Goal: Task Accomplishment & Management: Manage account settings

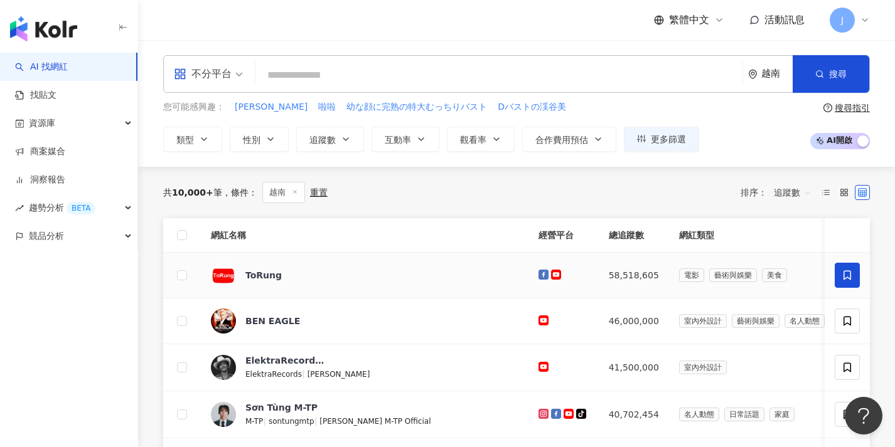
click at [843, 274] on icon at bounding box center [846, 275] width 11 height 11
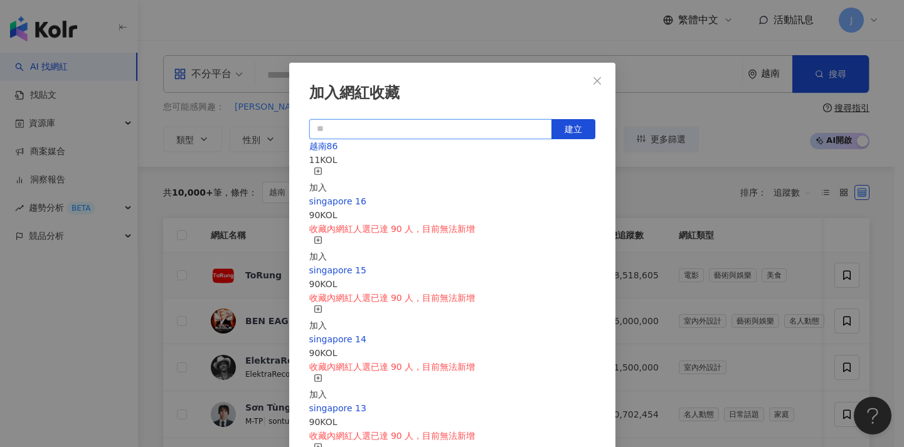
click at [400, 132] on input "text" at bounding box center [430, 129] width 243 height 20
click at [381, 158] on div "越南86 11 KOL 加入" at bounding box center [452, 166] width 286 height 55
click at [327, 173] on div "加入" at bounding box center [318, 181] width 18 height 28
click at [597, 85] on icon "close" at bounding box center [597, 81] width 10 height 10
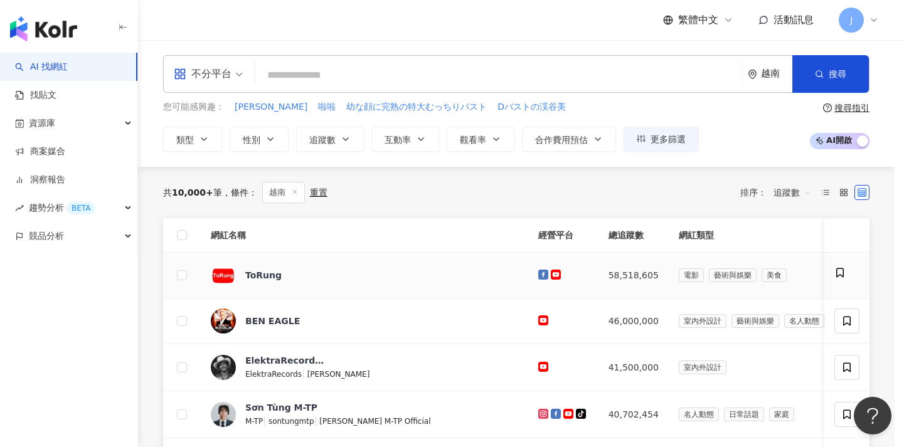
click at [599, 80] on div "加入網紅收藏 建立 越南86 12 KOL 已加入 [GEOGRAPHIC_DATA] 16 90 KOL 收藏內網紅人選已達 90 人，目前無法新增 加入 …" at bounding box center [452, 223] width 904 height 447
click at [849, 275] on div "加入網紅收藏 建立 越南86 12 KOL 已加入 [GEOGRAPHIC_DATA] 16 90 KOL 收藏內網紅人選已達 90 人，目前無法新增 加入 …" at bounding box center [452, 223] width 904 height 447
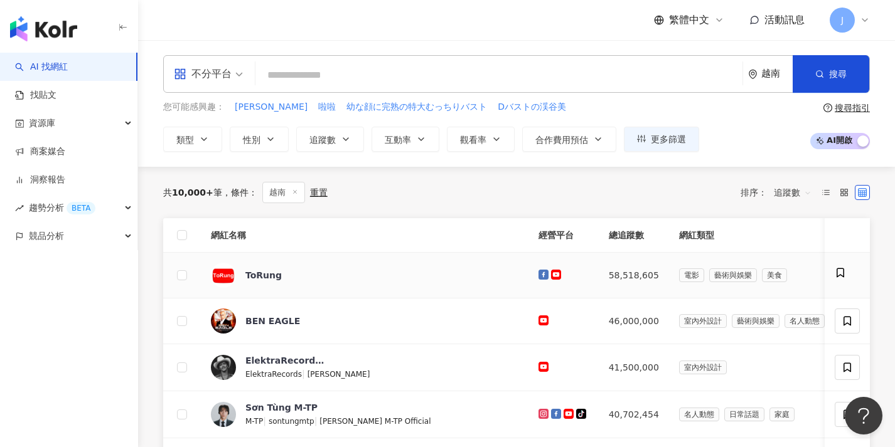
click at [843, 271] on icon at bounding box center [840, 272] width 11 height 11
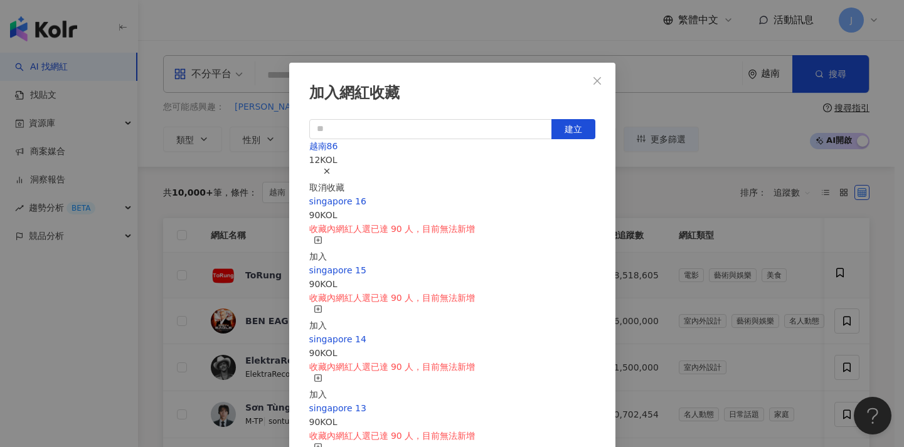
click at [344, 176] on div "取消收藏" at bounding box center [326, 181] width 35 height 28
click at [668, 199] on div "加入網紅收藏 建立 越南86 12 KOL 已加入 [GEOGRAPHIC_DATA] 16 90 KOL 收藏內網紅人選已達 90 人，目前無法新增 加入 …" at bounding box center [452, 223] width 904 height 447
click at [666, 201] on div "加入網紅收藏 建立 越南86 12 KOL 已加入 [GEOGRAPHIC_DATA] 16 90 KOL 收藏內網紅人選已達 90 人，目前無法新增 加入 …" at bounding box center [452, 223] width 904 height 447
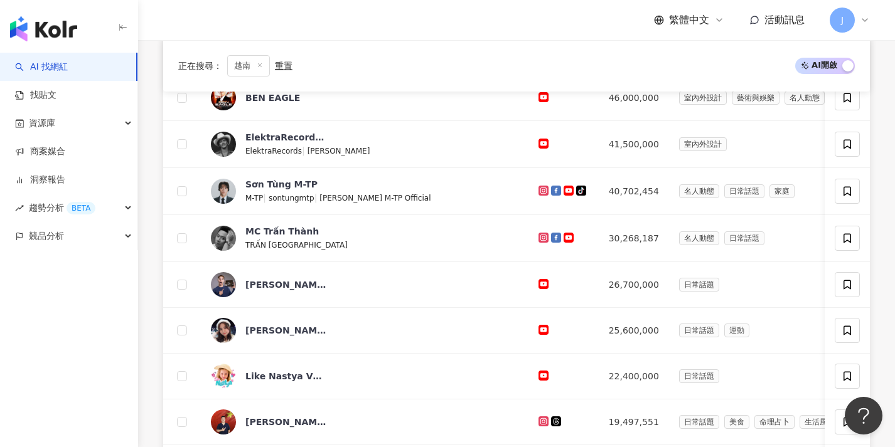
scroll to position [565, 0]
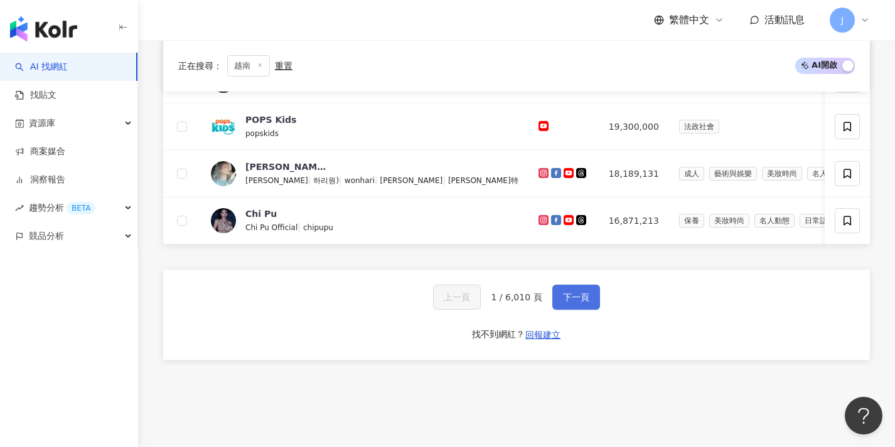
click at [571, 302] on span "下一頁" at bounding box center [576, 297] width 26 height 10
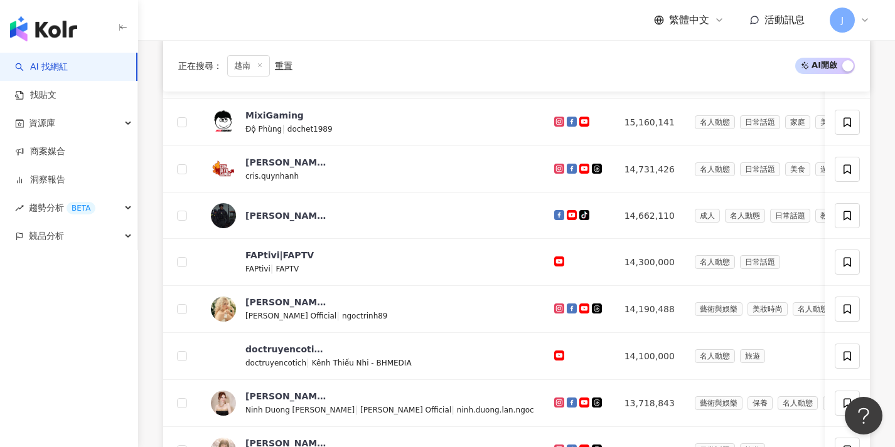
scroll to position [661, 0]
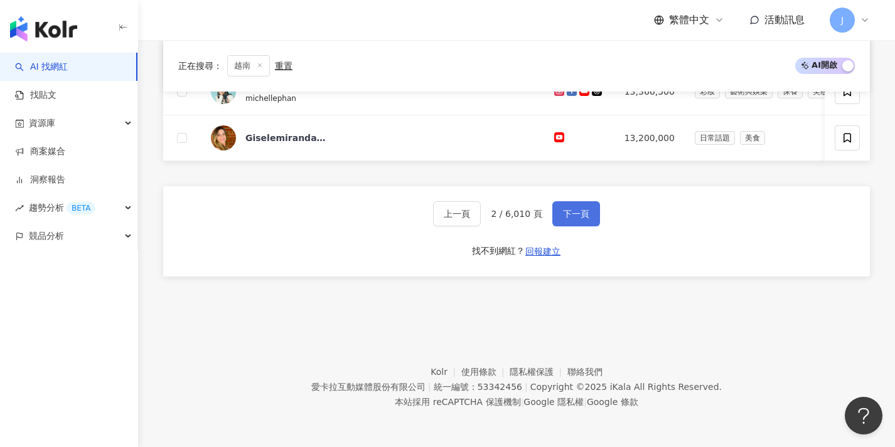
click at [592, 216] on button "下一頁" at bounding box center [576, 213] width 48 height 25
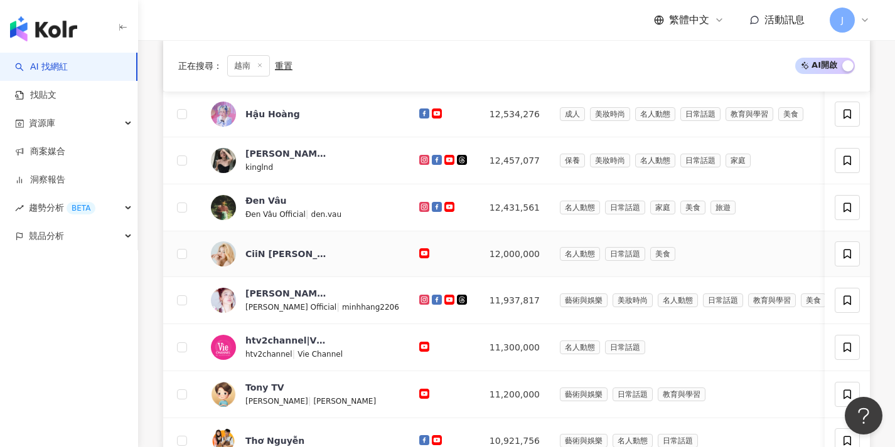
scroll to position [351, 0]
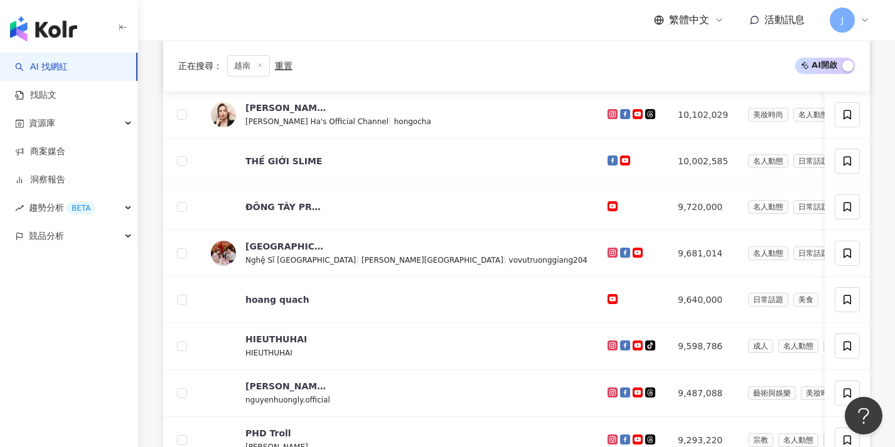
scroll to position [420, 0]
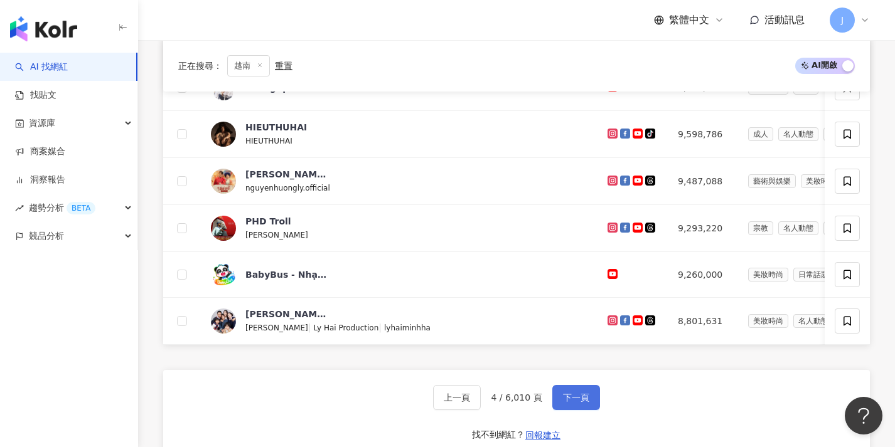
click at [582, 403] on span "下一頁" at bounding box center [576, 398] width 26 height 10
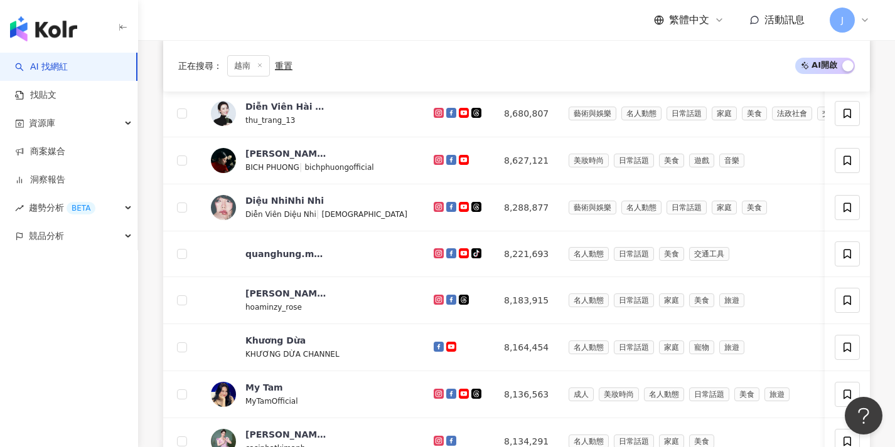
scroll to position [529, 0]
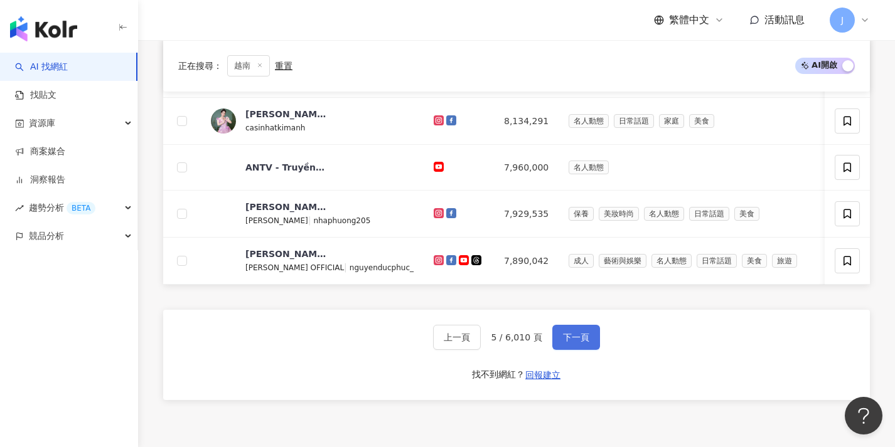
click at [574, 343] on span "下一頁" at bounding box center [576, 338] width 26 height 10
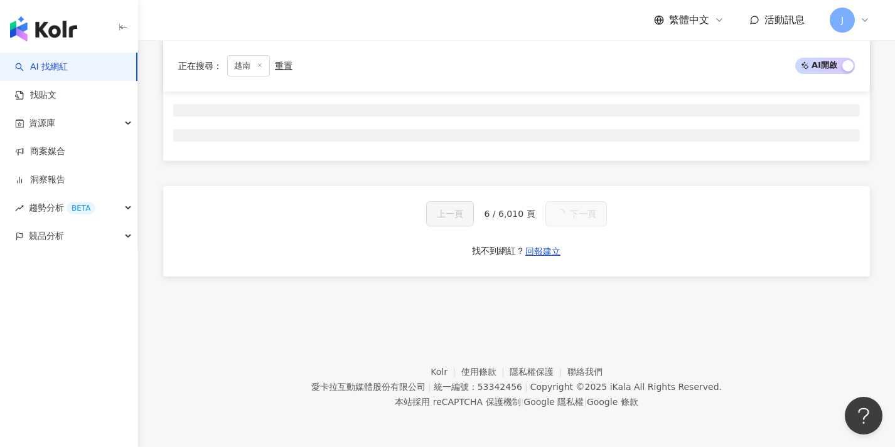
scroll to position [208, 0]
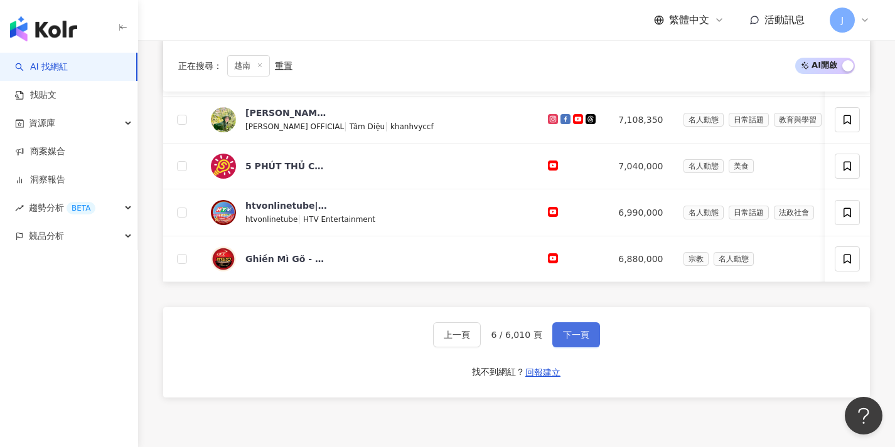
click at [574, 348] on button "下一頁" at bounding box center [576, 335] width 48 height 25
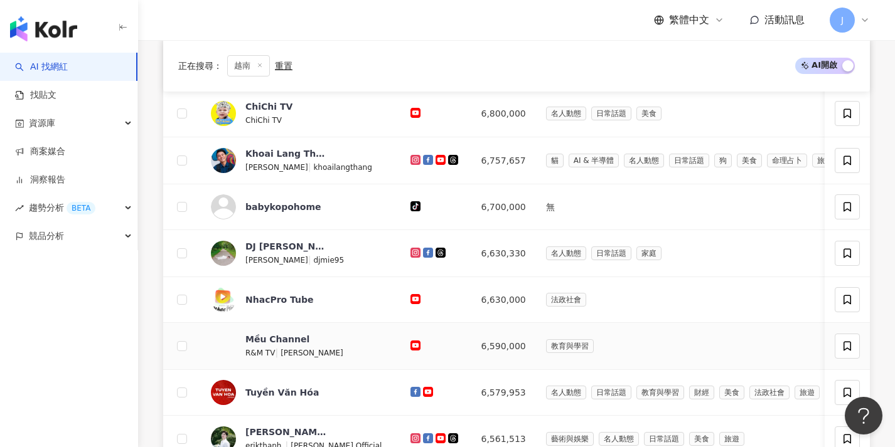
scroll to position [477, 0]
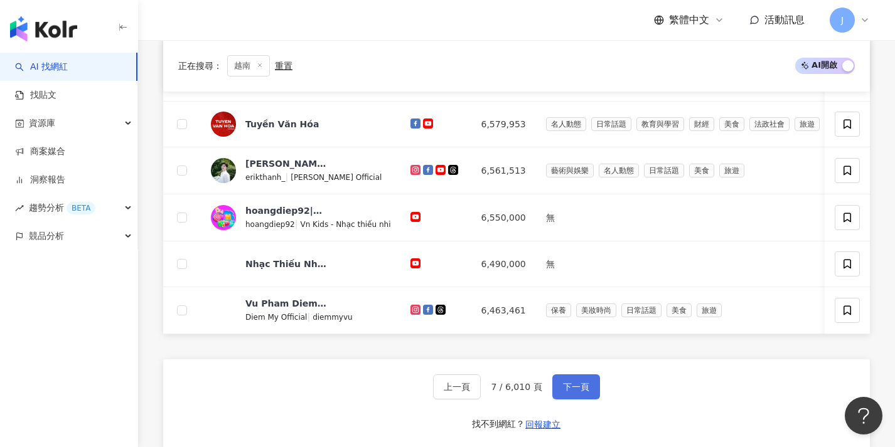
click at [586, 400] on button "下一頁" at bounding box center [576, 387] width 48 height 25
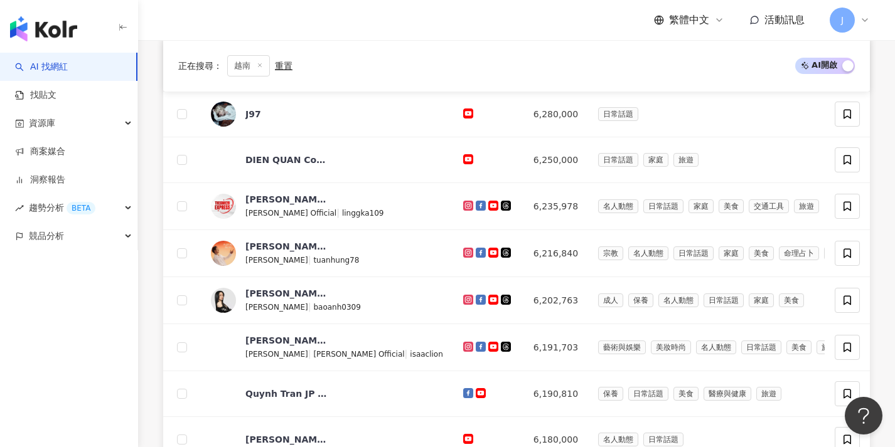
scroll to position [494, 0]
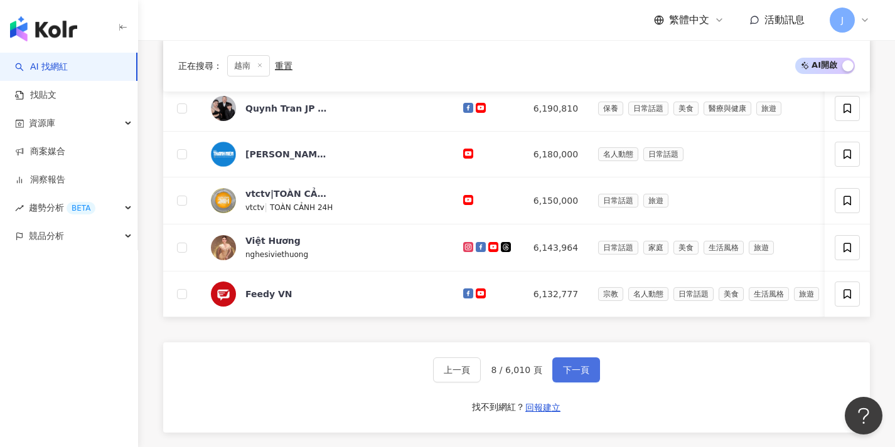
click at [582, 375] on span "下一頁" at bounding box center [576, 370] width 26 height 10
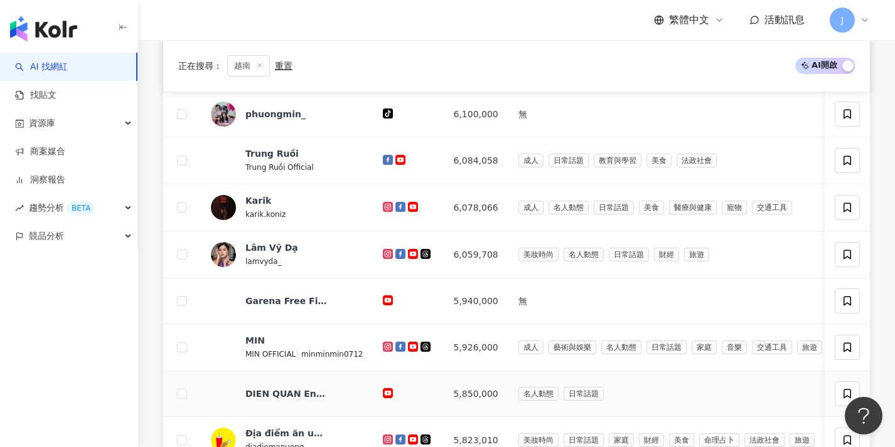
scroll to position [439, 0]
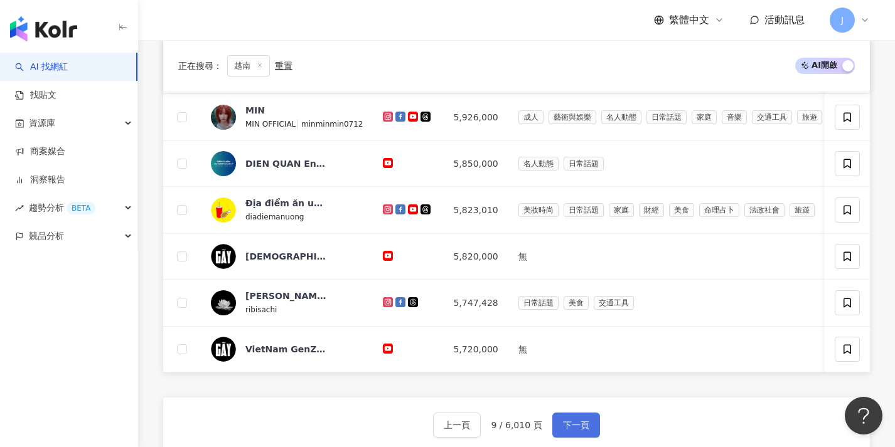
click at [584, 430] on span "下一頁" at bounding box center [576, 425] width 26 height 10
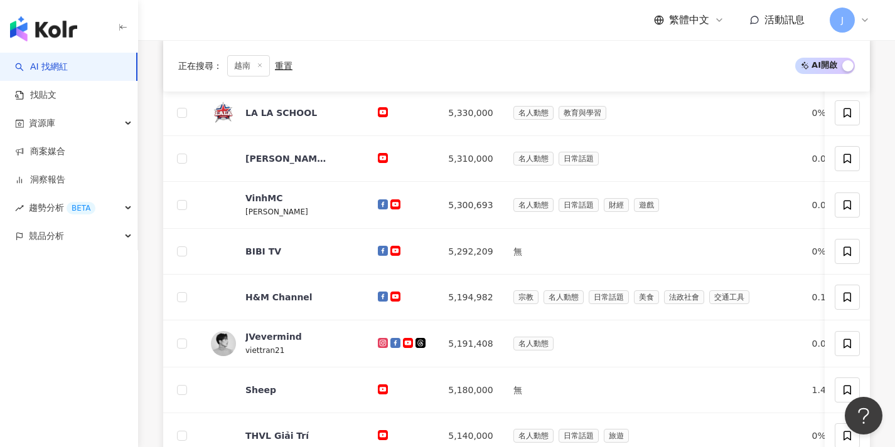
scroll to position [482, 0]
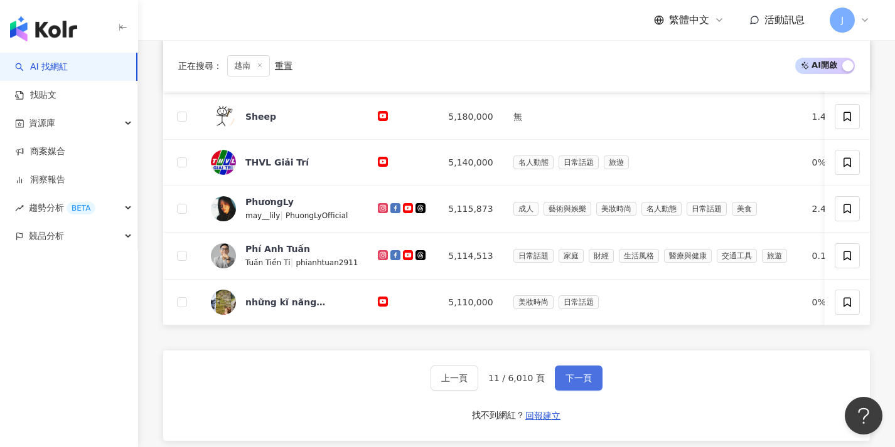
click at [575, 383] on span "下一頁" at bounding box center [578, 378] width 26 height 10
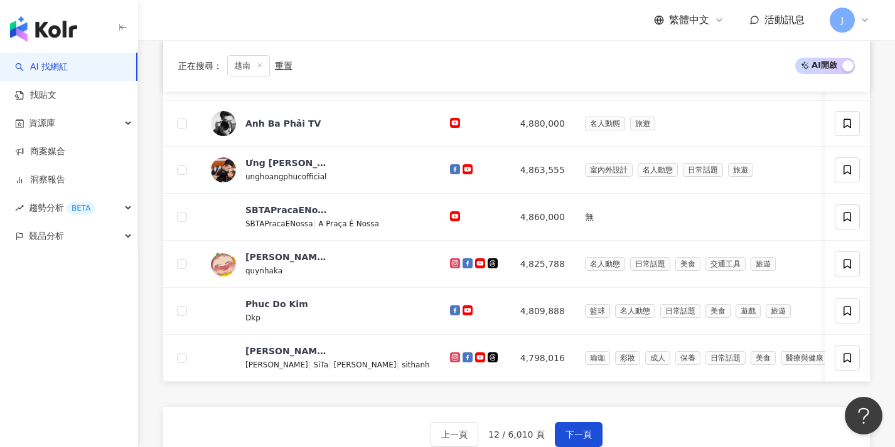
scroll to position [568, 0]
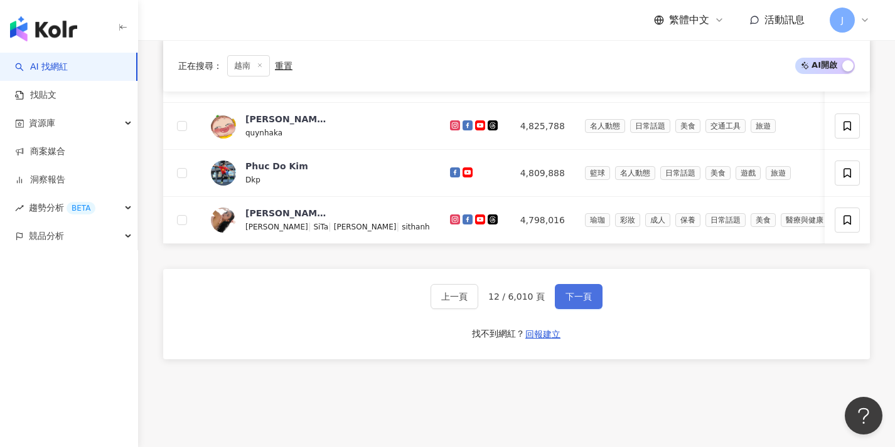
click at [584, 302] on span "下一頁" at bounding box center [578, 297] width 26 height 10
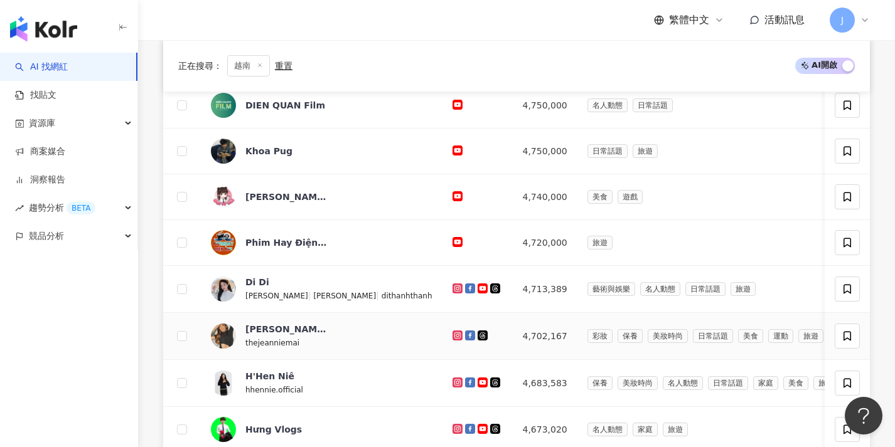
scroll to position [446, 0]
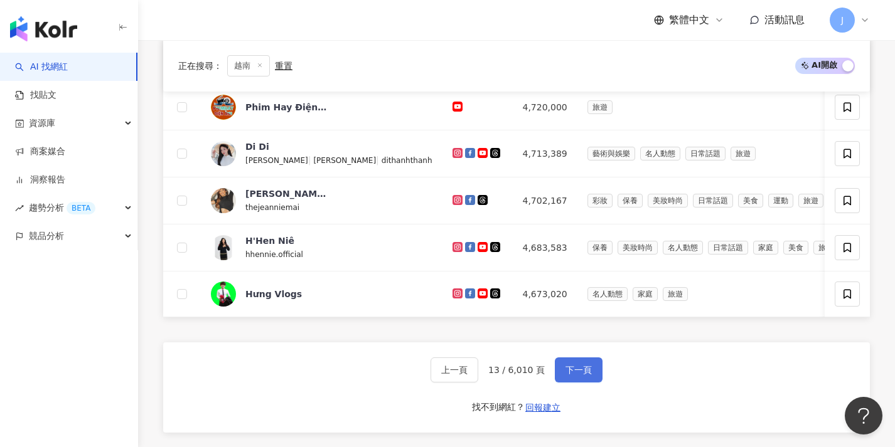
click at [580, 375] on span "下一頁" at bounding box center [578, 370] width 26 height 10
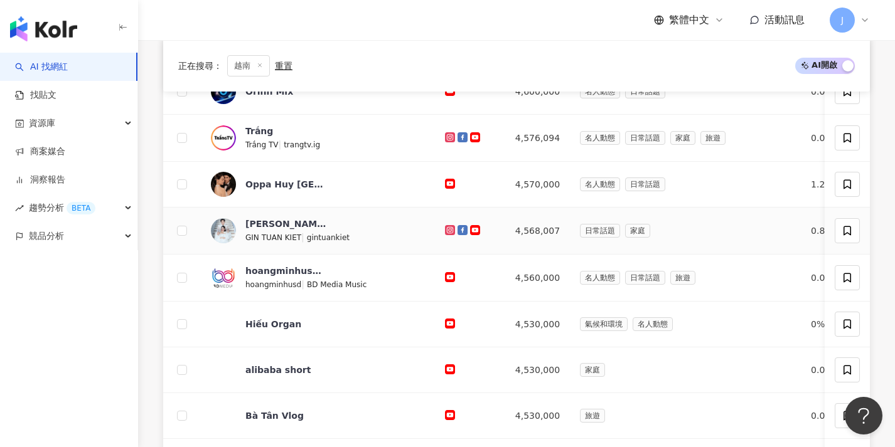
scroll to position [448, 0]
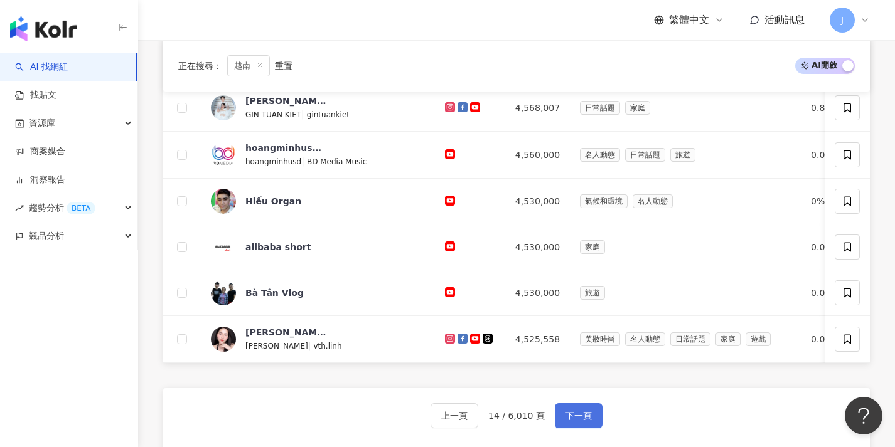
click at [577, 429] on button "下一頁" at bounding box center [579, 415] width 48 height 25
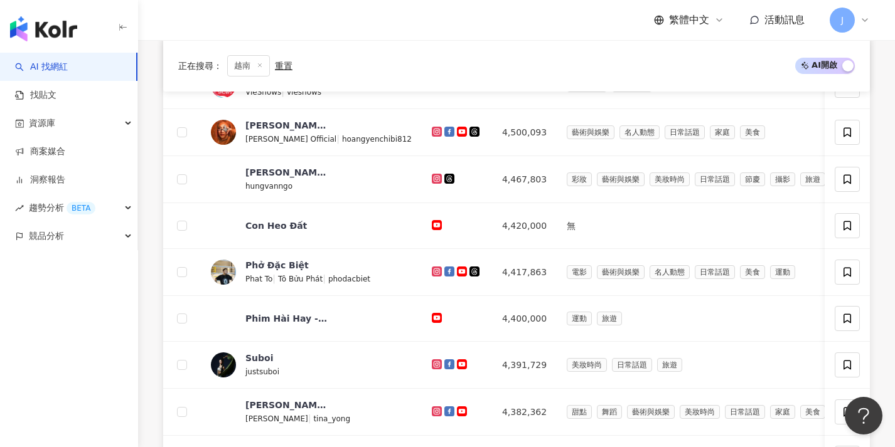
scroll to position [523, 0]
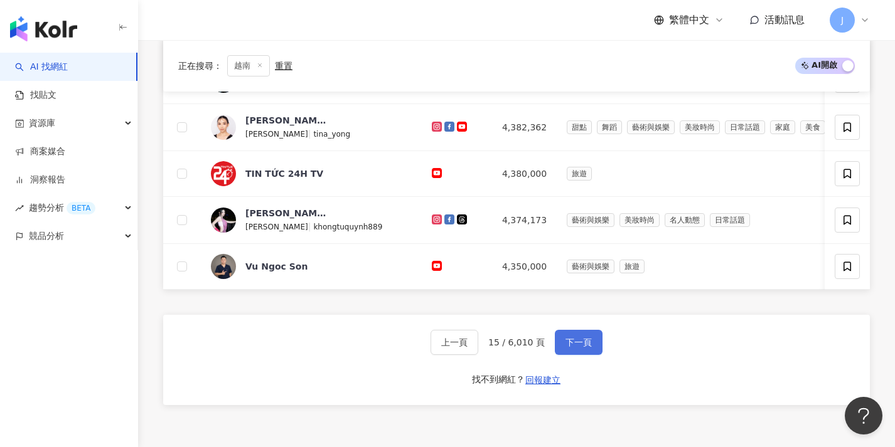
click at [577, 339] on button "下一頁" at bounding box center [579, 342] width 48 height 25
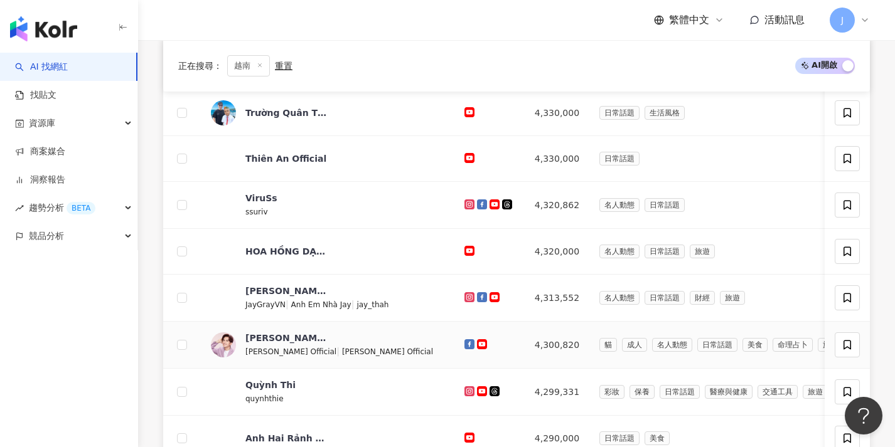
scroll to position [452, 0]
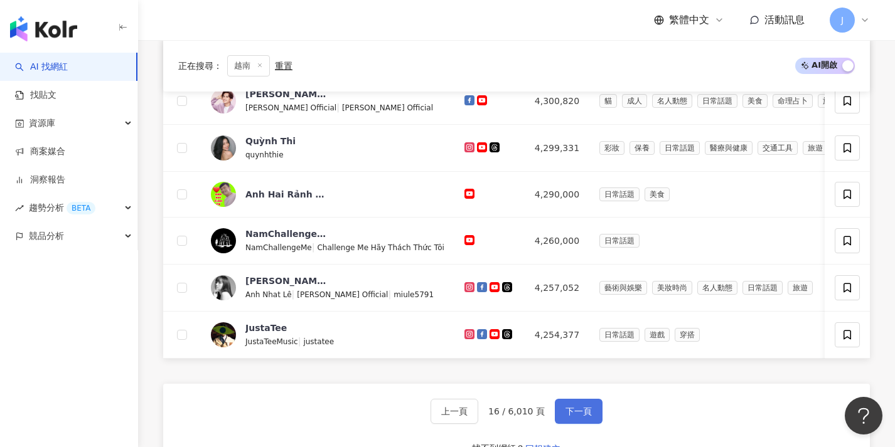
click at [587, 417] on span "下一頁" at bounding box center [578, 412] width 26 height 10
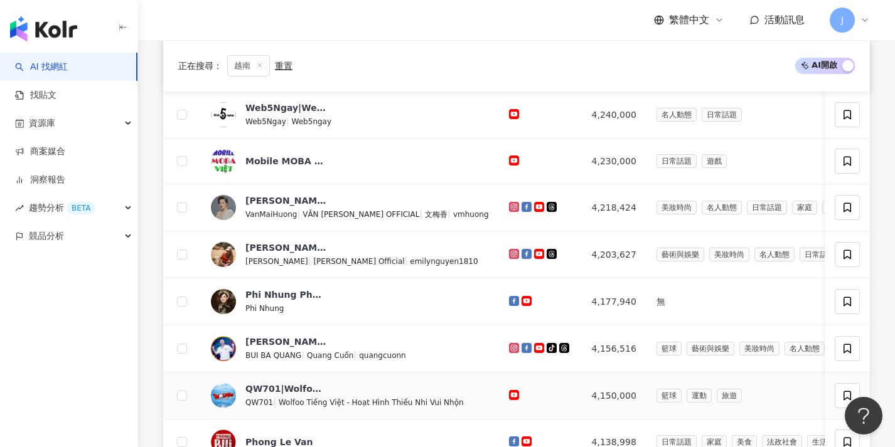
scroll to position [482, 0]
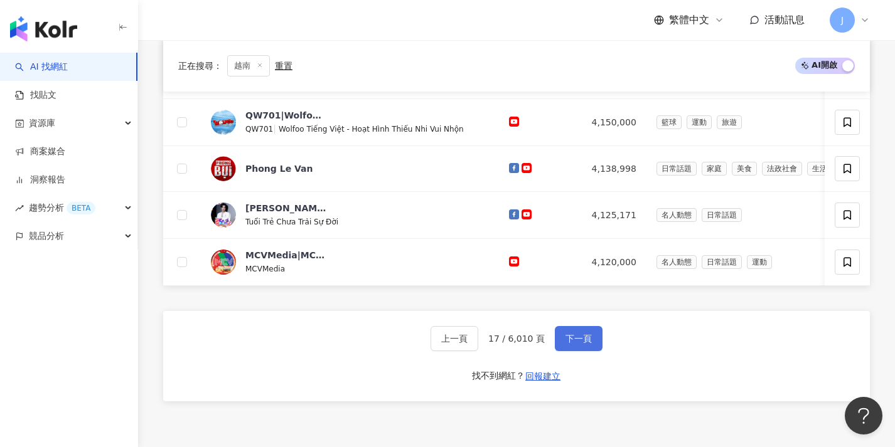
click at [576, 343] on span "下一頁" at bounding box center [578, 339] width 26 height 10
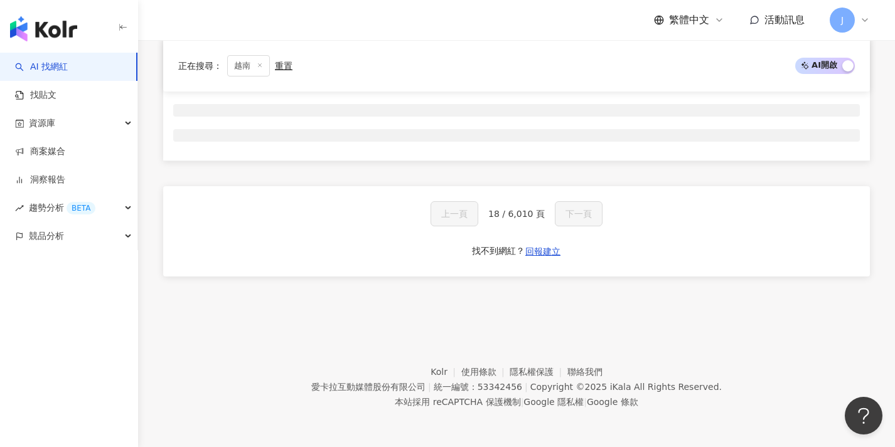
scroll to position [208, 0]
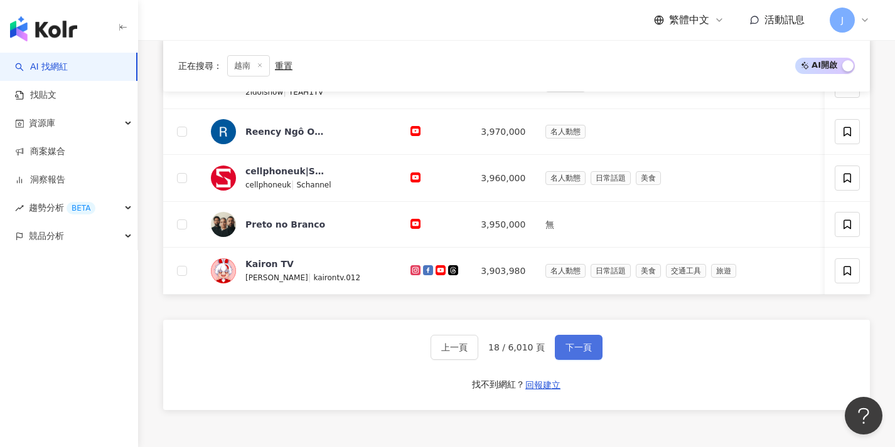
click at [589, 356] on button "下一頁" at bounding box center [579, 347] width 48 height 25
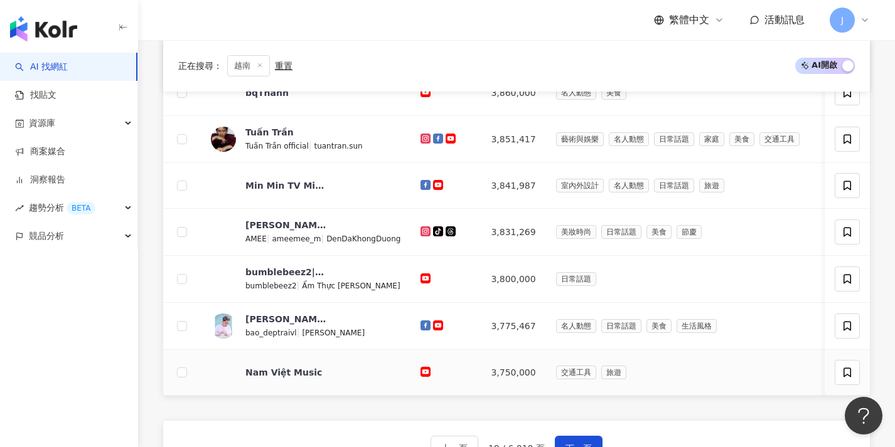
scroll to position [527, 0]
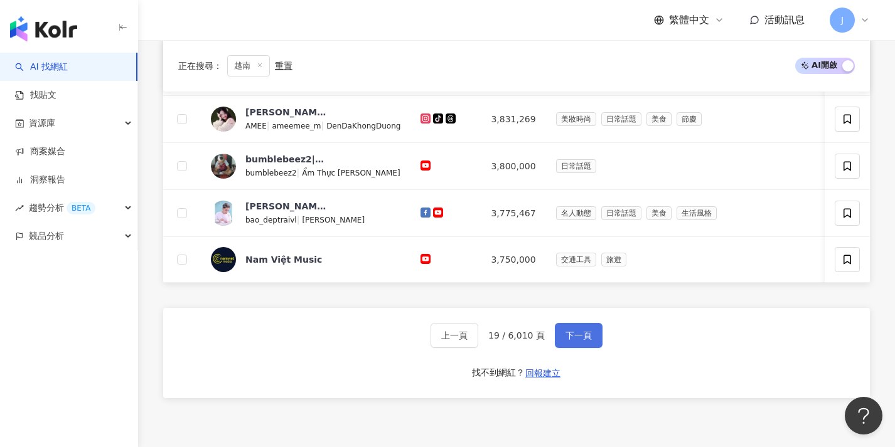
click at [560, 339] on button "下一頁" at bounding box center [579, 335] width 48 height 25
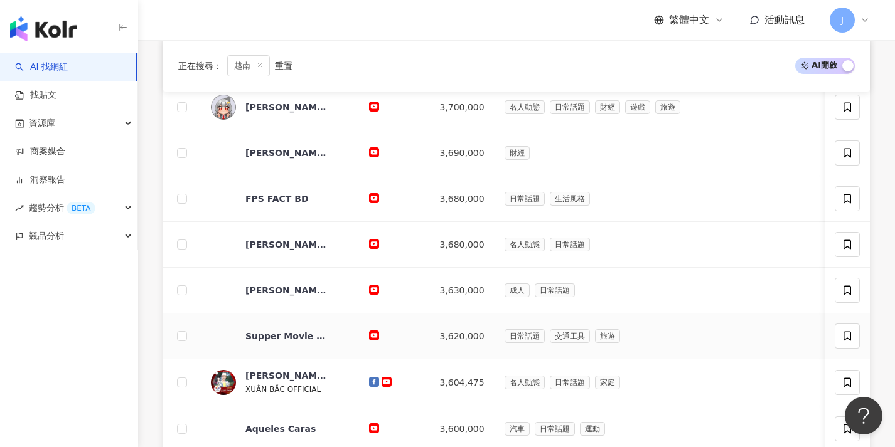
scroll to position [470, 0]
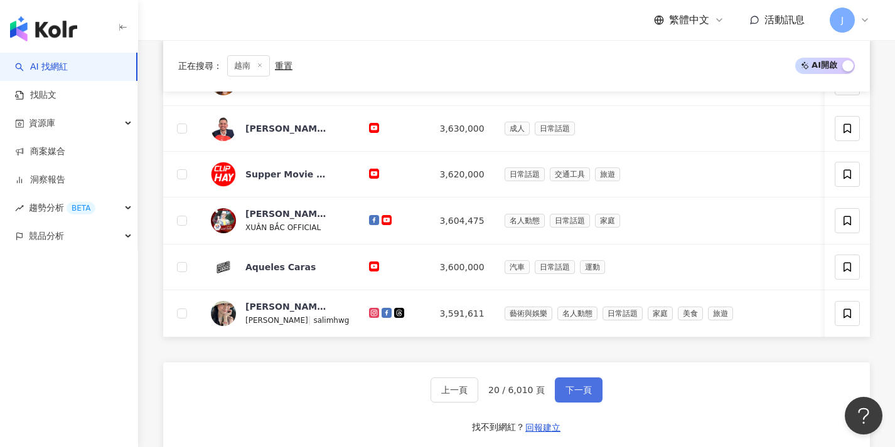
click at [572, 403] on button "下一頁" at bounding box center [579, 390] width 48 height 25
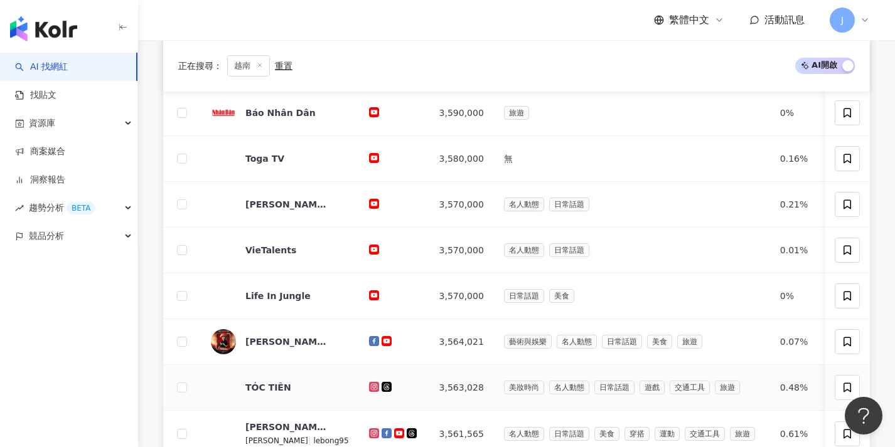
scroll to position [503, 0]
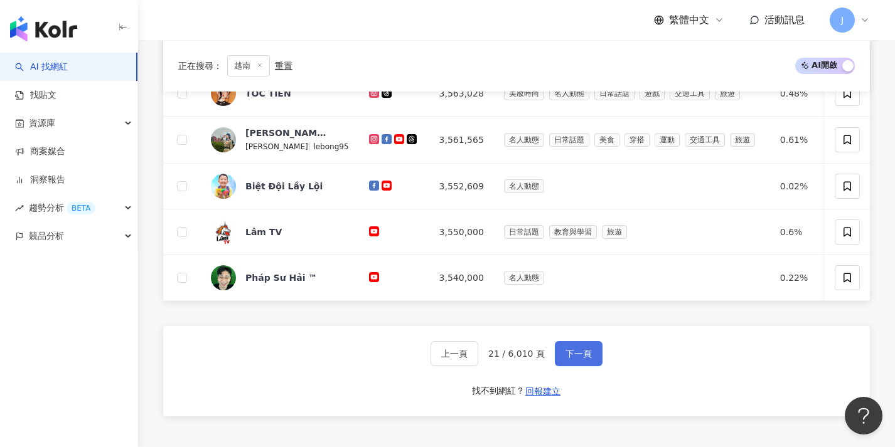
click at [579, 359] on span "下一頁" at bounding box center [578, 354] width 26 height 10
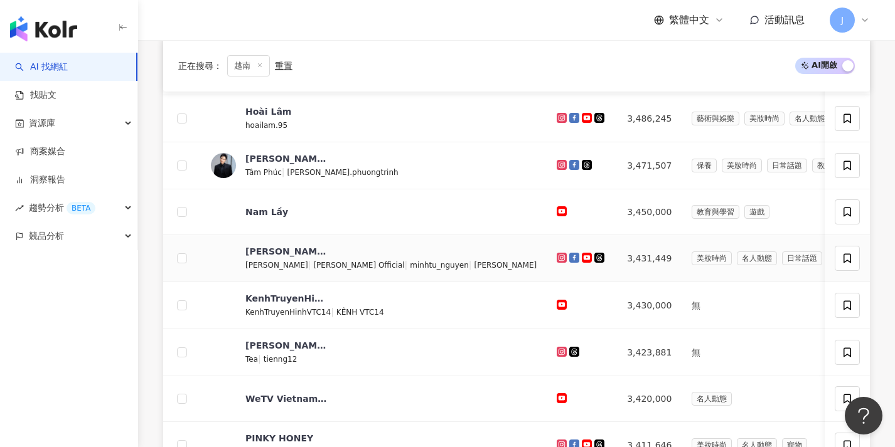
scroll to position [453, 0]
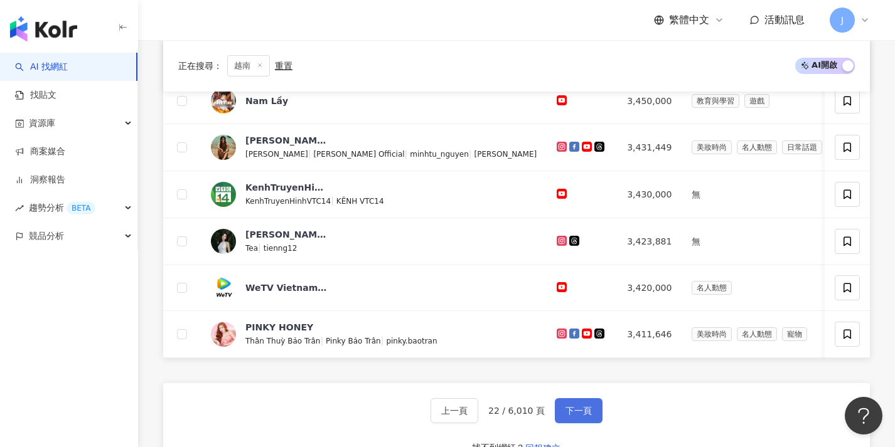
click at [563, 412] on button "下一頁" at bounding box center [579, 410] width 48 height 25
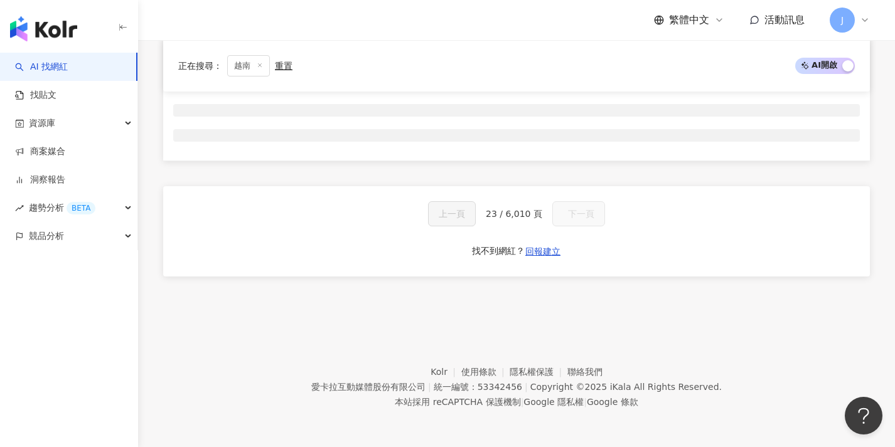
scroll to position [208, 0]
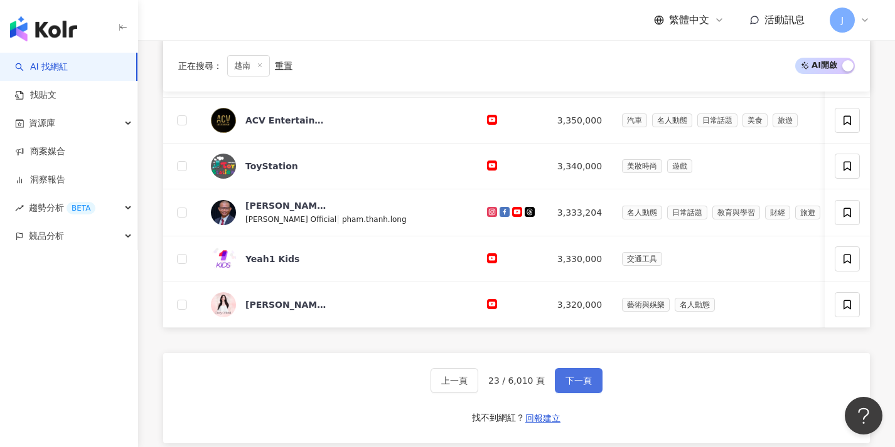
click at [572, 386] on span "下一頁" at bounding box center [578, 381] width 26 height 10
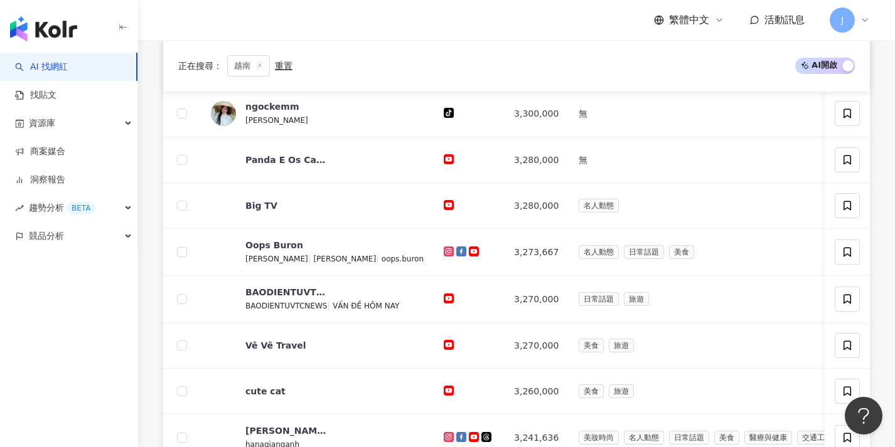
scroll to position [478, 0]
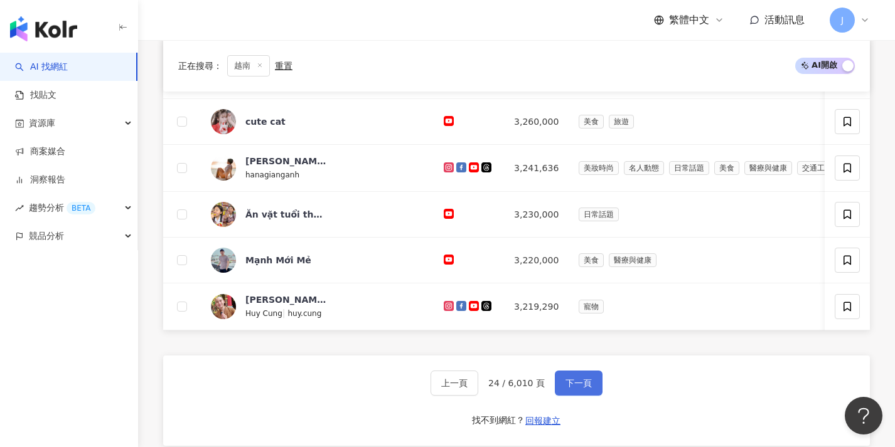
click at [560, 393] on button "下一頁" at bounding box center [579, 383] width 48 height 25
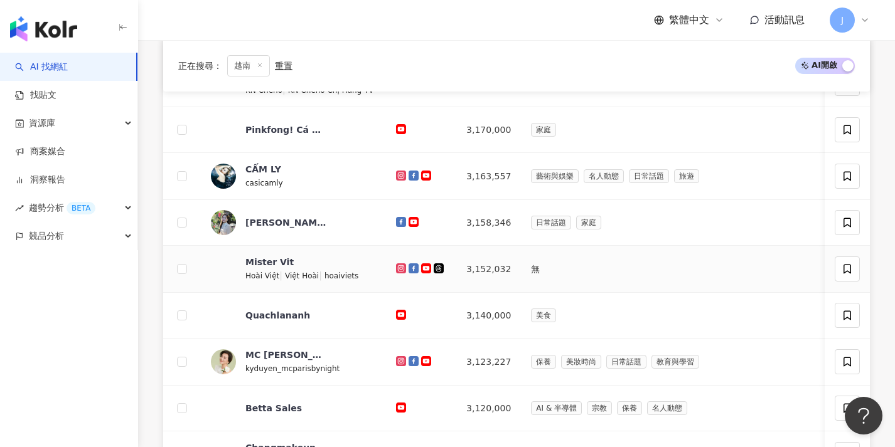
scroll to position [432, 0]
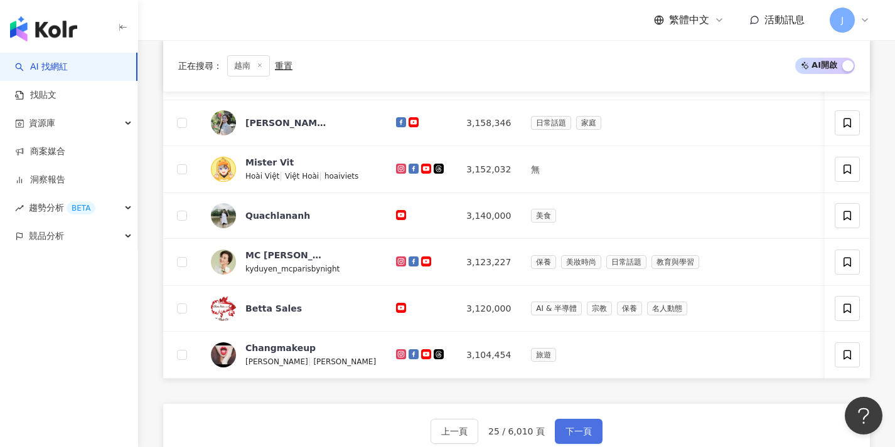
click at [570, 435] on span "下一頁" at bounding box center [578, 432] width 26 height 10
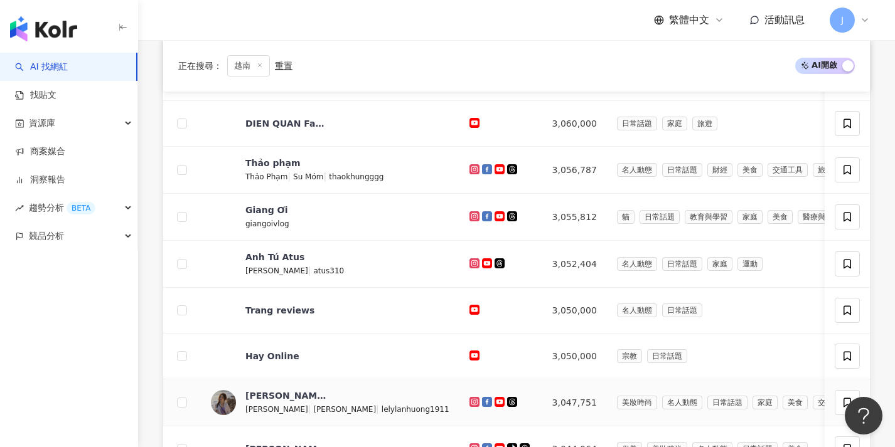
scroll to position [464, 0]
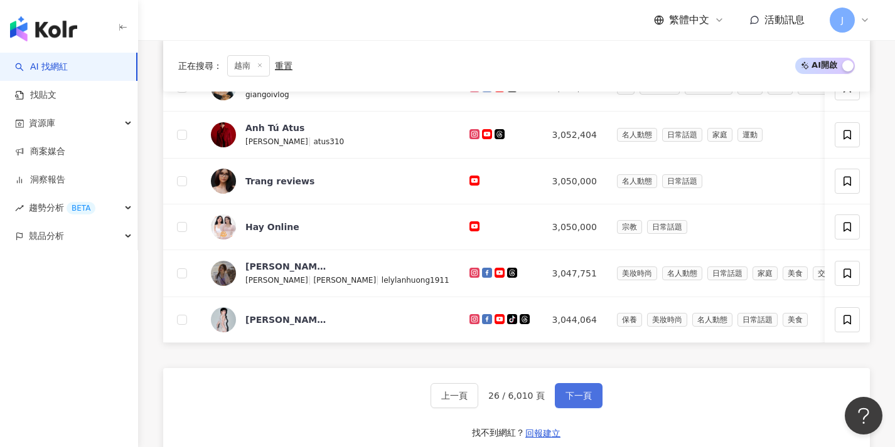
click at [579, 394] on button "下一頁" at bounding box center [579, 395] width 48 height 25
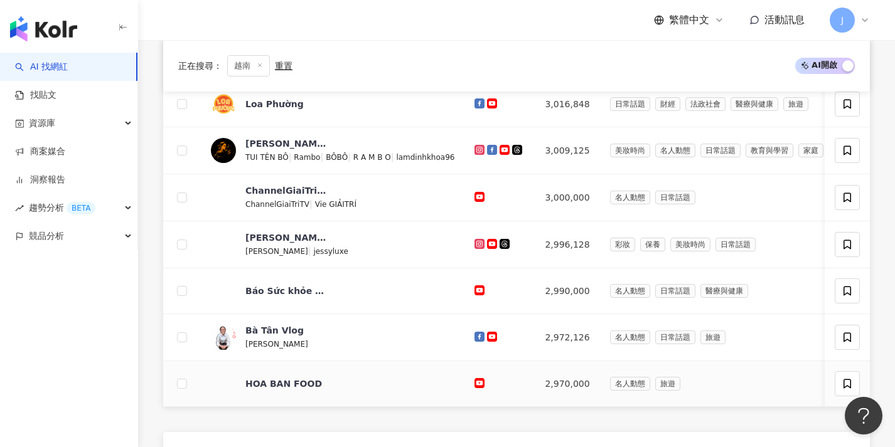
scroll to position [508, 0]
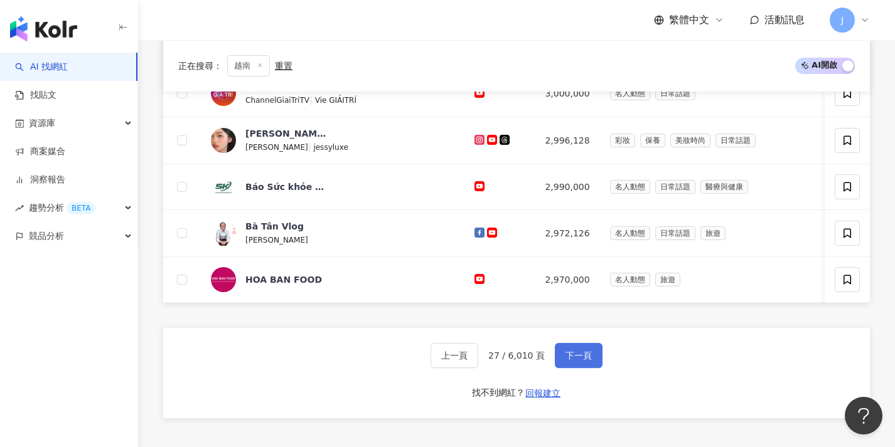
click at [589, 356] on button "下一頁" at bounding box center [579, 355] width 48 height 25
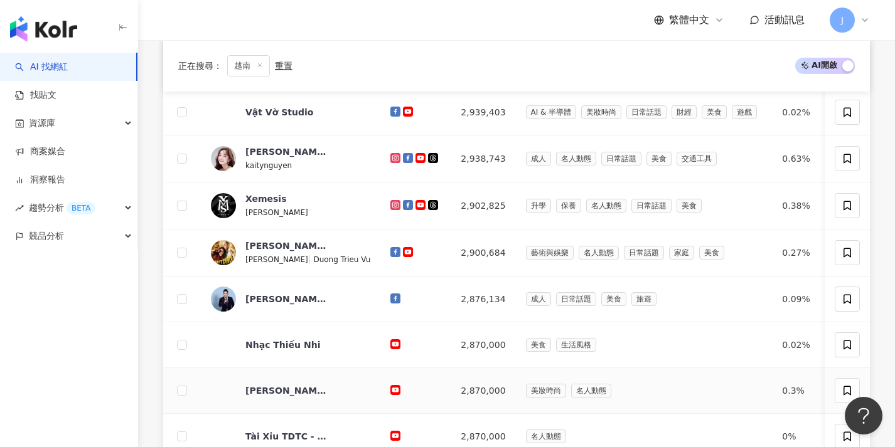
scroll to position [499, 0]
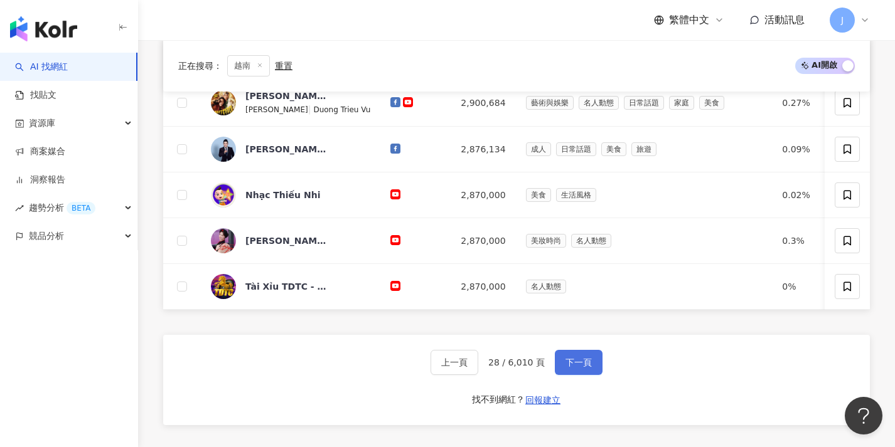
click at [568, 375] on button "下一頁" at bounding box center [579, 362] width 48 height 25
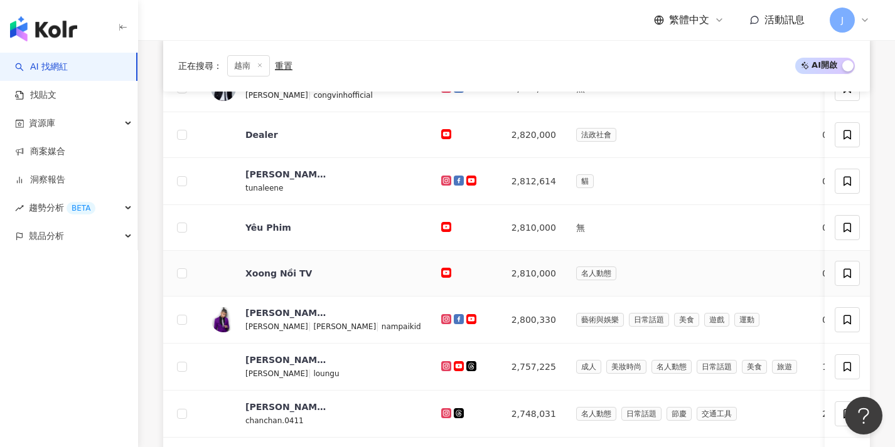
scroll to position [475, 0]
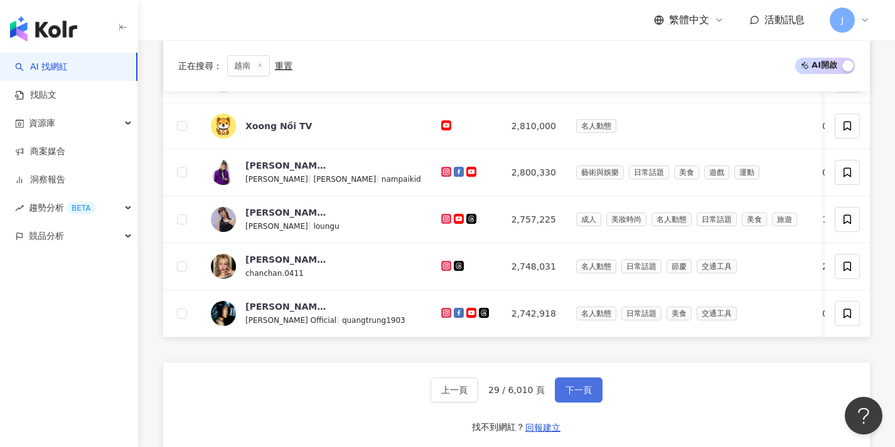
click at [571, 395] on span "下一頁" at bounding box center [578, 390] width 26 height 10
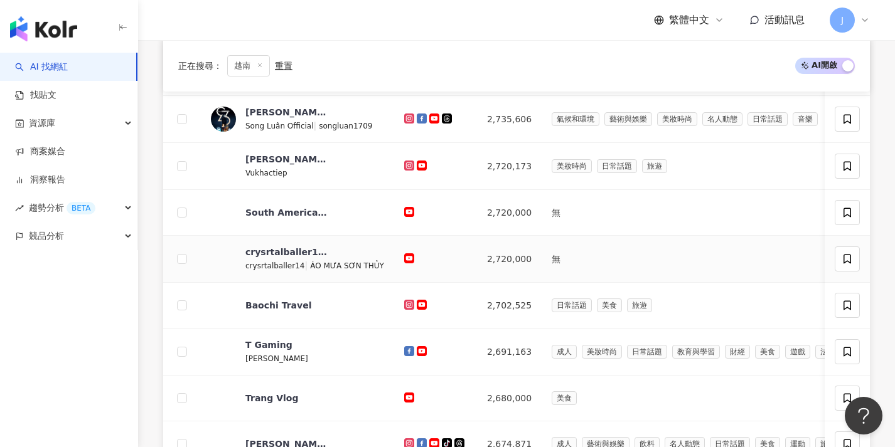
scroll to position [476, 0]
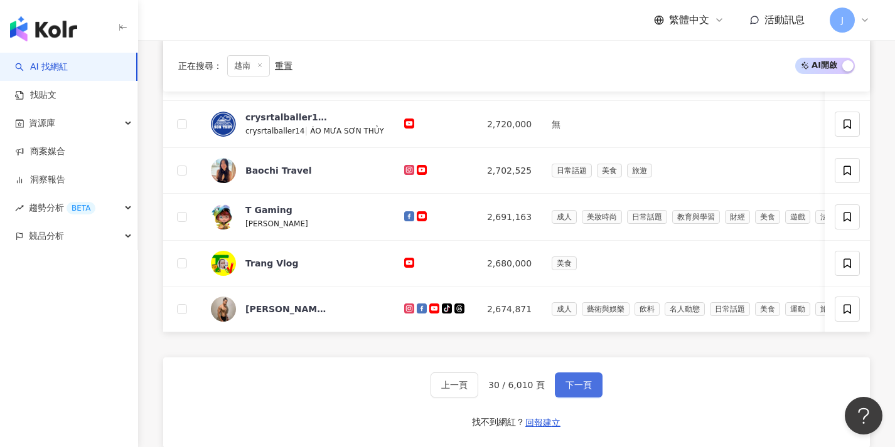
click at [568, 390] on span "下一頁" at bounding box center [578, 385] width 26 height 10
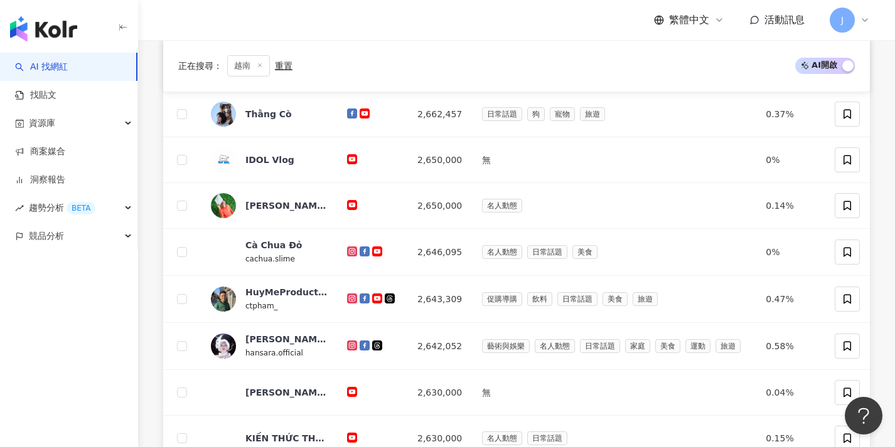
scroll to position [490, 0]
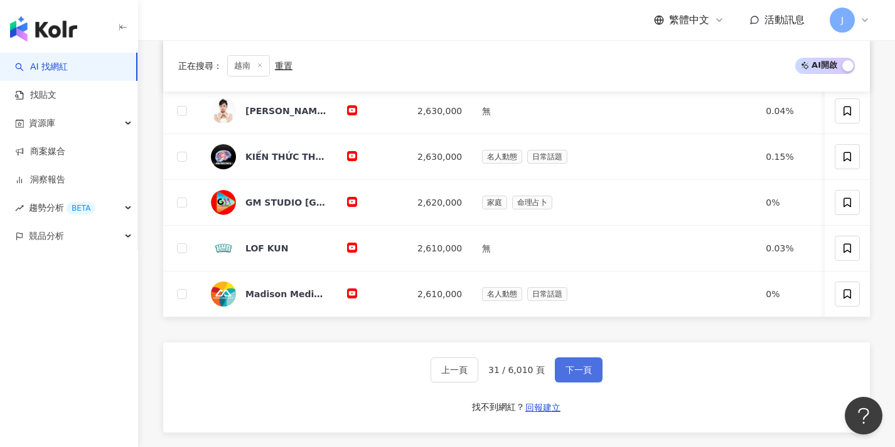
click at [570, 375] on span "下一頁" at bounding box center [578, 370] width 26 height 10
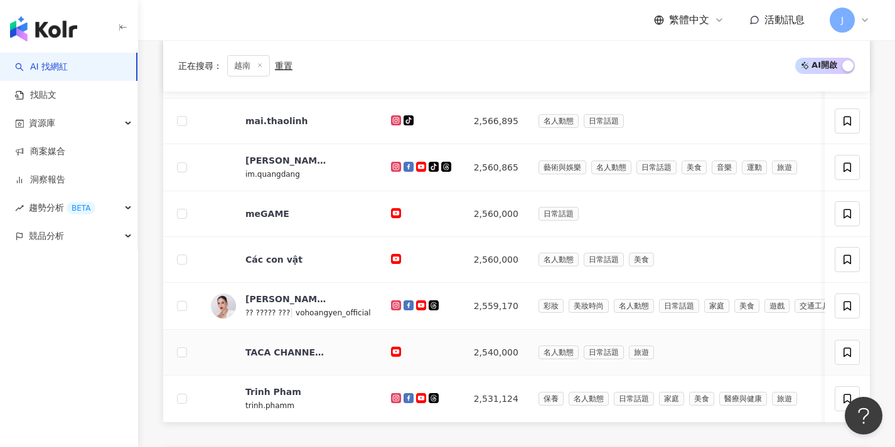
scroll to position [479, 0]
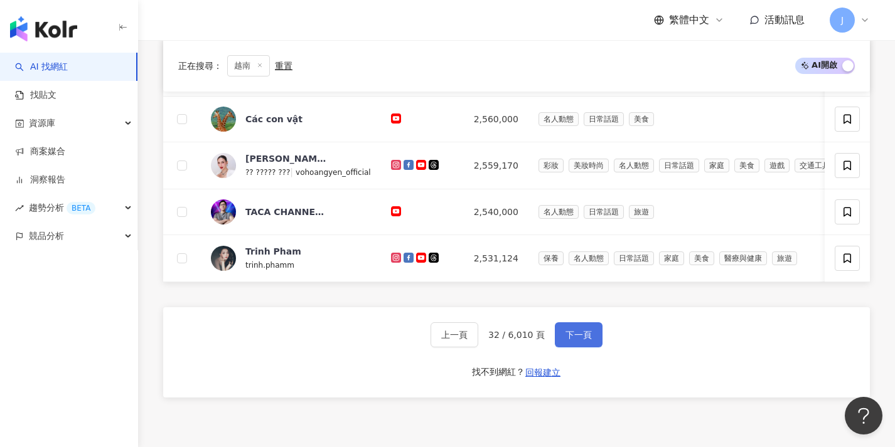
click at [587, 348] on button "下一頁" at bounding box center [579, 335] width 48 height 25
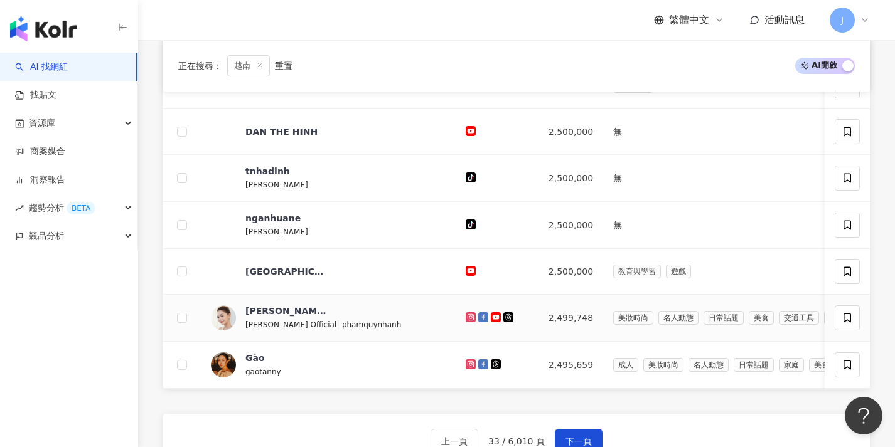
scroll to position [446, 0]
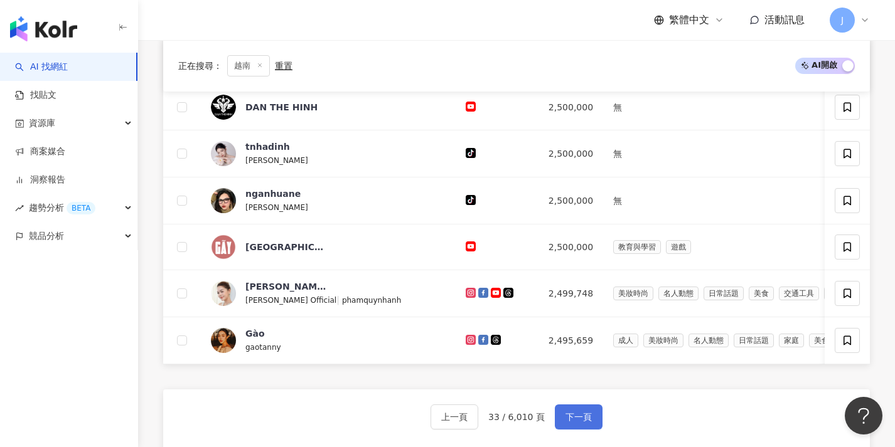
click at [591, 419] on button "下一頁" at bounding box center [579, 417] width 48 height 25
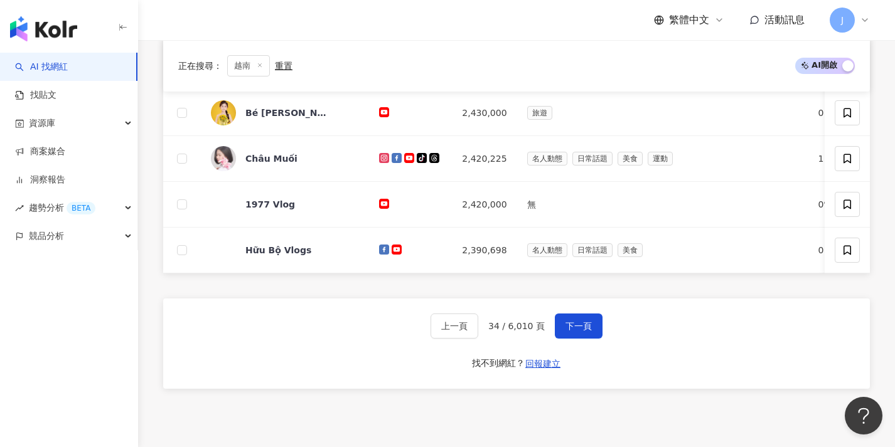
scroll to position [536, 0]
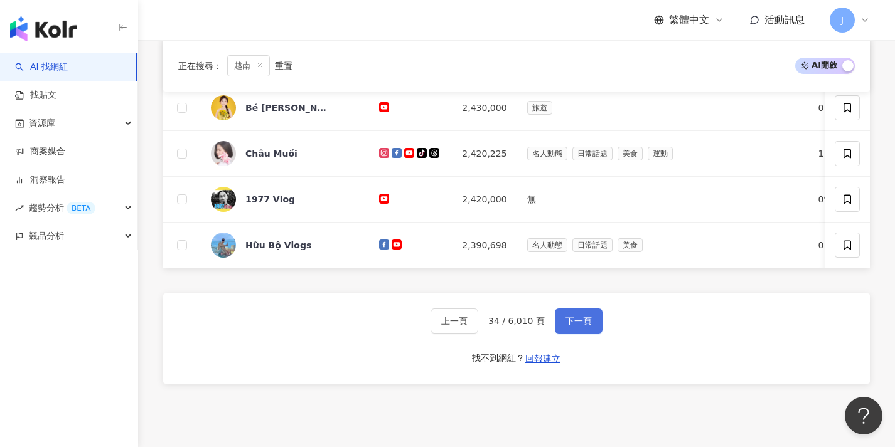
click at [586, 326] on span "下一頁" at bounding box center [578, 321] width 26 height 10
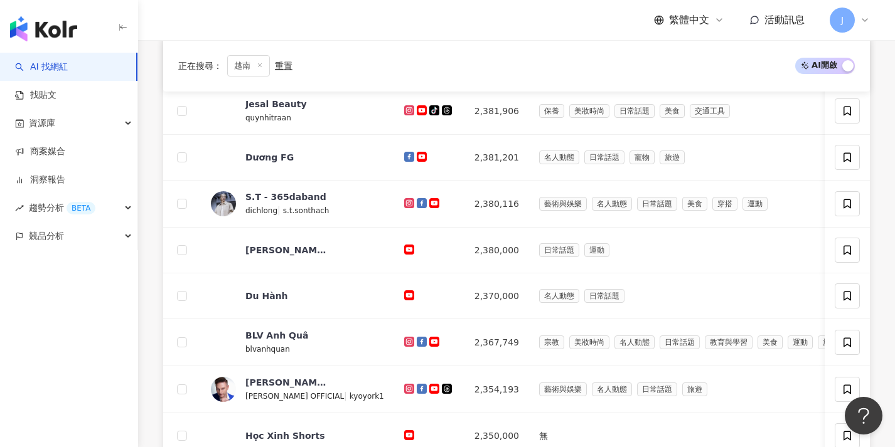
scroll to position [641, 0]
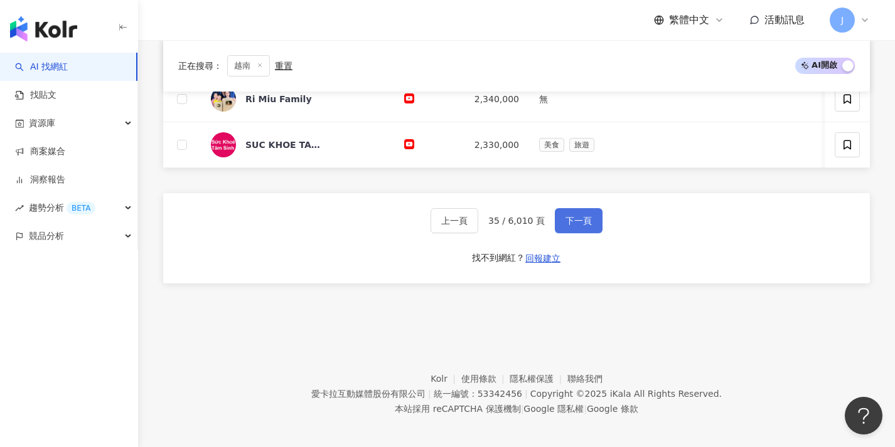
click at [568, 233] on button "下一頁" at bounding box center [579, 220] width 48 height 25
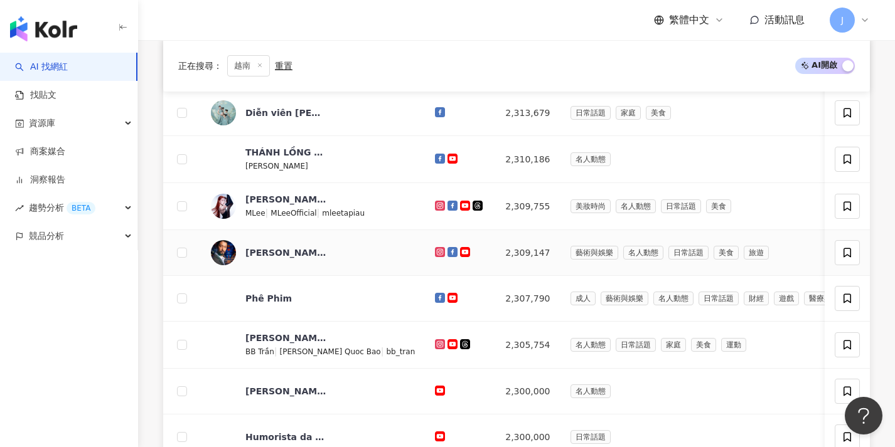
scroll to position [456, 0]
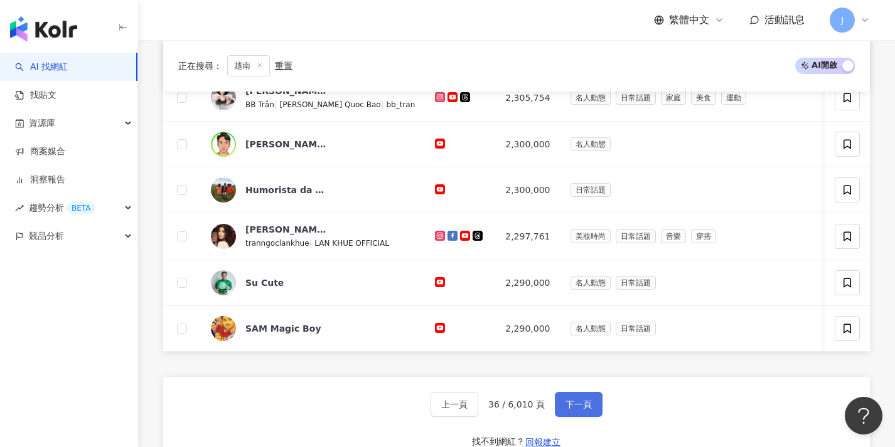
click at [567, 410] on span "下一頁" at bounding box center [578, 405] width 26 height 10
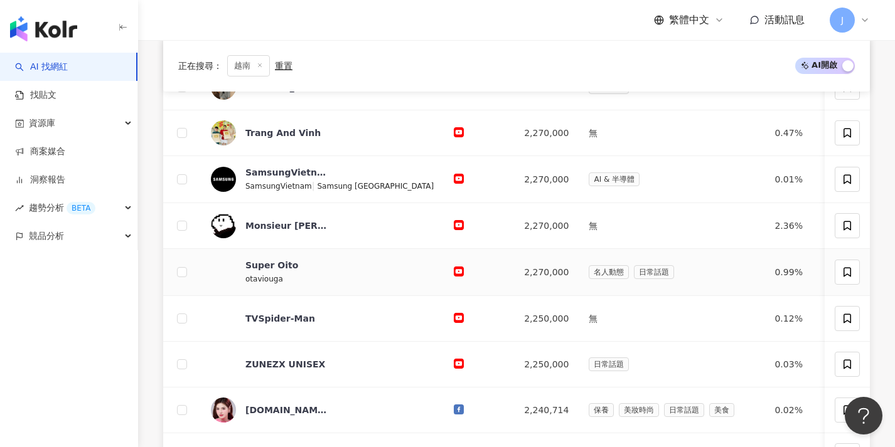
scroll to position [467, 0]
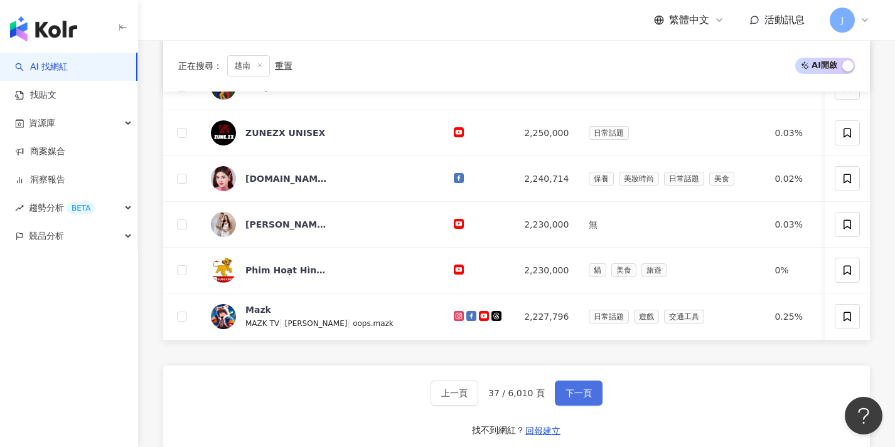
click at [578, 398] on span "下一頁" at bounding box center [578, 393] width 26 height 10
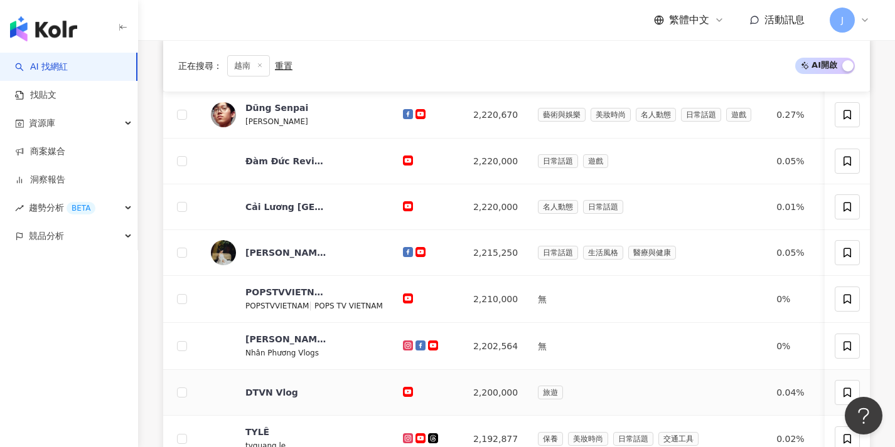
scroll to position [493, 0]
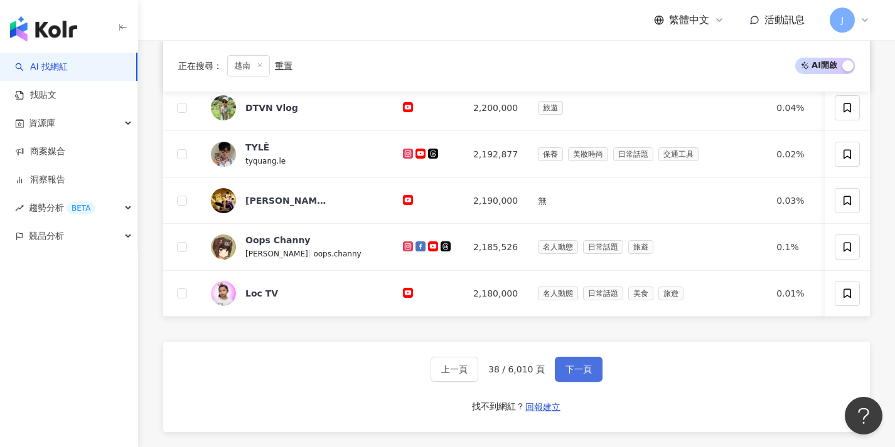
click at [576, 375] on span "下一頁" at bounding box center [578, 370] width 26 height 10
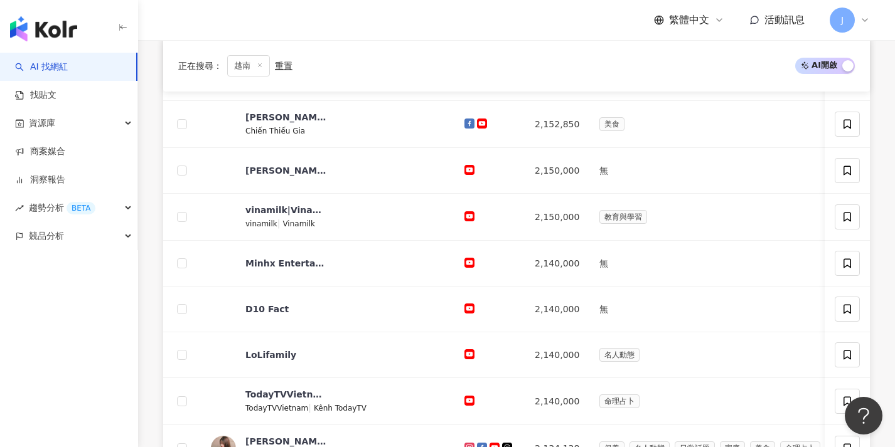
scroll to position [501, 0]
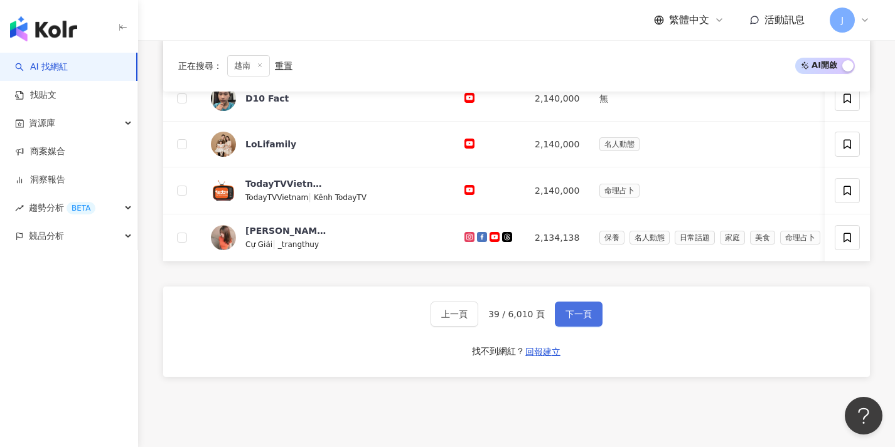
click at [581, 327] on button "下一頁" at bounding box center [579, 314] width 48 height 25
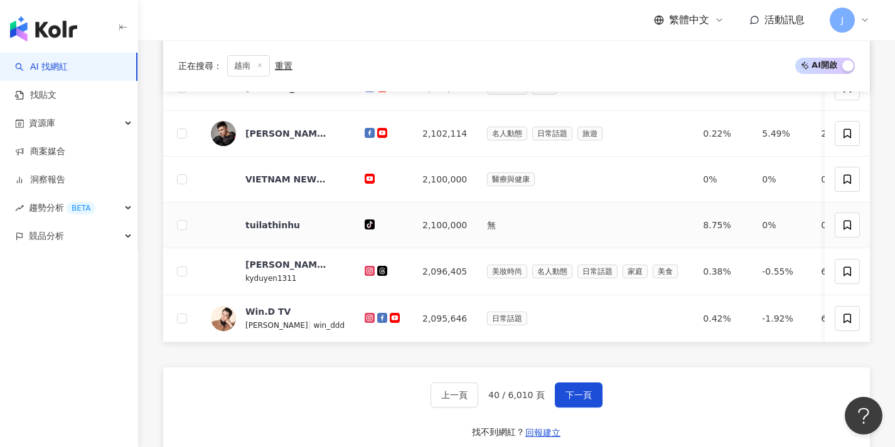
scroll to position [597, 0]
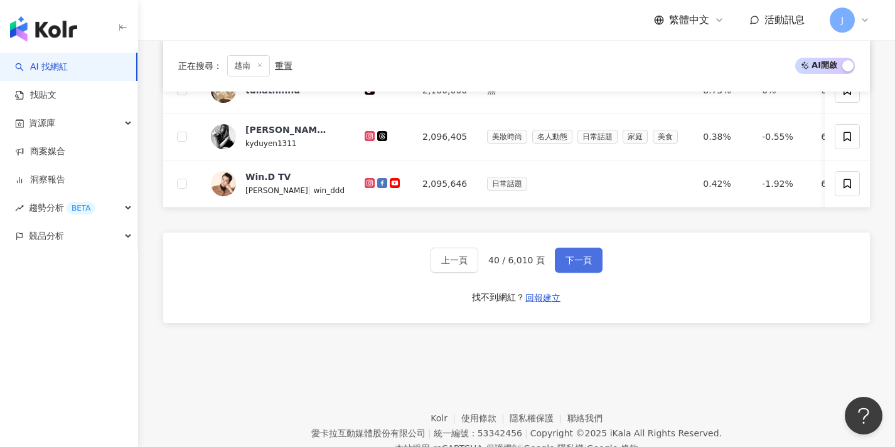
click at [592, 270] on button "下一頁" at bounding box center [579, 260] width 48 height 25
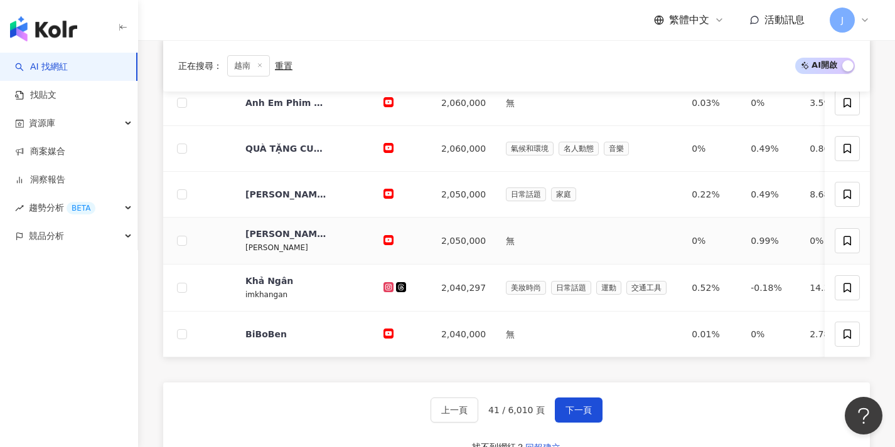
scroll to position [509, 0]
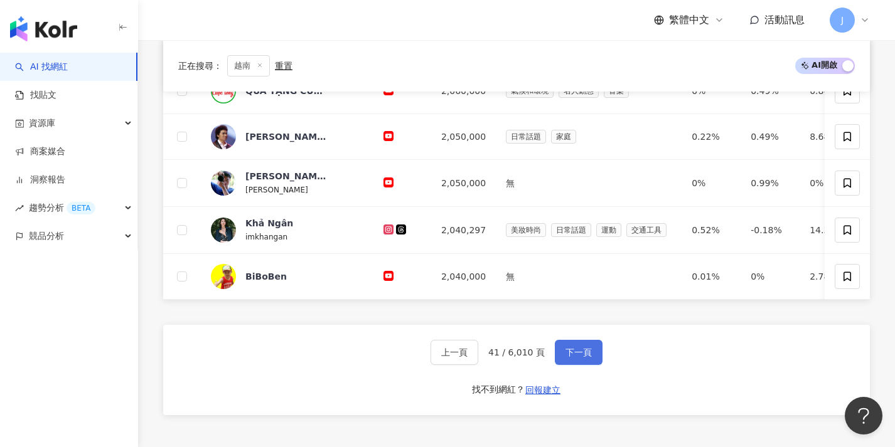
click at [582, 365] on button "下一頁" at bounding box center [579, 352] width 48 height 25
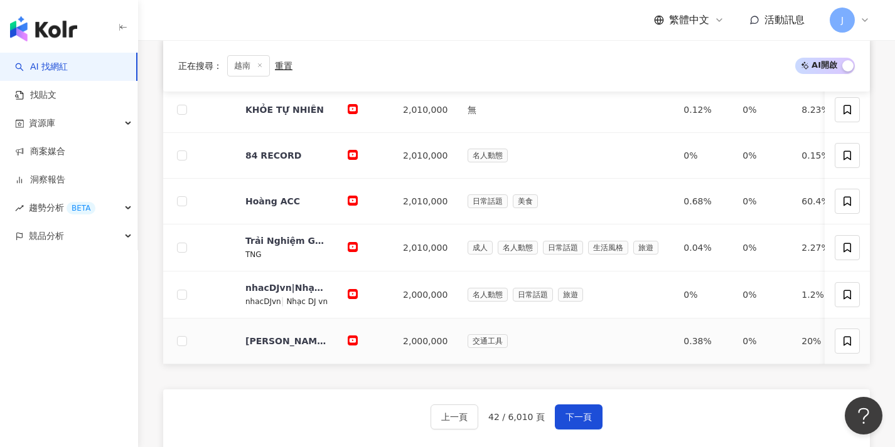
scroll to position [467, 0]
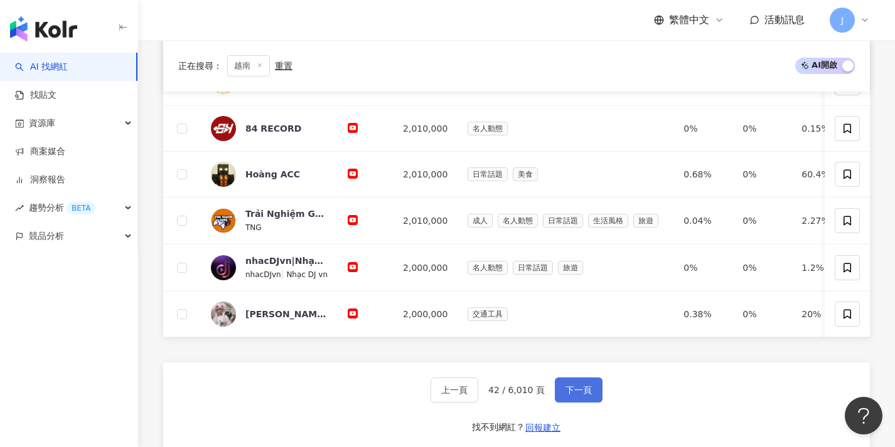
click at [582, 392] on button "下一頁" at bounding box center [579, 390] width 48 height 25
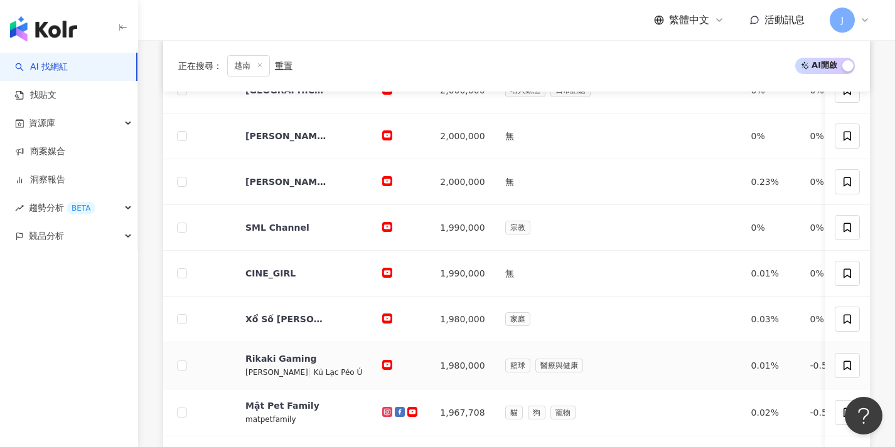
scroll to position [396, 0]
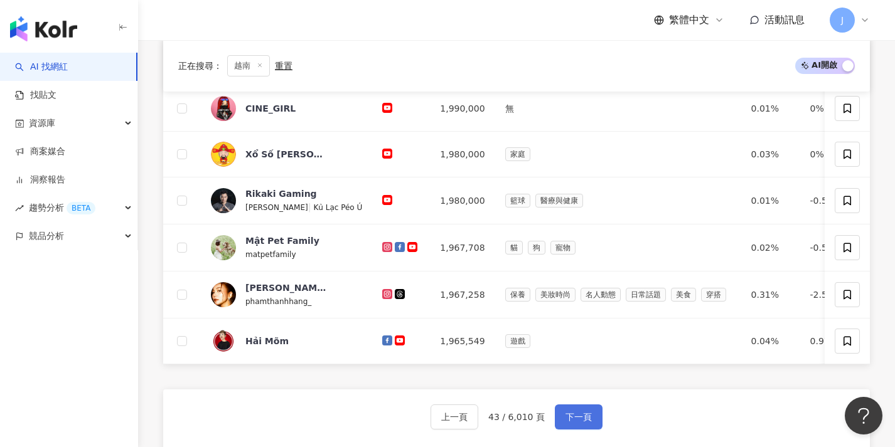
click at [570, 422] on span "下一頁" at bounding box center [578, 417] width 26 height 10
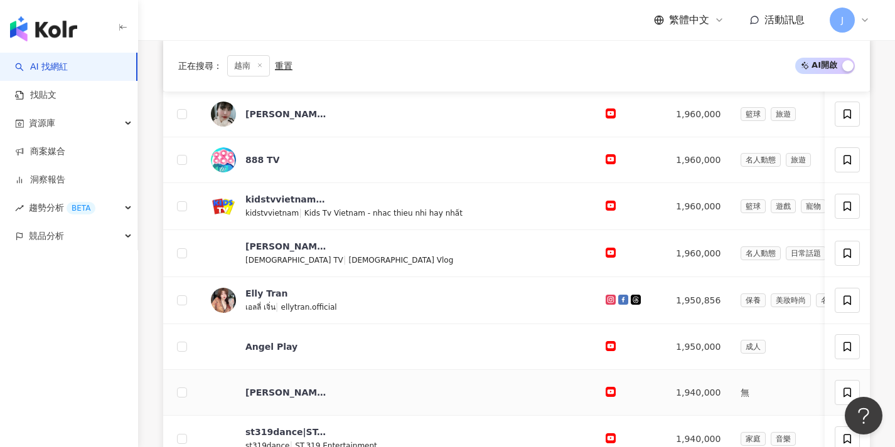
scroll to position [439, 0]
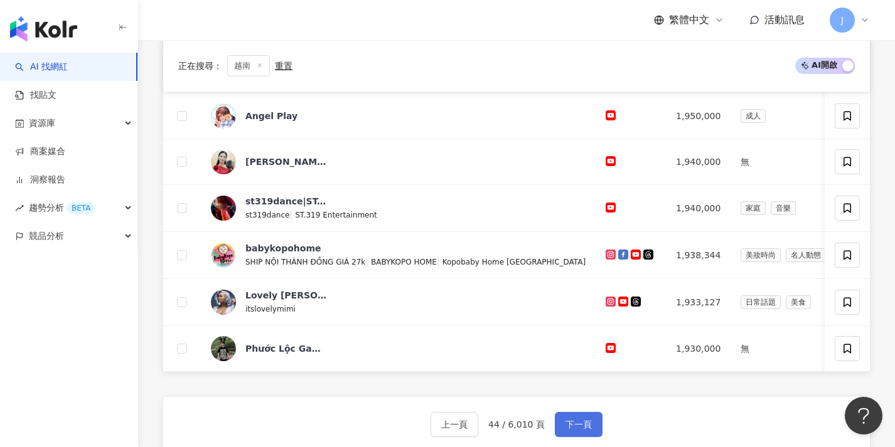
click at [584, 430] on span "下一頁" at bounding box center [578, 425] width 26 height 10
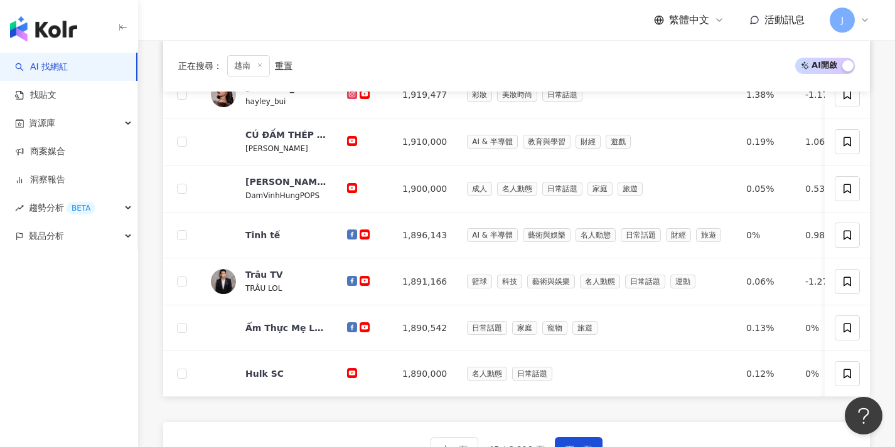
scroll to position [545, 0]
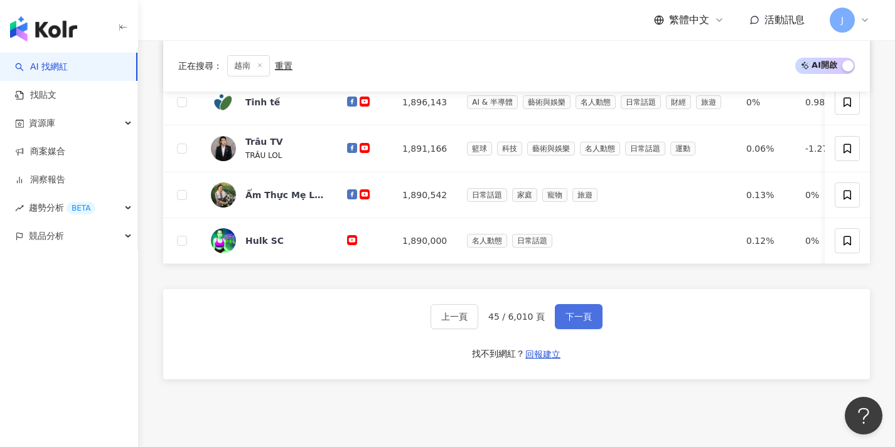
click at [592, 327] on button "下一頁" at bounding box center [579, 316] width 48 height 25
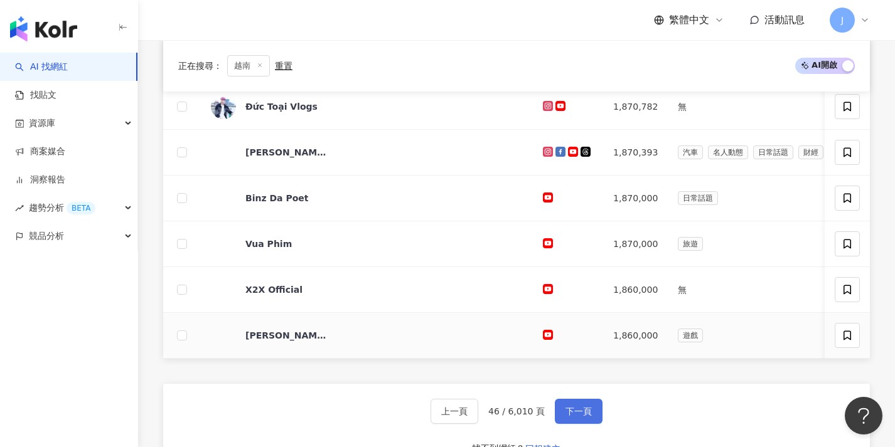
scroll to position [473, 0]
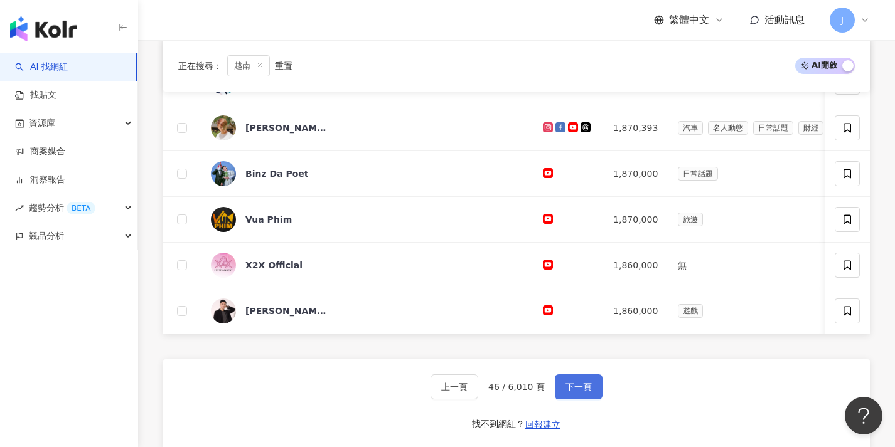
click at [582, 392] on span "下一頁" at bounding box center [578, 387] width 26 height 10
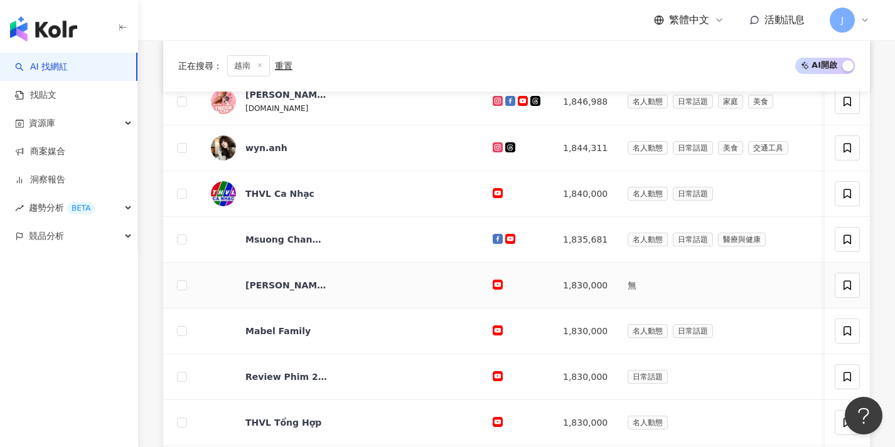
scroll to position [429, 0]
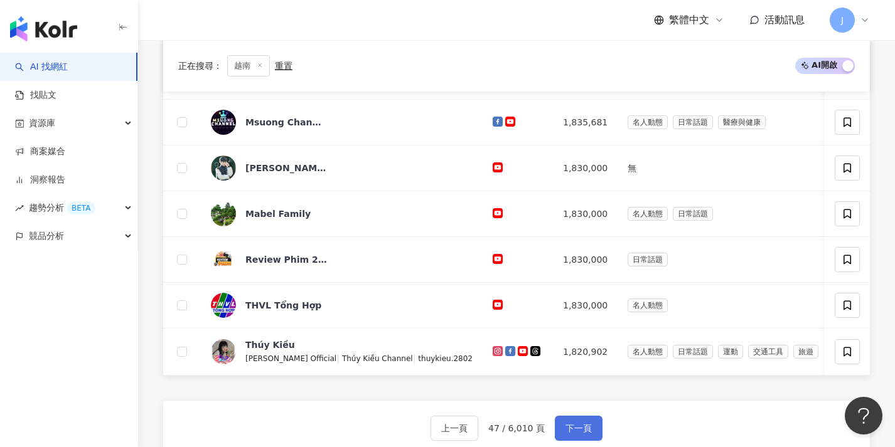
click at [574, 429] on button "下一頁" at bounding box center [579, 428] width 48 height 25
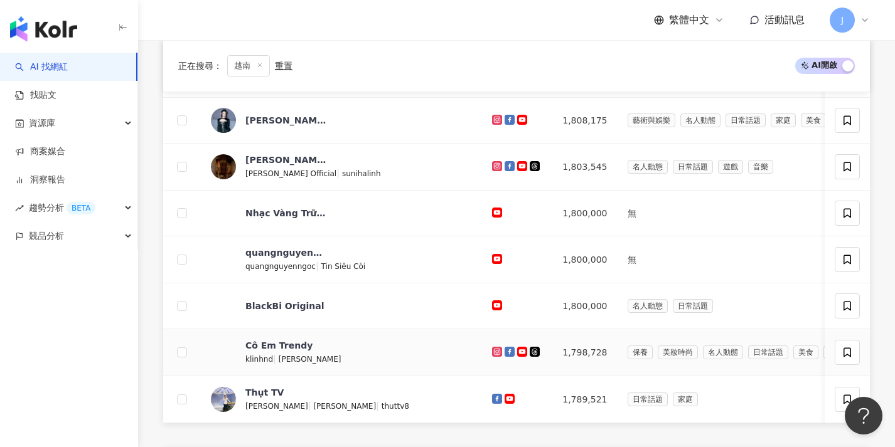
scroll to position [403, 0]
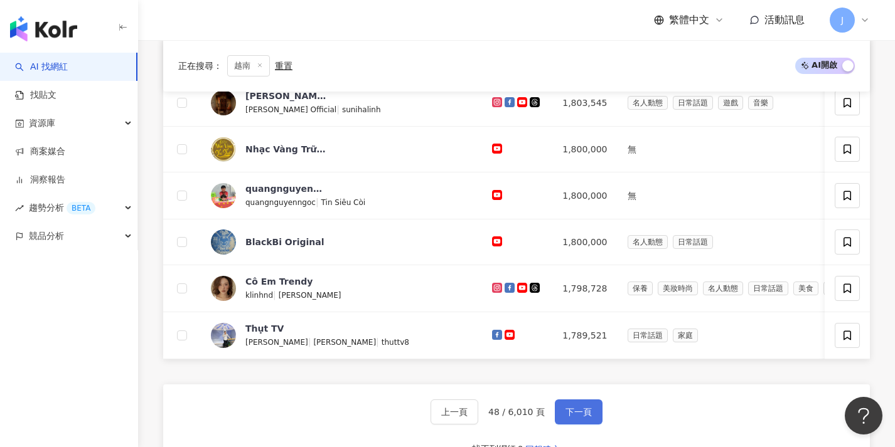
click at [591, 415] on button "下一頁" at bounding box center [579, 412] width 48 height 25
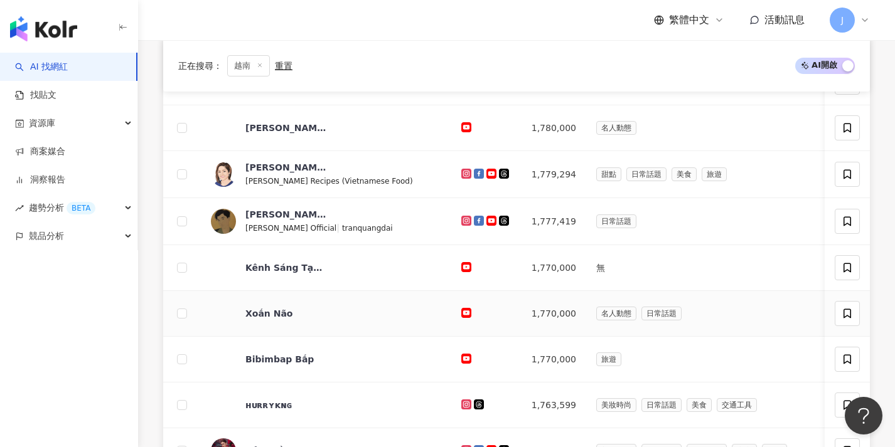
scroll to position [455, 0]
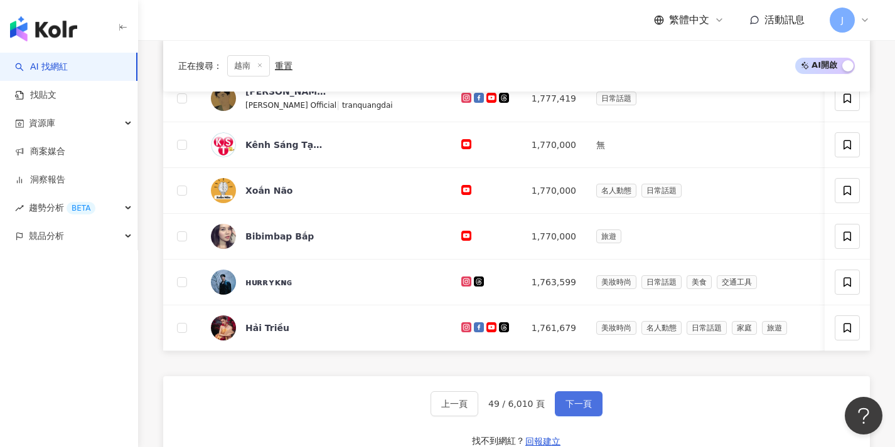
click at [589, 417] on button "下一頁" at bounding box center [579, 404] width 48 height 25
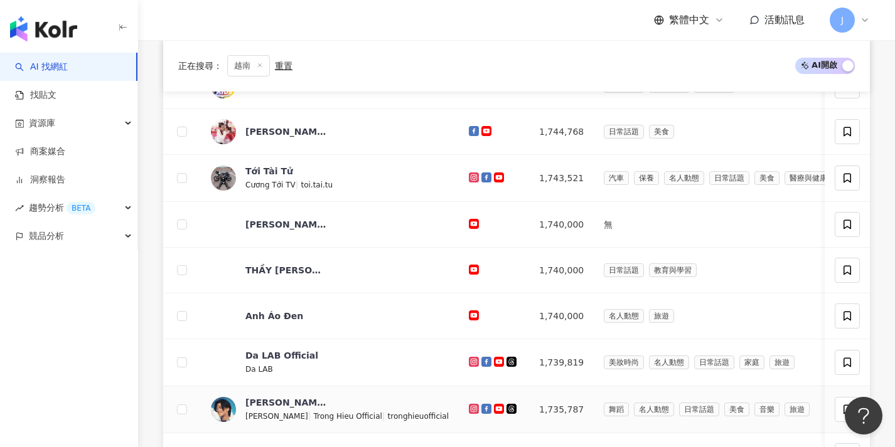
scroll to position [448, 0]
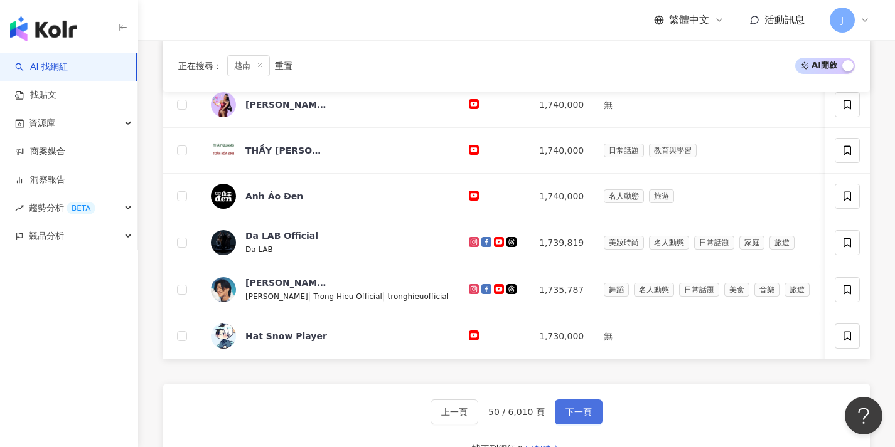
click at [584, 414] on button "下一頁" at bounding box center [579, 412] width 48 height 25
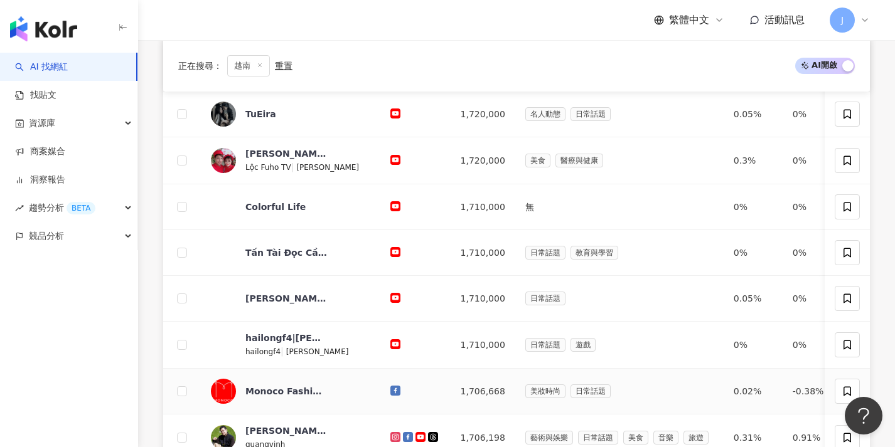
scroll to position [477, 0]
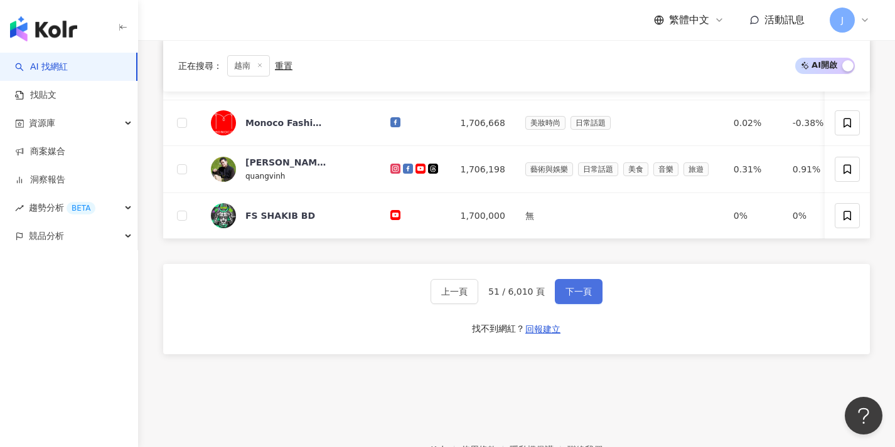
click at [580, 304] on button "下一頁" at bounding box center [579, 291] width 48 height 25
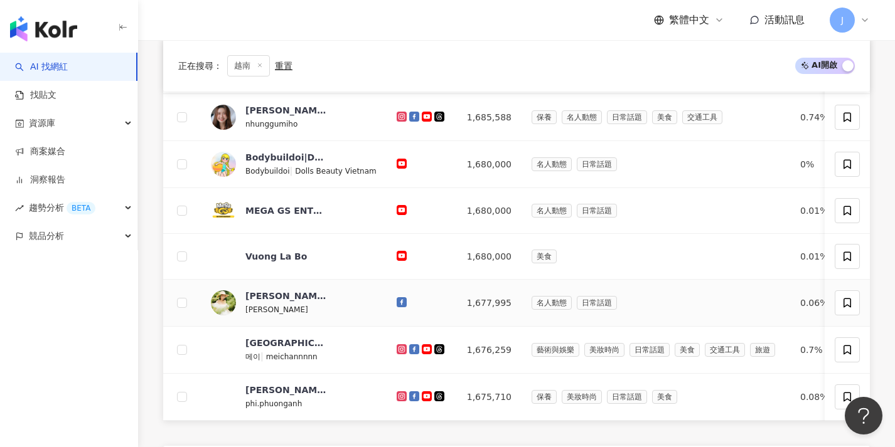
scroll to position [459, 0]
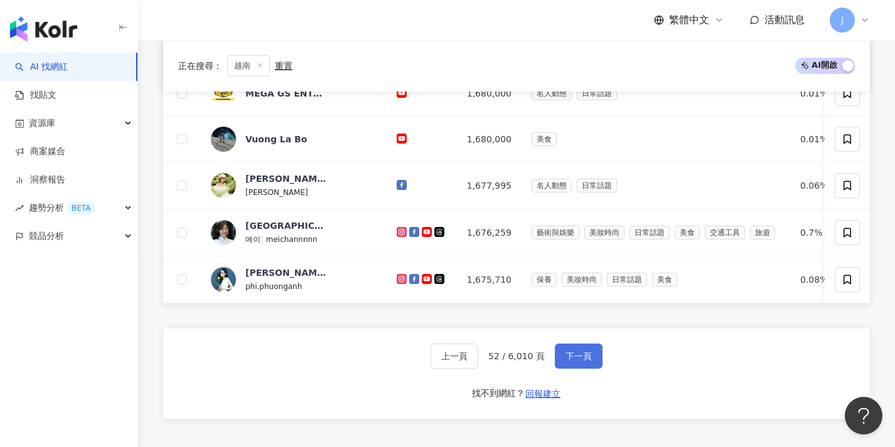
click at [572, 361] on span "下一頁" at bounding box center [578, 356] width 26 height 10
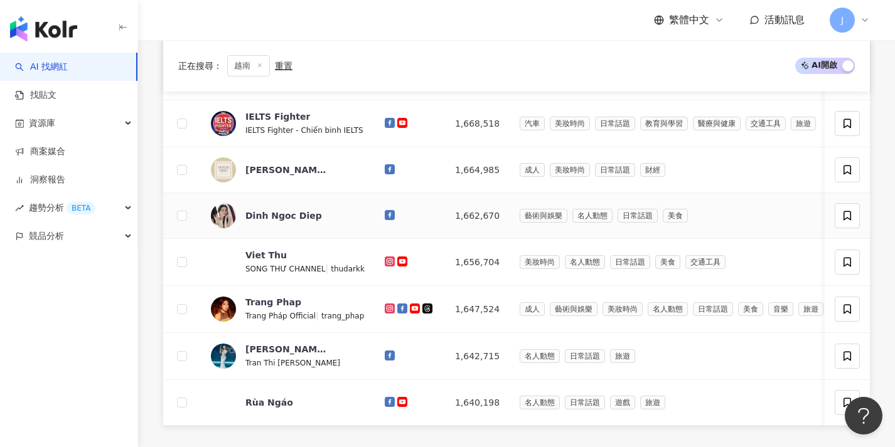
scroll to position [478, 0]
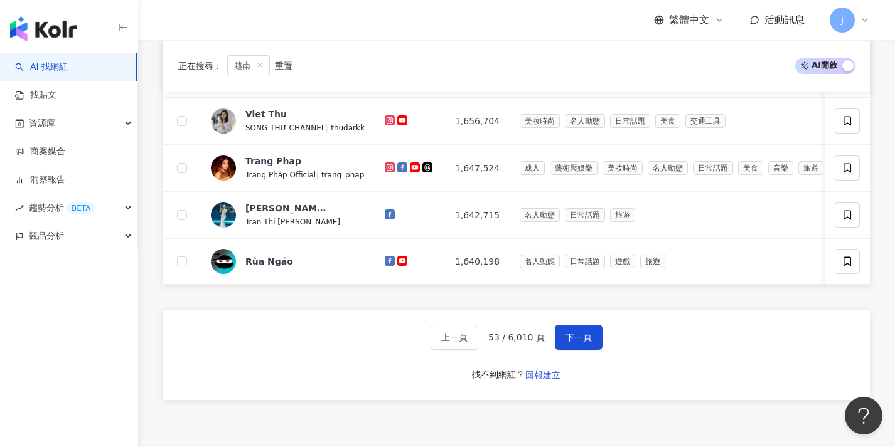
click at [570, 350] on button "下一頁" at bounding box center [579, 337] width 48 height 25
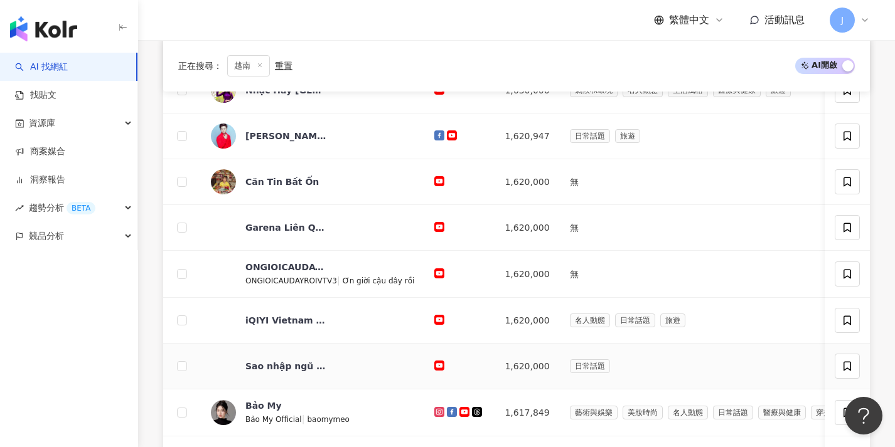
scroll to position [523, 0]
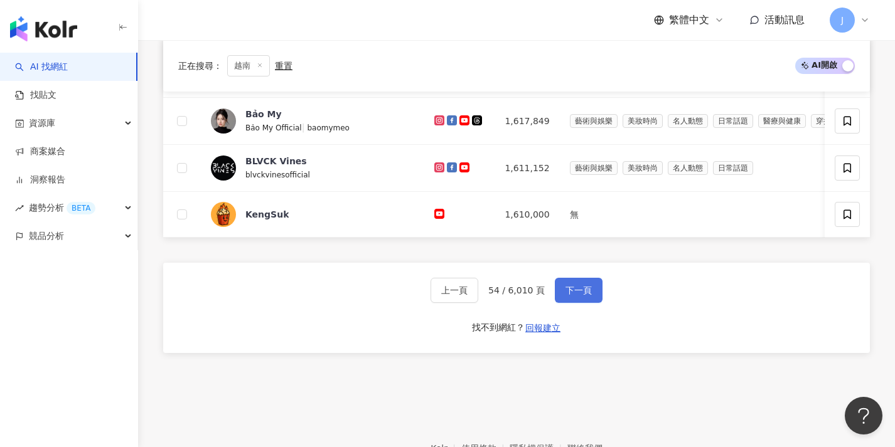
click at [568, 289] on button "下一頁" at bounding box center [579, 290] width 48 height 25
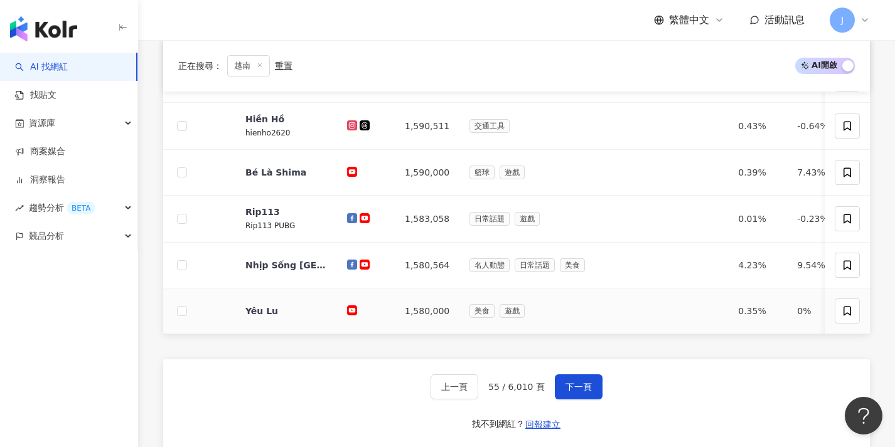
scroll to position [500, 0]
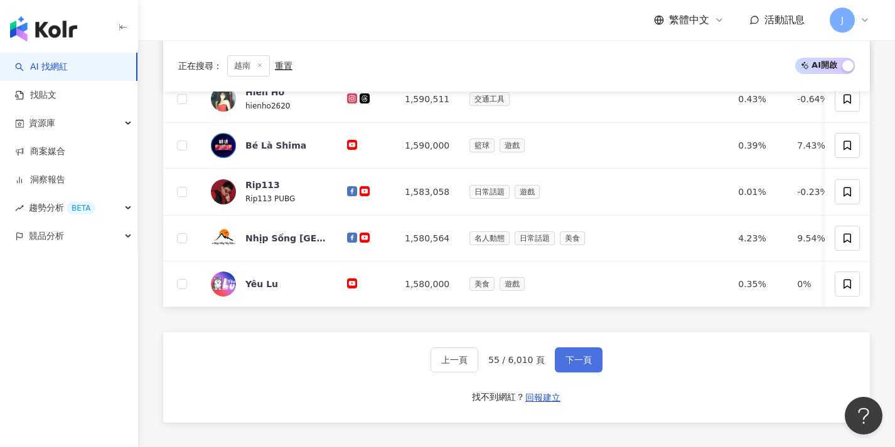
click at [578, 365] on span "下一頁" at bounding box center [578, 360] width 26 height 10
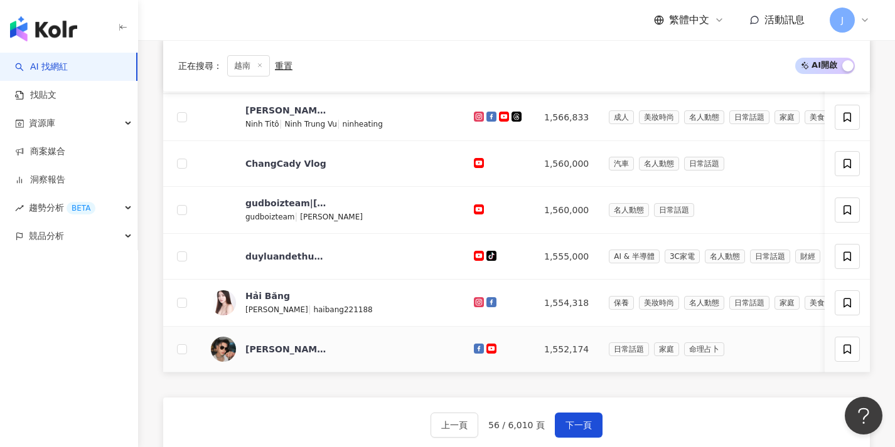
scroll to position [462, 0]
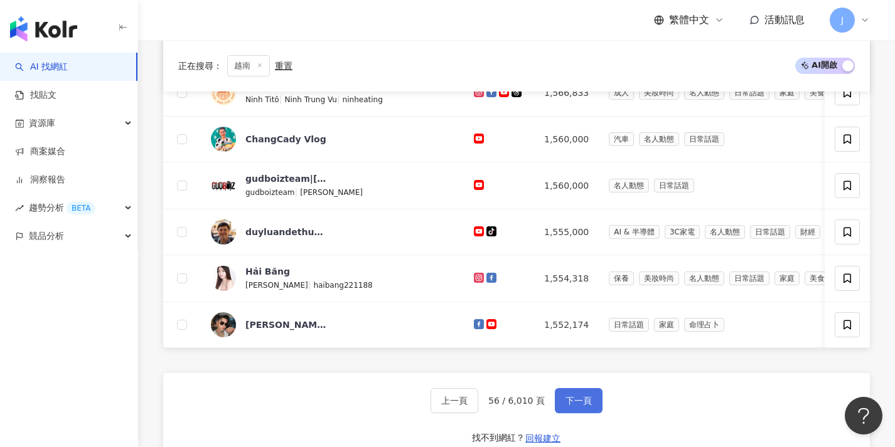
click at [570, 405] on span "下一頁" at bounding box center [578, 401] width 26 height 10
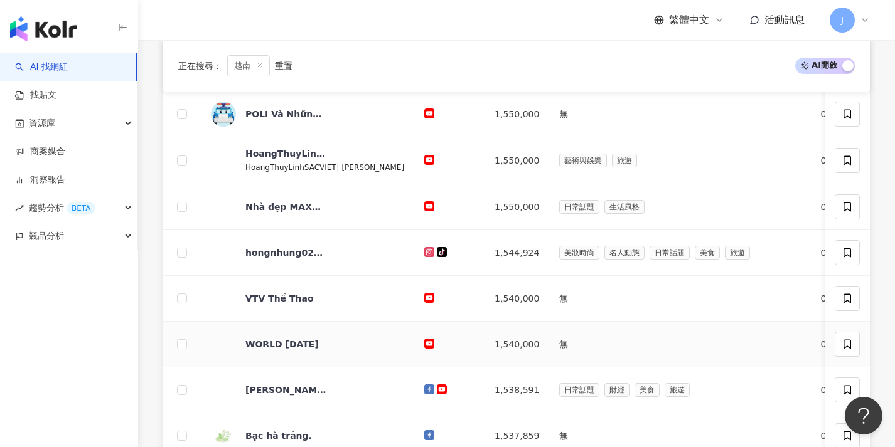
scroll to position [505, 0]
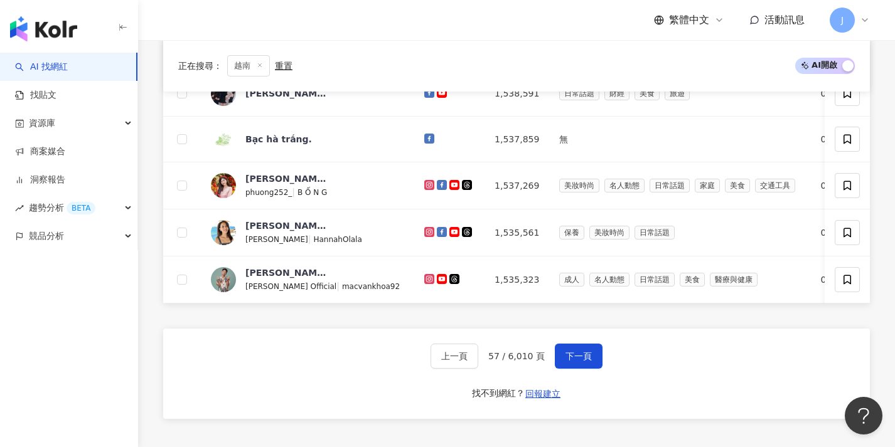
click at [592, 382] on div "上一頁 57 / 6,010 頁 下一頁 找不到網紅？ 回報建立" at bounding box center [516, 374] width 707 height 90
click at [594, 369] on button "下一頁" at bounding box center [579, 356] width 48 height 25
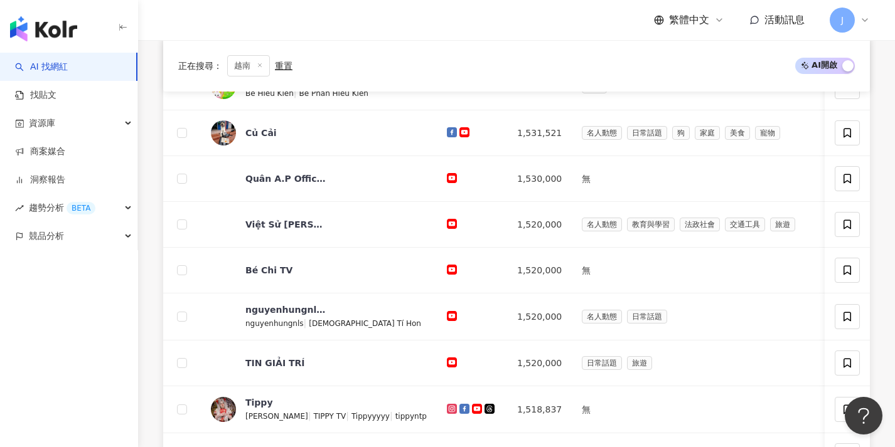
scroll to position [449, 0]
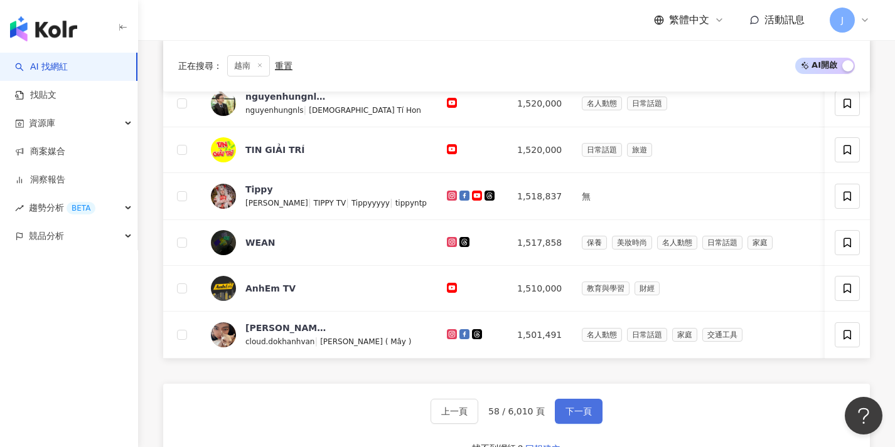
click at [594, 414] on button "下一頁" at bounding box center [579, 411] width 48 height 25
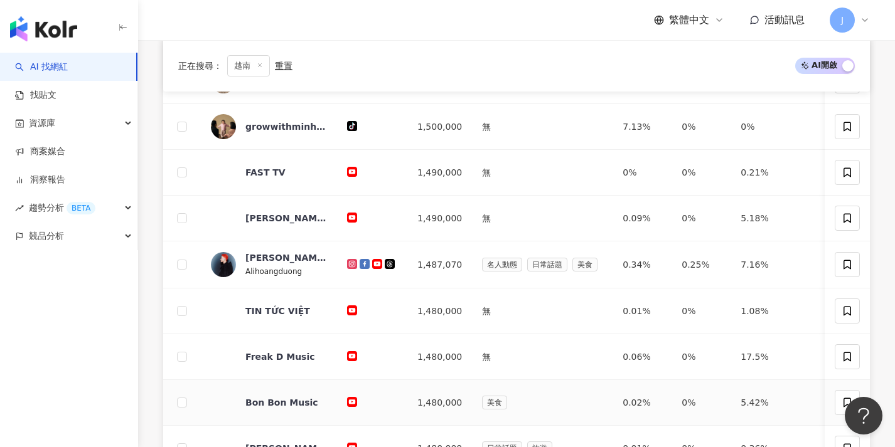
scroll to position [481, 0]
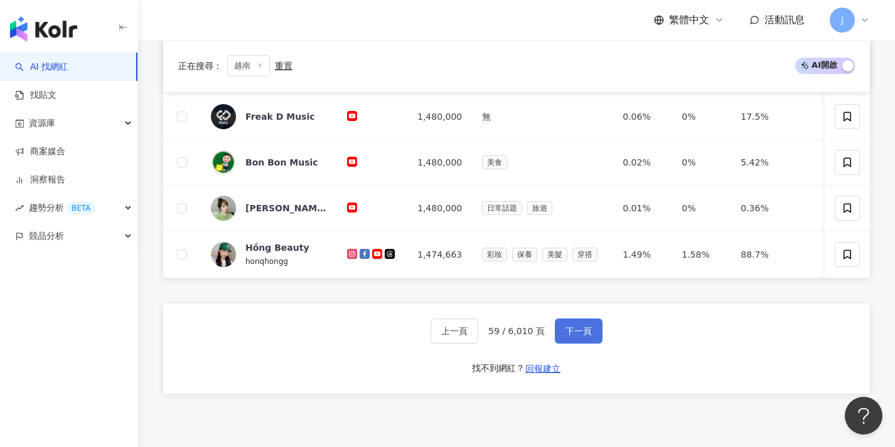
click at [579, 335] on span "下一頁" at bounding box center [578, 331] width 26 height 10
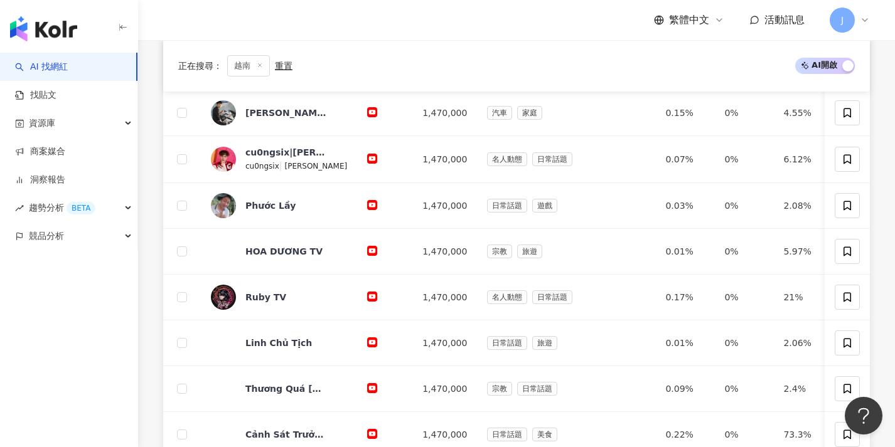
scroll to position [483, 0]
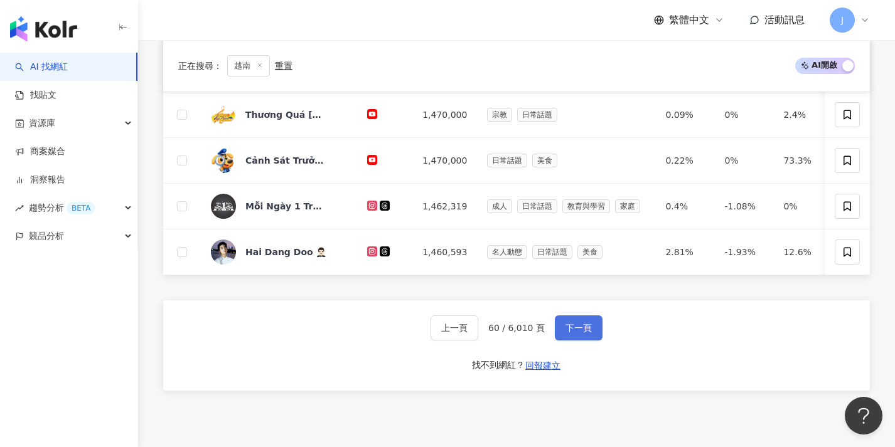
click at [585, 331] on button "下一頁" at bounding box center [579, 328] width 48 height 25
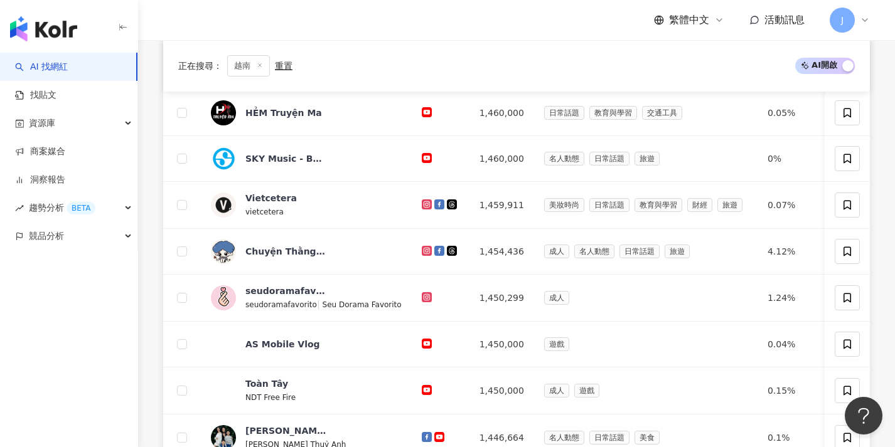
scroll to position [467, 0]
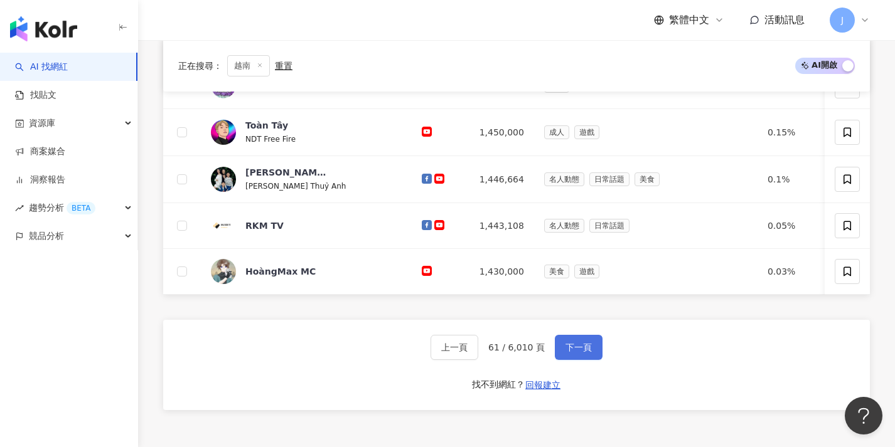
click at [572, 351] on span "下一頁" at bounding box center [578, 348] width 26 height 10
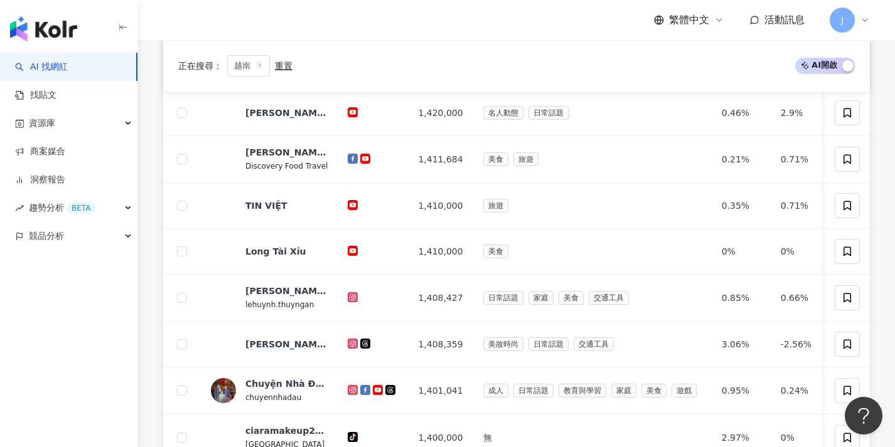
scroll to position [414, 0]
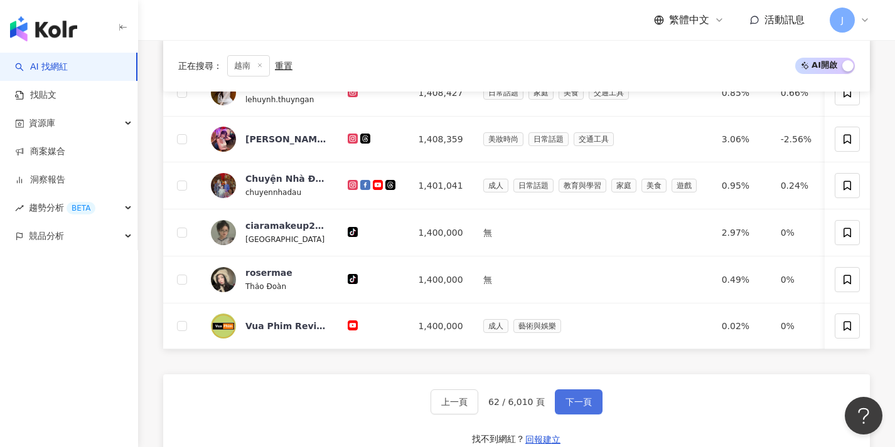
click at [570, 407] on span "下一頁" at bounding box center [578, 402] width 26 height 10
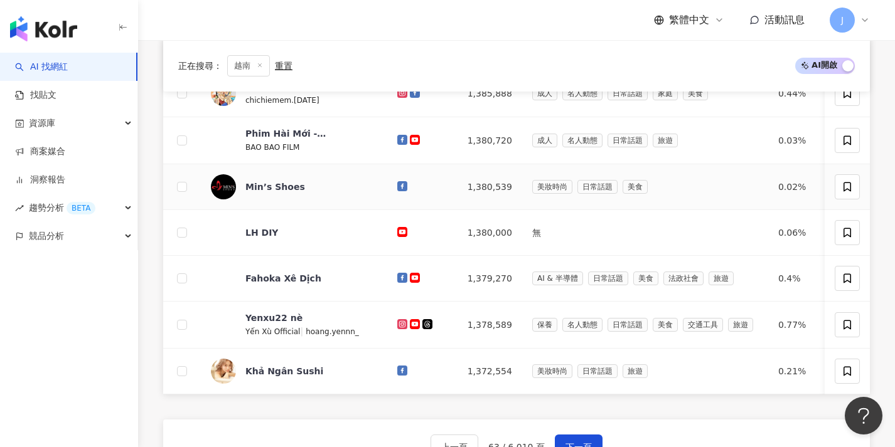
scroll to position [516, 0]
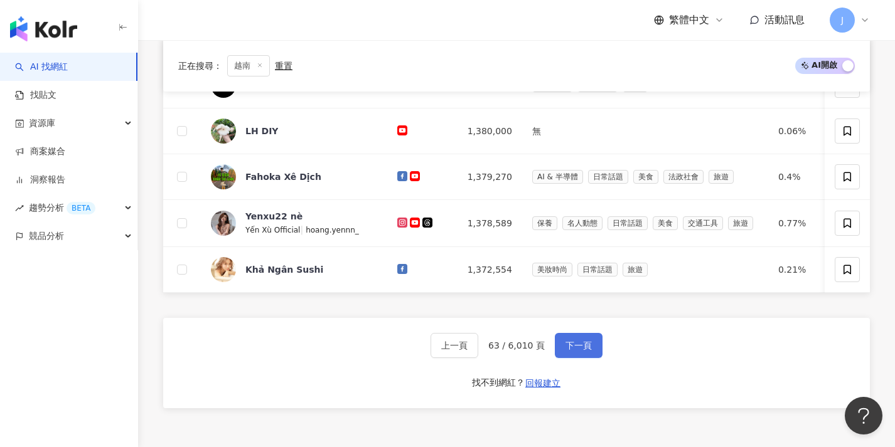
click at [579, 348] on button "下一頁" at bounding box center [579, 345] width 48 height 25
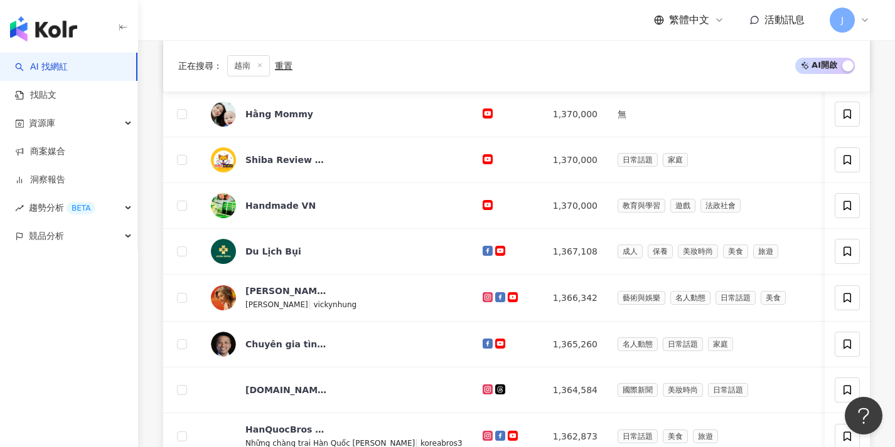
scroll to position [437, 0]
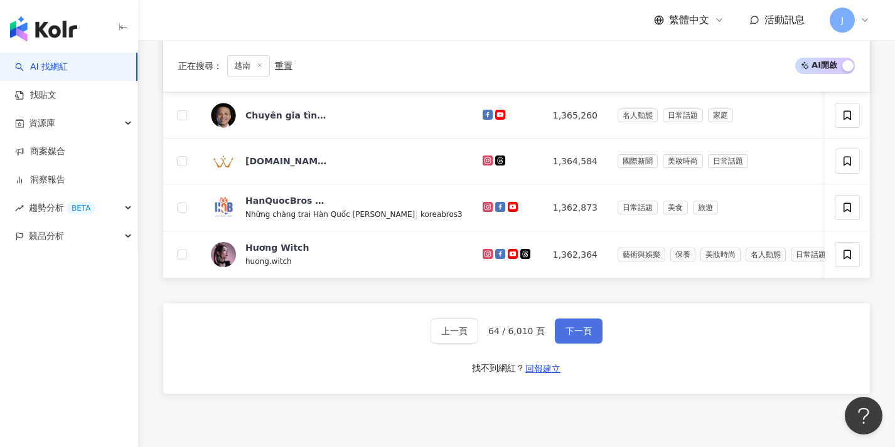
click at [580, 344] on button "下一頁" at bounding box center [579, 331] width 48 height 25
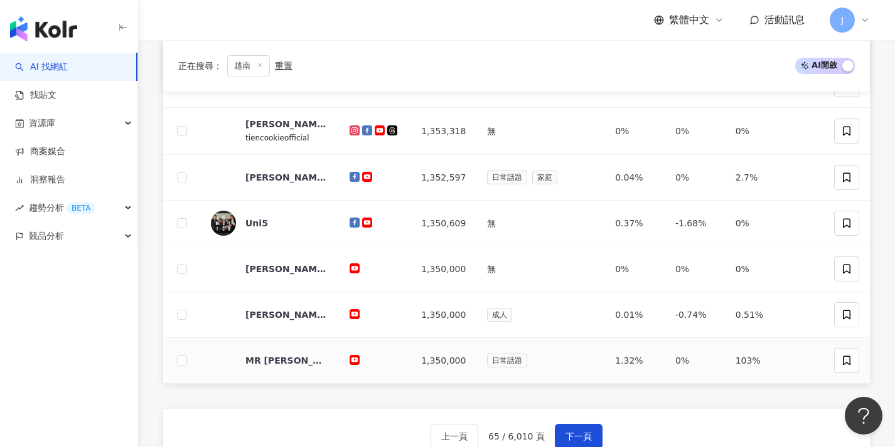
scroll to position [441, 0]
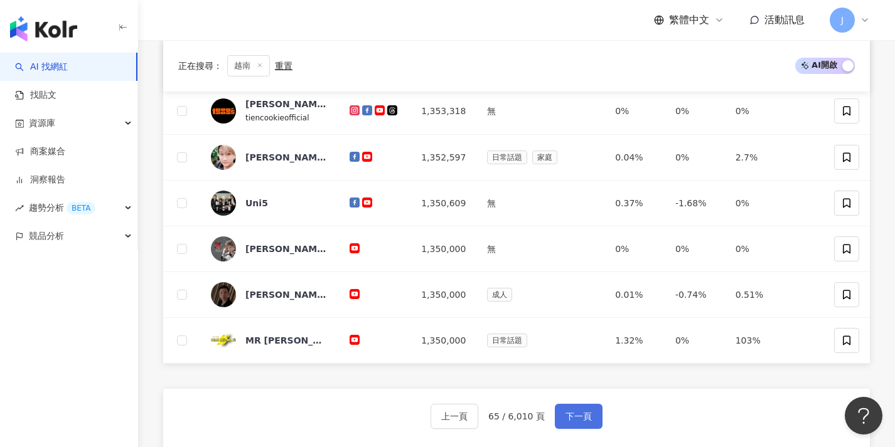
click at [587, 412] on span "下一頁" at bounding box center [578, 417] width 26 height 10
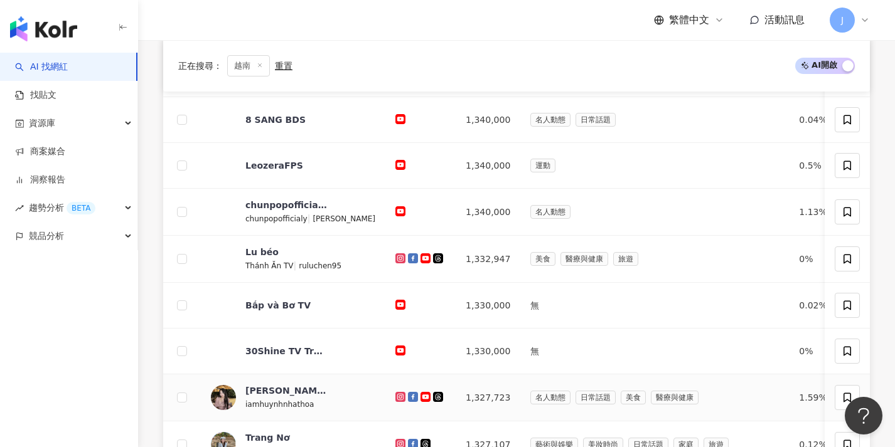
scroll to position [656, 0]
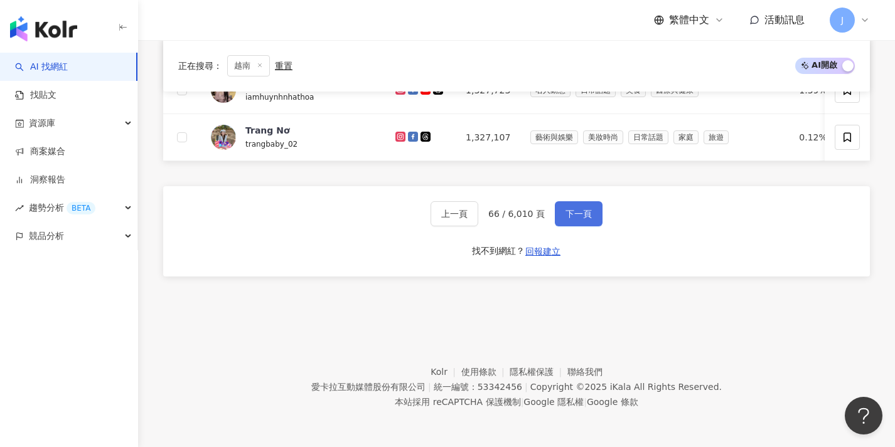
click at [557, 210] on button "下一頁" at bounding box center [579, 213] width 48 height 25
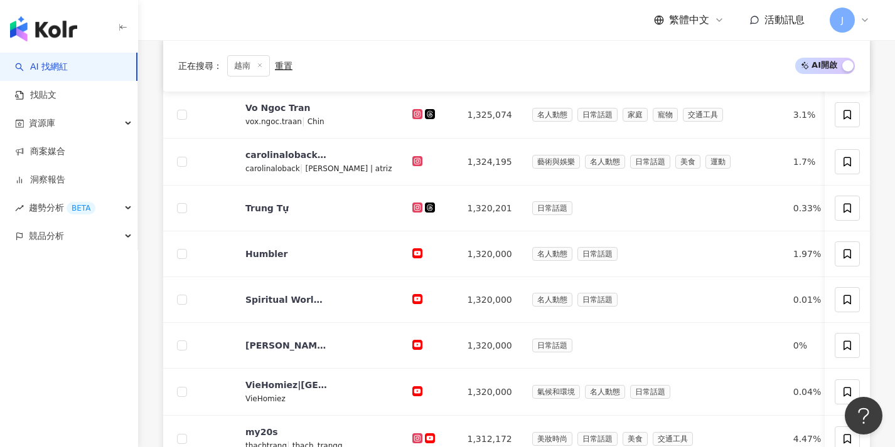
scroll to position [516, 0]
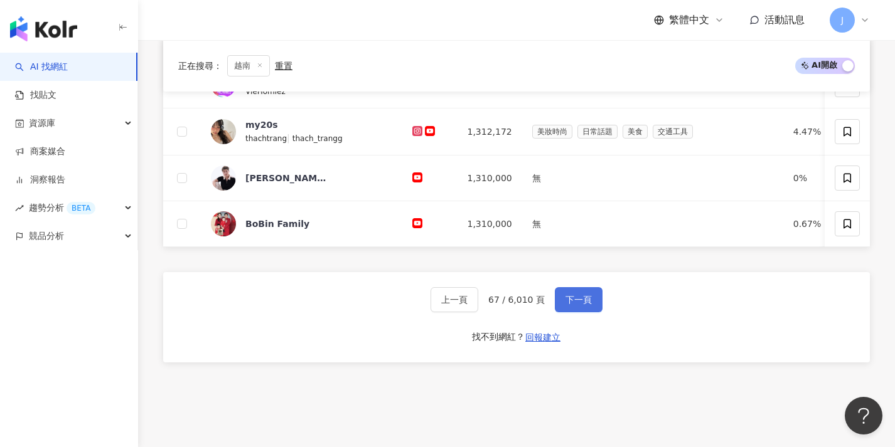
click at [575, 305] on span "下一頁" at bounding box center [578, 300] width 26 height 10
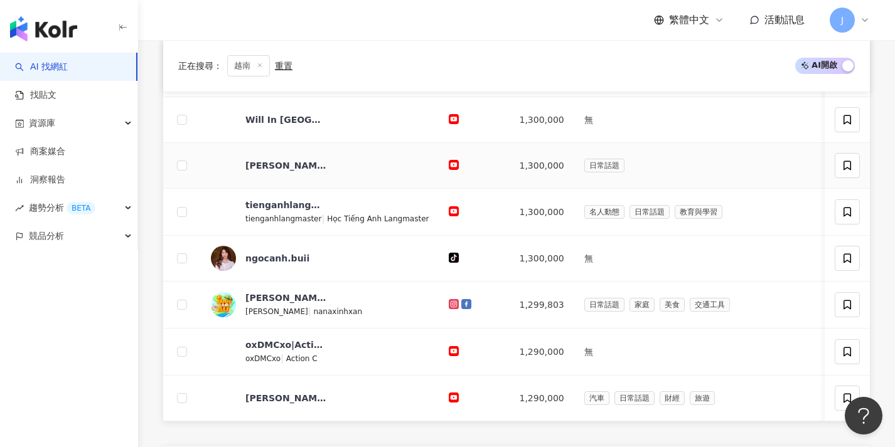
scroll to position [461, 0]
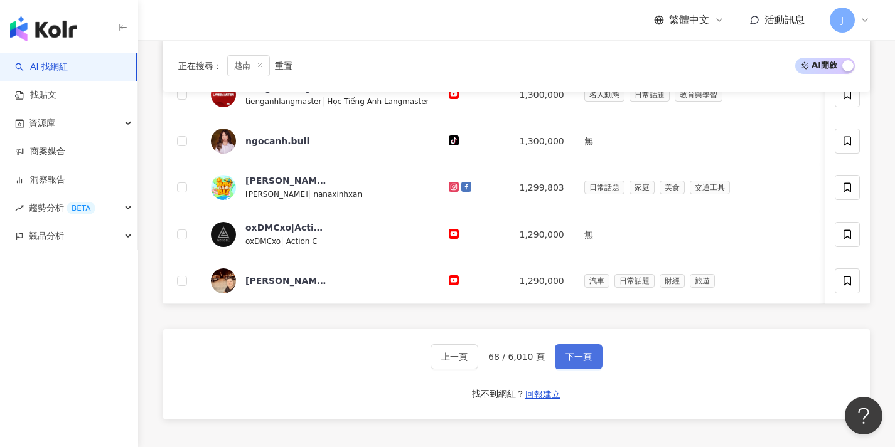
click at [584, 361] on span "下一頁" at bounding box center [578, 357] width 26 height 10
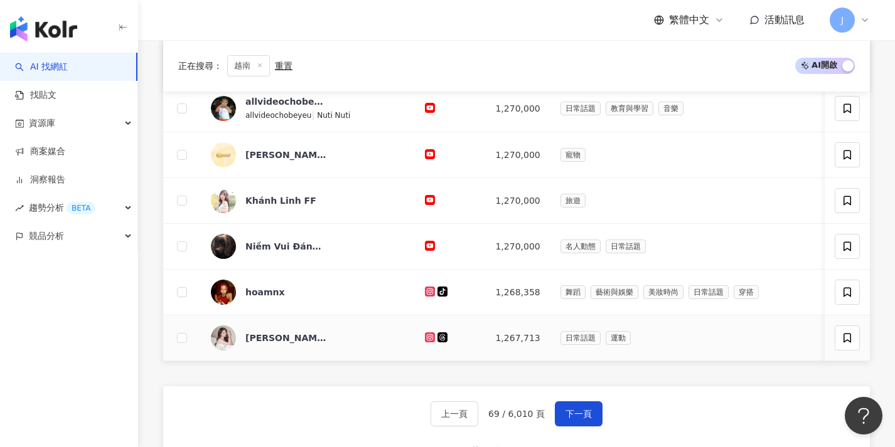
scroll to position [474, 0]
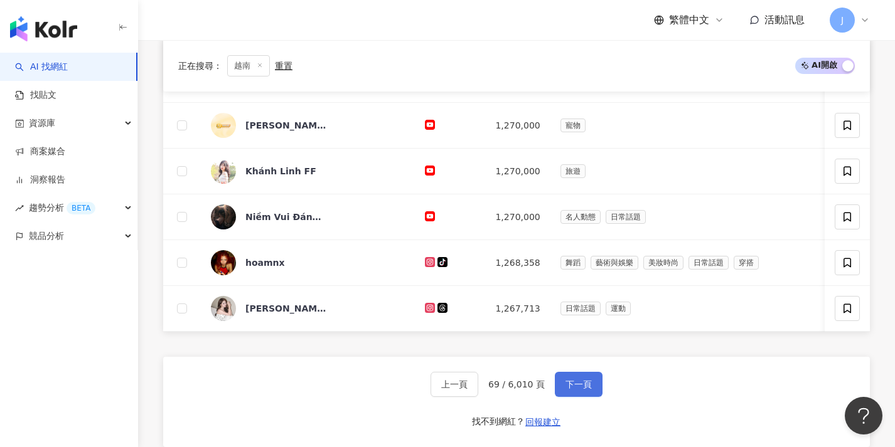
click at [581, 390] on span "下一頁" at bounding box center [578, 385] width 26 height 10
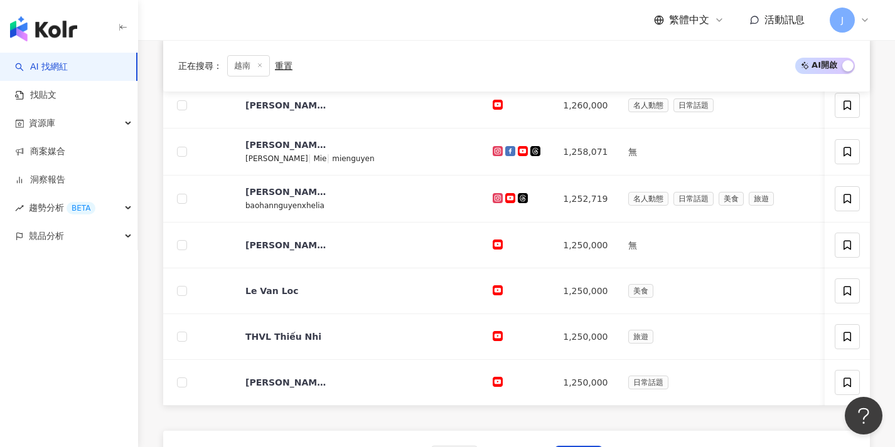
scroll to position [510, 0]
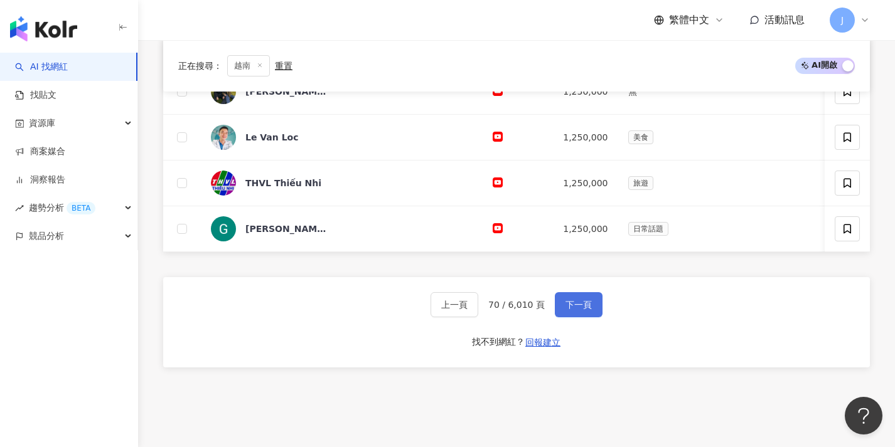
click at [576, 310] on span "下一頁" at bounding box center [578, 305] width 26 height 10
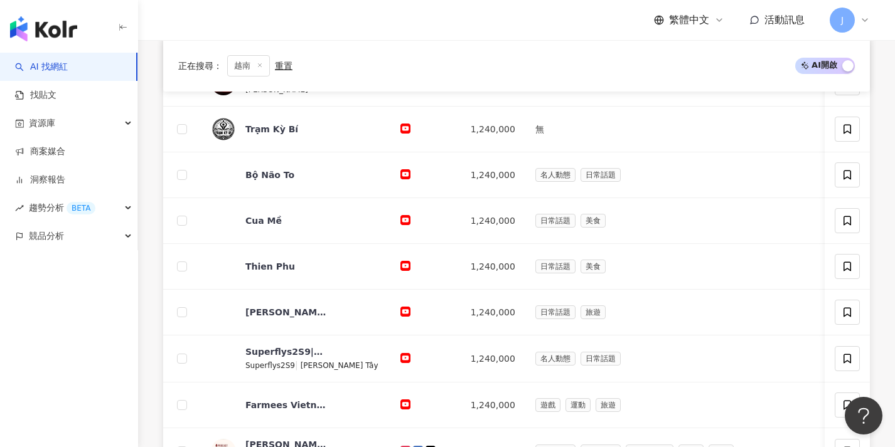
scroll to position [533, 0]
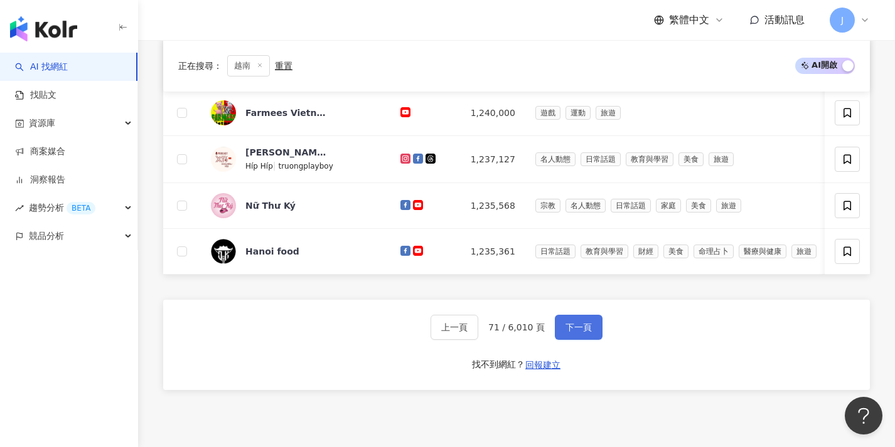
click at [569, 329] on button "下一頁" at bounding box center [579, 327] width 48 height 25
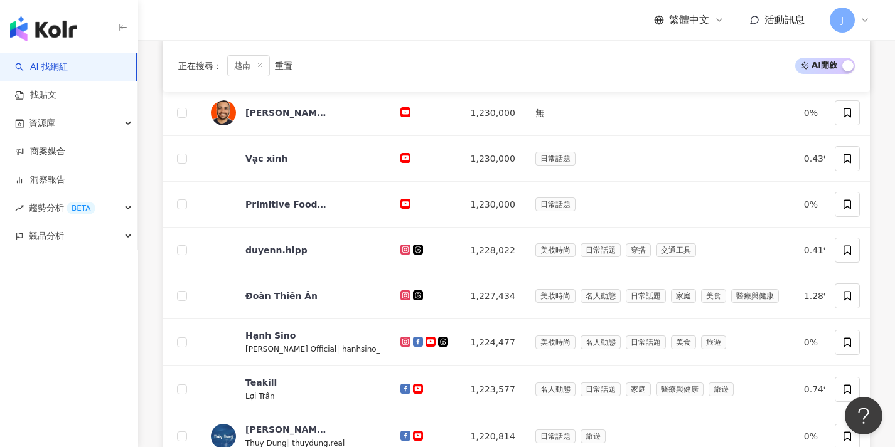
scroll to position [474, 0]
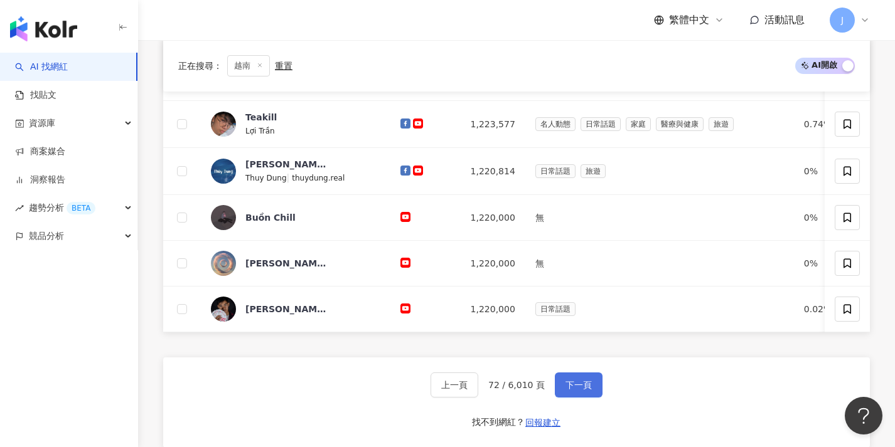
click at [585, 388] on span "下一頁" at bounding box center [578, 385] width 26 height 10
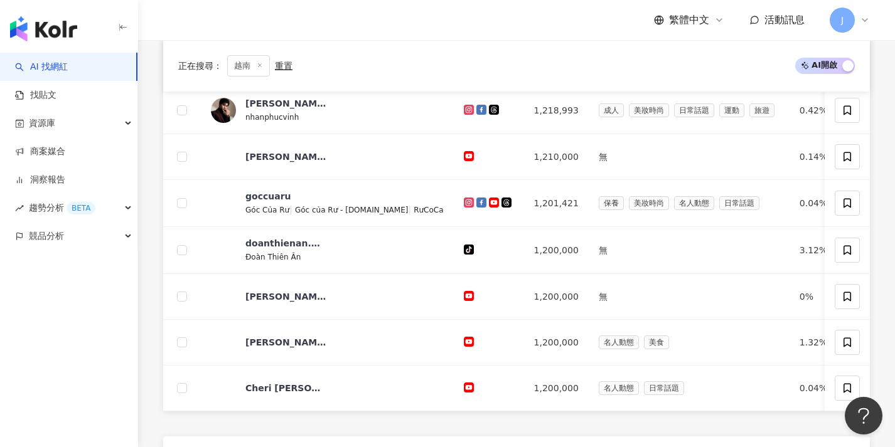
scroll to position [454, 0]
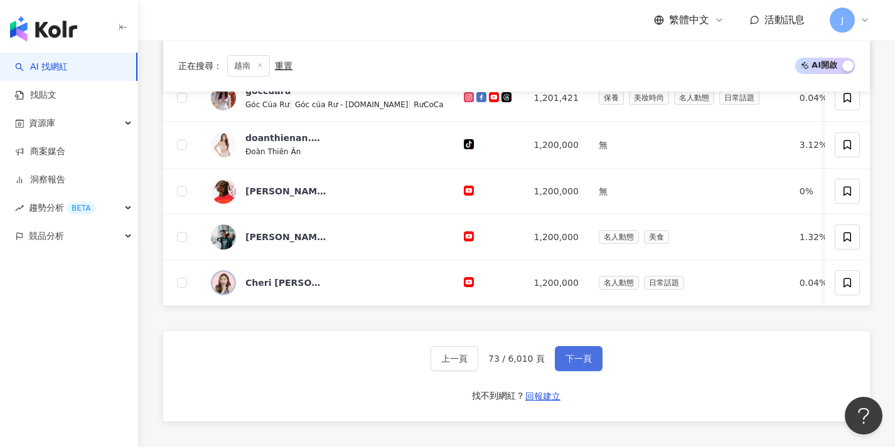
click at [586, 364] on span "下一頁" at bounding box center [578, 359] width 26 height 10
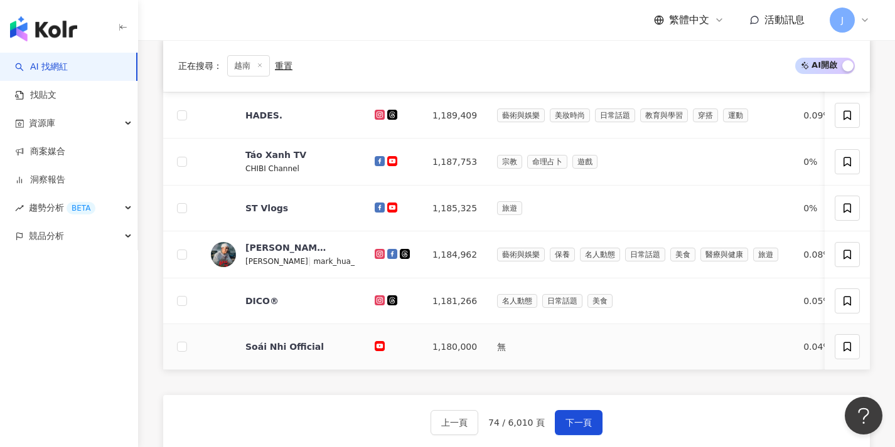
scroll to position [453, 0]
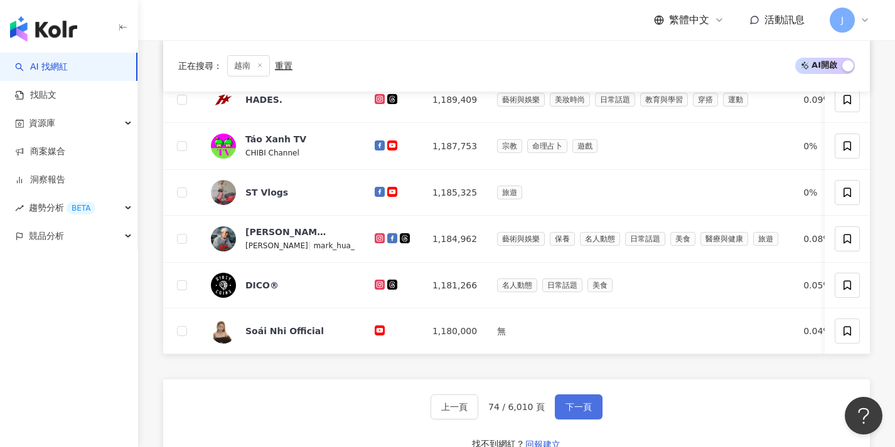
click at [594, 417] on button "下一頁" at bounding box center [579, 407] width 48 height 25
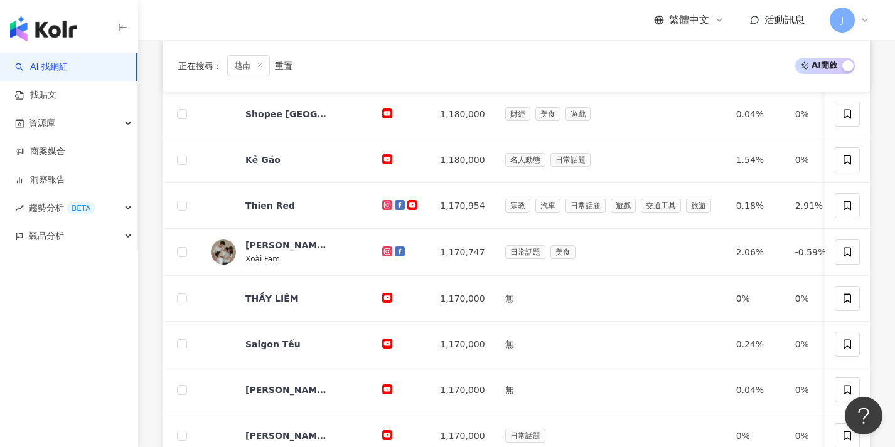
scroll to position [506, 0]
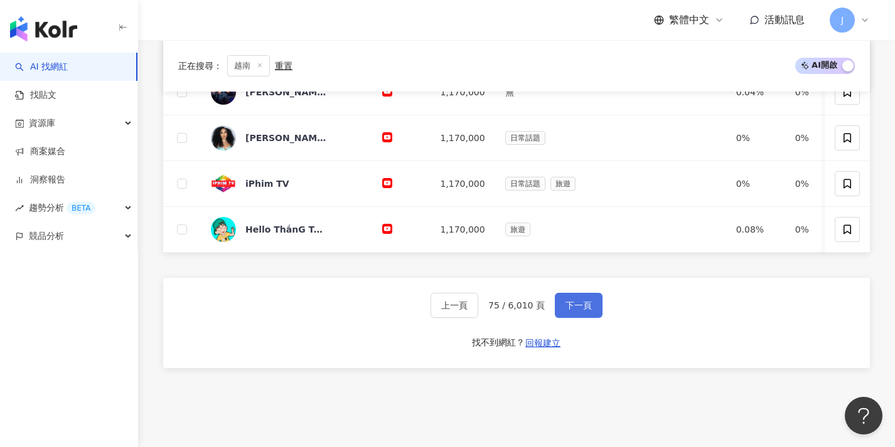
click at [570, 311] on span "下一頁" at bounding box center [578, 306] width 26 height 10
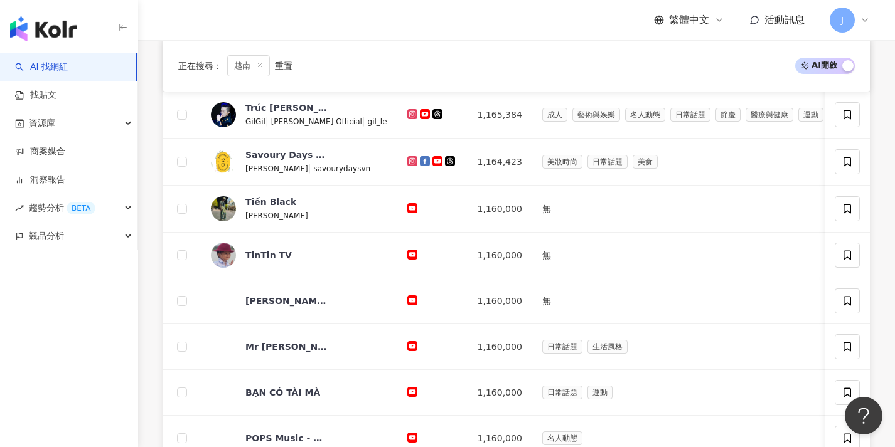
scroll to position [512, 0]
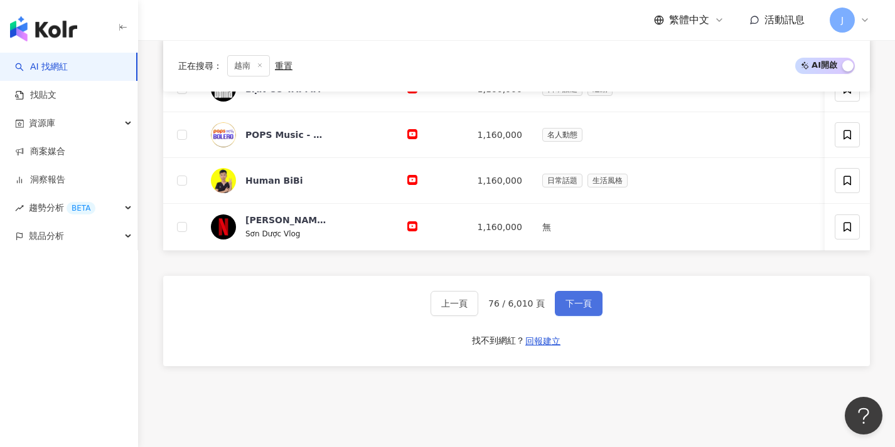
click at [570, 309] on span "下一頁" at bounding box center [578, 304] width 26 height 10
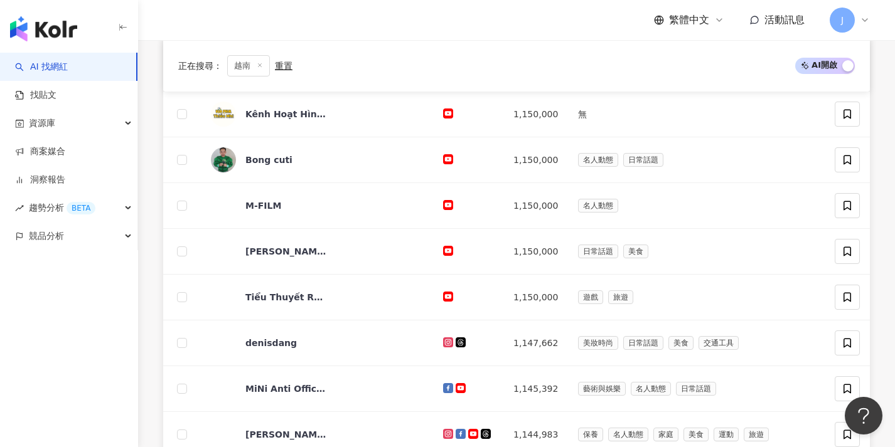
scroll to position [535, 0]
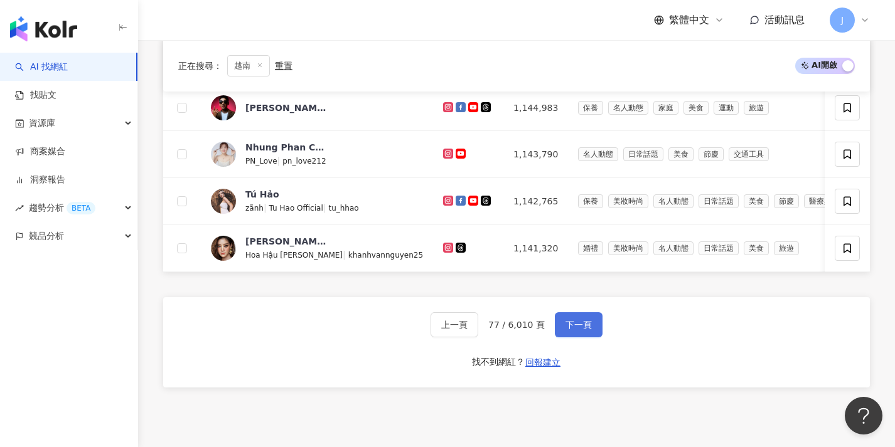
click at [565, 330] on span "下一頁" at bounding box center [578, 325] width 26 height 10
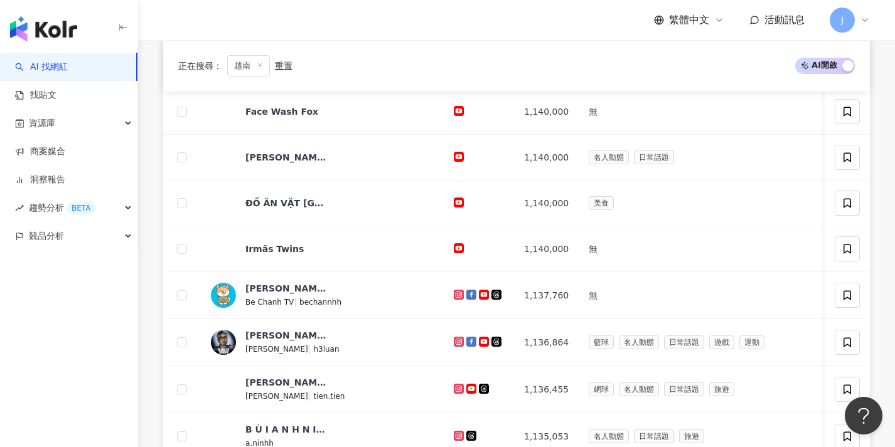
scroll to position [419, 0]
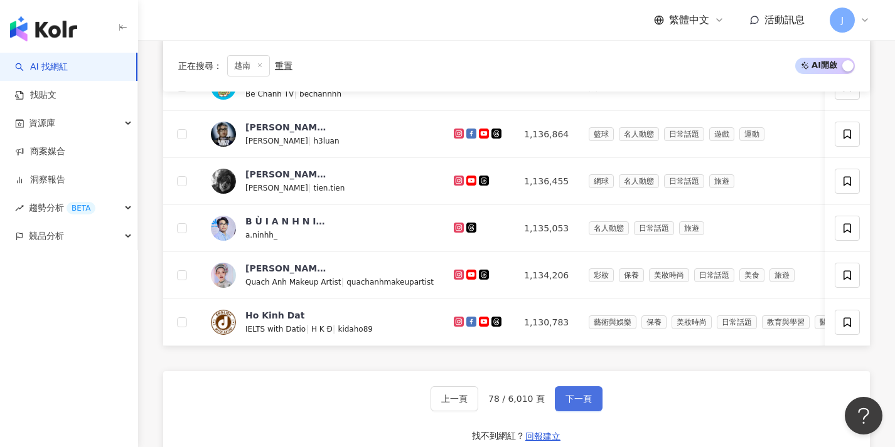
click at [580, 396] on button "下一頁" at bounding box center [579, 399] width 48 height 25
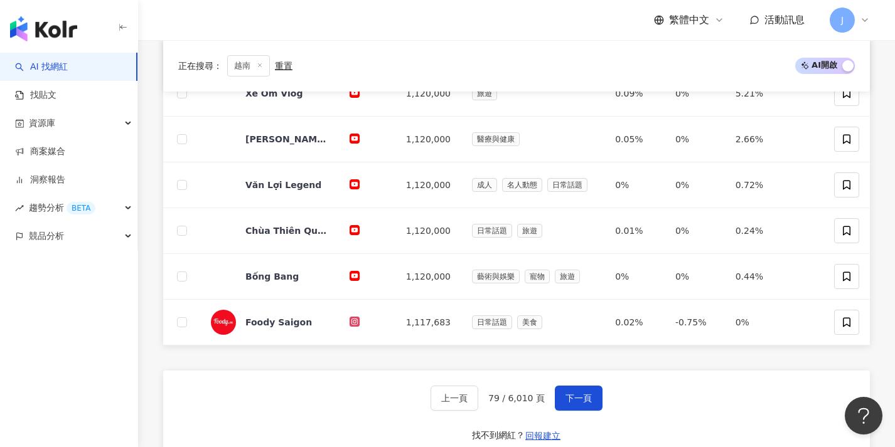
scroll to position [477, 0]
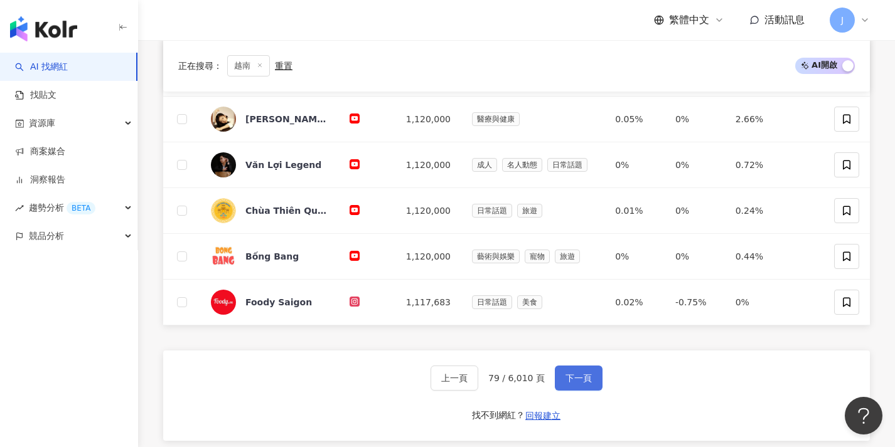
click at [579, 374] on span "下一頁" at bounding box center [578, 378] width 26 height 10
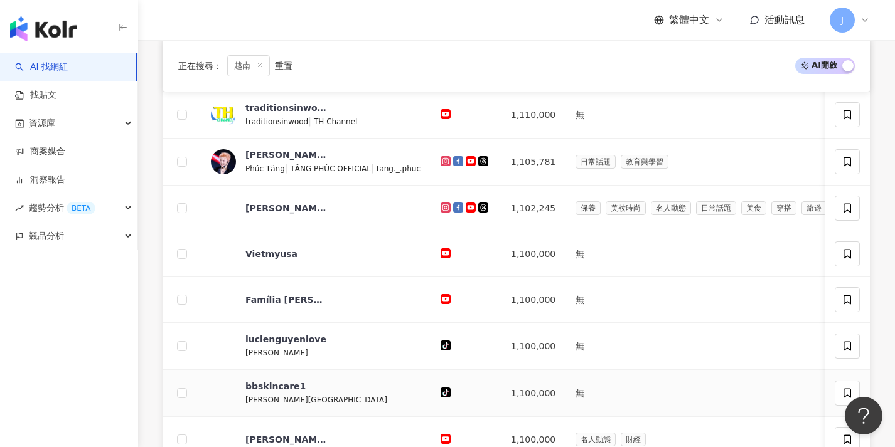
scroll to position [510, 0]
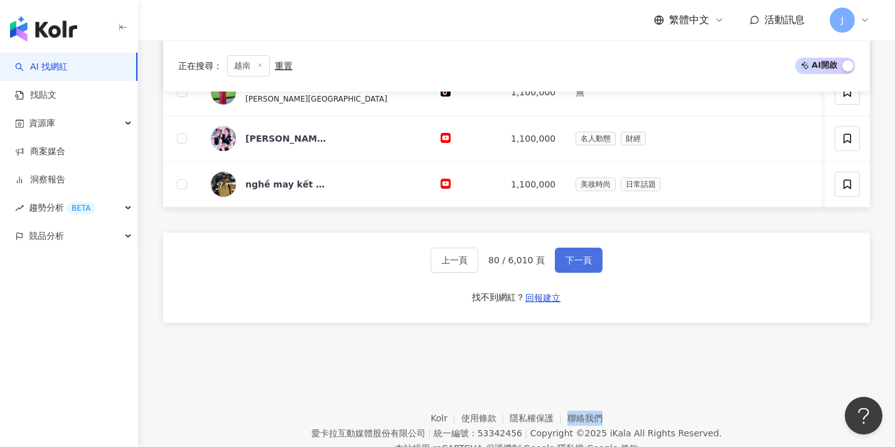
click at [585, 273] on button "下一頁" at bounding box center [579, 260] width 48 height 25
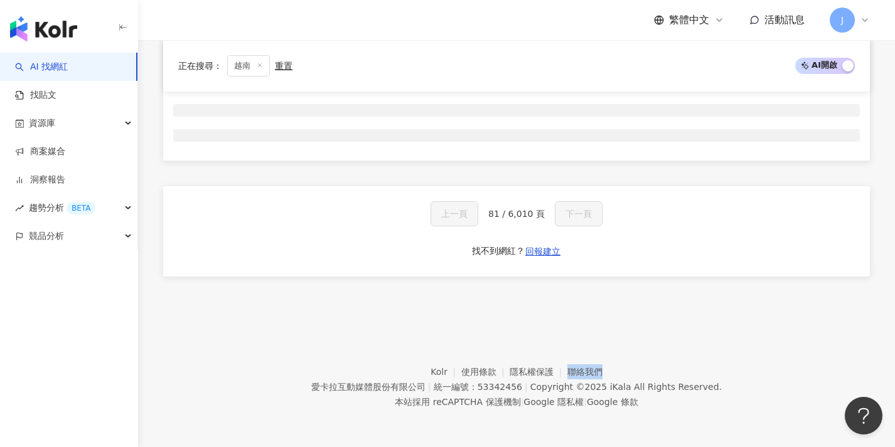
scroll to position [208, 0]
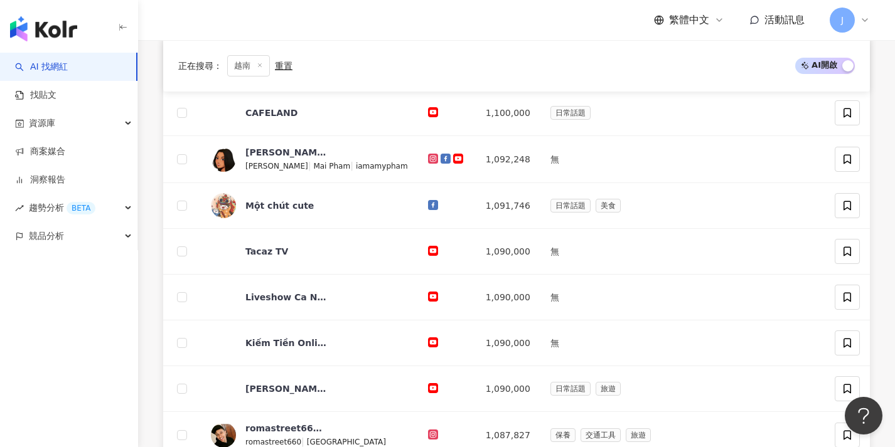
click at [585, 282] on td "無" at bounding box center [682, 298] width 284 height 46
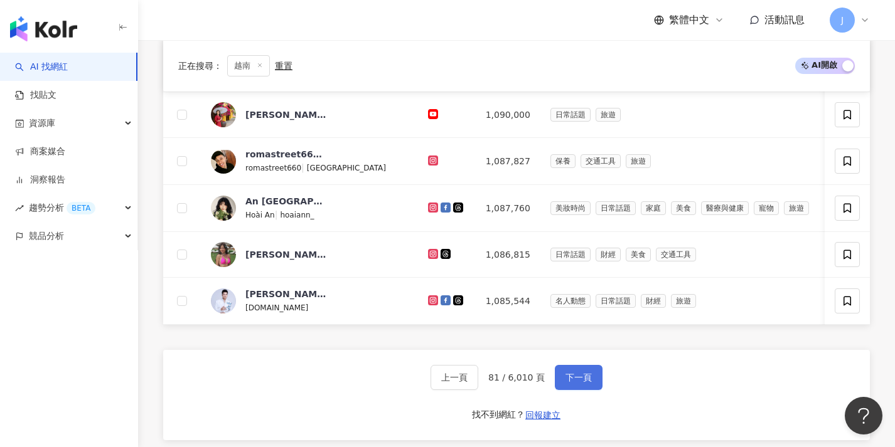
click at [598, 390] on button "下一頁" at bounding box center [579, 377] width 48 height 25
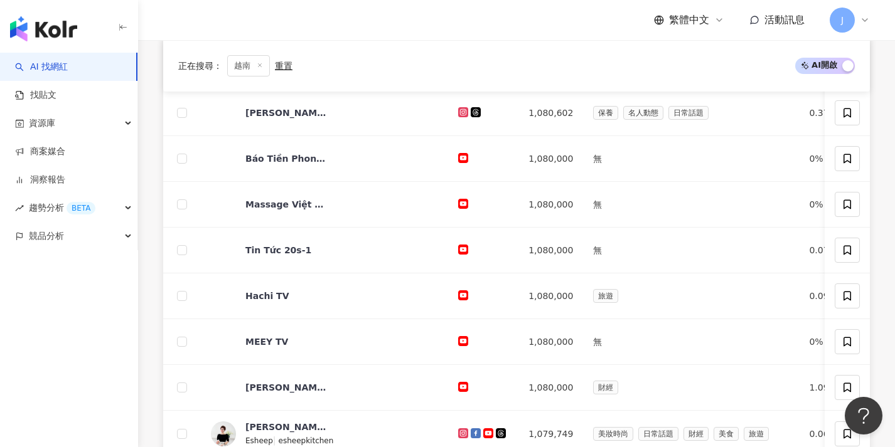
scroll to position [490, 0]
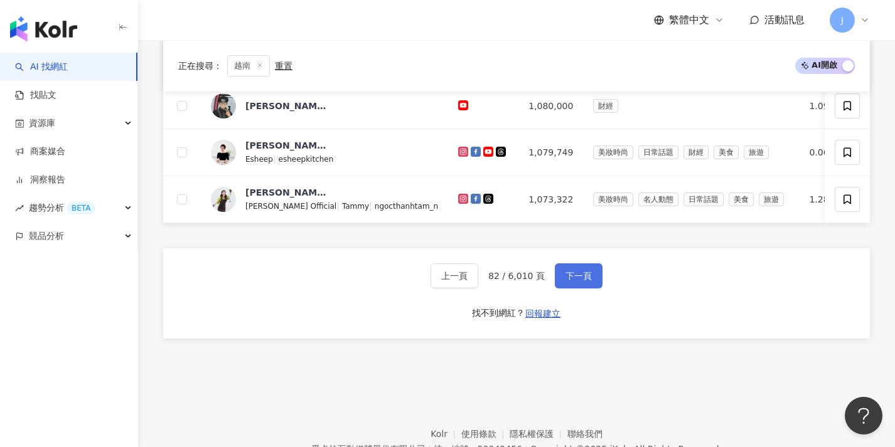
click at [579, 281] on span "下一頁" at bounding box center [578, 276] width 26 height 10
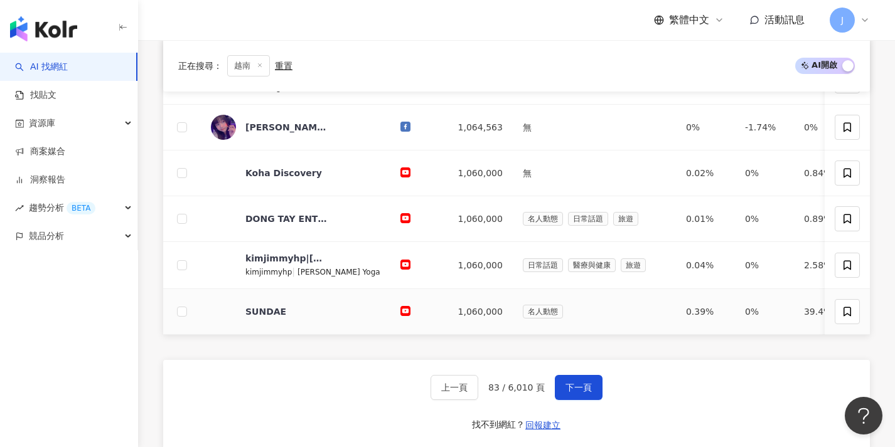
scroll to position [452, 0]
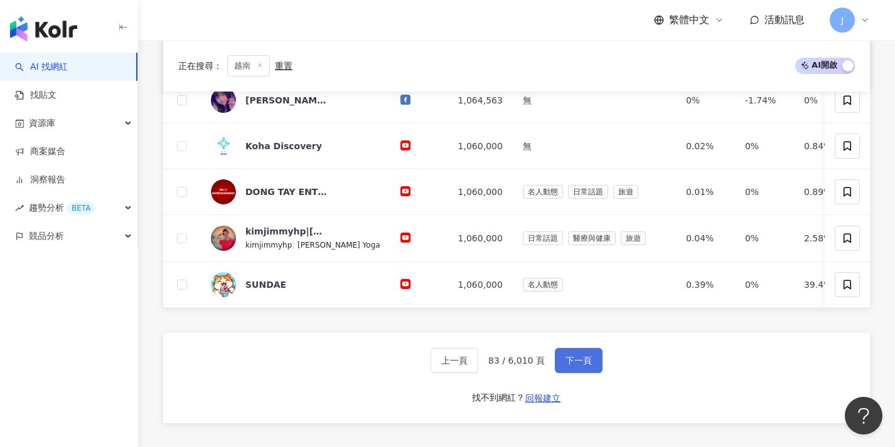
click at [577, 365] on span "下一頁" at bounding box center [578, 361] width 26 height 10
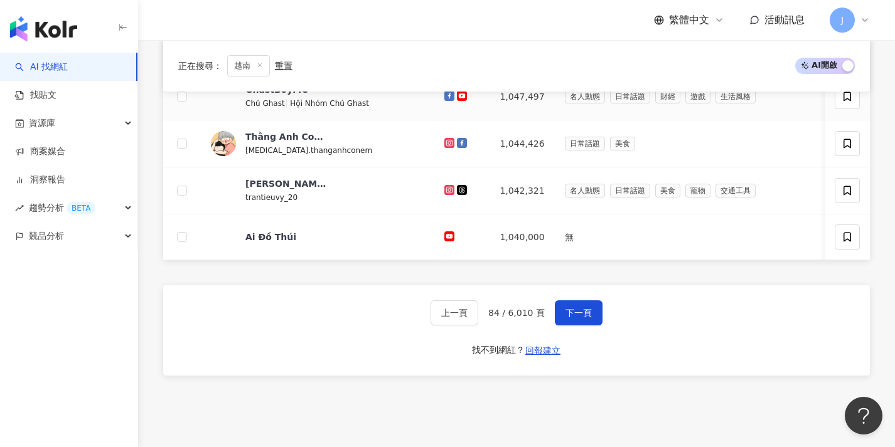
scroll to position [459, 0]
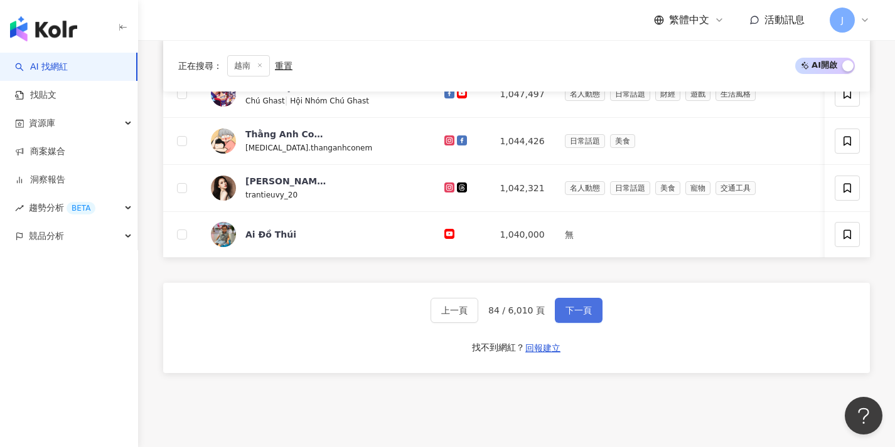
click at [579, 316] on span "下一頁" at bounding box center [578, 311] width 26 height 10
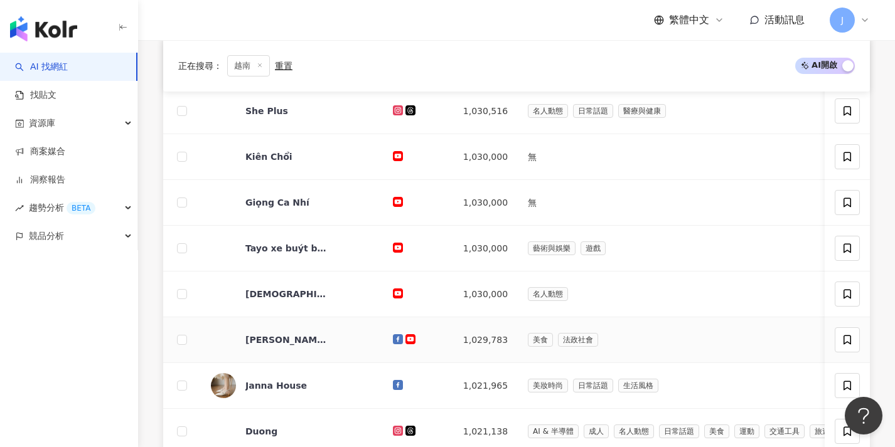
scroll to position [626, 0]
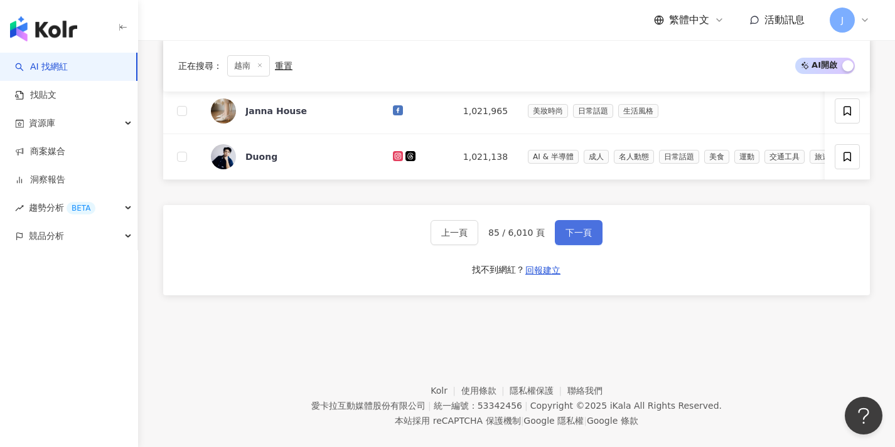
click at [593, 245] on button "下一頁" at bounding box center [579, 232] width 48 height 25
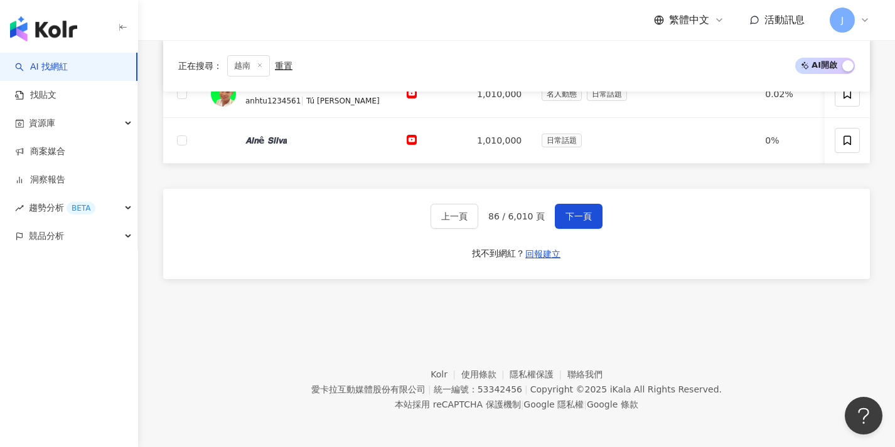
scroll to position [553, 0]
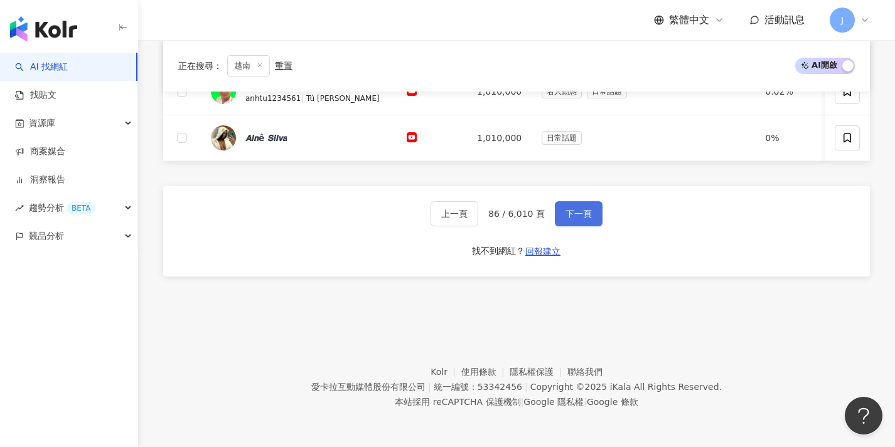
click at [590, 227] on button "下一頁" at bounding box center [579, 213] width 48 height 25
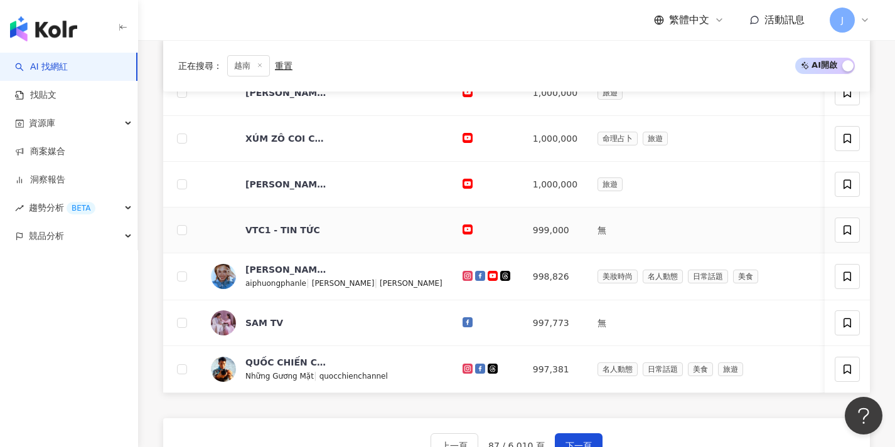
scroll to position [655, 0]
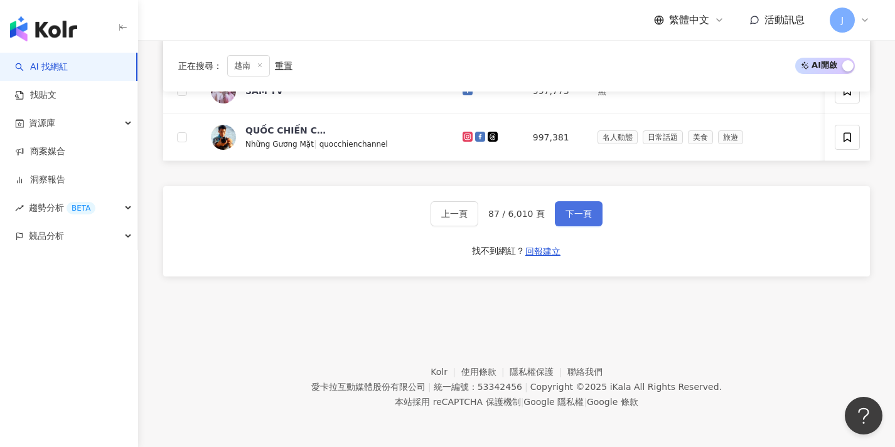
click at [590, 220] on button "下一頁" at bounding box center [579, 213] width 48 height 25
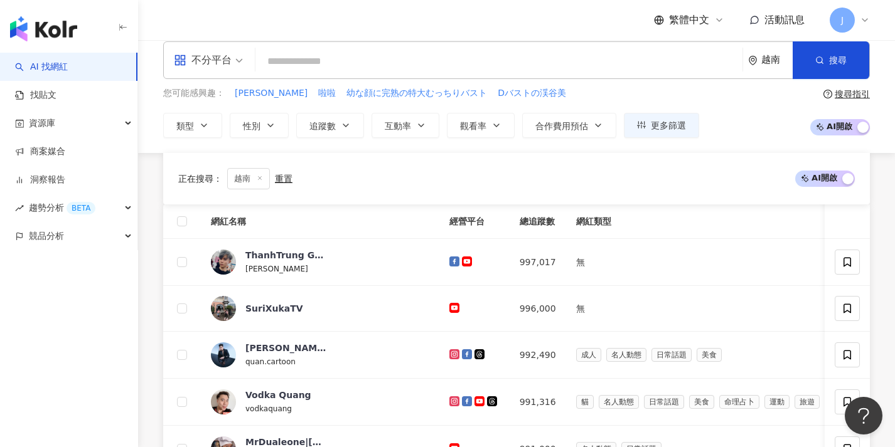
scroll to position [518, 0]
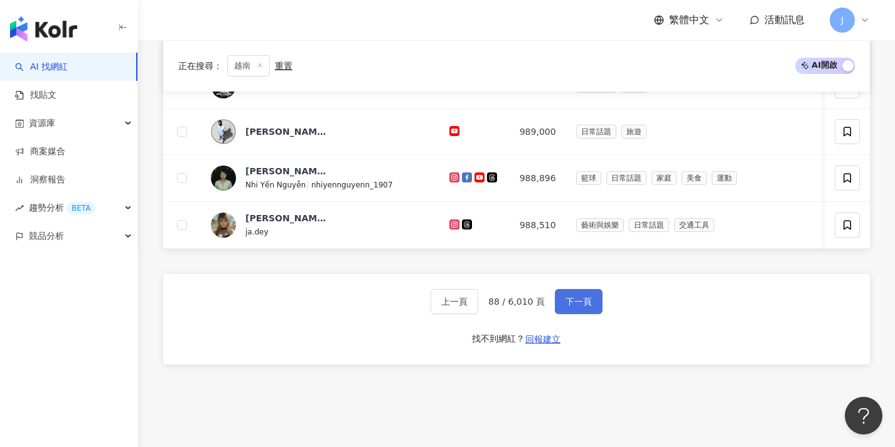
click at [577, 314] on button "下一頁" at bounding box center [579, 301] width 48 height 25
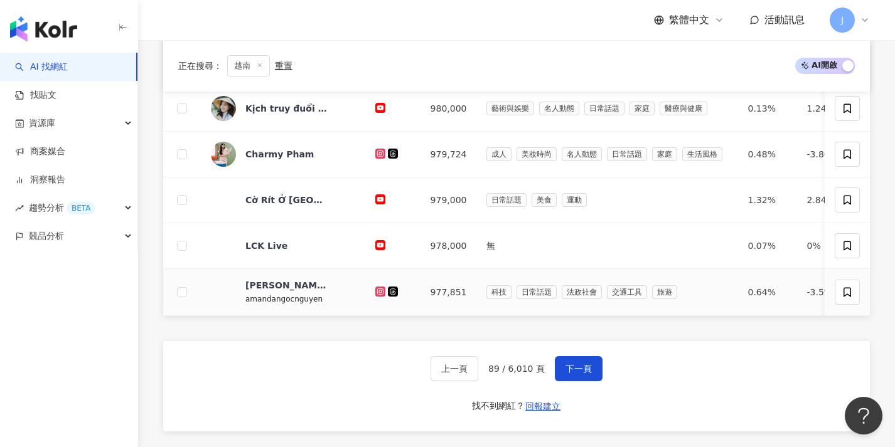
scroll to position [511, 0]
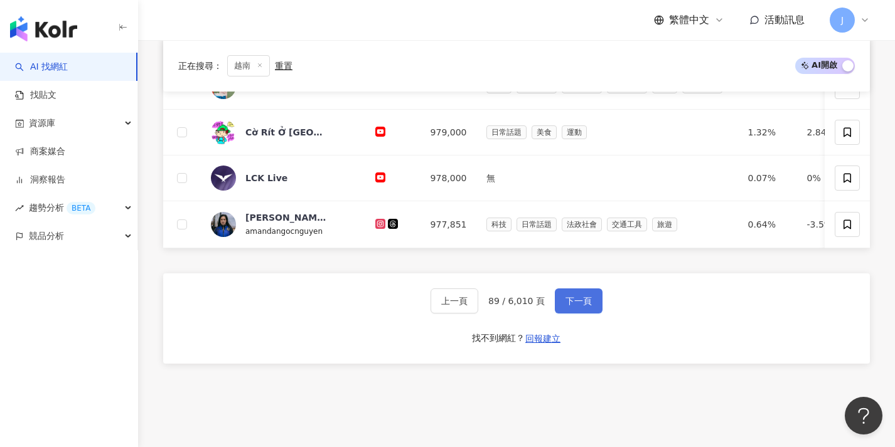
click at [574, 314] on button "下一頁" at bounding box center [579, 301] width 48 height 25
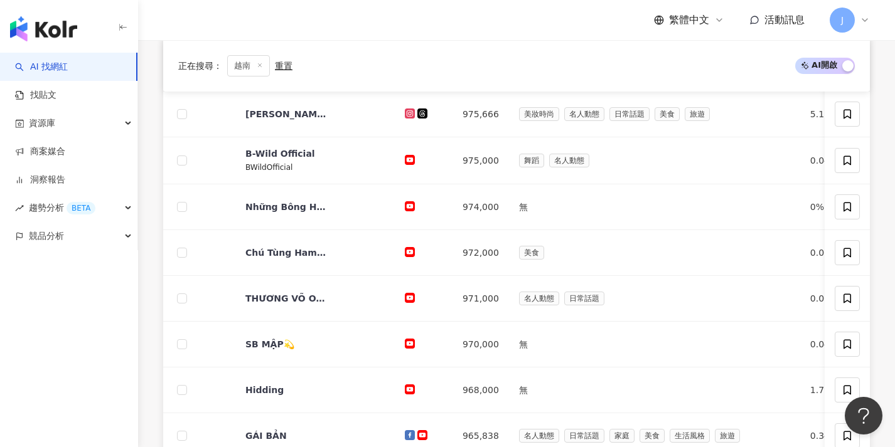
scroll to position [483, 0]
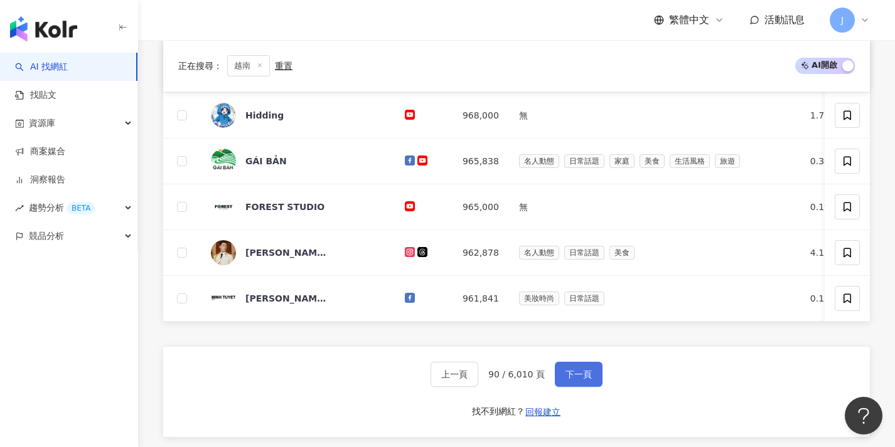
click at [580, 380] on span "下一頁" at bounding box center [578, 375] width 26 height 10
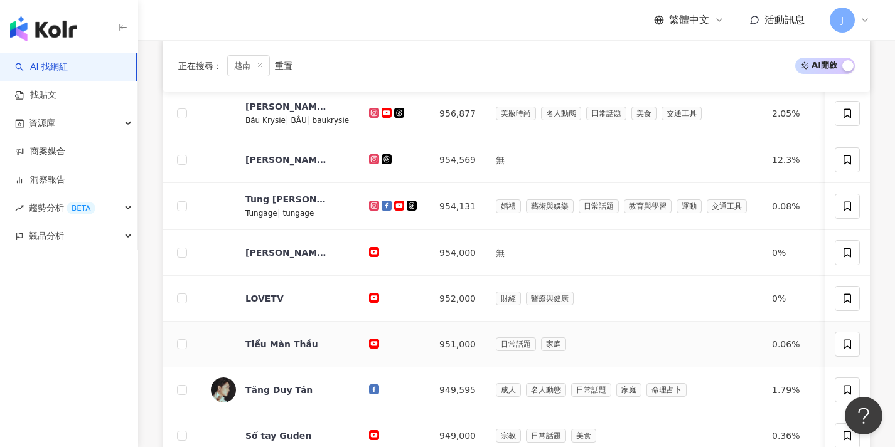
scroll to position [529, 0]
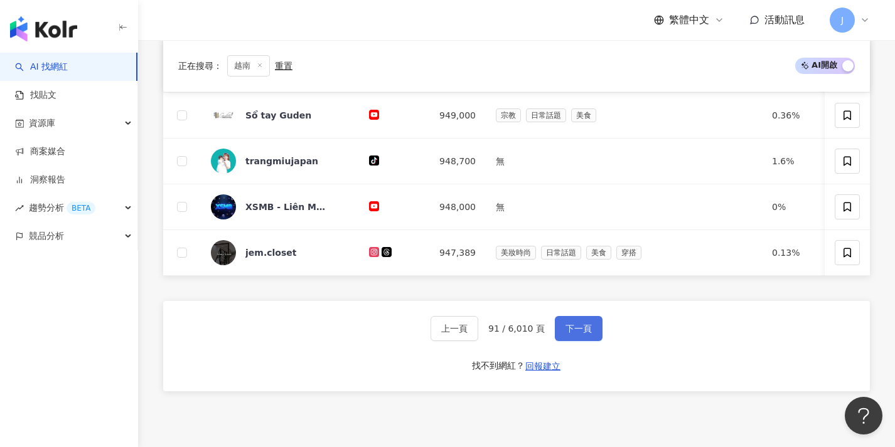
click at [585, 341] on button "下一頁" at bounding box center [579, 328] width 48 height 25
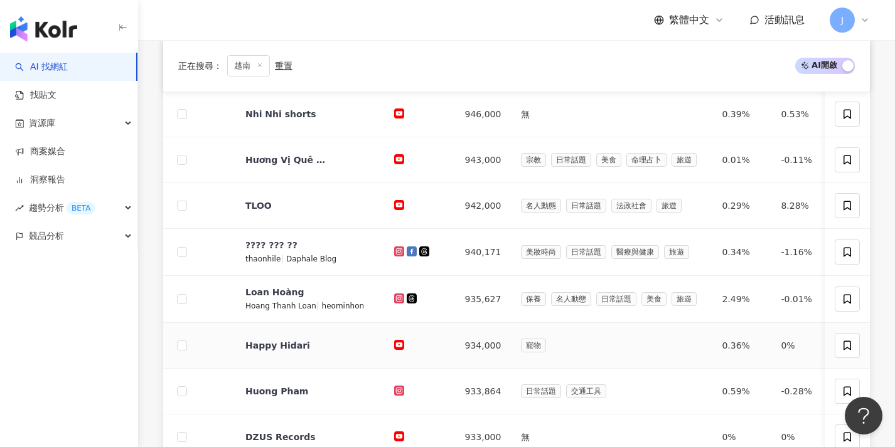
scroll to position [509, 0]
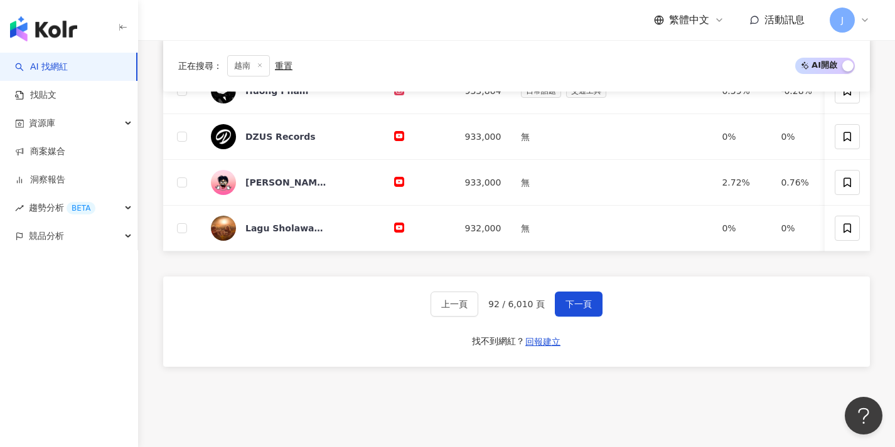
click at [570, 300] on div "上一頁 92 / 6,010 頁 下一頁 找不到網紅？ 回報建立" at bounding box center [516, 322] width 707 height 90
click at [577, 307] on span "下一頁" at bounding box center [578, 304] width 26 height 10
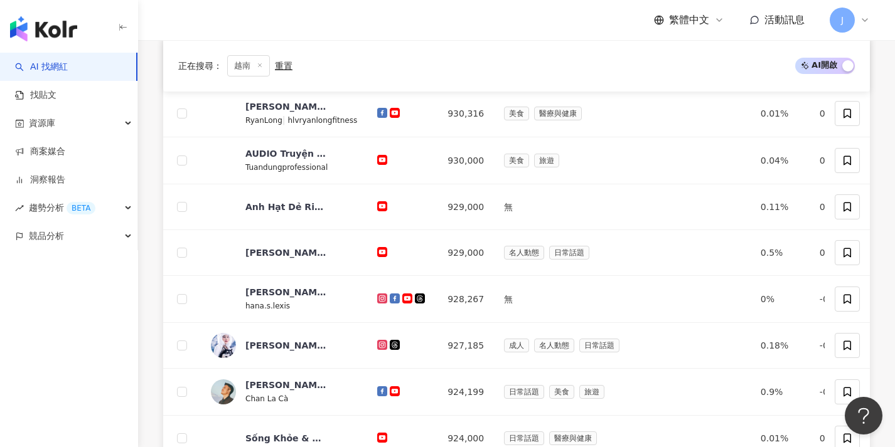
scroll to position [464, 0]
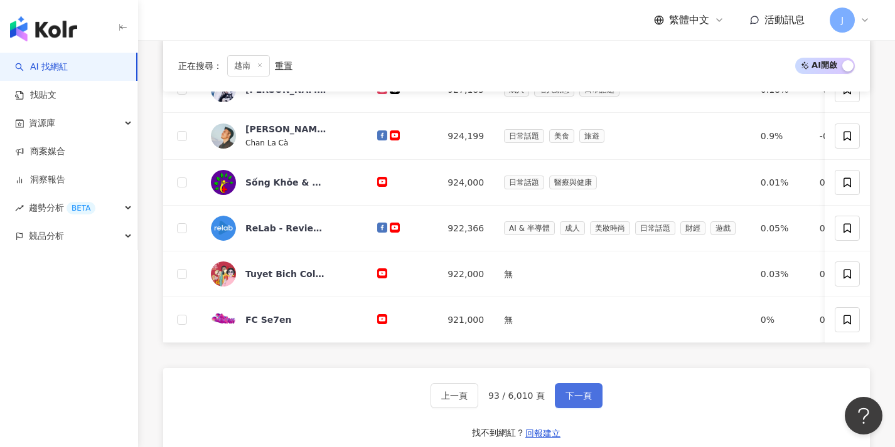
click at [594, 408] on button "下一頁" at bounding box center [579, 395] width 48 height 25
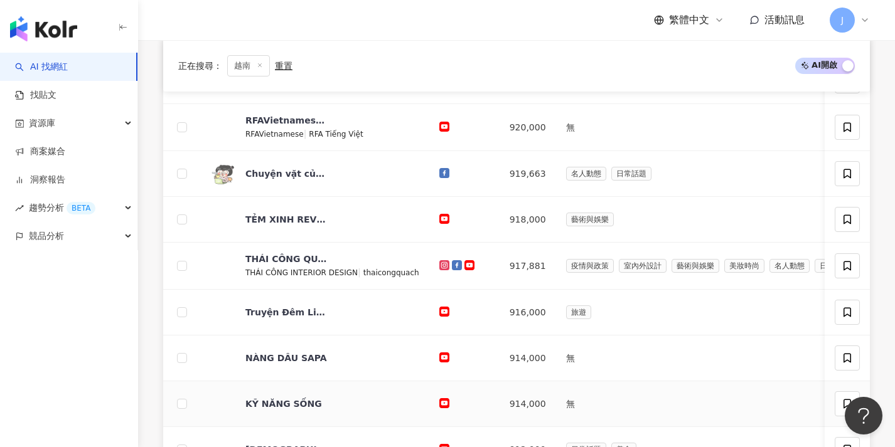
scroll to position [445, 0]
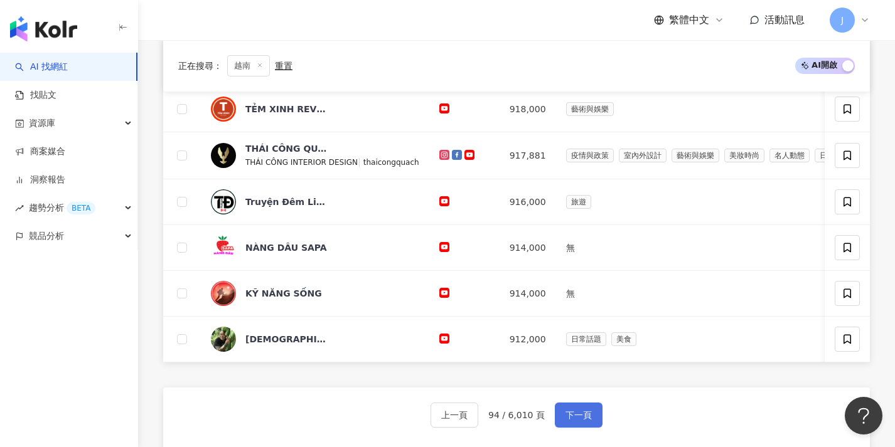
click at [582, 416] on button "下一頁" at bounding box center [579, 415] width 48 height 25
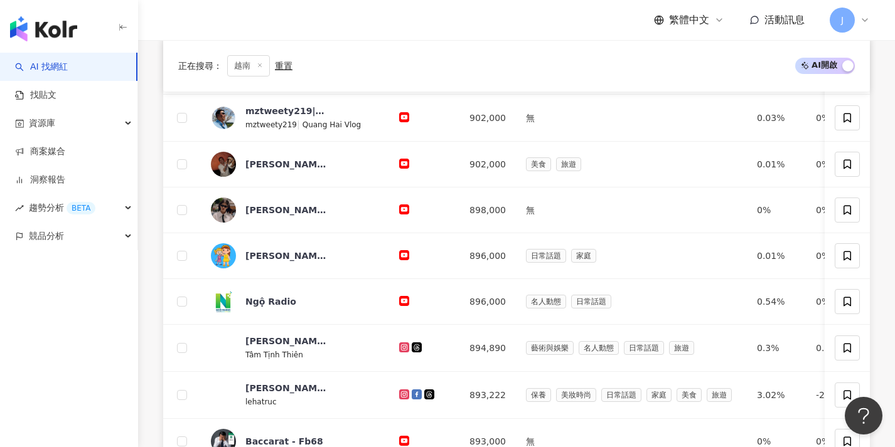
scroll to position [491, 0]
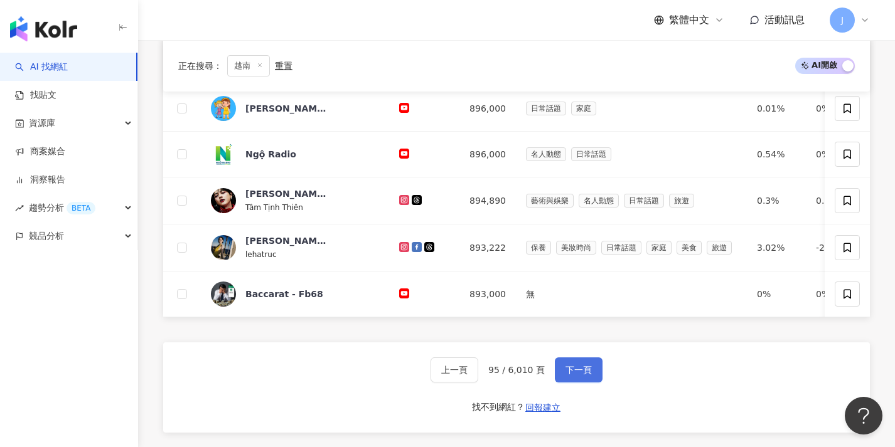
click at [582, 383] on button "下一頁" at bounding box center [579, 370] width 48 height 25
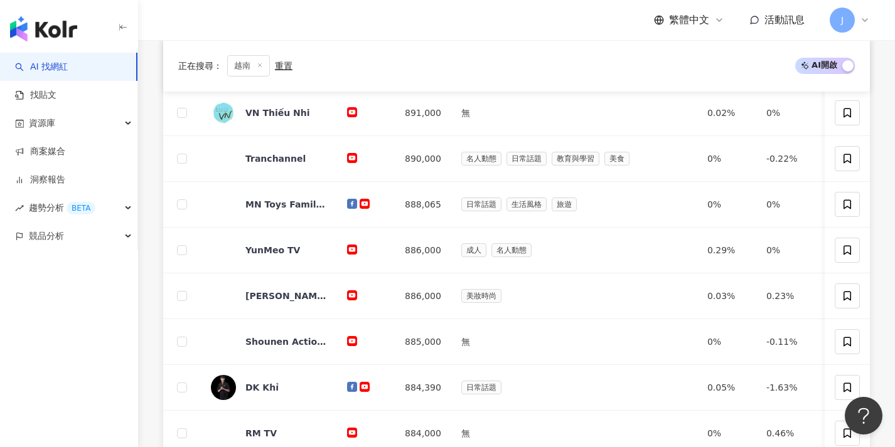
scroll to position [462, 0]
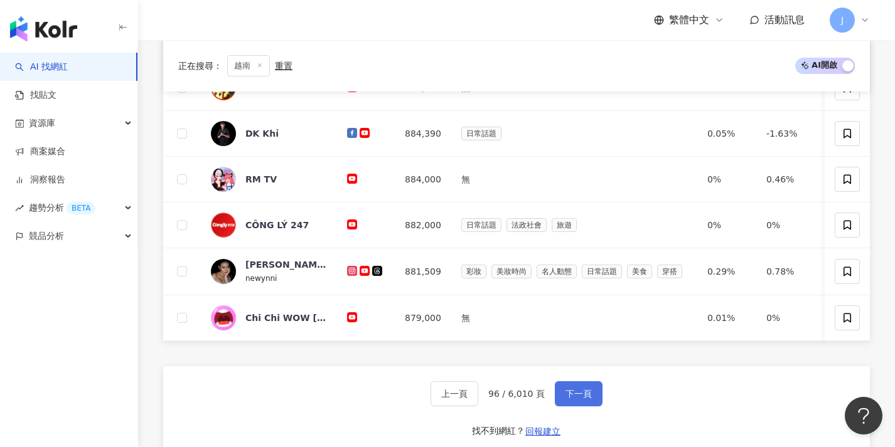
click at [579, 399] on span "下一頁" at bounding box center [578, 394] width 26 height 10
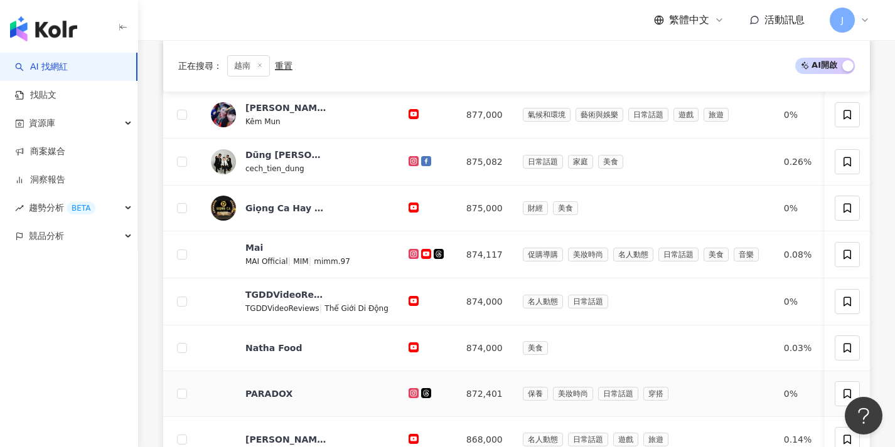
scroll to position [533, 0]
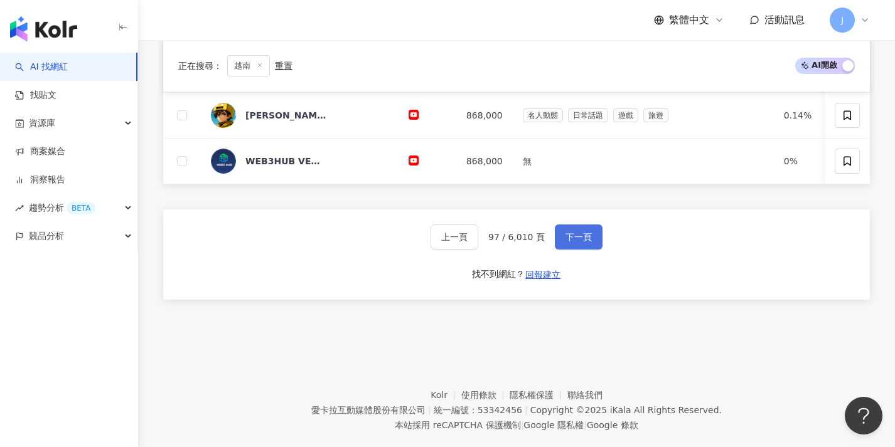
click at [572, 241] on span "下一頁" at bounding box center [578, 237] width 26 height 10
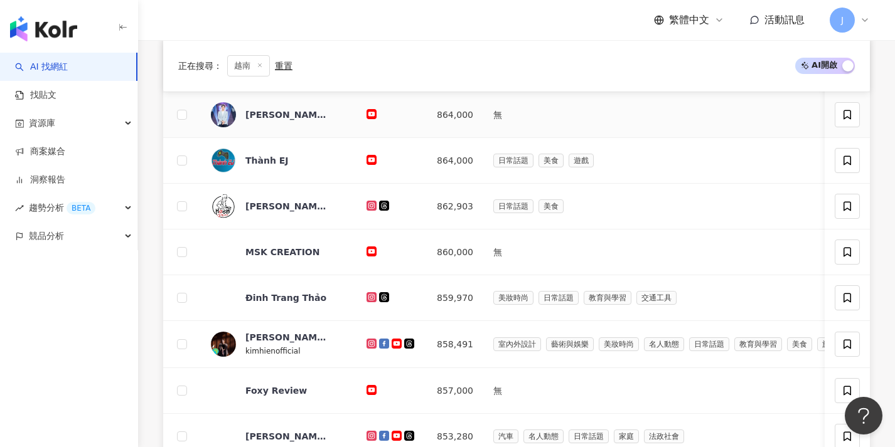
scroll to position [494, 0]
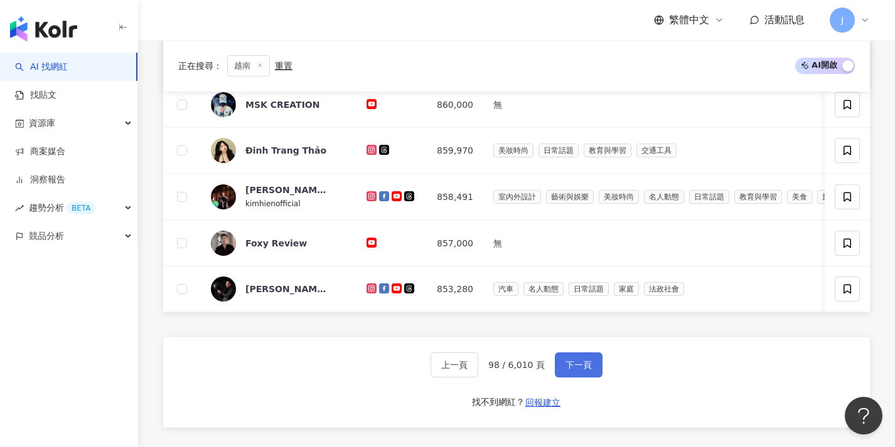
click at [598, 375] on button "下一頁" at bounding box center [579, 365] width 48 height 25
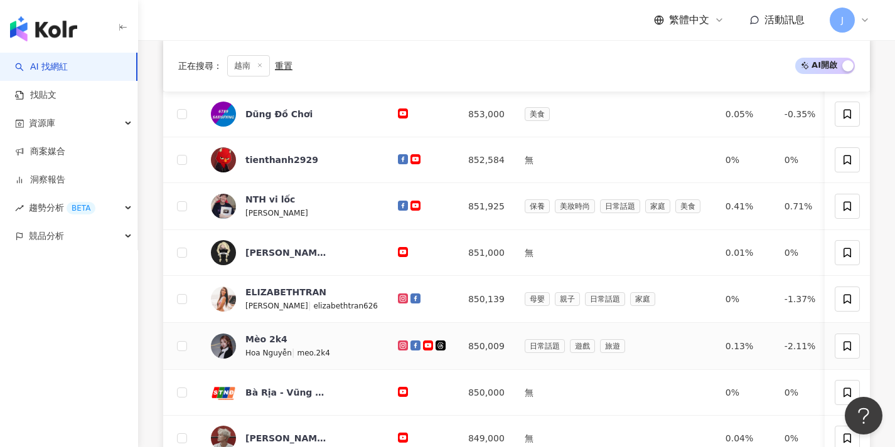
scroll to position [516, 0]
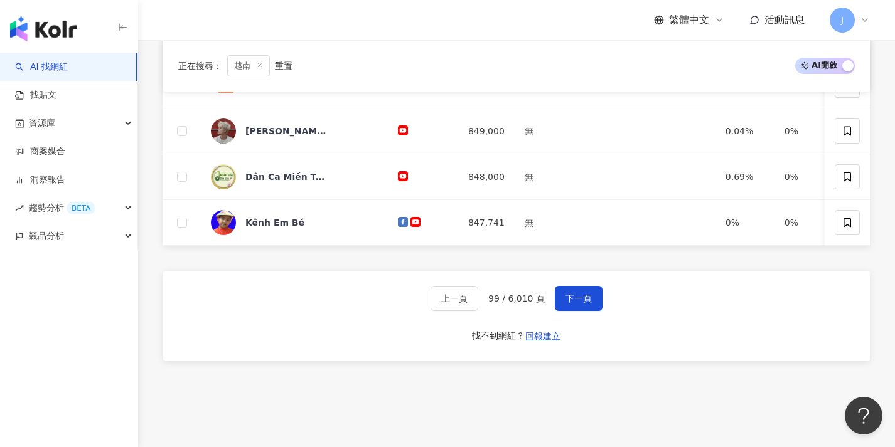
click at [572, 289] on div "上一頁 99 / 6,010 頁 下一頁 找不到網紅？ 回報建立" at bounding box center [516, 316] width 707 height 90
click at [575, 304] on span "下一頁" at bounding box center [578, 299] width 26 height 10
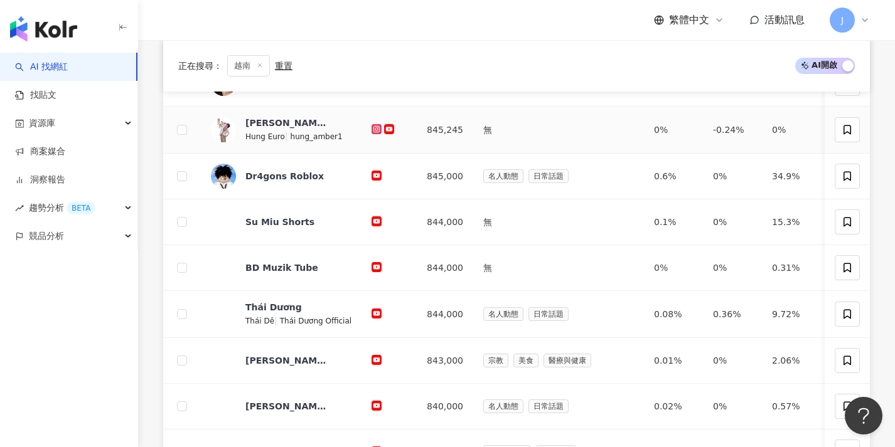
scroll to position [561, 0]
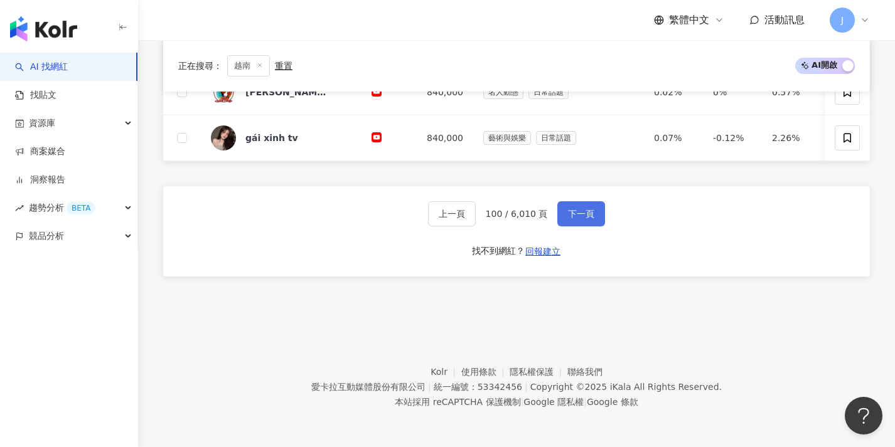
click at [590, 213] on span "下一頁" at bounding box center [581, 214] width 26 height 10
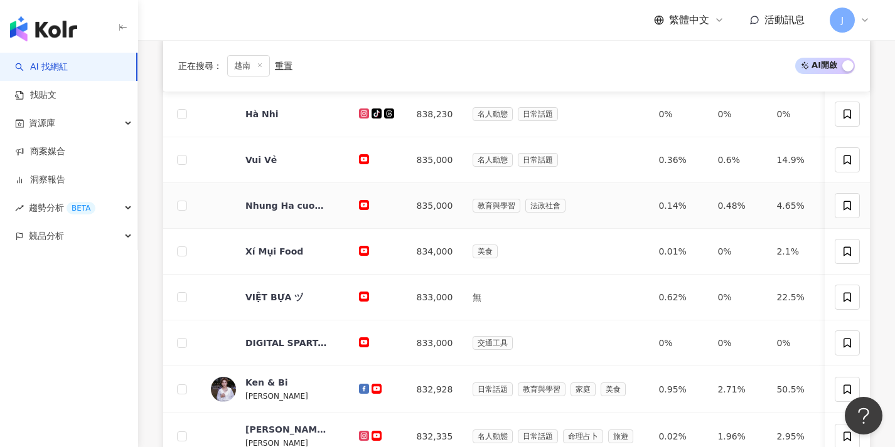
scroll to position [548, 0]
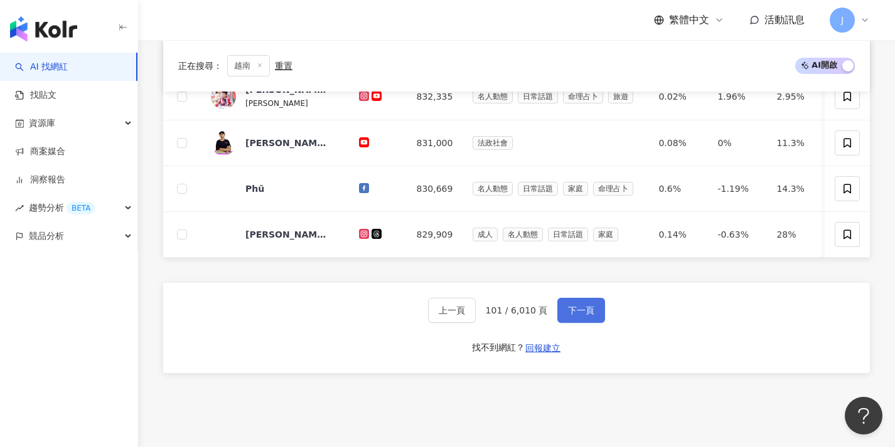
click at [573, 316] on span "下一頁" at bounding box center [581, 311] width 26 height 10
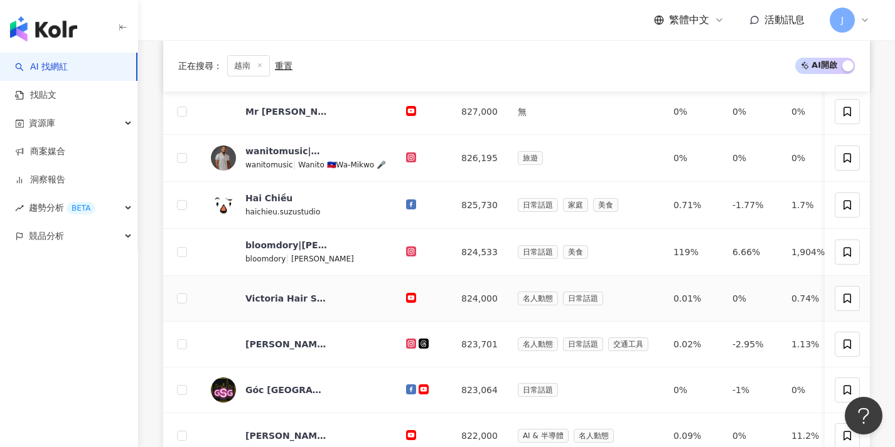
scroll to position [545, 0]
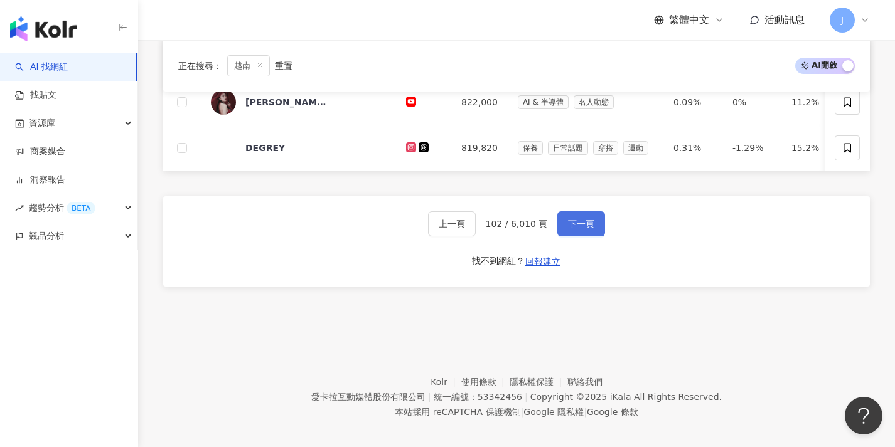
click at [582, 237] on button "下一頁" at bounding box center [581, 223] width 48 height 25
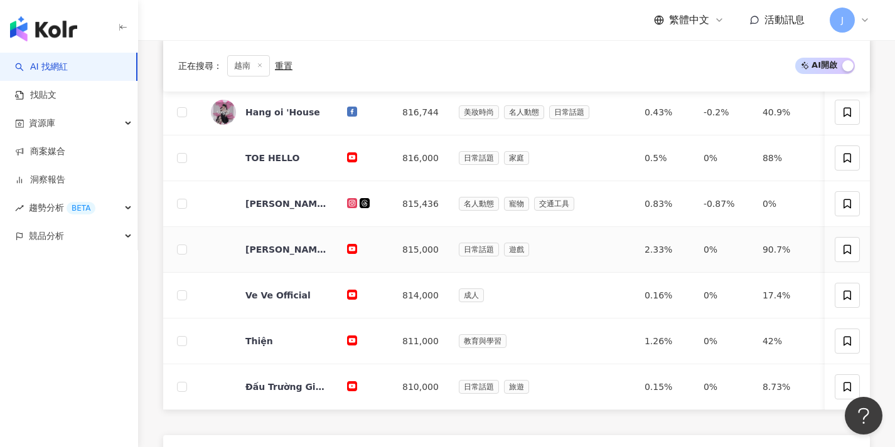
scroll to position [607, 0]
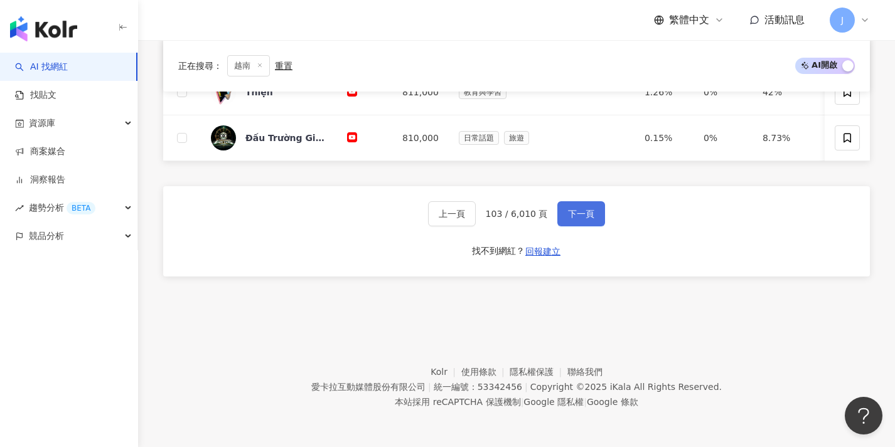
click at [579, 210] on span "下一頁" at bounding box center [581, 214] width 26 height 10
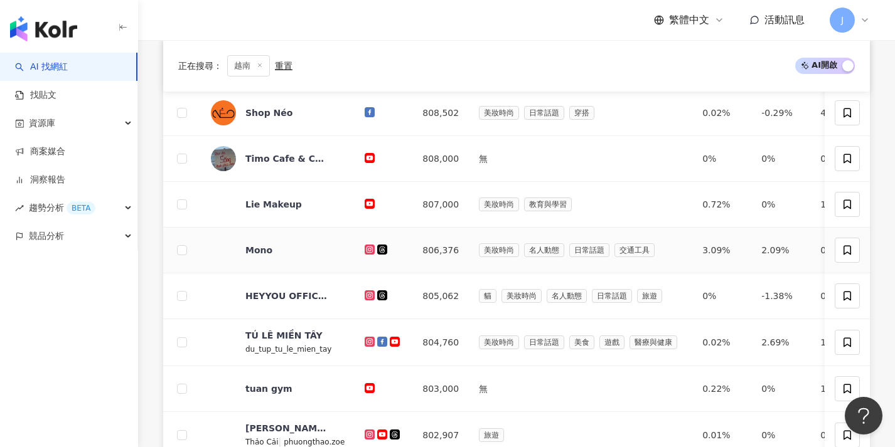
scroll to position [464, 0]
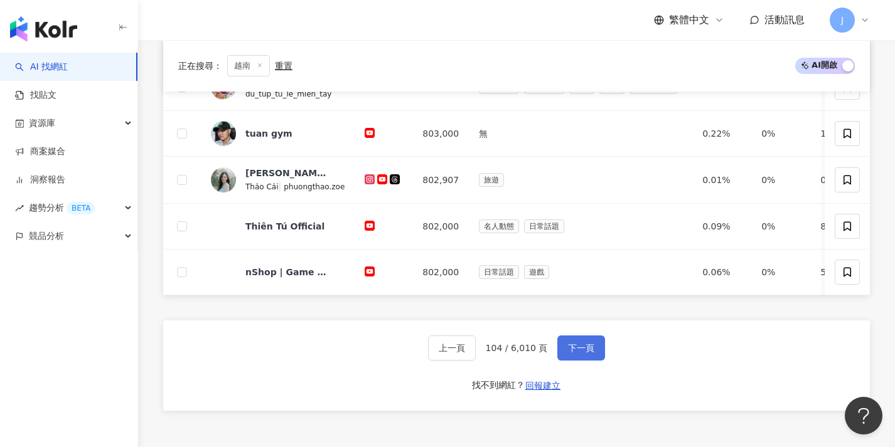
click at [575, 361] on button "下一頁" at bounding box center [581, 348] width 48 height 25
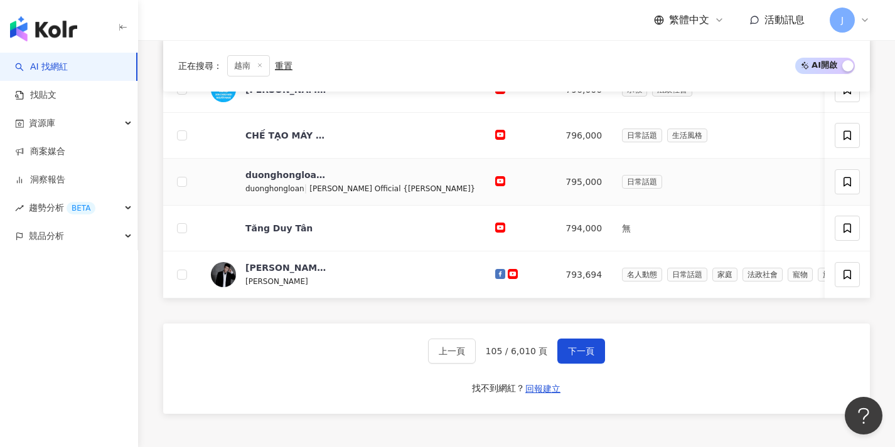
scroll to position [655, 0]
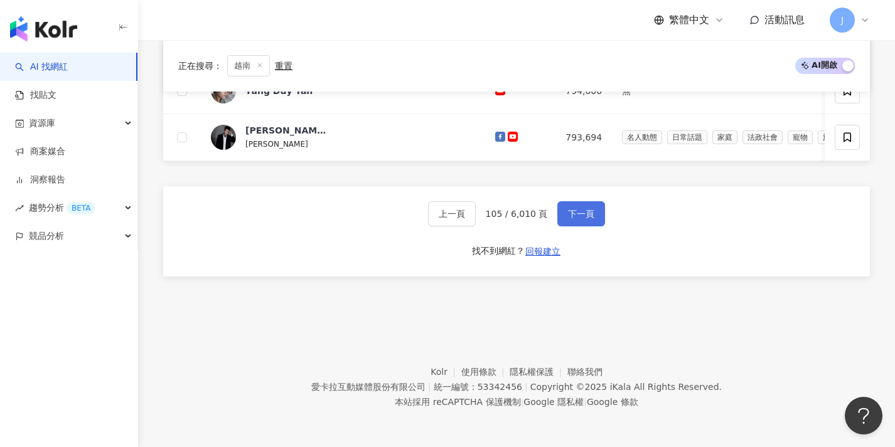
click at [593, 215] on button "下一頁" at bounding box center [581, 213] width 48 height 25
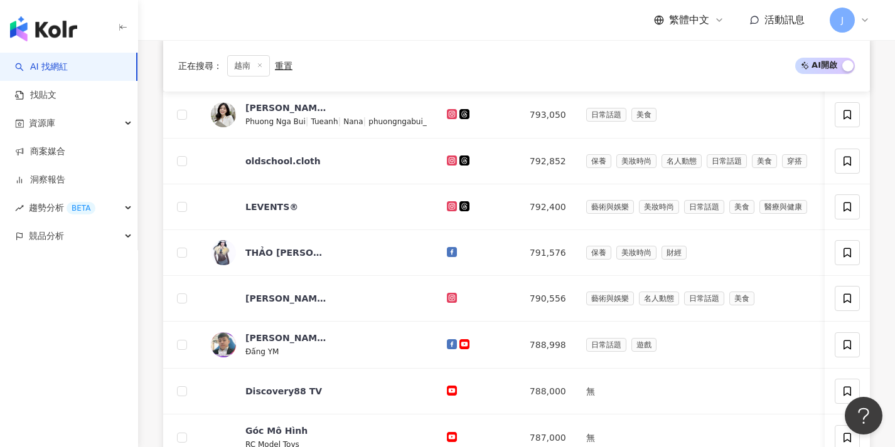
scroll to position [553, 0]
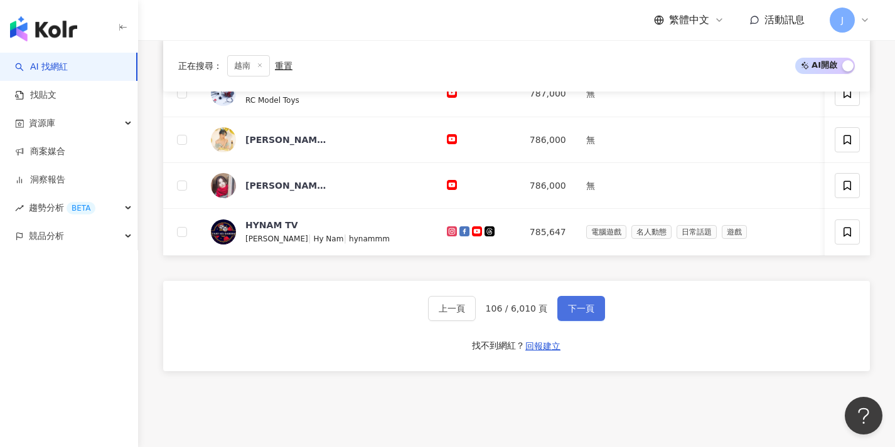
click at [593, 321] on button "下一頁" at bounding box center [581, 308] width 48 height 25
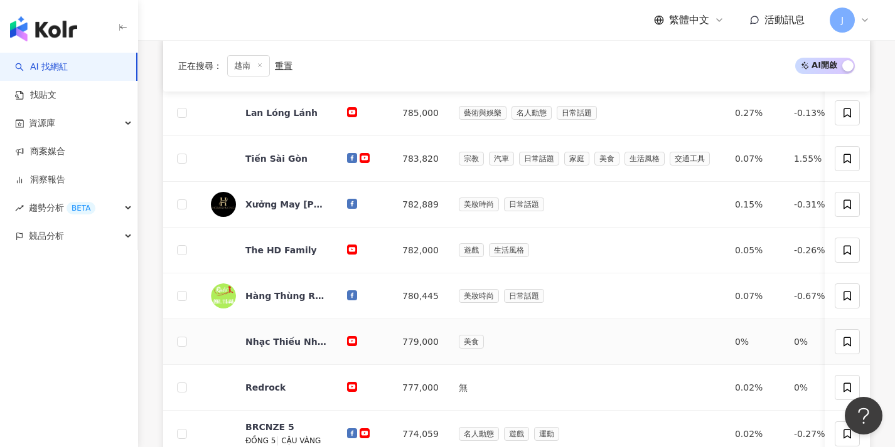
scroll to position [446, 0]
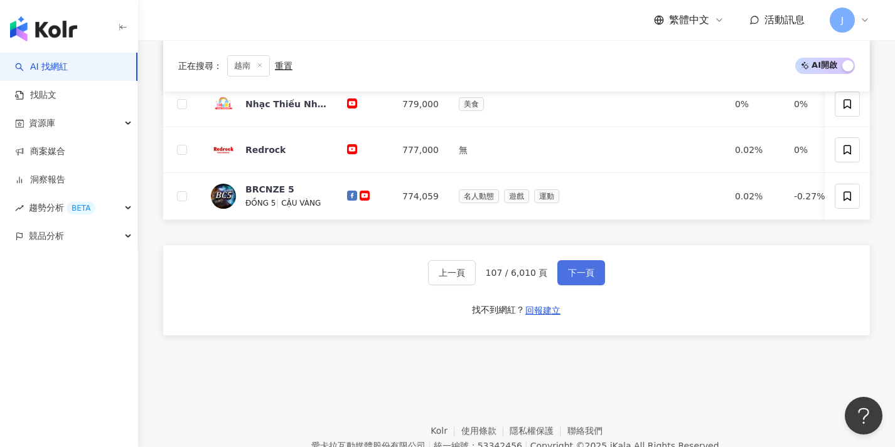
click at [579, 278] on span "下一頁" at bounding box center [581, 273] width 26 height 10
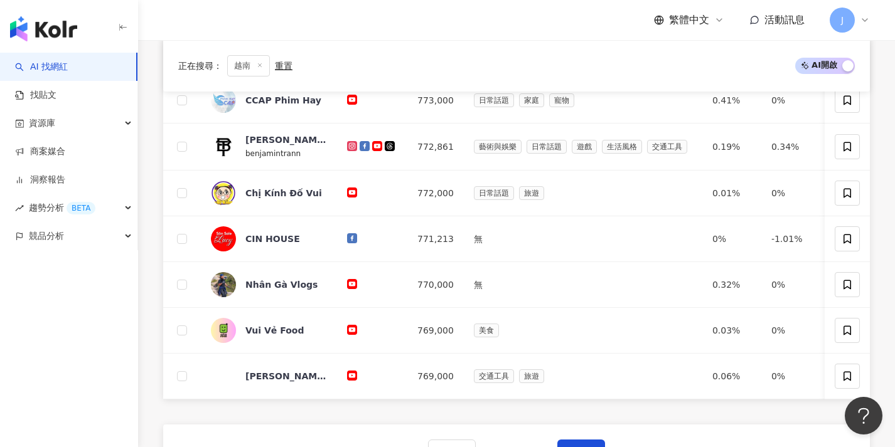
scroll to position [483, 0]
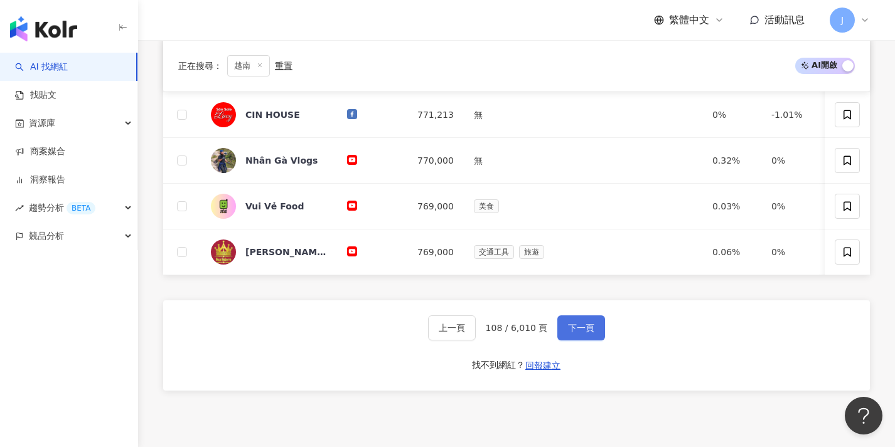
click at [580, 330] on button "下一頁" at bounding box center [581, 328] width 48 height 25
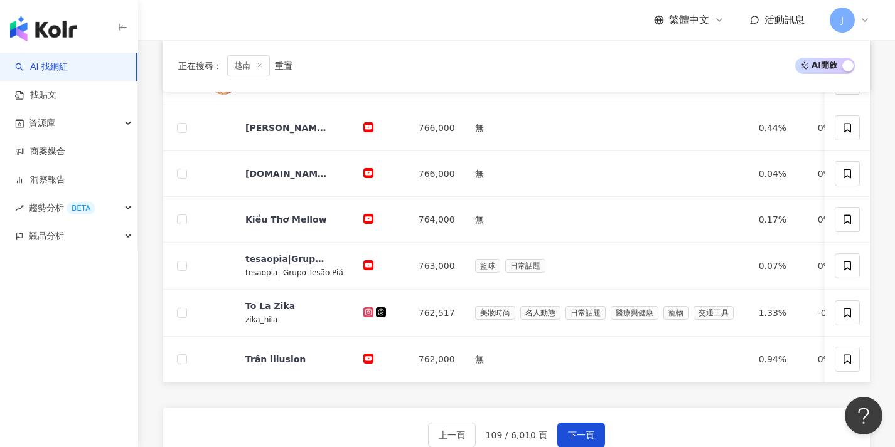
scroll to position [420, 0]
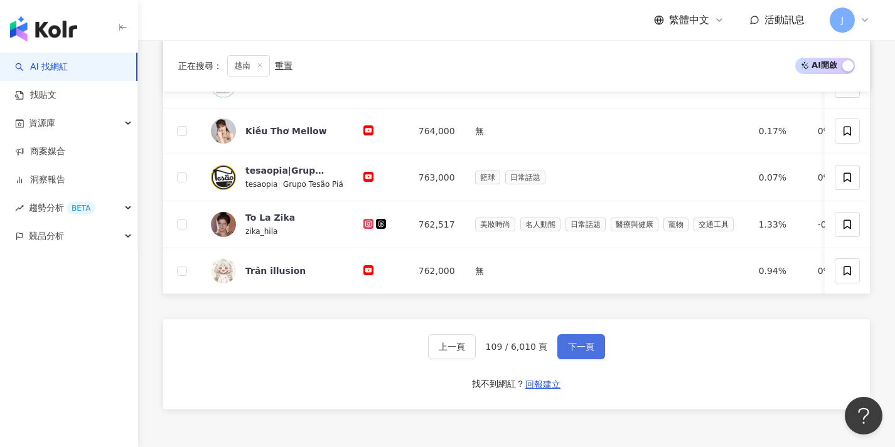
click at [580, 351] on span "下一頁" at bounding box center [581, 347] width 26 height 10
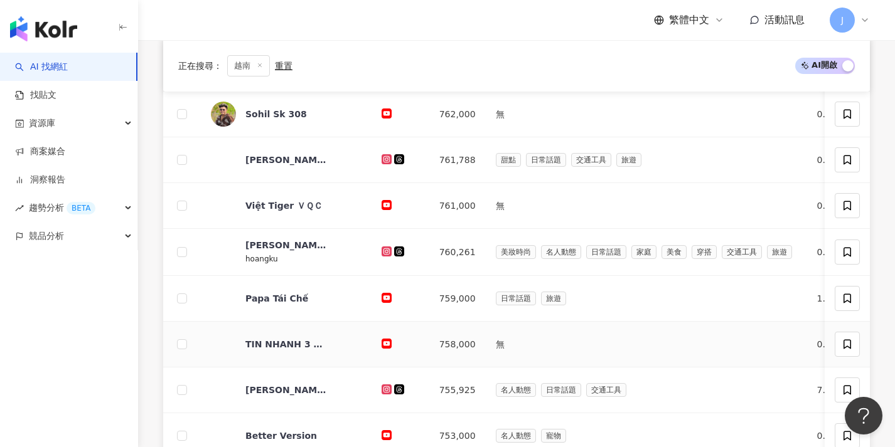
scroll to position [493, 0]
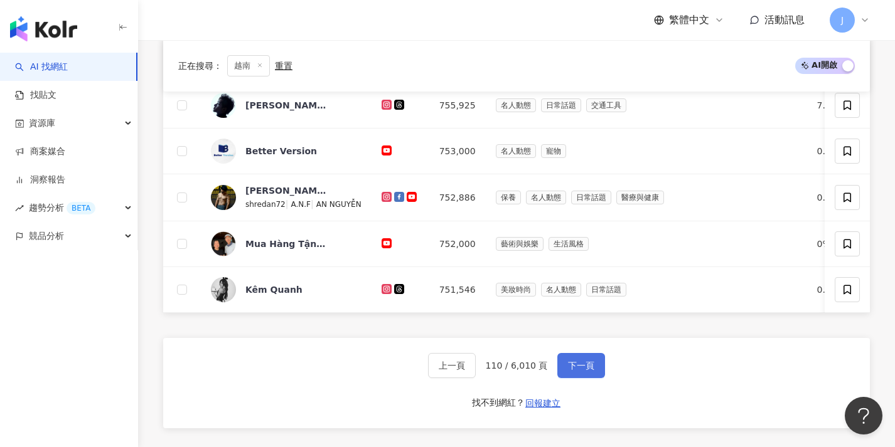
click at [580, 370] on span "下一頁" at bounding box center [581, 366] width 26 height 10
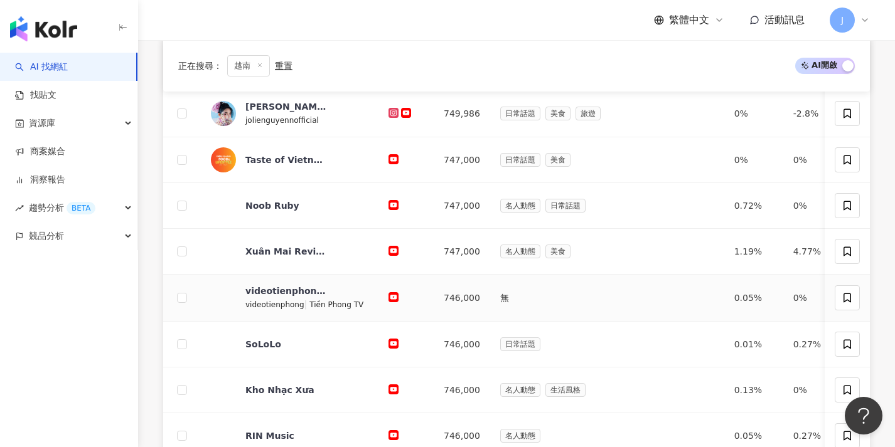
scroll to position [512, 0]
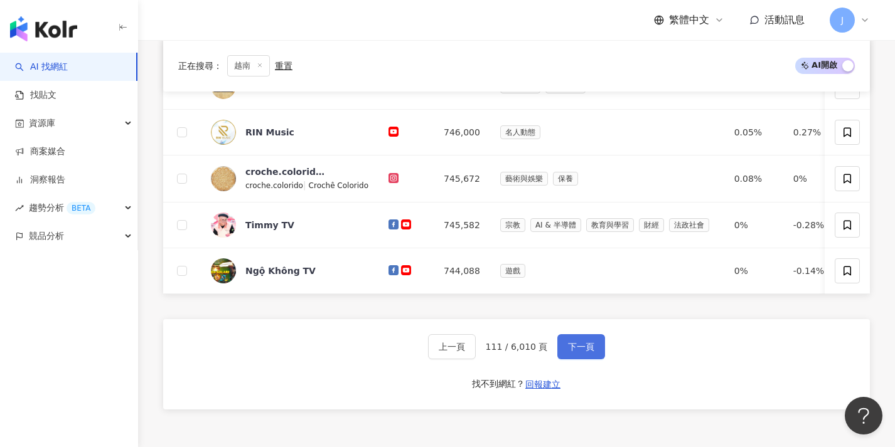
click at [578, 350] on span "下一頁" at bounding box center [581, 347] width 26 height 10
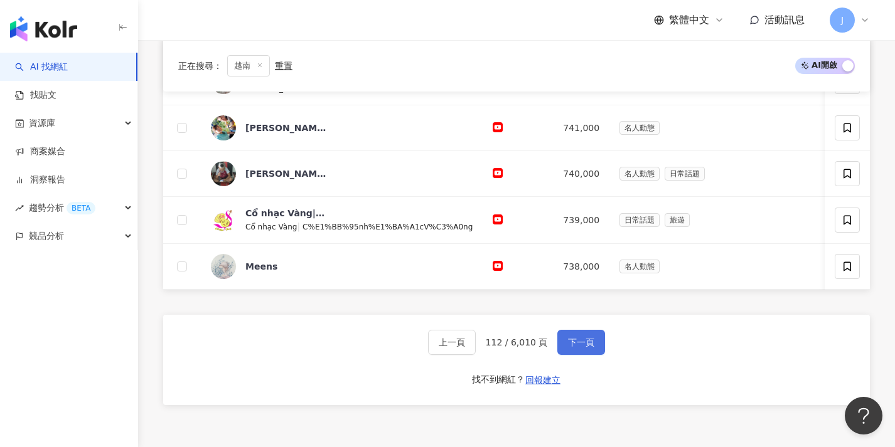
click at [582, 348] on span "下一頁" at bounding box center [581, 343] width 26 height 10
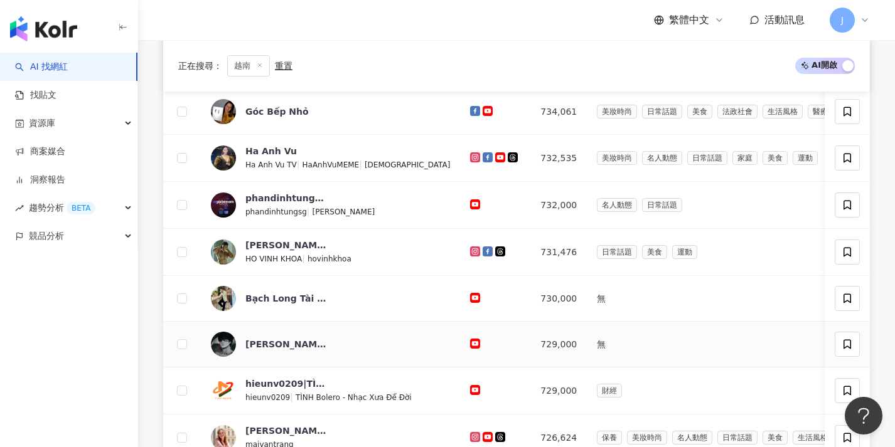
scroll to position [506, 0]
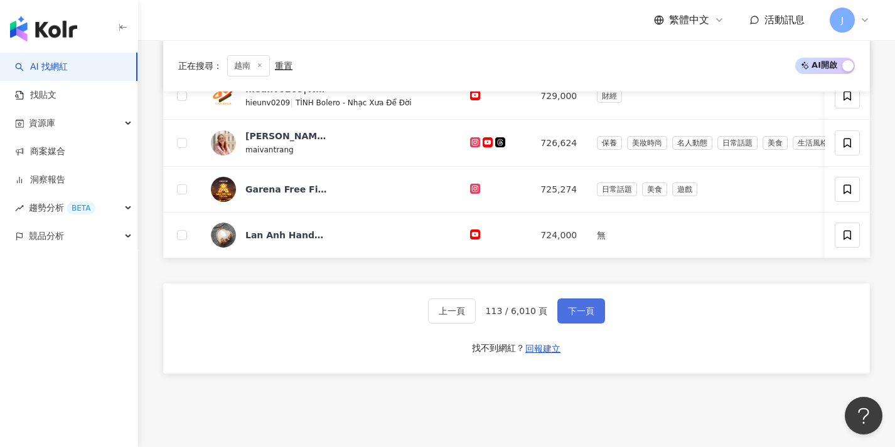
click at [577, 324] on button "下一頁" at bounding box center [581, 311] width 48 height 25
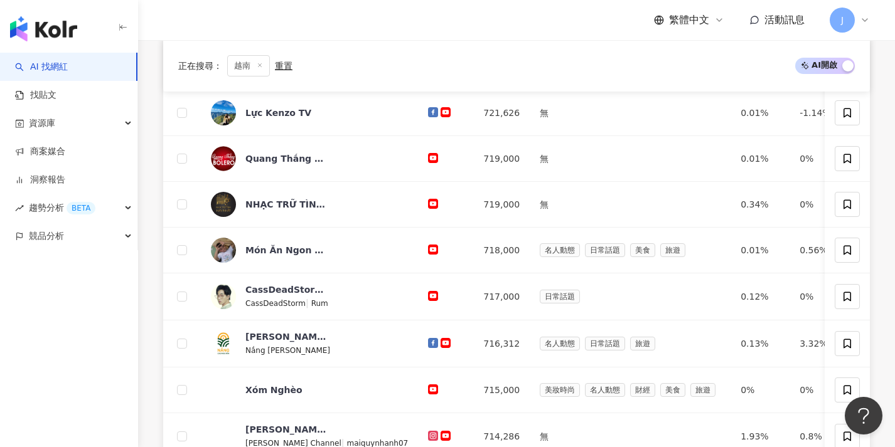
scroll to position [358, 0]
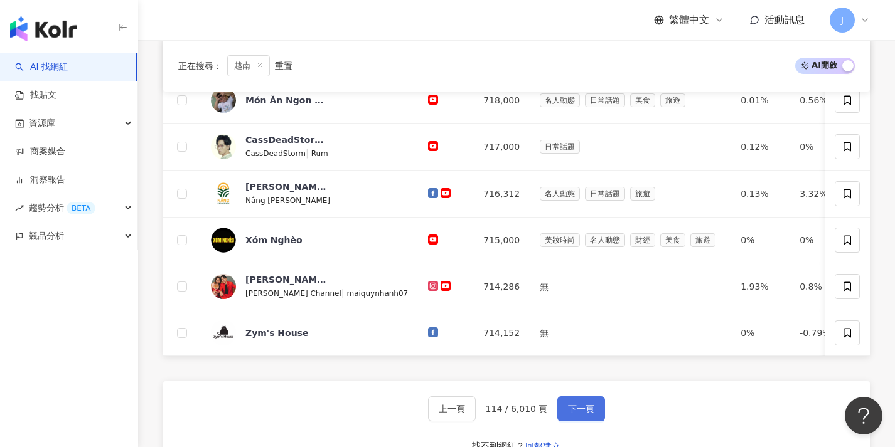
click at [594, 420] on button "下一頁" at bounding box center [581, 409] width 48 height 25
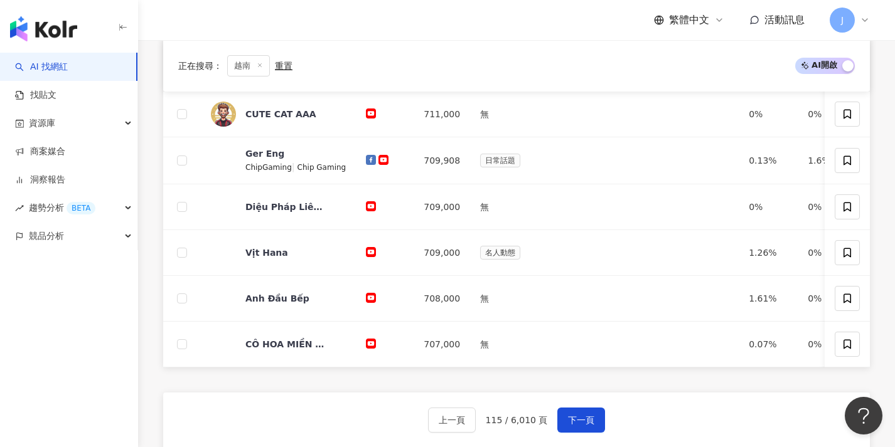
scroll to position [479, 0]
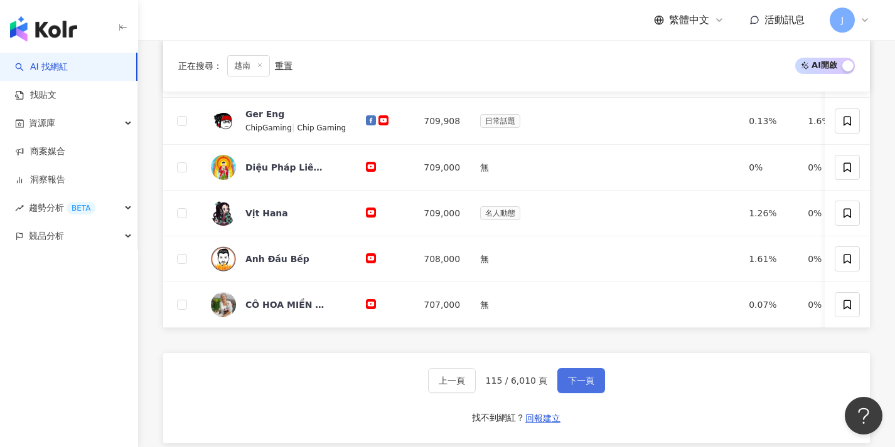
click at [588, 383] on button "下一頁" at bounding box center [581, 380] width 48 height 25
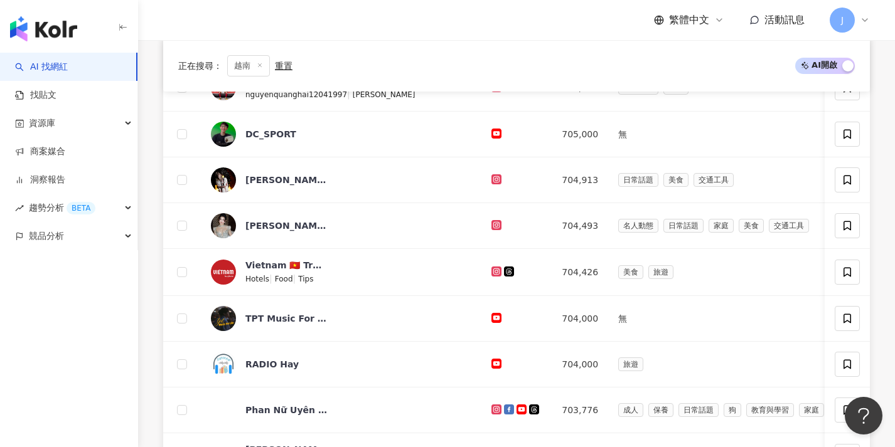
scroll to position [439, 0]
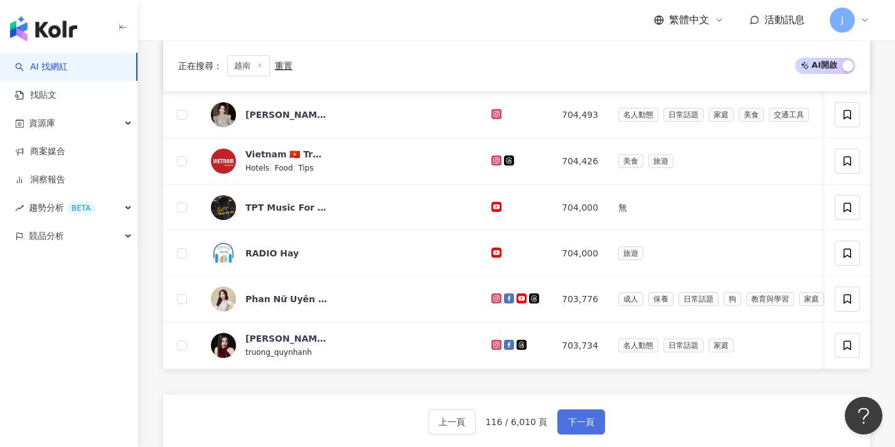
click at [590, 427] on span "下一頁" at bounding box center [581, 422] width 26 height 10
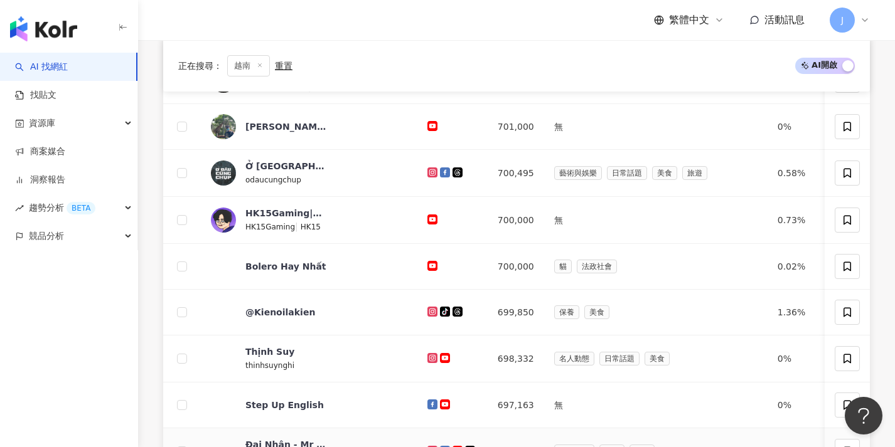
scroll to position [484, 0]
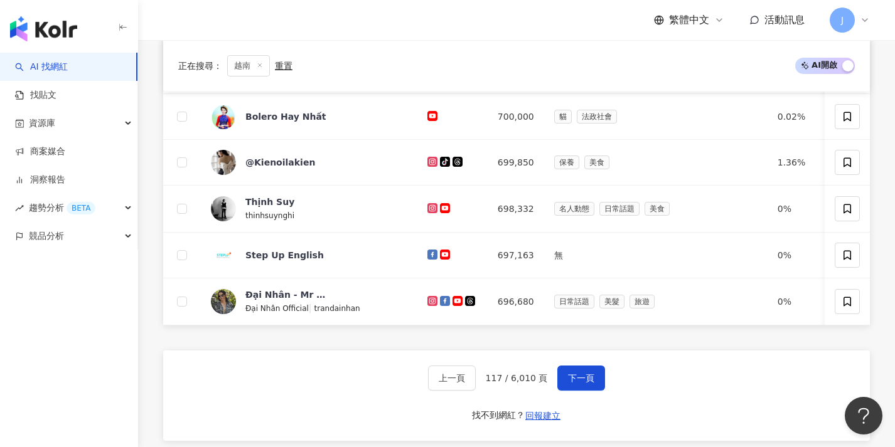
click at [586, 374] on div "上一頁 117 / 6,010 頁 下一頁 找不到網紅？ 回報建立" at bounding box center [516, 396] width 707 height 90
click at [585, 382] on span "下一頁" at bounding box center [581, 378] width 26 height 10
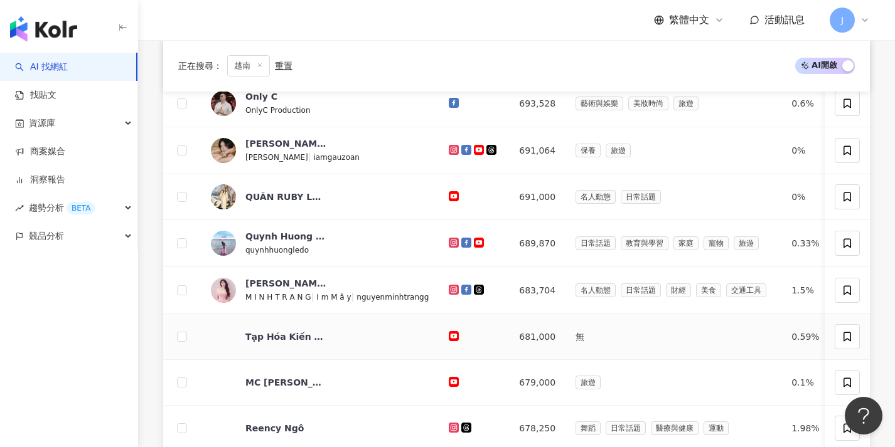
scroll to position [400, 0]
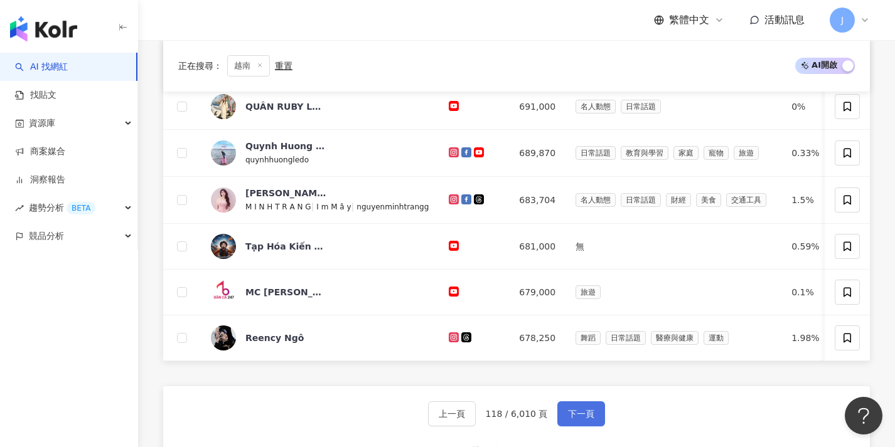
click at [593, 427] on button "下一頁" at bounding box center [581, 414] width 48 height 25
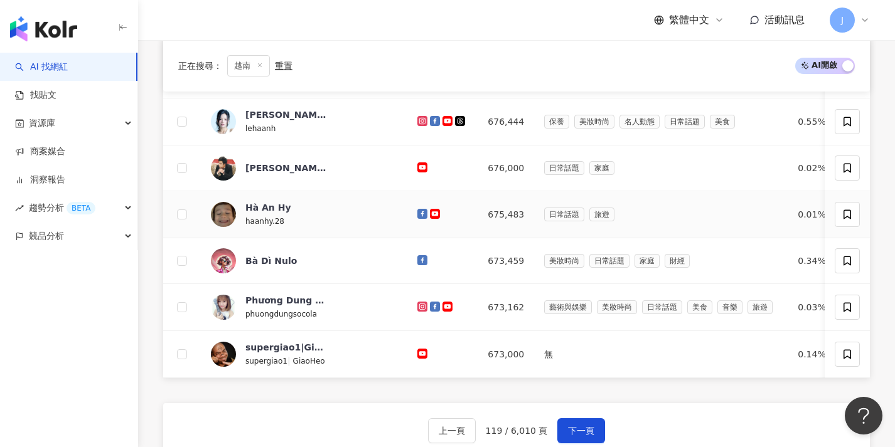
scroll to position [565, 0]
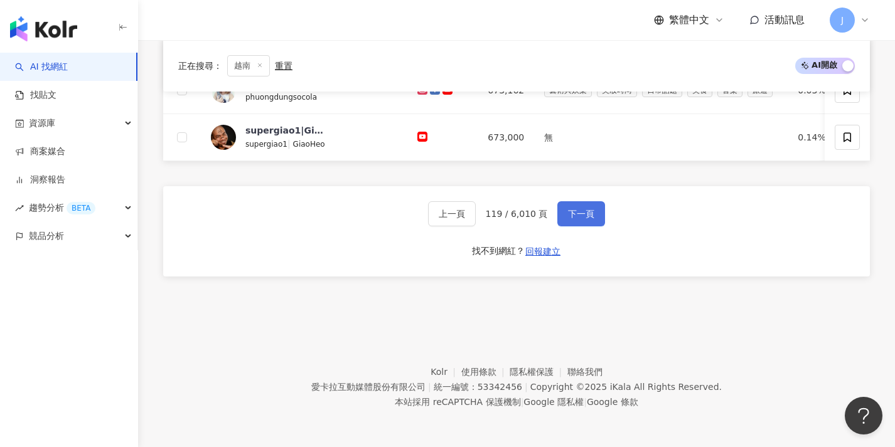
click at [597, 213] on button "下一頁" at bounding box center [581, 213] width 48 height 25
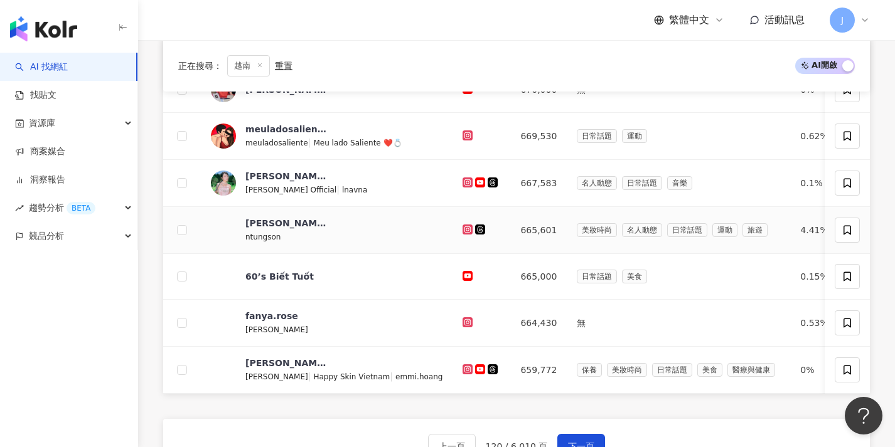
scroll to position [459, 0]
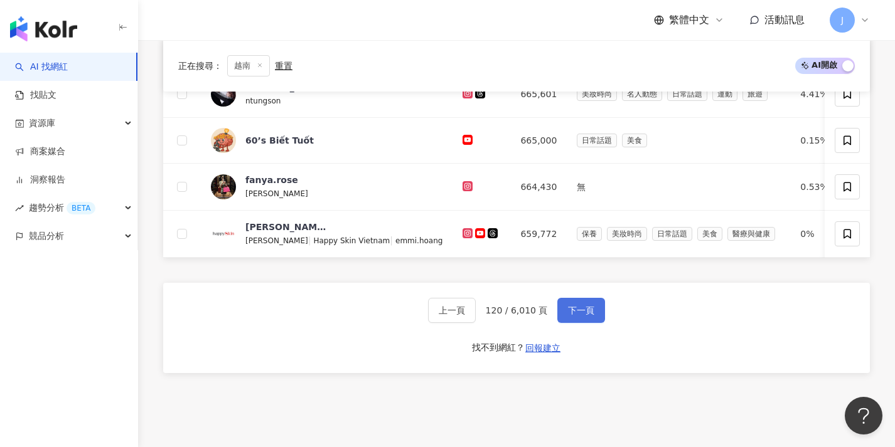
click at [573, 313] on button "下一頁" at bounding box center [581, 310] width 48 height 25
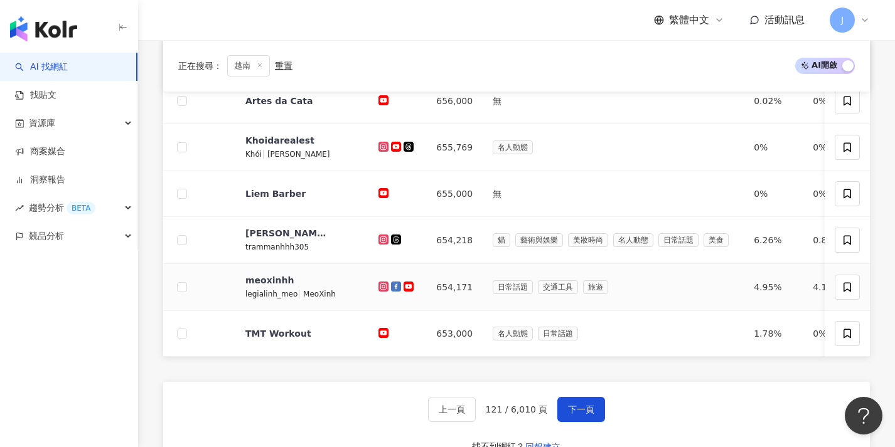
scroll to position [478, 0]
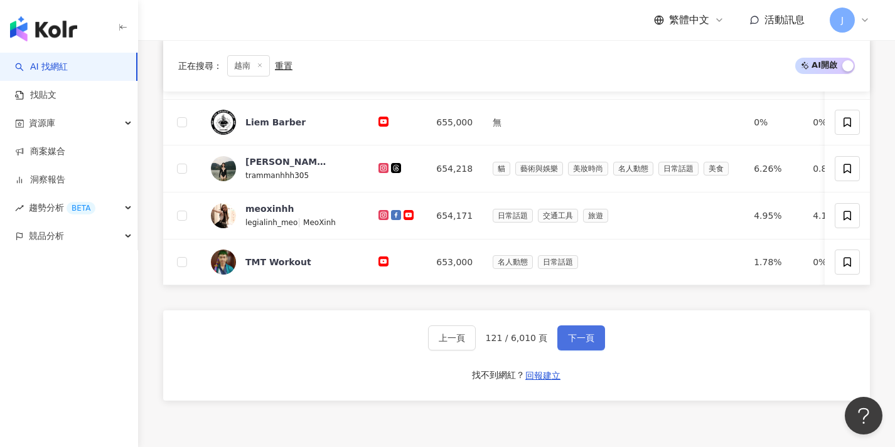
click at [568, 341] on span "下一頁" at bounding box center [581, 338] width 26 height 10
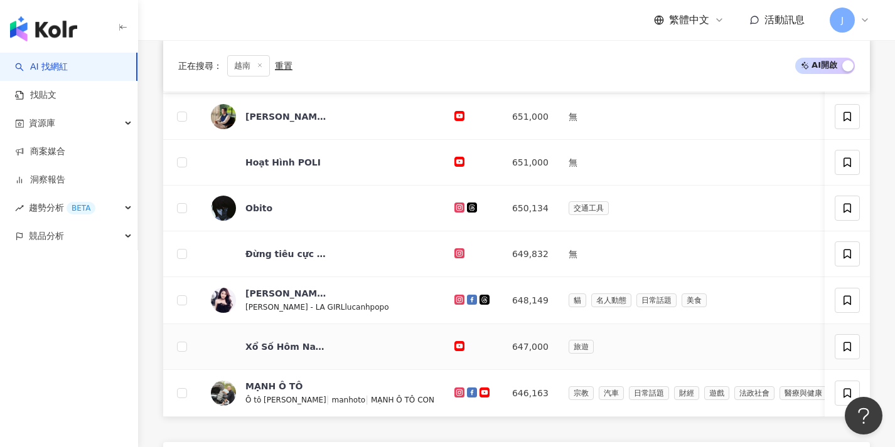
scroll to position [607, 0]
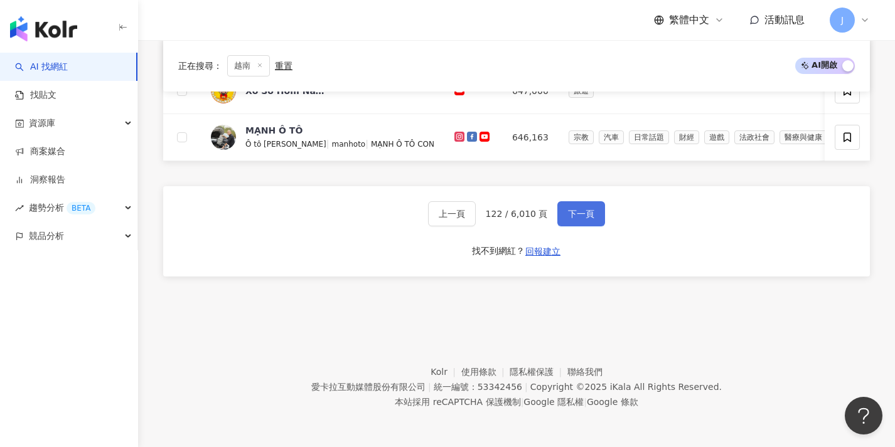
click at [589, 213] on span "下一頁" at bounding box center [581, 214] width 26 height 10
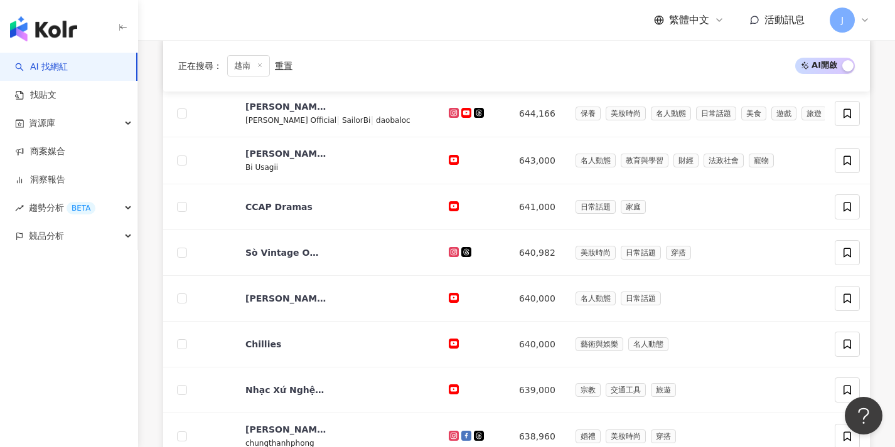
scroll to position [446, 0]
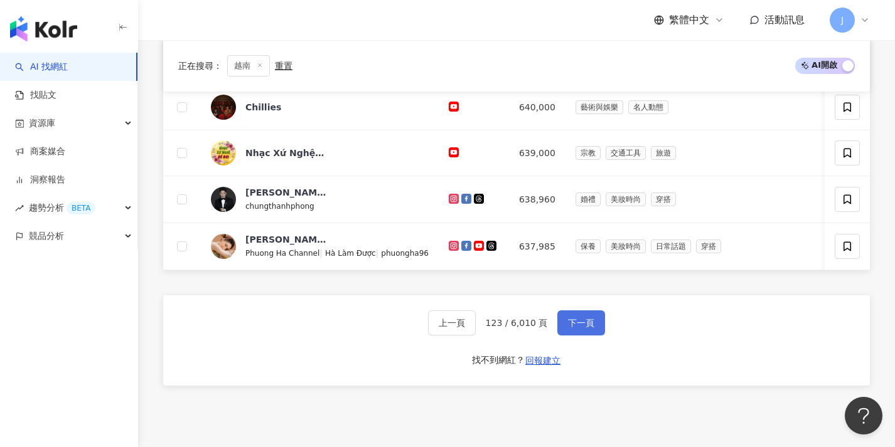
click at [597, 336] on button "下一頁" at bounding box center [581, 323] width 48 height 25
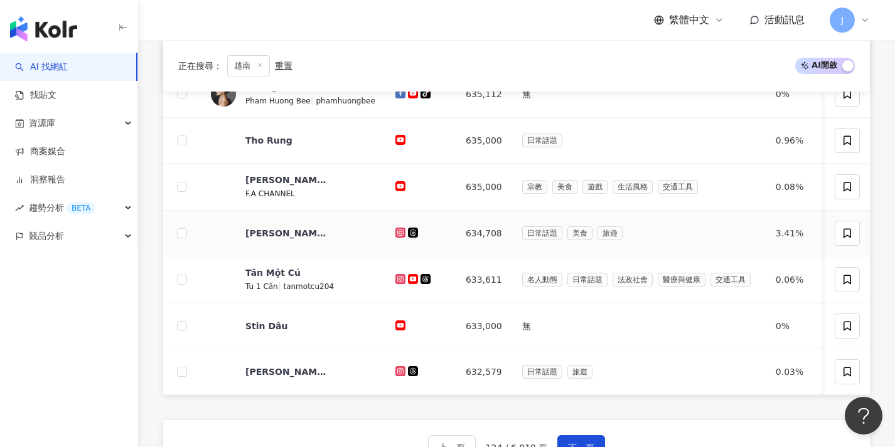
scroll to position [559, 0]
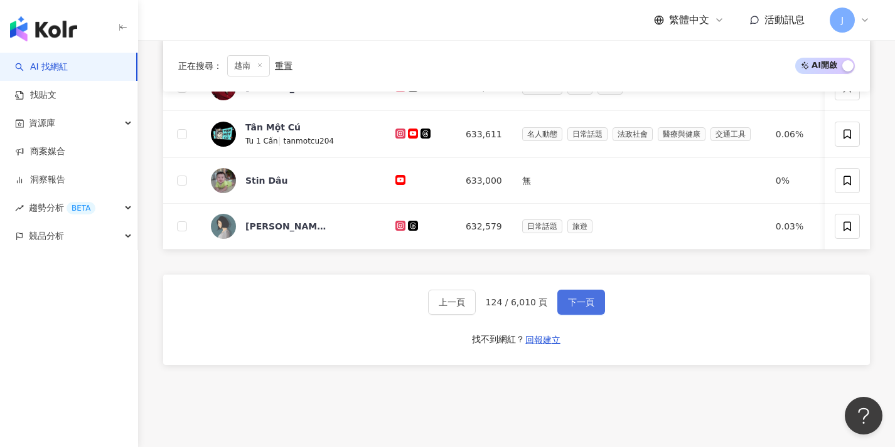
click at [585, 301] on button "下一頁" at bounding box center [581, 302] width 48 height 25
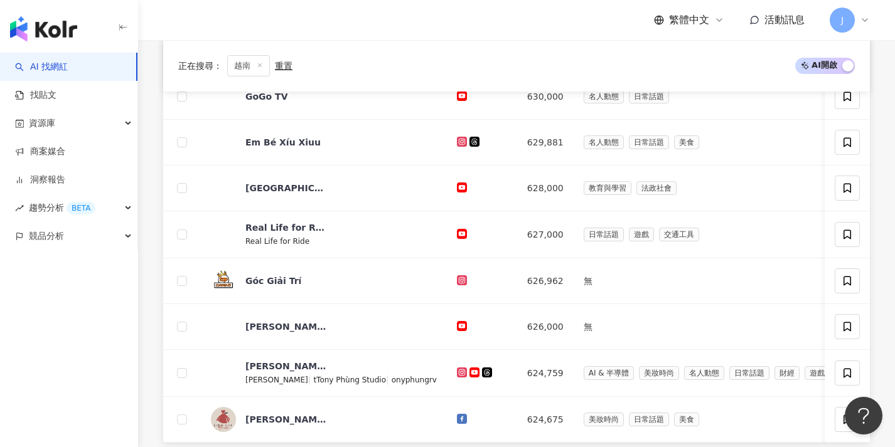
scroll to position [609, 0]
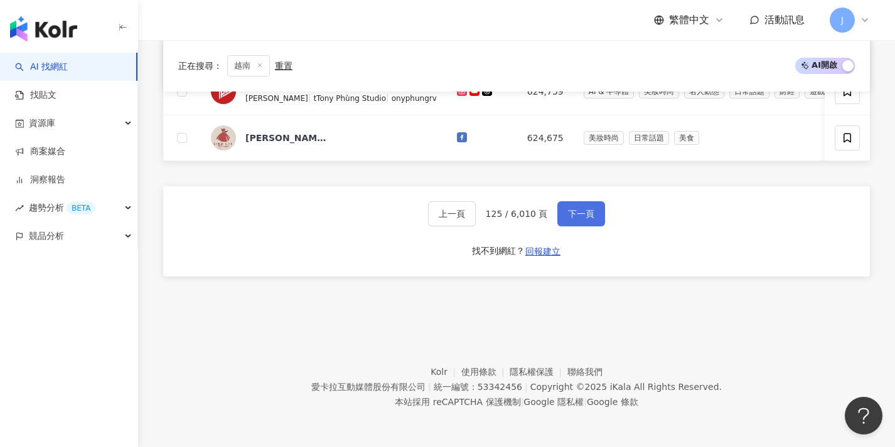
click at [594, 202] on button "下一頁" at bounding box center [581, 213] width 48 height 25
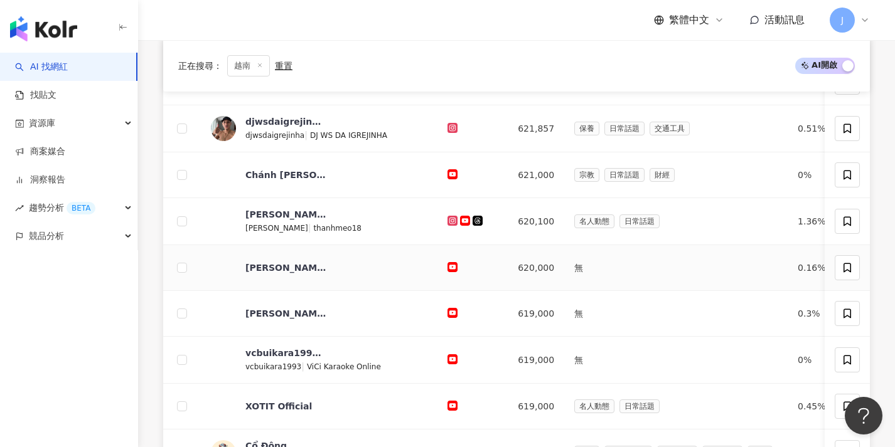
scroll to position [461, 0]
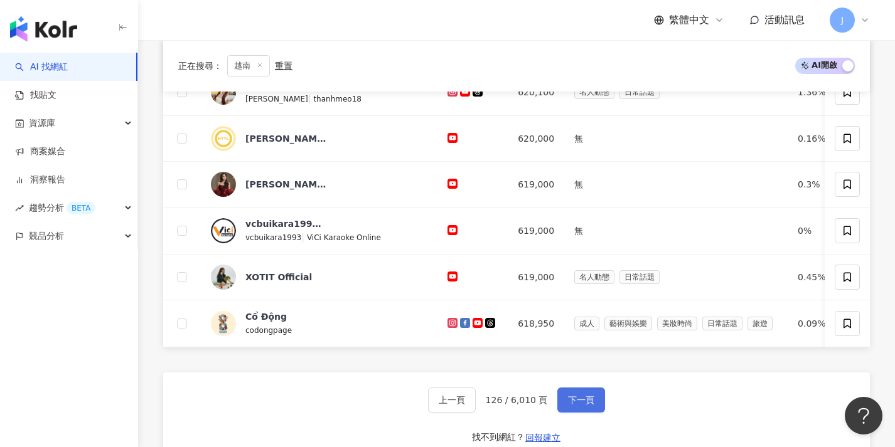
click at [563, 403] on button "下一頁" at bounding box center [581, 400] width 48 height 25
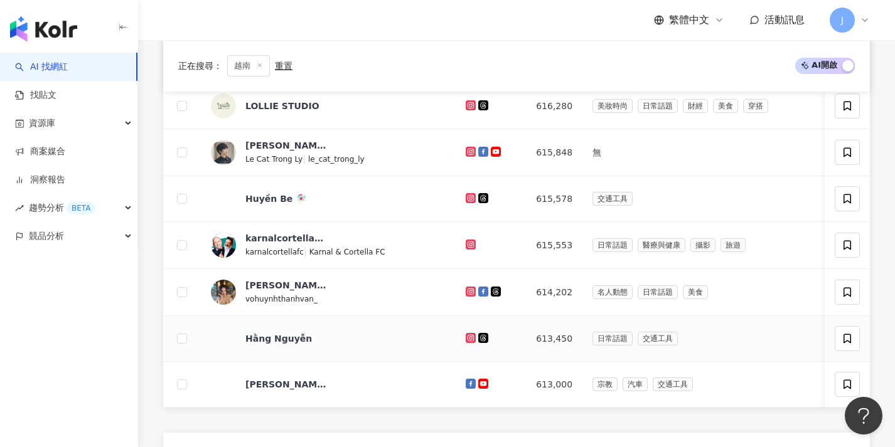
scroll to position [545, 0]
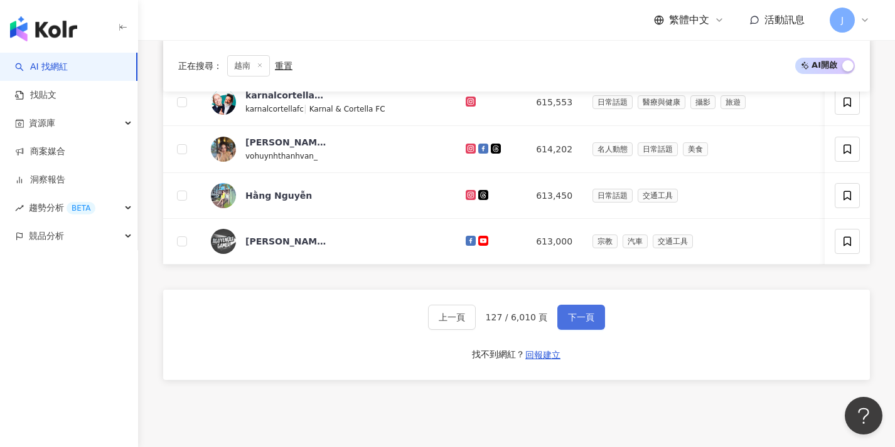
click at [599, 328] on button "下一頁" at bounding box center [581, 317] width 48 height 25
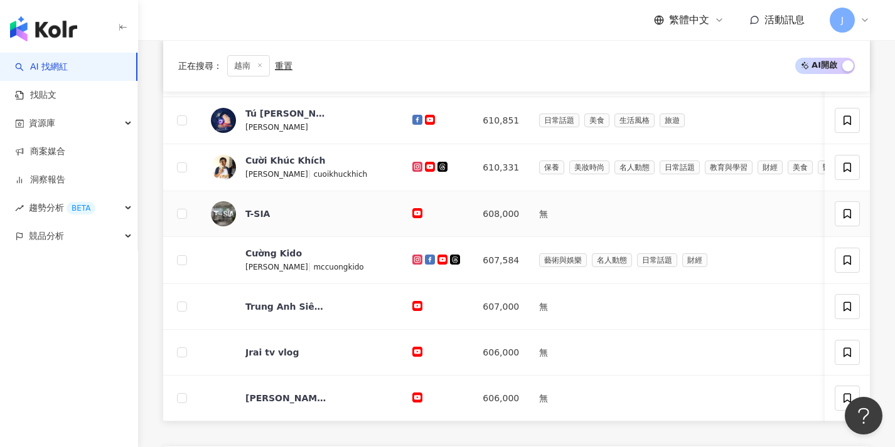
scroll to position [459, 0]
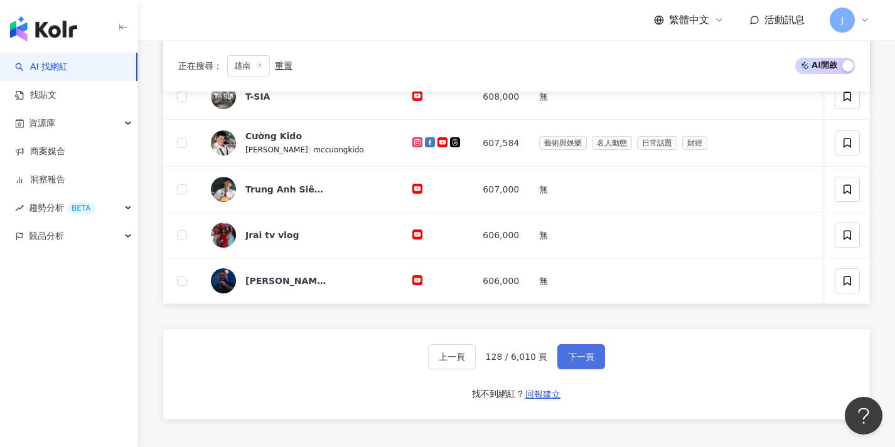
click at [594, 368] on button "下一頁" at bounding box center [581, 356] width 48 height 25
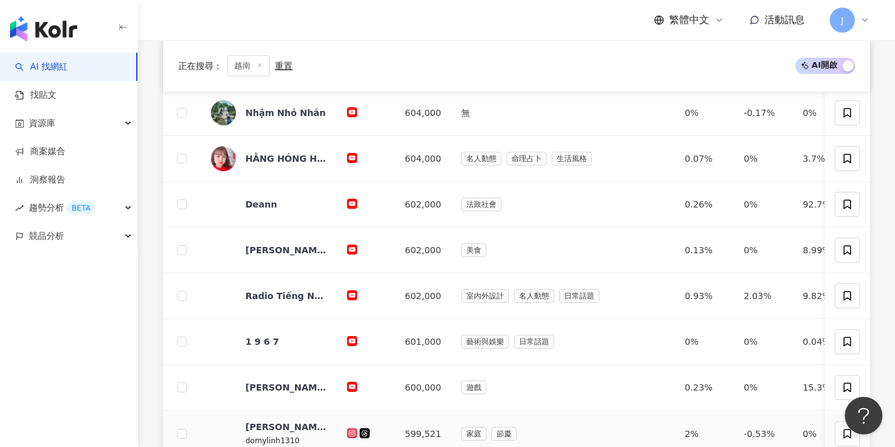
scroll to position [424, 0]
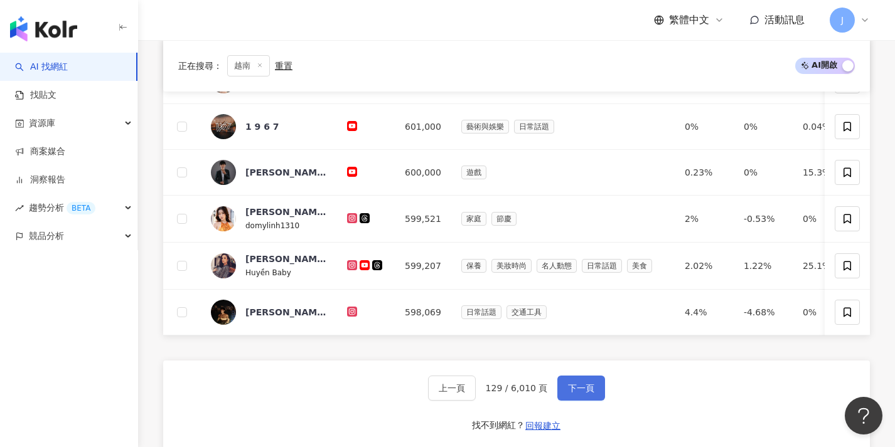
click at [568, 392] on button "下一頁" at bounding box center [581, 388] width 48 height 25
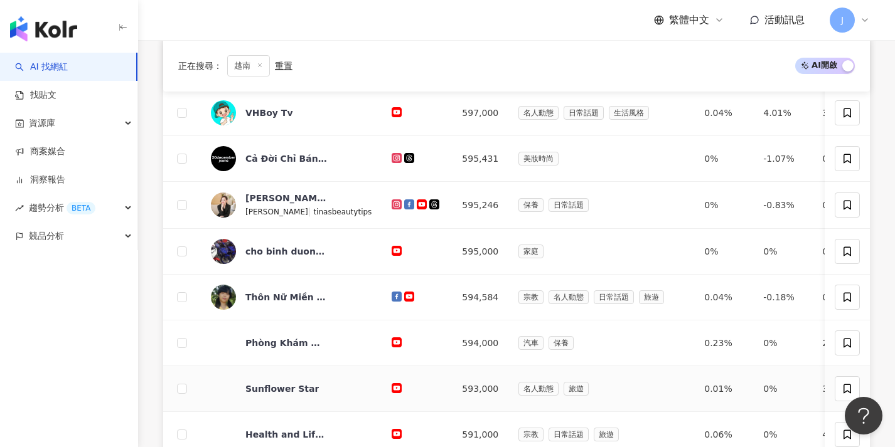
scroll to position [509, 0]
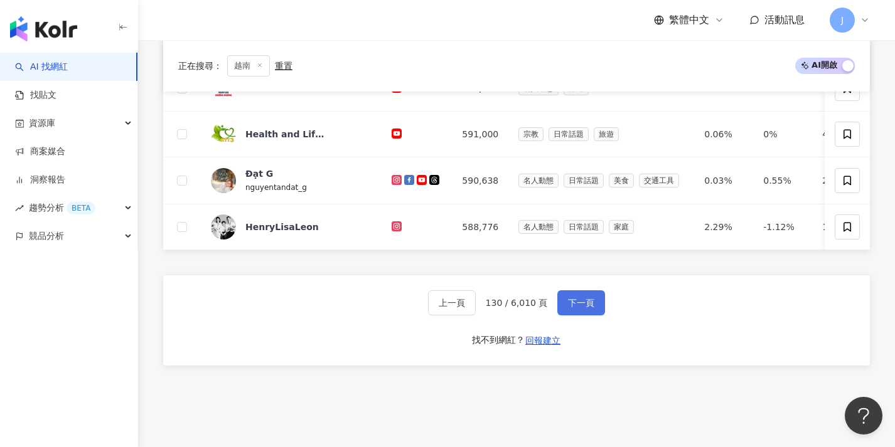
click at [590, 308] on span "下一頁" at bounding box center [581, 303] width 26 height 10
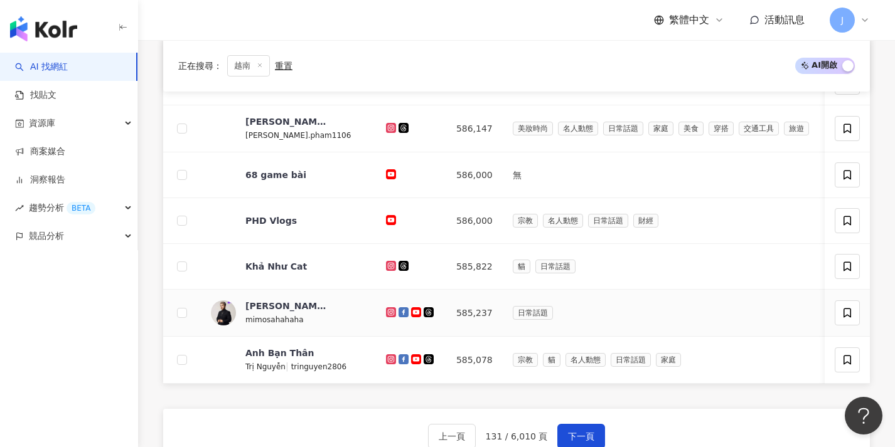
scroll to position [482, 0]
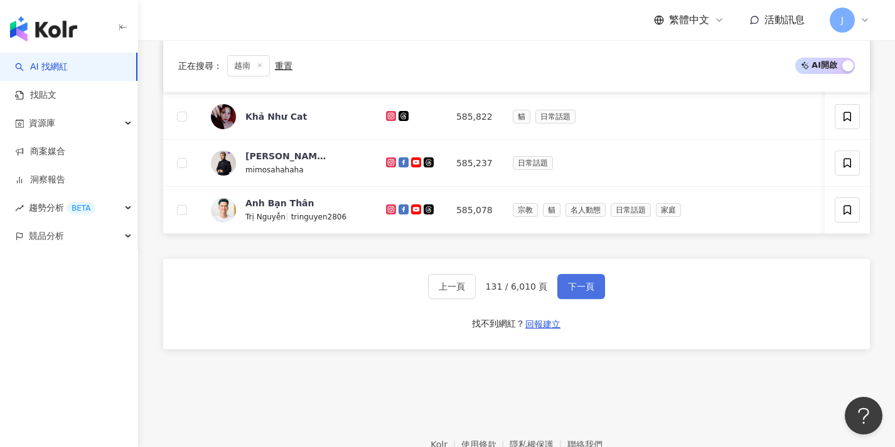
click at [582, 299] on button "下一頁" at bounding box center [581, 286] width 48 height 25
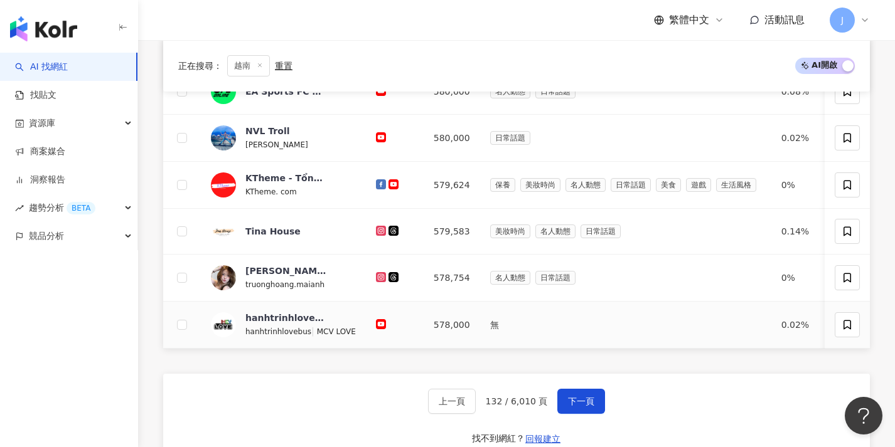
scroll to position [569, 0]
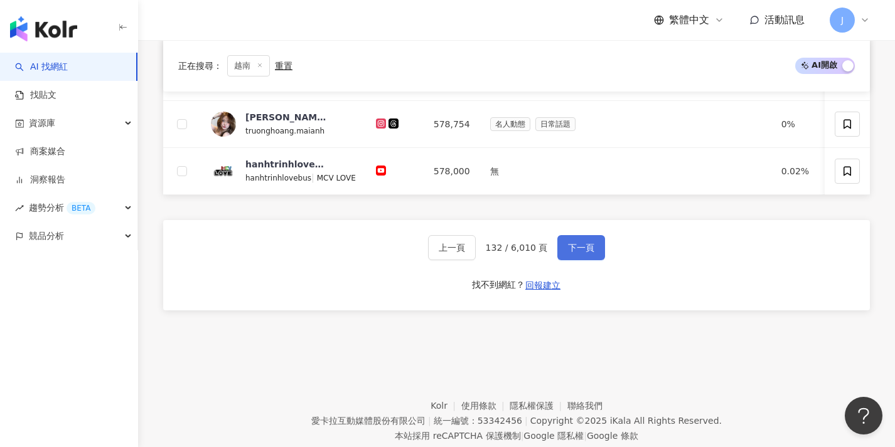
click at [577, 260] on button "下一頁" at bounding box center [581, 247] width 48 height 25
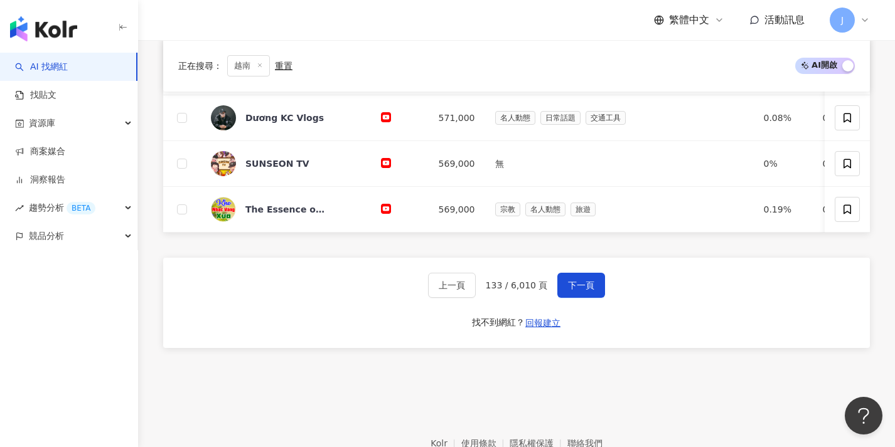
scroll to position [656, 0]
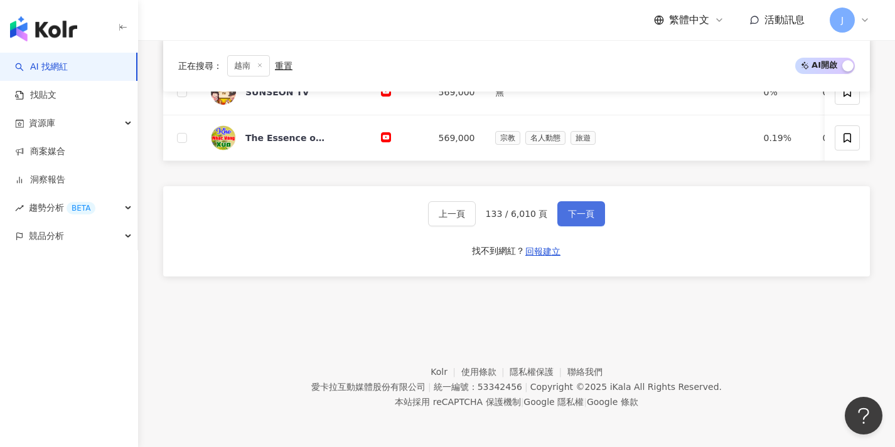
click at [574, 213] on span "下一頁" at bounding box center [581, 214] width 26 height 10
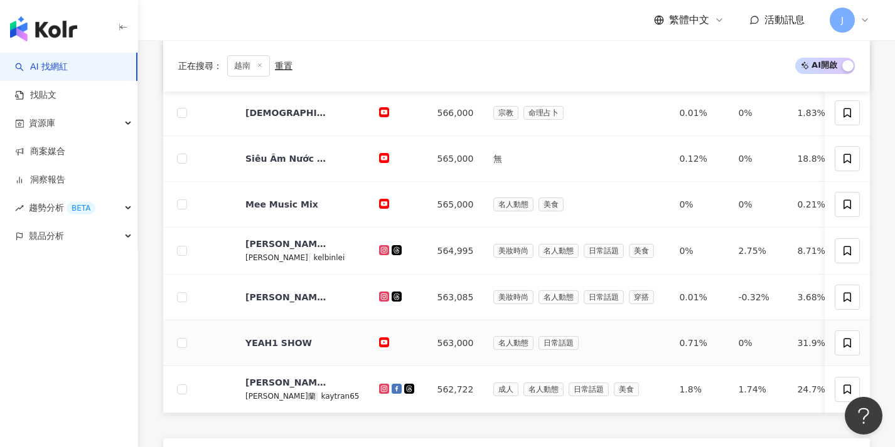
scroll to position [516, 0]
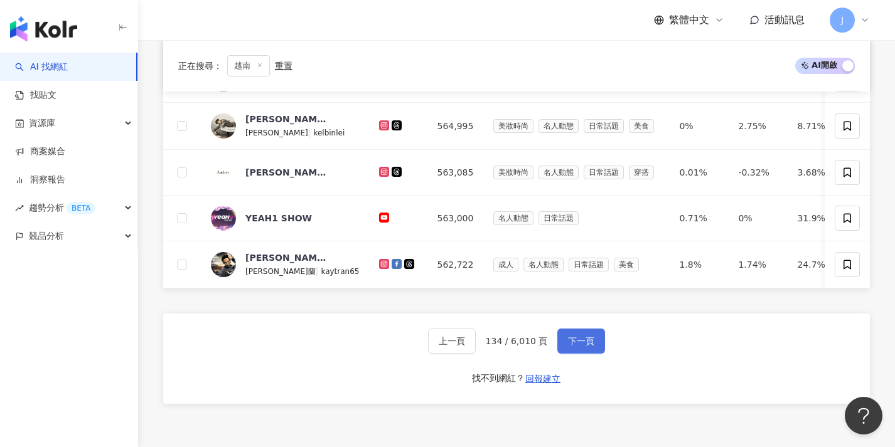
click at [594, 342] on button "下一頁" at bounding box center [581, 341] width 48 height 25
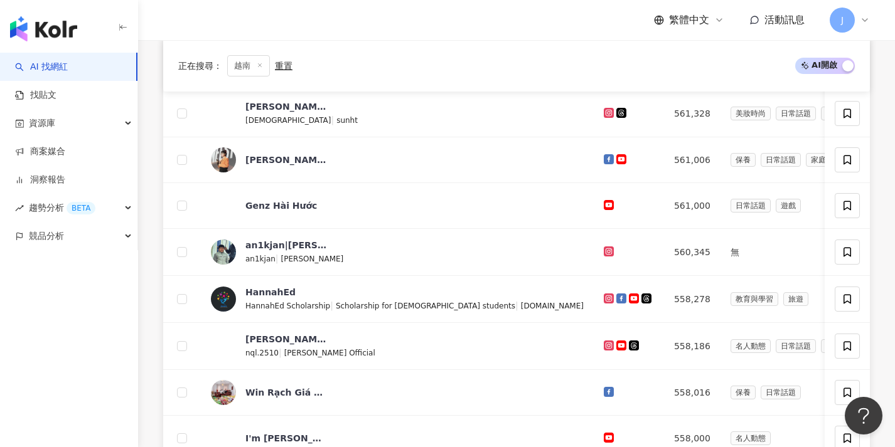
scroll to position [429, 0]
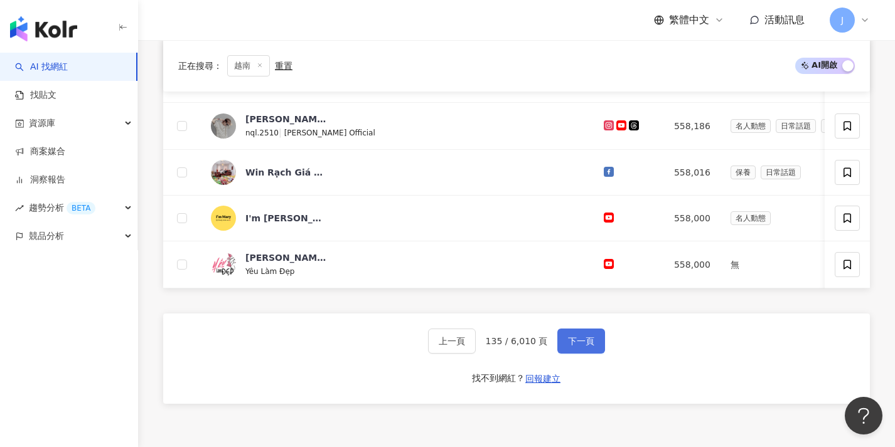
click at [593, 343] on button "下一頁" at bounding box center [581, 341] width 48 height 25
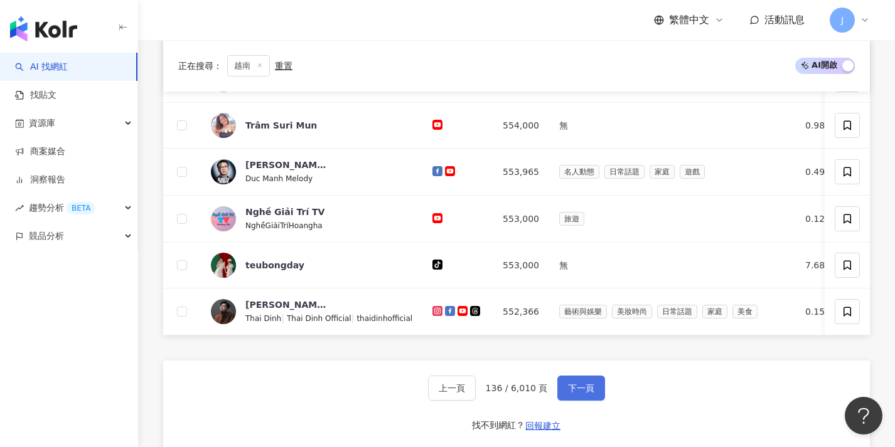
click at [585, 388] on button "下一頁" at bounding box center [581, 388] width 48 height 25
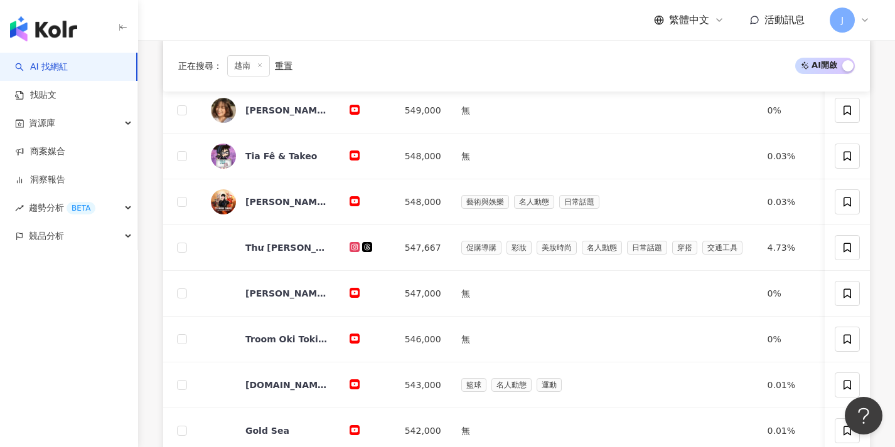
scroll to position [606, 0]
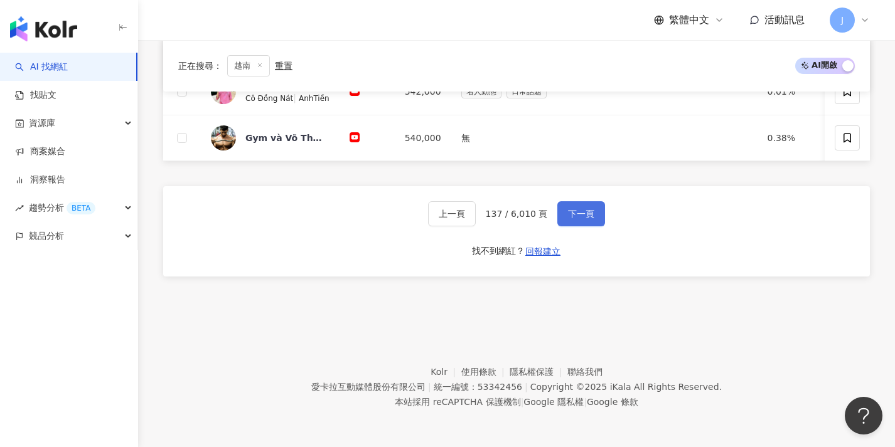
click at [595, 220] on button "下一頁" at bounding box center [581, 213] width 48 height 25
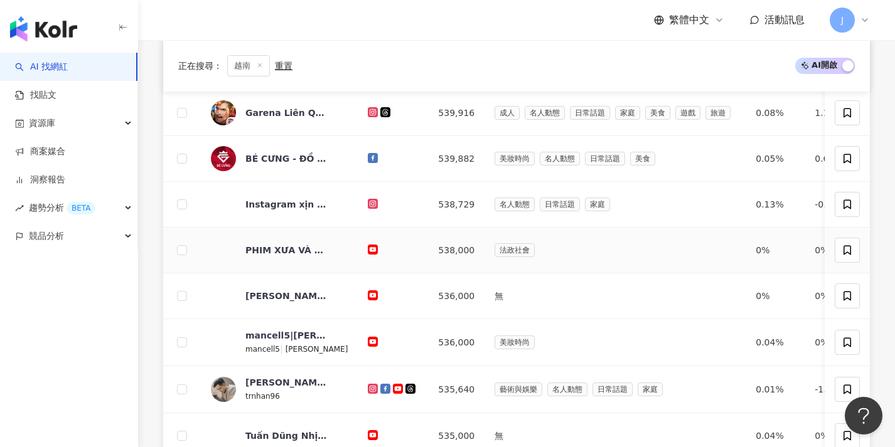
scroll to position [437, 0]
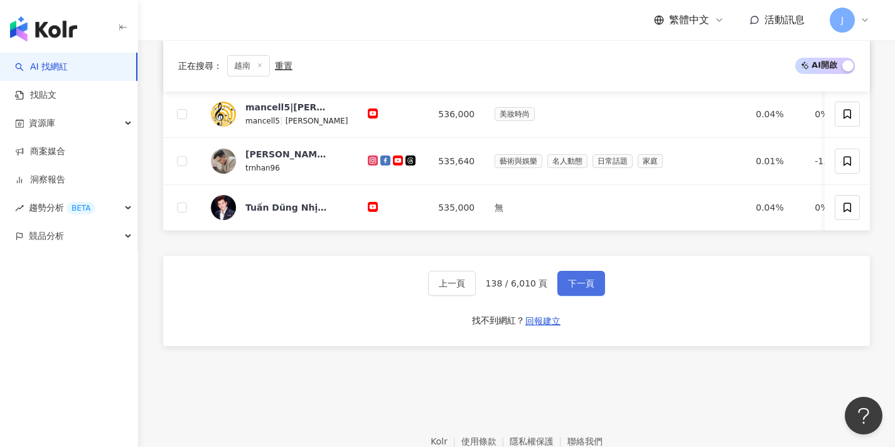
click at [572, 296] on button "下一頁" at bounding box center [581, 283] width 48 height 25
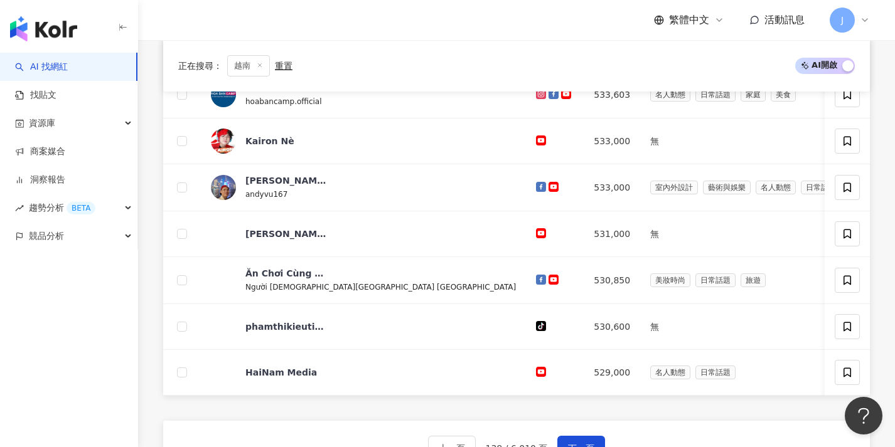
scroll to position [413, 0]
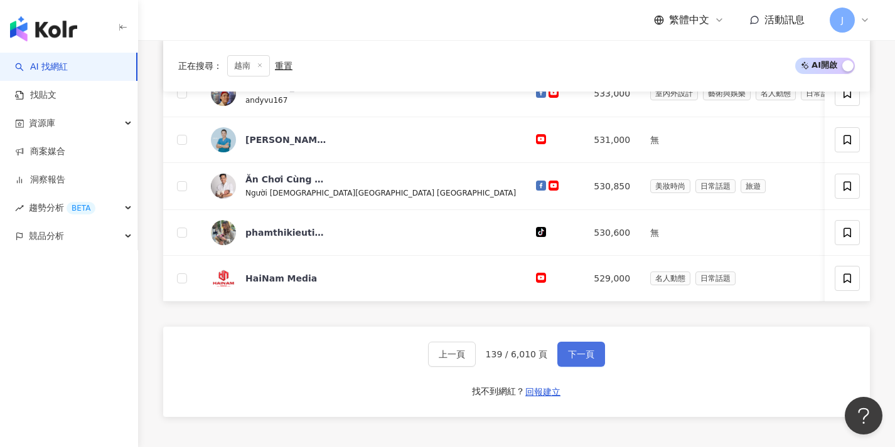
click at [584, 367] on button "下一頁" at bounding box center [581, 354] width 48 height 25
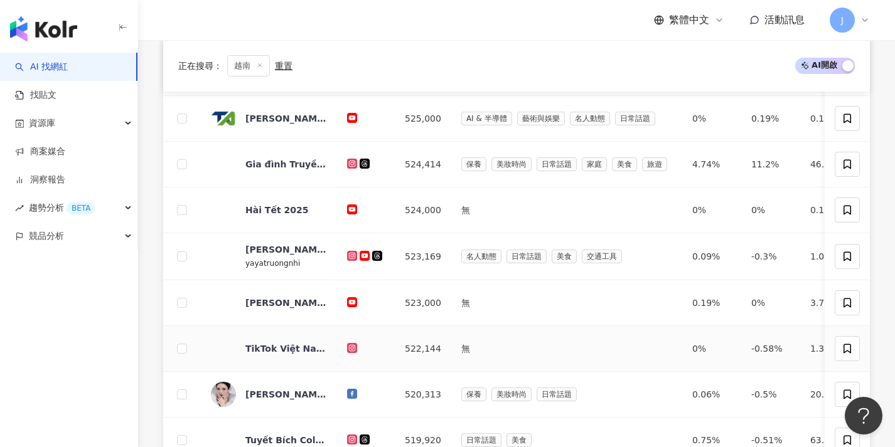
scroll to position [559, 0]
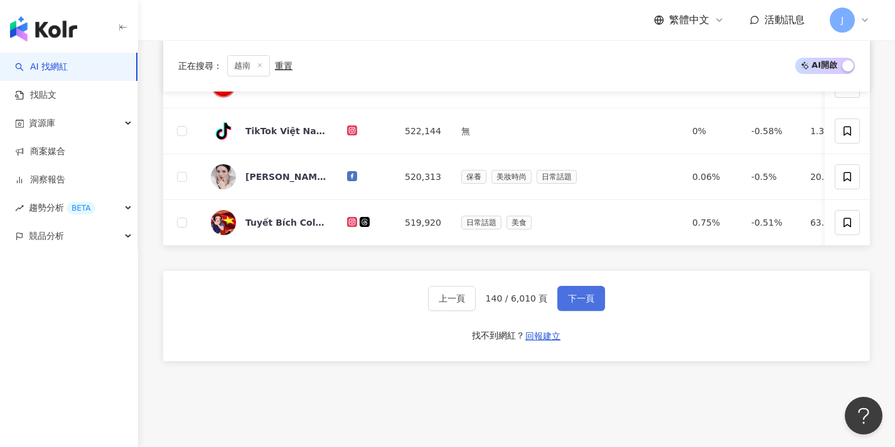
click at [584, 304] on span "下一頁" at bounding box center [581, 299] width 26 height 10
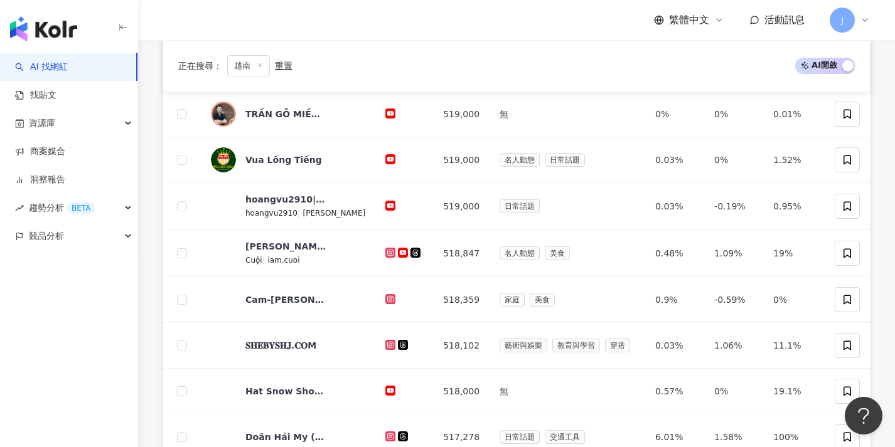
scroll to position [412, 0]
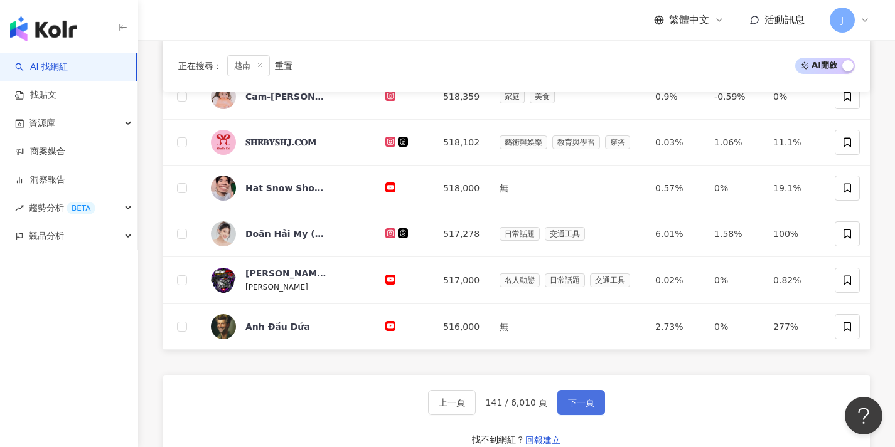
click at [591, 395] on button "下一頁" at bounding box center [581, 402] width 48 height 25
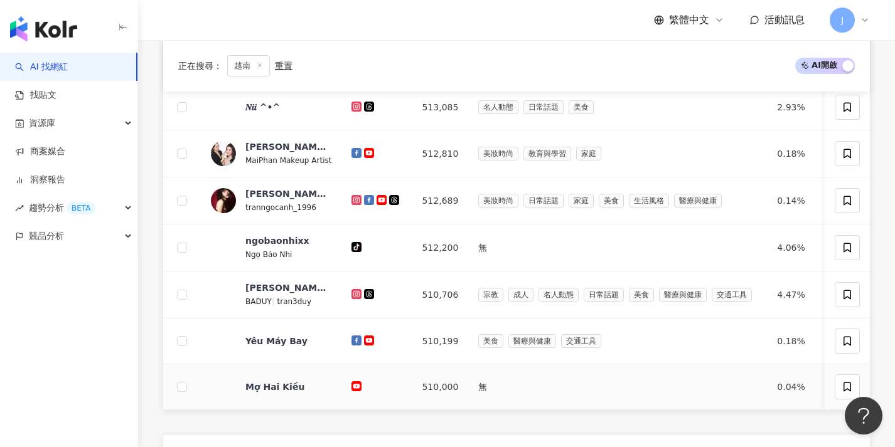
scroll to position [485, 0]
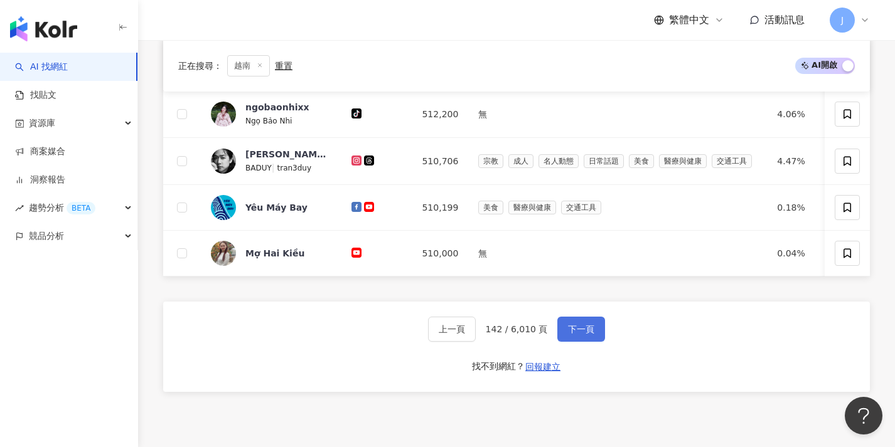
click at [596, 342] on button "下一頁" at bounding box center [581, 329] width 48 height 25
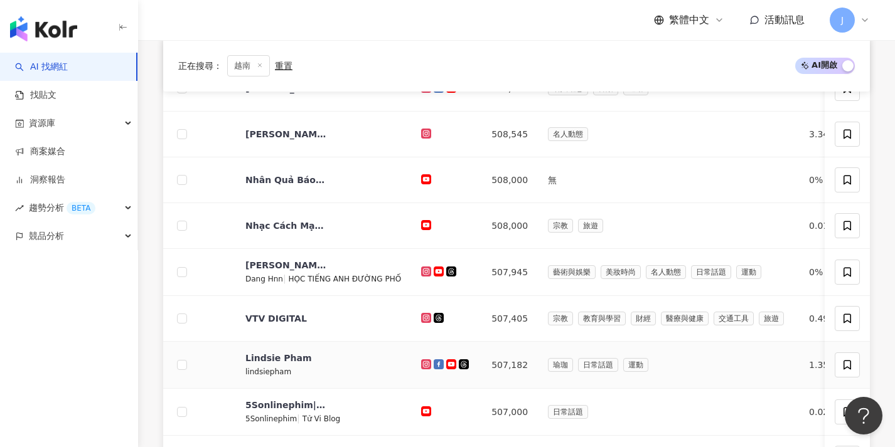
scroll to position [570, 0]
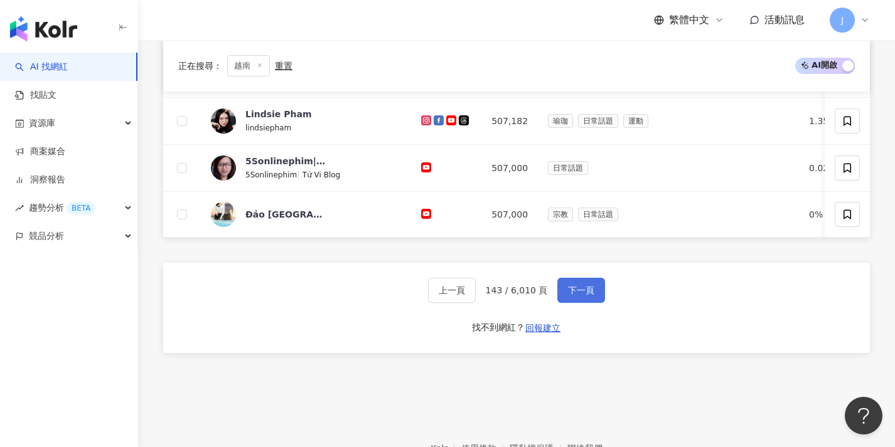
click at [598, 303] on button "下一頁" at bounding box center [581, 290] width 48 height 25
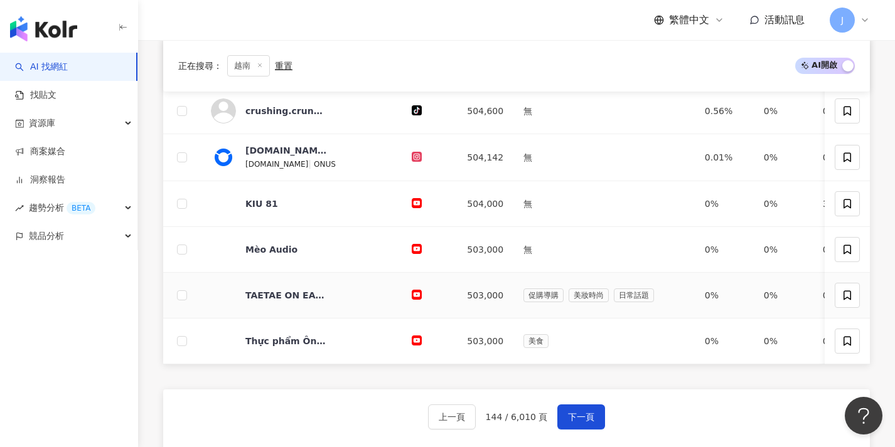
scroll to position [533, 0]
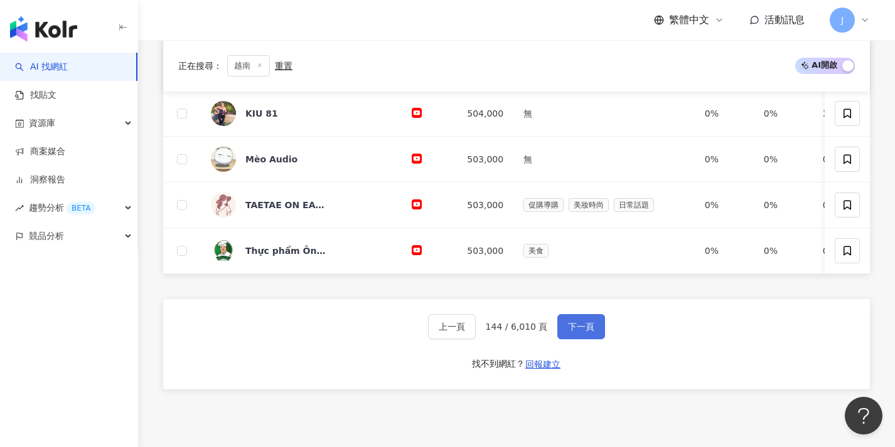
click at [577, 339] on button "下一頁" at bounding box center [581, 326] width 48 height 25
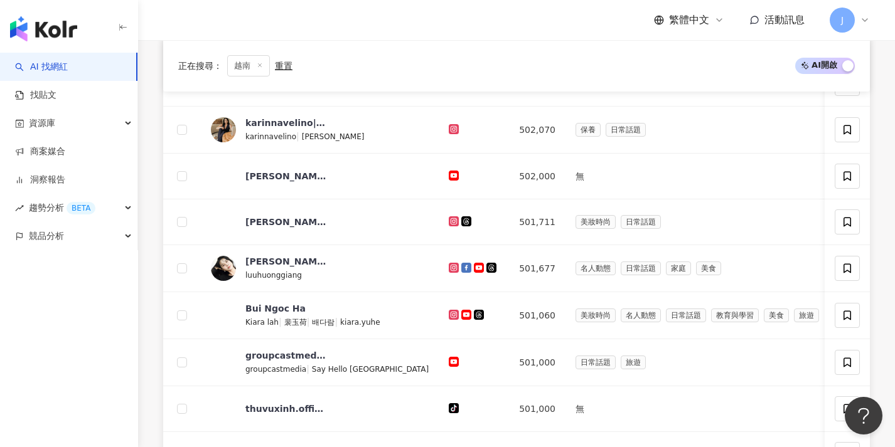
scroll to position [489, 0]
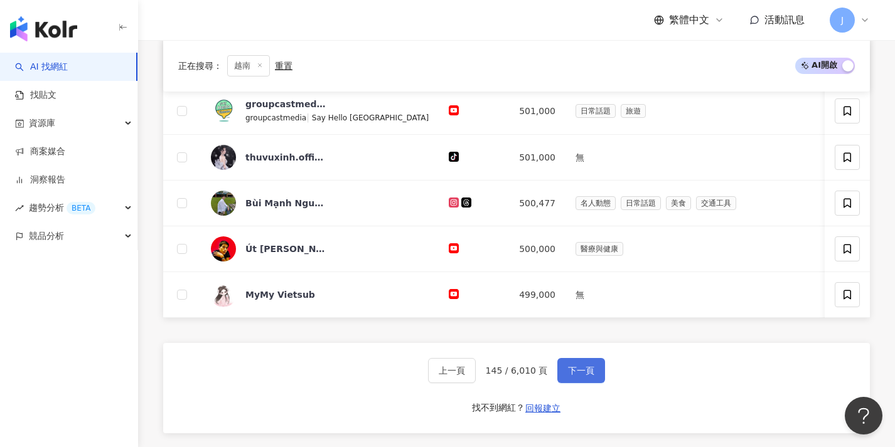
click at [580, 370] on button "下一頁" at bounding box center [581, 370] width 48 height 25
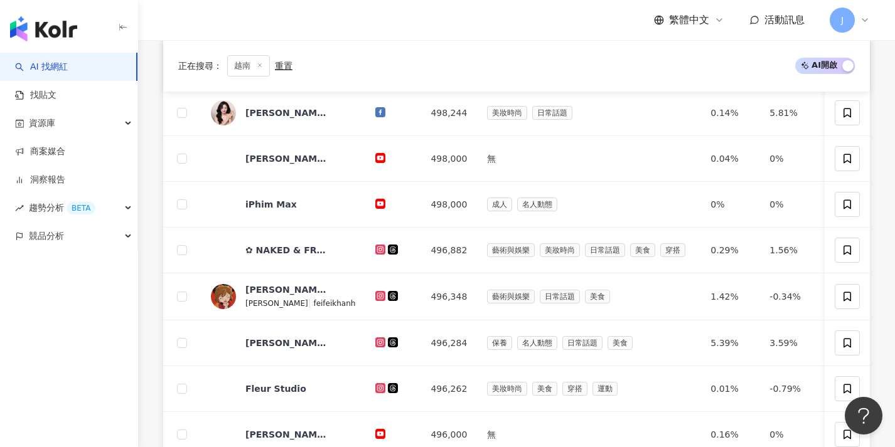
scroll to position [481, 0]
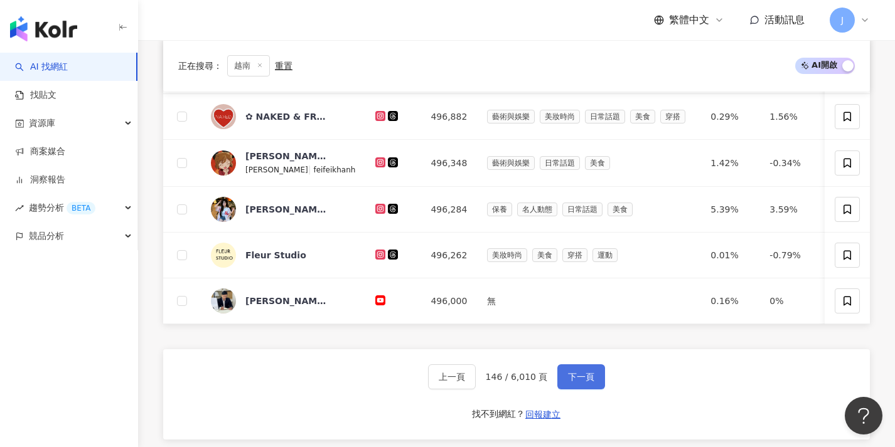
click at [580, 374] on button "下一頁" at bounding box center [581, 377] width 48 height 25
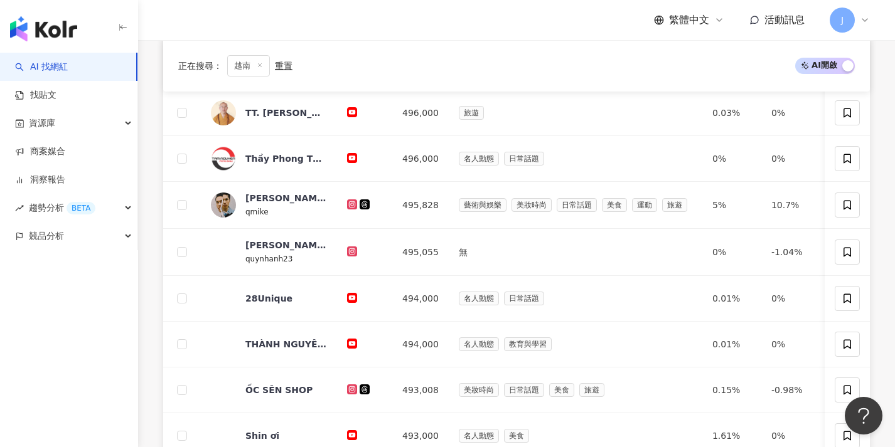
scroll to position [512, 0]
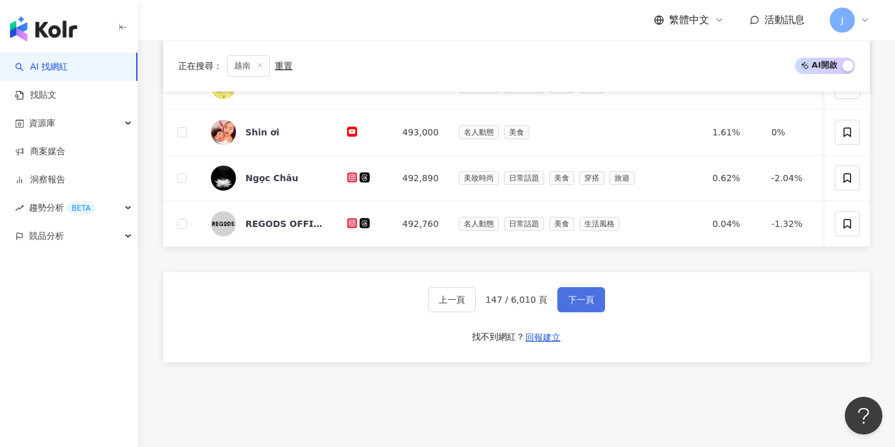
click at [582, 312] on button "下一頁" at bounding box center [581, 299] width 48 height 25
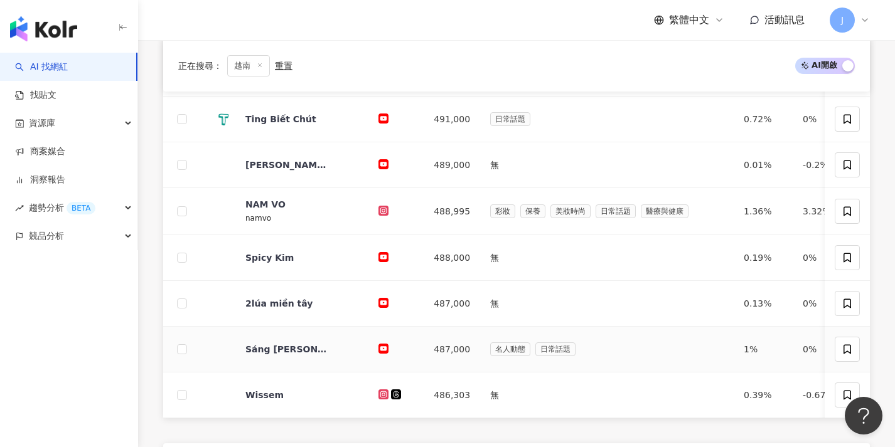
scroll to position [462, 0]
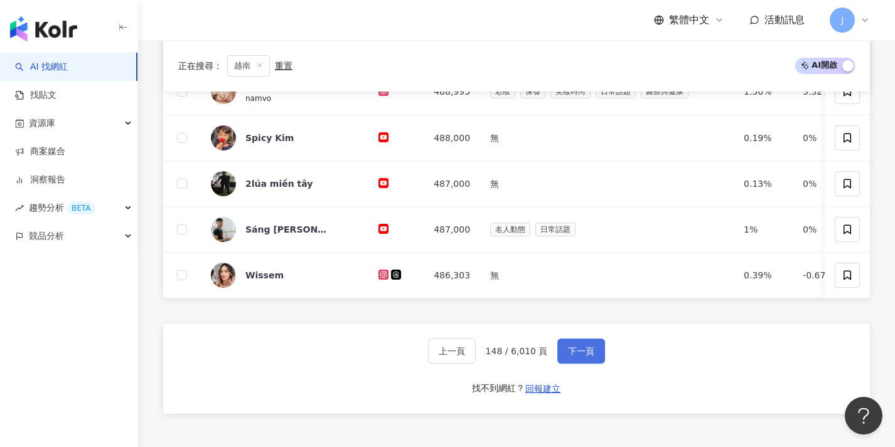
click at [584, 350] on button "下一頁" at bounding box center [581, 351] width 48 height 25
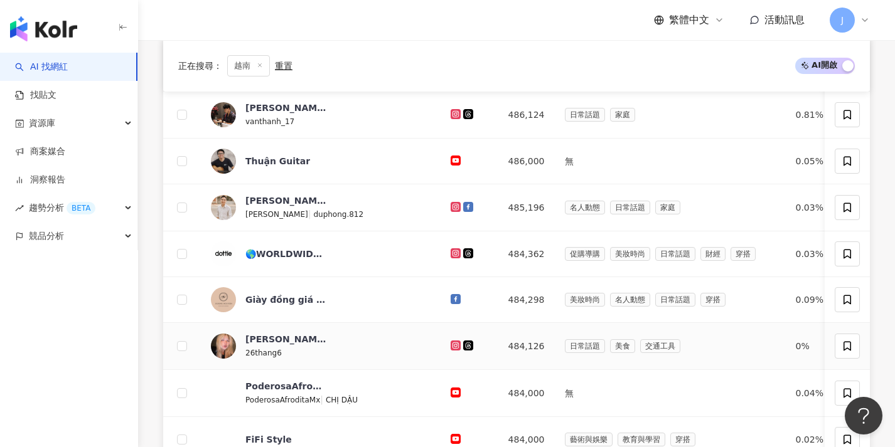
scroll to position [526, 0]
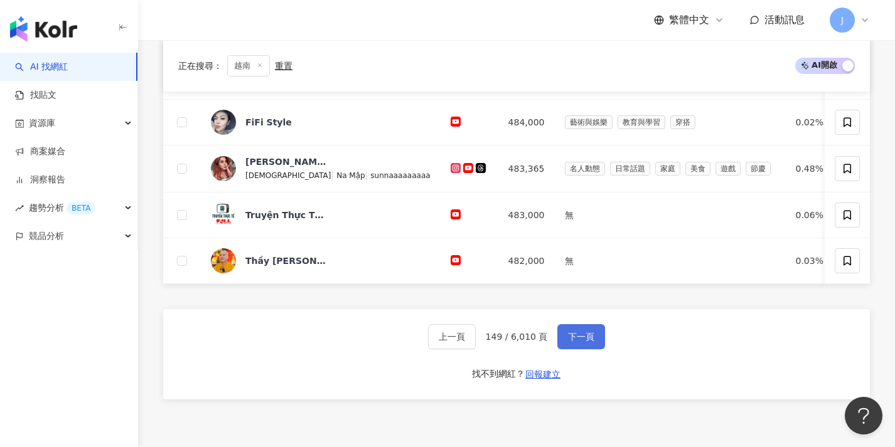
click at [569, 350] on button "下一頁" at bounding box center [581, 336] width 48 height 25
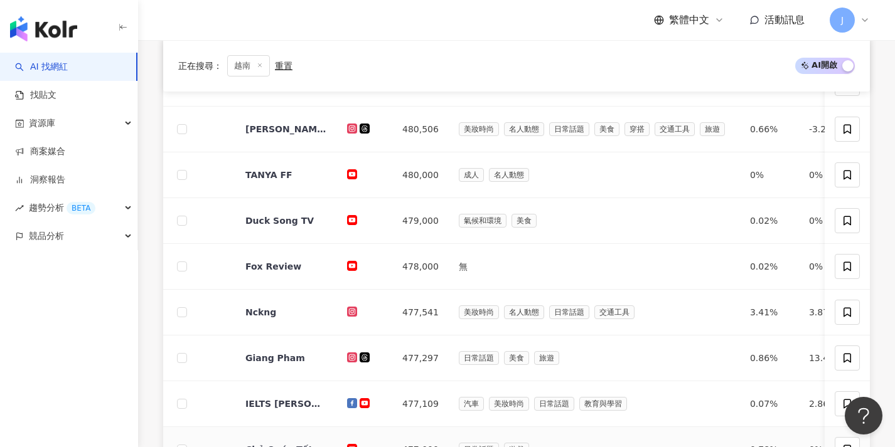
scroll to position [496, 0]
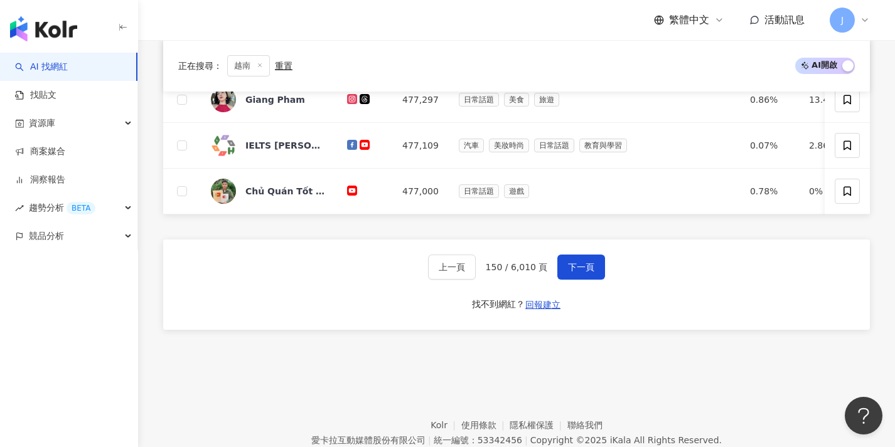
click at [583, 289] on div "上一頁 150 / 6,010 頁 下一頁 找不到網紅？ 回報建立" at bounding box center [516, 285] width 707 height 90
click at [585, 280] on button "下一頁" at bounding box center [581, 267] width 48 height 25
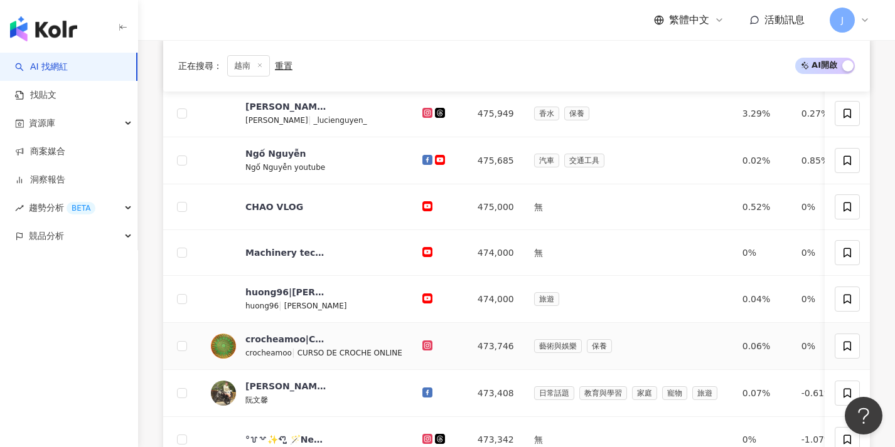
scroll to position [497, 0]
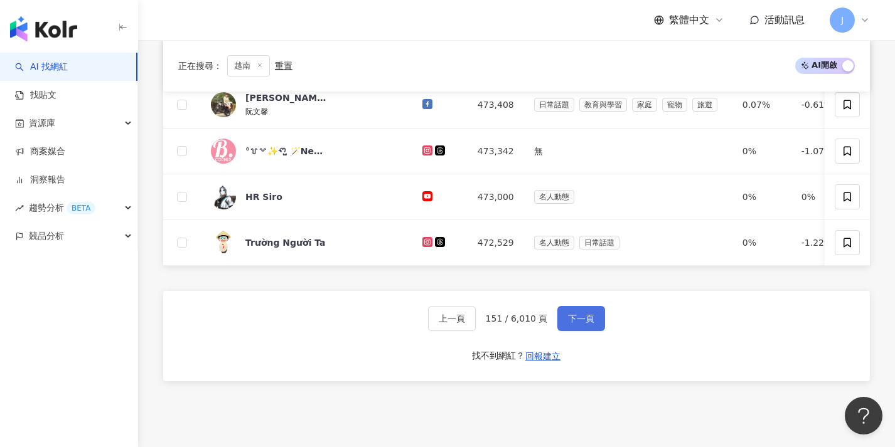
click at [584, 324] on span "下一頁" at bounding box center [581, 319] width 26 height 10
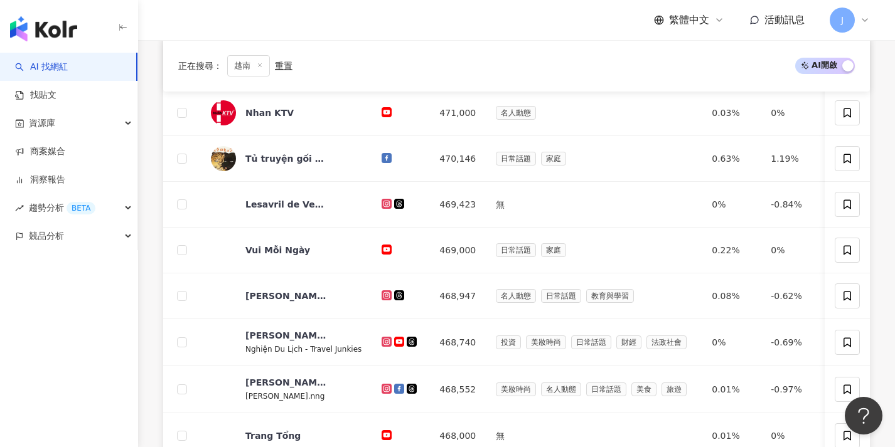
scroll to position [407, 0]
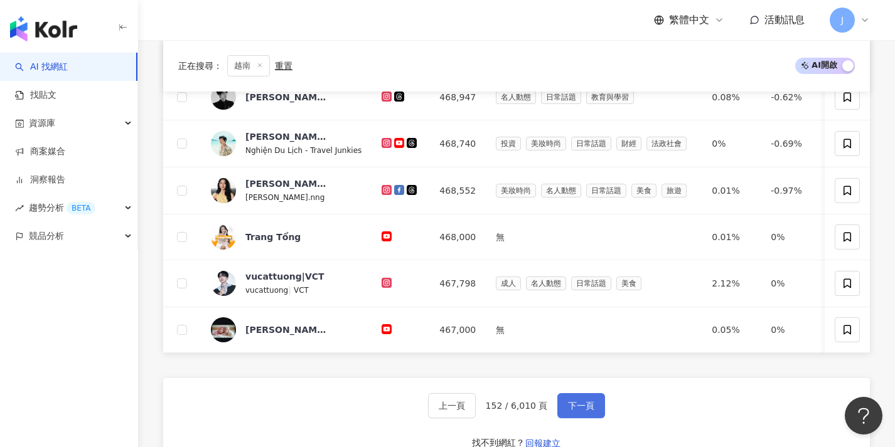
click at [592, 408] on button "下一頁" at bounding box center [581, 405] width 48 height 25
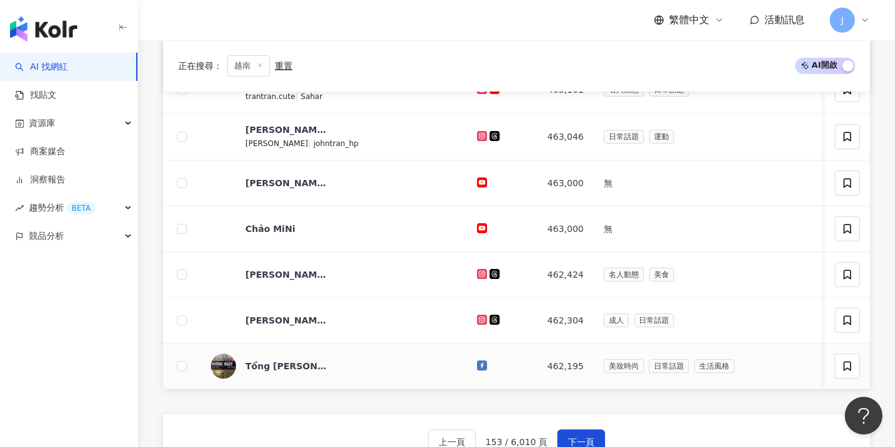
scroll to position [402, 0]
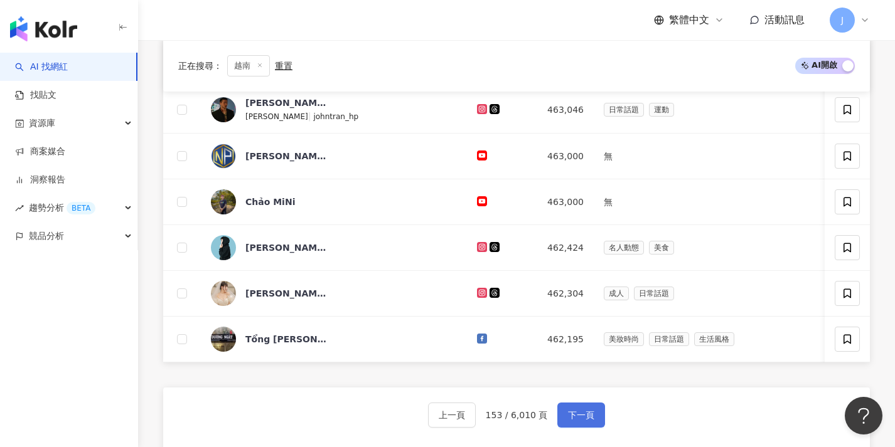
click at [591, 420] on span "下一頁" at bounding box center [581, 415] width 26 height 10
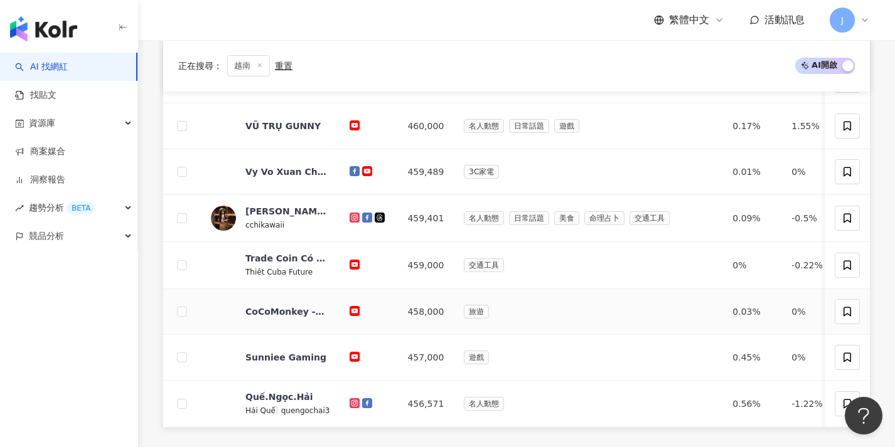
scroll to position [476, 0]
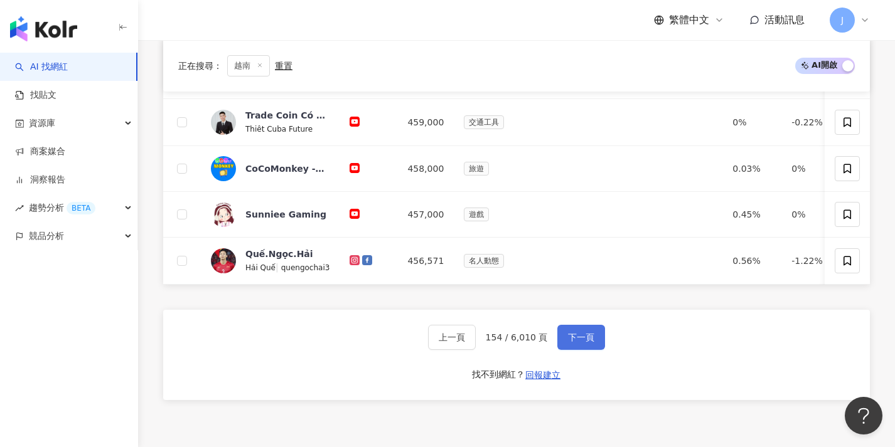
click at [595, 341] on button "下一頁" at bounding box center [581, 337] width 48 height 25
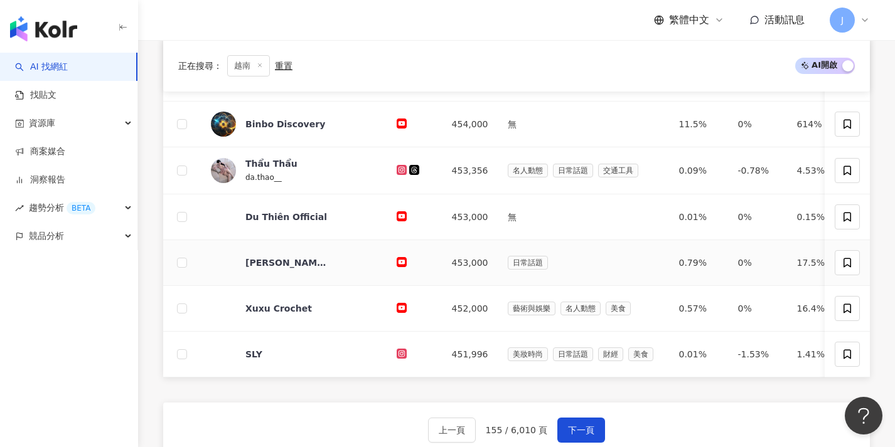
scroll to position [443, 0]
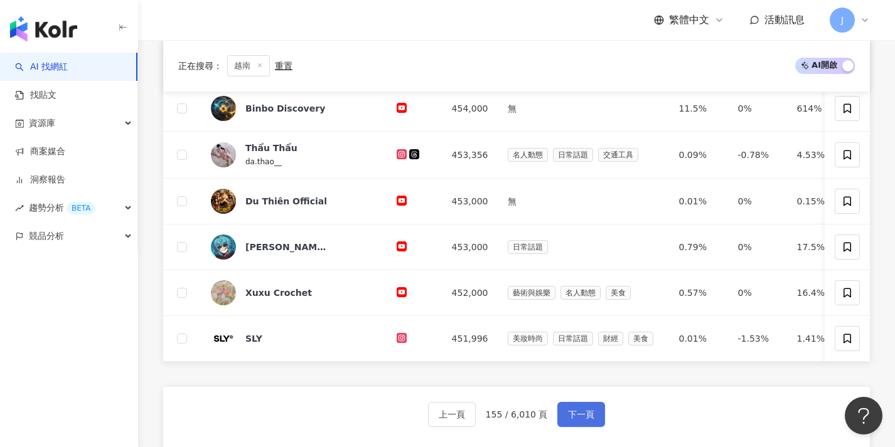
click at [588, 420] on span "下一頁" at bounding box center [581, 415] width 26 height 10
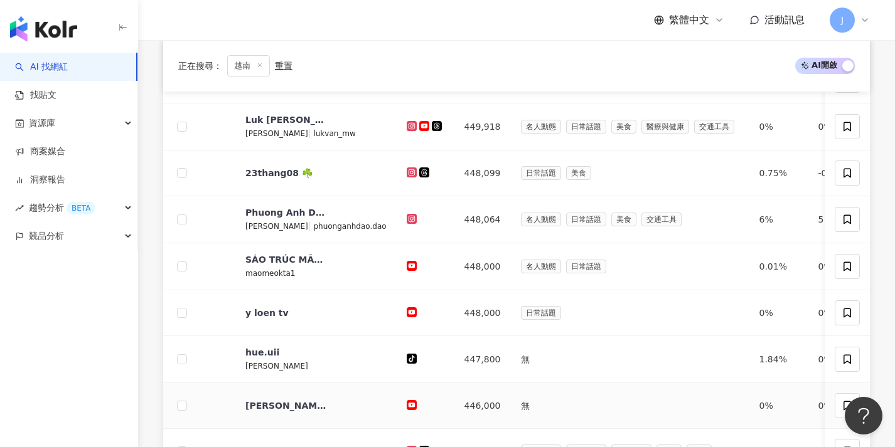
scroll to position [464, 0]
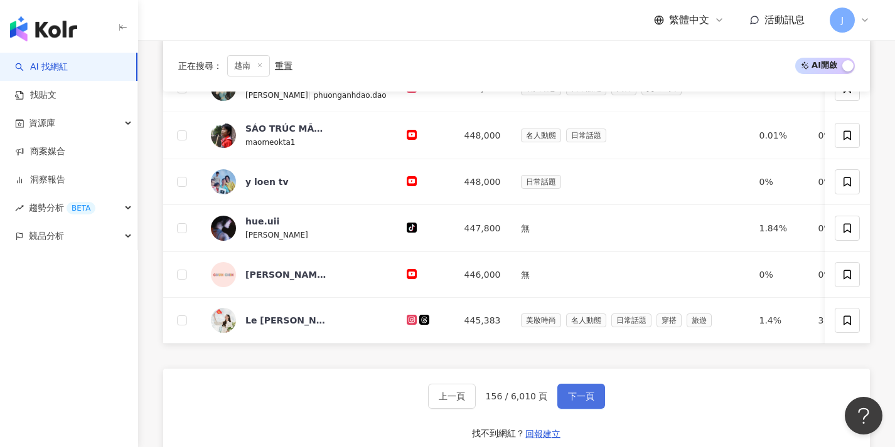
click at [585, 409] on button "下一頁" at bounding box center [581, 396] width 48 height 25
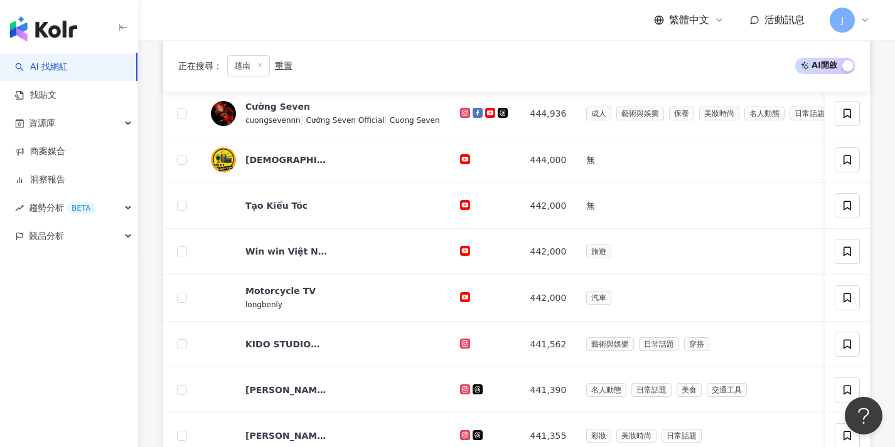
scroll to position [434, 0]
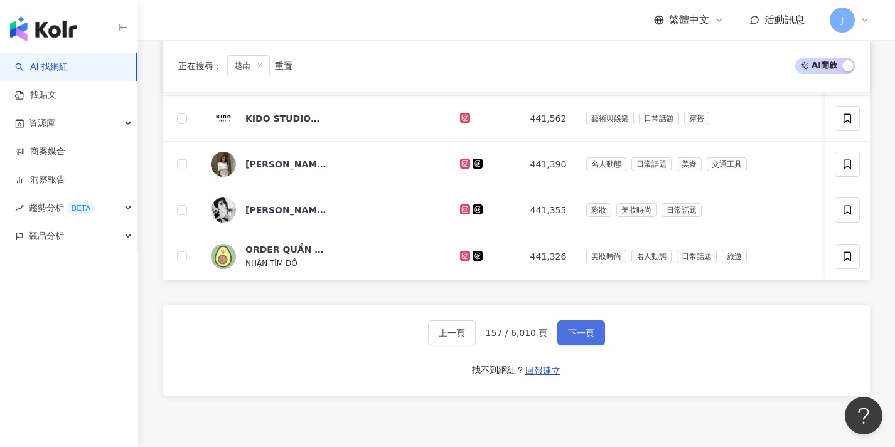
click at [596, 346] on button "下一頁" at bounding box center [581, 333] width 48 height 25
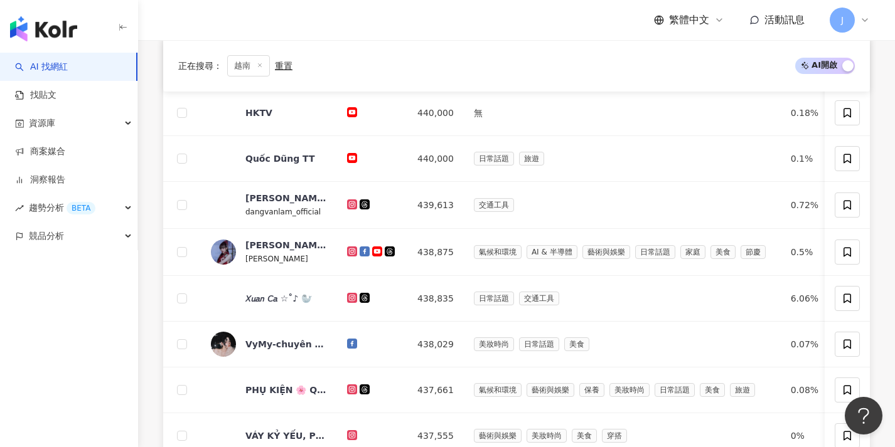
scroll to position [459, 0]
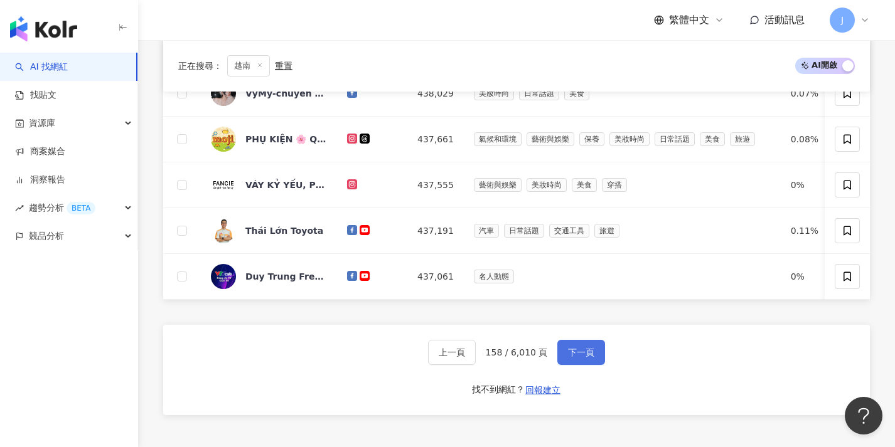
click at [591, 356] on span "下一頁" at bounding box center [581, 353] width 26 height 10
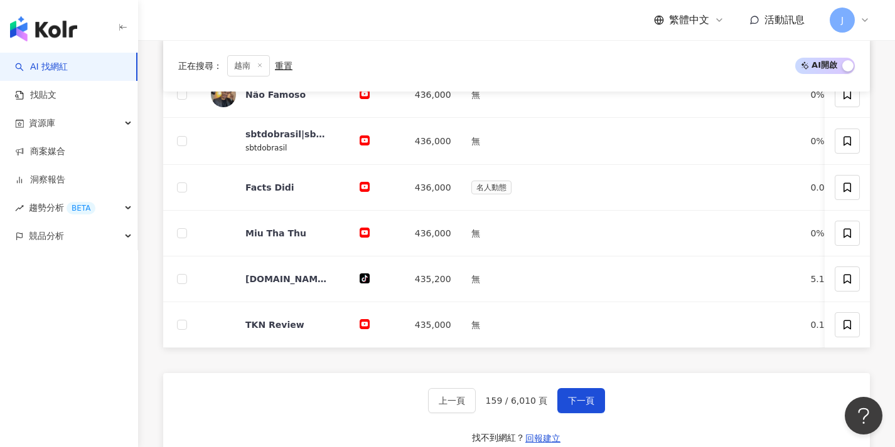
scroll to position [483, 0]
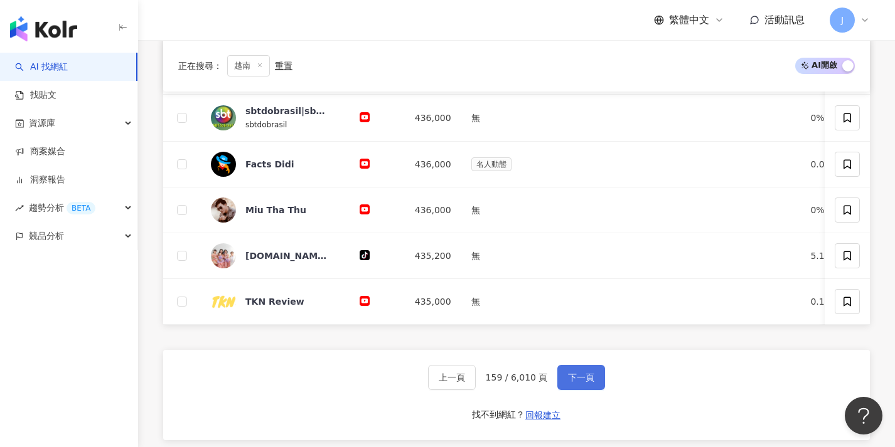
click at [591, 380] on button "下一頁" at bounding box center [581, 377] width 48 height 25
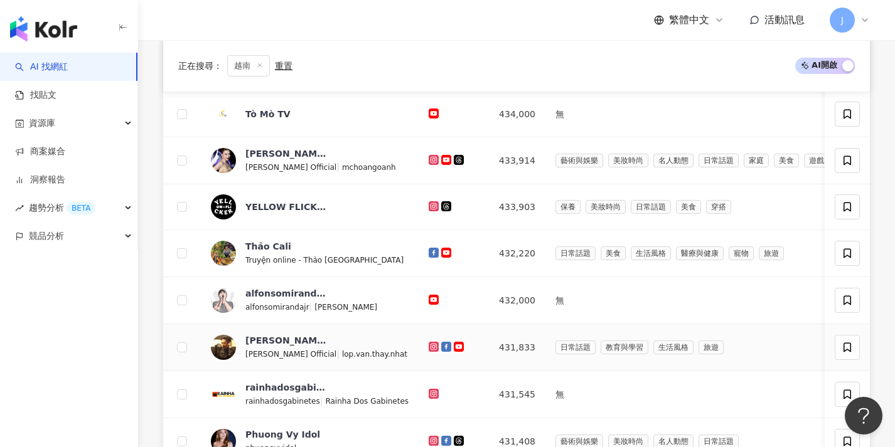
scroll to position [489, 0]
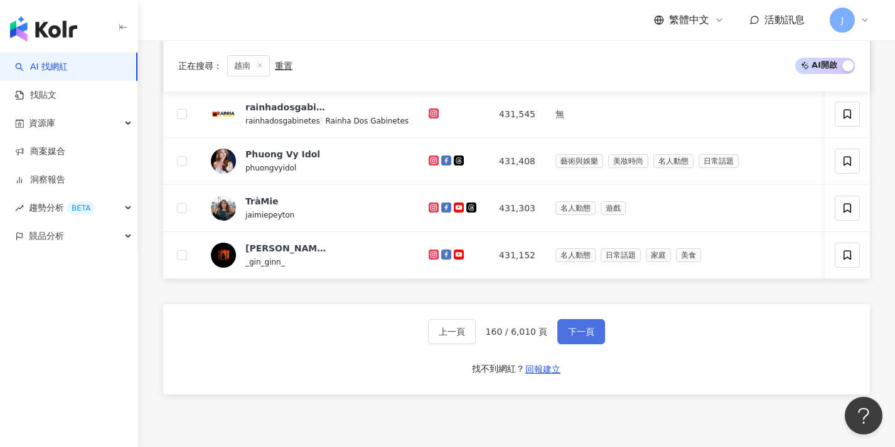
click at [595, 344] on button "下一頁" at bounding box center [581, 331] width 48 height 25
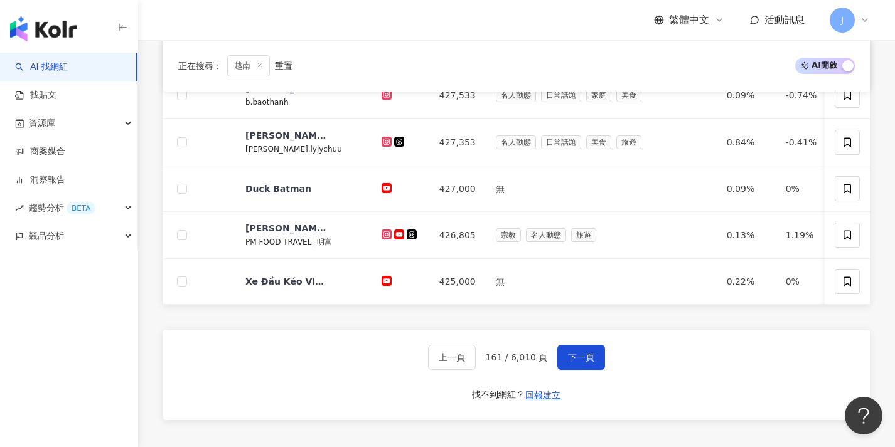
scroll to position [462, 0]
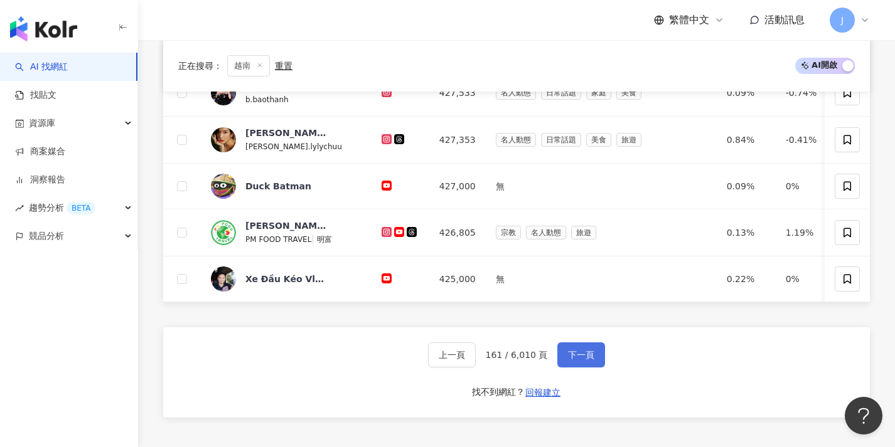
click at [592, 358] on button "下一頁" at bounding box center [581, 355] width 48 height 25
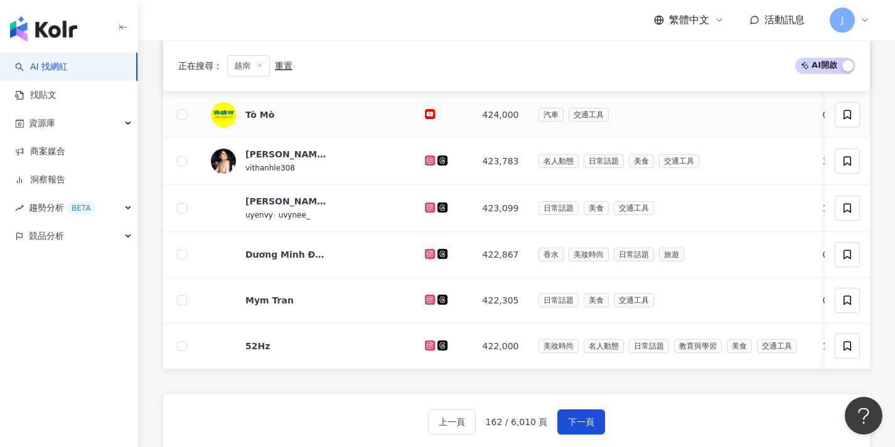
scroll to position [505, 0]
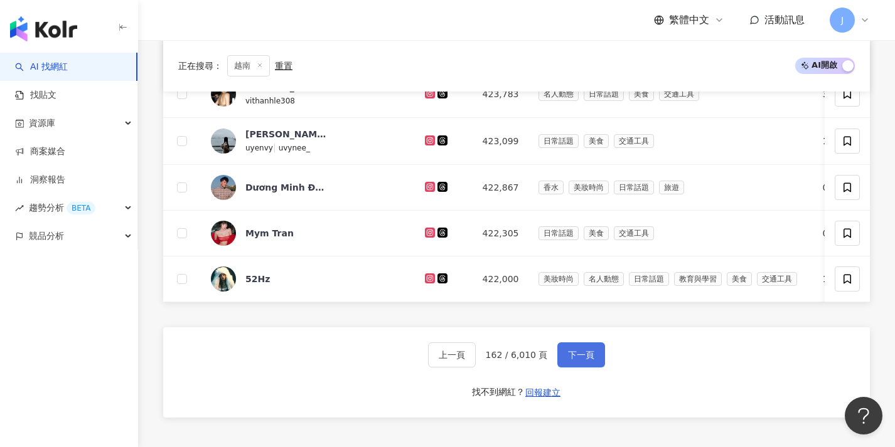
click at [592, 358] on span "下一頁" at bounding box center [581, 355] width 26 height 10
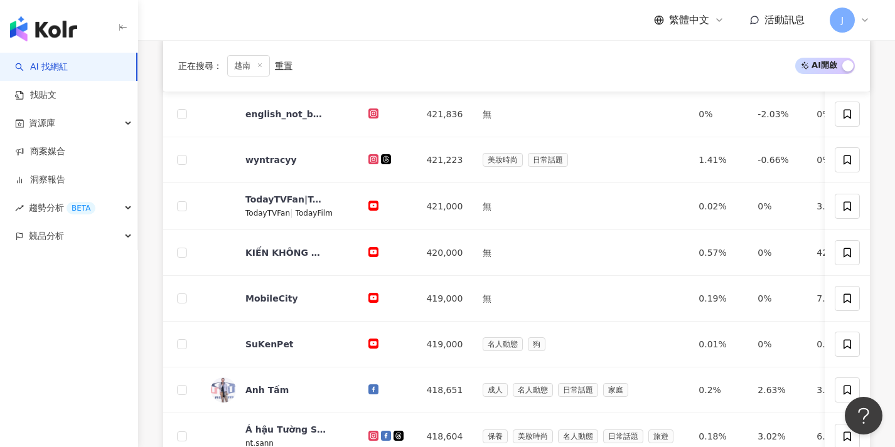
scroll to position [407, 0]
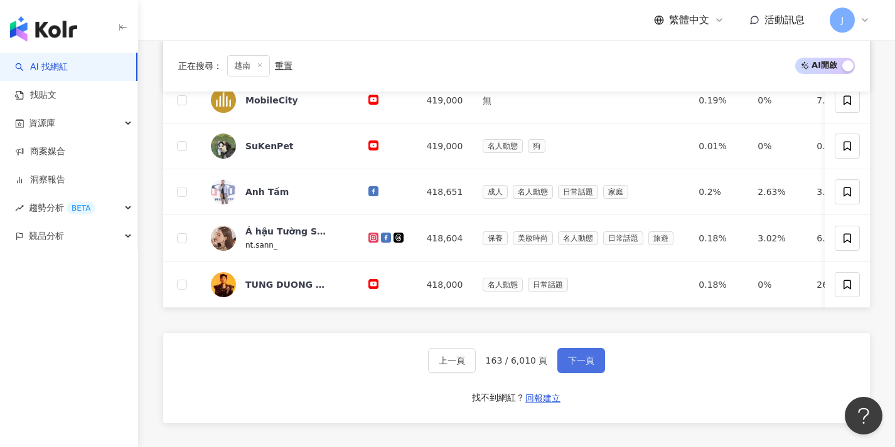
click at [592, 358] on button "下一頁" at bounding box center [581, 360] width 48 height 25
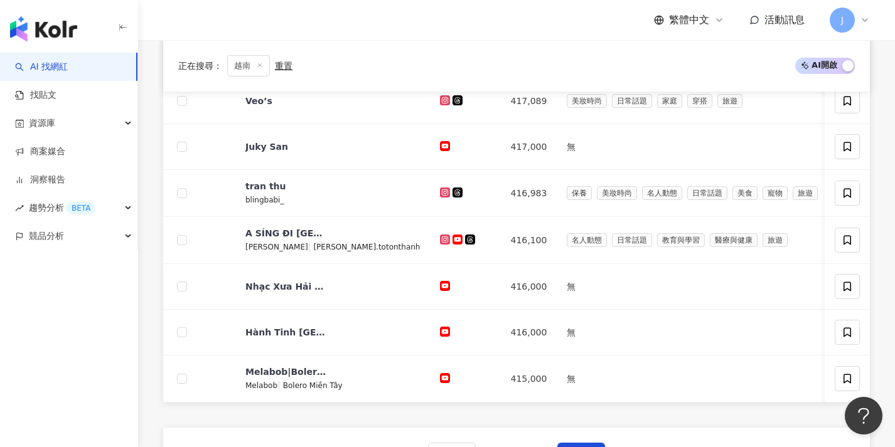
scroll to position [515, 0]
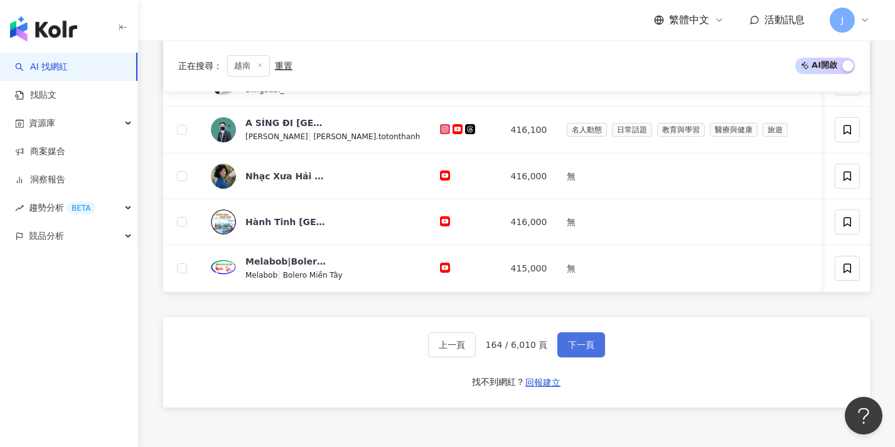
click at [592, 350] on span "下一頁" at bounding box center [581, 345] width 26 height 10
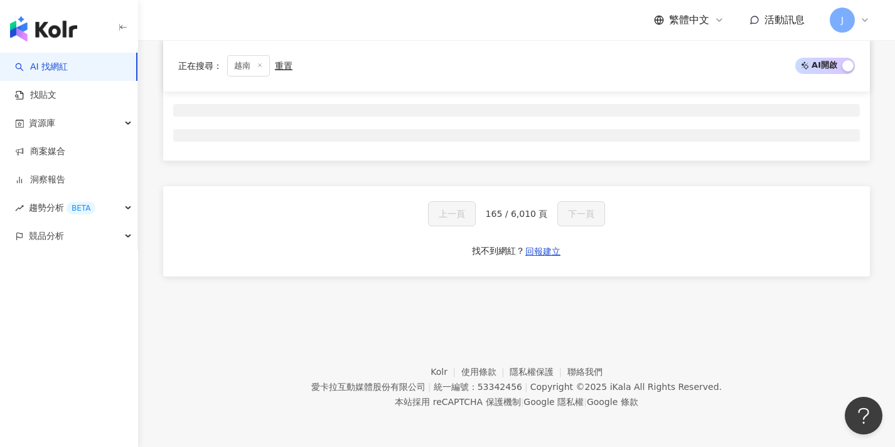
scroll to position [208, 0]
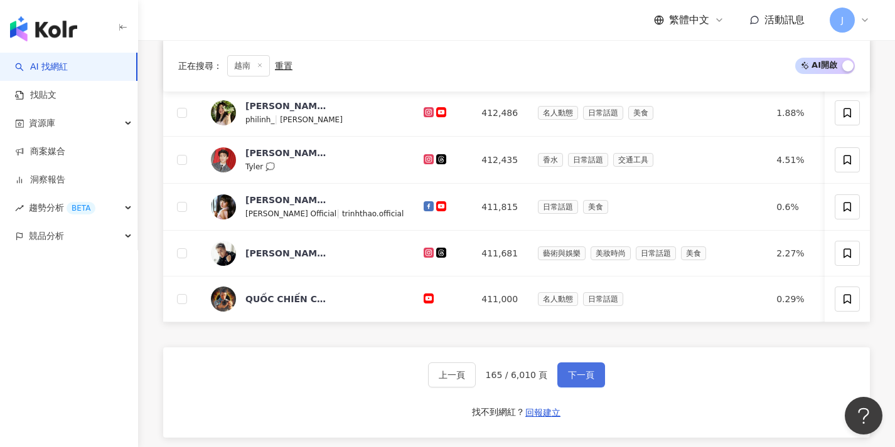
click at [590, 380] on span "下一頁" at bounding box center [581, 375] width 26 height 10
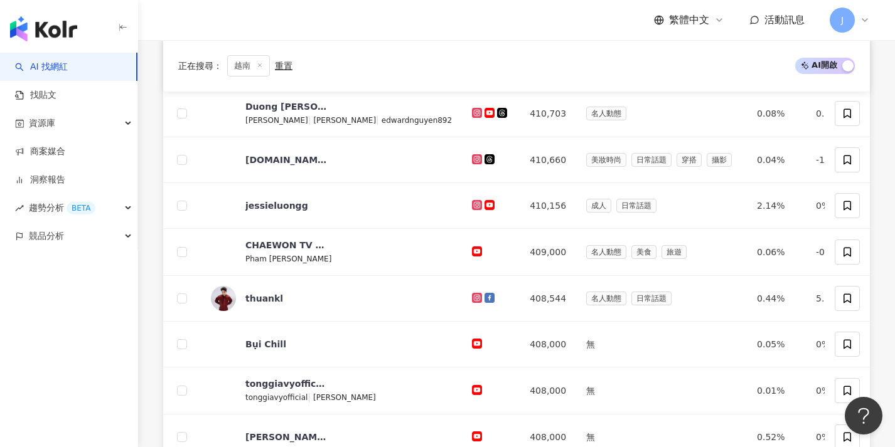
scroll to position [443, 0]
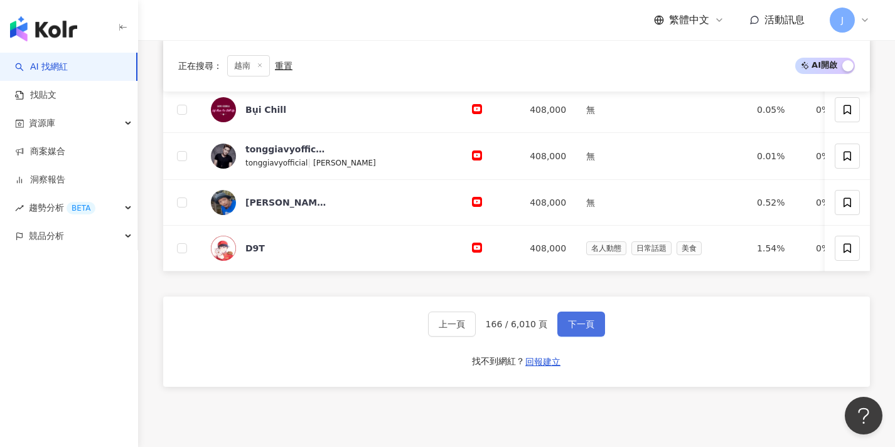
click at [594, 335] on button "下一頁" at bounding box center [581, 324] width 48 height 25
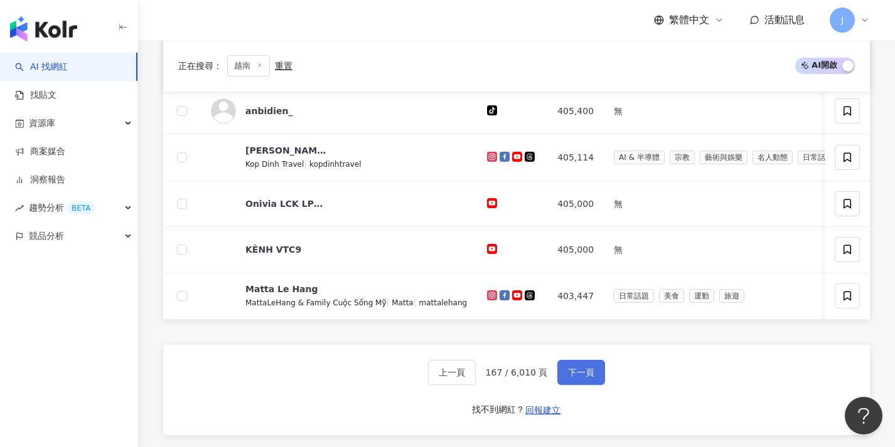
scroll to position [472, 0]
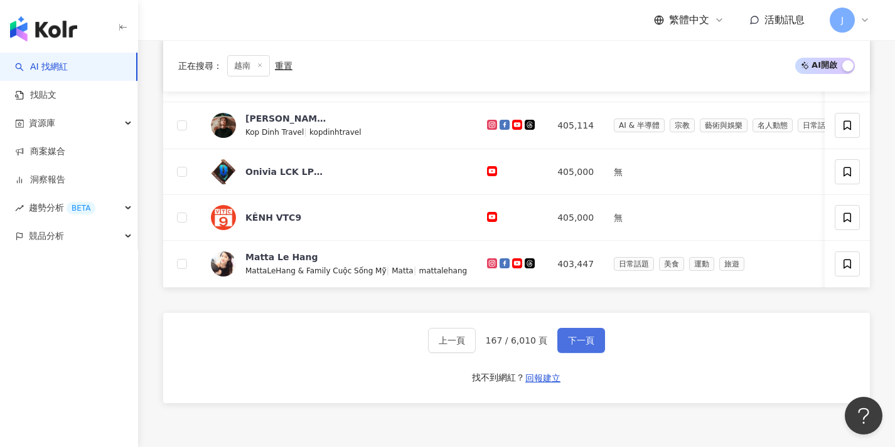
click at [590, 346] on span "下一頁" at bounding box center [581, 341] width 26 height 10
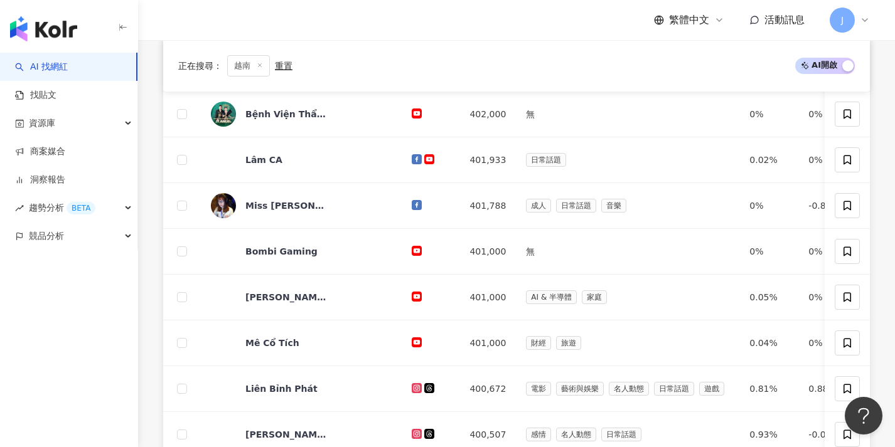
scroll to position [437, 0]
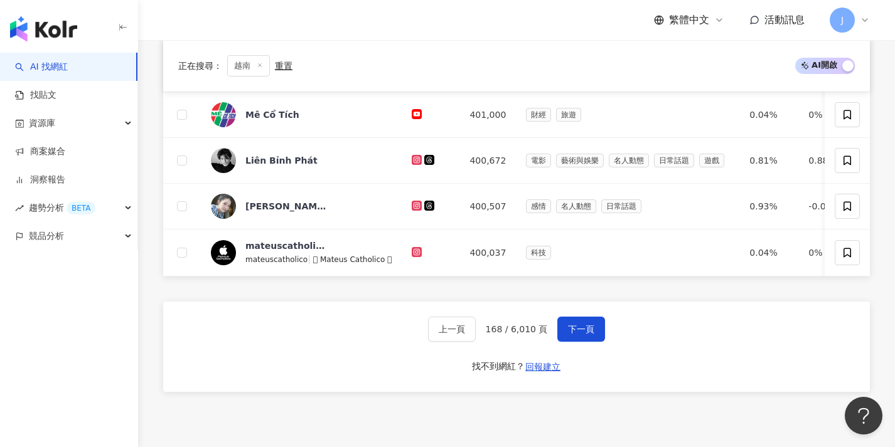
click at [590, 342] on button "下一頁" at bounding box center [581, 329] width 48 height 25
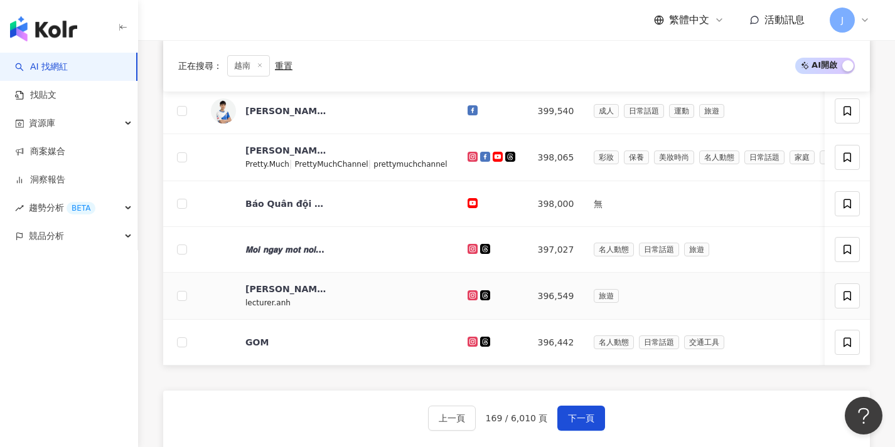
scroll to position [498, 0]
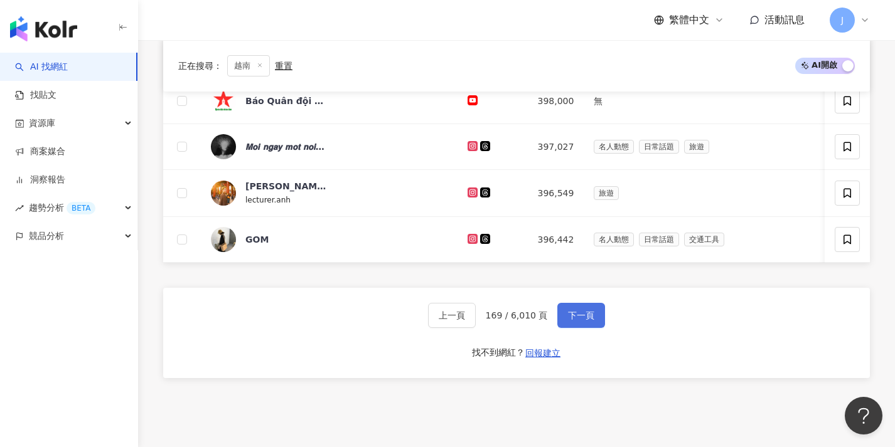
click at [592, 328] on button "下一頁" at bounding box center [581, 315] width 48 height 25
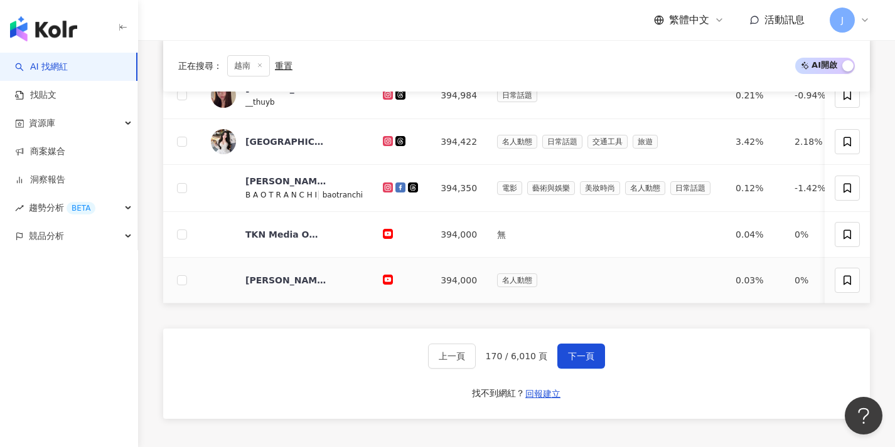
scroll to position [462, 0]
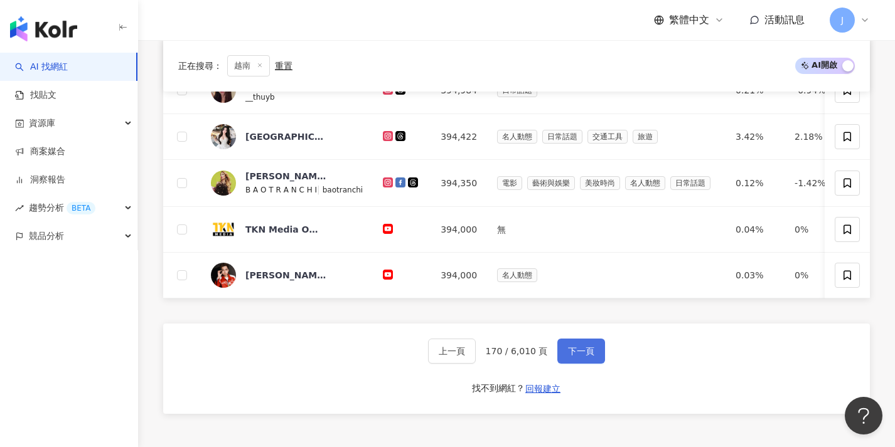
click at [590, 353] on button "下一頁" at bounding box center [581, 351] width 48 height 25
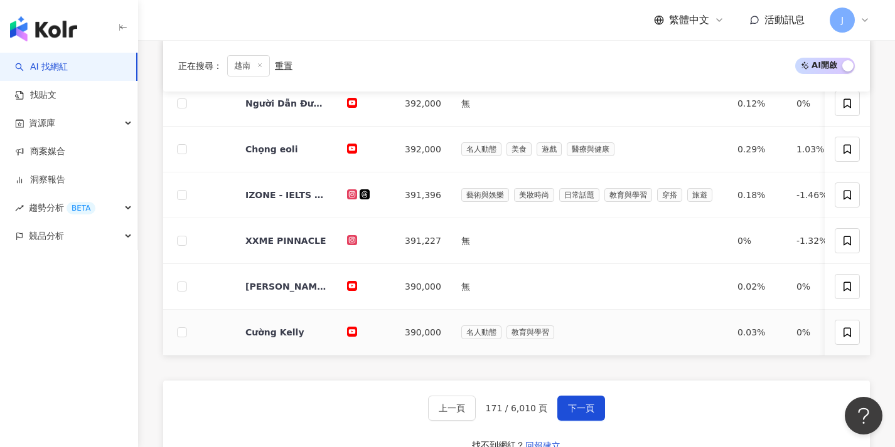
scroll to position [471, 0]
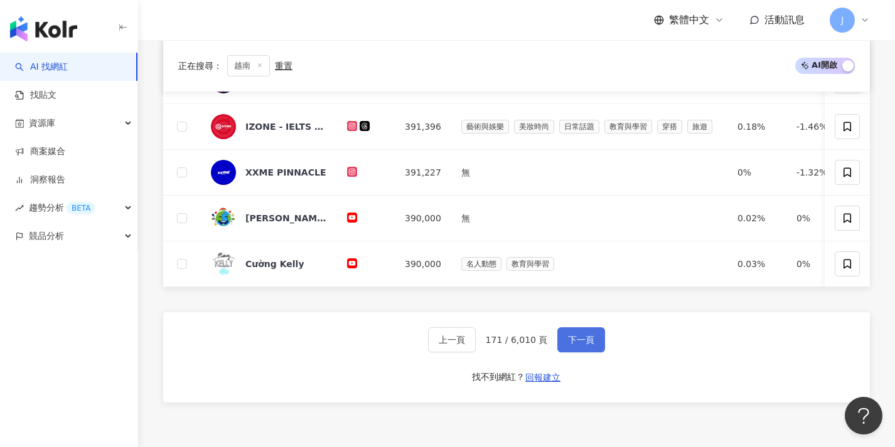
click at [590, 345] on span "下一頁" at bounding box center [581, 340] width 26 height 10
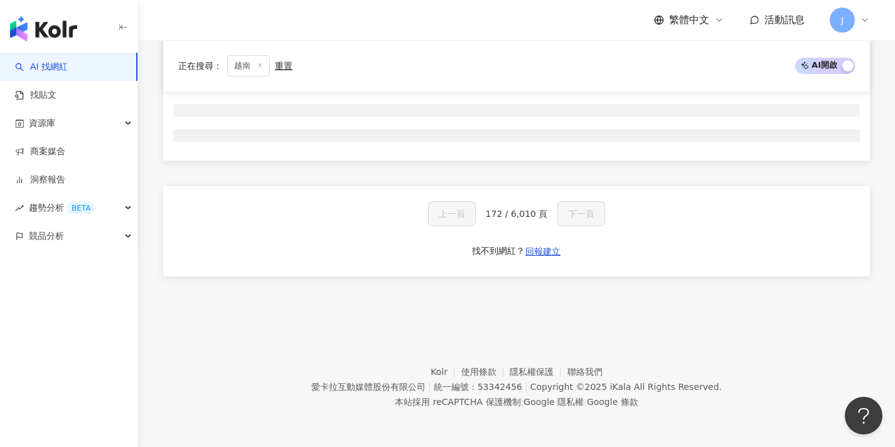
scroll to position [208, 0]
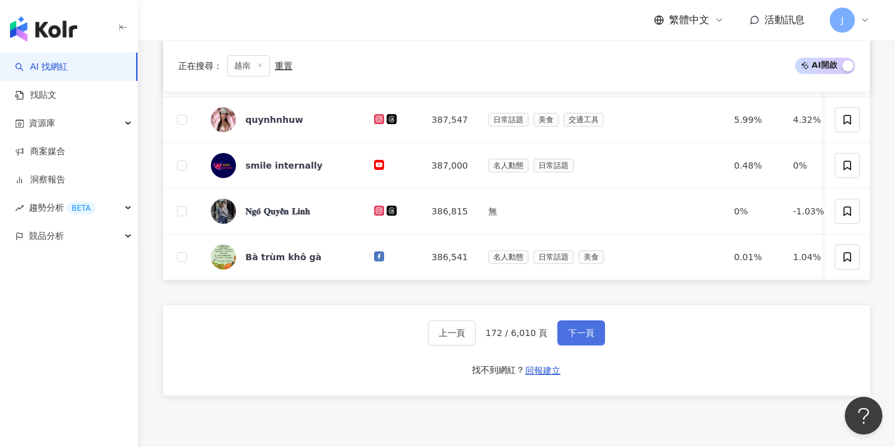
click at [590, 346] on button "下一頁" at bounding box center [581, 333] width 48 height 25
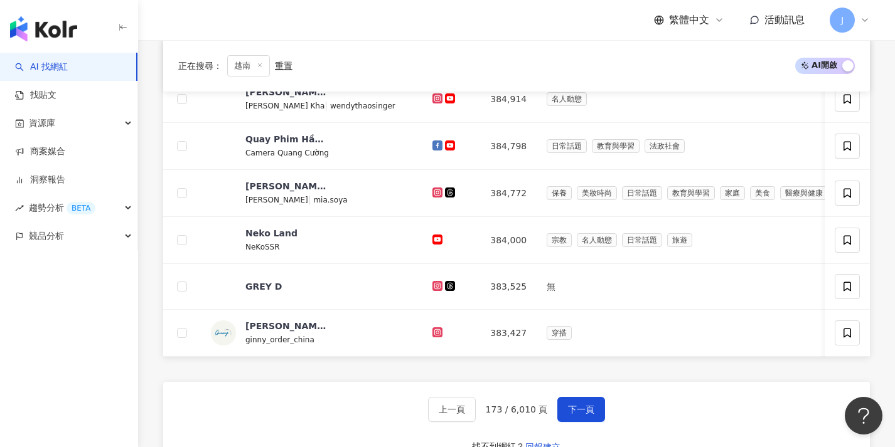
scroll to position [474, 0]
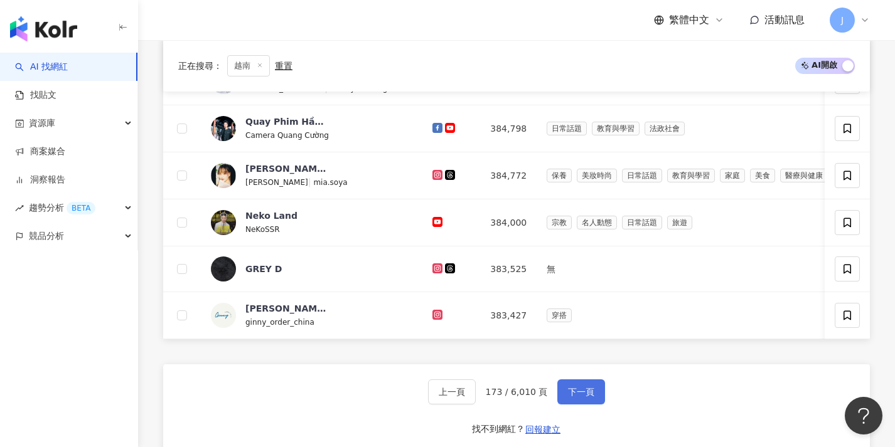
click at [587, 397] on span "下一頁" at bounding box center [581, 392] width 26 height 10
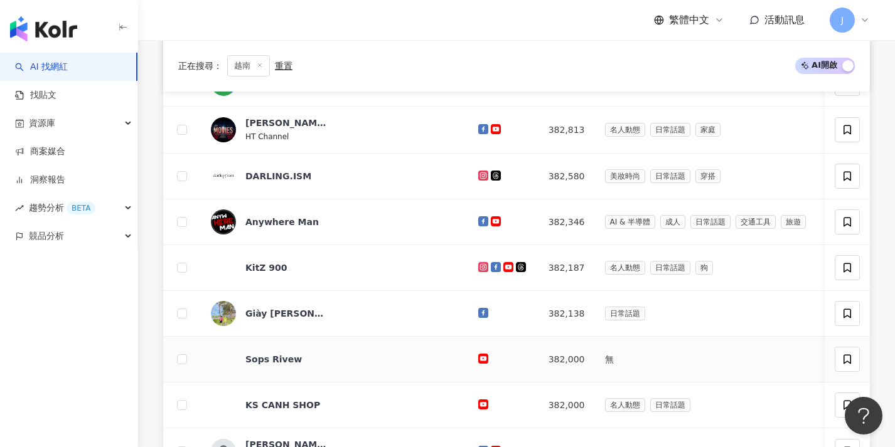
scroll to position [483, 0]
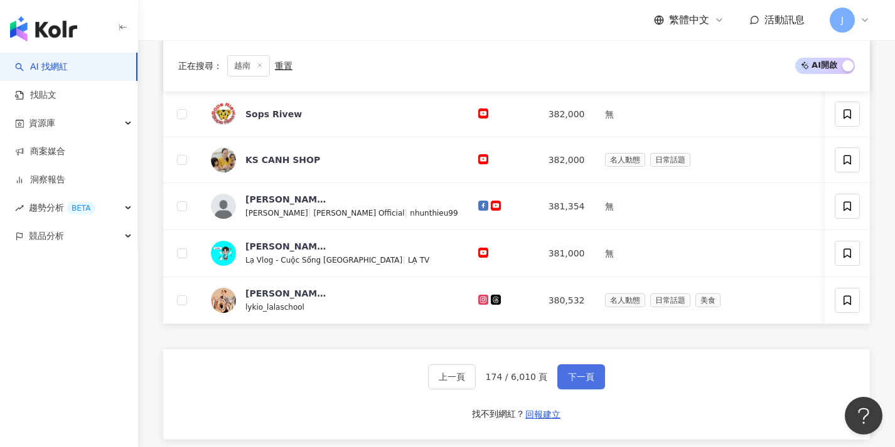
click at [585, 382] on span "下一頁" at bounding box center [581, 377] width 26 height 10
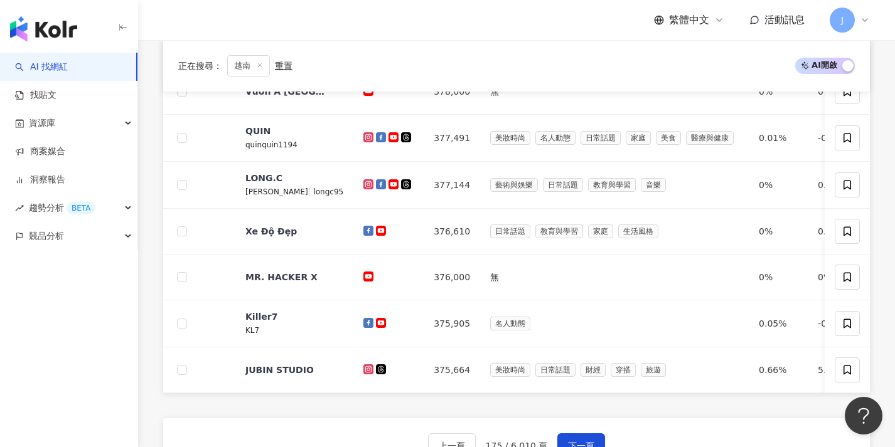
scroll to position [453, 0]
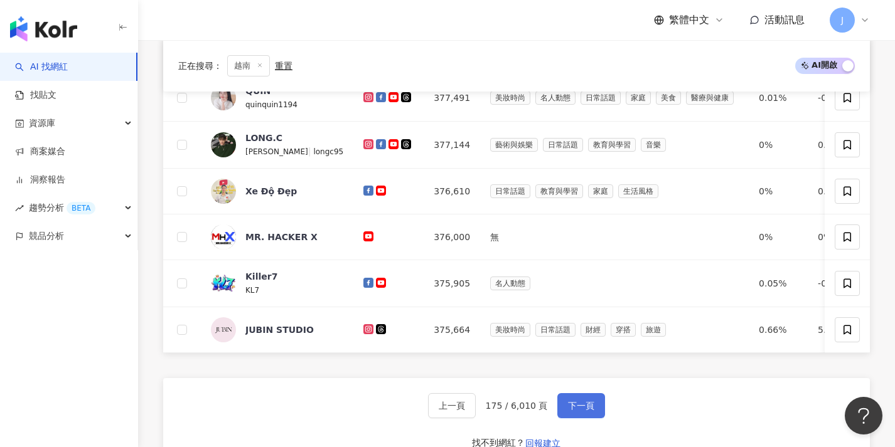
click at [587, 407] on button "下一頁" at bounding box center [581, 405] width 48 height 25
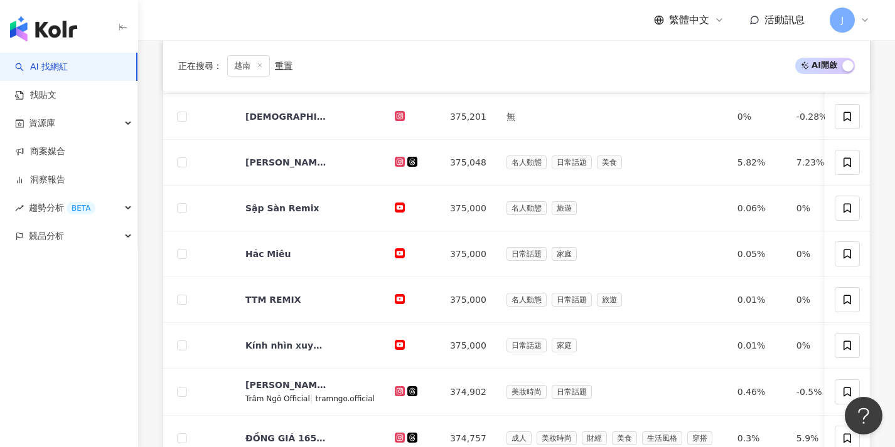
scroll to position [471, 0]
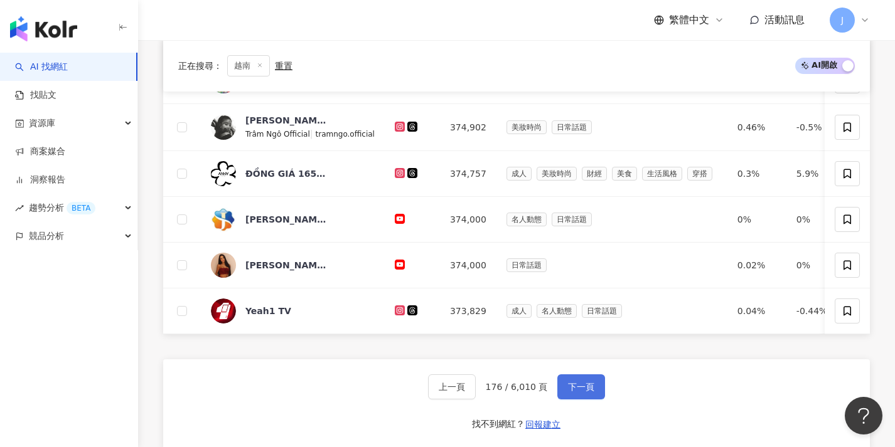
click at [589, 391] on span "下一頁" at bounding box center [581, 387] width 26 height 10
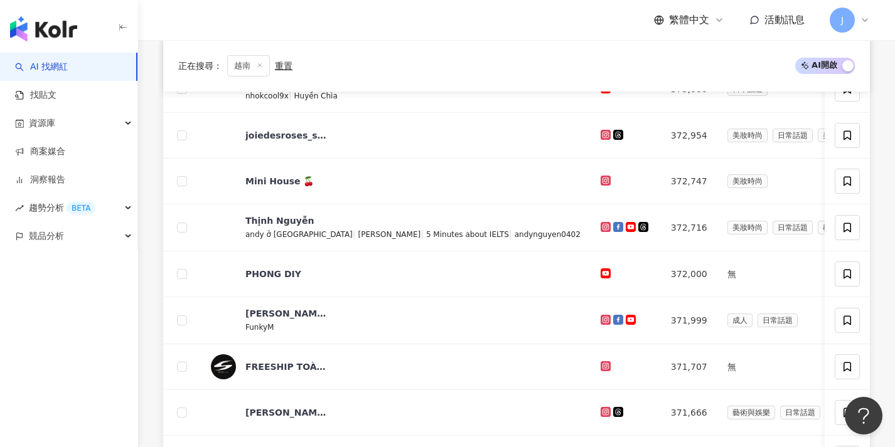
scroll to position [439, 0]
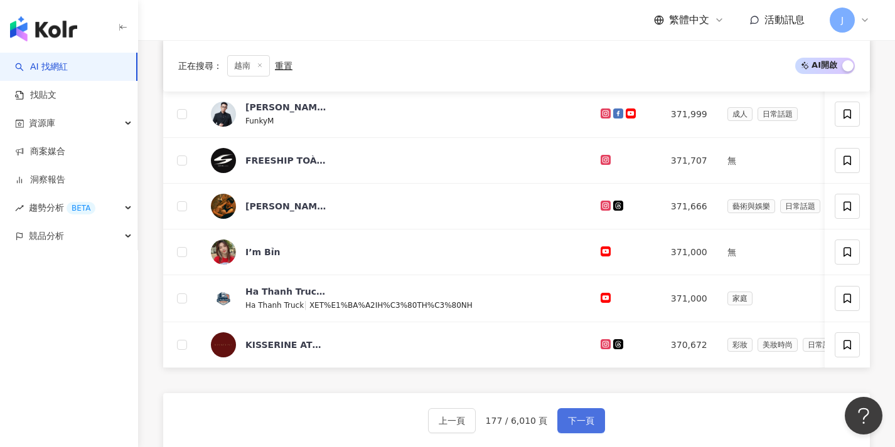
click at [584, 423] on button "下一頁" at bounding box center [581, 420] width 48 height 25
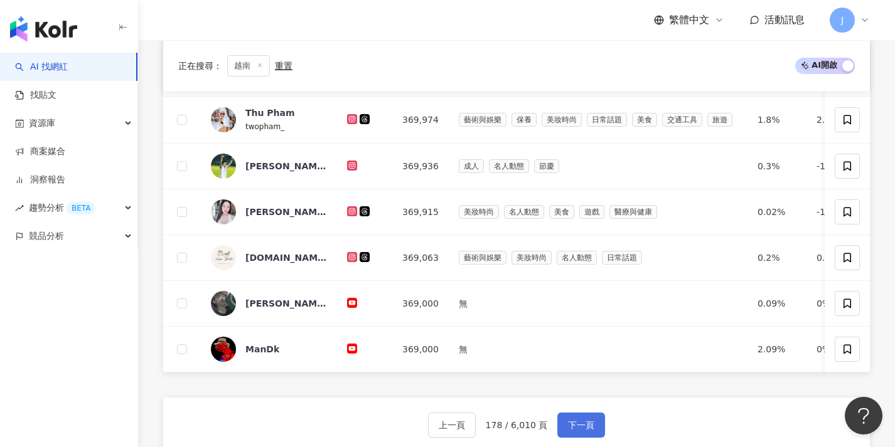
scroll to position [373, 0]
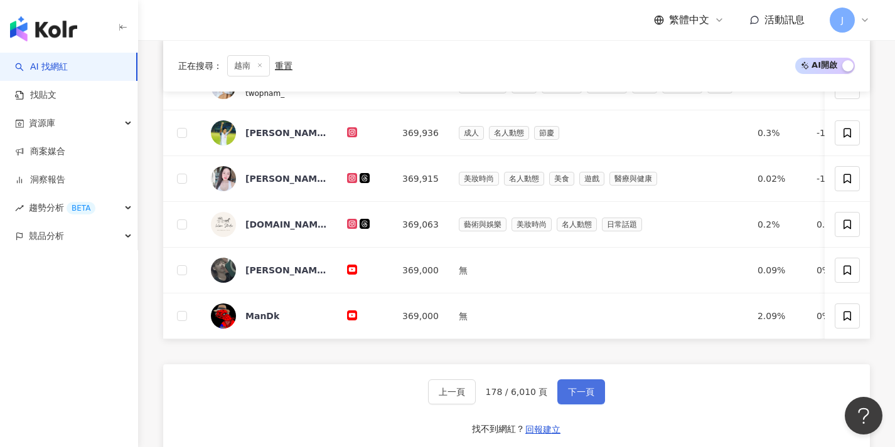
click at [579, 397] on span "下一頁" at bounding box center [581, 392] width 26 height 10
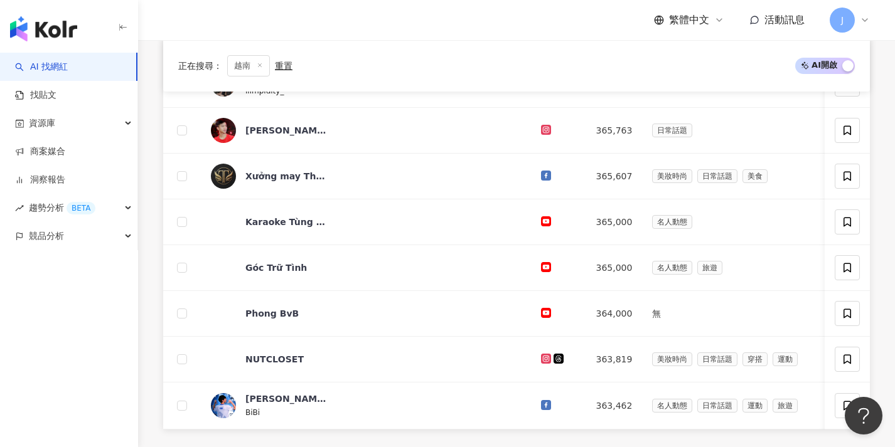
scroll to position [462, 0]
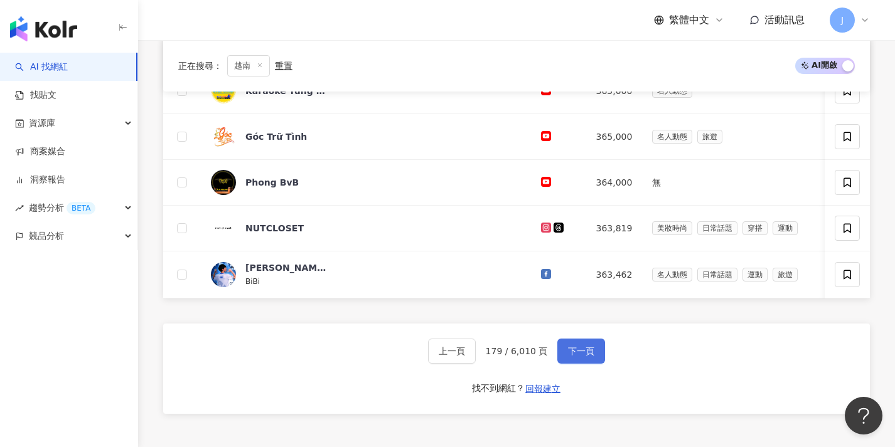
click at [584, 356] on span "下一頁" at bounding box center [581, 351] width 26 height 10
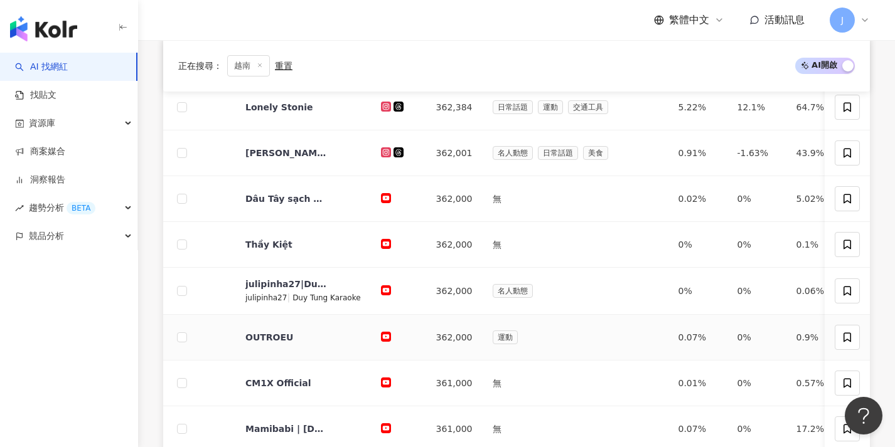
scroll to position [566, 0]
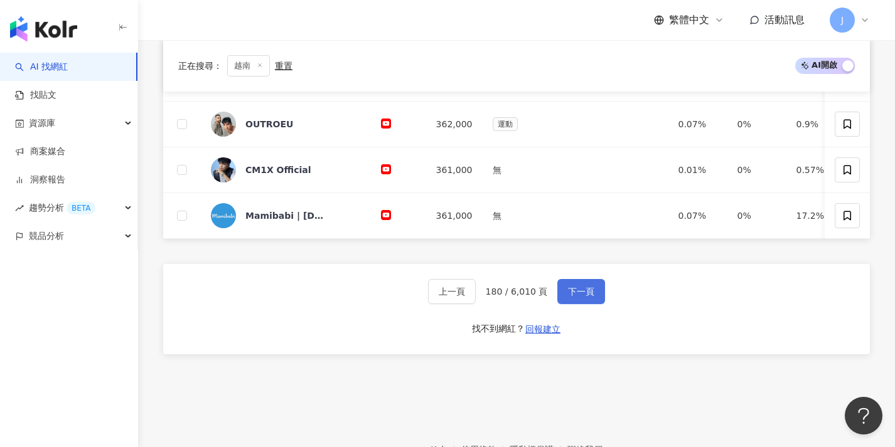
click at [599, 292] on button "下一頁" at bounding box center [581, 291] width 48 height 25
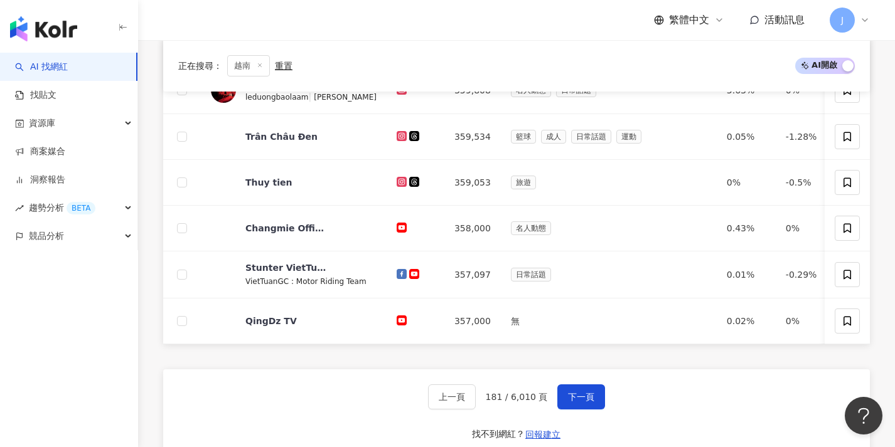
scroll to position [478, 0]
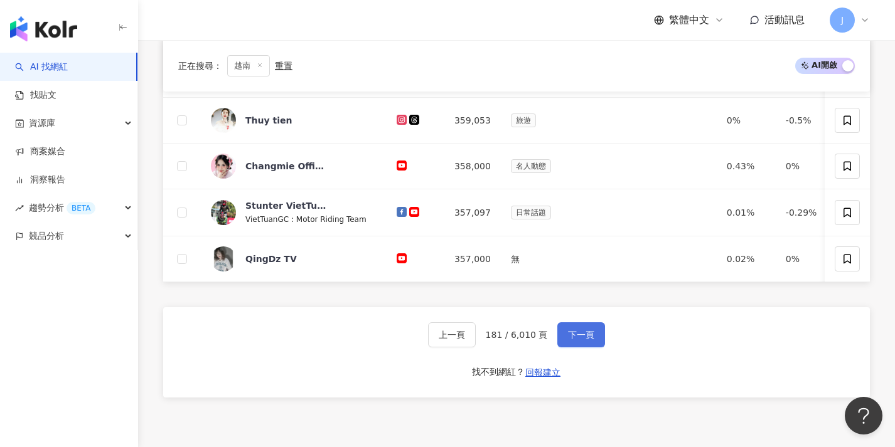
click at [591, 336] on button "下一頁" at bounding box center [581, 335] width 48 height 25
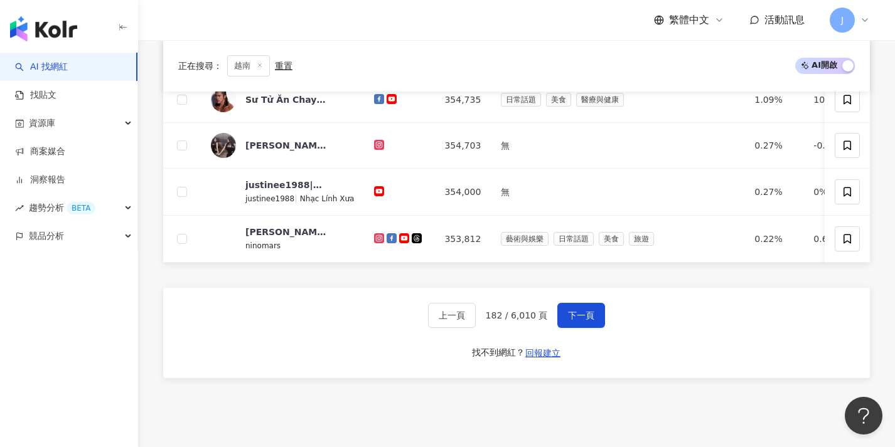
scroll to position [541, 0]
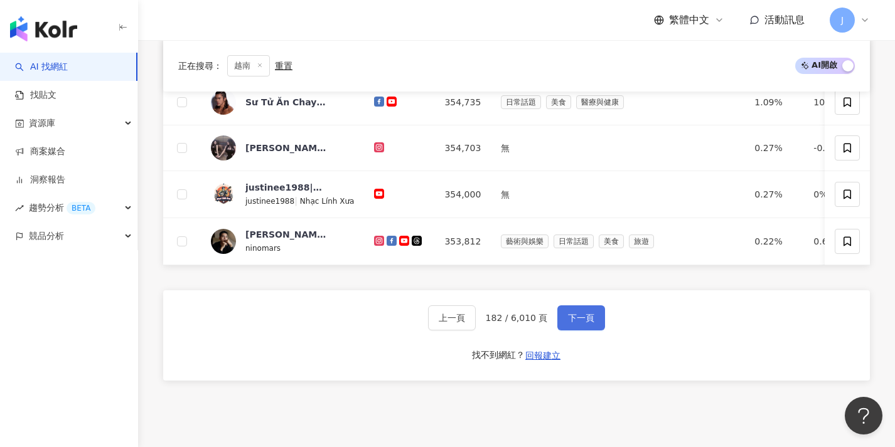
click at [591, 331] on button "下一頁" at bounding box center [581, 318] width 48 height 25
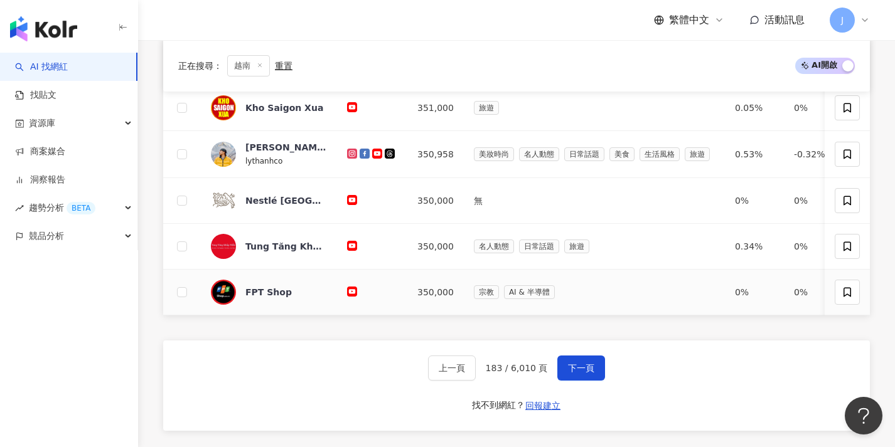
scroll to position [529, 0]
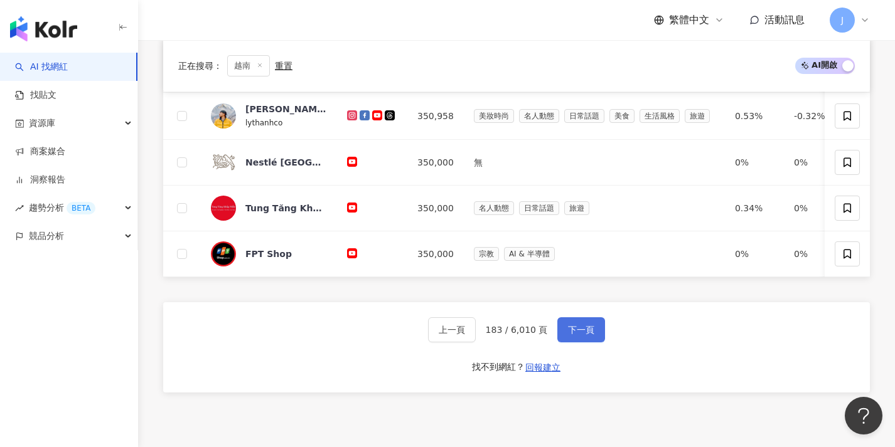
click at [591, 335] on span "下一頁" at bounding box center [581, 330] width 26 height 10
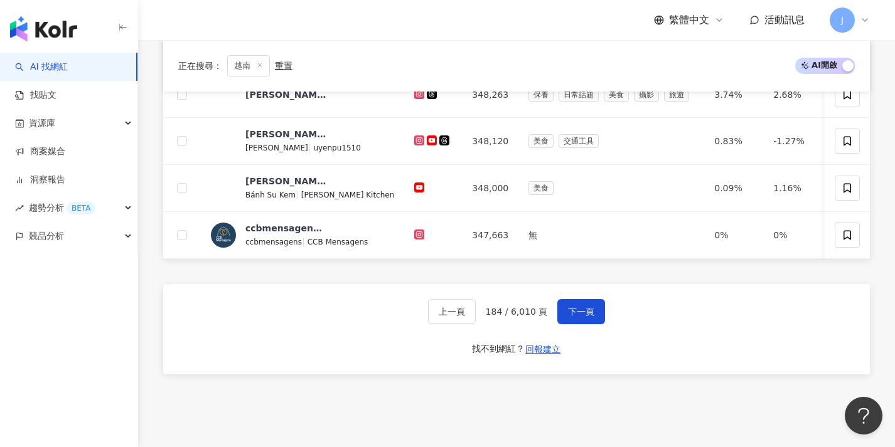
scroll to position [536, 0]
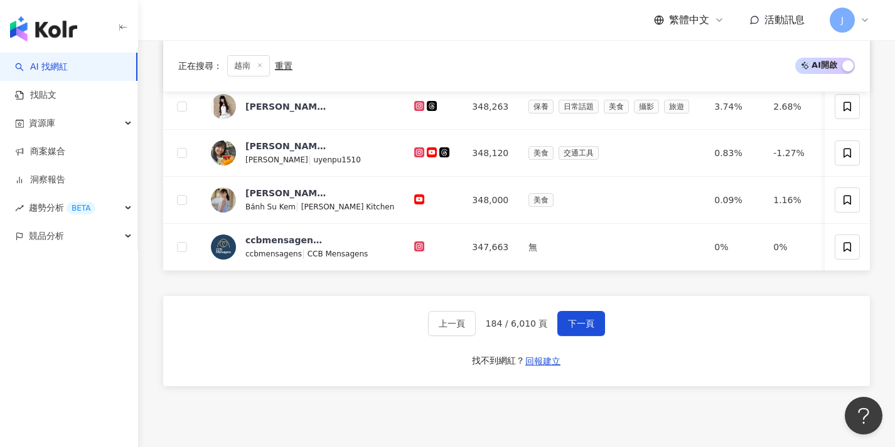
click at [591, 329] on span "下一頁" at bounding box center [581, 324] width 26 height 10
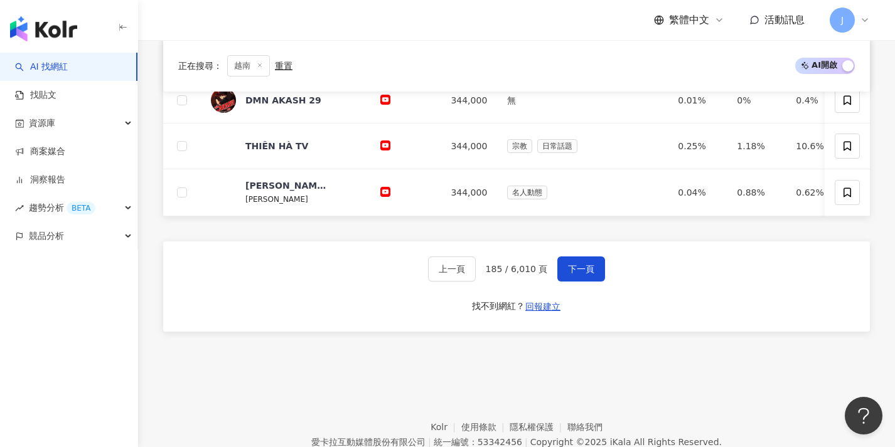
scroll to position [493, 0]
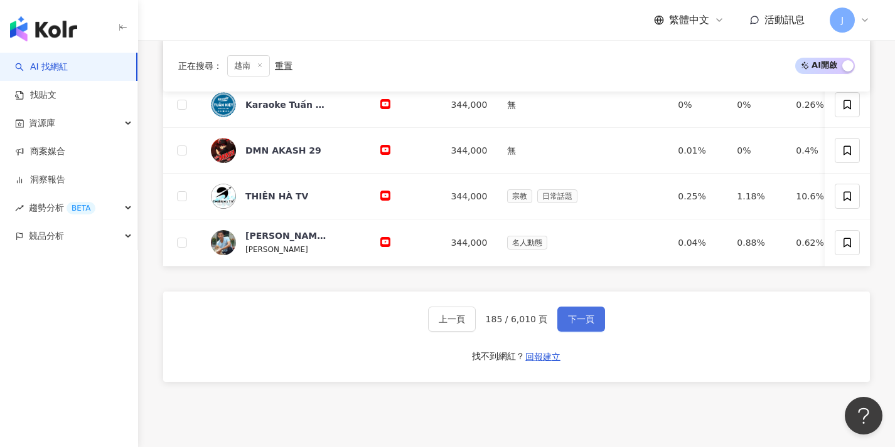
click at [591, 332] on button "下一頁" at bounding box center [581, 319] width 48 height 25
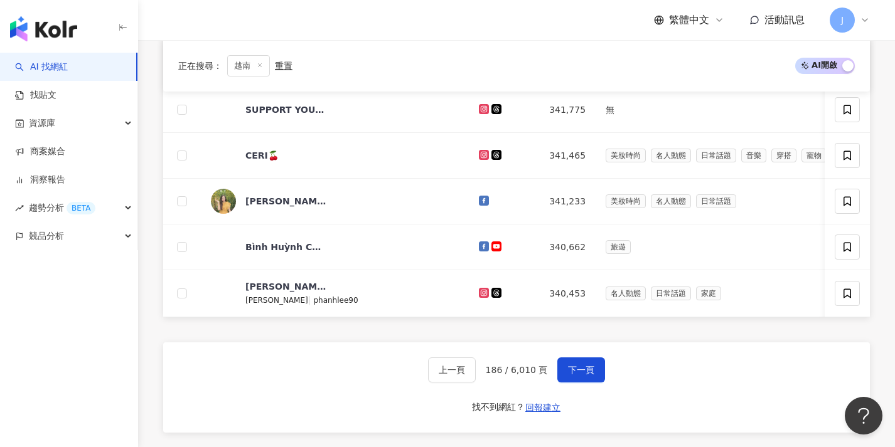
scroll to position [489, 0]
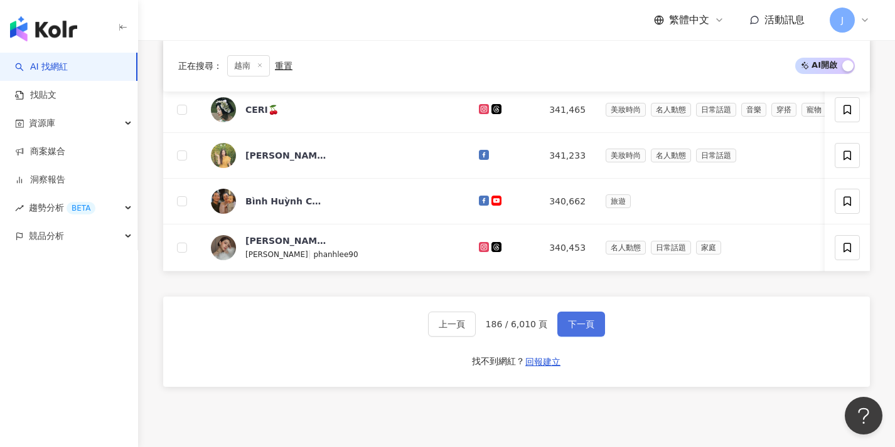
click at [591, 329] on span "下一頁" at bounding box center [581, 324] width 26 height 10
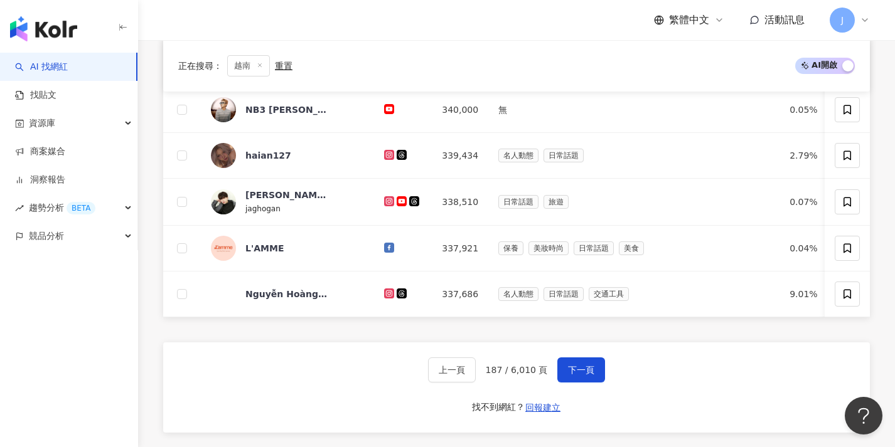
scroll to position [451, 0]
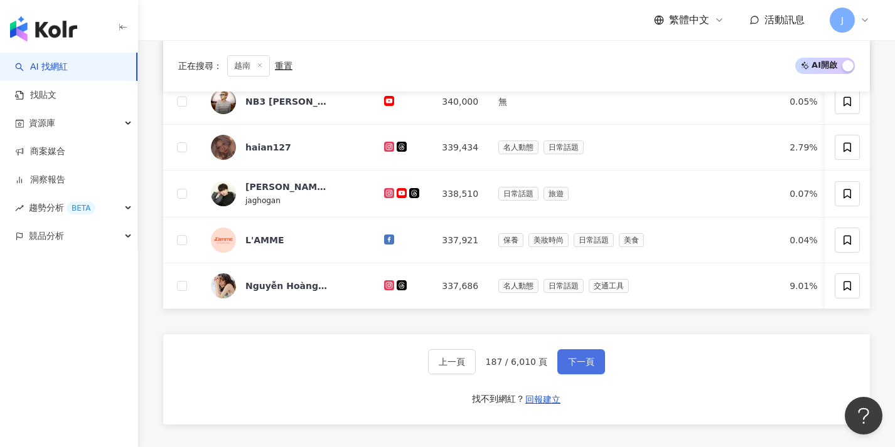
click at [590, 366] on span "下一頁" at bounding box center [581, 362] width 26 height 10
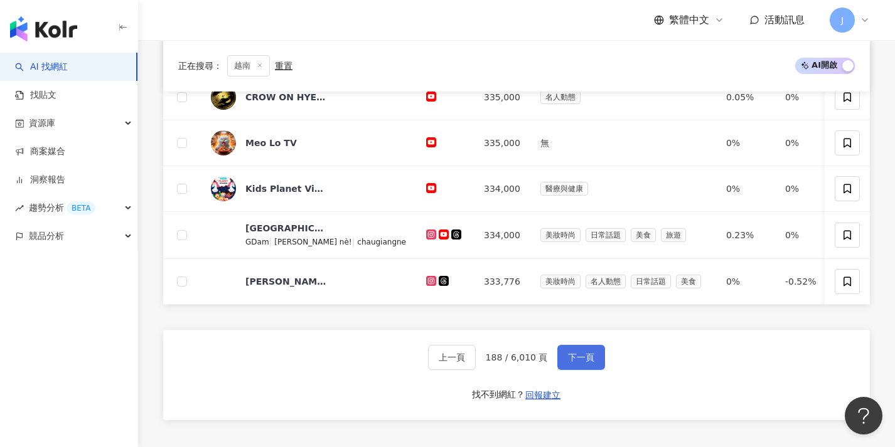
scroll to position [458, 0]
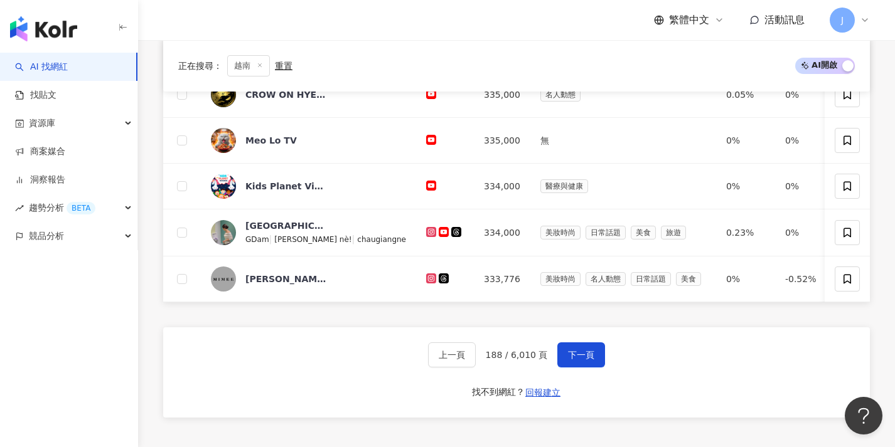
click at [589, 376] on div "上一頁 188 / 6,010 頁 下一頁 找不到網紅？ 回報建立" at bounding box center [516, 373] width 707 height 90
click at [591, 368] on button "下一頁" at bounding box center [581, 355] width 48 height 25
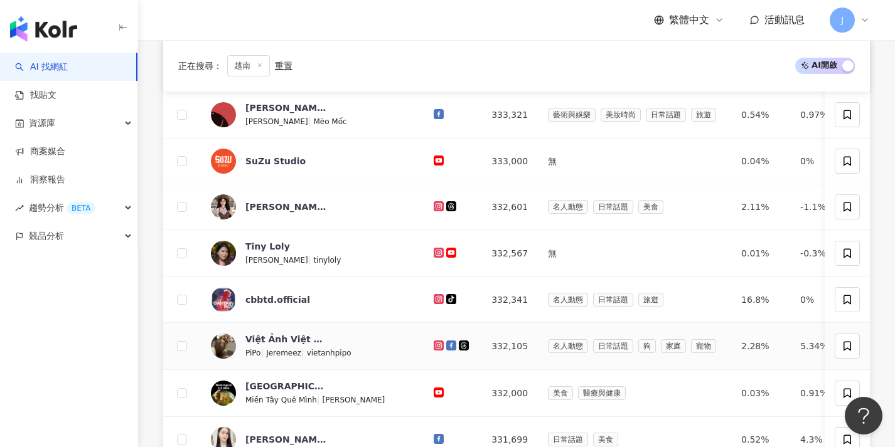
scroll to position [516, 0]
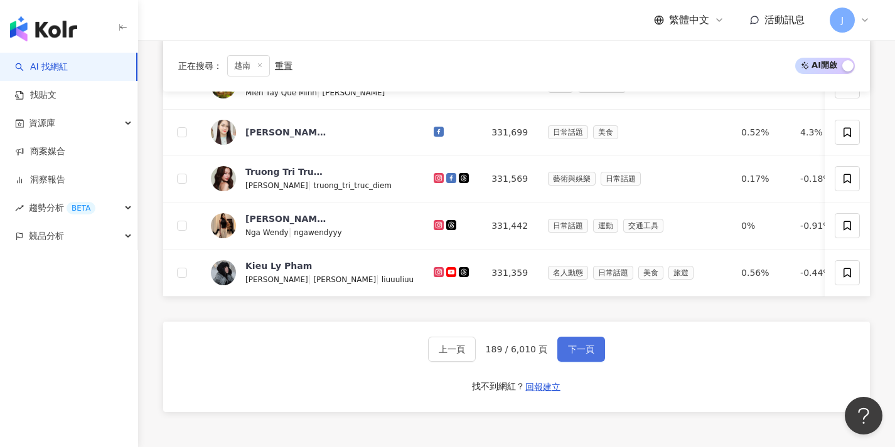
click at [587, 355] on span "下一頁" at bounding box center [581, 349] width 26 height 10
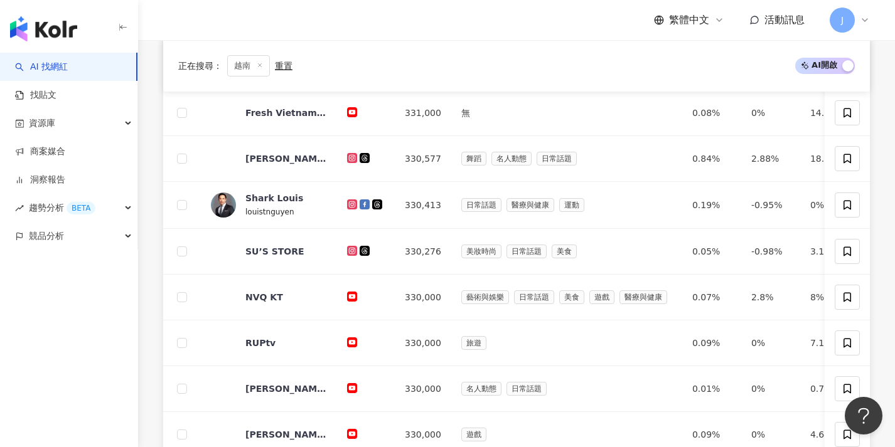
scroll to position [471, 0]
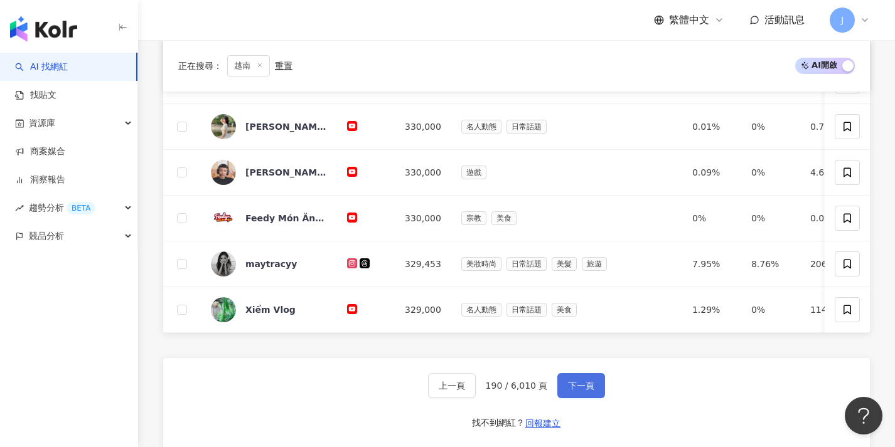
click at [595, 396] on button "下一頁" at bounding box center [581, 385] width 48 height 25
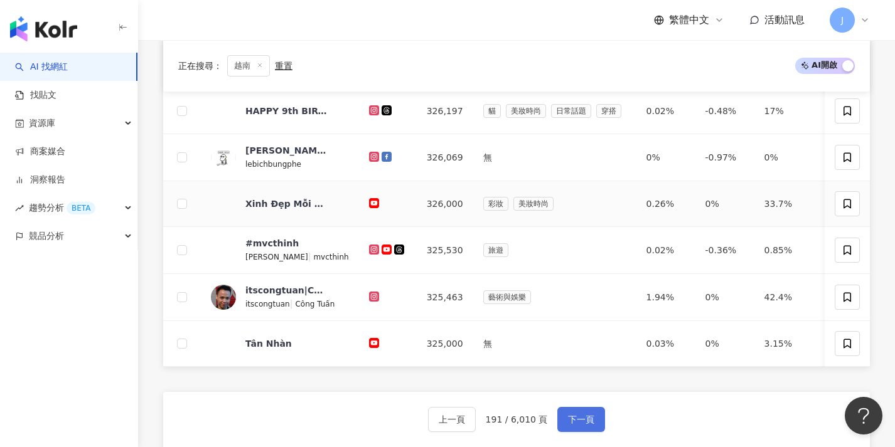
scroll to position [489, 0]
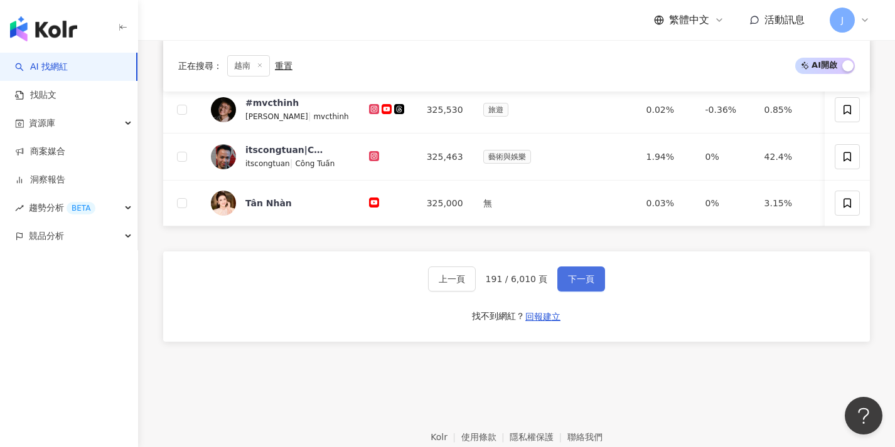
click at [579, 281] on button "下一頁" at bounding box center [581, 279] width 48 height 25
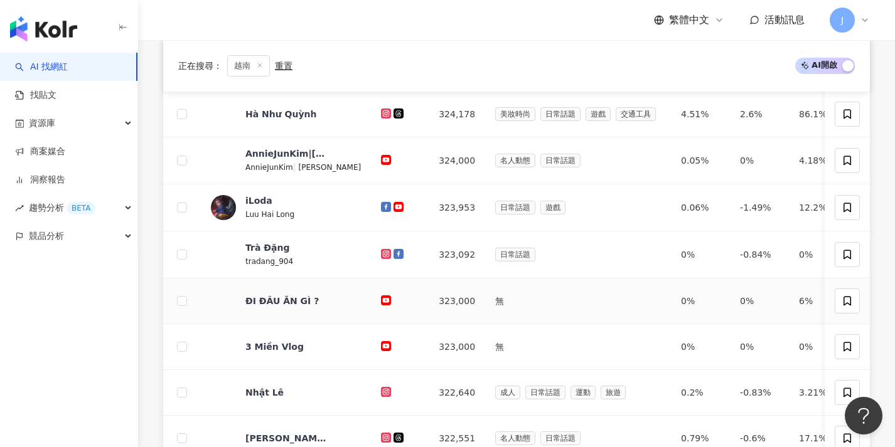
scroll to position [569, 0]
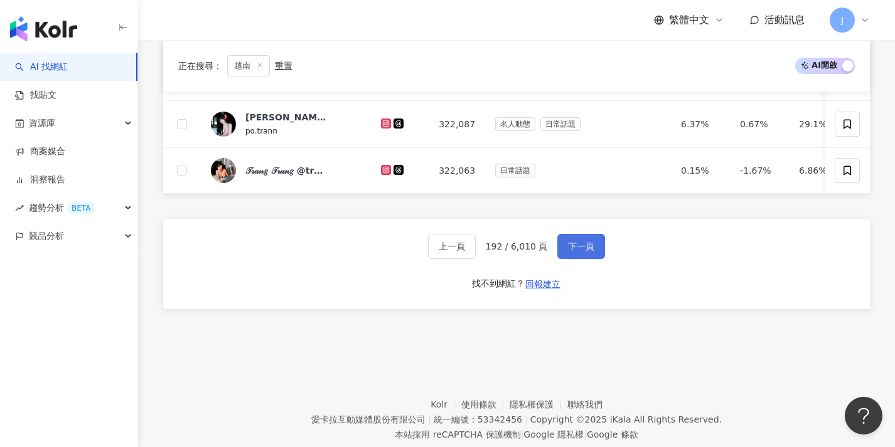
click at [574, 259] on button "下一頁" at bounding box center [581, 246] width 48 height 25
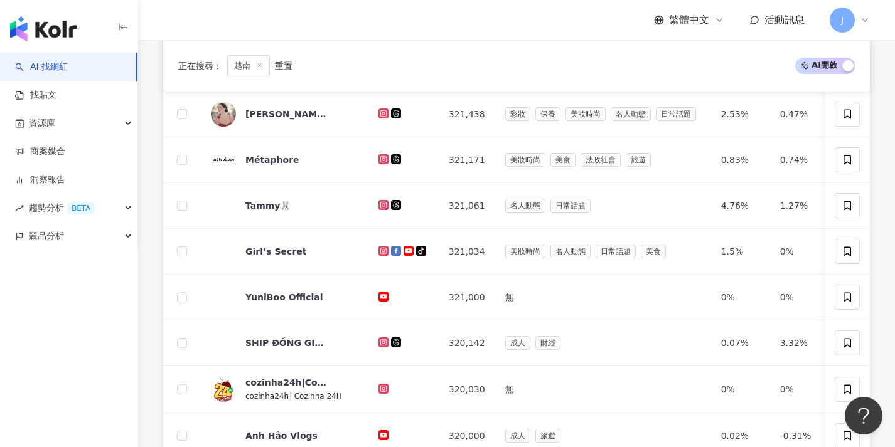
scroll to position [425, 0]
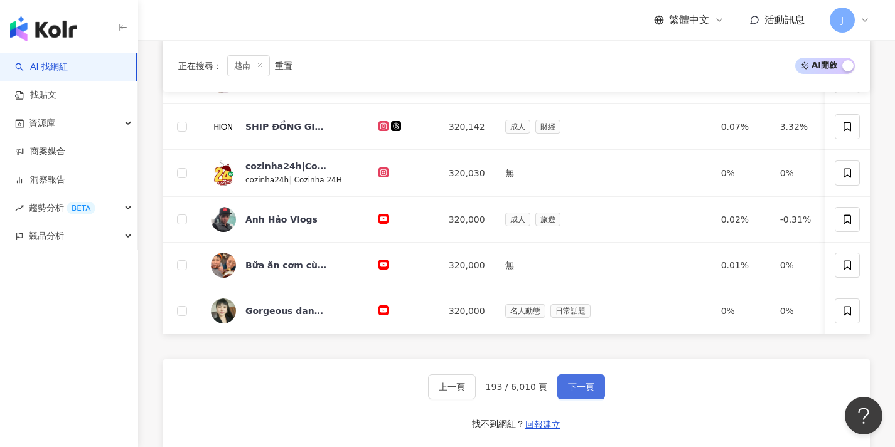
click at [584, 385] on button "下一頁" at bounding box center [581, 387] width 48 height 25
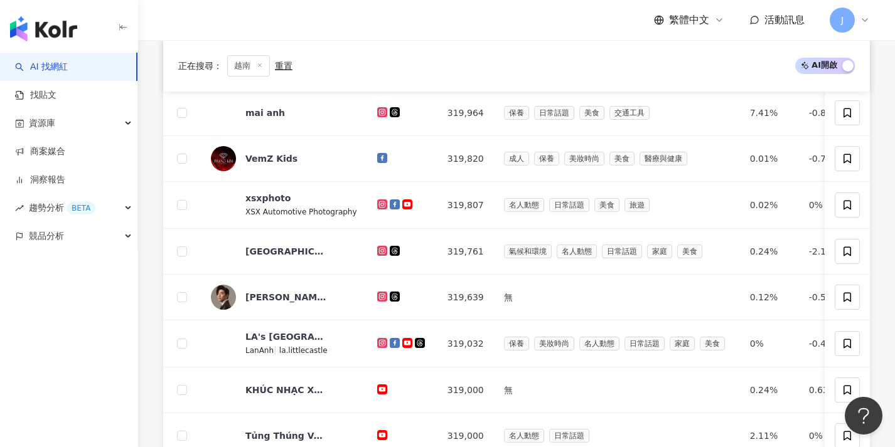
scroll to position [477, 0]
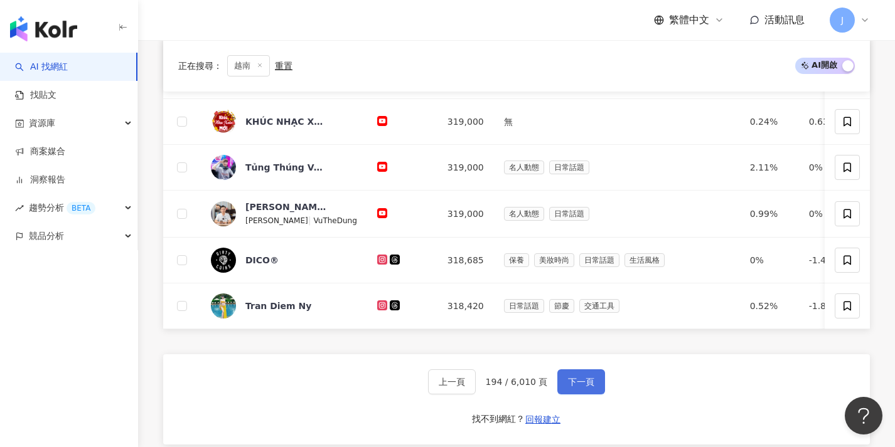
click at [588, 387] on span "下一頁" at bounding box center [581, 382] width 26 height 10
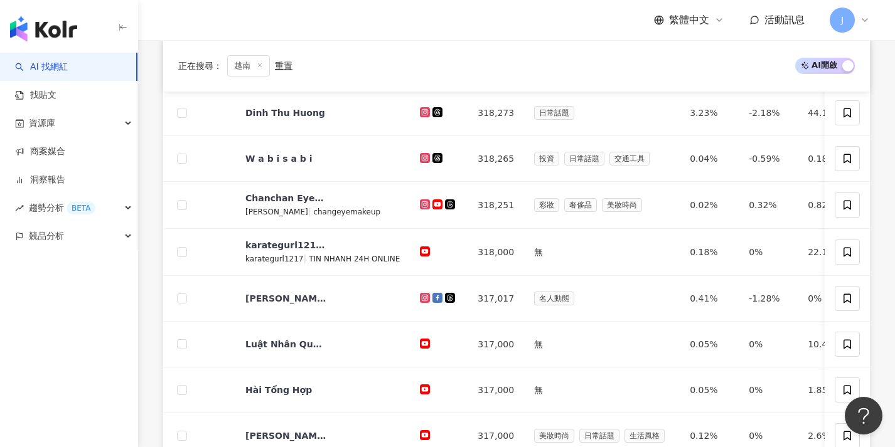
scroll to position [371, 0]
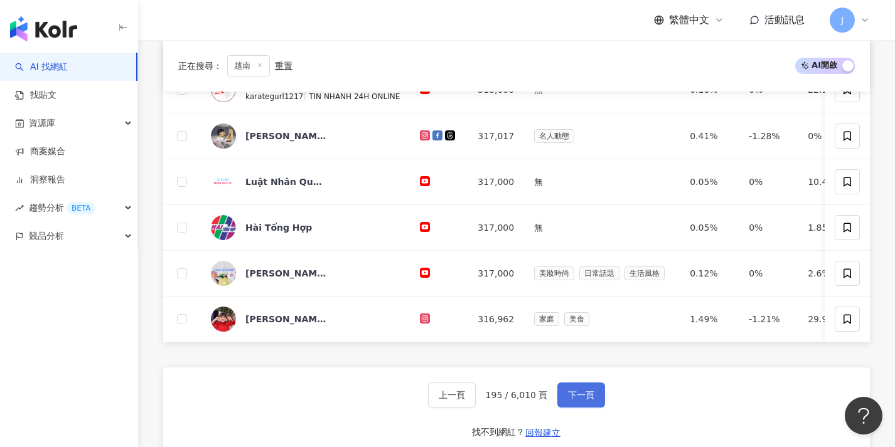
click at [585, 397] on button "下一頁" at bounding box center [581, 395] width 48 height 25
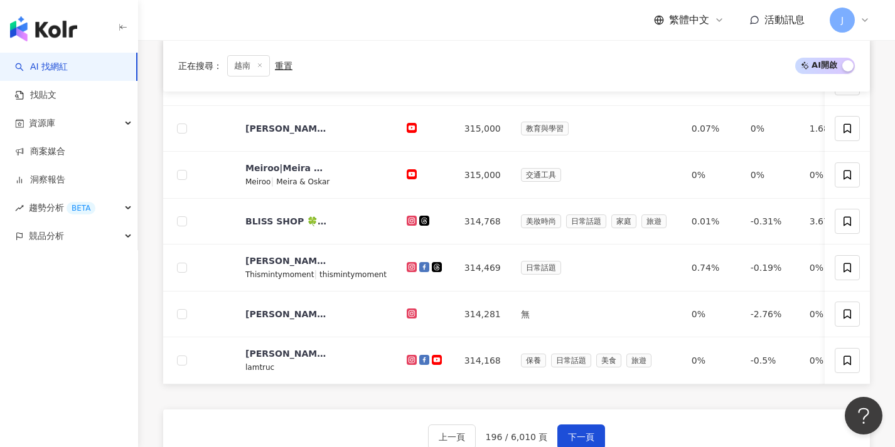
scroll to position [450, 0]
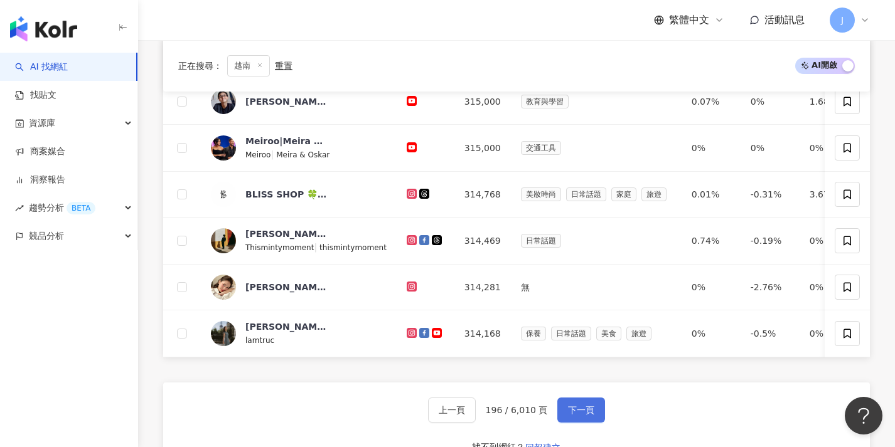
click at [589, 415] on span "下一頁" at bounding box center [581, 410] width 26 height 10
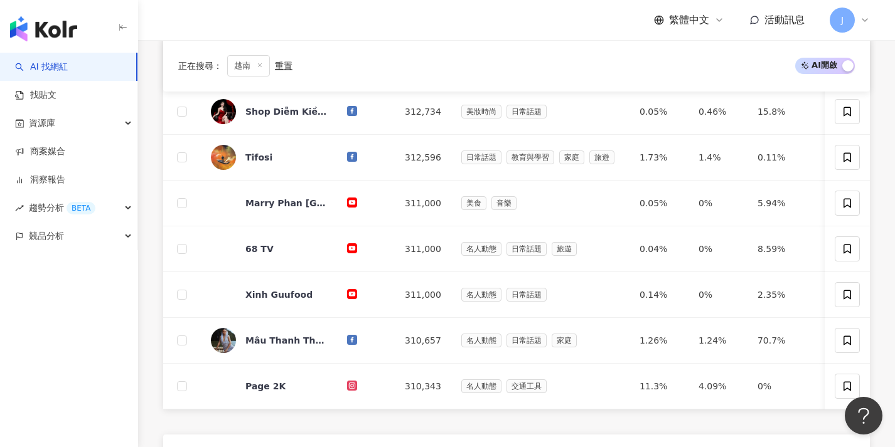
scroll to position [406, 0]
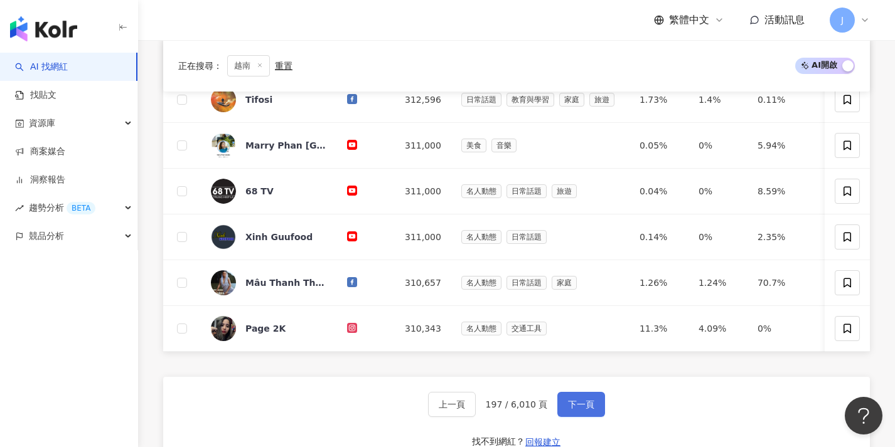
click at [585, 402] on button "下一頁" at bounding box center [581, 404] width 48 height 25
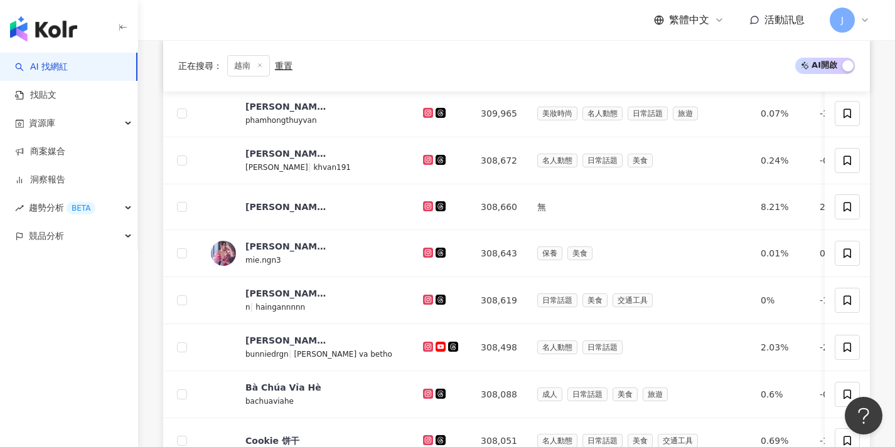
scroll to position [453, 0]
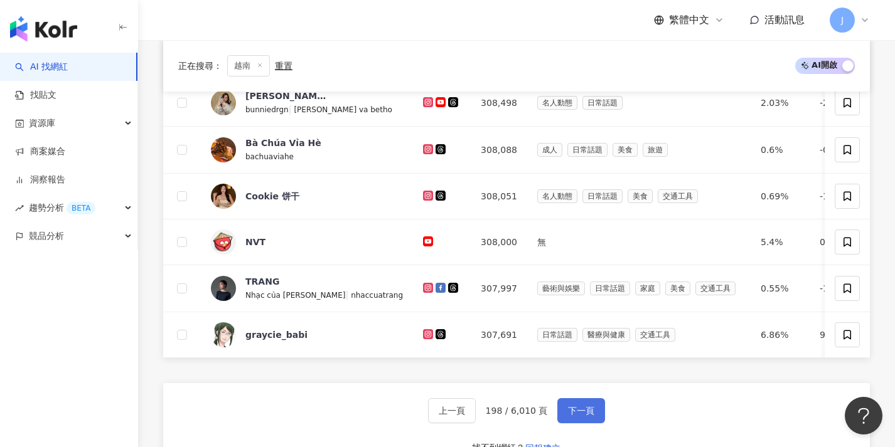
click at [587, 412] on button "下一頁" at bounding box center [581, 410] width 48 height 25
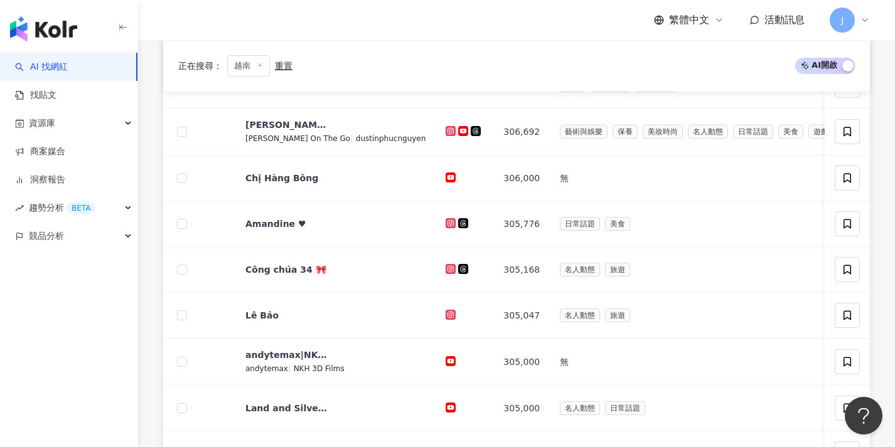
scroll to position [425, 0]
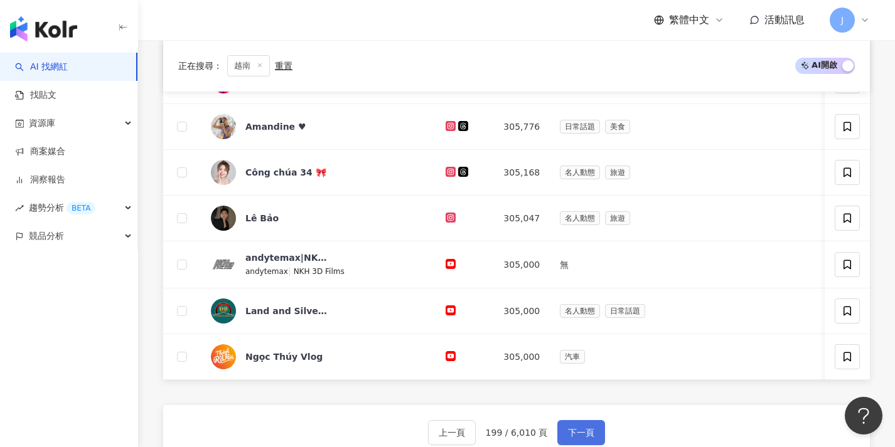
click at [590, 430] on button "下一頁" at bounding box center [581, 432] width 48 height 25
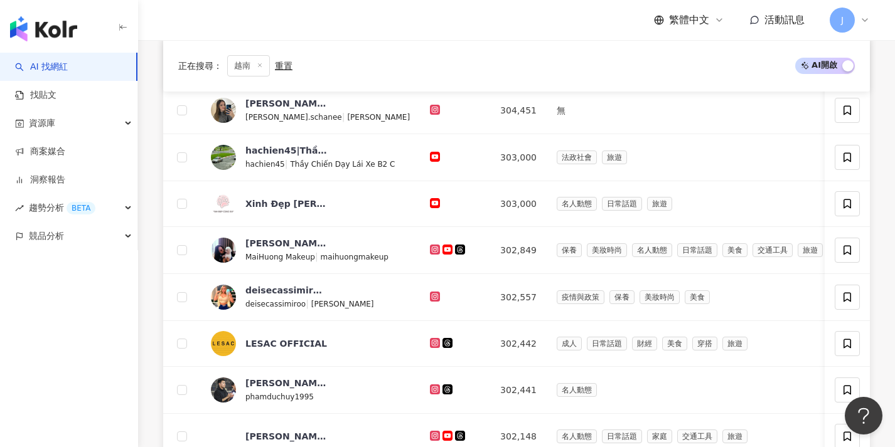
scroll to position [496, 0]
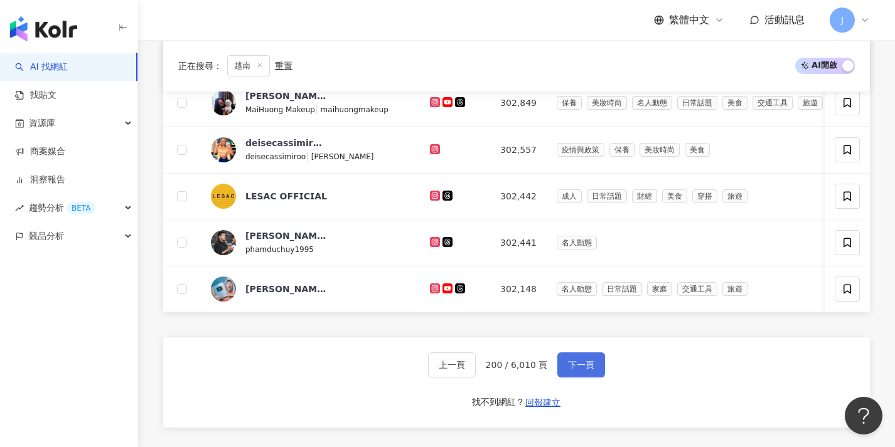
click at [586, 378] on button "下一頁" at bounding box center [581, 365] width 48 height 25
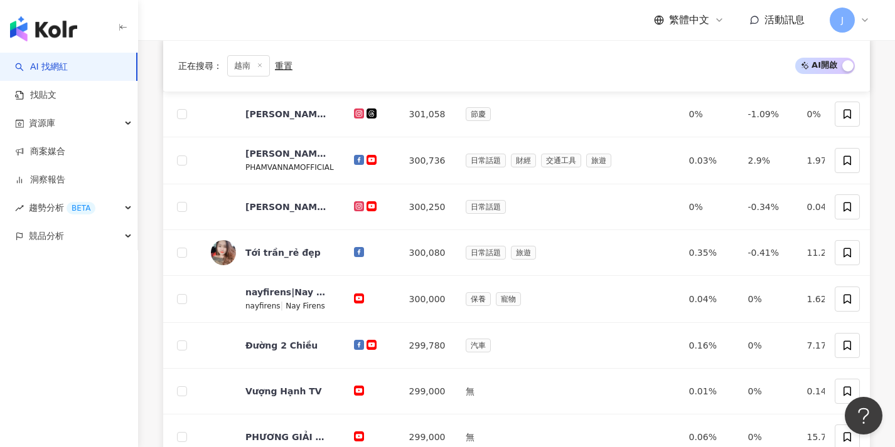
scroll to position [351, 0]
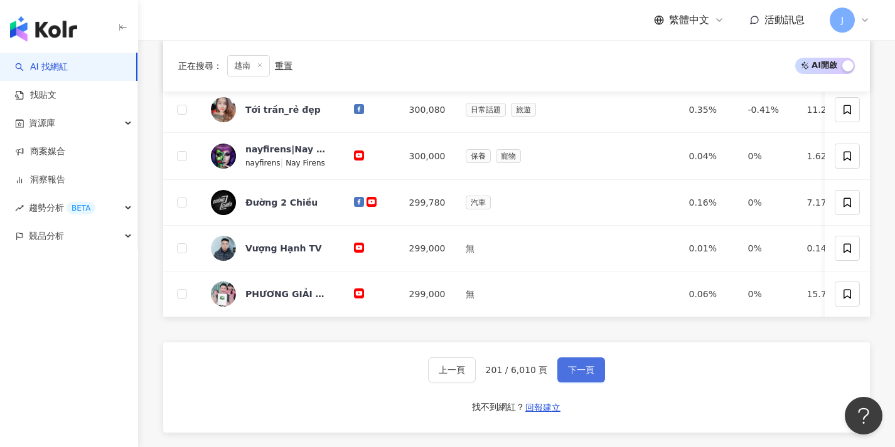
click at [586, 375] on span "下一頁" at bounding box center [581, 370] width 26 height 10
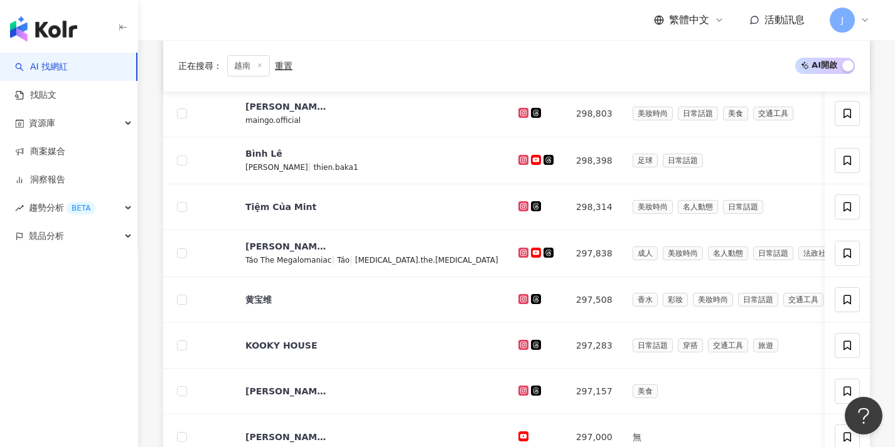
scroll to position [410, 0]
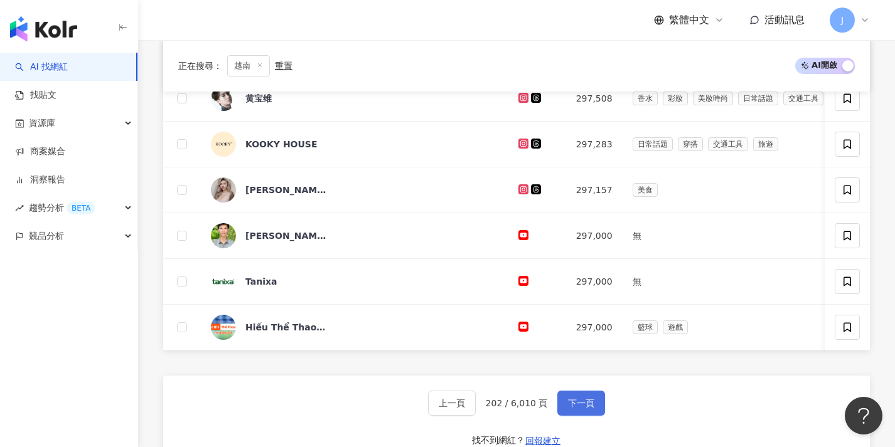
click at [589, 408] on span "下一頁" at bounding box center [581, 403] width 26 height 10
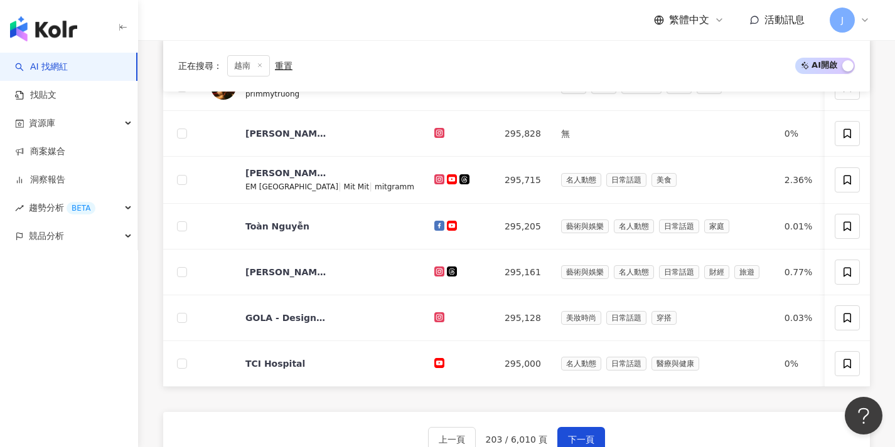
scroll to position [447, 0]
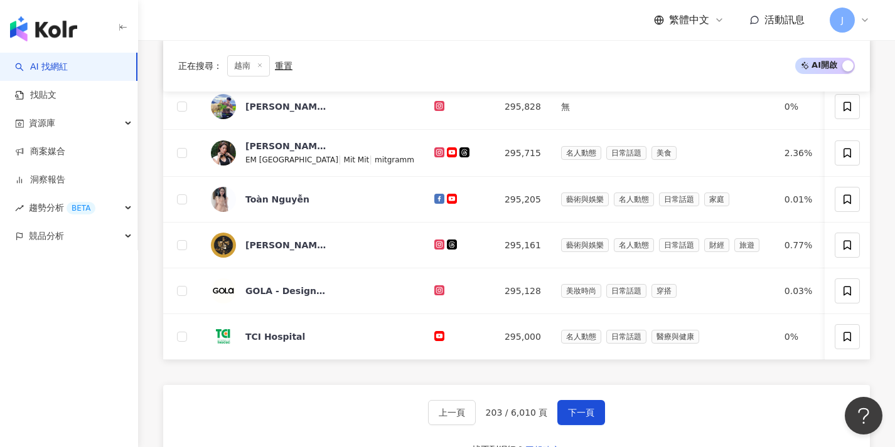
click at [585, 408] on div "上一頁 203 / 6,010 頁 下一頁 找不到網紅？ 回報建立" at bounding box center [516, 430] width 707 height 90
click at [587, 414] on button "下一頁" at bounding box center [581, 412] width 48 height 25
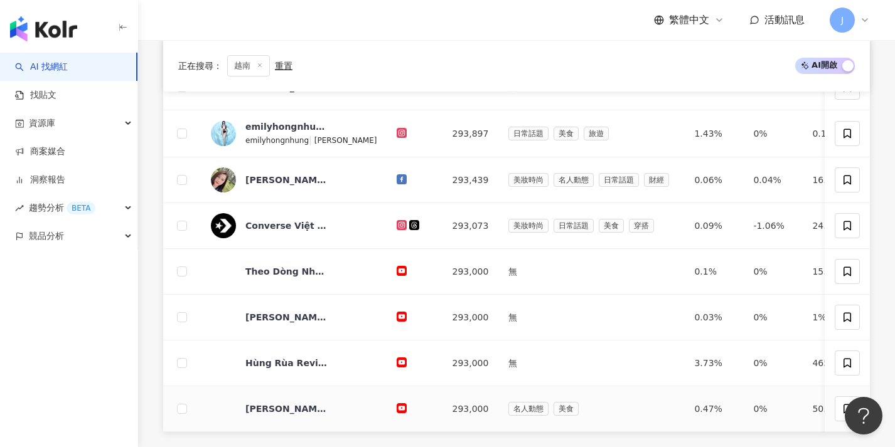
scroll to position [434, 0]
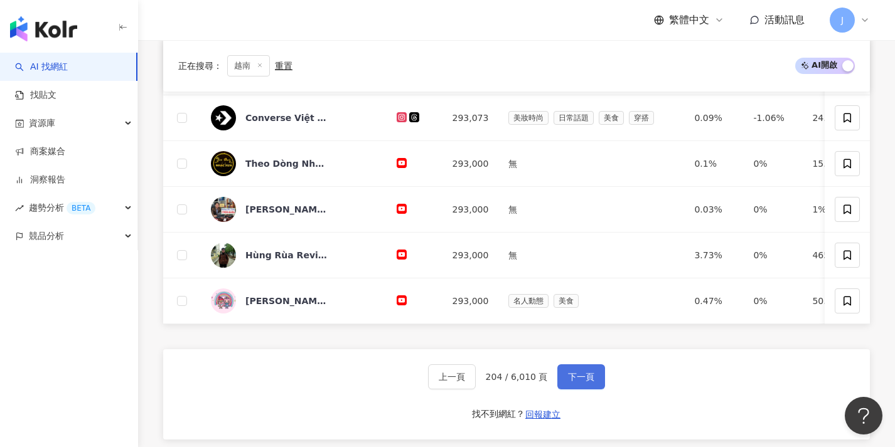
click at [591, 390] on button "下一頁" at bounding box center [581, 377] width 48 height 25
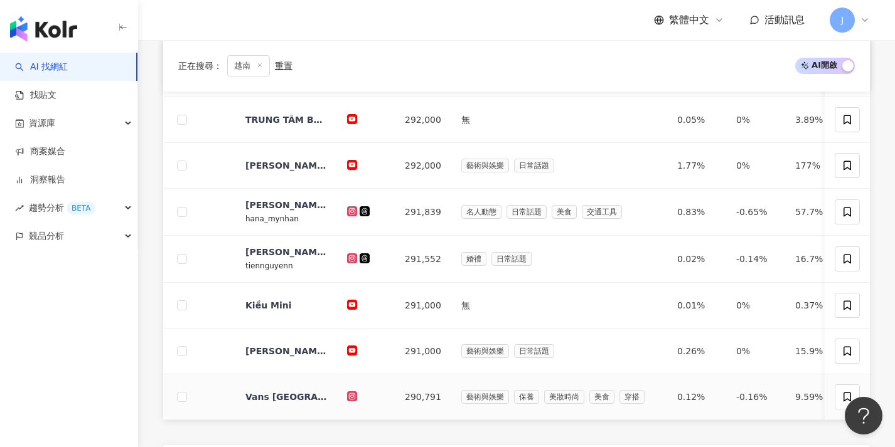
scroll to position [449, 0]
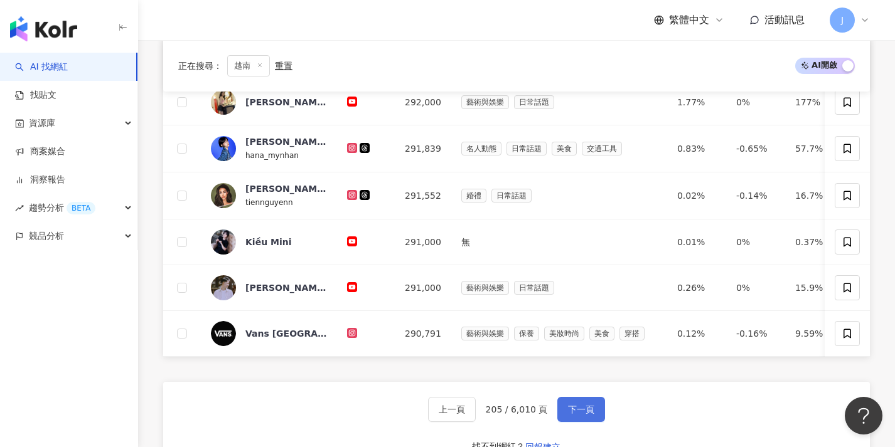
click at [590, 412] on button "下一頁" at bounding box center [581, 409] width 48 height 25
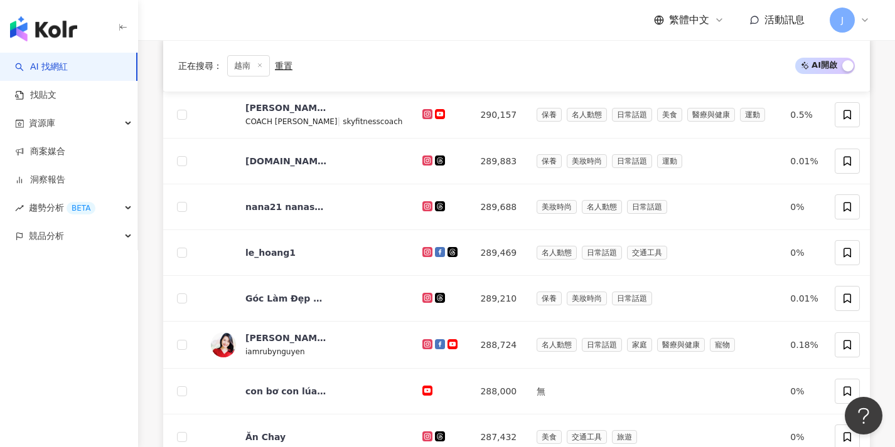
scroll to position [446, 0]
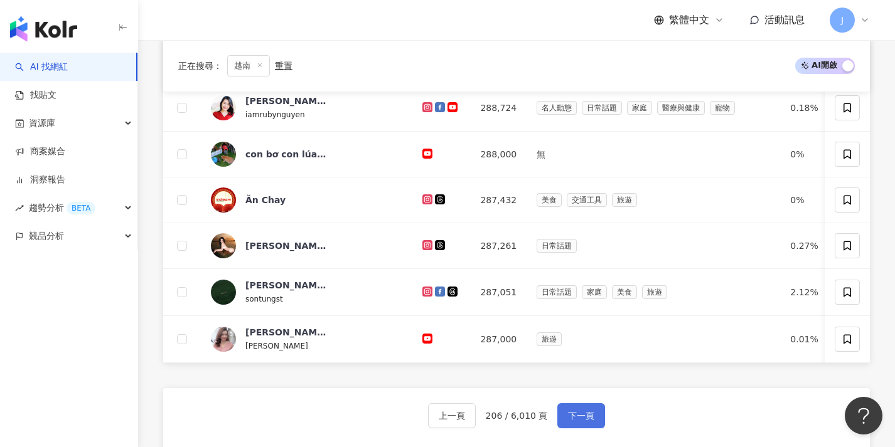
click at [592, 421] on span "下一頁" at bounding box center [581, 416] width 26 height 10
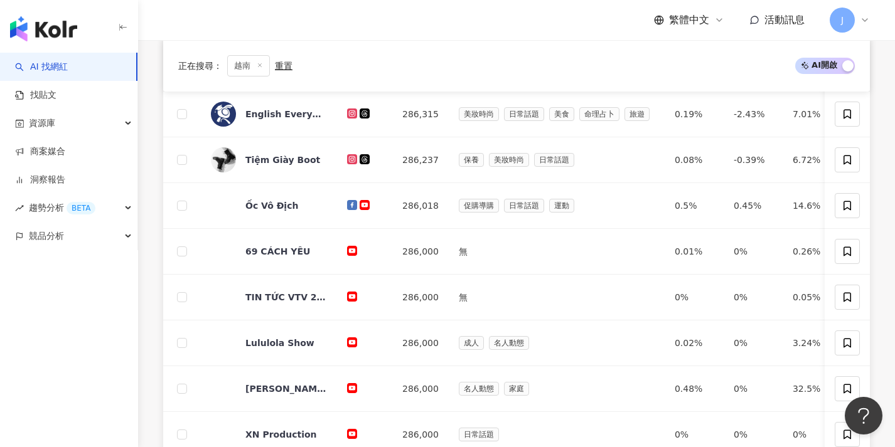
scroll to position [407, 0]
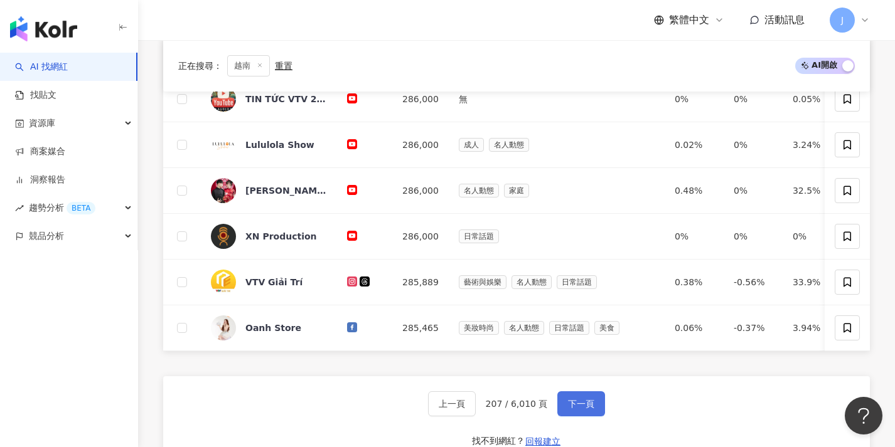
click at [590, 409] on span "下一頁" at bounding box center [581, 404] width 26 height 10
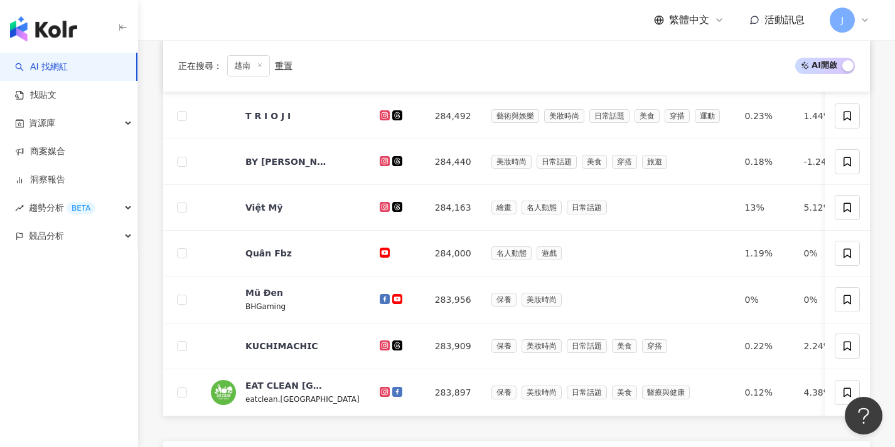
scroll to position [482, 0]
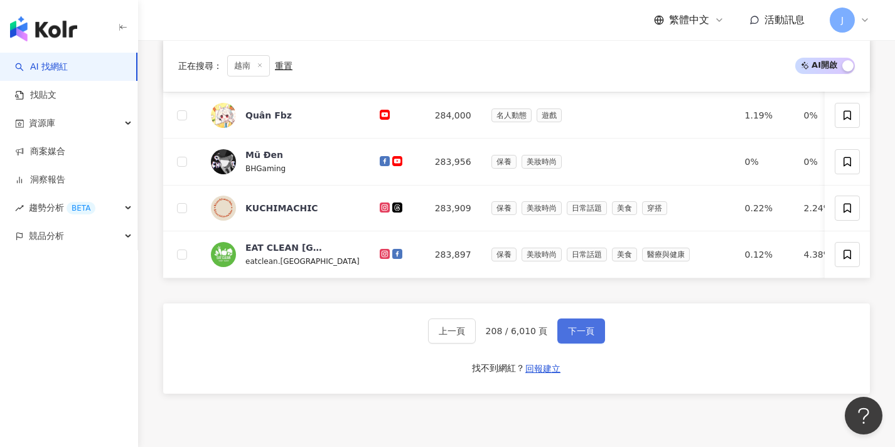
click at [587, 336] on span "下一頁" at bounding box center [581, 331] width 26 height 10
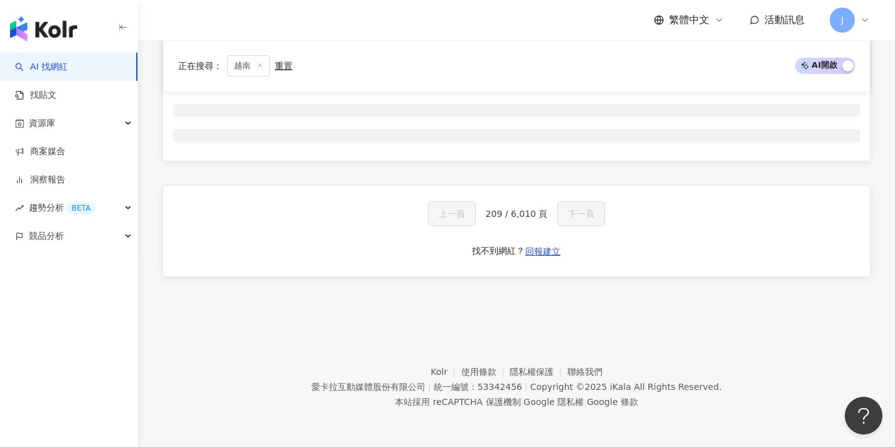
click at [585, 343] on footer "Kolr 使用條款 隱私權保護 聯絡我們 愛卡拉互動媒體股份有限公司 | 統一編號：53342456 | Copyright © 2025 iKala All…" at bounding box center [516, 377] width 757 height 139
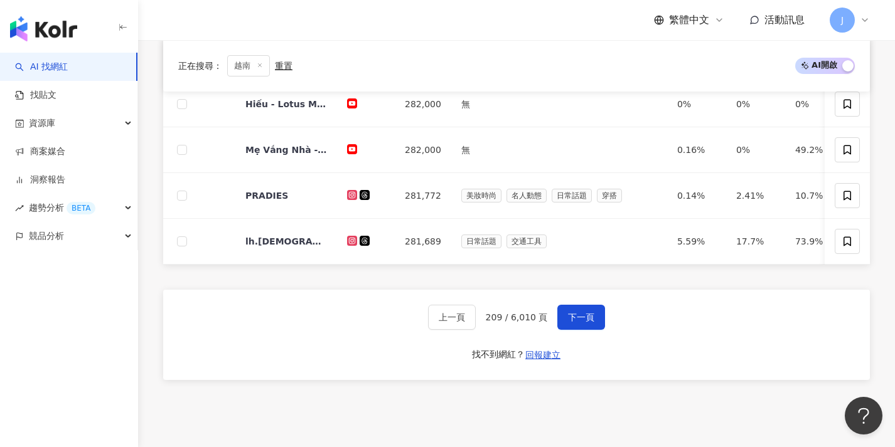
scroll to position [420, 0]
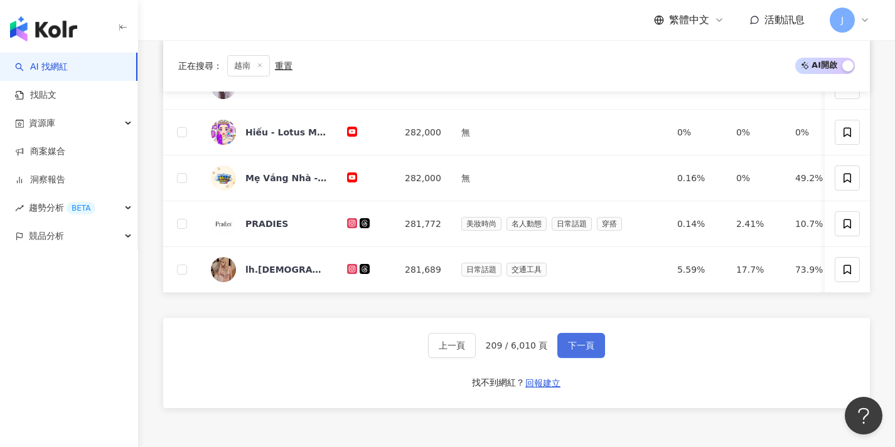
click at [585, 346] on button "下一頁" at bounding box center [581, 345] width 48 height 25
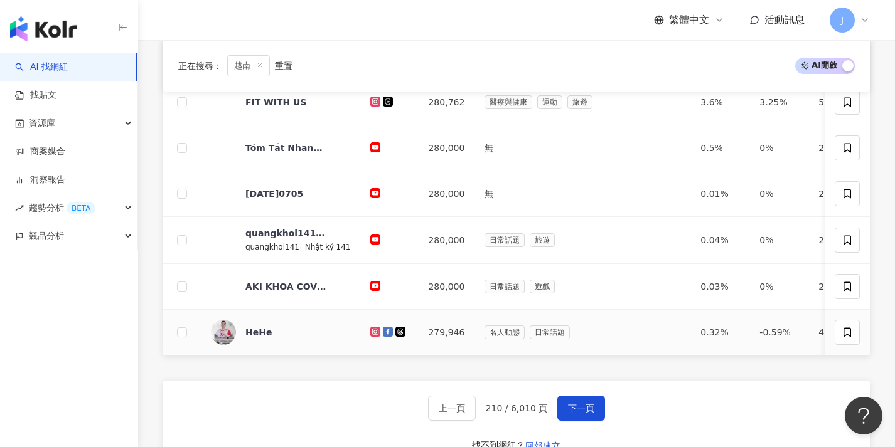
scroll to position [491, 0]
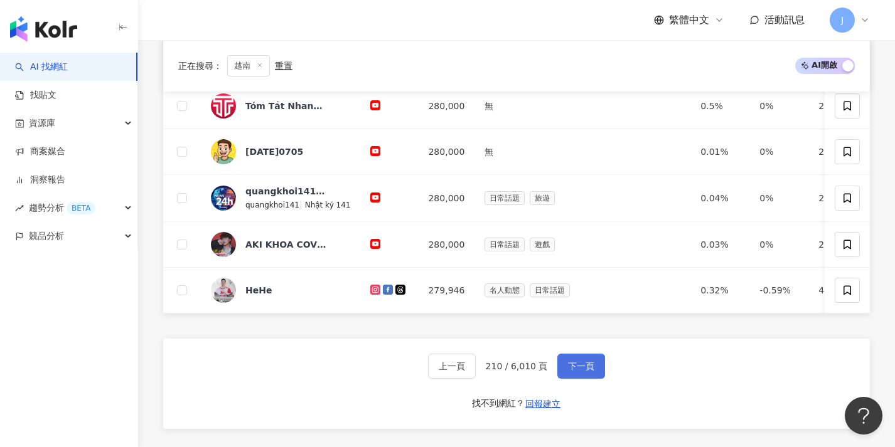
click at [580, 368] on button "下一頁" at bounding box center [581, 366] width 48 height 25
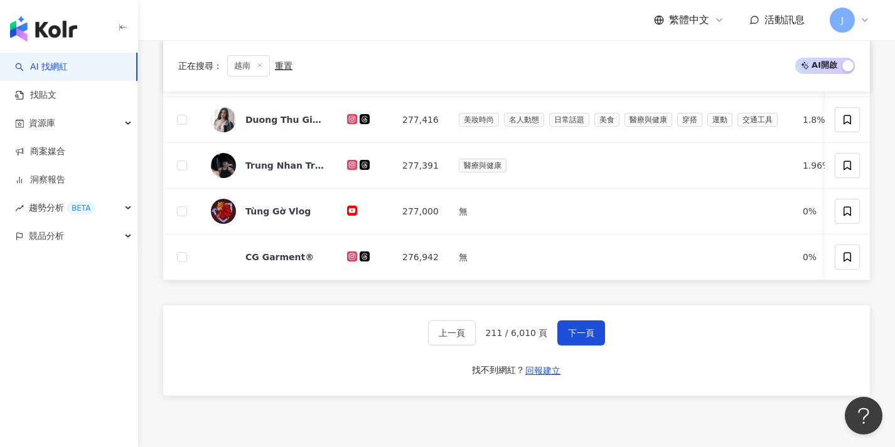
scroll to position [520, 0]
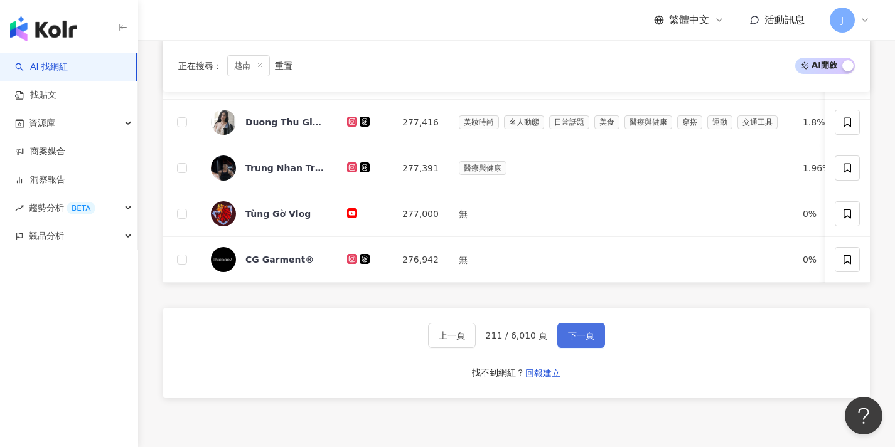
click at [586, 348] on button "下一頁" at bounding box center [581, 335] width 48 height 25
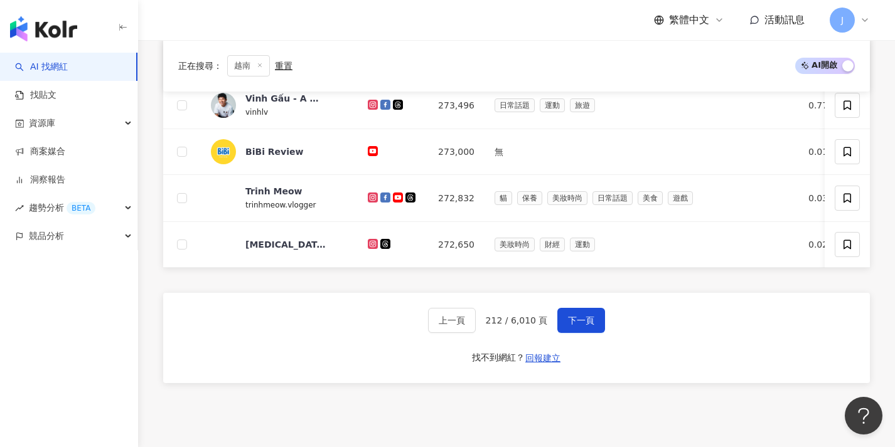
scroll to position [518, 0]
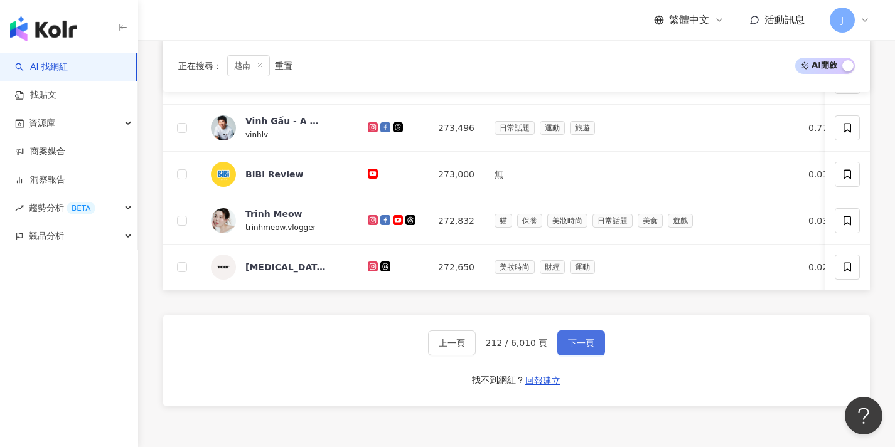
click at [584, 348] on span "下一頁" at bounding box center [581, 343] width 26 height 10
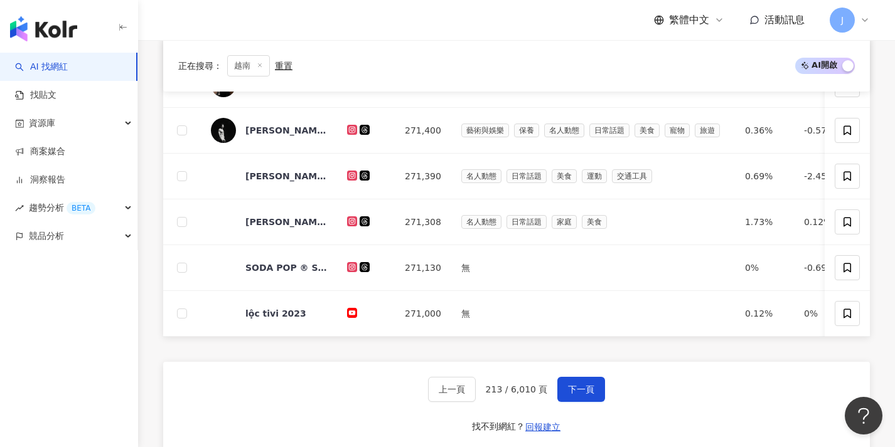
scroll to position [448, 0]
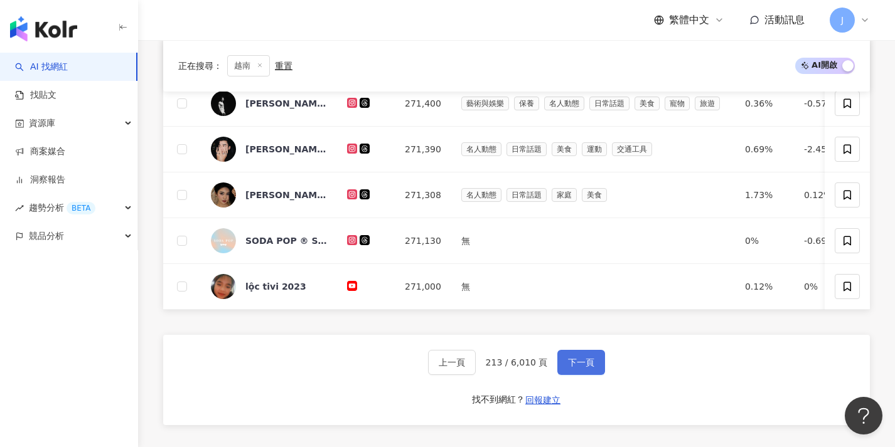
click at [582, 361] on button "下一頁" at bounding box center [581, 362] width 48 height 25
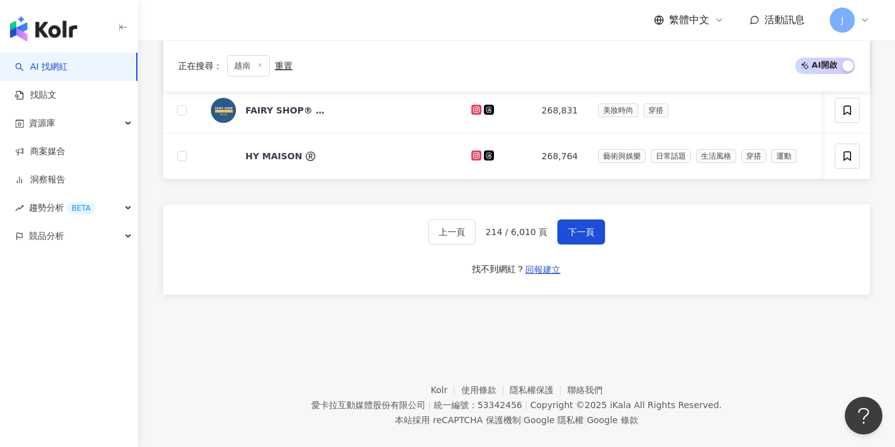
scroll to position [517, 0]
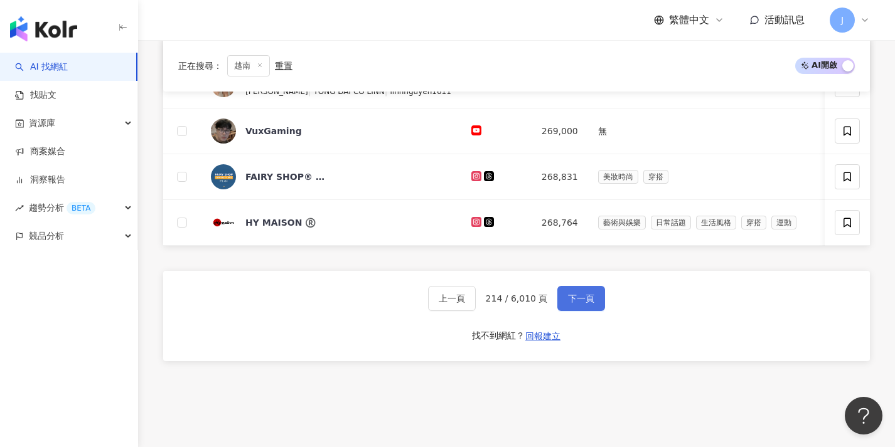
click at [592, 311] on button "下一頁" at bounding box center [581, 298] width 48 height 25
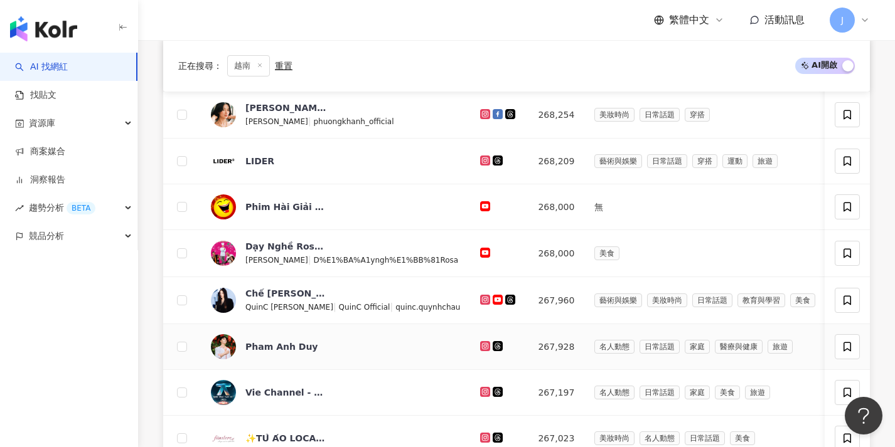
scroll to position [499, 0]
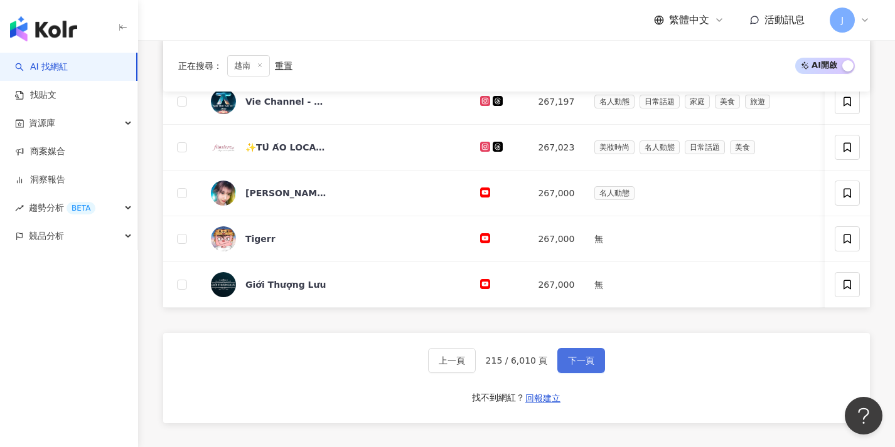
click at [585, 363] on button "下一頁" at bounding box center [581, 360] width 48 height 25
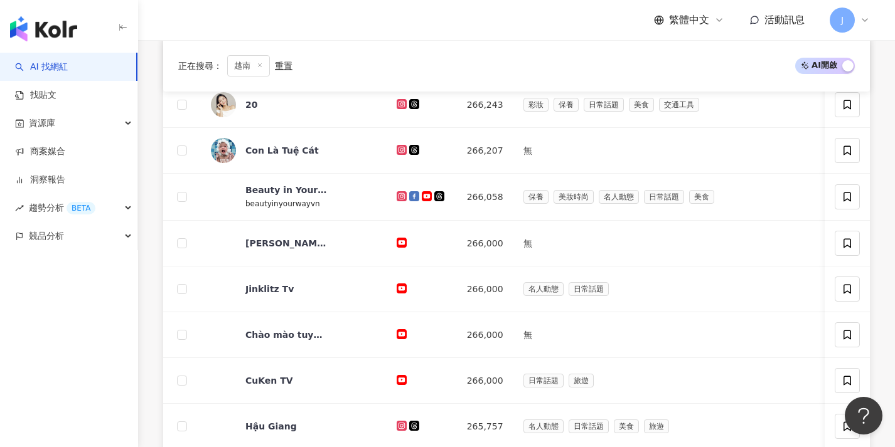
scroll to position [424, 0]
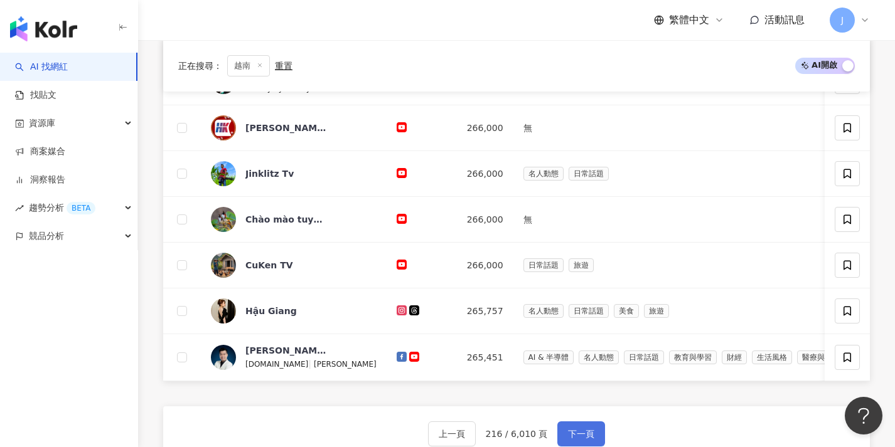
click at [585, 437] on button "下一頁" at bounding box center [581, 434] width 48 height 25
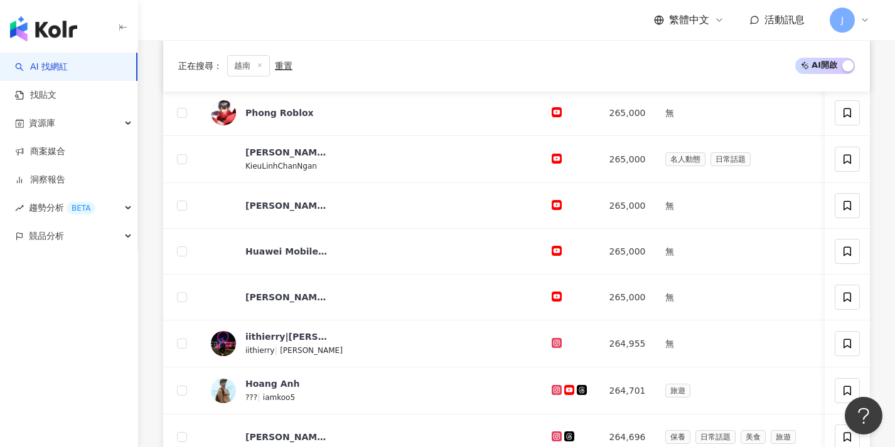
scroll to position [483, 0]
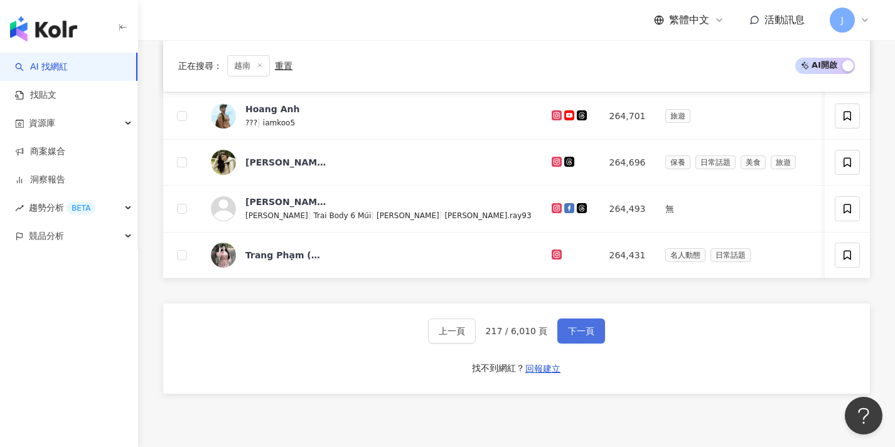
click at [584, 328] on button "下一頁" at bounding box center [581, 331] width 48 height 25
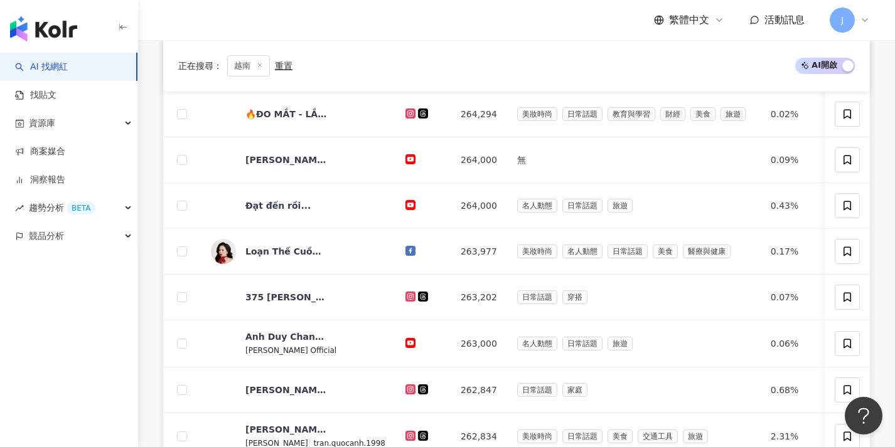
scroll to position [416, 0]
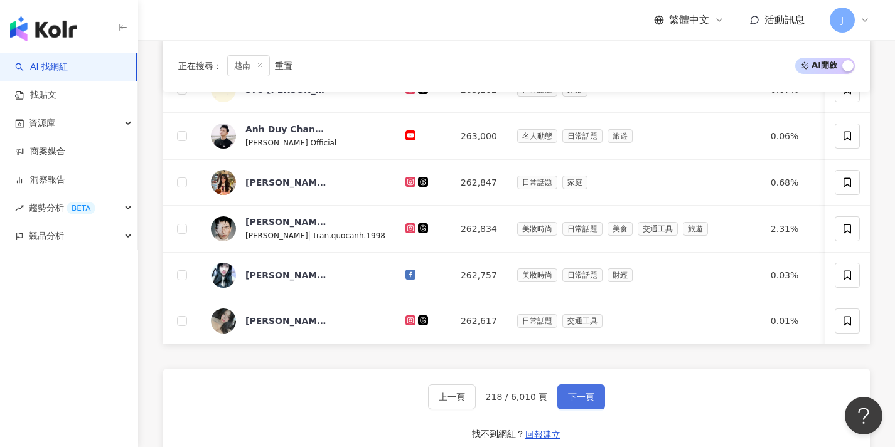
click at [588, 401] on span "下一頁" at bounding box center [581, 397] width 26 height 10
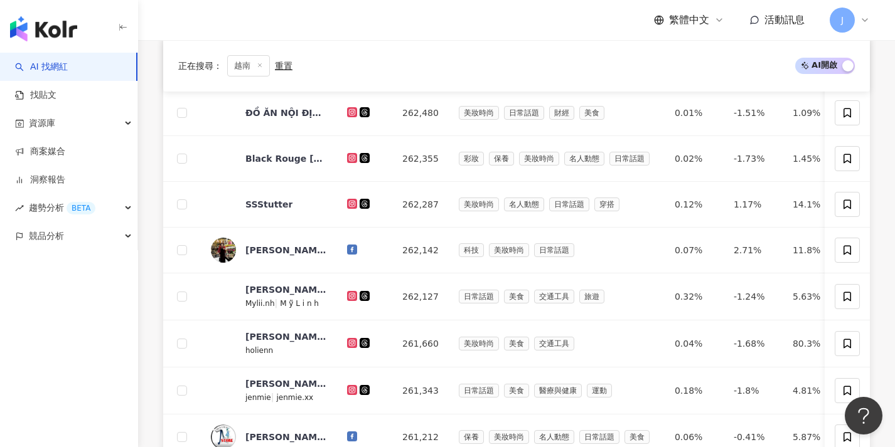
scroll to position [457, 0]
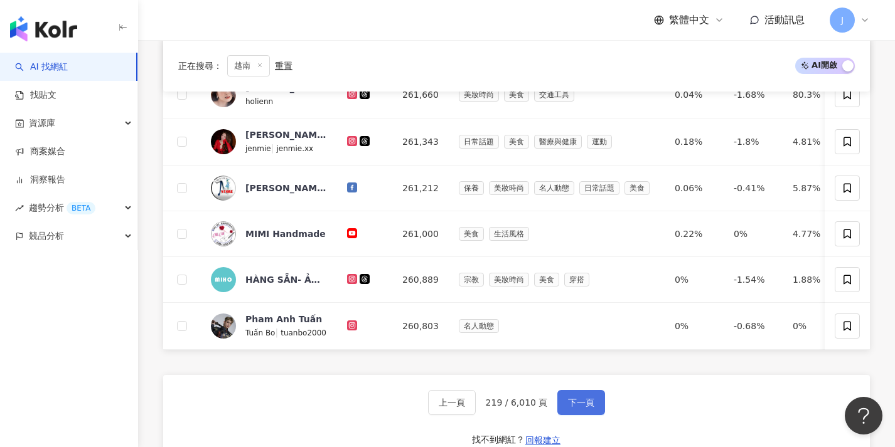
click at [590, 406] on span "下一頁" at bounding box center [581, 403] width 26 height 10
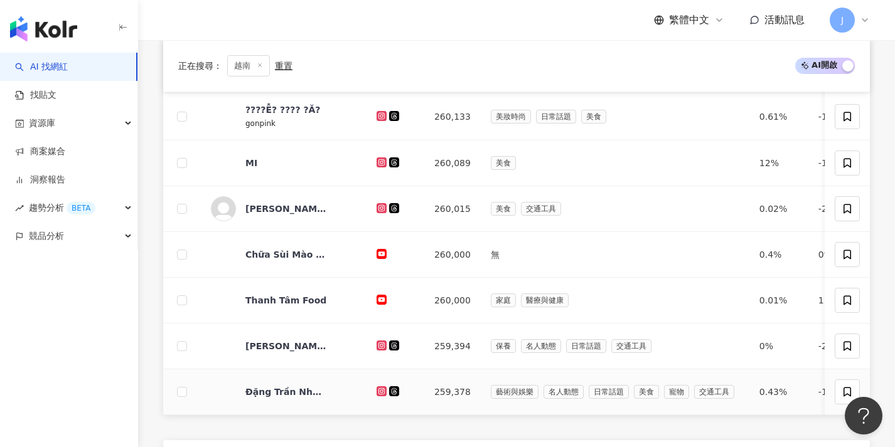
scroll to position [393, 0]
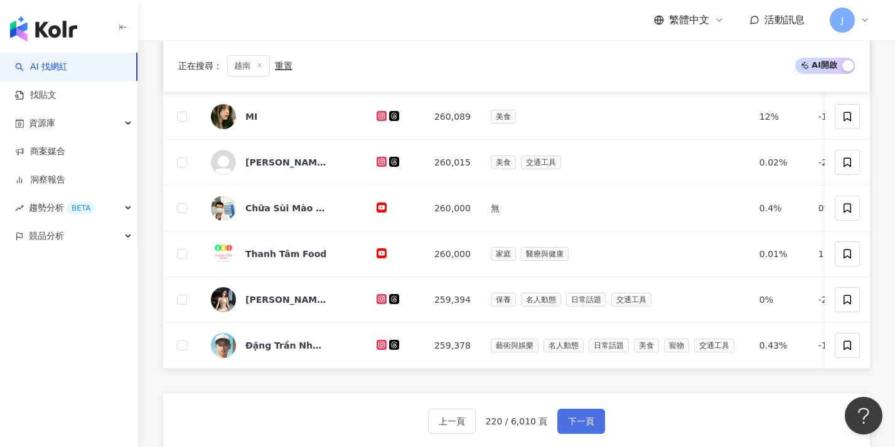
click at [591, 427] on span "下一頁" at bounding box center [581, 422] width 26 height 10
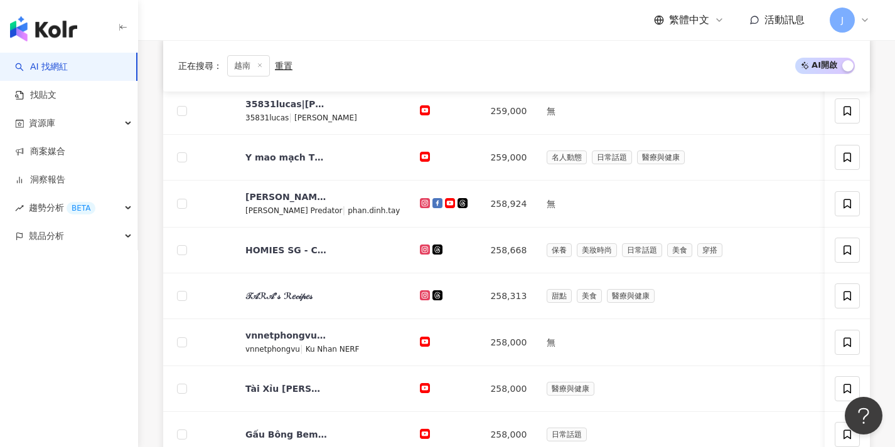
scroll to position [376, 0]
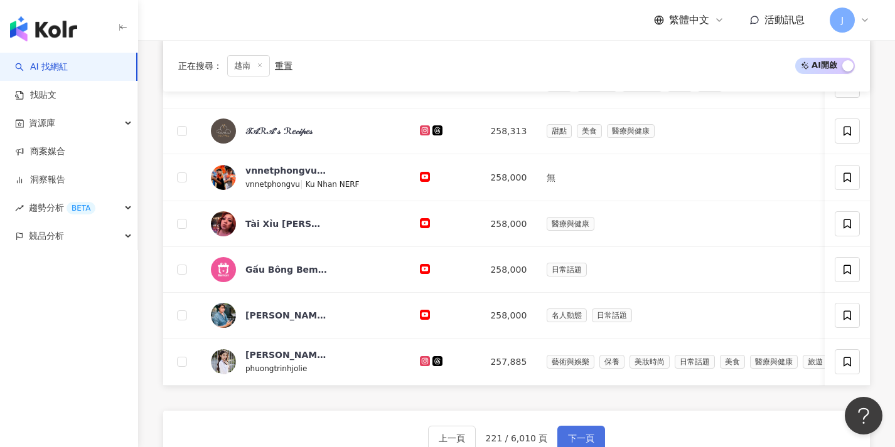
click at [591, 437] on button "下一頁" at bounding box center [581, 438] width 48 height 25
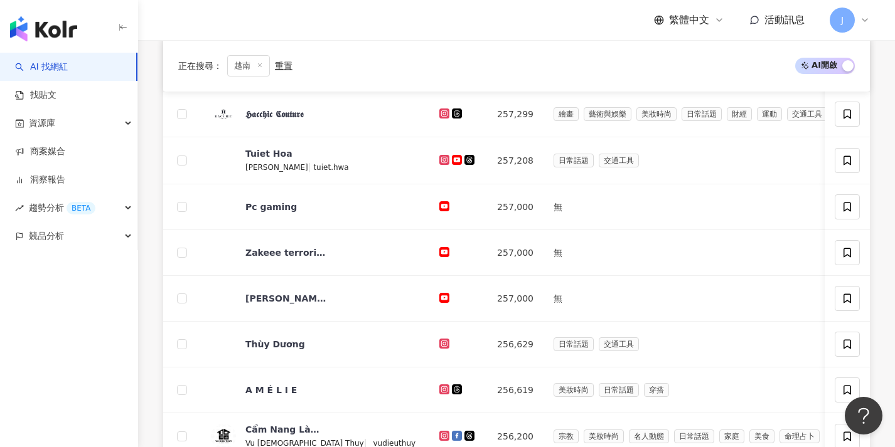
scroll to position [617, 0]
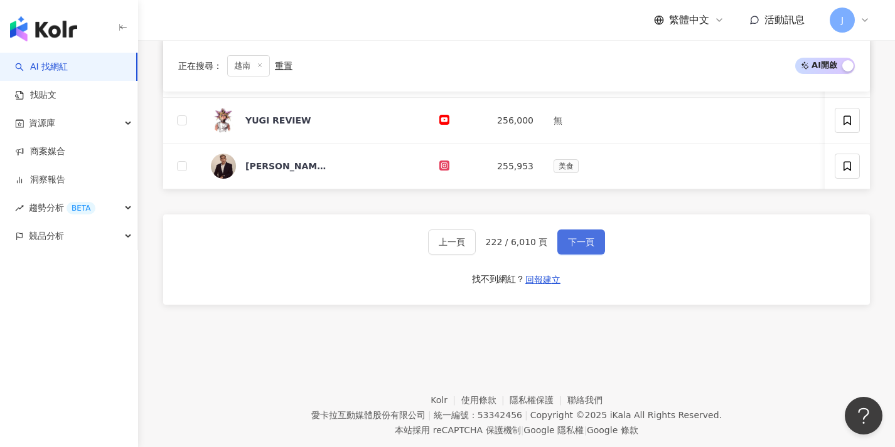
click at [578, 243] on button "下一頁" at bounding box center [581, 242] width 48 height 25
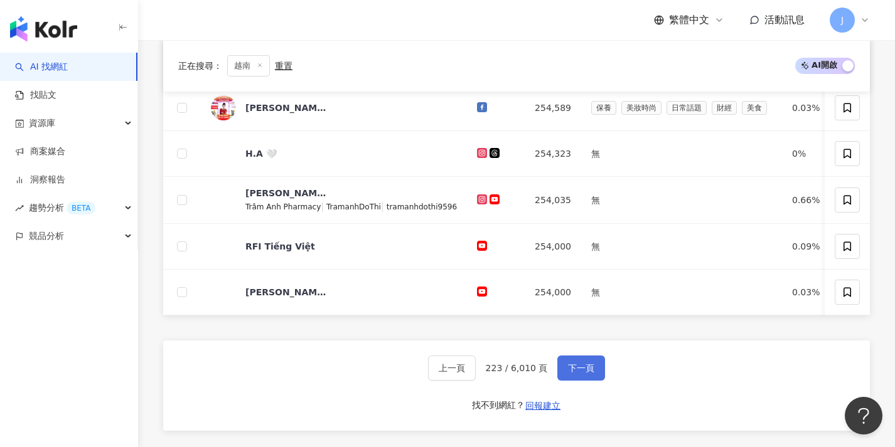
scroll to position [653, 0]
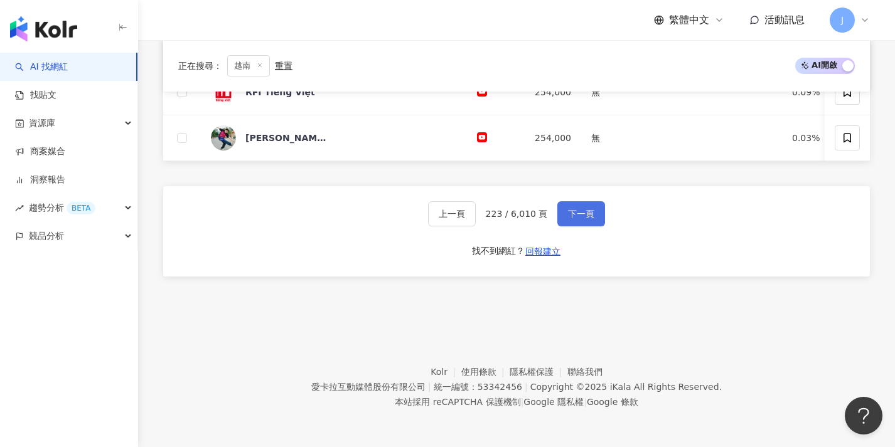
click at [574, 223] on button "下一頁" at bounding box center [581, 213] width 48 height 25
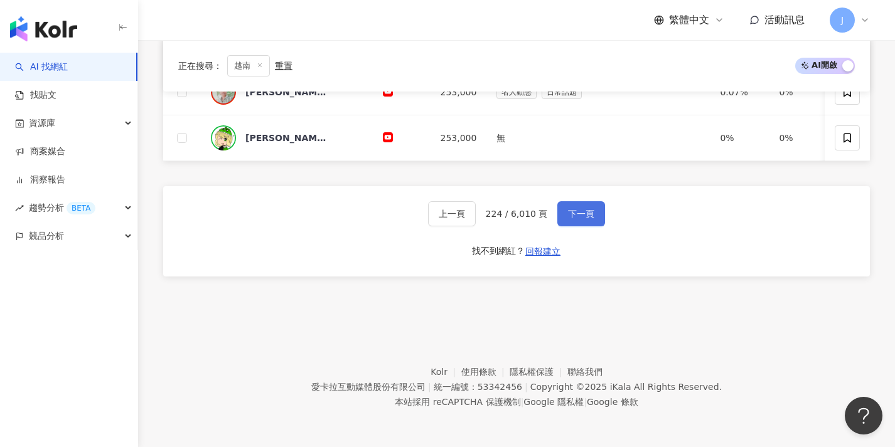
click at [576, 223] on button "下一頁" at bounding box center [581, 213] width 48 height 25
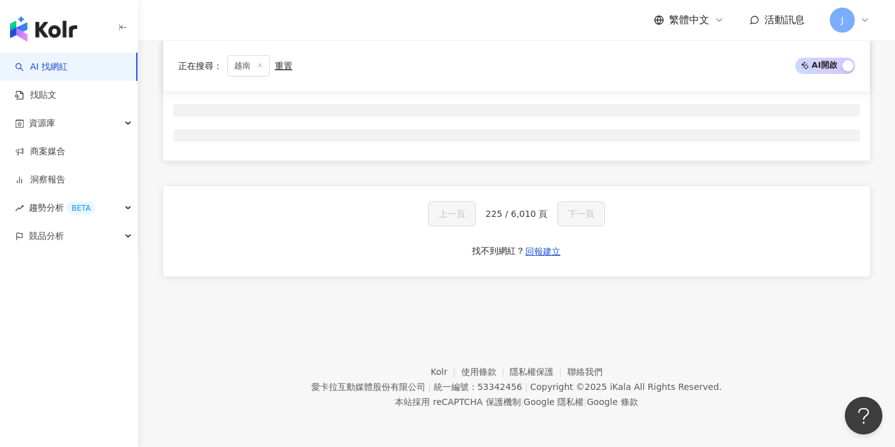
scroll to position [208, 0]
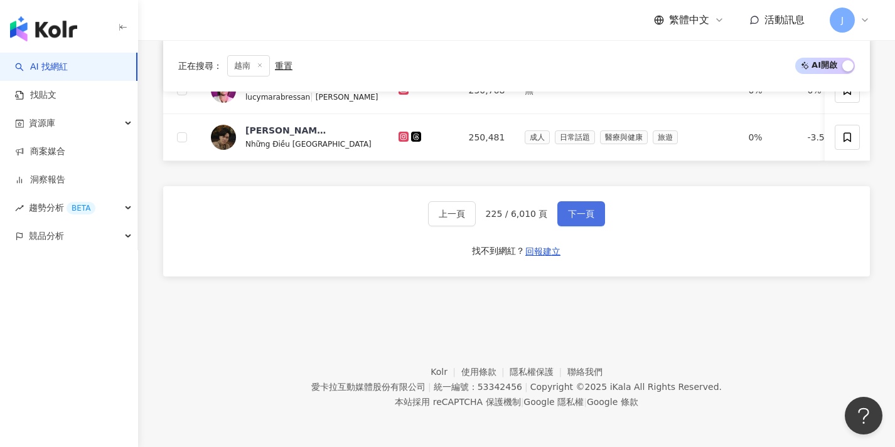
click at [576, 223] on button "下一頁" at bounding box center [581, 213] width 48 height 25
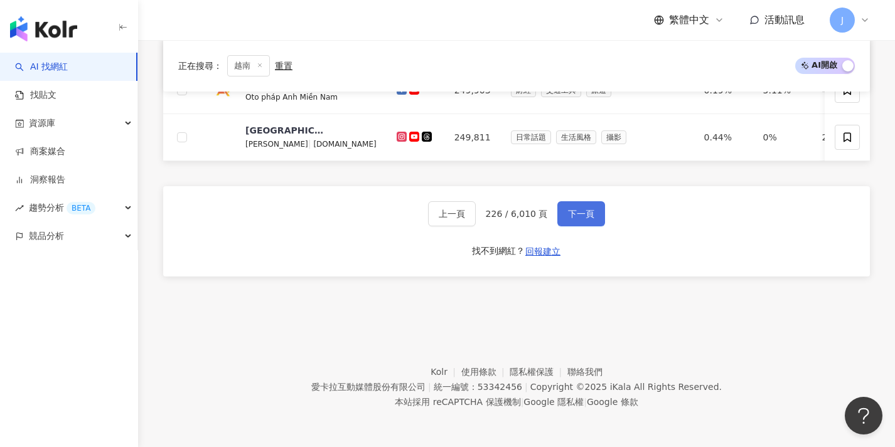
scroll to position [651, 0]
click at [576, 223] on button "下一頁" at bounding box center [581, 213] width 48 height 25
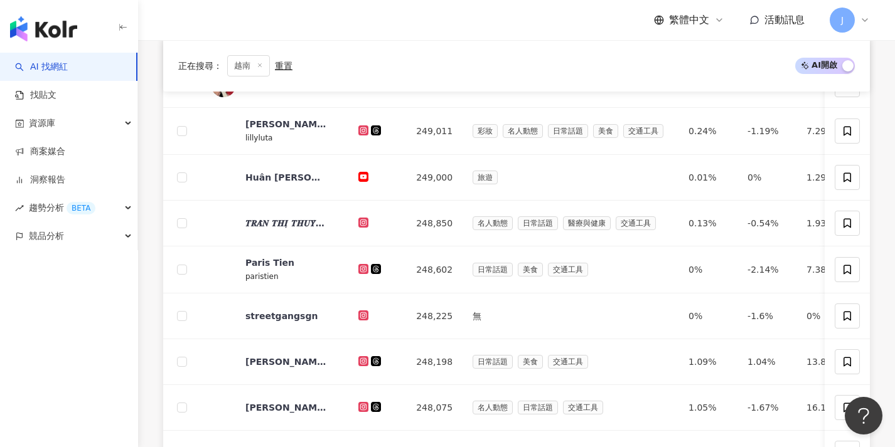
scroll to position [654, 0]
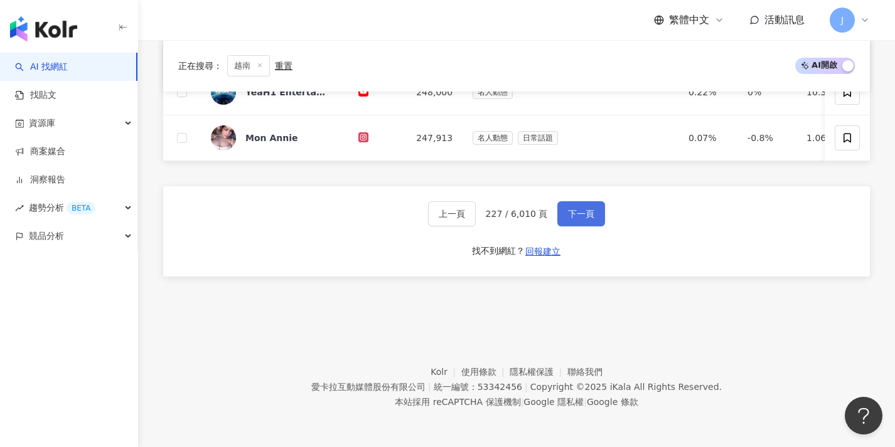
click at [576, 223] on button "下一頁" at bounding box center [581, 213] width 48 height 25
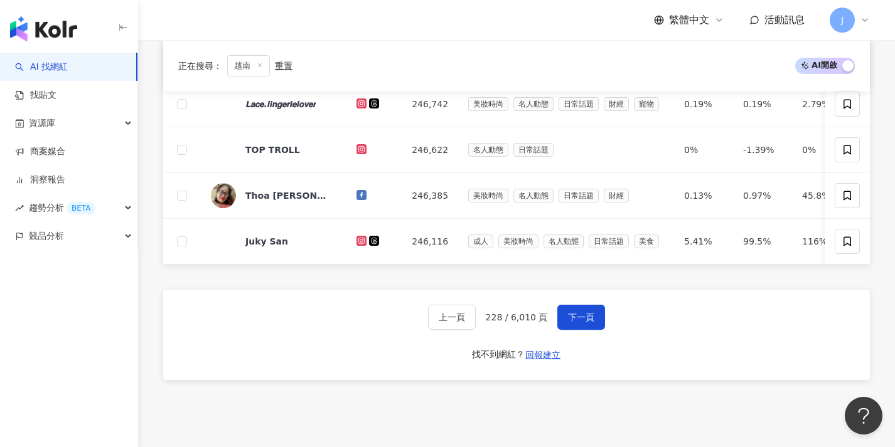
scroll to position [608, 0]
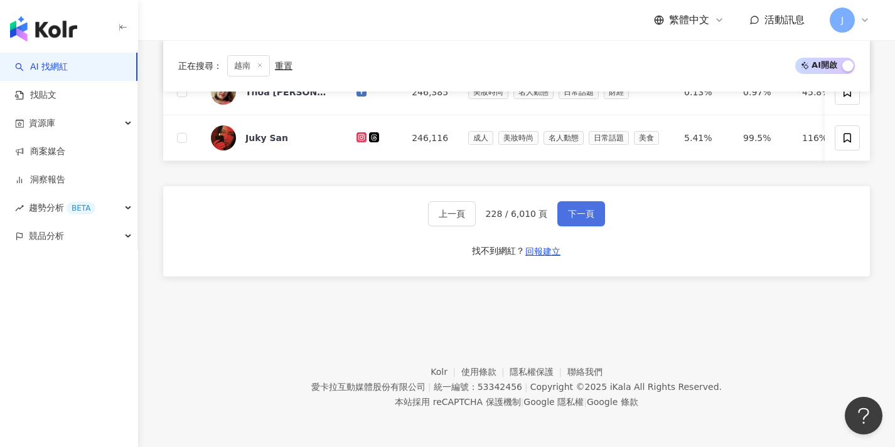
click at [576, 223] on button "下一頁" at bounding box center [581, 213] width 48 height 25
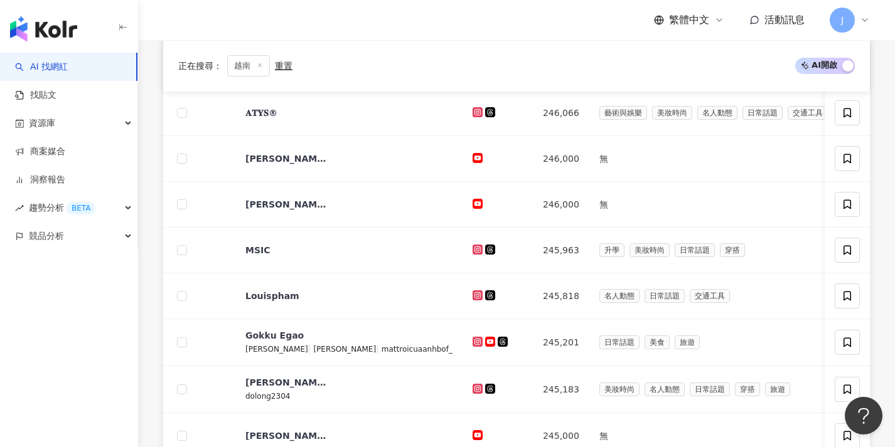
scroll to position [654, 0]
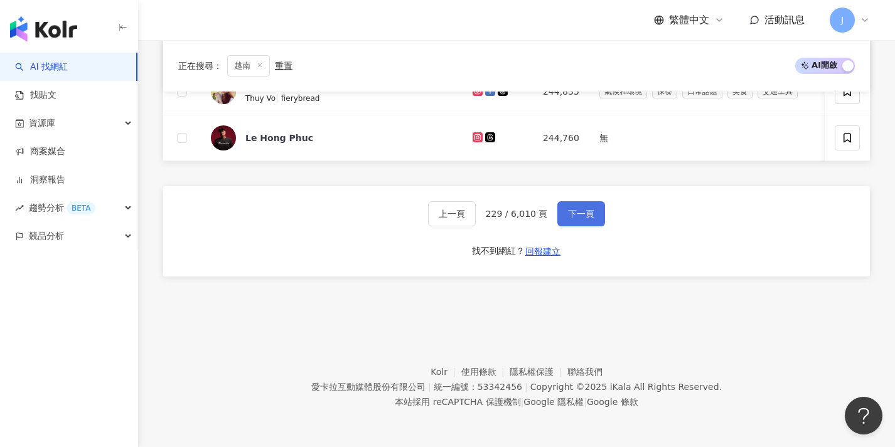
click at [576, 223] on button "下一頁" at bounding box center [581, 213] width 48 height 25
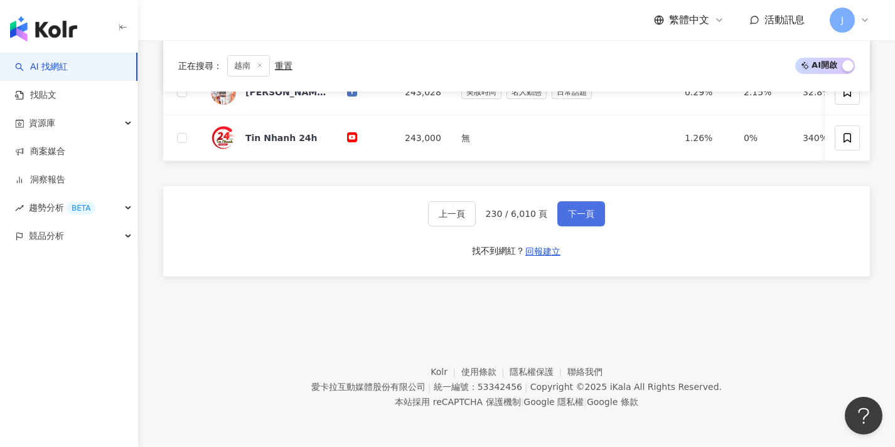
click at [575, 221] on button "下一頁" at bounding box center [581, 213] width 48 height 25
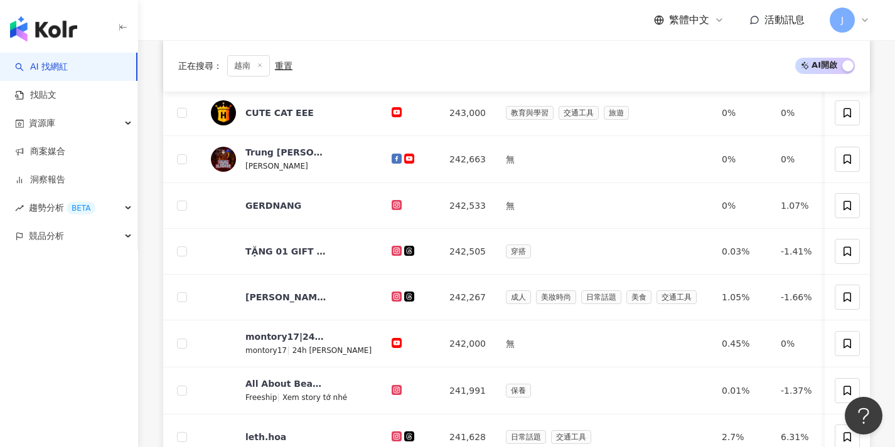
scroll to position [655, 0]
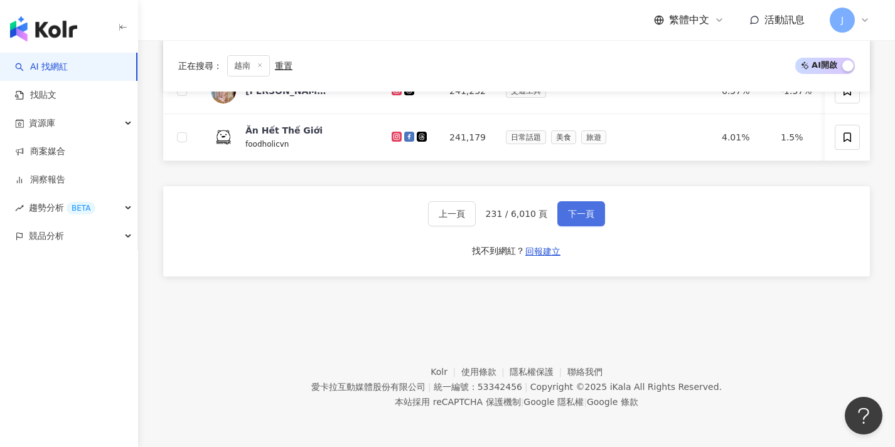
click at [575, 221] on button "下一頁" at bounding box center [581, 213] width 48 height 25
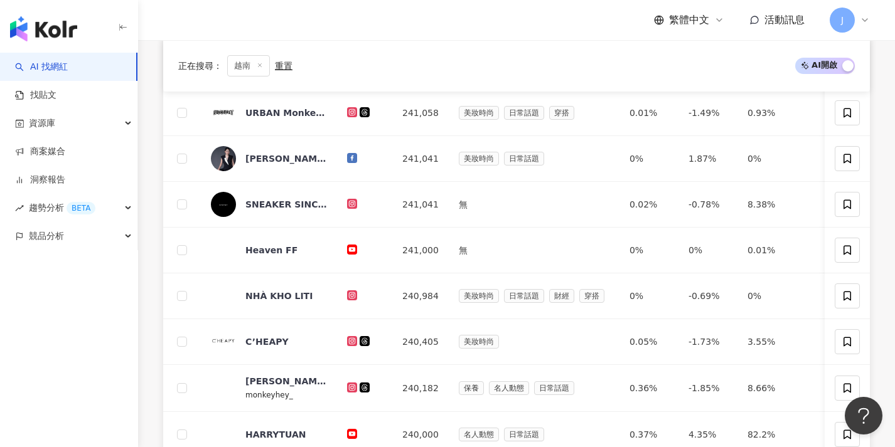
scroll to position [560, 0]
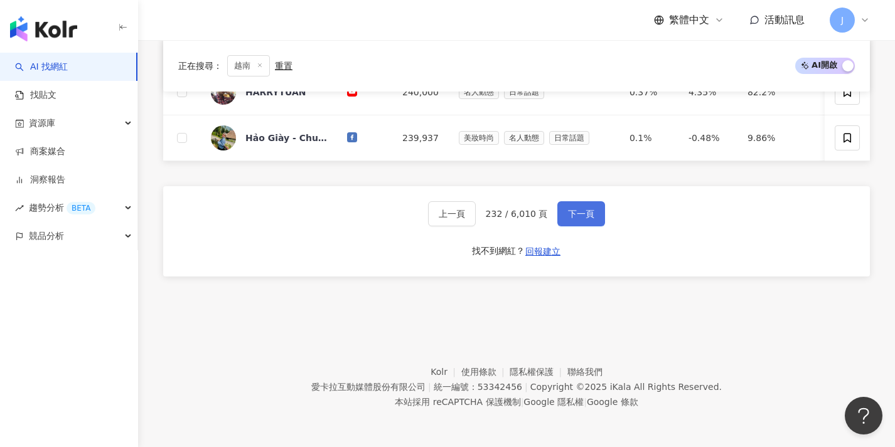
click at [575, 221] on button "下一頁" at bounding box center [581, 213] width 48 height 25
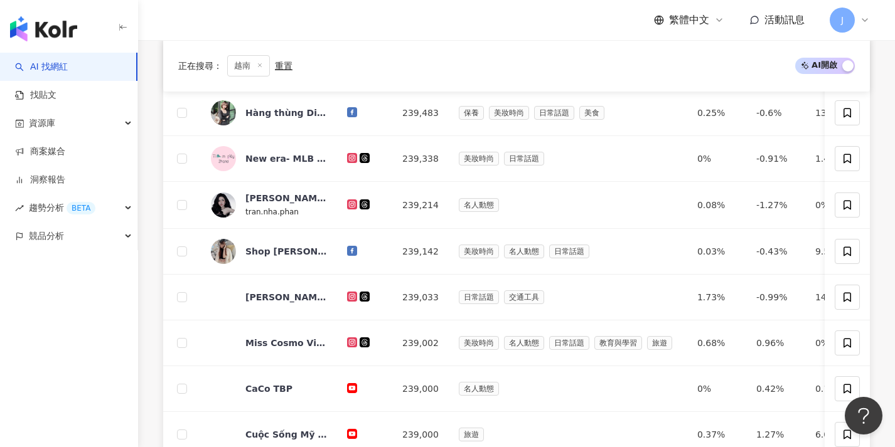
scroll to position [651, 0]
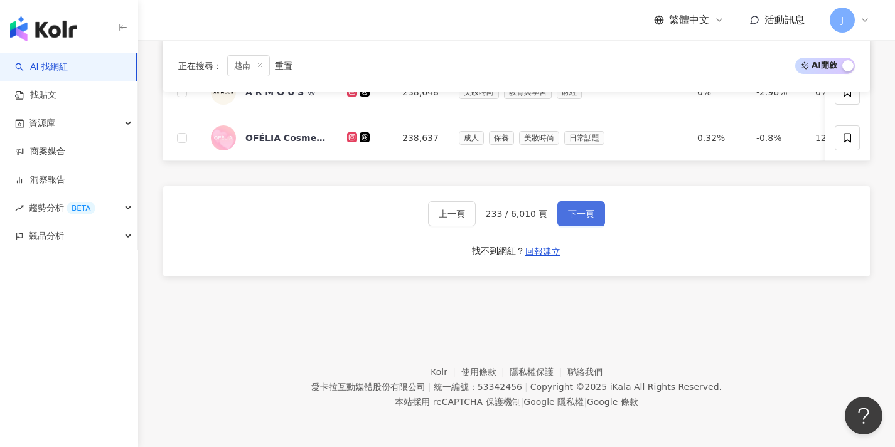
click at [575, 221] on button "下一頁" at bounding box center [581, 213] width 48 height 25
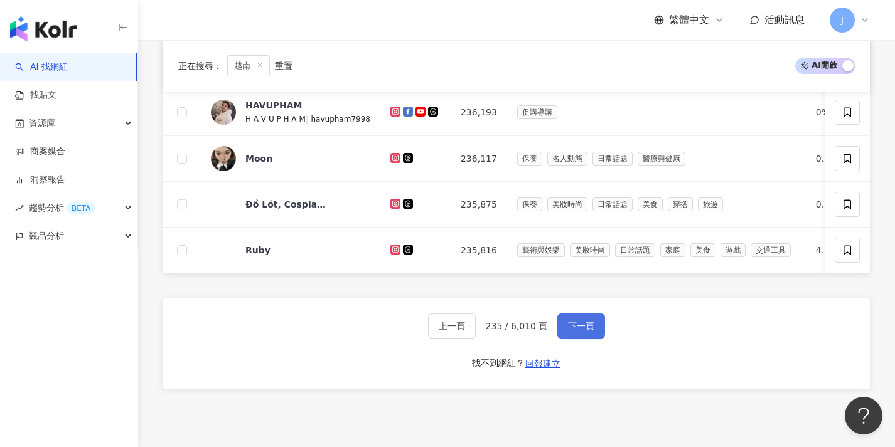
scroll to position [653, 0]
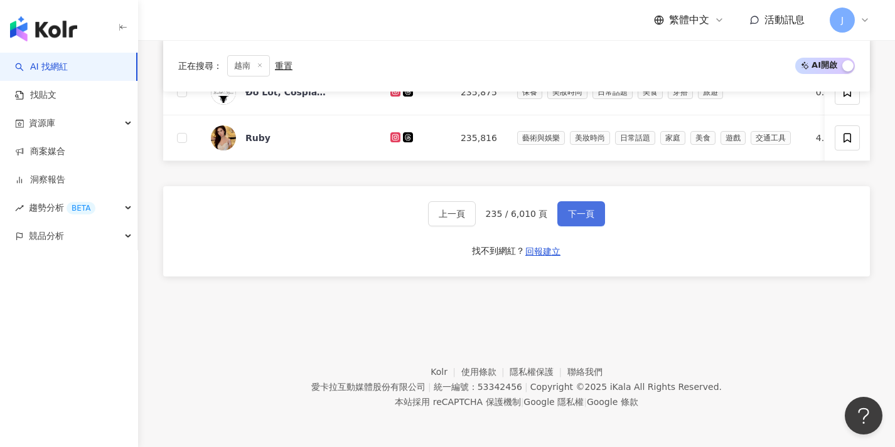
click at [575, 221] on button "下一頁" at bounding box center [581, 213] width 48 height 25
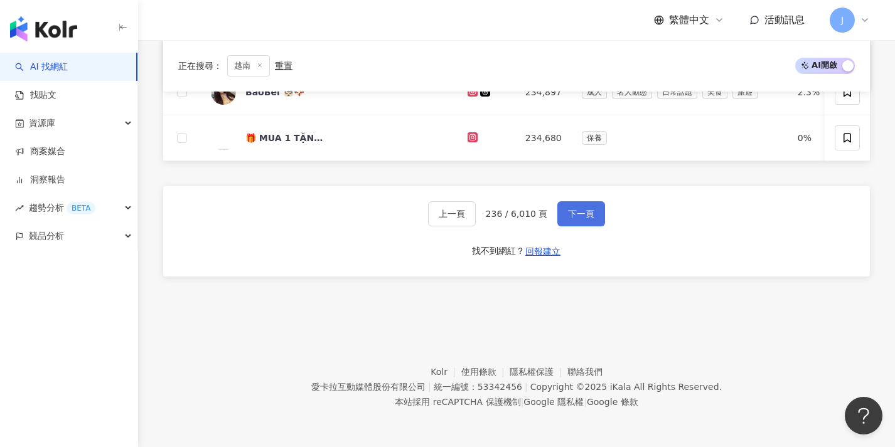
click at [575, 221] on button "下一頁" at bounding box center [581, 213] width 48 height 25
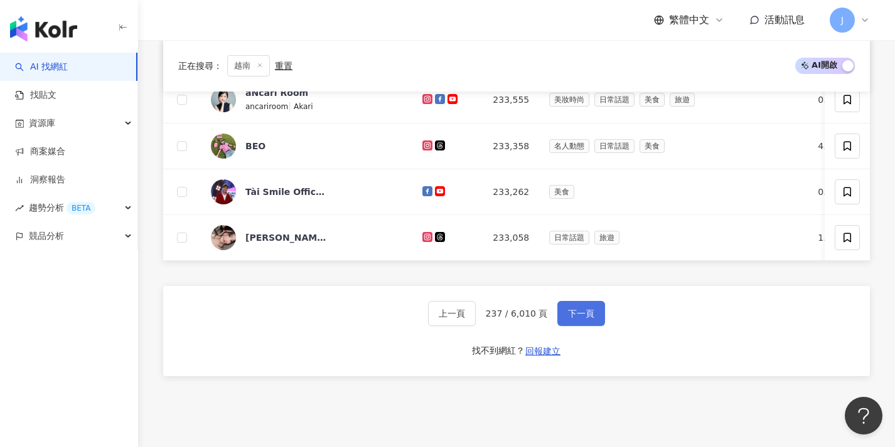
scroll to position [649, 0]
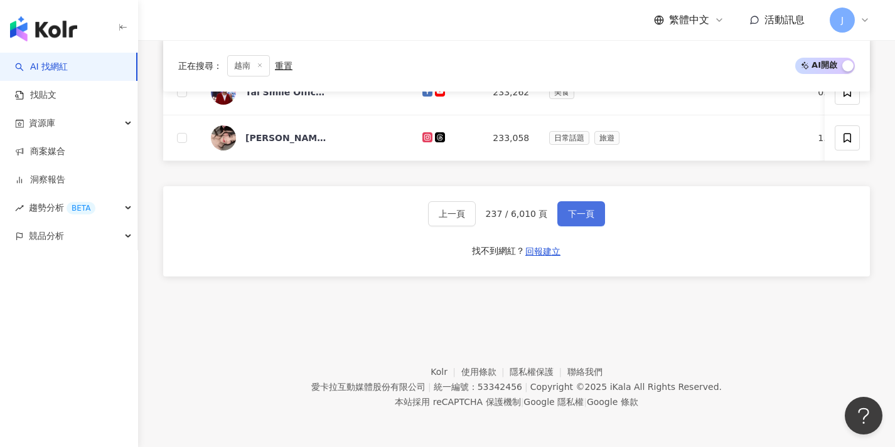
click at [575, 219] on span "下一頁" at bounding box center [581, 214] width 26 height 10
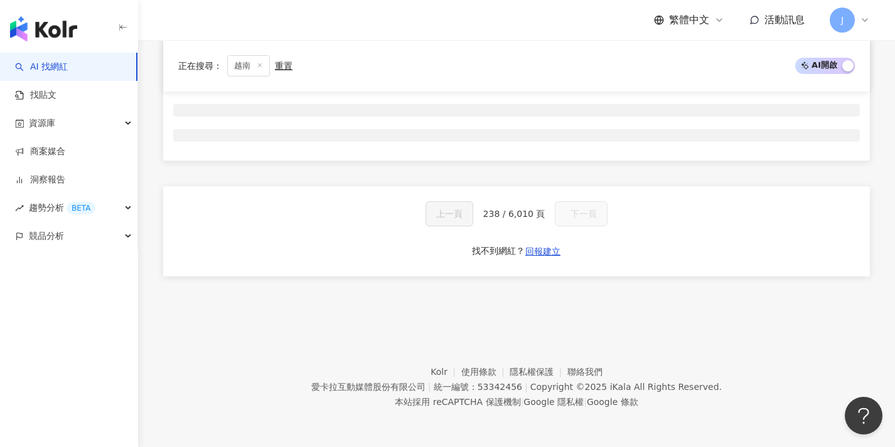
scroll to position [208, 0]
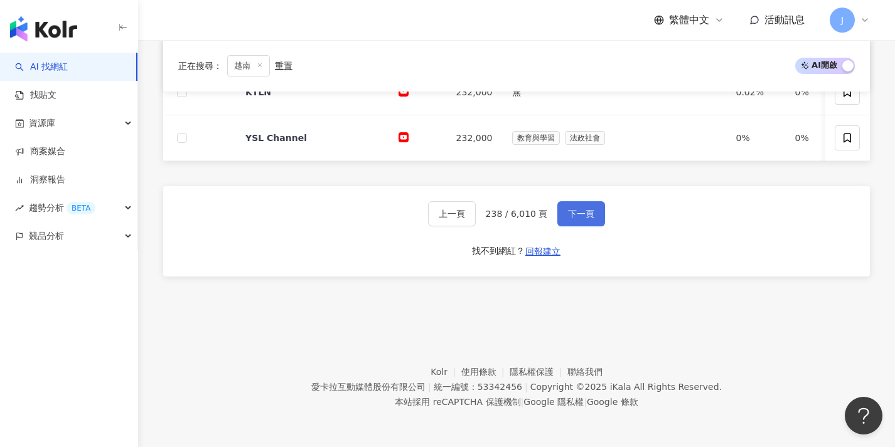
click at [575, 221] on button "下一頁" at bounding box center [581, 213] width 48 height 25
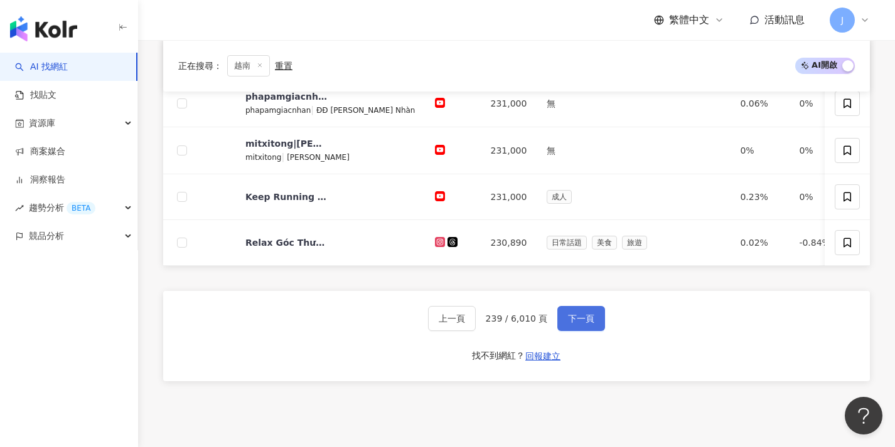
scroll to position [653, 0]
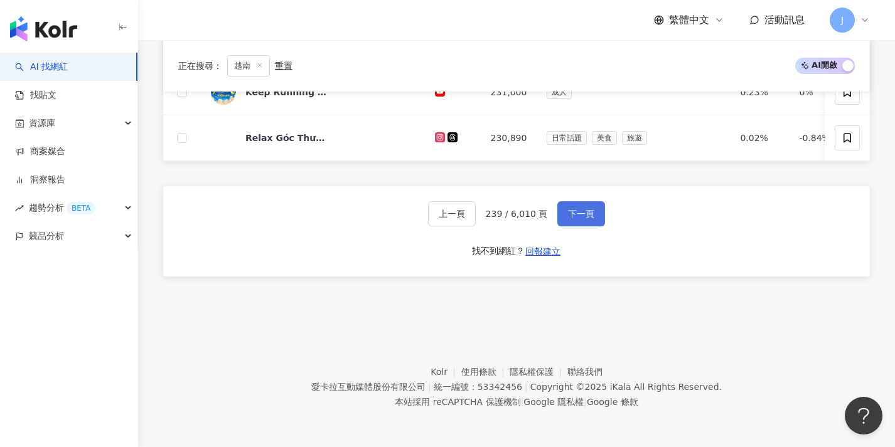
click at [575, 221] on button "下一頁" at bounding box center [581, 213] width 48 height 25
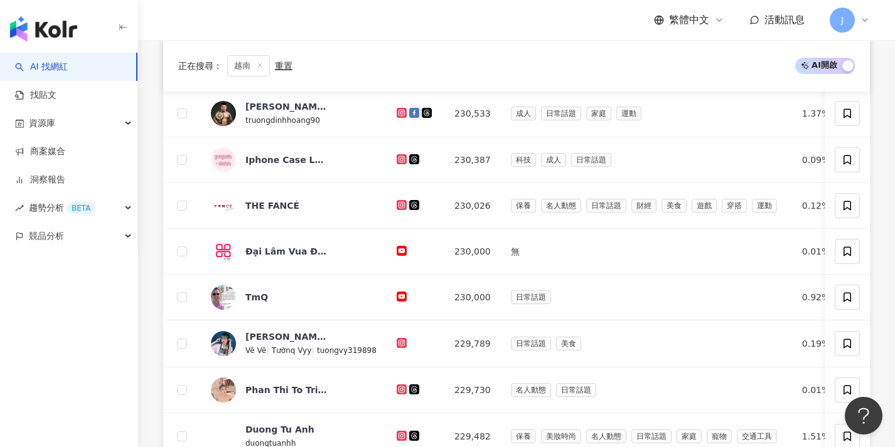
scroll to position [609, 0]
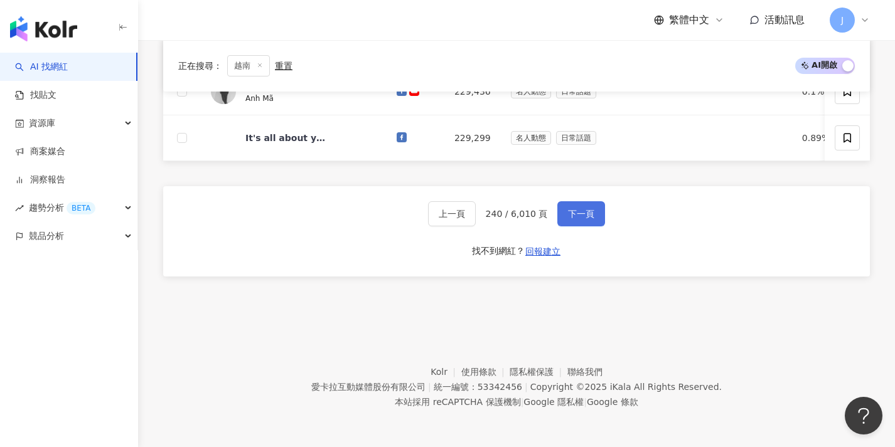
click at [575, 221] on button "下一頁" at bounding box center [581, 213] width 48 height 25
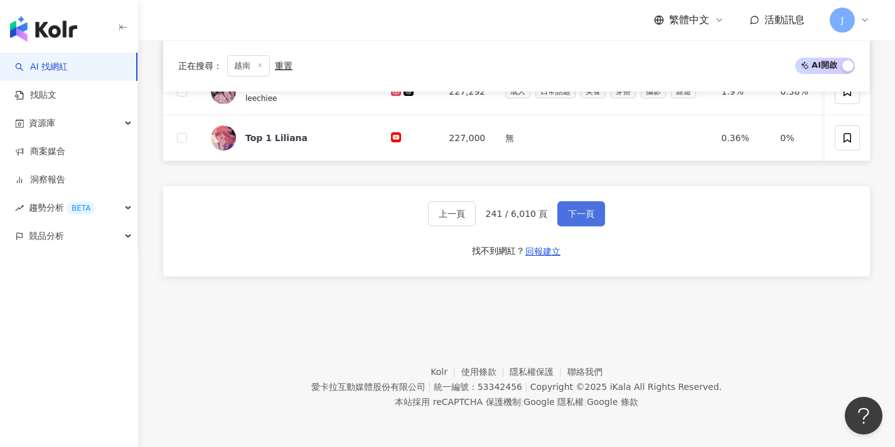
click at [575, 221] on button "下一頁" at bounding box center [581, 213] width 48 height 25
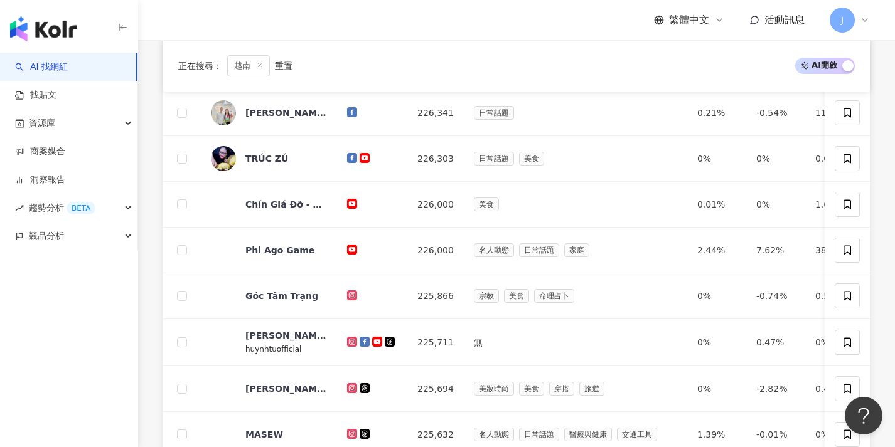
scroll to position [653, 0]
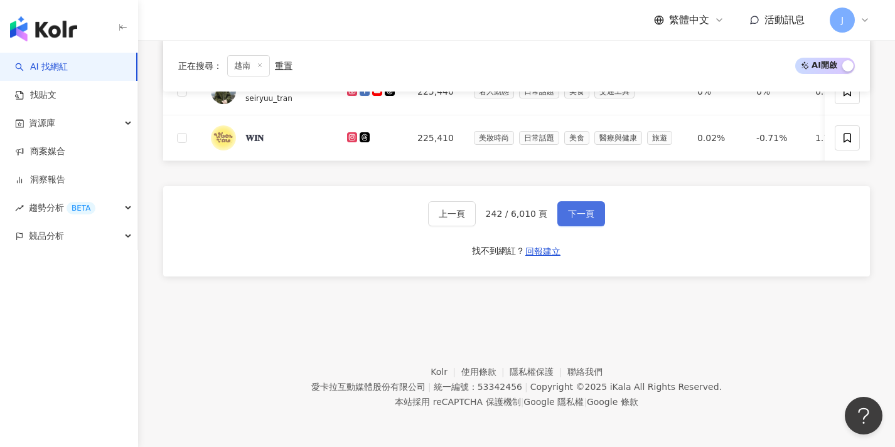
click at [575, 221] on button "下一頁" at bounding box center [581, 213] width 48 height 25
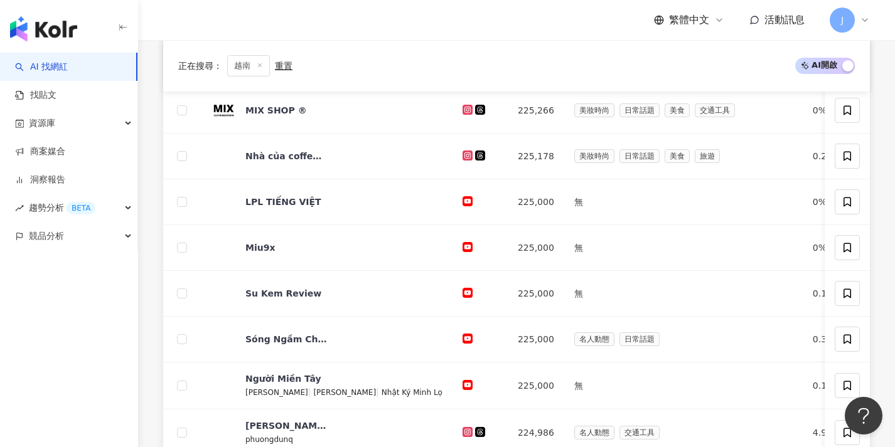
scroll to position [655, 0]
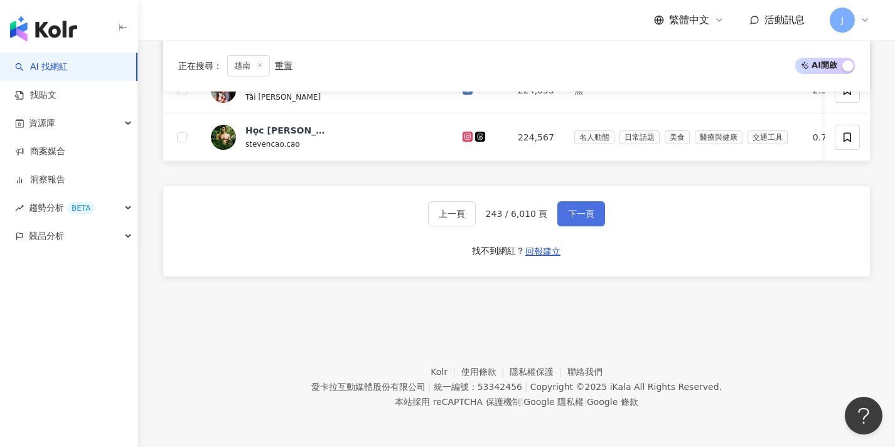
click at [574, 219] on button "下一頁" at bounding box center [581, 213] width 48 height 25
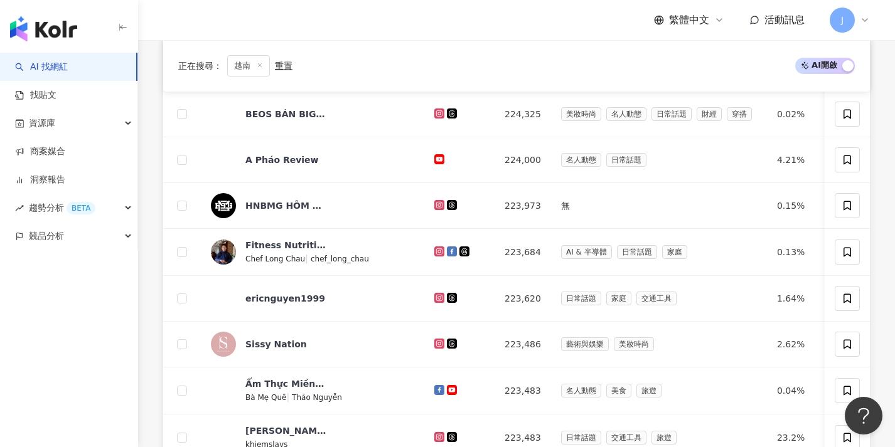
scroll to position [656, 0]
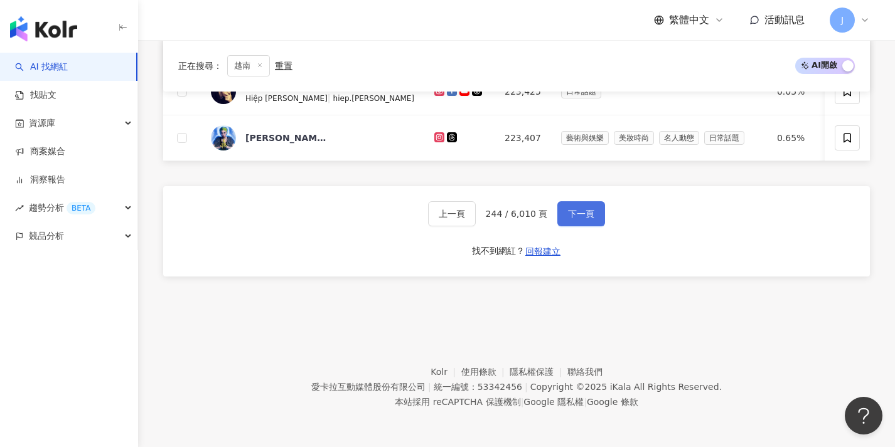
click at [574, 220] on button "下一頁" at bounding box center [581, 213] width 48 height 25
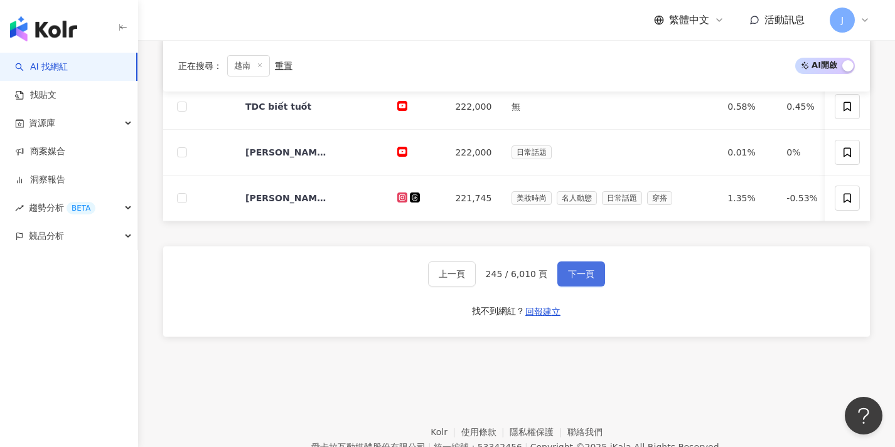
scroll to position [609, 0]
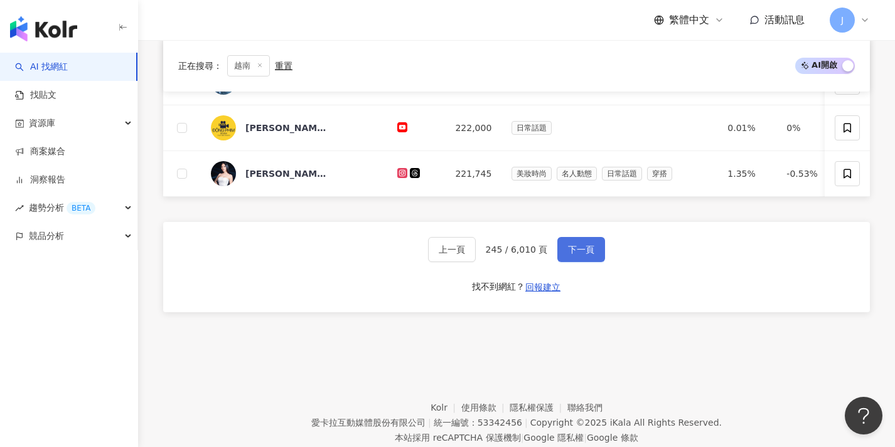
click at [577, 255] on span "下一頁" at bounding box center [581, 250] width 26 height 10
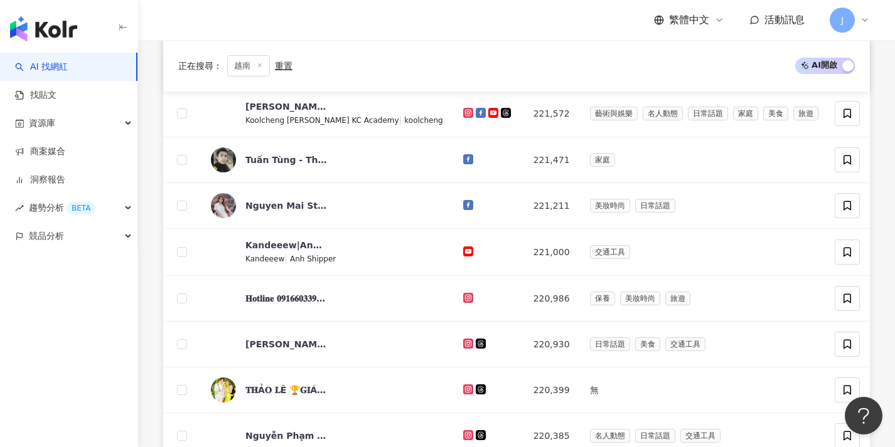
scroll to position [655, 0]
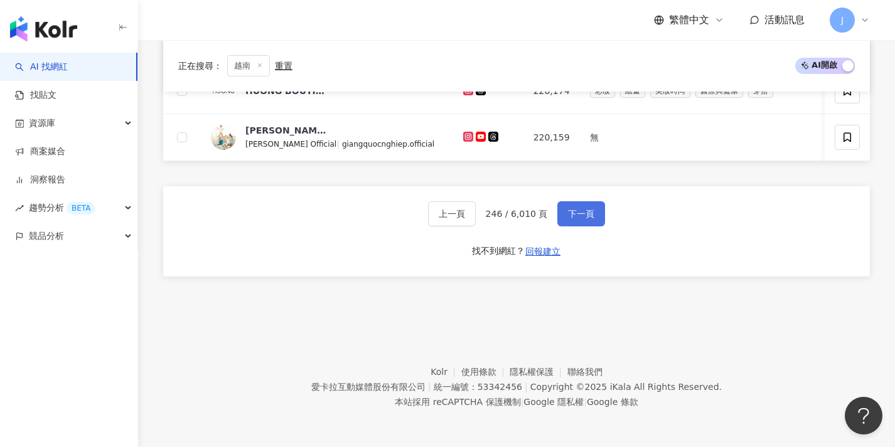
click at [574, 218] on span "下一頁" at bounding box center [581, 214] width 26 height 10
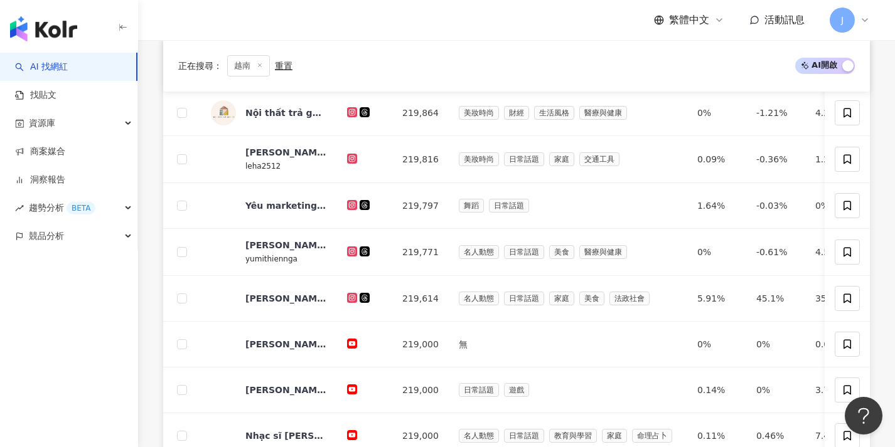
scroll to position [509, 0]
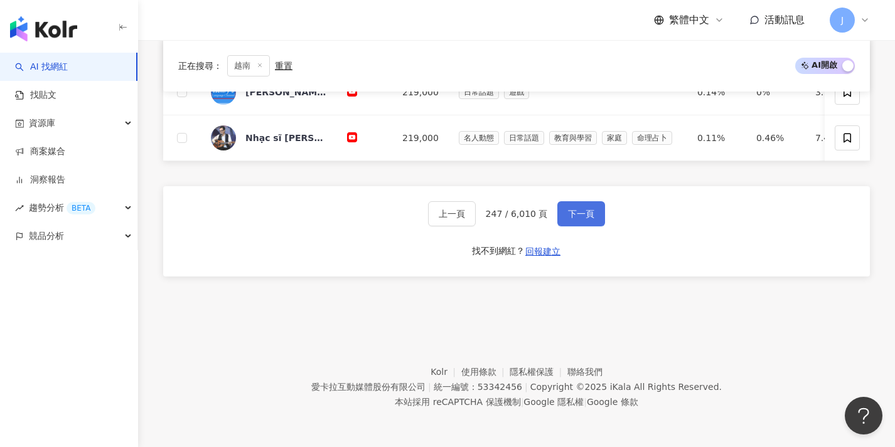
click at [570, 219] on span "下一頁" at bounding box center [581, 214] width 26 height 10
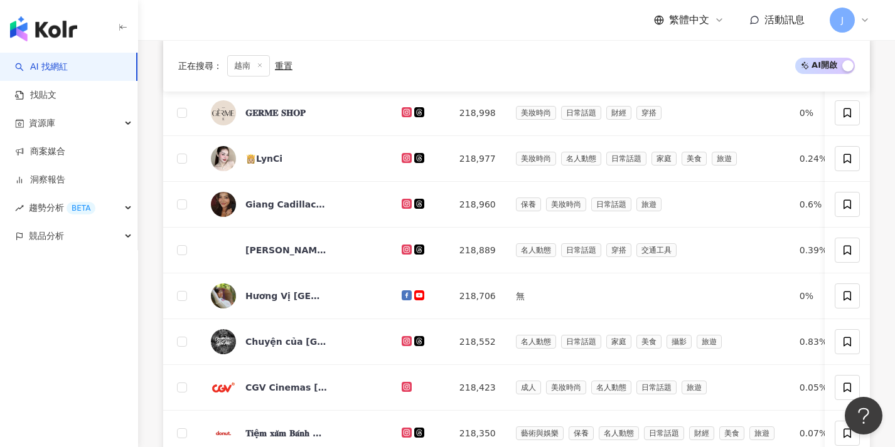
scroll to position [592, 0]
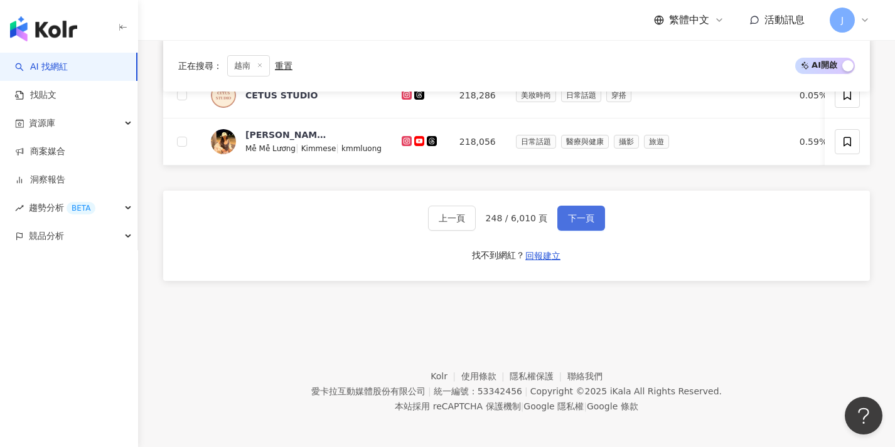
click at [570, 223] on span "下一頁" at bounding box center [581, 218] width 26 height 10
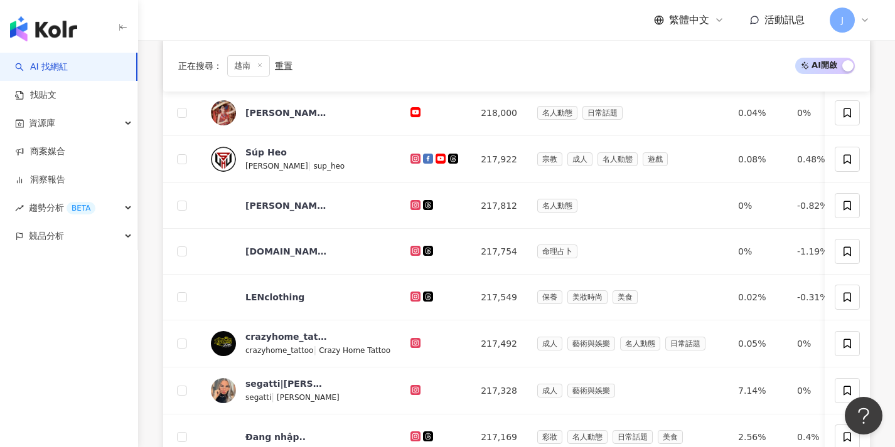
scroll to position [608, 0]
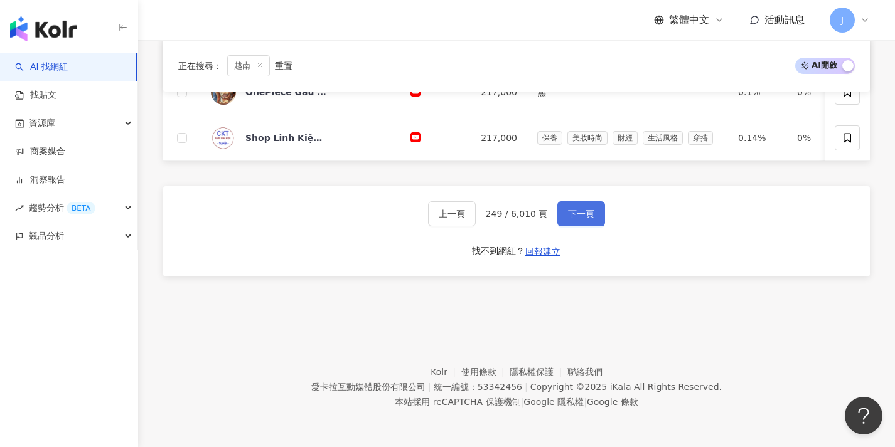
click at [570, 223] on button "下一頁" at bounding box center [581, 213] width 48 height 25
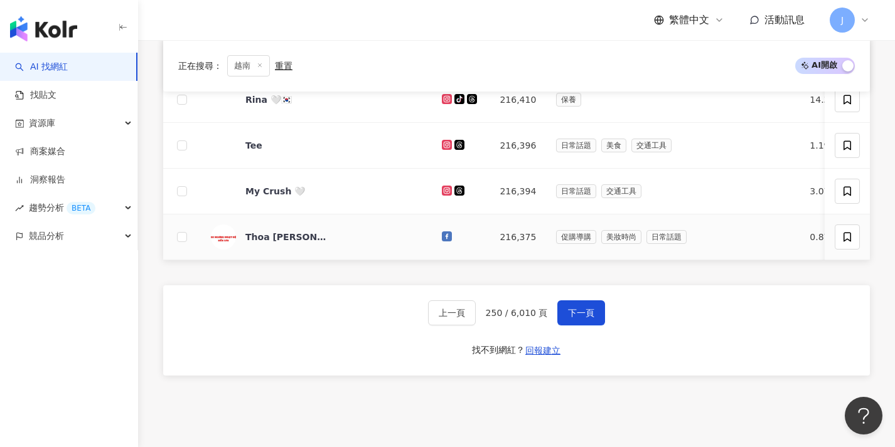
scroll to position [654, 0]
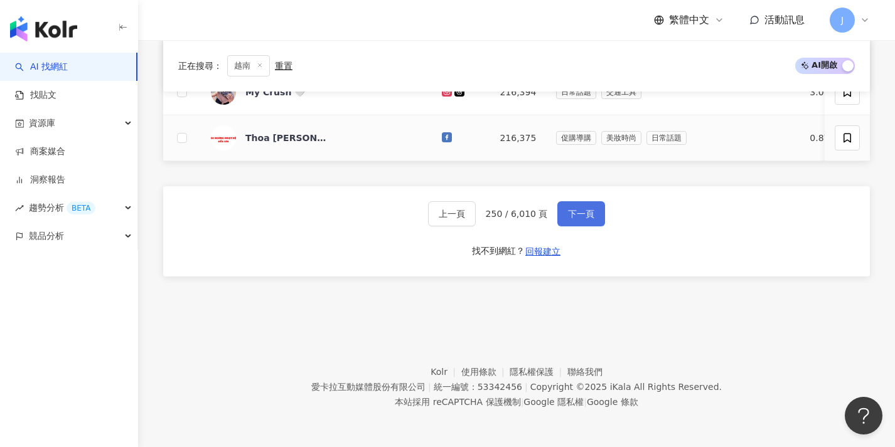
click at [570, 223] on button "下一頁" at bounding box center [581, 213] width 48 height 25
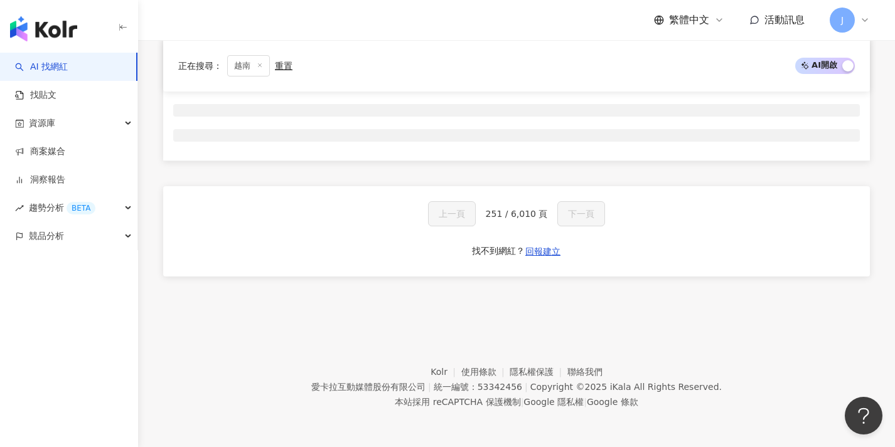
scroll to position [208, 0]
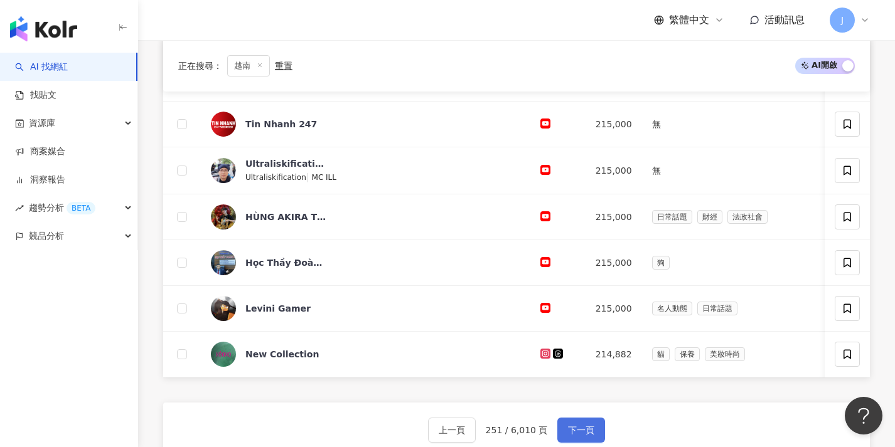
click at [570, 418] on button "下一頁" at bounding box center [581, 430] width 48 height 25
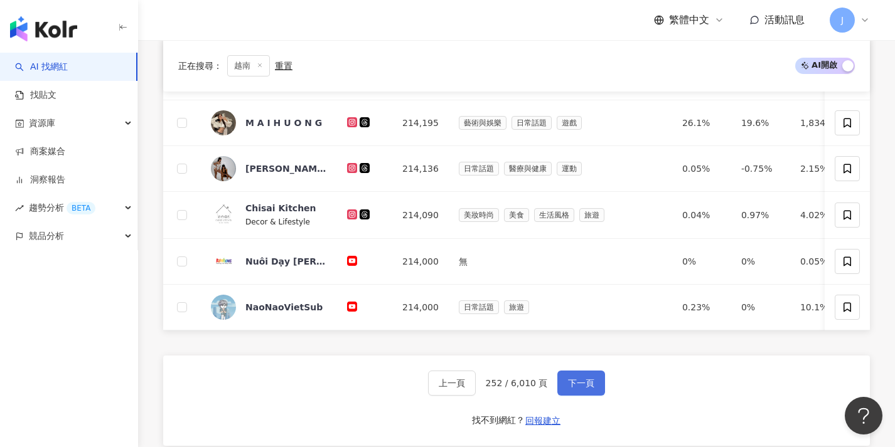
click at [570, 371] on button "下一頁" at bounding box center [581, 383] width 48 height 25
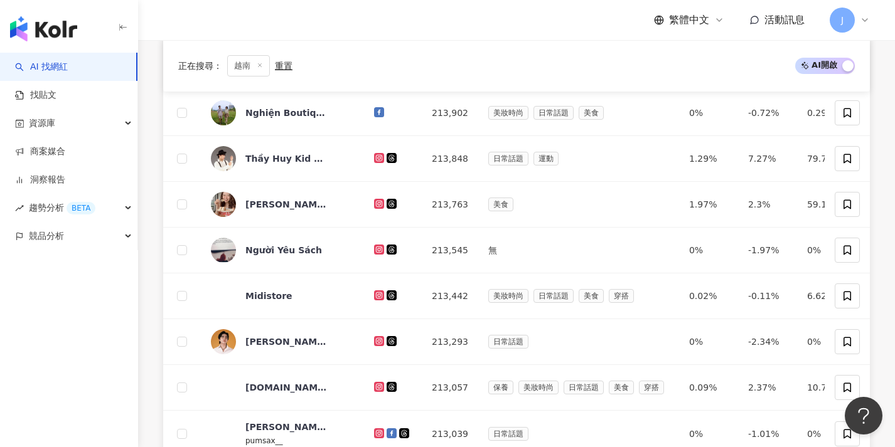
scroll to position [653, 0]
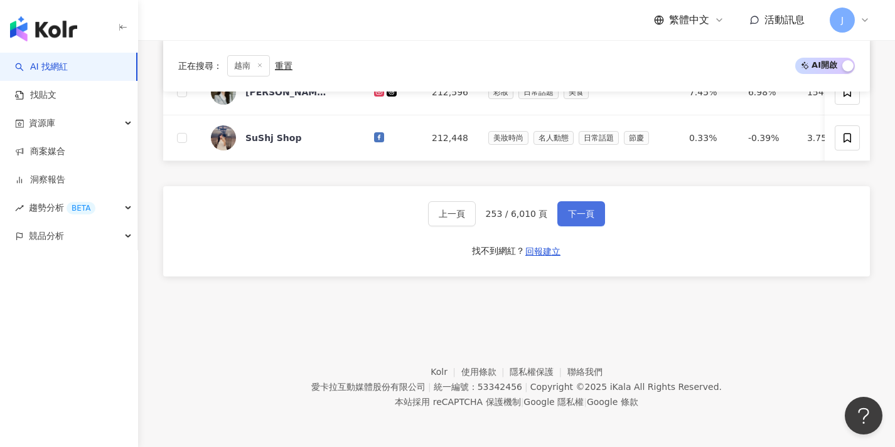
click at [570, 223] on button "下一頁" at bounding box center [581, 213] width 48 height 25
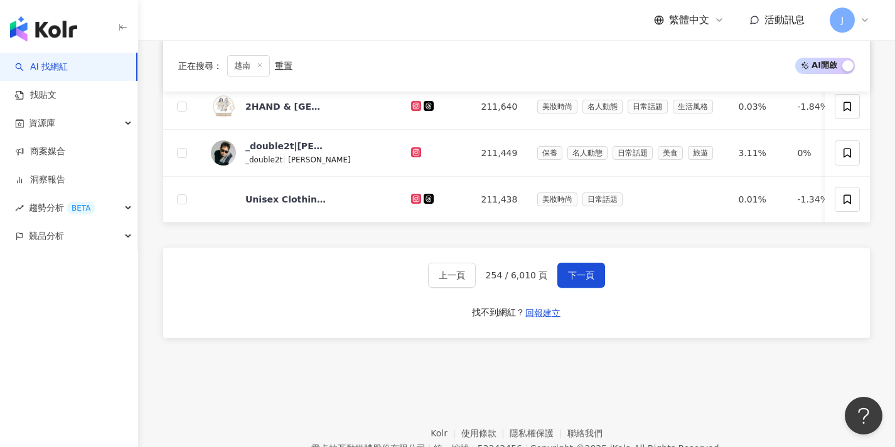
scroll to position [609, 0]
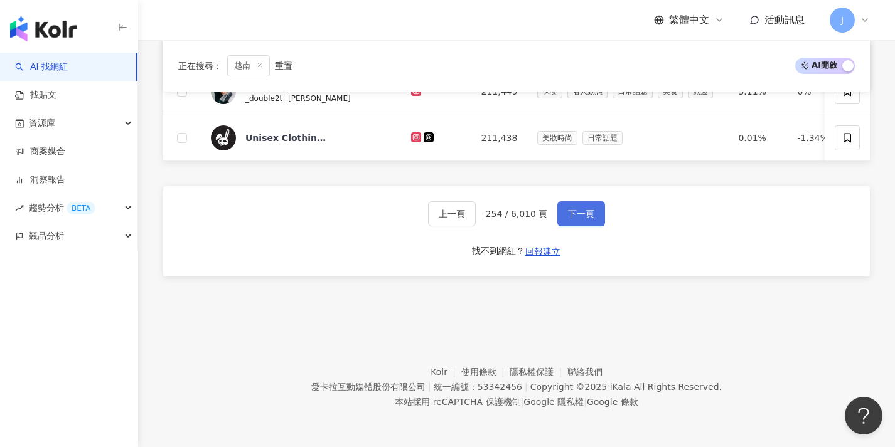
click at [570, 223] on button "下一頁" at bounding box center [581, 213] width 48 height 25
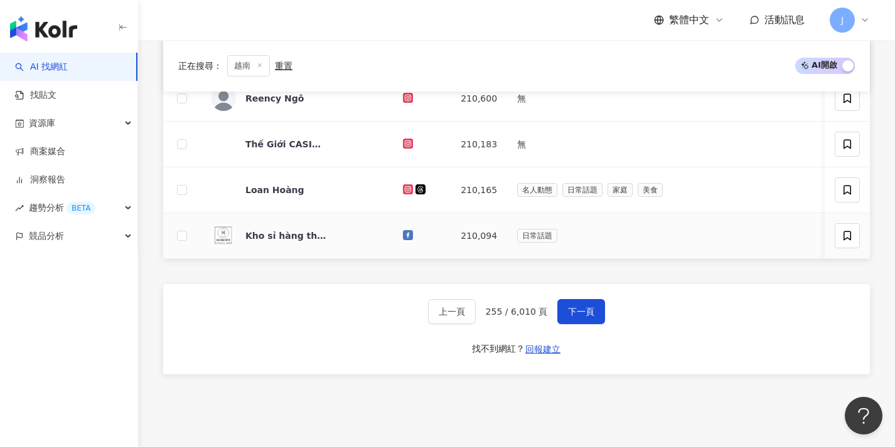
scroll to position [654, 0]
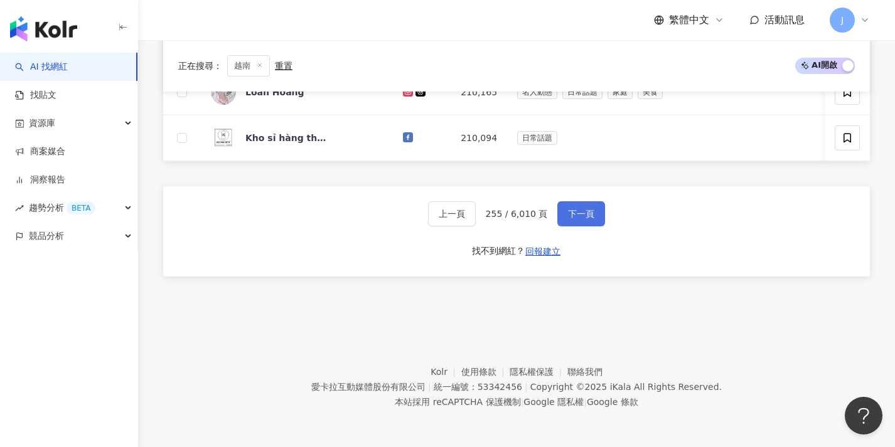
click at [570, 223] on button "下一頁" at bounding box center [581, 213] width 48 height 25
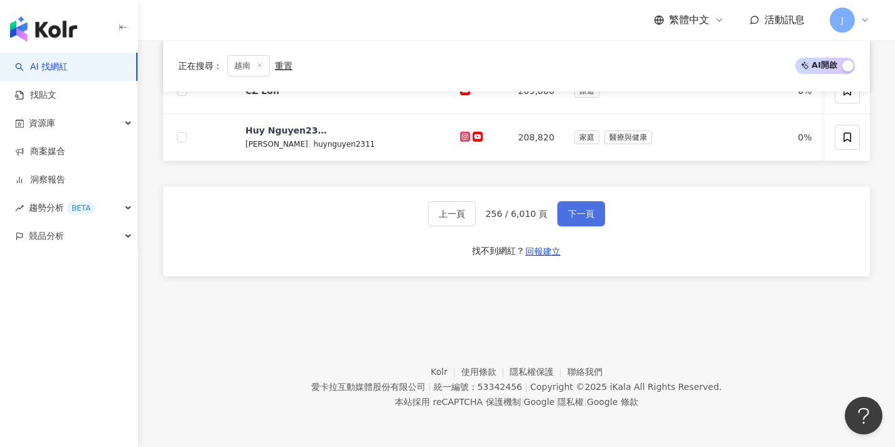
scroll to position [658, 0]
click at [570, 223] on button "下一頁" at bounding box center [581, 213] width 48 height 25
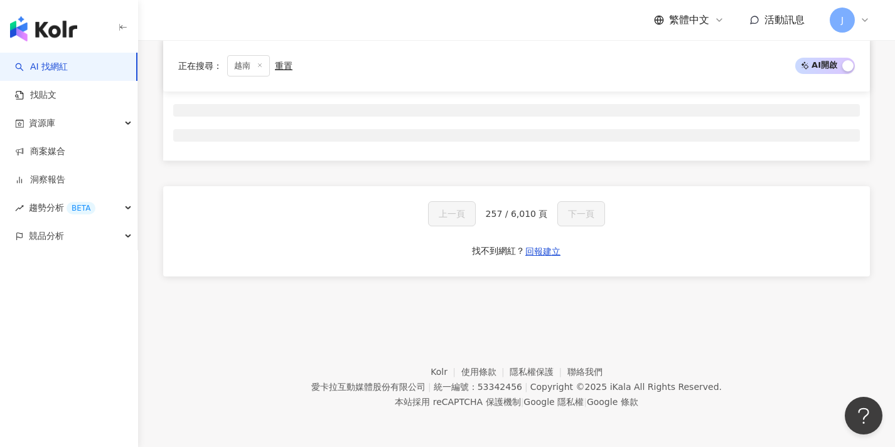
scroll to position [208, 0]
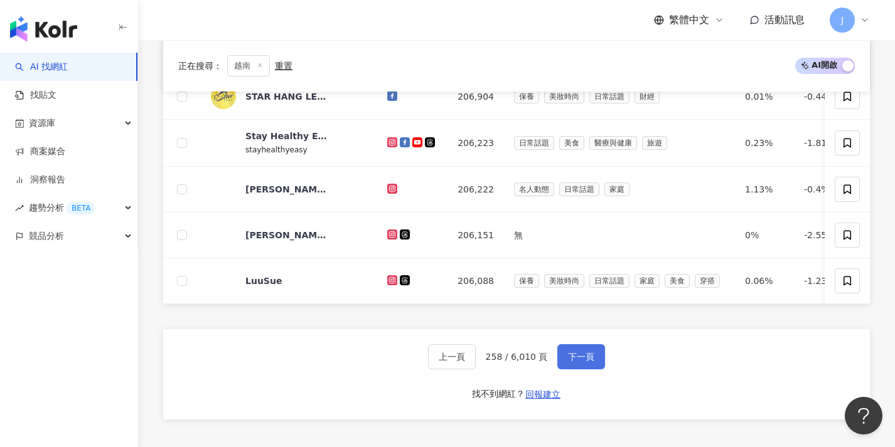
scroll to position [654, 0]
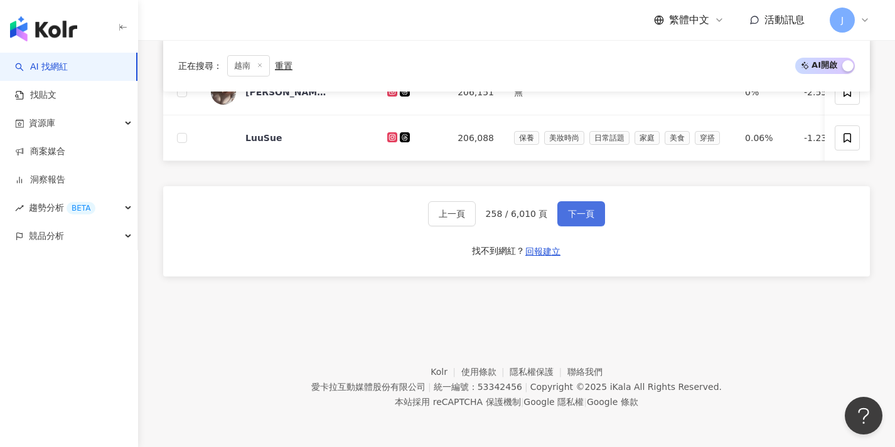
click at [574, 220] on button "下一頁" at bounding box center [581, 213] width 48 height 25
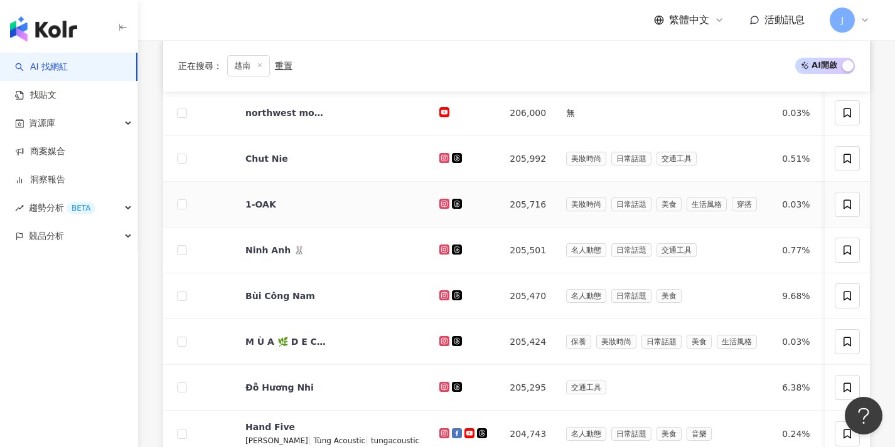
scroll to position [514, 0]
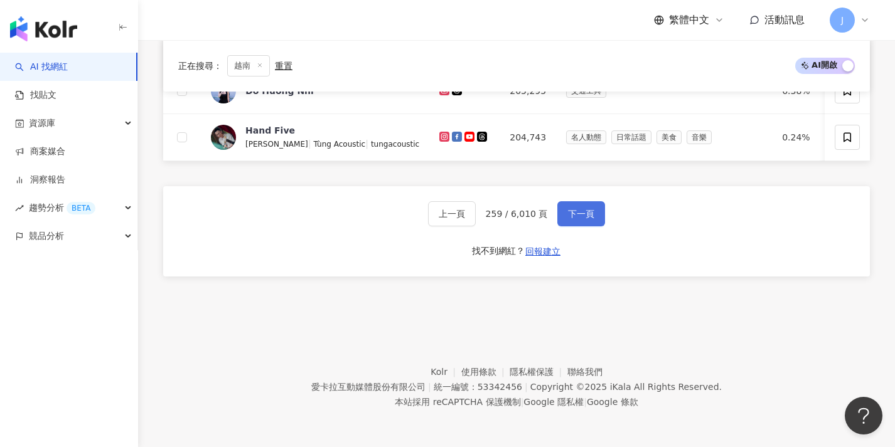
click at [581, 222] on button "下一頁" at bounding box center [581, 213] width 48 height 25
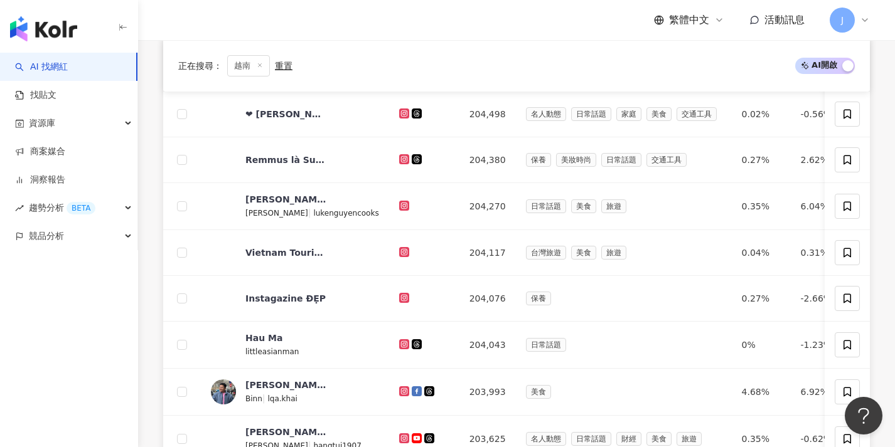
scroll to position [611, 0]
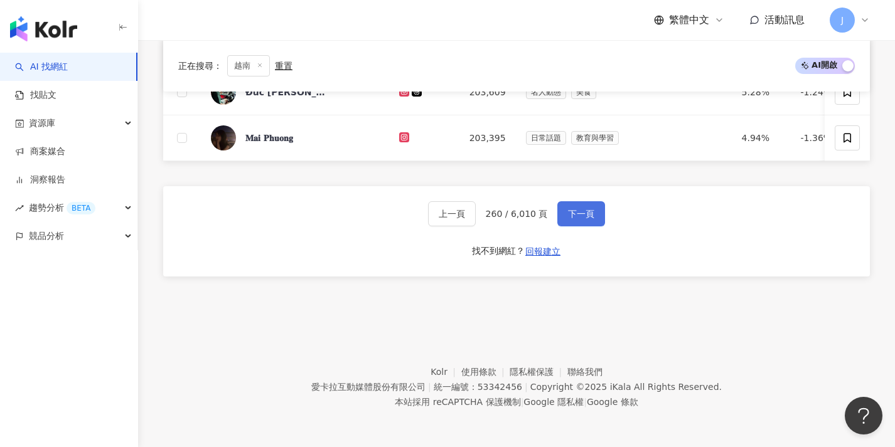
click at [580, 223] on button "下一頁" at bounding box center [581, 213] width 48 height 25
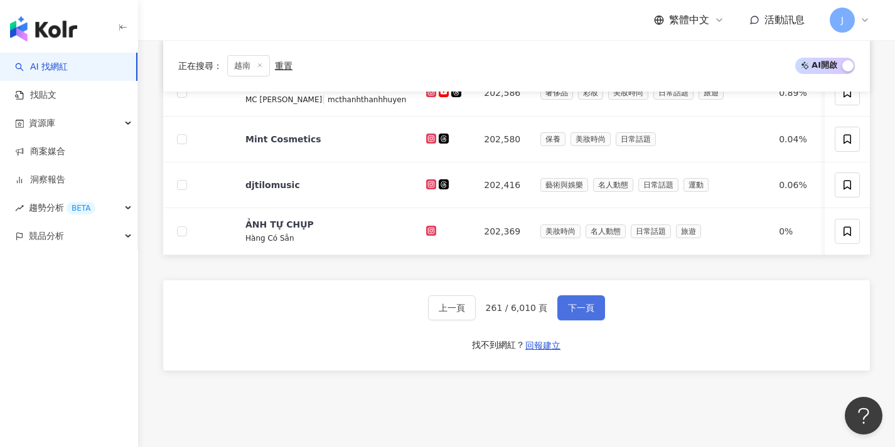
scroll to position [650, 0]
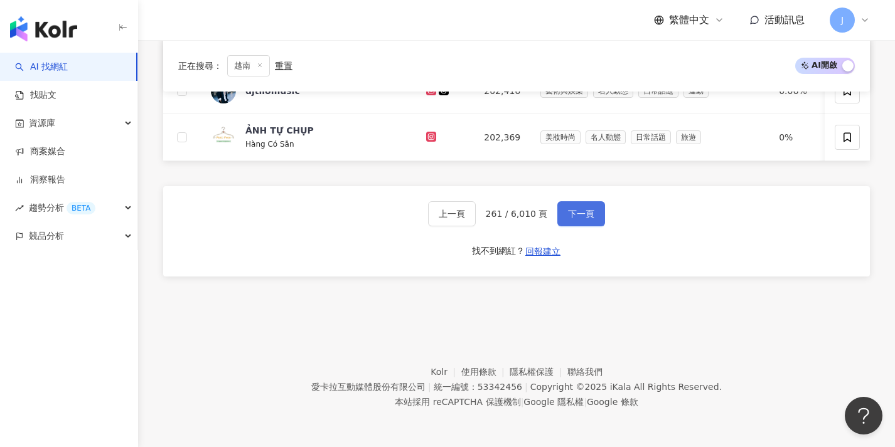
click at [579, 223] on button "下一頁" at bounding box center [581, 213] width 48 height 25
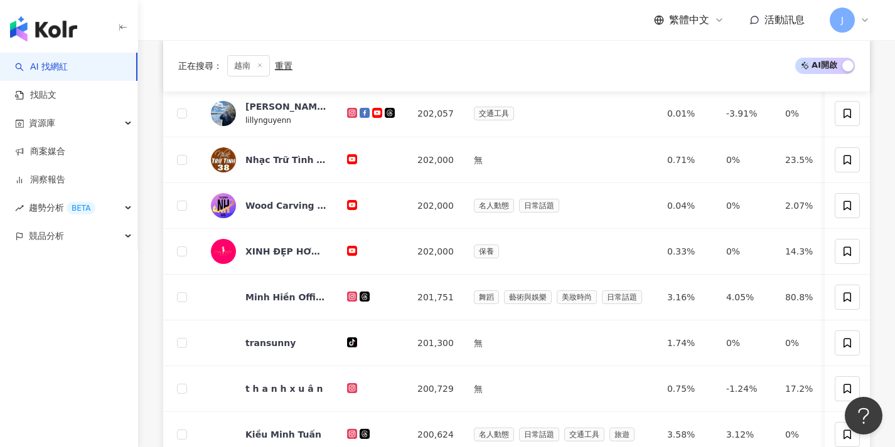
scroll to position [651, 0]
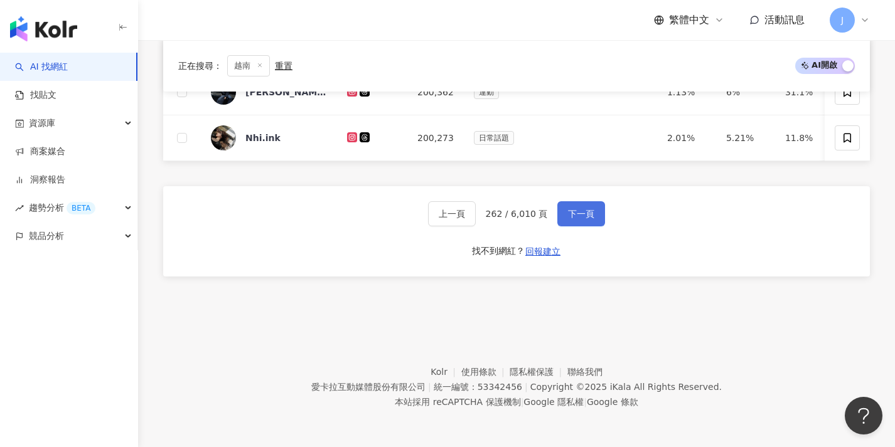
click at [579, 223] on button "下一頁" at bounding box center [581, 213] width 48 height 25
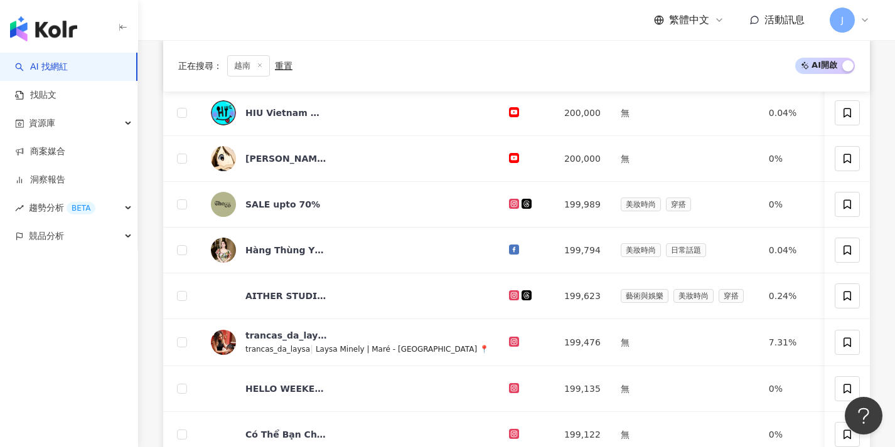
scroll to position [606, 0]
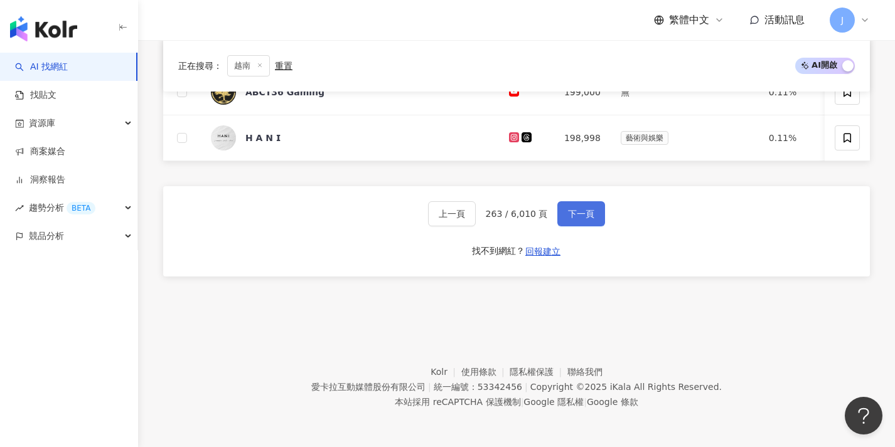
click at [579, 223] on button "下一頁" at bounding box center [581, 213] width 48 height 25
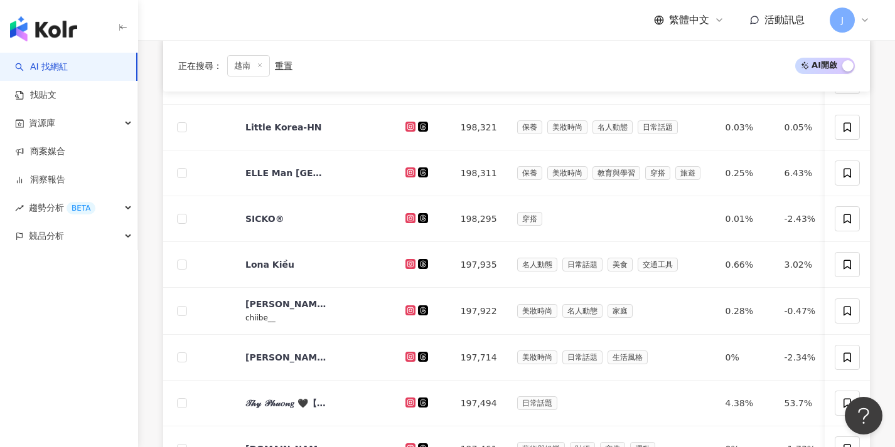
scroll to position [653, 0]
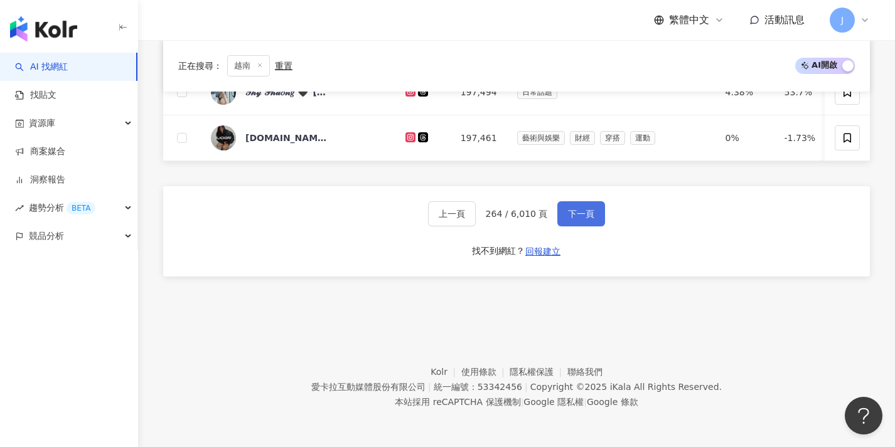
click at [579, 223] on button "下一頁" at bounding box center [581, 213] width 48 height 25
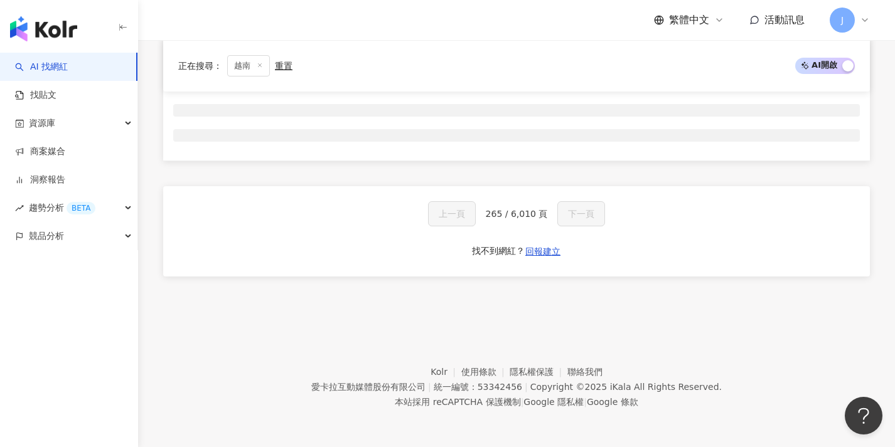
scroll to position [208, 0]
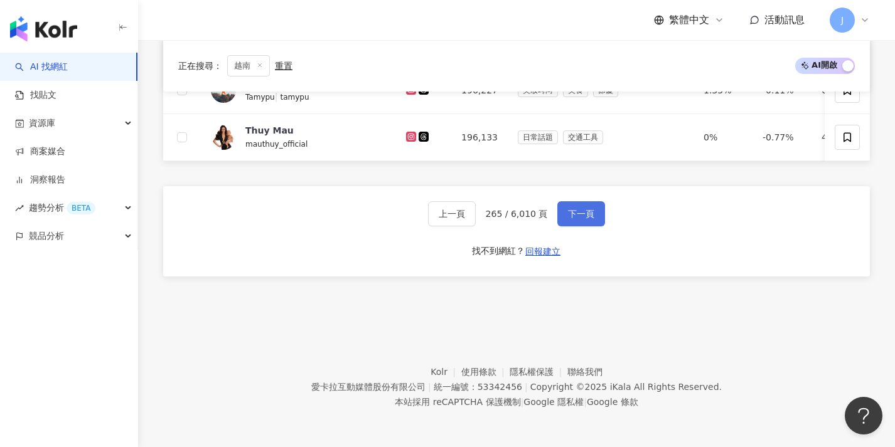
click at [579, 223] on button "下一頁" at bounding box center [581, 213] width 48 height 25
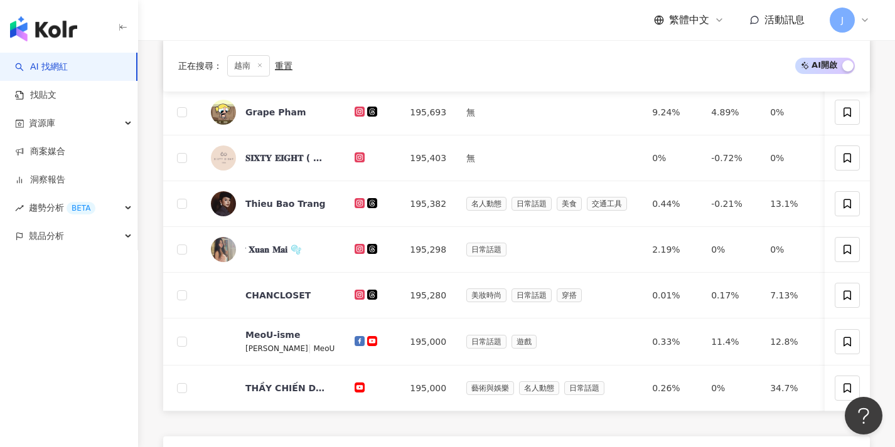
scroll to position [606, 0]
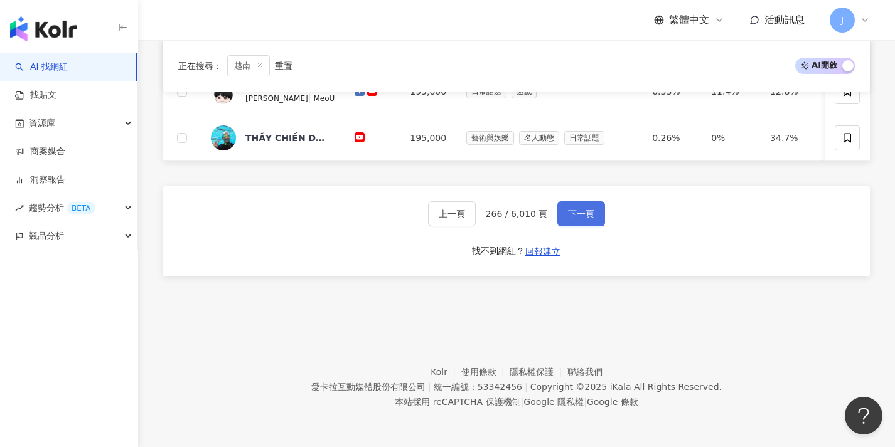
click at [579, 223] on button "下一頁" at bounding box center [581, 213] width 48 height 25
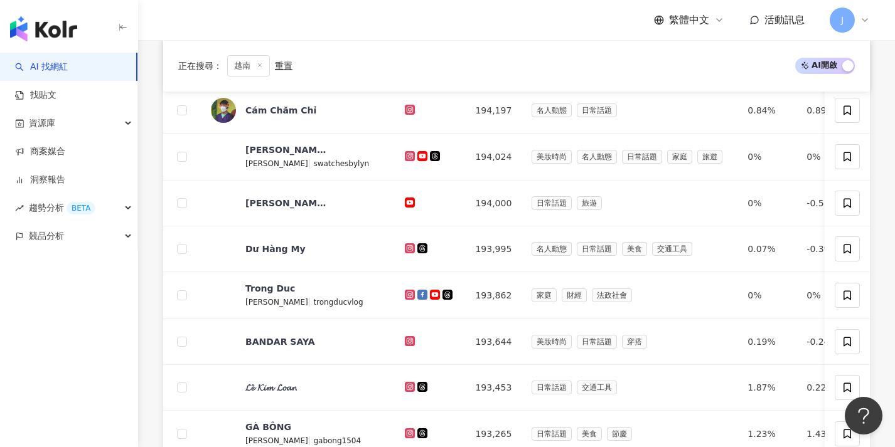
scroll to position [655, 0]
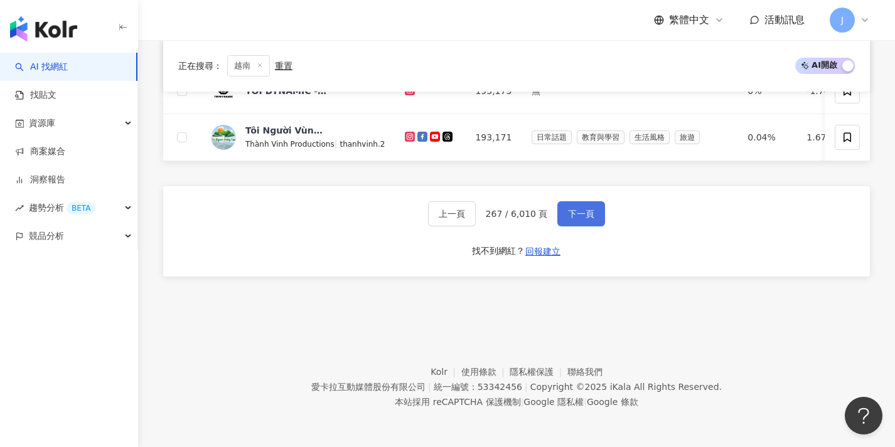
click at [579, 223] on button "下一頁" at bounding box center [581, 213] width 48 height 25
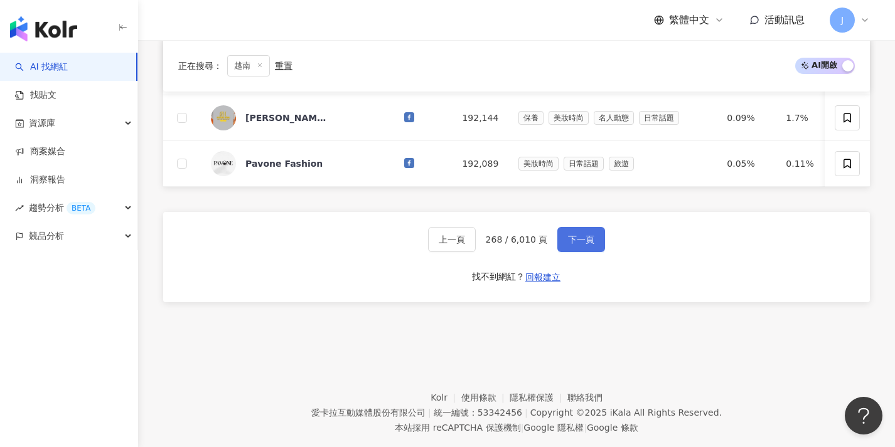
scroll to position [563, 0]
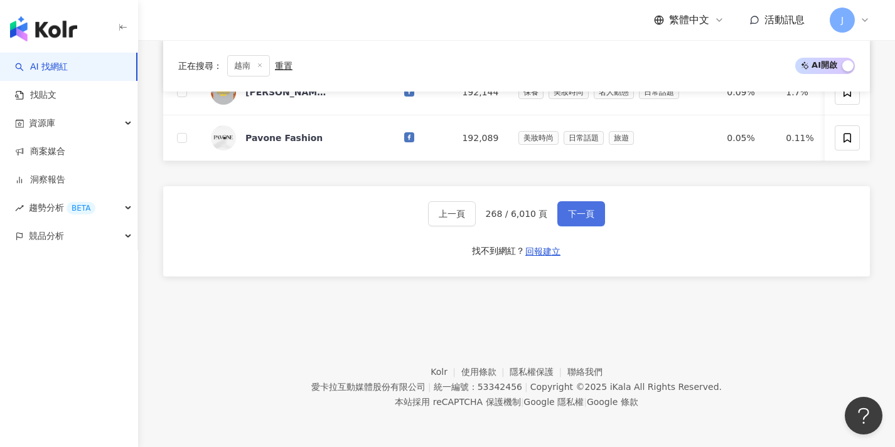
click at [579, 223] on button "下一頁" at bounding box center [581, 213] width 48 height 25
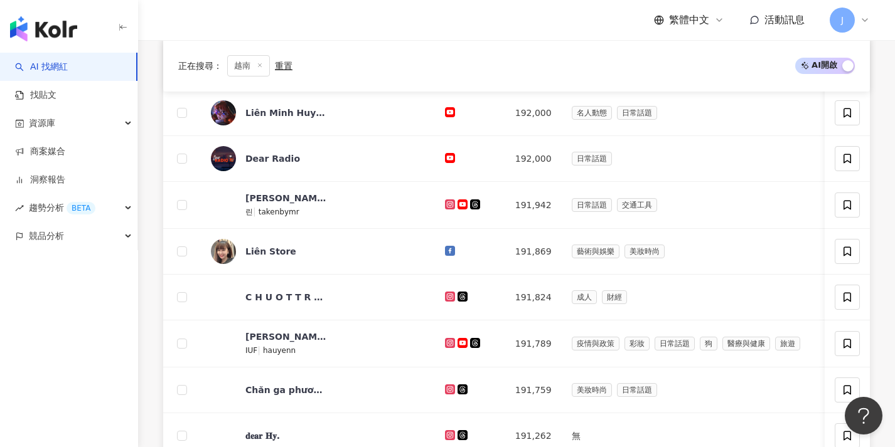
scroll to position [609, 0]
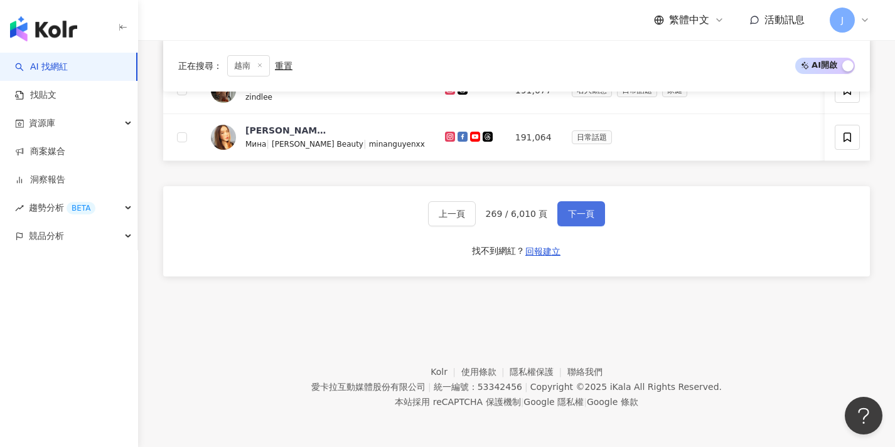
click at [579, 223] on button "下一頁" at bounding box center [581, 213] width 48 height 25
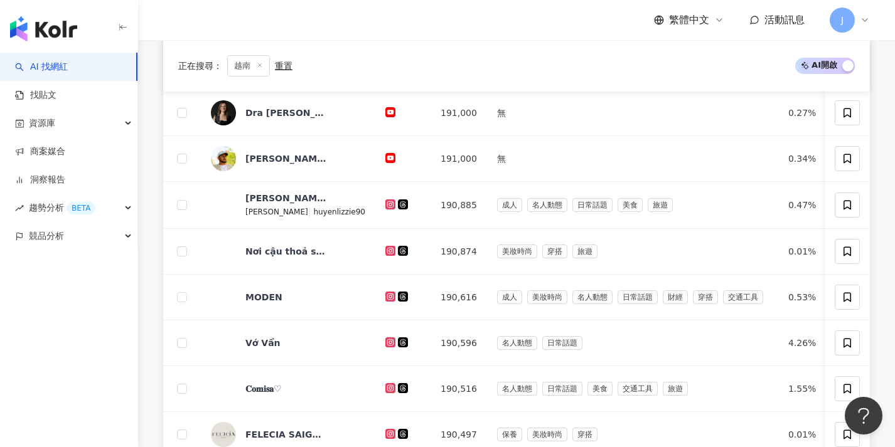
scroll to position [651, 0]
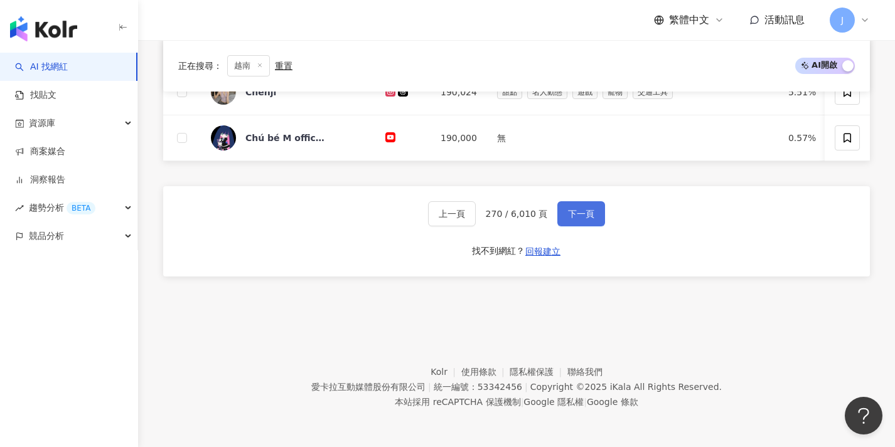
click at [579, 223] on button "下一頁" at bounding box center [581, 213] width 48 height 25
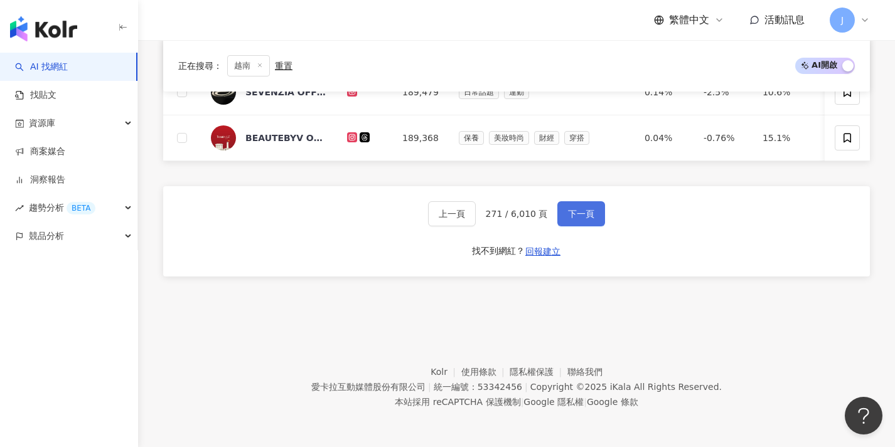
click at [579, 223] on button "下一頁" at bounding box center [581, 213] width 48 height 25
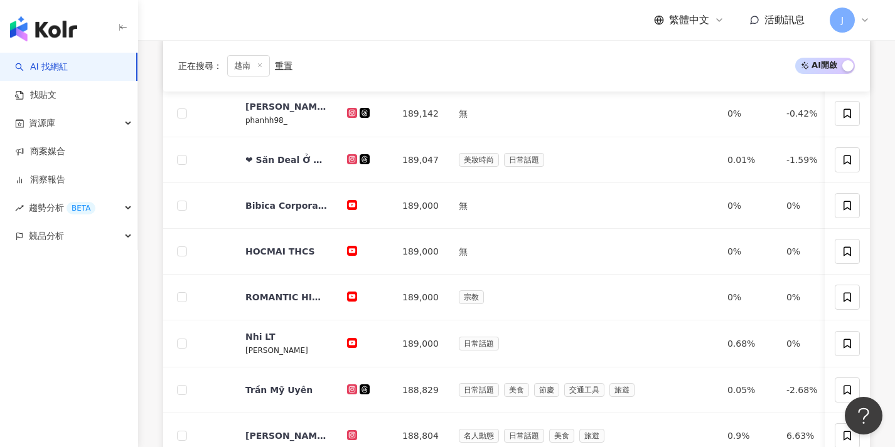
scroll to position [653, 0]
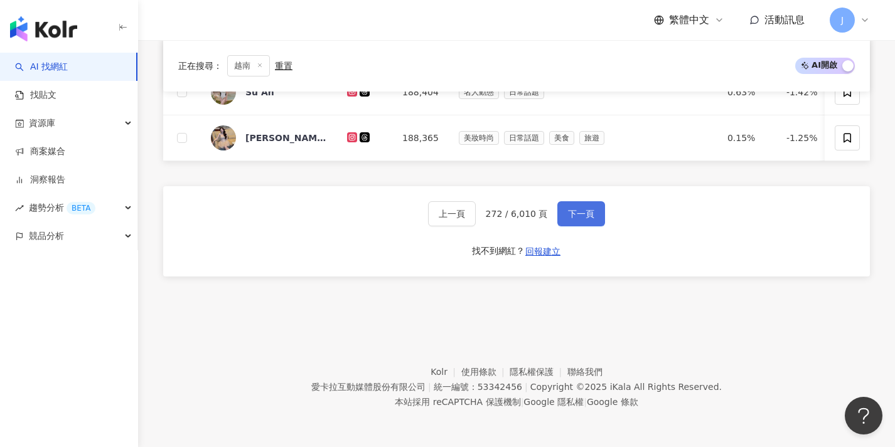
click at [579, 223] on button "下一頁" at bounding box center [581, 213] width 48 height 25
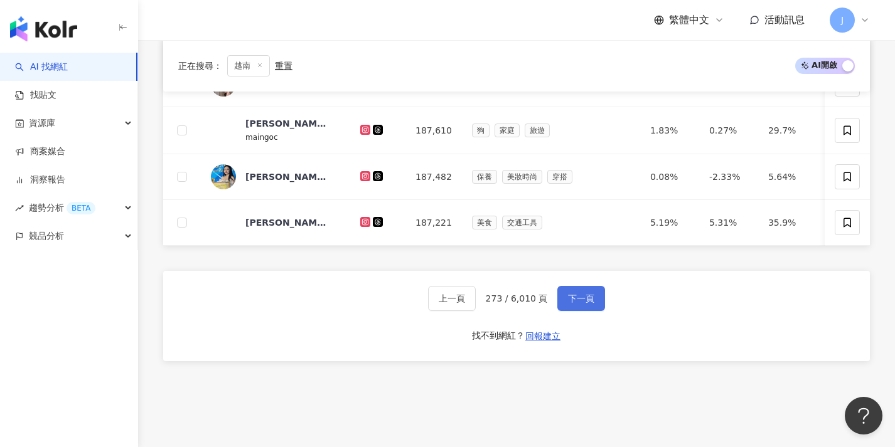
scroll to position [655, 0]
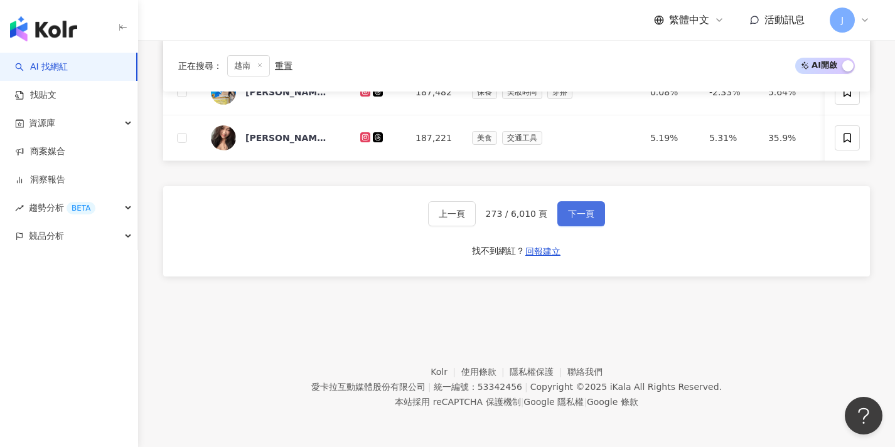
click at [579, 223] on button "下一頁" at bounding box center [581, 213] width 48 height 25
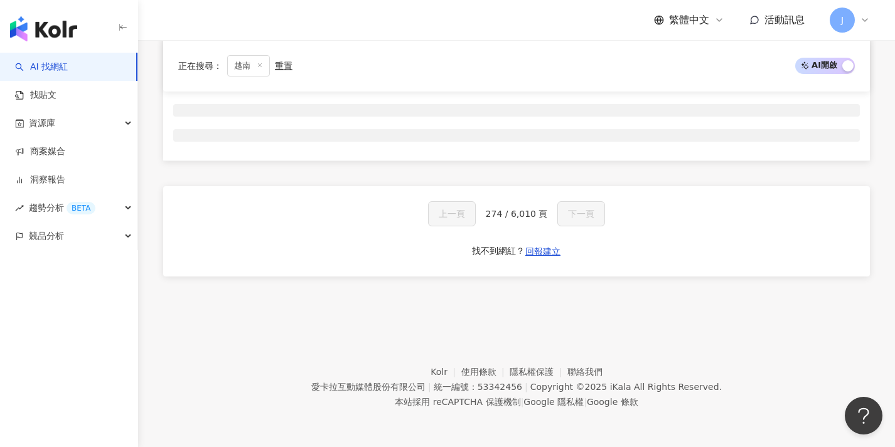
scroll to position [208, 0]
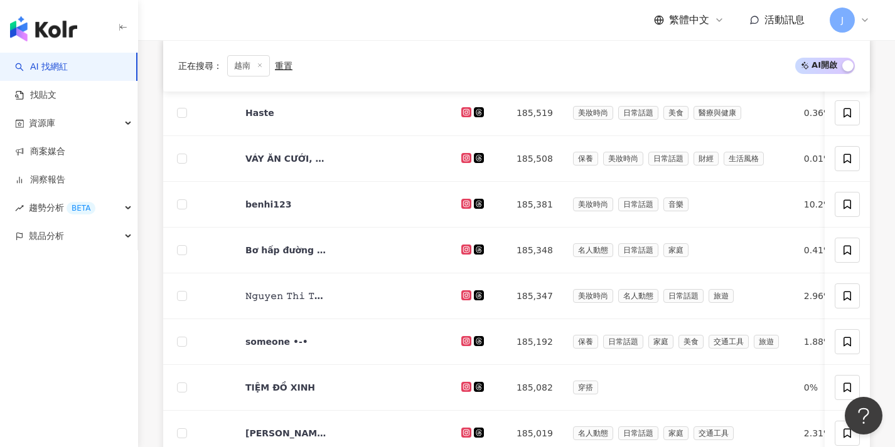
scroll to position [651, 0]
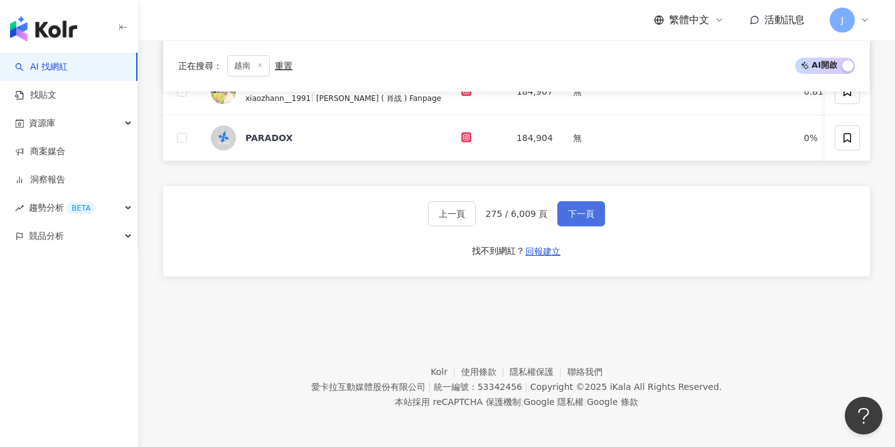
click at [579, 223] on button "下一頁" at bounding box center [581, 213] width 48 height 25
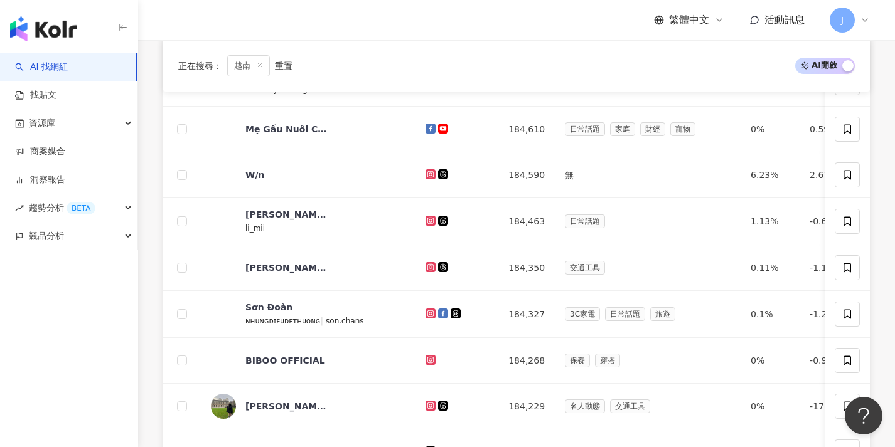
scroll to position [658, 0]
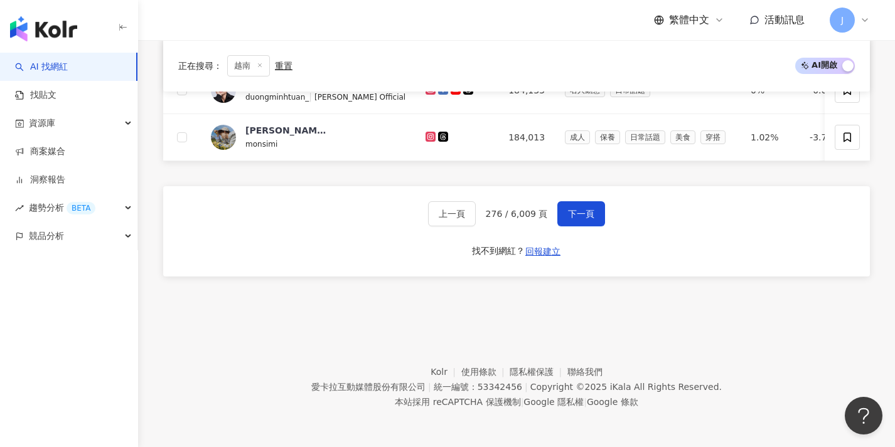
click at [528, 319] on footer "Kolr 使用條款 隱私權保護 聯絡我們 愛卡拉互動媒體股份有限公司 | 統一編號：53342456 | Copyright © 2025 iKala All…" at bounding box center [516, 377] width 757 height 139
click at [600, 215] on button "下一頁" at bounding box center [581, 213] width 48 height 25
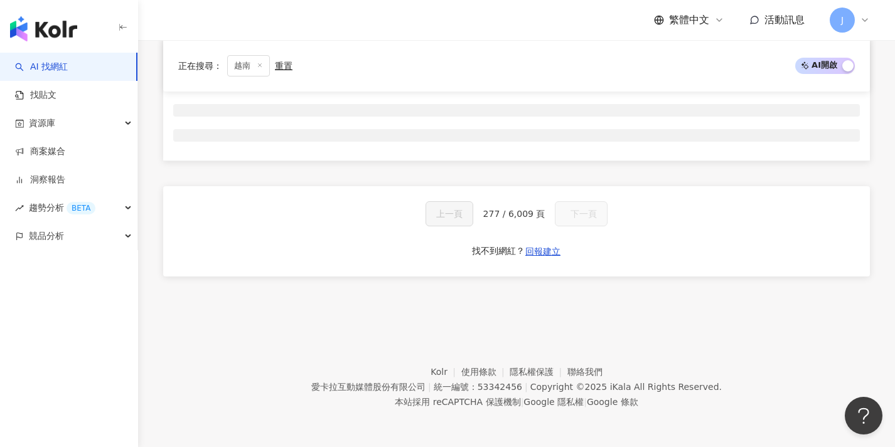
scroll to position [208, 0]
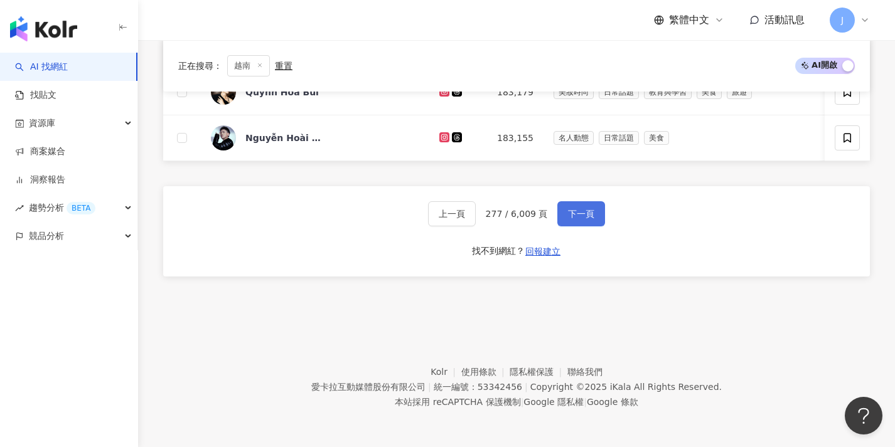
click at [600, 215] on button "下一頁" at bounding box center [581, 213] width 48 height 25
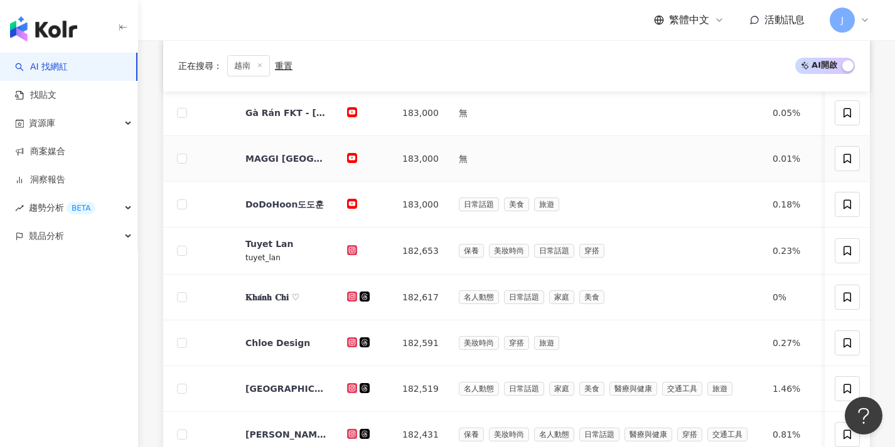
scroll to position [607, 0]
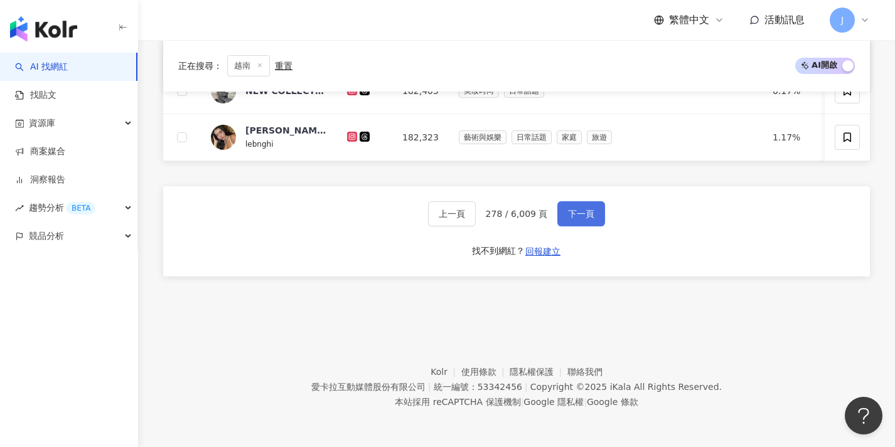
click at [580, 213] on span "下一頁" at bounding box center [581, 214] width 26 height 10
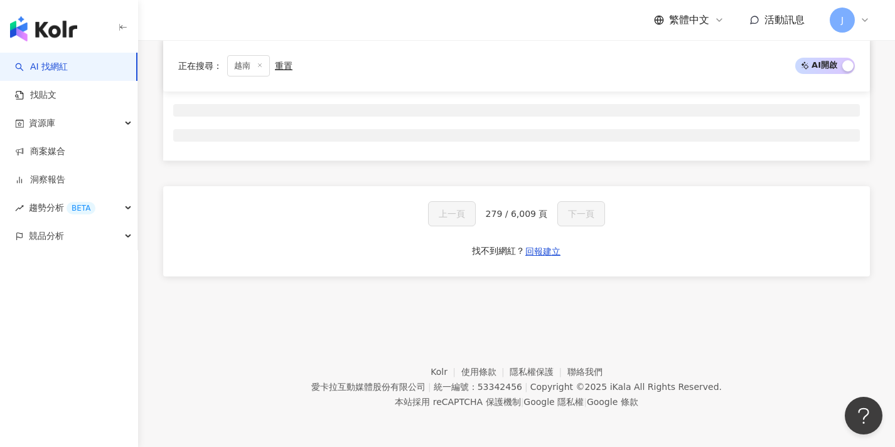
scroll to position [208, 0]
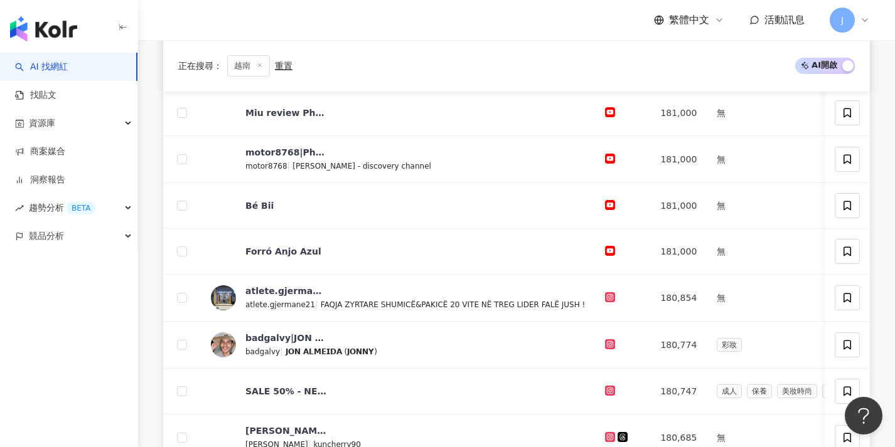
scroll to position [656, 0]
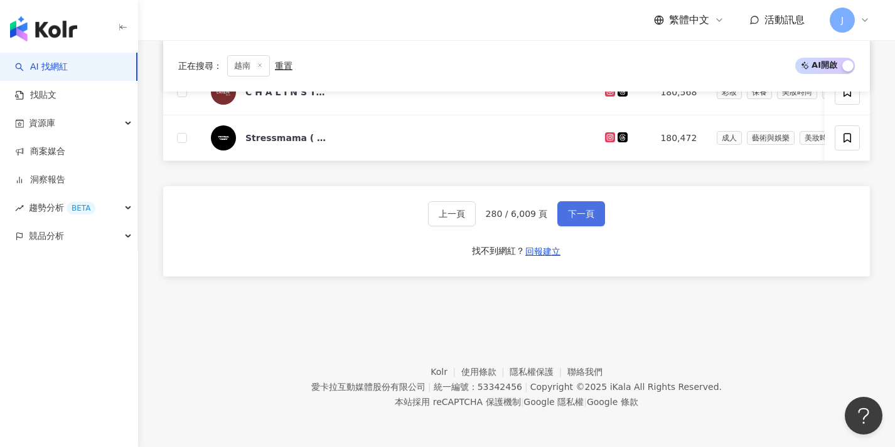
click at [582, 216] on span "下一頁" at bounding box center [581, 214] width 26 height 10
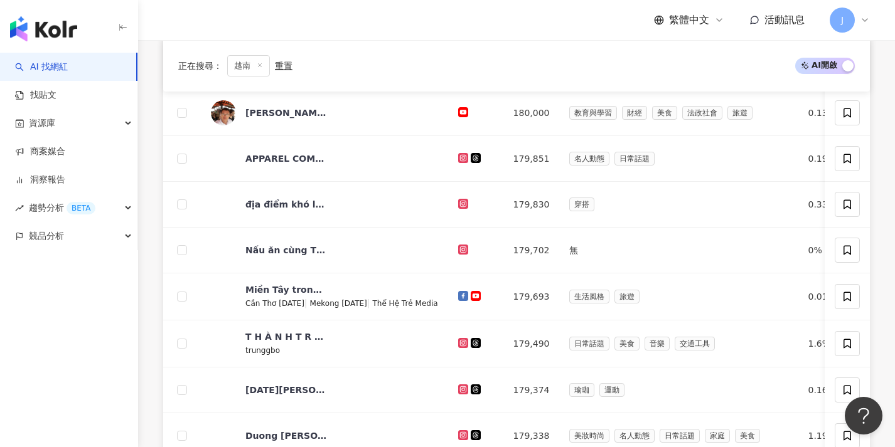
scroll to position [607, 0]
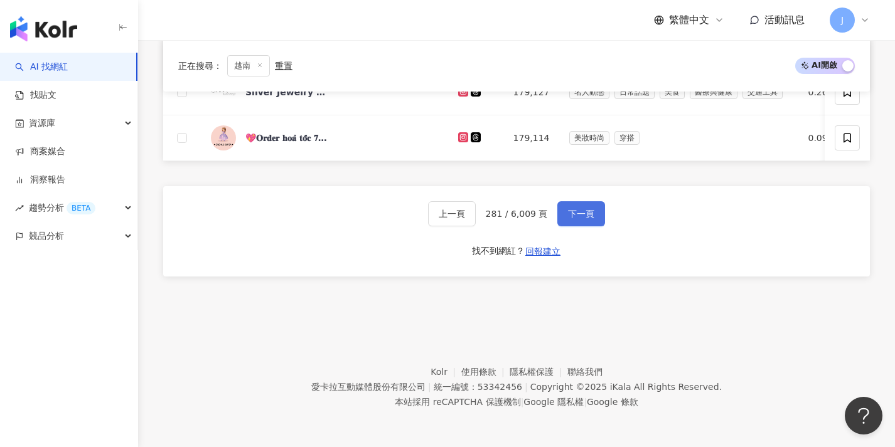
click at [582, 216] on span "下一頁" at bounding box center [581, 214] width 26 height 10
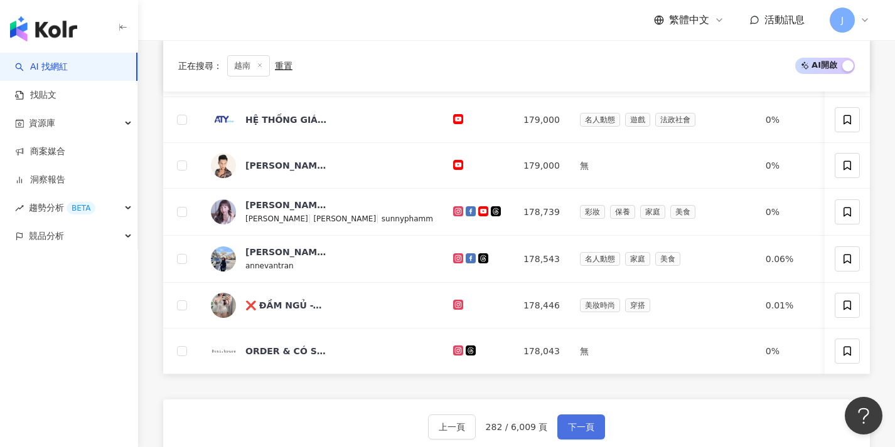
scroll to position [561, 0]
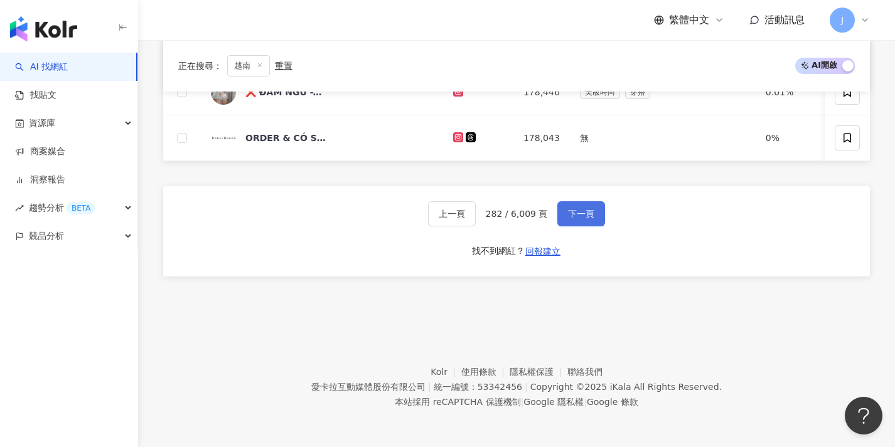
click at [582, 216] on span "下一頁" at bounding box center [581, 214] width 26 height 10
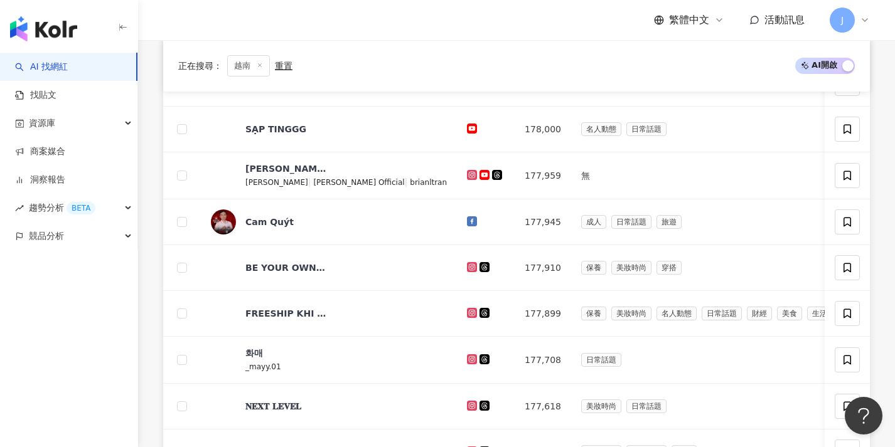
scroll to position [654, 0]
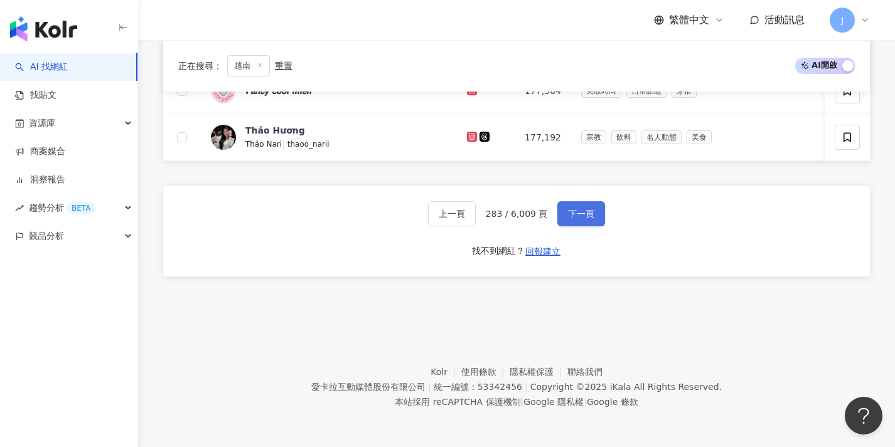
click at [582, 216] on span "下一頁" at bounding box center [581, 214] width 26 height 10
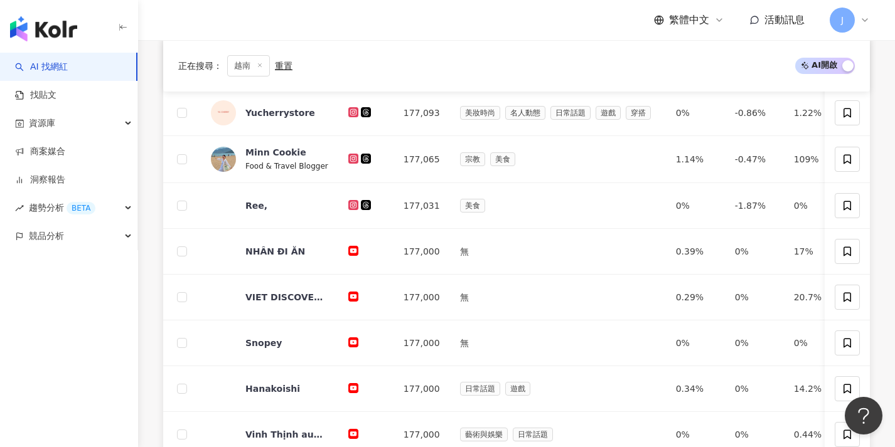
scroll to position [651, 0]
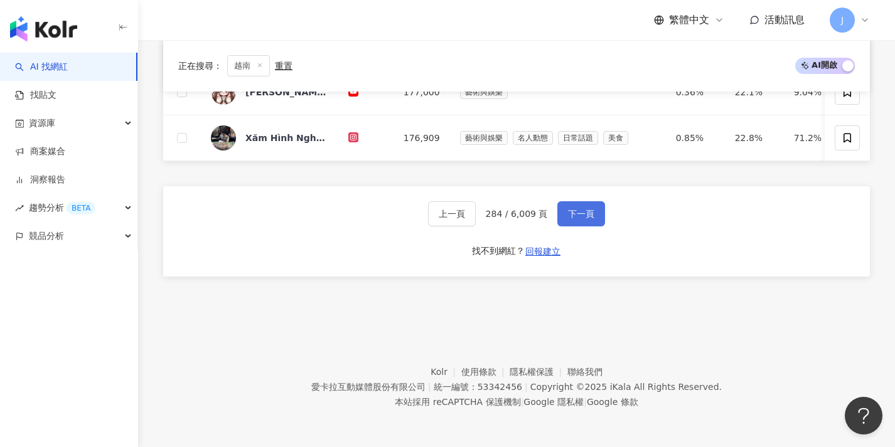
click at [582, 216] on span "下一頁" at bounding box center [581, 214] width 26 height 10
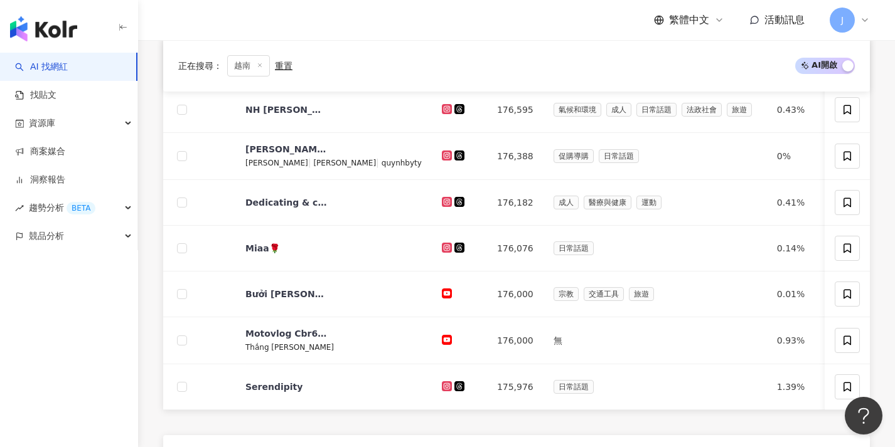
scroll to position [607, 0]
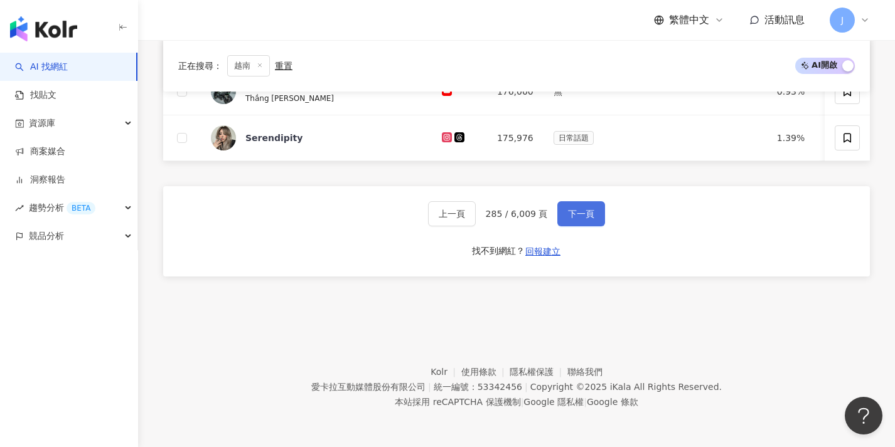
click at [582, 216] on span "下一頁" at bounding box center [581, 214] width 26 height 10
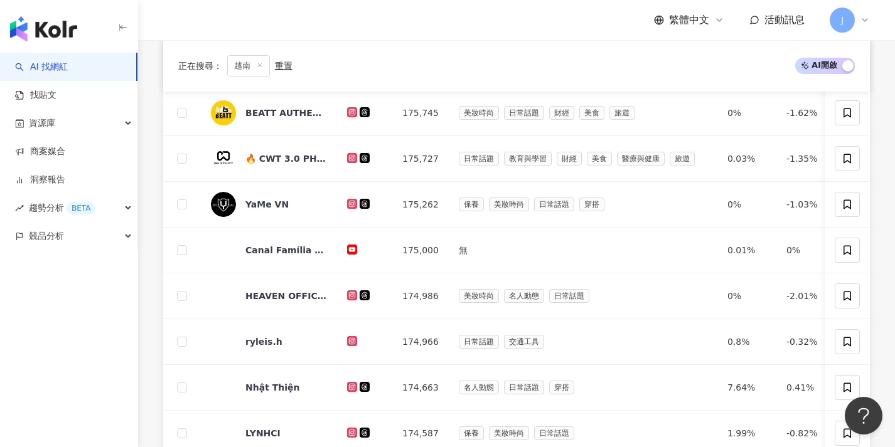
scroll to position [604, 0]
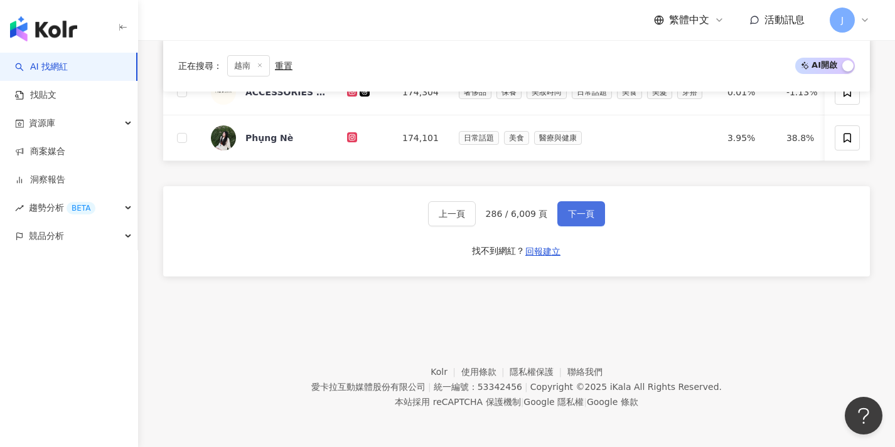
click at [582, 216] on span "下一頁" at bounding box center [581, 214] width 26 height 10
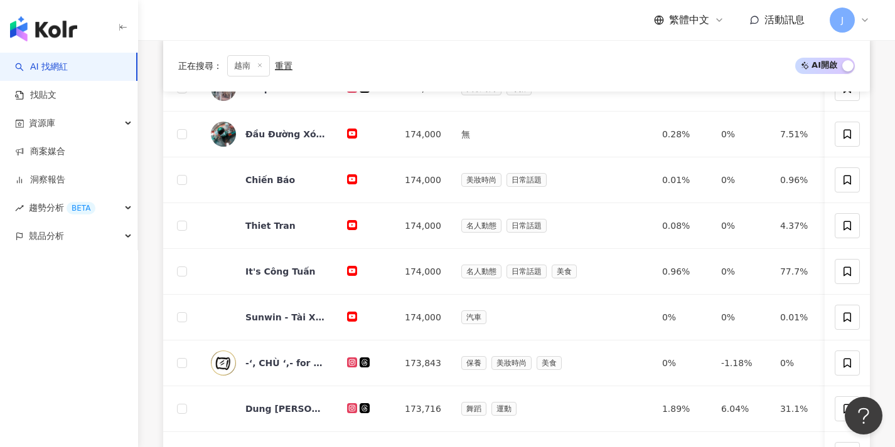
scroll to position [651, 0]
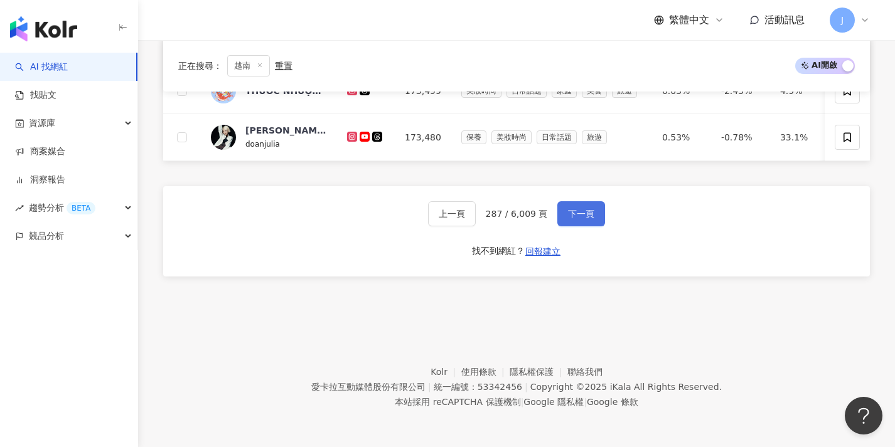
click at [582, 216] on span "下一頁" at bounding box center [581, 214] width 26 height 10
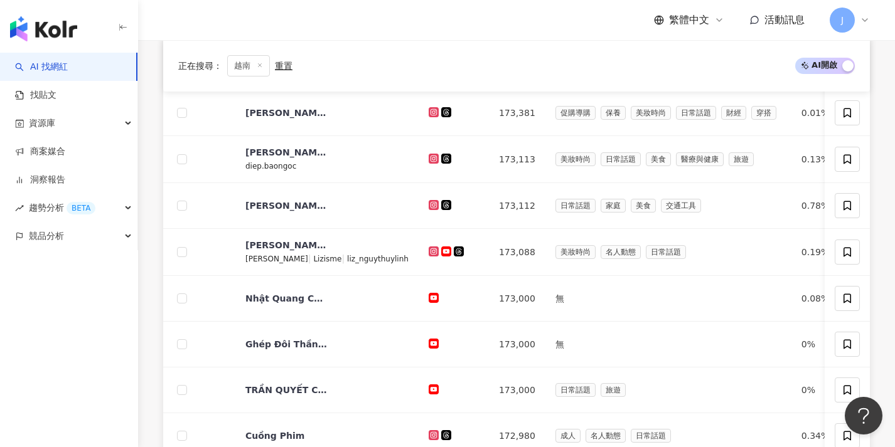
scroll to position [654, 0]
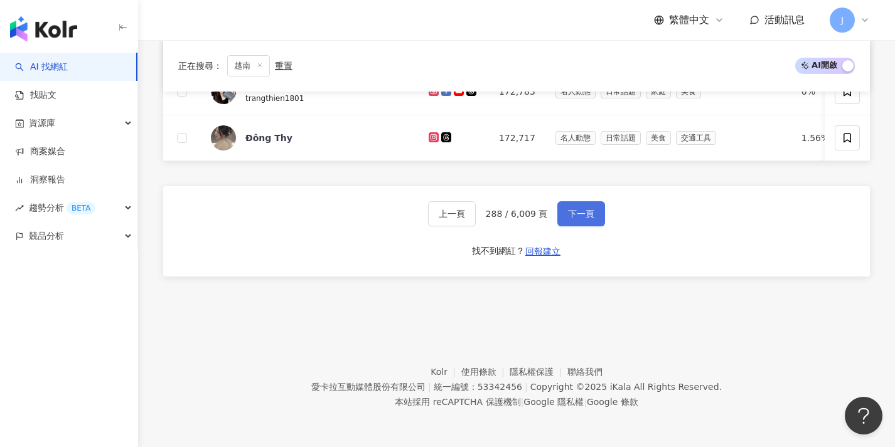
click at [582, 216] on span "下一頁" at bounding box center [581, 214] width 26 height 10
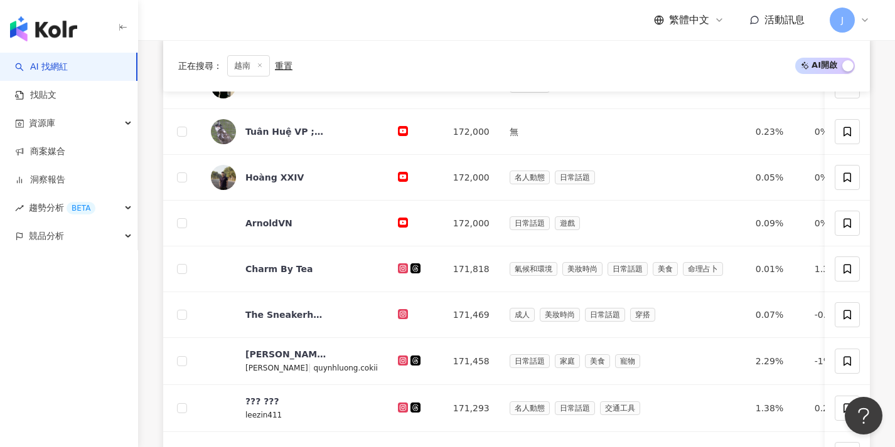
scroll to position [653, 0]
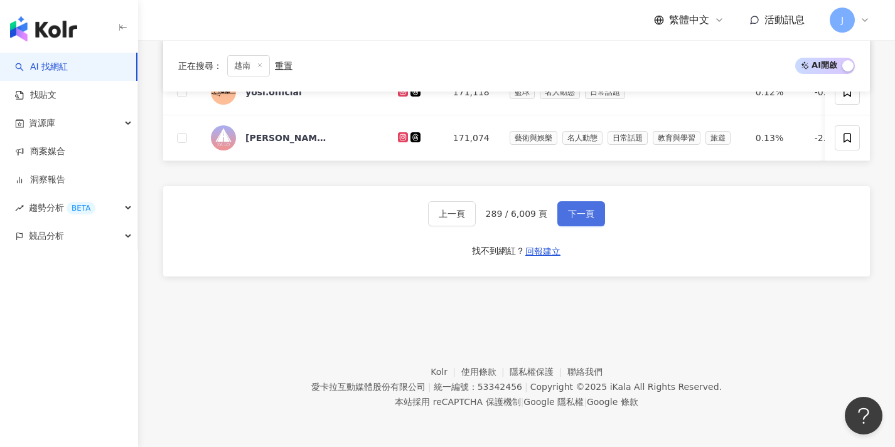
click at [582, 216] on span "下一頁" at bounding box center [581, 214] width 26 height 10
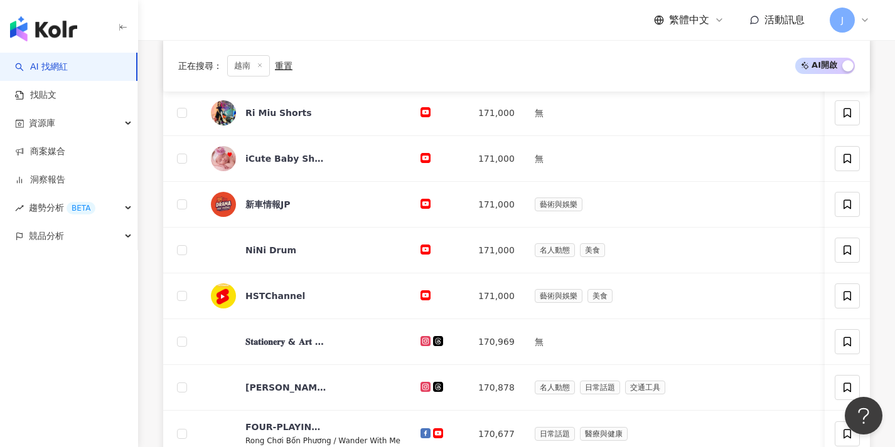
scroll to position [607, 0]
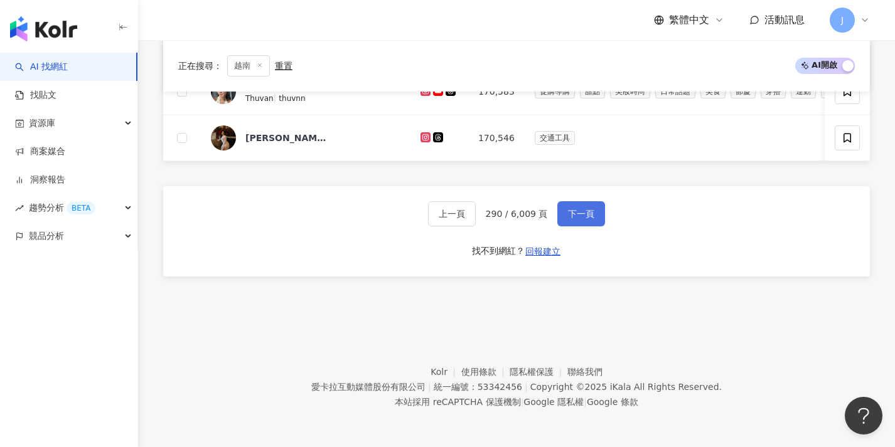
click at [582, 216] on span "下一頁" at bounding box center [581, 214] width 26 height 10
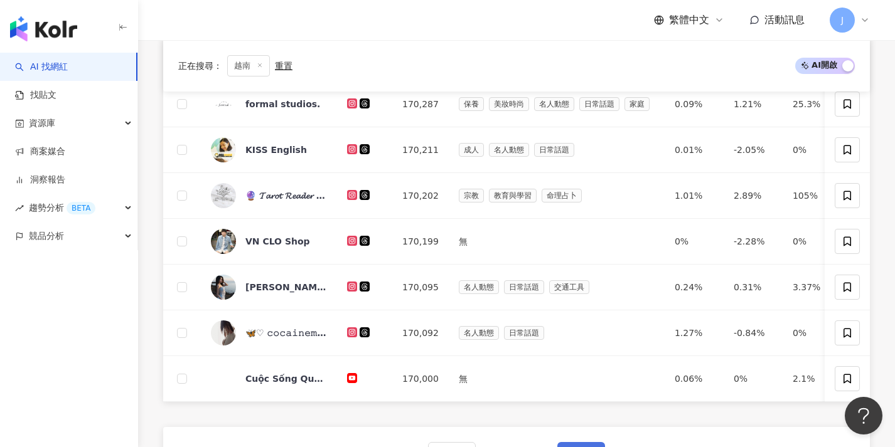
scroll to position [606, 0]
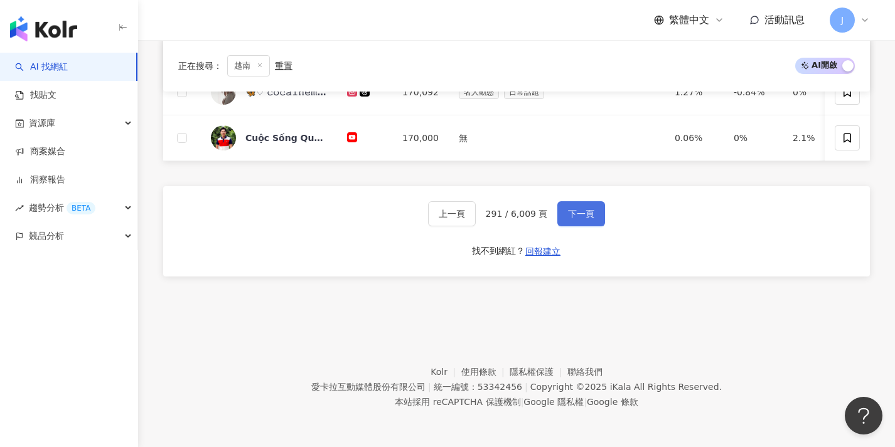
click at [582, 216] on span "下一頁" at bounding box center [581, 214] width 26 height 10
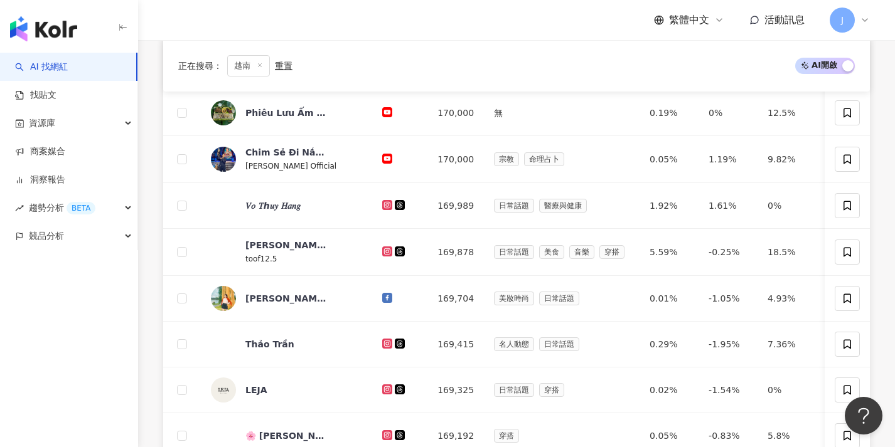
scroll to position [655, 0]
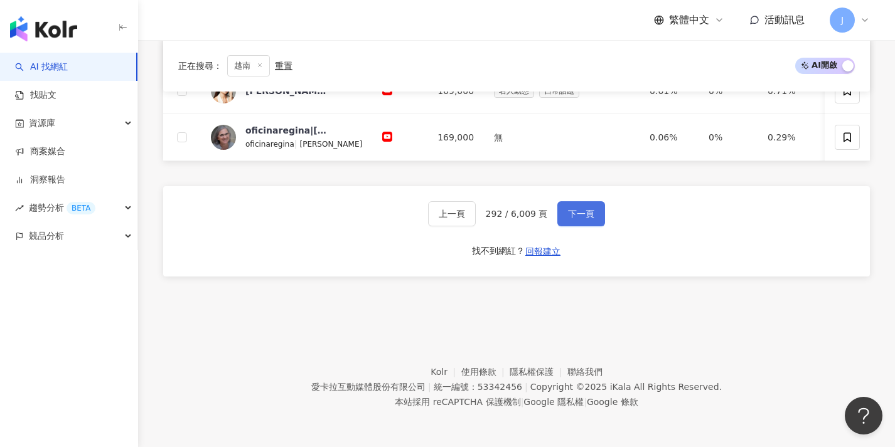
click at [582, 216] on span "下一頁" at bounding box center [581, 214] width 26 height 10
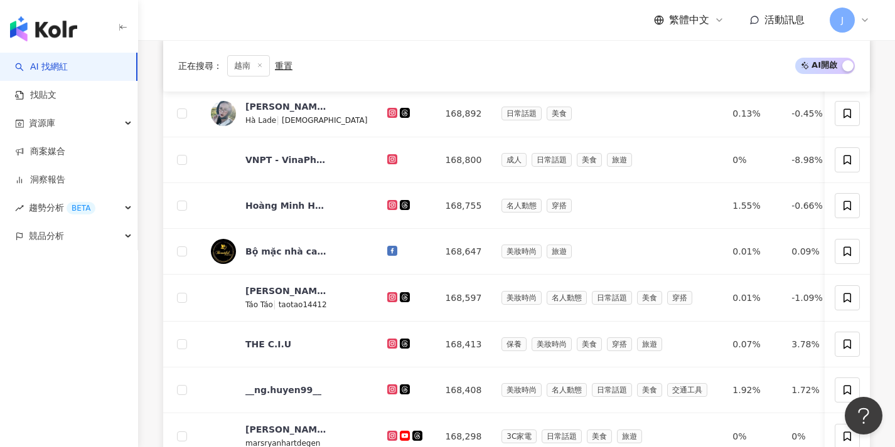
scroll to position [654, 0]
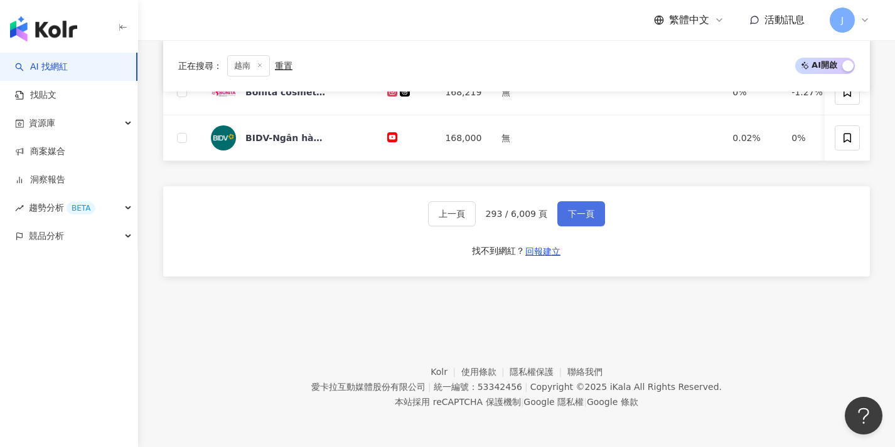
click at [582, 216] on span "下一頁" at bounding box center [581, 214] width 26 height 10
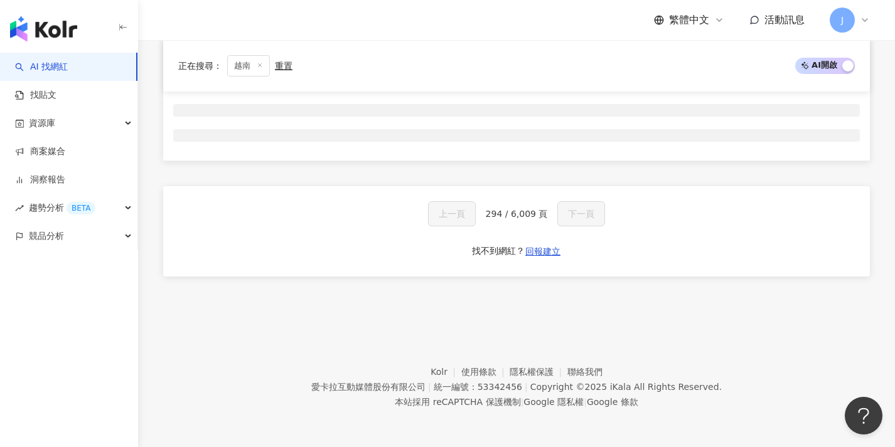
scroll to position [208, 0]
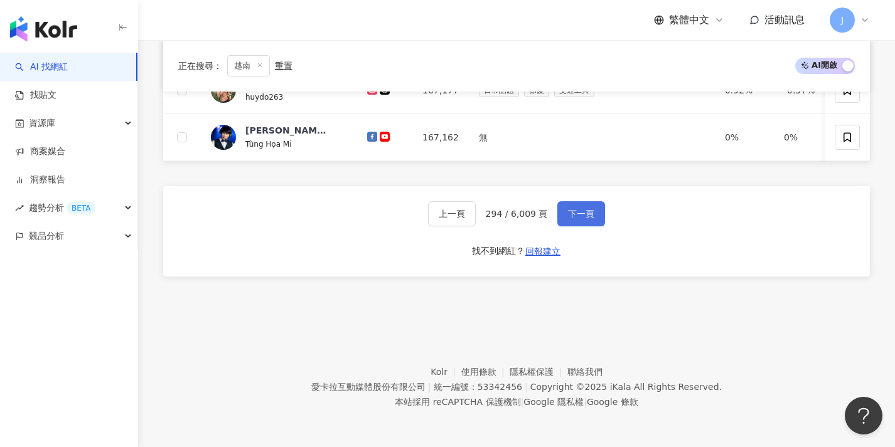
click at [582, 216] on span "下一頁" at bounding box center [581, 214] width 26 height 10
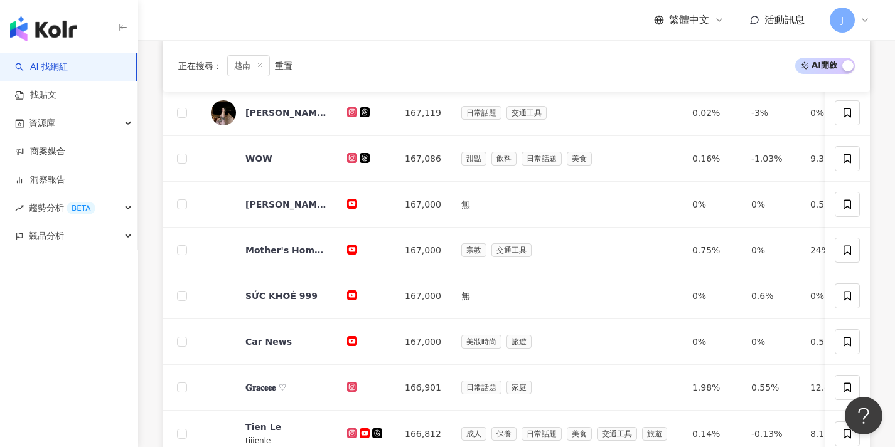
scroll to position [651, 0]
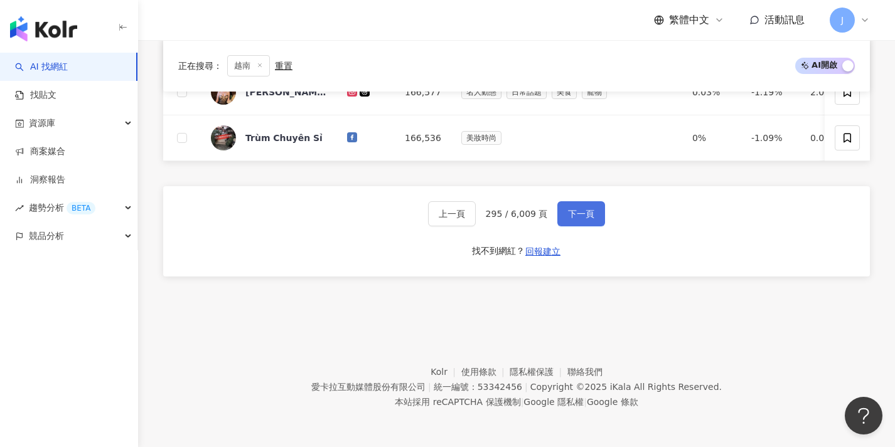
click at [582, 216] on span "下一頁" at bounding box center [581, 214] width 26 height 10
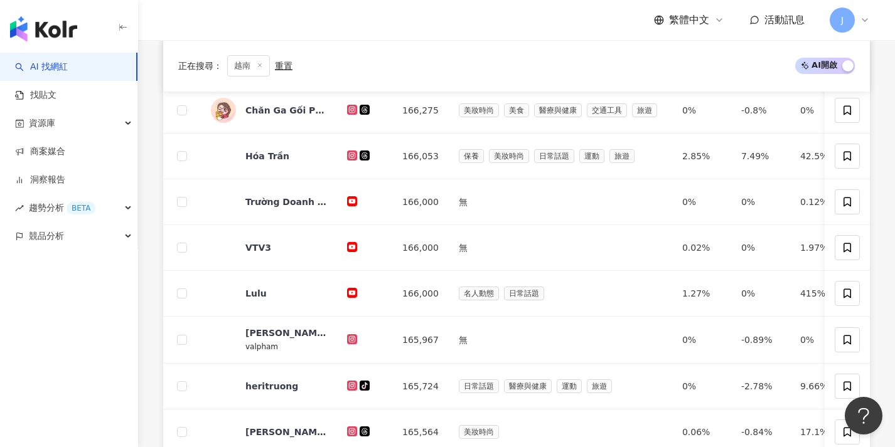
scroll to position [560, 0]
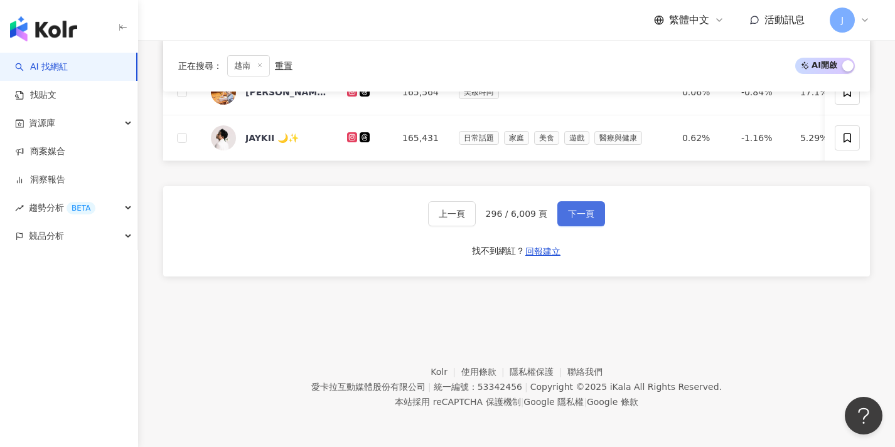
click at [582, 216] on span "下一頁" at bounding box center [581, 214] width 26 height 10
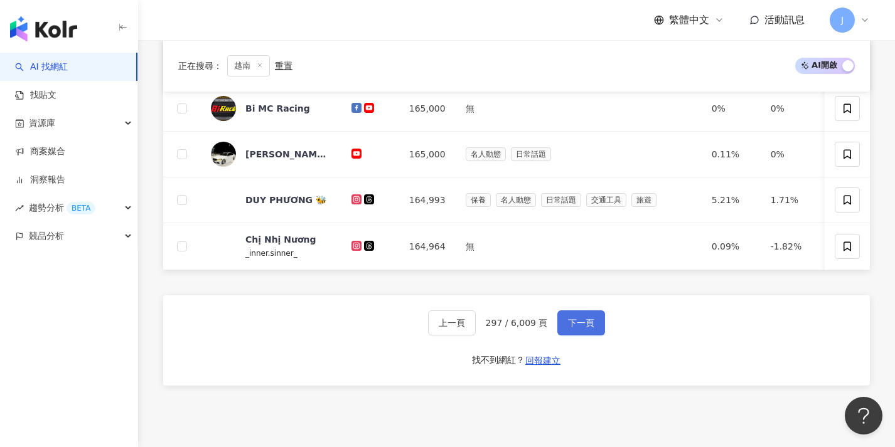
scroll to position [654, 0]
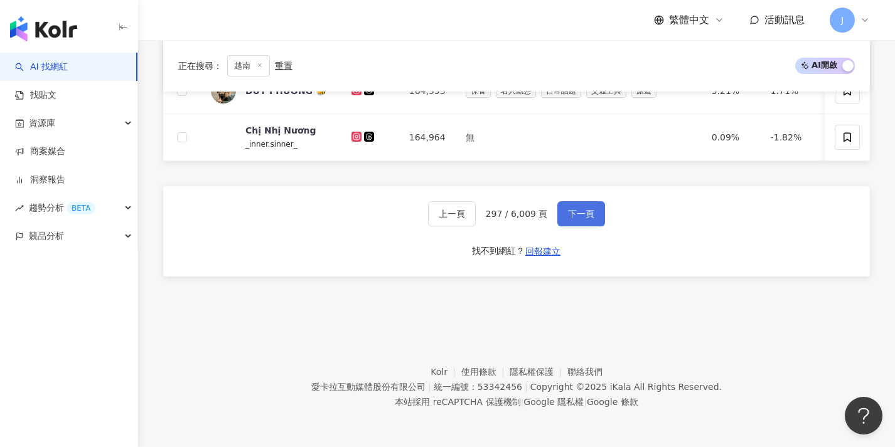
click at [582, 216] on span "下一頁" at bounding box center [581, 214] width 26 height 10
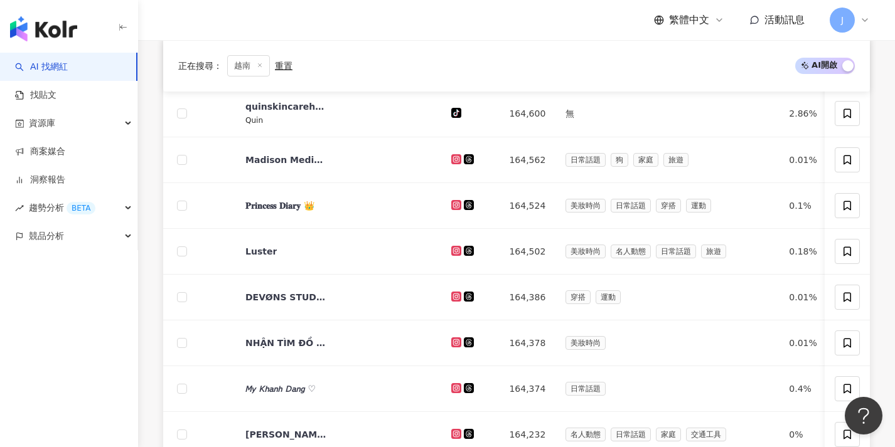
scroll to position [653, 0]
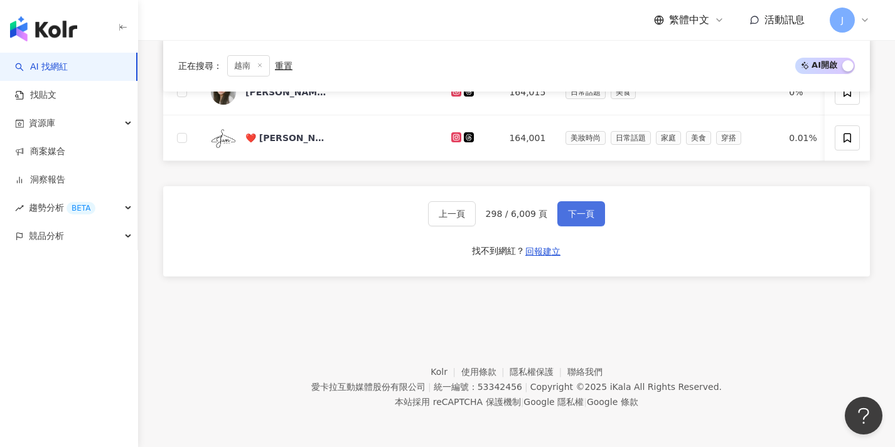
click at [577, 217] on span "下一頁" at bounding box center [581, 214] width 26 height 10
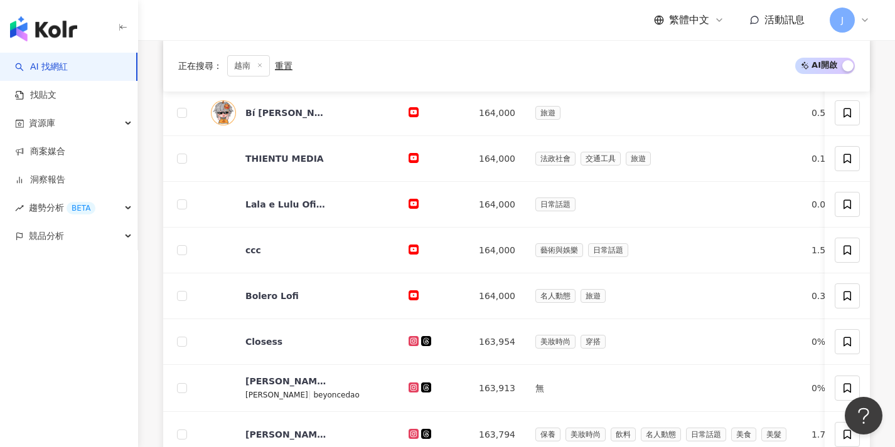
scroll to position [607, 0]
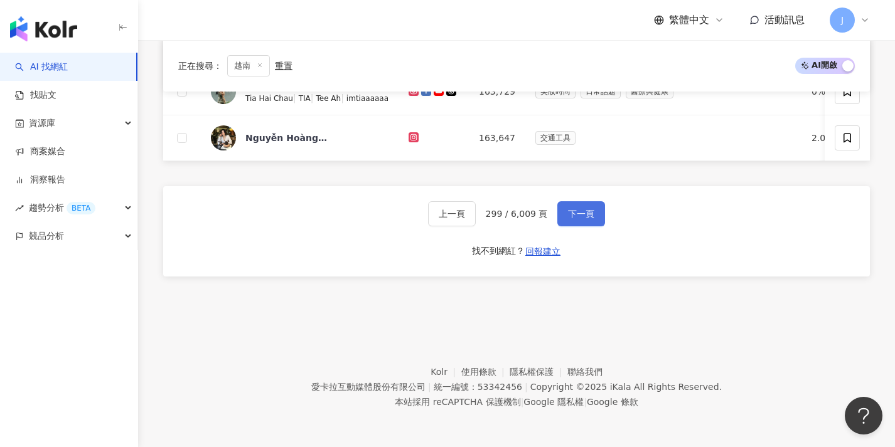
click at [577, 217] on span "下一頁" at bounding box center [581, 214] width 26 height 10
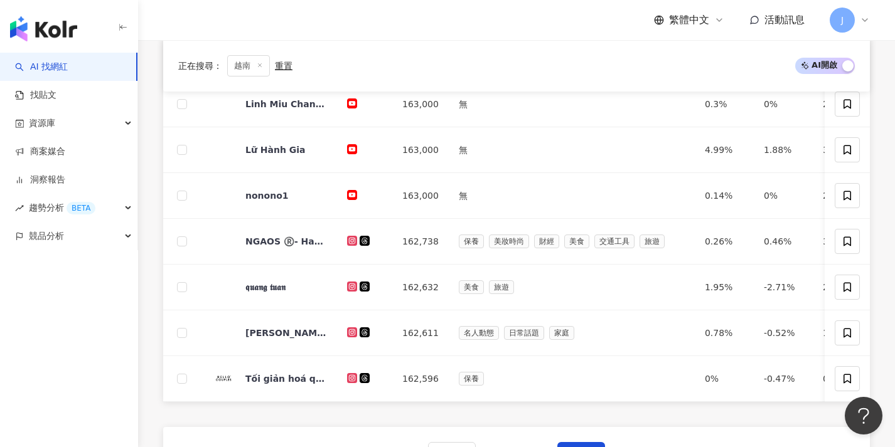
scroll to position [606, 0]
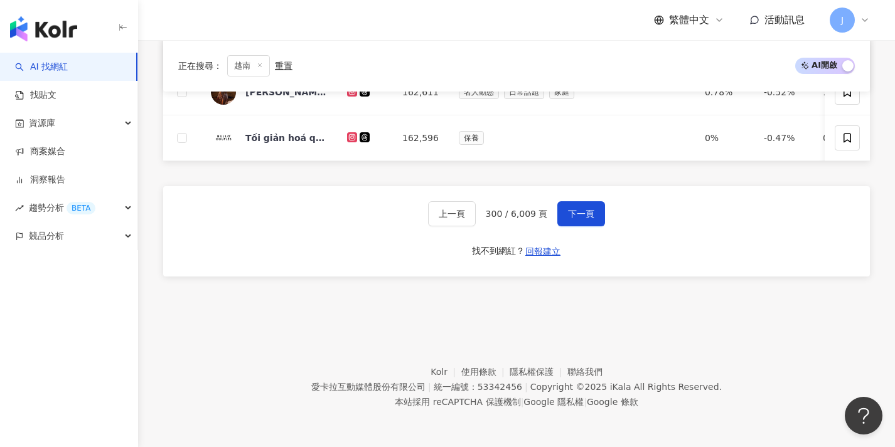
click at [641, 234] on div "上一頁 300 / 6,009 頁 下一頁 找不到網紅？ 回報建立" at bounding box center [516, 231] width 707 height 90
click at [568, 215] on span "下一頁" at bounding box center [581, 214] width 26 height 10
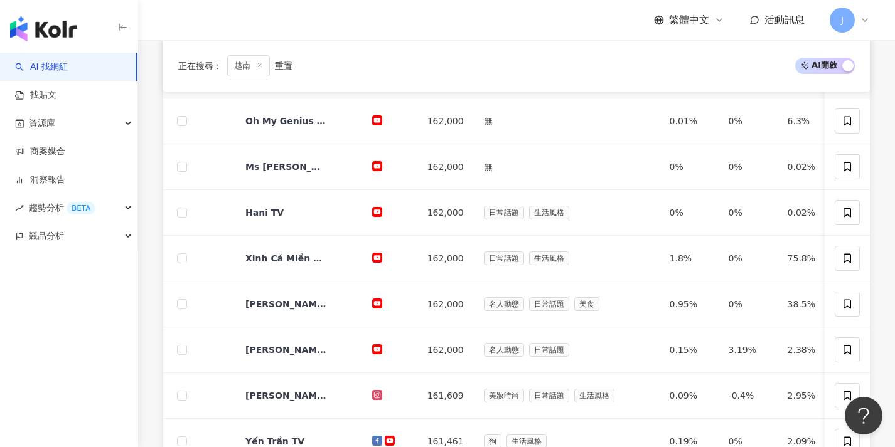
scroll to position [651, 0]
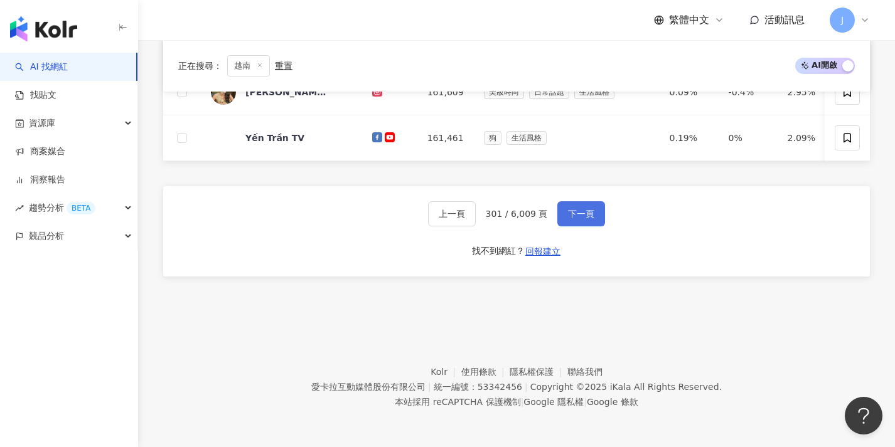
click at [569, 215] on span "下一頁" at bounding box center [581, 214] width 26 height 10
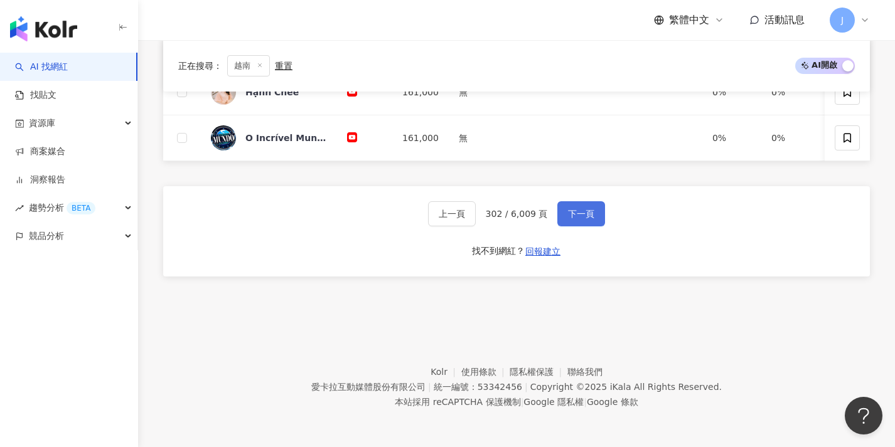
click at [569, 215] on span "下一頁" at bounding box center [581, 214] width 26 height 10
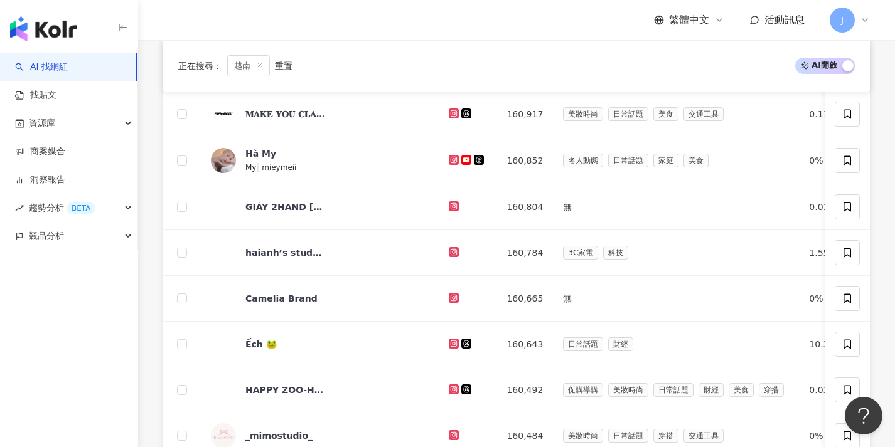
scroll to position [654, 0]
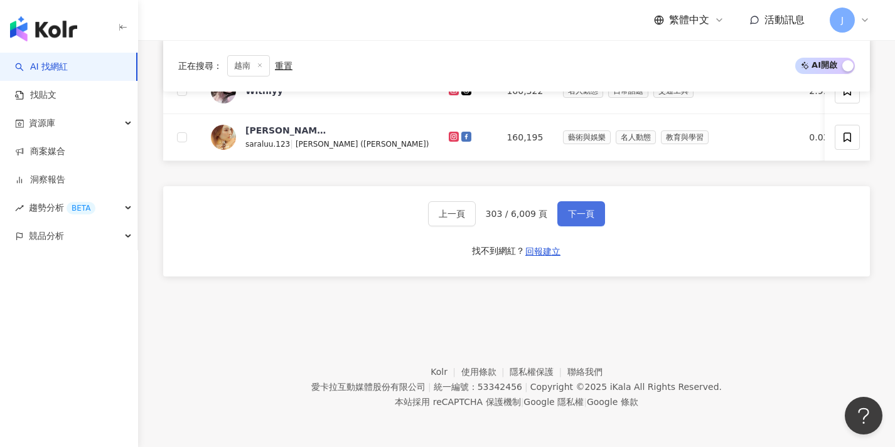
click at [569, 215] on span "下一頁" at bounding box center [581, 214] width 26 height 10
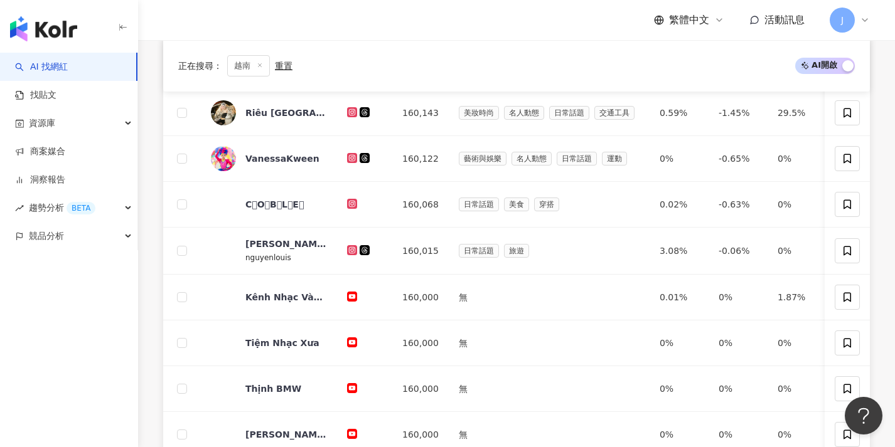
scroll to position [651, 0]
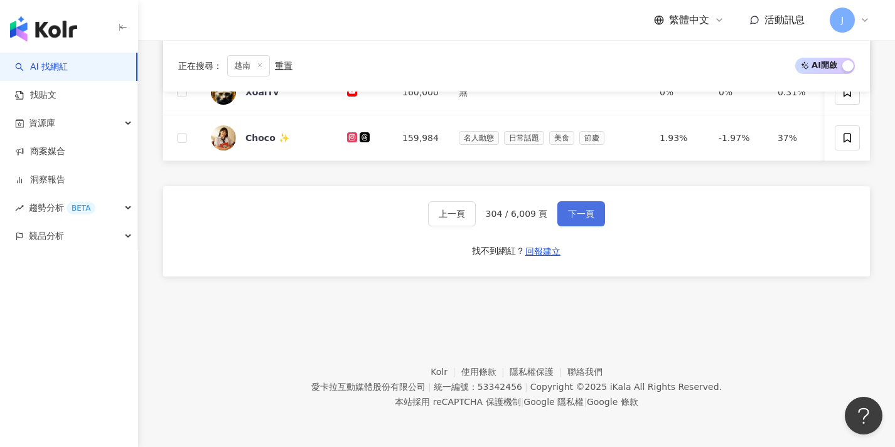
click at [569, 215] on span "下一頁" at bounding box center [581, 214] width 26 height 10
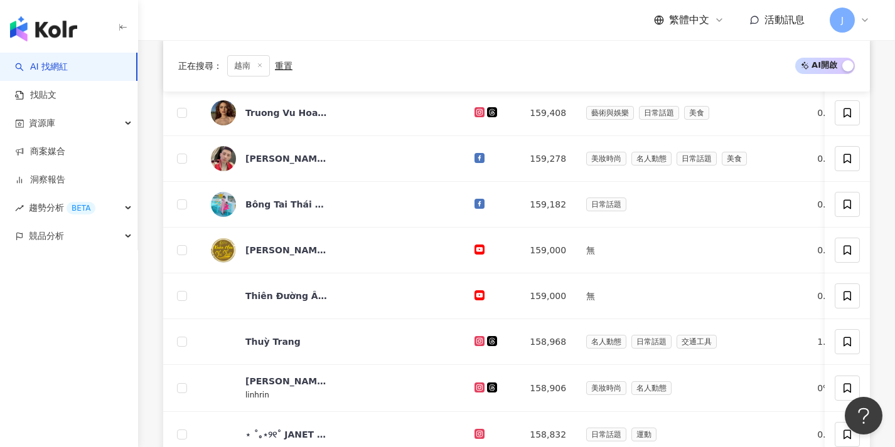
scroll to position [654, 0]
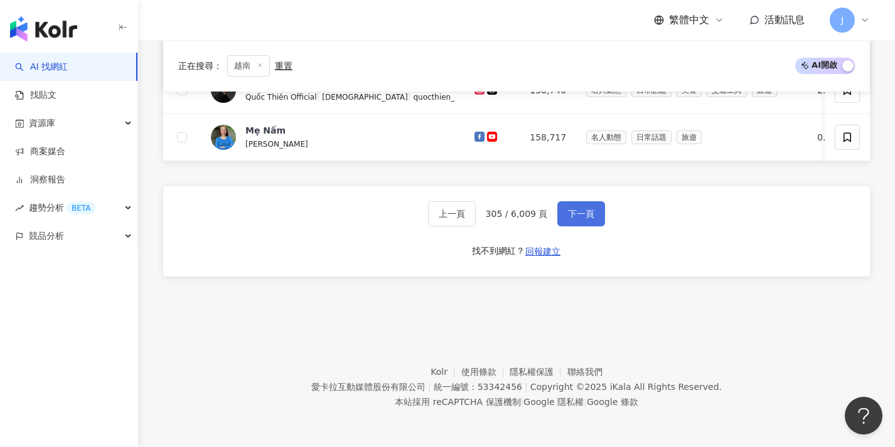
click at [569, 215] on span "下一頁" at bounding box center [581, 214] width 26 height 10
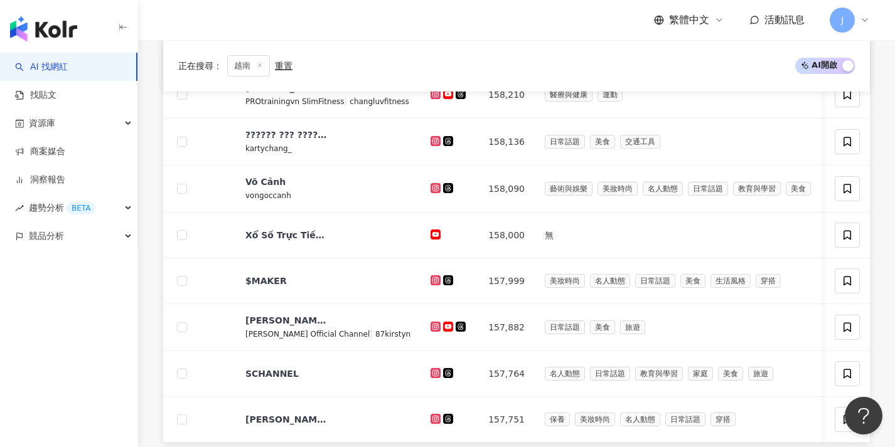
scroll to position [656, 0]
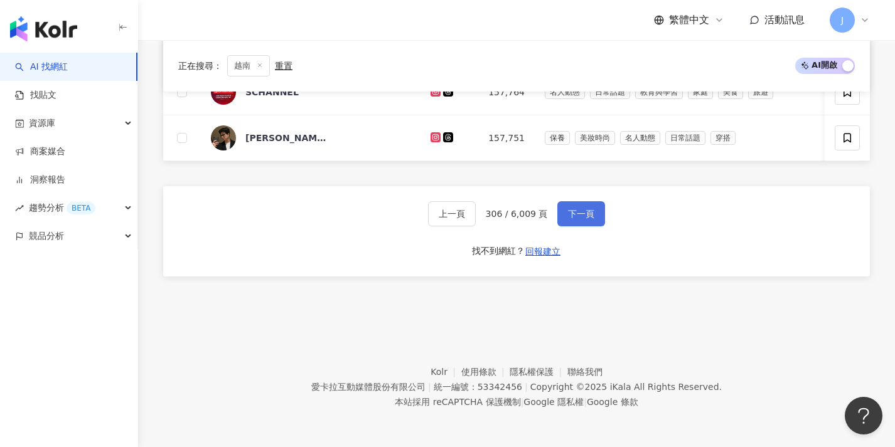
click at [569, 215] on span "下一頁" at bounding box center [581, 214] width 26 height 10
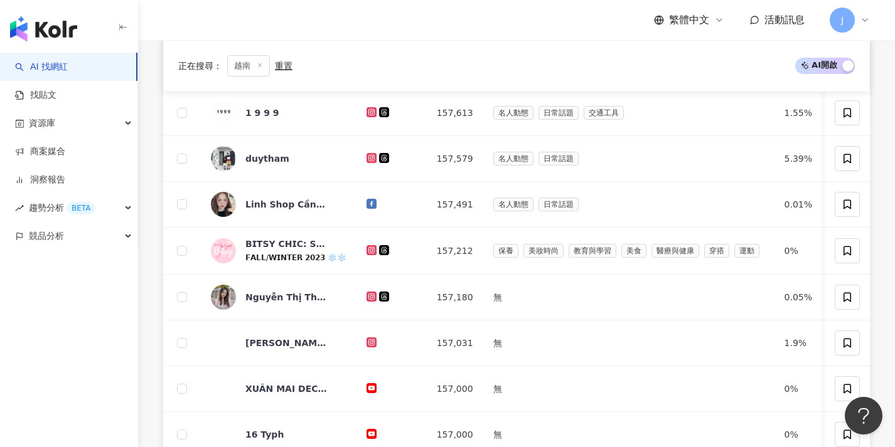
scroll to position [653, 0]
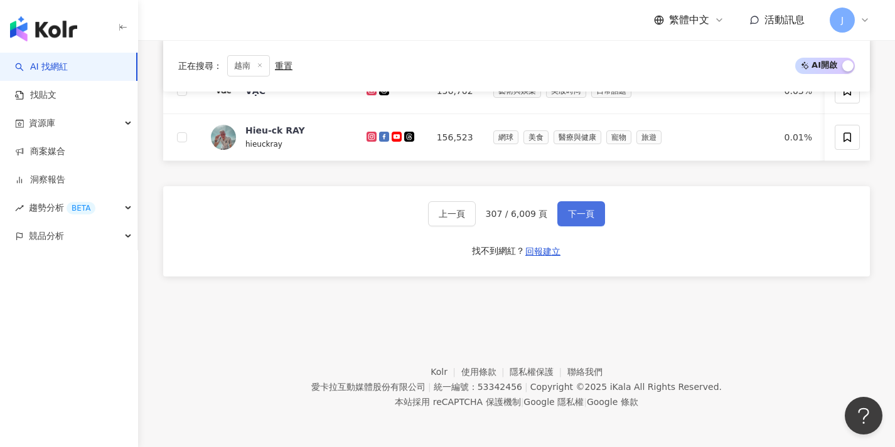
click at [569, 215] on span "下一頁" at bounding box center [581, 214] width 26 height 10
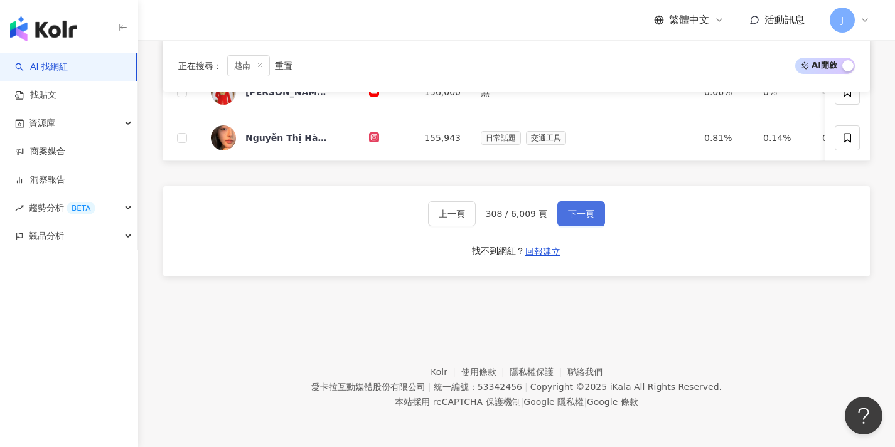
click at [569, 215] on span "下一頁" at bounding box center [581, 214] width 26 height 10
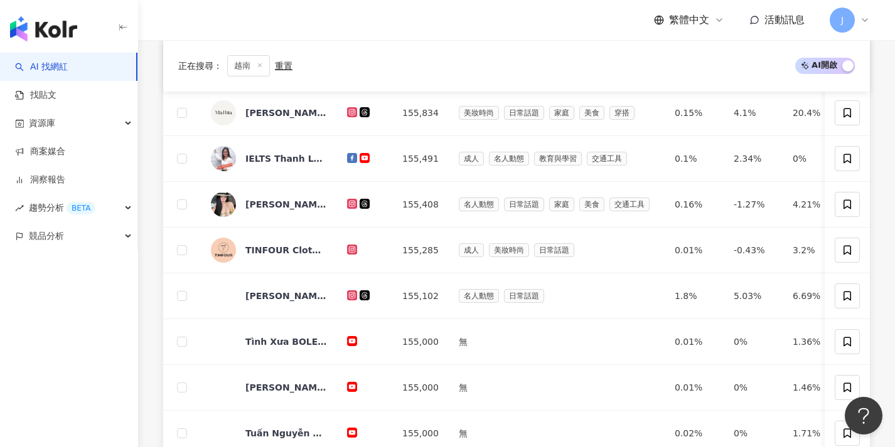
scroll to position [650, 0]
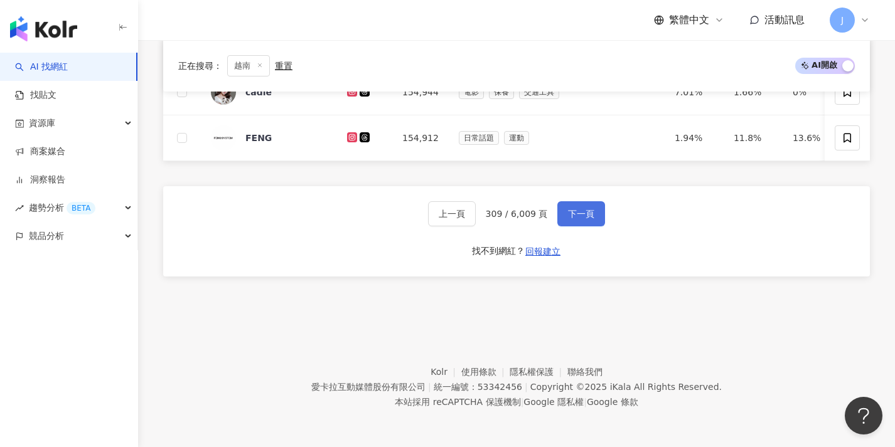
click at [569, 215] on span "下一頁" at bounding box center [581, 214] width 26 height 10
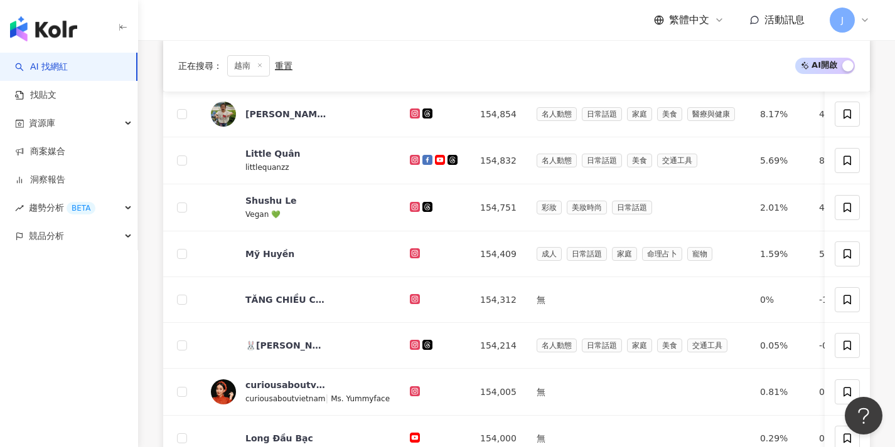
scroll to position [611, 0]
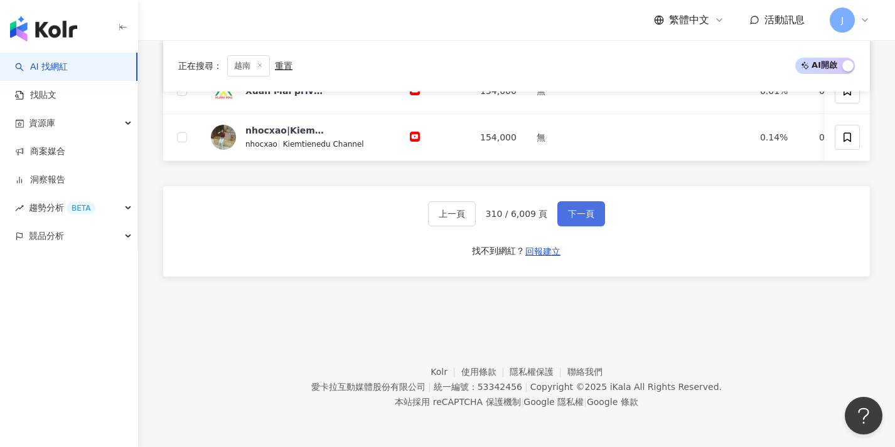
click at [569, 215] on span "下一頁" at bounding box center [581, 214] width 26 height 10
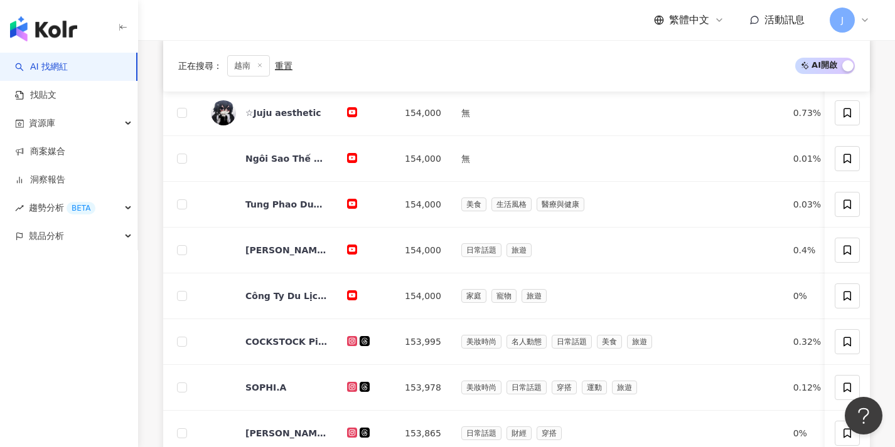
scroll to position [651, 0]
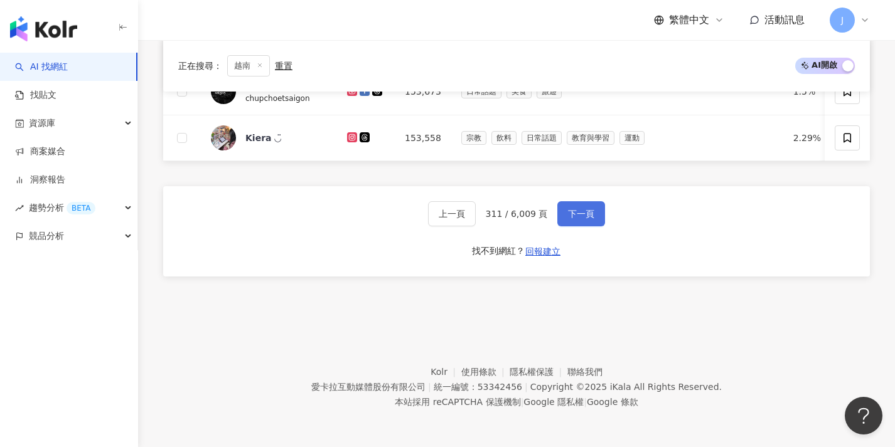
click at [569, 215] on span "下一頁" at bounding box center [581, 214] width 26 height 10
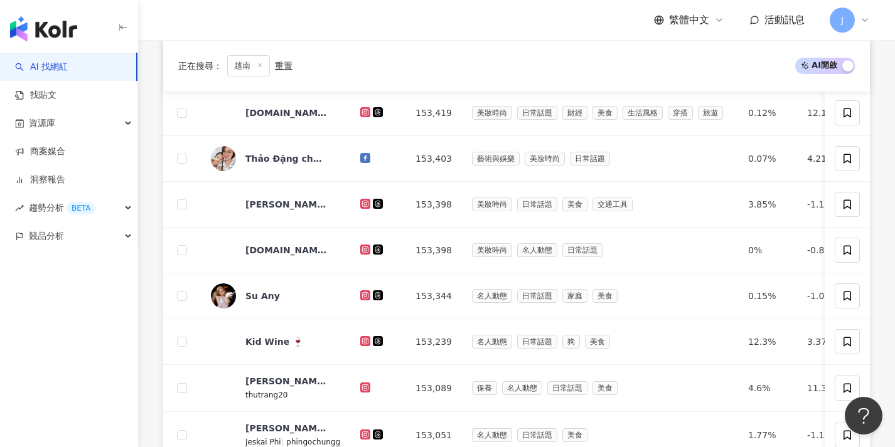
scroll to position [653, 0]
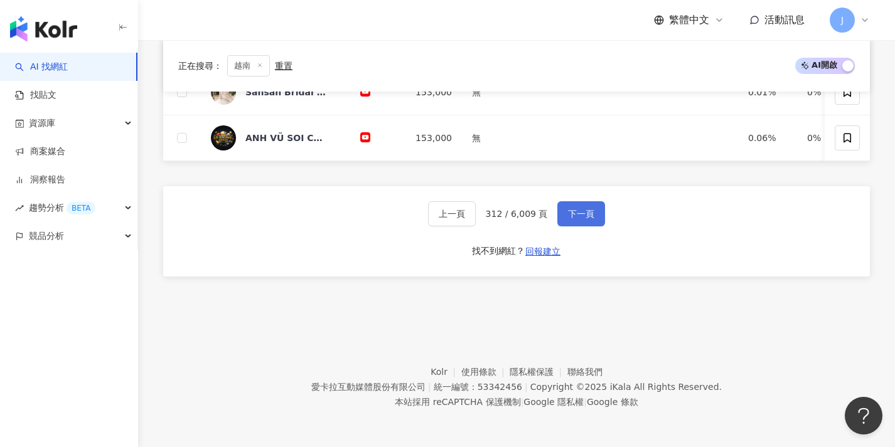
click at [569, 215] on span "下一頁" at bounding box center [581, 214] width 26 height 10
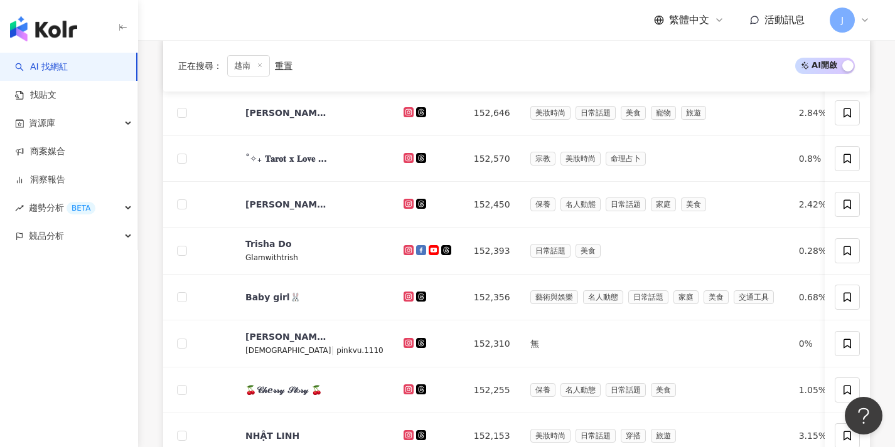
scroll to position [654, 0]
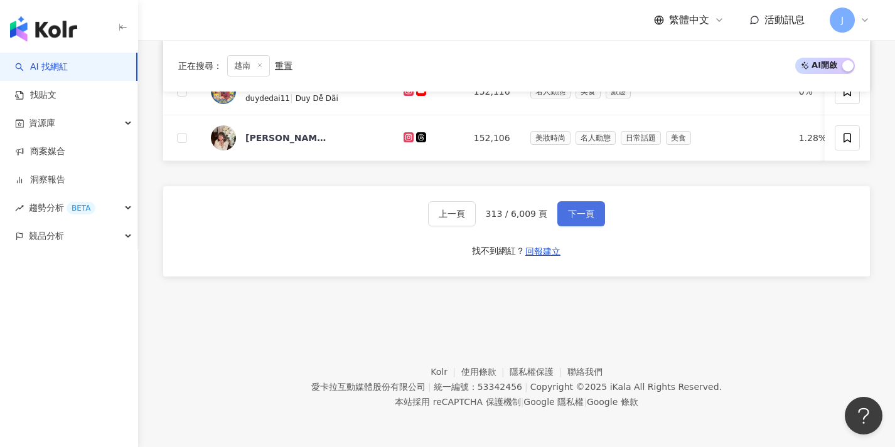
click at [569, 215] on span "下一頁" at bounding box center [581, 214] width 26 height 10
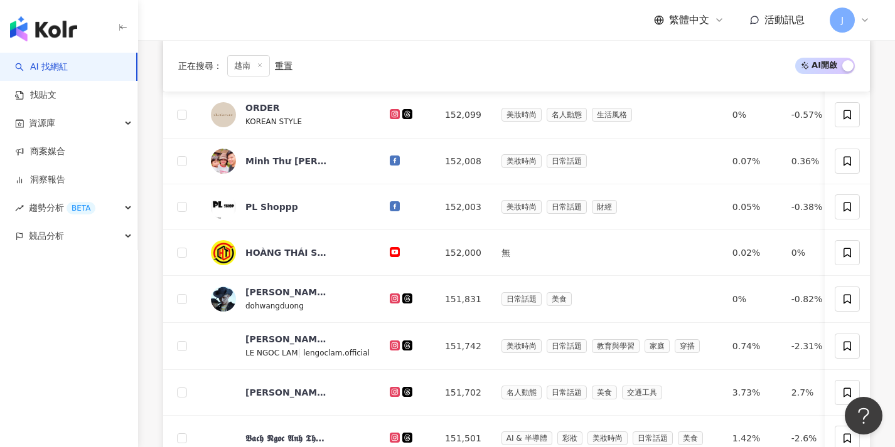
scroll to position [655, 0]
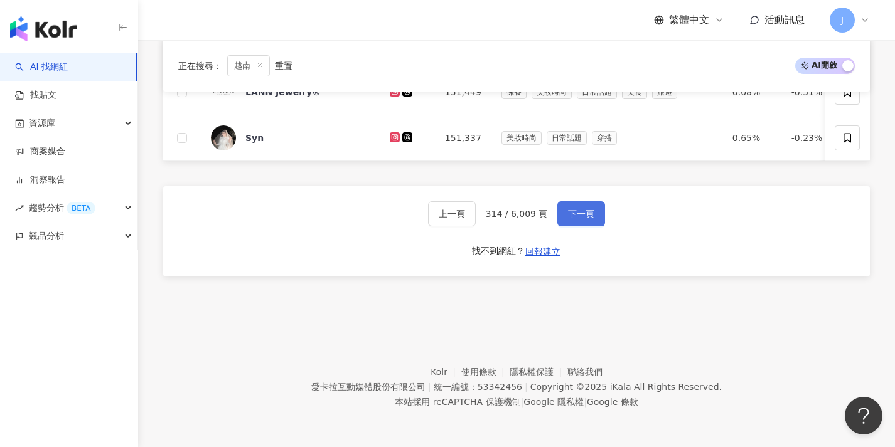
click at [569, 215] on span "下一頁" at bounding box center [581, 214] width 26 height 10
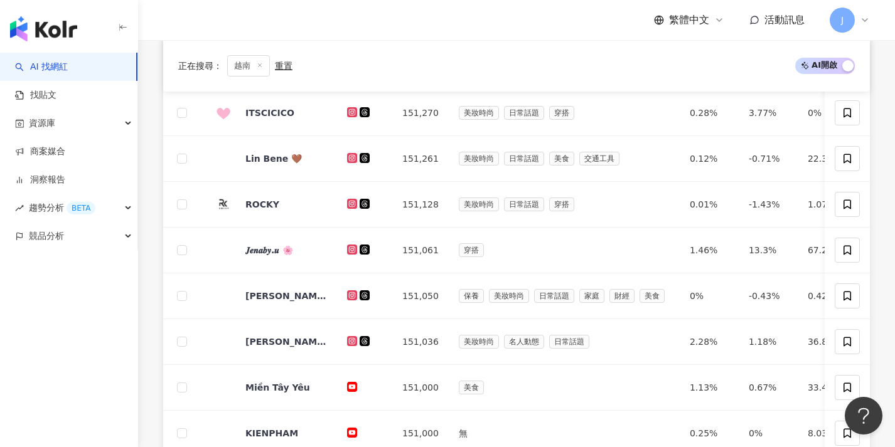
scroll to position [558, 0]
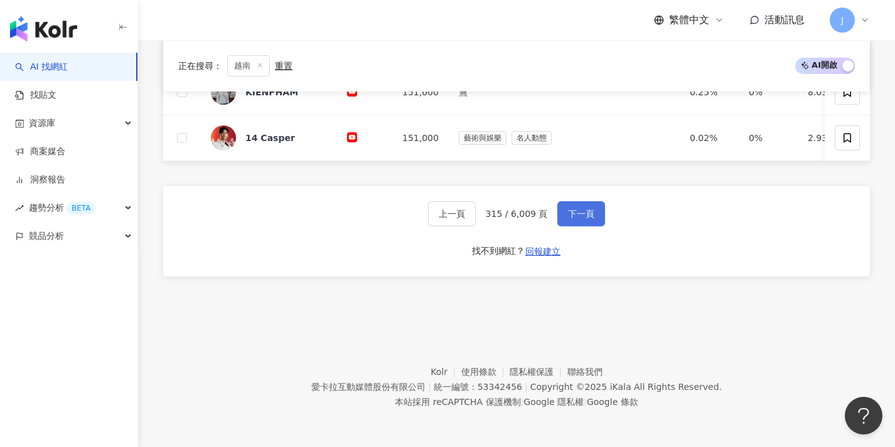
click at [569, 215] on span "下一頁" at bounding box center [581, 214] width 26 height 10
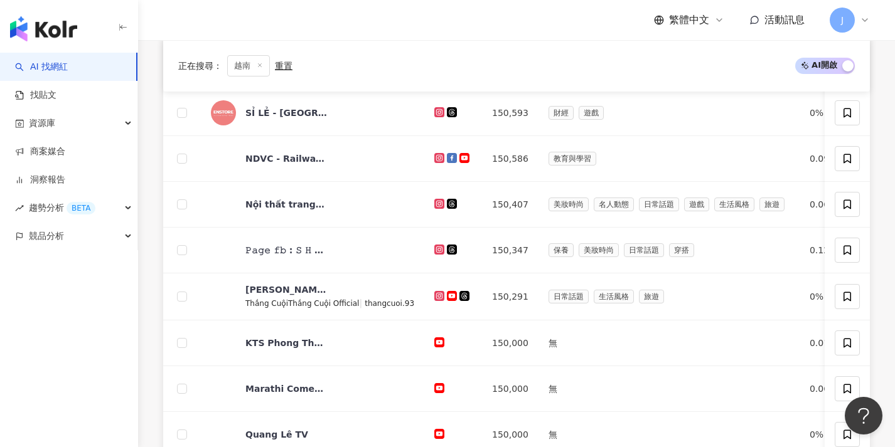
scroll to position [560, 0]
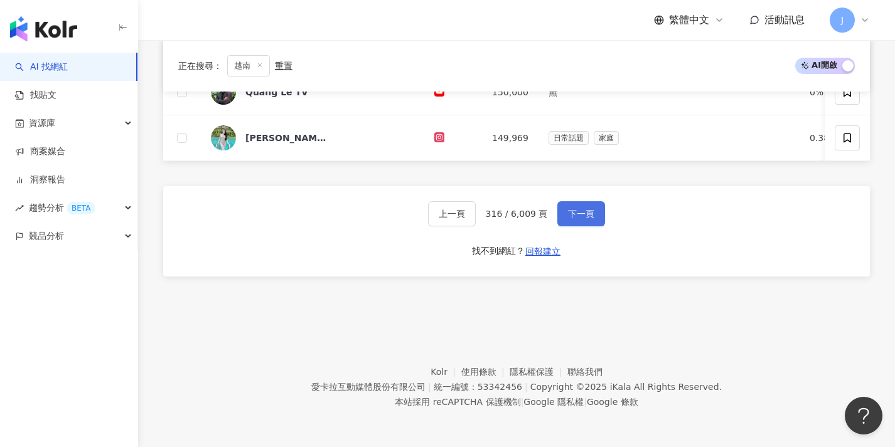
click at [569, 215] on span "下一頁" at bounding box center [581, 214] width 26 height 10
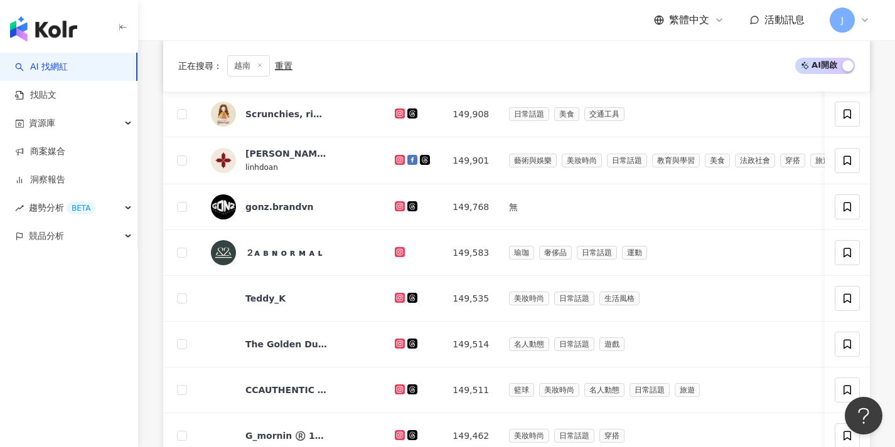
scroll to position [654, 0]
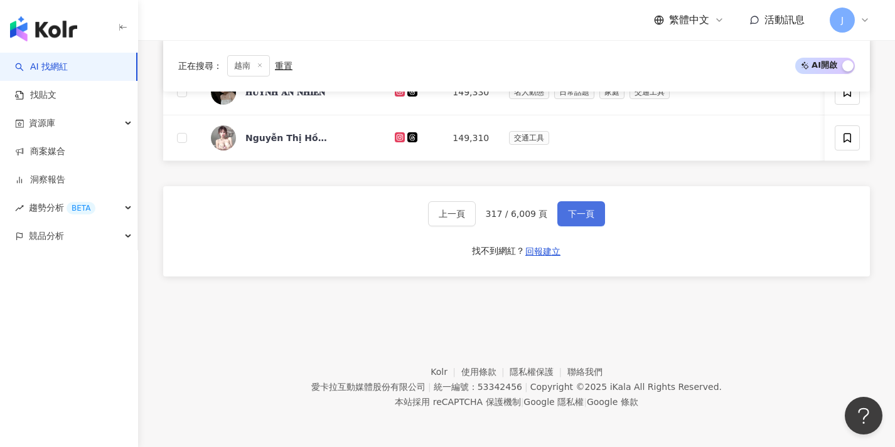
click at [569, 215] on span "下一頁" at bounding box center [581, 214] width 26 height 10
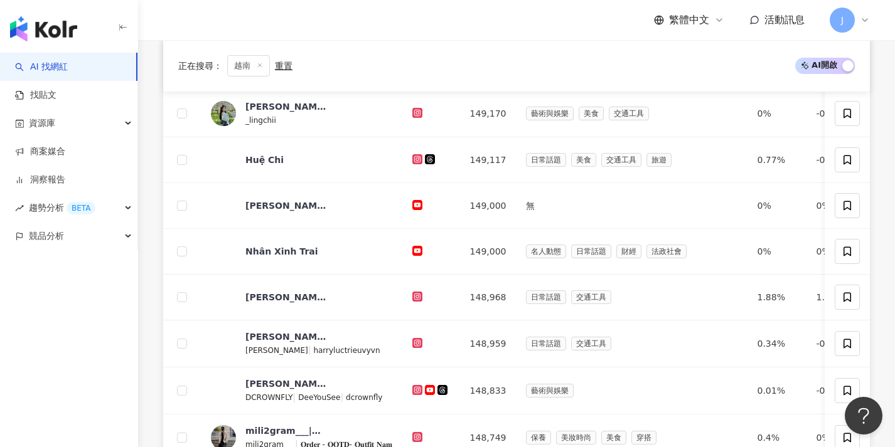
scroll to position [611, 0]
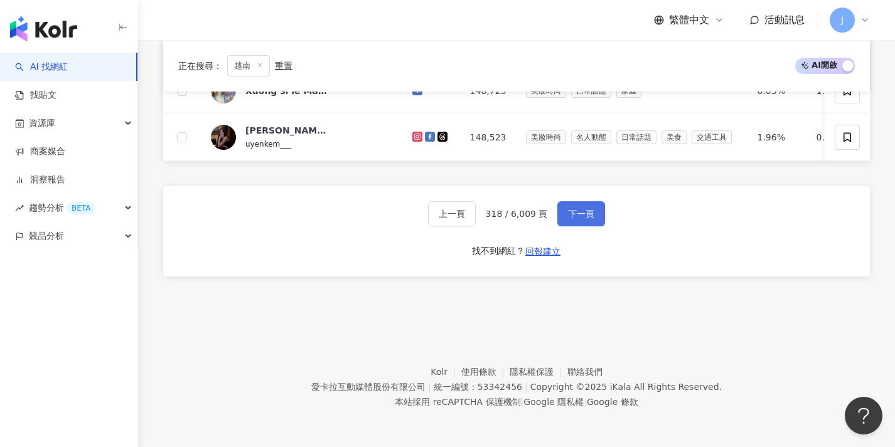
click at [569, 215] on span "下一頁" at bounding box center [581, 214] width 26 height 10
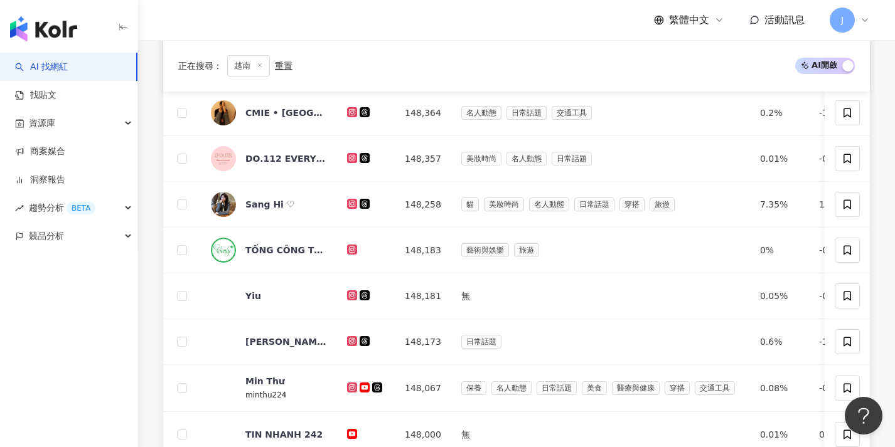
scroll to position [651, 0]
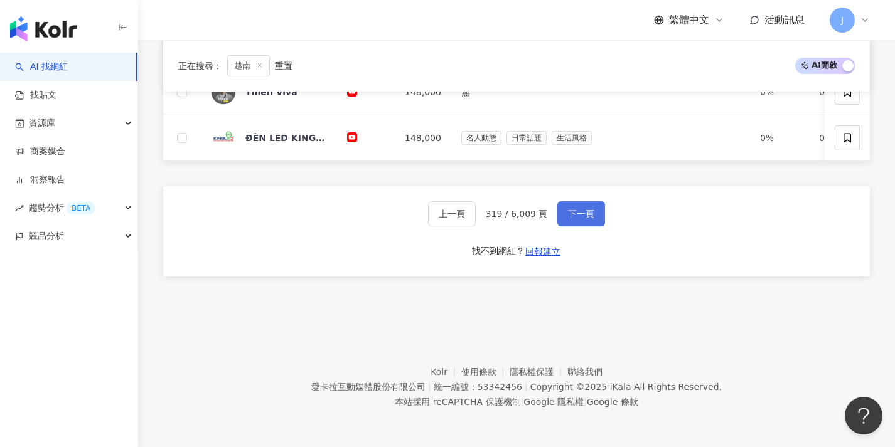
click at [569, 215] on span "下一頁" at bounding box center [581, 214] width 26 height 10
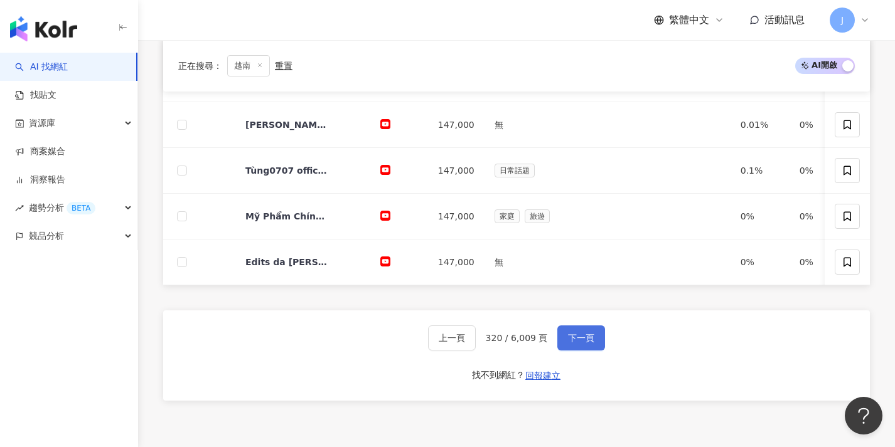
scroll to position [653, 0]
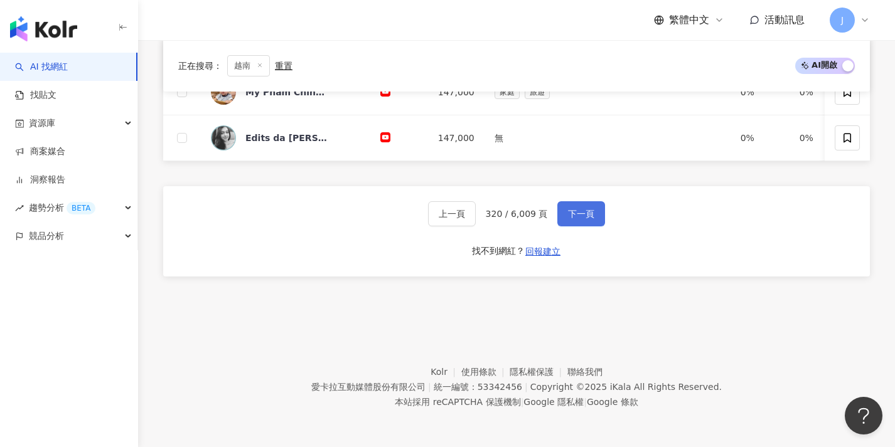
click at [569, 215] on span "下一頁" at bounding box center [581, 214] width 26 height 10
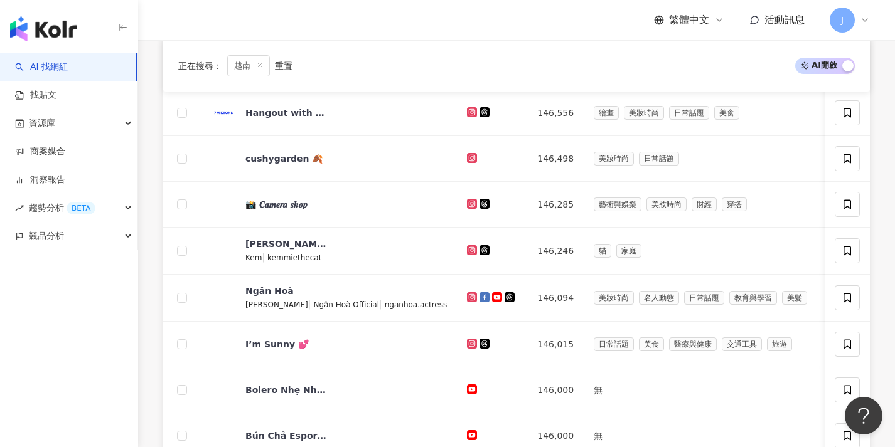
scroll to position [654, 0]
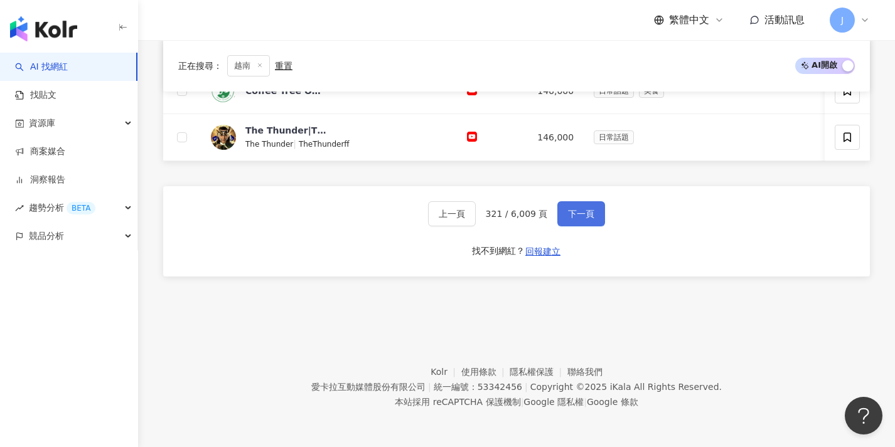
click at [569, 215] on span "下一頁" at bounding box center [581, 214] width 26 height 10
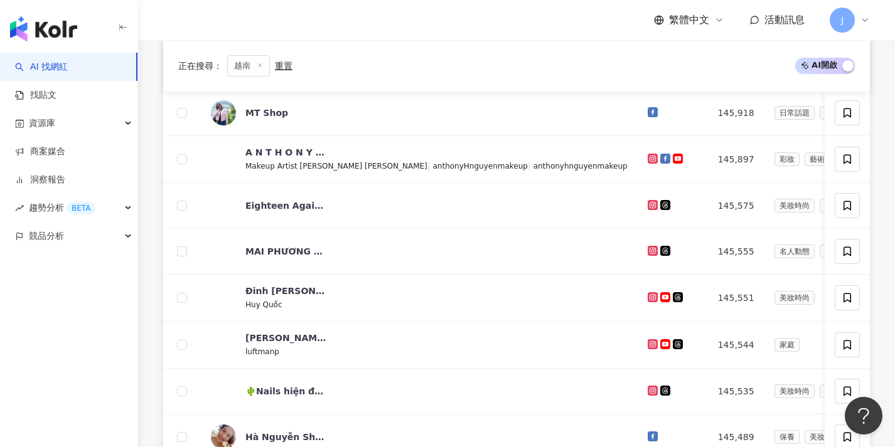
scroll to position [655, 0]
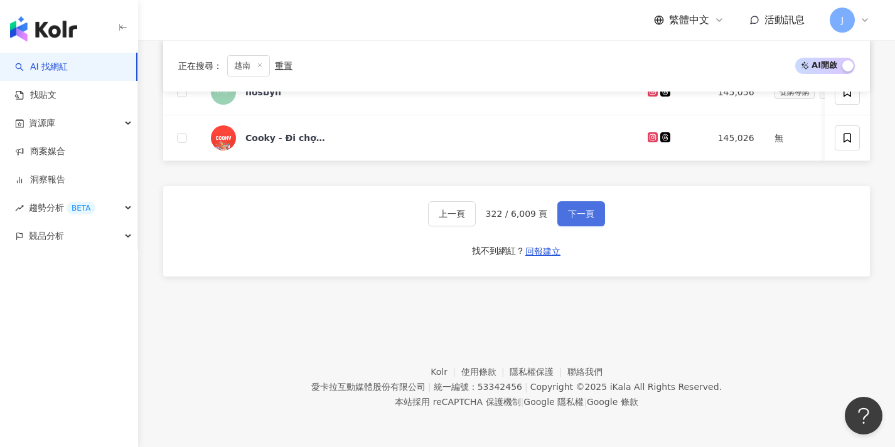
click at [569, 215] on span "下一頁" at bounding box center [581, 214] width 26 height 10
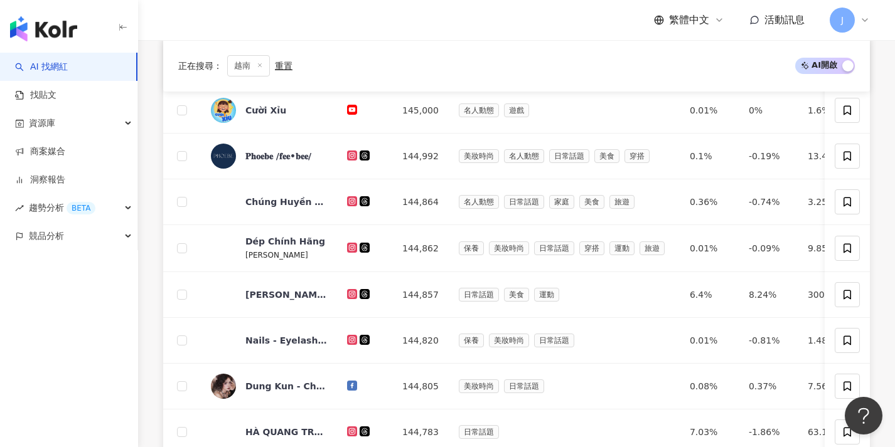
scroll to position [560, 0]
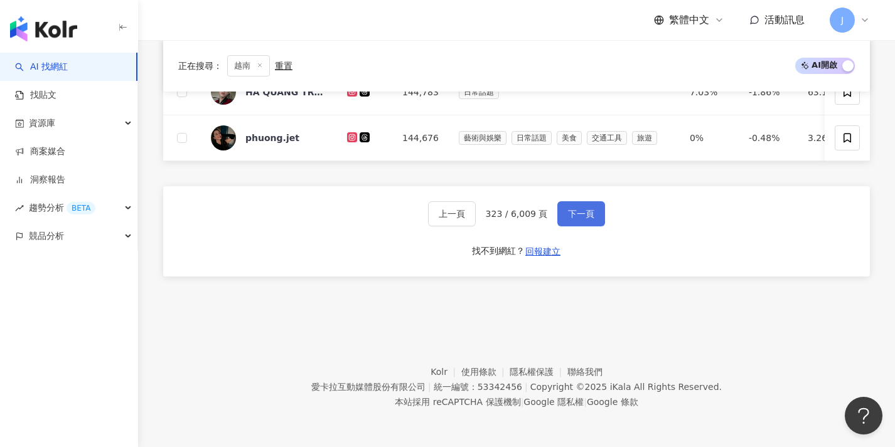
click at [569, 215] on span "下一頁" at bounding box center [581, 214] width 26 height 10
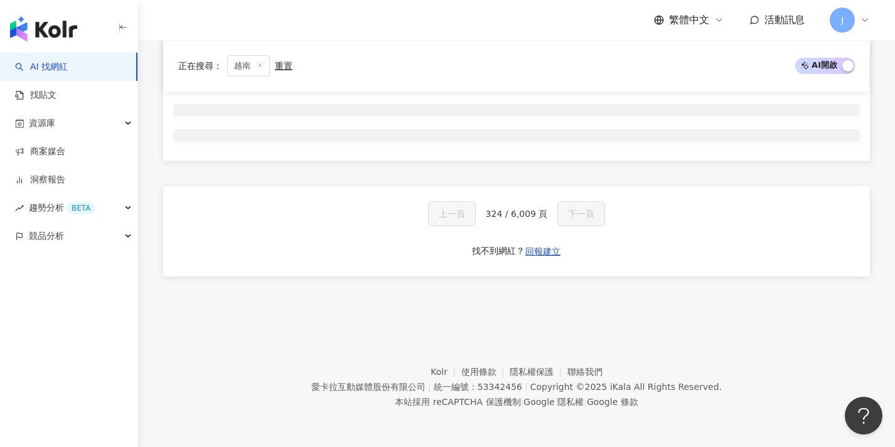
scroll to position [208, 0]
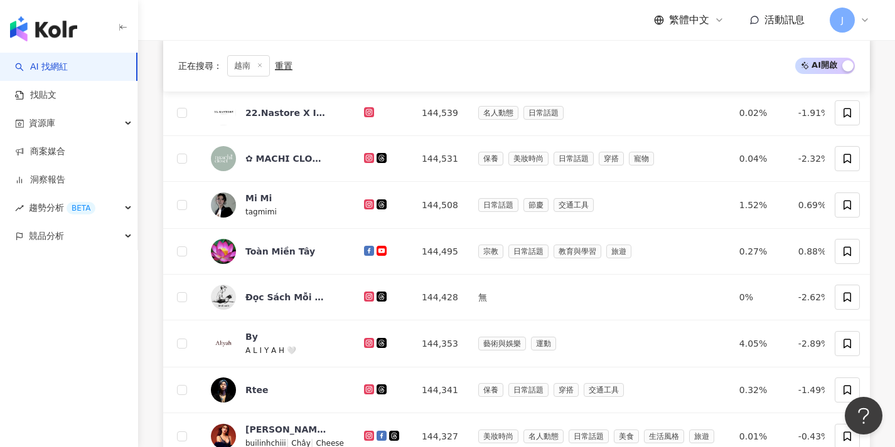
click at [569, 215] on td "日常話題 節慶 交通工具" at bounding box center [598, 205] width 261 height 47
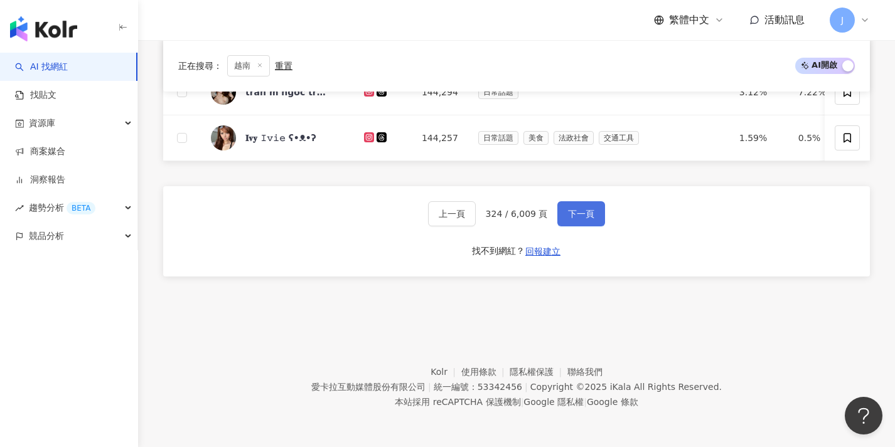
click at [569, 215] on span "下一頁" at bounding box center [581, 214] width 26 height 10
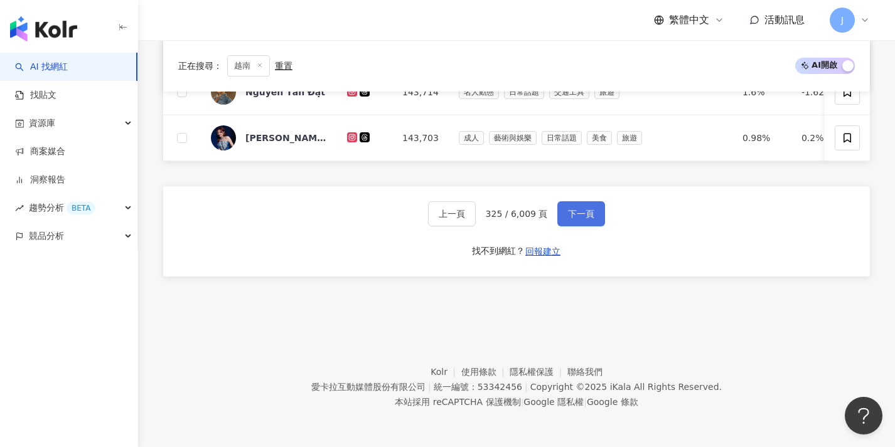
click at [569, 215] on span "下一頁" at bounding box center [581, 214] width 26 height 10
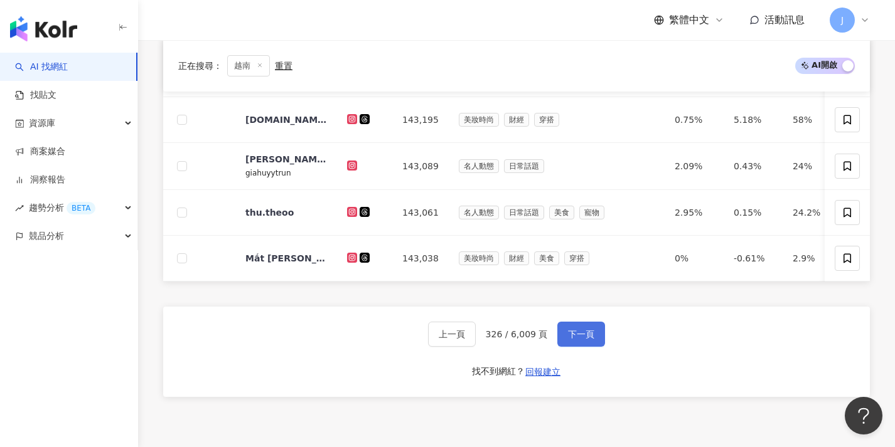
scroll to position [651, 0]
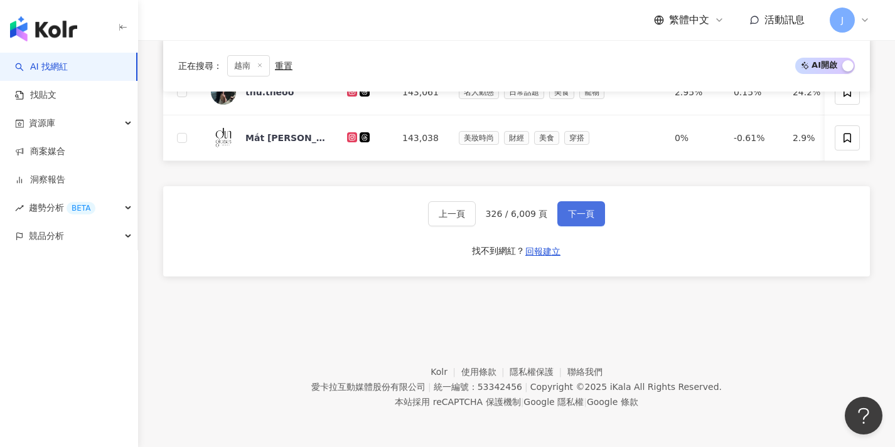
click at [569, 215] on span "下一頁" at bounding box center [581, 214] width 26 height 10
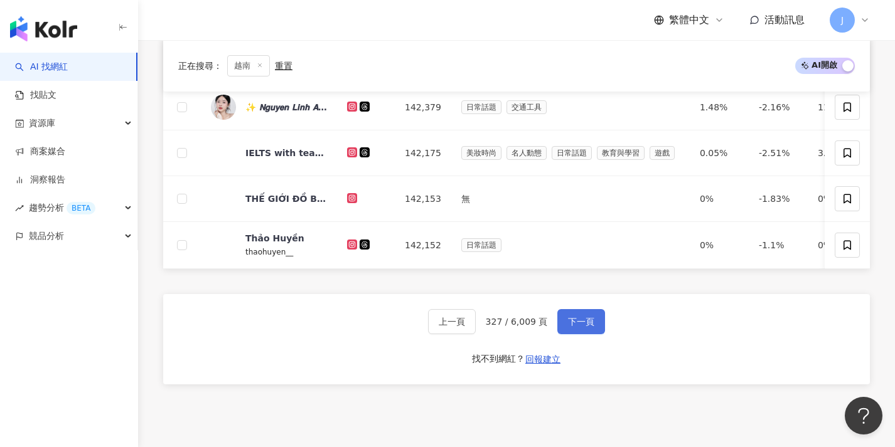
scroll to position [653, 0]
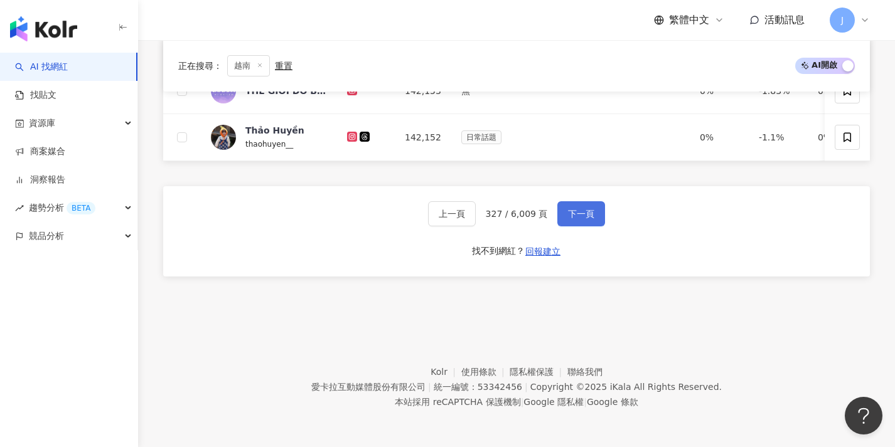
click at [569, 215] on span "下一頁" at bounding box center [581, 214] width 26 height 10
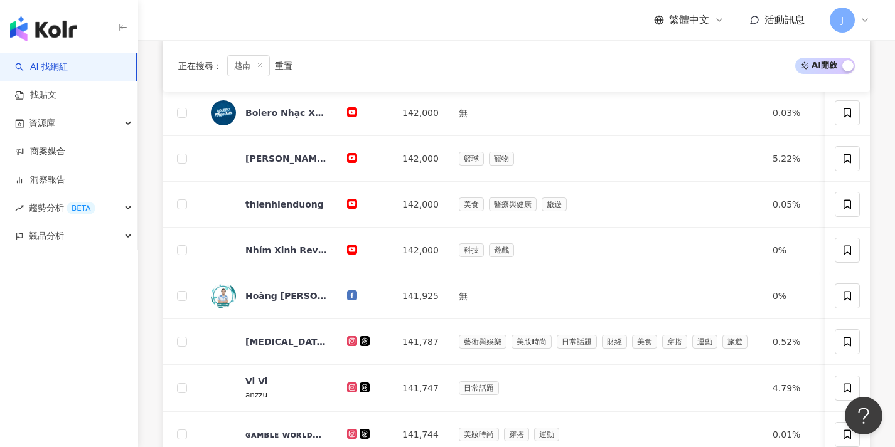
scroll to position [607, 0]
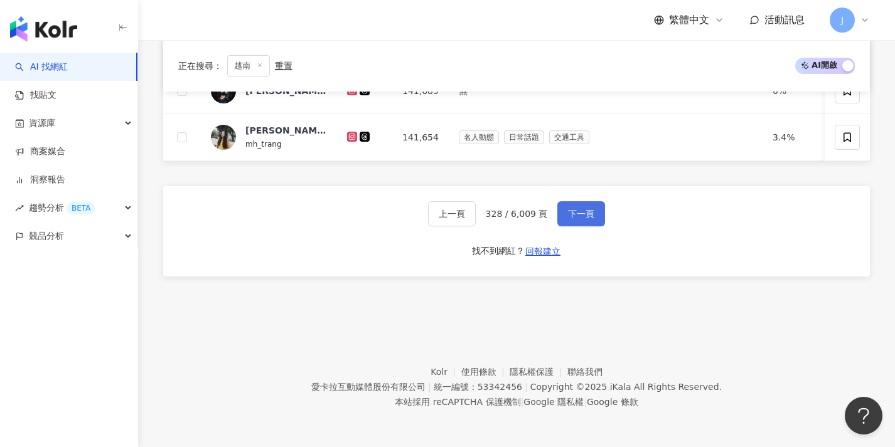
click at [569, 215] on span "下一頁" at bounding box center [581, 214] width 26 height 10
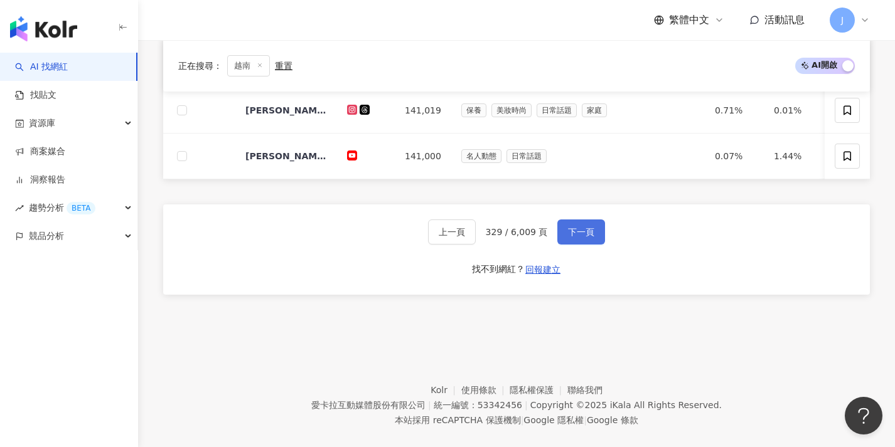
scroll to position [653, 0]
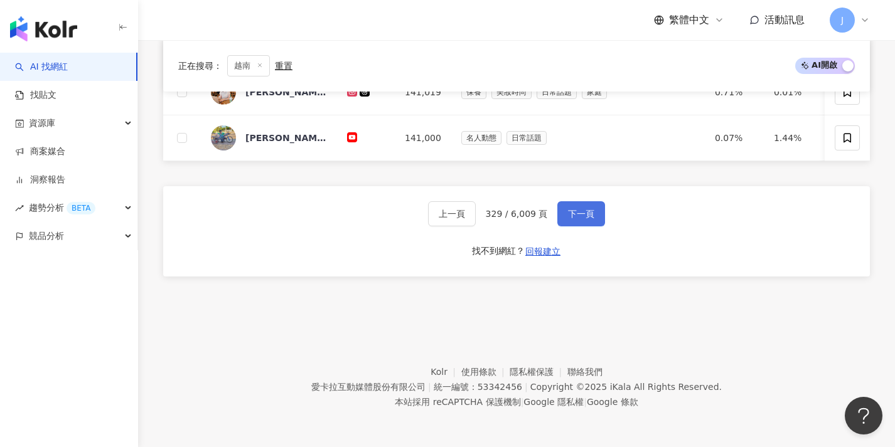
click at [569, 215] on span "下一頁" at bounding box center [581, 214] width 26 height 10
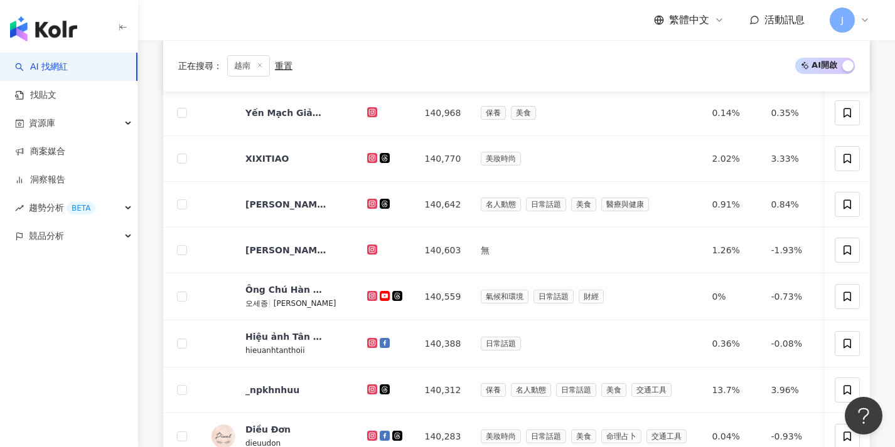
scroll to position [655, 0]
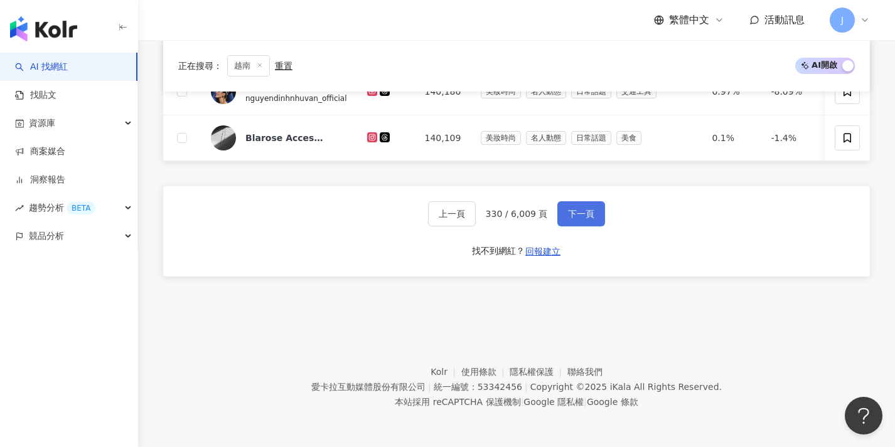
click at [569, 215] on span "下一頁" at bounding box center [581, 214] width 26 height 10
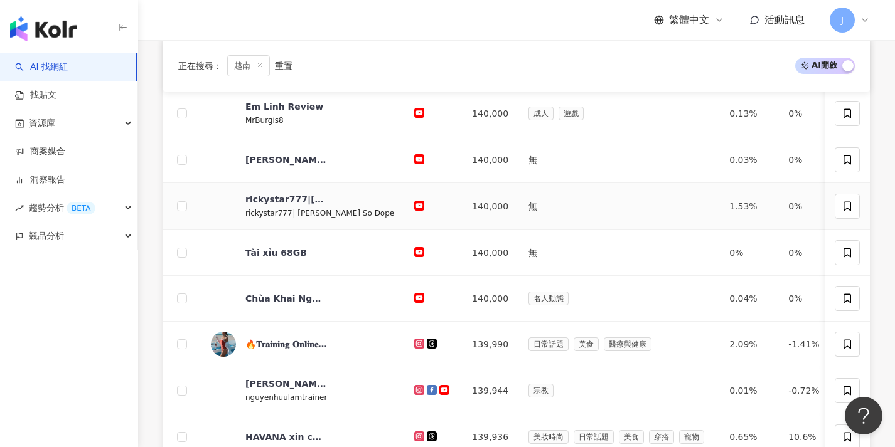
scroll to position [608, 0]
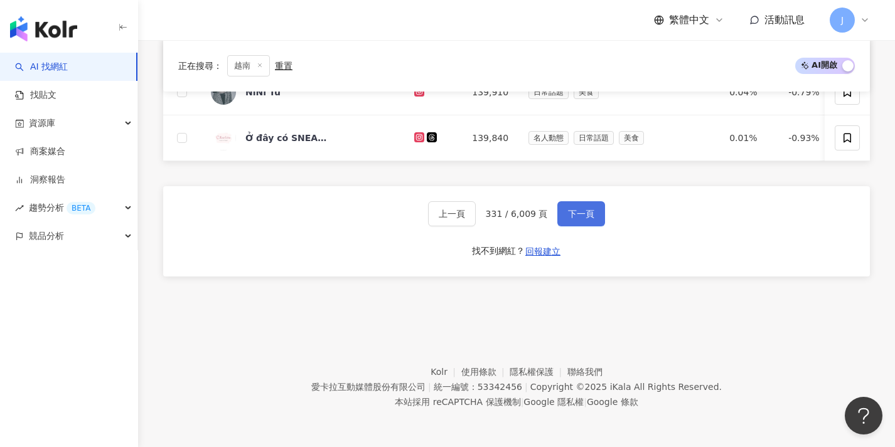
click at [569, 215] on span "下一頁" at bounding box center [581, 214] width 26 height 10
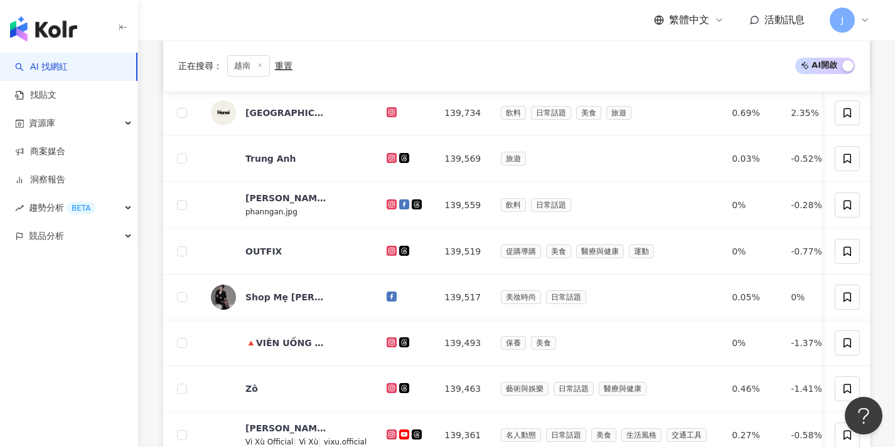
scroll to position [655, 0]
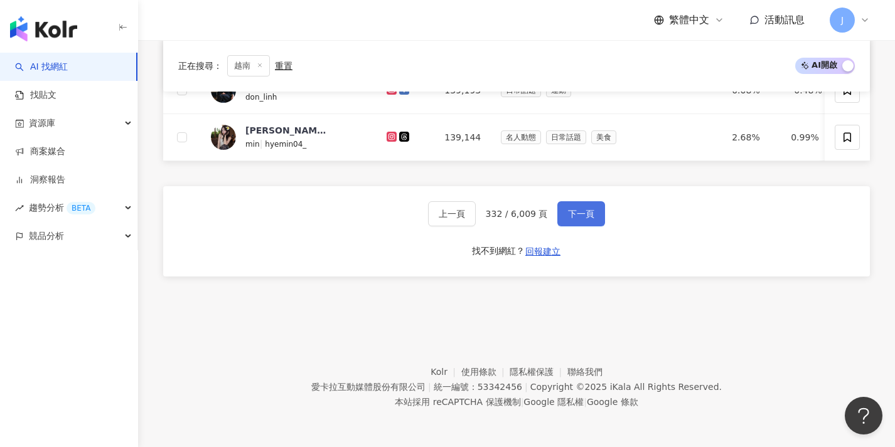
click at [568, 215] on span "下一頁" at bounding box center [581, 214] width 26 height 10
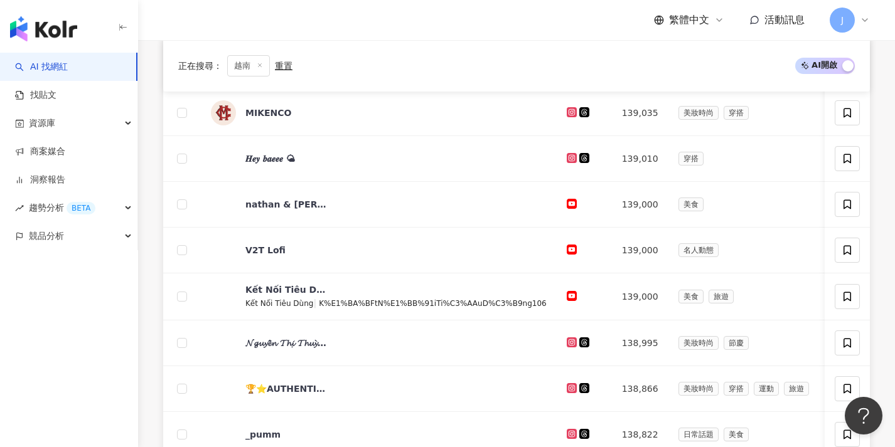
scroll to position [653, 0]
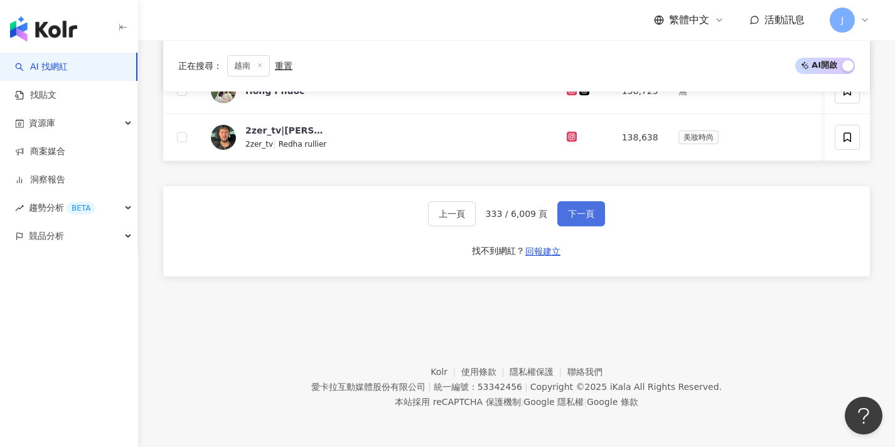
click at [568, 215] on span "下一頁" at bounding box center [581, 214] width 26 height 10
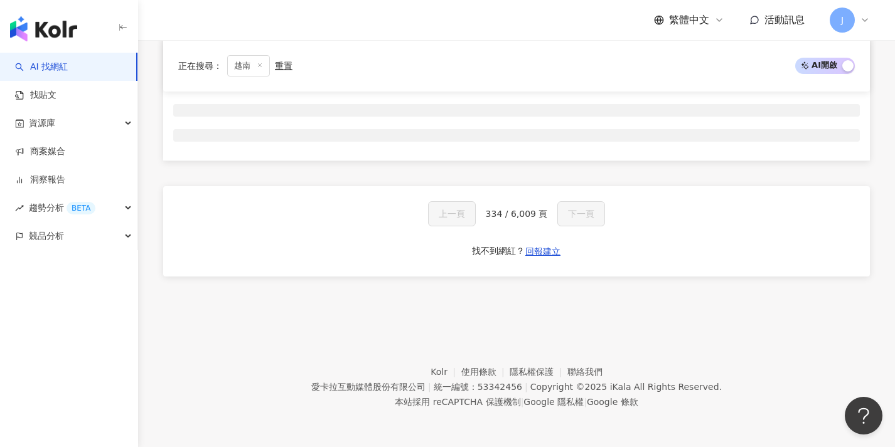
scroll to position [208, 0]
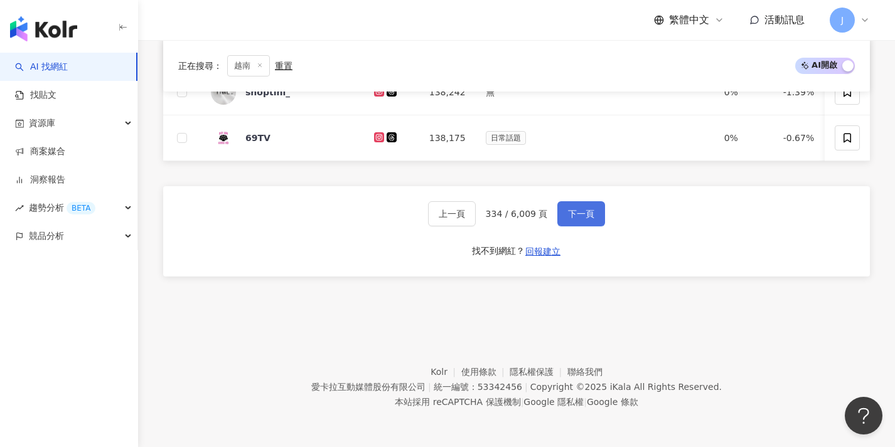
click at [568, 216] on span "下一頁" at bounding box center [581, 214] width 26 height 10
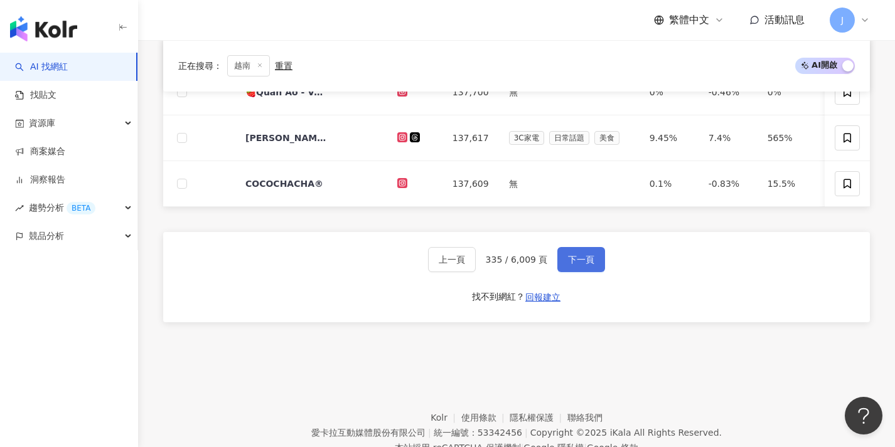
scroll to position [607, 0]
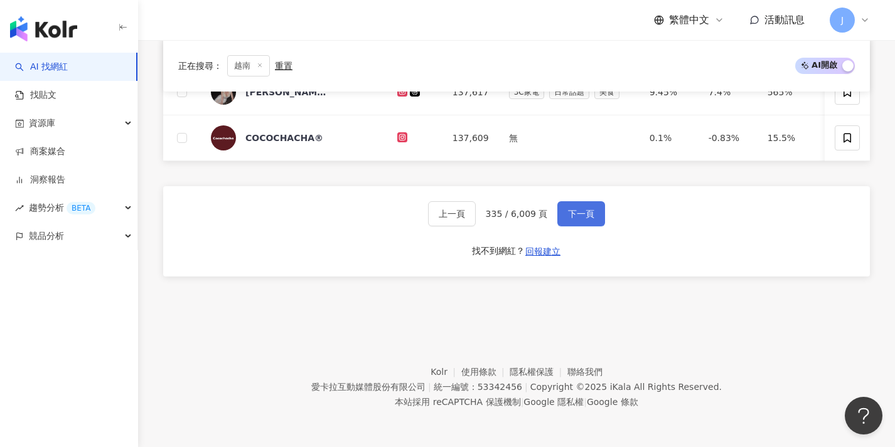
click at [568, 216] on span "下一頁" at bounding box center [581, 214] width 26 height 10
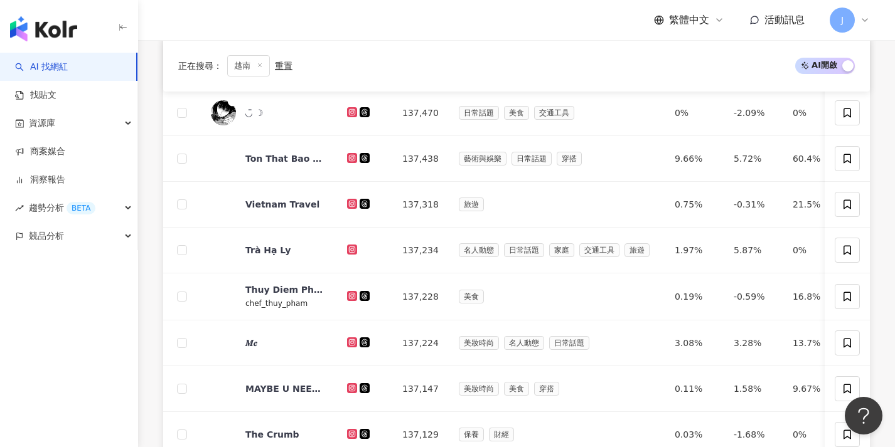
scroll to position [653, 0]
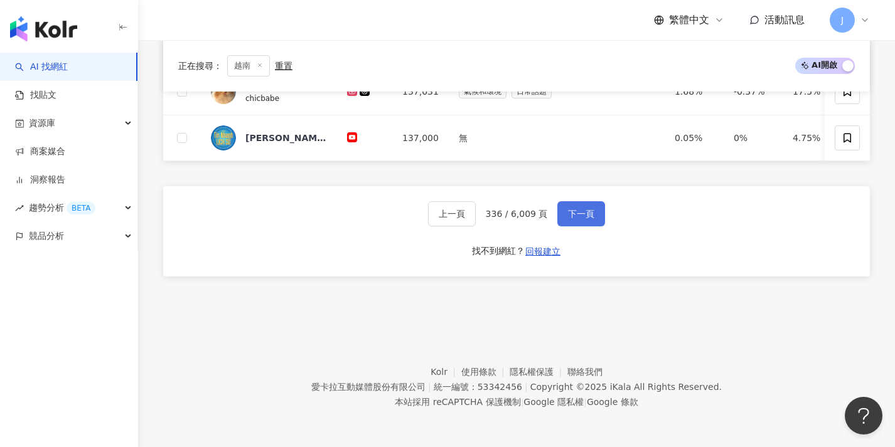
click at [568, 216] on span "下一頁" at bounding box center [581, 214] width 26 height 10
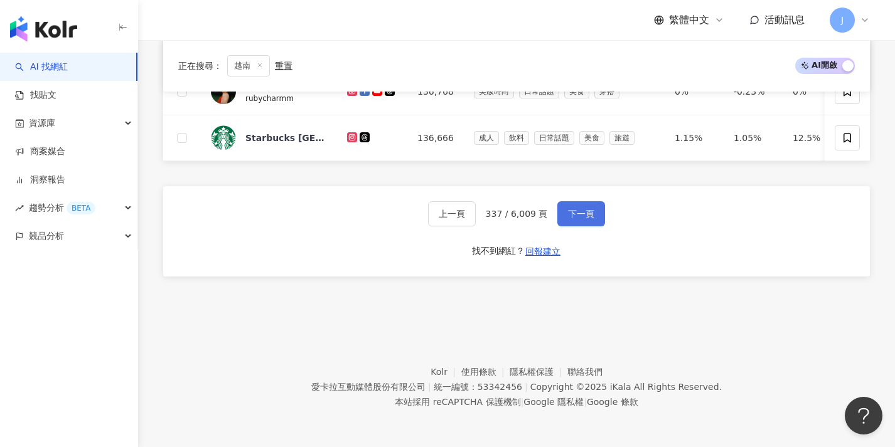
click at [569, 218] on span "下一頁" at bounding box center [581, 214] width 26 height 10
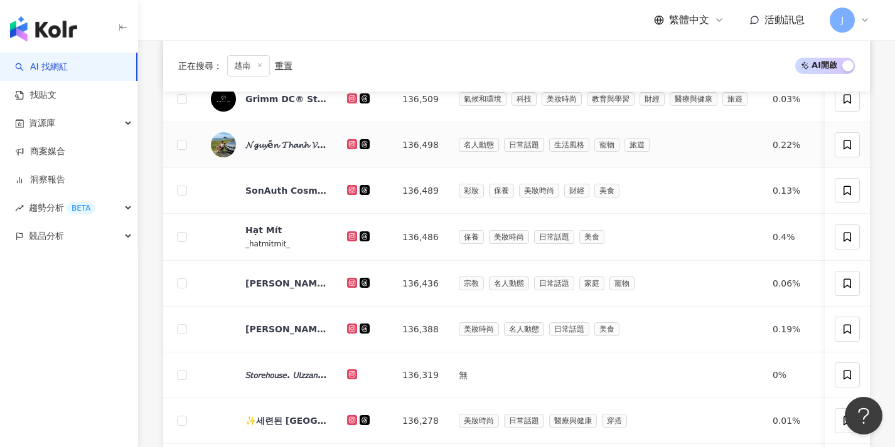
scroll to position [651, 0]
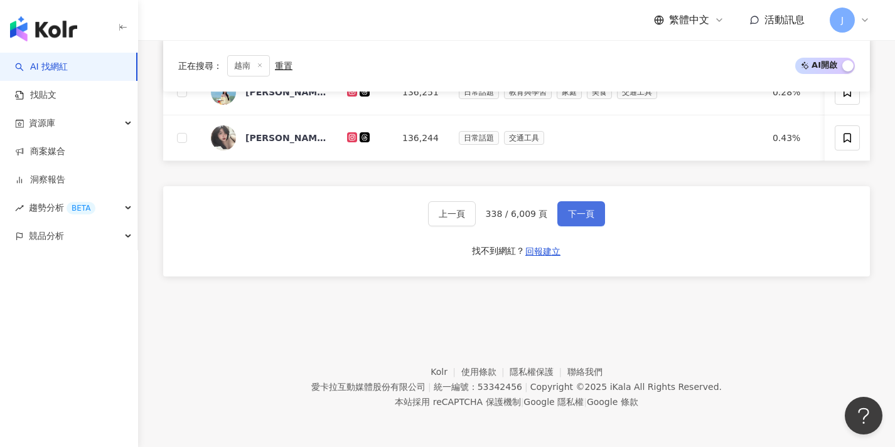
click at [572, 223] on button "下一頁" at bounding box center [581, 213] width 48 height 25
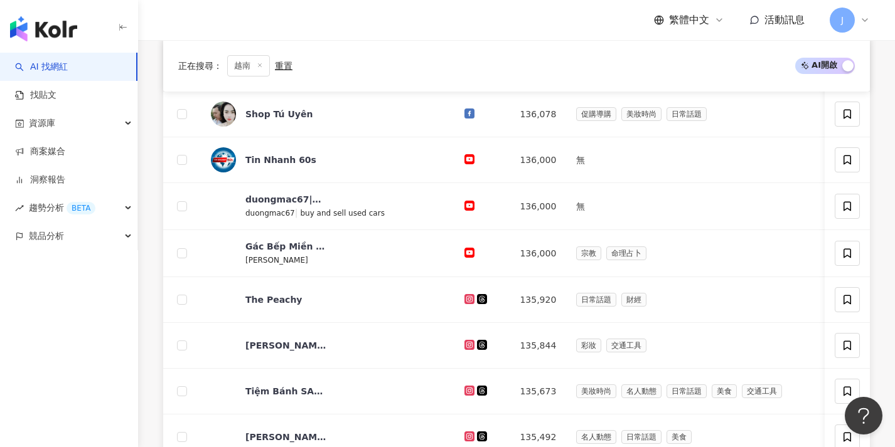
scroll to position [562, 0]
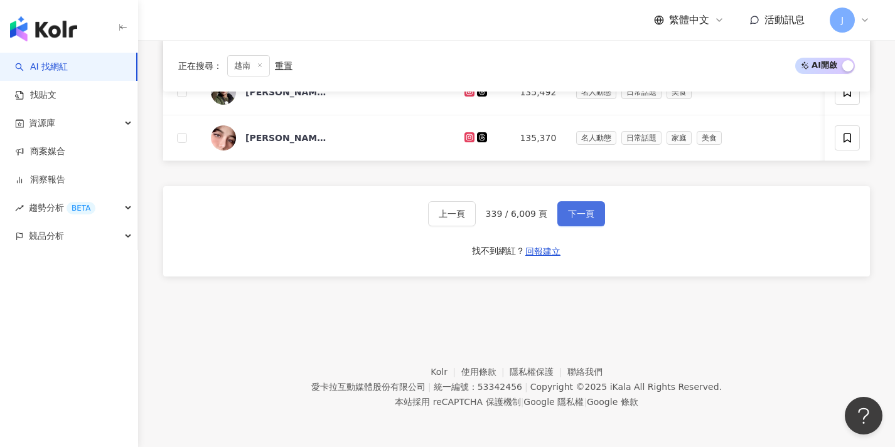
click at [572, 223] on button "下一頁" at bounding box center [581, 213] width 48 height 25
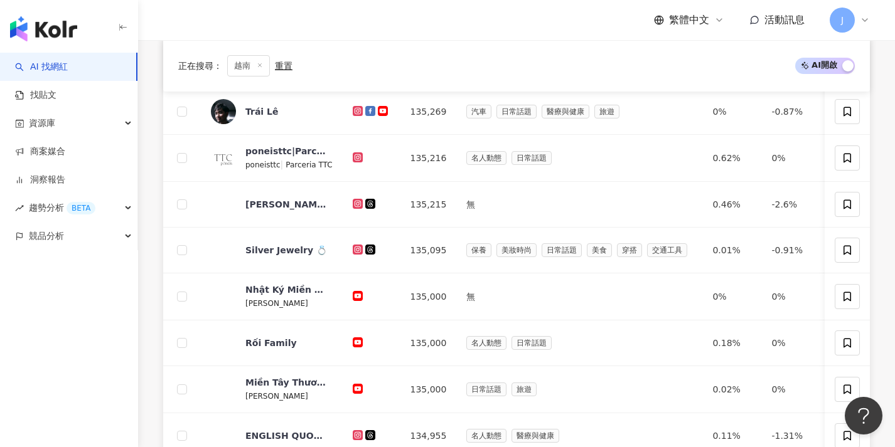
scroll to position [655, 0]
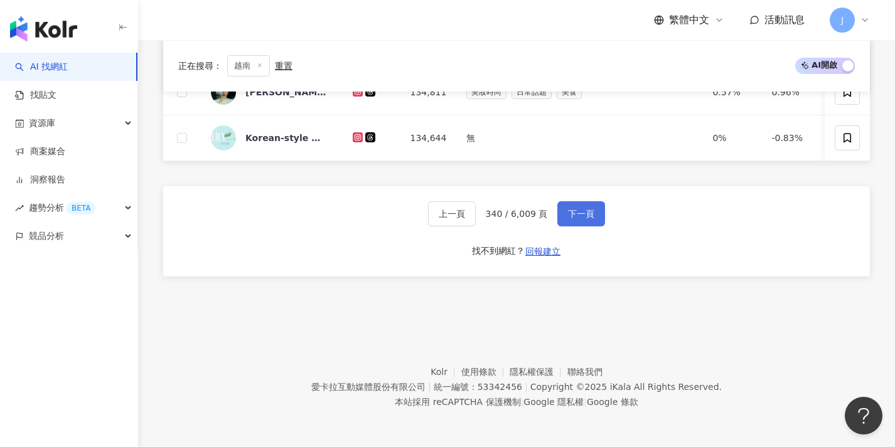
click at [572, 223] on button "下一頁" at bounding box center [581, 213] width 48 height 25
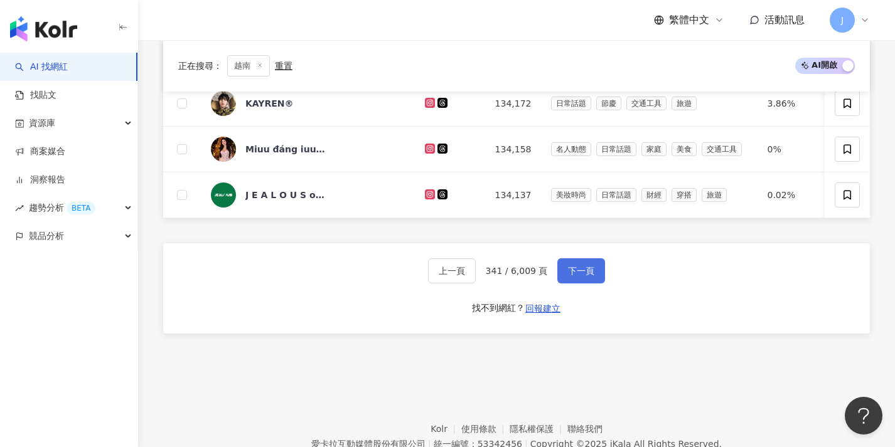
scroll to position [653, 0]
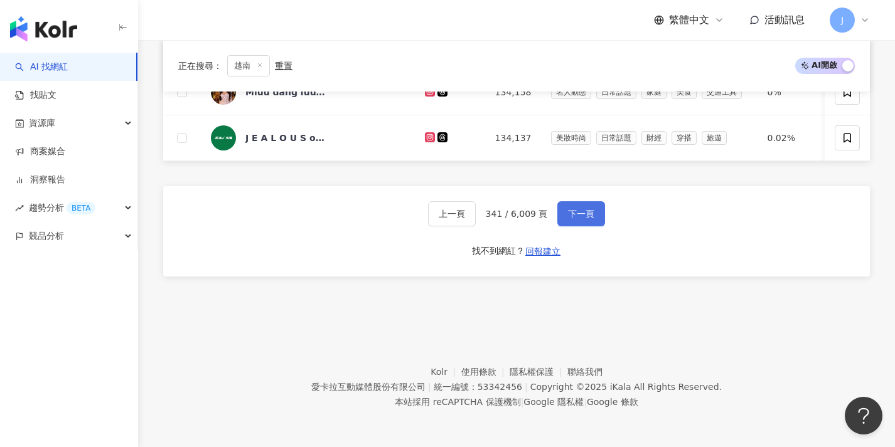
click at [572, 223] on button "下一頁" at bounding box center [581, 213] width 48 height 25
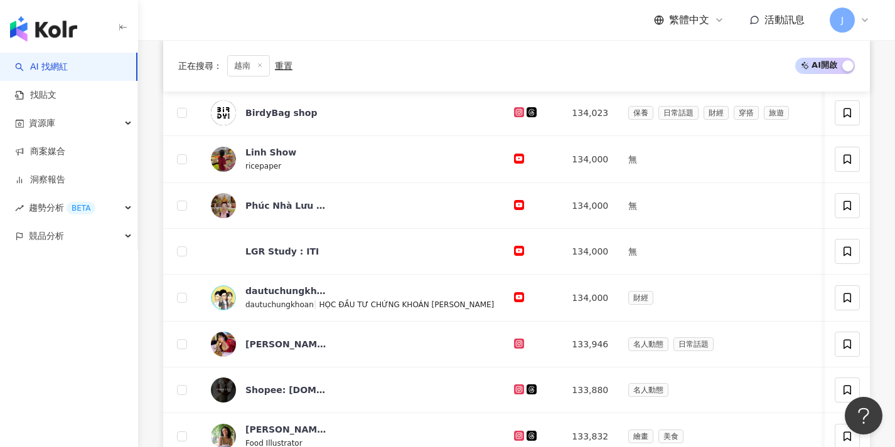
scroll to position [656, 0]
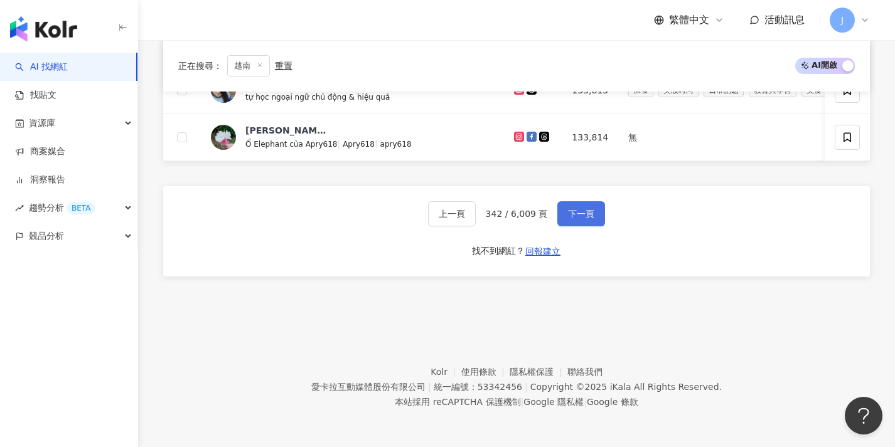
click at [572, 223] on button "下一頁" at bounding box center [581, 213] width 48 height 25
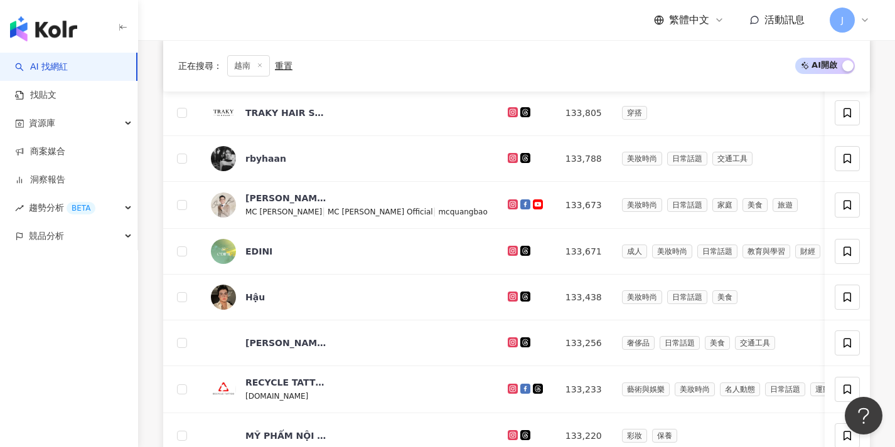
scroll to position [655, 0]
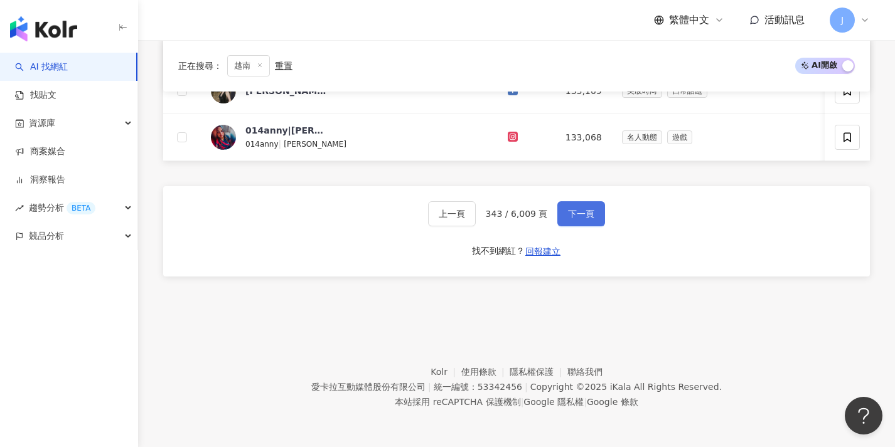
click at [572, 223] on button "下一頁" at bounding box center [581, 213] width 48 height 25
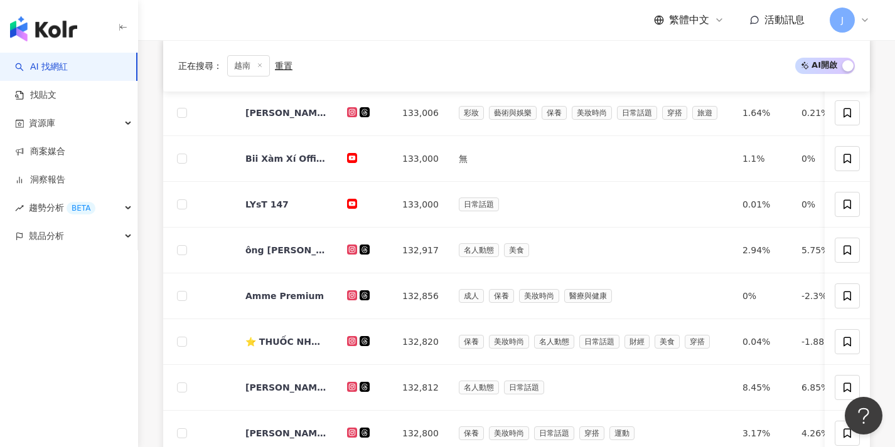
scroll to position [606, 0]
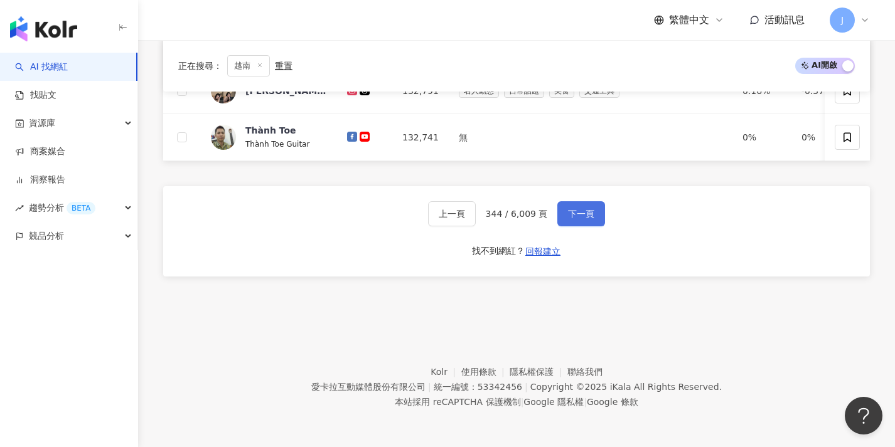
click at [572, 223] on button "下一頁" at bounding box center [581, 213] width 48 height 25
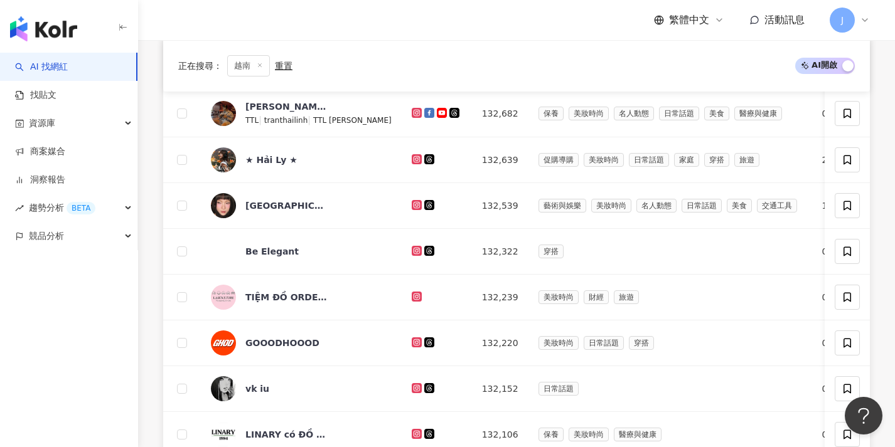
scroll to position [608, 0]
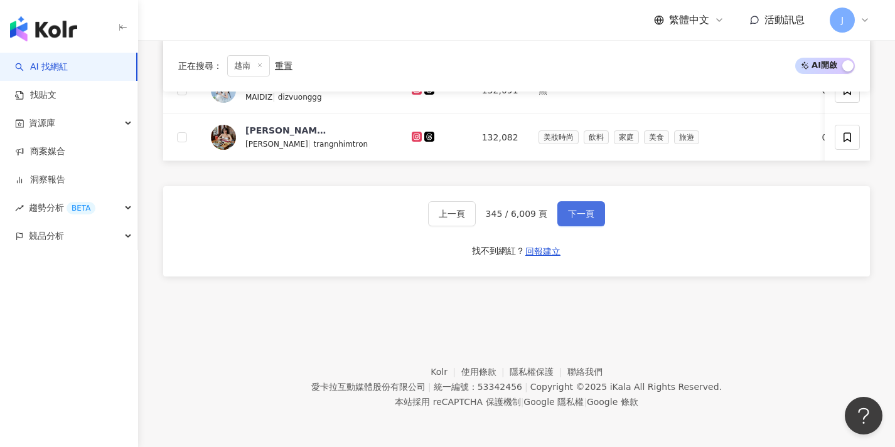
click at [572, 223] on button "下一頁" at bounding box center [581, 213] width 48 height 25
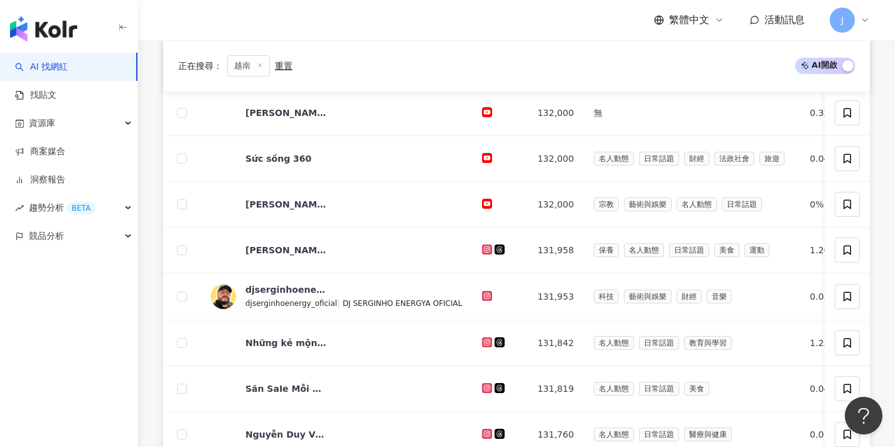
scroll to position [651, 0]
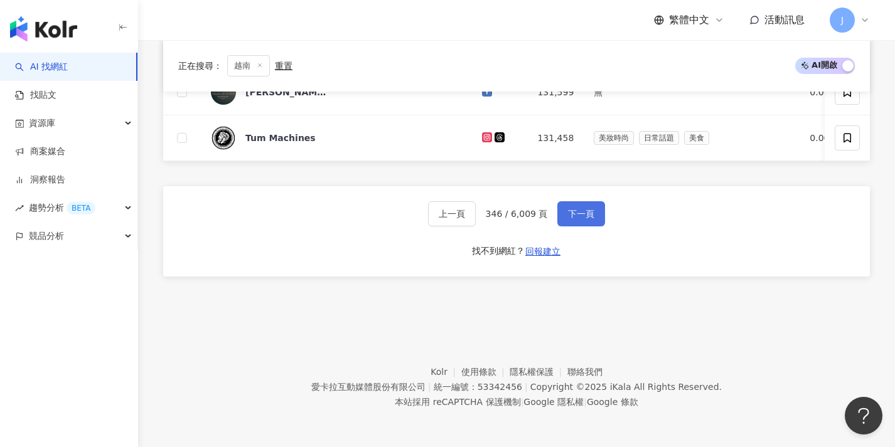
click at [572, 223] on button "下一頁" at bounding box center [581, 213] width 48 height 25
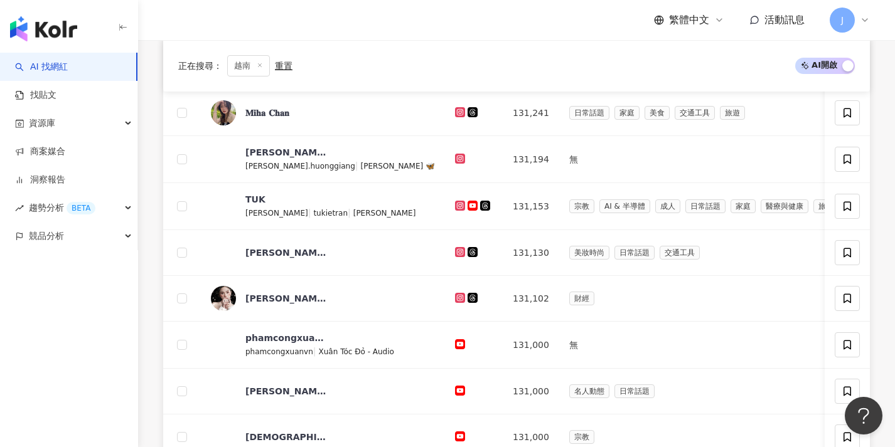
scroll to position [611, 0]
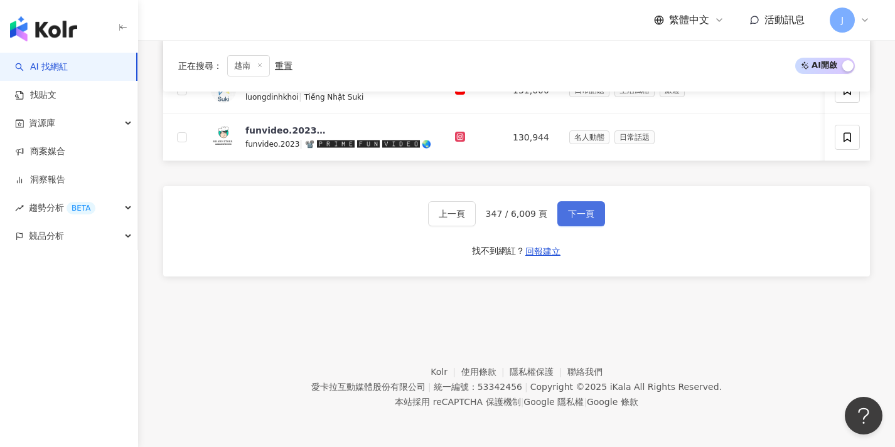
click at [572, 223] on button "下一頁" at bounding box center [581, 213] width 48 height 25
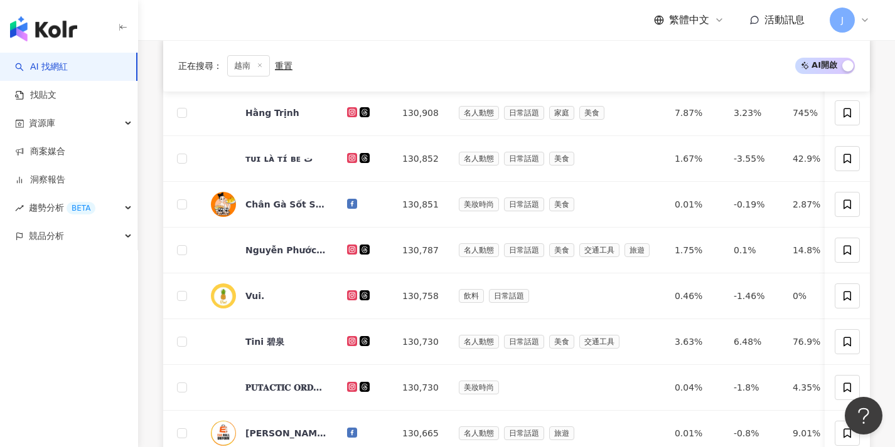
scroll to position [651, 0]
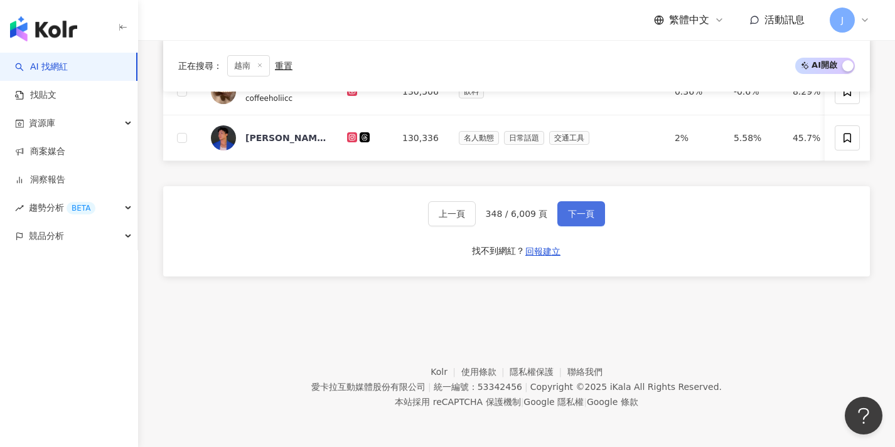
click at [572, 223] on button "下一頁" at bounding box center [581, 213] width 48 height 25
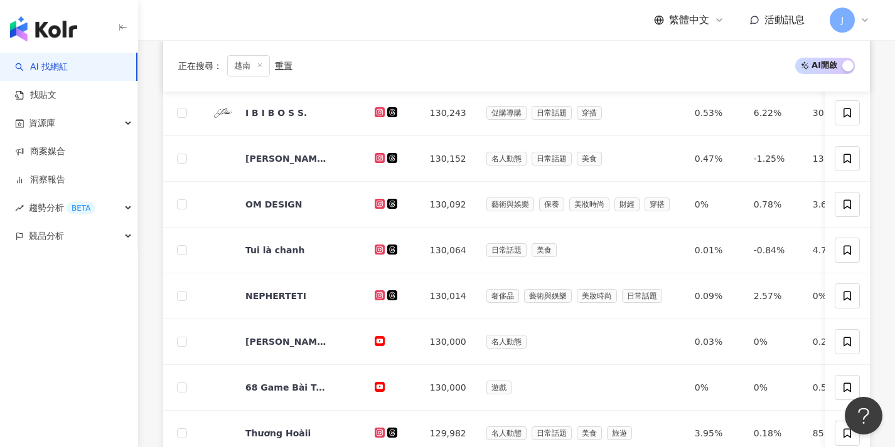
scroll to position [606, 0]
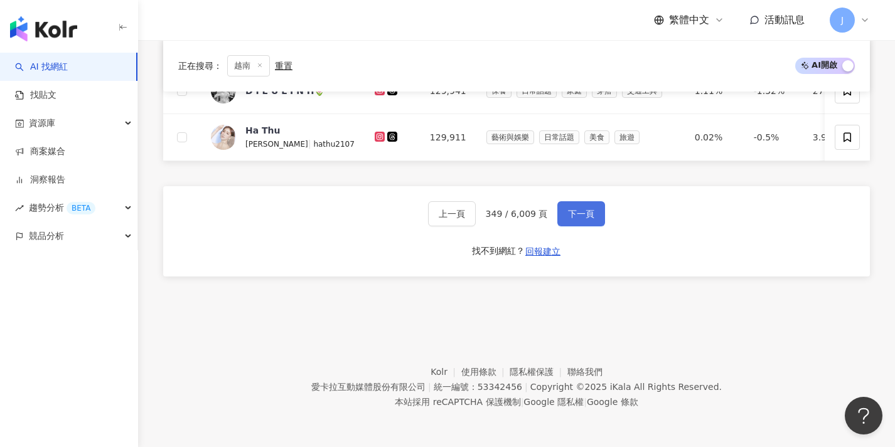
click at [572, 223] on button "下一頁" at bounding box center [581, 213] width 48 height 25
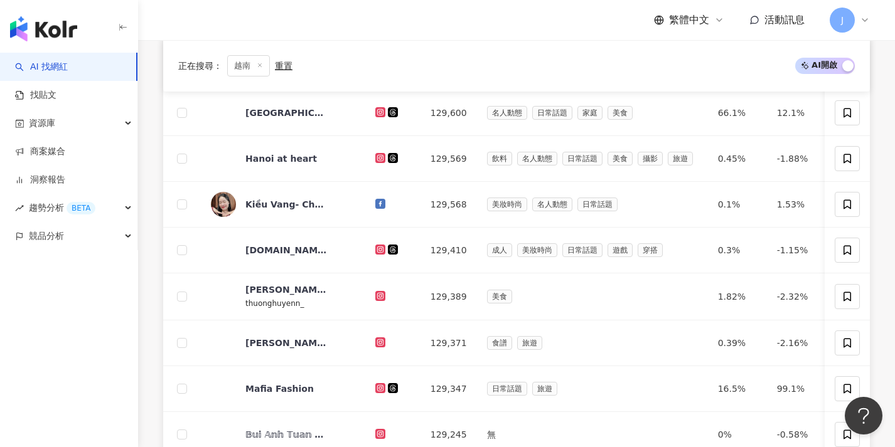
scroll to position [654, 0]
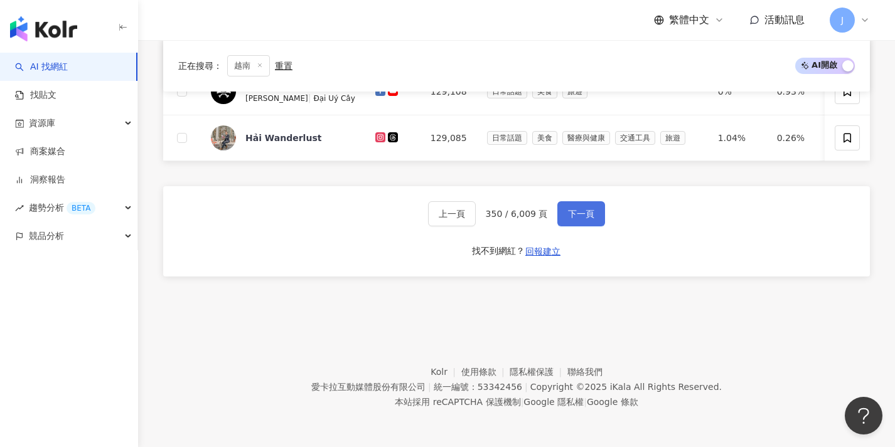
click at [572, 223] on button "下一頁" at bounding box center [581, 213] width 48 height 25
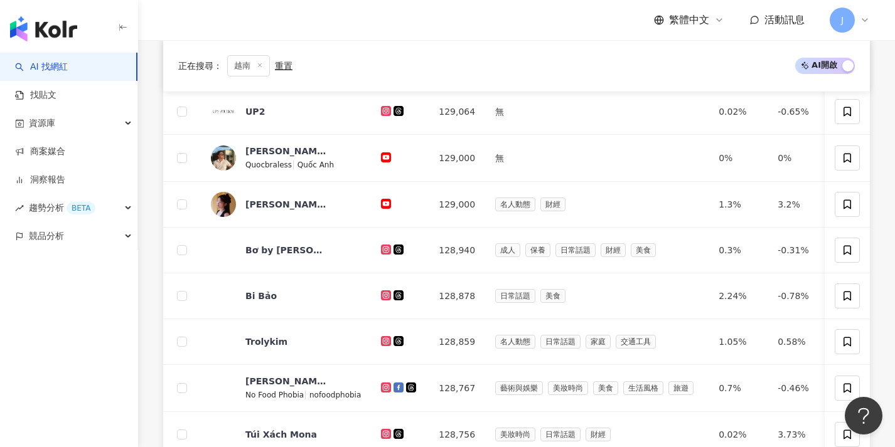
scroll to position [656, 0]
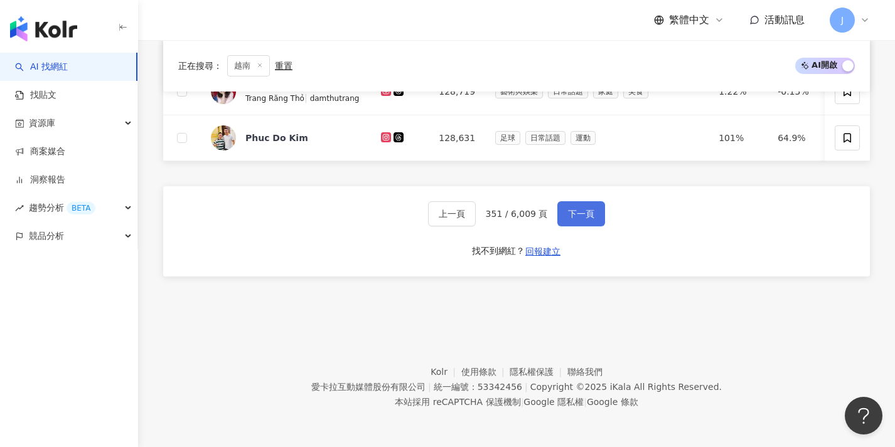
click at [572, 223] on button "下一頁" at bounding box center [581, 213] width 48 height 25
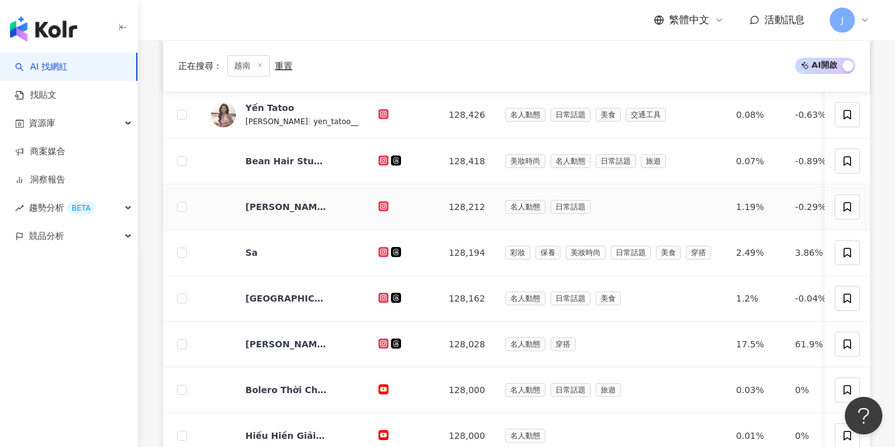
scroll to position [607, 0]
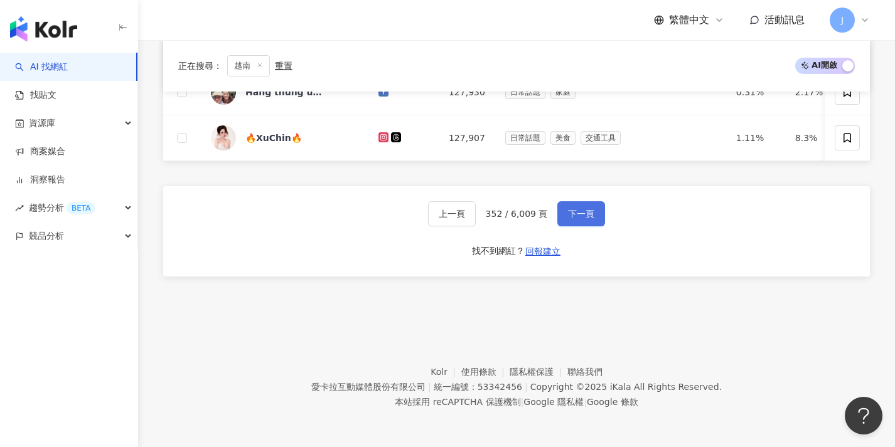
click at [572, 221] on button "下一頁" at bounding box center [581, 213] width 48 height 25
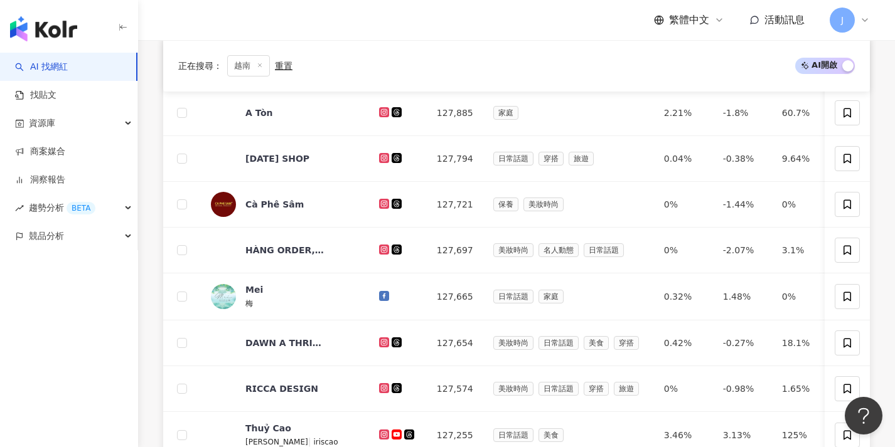
scroll to position [654, 0]
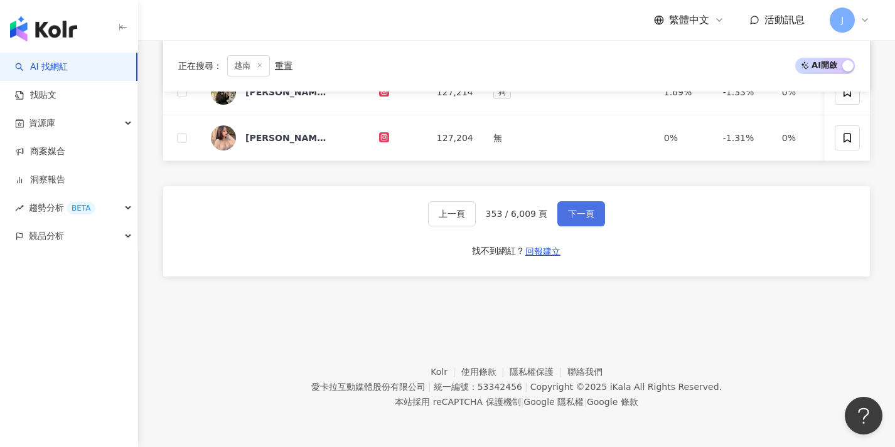
click at [572, 221] on button "下一頁" at bounding box center [581, 213] width 48 height 25
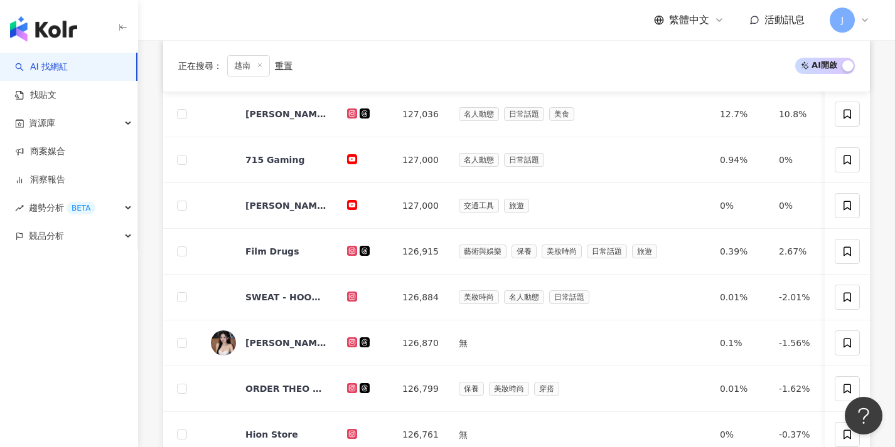
scroll to position [653, 0]
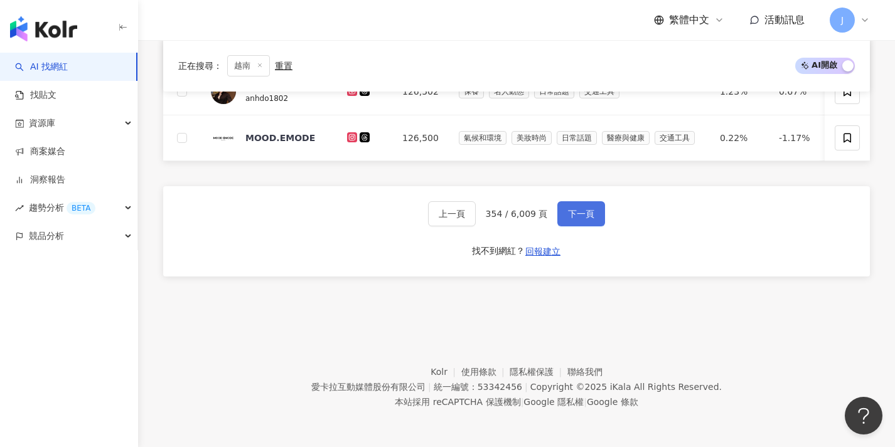
click at [572, 221] on button "下一頁" at bounding box center [581, 213] width 48 height 25
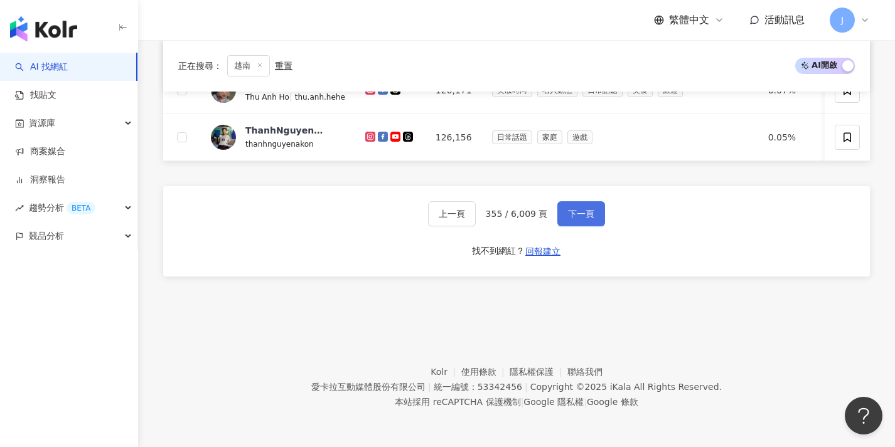
click at [572, 221] on button "下一頁" at bounding box center [581, 213] width 48 height 25
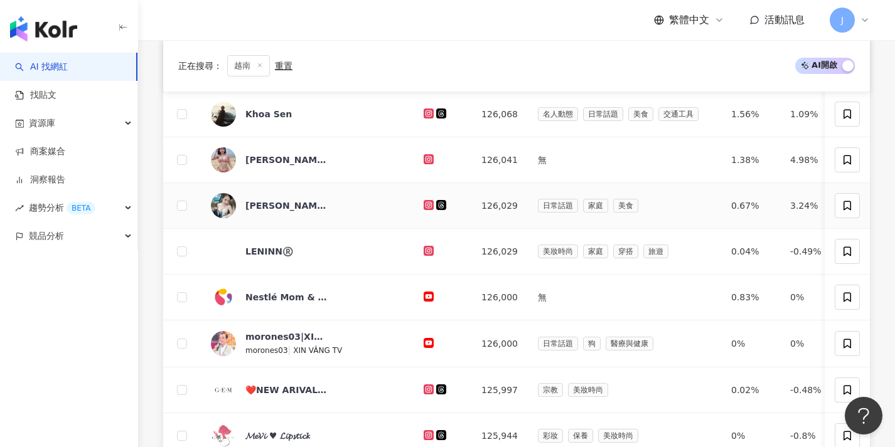
scroll to position [655, 0]
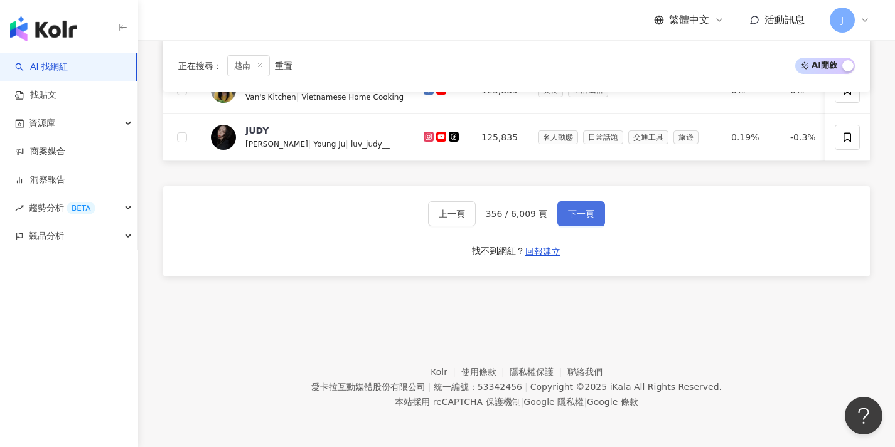
click at [572, 221] on button "下一頁" at bounding box center [581, 213] width 48 height 25
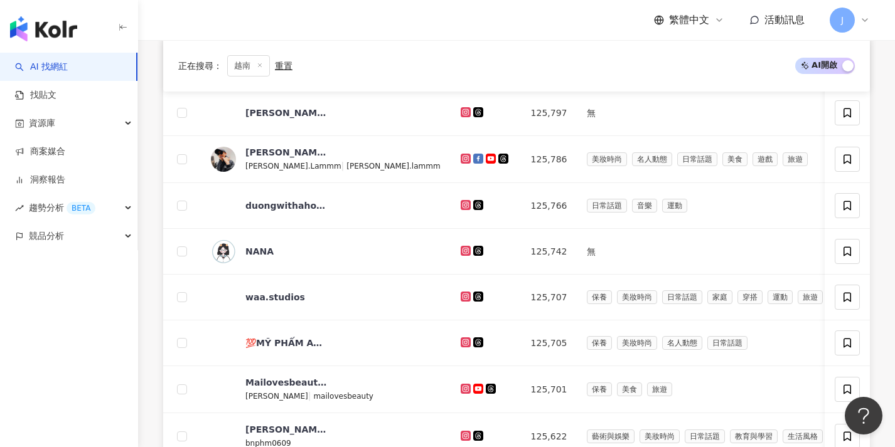
scroll to position [654, 0]
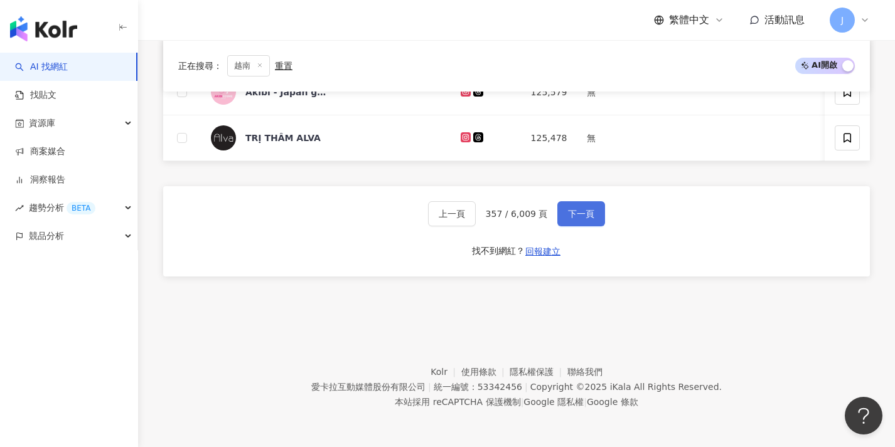
click at [572, 221] on button "下一頁" at bounding box center [581, 213] width 48 height 25
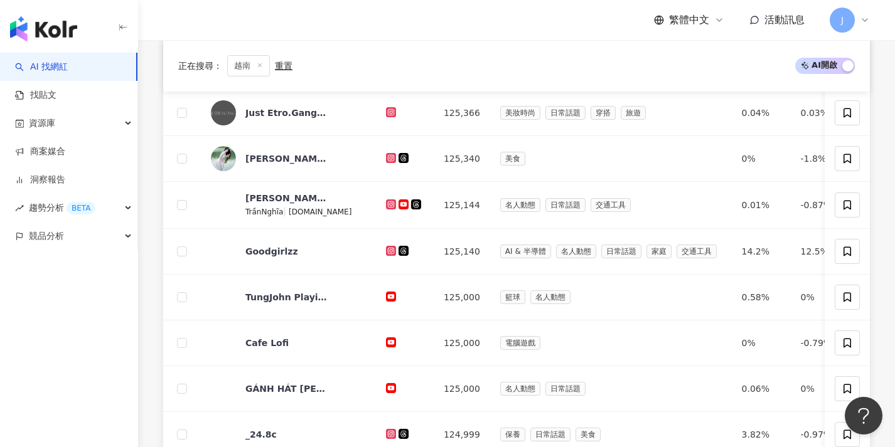
scroll to position [653, 0]
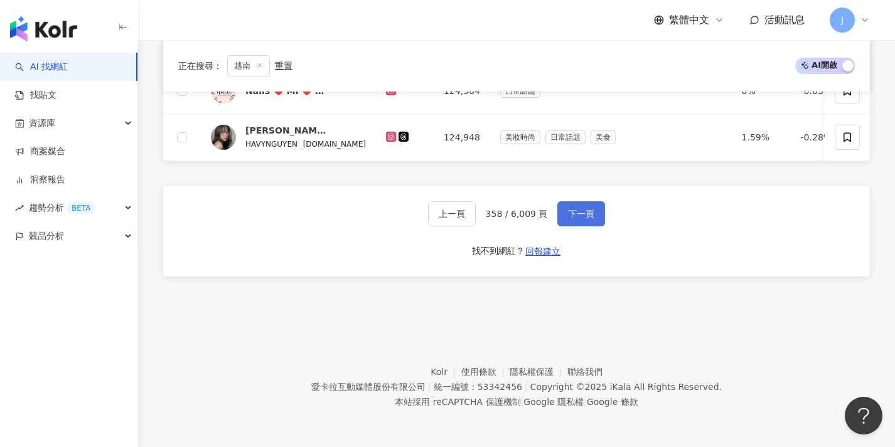
click at [572, 221] on button "下一頁" at bounding box center [581, 213] width 48 height 25
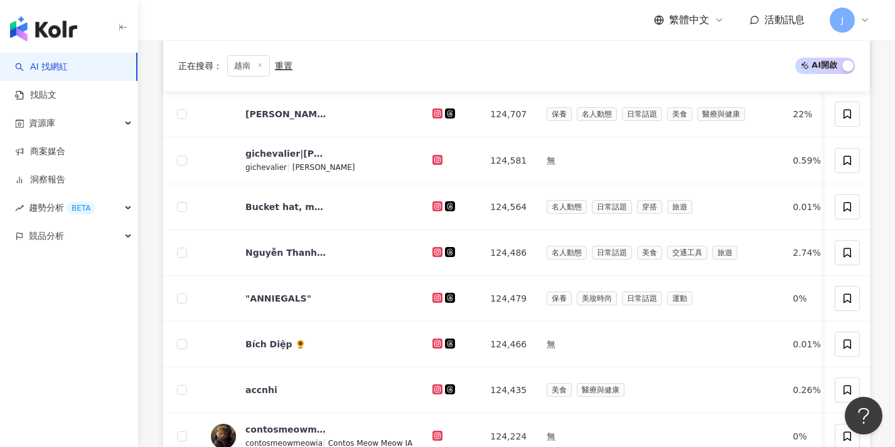
scroll to position [655, 0]
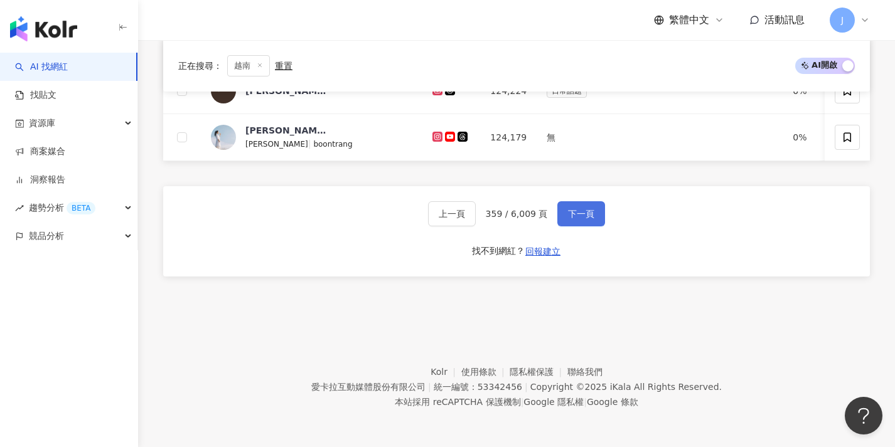
click at [572, 221] on button "下一頁" at bounding box center [581, 213] width 48 height 25
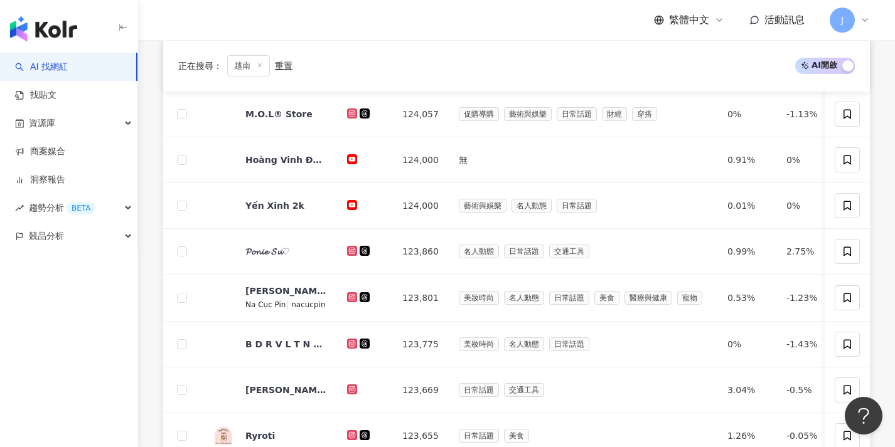
scroll to position [653, 0]
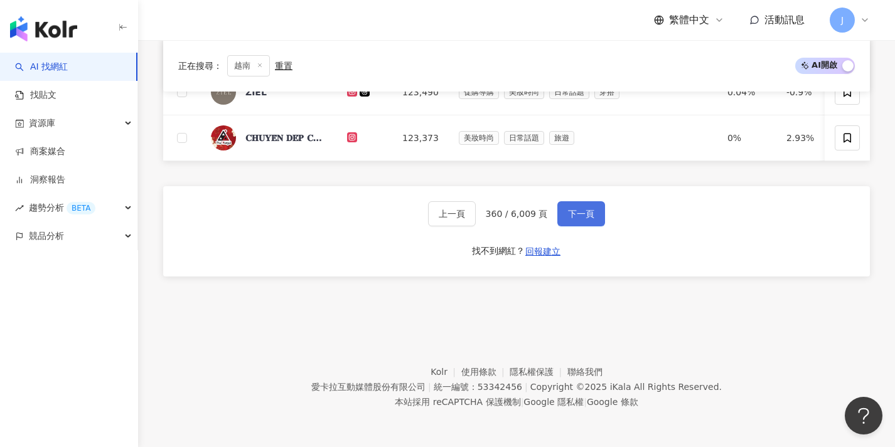
click at [572, 221] on button "下一頁" at bounding box center [581, 213] width 48 height 25
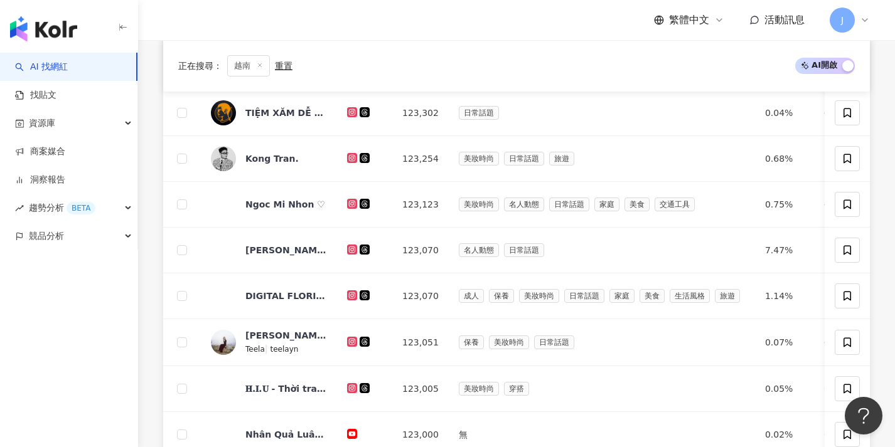
scroll to position [606, 0]
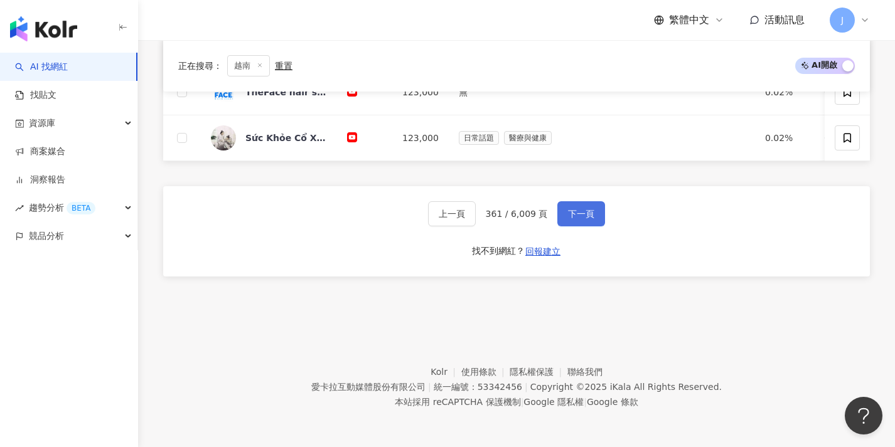
click at [572, 221] on button "下一頁" at bounding box center [581, 213] width 48 height 25
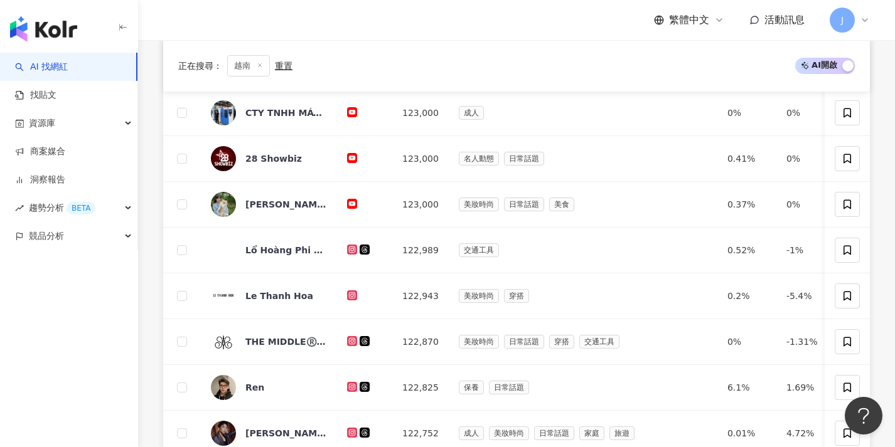
scroll to position [650, 0]
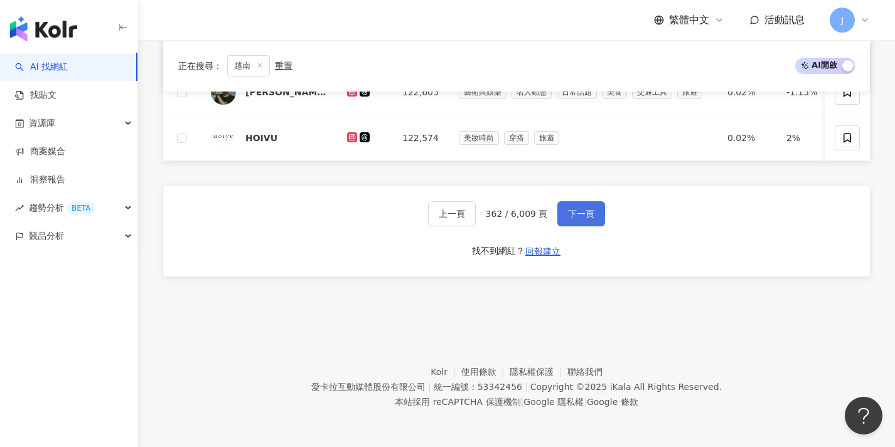
click at [572, 221] on button "下一頁" at bounding box center [581, 213] width 48 height 25
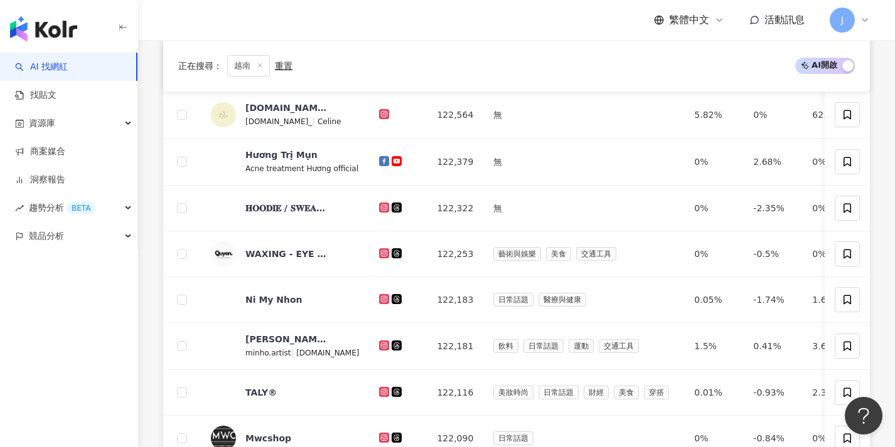
scroll to position [656, 0]
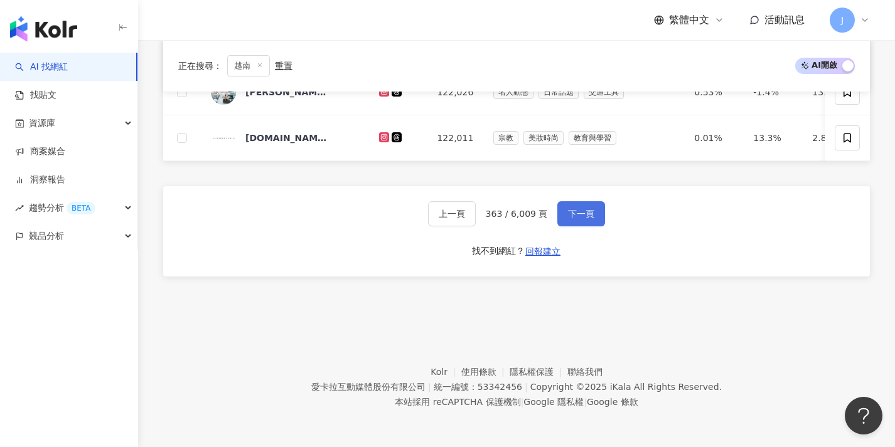
click at [572, 221] on button "下一頁" at bounding box center [581, 213] width 48 height 25
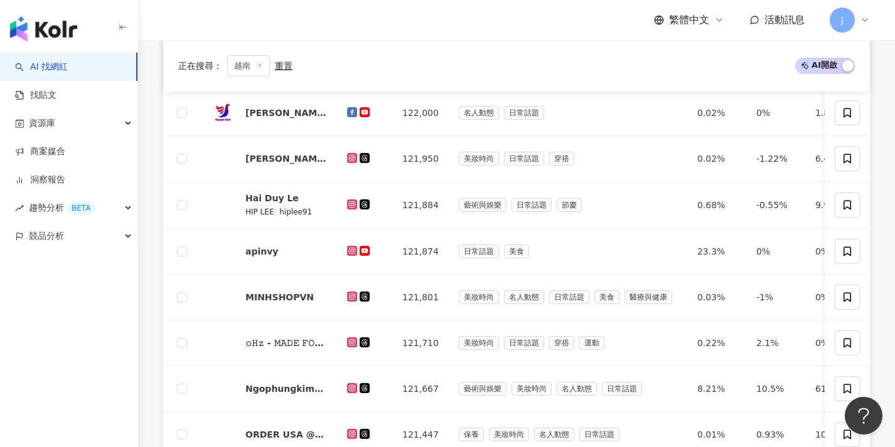
scroll to position [651, 0]
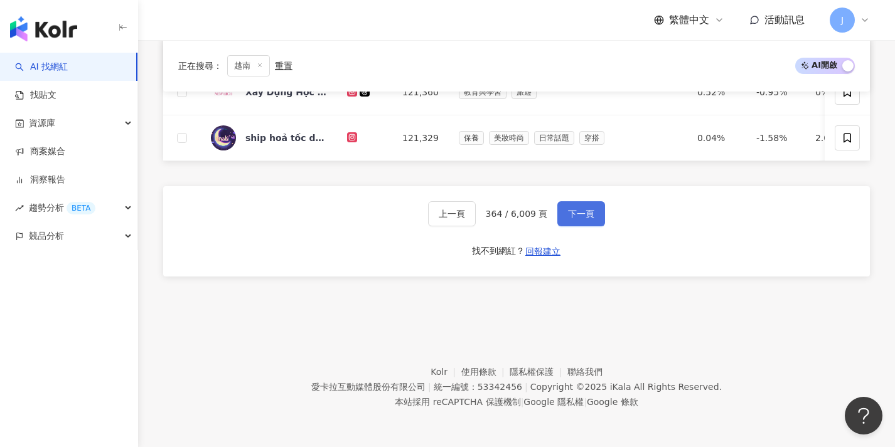
click at [572, 221] on button "下一頁" at bounding box center [581, 213] width 48 height 25
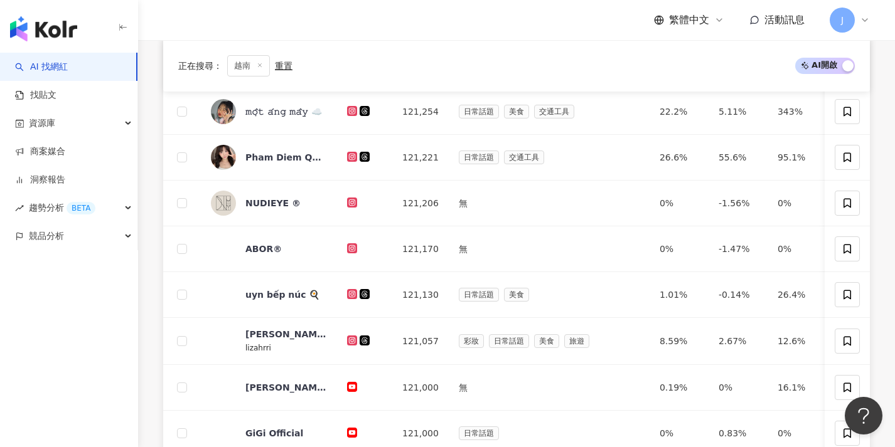
scroll to position [653, 0]
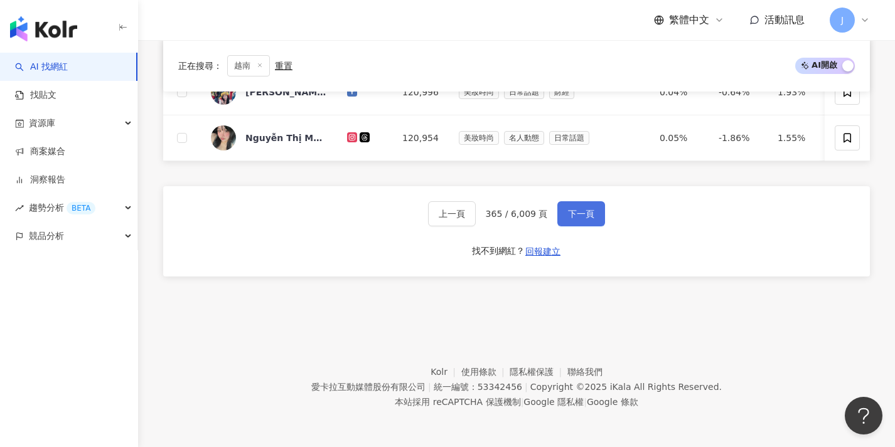
click at [572, 221] on button "下一頁" at bounding box center [581, 213] width 48 height 25
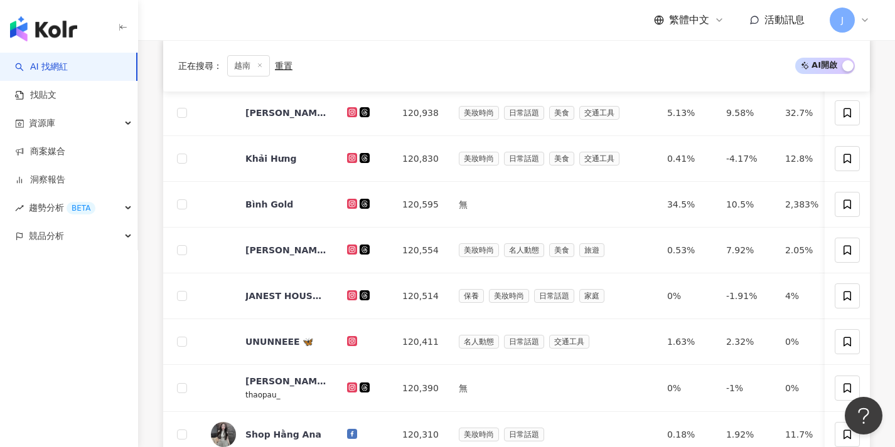
scroll to position [651, 0]
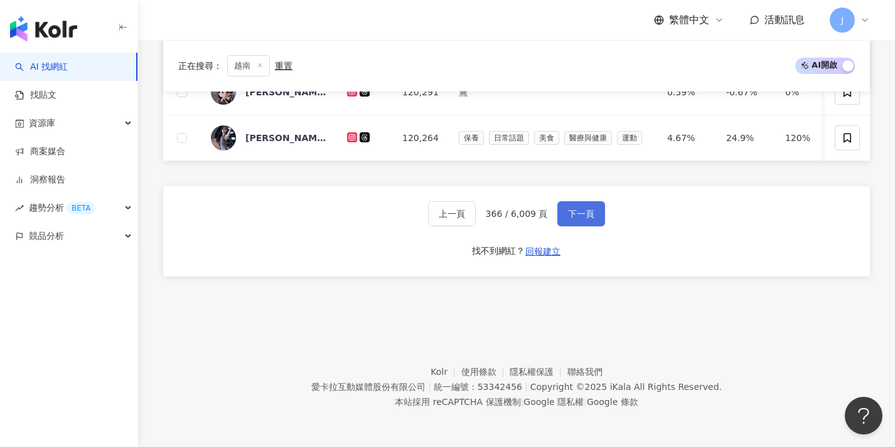
click at [572, 221] on button "下一頁" at bounding box center [581, 213] width 48 height 25
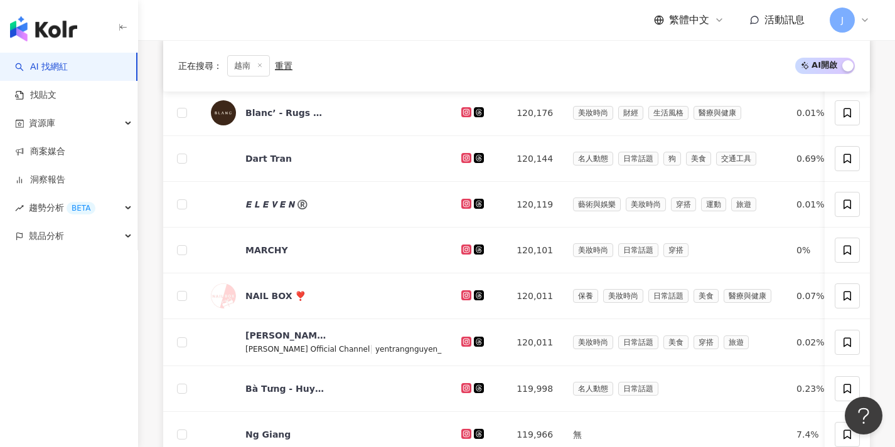
scroll to position [606, 0]
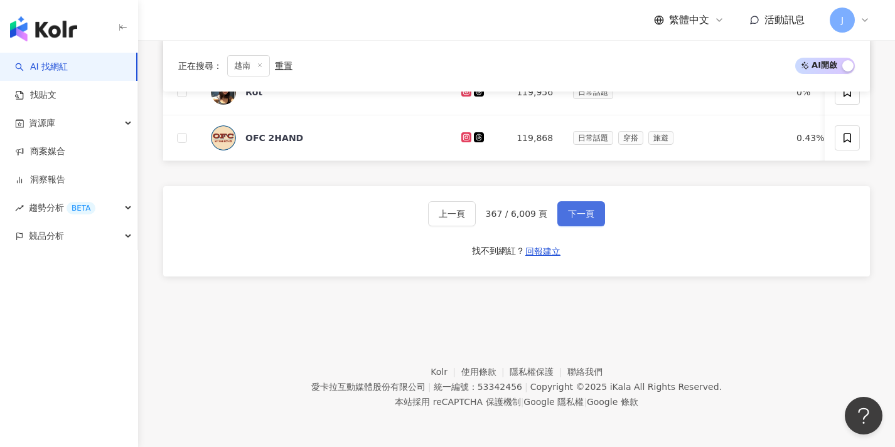
click at [572, 221] on button "下一頁" at bounding box center [581, 213] width 48 height 25
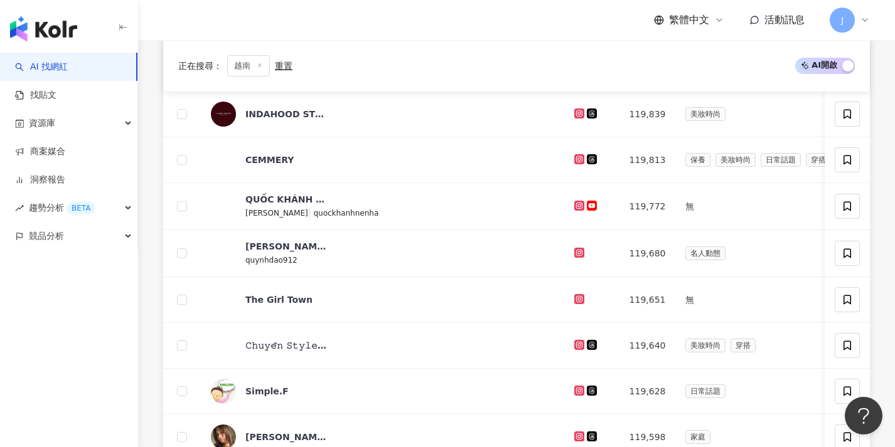
scroll to position [656, 0]
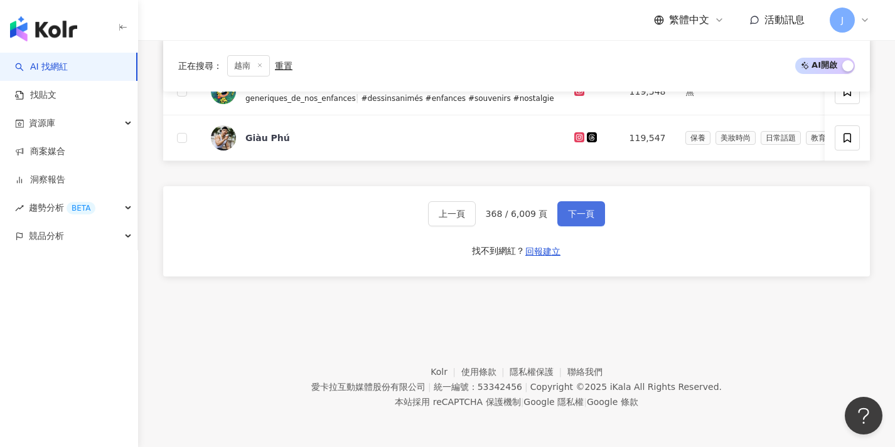
click at [572, 221] on button "下一頁" at bounding box center [581, 213] width 48 height 25
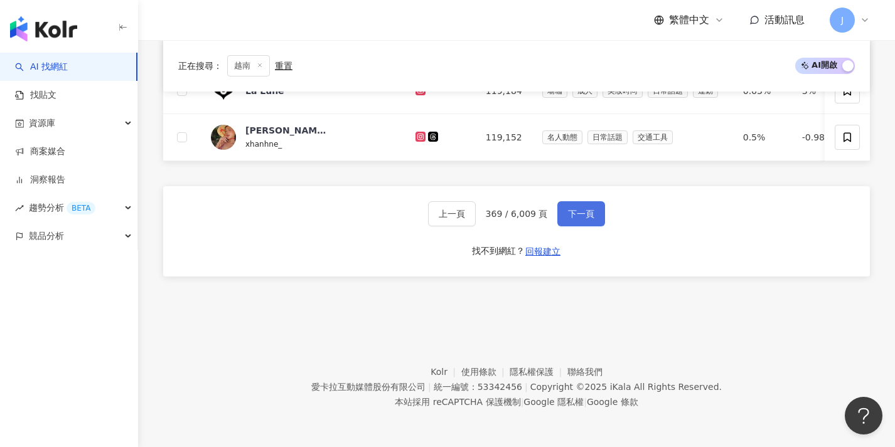
click at [572, 221] on button "下一頁" at bounding box center [581, 213] width 48 height 25
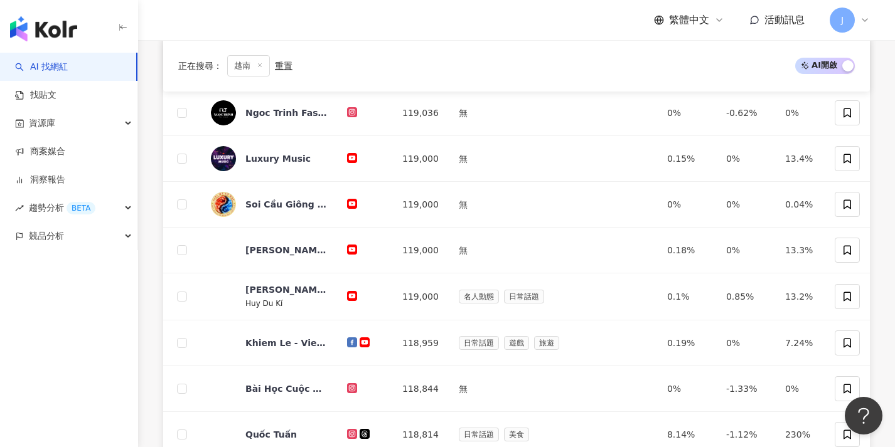
scroll to position [651, 0]
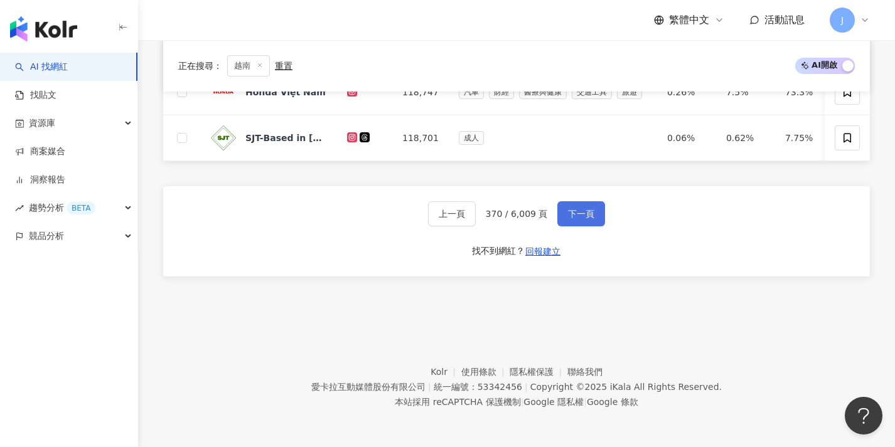
click at [572, 221] on button "下一頁" at bounding box center [581, 213] width 48 height 25
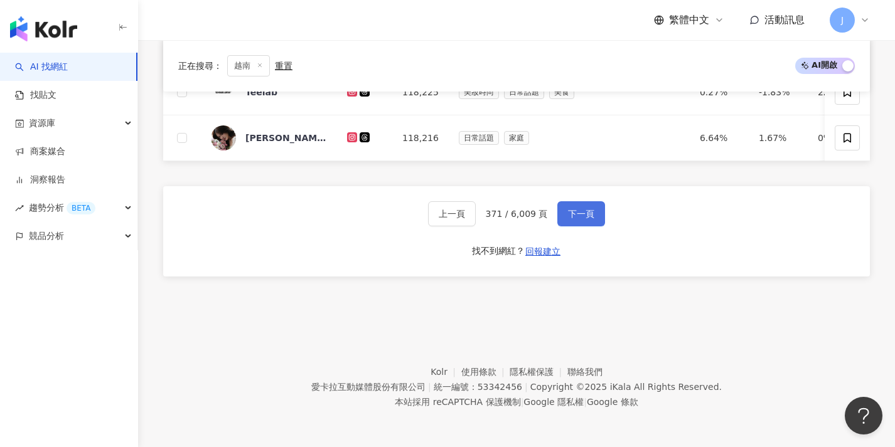
click at [572, 223] on button "下一頁" at bounding box center [581, 213] width 48 height 25
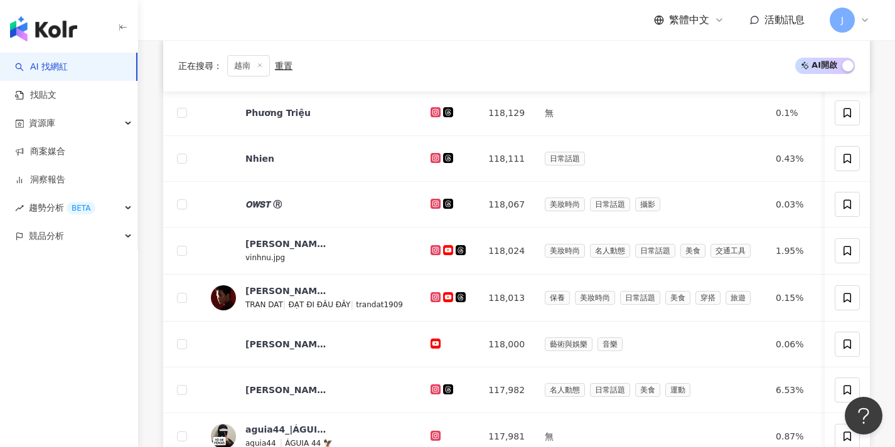
scroll to position [655, 0]
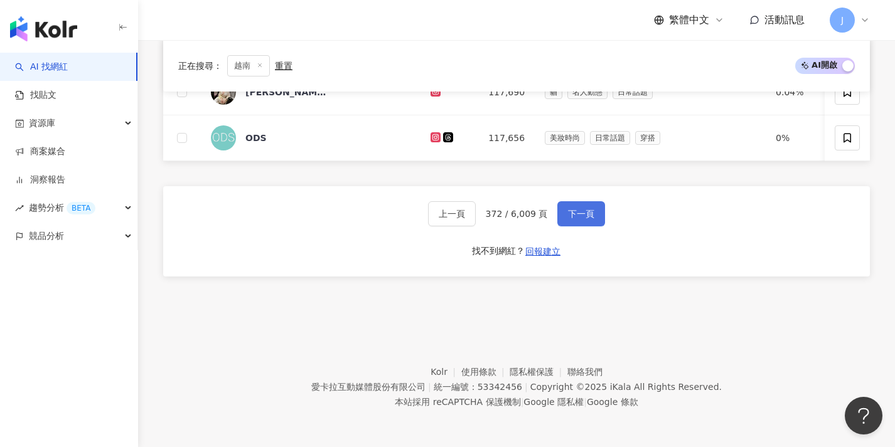
click at [572, 223] on button "下一頁" at bounding box center [581, 213] width 48 height 25
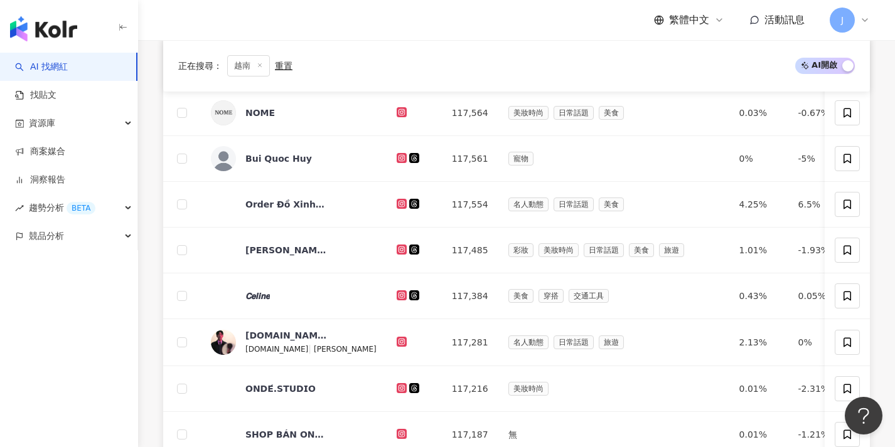
scroll to position [651, 0]
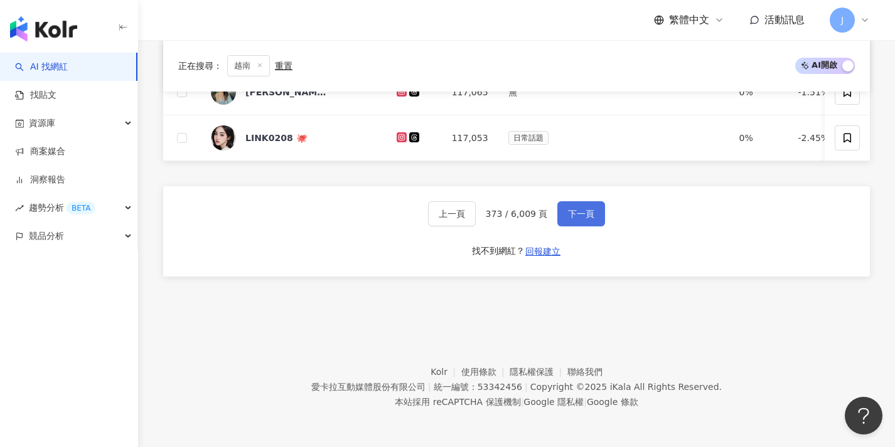
click at [572, 223] on button "下一頁" at bounding box center [581, 213] width 48 height 25
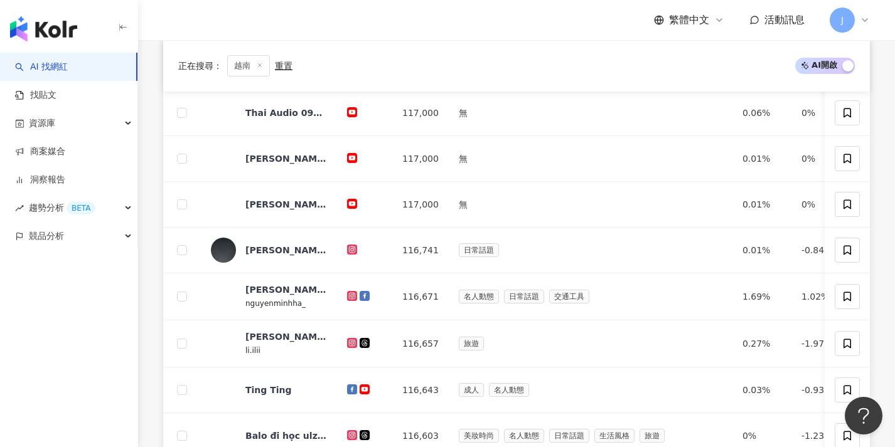
scroll to position [515, 0]
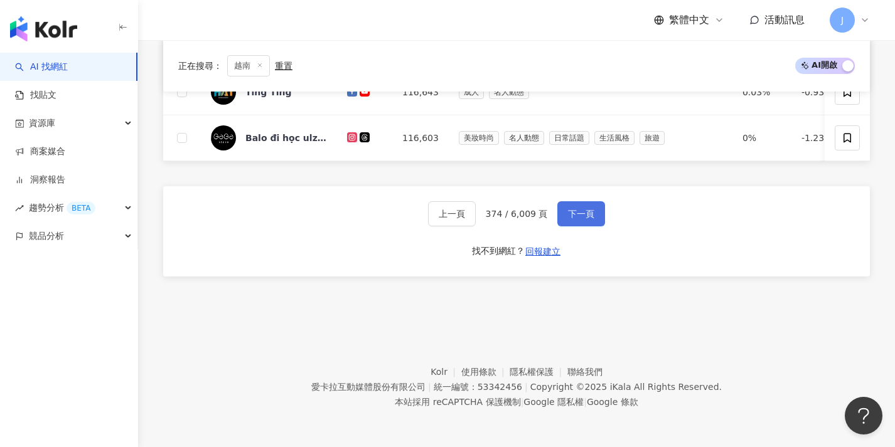
click at [572, 223] on button "下一頁" at bounding box center [581, 213] width 48 height 25
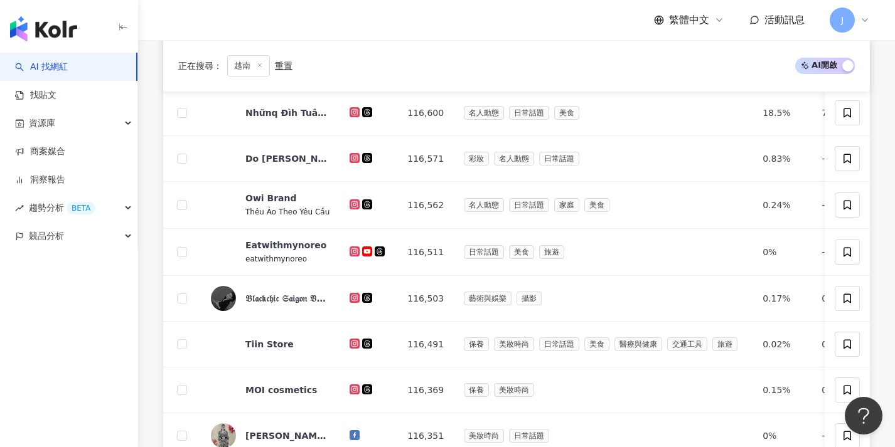
scroll to position [654, 0]
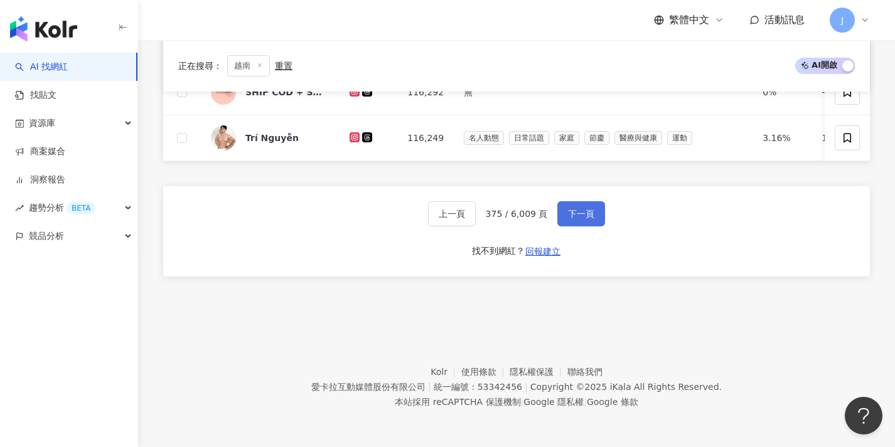
click at [572, 223] on button "下一頁" at bounding box center [581, 213] width 48 height 25
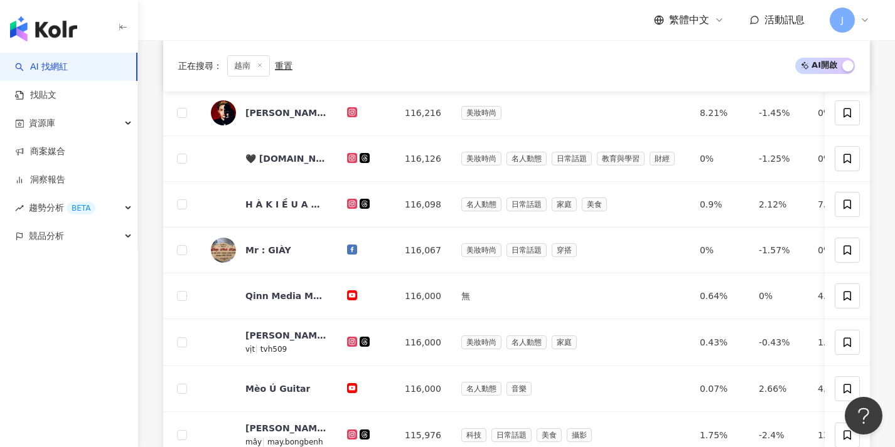
scroll to position [607, 0]
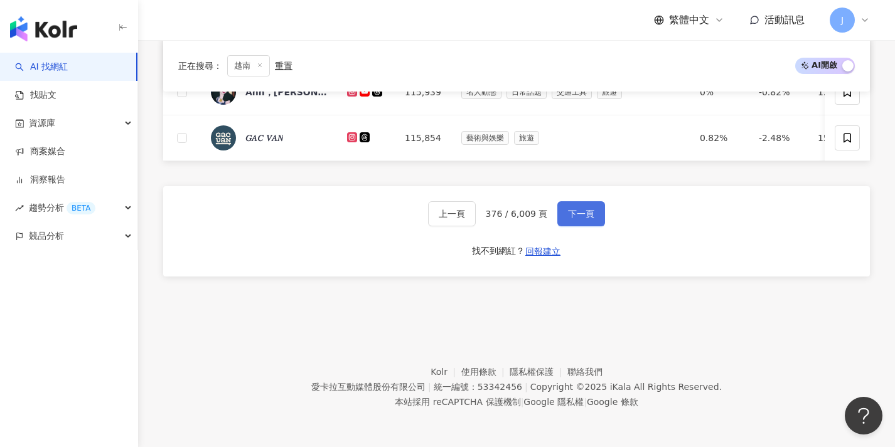
click at [572, 223] on button "下一頁" at bounding box center [581, 213] width 48 height 25
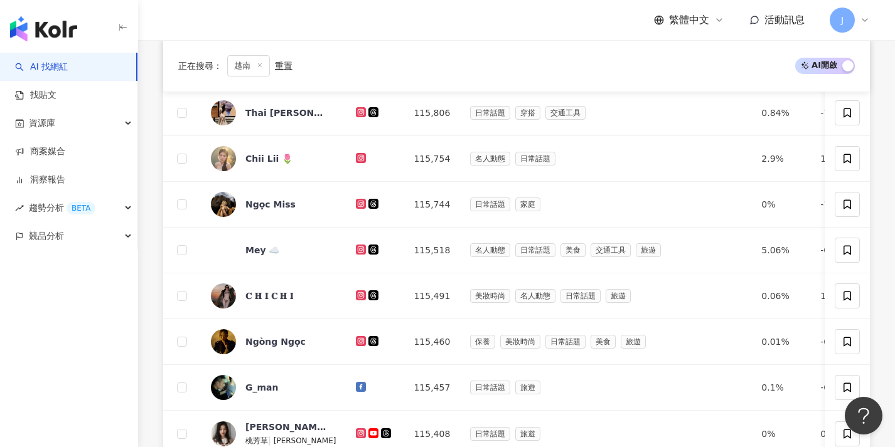
scroll to position [651, 0]
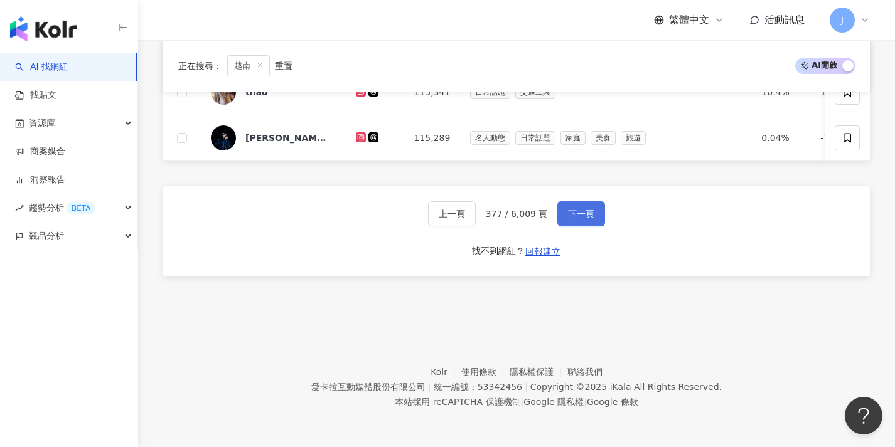
click at [572, 223] on button "下一頁" at bounding box center [581, 213] width 48 height 25
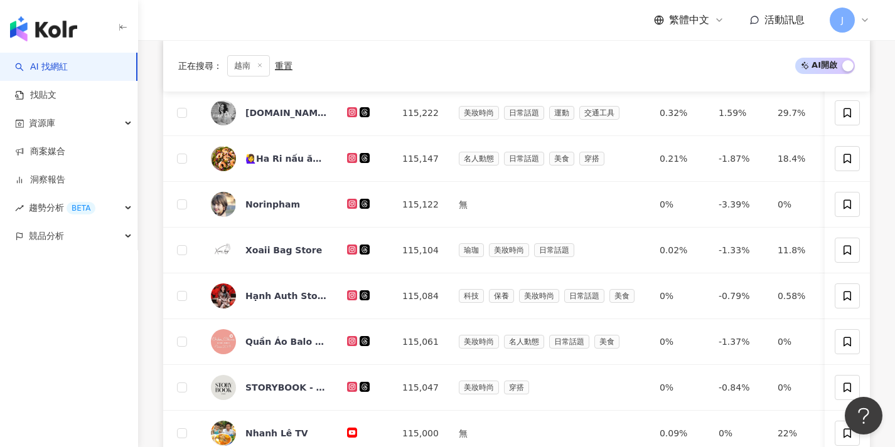
scroll to position [558, 0]
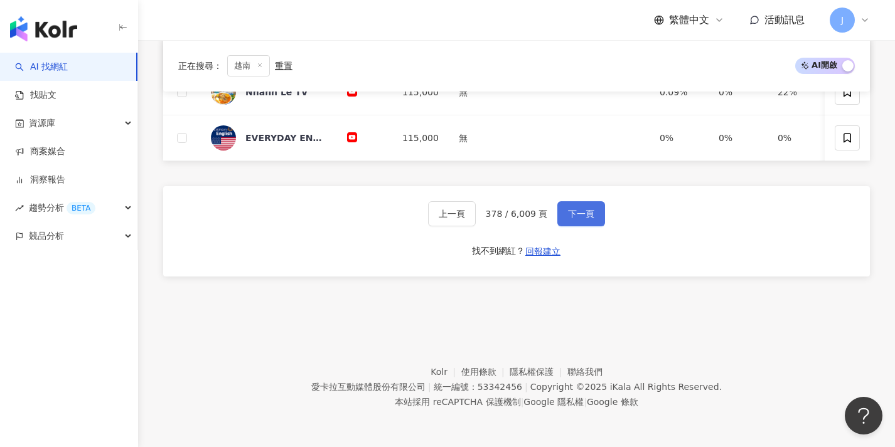
click at [572, 223] on button "下一頁" at bounding box center [581, 213] width 48 height 25
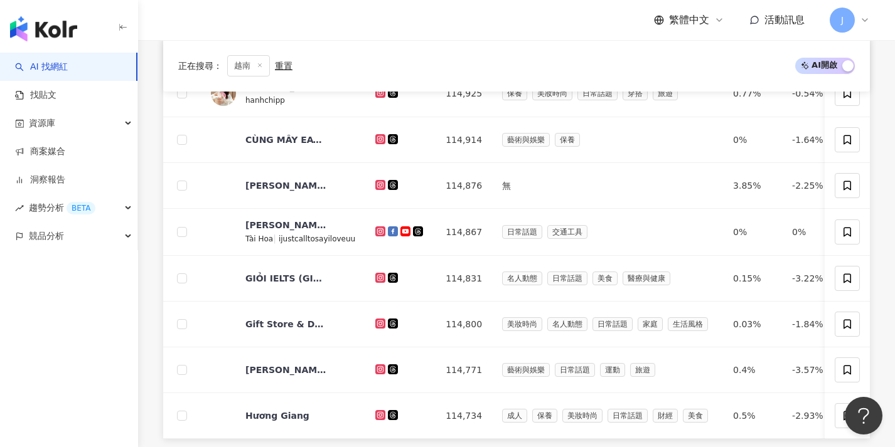
scroll to position [653, 0]
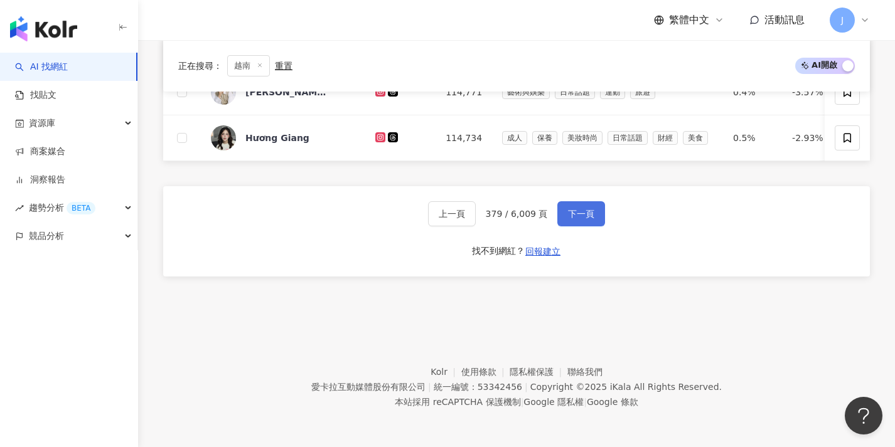
click at [572, 223] on button "下一頁" at bounding box center [581, 213] width 48 height 25
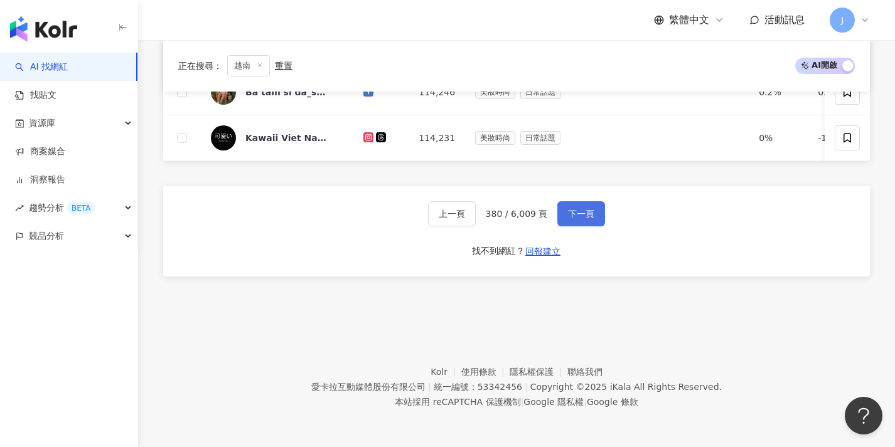
click at [572, 223] on button "下一頁" at bounding box center [581, 213] width 48 height 25
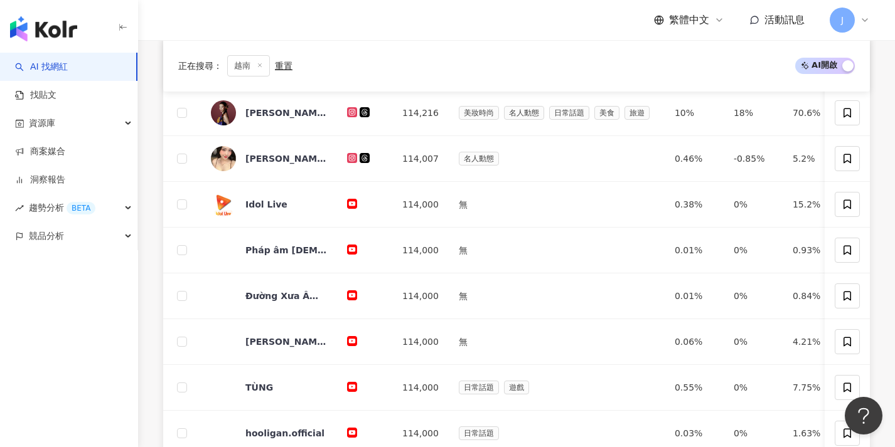
scroll to position [651, 0]
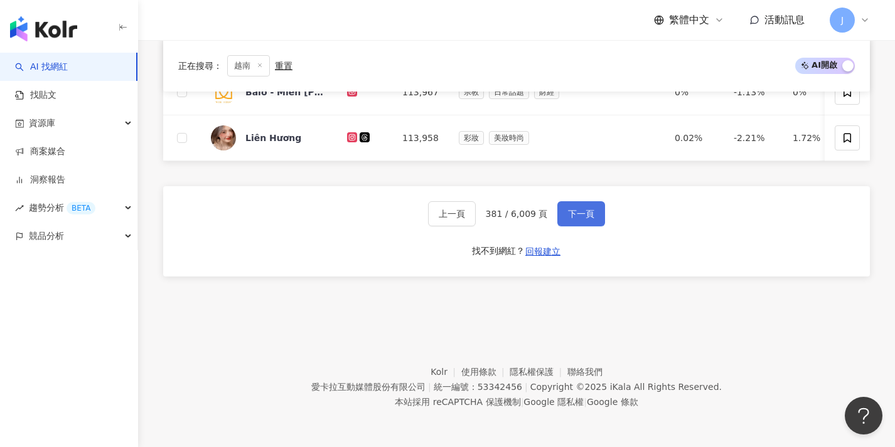
click at [572, 223] on button "下一頁" at bounding box center [581, 213] width 48 height 25
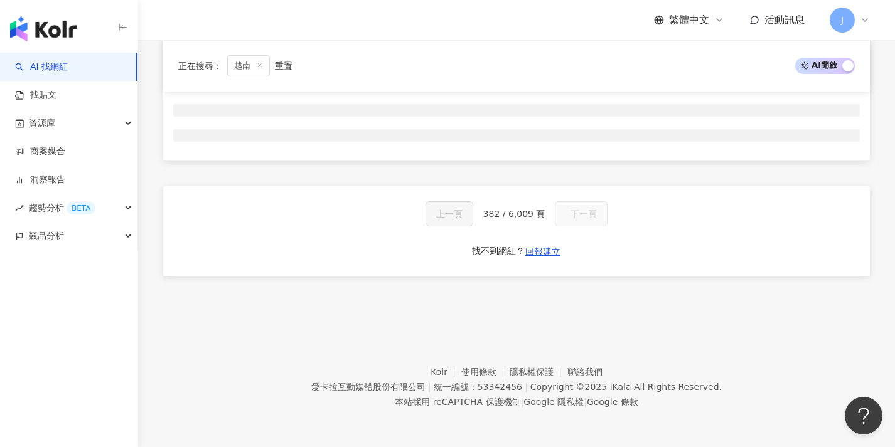
scroll to position [208, 0]
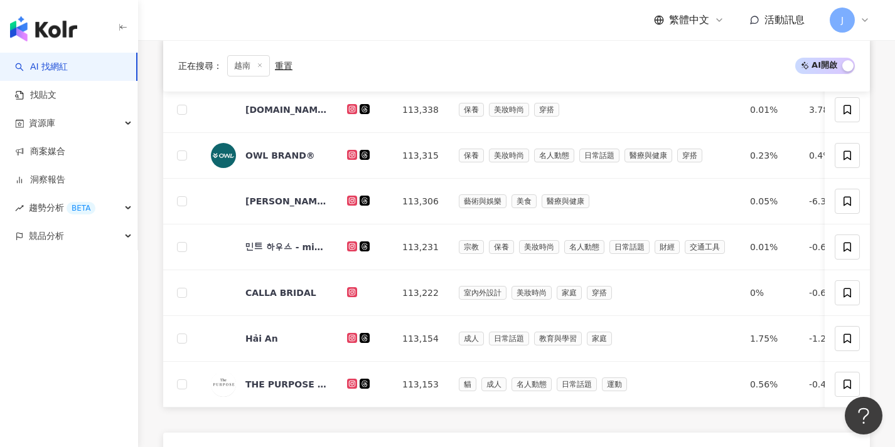
scroll to position [604, 0]
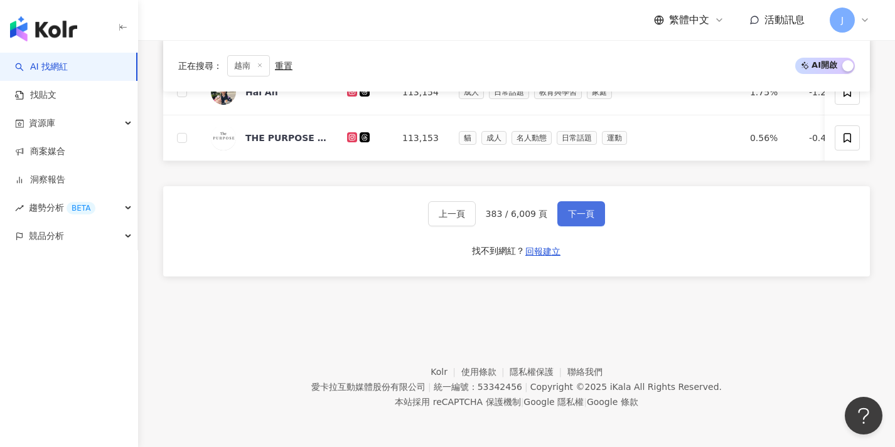
click at [570, 225] on button "下一頁" at bounding box center [581, 213] width 48 height 25
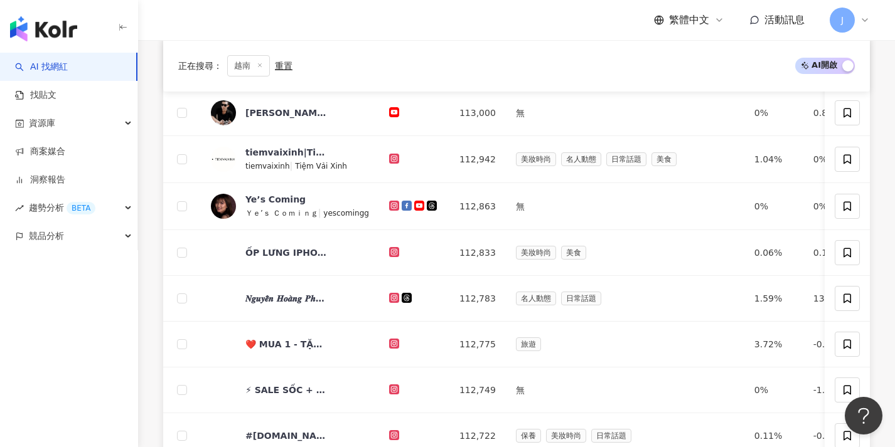
scroll to position [607, 0]
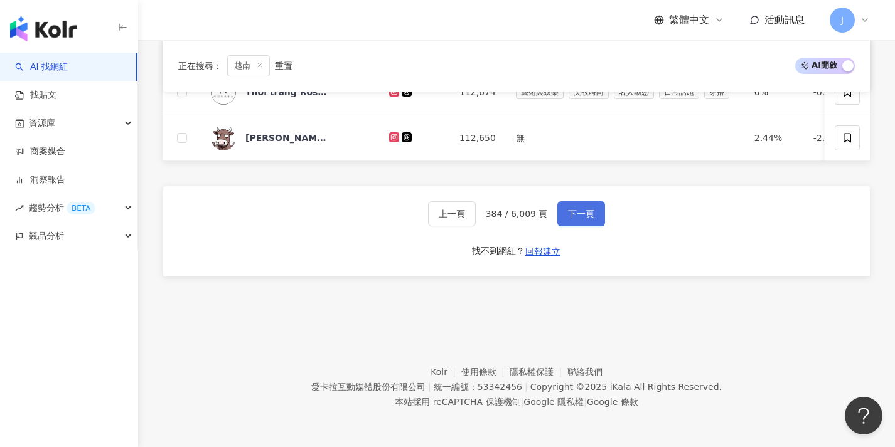
click at [570, 225] on button "下一頁" at bounding box center [581, 213] width 48 height 25
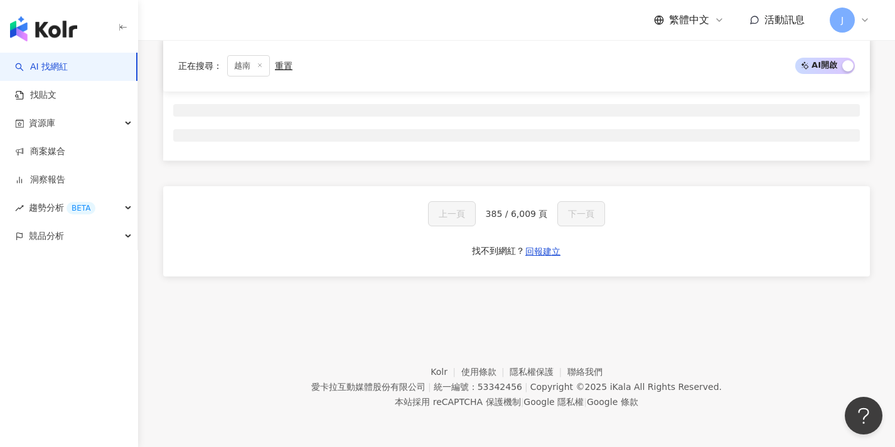
scroll to position [208, 0]
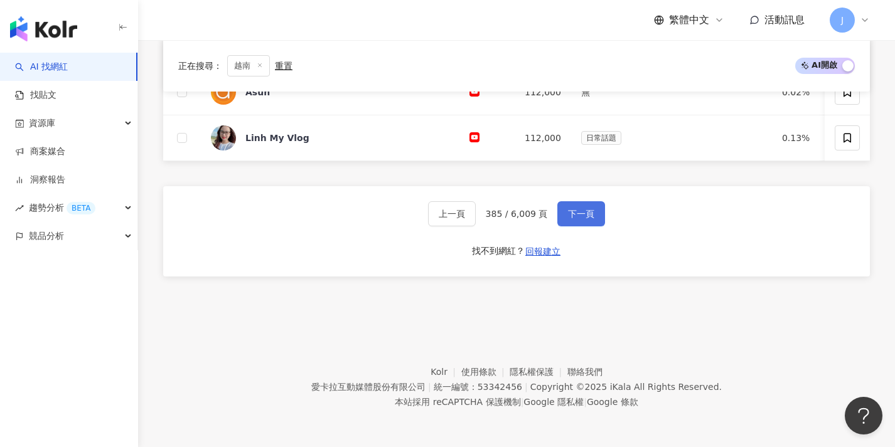
click at [570, 225] on button "下一頁" at bounding box center [581, 213] width 48 height 25
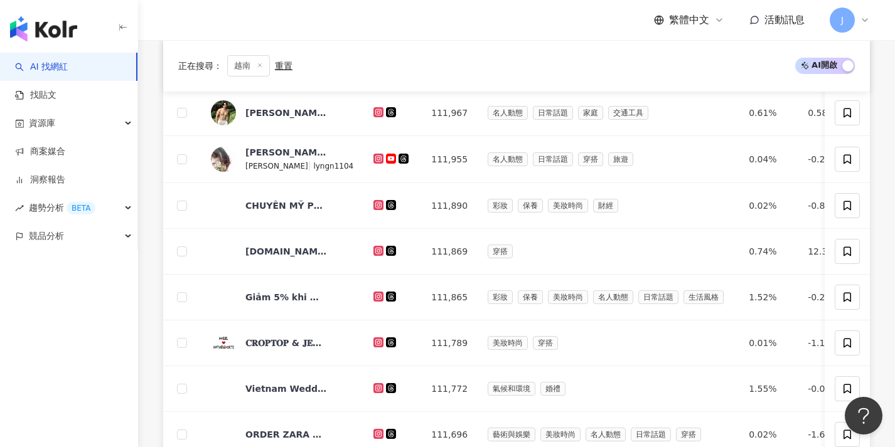
scroll to position [651, 0]
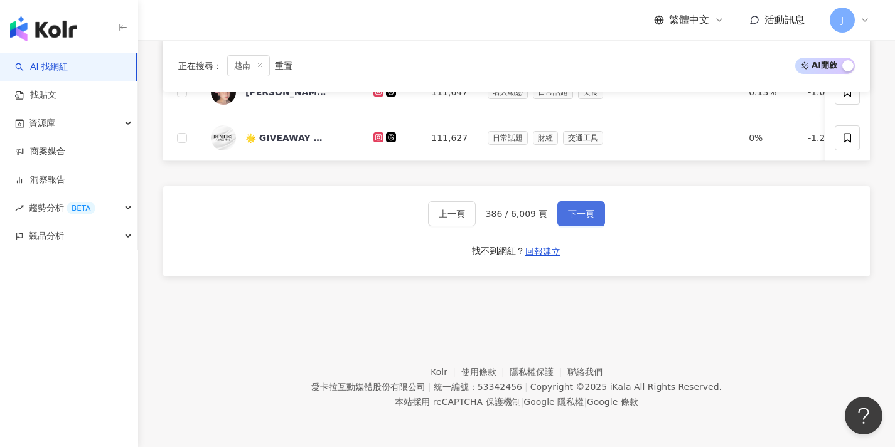
click at [570, 225] on button "下一頁" at bounding box center [581, 213] width 48 height 25
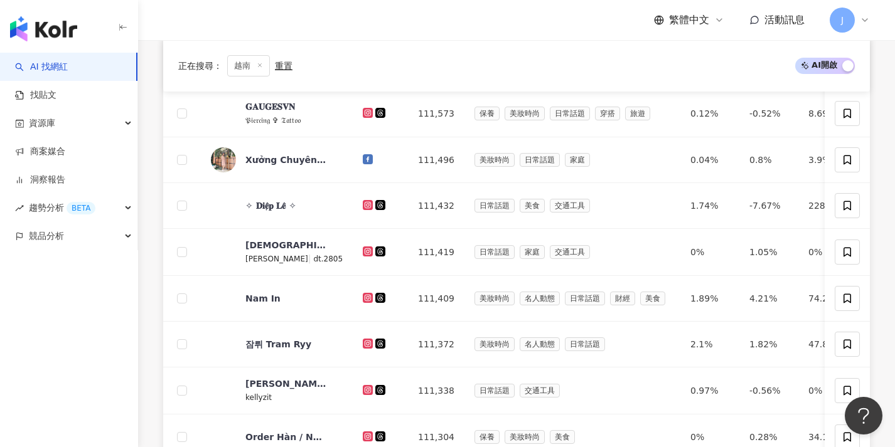
scroll to position [654, 0]
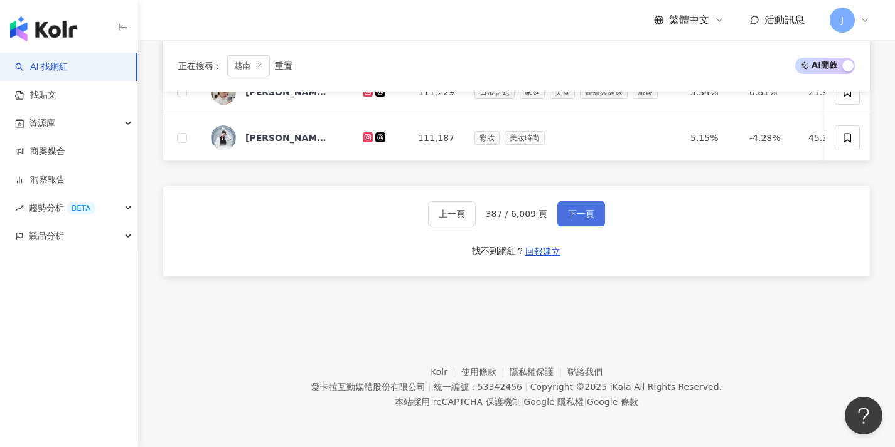
click at [570, 225] on button "下一頁" at bounding box center [581, 213] width 48 height 25
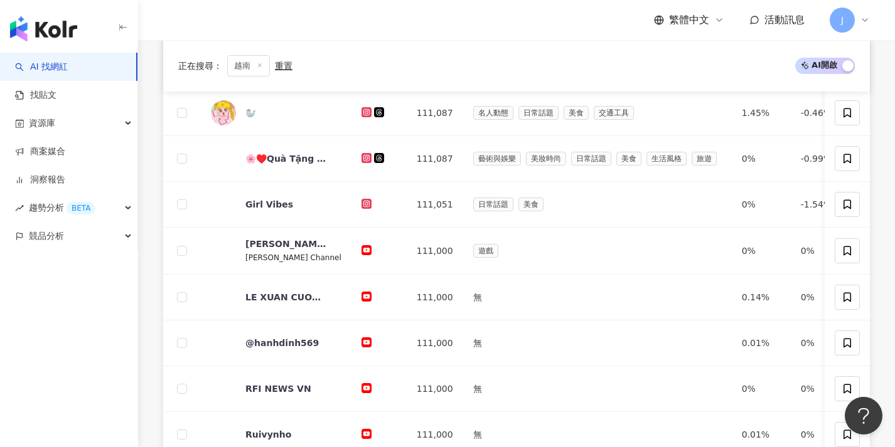
scroll to position [560, 0]
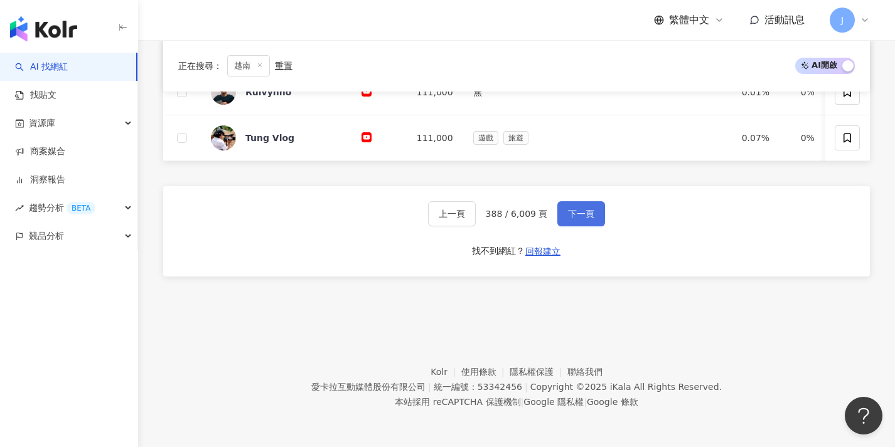
click at [573, 223] on button "下一頁" at bounding box center [581, 213] width 48 height 25
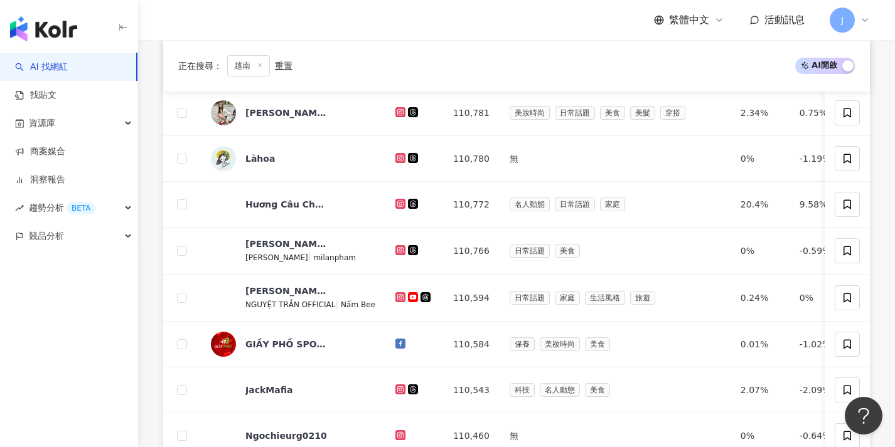
scroll to position [654, 0]
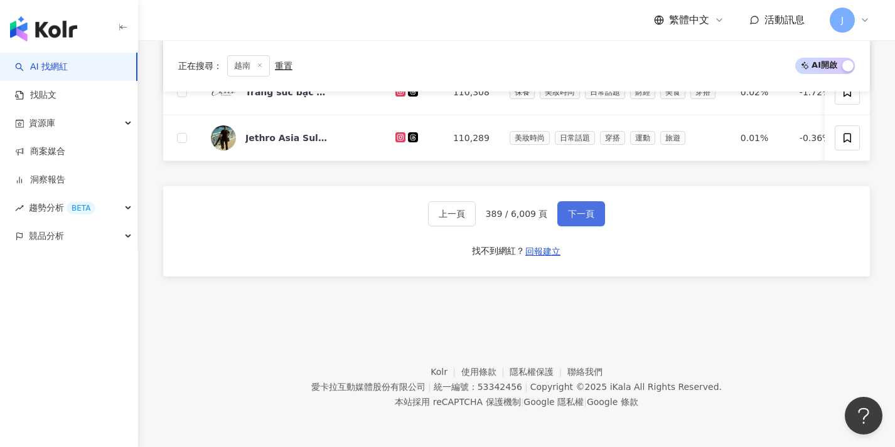
click at [573, 223] on button "下一頁" at bounding box center [581, 213] width 48 height 25
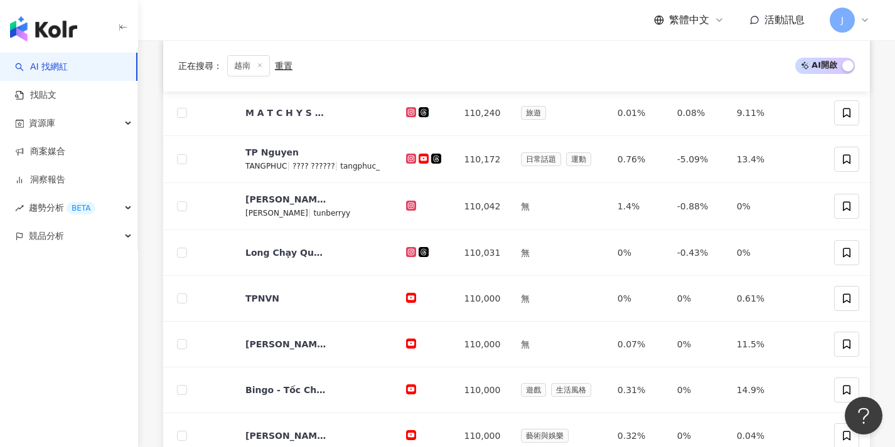
scroll to position [599, 0]
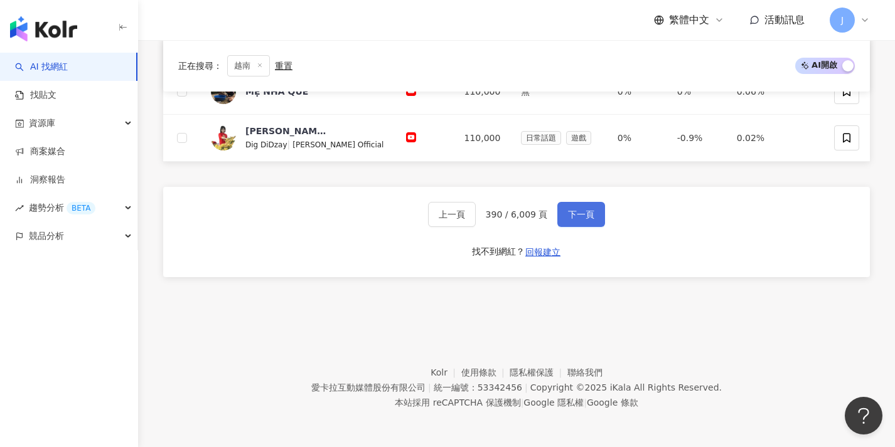
click at [573, 223] on button "下一頁" at bounding box center [581, 214] width 48 height 25
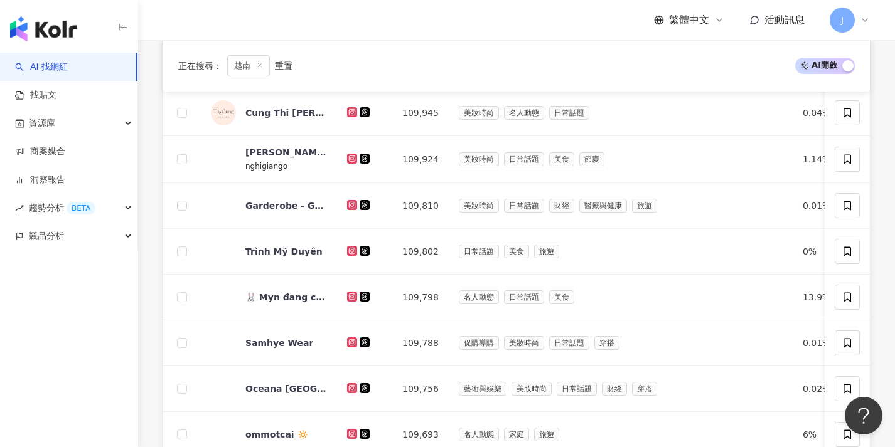
scroll to position [651, 0]
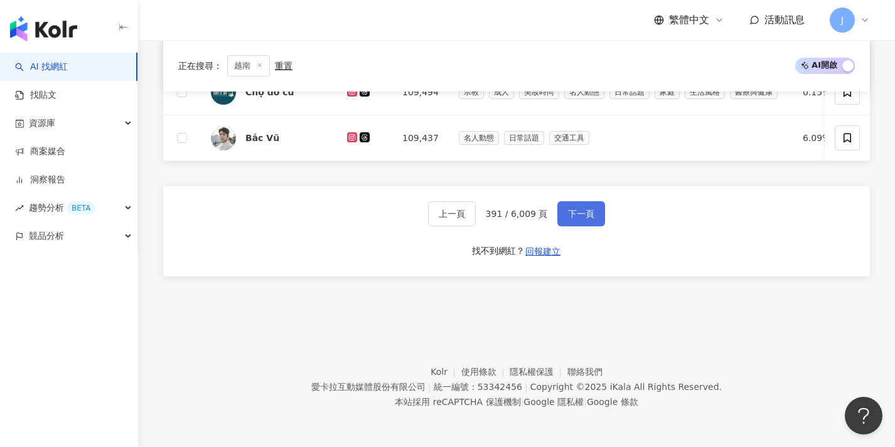
click at [573, 223] on button "下一頁" at bounding box center [581, 213] width 48 height 25
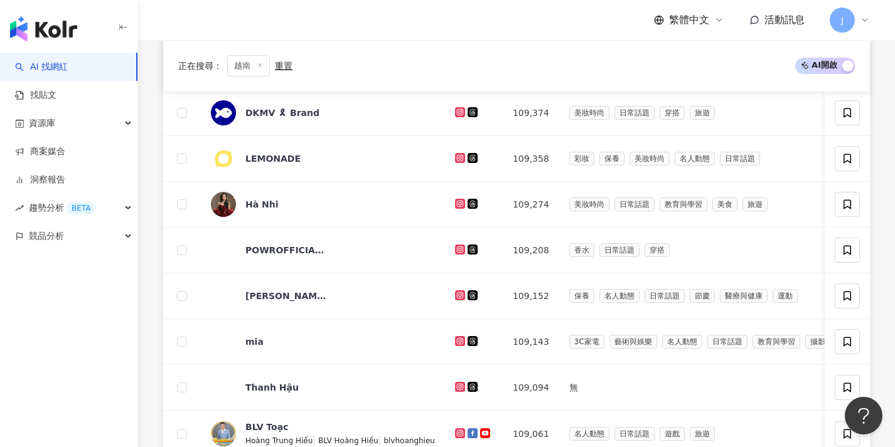
scroll to position [606, 0]
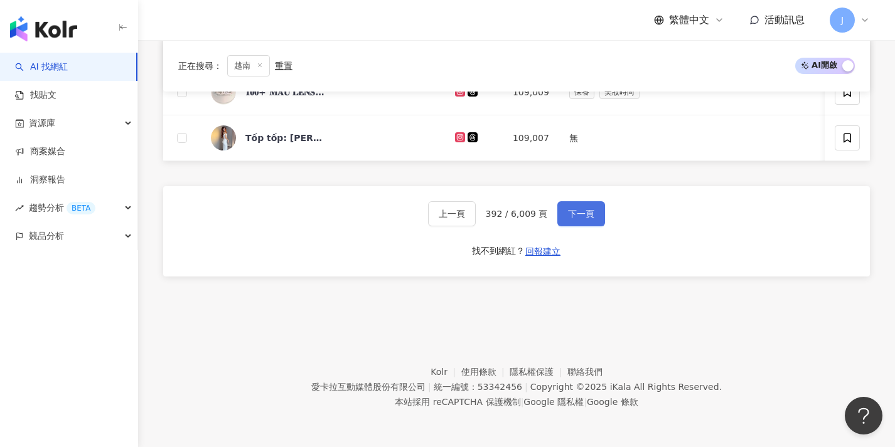
click at [573, 223] on button "下一頁" at bounding box center [581, 213] width 48 height 25
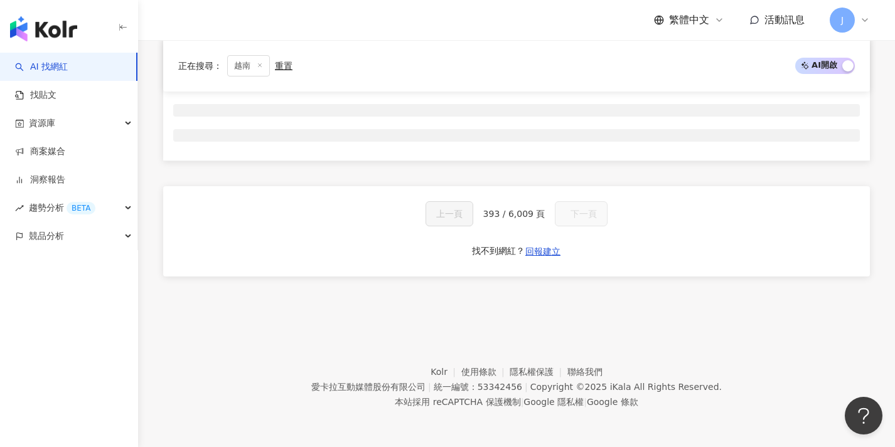
scroll to position [208, 0]
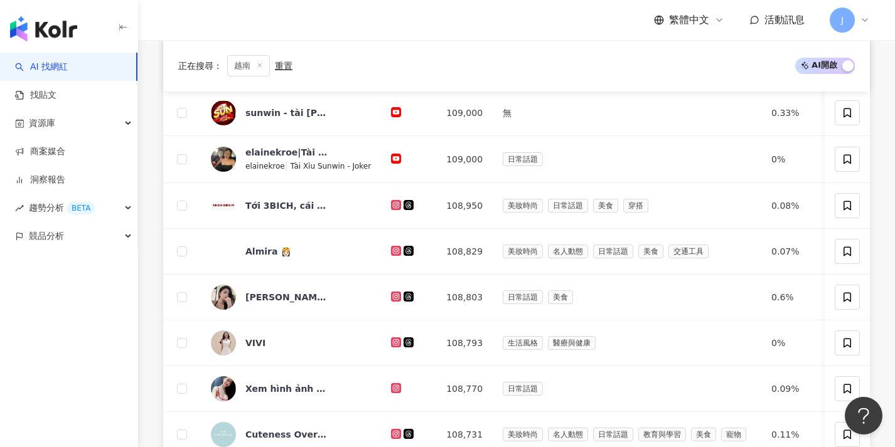
click at [573, 223] on td "美妝時尚 日常話題 美食 穿搭" at bounding box center [627, 206] width 269 height 46
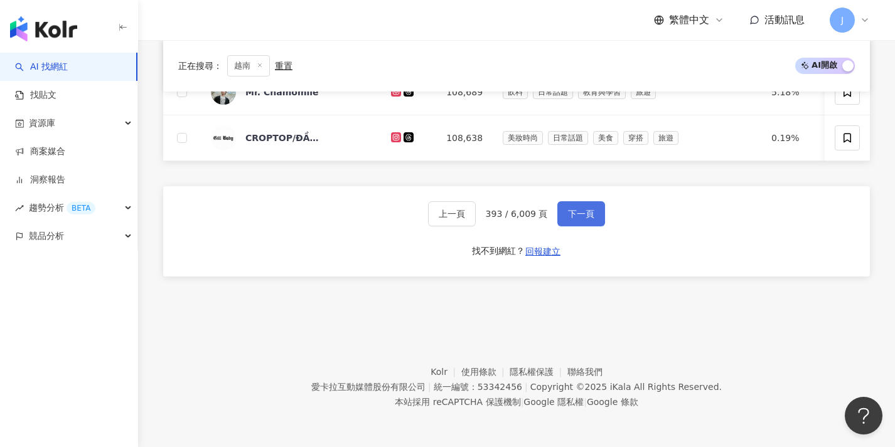
click at [573, 223] on button "下一頁" at bounding box center [581, 213] width 48 height 25
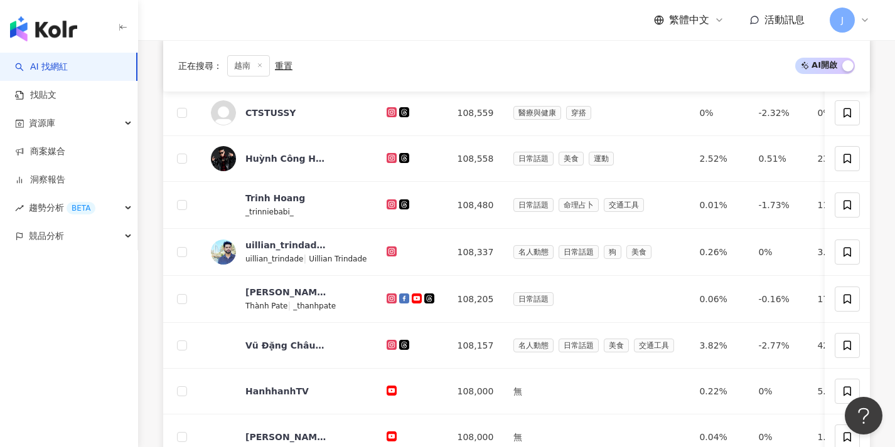
scroll to position [654, 0]
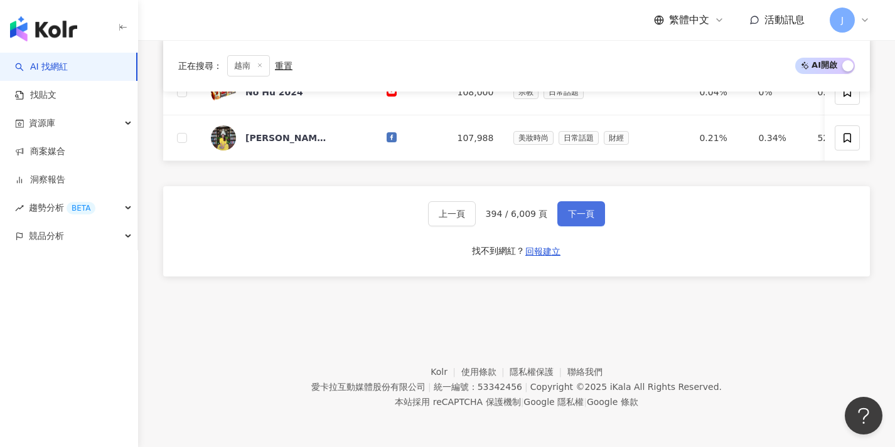
click at [573, 223] on button "下一頁" at bounding box center [581, 213] width 48 height 25
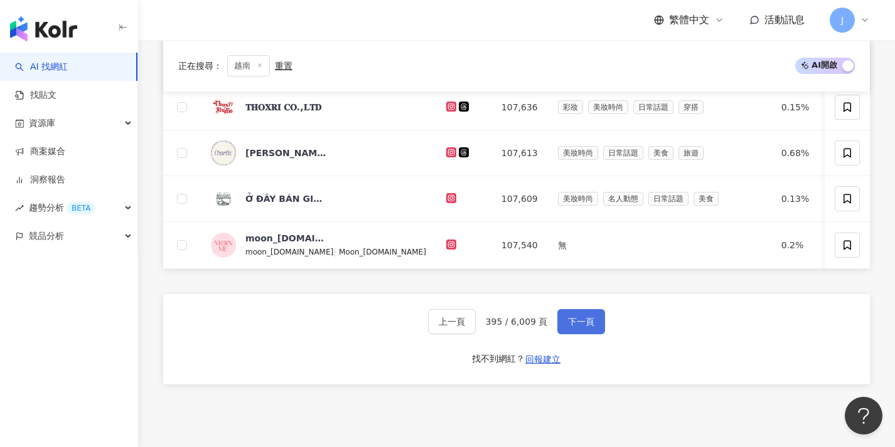
scroll to position [653, 0]
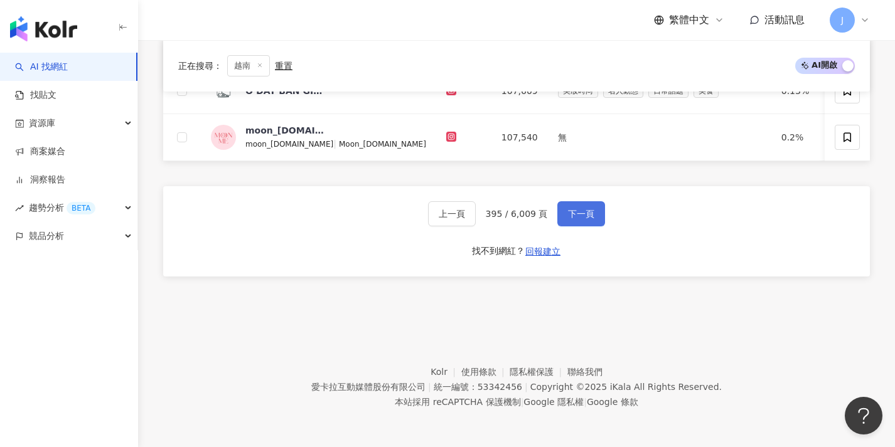
click at [573, 223] on button "下一頁" at bounding box center [581, 213] width 48 height 25
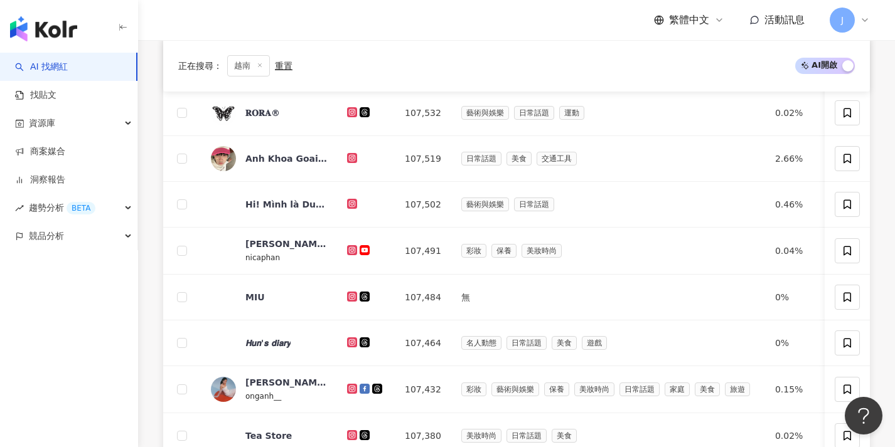
scroll to position [655, 0]
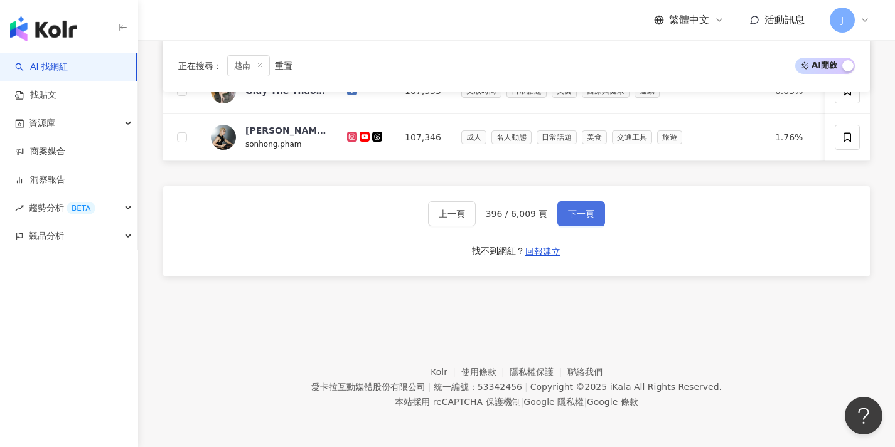
click at [573, 223] on button "下一頁" at bounding box center [581, 213] width 48 height 25
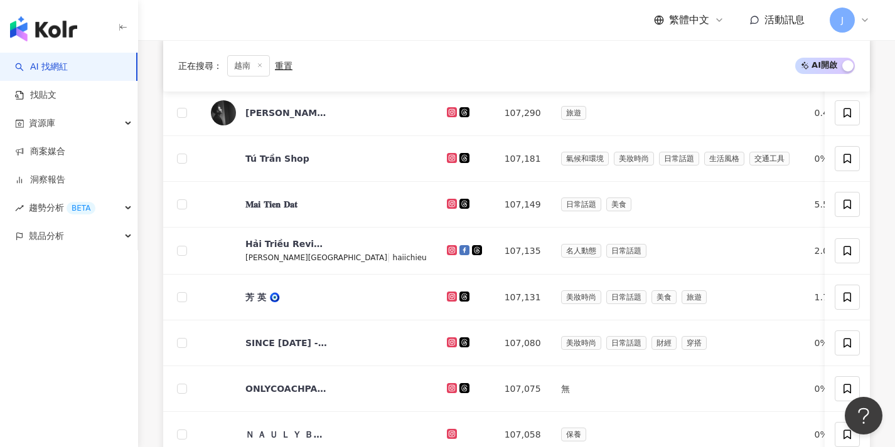
scroll to position [651, 0]
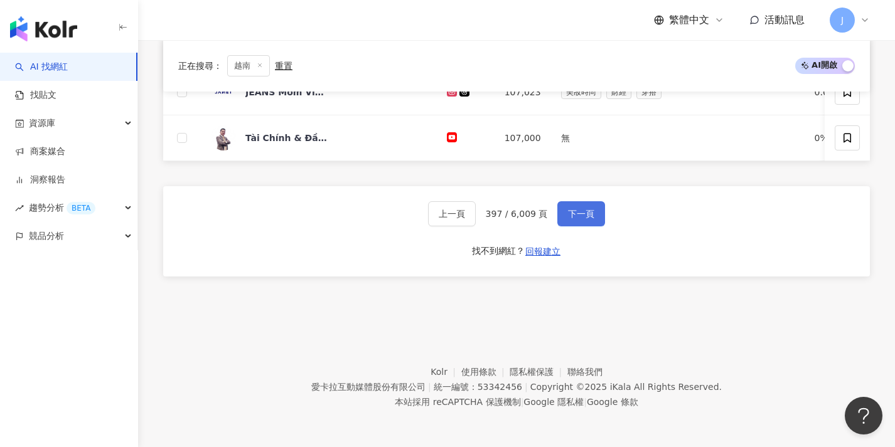
click at [573, 223] on button "下一頁" at bounding box center [581, 213] width 48 height 25
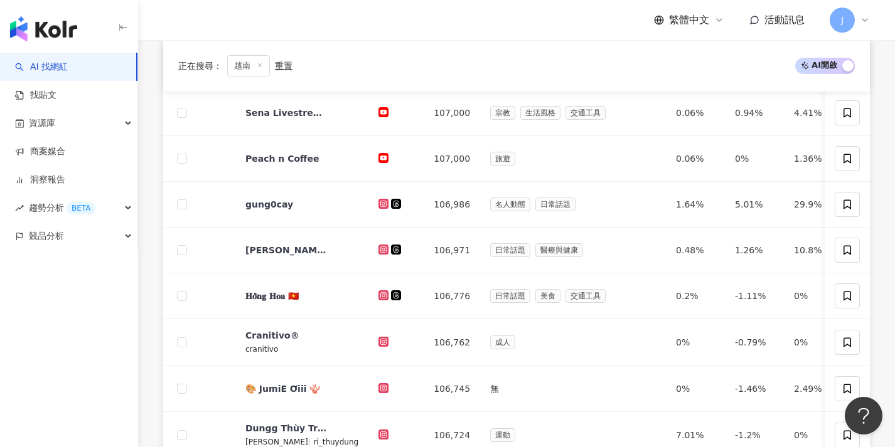
scroll to position [653, 0]
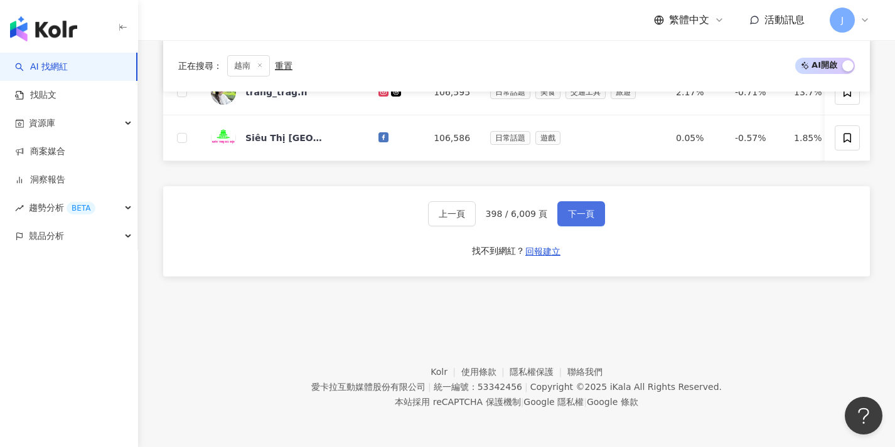
click at [573, 223] on button "下一頁" at bounding box center [581, 213] width 48 height 25
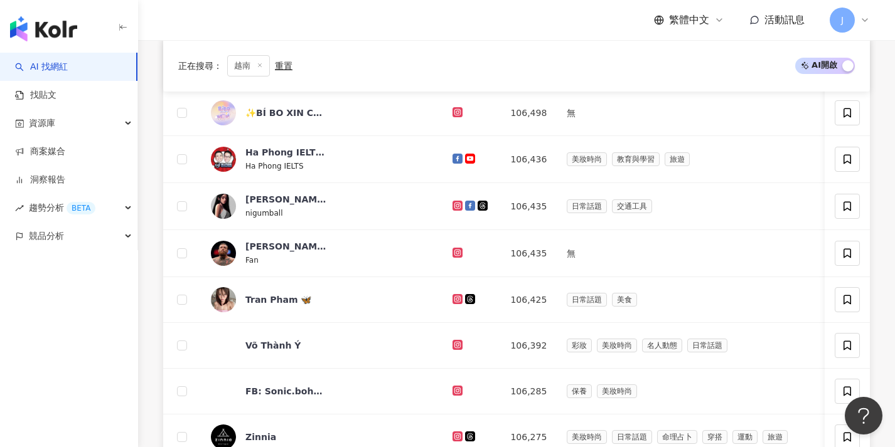
scroll to position [655, 0]
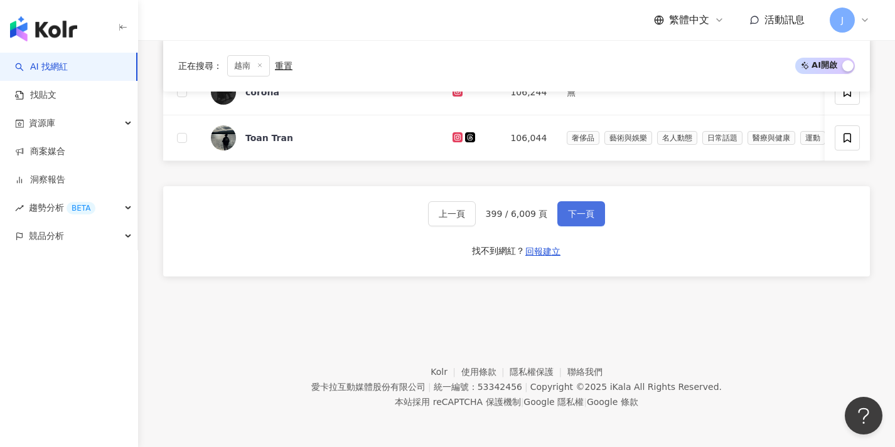
click at [573, 223] on button "下一頁" at bounding box center [581, 213] width 48 height 25
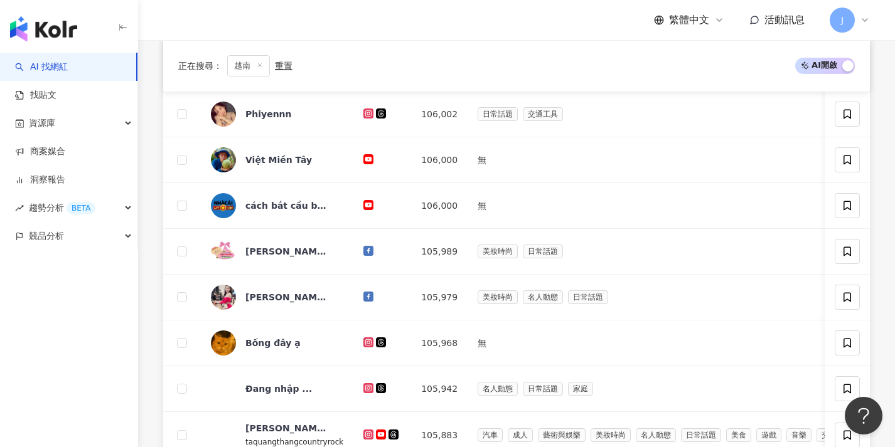
scroll to position [653, 0]
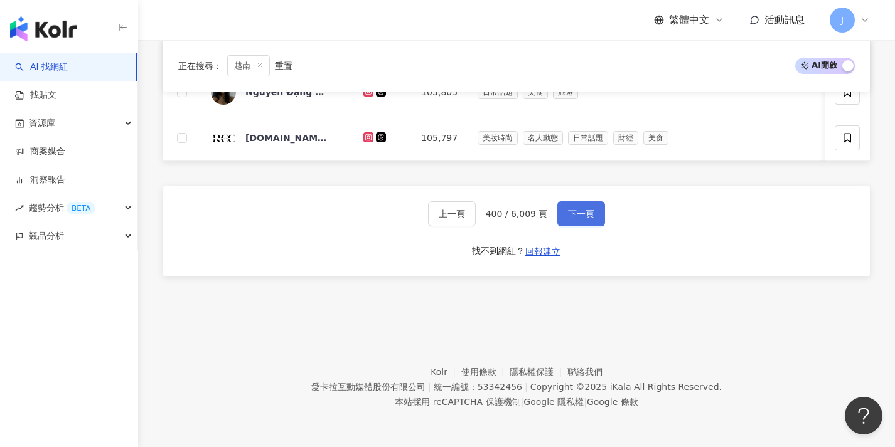
click at [573, 223] on button "下一頁" at bounding box center [581, 213] width 48 height 25
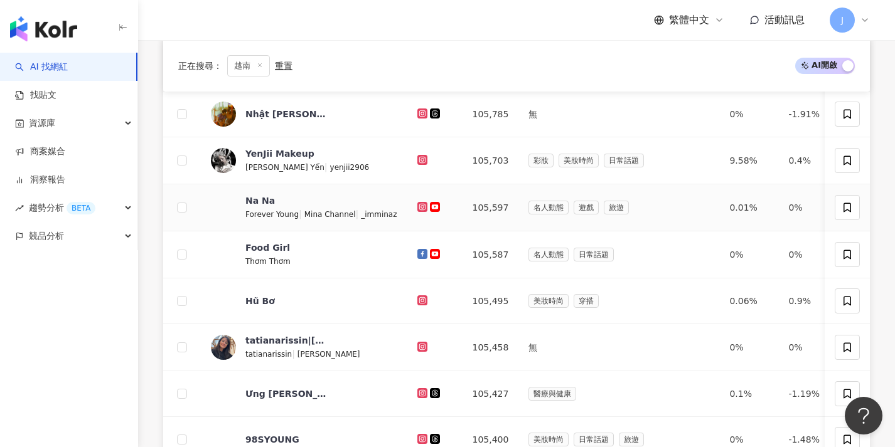
scroll to position [656, 0]
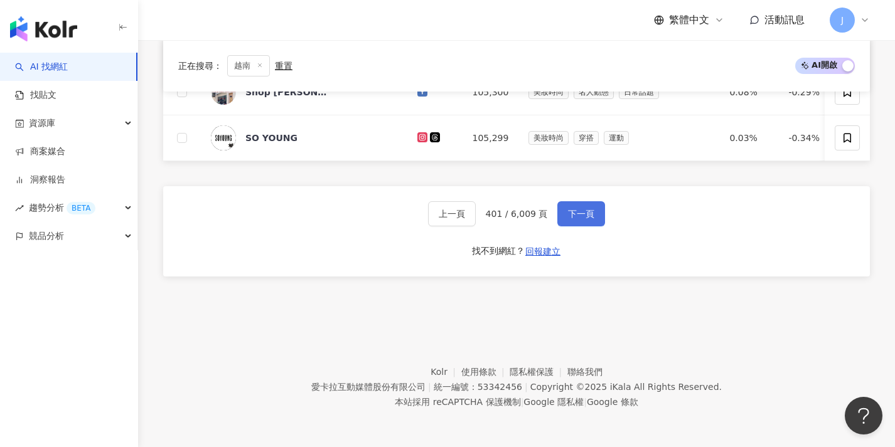
click at [573, 223] on button "下一頁" at bounding box center [581, 213] width 48 height 25
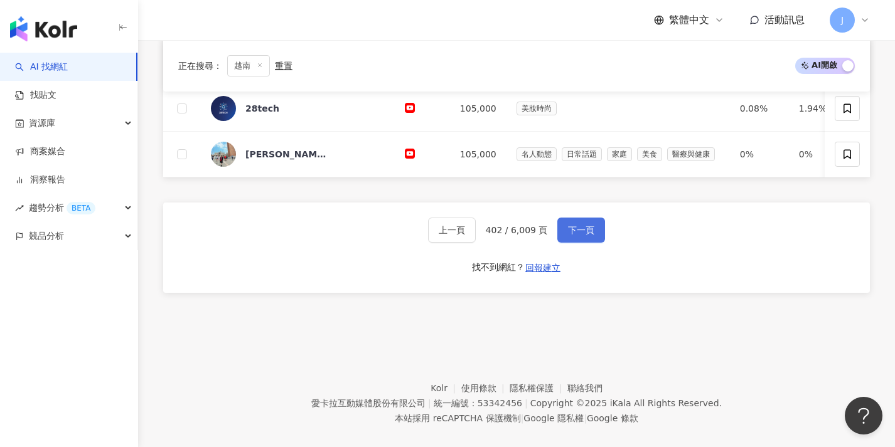
scroll to position [607, 0]
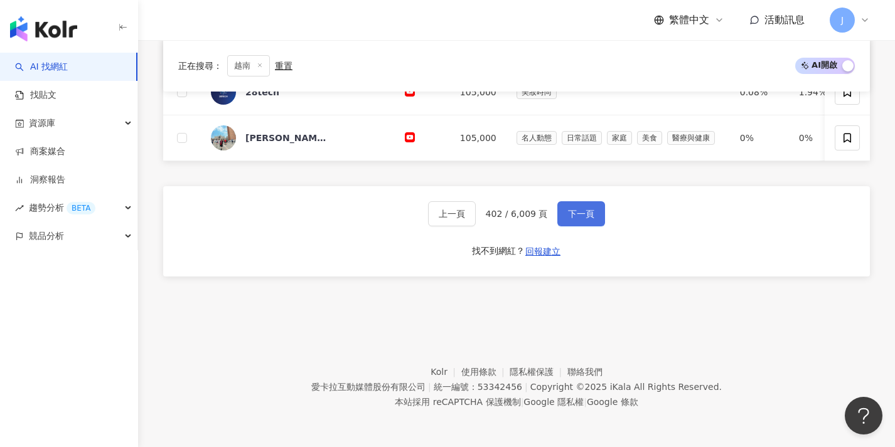
click at [573, 223] on button "下一頁" at bounding box center [581, 213] width 48 height 25
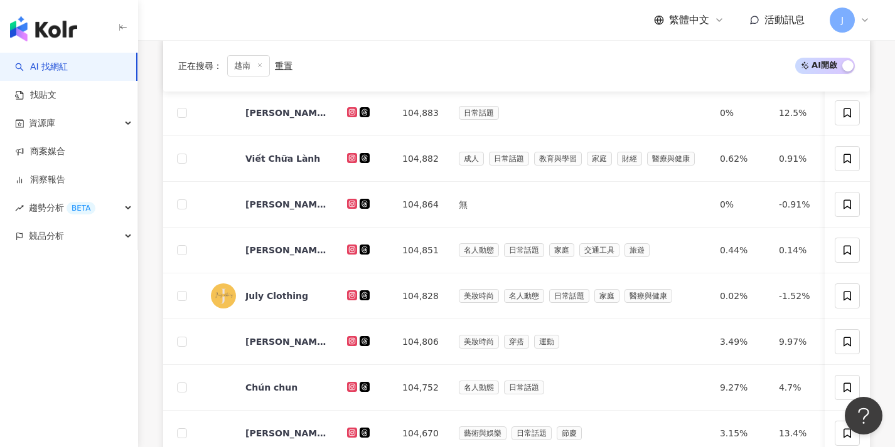
scroll to position [651, 0]
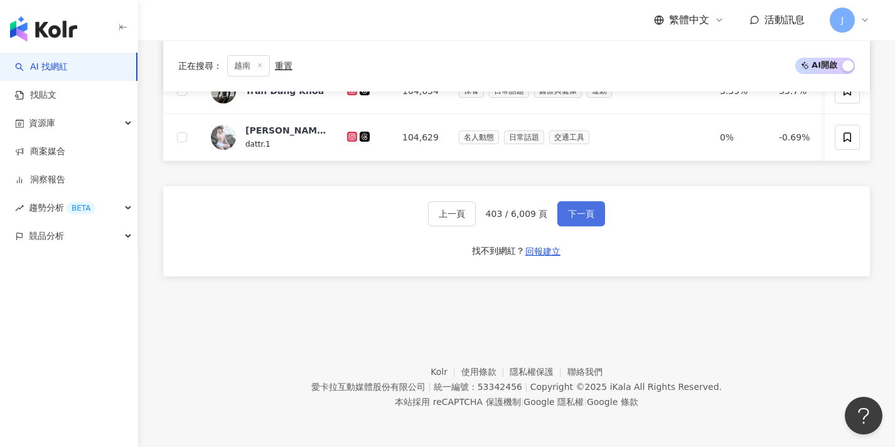
click at [573, 223] on button "下一頁" at bounding box center [581, 213] width 48 height 25
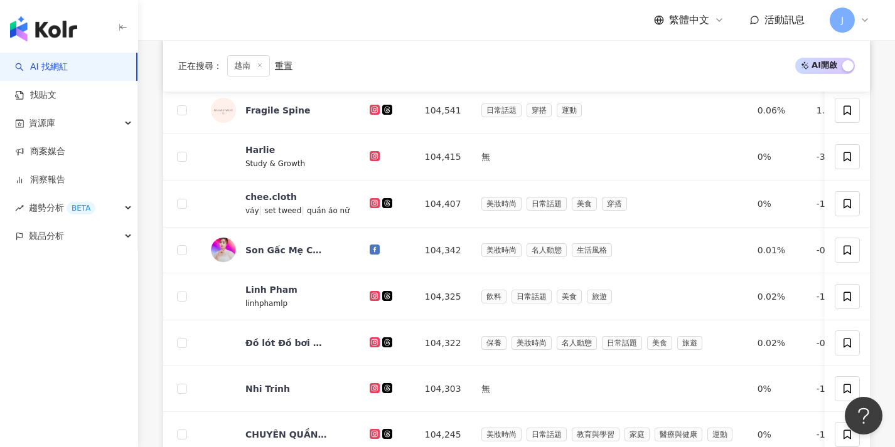
scroll to position [656, 0]
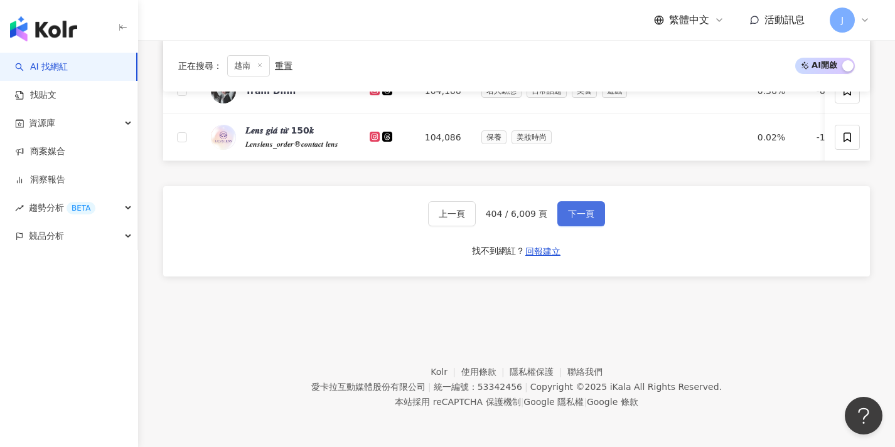
click at [573, 223] on button "下一頁" at bounding box center [581, 213] width 48 height 25
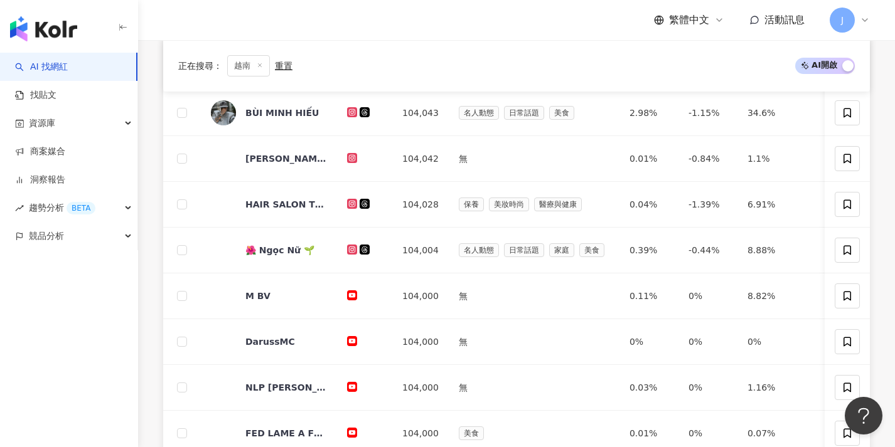
scroll to position [513, 0]
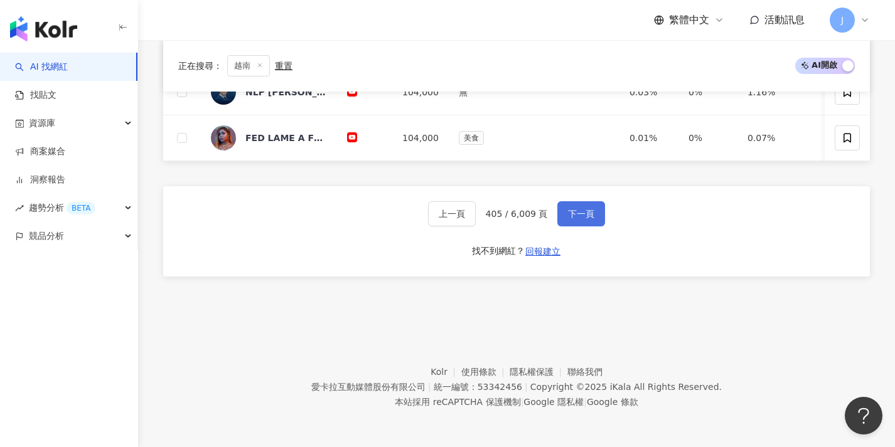
click at [573, 223] on button "下一頁" at bounding box center [581, 213] width 48 height 25
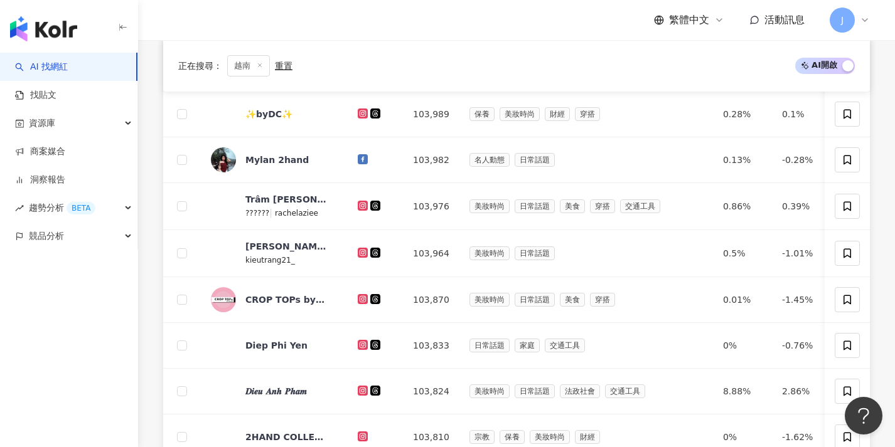
scroll to position [629, 0]
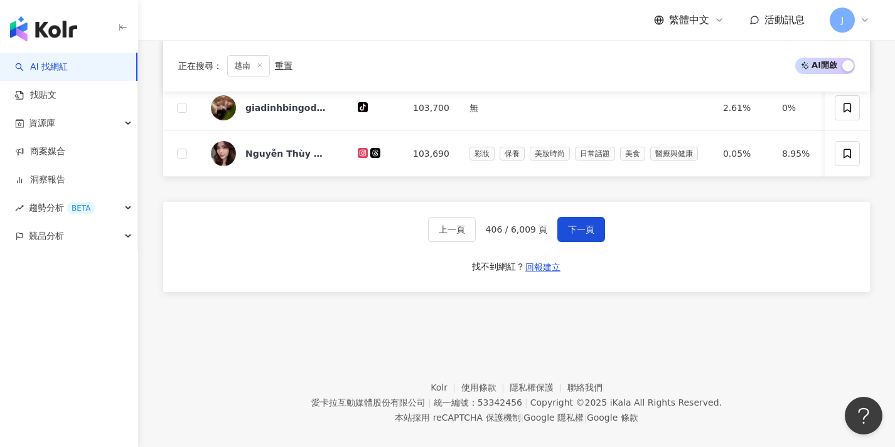
click at [573, 223] on div "上一頁 406 / 6,009 頁 下一頁 找不到網紅？ 回報建立" at bounding box center [516, 247] width 707 height 90
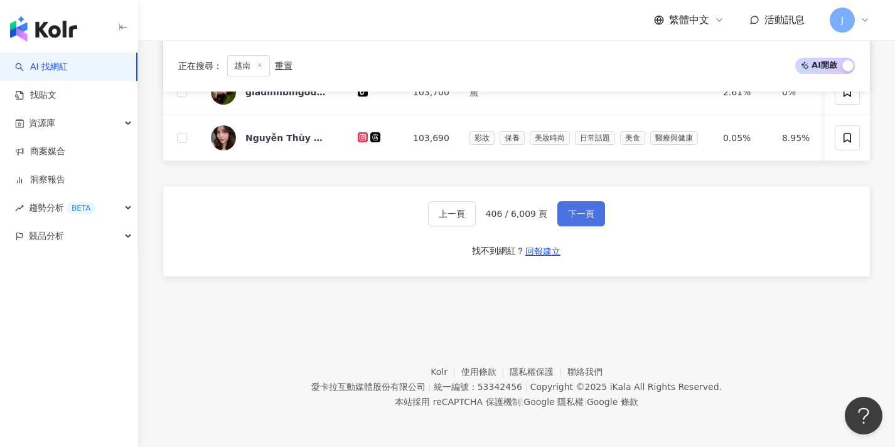
click at [573, 223] on button "下一頁" at bounding box center [581, 213] width 48 height 25
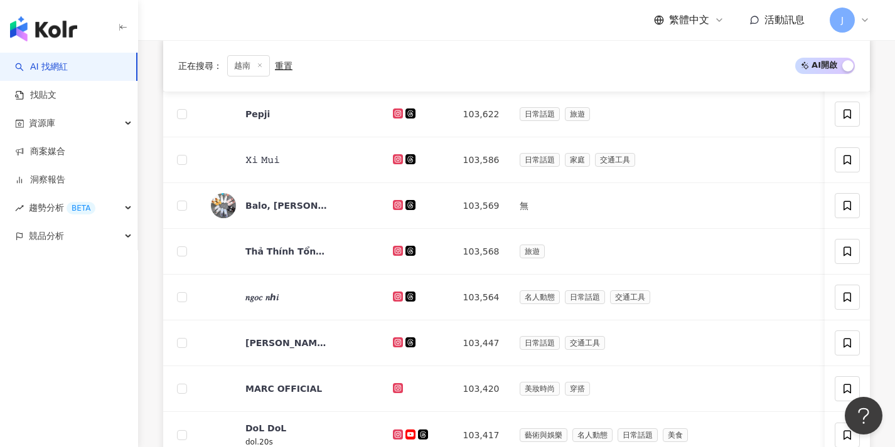
scroll to position [653, 0]
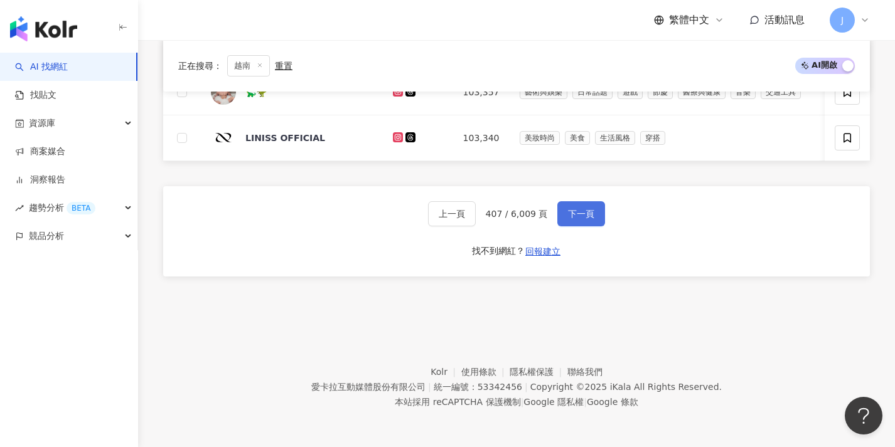
click at [573, 223] on button "下一頁" at bounding box center [581, 213] width 48 height 25
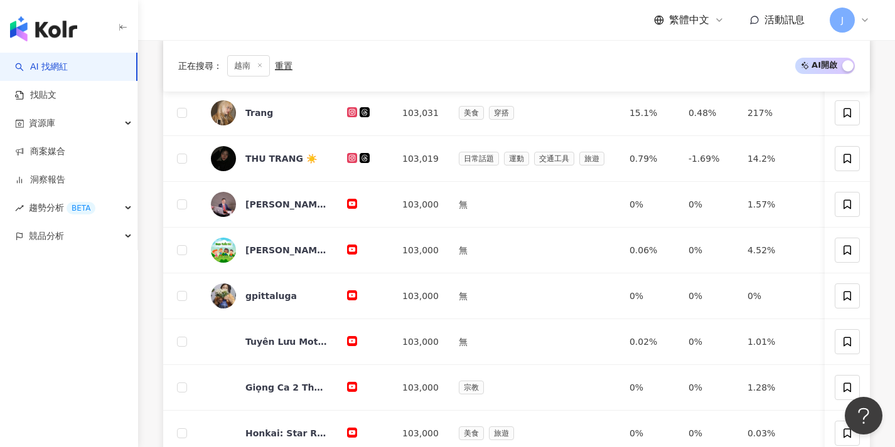
scroll to position [650, 0]
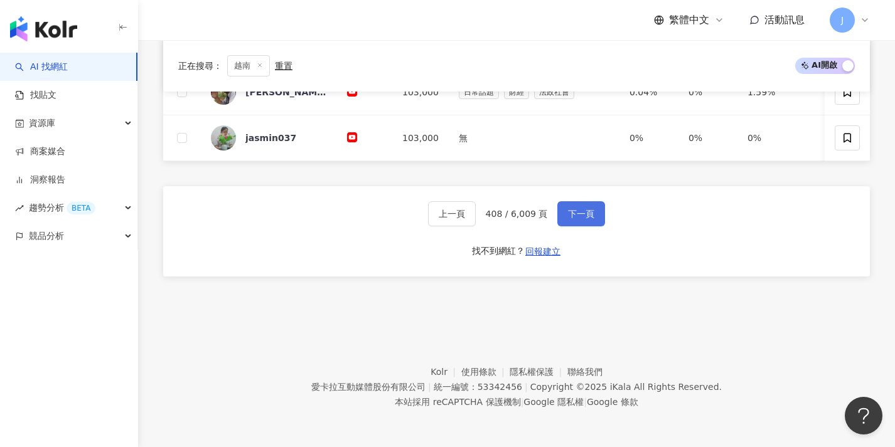
click at [573, 223] on button "下一頁" at bounding box center [581, 213] width 48 height 25
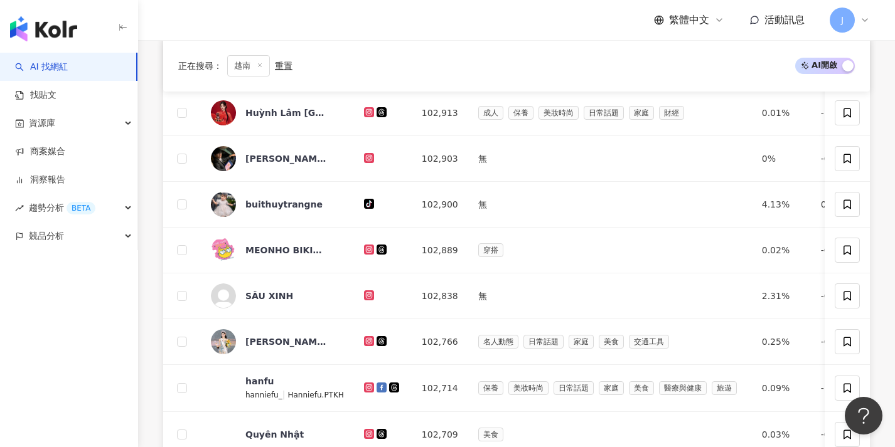
scroll to position [651, 0]
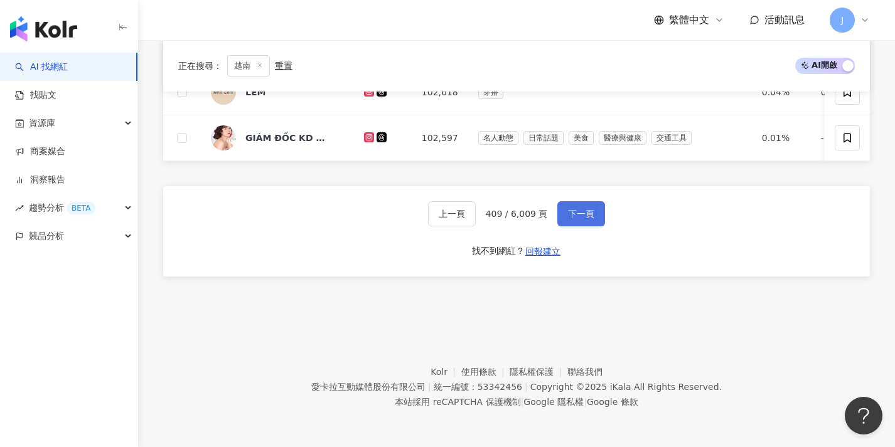
click at [573, 223] on button "下一頁" at bounding box center [581, 213] width 48 height 25
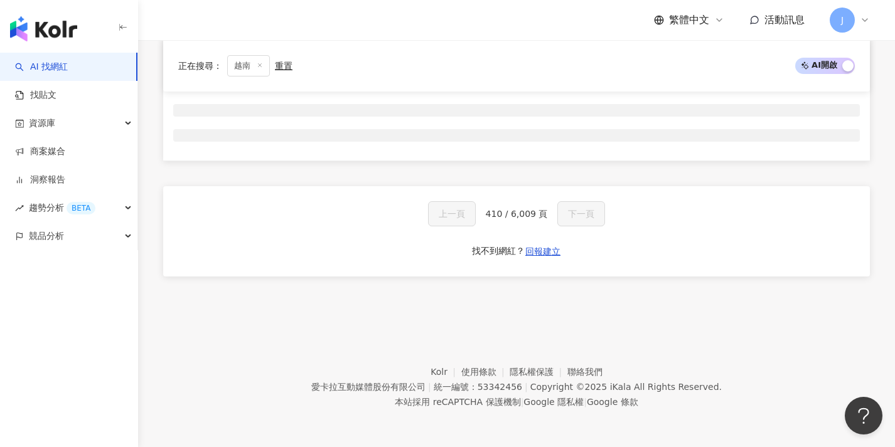
scroll to position [208, 0]
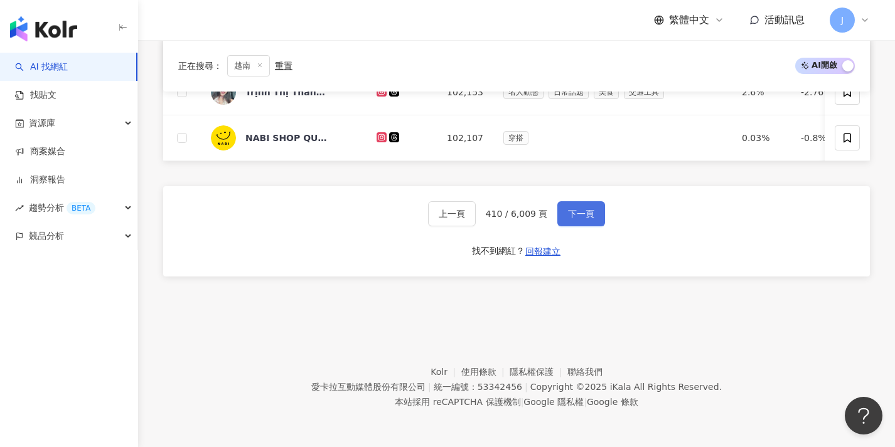
click at [573, 223] on button "下一頁" at bounding box center [581, 213] width 48 height 25
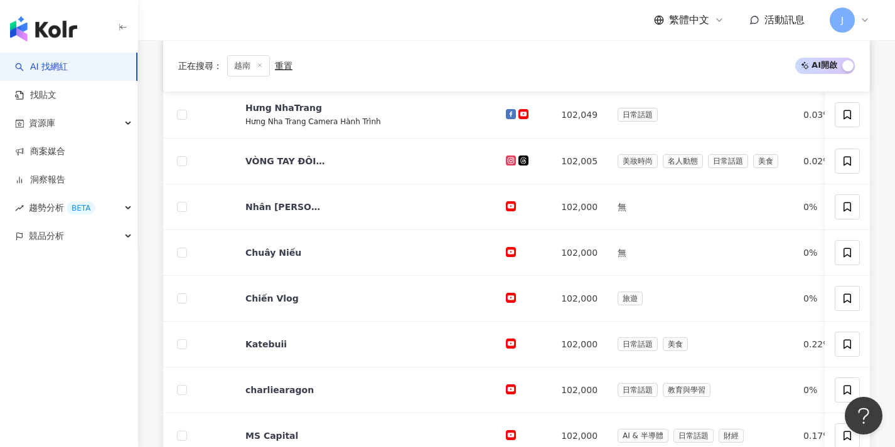
scroll to position [562, 0]
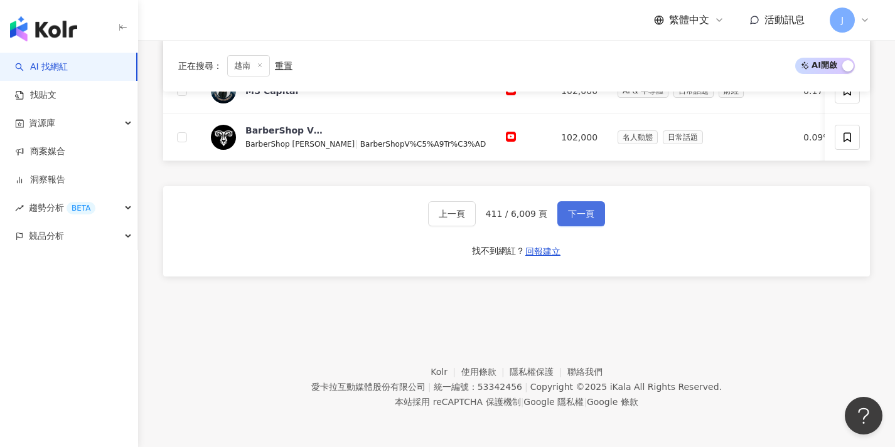
click at [573, 223] on button "下一頁" at bounding box center [581, 213] width 48 height 25
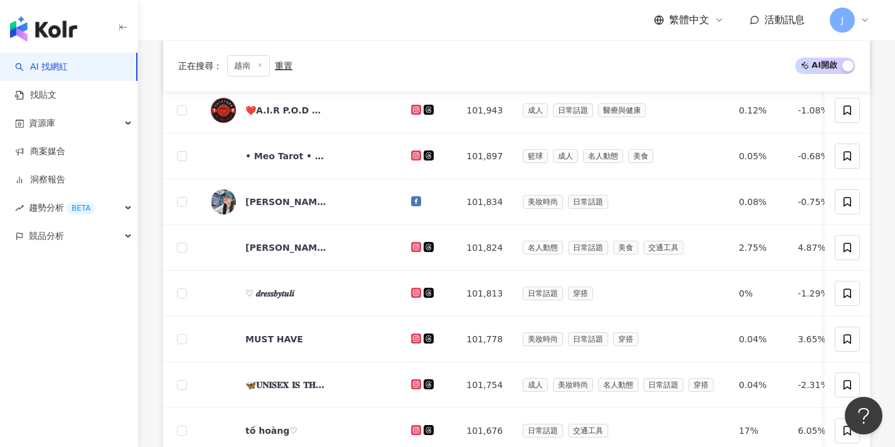
scroll to position [651, 0]
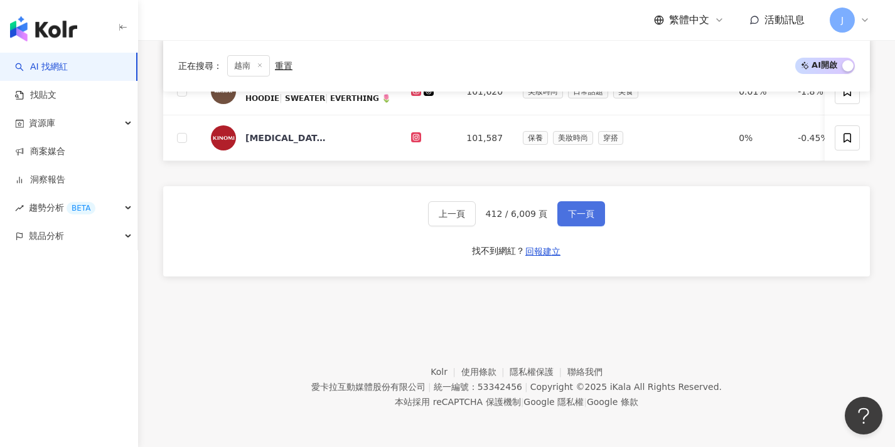
click at [573, 223] on button "下一頁" at bounding box center [581, 213] width 48 height 25
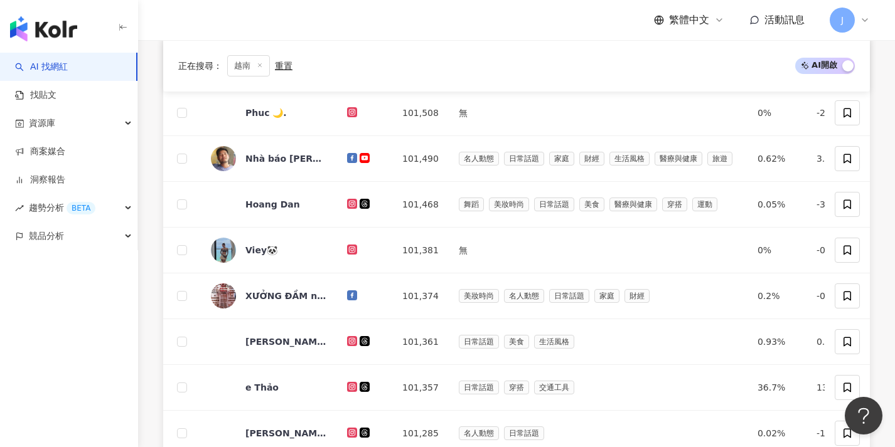
scroll to position [650, 0]
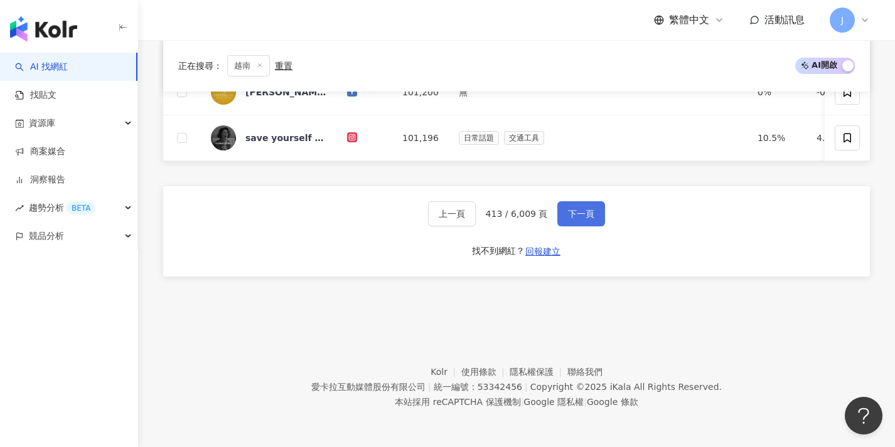
click at [573, 223] on button "下一頁" at bounding box center [581, 213] width 48 height 25
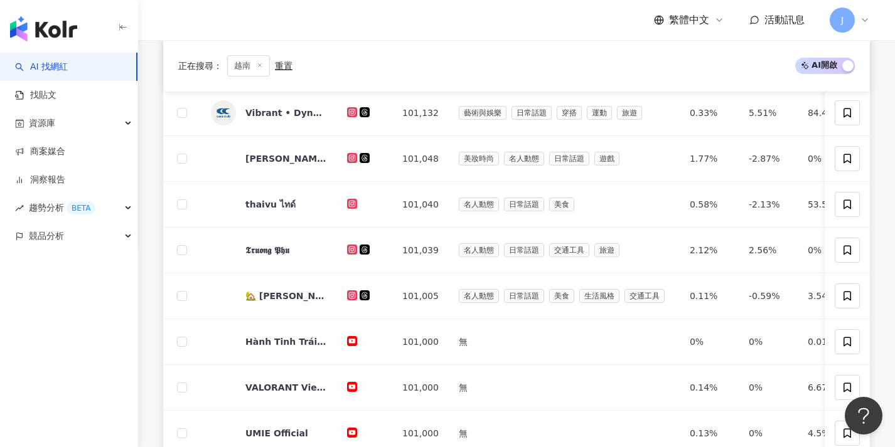
scroll to position [604, 0]
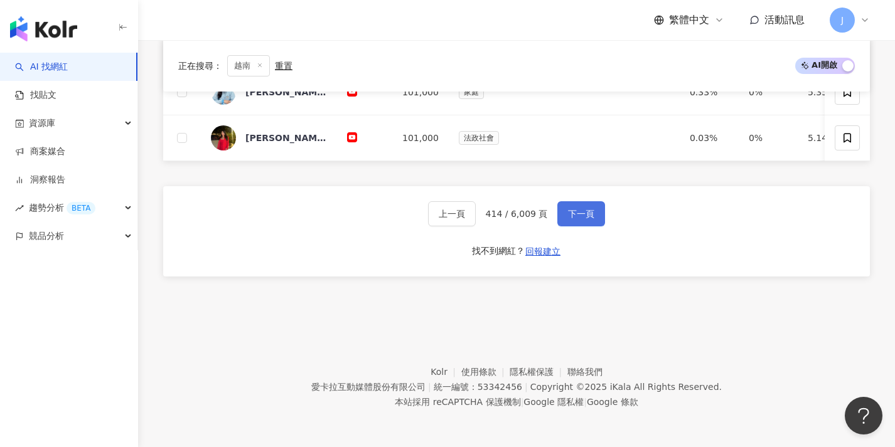
click at [573, 223] on button "下一頁" at bounding box center [581, 213] width 48 height 25
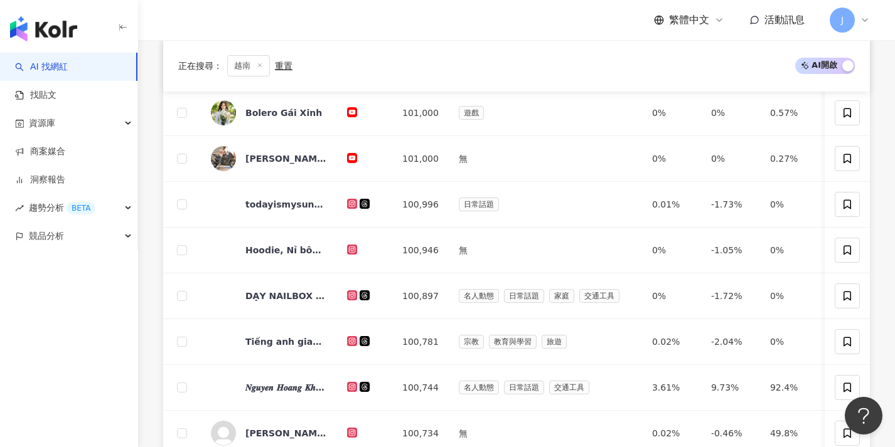
scroll to position [650, 0]
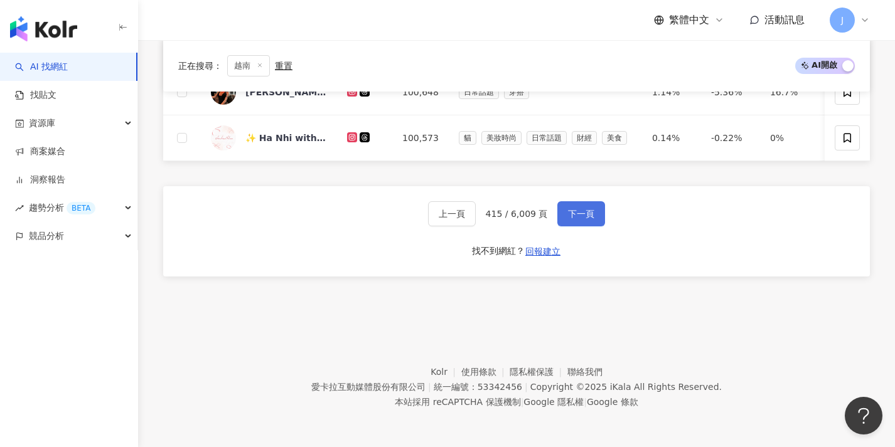
click at [573, 223] on button "下一頁" at bounding box center [581, 213] width 48 height 25
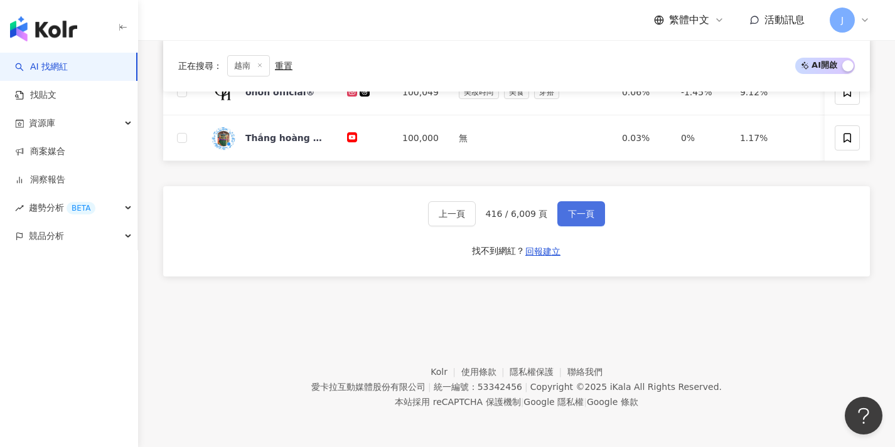
click at [573, 223] on button "下一頁" at bounding box center [581, 213] width 48 height 25
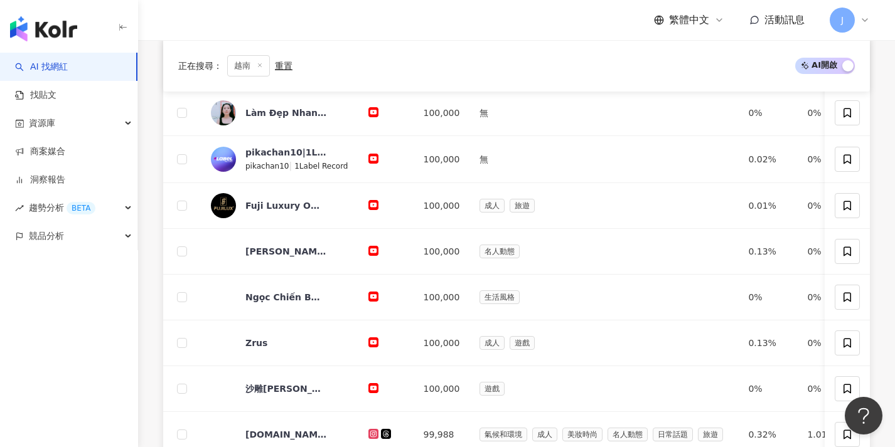
scroll to position [651, 0]
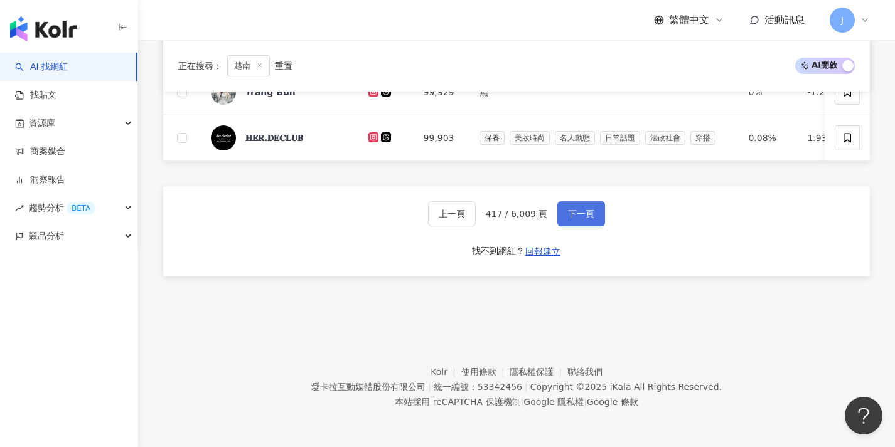
click at [573, 223] on button "下一頁" at bounding box center [581, 213] width 48 height 25
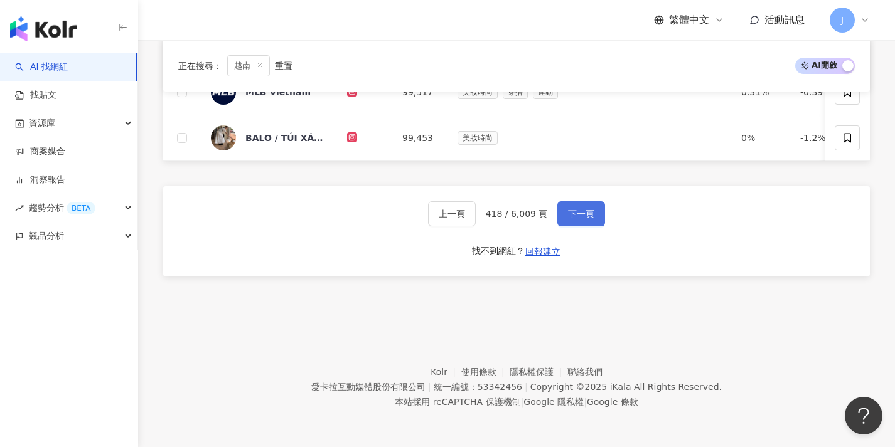
click at [573, 223] on button "下一頁" at bounding box center [581, 213] width 48 height 25
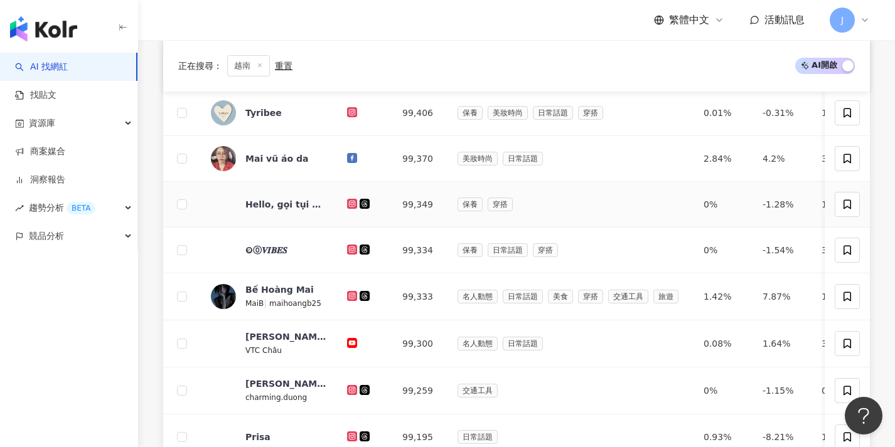
scroll to position [655, 0]
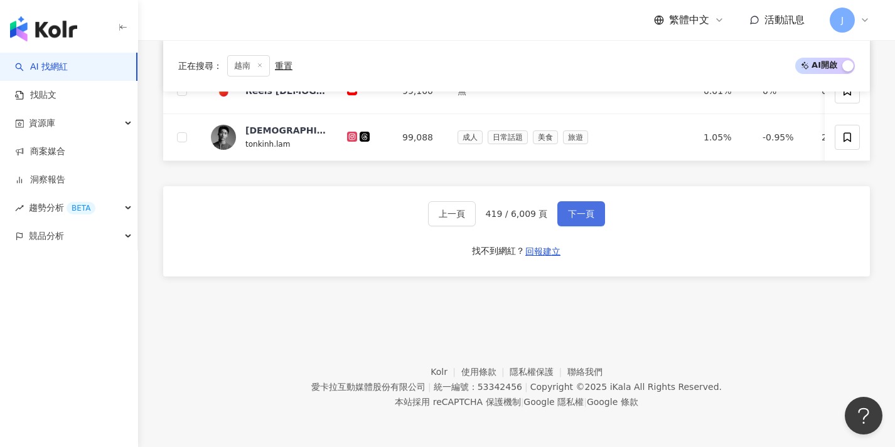
click at [572, 223] on button "下一頁" at bounding box center [581, 213] width 48 height 25
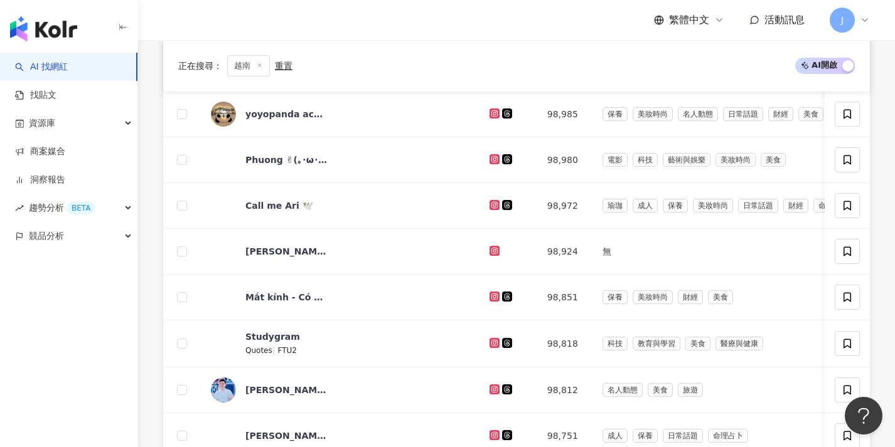
scroll to position [654, 0]
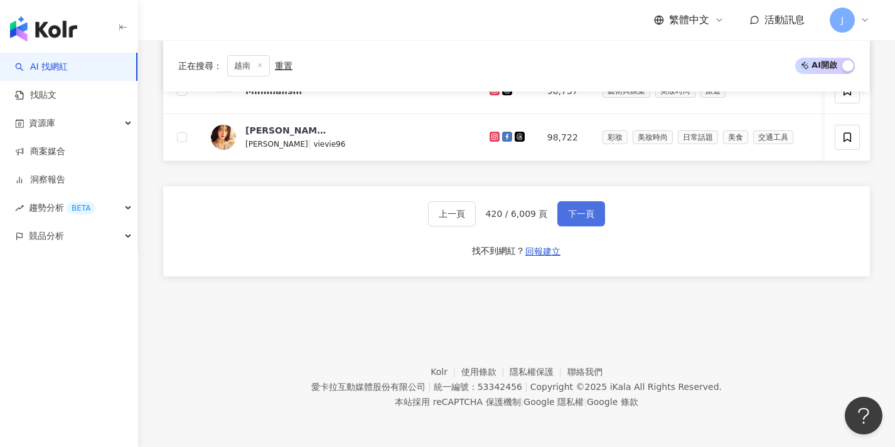
click at [572, 223] on button "下一頁" at bounding box center [581, 213] width 48 height 25
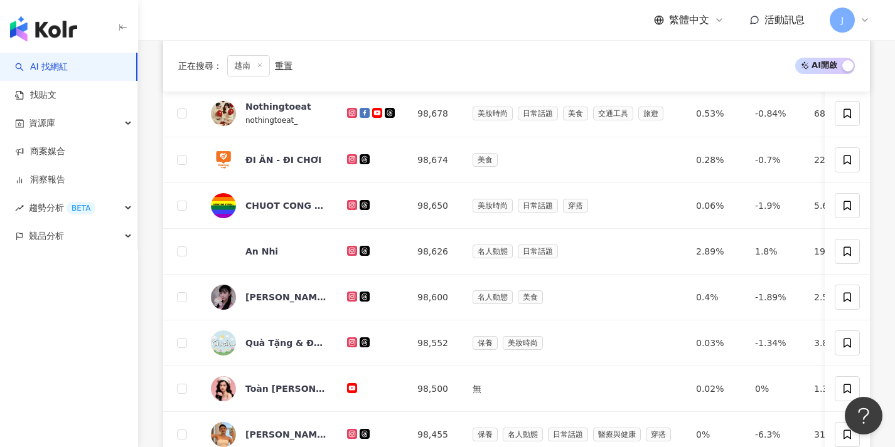
scroll to position [642, 0]
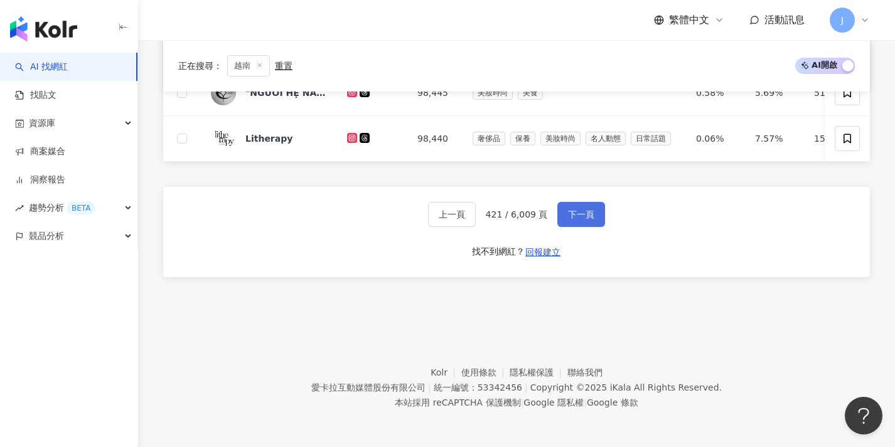
click at [572, 220] on span "下一頁" at bounding box center [581, 215] width 26 height 10
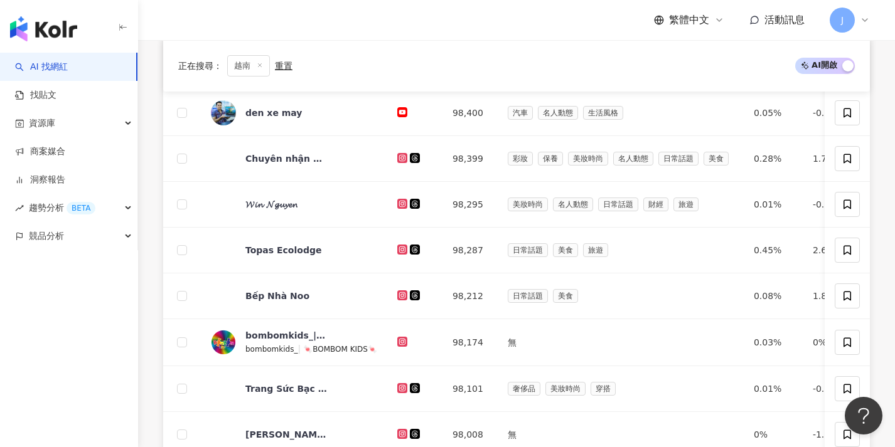
scroll to position [606, 0]
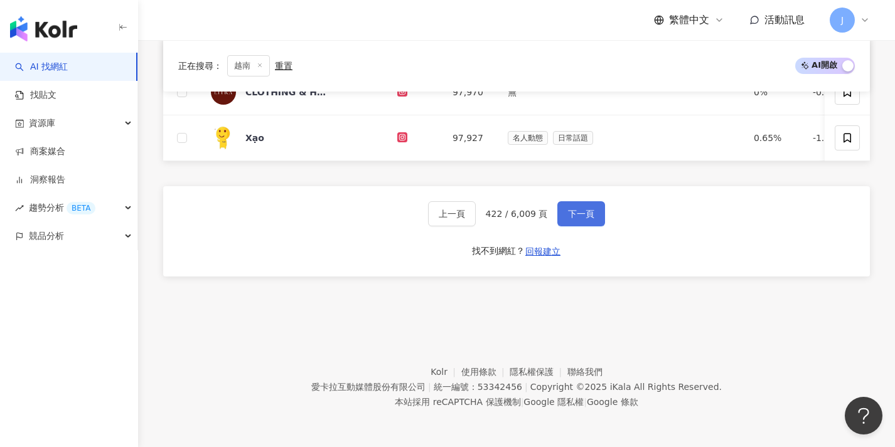
click at [572, 220] on button "下一頁" at bounding box center [581, 213] width 48 height 25
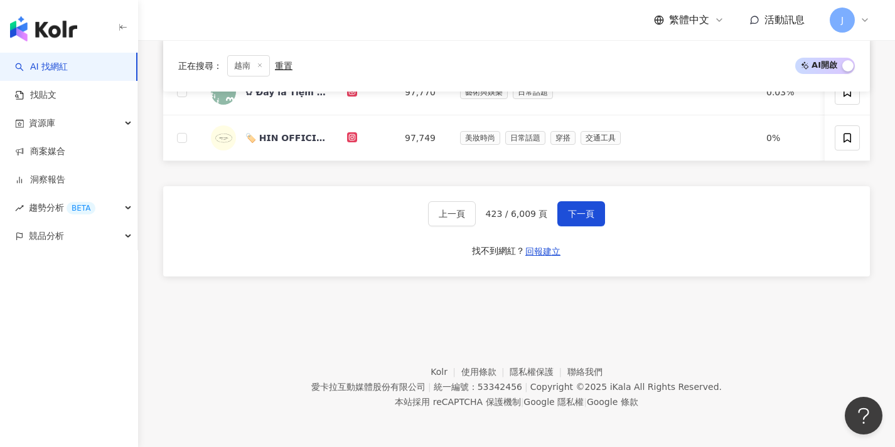
click at [570, 223] on button "下一頁" at bounding box center [581, 213] width 48 height 25
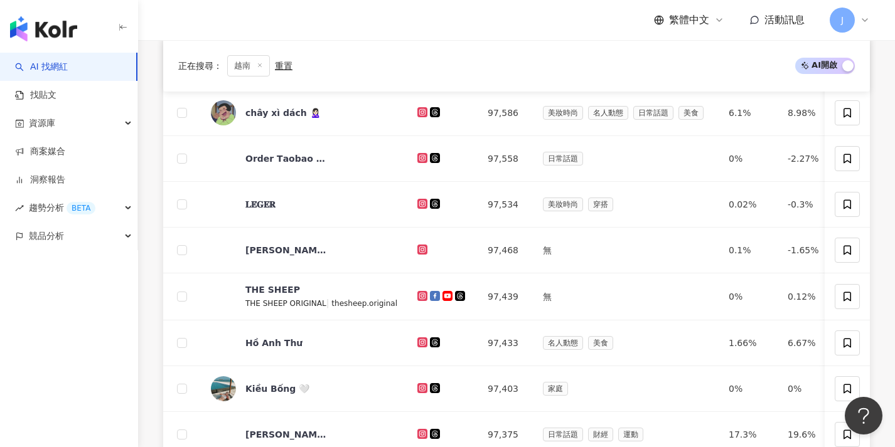
scroll to position [653, 0]
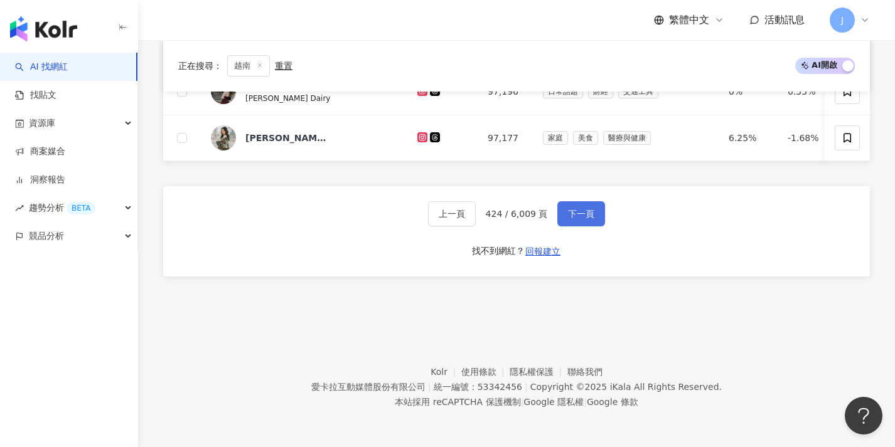
click at [570, 223] on button "下一頁" at bounding box center [581, 213] width 48 height 25
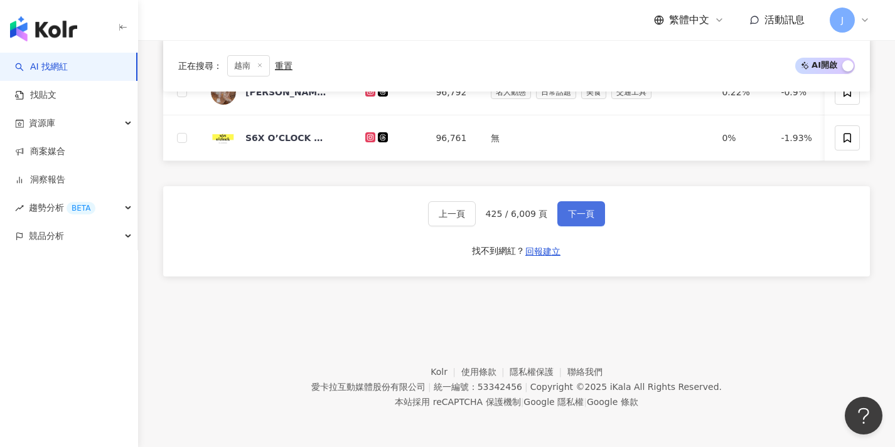
click at [570, 223] on button "下一頁" at bounding box center [581, 213] width 48 height 25
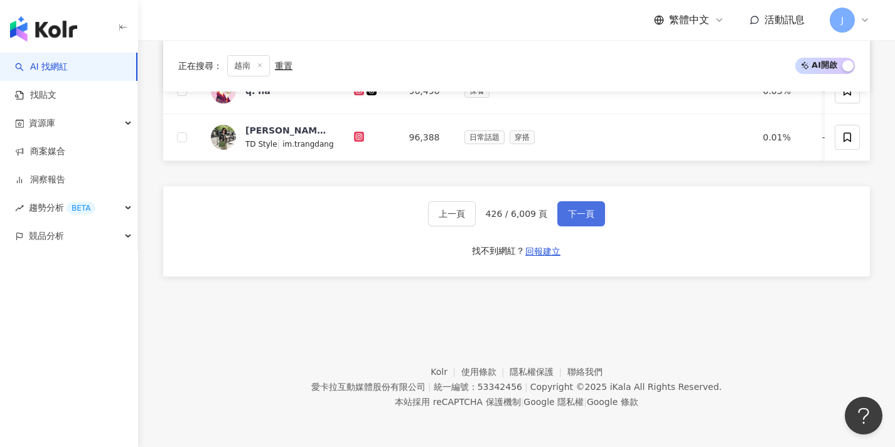
click at [570, 223] on button "下一頁" at bounding box center [581, 213] width 48 height 25
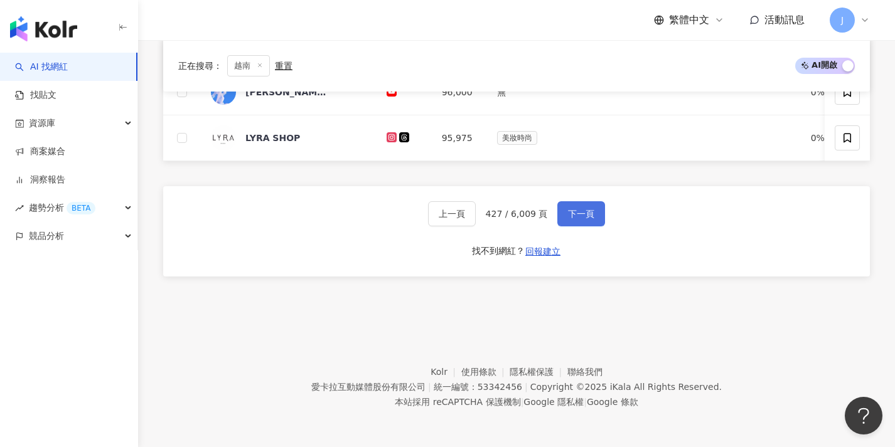
click at [570, 223] on button "下一頁" at bounding box center [581, 213] width 48 height 25
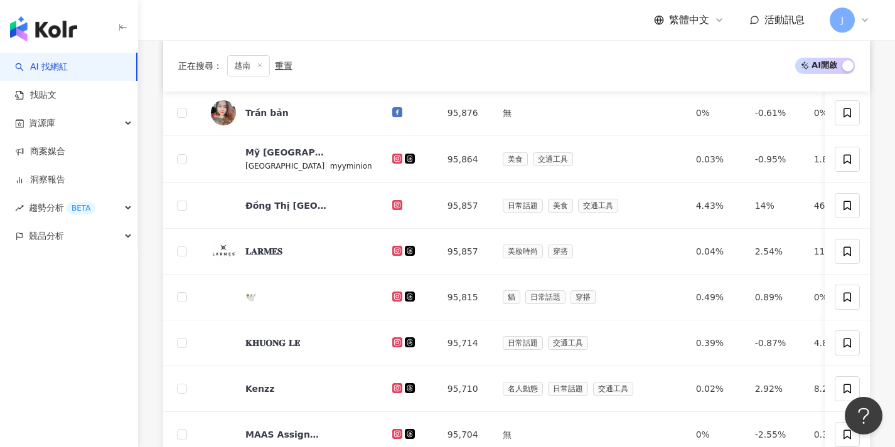
scroll to position [607, 0]
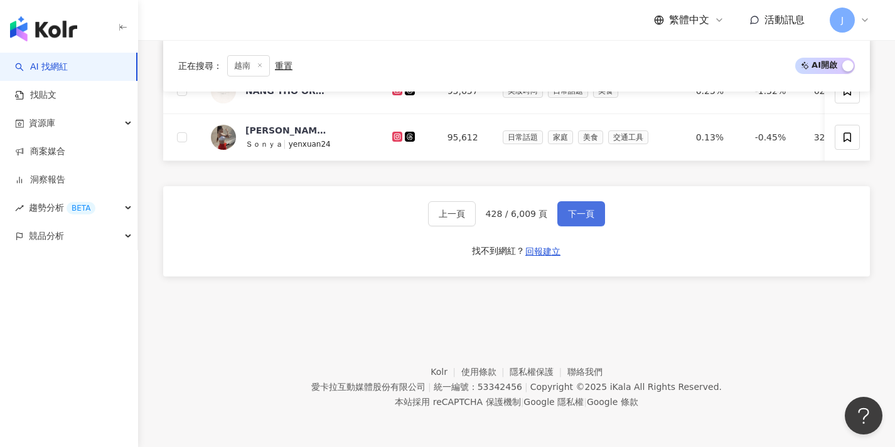
click at [570, 223] on button "下一頁" at bounding box center [581, 213] width 48 height 25
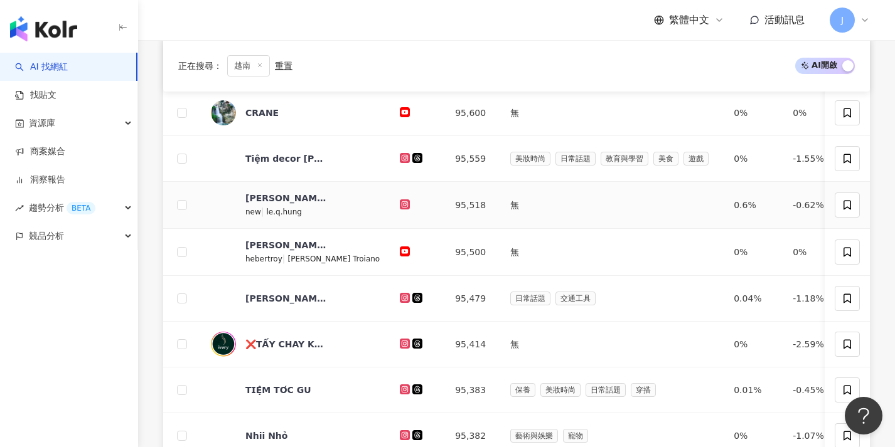
scroll to position [653, 0]
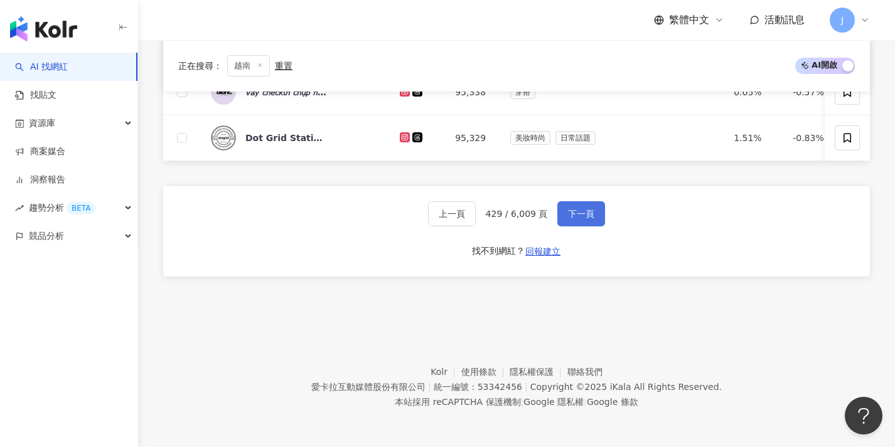
click at [570, 223] on button "下一頁" at bounding box center [581, 213] width 48 height 25
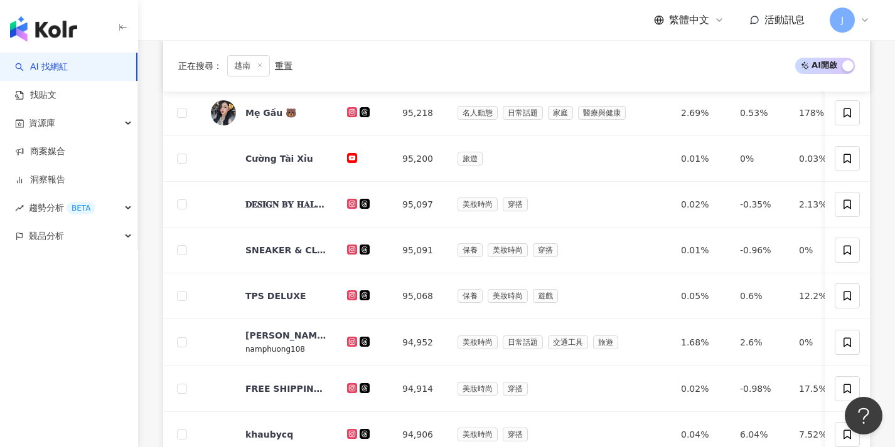
scroll to position [651, 0]
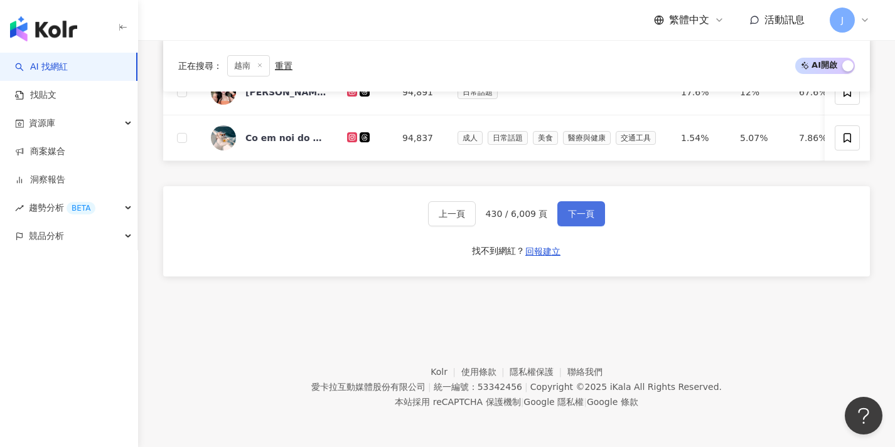
click at [570, 223] on button "下一頁" at bounding box center [581, 213] width 48 height 25
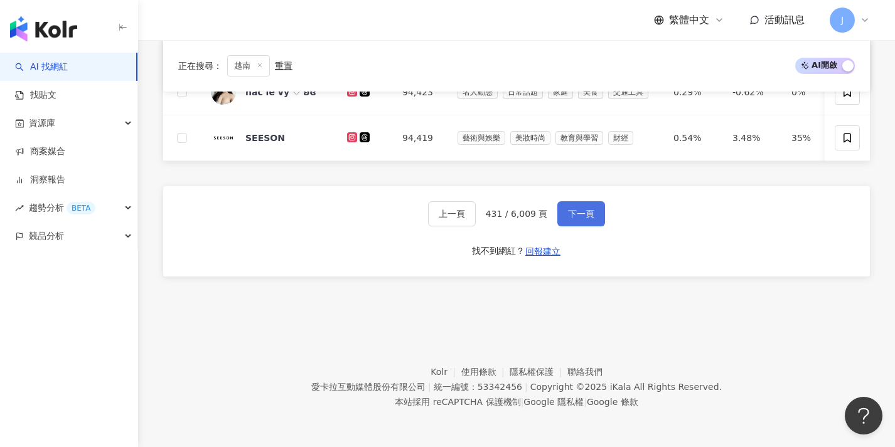
click at [570, 223] on button "下一頁" at bounding box center [581, 213] width 48 height 25
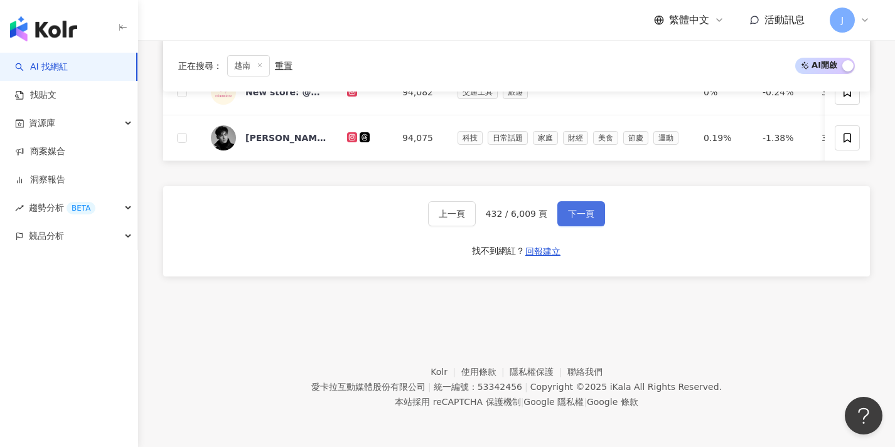
click at [570, 223] on button "下一頁" at bounding box center [581, 213] width 48 height 25
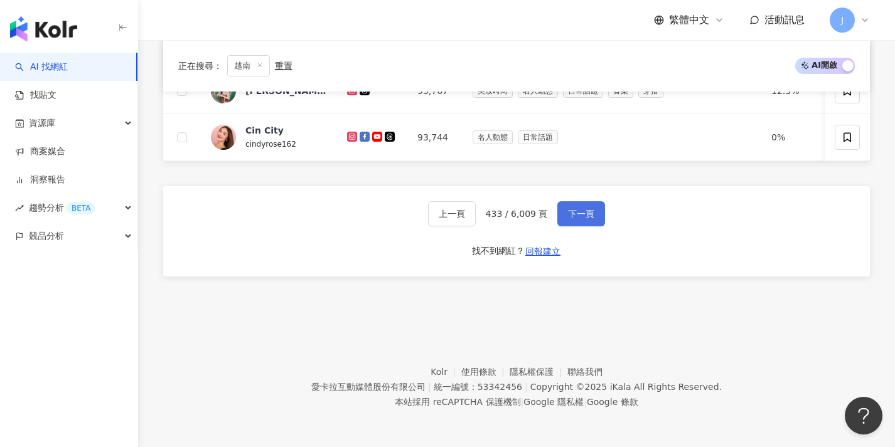
click at [570, 223] on button "下一頁" at bounding box center [581, 213] width 48 height 25
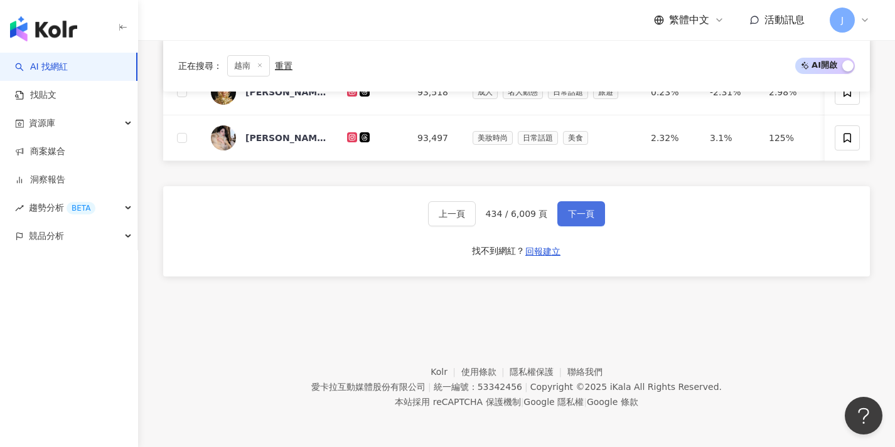
click at [570, 223] on button "下一頁" at bounding box center [581, 213] width 48 height 25
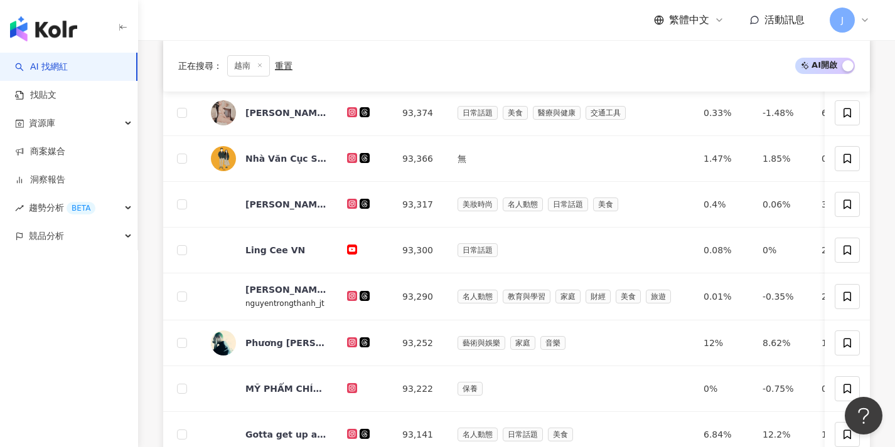
scroll to position [560, 0]
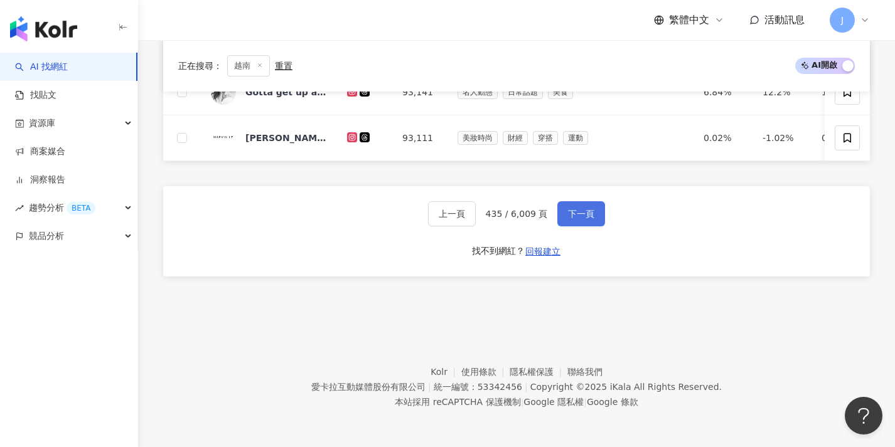
click at [570, 223] on button "下一頁" at bounding box center [581, 213] width 48 height 25
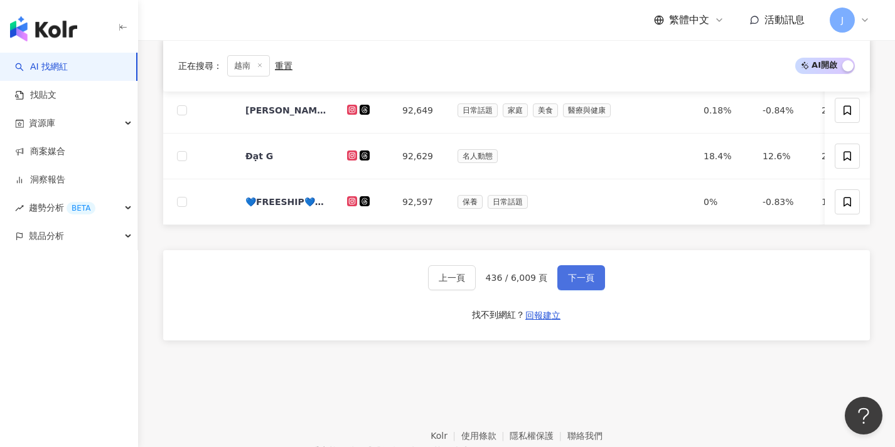
scroll to position [651, 0]
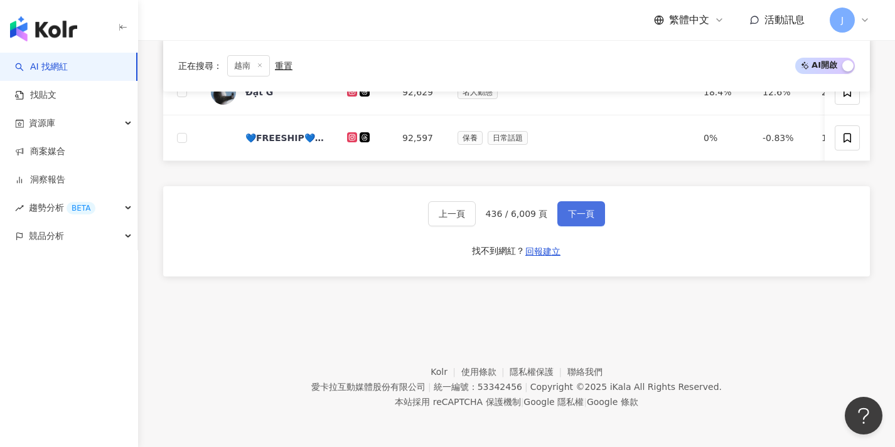
click at [570, 223] on button "下一頁" at bounding box center [581, 213] width 48 height 25
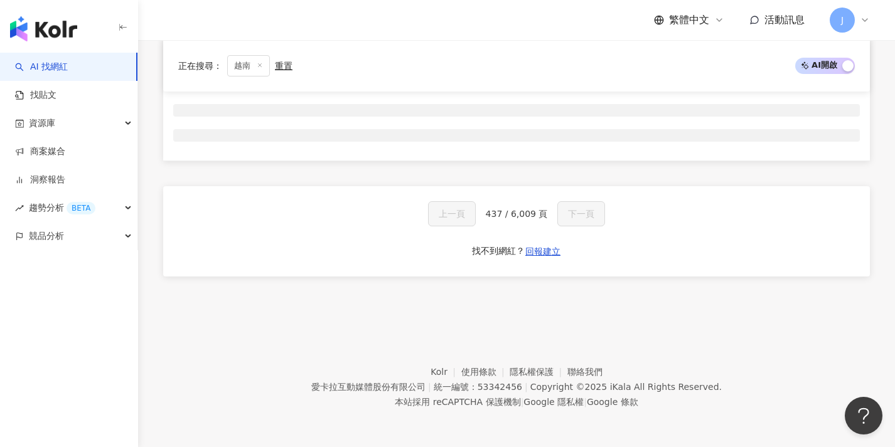
scroll to position [208, 0]
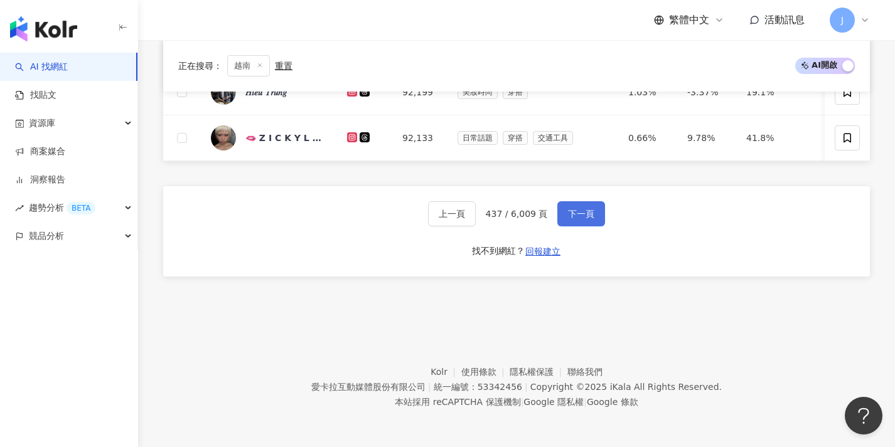
click at [570, 223] on button "下一頁" at bounding box center [581, 213] width 48 height 25
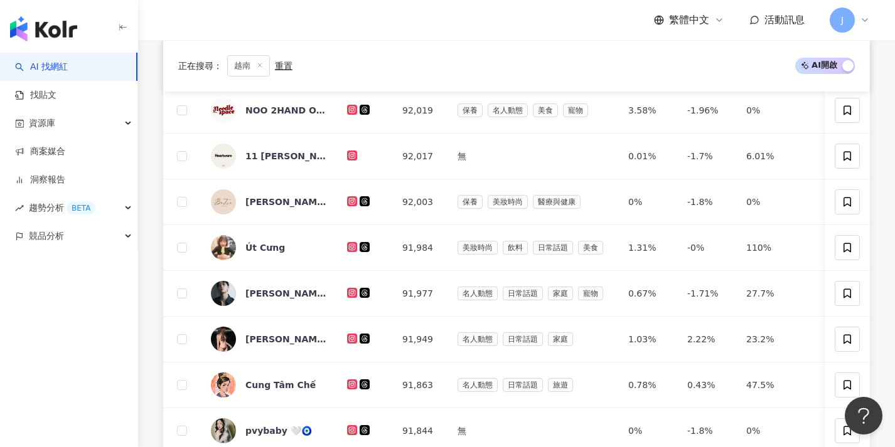
scroll to position [604, 0]
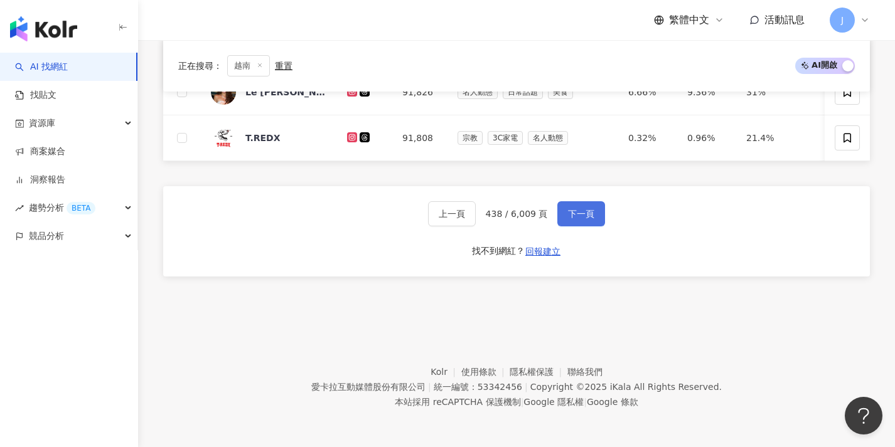
click at [570, 223] on button "下一頁" at bounding box center [581, 213] width 48 height 25
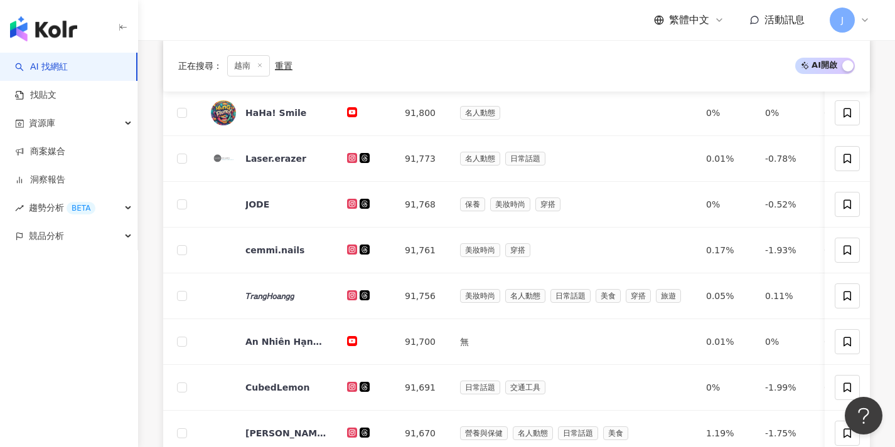
scroll to position [651, 0]
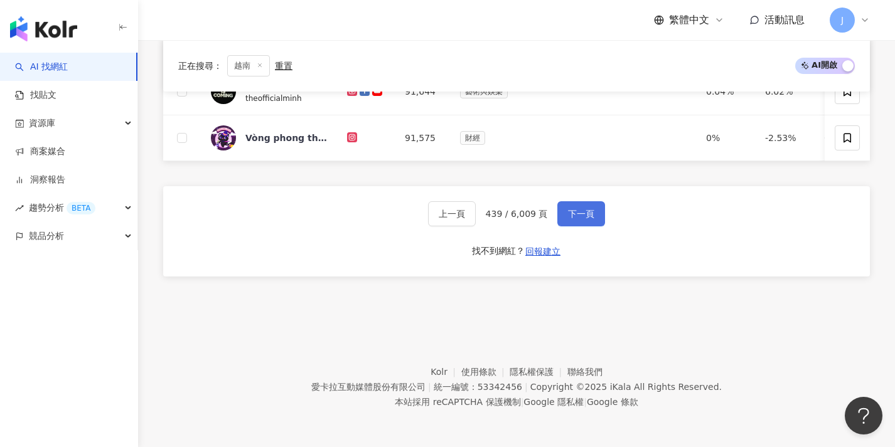
click at [570, 223] on button "下一頁" at bounding box center [581, 213] width 48 height 25
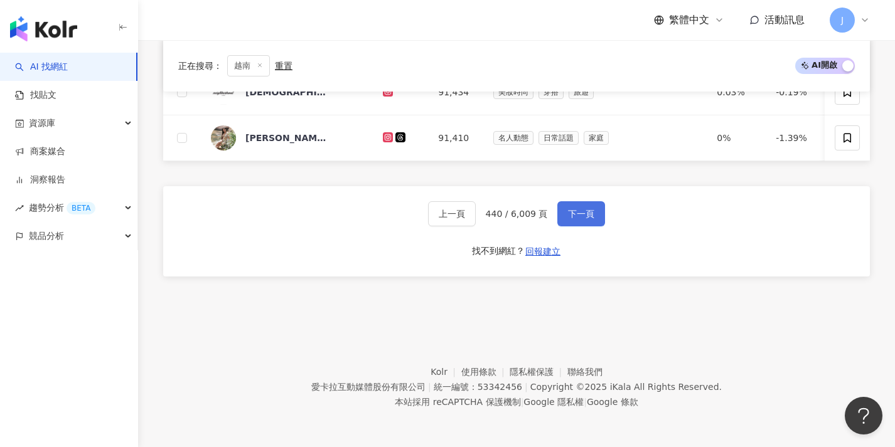
click at [570, 223] on button "下一頁" at bounding box center [581, 213] width 48 height 25
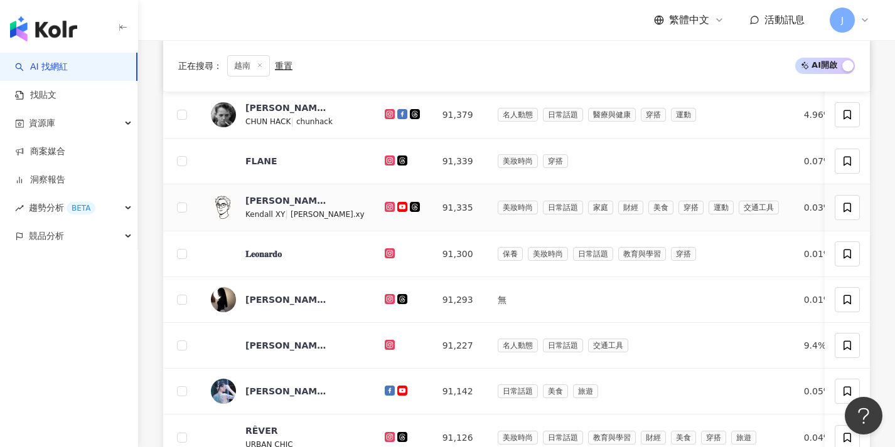
scroll to position [627, 0]
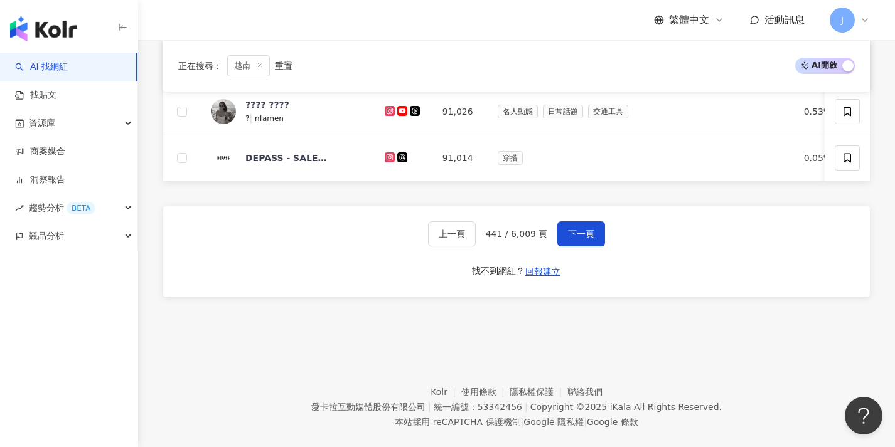
click at [569, 221] on div "上一頁 441 / 6,009 頁 下一頁 找不到網紅？ 回報建立" at bounding box center [516, 251] width 707 height 90
click at [572, 232] on button "下一頁" at bounding box center [581, 233] width 48 height 25
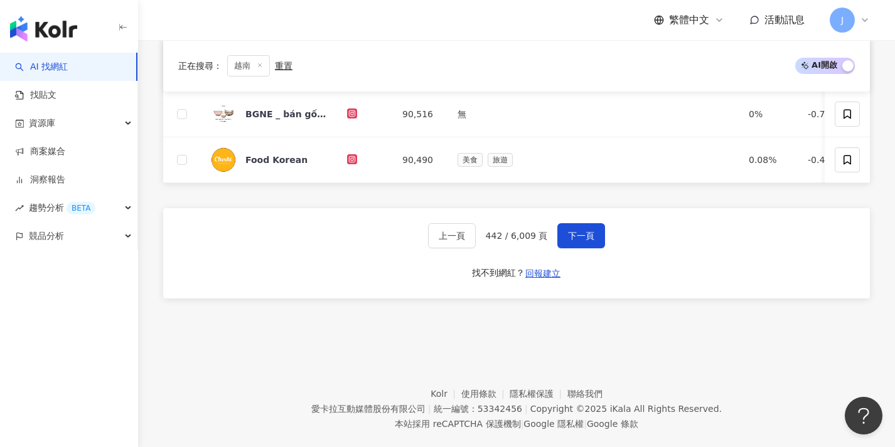
scroll to position [560, 0]
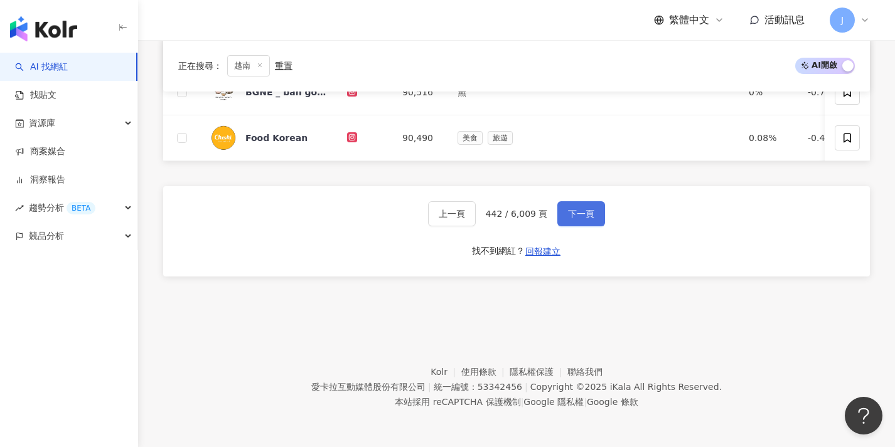
click at [572, 220] on button "下一頁" at bounding box center [581, 213] width 48 height 25
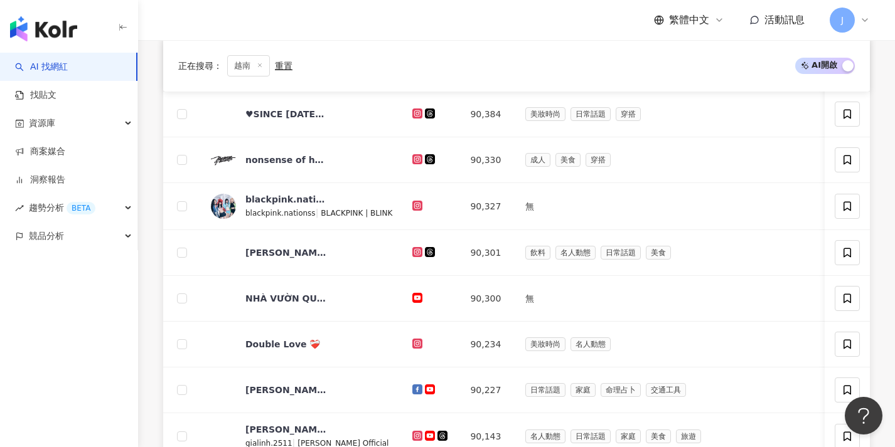
scroll to position [609, 0]
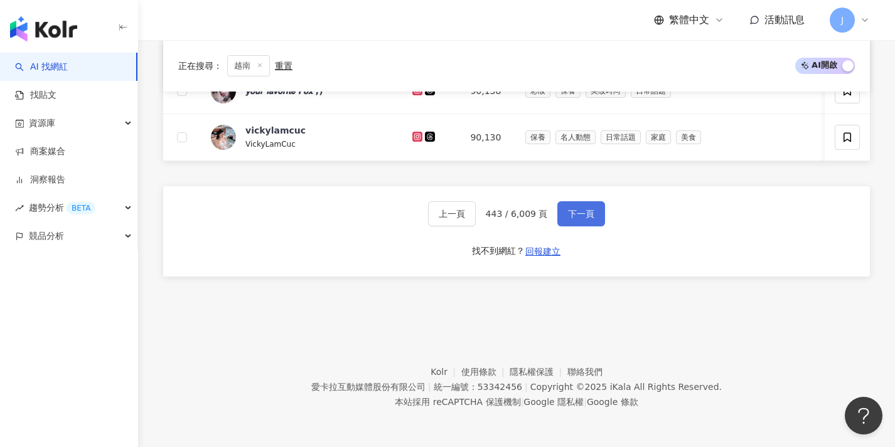
click at [575, 218] on span "下一頁" at bounding box center [581, 214] width 26 height 10
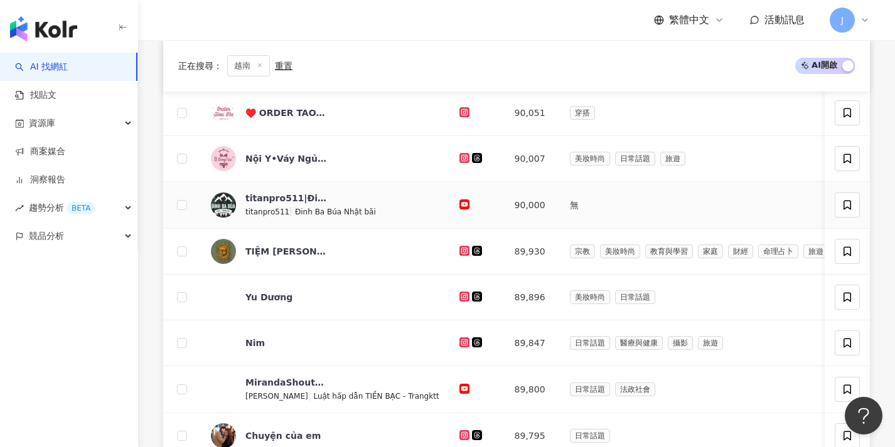
scroll to position [607, 0]
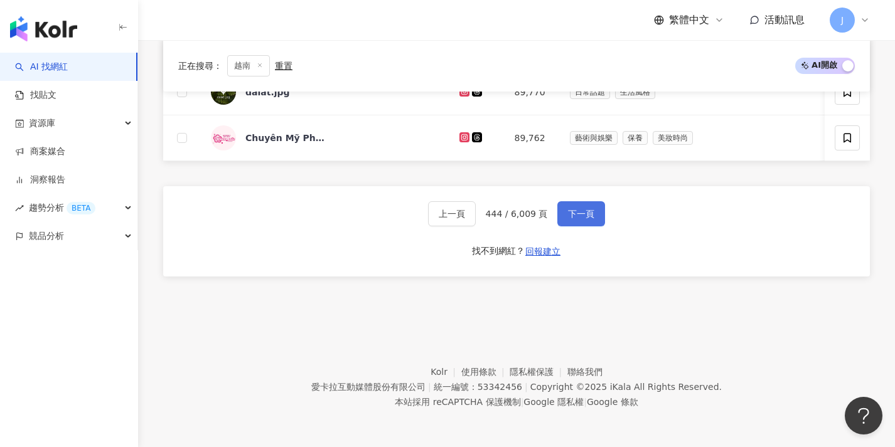
click at [602, 213] on button "下一頁" at bounding box center [581, 213] width 48 height 25
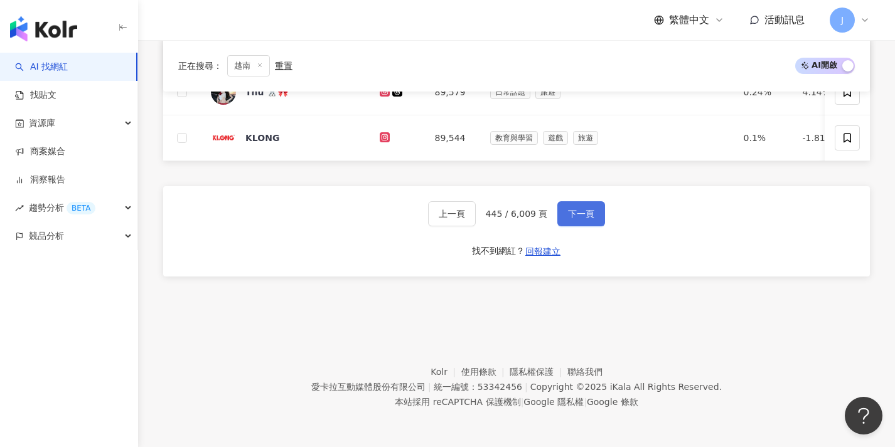
click at [599, 215] on button "下一頁" at bounding box center [581, 213] width 48 height 25
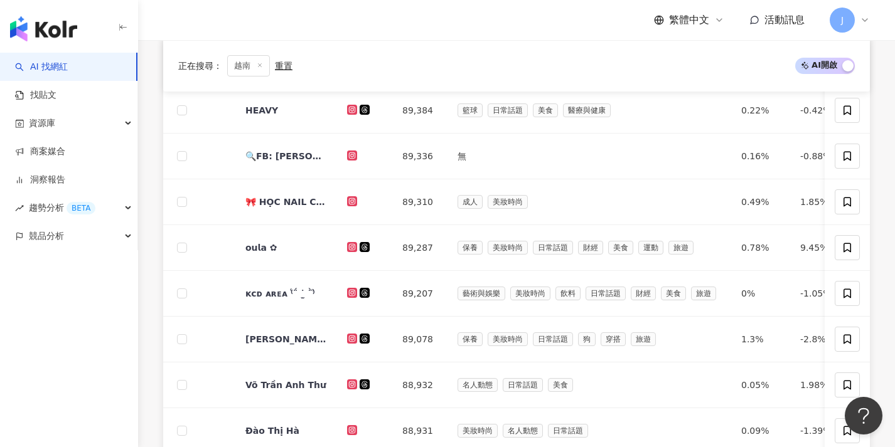
scroll to position [606, 0]
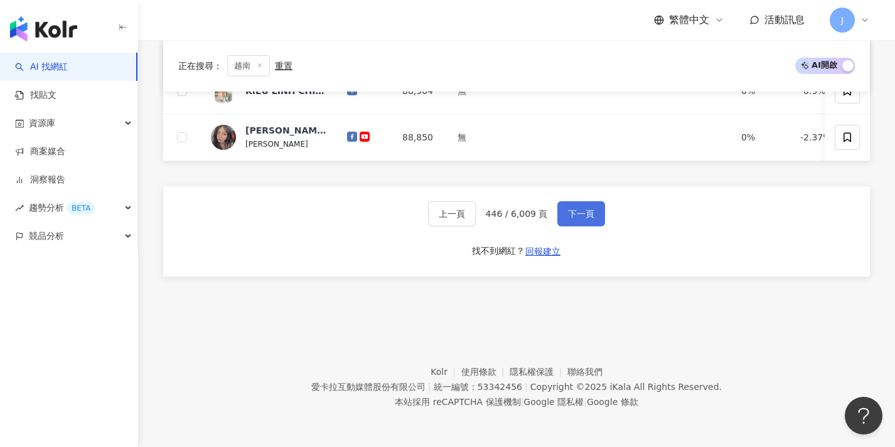
click at [599, 215] on button "下一頁" at bounding box center [581, 213] width 48 height 25
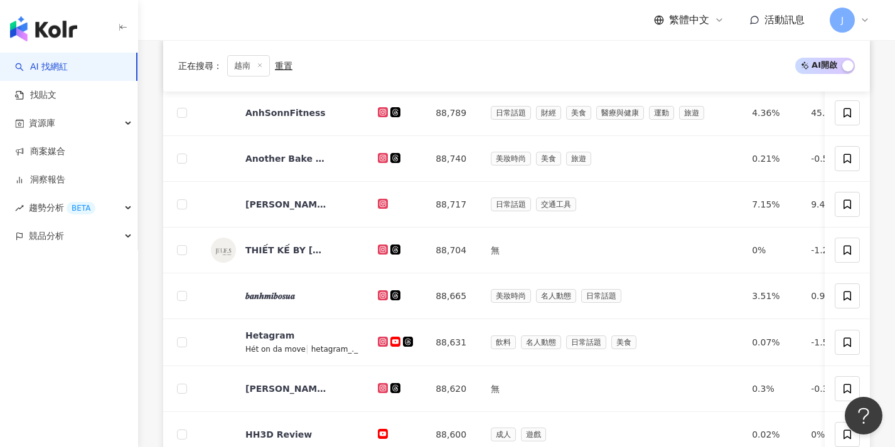
scroll to position [651, 0]
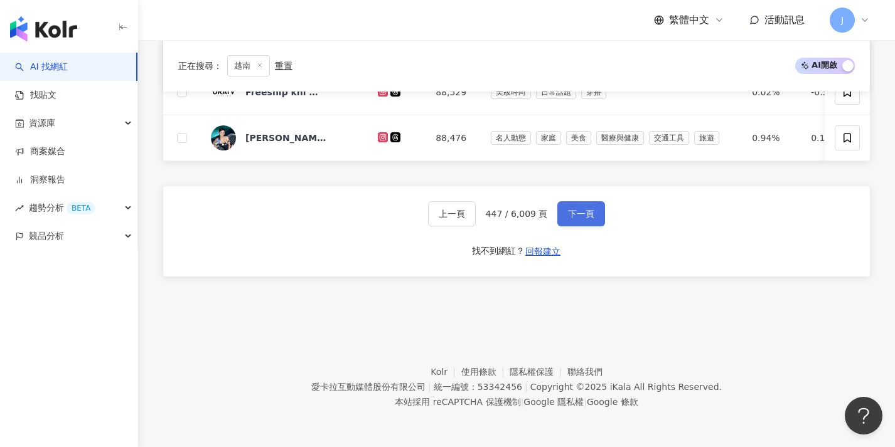
click at [599, 215] on button "下一頁" at bounding box center [581, 213] width 48 height 25
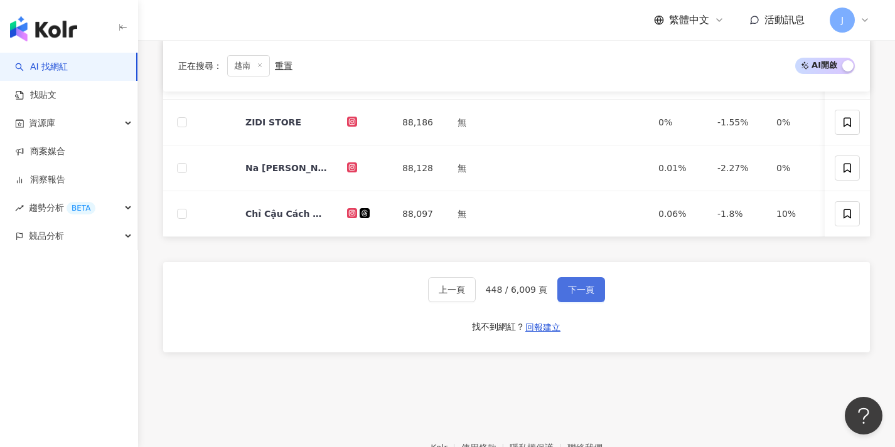
scroll to position [650, 0]
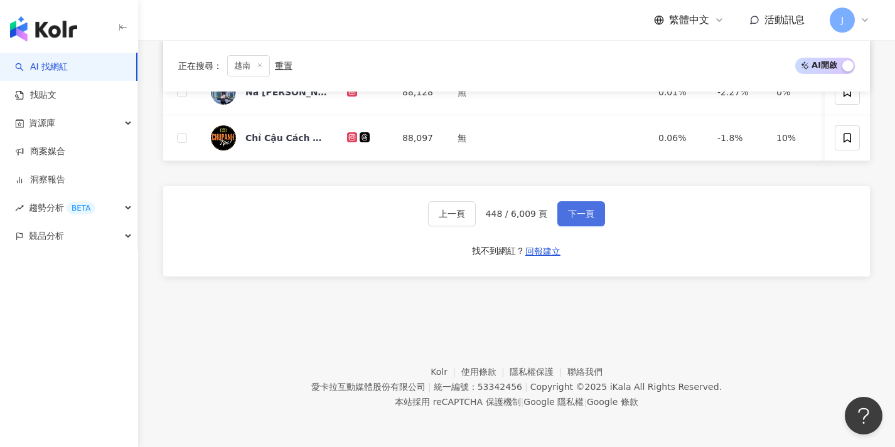
click at [595, 216] on button "下一頁" at bounding box center [581, 213] width 48 height 25
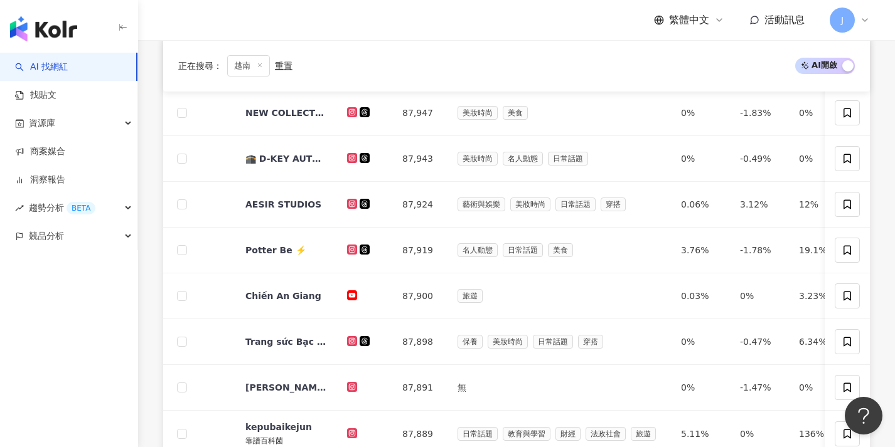
scroll to position [651, 0]
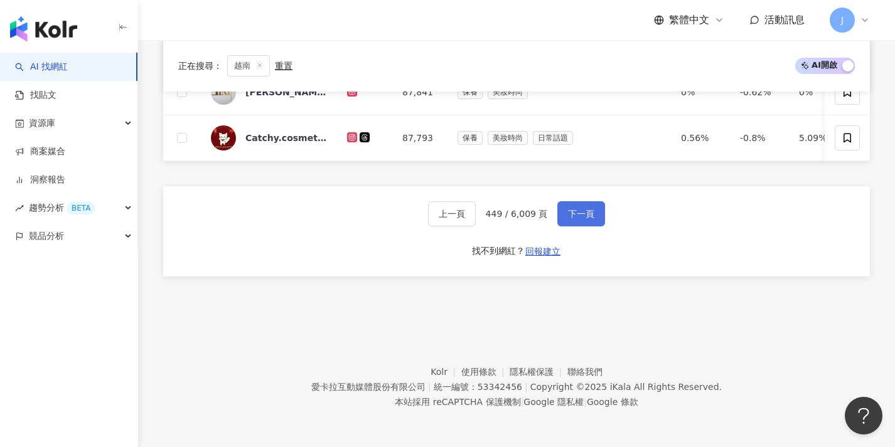
click at [595, 216] on button "下一頁" at bounding box center [581, 213] width 48 height 25
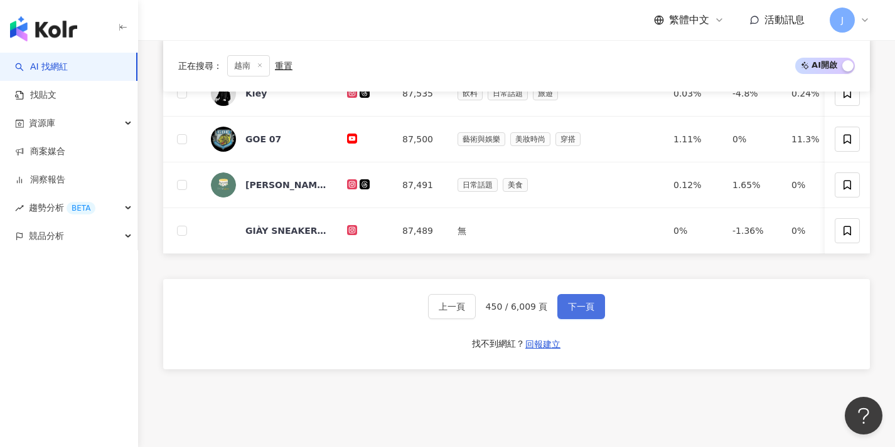
scroll to position [654, 0]
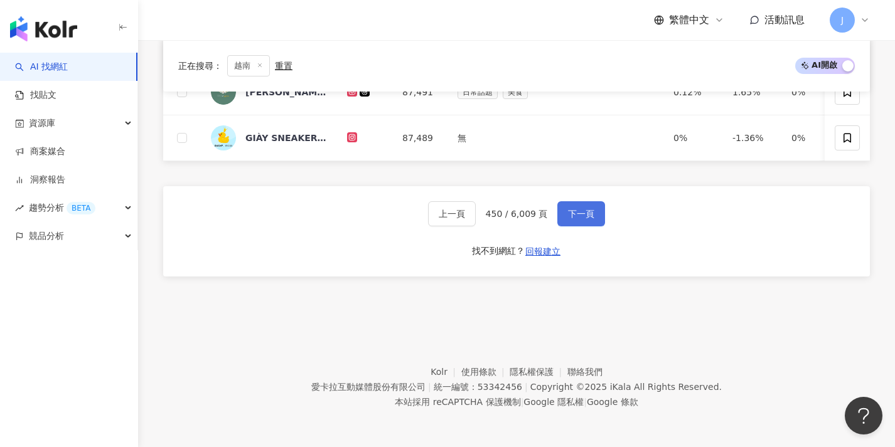
click at [595, 216] on button "下一頁" at bounding box center [581, 213] width 48 height 25
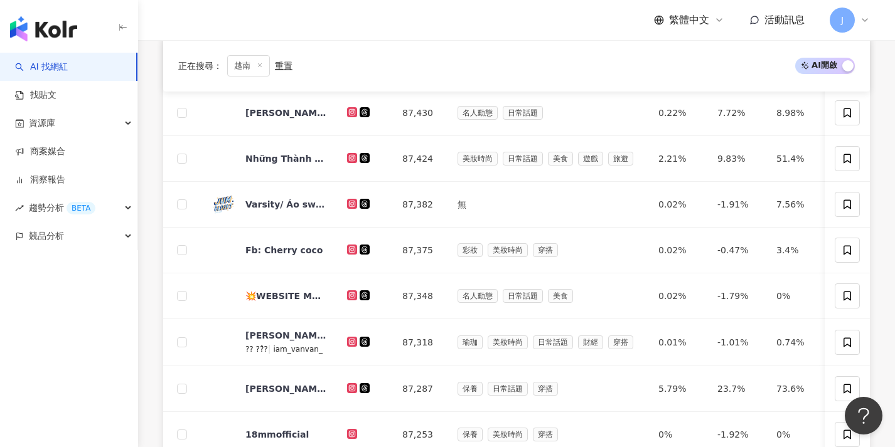
scroll to position [552, 0]
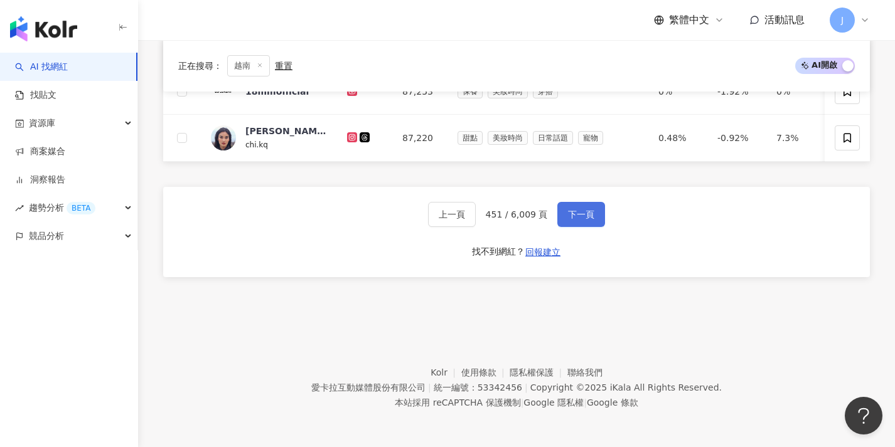
click at [595, 216] on button "下一頁" at bounding box center [581, 214] width 48 height 25
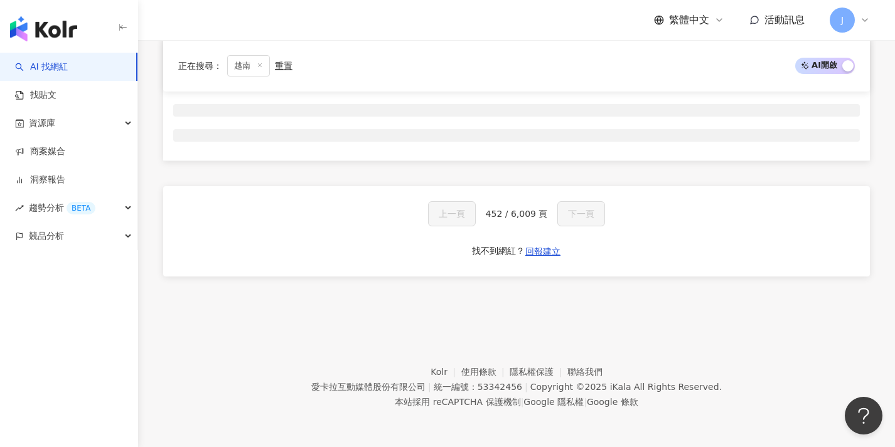
scroll to position [208, 0]
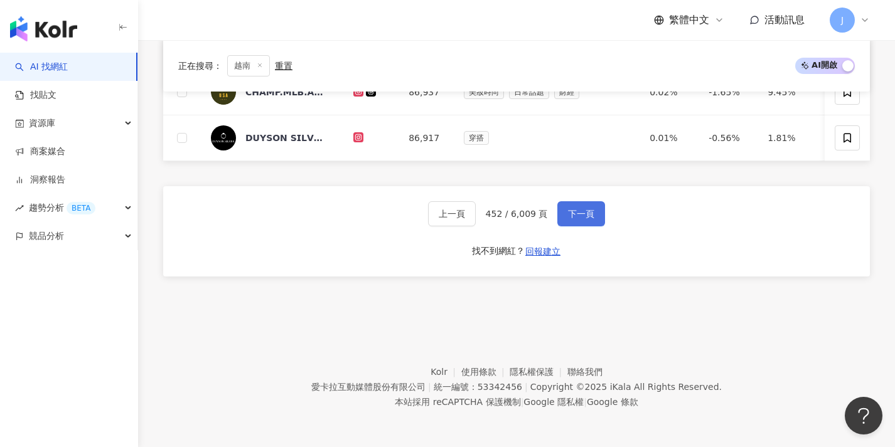
click at [595, 216] on button "下一頁" at bounding box center [581, 213] width 48 height 25
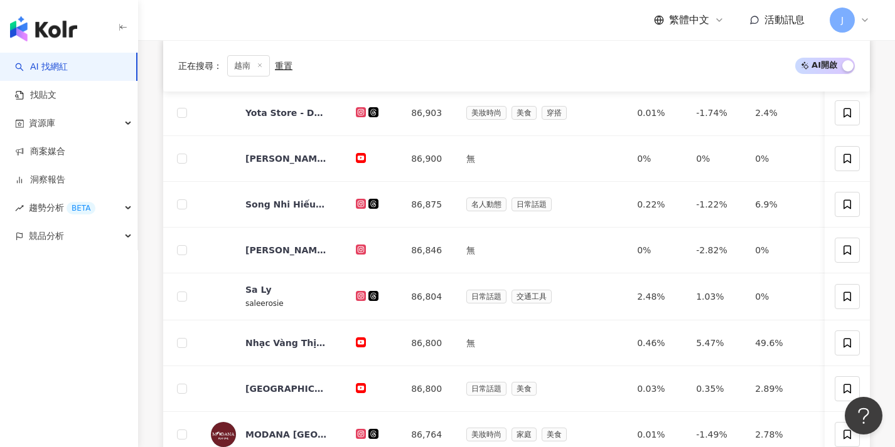
scroll to position [653, 0]
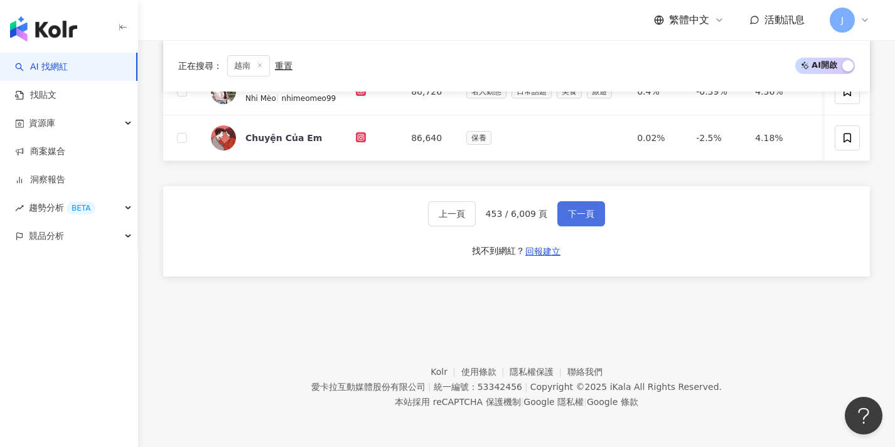
click at [595, 216] on button "下一頁" at bounding box center [581, 213] width 48 height 25
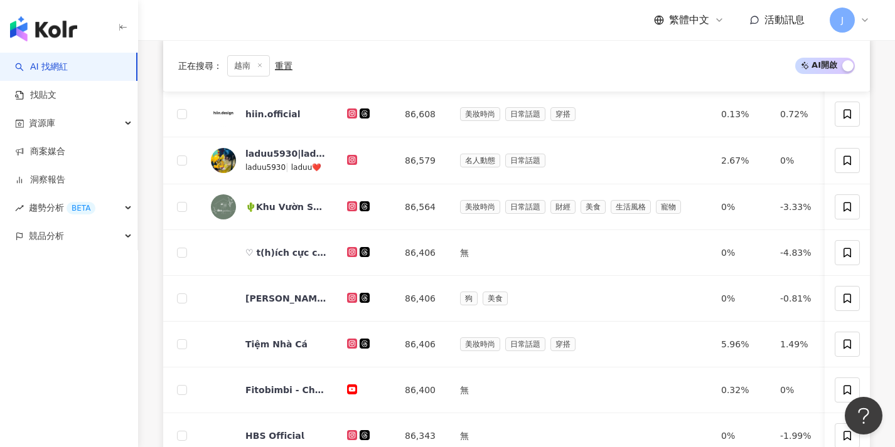
scroll to position [654, 0]
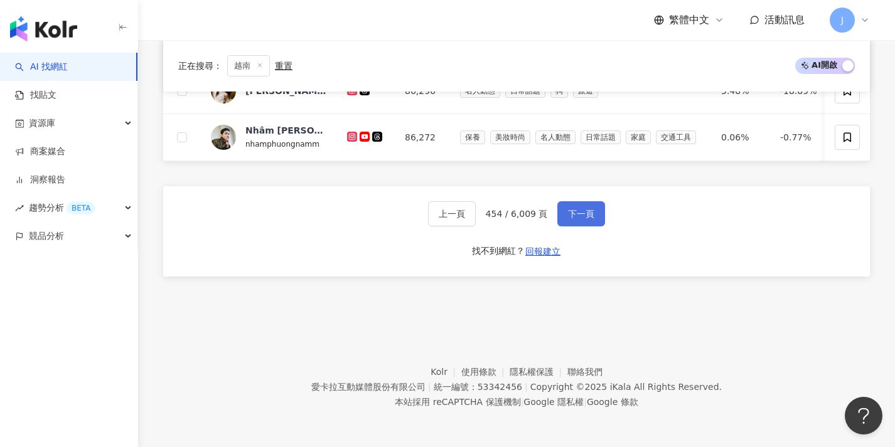
click at [590, 219] on button "下一頁" at bounding box center [581, 213] width 48 height 25
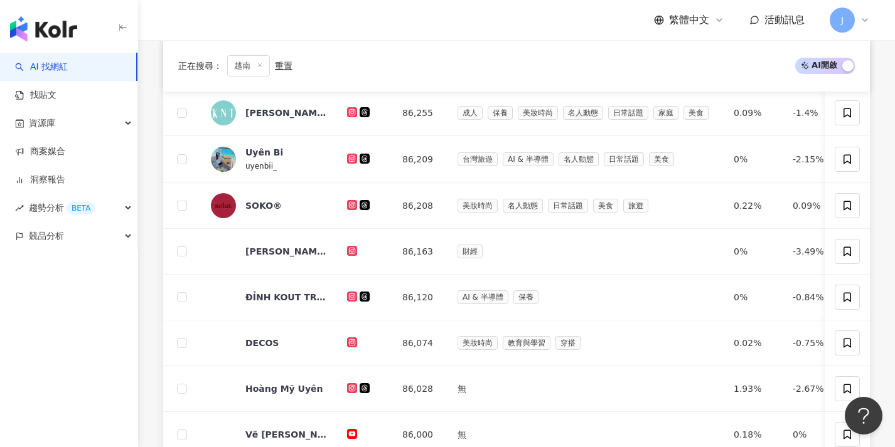
scroll to position [651, 0]
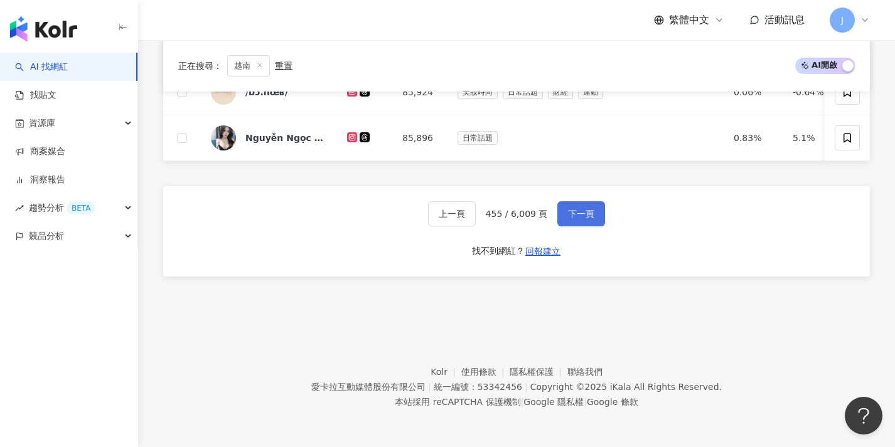
click at [568, 214] on span "下一頁" at bounding box center [581, 214] width 26 height 10
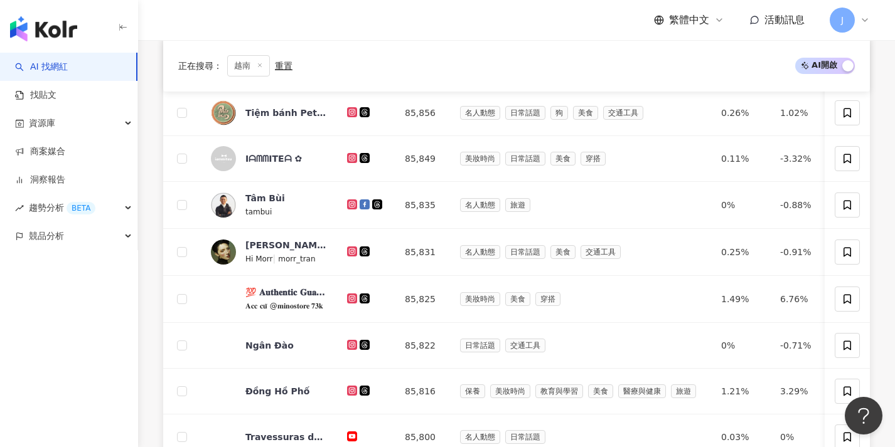
scroll to position [654, 0]
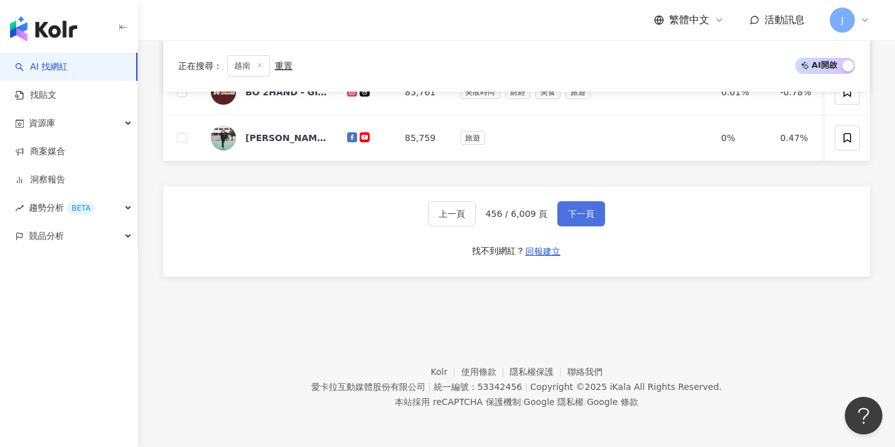
click at [568, 214] on span "下一頁" at bounding box center [581, 214] width 26 height 10
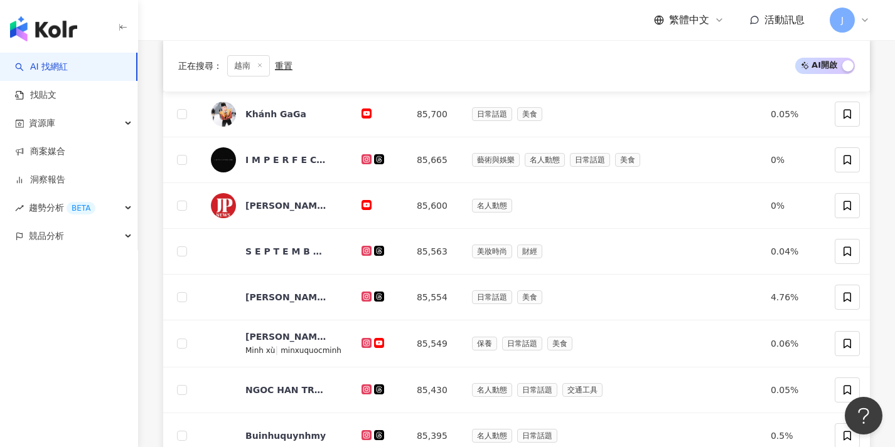
scroll to position [653, 0]
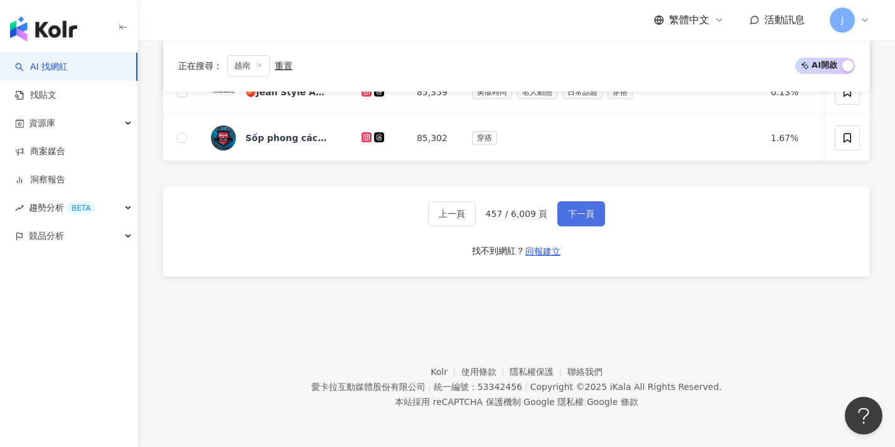
click at [568, 214] on span "下一頁" at bounding box center [581, 214] width 26 height 10
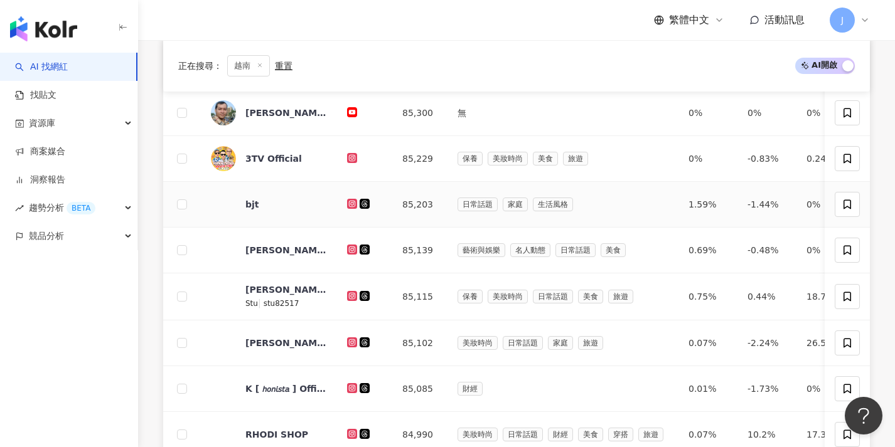
scroll to position [651, 0]
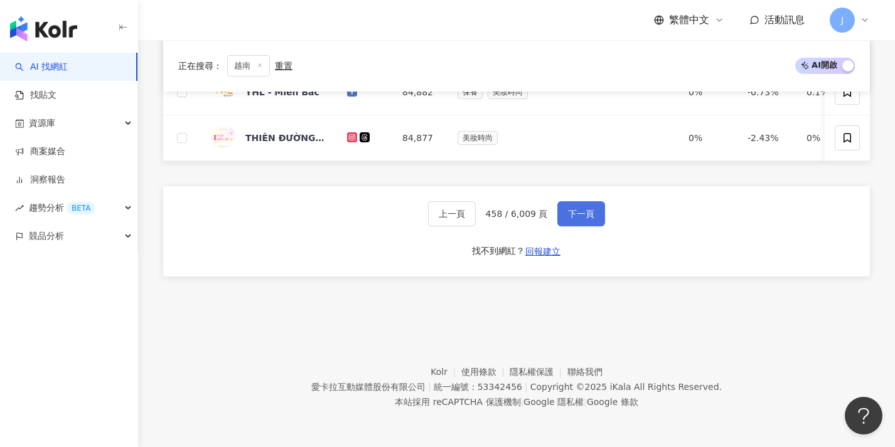
click at [568, 214] on span "下一頁" at bounding box center [581, 214] width 26 height 10
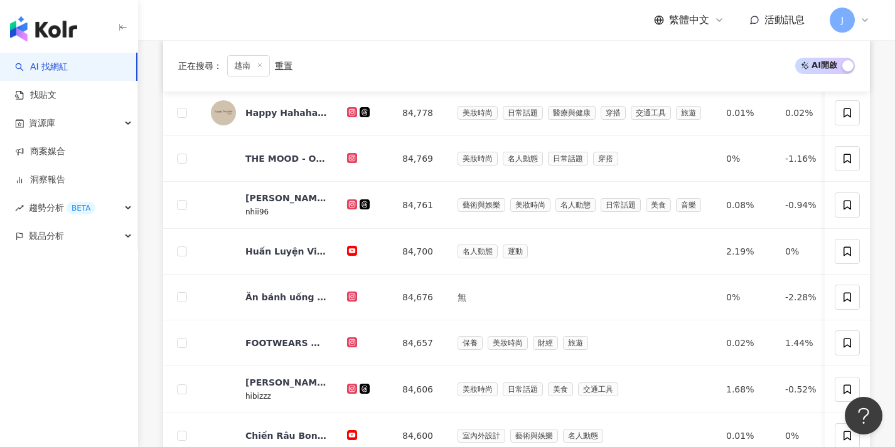
scroll to position [608, 0]
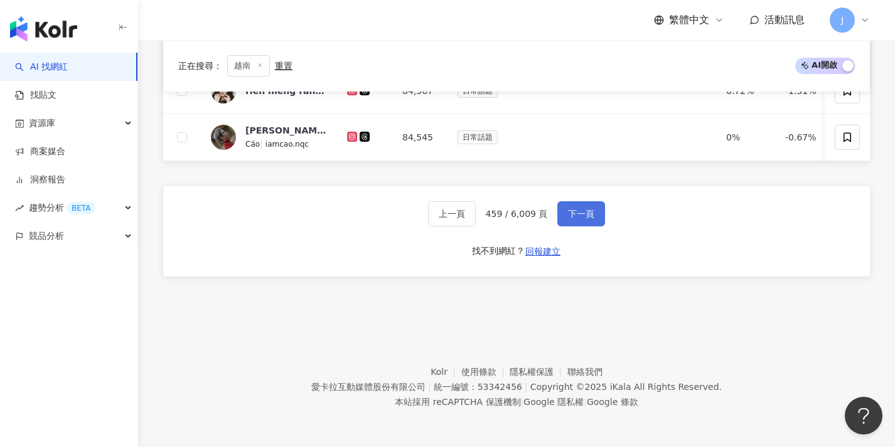
click at [568, 214] on span "下一頁" at bounding box center [581, 214] width 26 height 10
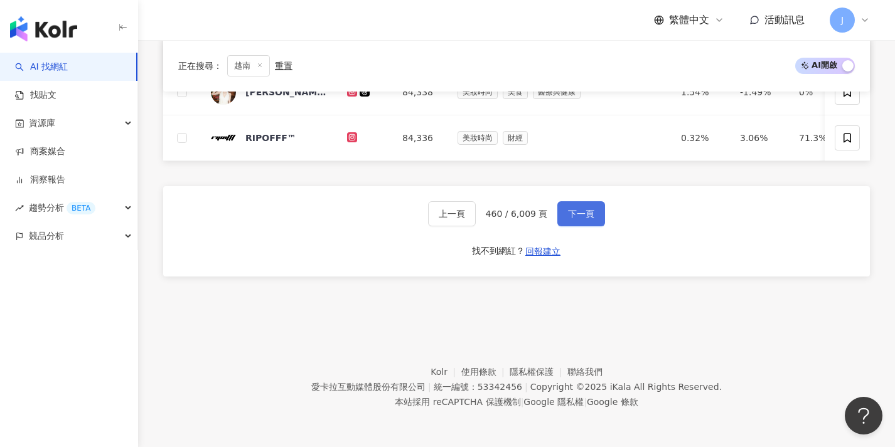
click at [568, 214] on span "下一頁" at bounding box center [581, 214] width 26 height 10
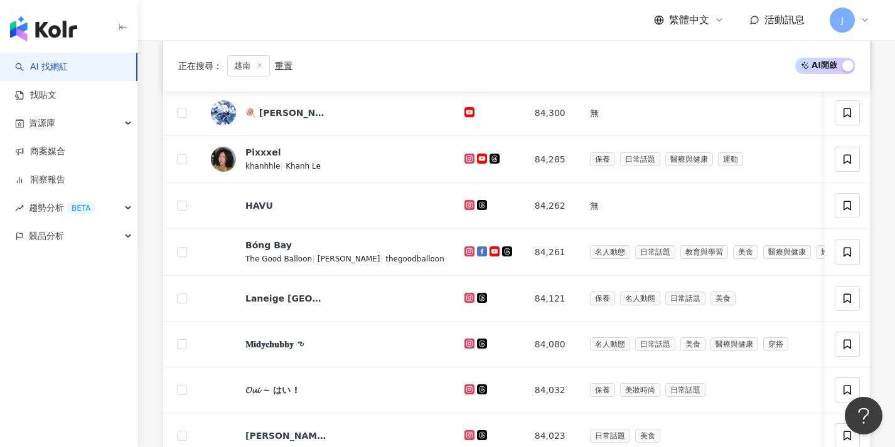
scroll to position [653, 0]
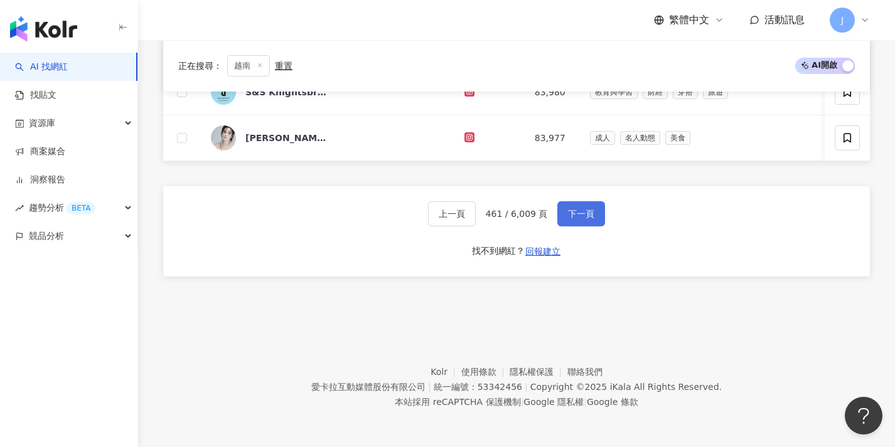
click at [568, 214] on span "下一頁" at bounding box center [581, 214] width 26 height 10
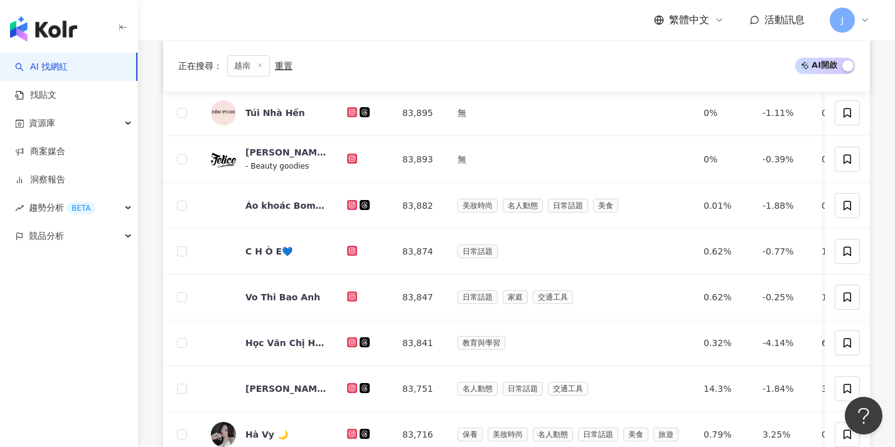
scroll to position [651, 0]
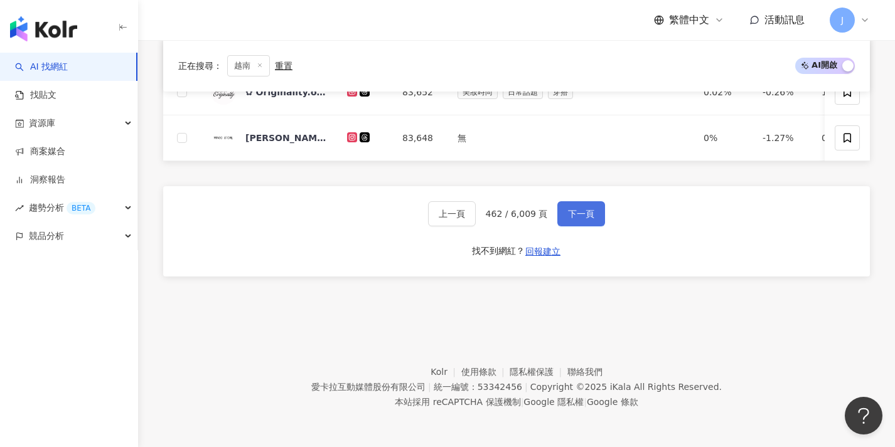
click at [568, 214] on span "下一頁" at bounding box center [581, 214] width 26 height 10
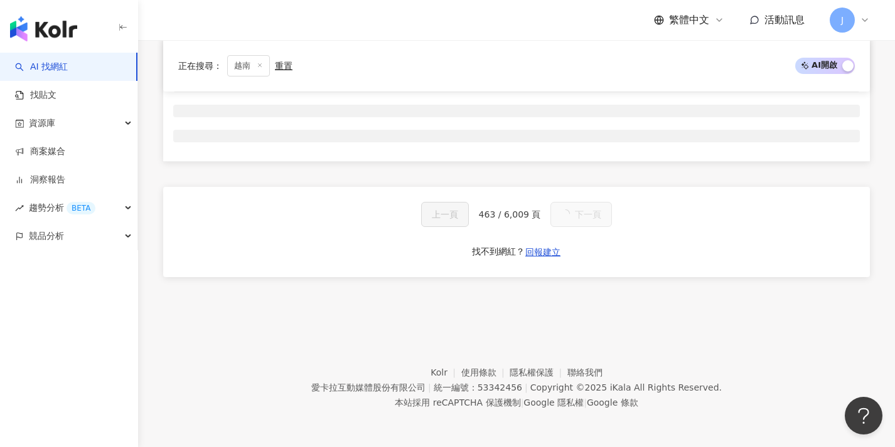
scroll to position [597, 0]
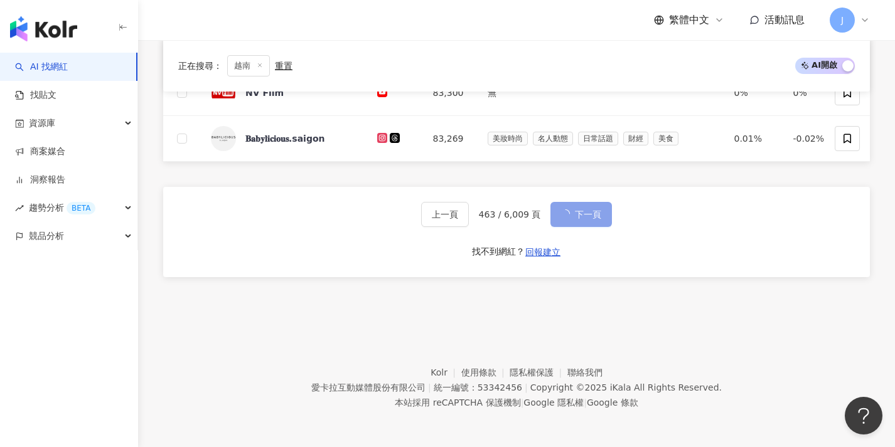
click at [567, 214] on button "下一頁" at bounding box center [580, 214] width 61 height 25
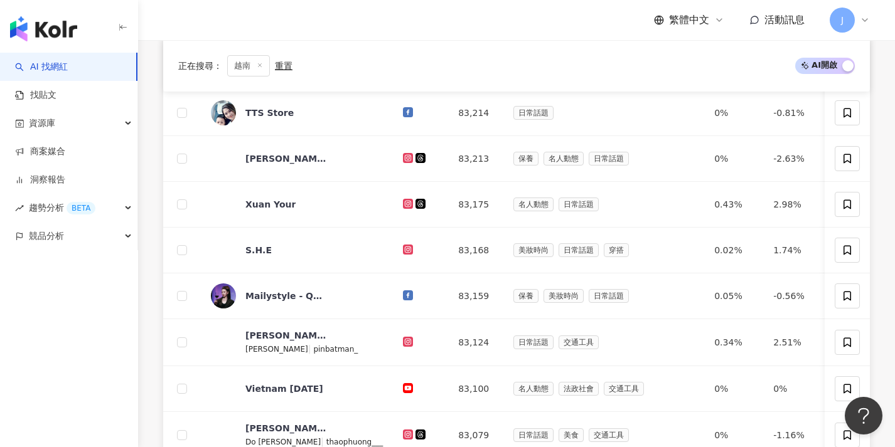
scroll to position [607, 0]
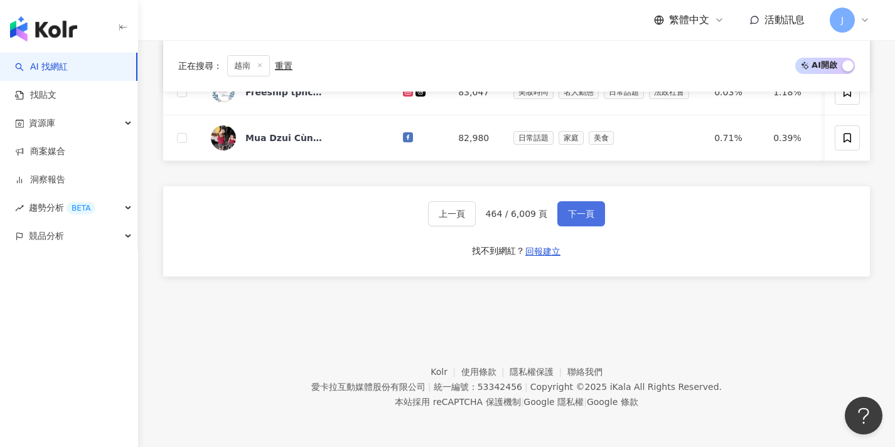
click at [568, 214] on span "下一頁" at bounding box center [581, 214] width 26 height 10
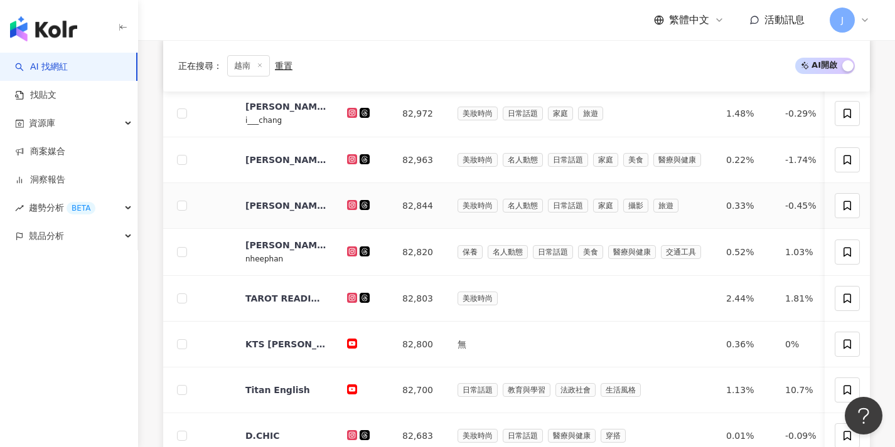
scroll to position [653, 0]
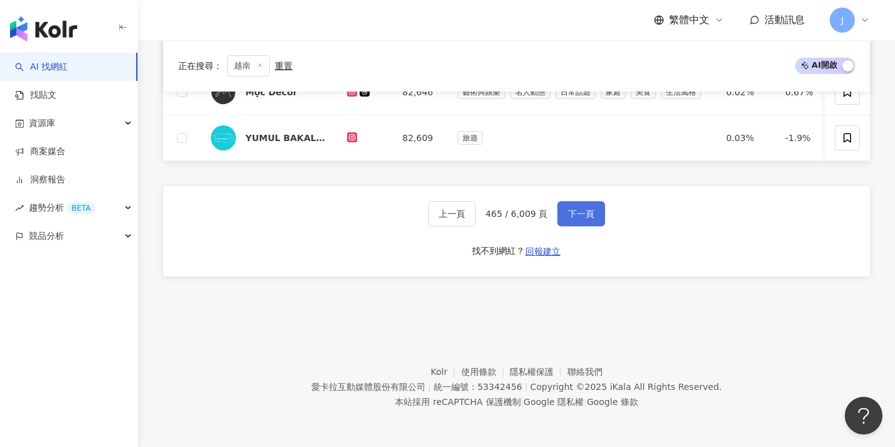
click at [560, 218] on button "下一頁" at bounding box center [581, 213] width 48 height 25
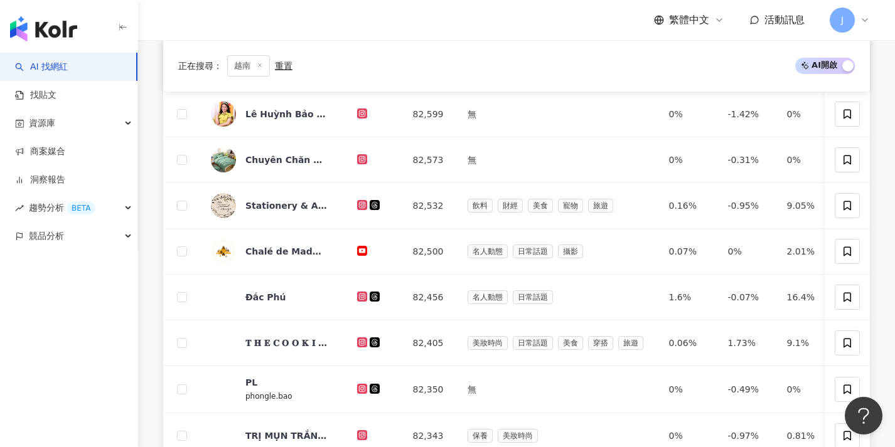
scroll to position [607, 0]
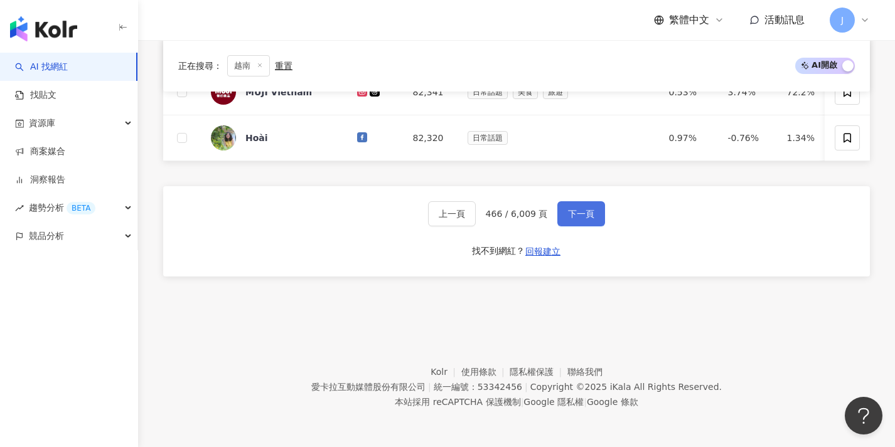
click at [562, 218] on button "下一頁" at bounding box center [581, 213] width 48 height 25
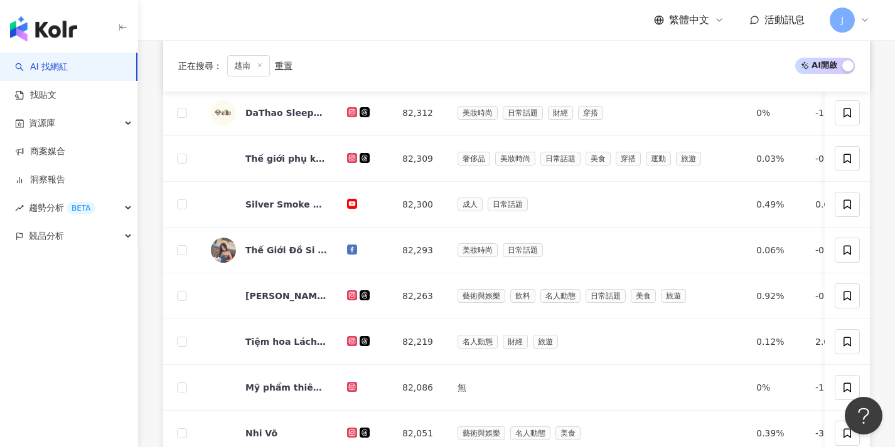
scroll to position [644, 0]
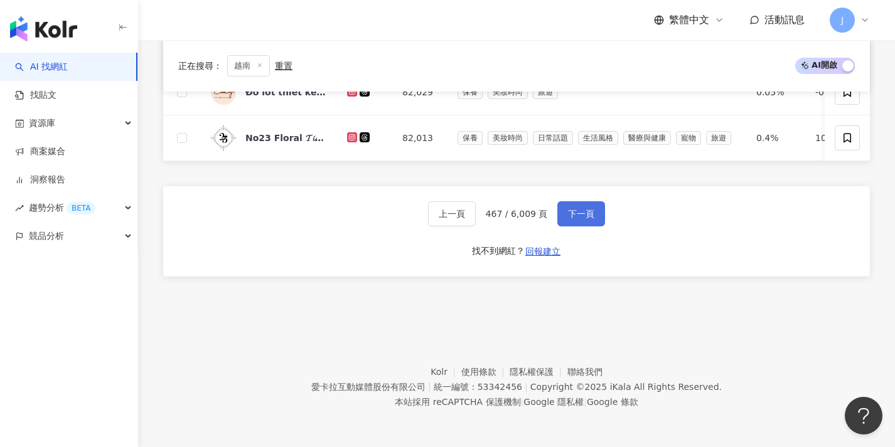
click at [562, 218] on button "下一頁" at bounding box center [581, 213] width 48 height 25
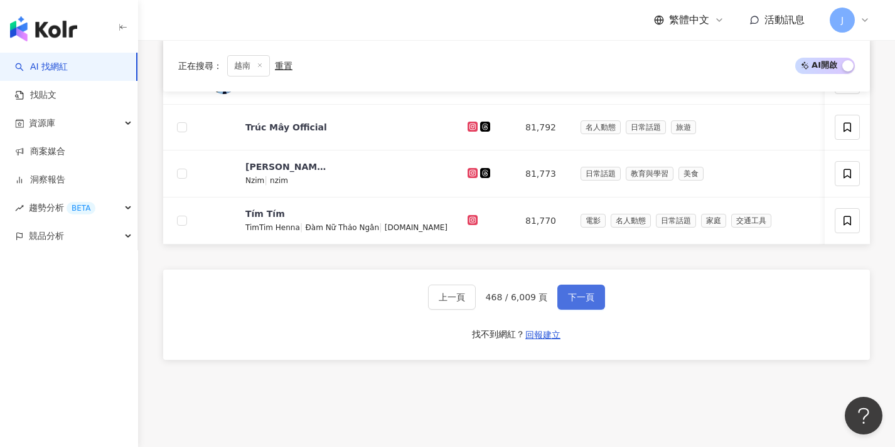
scroll to position [654, 0]
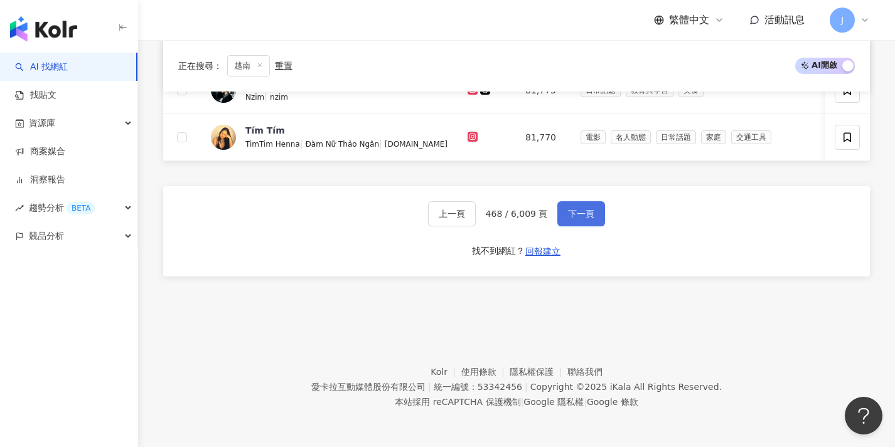
click at [562, 218] on button "下一頁" at bounding box center [581, 213] width 48 height 25
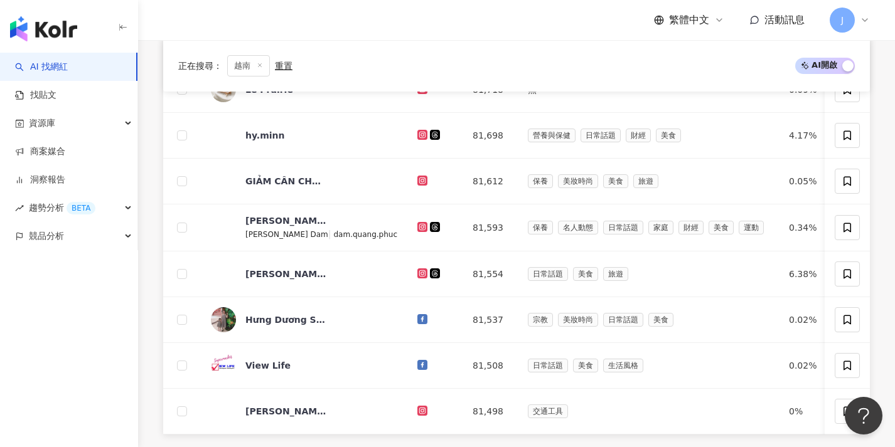
scroll to position [606, 0]
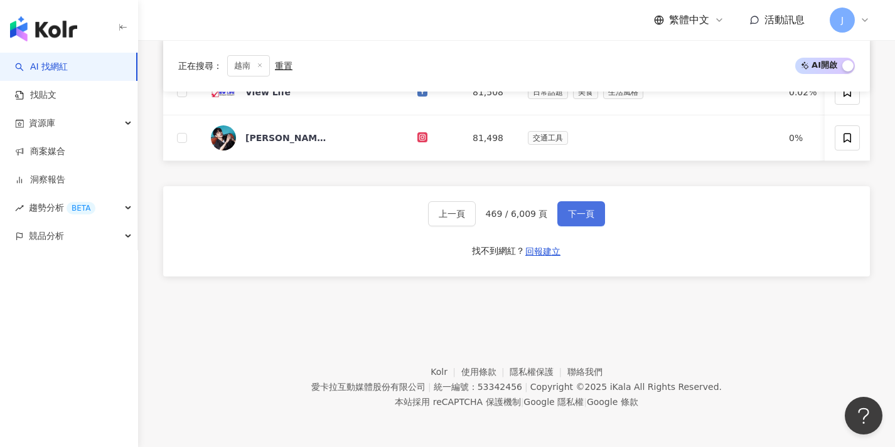
click at [562, 218] on button "下一頁" at bounding box center [581, 213] width 48 height 25
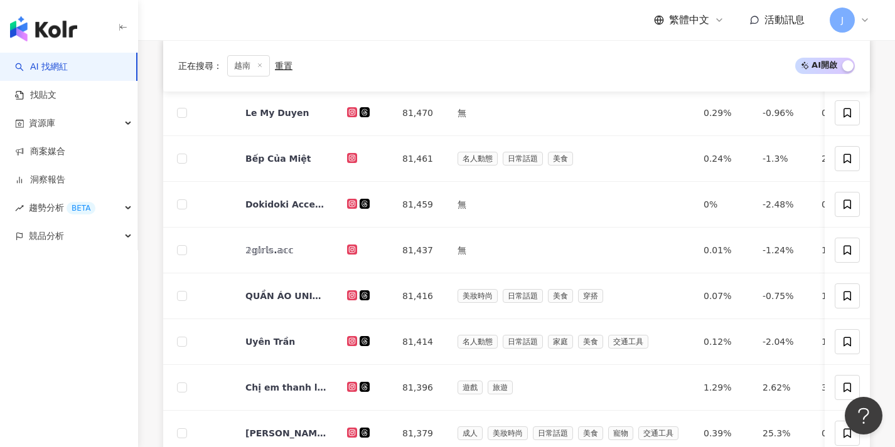
scroll to position [650, 0]
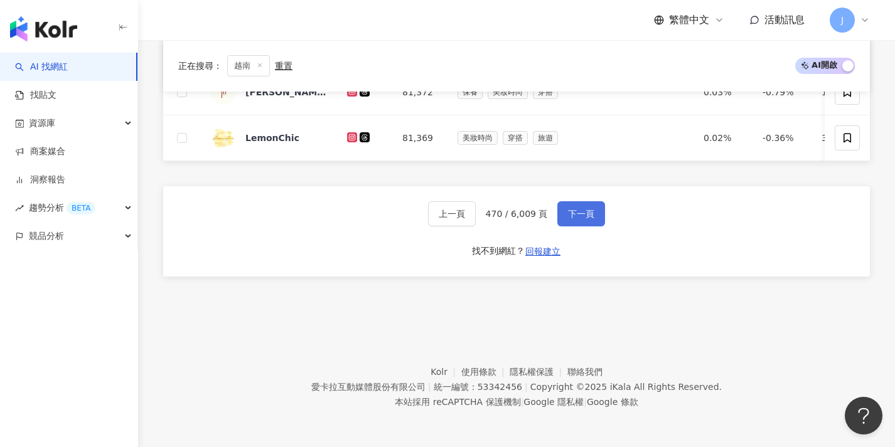
click at [562, 218] on button "下一頁" at bounding box center [581, 213] width 48 height 25
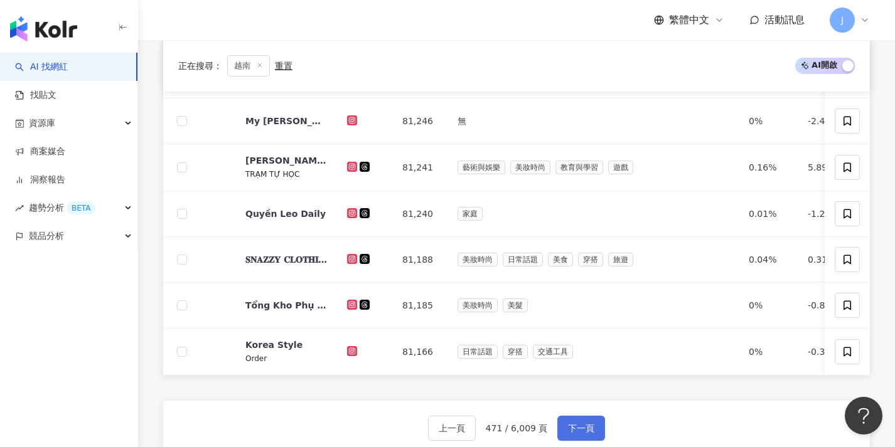
scroll to position [646, 0]
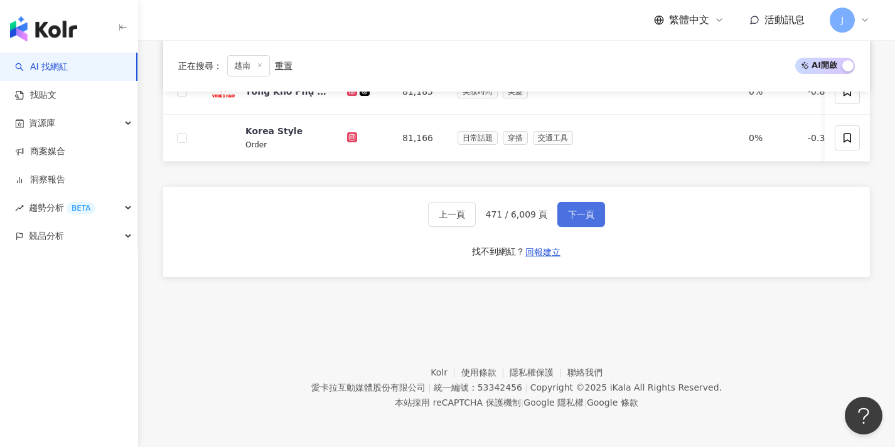
click at [562, 220] on button "下一頁" at bounding box center [581, 214] width 48 height 25
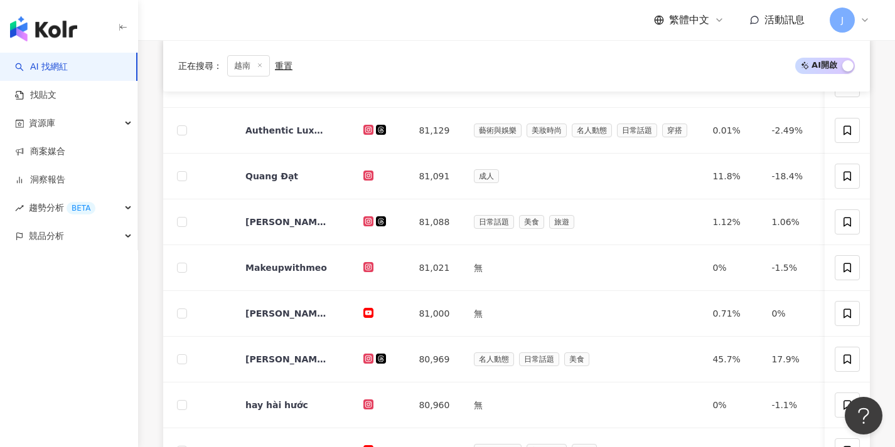
scroll to position [606, 0]
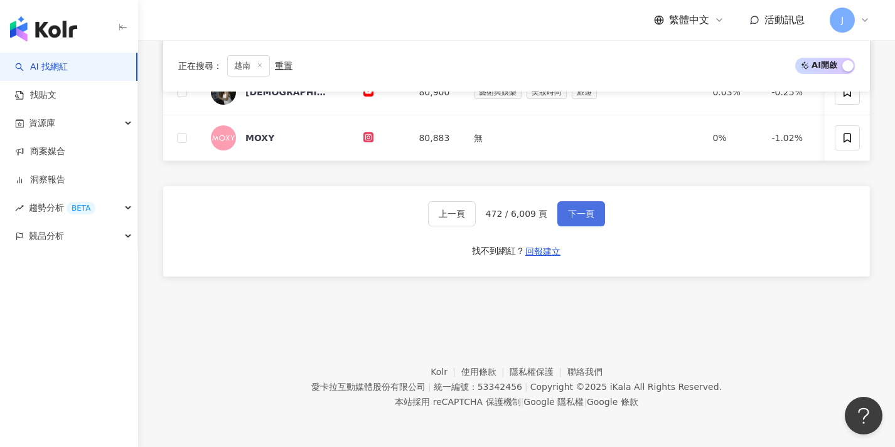
click at [560, 211] on button "下一頁" at bounding box center [581, 213] width 48 height 25
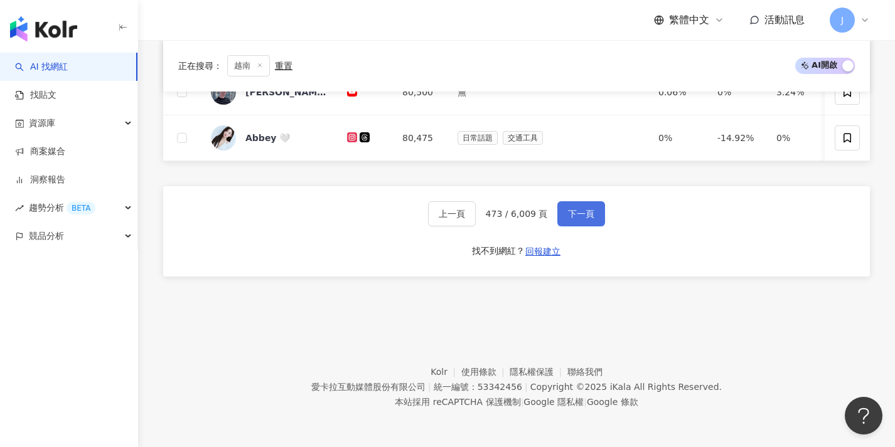
click at [560, 211] on button "下一頁" at bounding box center [581, 213] width 48 height 25
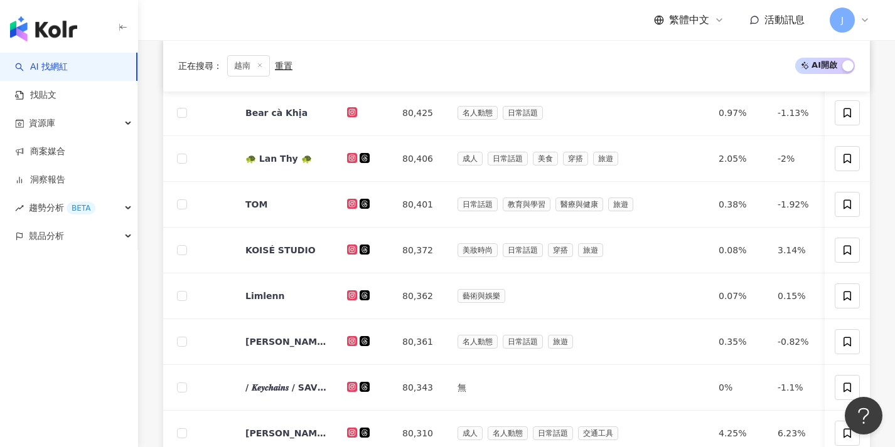
scroll to position [650, 0]
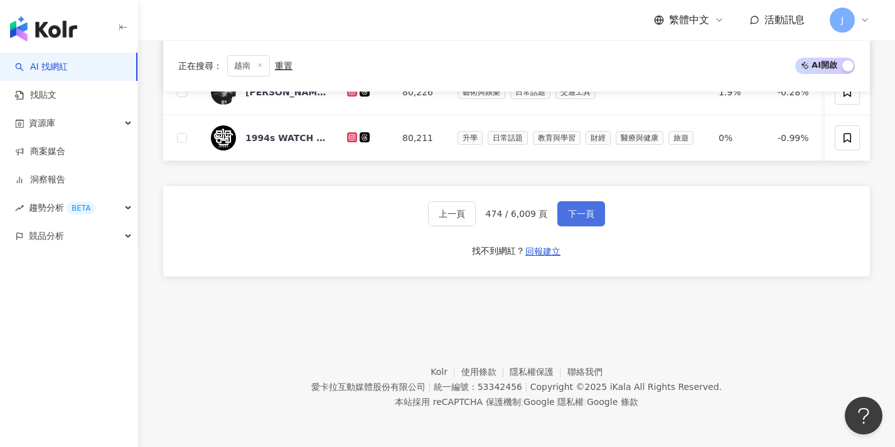
click at [560, 211] on button "下一頁" at bounding box center [581, 213] width 48 height 25
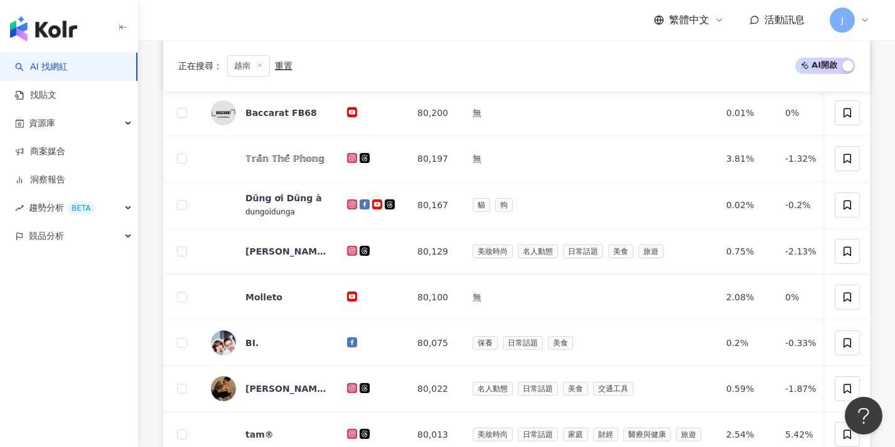
scroll to position [651, 0]
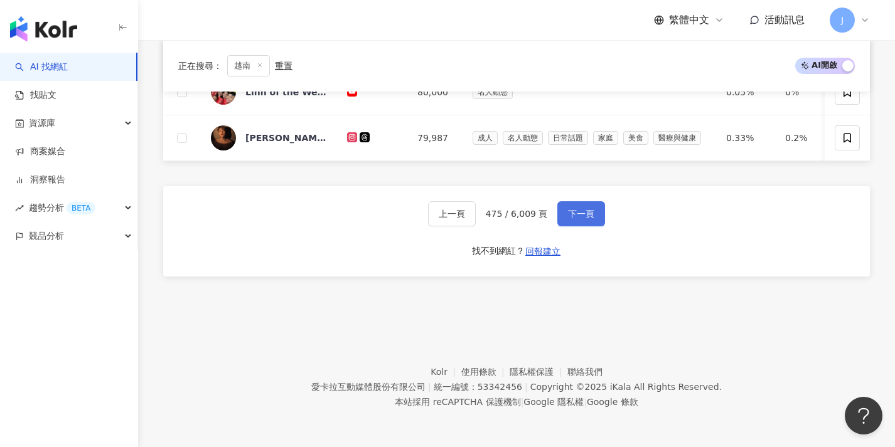
click at [560, 211] on button "下一頁" at bounding box center [581, 213] width 48 height 25
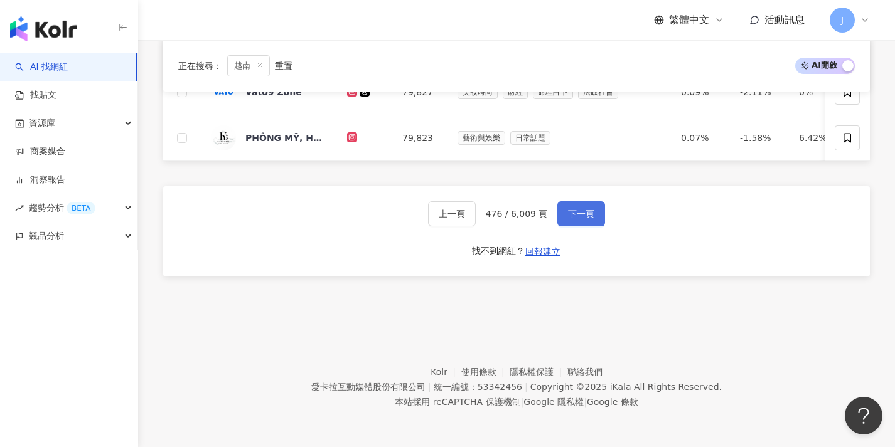
click at [560, 211] on button "下一頁" at bounding box center [581, 213] width 48 height 25
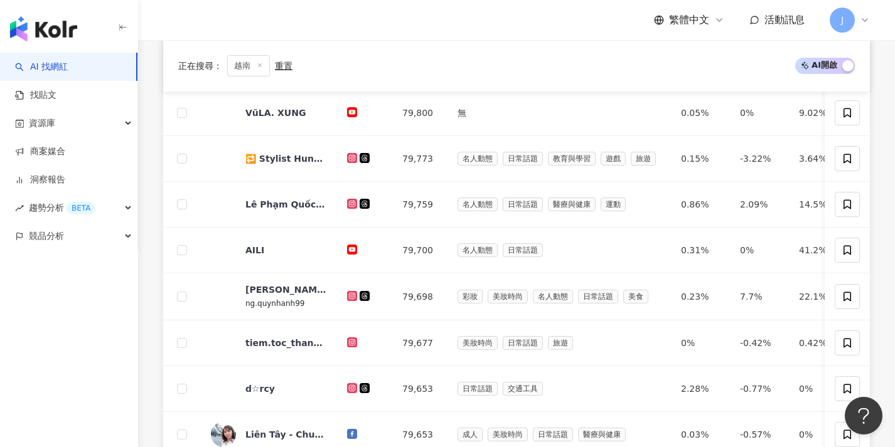
scroll to position [607, 0]
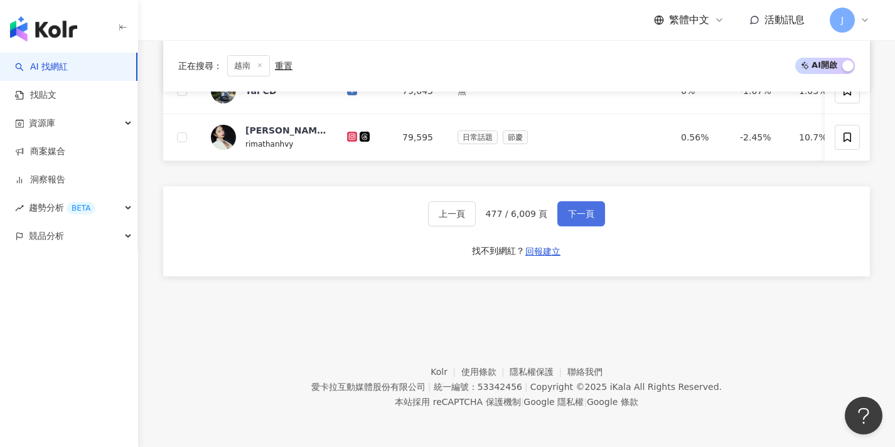
click at [561, 211] on button "下一頁" at bounding box center [581, 213] width 48 height 25
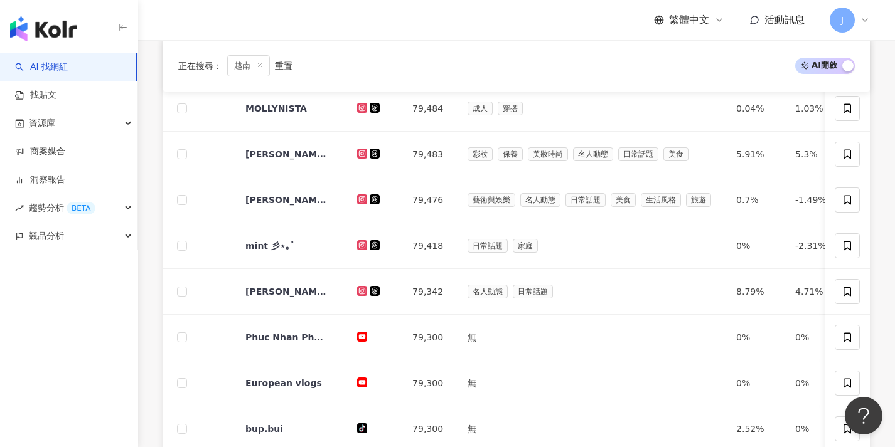
scroll to position [651, 0]
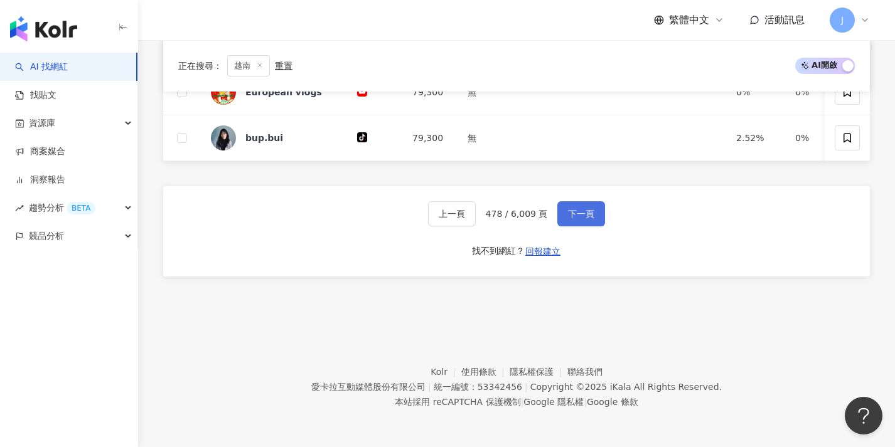
click at [561, 211] on button "下一頁" at bounding box center [581, 213] width 48 height 25
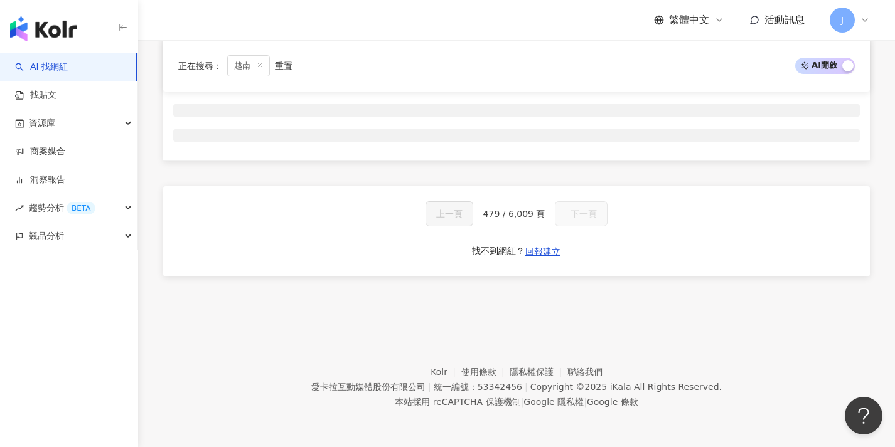
scroll to position [208, 0]
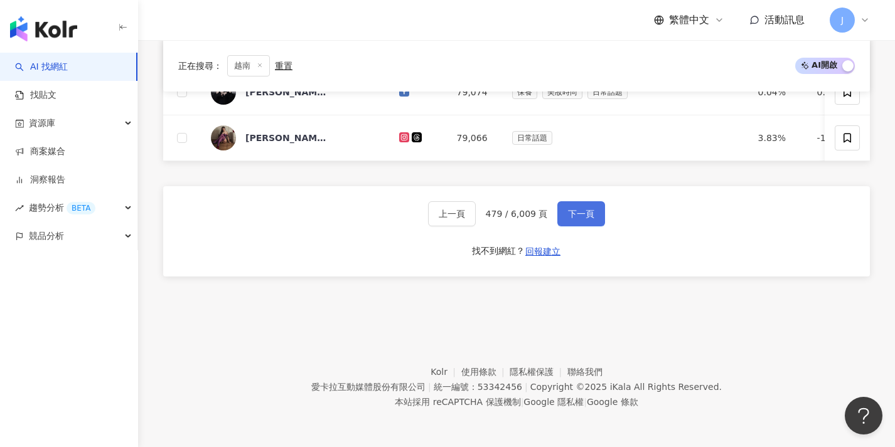
click at [561, 211] on button "下一頁" at bounding box center [581, 213] width 48 height 25
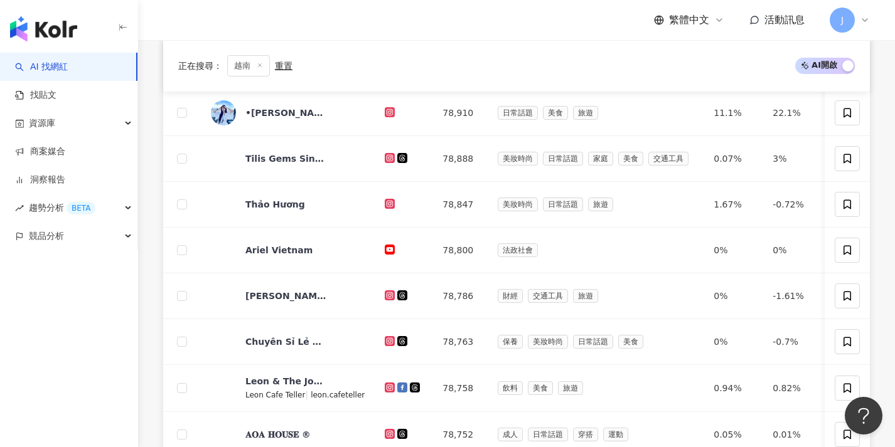
scroll to position [651, 0]
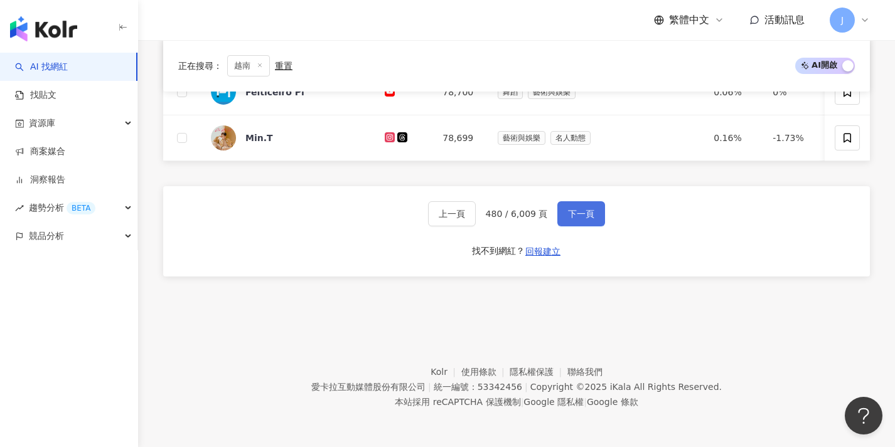
click at [561, 211] on button "下一頁" at bounding box center [581, 213] width 48 height 25
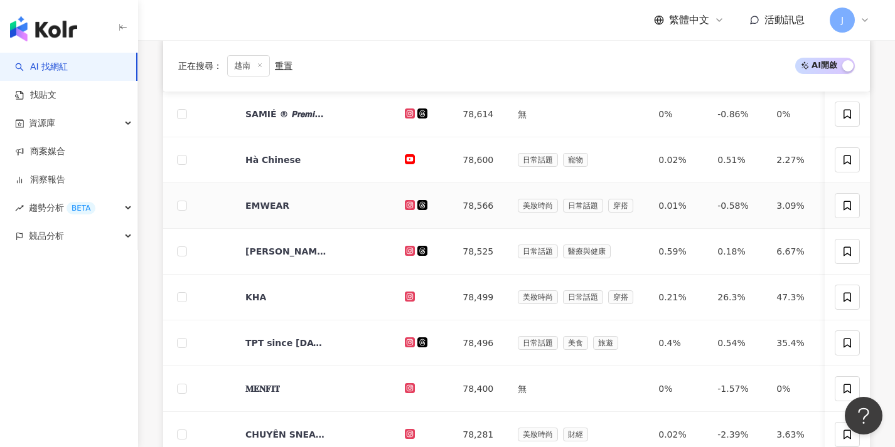
scroll to position [606, 0]
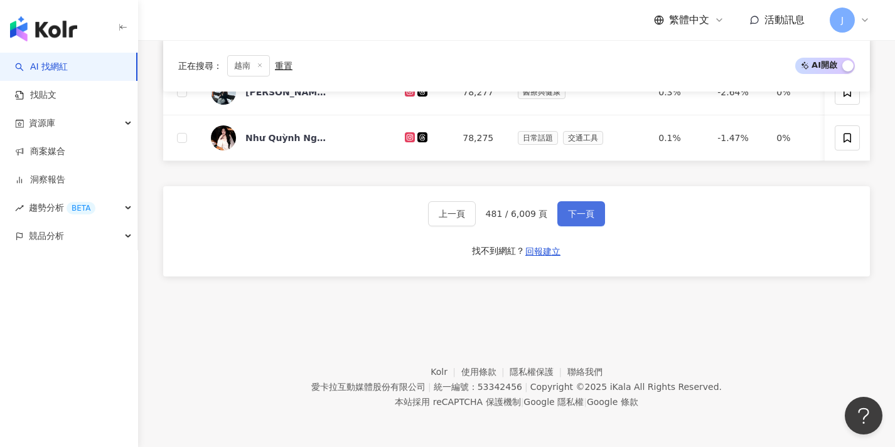
click at [561, 211] on button "下一頁" at bounding box center [581, 213] width 48 height 25
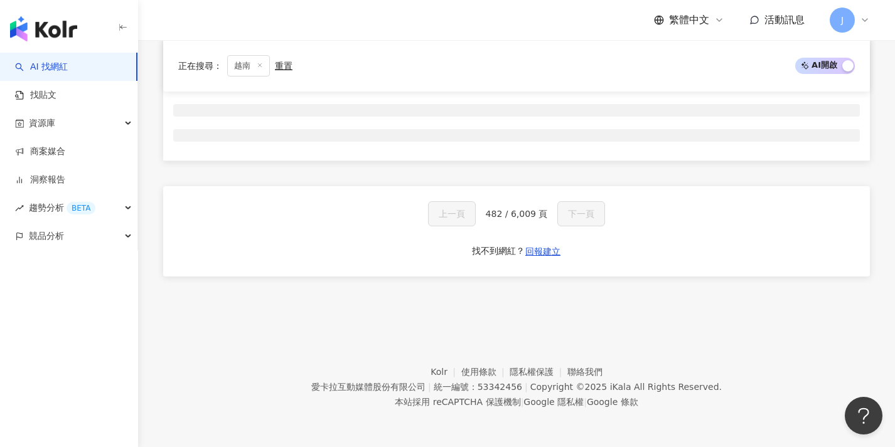
scroll to position [208, 0]
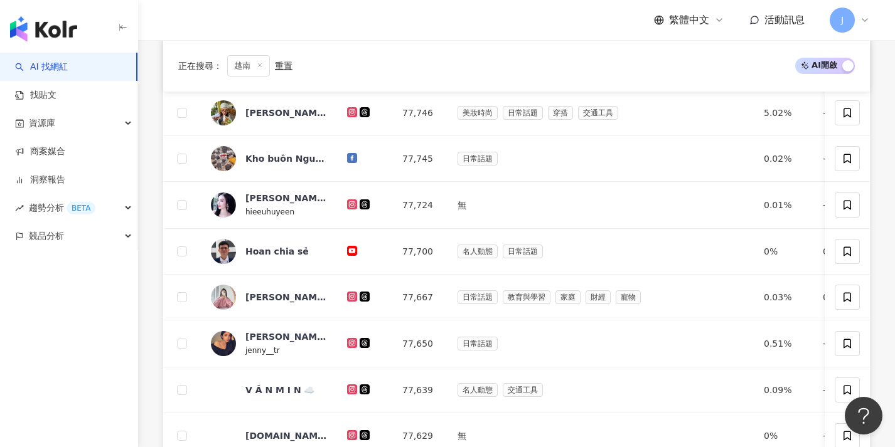
scroll to position [653, 0]
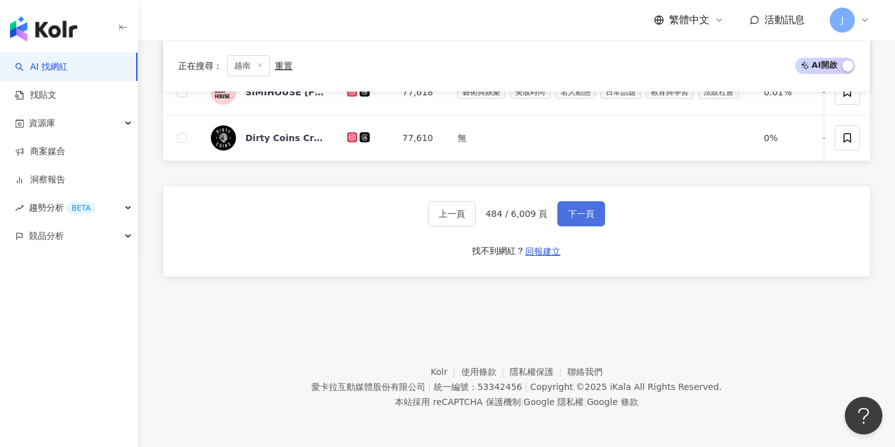
click at [561, 211] on button "下一頁" at bounding box center [581, 213] width 48 height 25
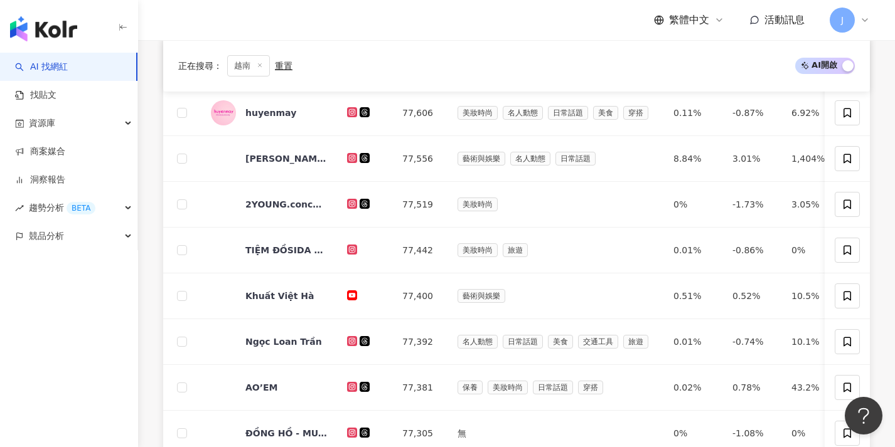
scroll to position [604, 0]
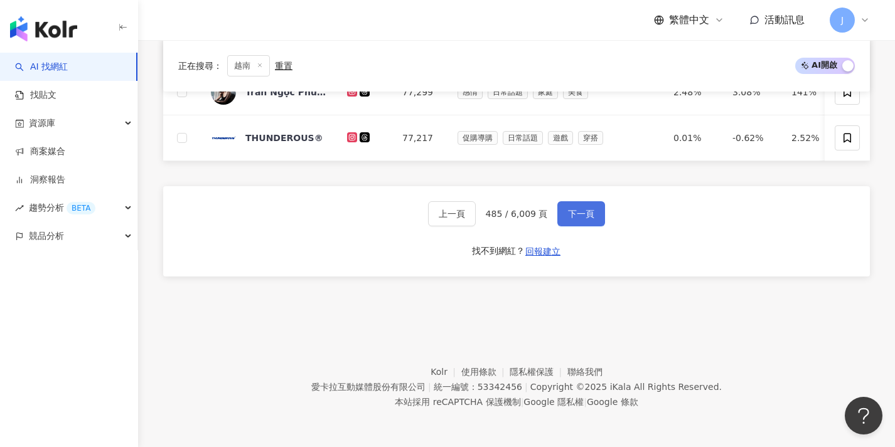
click at [561, 212] on button "下一頁" at bounding box center [581, 213] width 48 height 25
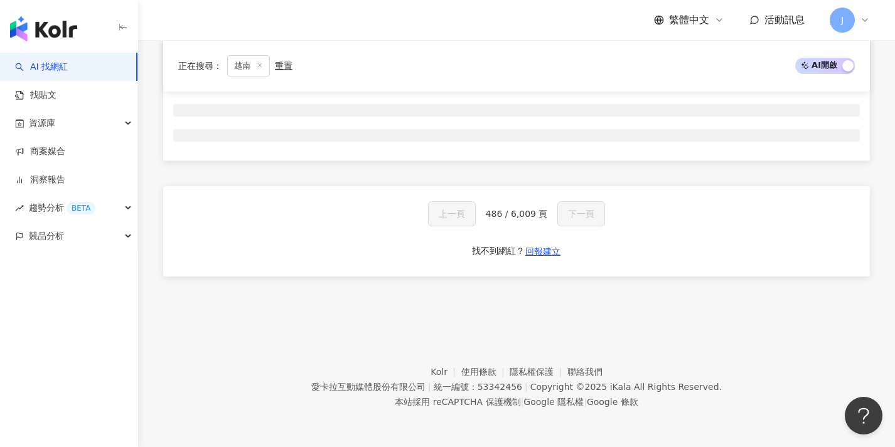
scroll to position [208, 0]
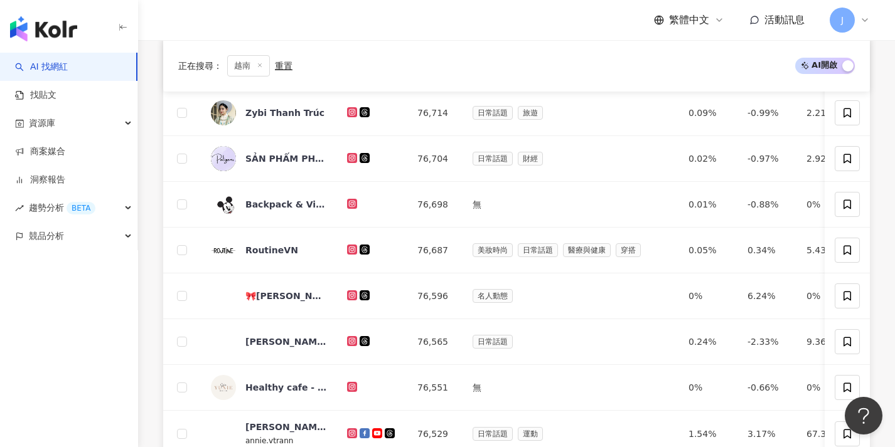
scroll to position [653, 0]
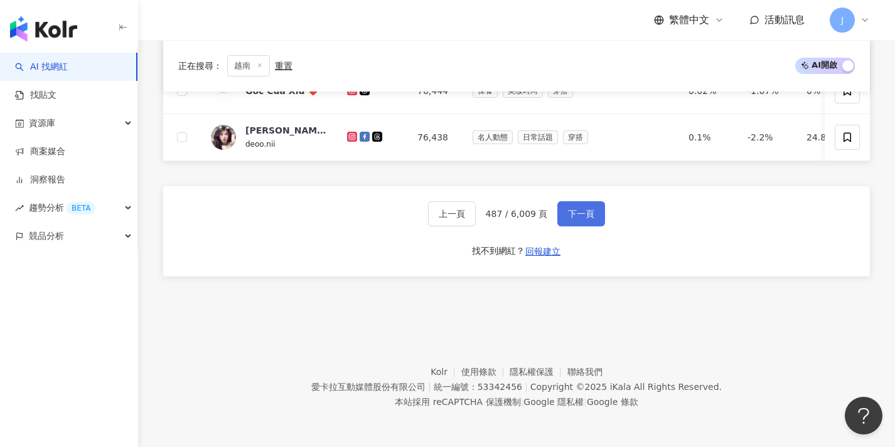
click at [561, 212] on button "下一頁" at bounding box center [581, 213] width 48 height 25
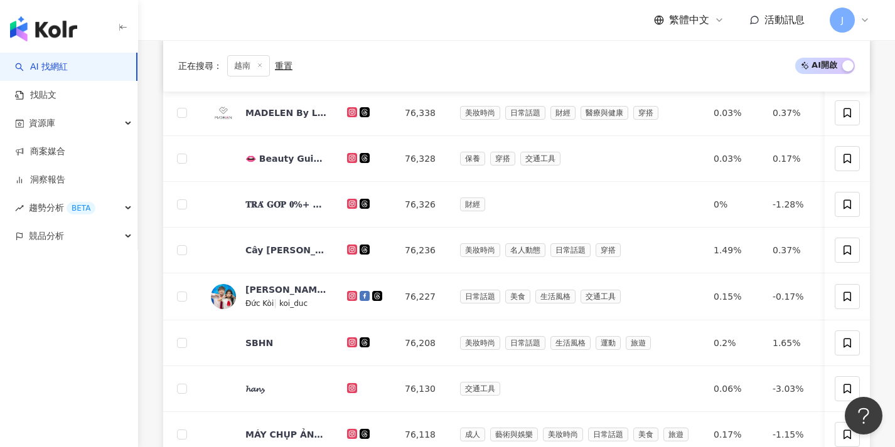
scroll to position [651, 0]
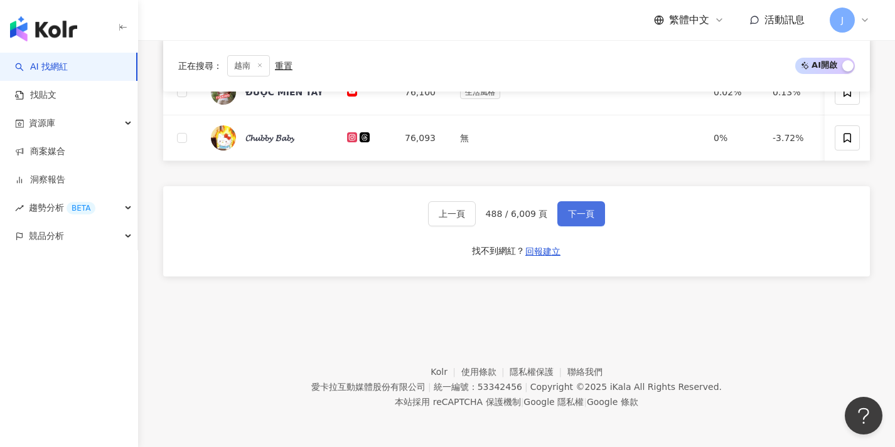
click at [561, 212] on button "下一頁" at bounding box center [581, 213] width 48 height 25
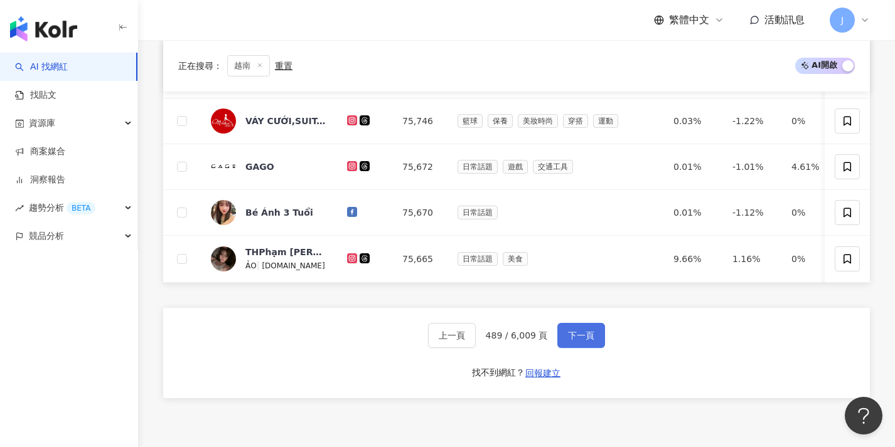
scroll to position [653, 0]
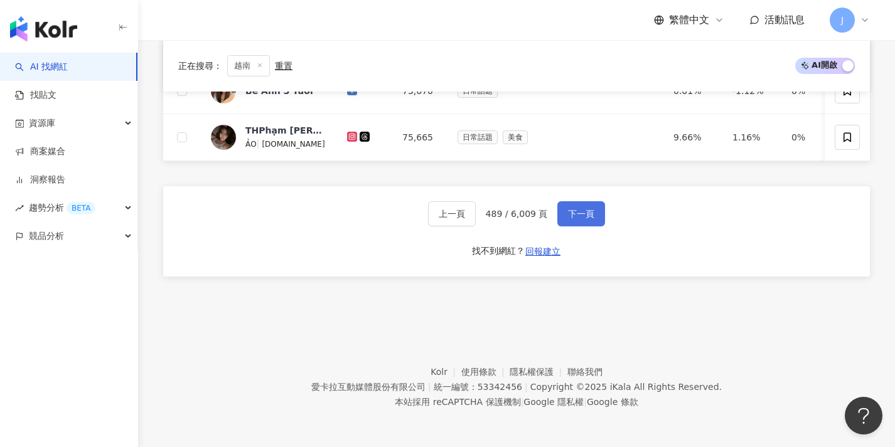
click at [561, 212] on button "下一頁" at bounding box center [581, 213] width 48 height 25
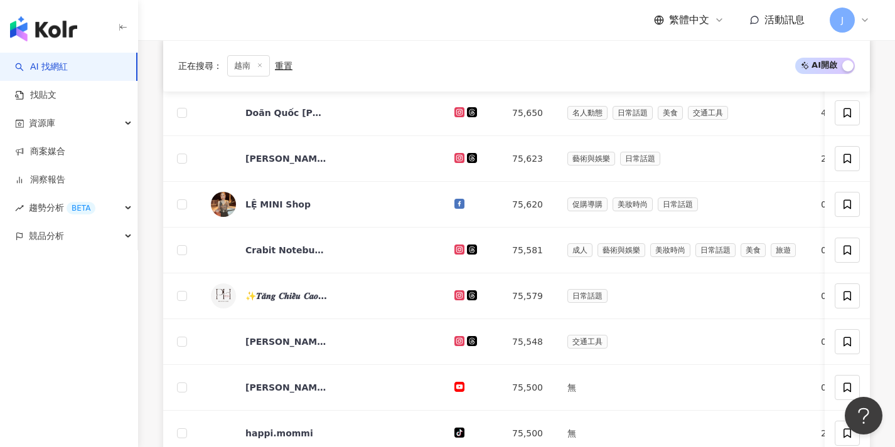
scroll to position [651, 0]
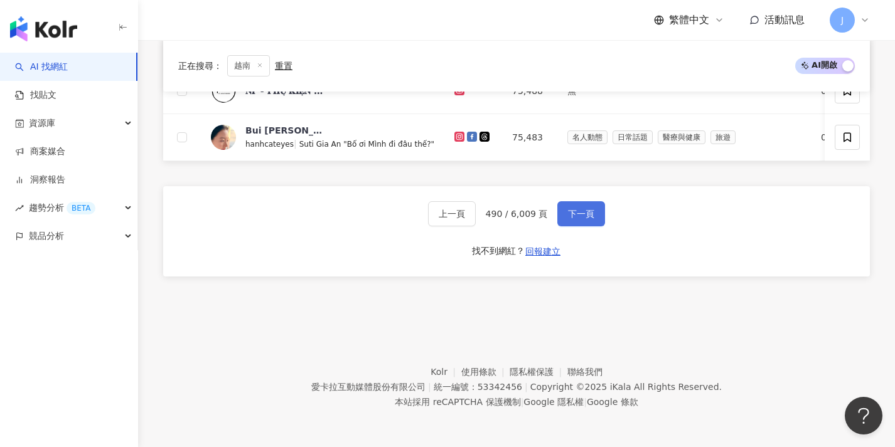
click at [561, 212] on button "下一頁" at bounding box center [581, 213] width 48 height 25
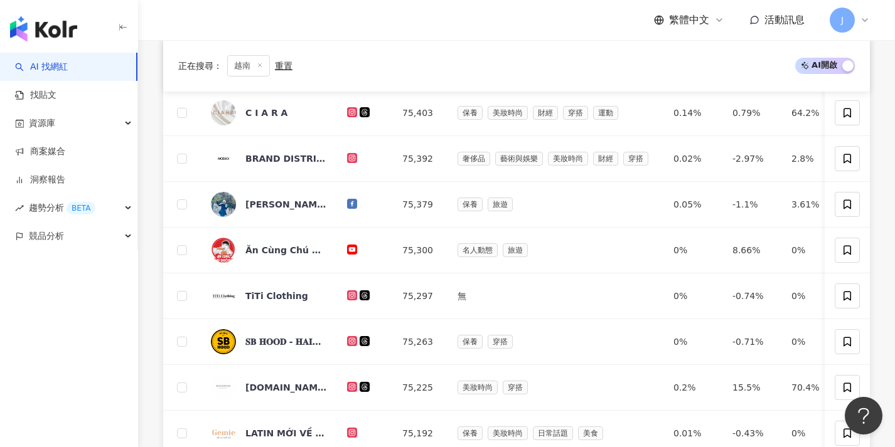
scroll to position [650, 0]
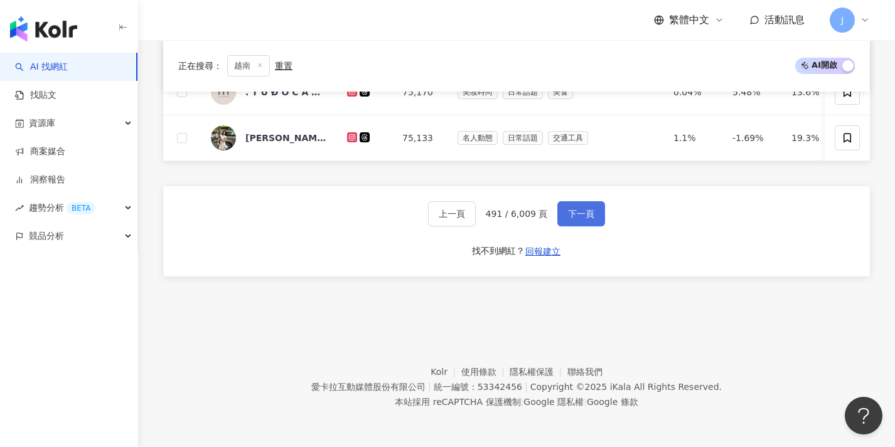
click at [561, 212] on button "下一頁" at bounding box center [581, 213] width 48 height 25
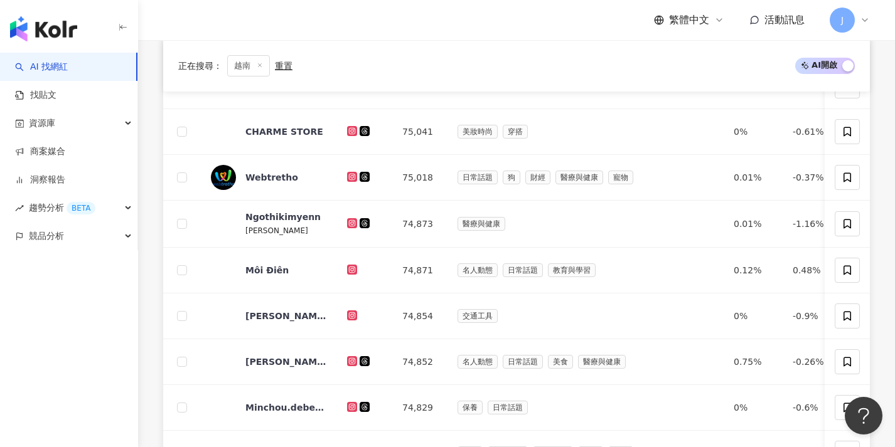
scroll to position [651, 0]
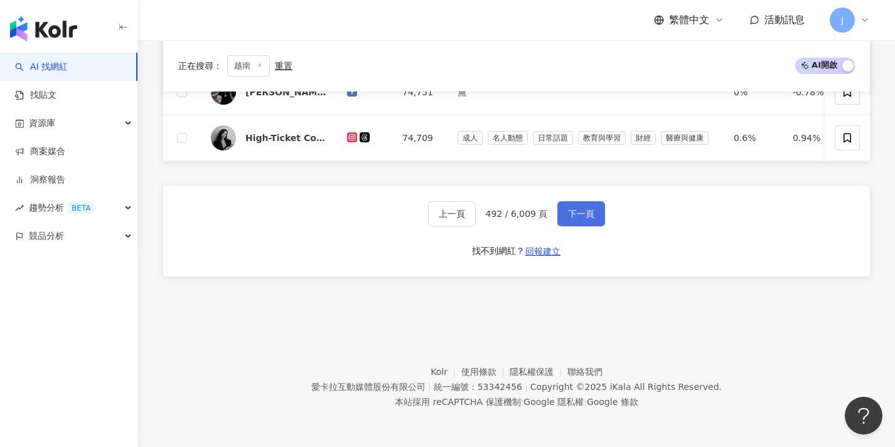
click at [561, 212] on button "下一頁" at bounding box center [581, 213] width 48 height 25
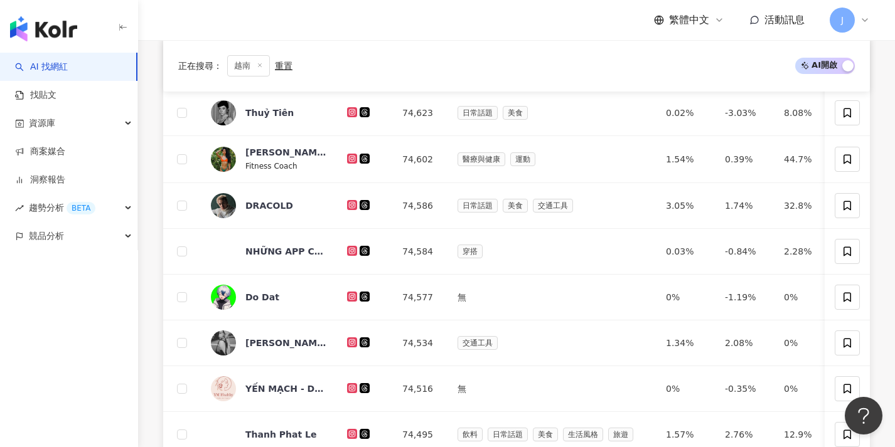
scroll to position [653, 0]
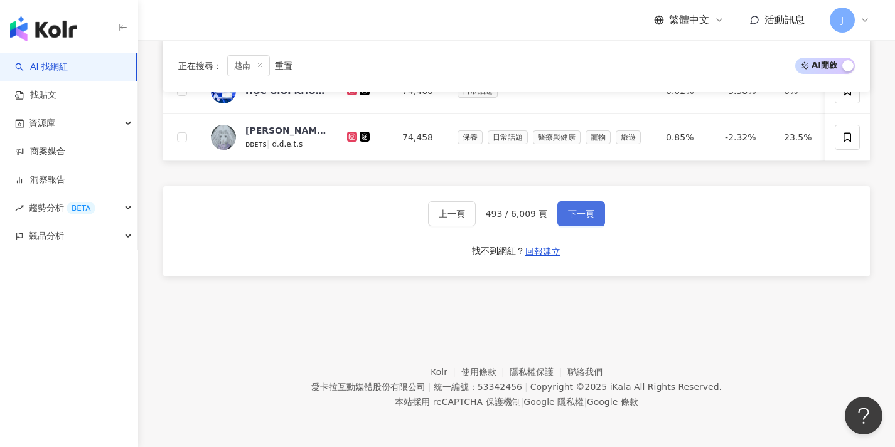
click at [561, 212] on button "下一頁" at bounding box center [581, 213] width 48 height 25
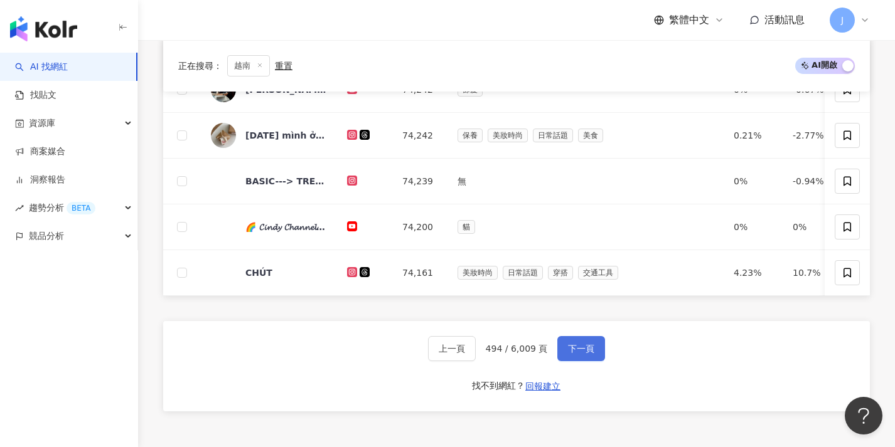
scroll to position [650, 0]
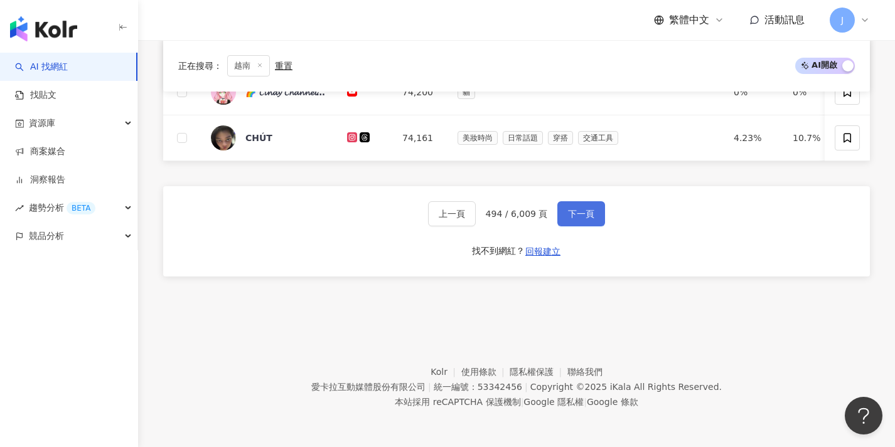
click at [561, 212] on button "下一頁" at bounding box center [581, 213] width 48 height 25
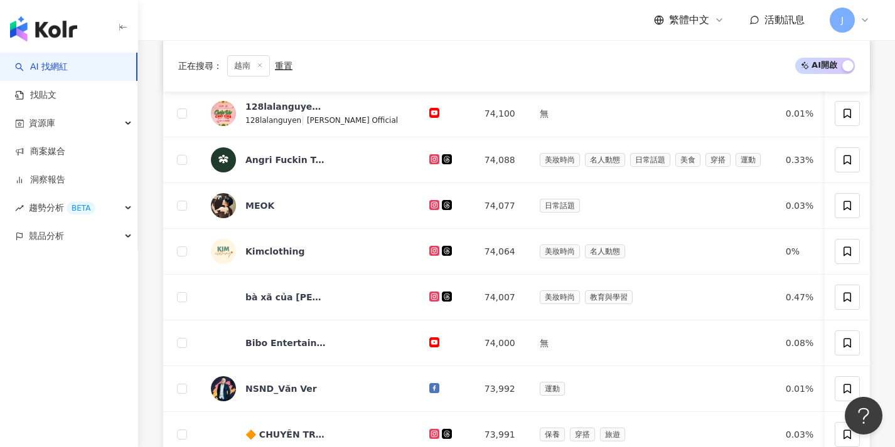
scroll to position [653, 0]
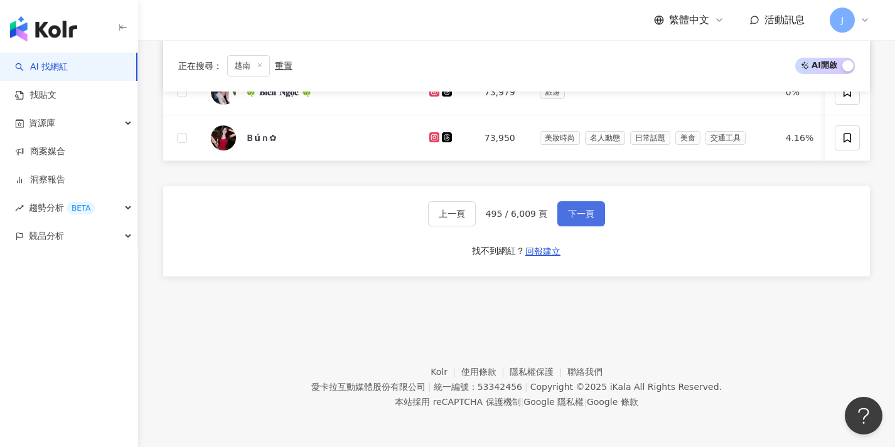
click at [561, 212] on button "下一頁" at bounding box center [581, 213] width 48 height 25
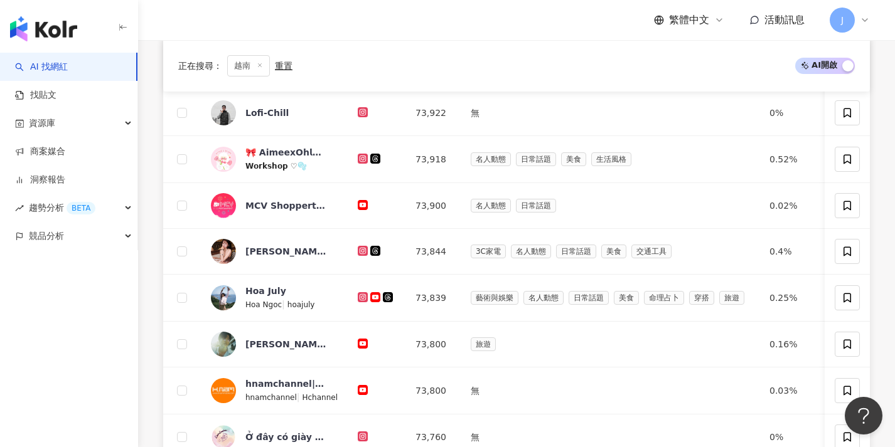
scroll to position [608, 0]
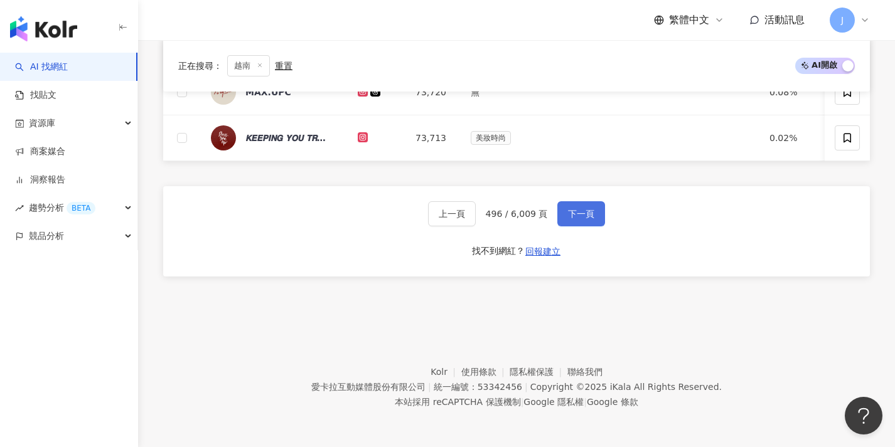
click at [561, 212] on button "下一頁" at bounding box center [581, 213] width 48 height 25
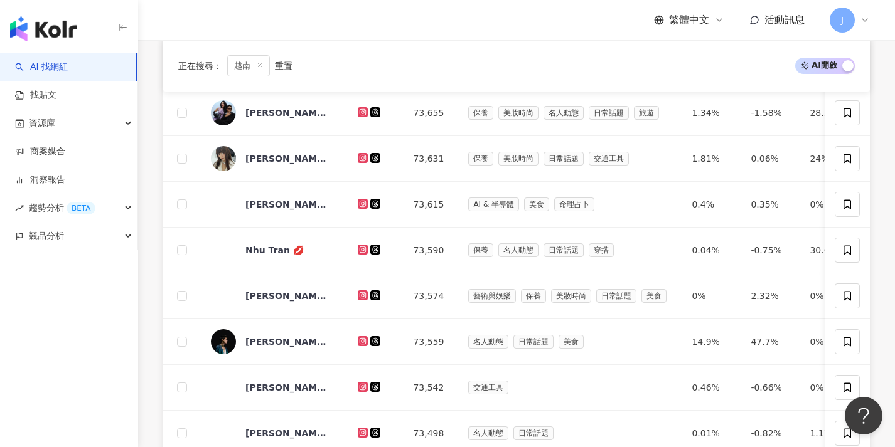
scroll to position [651, 0]
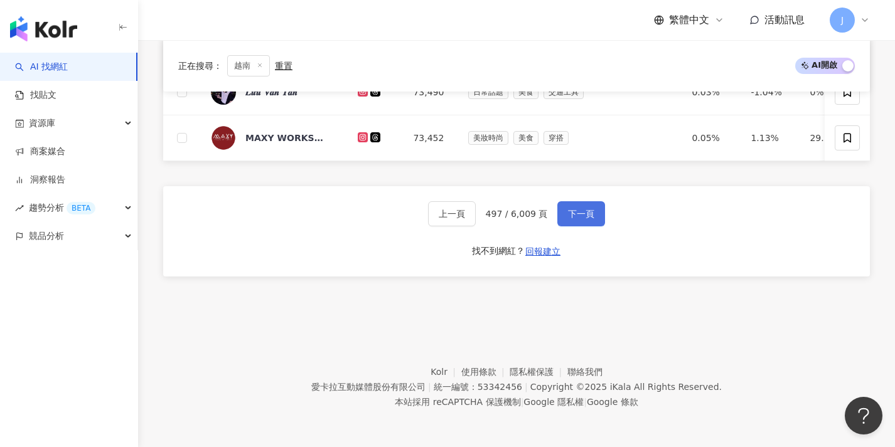
click at [561, 212] on button "下一頁" at bounding box center [581, 213] width 48 height 25
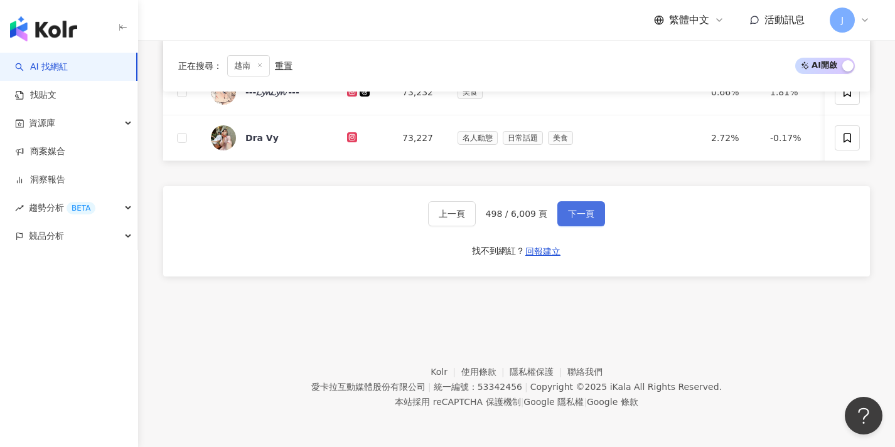
click at [561, 212] on button "下一頁" at bounding box center [581, 213] width 48 height 25
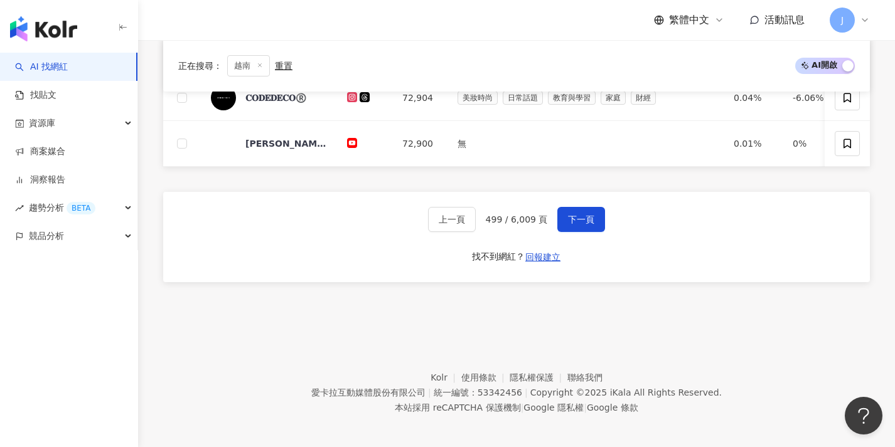
scroll to position [650, 0]
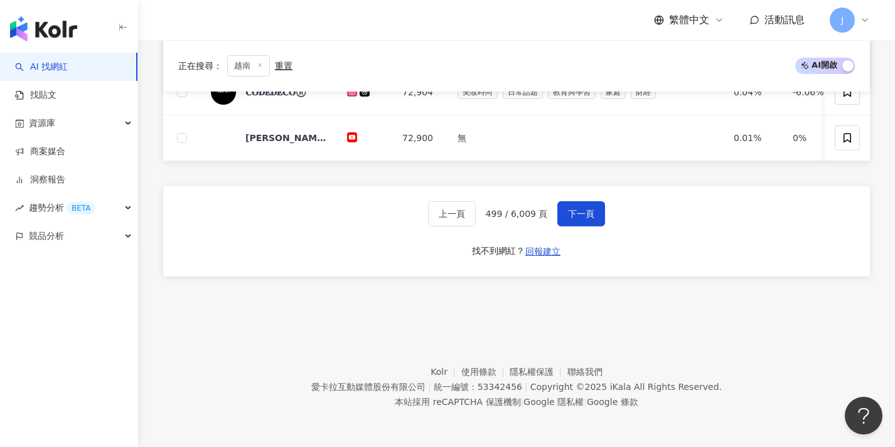
click at [561, 212] on button "下一頁" at bounding box center [581, 213] width 48 height 25
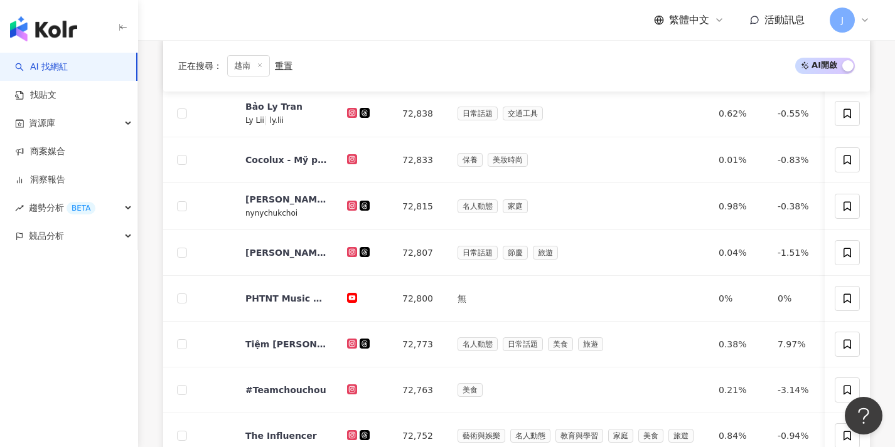
scroll to position [653, 0]
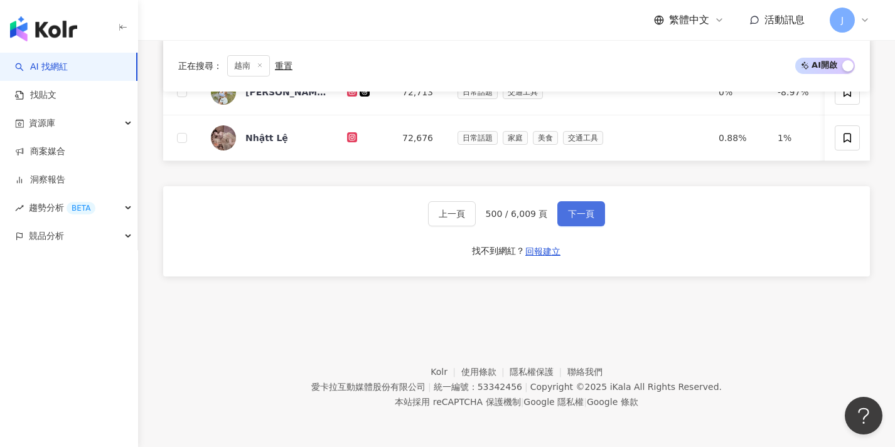
click at [561, 212] on button "下一頁" at bounding box center [581, 213] width 48 height 25
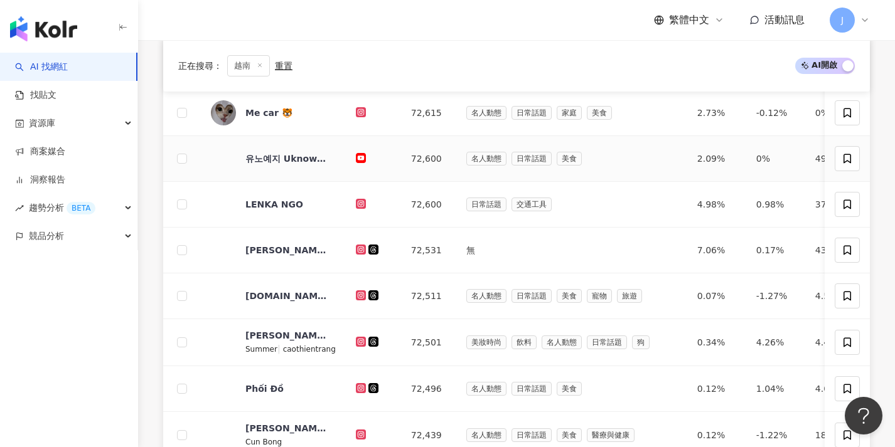
scroll to position [654, 0]
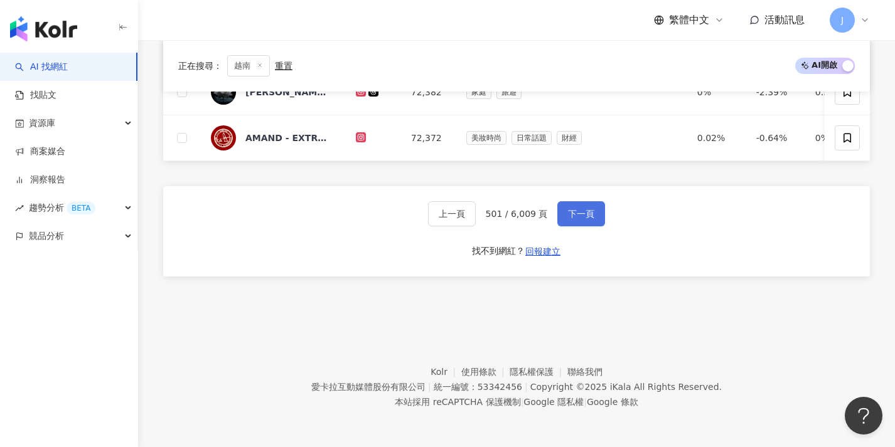
click at [591, 209] on span "下一頁" at bounding box center [581, 214] width 26 height 10
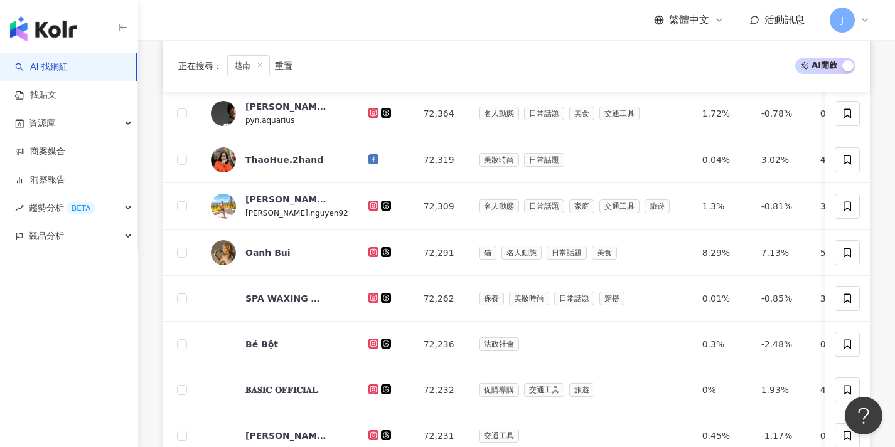
scroll to position [653, 0]
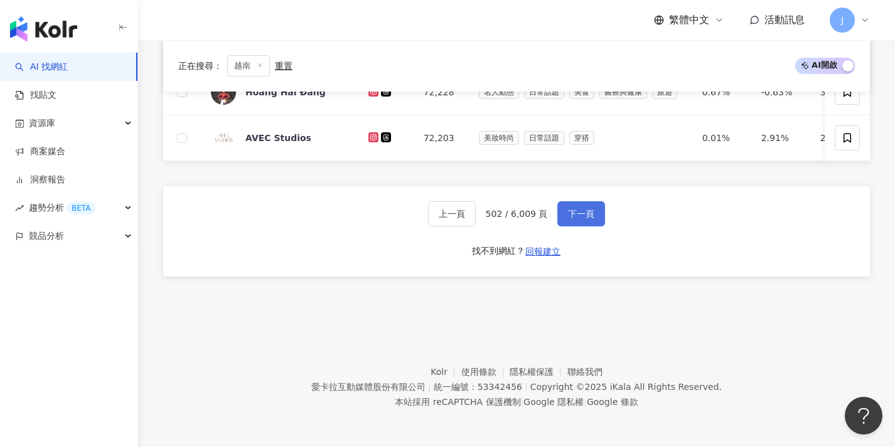
click at [591, 209] on span "下一頁" at bounding box center [581, 214] width 26 height 10
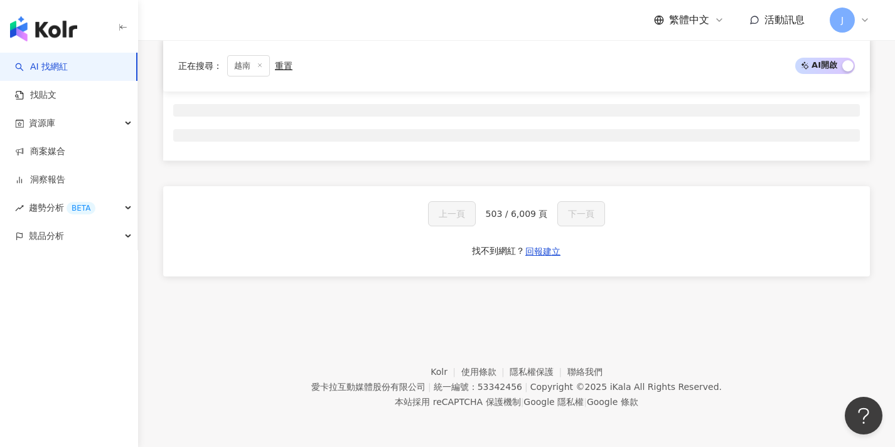
scroll to position [208, 0]
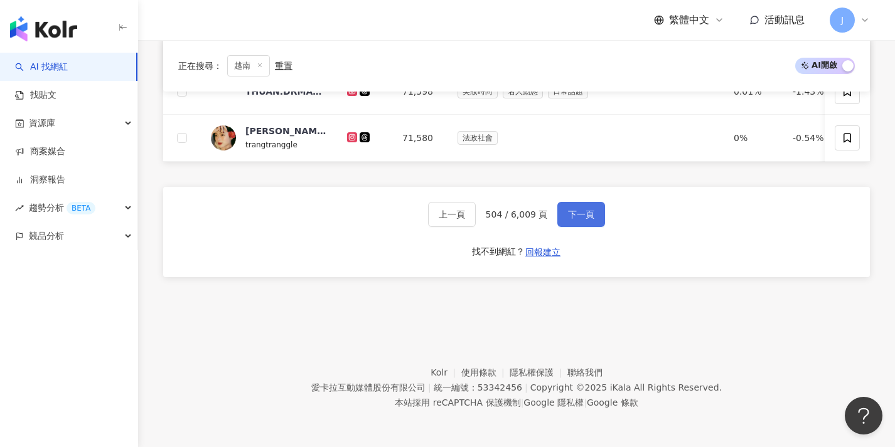
scroll to position [646, 0]
click at [591, 209] on button "下一頁" at bounding box center [581, 213] width 48 height 25
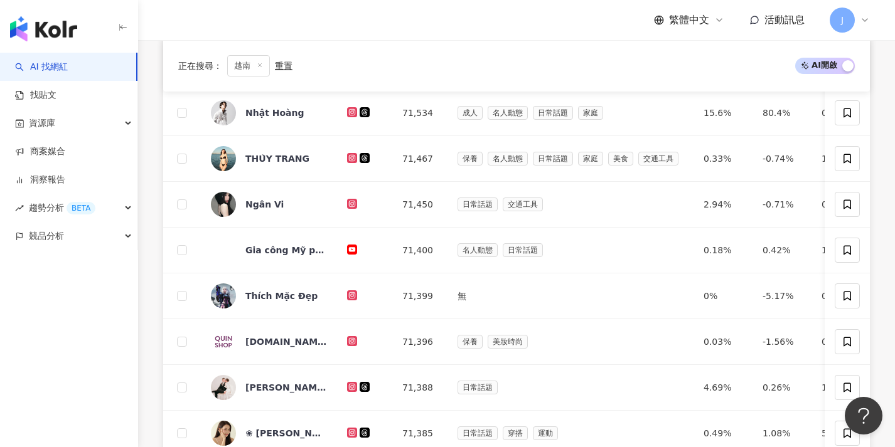
scroll to position [650, 0]
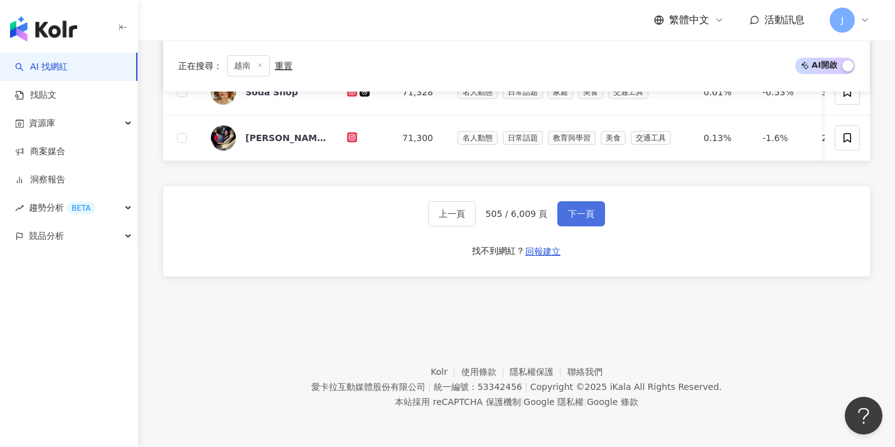
click at [591, 212] on span "下一頁" at bounding box center [581, 214] width 26 height 10
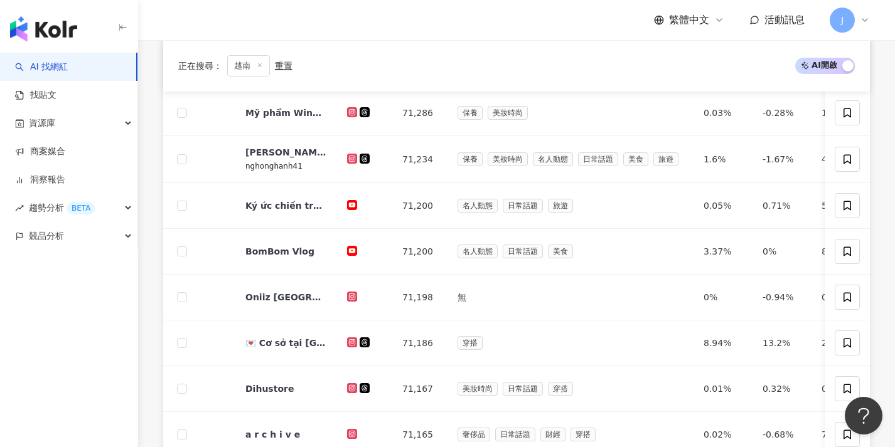
scroll to position [653, 0]
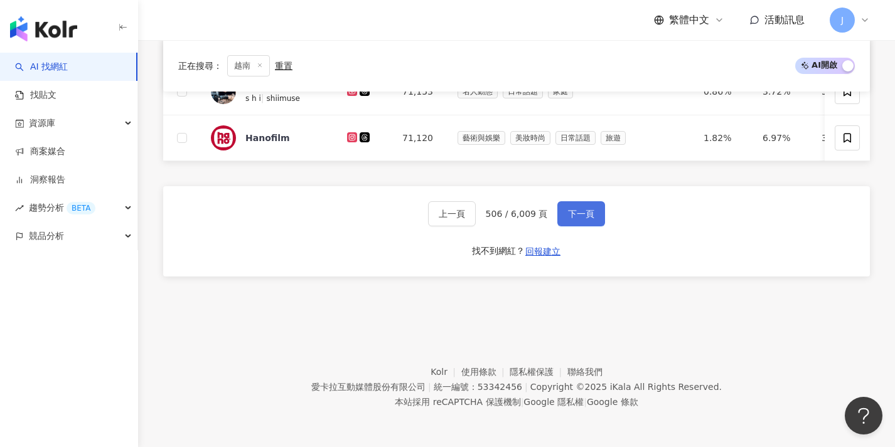
click at [591, 212] on span "下一頁" at bounding box center [581, 214] width 26 height 10
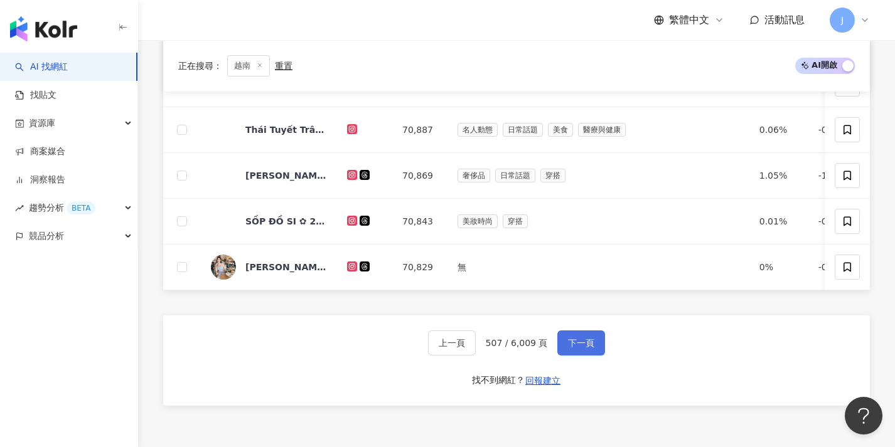
scroll to position [651, 0]
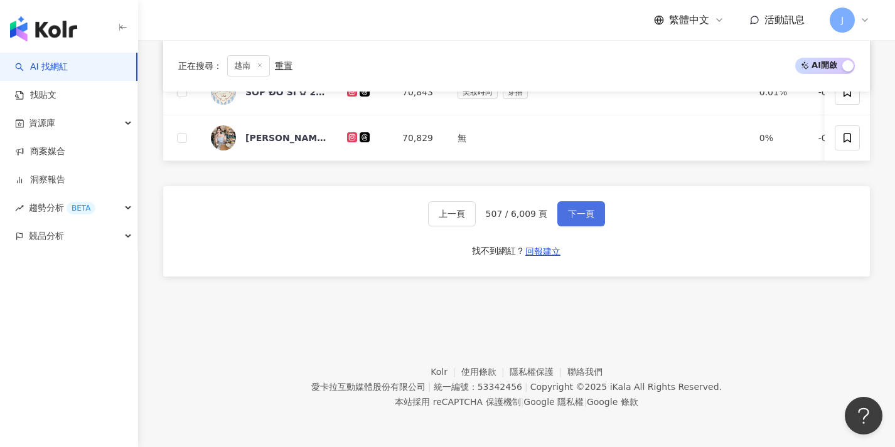
click at [591, 212] on span "下一頁" at bounding box center [581, 214] width 26 height 10
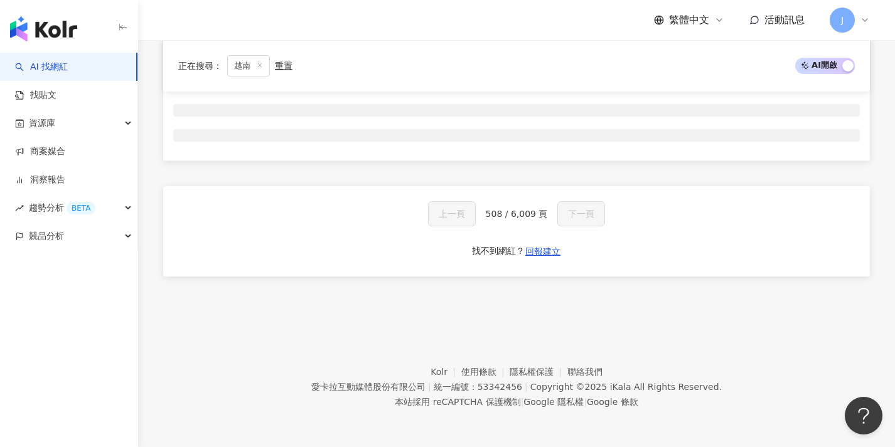
scroll to position [208, 0]
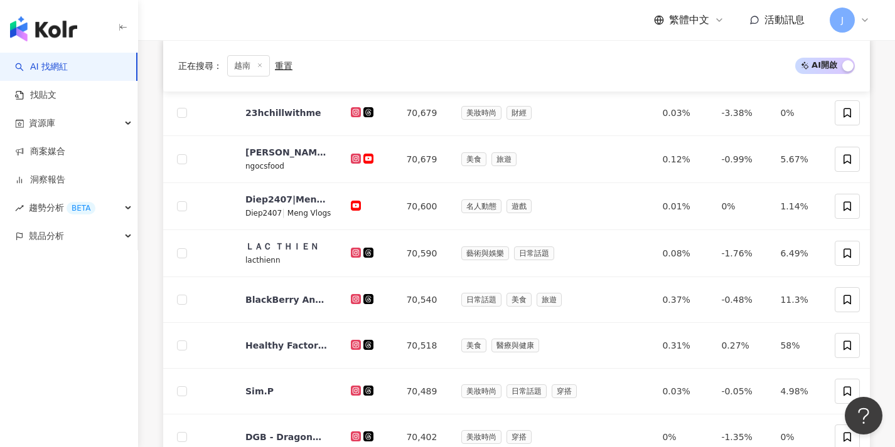
scroll to position [654, 0]
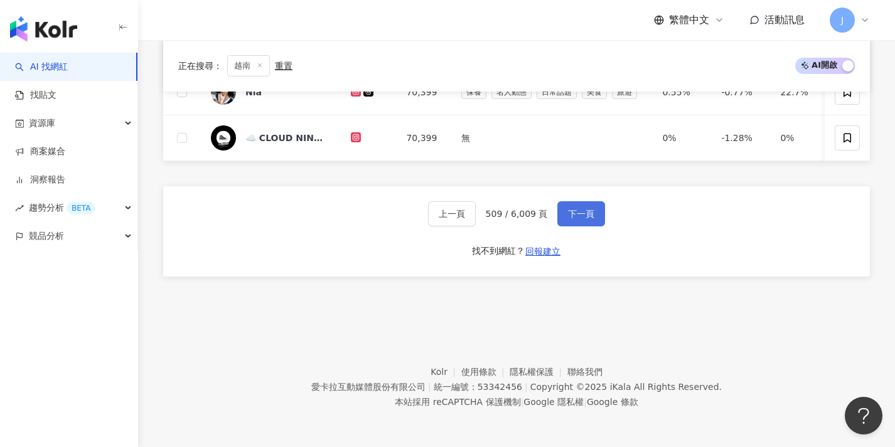
click at [591, 212] on span "下一頁" at bounding box center [581, 214] width 26 height 10
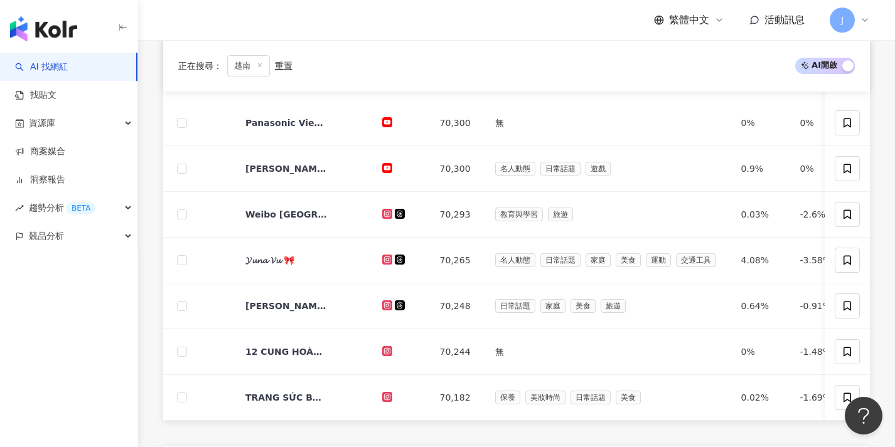
scroll to position [651, 0]
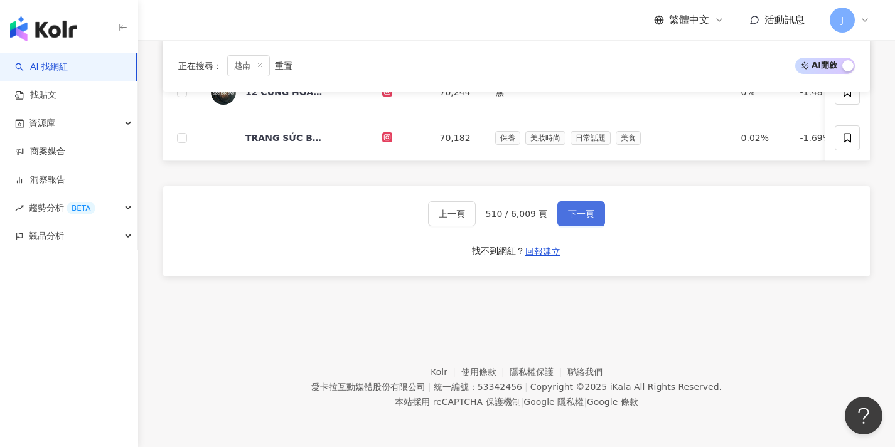
click at [593, 216] on button "下一頁" at bounding box center [581, 213] width 48 height 25
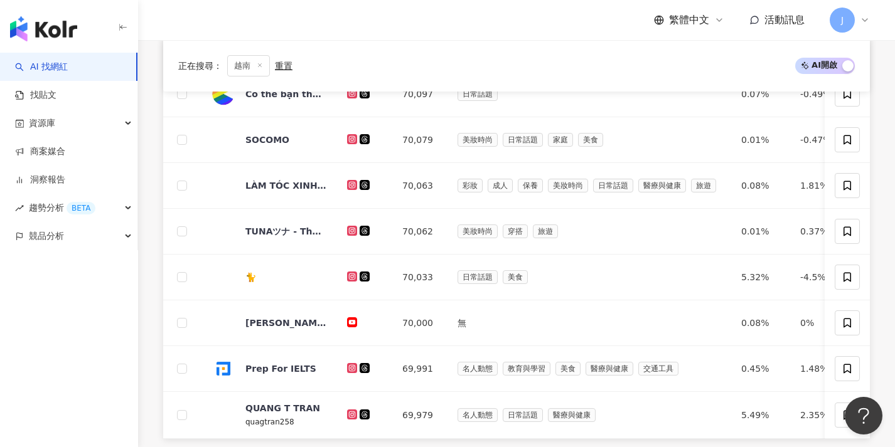
scroll to position [653, 0]
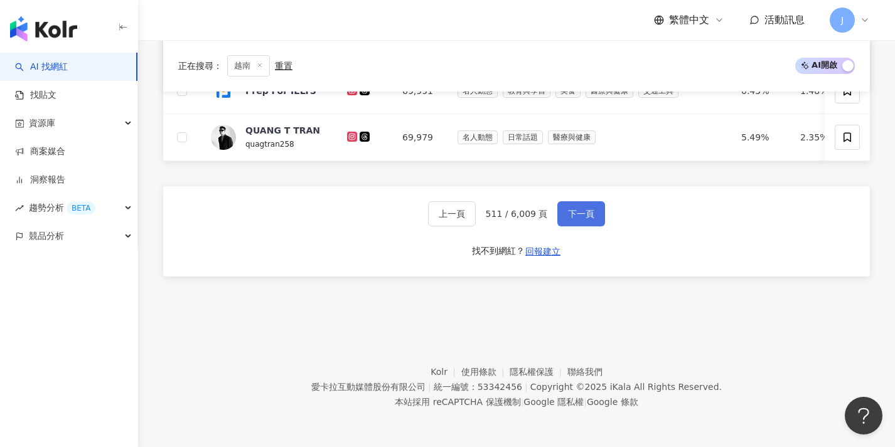
click at [586, 215] on span "下一頁" at bounding box center [581, 214] width 26 height 10
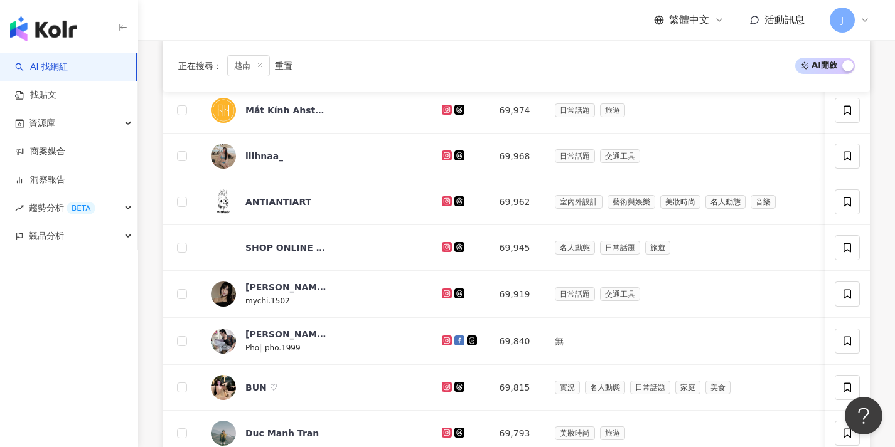
scroll to position [654, 0]
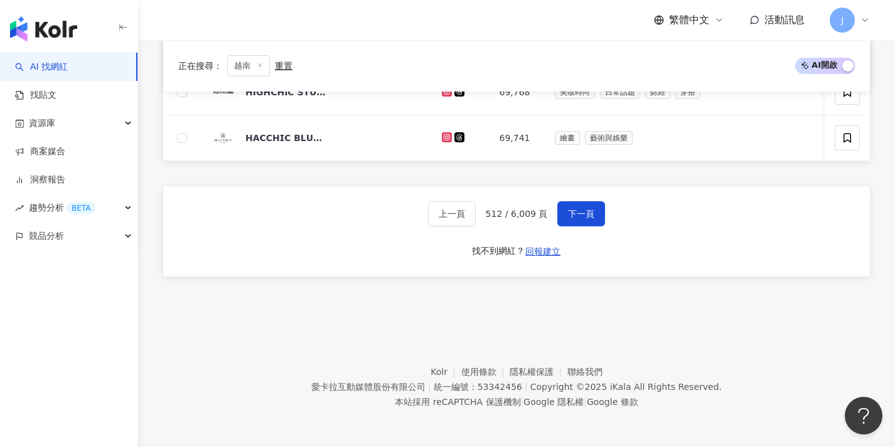
drag, startPoint x: 562, startPoint y: 210, endPoint x: 582, endPoint y: 191, distance: 27.5
click at [562, 210] on button "下一頁" at bounding box center [581, 213] width 48 height 25
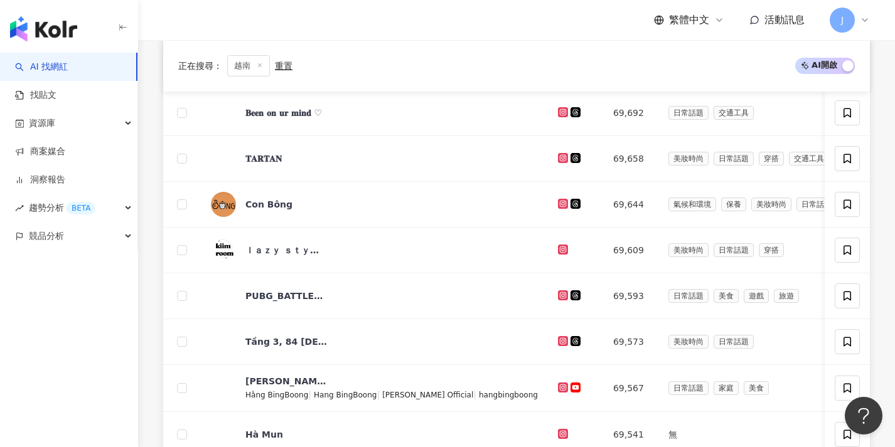
scroll to position [651, 0]
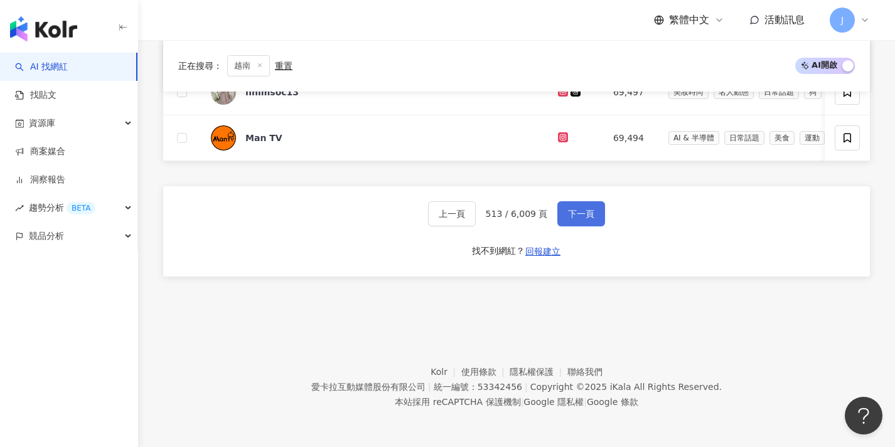
click at [586, 225] on button "下一頁" at bounding box center [581, 213] width 48 height 25
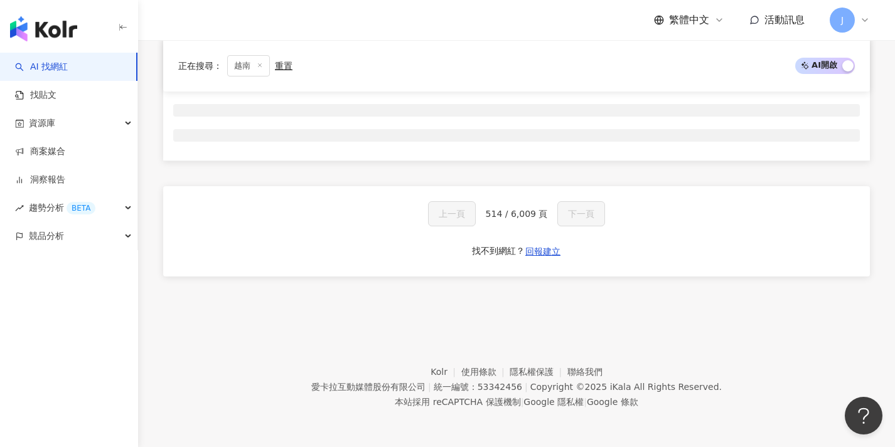
scroll to position [208, 0]
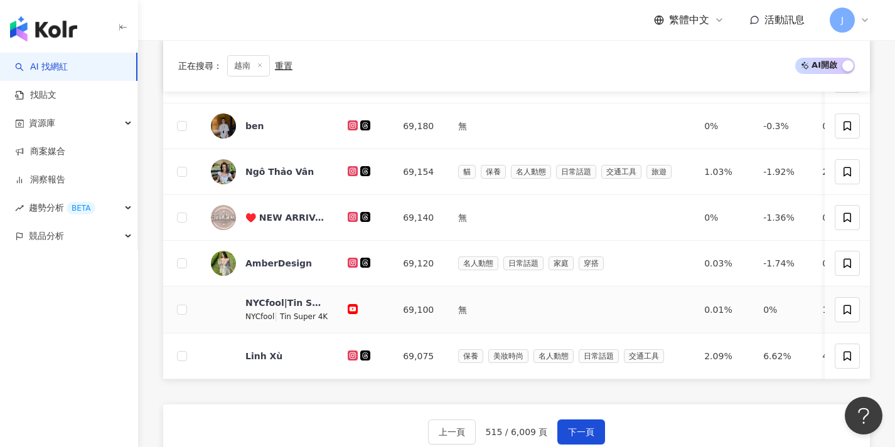
scroll to position [562, 0]
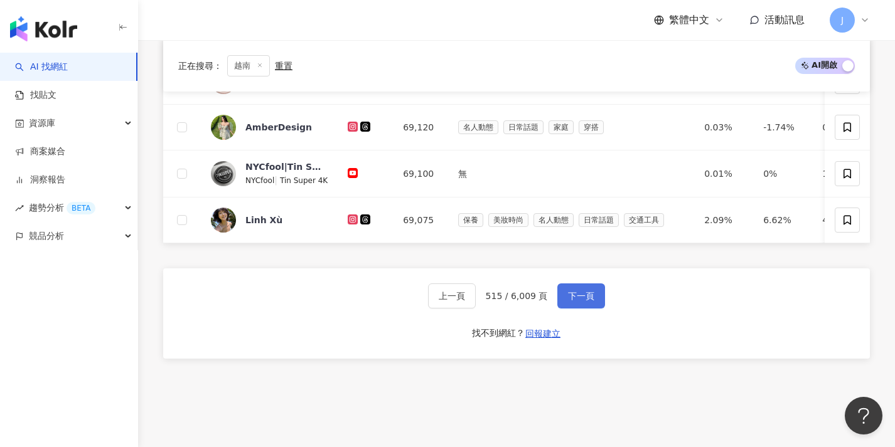
click at [571, 309] on button "下一頁" at bounding box center [581, 296] width 48 height 25
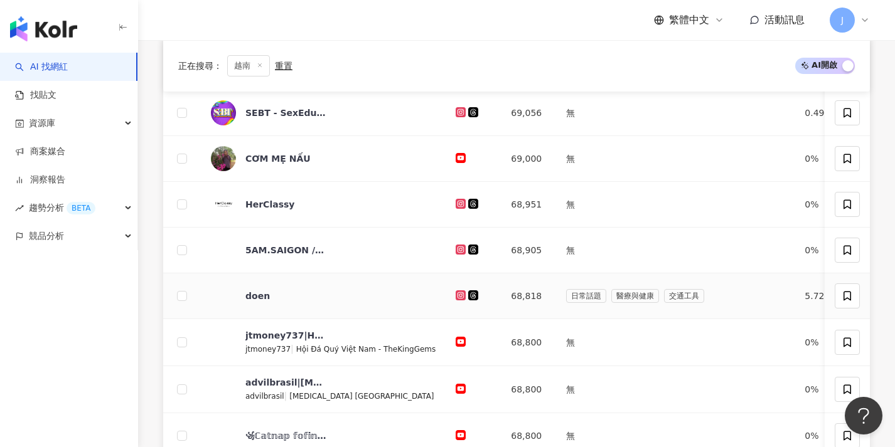
scroll to position [529, 0]
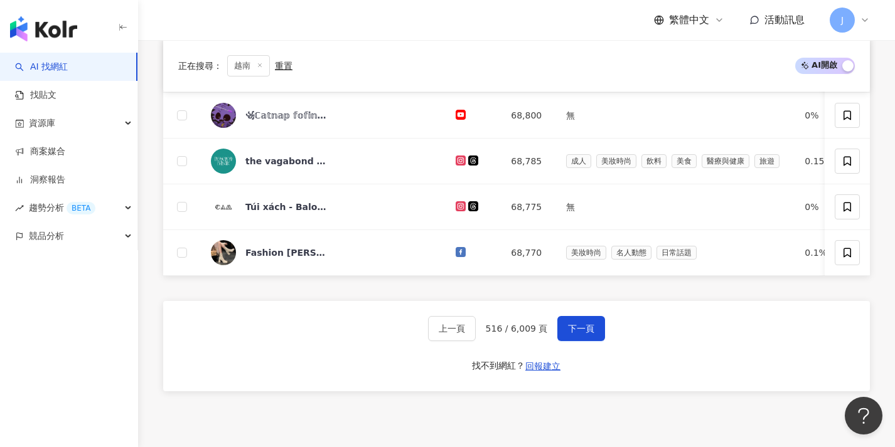
click at [584, 352] on div "上一頁 516 / 6,009 頁 下一頁 找不到網紅？ 回報建立" at bounding box center [516, 346] width 707 height 90
click at [587, 341] on button "下一頁" at bounding box center [581, 328] width 48 height 25
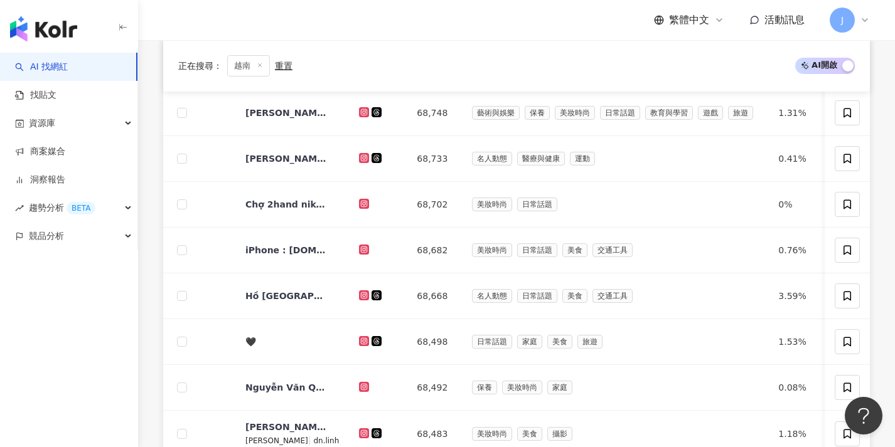
scroll to position [653, 0]
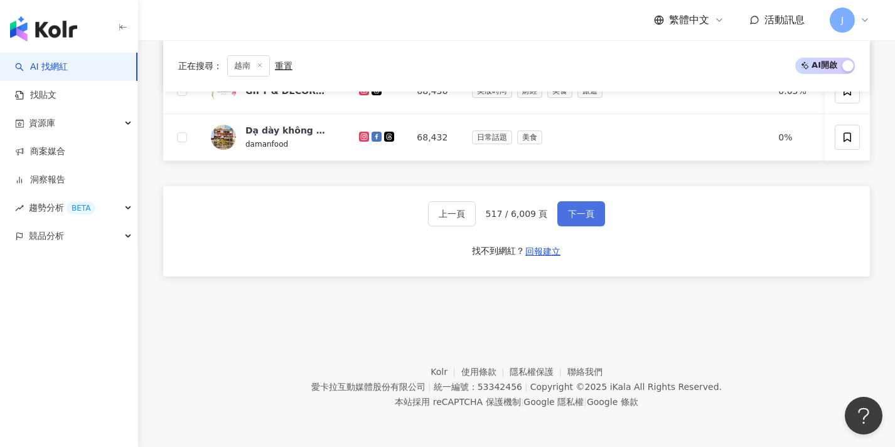
click at [567, 202] on button "下一頁" at bounding box center [581, 213] width 48 height 25
click at [570, 209] on span "下一頁" at bounding box center [581, 214] width 26 height 10
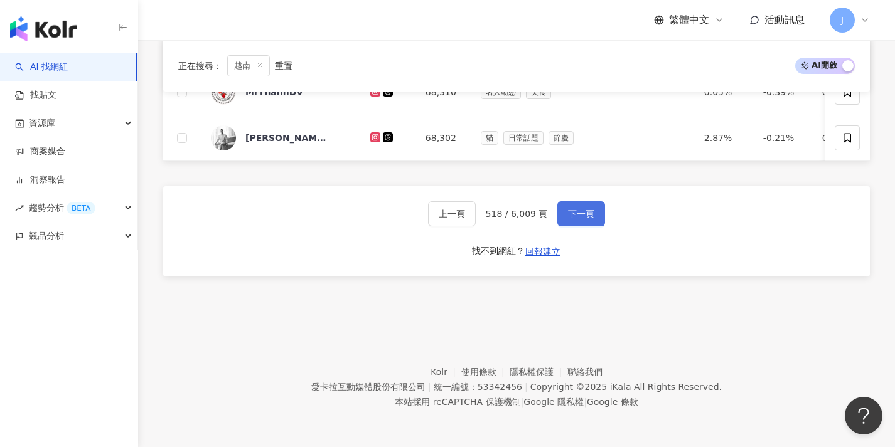
click at [597, 218] on button "下一頁" at bounding box center [581, 213] width 48 height 25
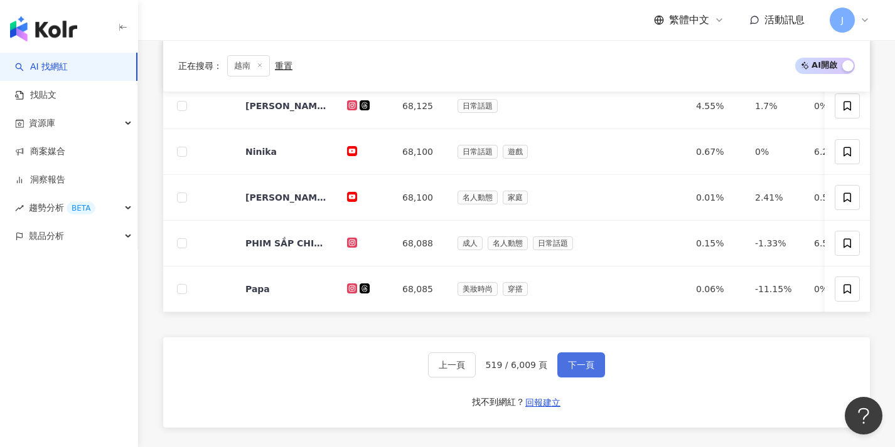
scroll to position [650, 0]
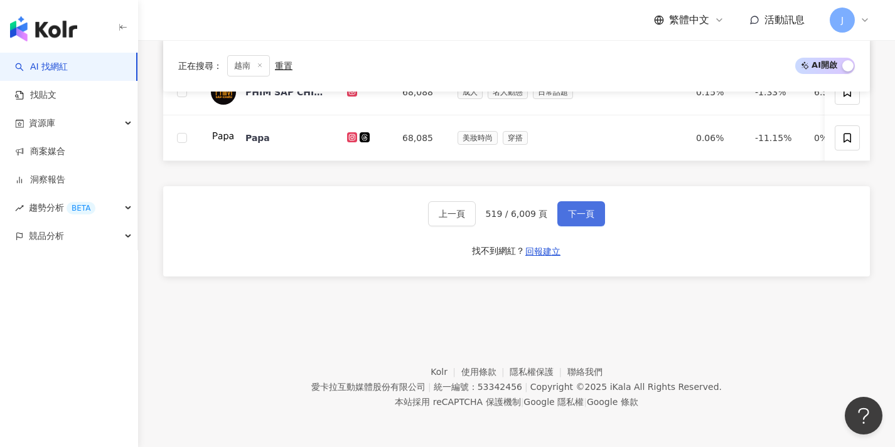
click at [599, 221] on button "下一頁" at bounding box center [581, 213] width 48 height 25
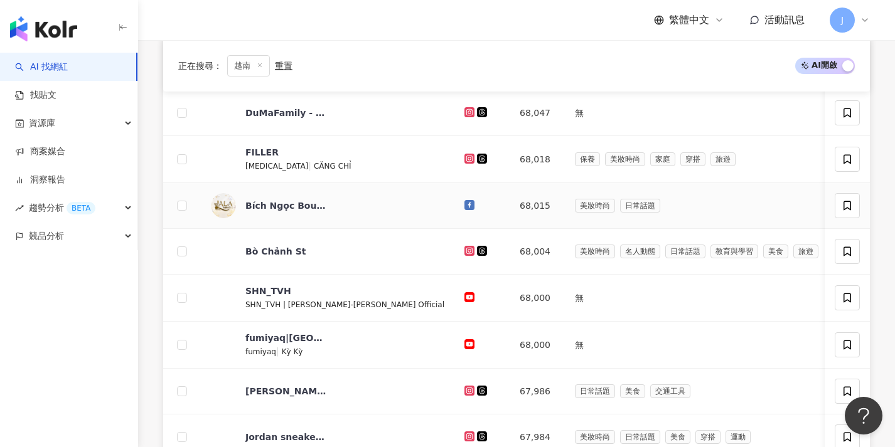
scroll to position [654, 0]
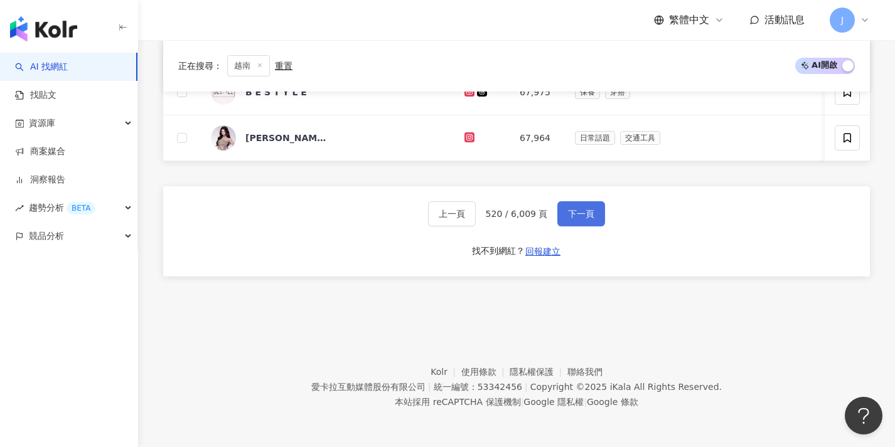
click at [593, 216] on span "下一頁" at bounding box center [581, 214] width 26 height 10
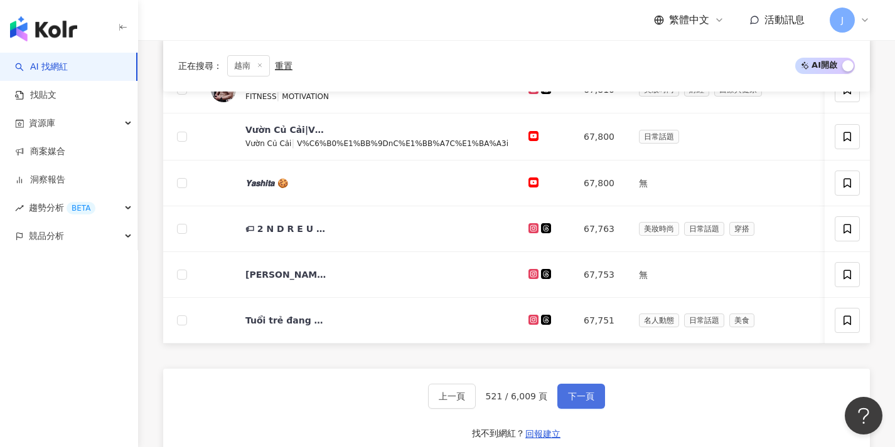
scroll to position [653, 0]
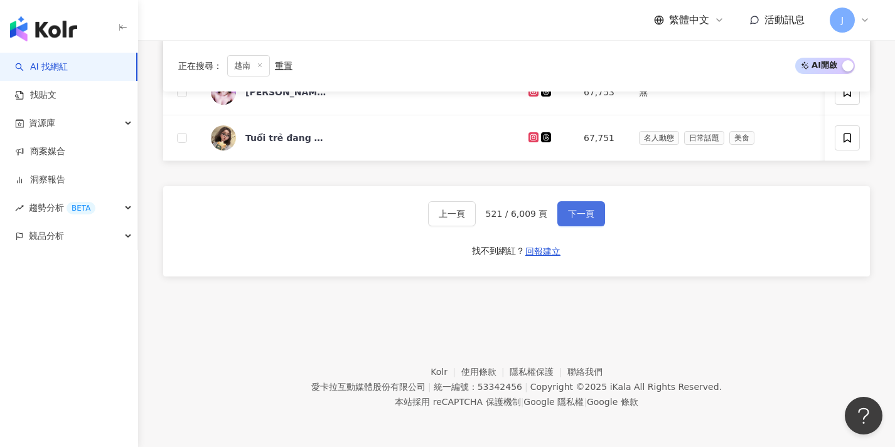
click at [598, 221] on button "下一頁" at bounding box center [581, 213] width 48 height 25
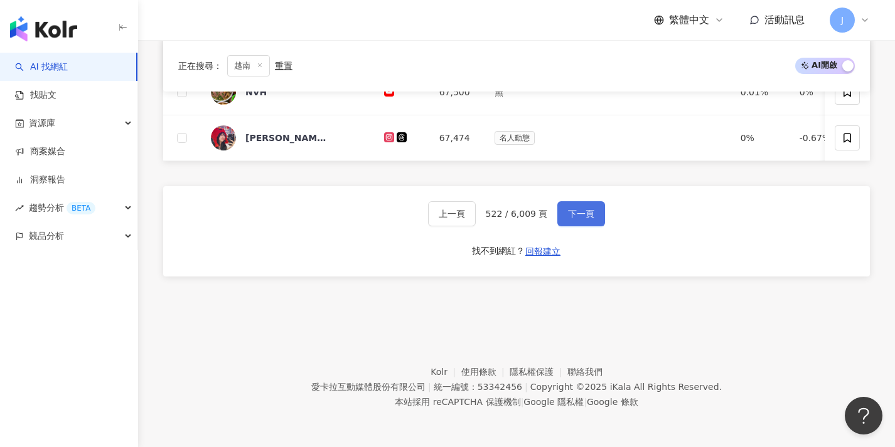
click at [598, 221] on button "下一頁" at bounding box center [581, 213] width 48 height 25
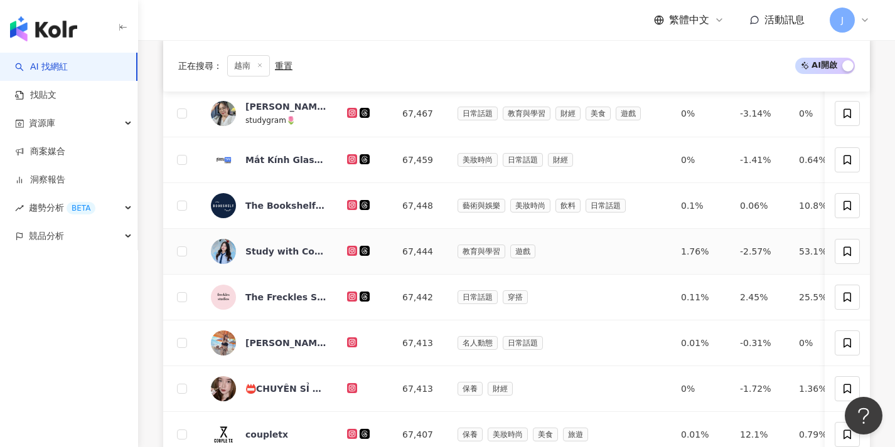
scroll to position [606, 0]
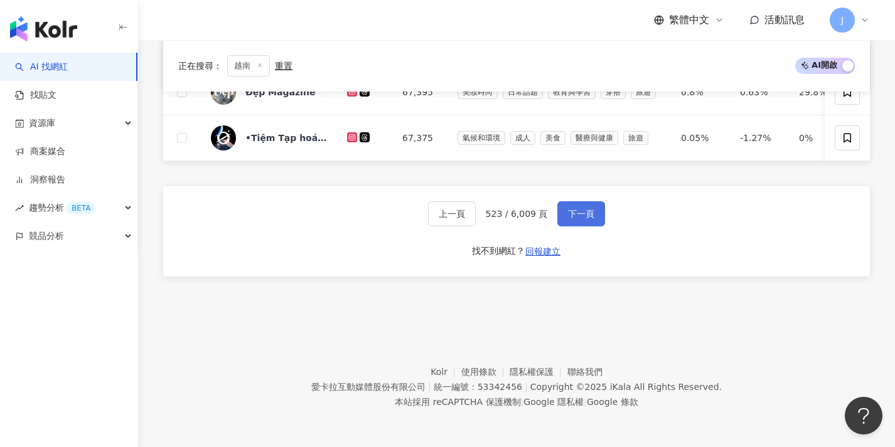
click at [576, 223] on button "下一頁" at bounding box center [581, 213] width 48 height 25
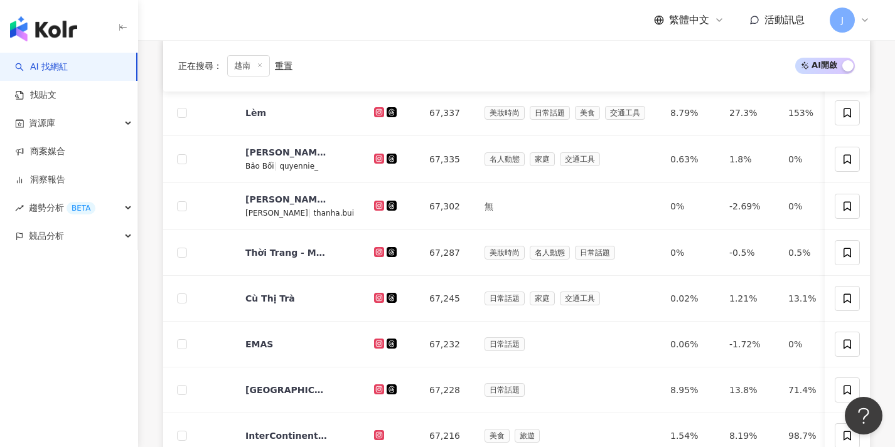
scroll to position [607, 0]
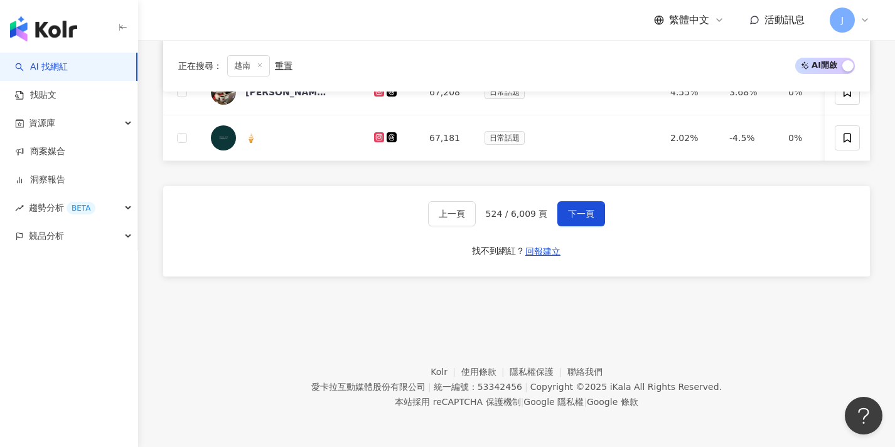
click at [560, 200] on div "上一頁 524 / 6,009 頁 下一頁 找不到網紅？ 回報建立" at bounding box center [516, 231] width 707 height 90
click at [560, 208] on button "下一頁" at bounding box center [581, 213] width 48 height 25
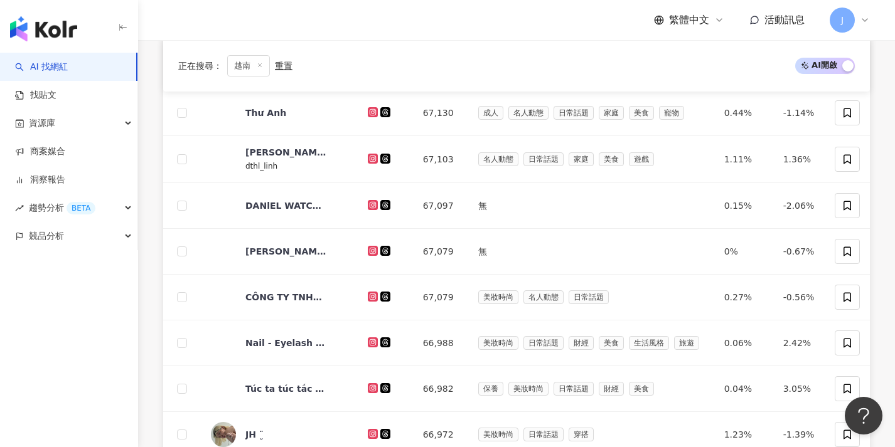
scroll to position [594, 0]
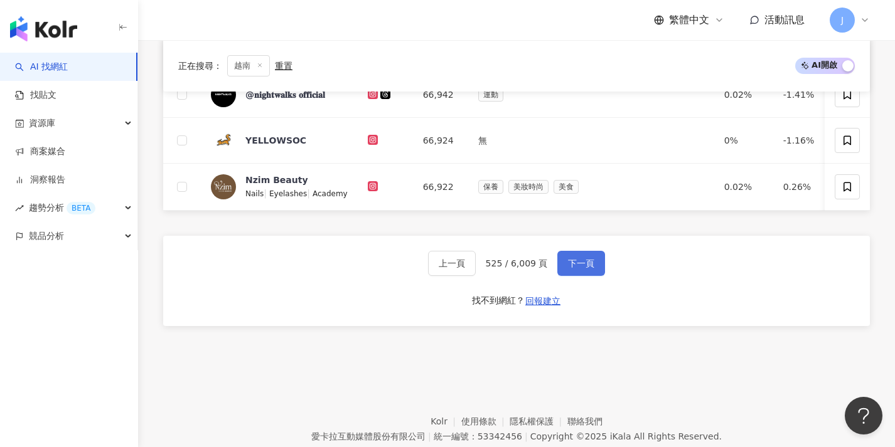
click at [565, 276] on button "下一頁" at bounding box center [581, 263] width 48 height 25
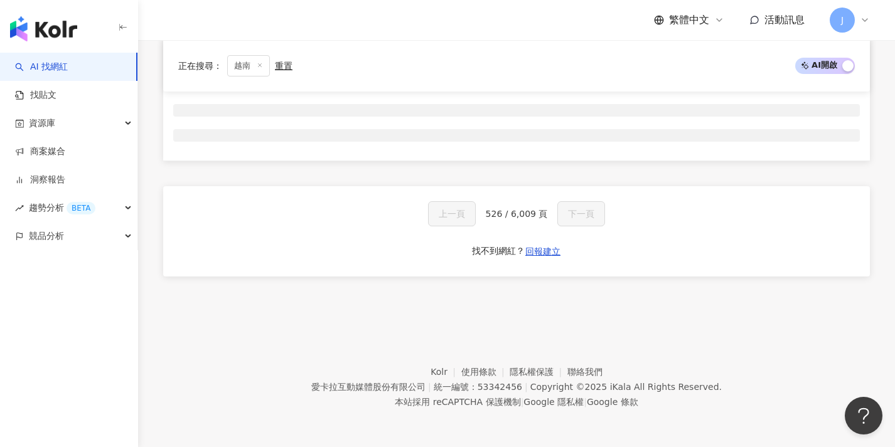
scroll to position [208, 0]
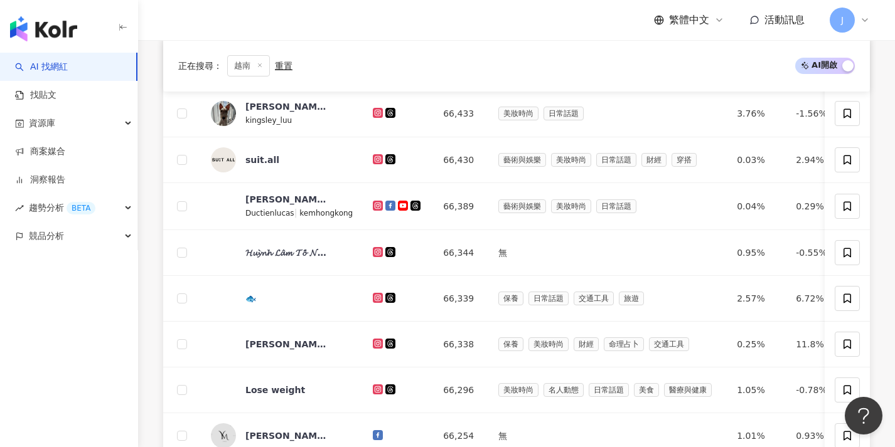
scroll to position [653, 0]
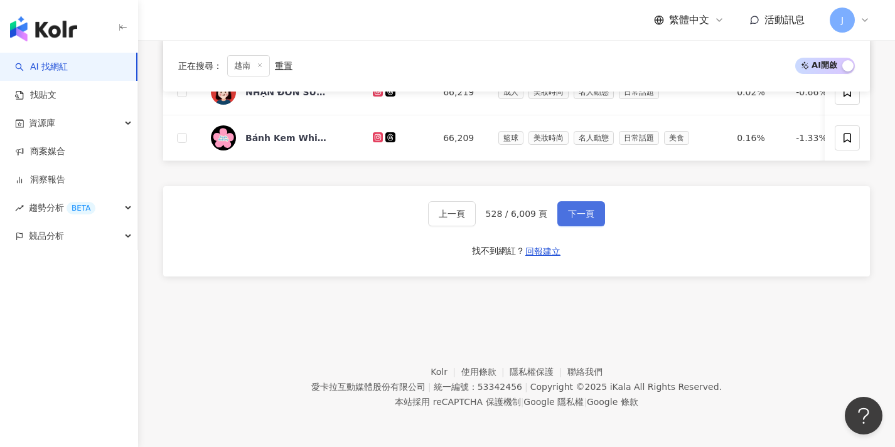
click at [568, 217] on span "下一頁" at bounding box center [581, 214] width 26 height 10
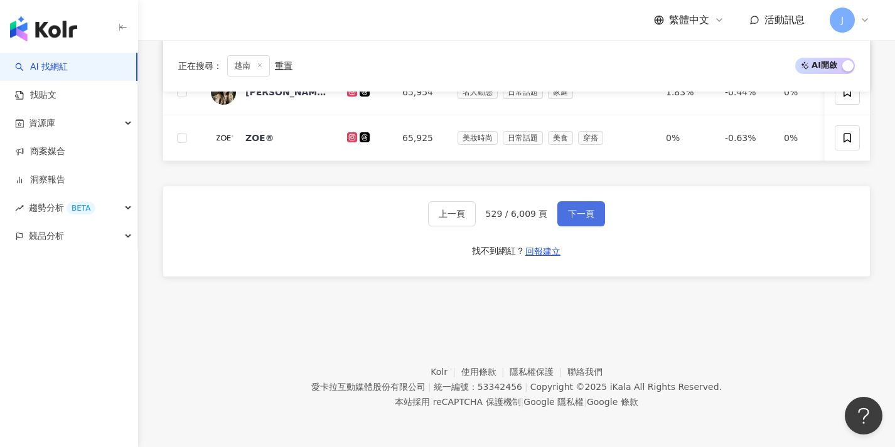
click at [570, 216] on span "下一頁" at bounding box center [581, 214] width 26 height 10
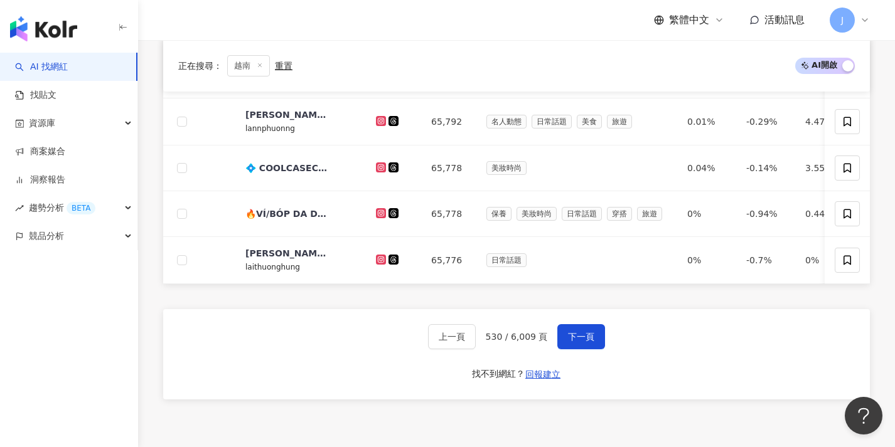
scroll to position [655, 0]
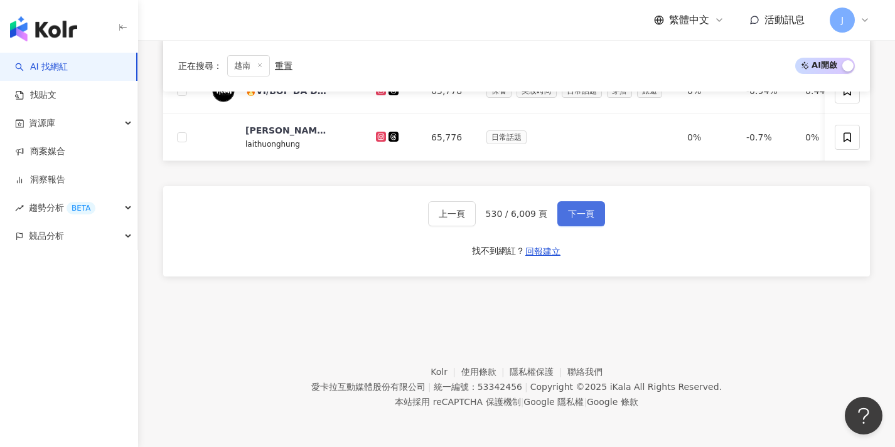
click at [580, 207] on button "下一頁" at bounding box center [581, 213] width 48 height 25
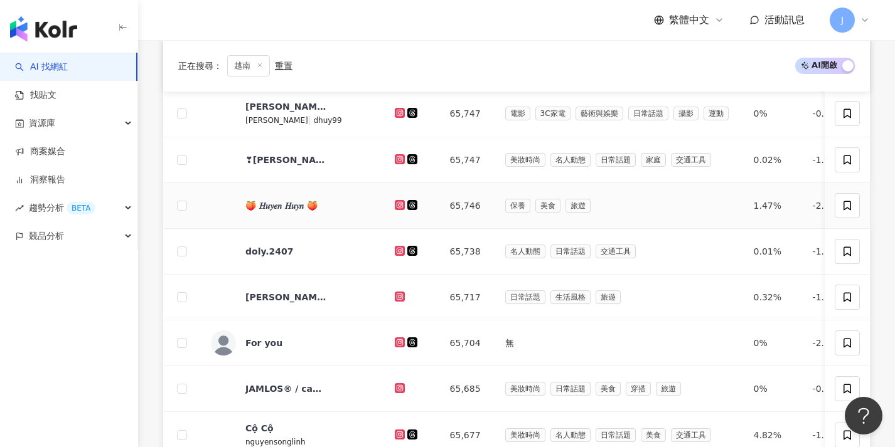
scroll to position [654, 0]
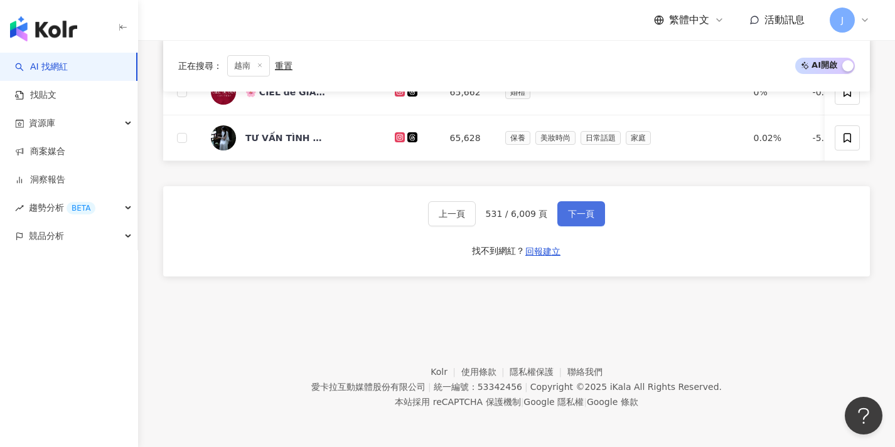
click at [575, 226] on button "下一頁" at bounding box center [581, 213] width 48 height 25
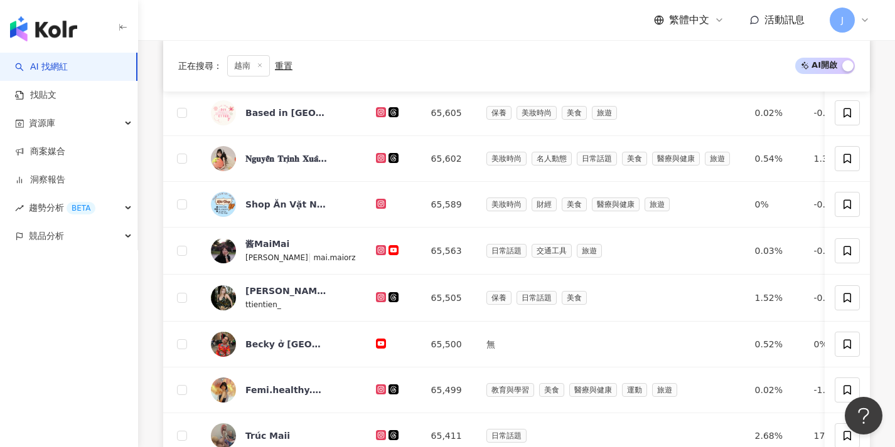
scroll to position [608, 0]
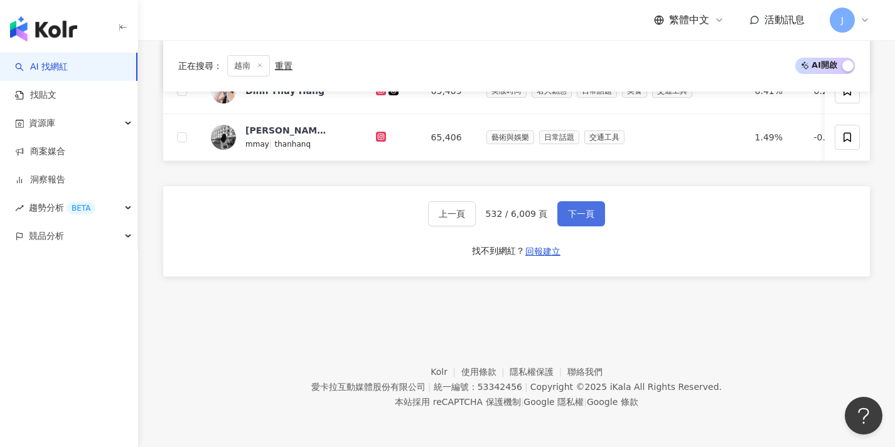
click at [575, 226] on button "下一頁" at bounding box center [581, 213] width 48 height 25
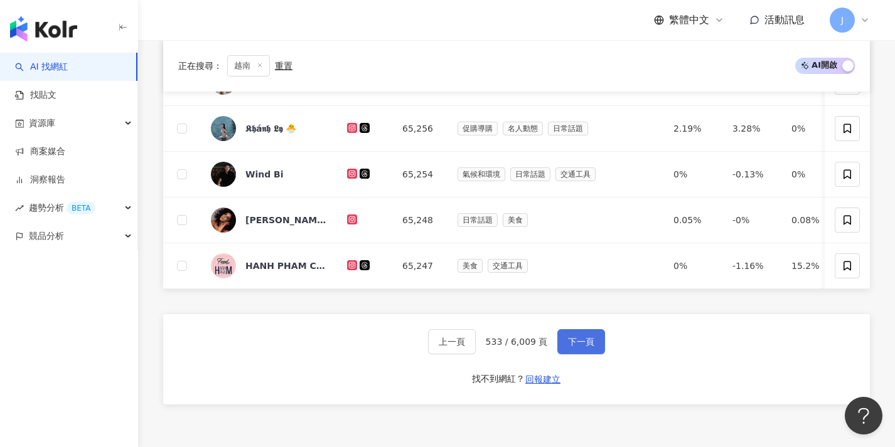
scroll to position [653, 0]
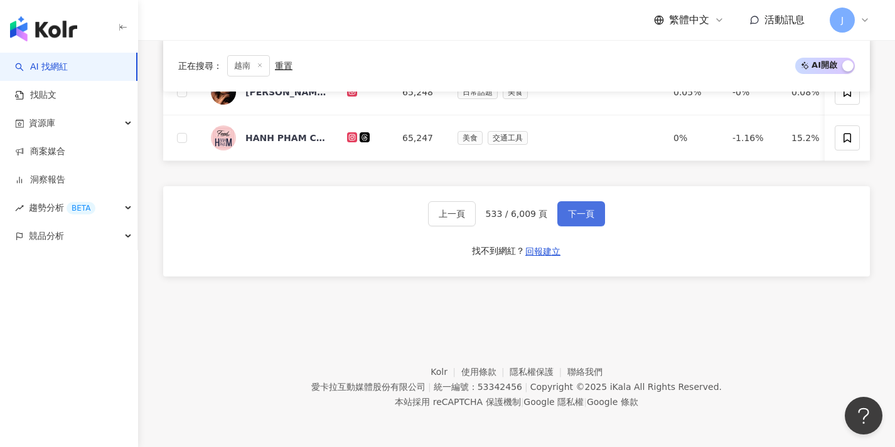
click at [572, 218] on span "下一頁" at bounding box center [581, 214] width 26 height 10
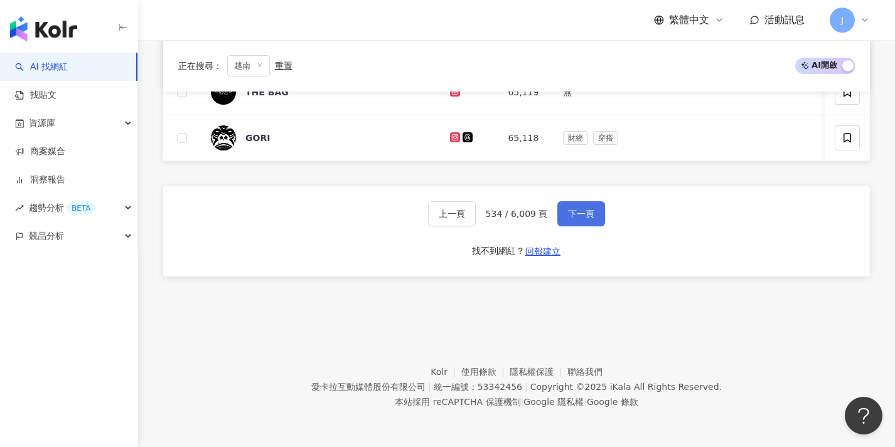
click at [572, 221] on button "下一頁" at bounding box center [581, 213] width 48 height 25
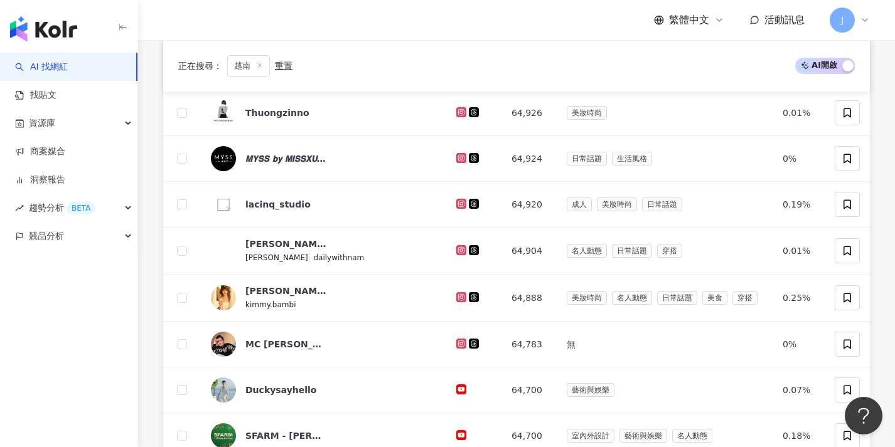
scroll to position [608, 0]
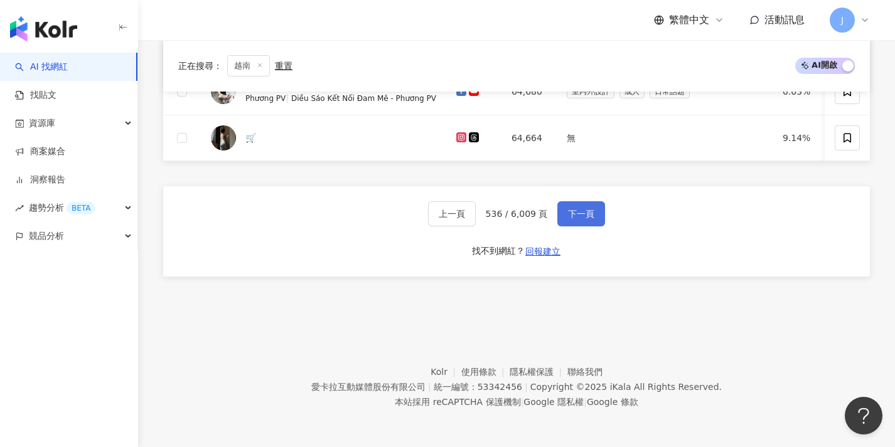
click at [572, 221] on button "下一頁" at bounding box center [581, 213] width 48 height 25
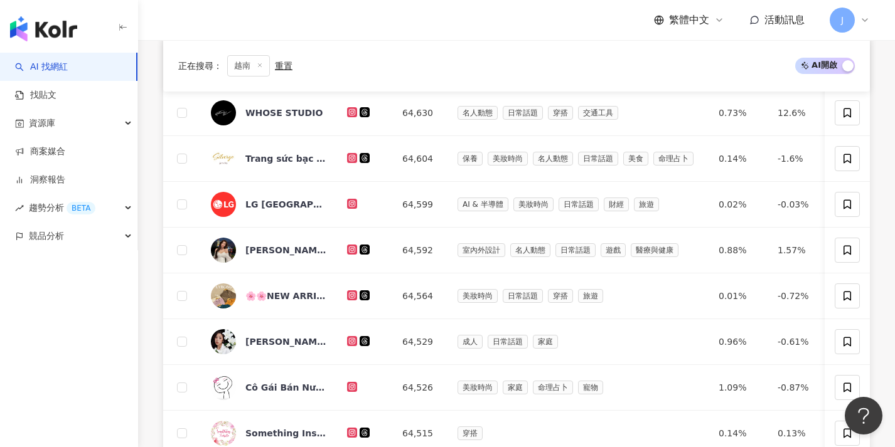
scroll to position [651, 0]
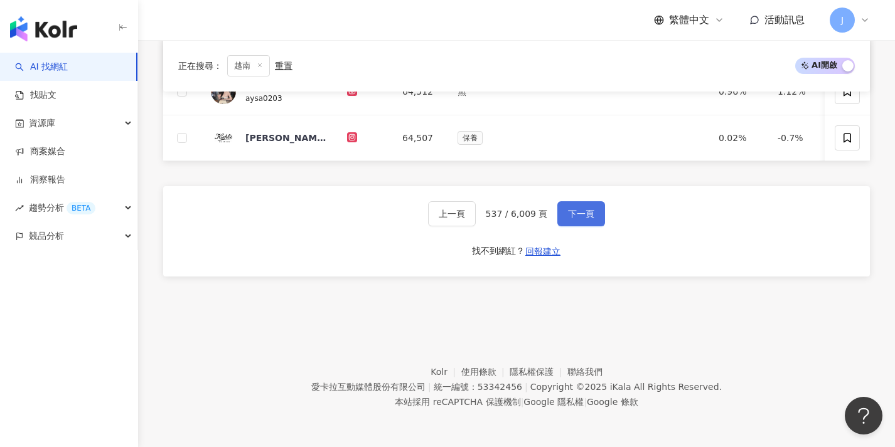
click at [572, 221] on button "下一頁" at bounding box center [581, 213] width 48 height 25
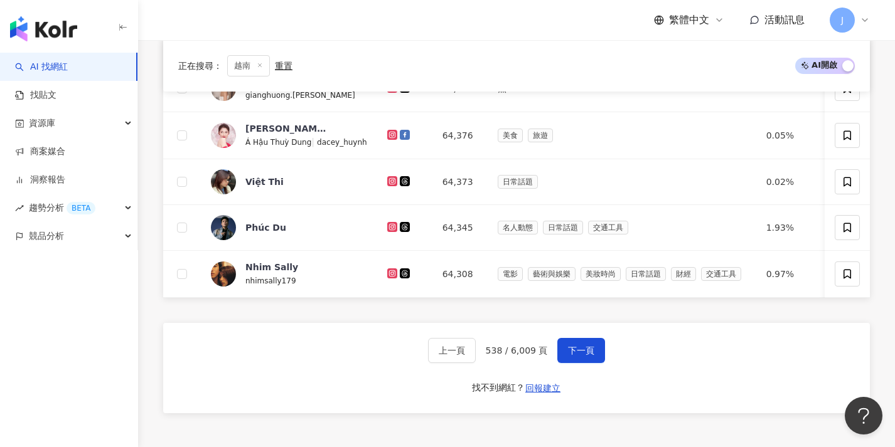
scroll to position [655, 0]
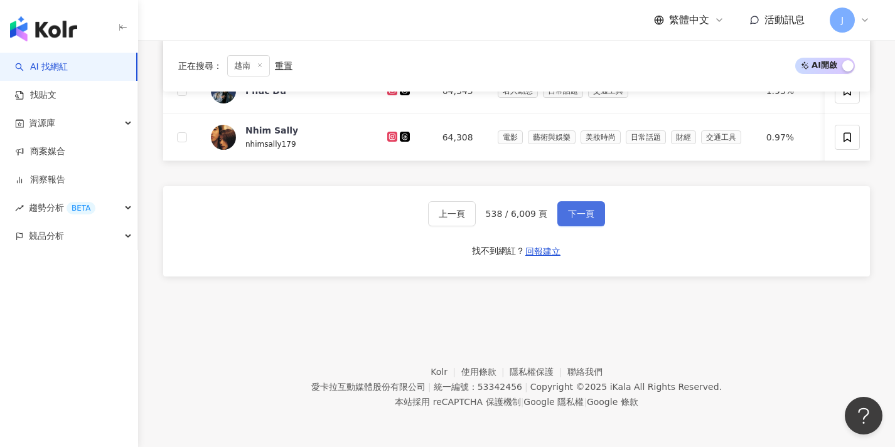
click at [572, 222] on button "下一頁" at bounding box center [581, 213] width 48 height 25
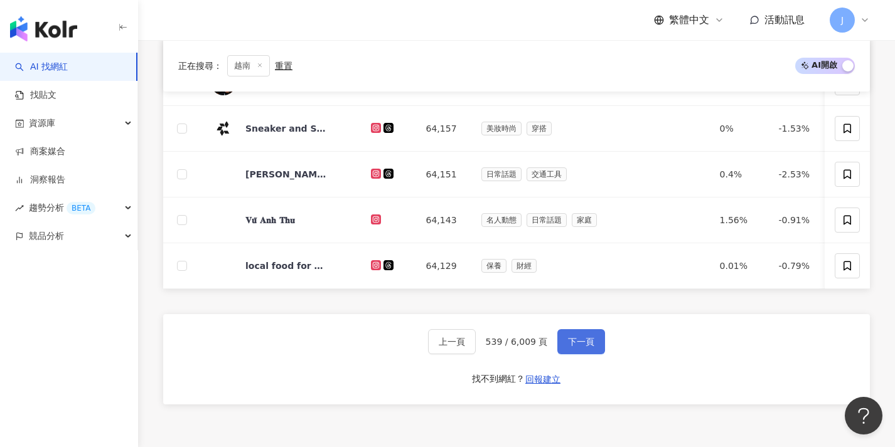
scroll to position [606, 0]
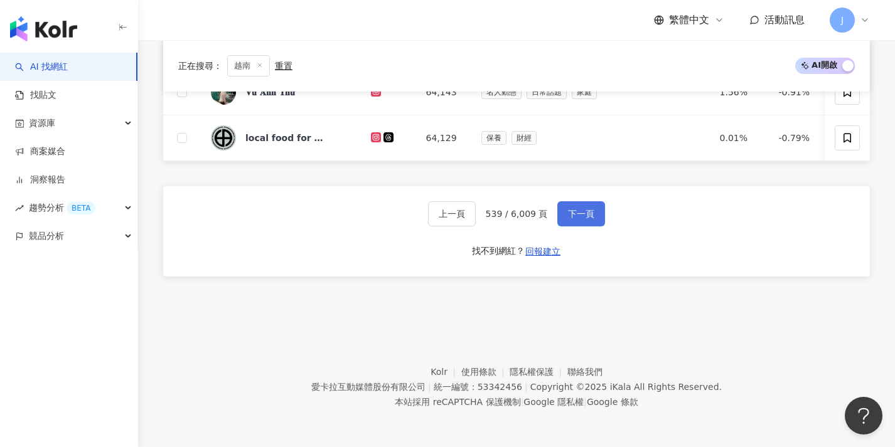
click at [572, 222] on button "下一頁" at bounding box center [581, 213] width 48 height 25
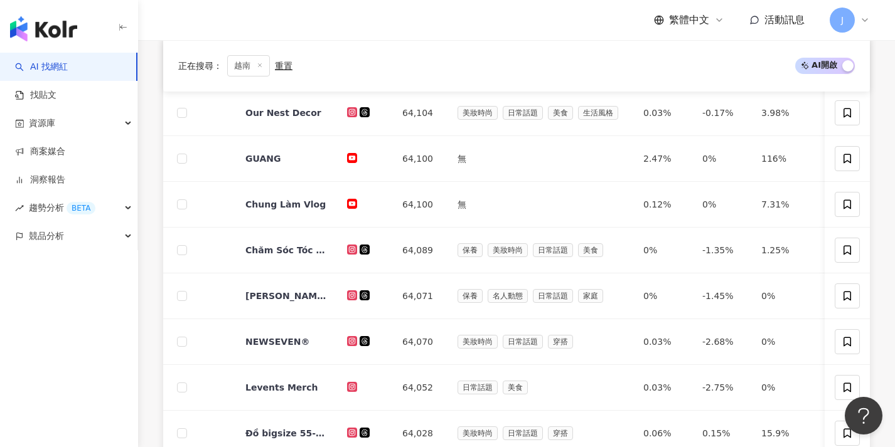
scroll to position [650, 0]
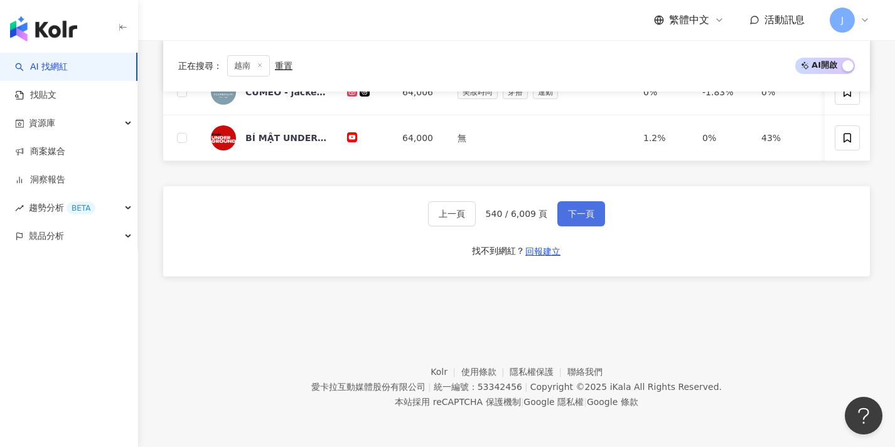
click at [572, 223] on button "下一頁" at bounding box center [581, 213] width 48 height 25
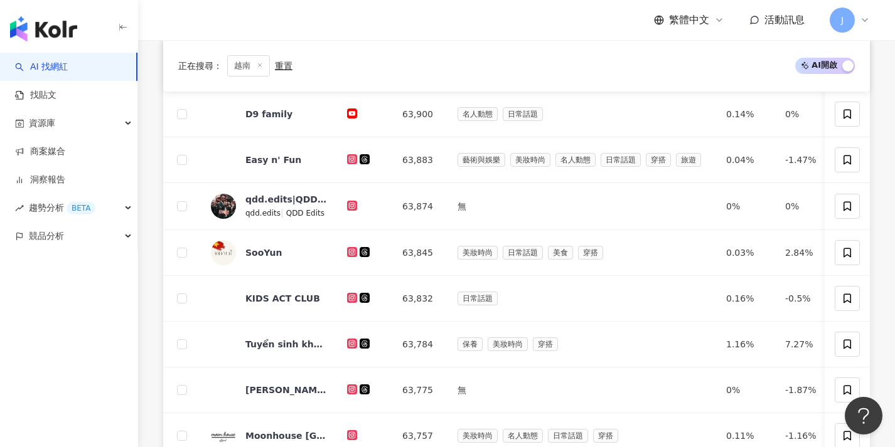
scroll to position [653, 0]
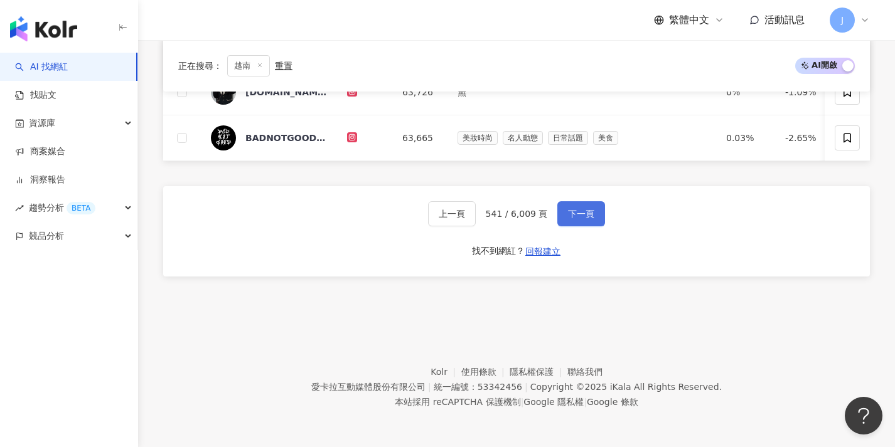
click at [578, 208] on button "下一頁" at bounding box center [581, 213] width 48 height 25
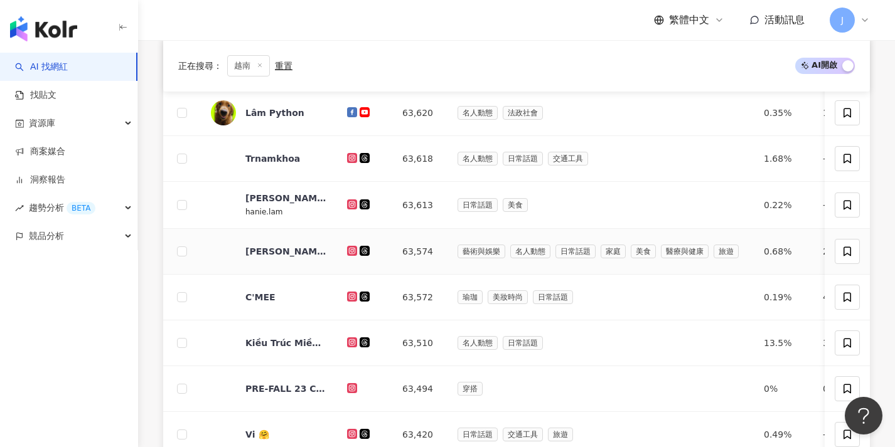
scroll to position [651, 0]
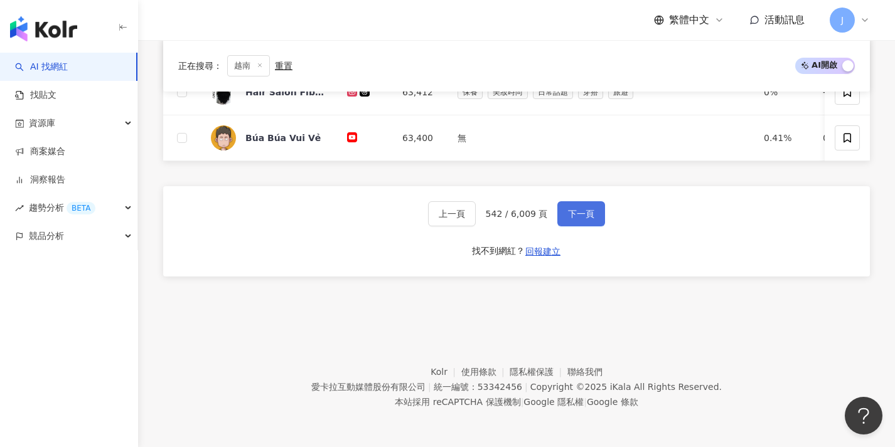
click at [569, 205] on button "下一頁" at bounding box center [581, 213] width 48 height 25
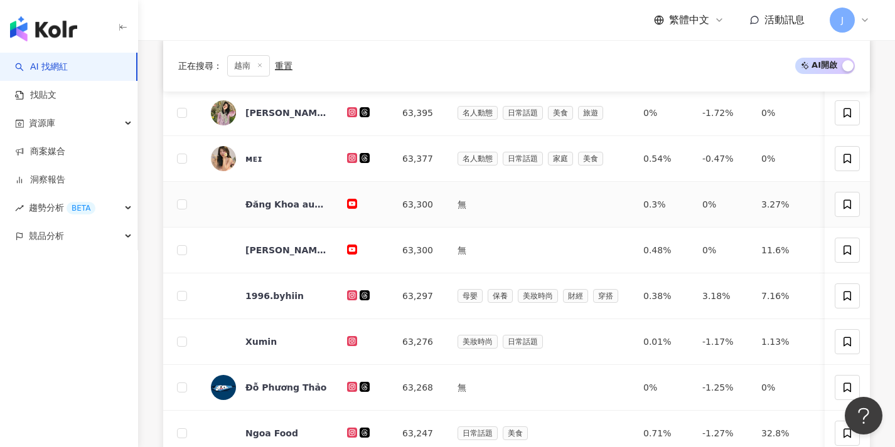
scroll to position [650, 0]
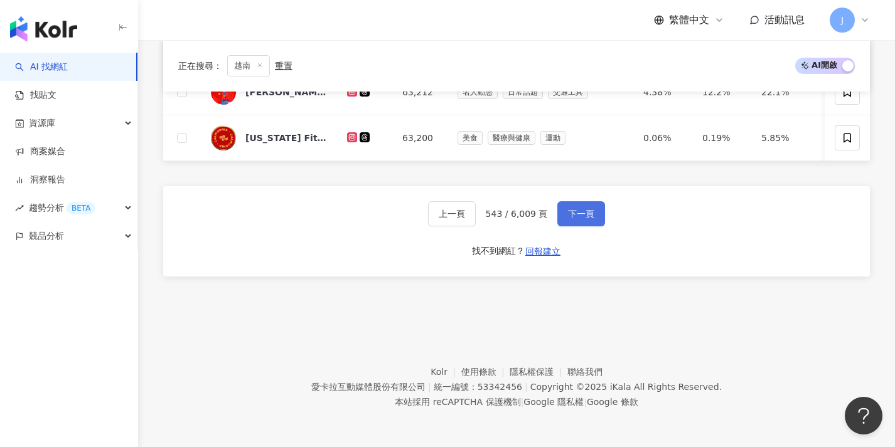
click at [580, 212] on span "下一頁" at bounding box center [581, 214] width 26 height 10
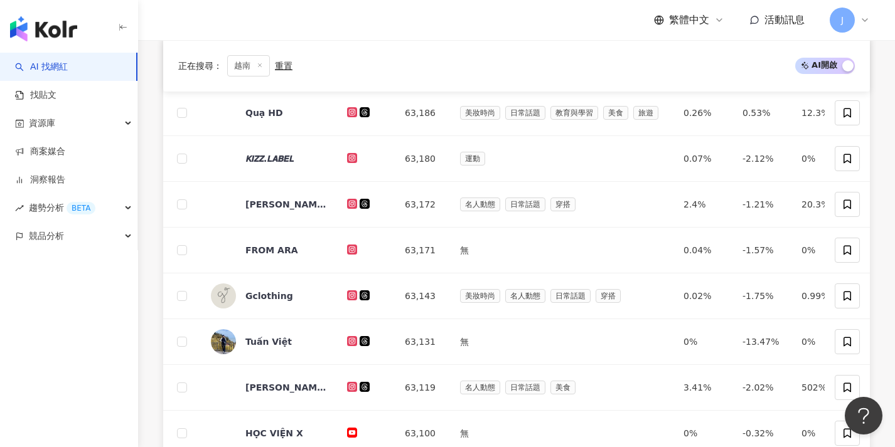
scroll to position [354, 0]
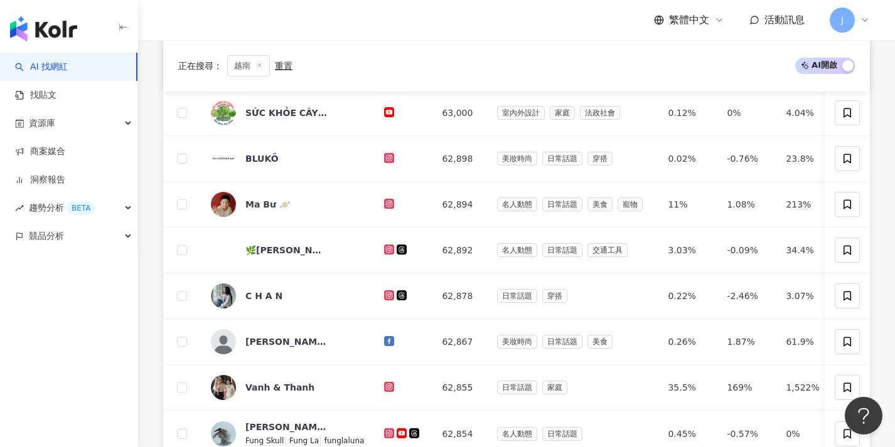
scroll to position [606, 0]
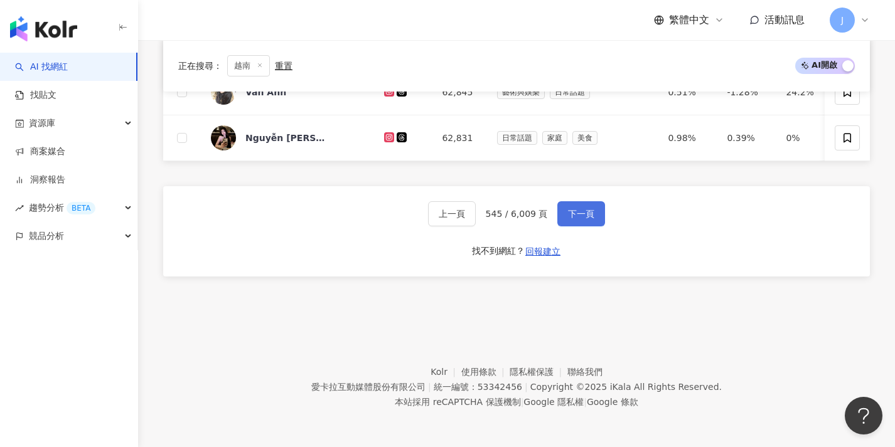
click at [574, 204] on button "下一頁" at bounding box center [581, 213] width 48 height 25
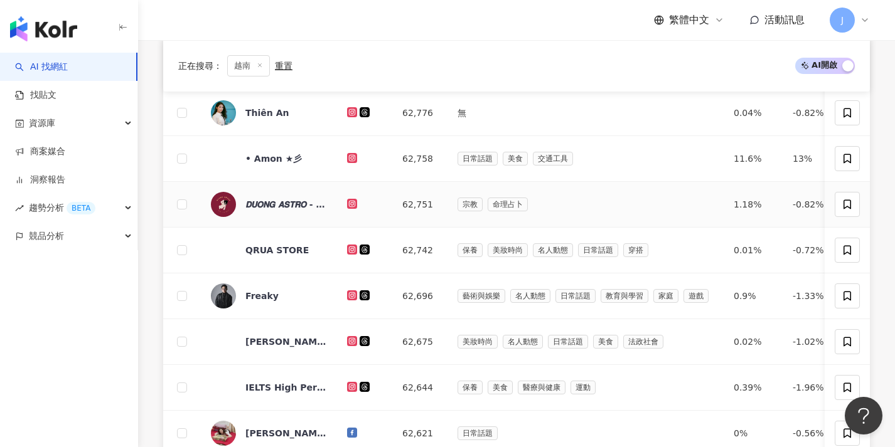
scroll to position [650, 0]
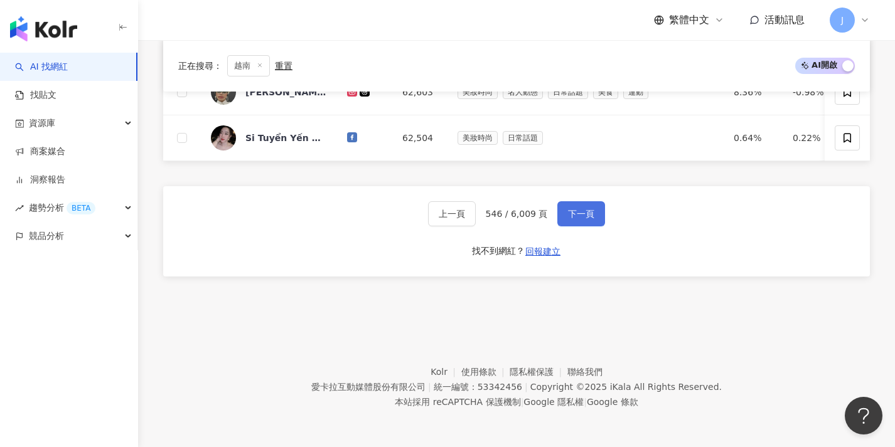
click at [571, 221] on button "下一頁" at bounding box center [581, 213] width 48 height 25
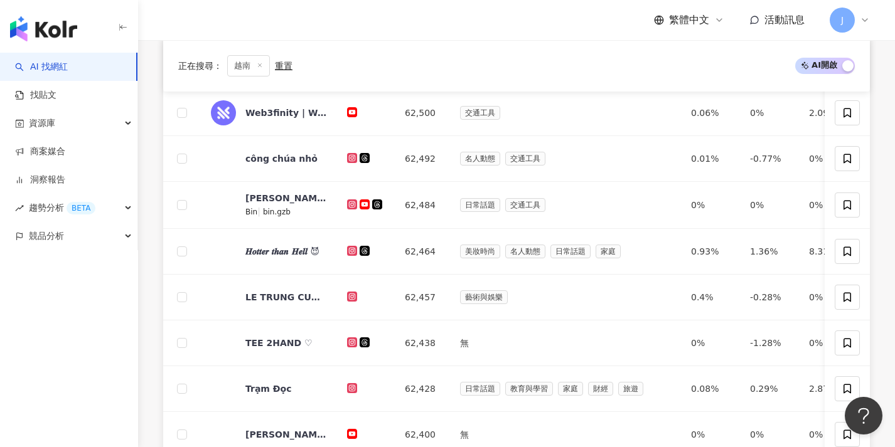
scroll to position [651, 0]
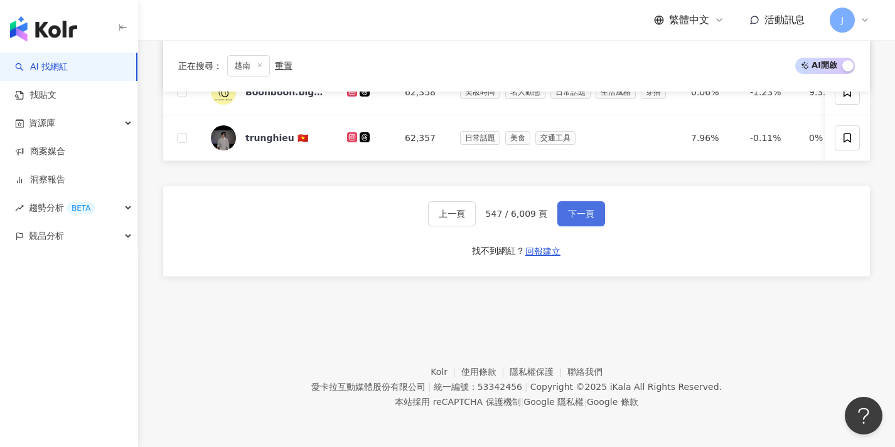
click at [571, 221] on button "下一頁" at bounding box center [581, 213] width 48 height 25
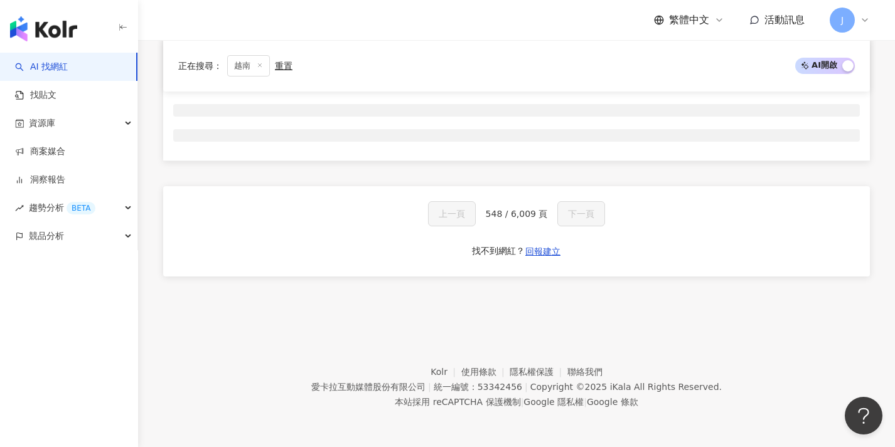
scroll to position [208, 0]
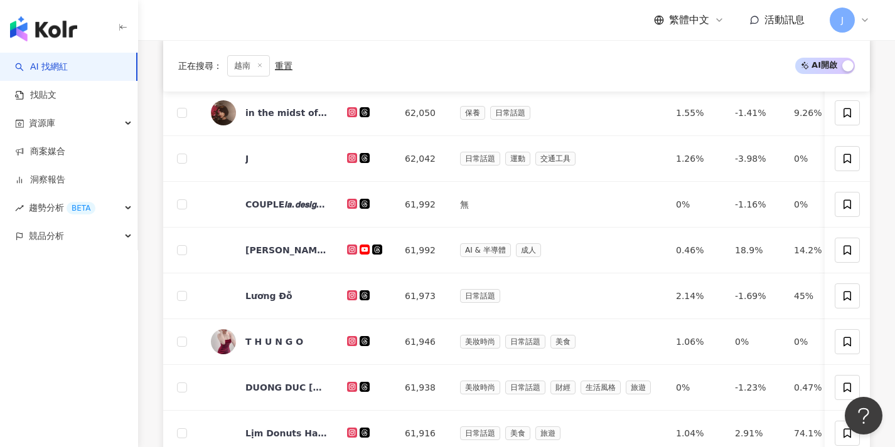
scroll to position [650, 0]
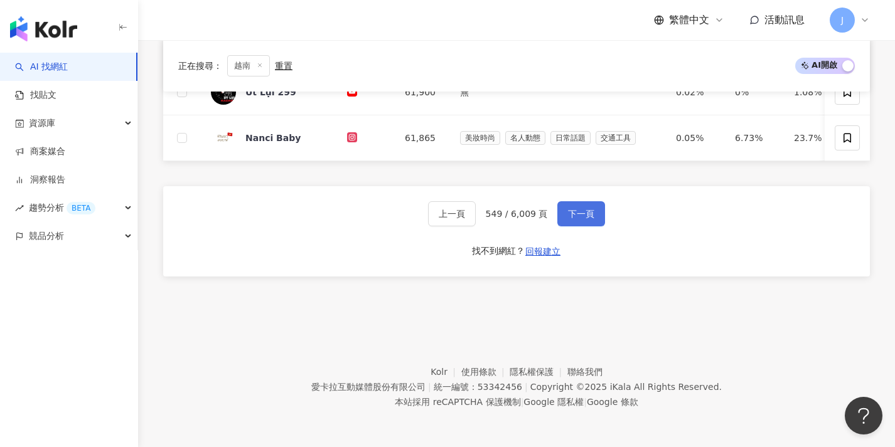
click at [571, 222] on button "下一頁" at bounding box center [581, 213] width 48 height 25
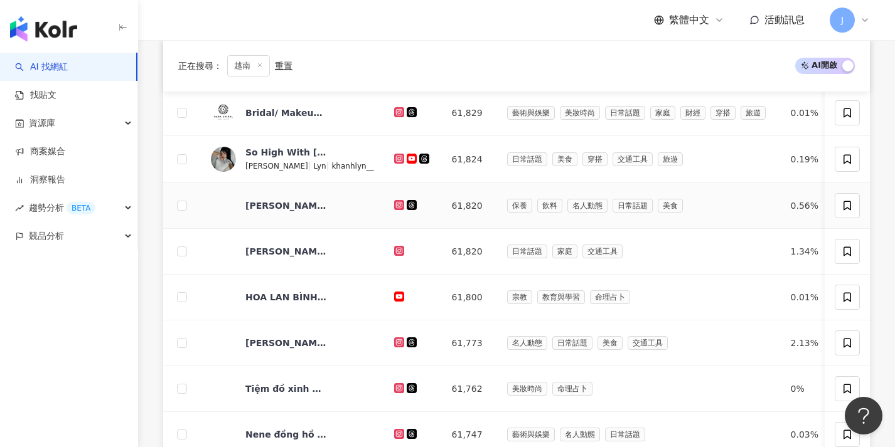
scroll to position [653, 0]
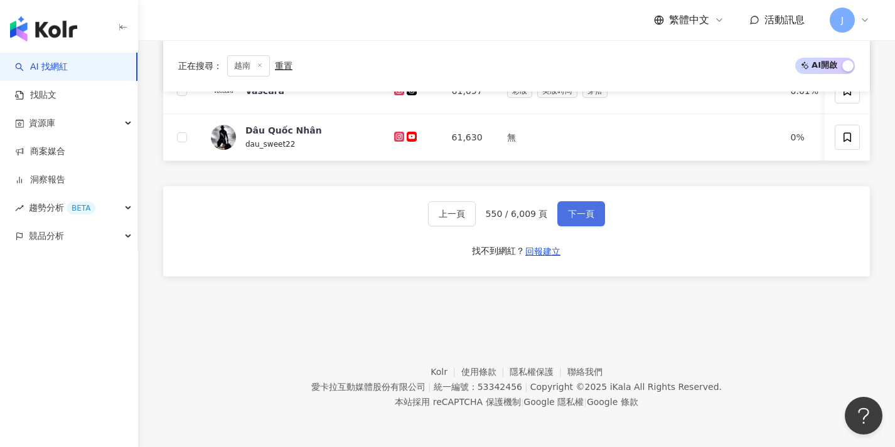
click at [570, 222] on button "下一頁" at bounding box center [581, 213] width 48 height 25
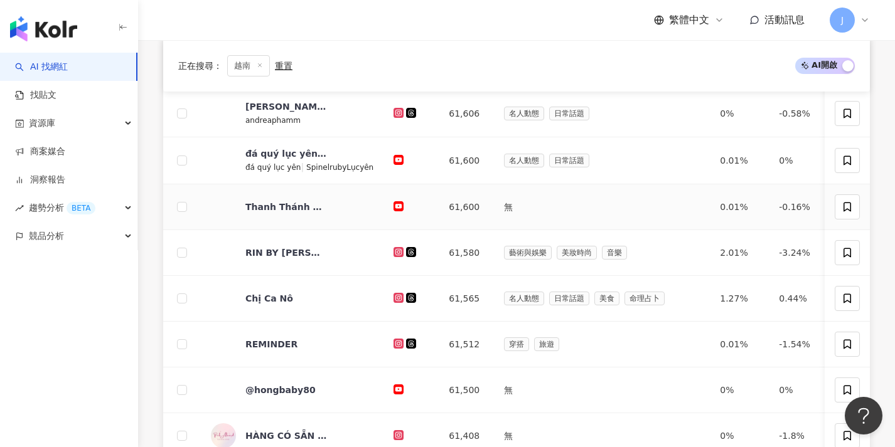
scroll to position [607, 0]
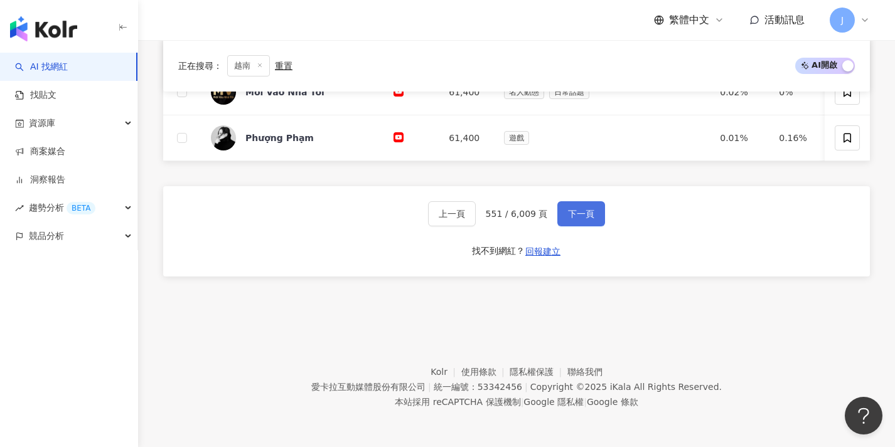
click at [568, 226] on button "下一頁" at bounding box center [581, 213] width 48 height 25
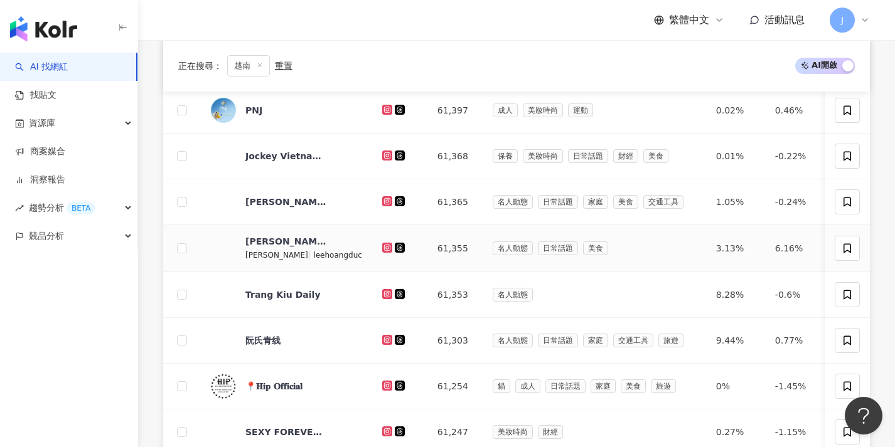
scroll to position [651, 0]
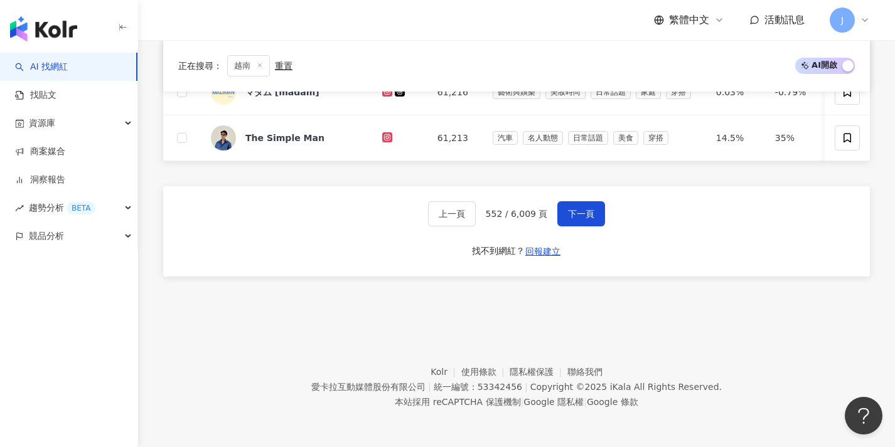
click at [566, 228] on div "上一頁 552 / 6,009 頁 下一頁 找不到網紅？ 回報建立" at bounding box center [516, 231] width 707 height 90
click at [577, 213] on span "下一頁" at bounding box center [581, 214] width 26 height 10
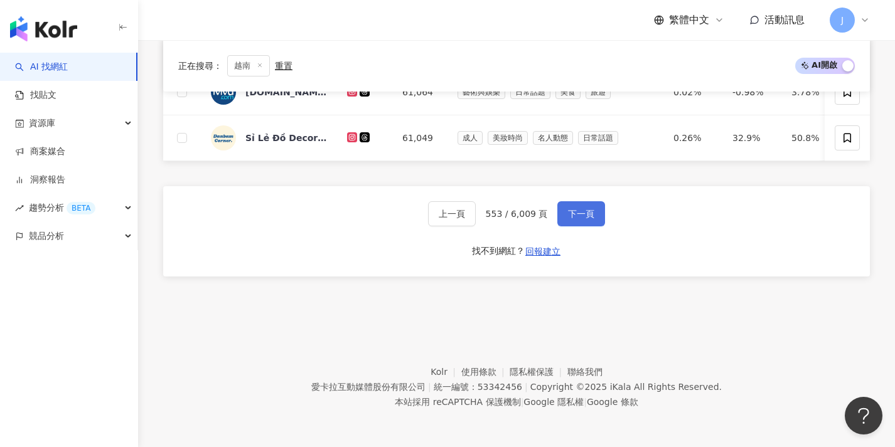
click at [576, 220] on button "下一頁" at bounding box center [581, 213] width 48 height 25
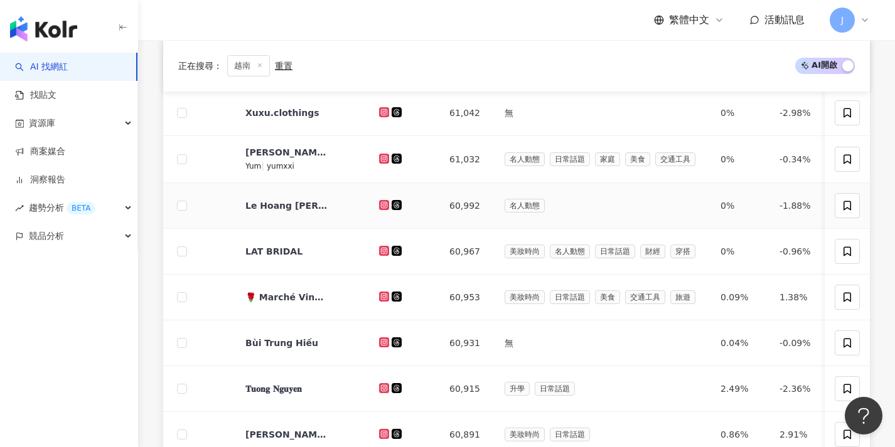
scroll to position [653, 0]
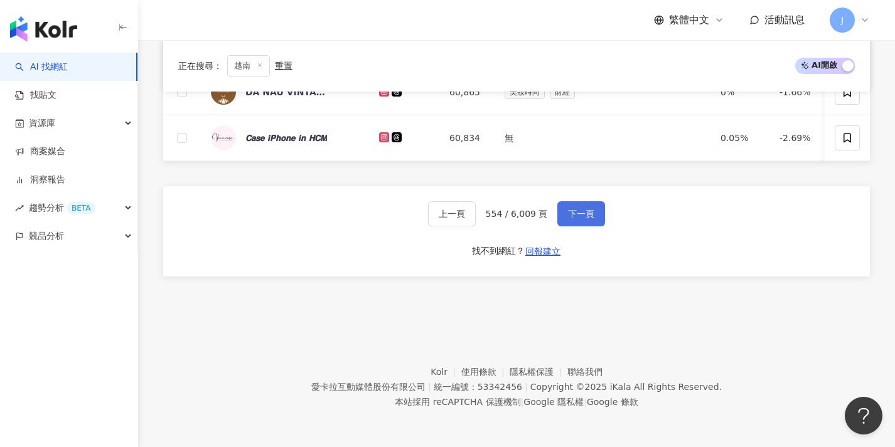
click at [577, 210] on span "下一頁" at bounding box center [581, 214] width 26 height 10
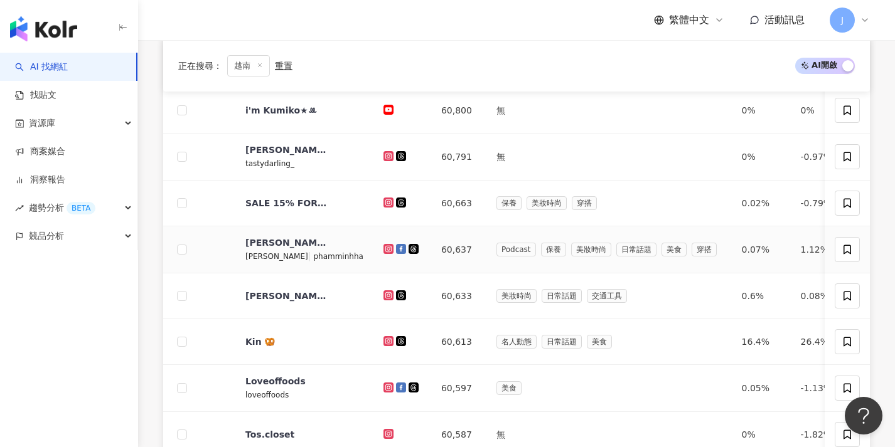
scroll to position [655, 0]
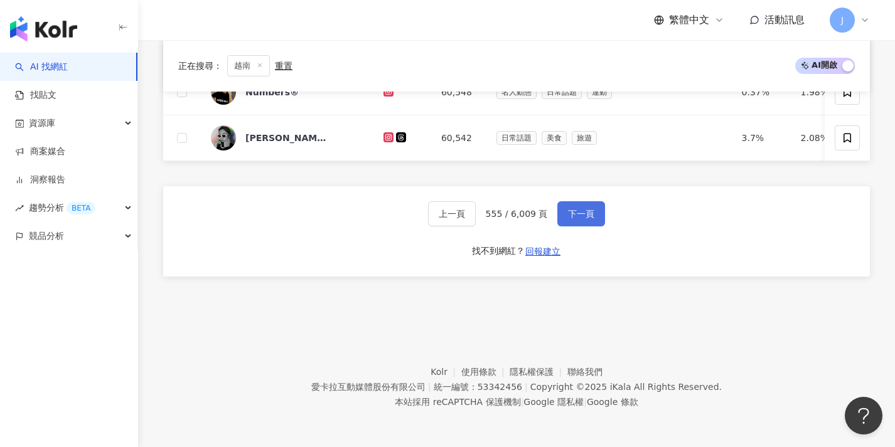
click at [568, 218] on span "下一頁" at bounding box center [581, 214] width 26 height 10
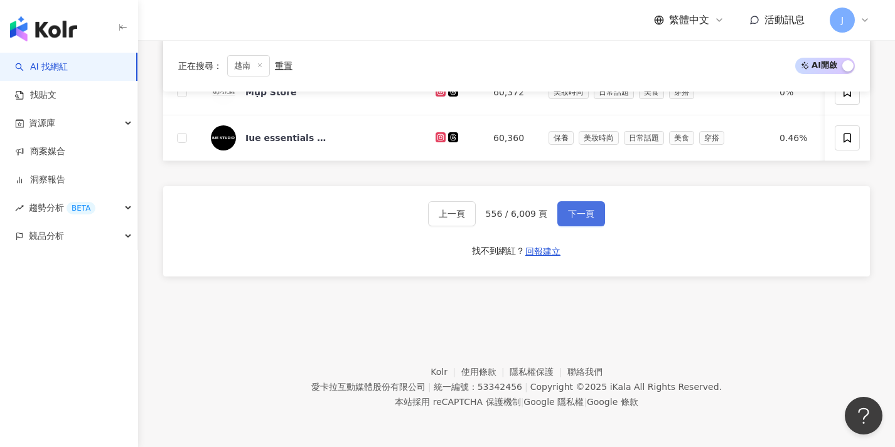
click at [564, 220] on button "下一頁" at bounding box center [581, 213] width 48 height 25
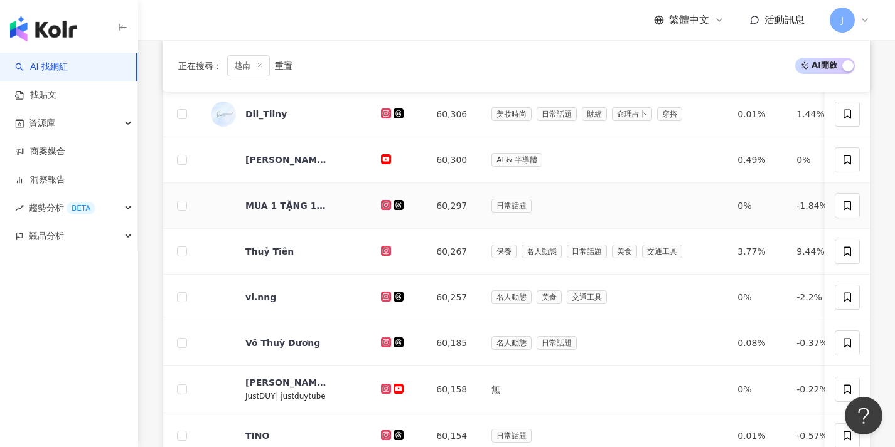
scroll to position [653, 0]
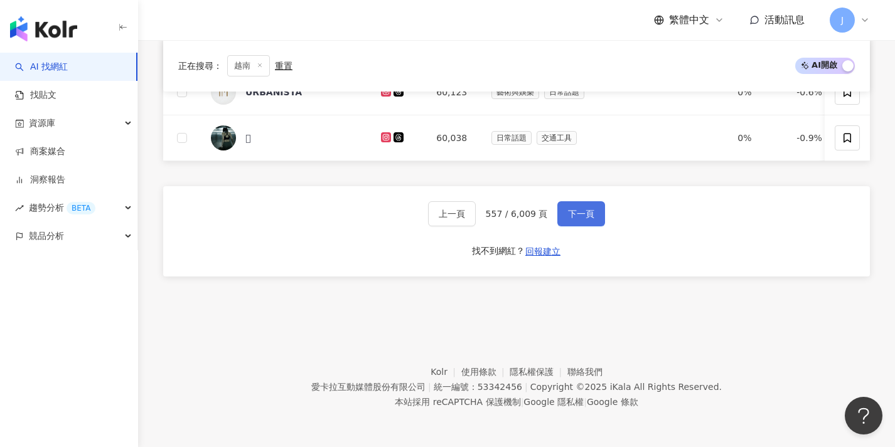
click at [564, 220] on button "下一頁" at bounding box center [581, 213] width 48 height 25
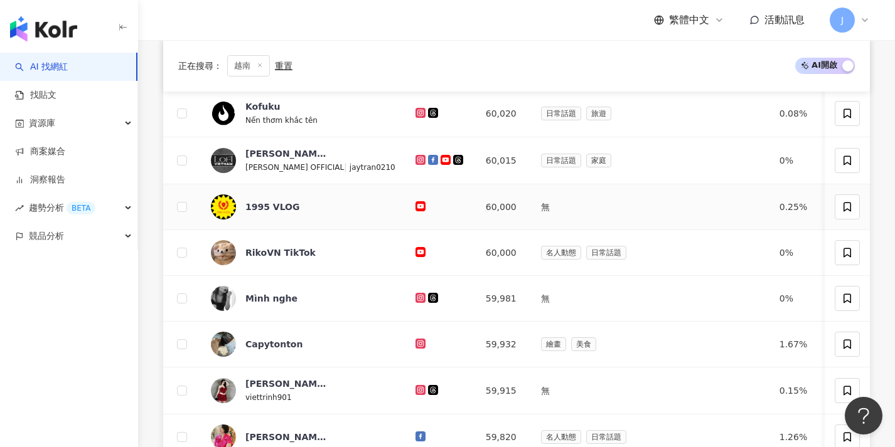
scroll to position [654, 0]
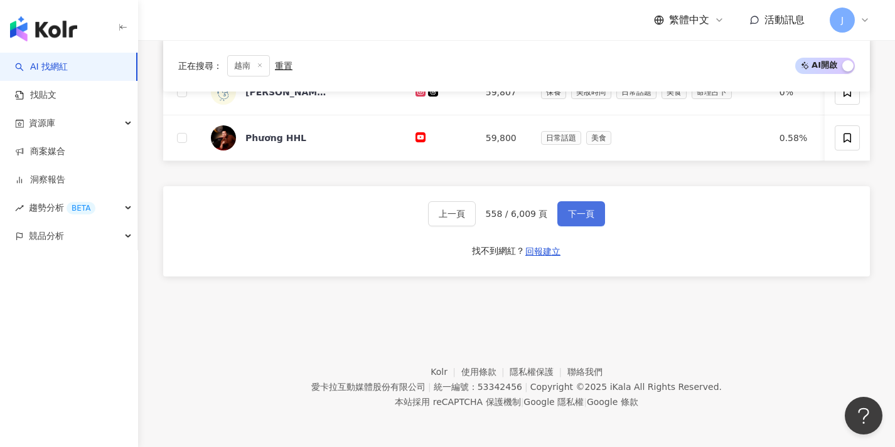
click at [566, 225] on button "下一頁" at bounding box center [581, 213] width 48 height 25
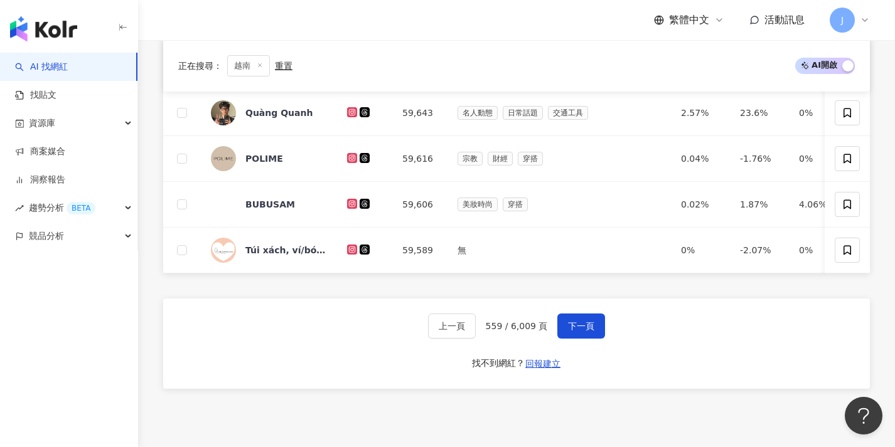
scroll to position [589, 0]
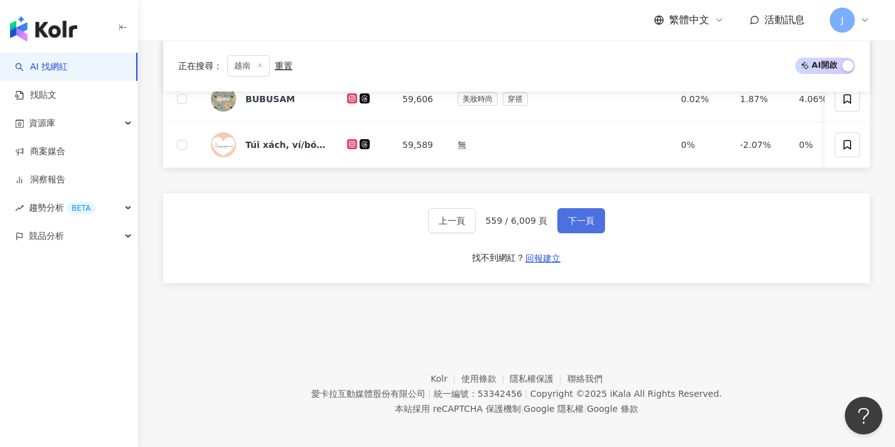
click at [573, 233] on button "下一頁" at bounding box center [581, 220] width 48 height 25
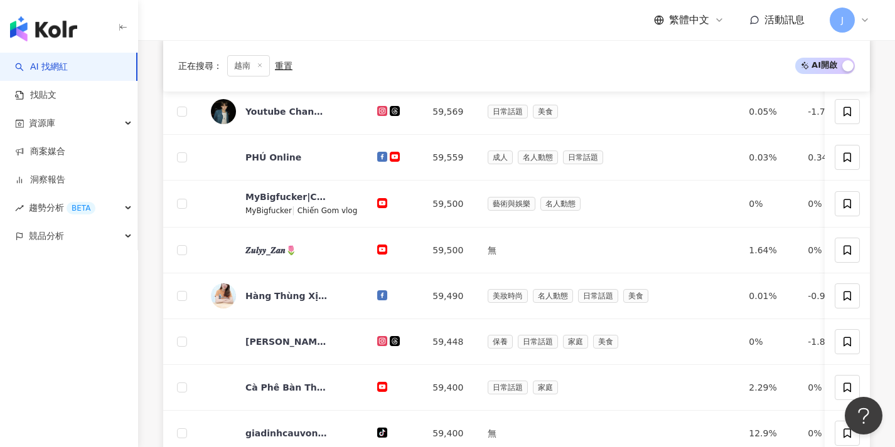
scroll to position [653, 0]
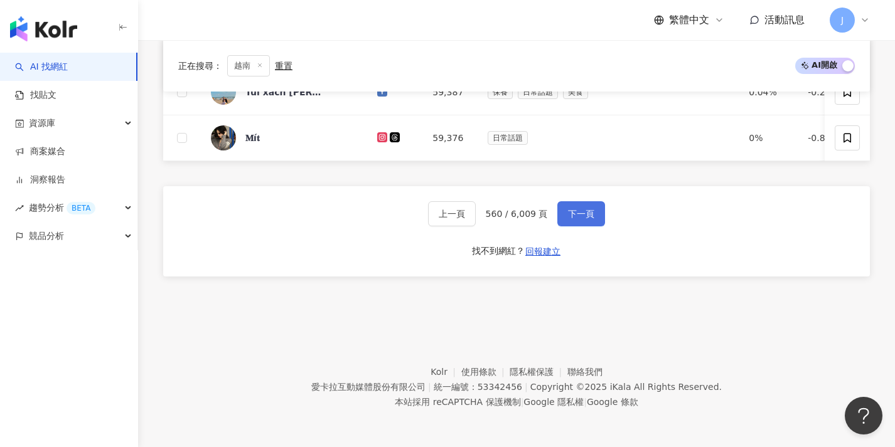
click at [582, 222] on button "下一頁" at bounding box center [581, 213] width 48 height 25
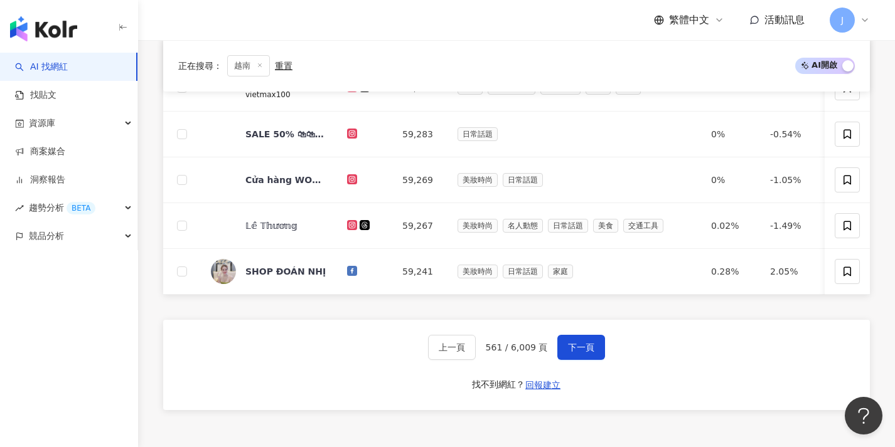
scroll to position [651, 0]
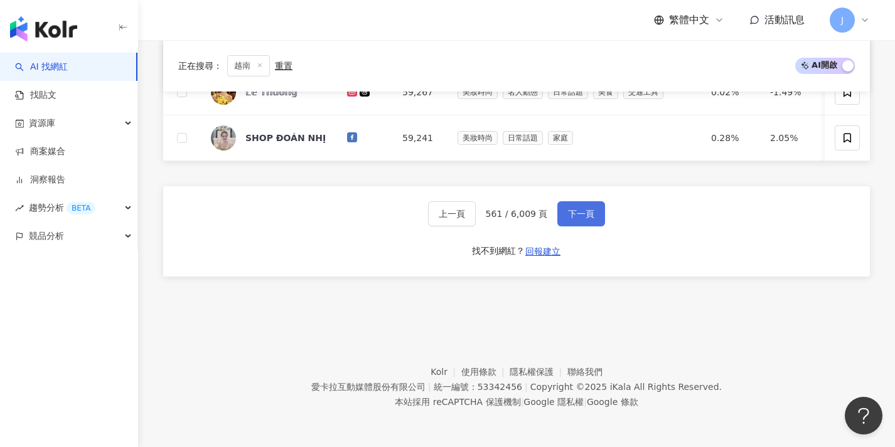
click at [580, 223] on button "下一頁" at bounding box center [581, 213] width 48 height 25
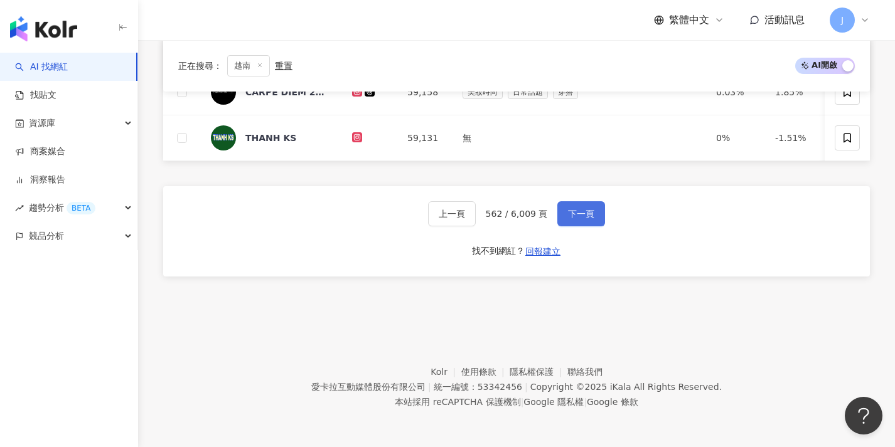
click at [580, 207] on button "下一頁" at bounding box center [581, 213] width 48 height 25
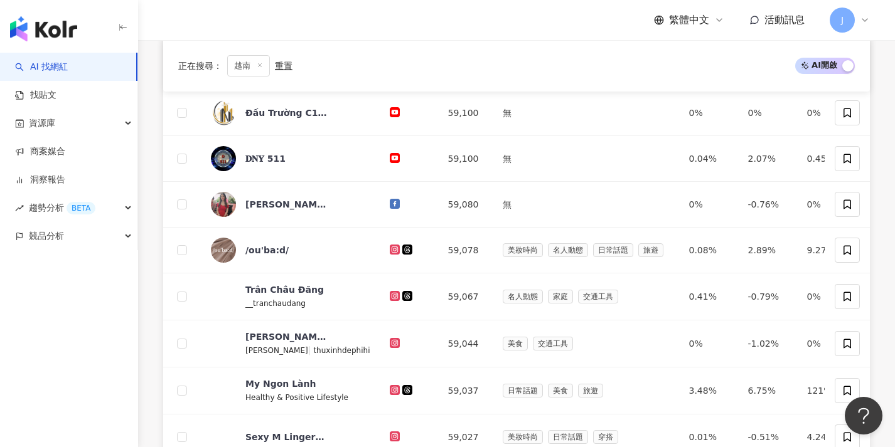
scroll to position [655, 0]
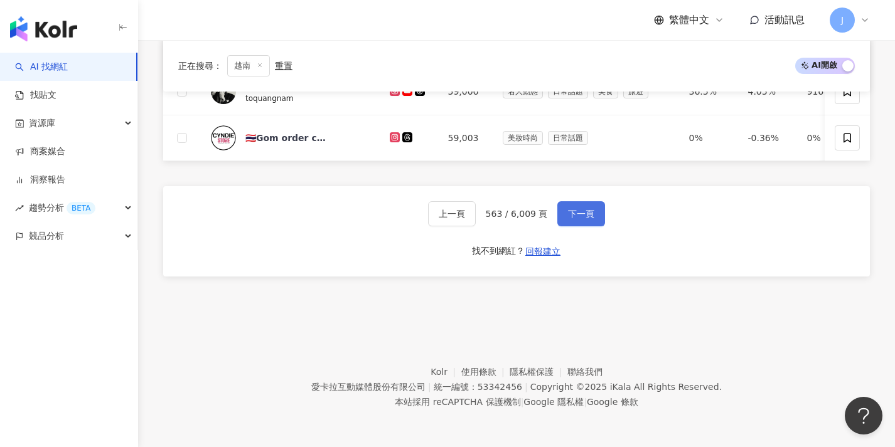
click at [576, 220] on button "下一頁" at bounding box center [581, 213] width 48 height 25
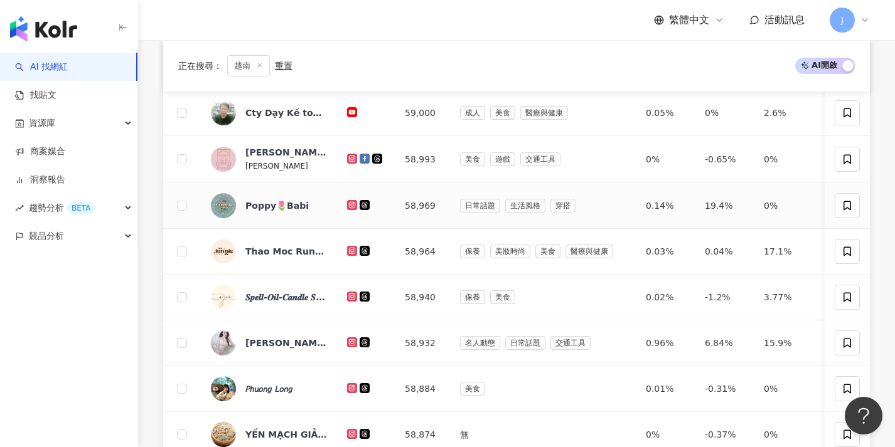
scroll to position [651, 0]
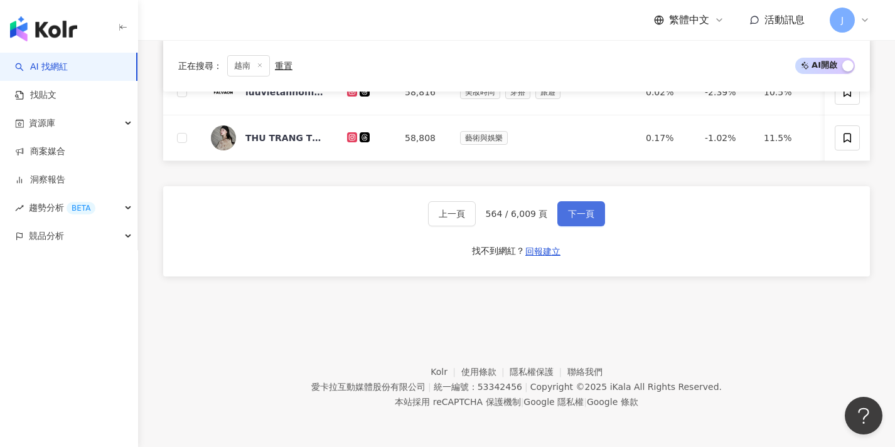
click at [575, 220] on button "下一頁" at bounding box center [581, 213] width 48 height 25
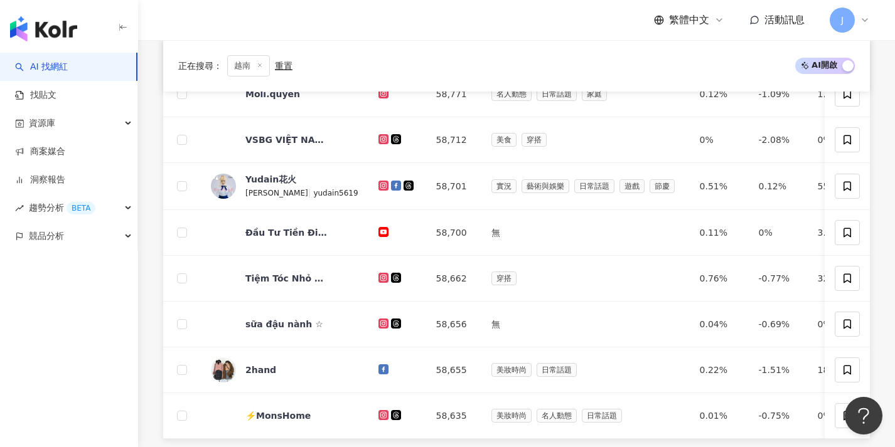
scroll to position [653, 0]
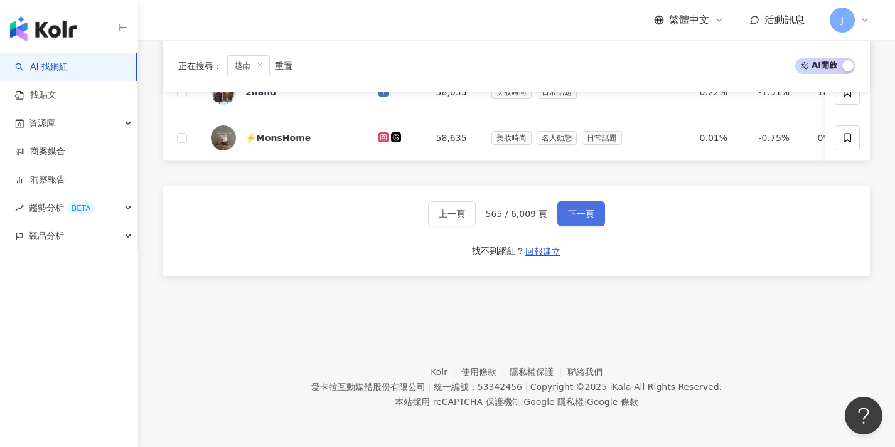
click at [575, 220] on button "下一頁" at bounding box center [581, 213] width 48 height 25
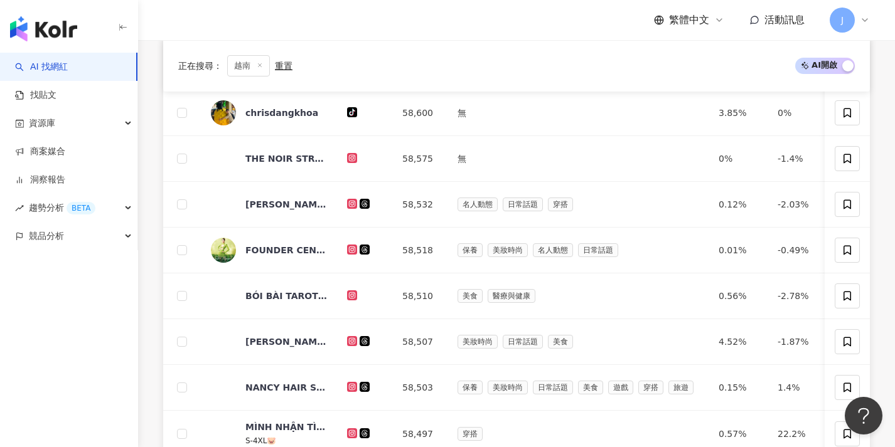
scroll to position [606, 0]
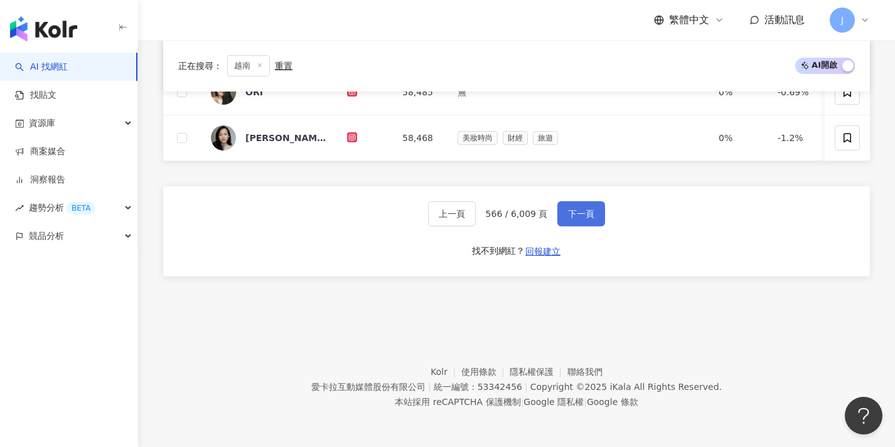
click at [575, 220] on button "下一頁" at bounding box center [581, 213] width 48 height 25
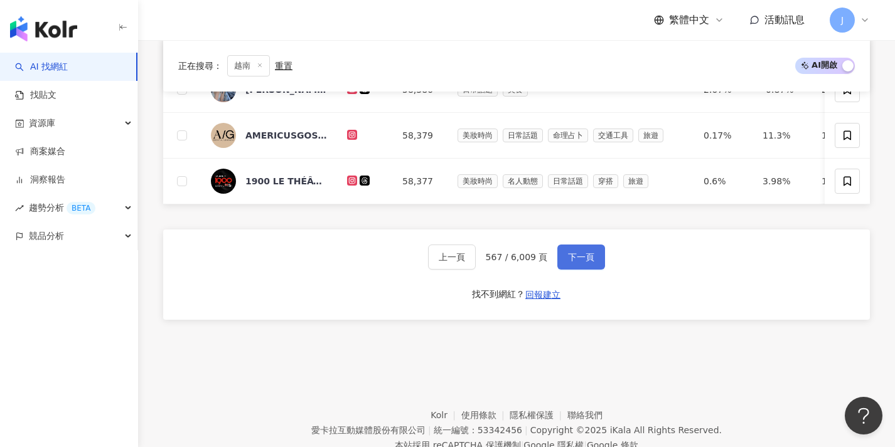
scroll to position [604, 0]
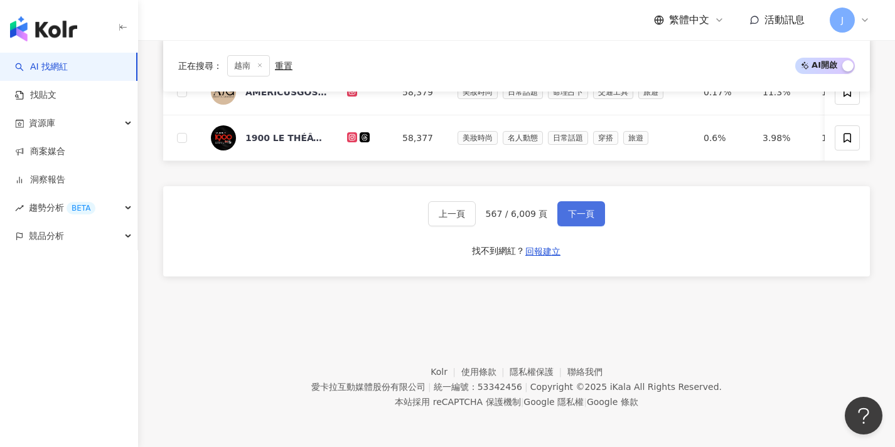
click at [575, 220] on button "下一頁" at bounding box center [581, 213] width 48 height 25
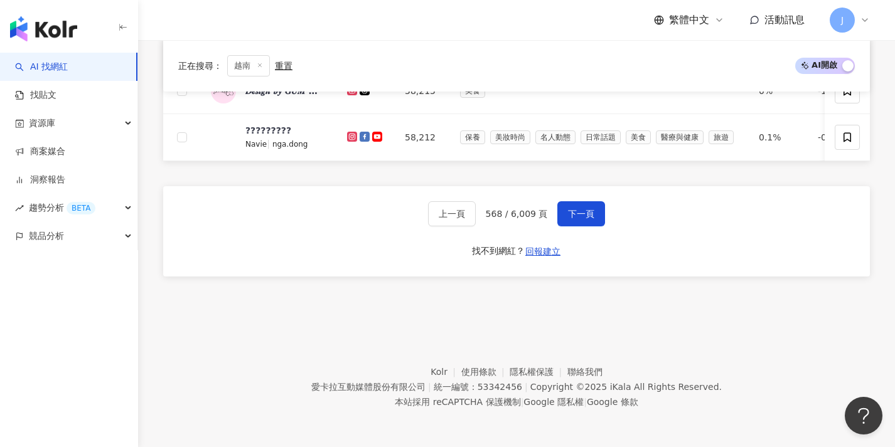
scroll to position [651, 0]
click at [568, 214] on span "下一頁" at bounding box center [581, 214] width 26 height 10
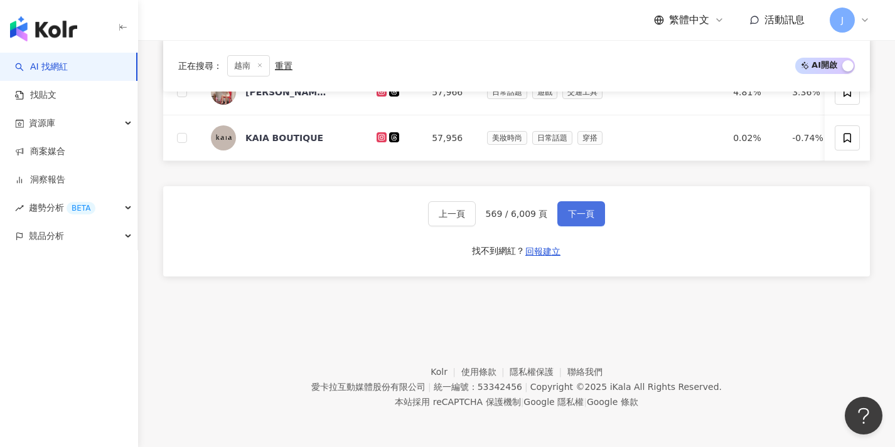
click at [584, 203] on button "下一頁" at bounding box center [581, 213] width 48 height 25
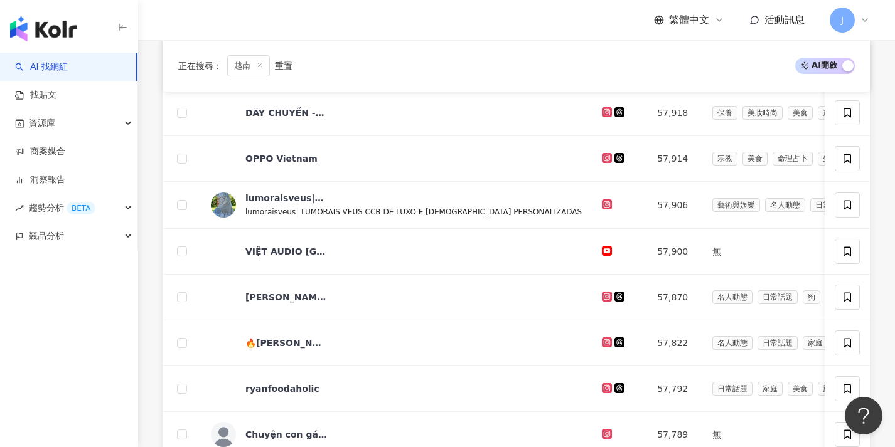
scroll to position [653, 0]
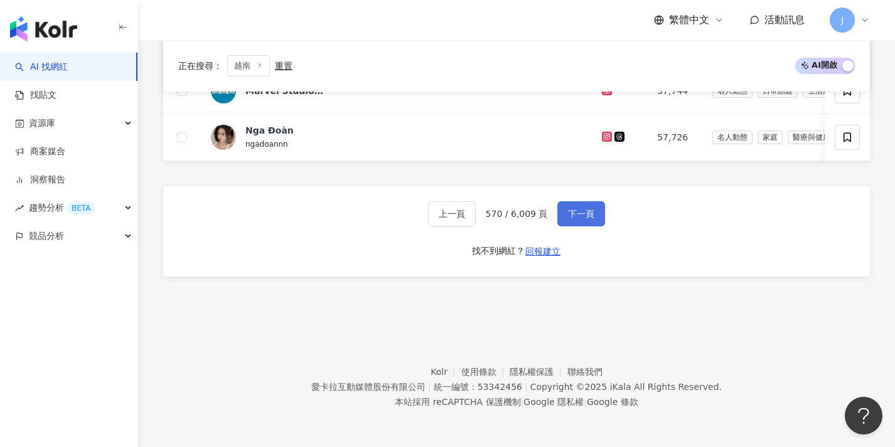
drag, startPoint x: 563, startPoint y: 220, endPoint x: 566, endPoint y: 226, distance: 7.0
click at [564, 221] on button "下一頁" at bounding box center [581, 213] width 48 height 25
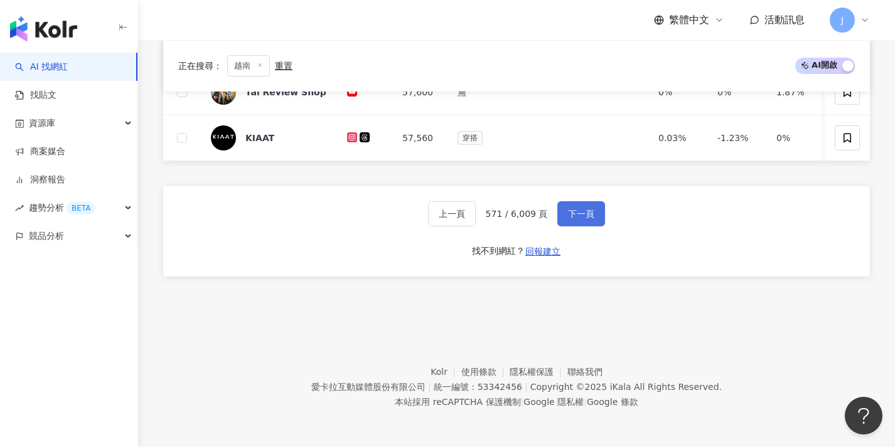
click at [572, 212] on span "下一頁" at bounding box center [581, 214] width 26 height 10
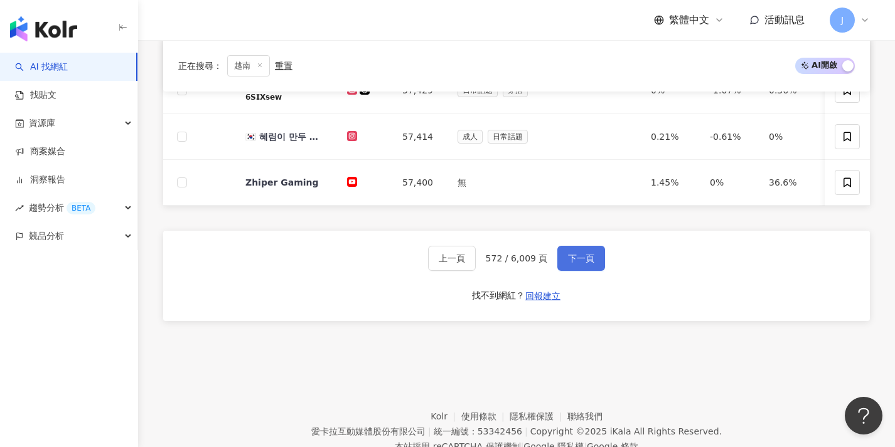
scroll to position [606, 0]
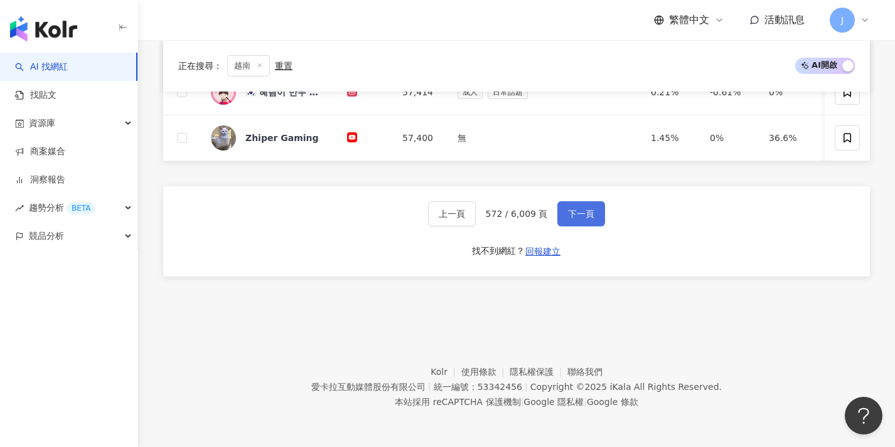
click at [561, 220] on button "下一頁" at bounding box center [581, 213] width 48 height 25
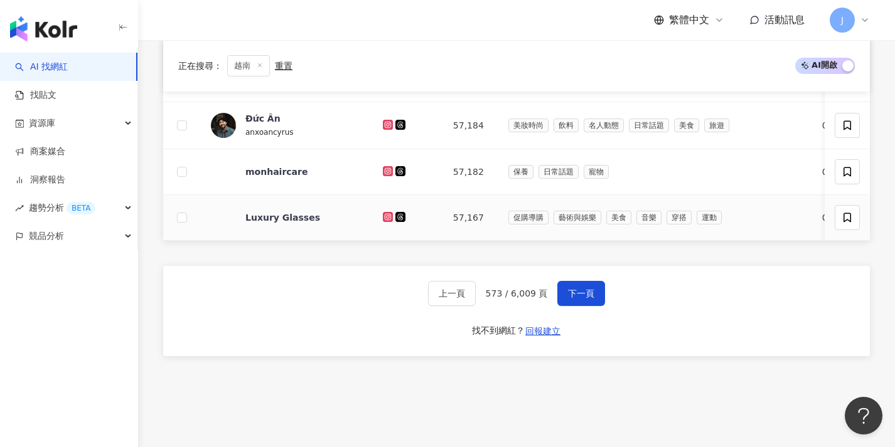
scroll to position [653, 0]
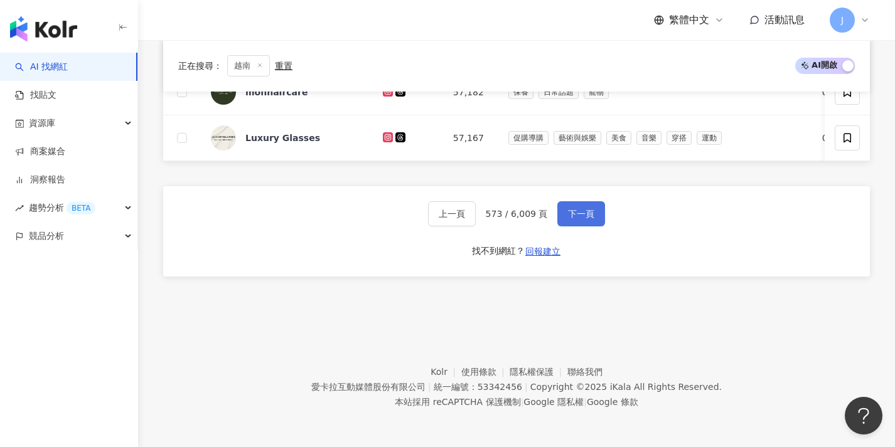
click at [570, 205] on button "下一頁" at bounding box center [581, 213] width 48 height 25
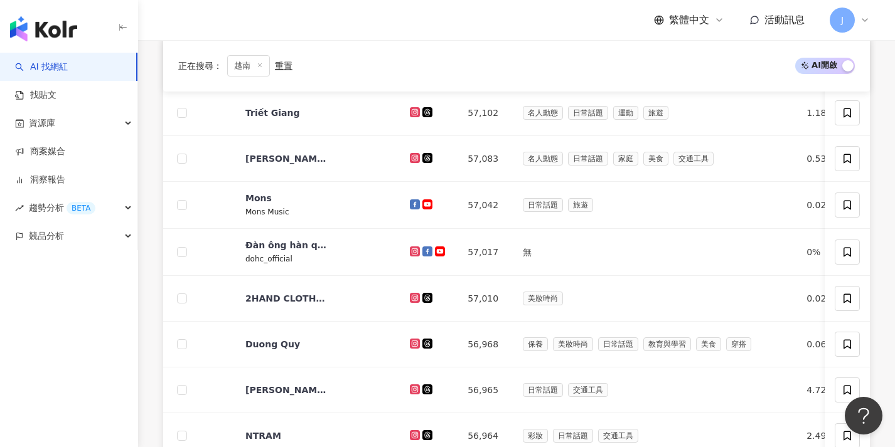
scroll to position [654, 0]
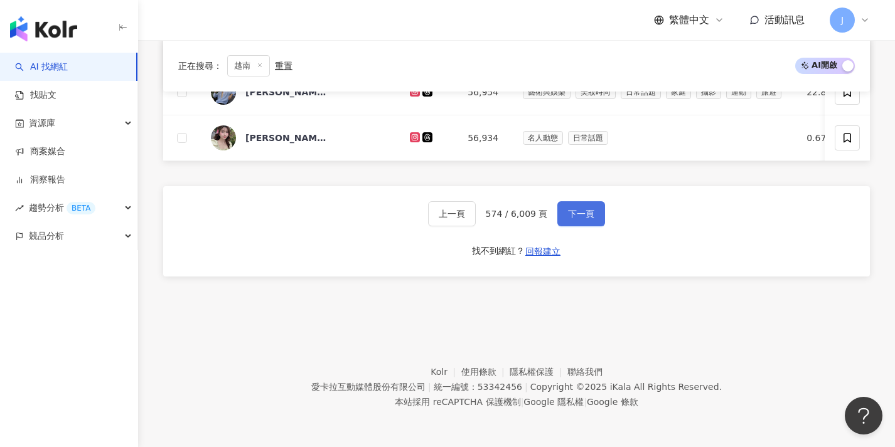
click at [565, 208] on button "下一頁" at bounding box center [581, 213] width 48 height 25
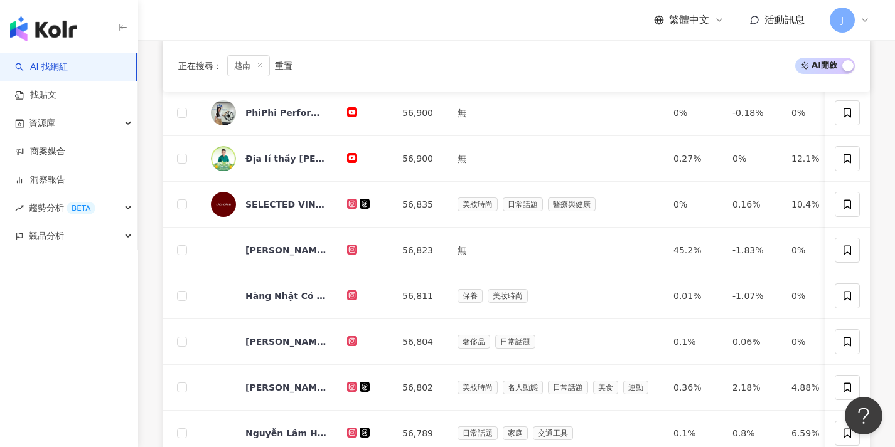
scroll to position [604, 0]
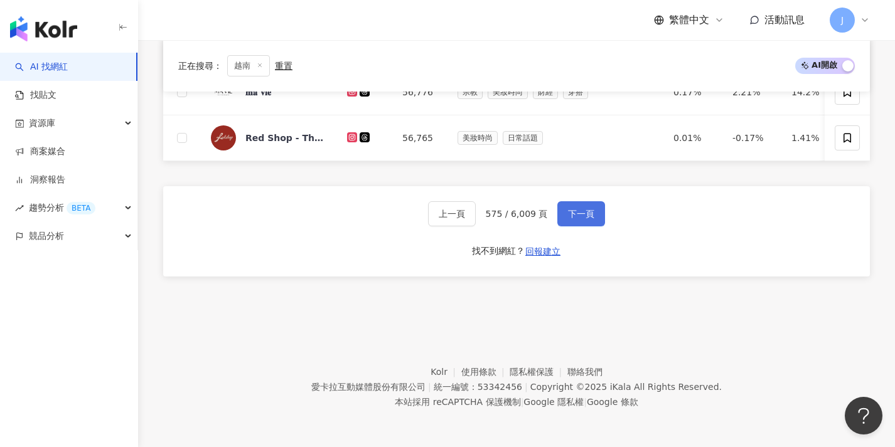
click at [562, 206] on button "下一頁" at bounding box center [581, 213] width 48 height 25
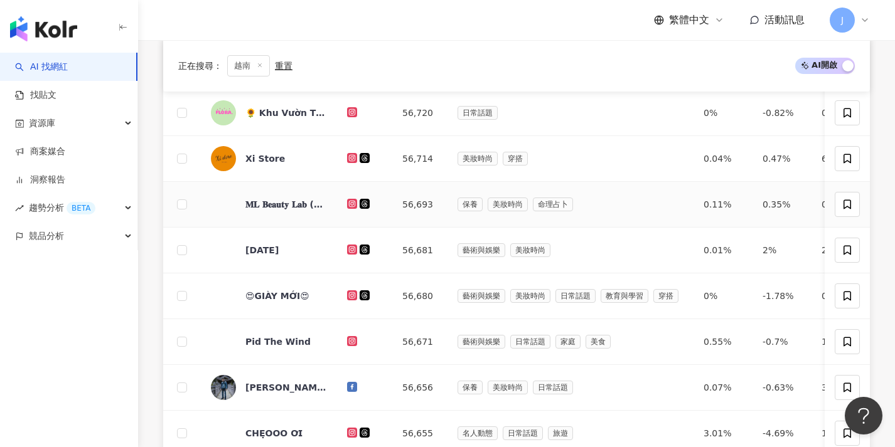
scroll to position [650, 0]
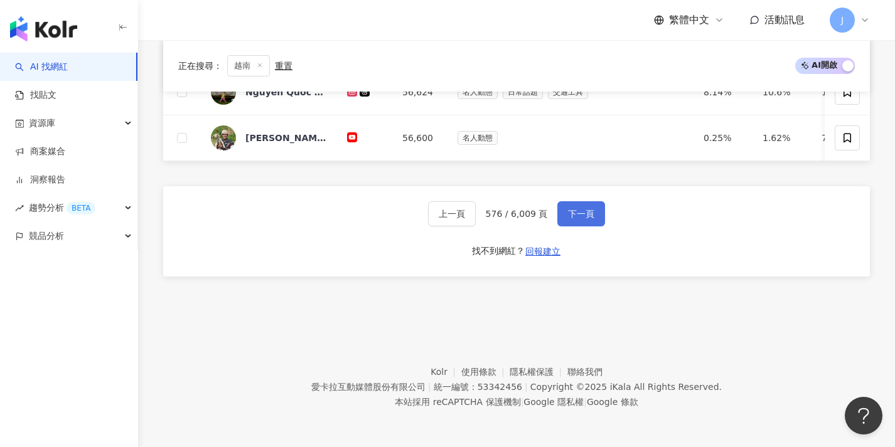
click at [559, 204] on button "下一頁" at bounding box center [581, 213] width 48 height 25
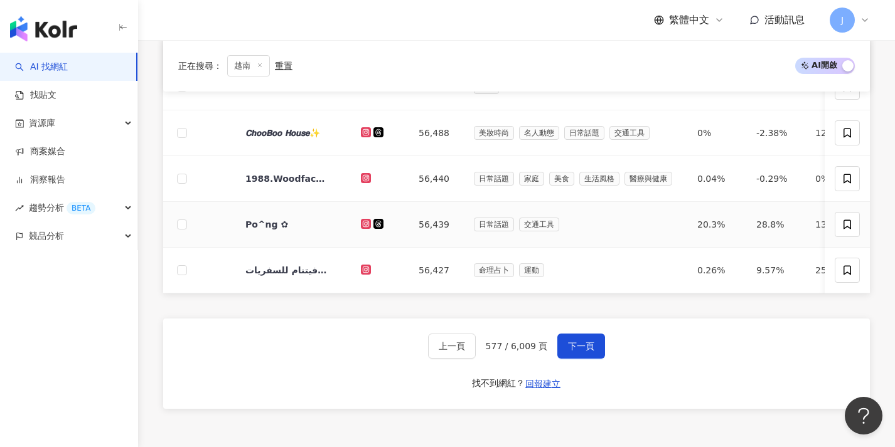
scroll to position [653, 0]
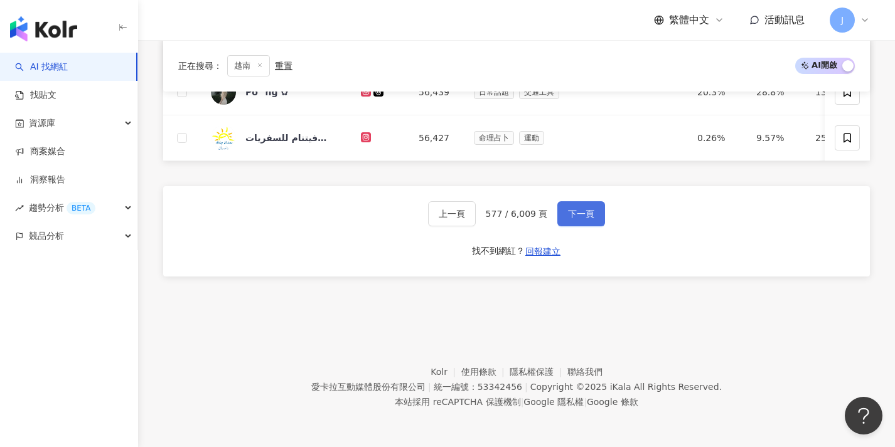
click at [565, 223] on button "下一頁" at bounding box center [581, 213] width 48 height 25
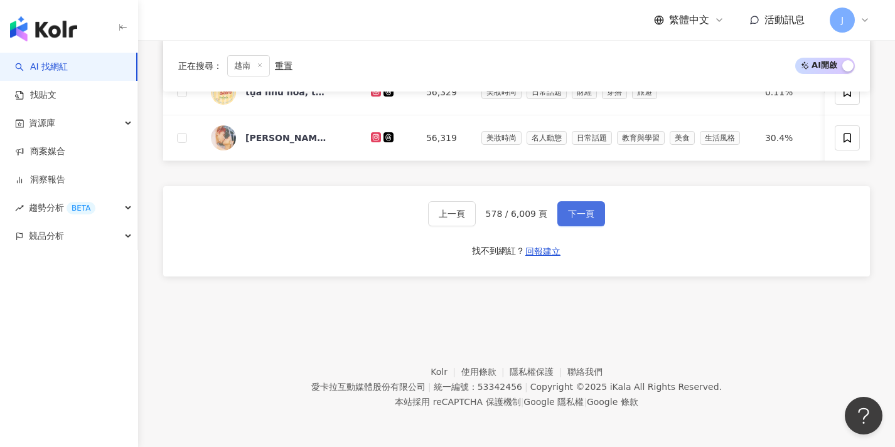
click at [561, 223] on button "下一頁" at bounding box center [581, 213] width 48 height 25
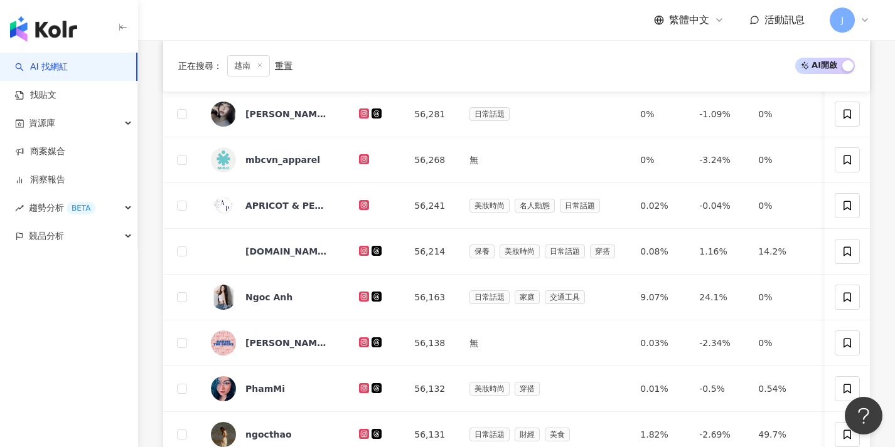
scroll to position [651, 0]
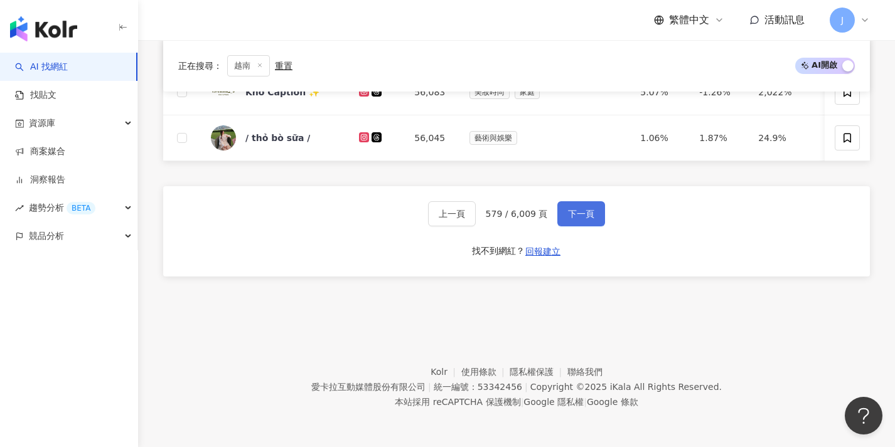
click at [568, 221] on button "下一頁" at bounding box center [581, 213] width 48 height 25
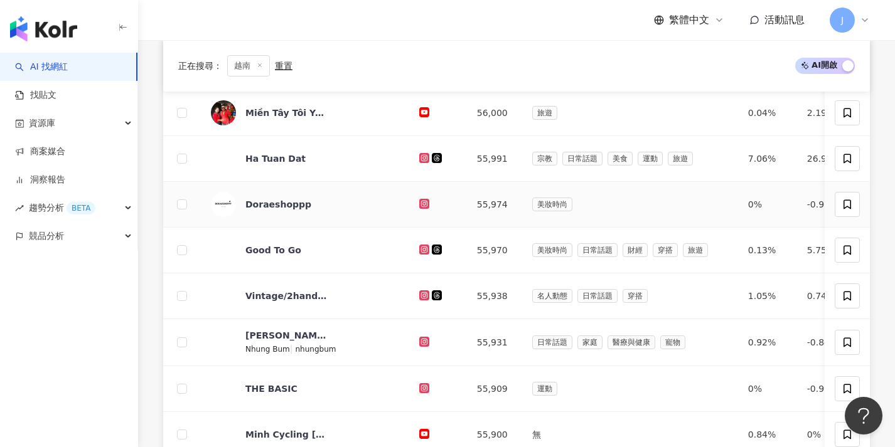
scroll to position [653, 0]
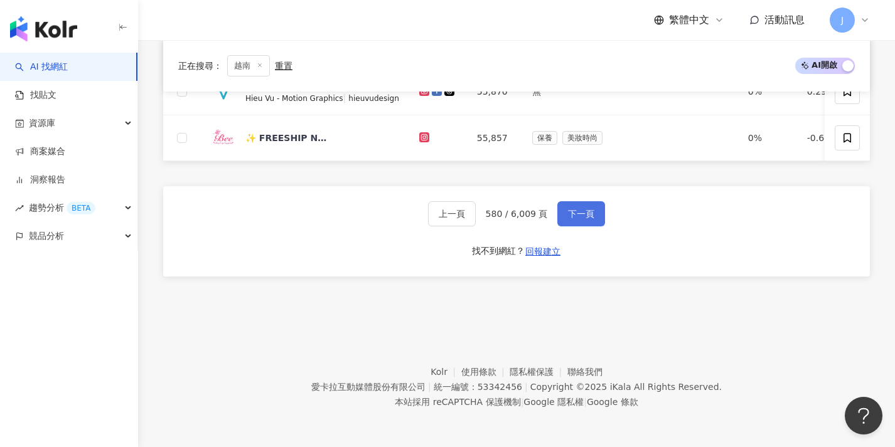
click at [565, 221] on button "下一頁" at bounding box center [581, 213] width 48 height 25
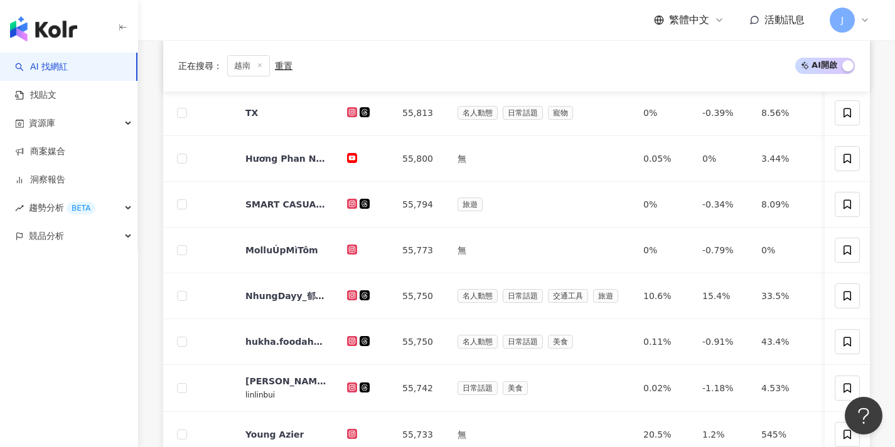
scroll to position [606, 0]
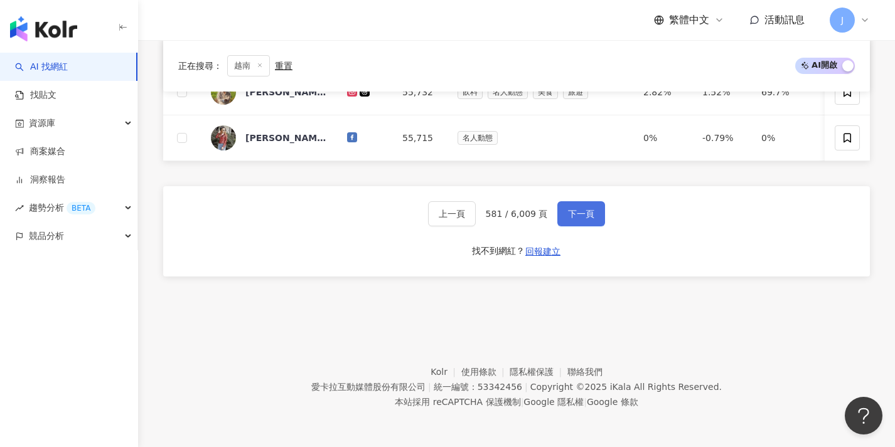
click at [568, 225] on button "下一頁" at bounding box center [581, 213] width 48 height 25
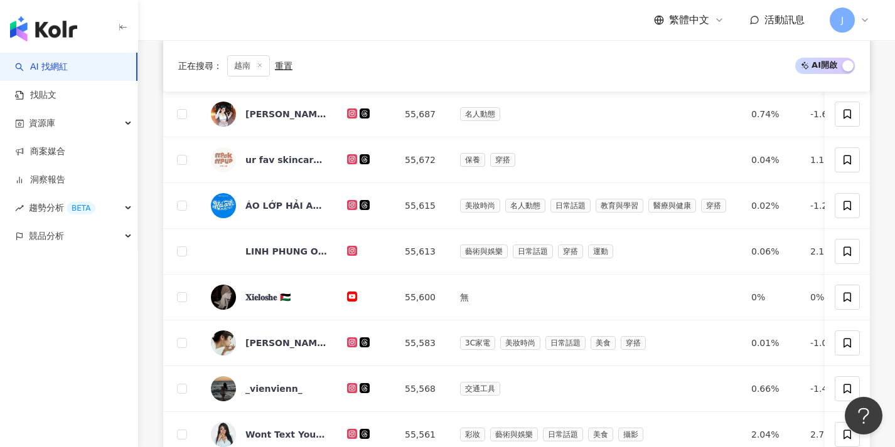
scroll to position [651, 0]
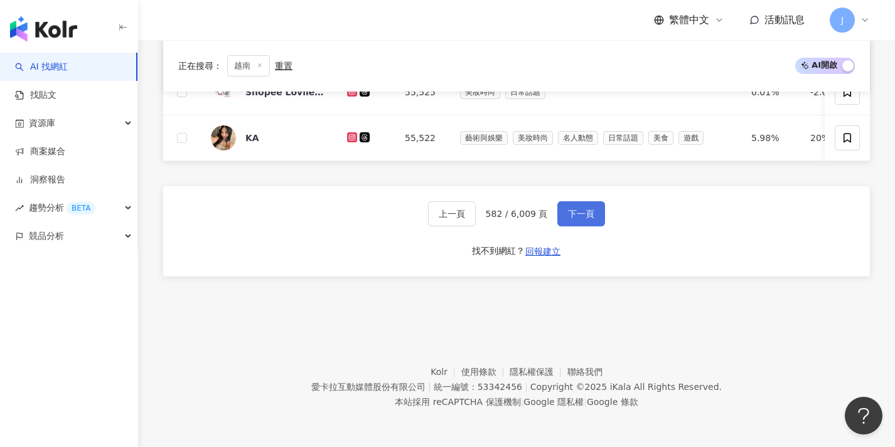
click at [565, 220] on button "下一頁" at bounding box center [581, 213] width 48 height 25
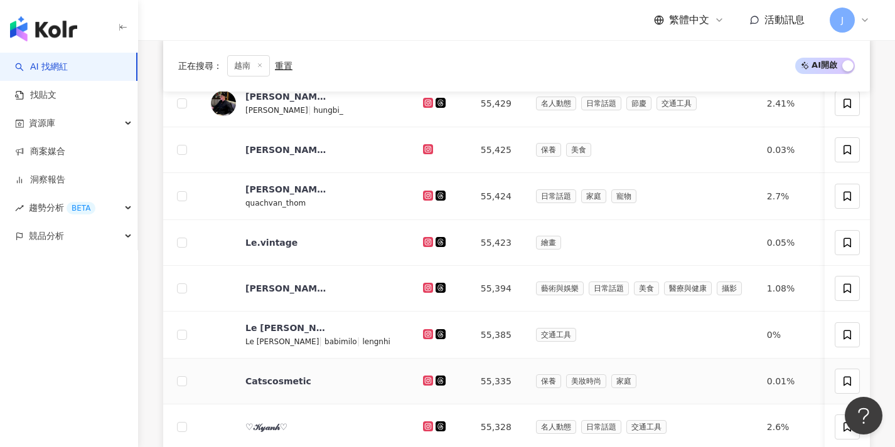
scroll to position [656, 0]
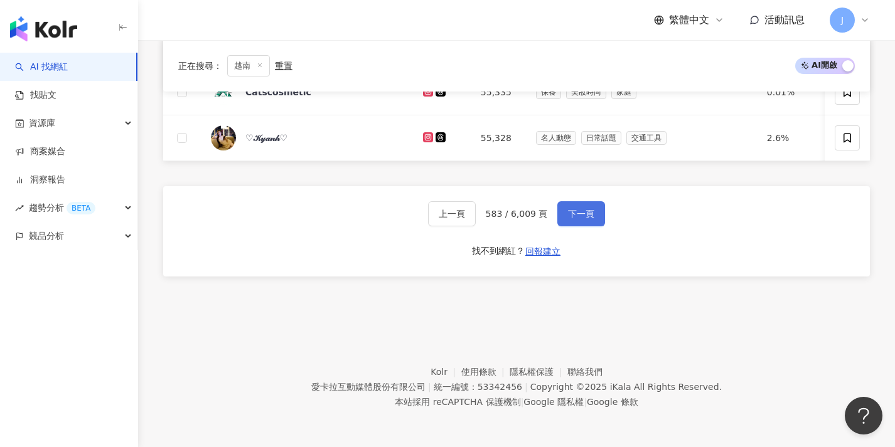
click at [567, 218] on button "下一頁" at bounding box center [581, 213] width 48 height 25
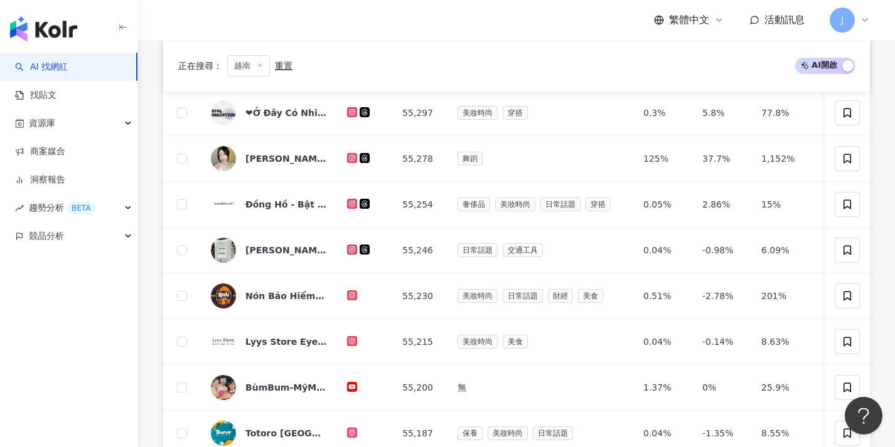
scroll to position [650, 0]
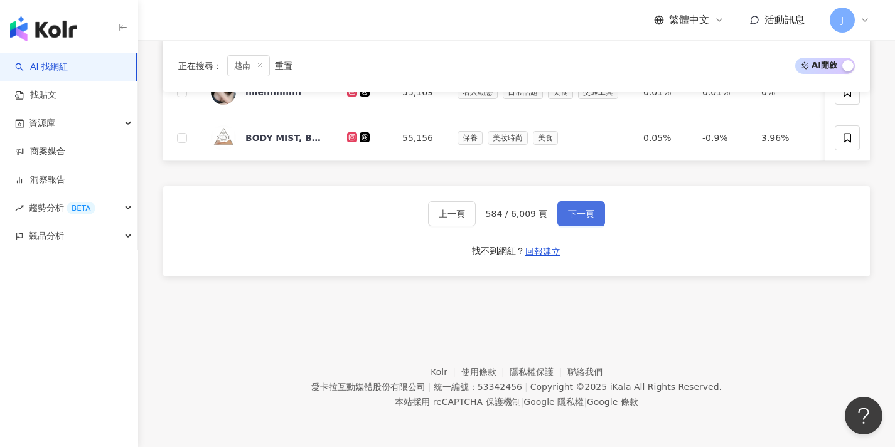
click at [568, 218] on span "下一頁" at bounding box center [581, 214] width 26 height 10
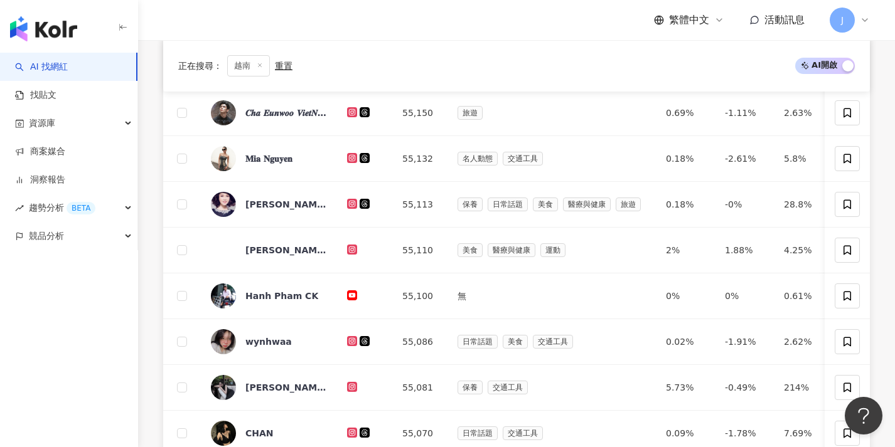
scroll to position [604, 0]
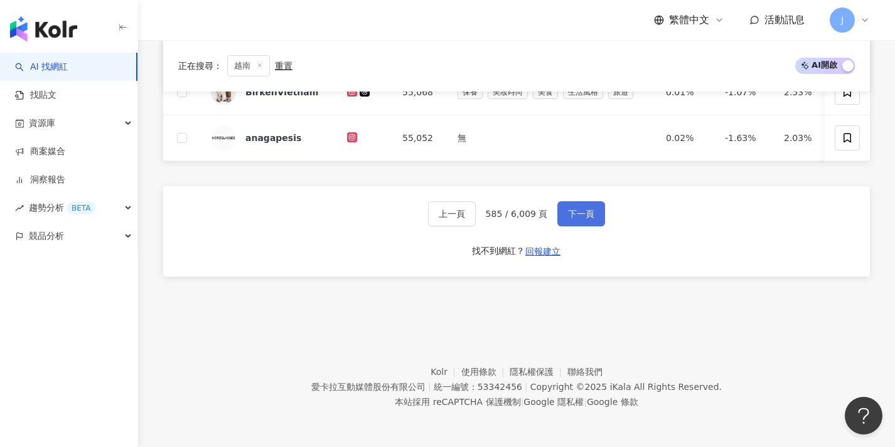
click at [568, 218] on span "下一頁" at bounding box center [581, 214] width 26 height 10
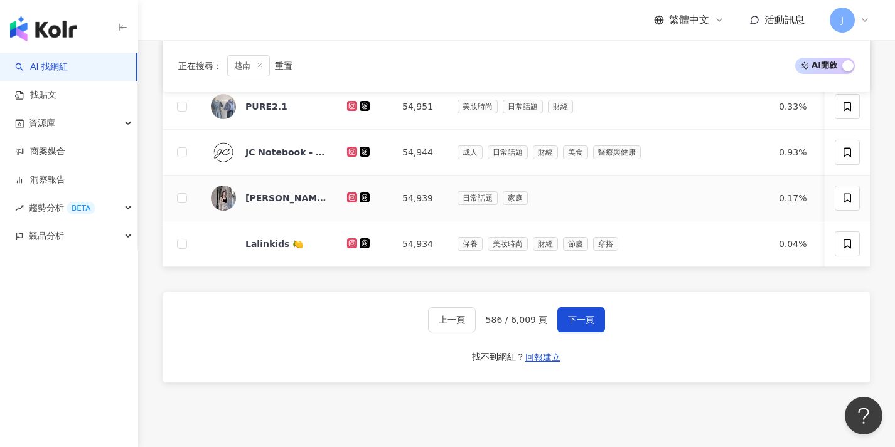
scroll to position [651, 0]
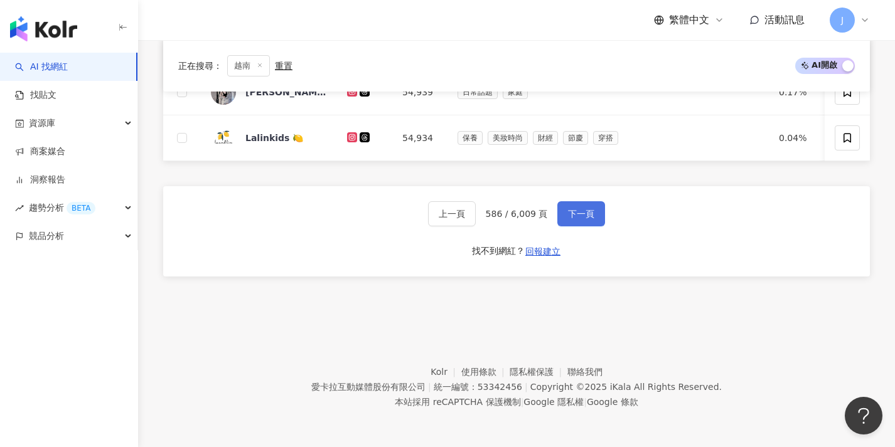
click at [568, 218] on span "下一頁" at bounding box center [581, 214] width 26 height 10
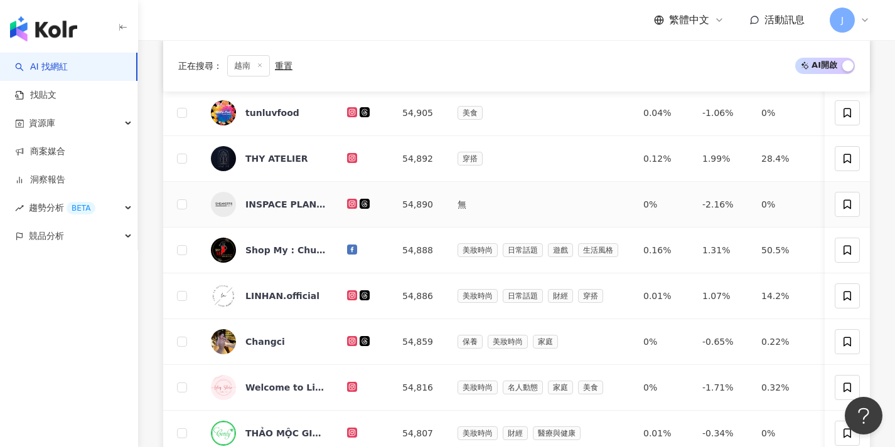
scroll to position [558, 0]
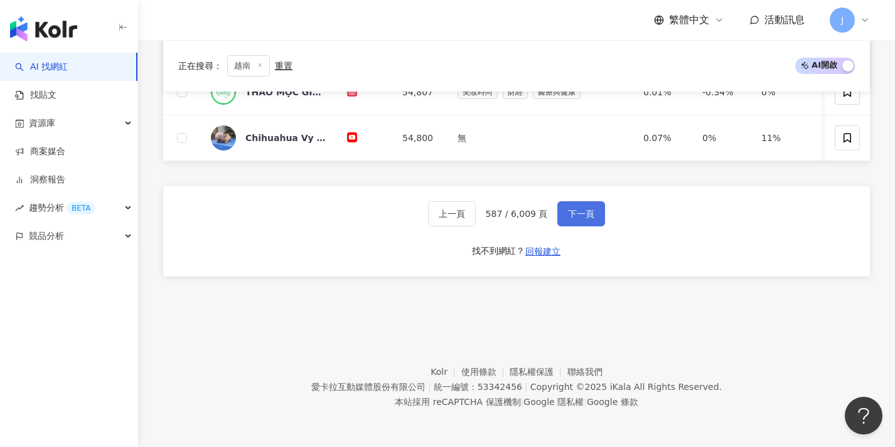
click at [563, 218] on button "下一頁" at bounding box center [581, 213] width 48 height 25
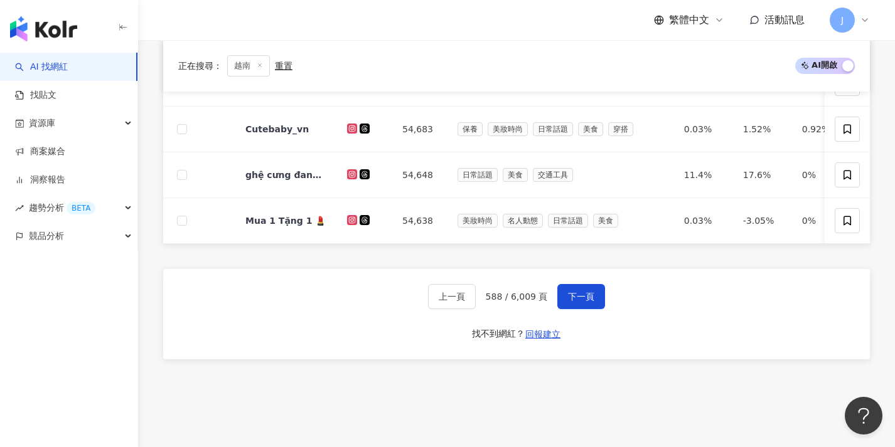
scroll to position [650, 0]
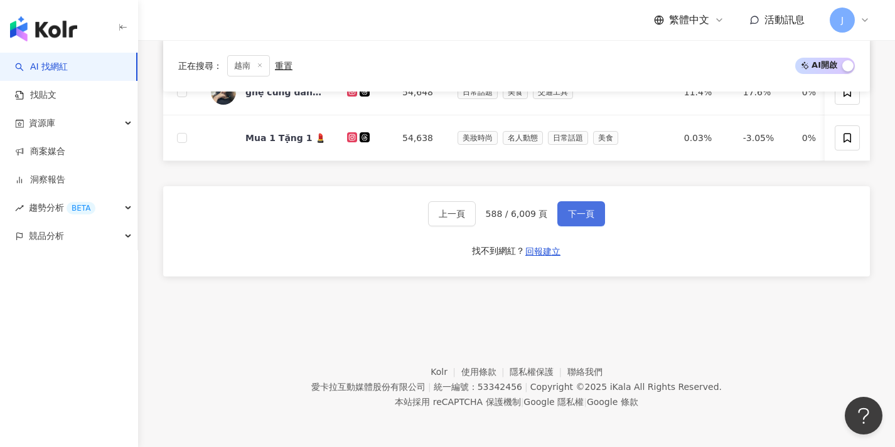
click at [563, 218] on button "下一頁" at bounding box center [581, 213] width 48 height 25
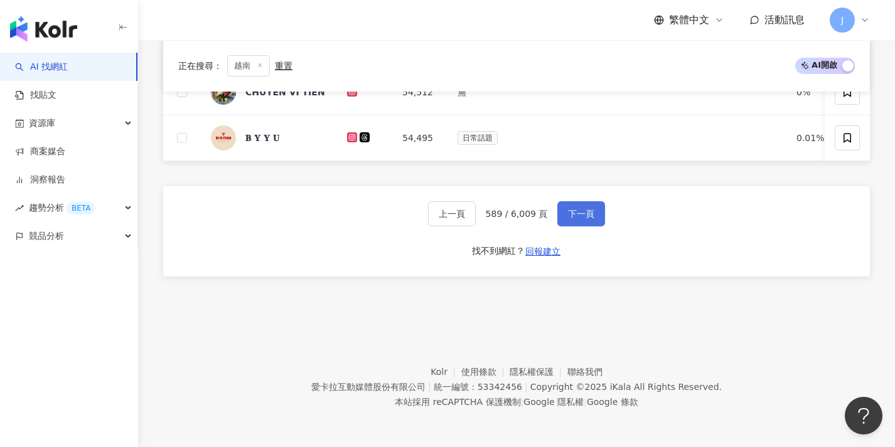
click at [563, 218] on button "下一頁" at bounding box center [581, 213] width 48 height 25
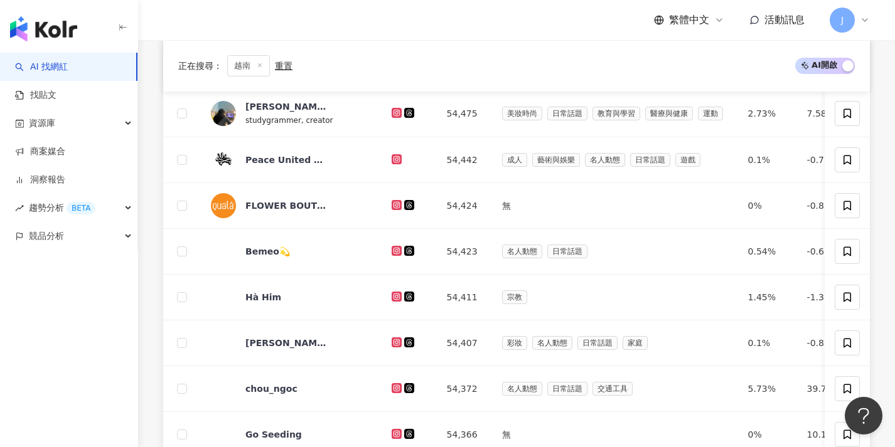
scroll to position [653, 0]
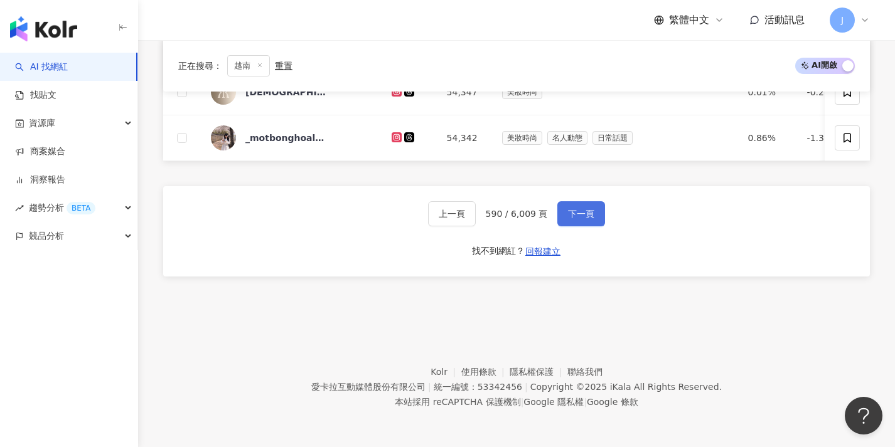
click at [563, 218] on button "下一頁" at bounding box center [581, 213] width 48 height 25
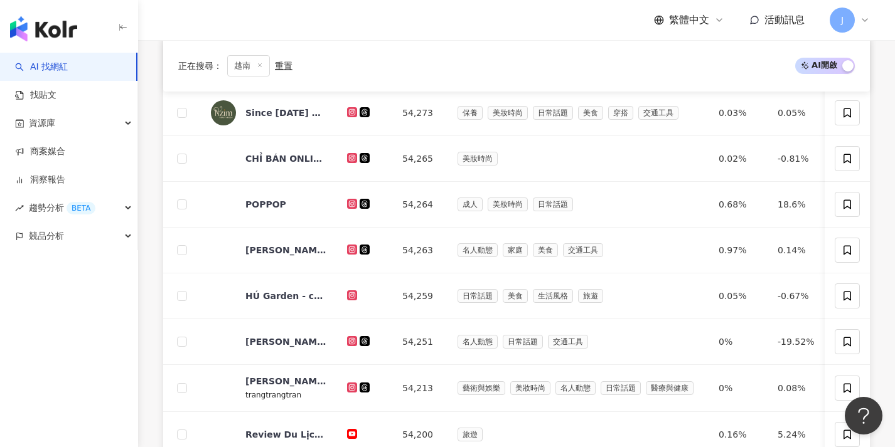
scroll to position [651, 0]
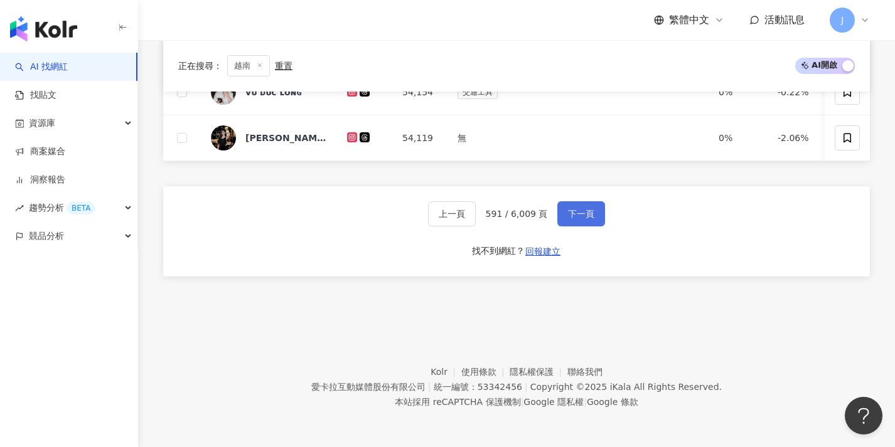
click at [563, 218] on button "下一頁" at bounding box center [581, 213] width 48 height 25
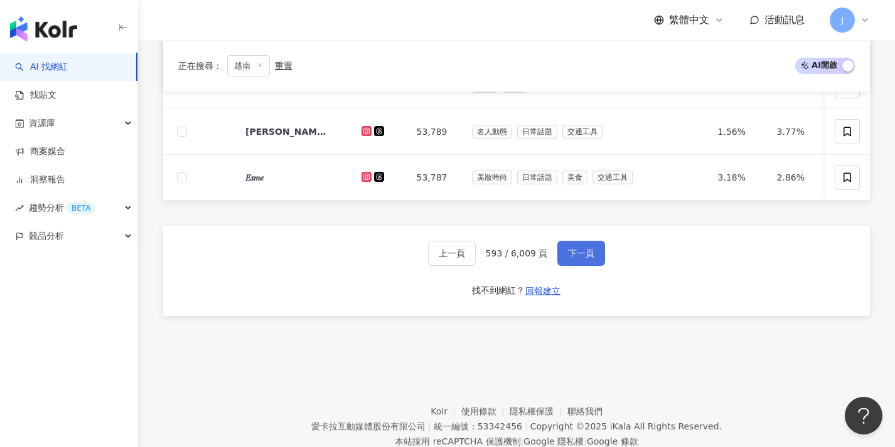
scroll to position [607, 0]
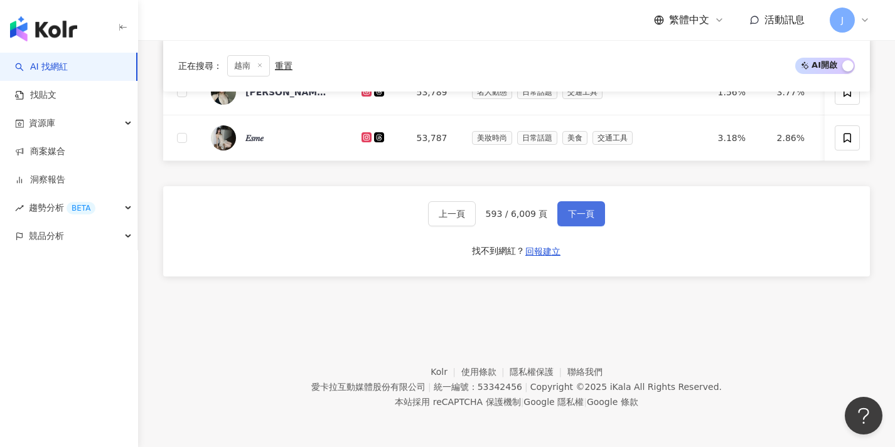
click at [563, 218] on button "下一頁" at bounding box center [581, 213] width 48 height 25
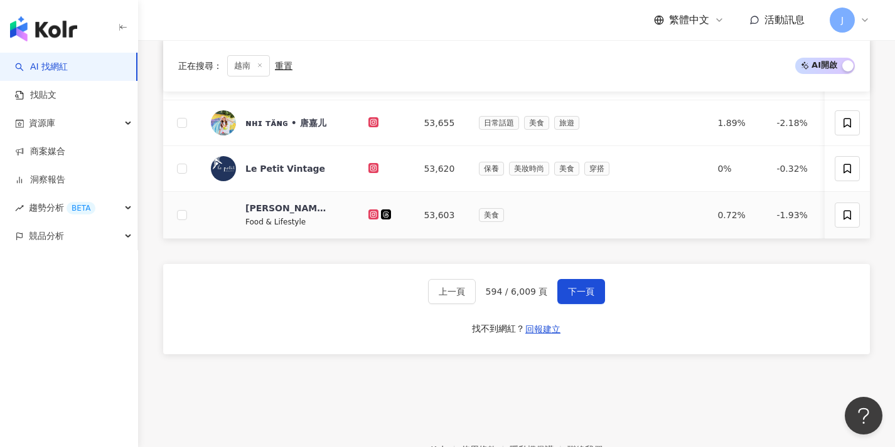
scroll to position [653, 0]
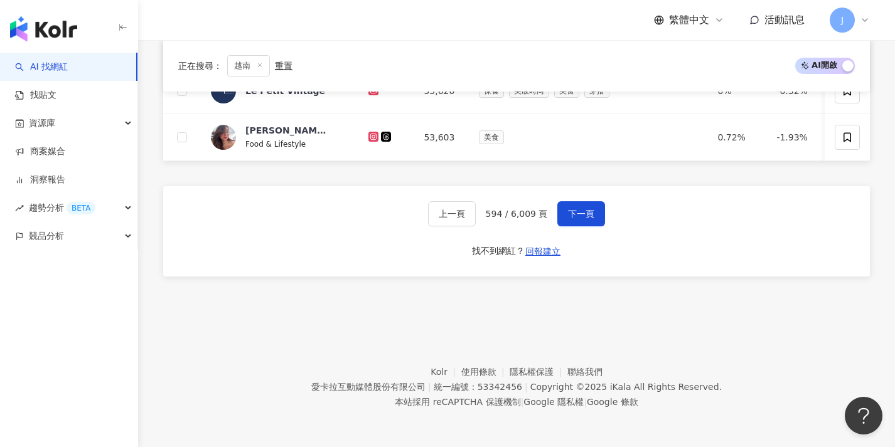
click at [572, 229] on div "上一頁 594 / 6,009 頁 下一頁 找不到網紅？ 回報建立" at bounding box center [516, 231] width 707 height 90
click at [574, 226] on button "下一頁" at bounding box center [581, 213] width 48 height 25
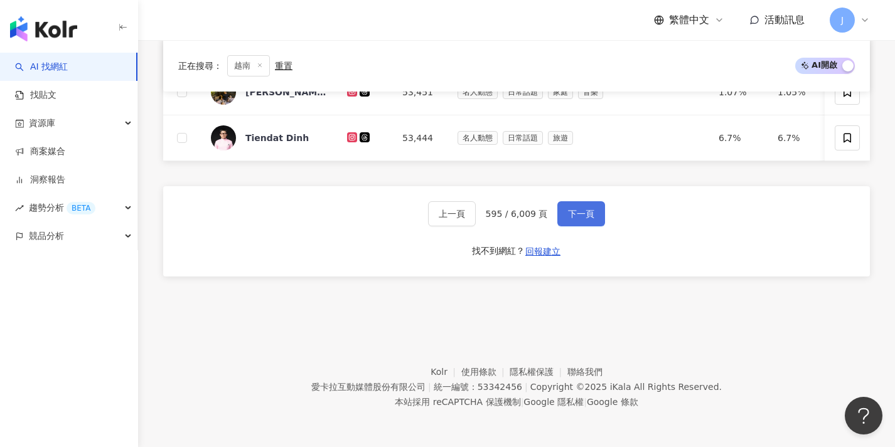
click at [574, 221] on button "下一頁" at bounding box center [581, 213] width 48 height 25
click at [573, 224] on button "下一頁" at bounding box center [581, 213] width 48 height 25
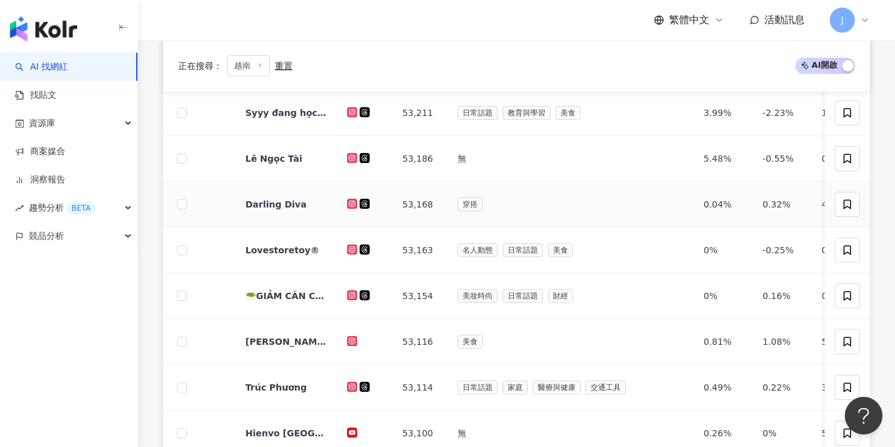
scroll to position [604, 0]
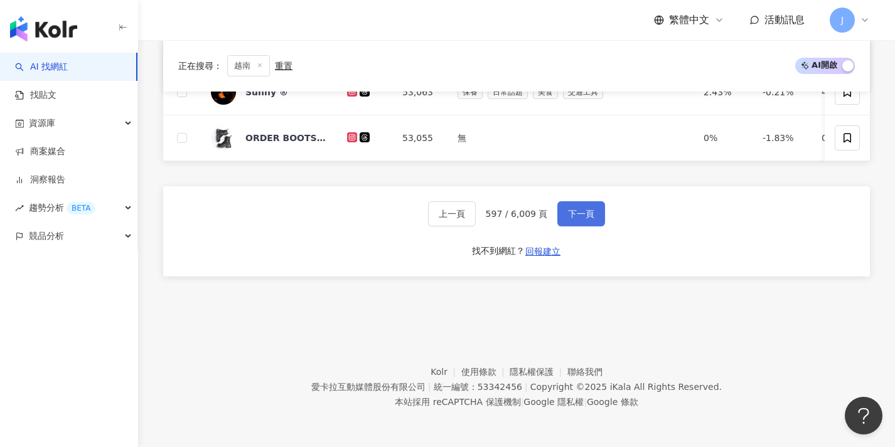
click at [565, 215] on button "下一頁" at bounding box center [581, 213] width 48 height 25
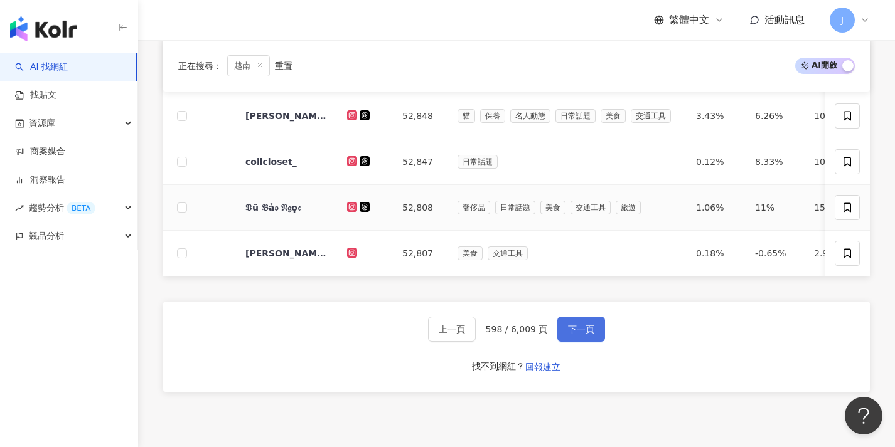
scroll to position [650, 0]
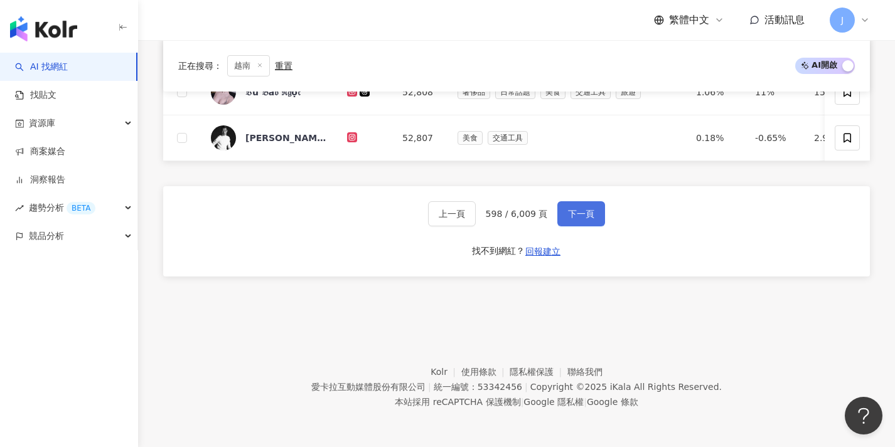
click at [570, 216] on span "下一頁" at bounding box center [581, 214] width 26 height 10
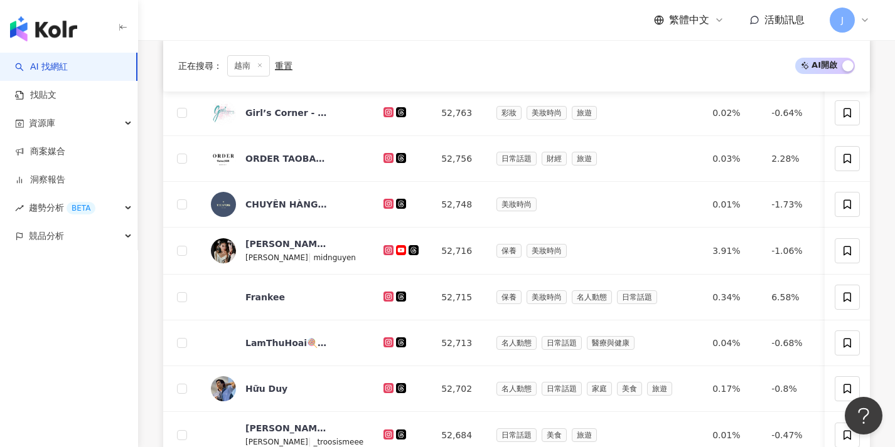
scroll to position [654, 0]
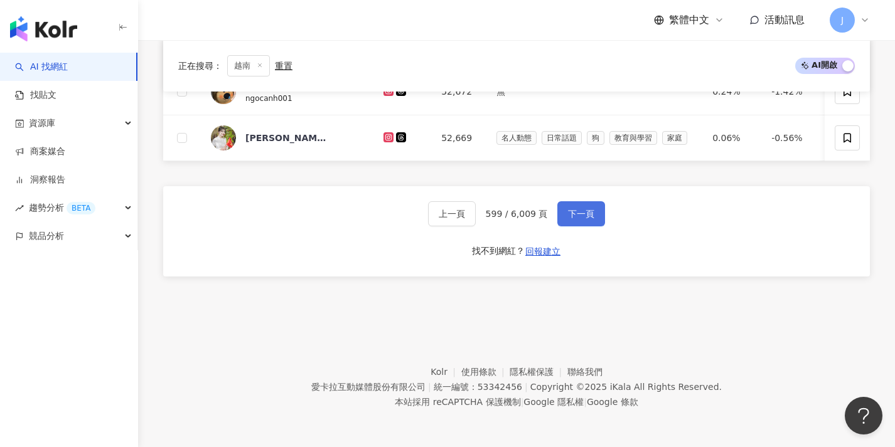
click at [598, 208] on button "下一頁" at bounding box center [581, 213] width 48 height 25
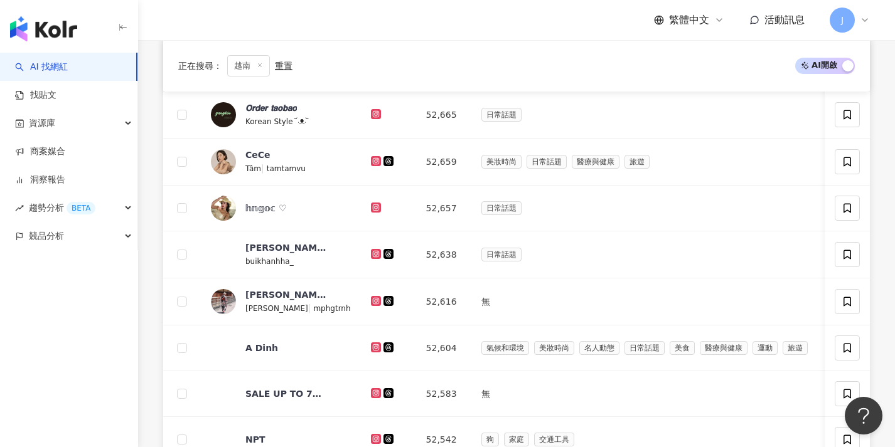
scroll to position [658, 0]
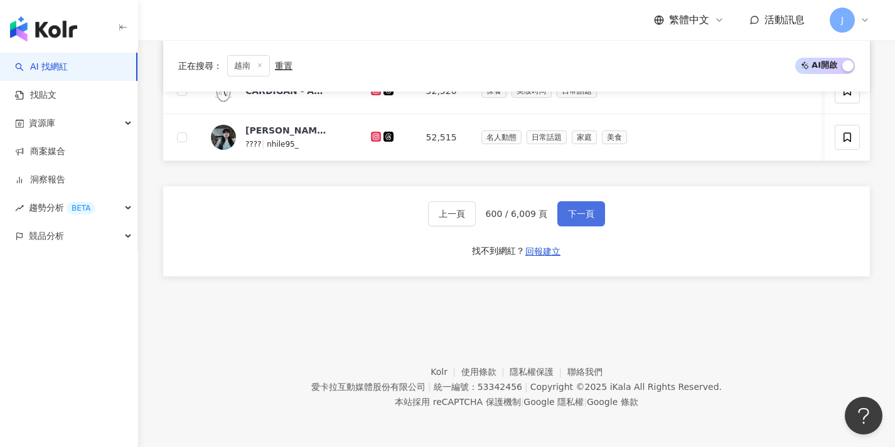
click at [589, 210] on span "下一頁" at bounding box center [581, 214] width 26 height 10
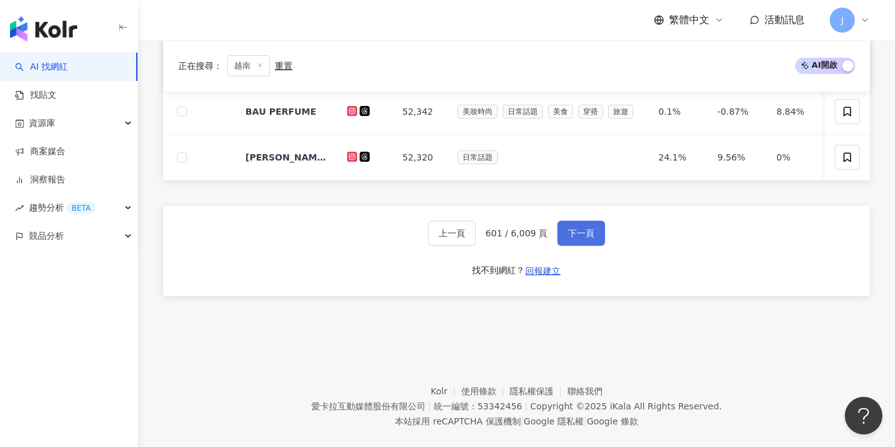
scroll to position [560, 0]
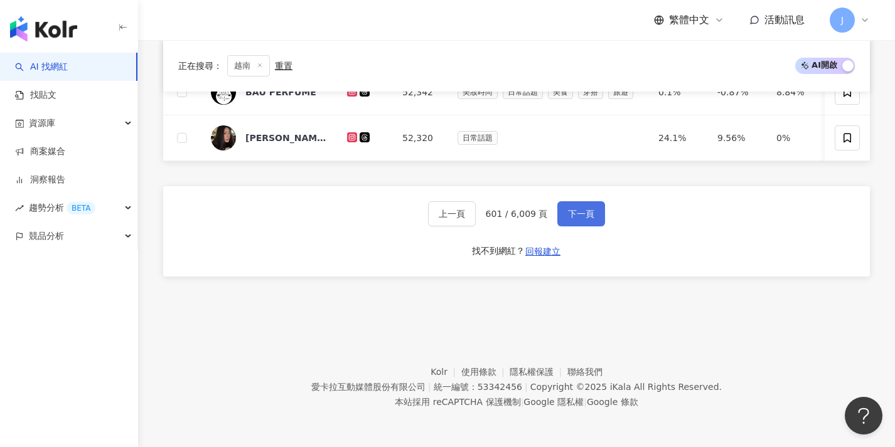
click at [589, 213] on span "下一頁" at bounding box center [581, 214] width 26 height 10
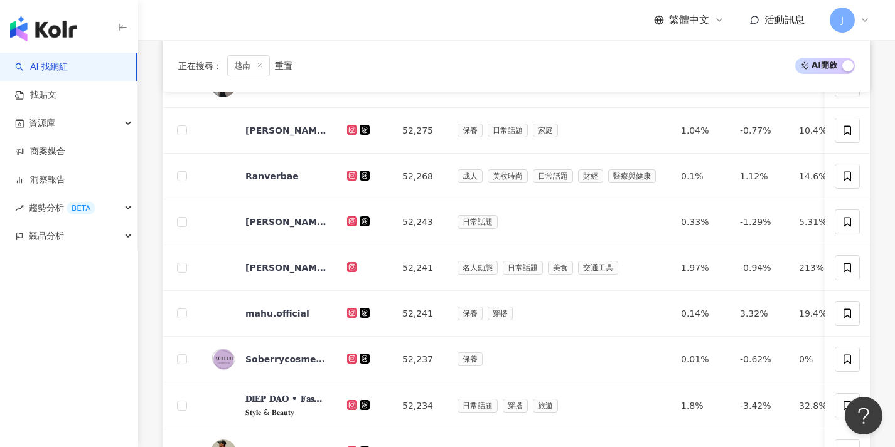
scroll to position [653, 0]
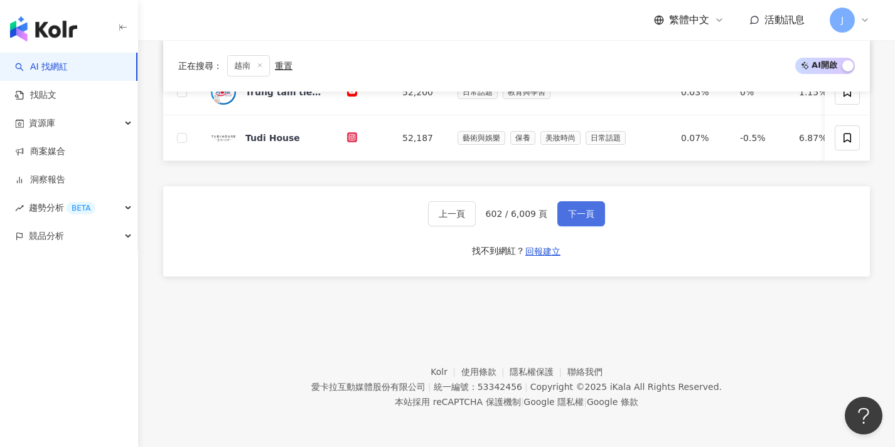
click at [589, 213] on span "下一頁" at bounding box center [581, 214] width 26 height 10
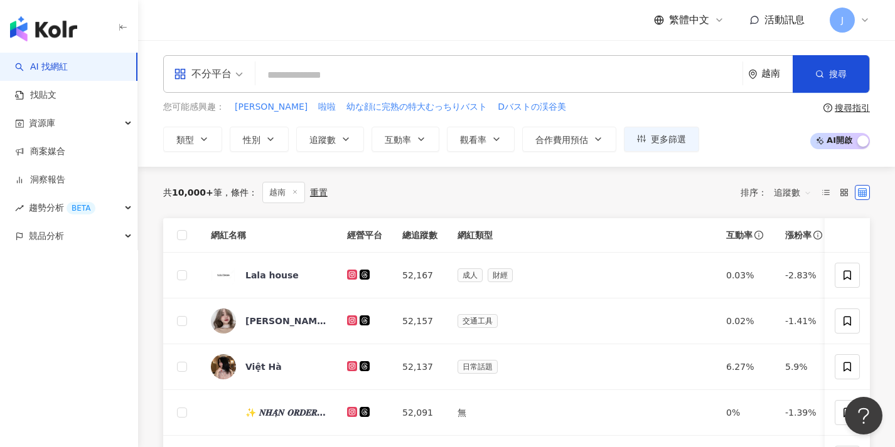
scroll to position [570, 0]
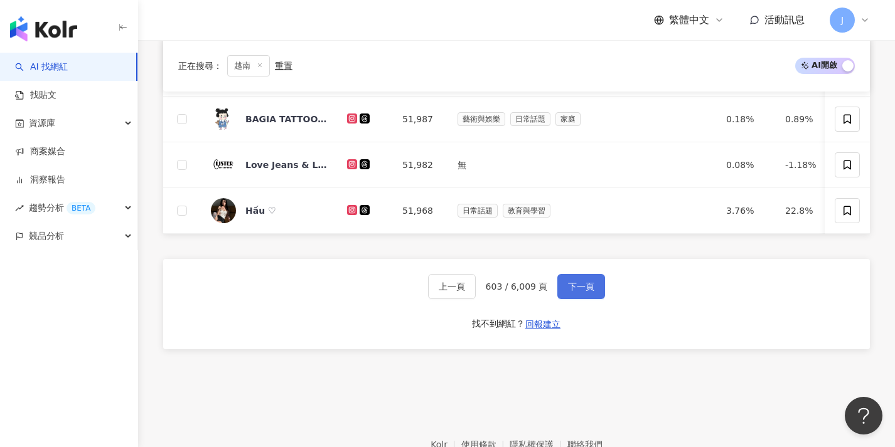
click at [579, 285] on button "下一頁" at bounding box center [581, 286] width 48 height 25
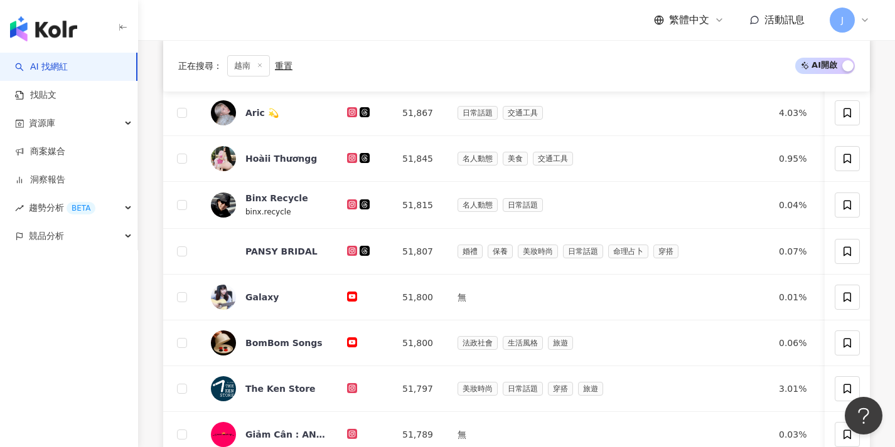
scroll to position [606, 0]
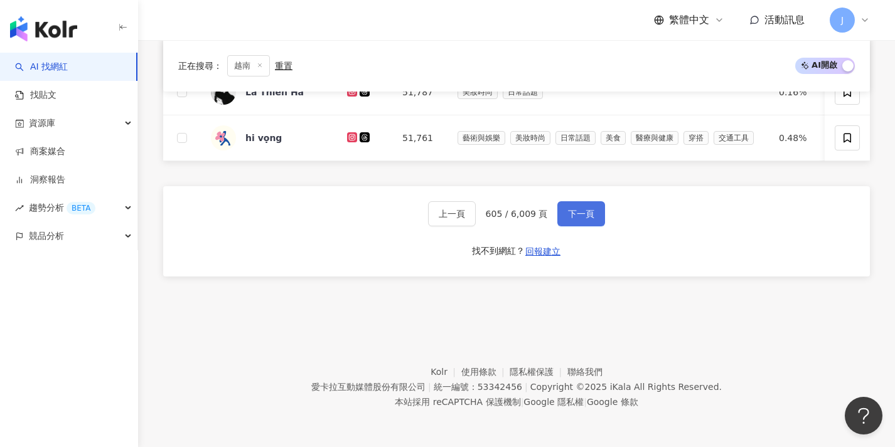
click at [586, 225] on button "下一頁" at bounding box center [581, 213] width 48 height 25
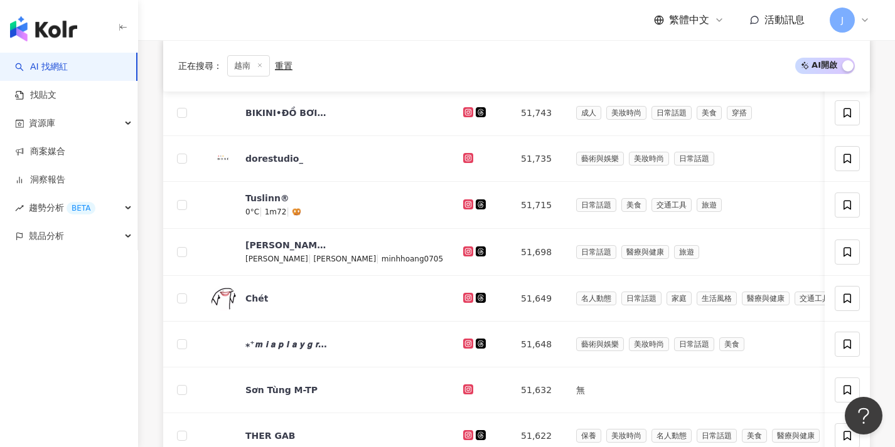
scroll to position [608, 0]
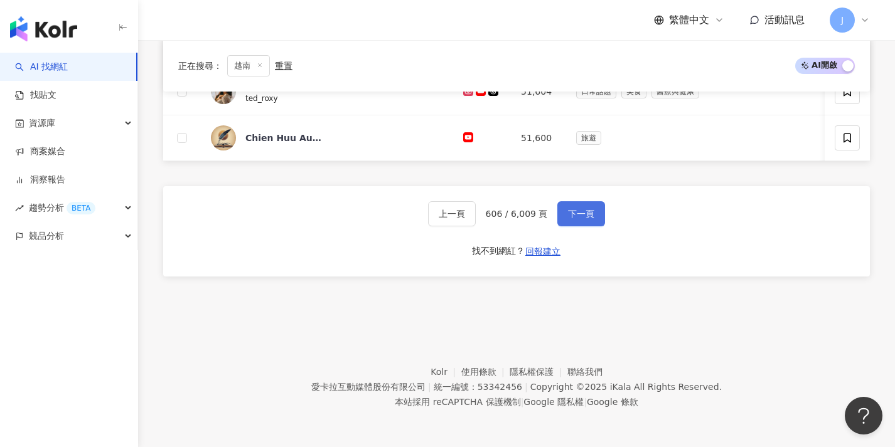
click at [586, 225] on button "下一頁" at bounding box center [581, 213] width 48 height 25
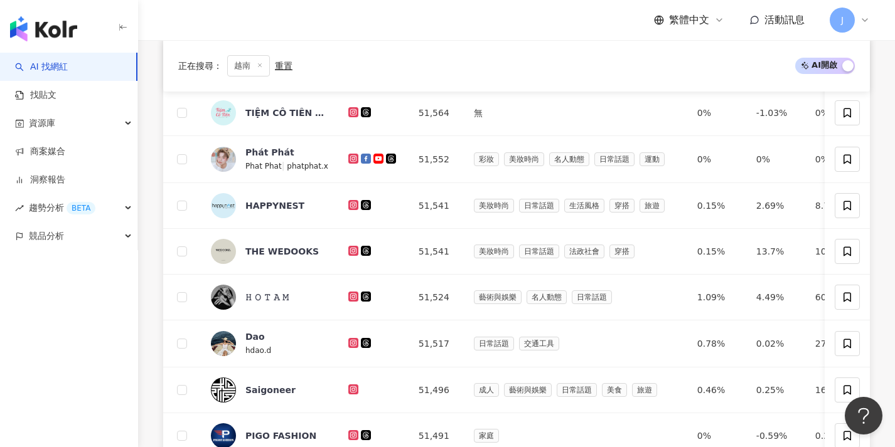
scroll to position [653, 0]
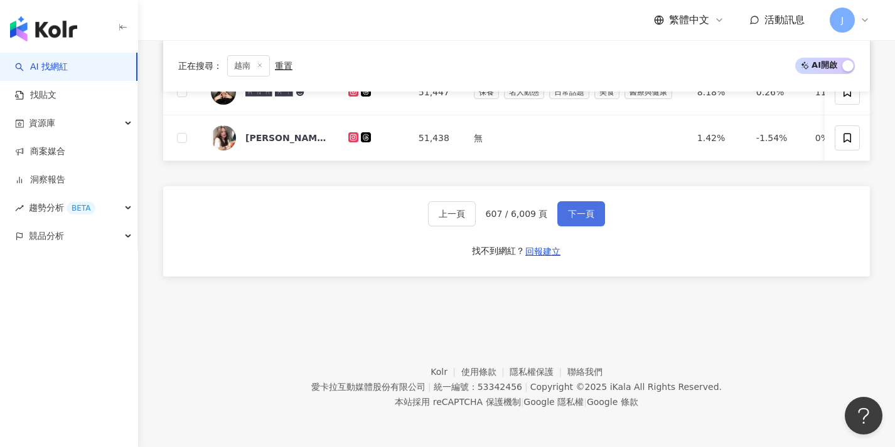
click at [574, 217] on span "下一頁" at bounding box center [581, 214] width 26 height 10
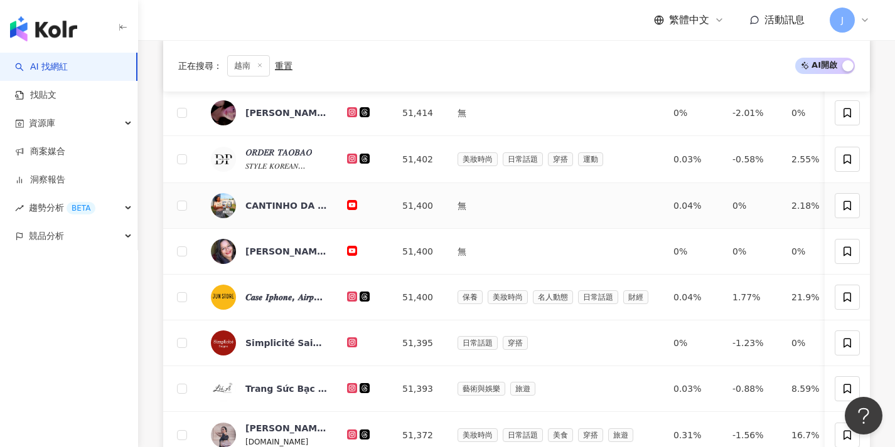
scroll to position [607, 0]
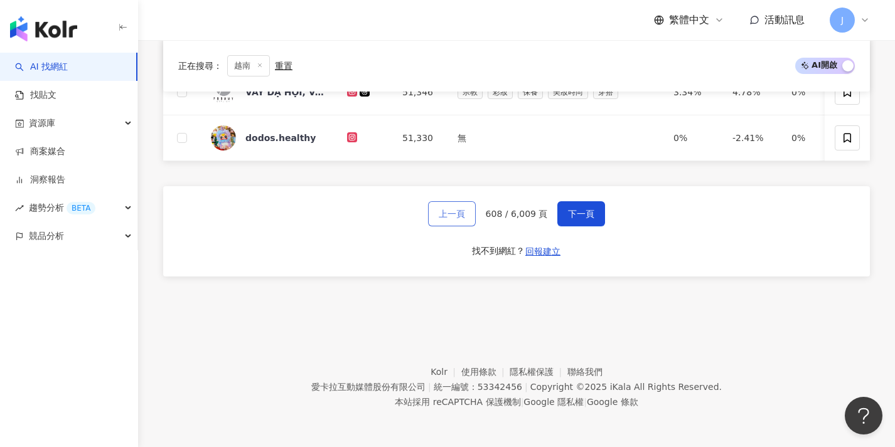
click at [463, 220] on button "上一頁" at bounding box center [452, 213] width 48 height 25
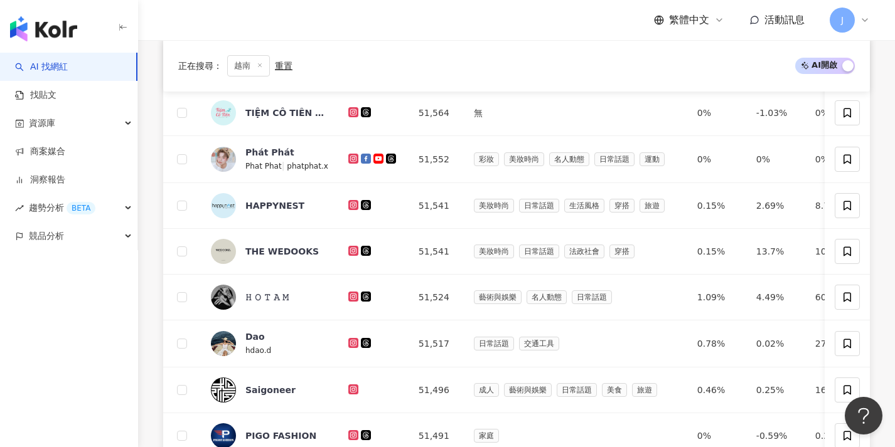
scroll to position [653, 0]
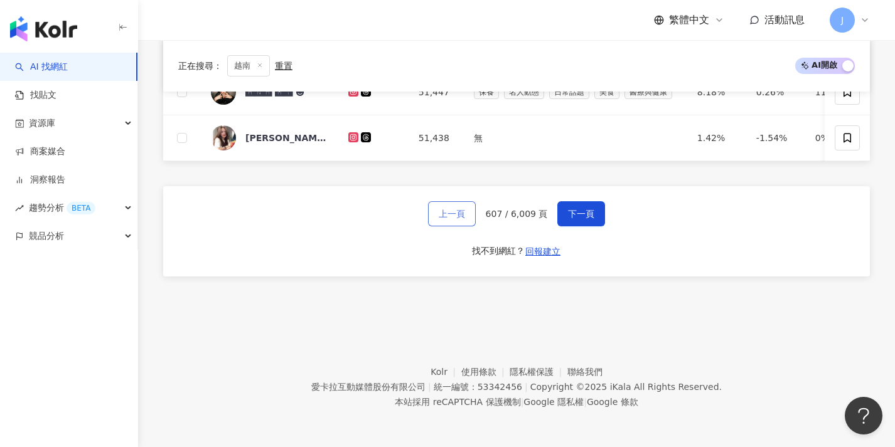
click at [463, 220] on button "上一頁" at bounding box center [452, 213] width 48 height 25
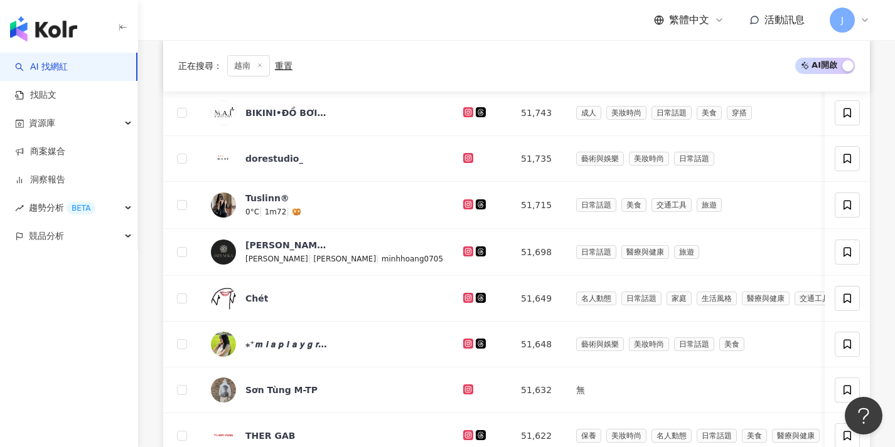
scroll to position [654, 0]
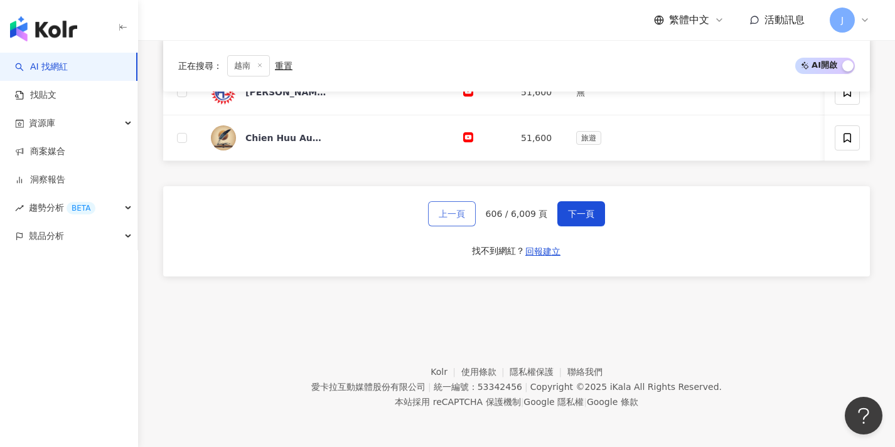
click at [463, 220] on button "上一頁" at bounding box center [452, 213] width 48 height 25
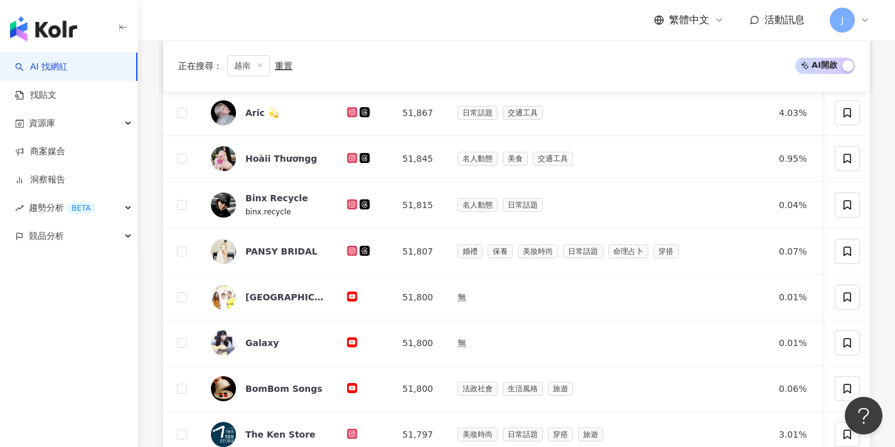
scroll to position [546, 0]
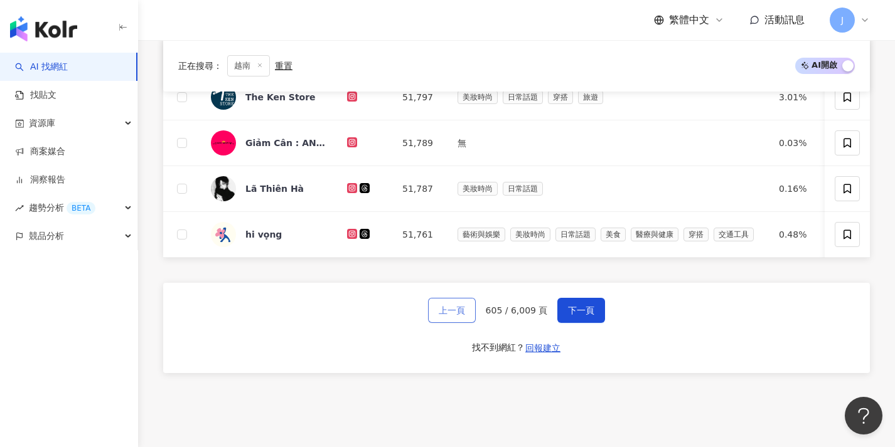
click at [467, 318] on button "上一頁" at bounding box center [452, 310] width 48 height 25
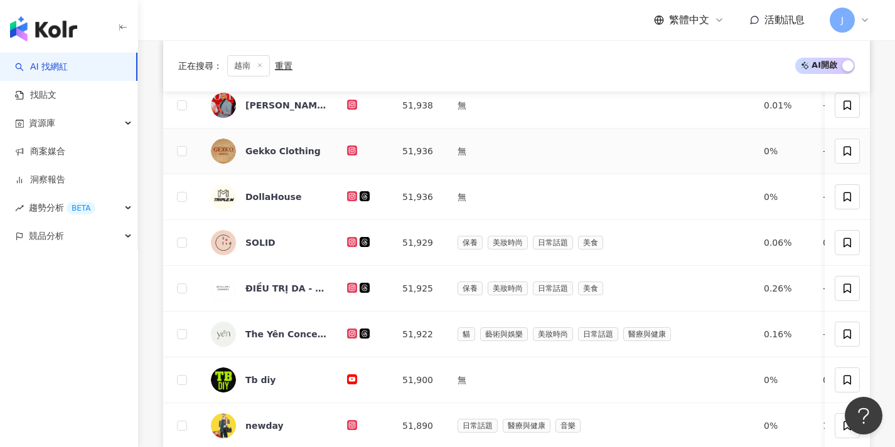
scroll to position [650, 0]
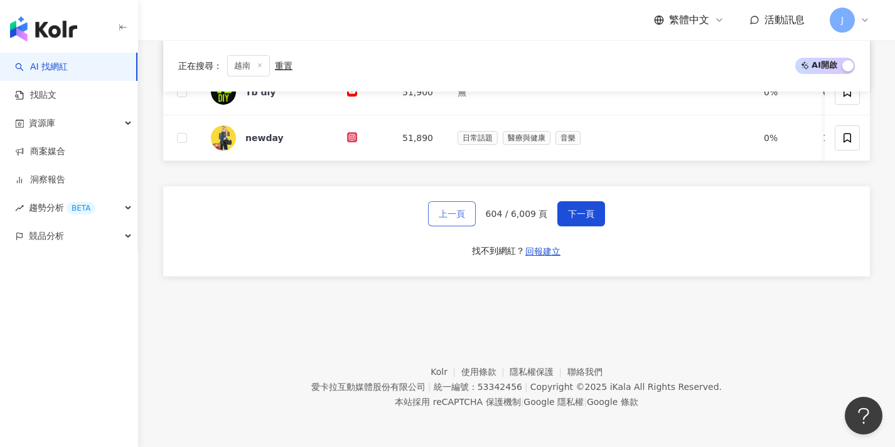
click at [467, 221] on button "上一頁" at bounding box center [452, 213] width 48 height 25
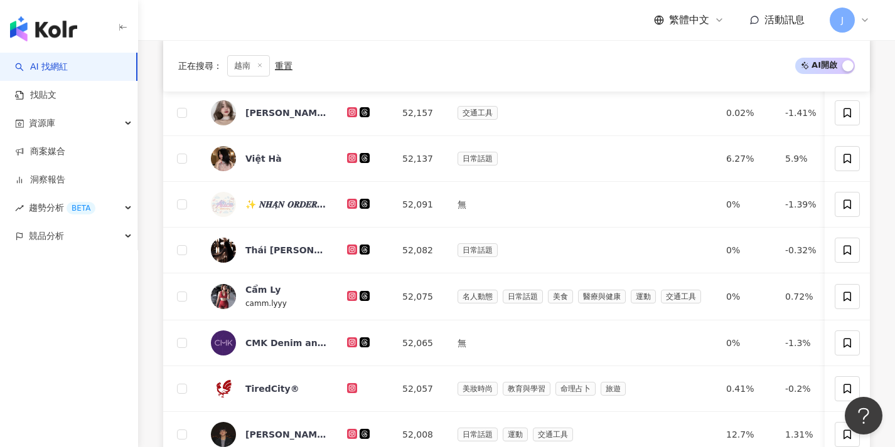
scroll to position [539, 0]
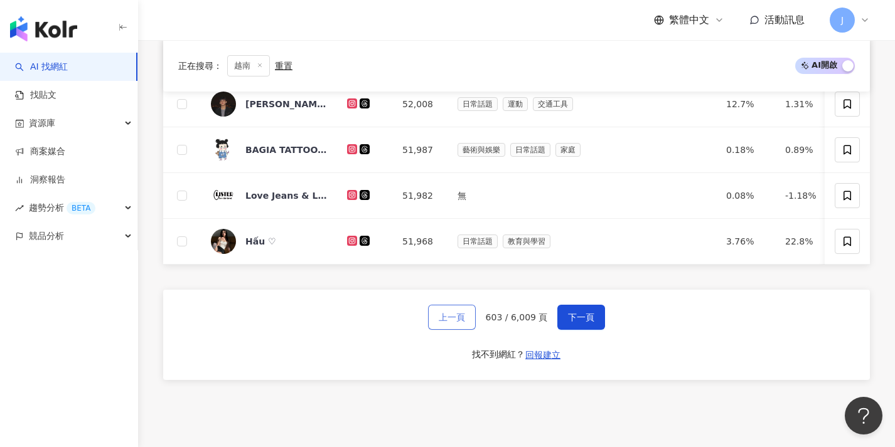
click at [463, 323] on span "上一頁" at bounding box center [452, 317] width 26 height 10
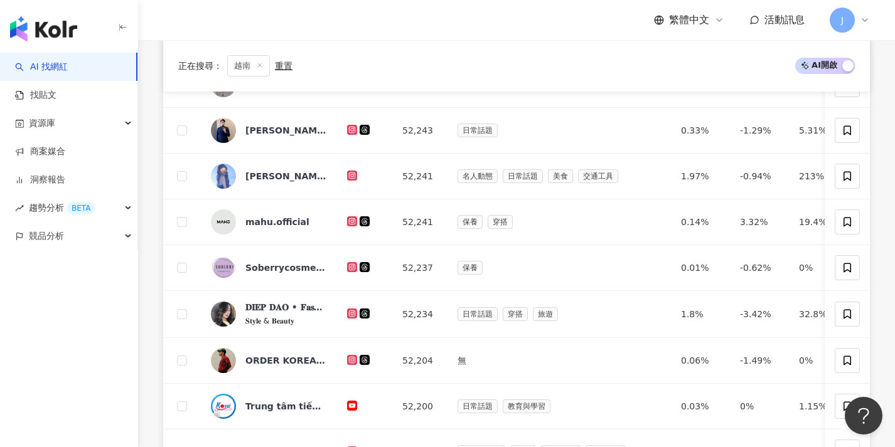
scroll to position [653, 0]
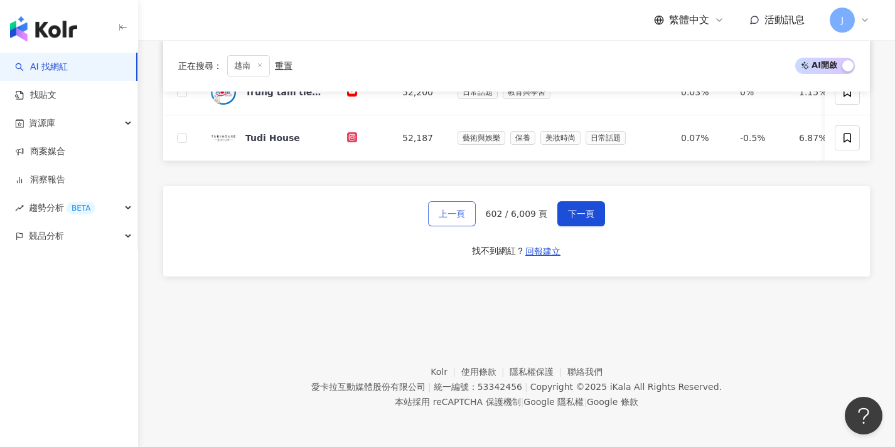
click at [469, 222] on button "上一頁" at bounding box center [452, 213] width 48 height 25
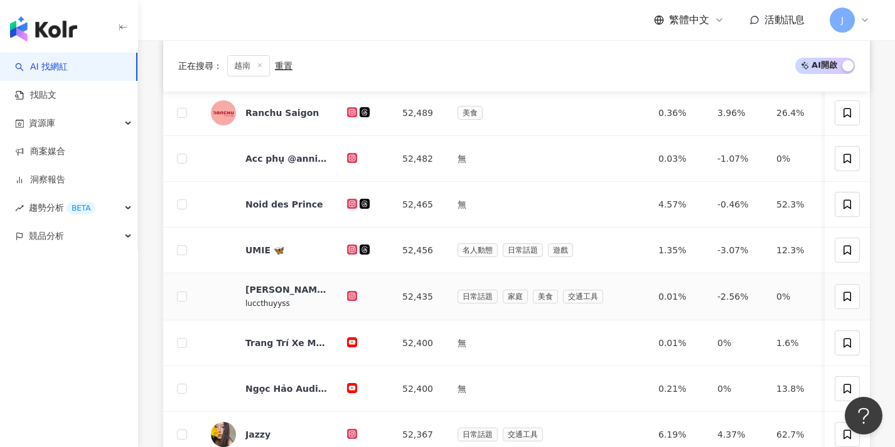
scroll to position [651, 0]
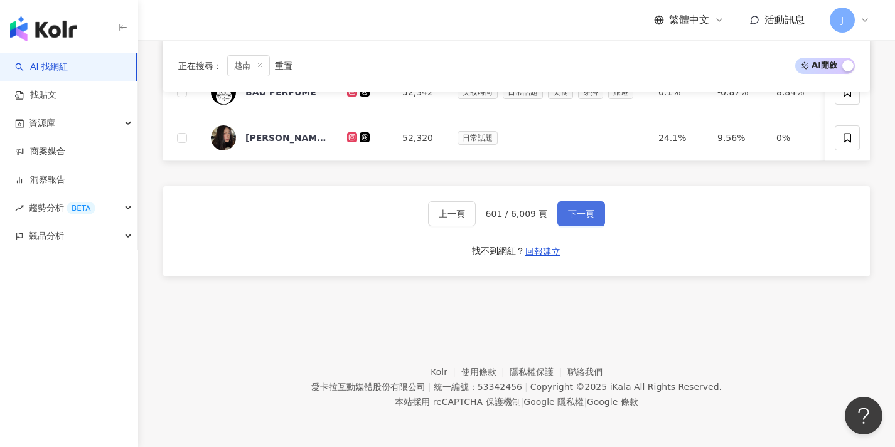
click at [568, 213] on span "下一頁" at bounding box center [581, 214] width 26 height 10
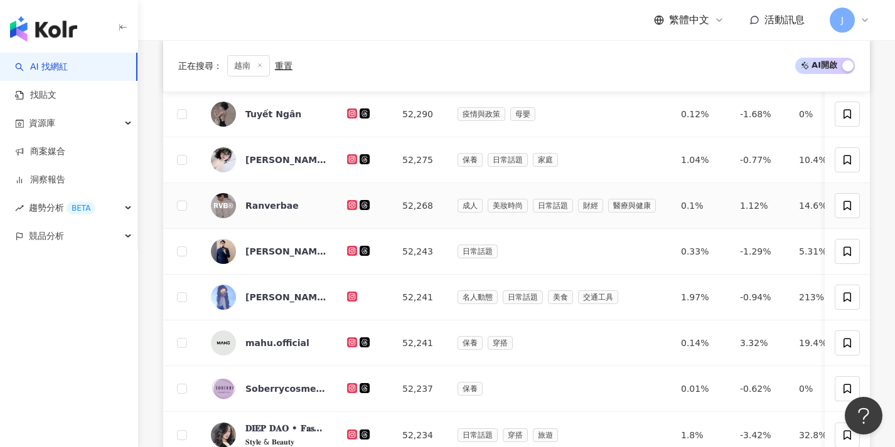
scroll to position [608, 0]
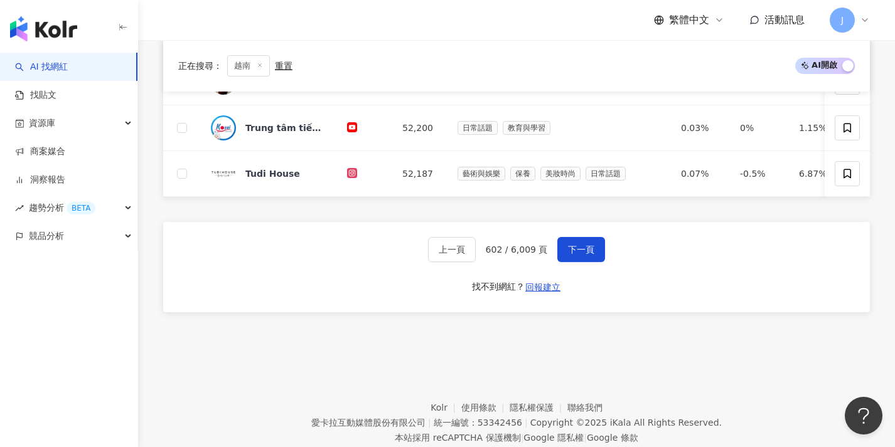
click at [581, 262] on button "下一頁" at bounding box center [581, 249] width 48 height 25
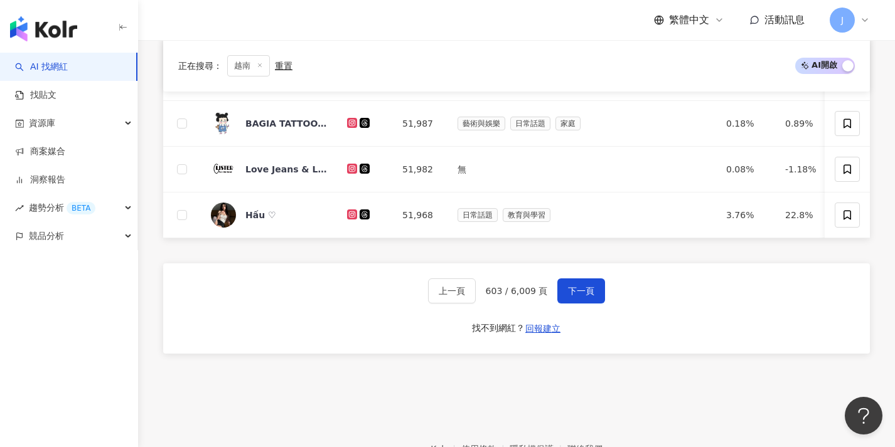
scroll to position [651, 0]
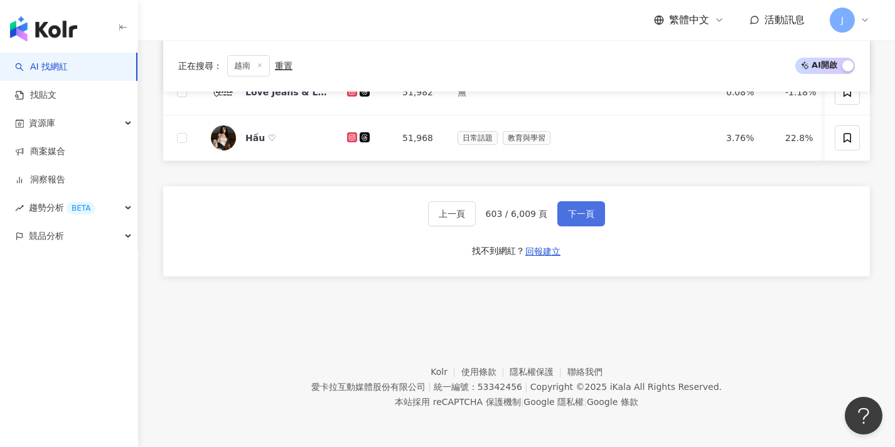
click at [595, 221] on button "下一頁" at bounding box center [581, 213] width 48 height 25
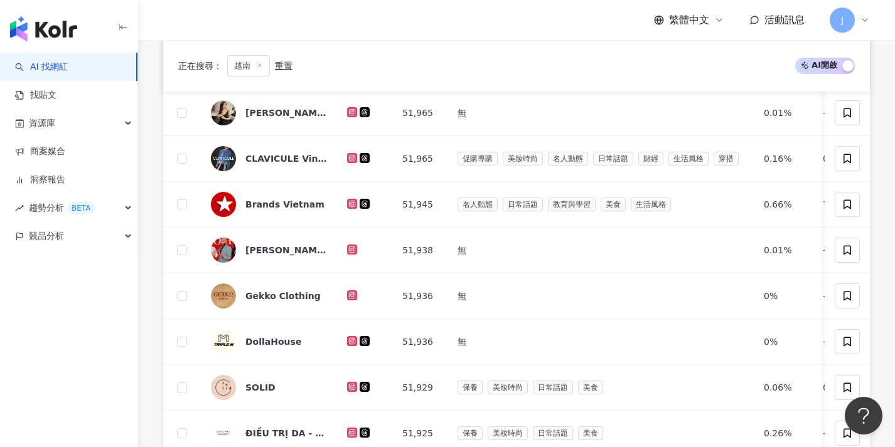
scroll to position [626, 0]
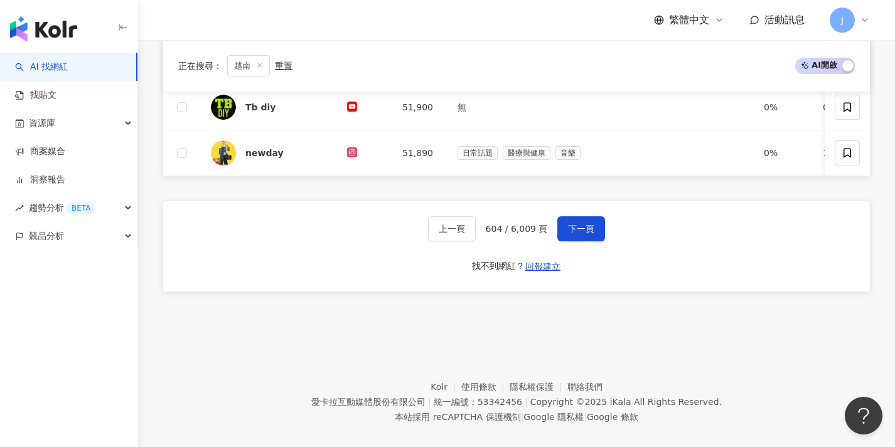
click at [595, 221] on div "上一頁 604 / 6,009 頁 下一頁 找不到網紅？ 回報建立" at bounding box center [516, 246] width 707 height 90
click at [593, 232] on button "下一頁" at bounding box center [581, 228] width 48 height 25
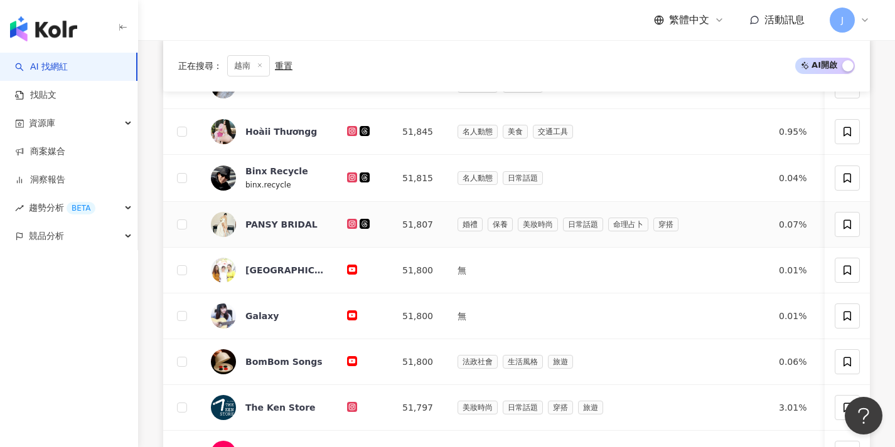
scroll to position [651, 0]
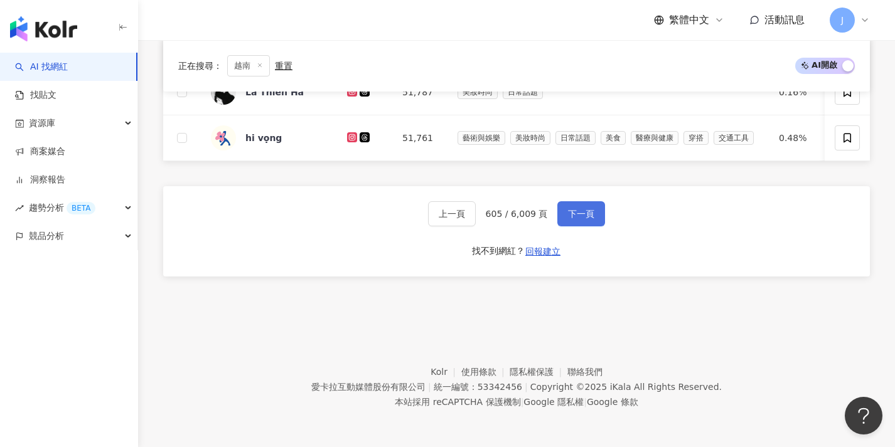
click at [593, 220] on button "下一頁" at bounding box center [581, 213] width 48 height 25
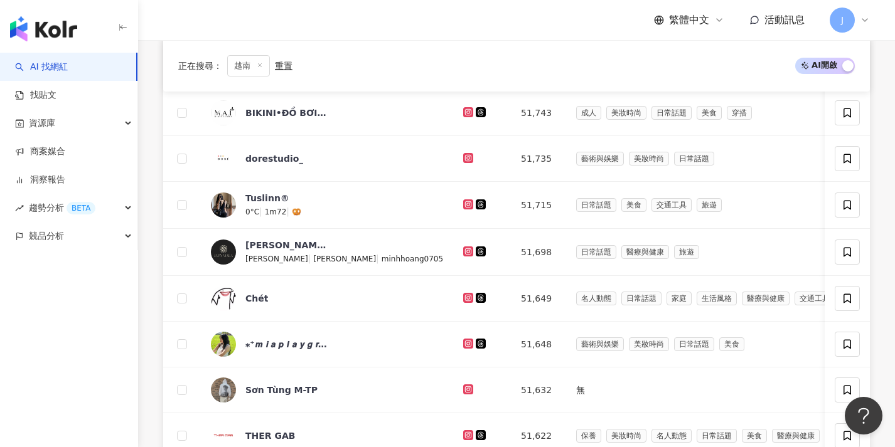
scroll to position [654, 0]
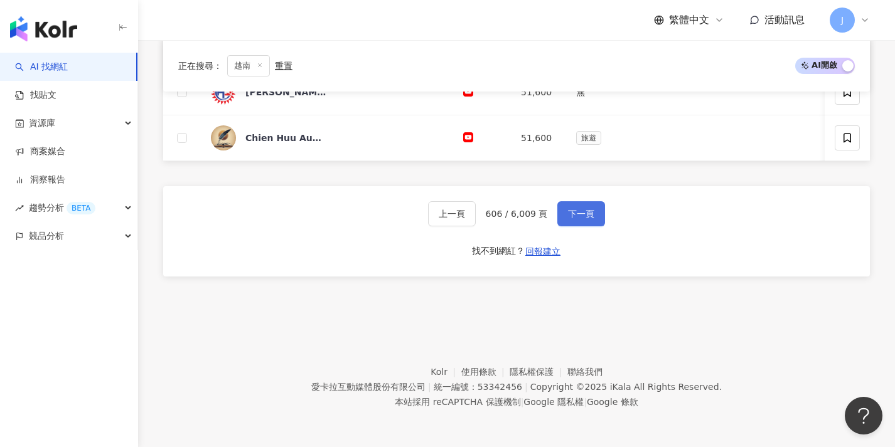
click at [585, 211] on span "下一頁" at bounding box center [581, 214] width 26 height 10
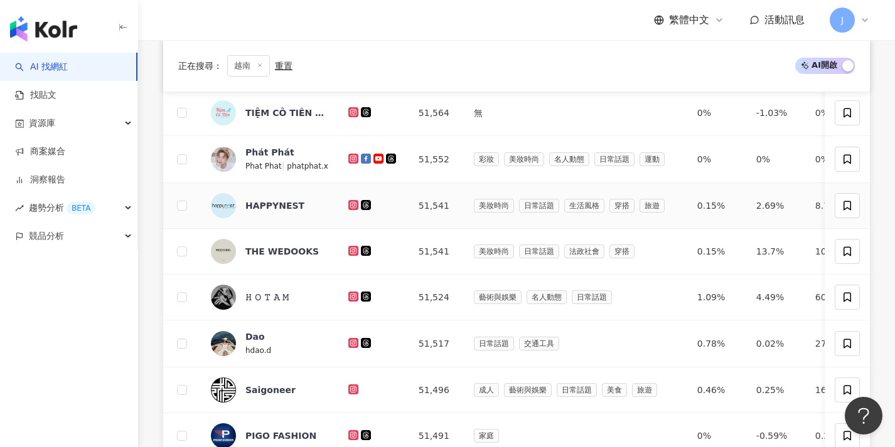
scroll to position [653, 0]
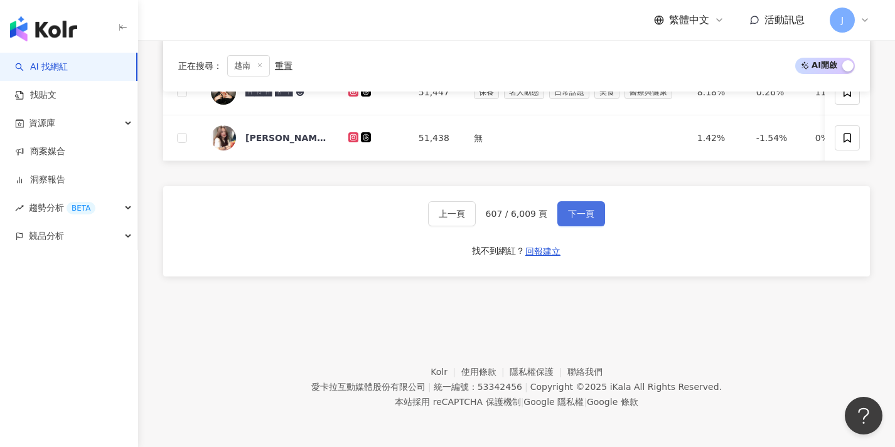
click at [582, 218] on span "下一頁" at bounding box center [581, 214] width 26 height 10
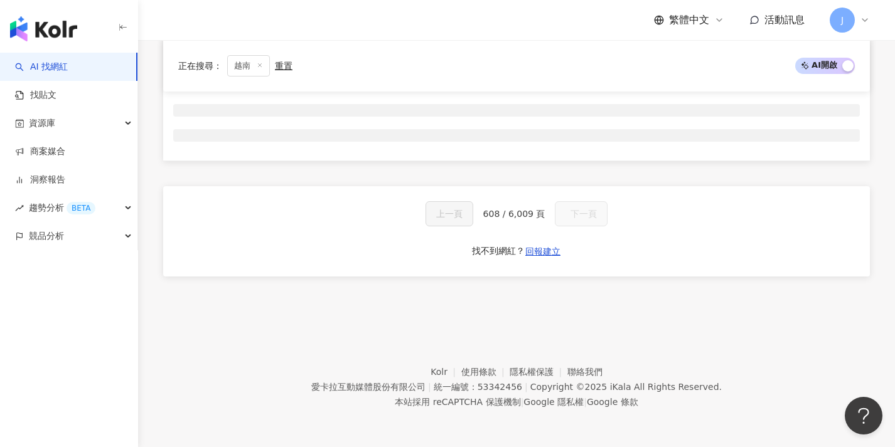
scroll to position [208, 0]
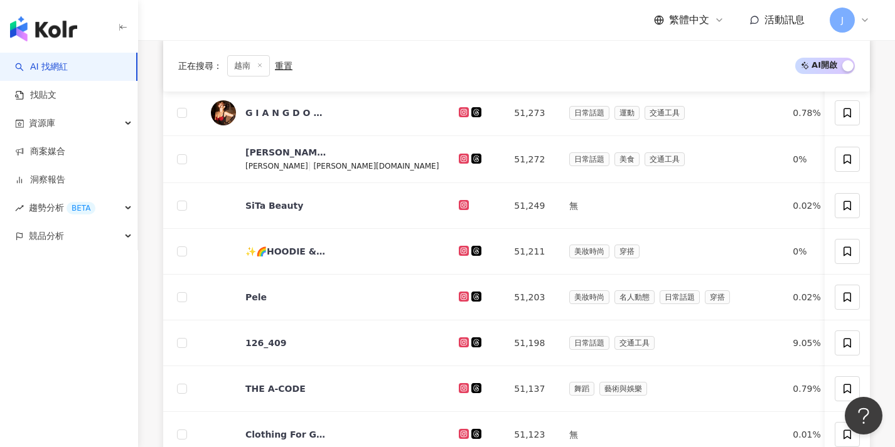
scroll to position [651, 0]
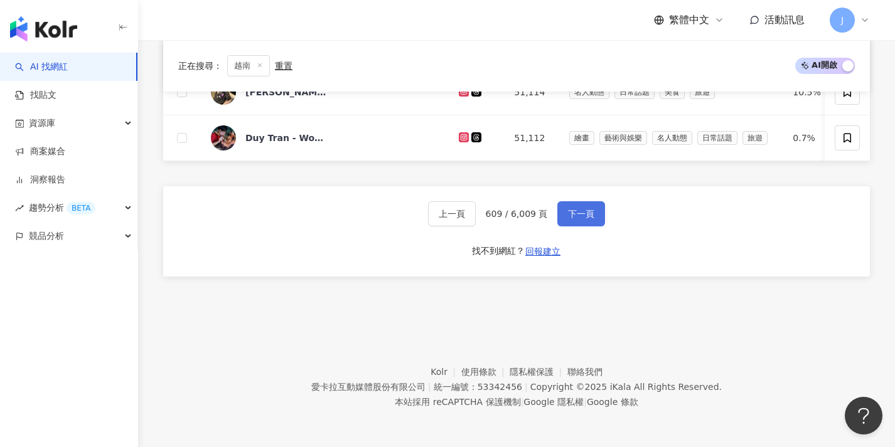
click at [582, 218] on span "下一頁" at bounding box center [581, 214] width 26 height 10
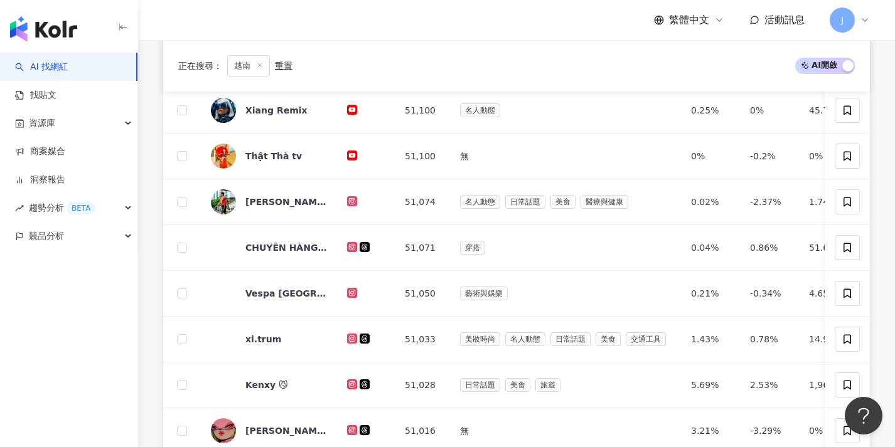
scroll to position [606, 0]
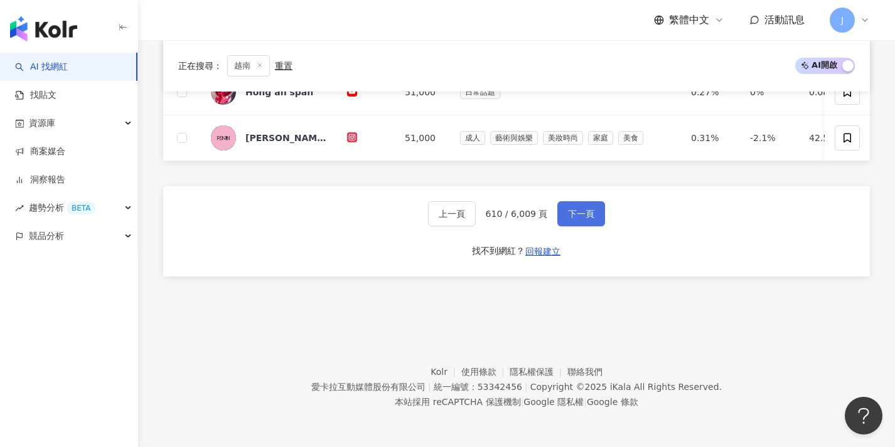
click at [582, 218] on span "下一頁" at bounding box center [581, 214] width 26 height 10
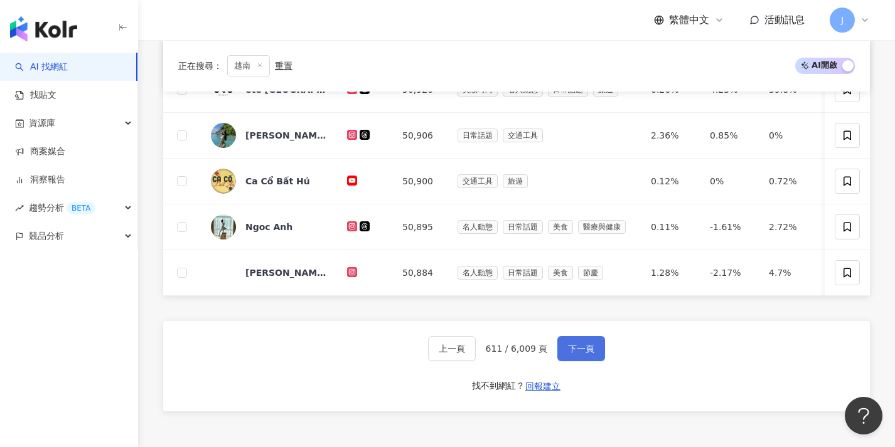
scroll to position [650, 0]
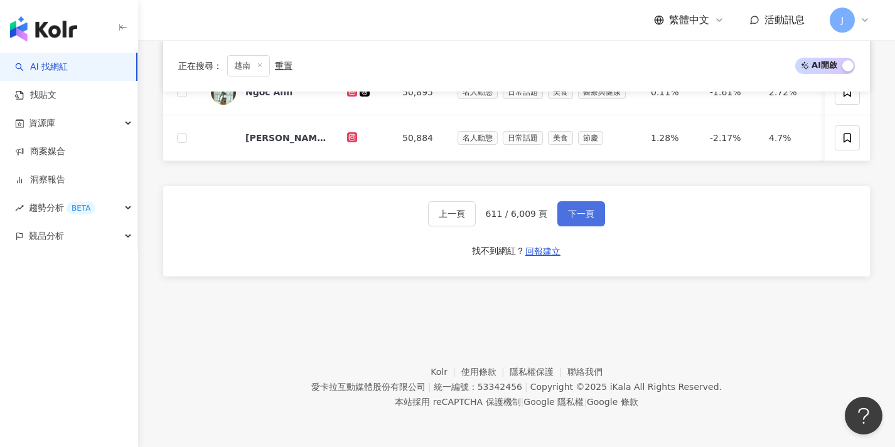
click at [582, 218] on span "下一頁" at bounding box center [581, 214] width 26 height 10
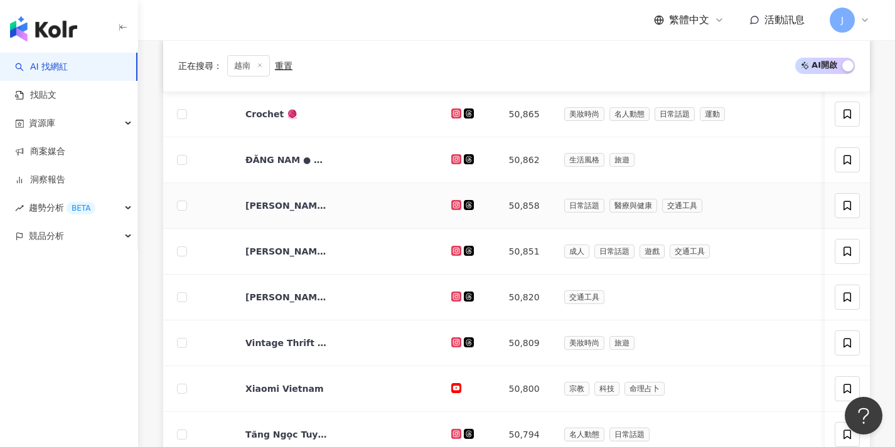
scroll to position [651, 0]
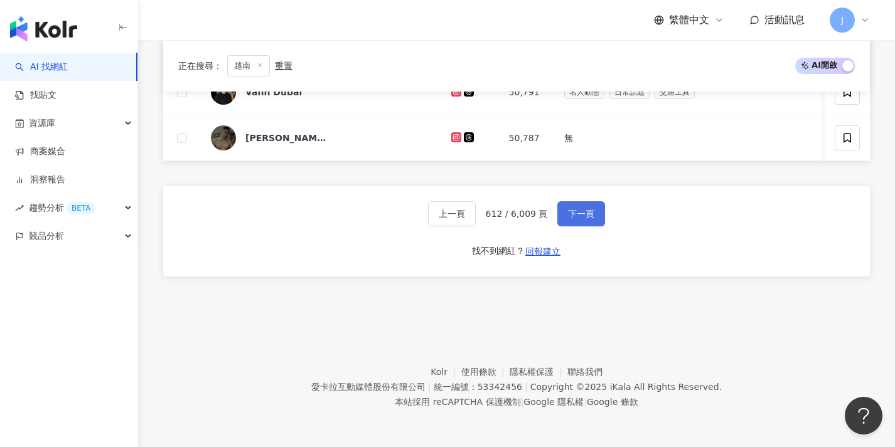
click at [588, 209] on span "下一頁" at bounding box center [581, 214] width 26 height 10
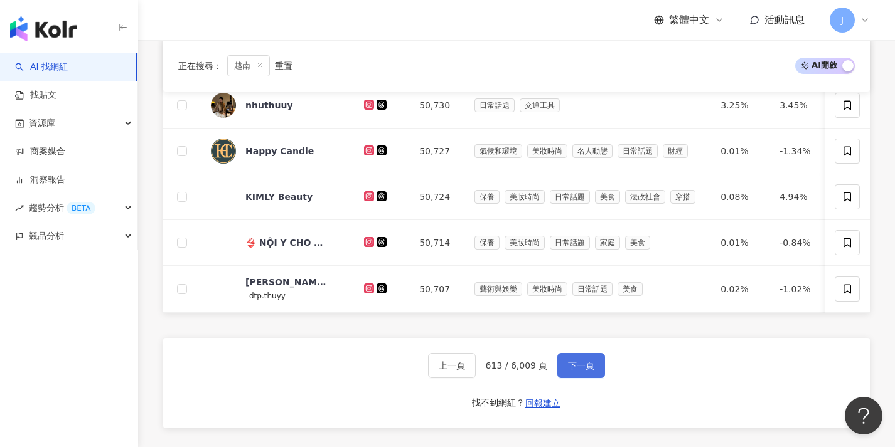
scroll to position [650, 0]
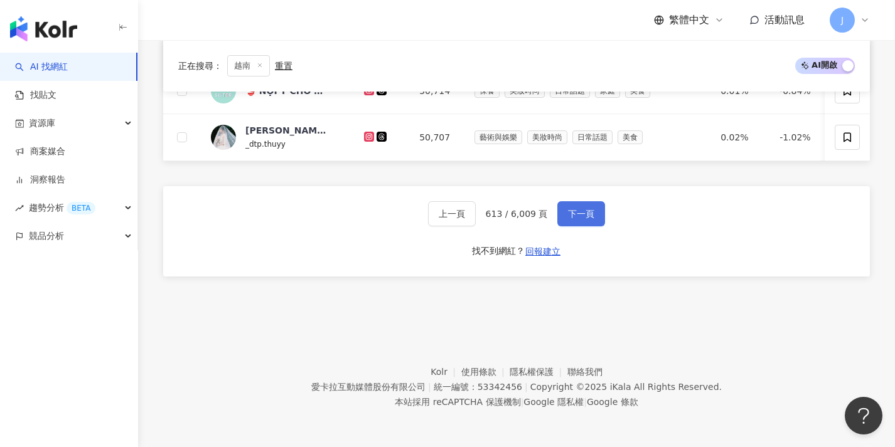
click at [583, 213] on span "下一頁" at bounding box center [581, 214] width 26 height 10
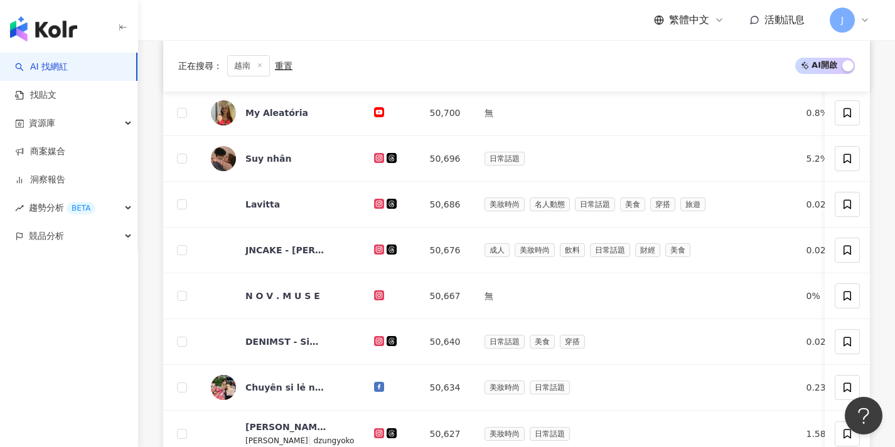
scroll to position [651, 0]
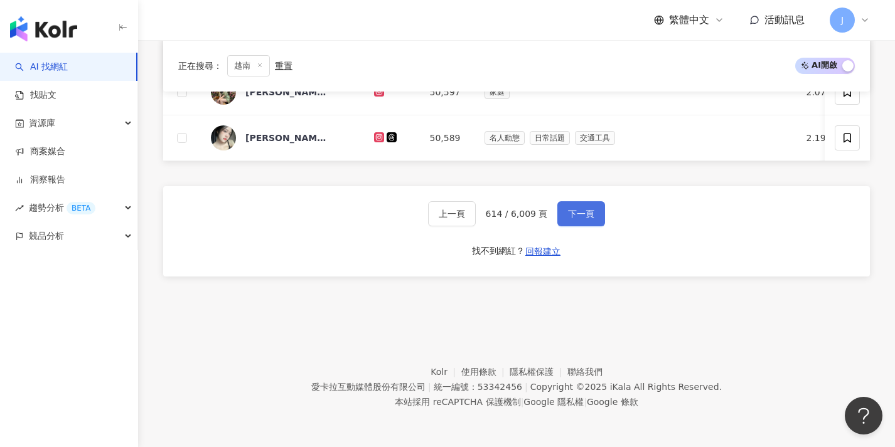
click at [583, 221] on button "下一頁" at bounding box center [581, 213] width 48 height 25
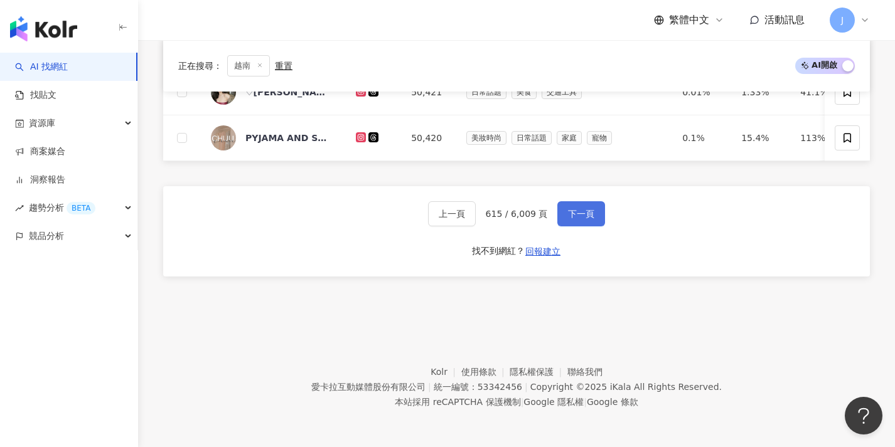
click at [582, 221] on button "下一頁" at bounding box center [581, 213] width 48 height 25
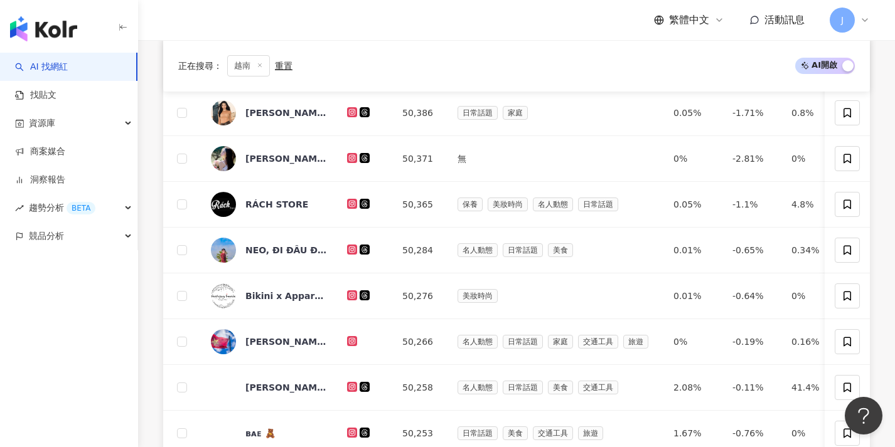
scroll to position [650, 0]
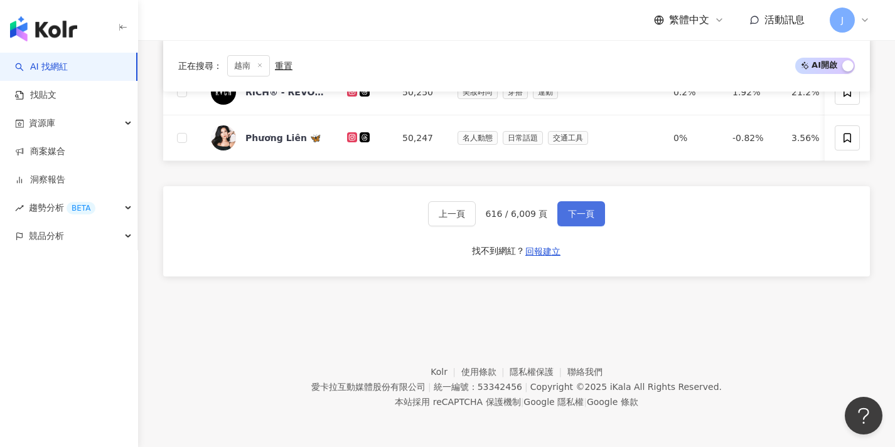
click at [582, 221] on button "下一頁" at bounding box center [581, 213] width 48 height 25
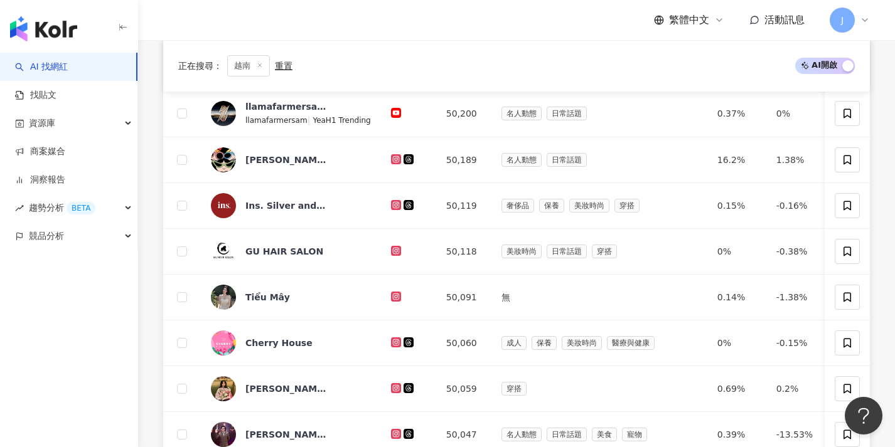
scroll to position [616, 0]
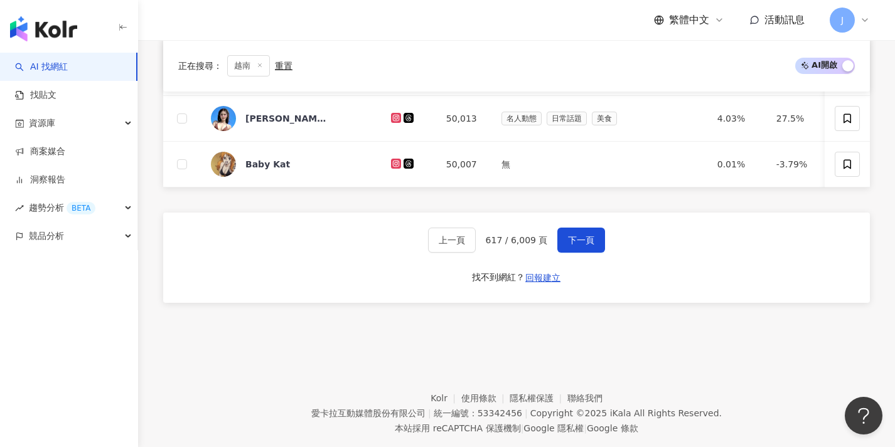
click at [582, 221] on div "上一頁 617 / 6,009 頁 下一頁 找不到網紅？ 回報建立" at bounding box center [516, 258] width 707 height 90
click at [571, 253] on button "下一頁" at bounding box center [581, 240] width 48 height 25
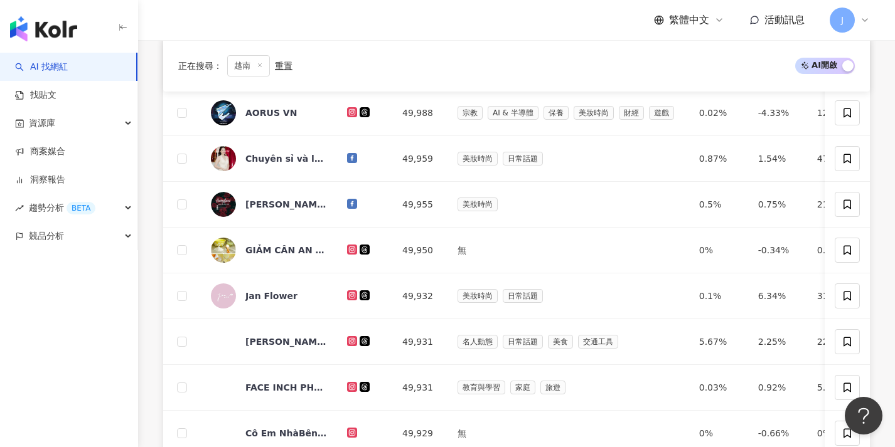
scroll to position [650, 0]
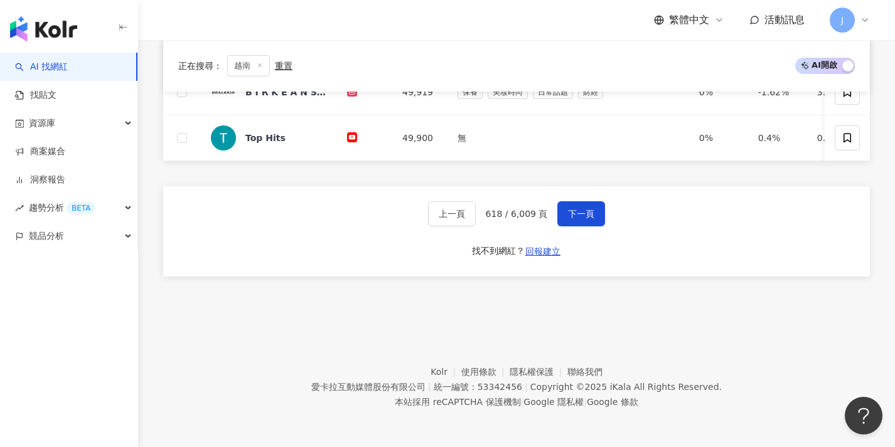
click at [568, 253] on div "上一頁 618 / 6,009 頁 下一頁 找不到網紅？ 回報建立" at bounding box center [516, 231] width 707 height 90
click at [579, 220] on button "下一頁" at bounding box center [581, 213] width 48 height 25
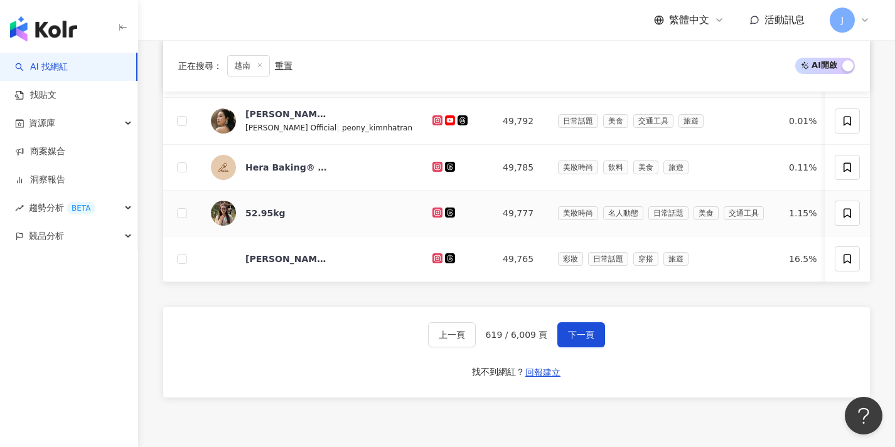
click at [574, 227] on td "美妝時尚 名人動態 日常話題 美食 交通工具" at bounding box center [663, 214] width 231 height 46
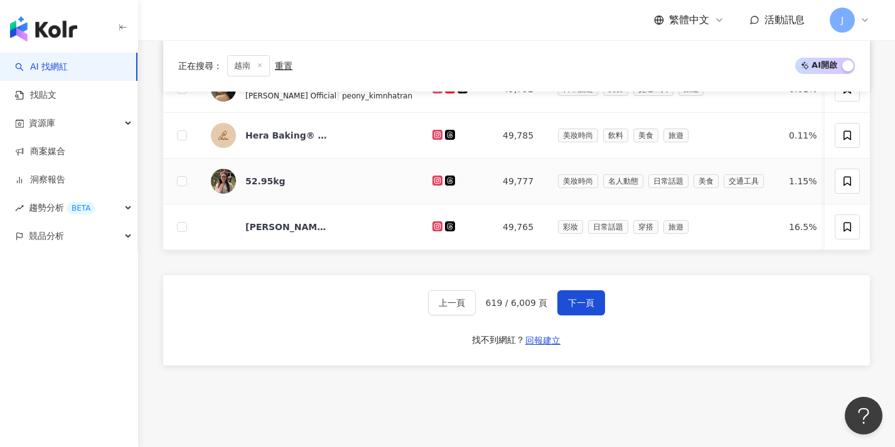
scroll to position [653, 0]
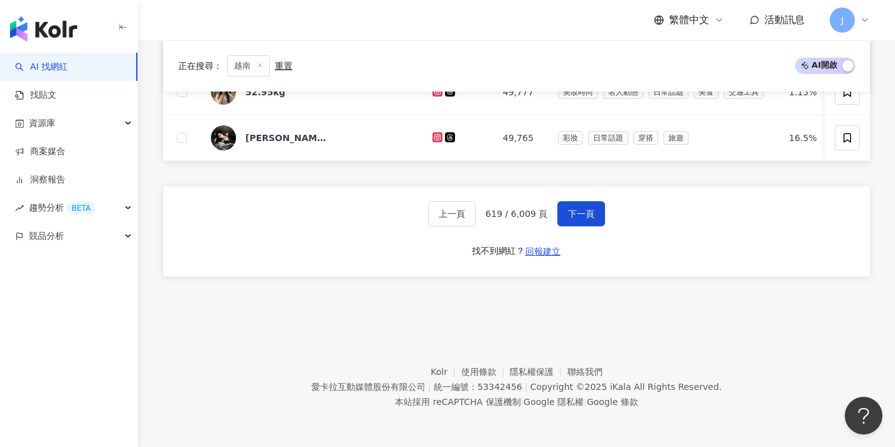
click at [574, 227] on div "上一頁 619 / 6,009 頁 下一頁 找不到網紅？ 回報建立" at bounding box center [516, 231] width 707 height 90
click at [577, 221] on button "下一頁" at bounding box center [581, 213] width 48 height 25
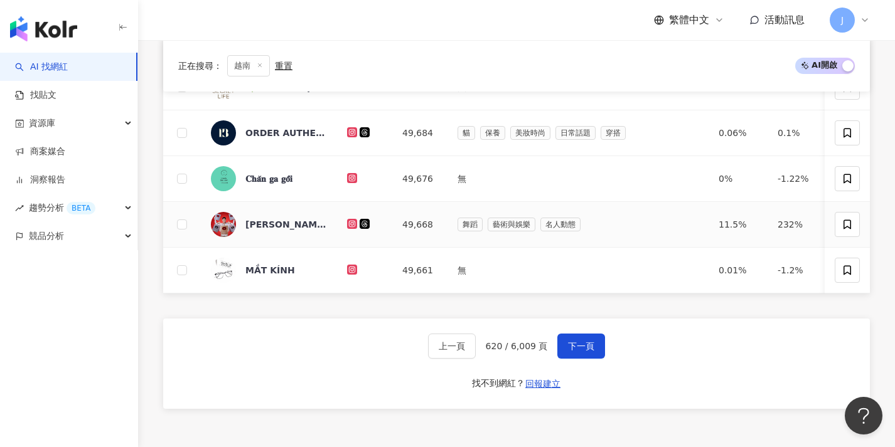
scroll to position [650, 0]
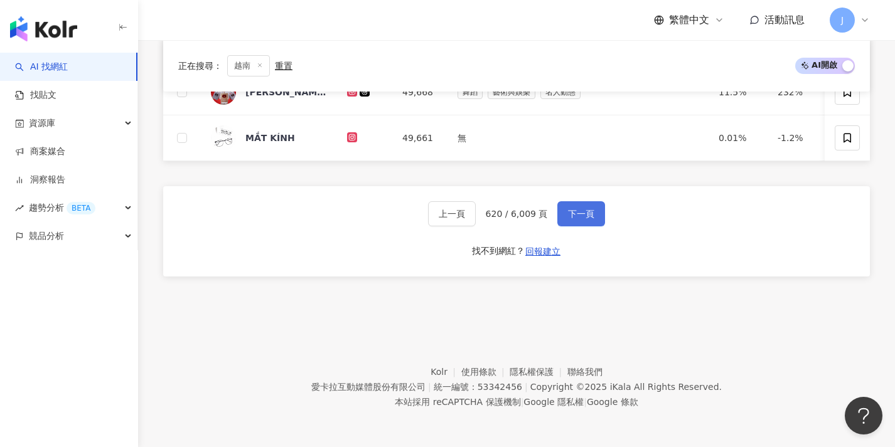
click at [574, 225] on button "下一頁" at bounding box center [581, 213] width 48 height 25
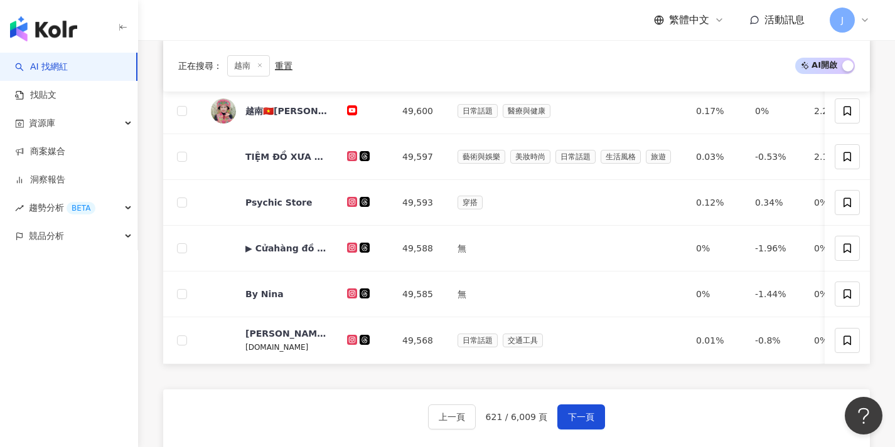
scroll to position [651, 0]
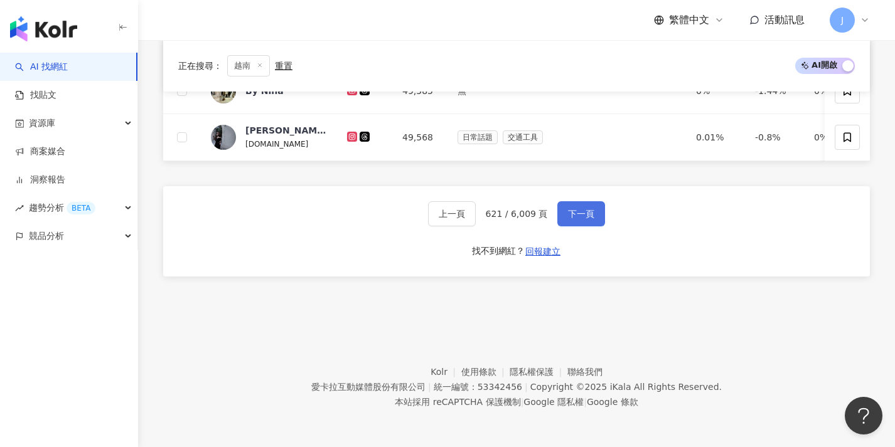
click at [574, 225] on button "下一頁" at bounding box center [581, 213] width 48 height 25
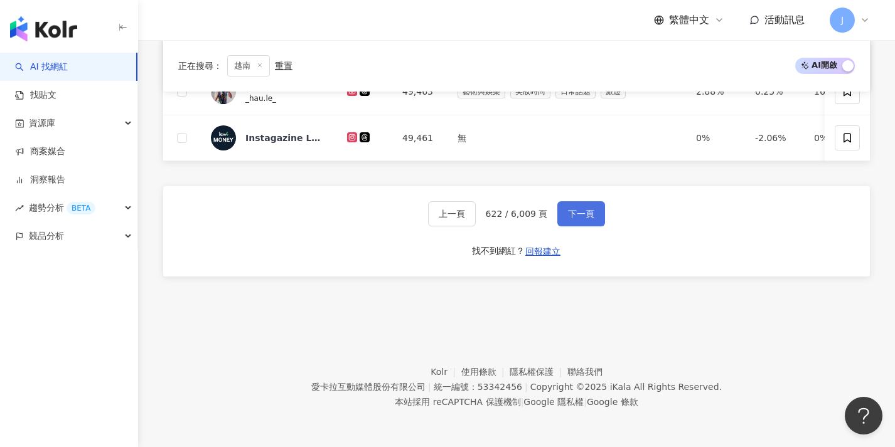
click at [574, 225] on button "下一頁" at bounding box center [581, 213] width 48 height 25
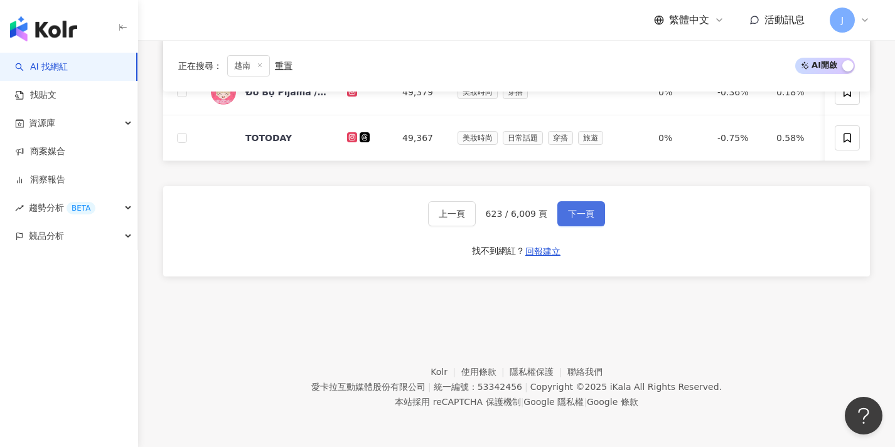
click at [574, 225] on button "下一頁" at bounding box center [581, 213] width 48 height 25
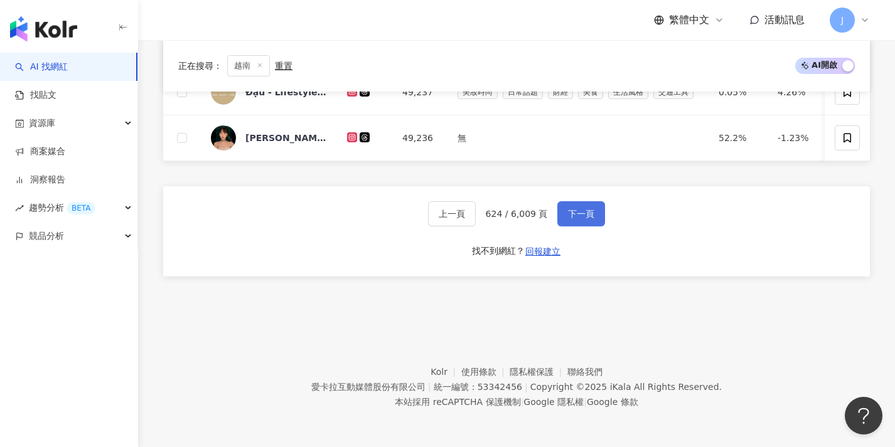
click at [574, 225] on button "下一頁" at bounding box center [581, 213] width 48 height 25
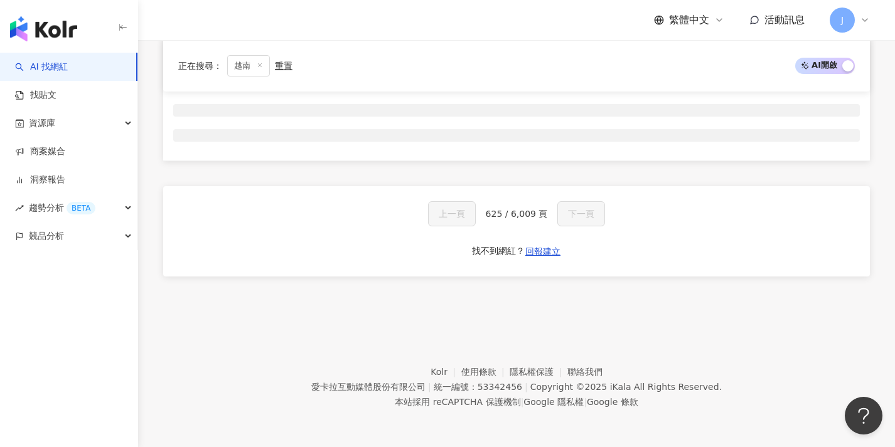
scroll to position [208, 0]
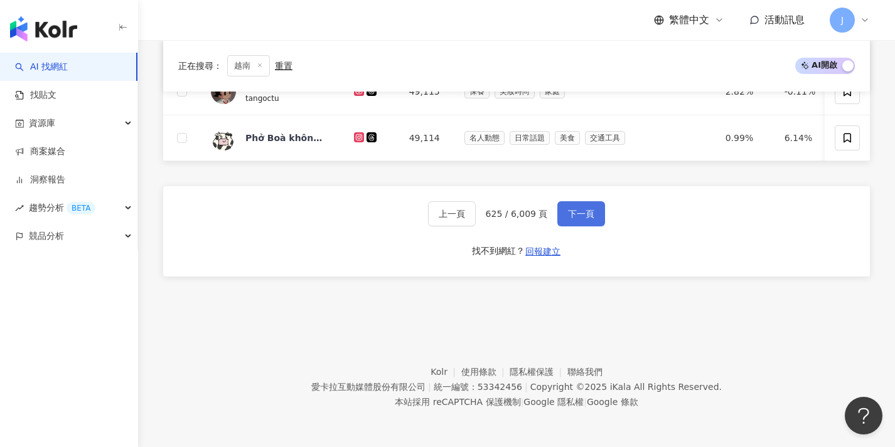
click at [574, 225] on button "下一頁" at bounding box center [581, 213] width 48 height 25
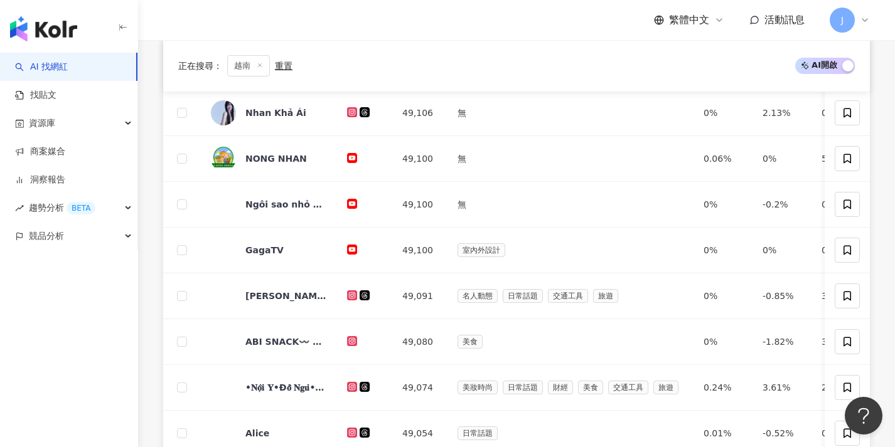
scroll to position [650, 0]
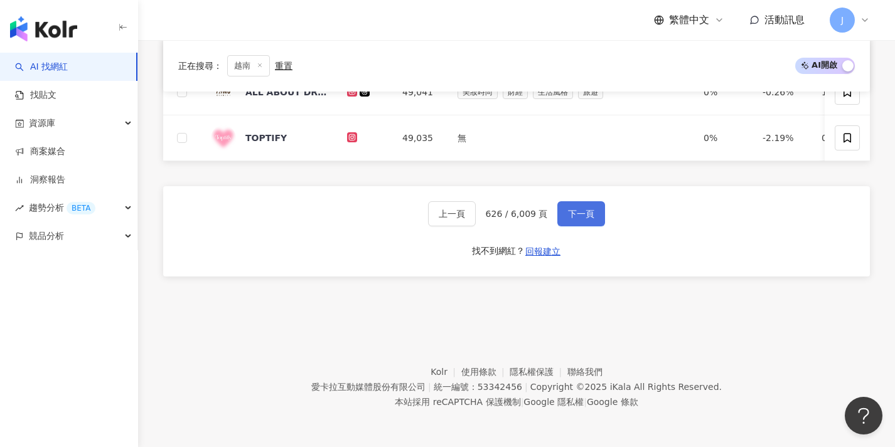
click at [574, 225] on button "下一頁" at bounding box center [581, 213] width 48 height 25
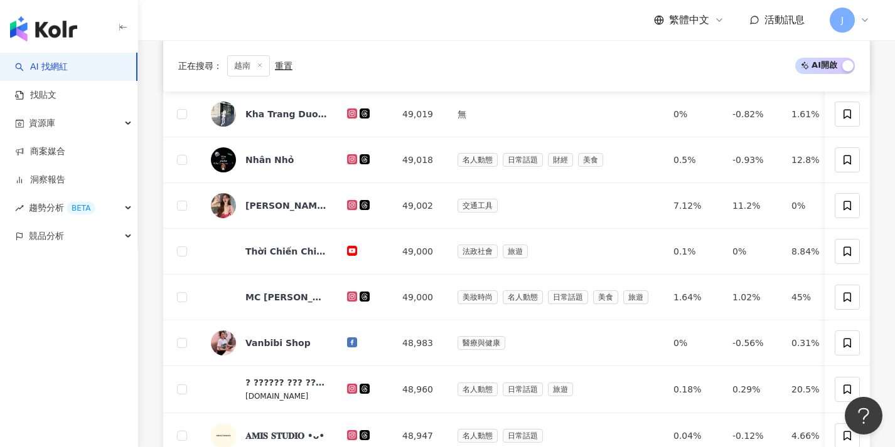
scroll to position [653, 0]
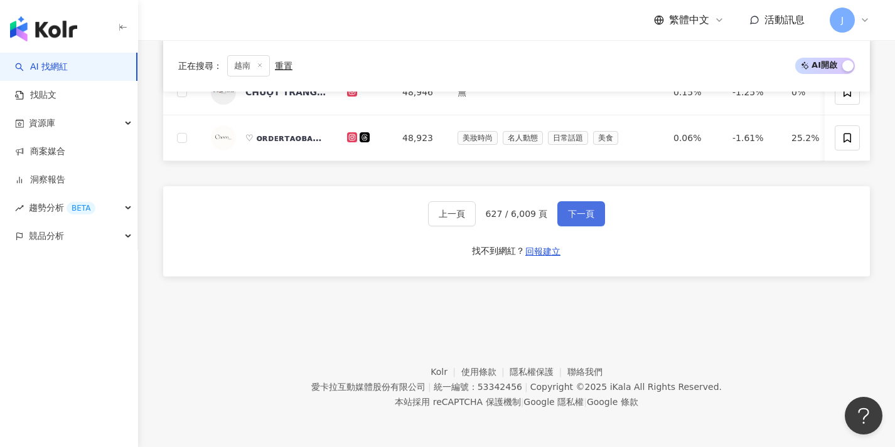
click at [574, 225] on button "下一頁" at bounding box center [581, 213] width 48 height 25
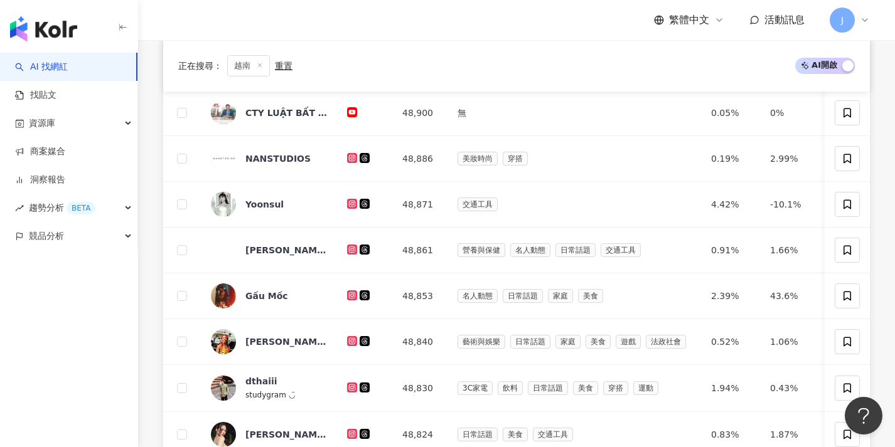
scroll to position [651, 0]
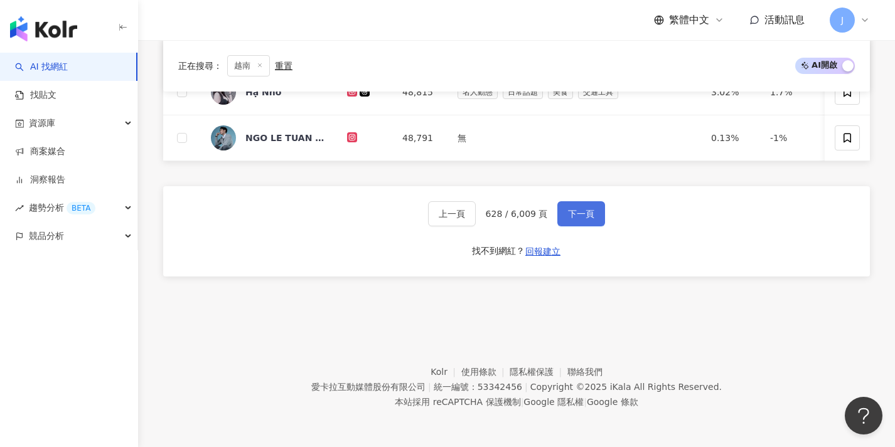
click at [574, 225] on button "下一頁" at bounding box center [581, 213] width 48 height 25
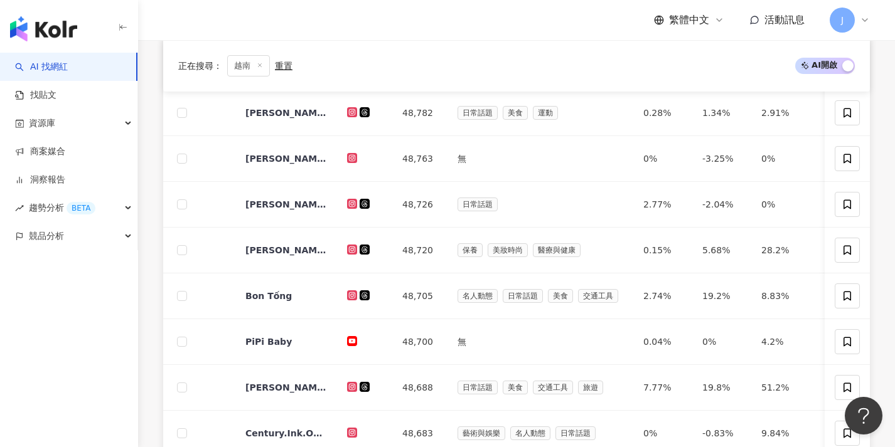
scroll to position [650, 0]
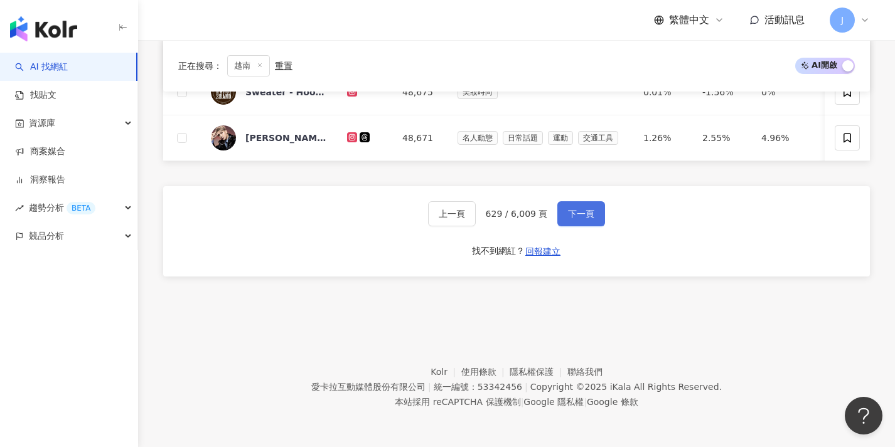
click at [574, 225] on button "下一頁" at bounding box center [581, 213] width 48 height 25
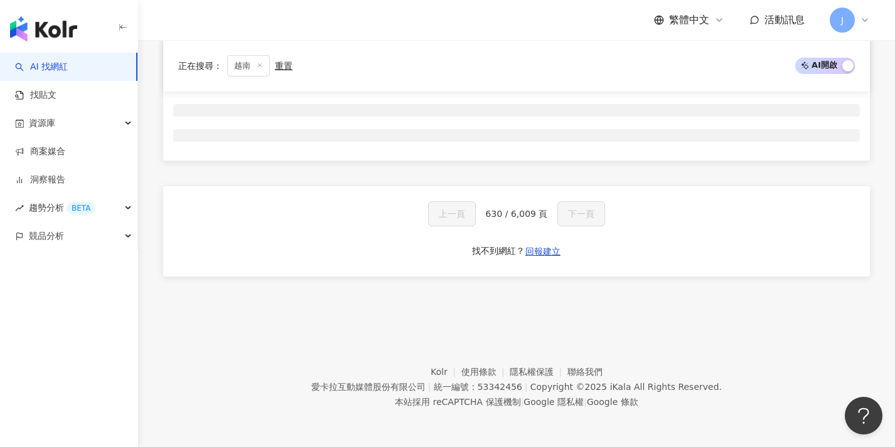
scroll to position [208, 0]
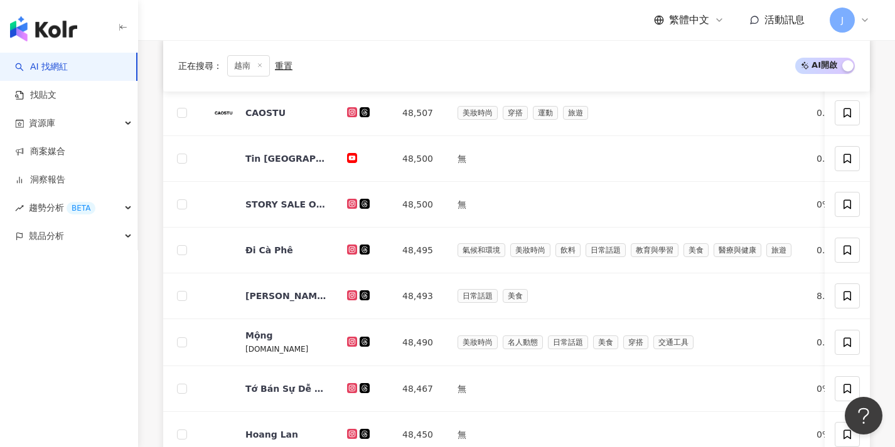
scroll to position [651, 0]
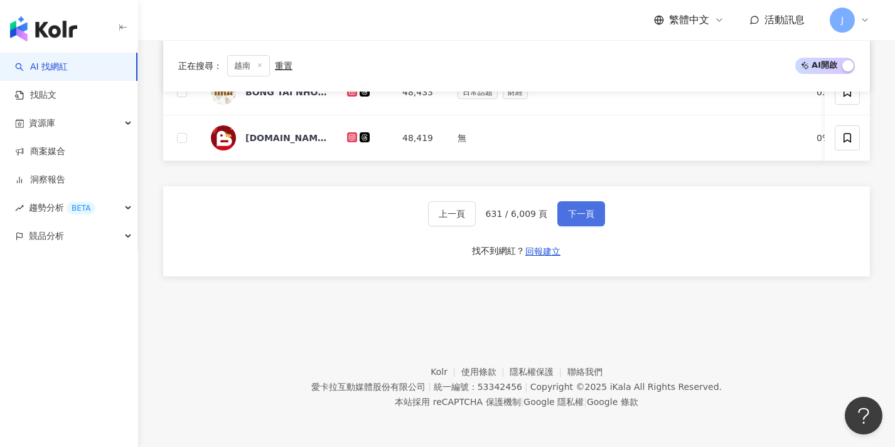
click at [574, 225] on button "下一頁" at bounding box center [581, 213] width 48 height 25
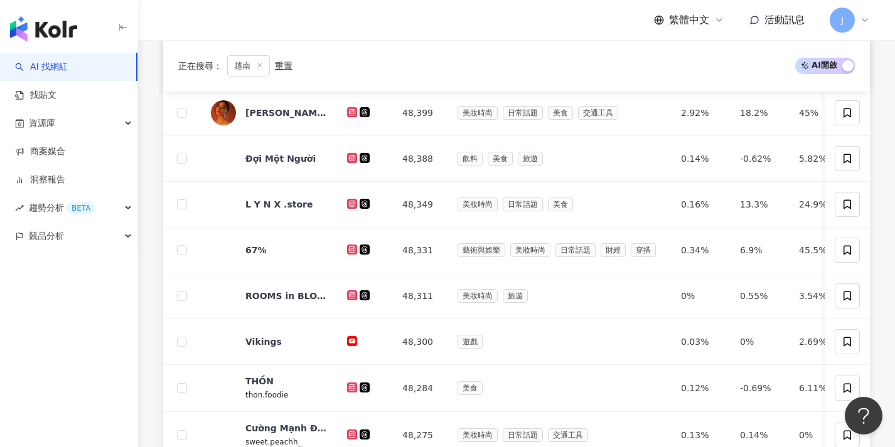
scroll to position [653, 0]
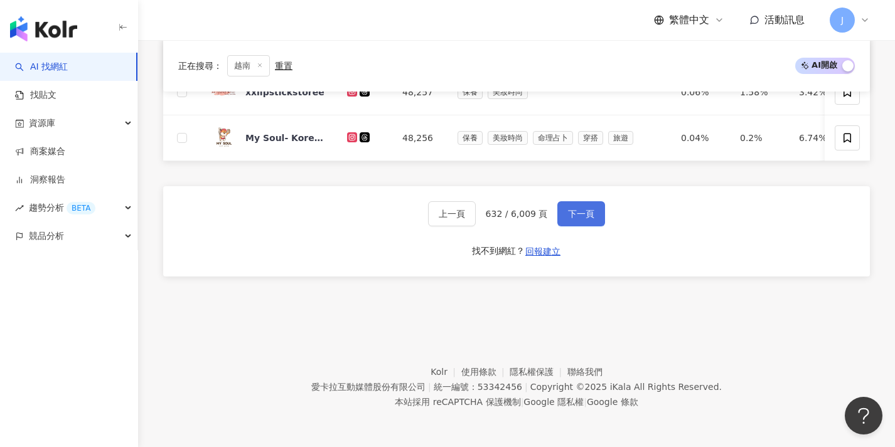
click at [574, 225] on button "下一頁" at bounding box center [581, 213] width 48 height 25
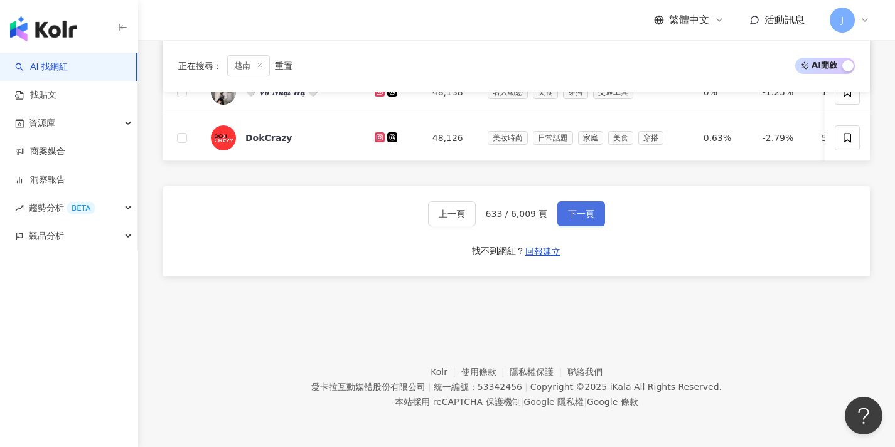
click at [574, 225] on button "下一頁" at bounding box center [581, 213] width 48 height 25
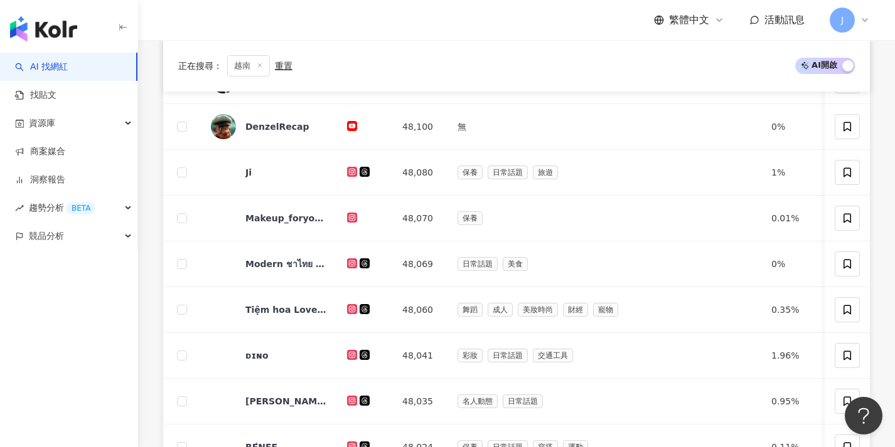
scroll to position [650, 0]
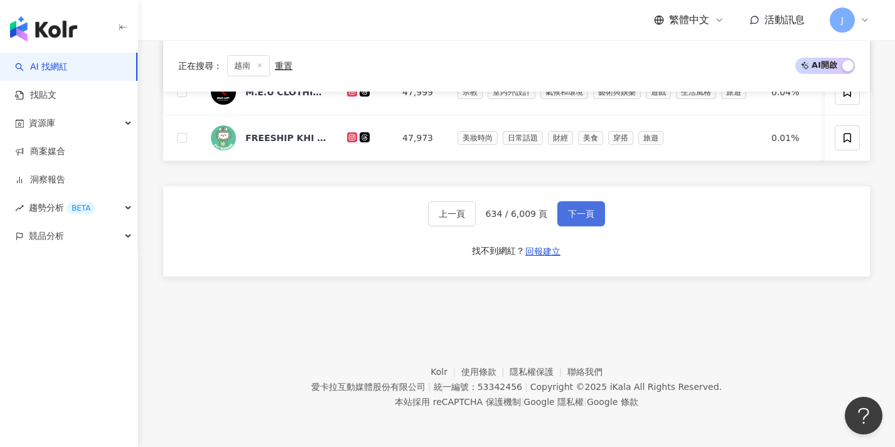
click at [574, 225] on button "下一頁" at bounding box center [581, 213] width 48 height 25
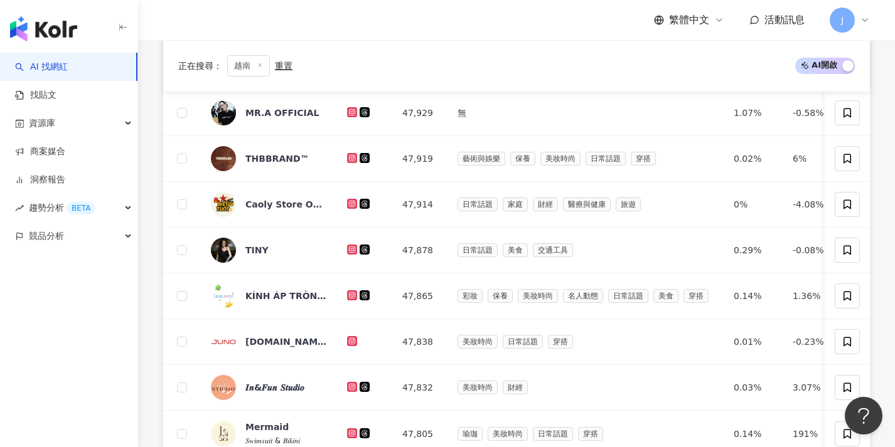
scroll to position [651, 0]
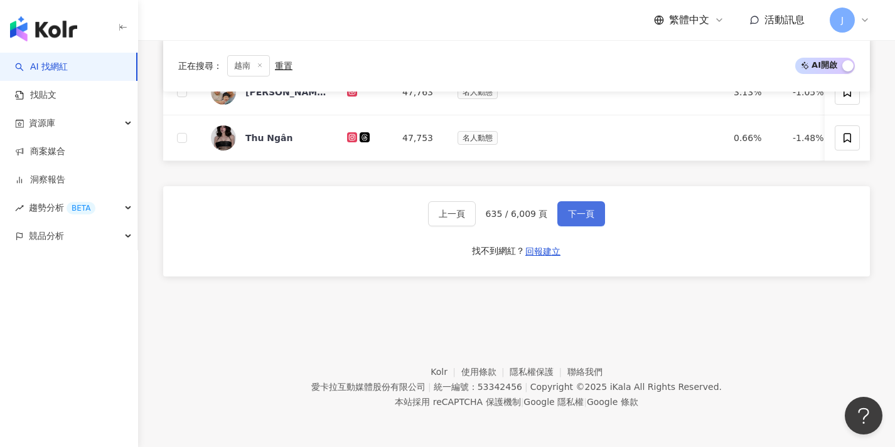
click at [574, 225] on button "下一頁" at bounding box center [581, 213] width 48 height 25
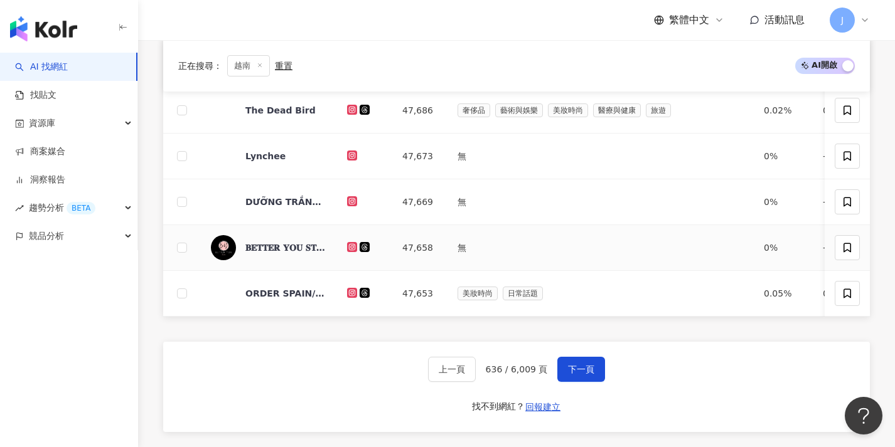
scroll to position [489, 0]
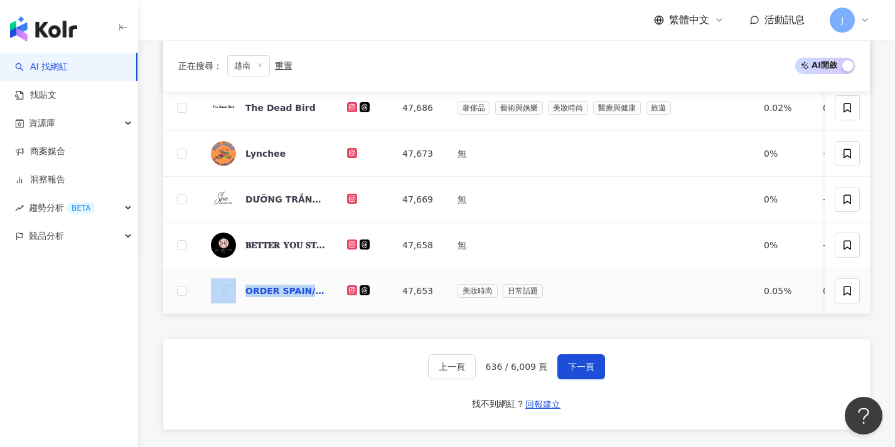
copy div "ORDER SPAIN/ POLAND/ KOREA CHÍNH HÃNG"
click at [751, 396] on div "上一頁 636 / 6,009 頁 下一頁 找不到網紅？ 回報建立" at bounding box center [516, 384] width 707 height 90
click at [601, 380] on button "下一頁" at bounding box center [581, 367] width 48 height 25
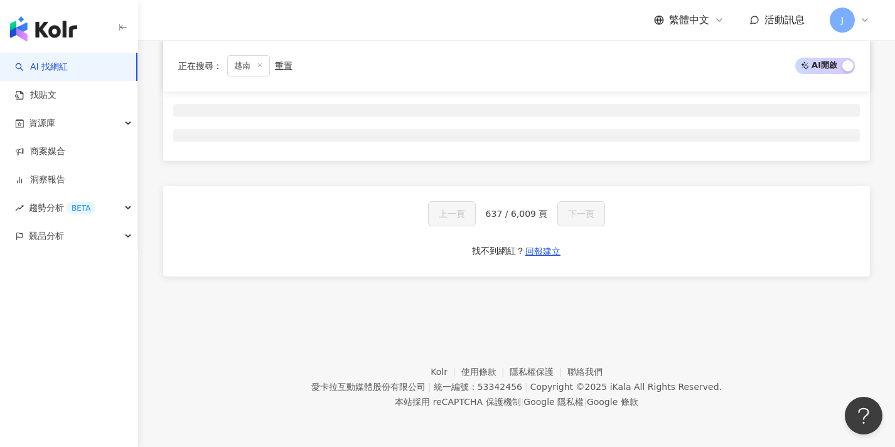
scroll to position [208, 0]
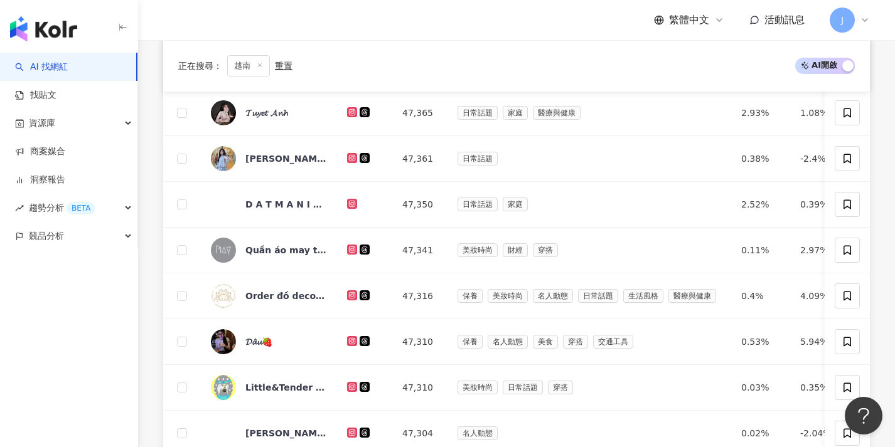
scroll to position [461, 0]
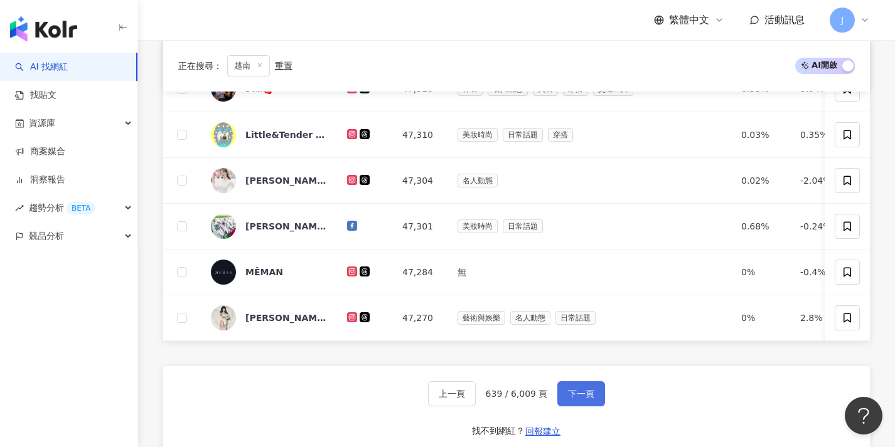
click at [584, 407] on button "下一頁" at bounding box center [581, 394] width 48 height 25
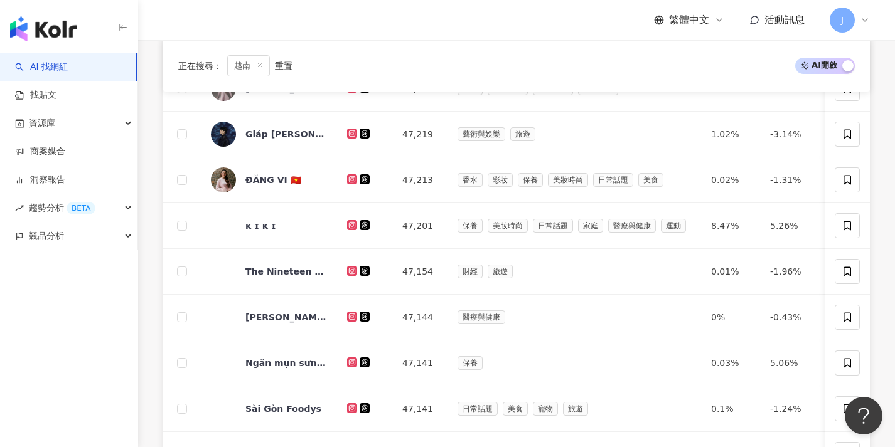
scroll to position [458, 0]
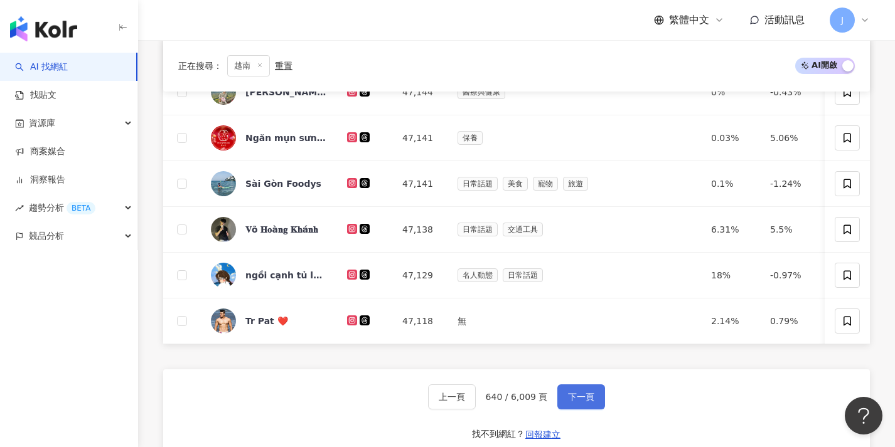
click at [580, 402] on span "下一頁" at bounding box center [581, 397] width 26 height 10
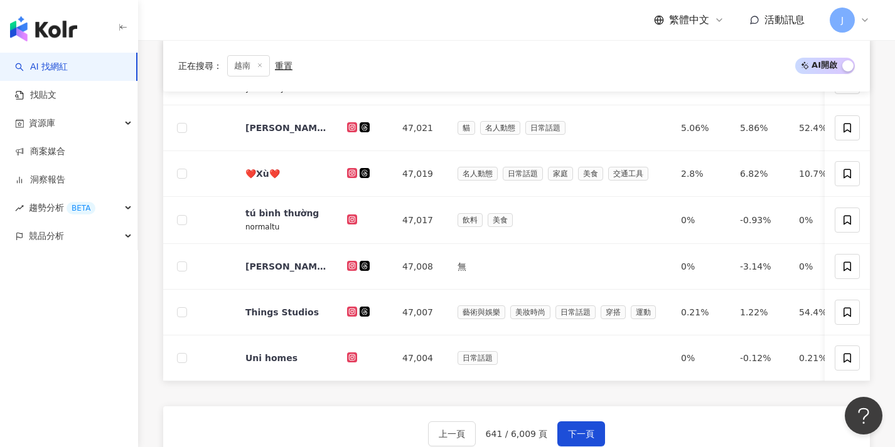
scroll to position [655, 0]
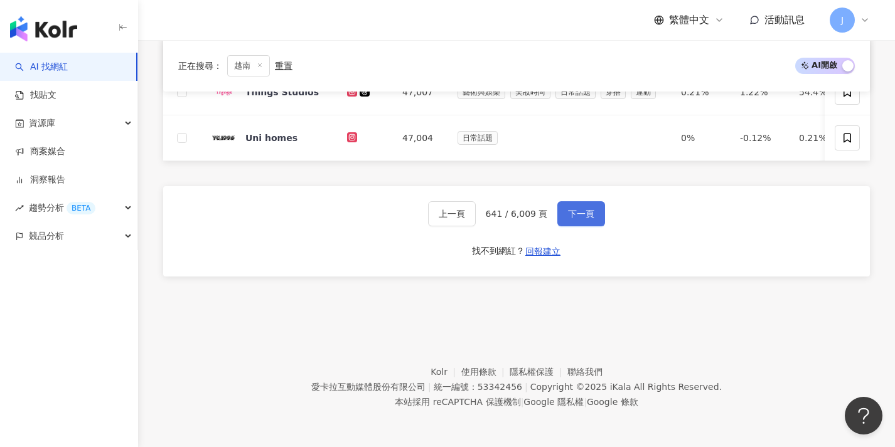
click at [582, 218] on span "下一頁" at bounding box center [581, 214] width 26 height 10
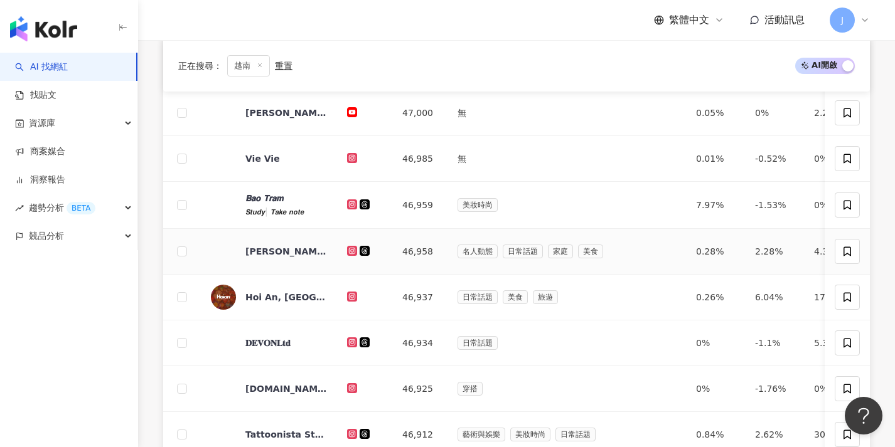
scroll to position [651, 0]
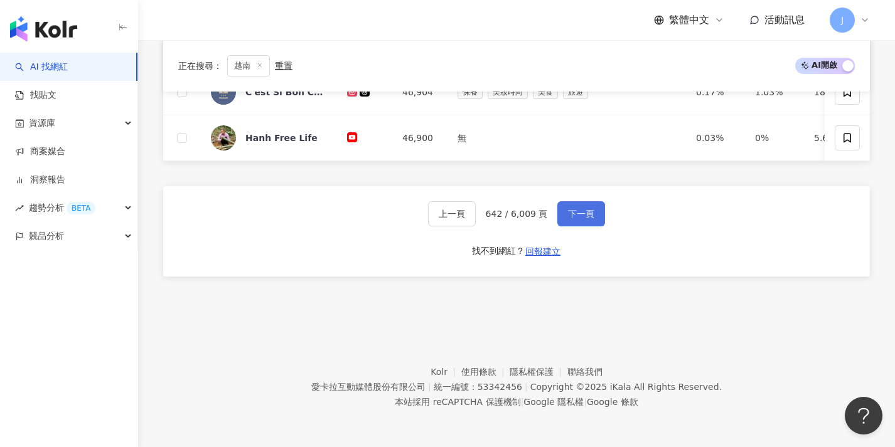
click at [592, 218] on span "下一頁" at bounding box center [581, 214] width 26 height 10
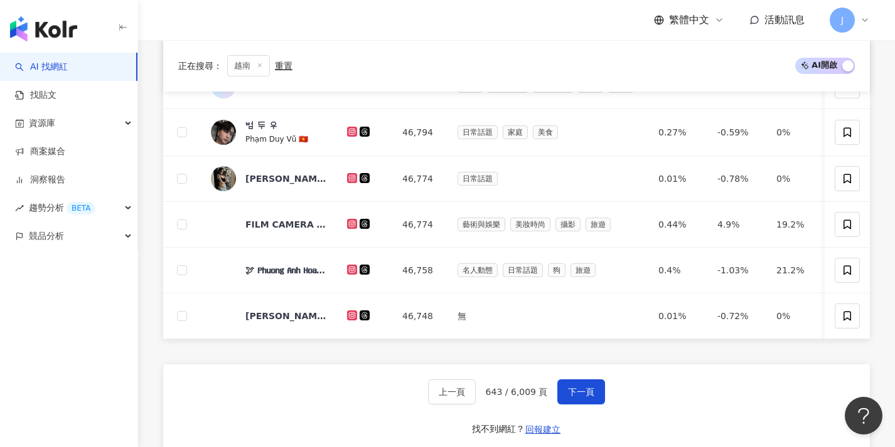
scroll to position [621, 0]
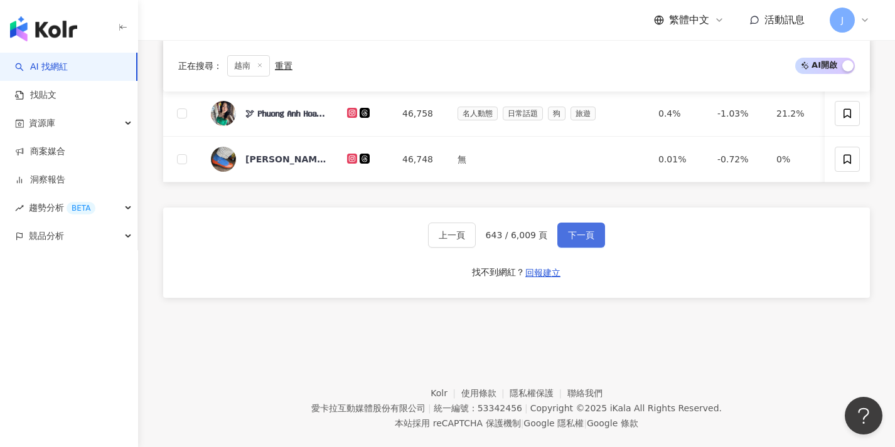
click at [590, 240] on span "下一頁" at bounding box center [581, 235] width 26 height 10
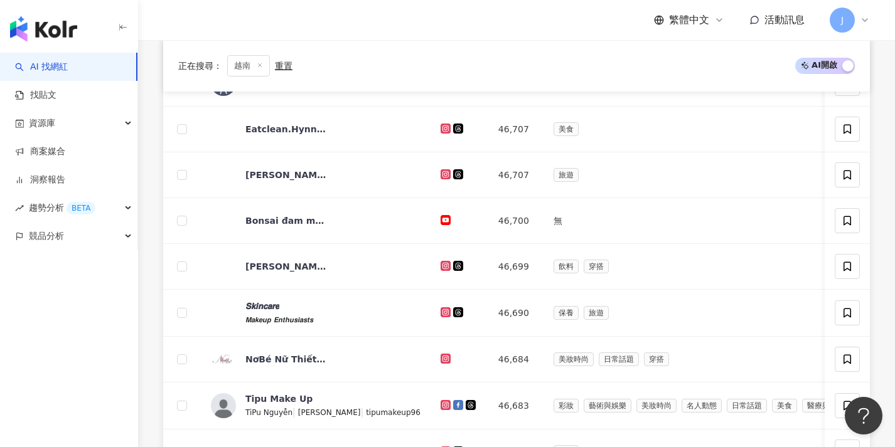
scroll to position [653, 0]
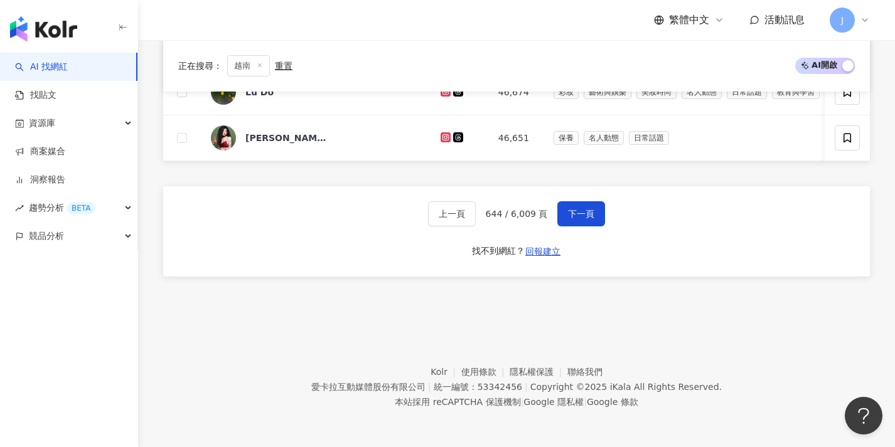
click at [590, 243] on div "上一頁 644 / 6,009 頁 下一頁 找不到網紅？ 回報建立" at bounding box center [516, 231] width 707 height 90
click at [592, 221] on button "下一頁" at bounding box center [581, 213] width 48 height 25
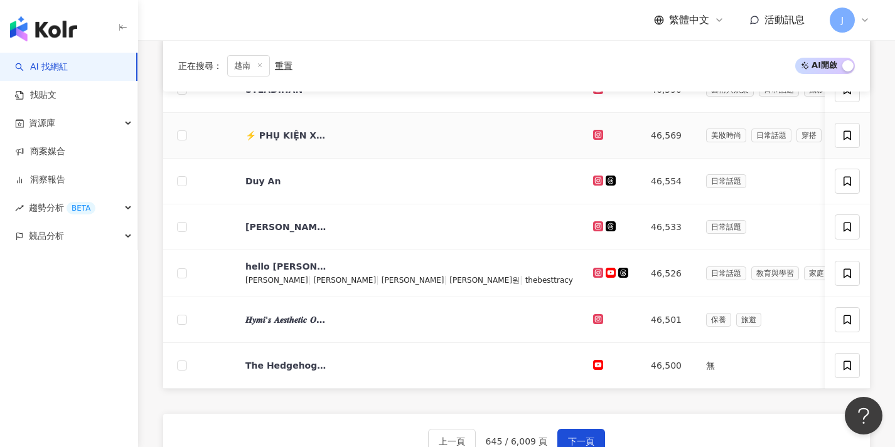
scroll to position [560, 0]
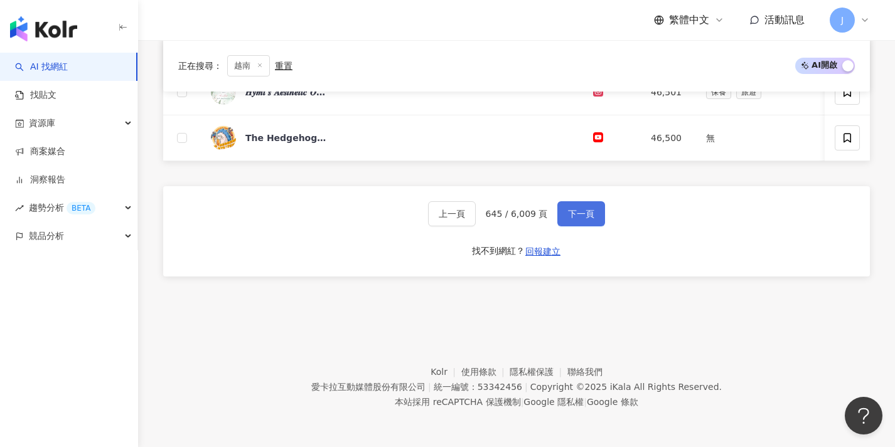
click at [592, 214] on span "下一頁" at bounding box center [581, 214] width 26 height 10
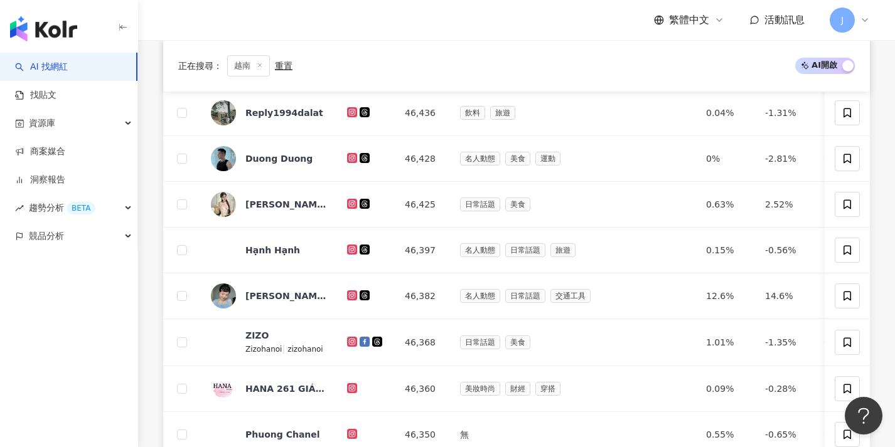
scroll to position [651, 0]
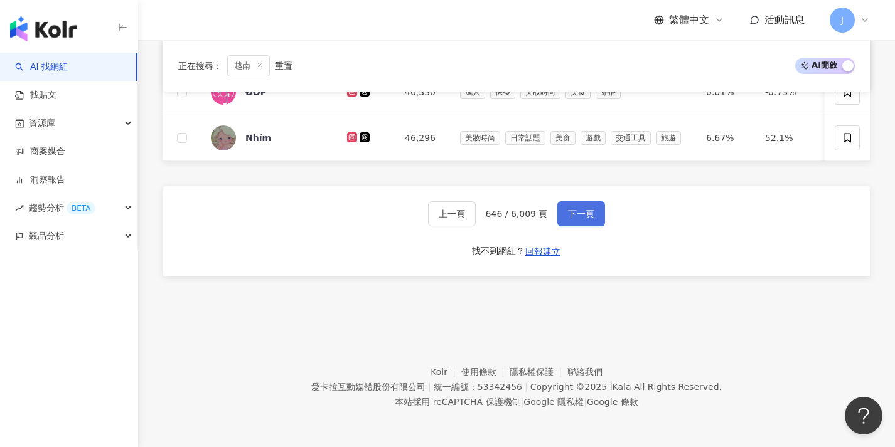
click at [589, 225] on button "下一頁" at bounding box center [581, 213] width 48 height 25
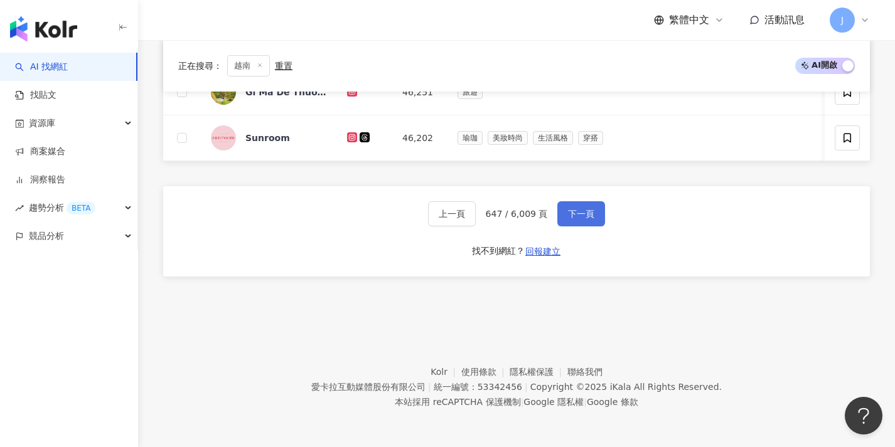
click at [589, 225] on button "下一頁" at bounding box center [581, 213] width 48 height 25
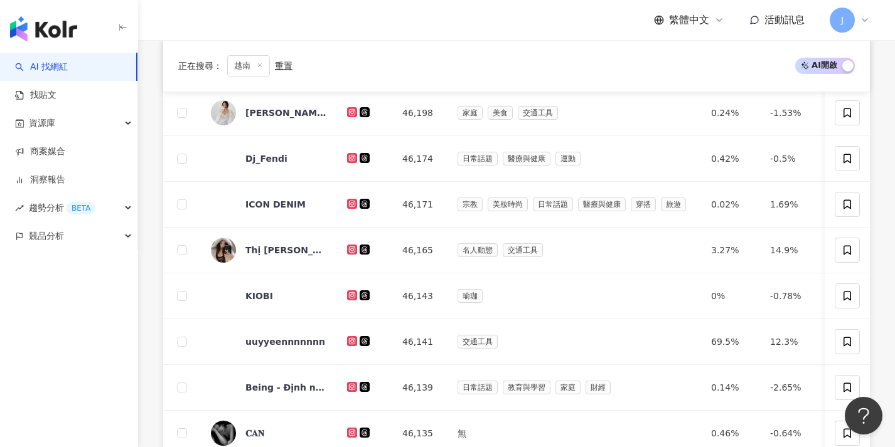
scroll to position [518, 0]
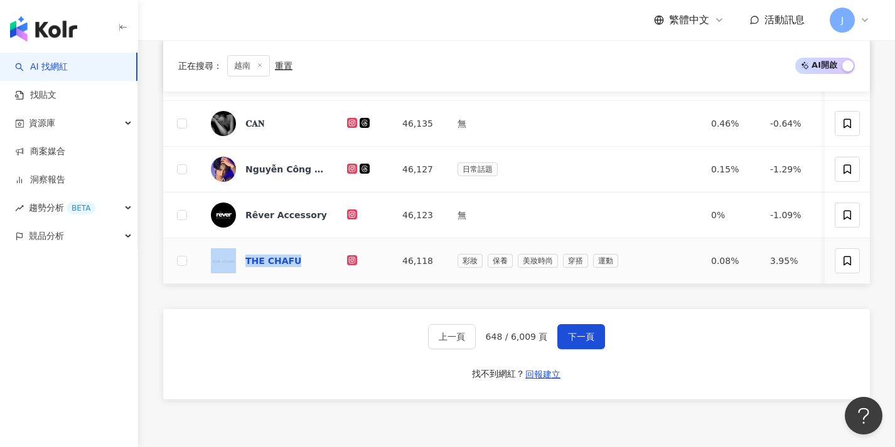
copy div "THE CHAFU"
click at [577, 342] on span "下一頁" at bounding box center [581, 337] width 26 height 10
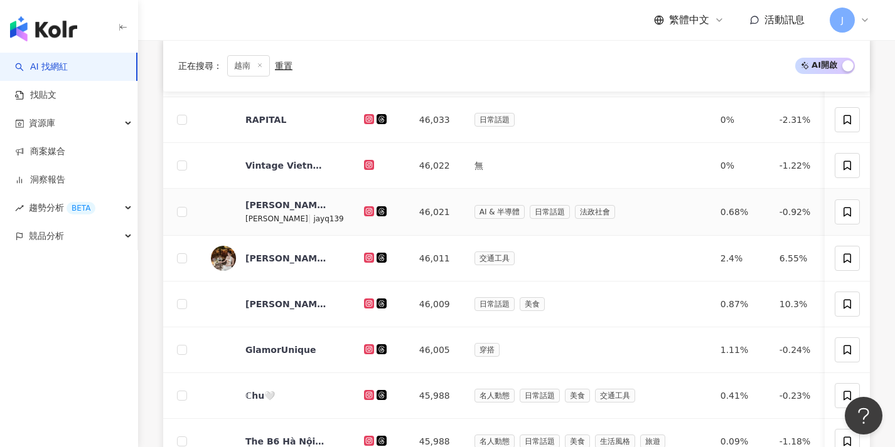
scroll to position [480, 0]
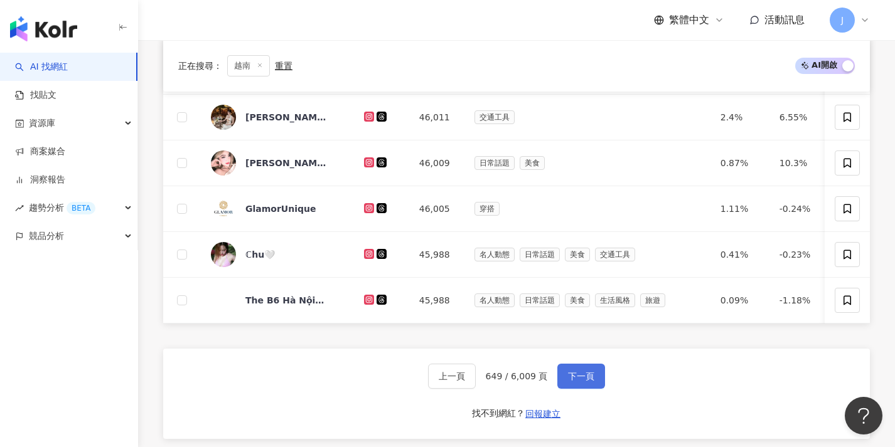
click at [563, 389] on button "下一頁" at bounding box center [581, 376] width 48 height 25
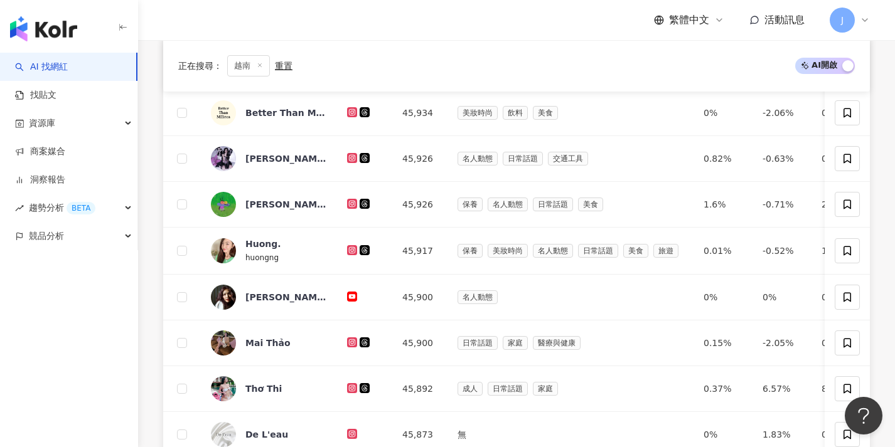
scroll to position [651, 0]
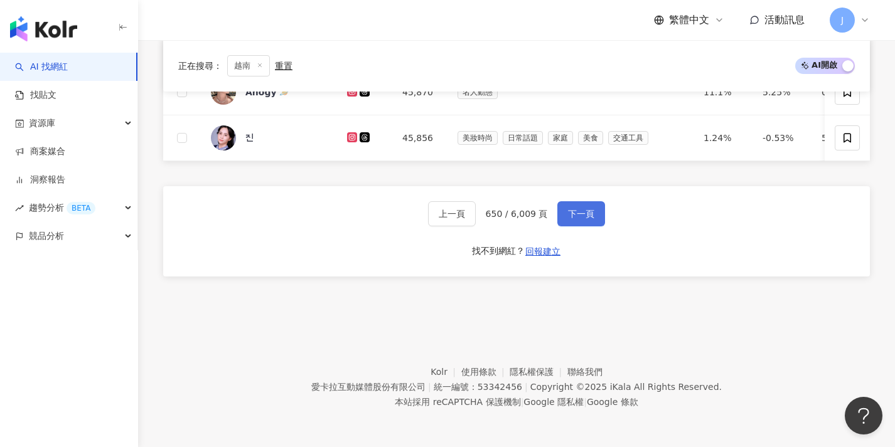
click at [584, 213] on span "下一頁" at bounding box center [581, 214] width 26 height 10
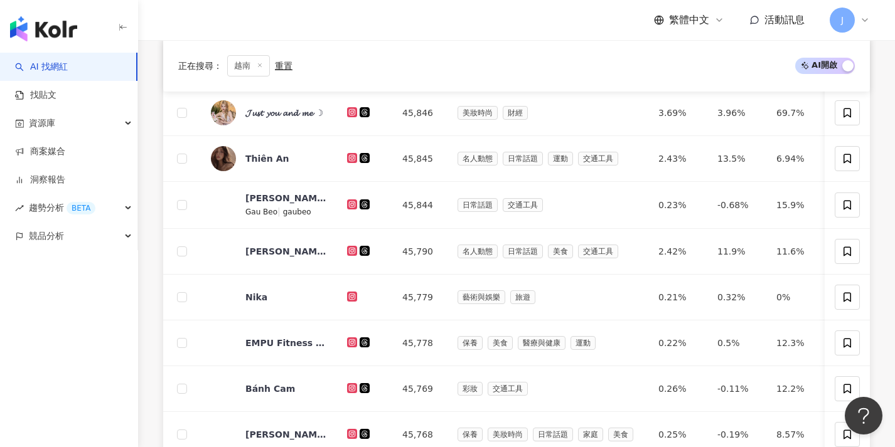
scroll to position [509, 0]
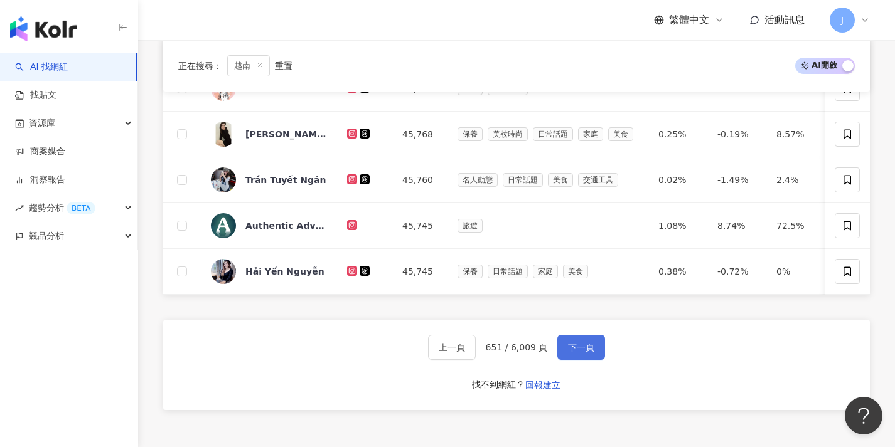
click at [572, 346] on button "下一頁" at bounding box center [581, 347] width 48 height 25
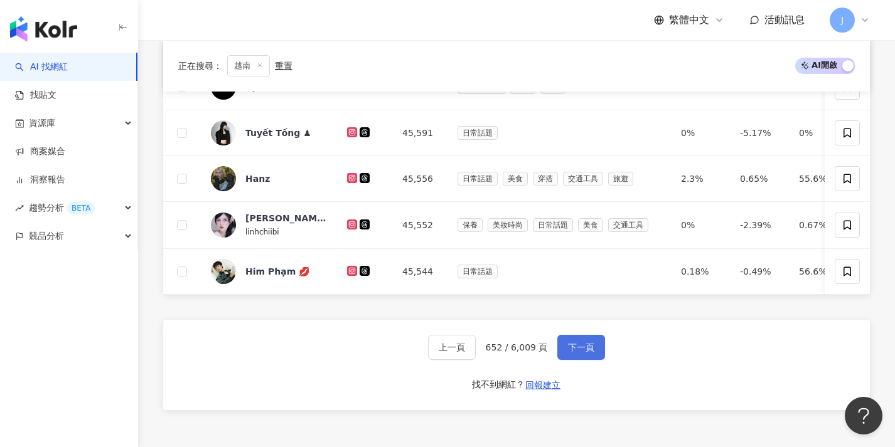
click at [594, 348] on button "下一頁" at bounding box center [581, 347] width 48 height 25
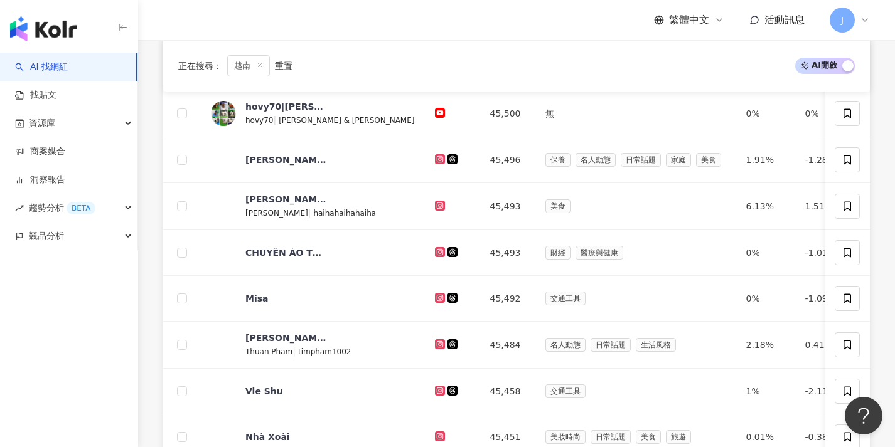
scroll to position [518, 0]
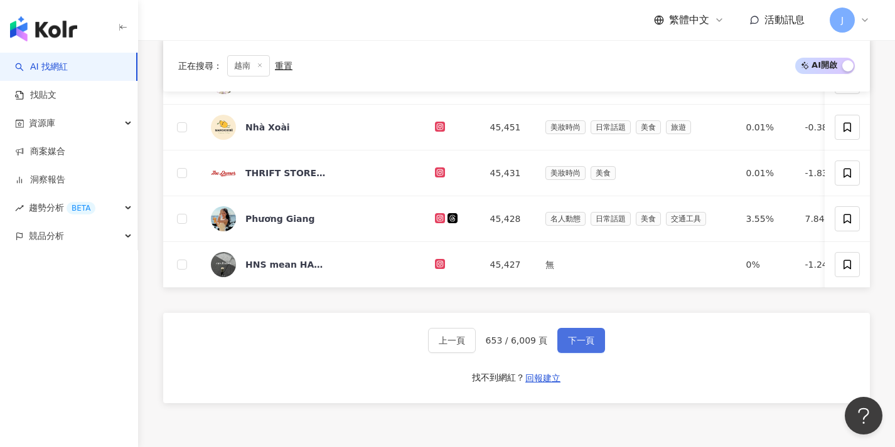
click at [587, 343] on button "下一頁" at bounding box center [581, 340] width 48 height 25
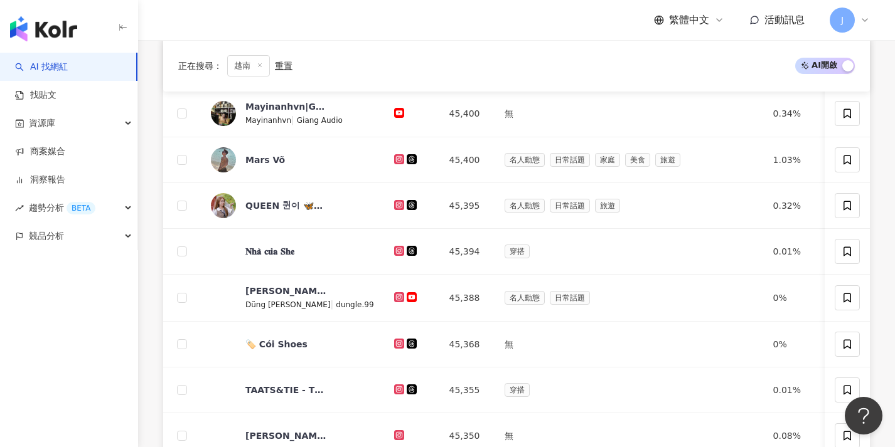
scroll to position [516, 0]
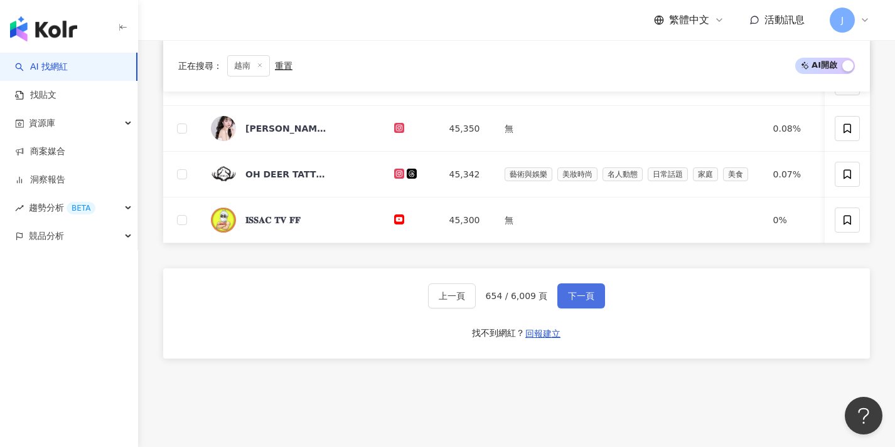
click at [589, 301] on span "下一頁" at bounding box center [581, 296] width 26 height 10
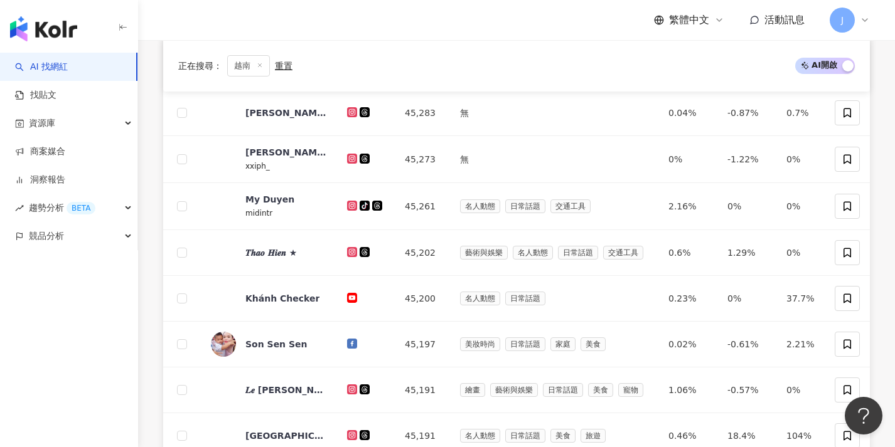
scroll to position [523, 0]
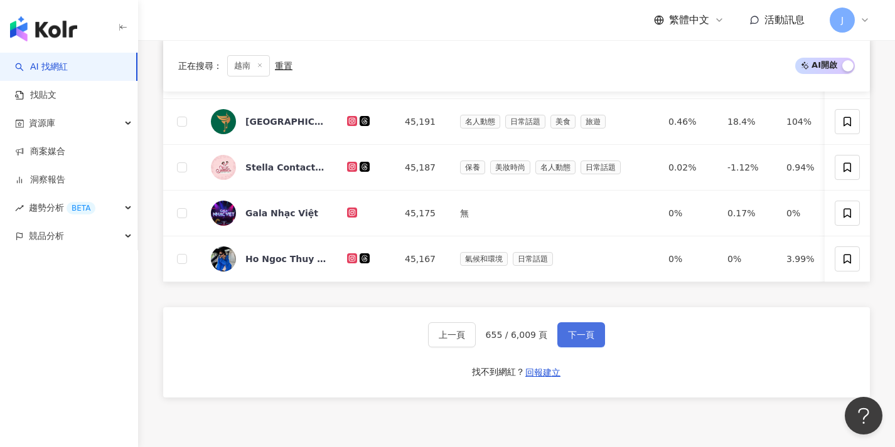
click at [583, 348] on button "下一頁" at bounding box center [581, 335] width 48 height 25
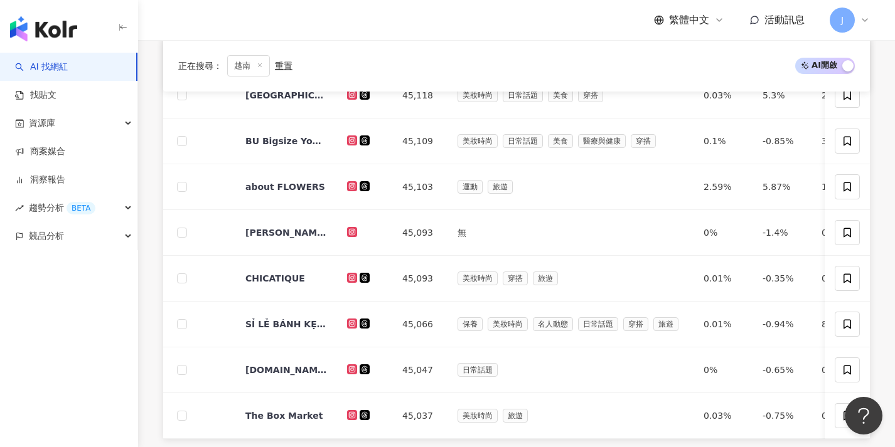
scroll to position [543, 0]
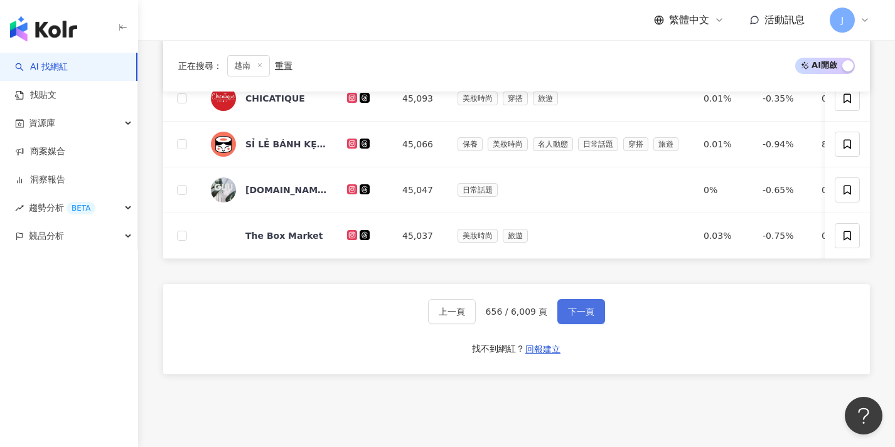
click at [590, 311] on button "下一頁" at bounding box center [581, 311] width 48 height 25
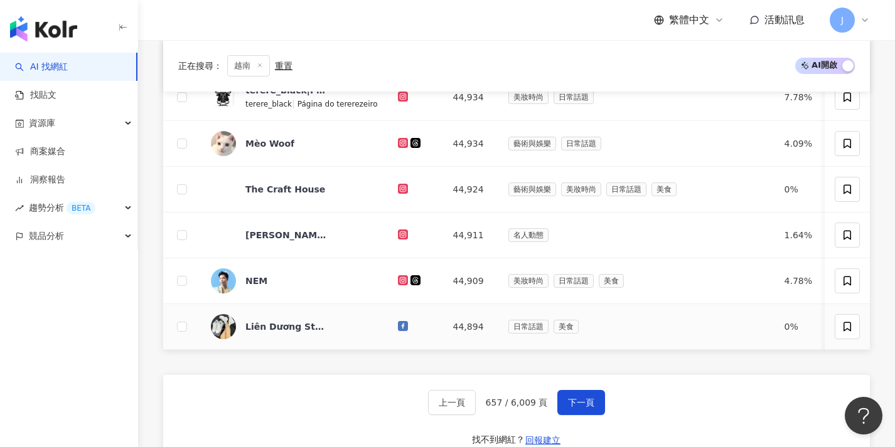
scroll to position [602, 0]
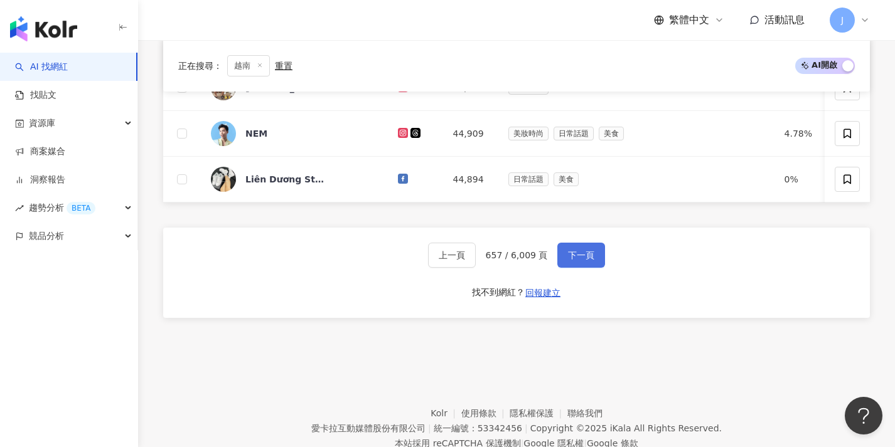
click at [597, 268] on button "下一頁" at bounding box center [581, 255] width 48 height 25
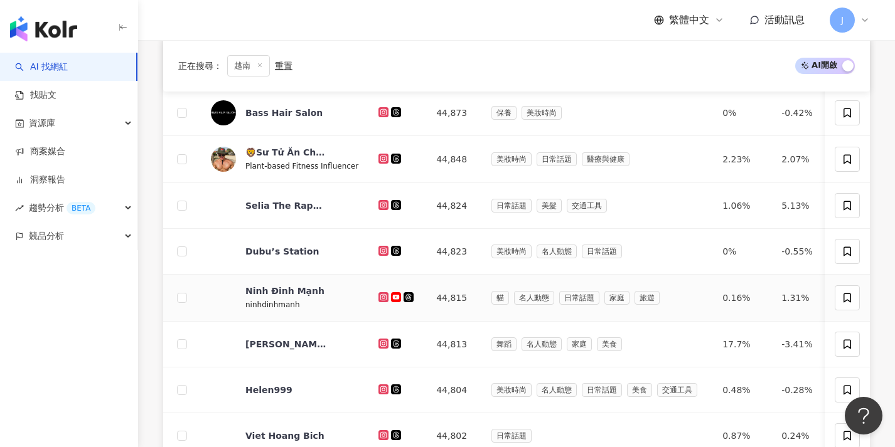
scroll to position [500, 0]
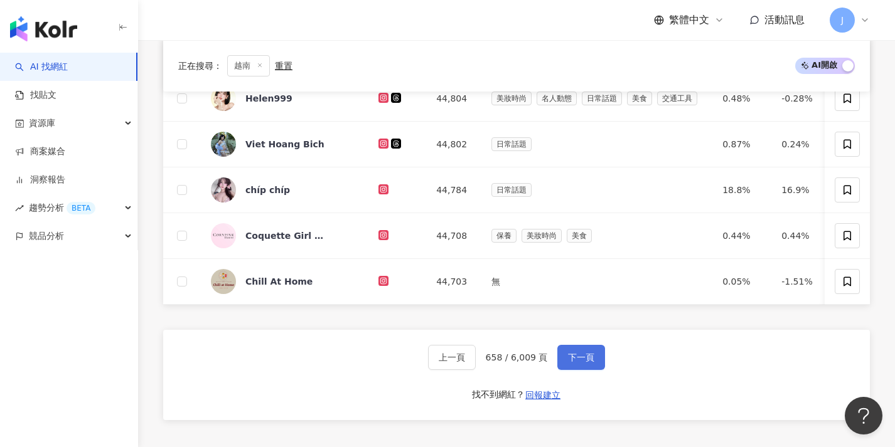
click at [587, 363] on span "下一頁" at bounding box center [581, 358] width 26 height 10
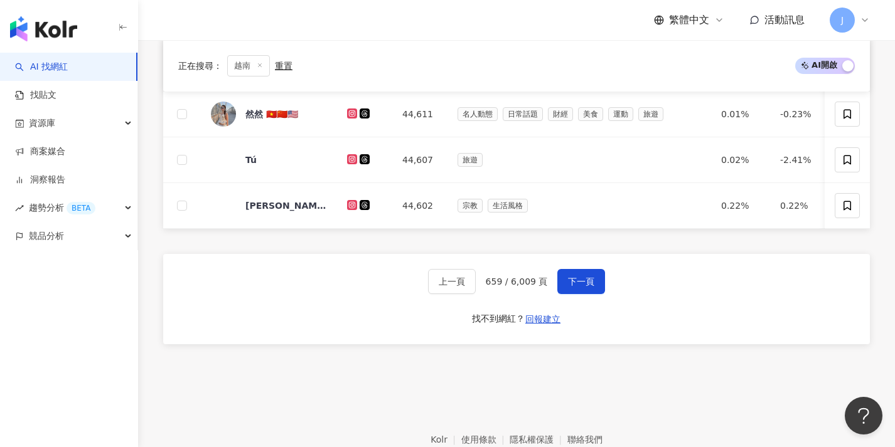
scroll to position [606, 0]
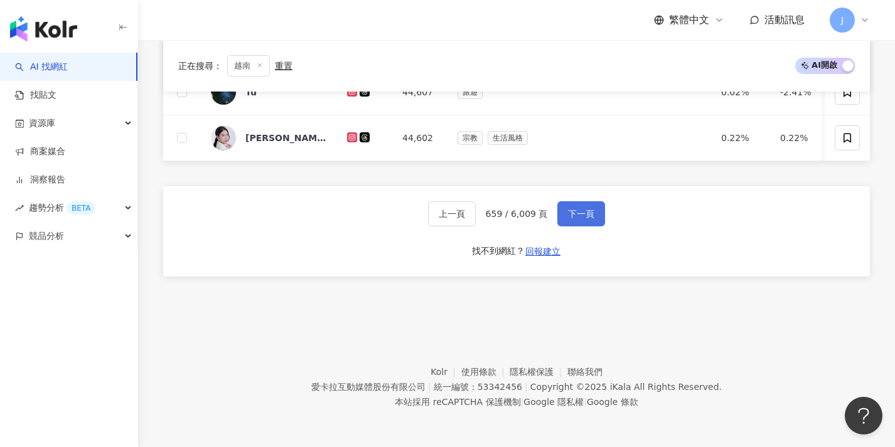
click at [598, 206] on button "下一頁" at bounding box center [581, 213] width 48 height 25
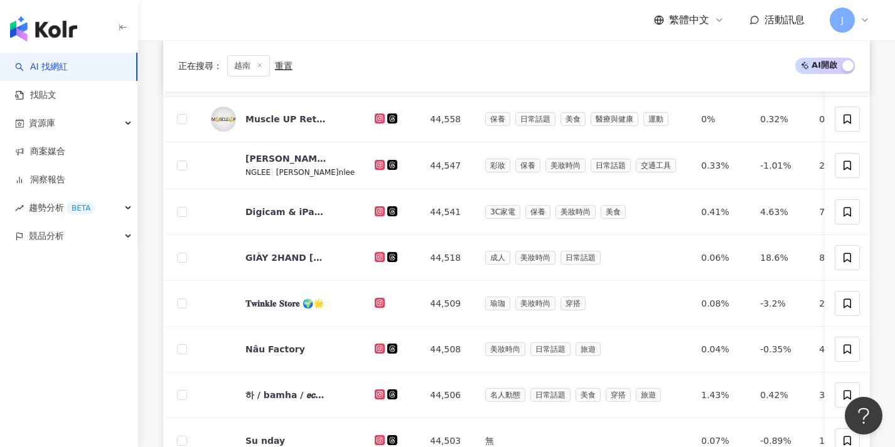
scroll to position [493, 0]
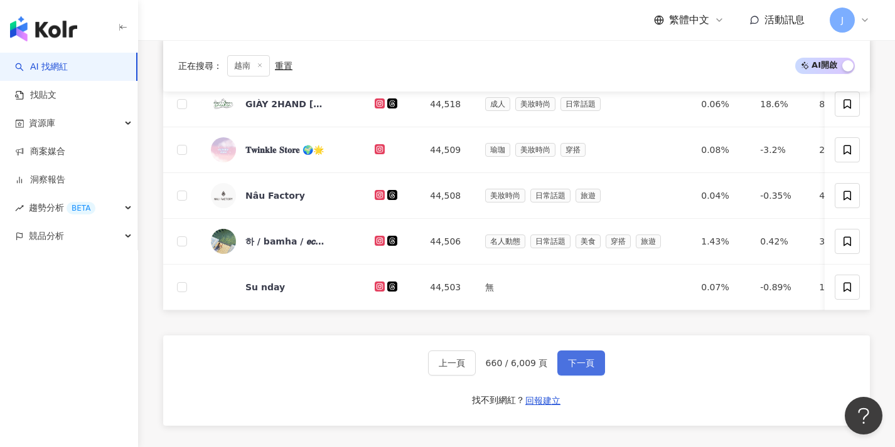
click at [587, 366] on span "下一頁" at bounding box center [581, 363] width 26 height 10
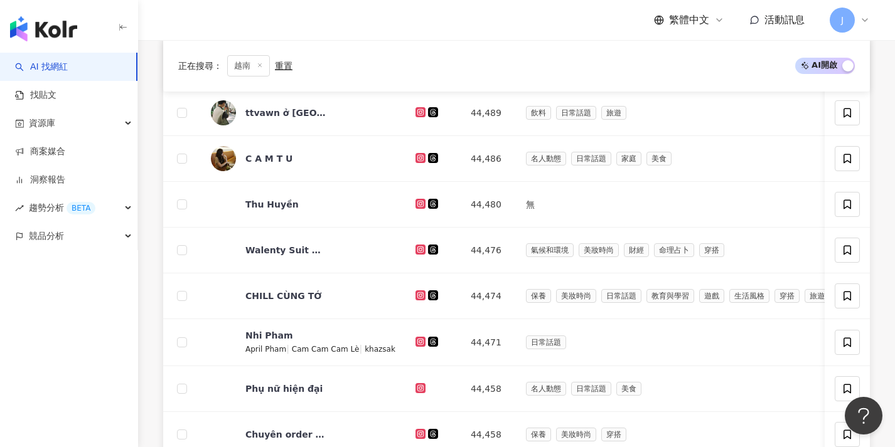
scroll to position [523, 0]
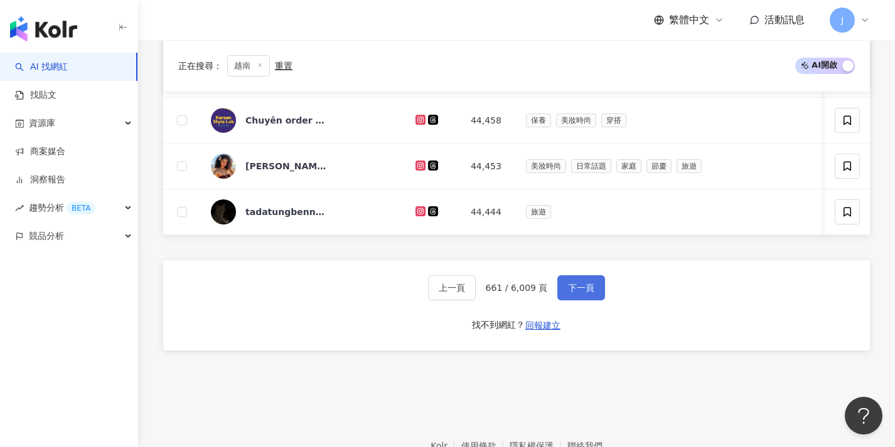
click at [589, 292] on span "下一頁" at bounding box center [581, 288] width 26 height 10
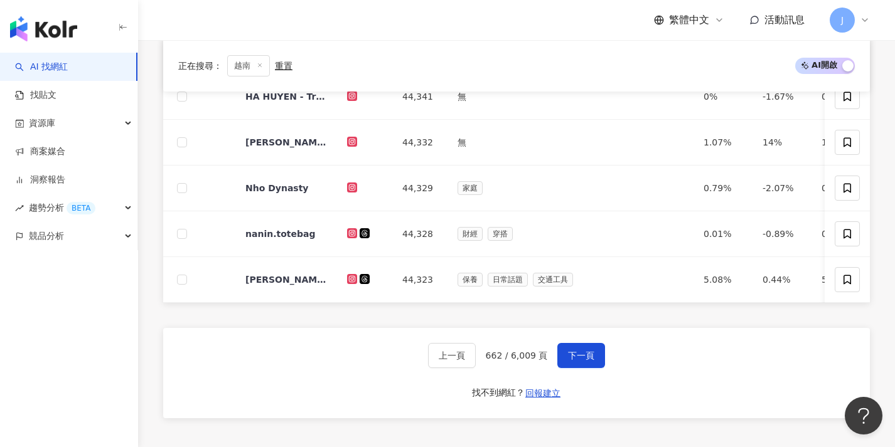
scroll to position [606, 0]
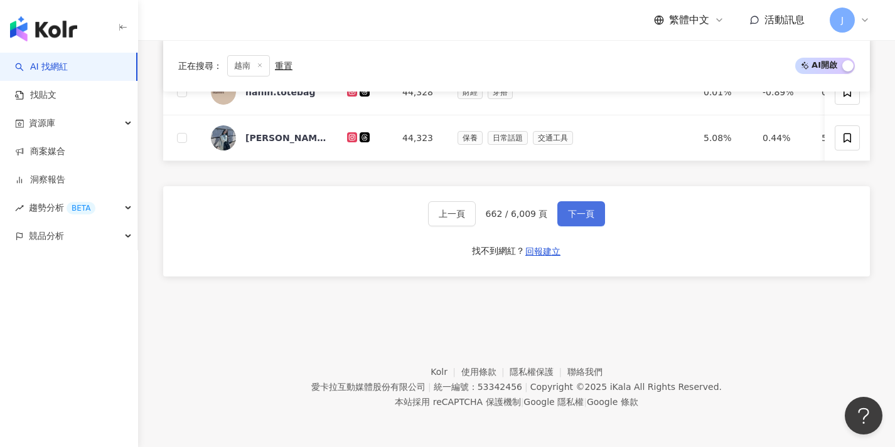
click at [589, 220] on button "下一頁" at bounding box center [581, 213] width 48 height 25
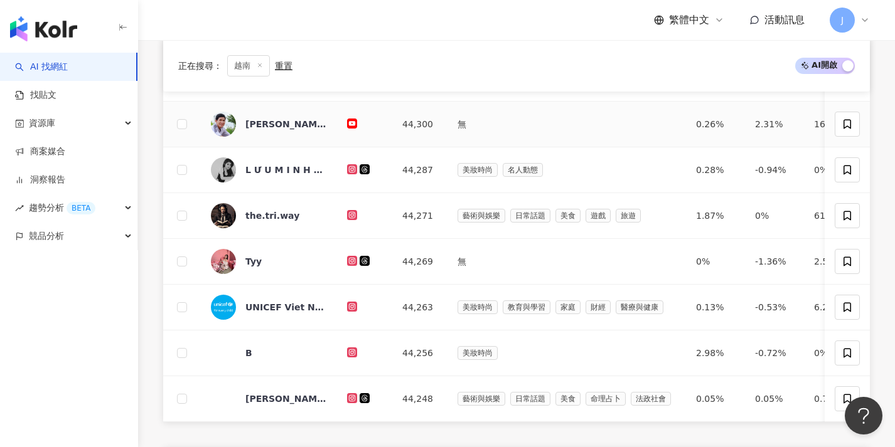
scroll to position [417, 0]
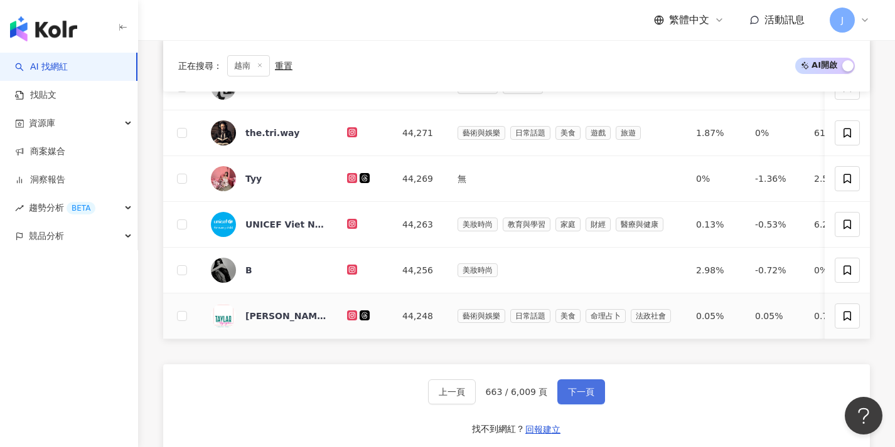
click at [584, 397] on span "下一頁" at bounding box center [581, 392] width 26 height 10
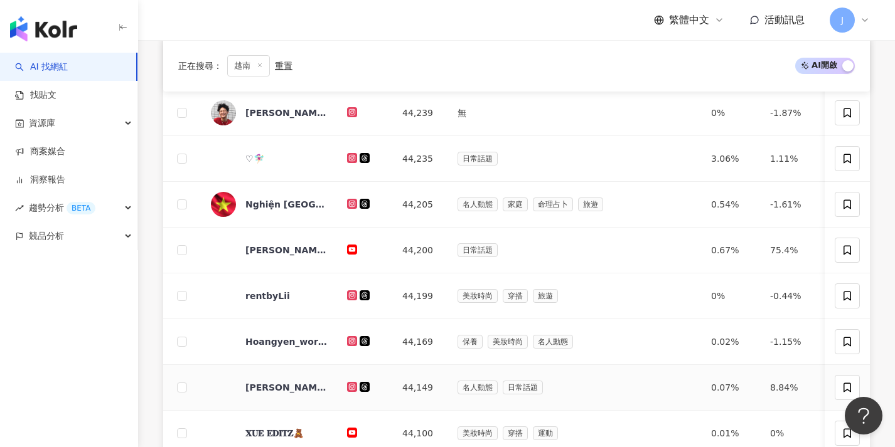
scroll to position [525, 0]
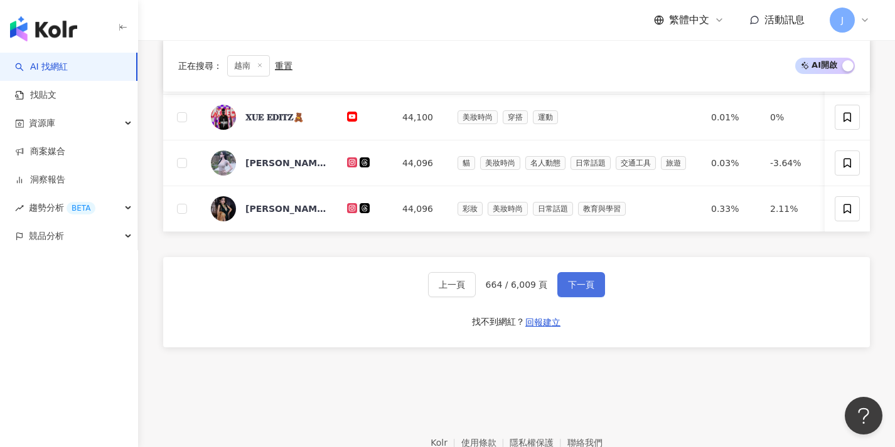
click at [588, 290] on span "下一頁" at bounding box center [581, 285] width 26 height 10
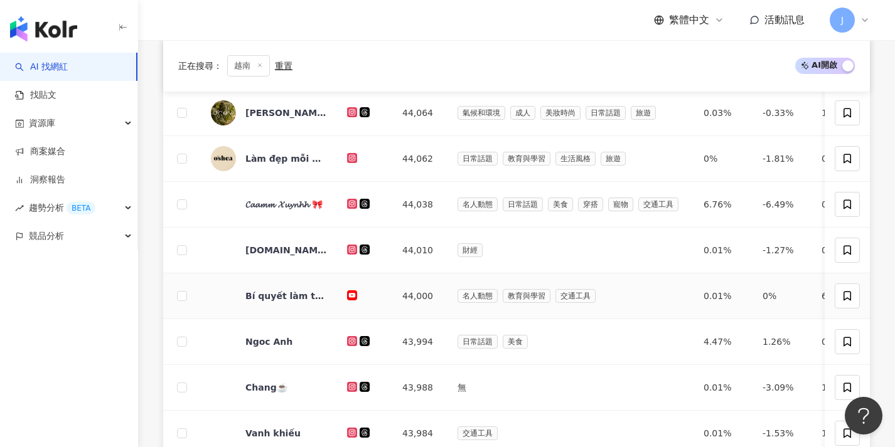
scroll to position [650, 0]
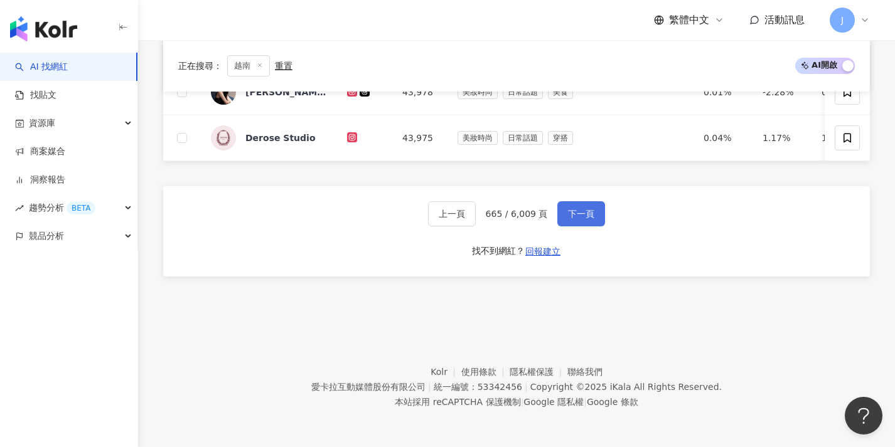
click at [596, 225] on button "下一頁" at bounding box center [581, 213] width 48 height 25
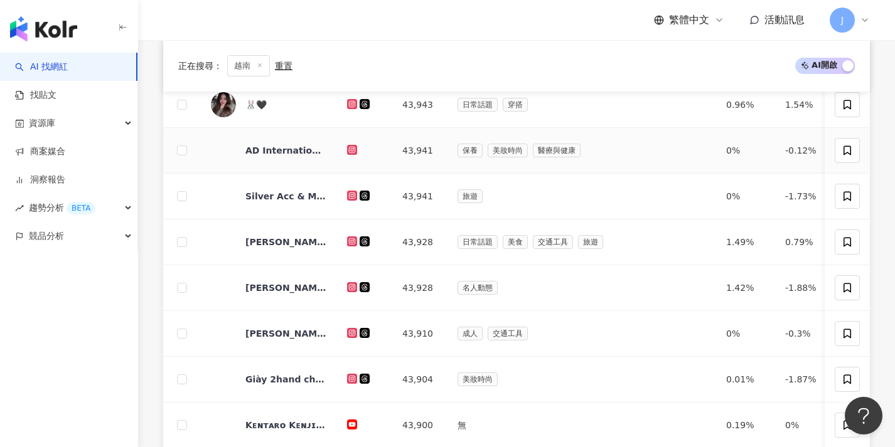
scroll to position [623, 0]
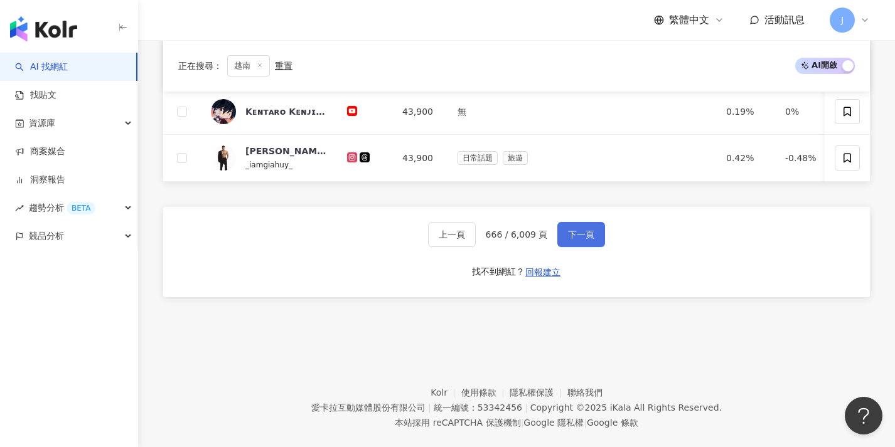
click at [591, 237] on button "下一頁" at bounding box center [581, 234] width 48 height 25
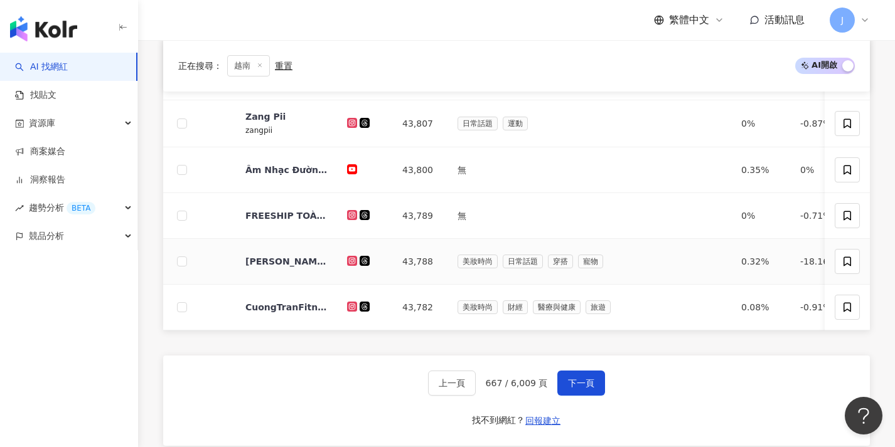
scroll to position [654, 0]
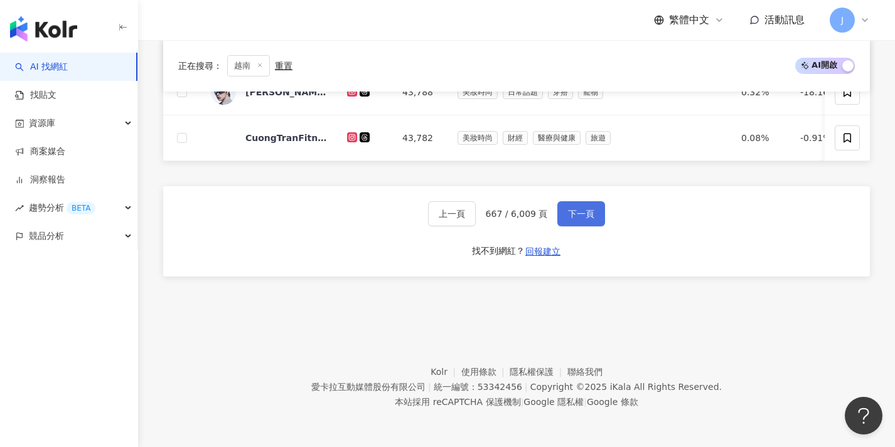
click at [594, 223] on button "下一頁" at bounding box center [581, 213] width 48 height 25
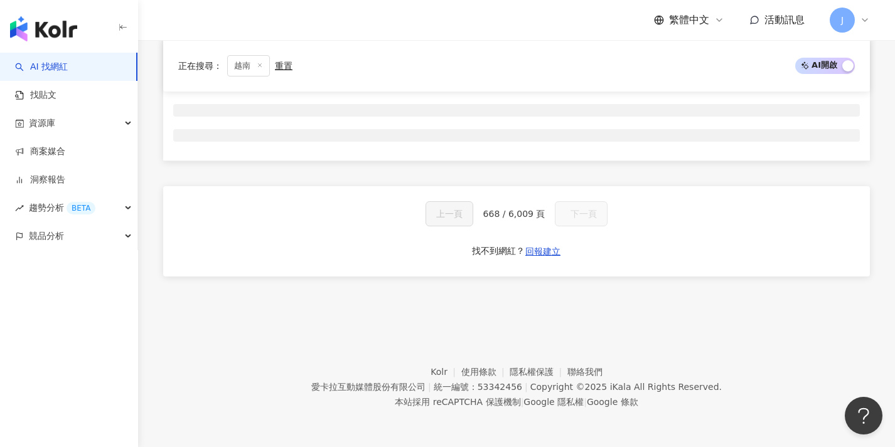
scroll to position [208, 0]
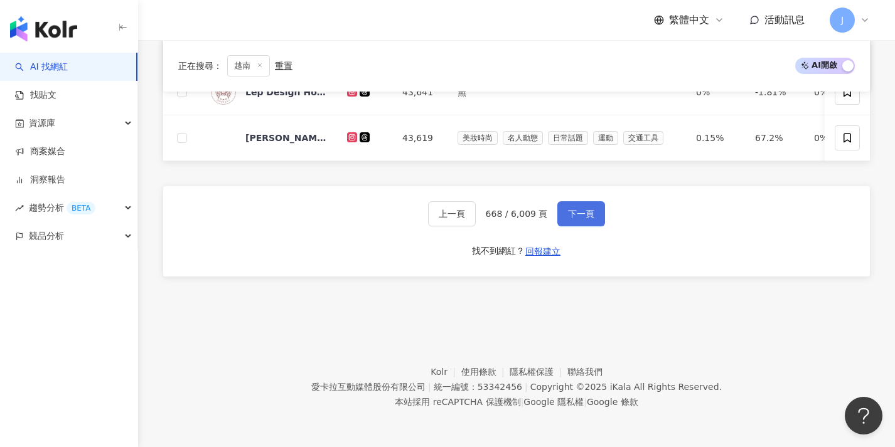
click at [595, 211] on button "下一頁" at bounding box center [581, 213] width 48 height 25
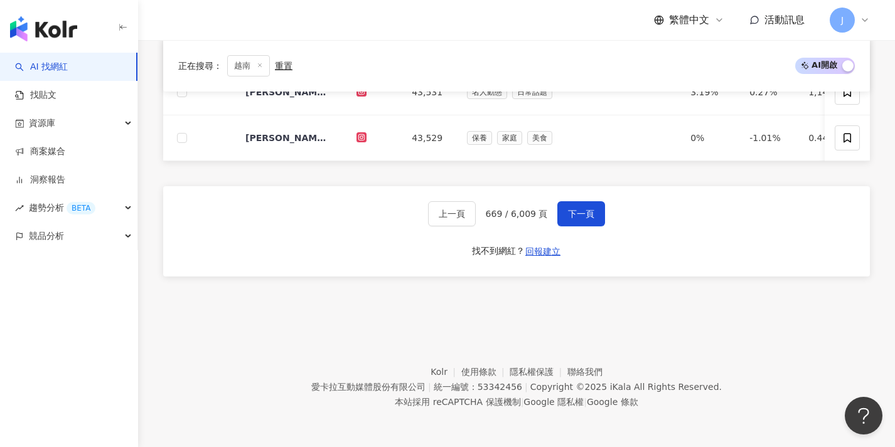
scroll to position [607, 0]
click at [580, 216] on span "下一頁" at bounding box center [581, 214] width 26 height 10
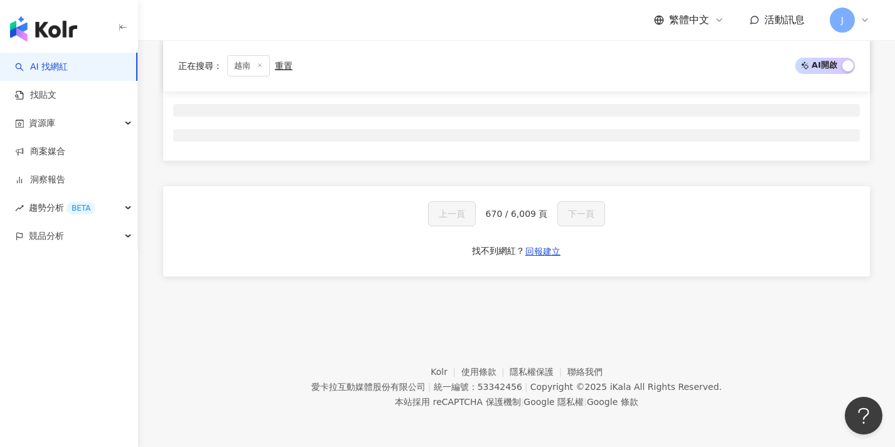
scroll to position [208, 0]
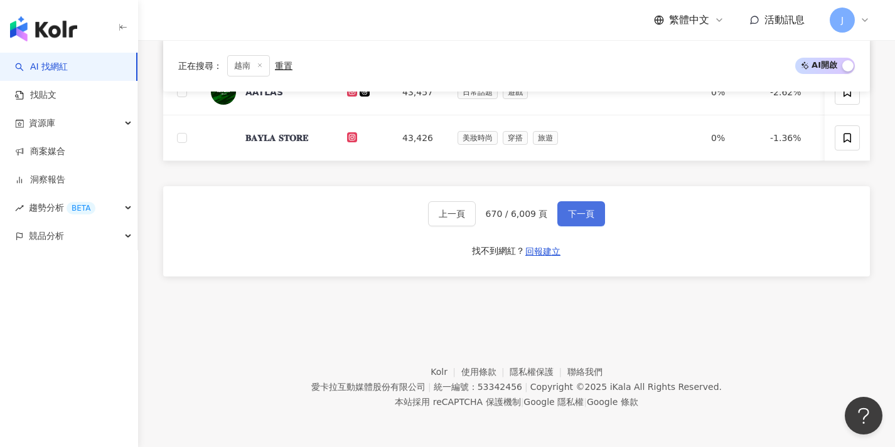
click at [580, 212] on span "下一頁" at bounding box center [581, 214] width 26 height 10
click at [579, 214] on span "下一頁" at bounding box center [581, 214] width 26 height 10
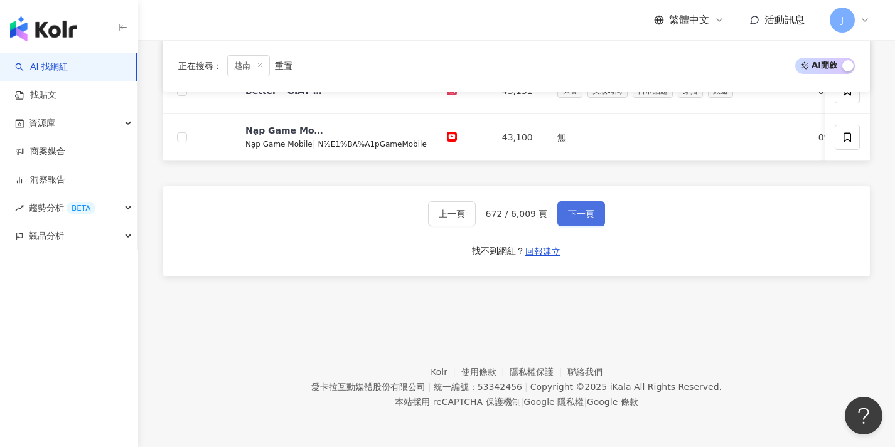
scroll to position [655, 0]
click at [585, 216] on span "下一頁" at bounding box center [581, 214] width 26 height 10
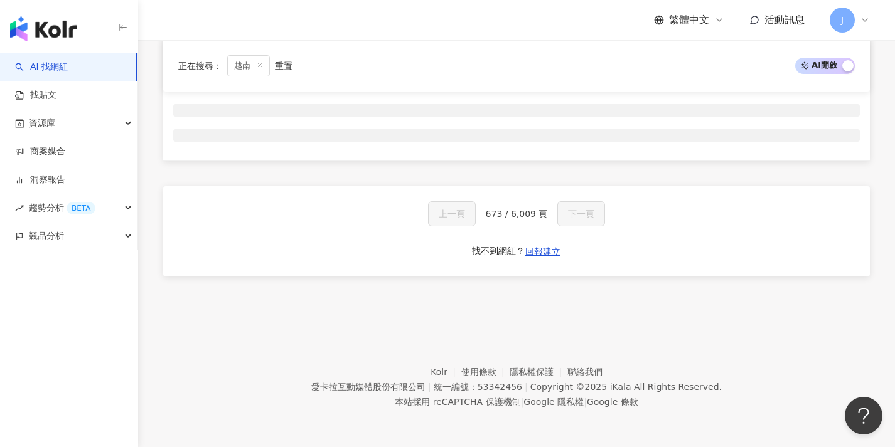
scroll to position [208, 0]
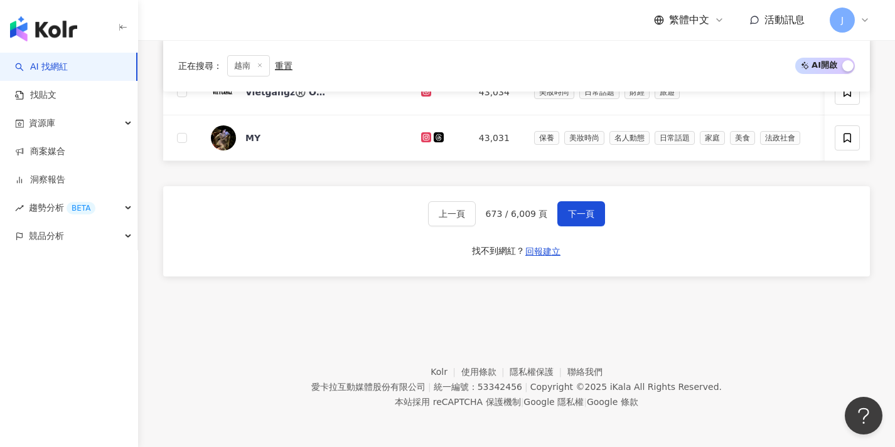
click at [584, 218] on span "下一頁" at bounding box center [581, 214] width 26 height 10
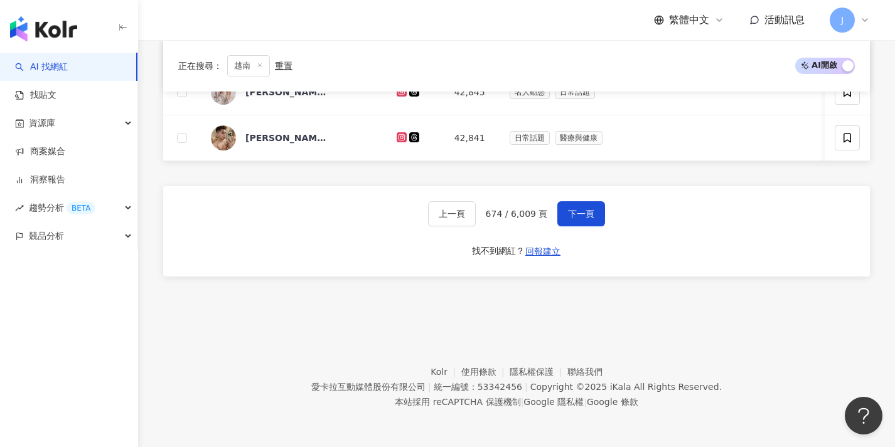
click at [584, 218] on span "下一頁" at bounding box center [581, 214] width 26 height 10
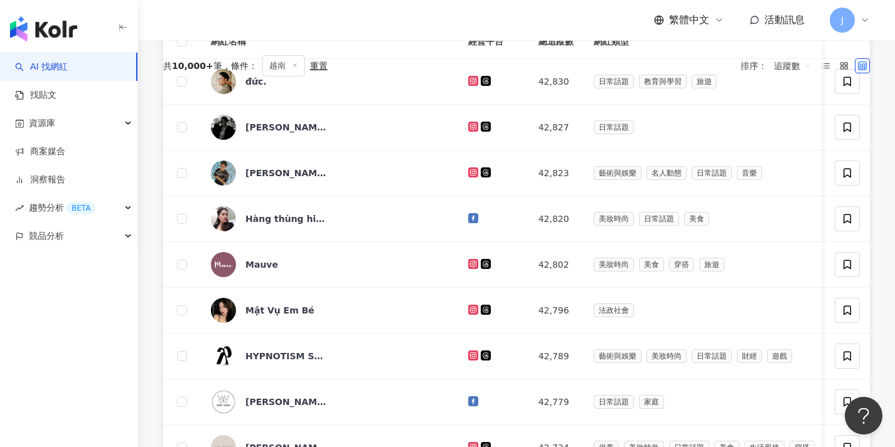
scroll to position [154, 0]
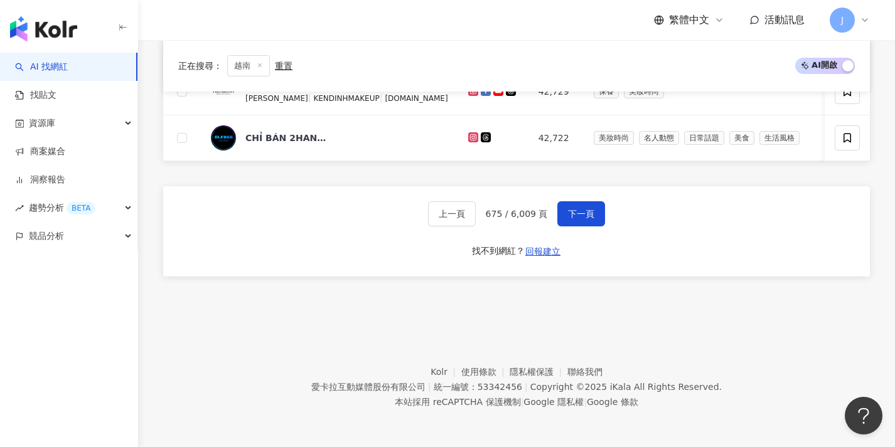
click at [584, 218] on span "下一頁" at bounding box center [581, 214] width 26 height 10
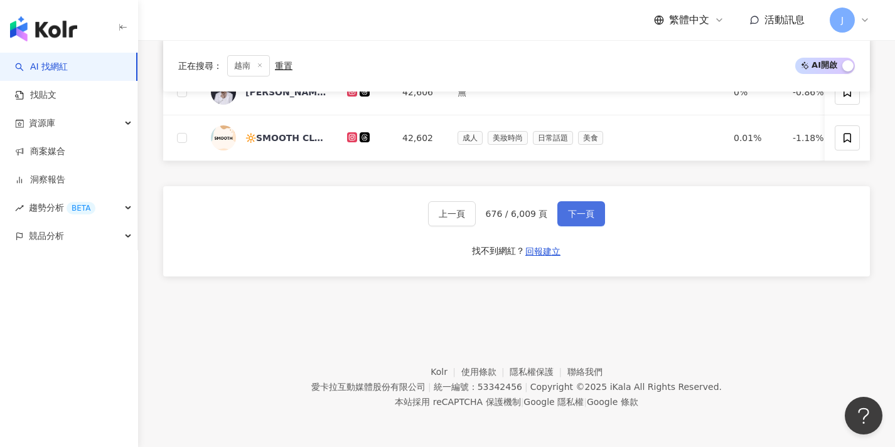
scroll to position [604, 0]
click at [582, 221] on button "下一頁" at bounding box center [581, 213] width 48 height 25
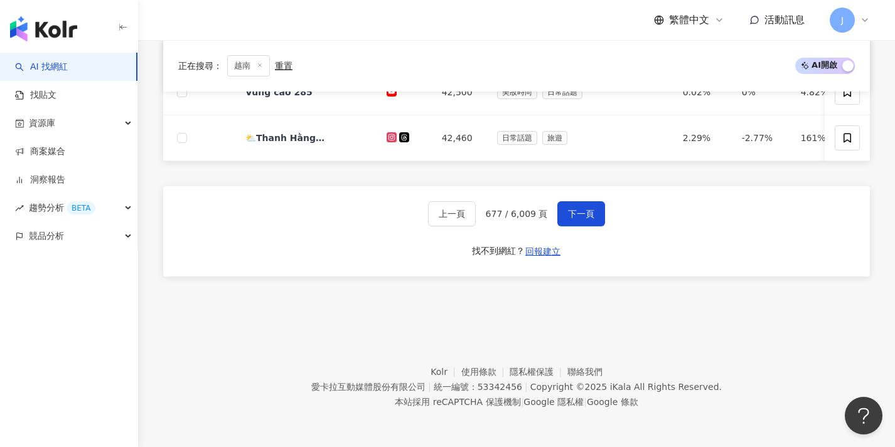
scroll to position [653, 0]
click at [572, 382] on div "Copyright © 2025 iKala All Rights Reserved." at bounding box center [625, 387] width 191 height 10
drag, startPoint x: 587, startPoint y: 211, endPoint x: 582, endPoint y: 216, distance: 7.2
click at [582, 216] on span "下一頁" at bounding box center [581, 214] width 26 height 10
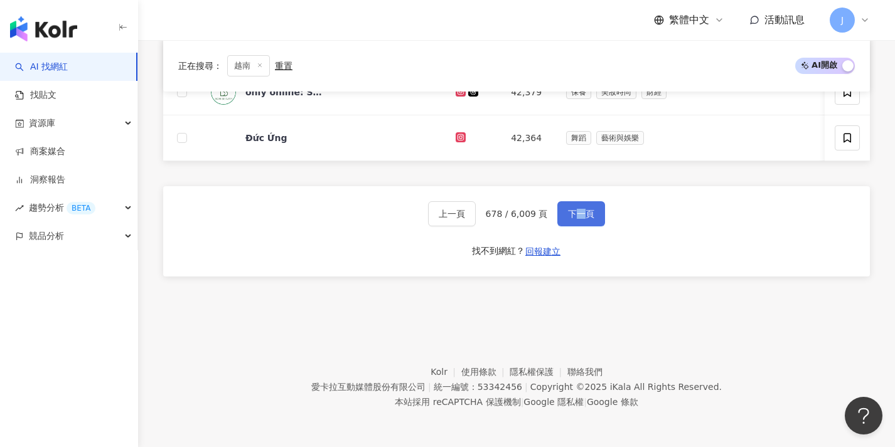
scroll to position [655, 0]
click at [584, 216] on span "下一頁" at bounding box center [581, 214] width 26 height 10
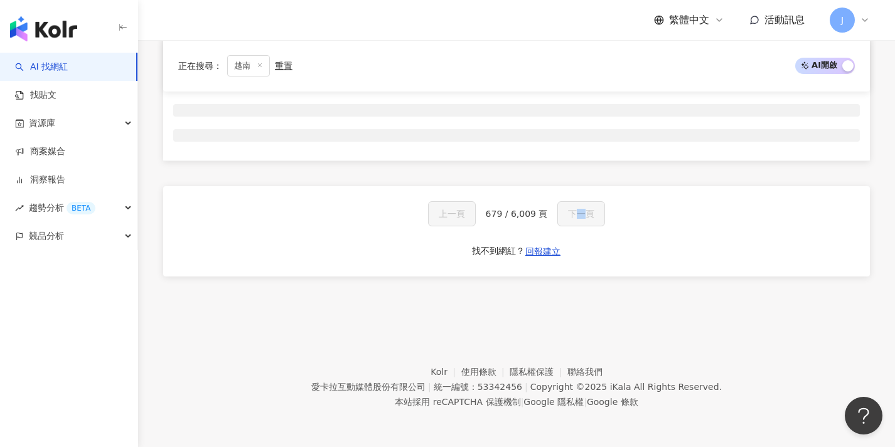
scroll to position [208, 0]
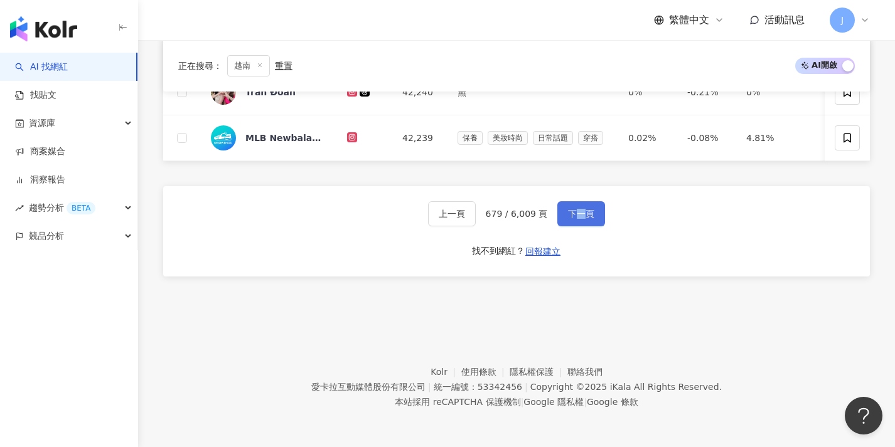
click at [584, 216] on span "下一頁" at bounding box center [581, 214] width 26 height 10
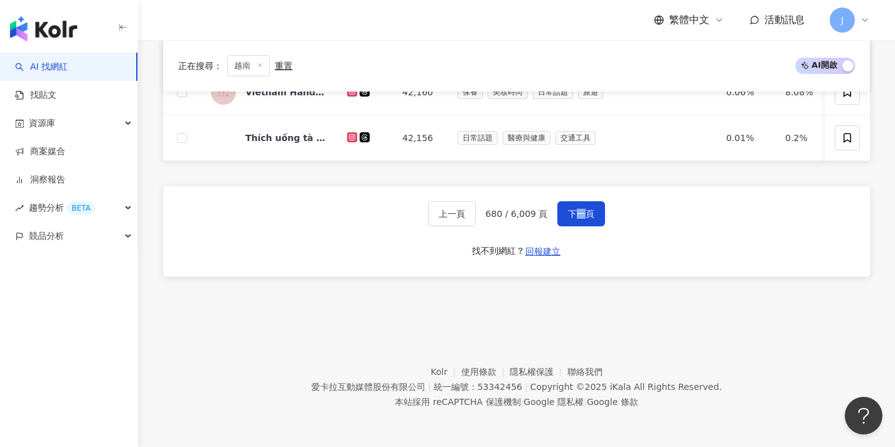
scroll to position [650, 0]
click at [587, 220] on button "下一頁" at bounding box center [581, 213] width 48 height 25
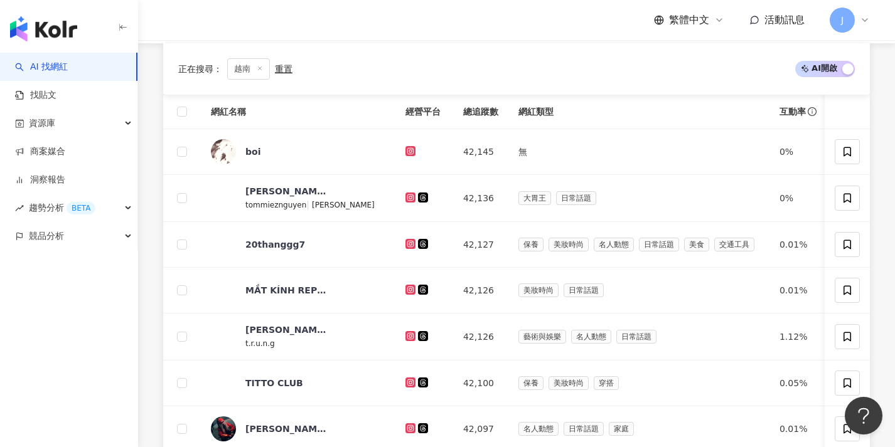
scroll to position [608, 0]
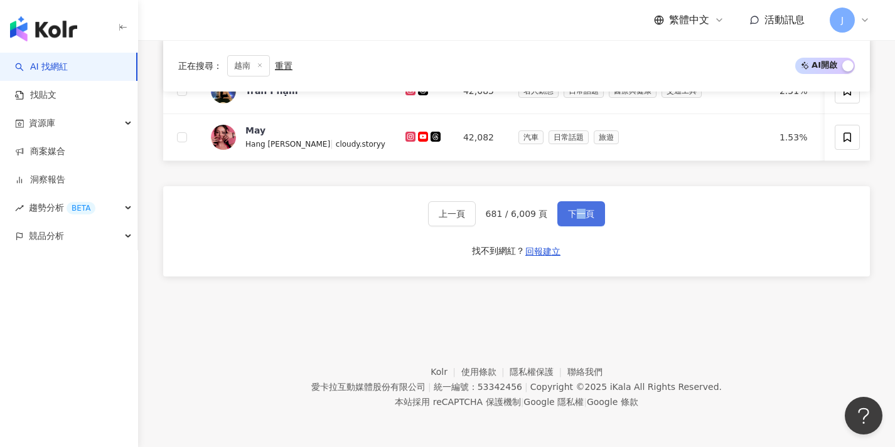
click at [573, 222] on button "下一頁" at bounding box center [581, 213] width 48 height 25
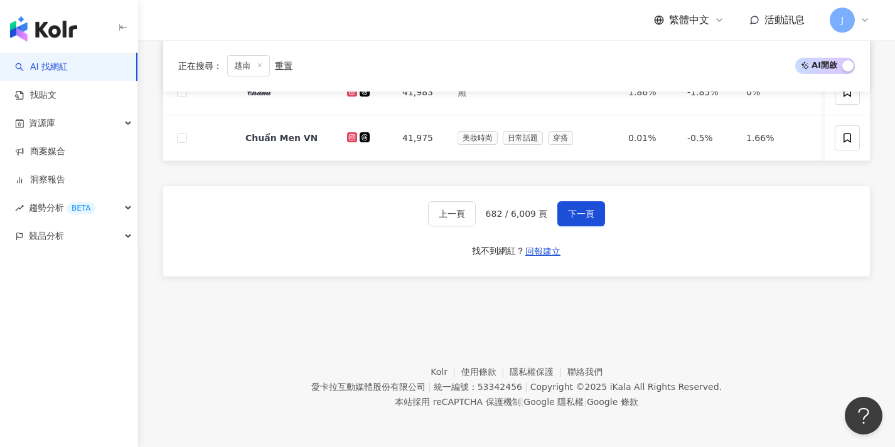
scroll to position [650, 0]
click at [585, 216] on span "下一頁" at bounding box center [581, 214] width 26 height 10
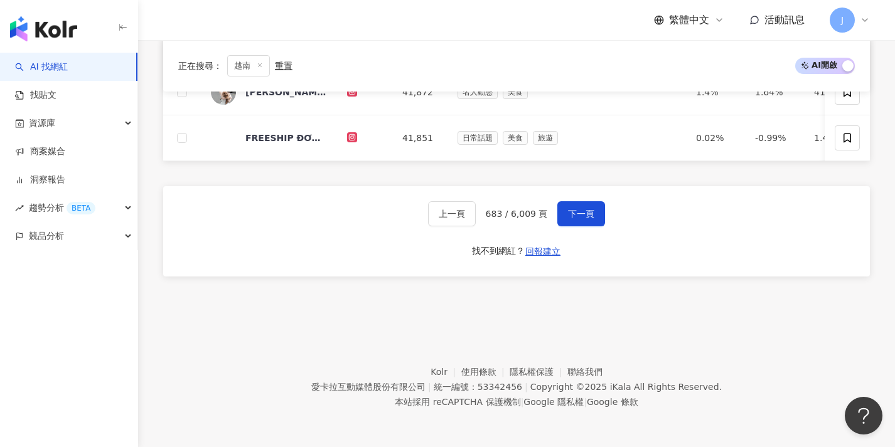
scroll to position [651, 0]
click at [572, 209] on span "下一頁" at bounding box center [581, 214] width 26 height 10
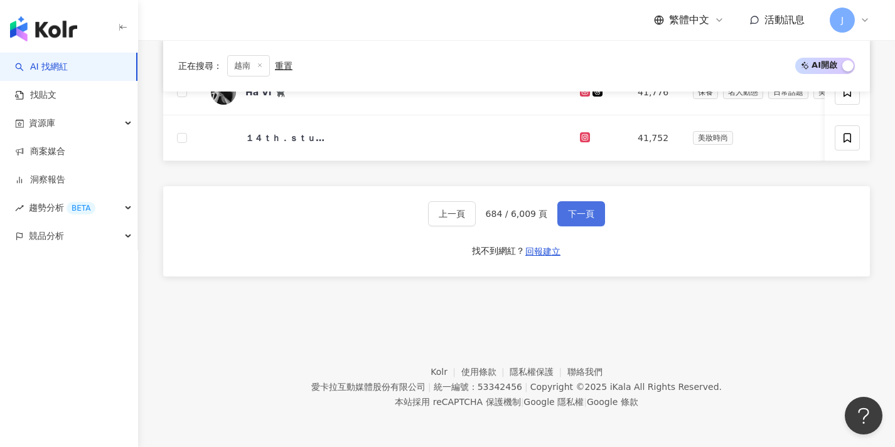
click at [575, 209] on span "下一頁" at bounding box center [581, 214] width 26 height 10
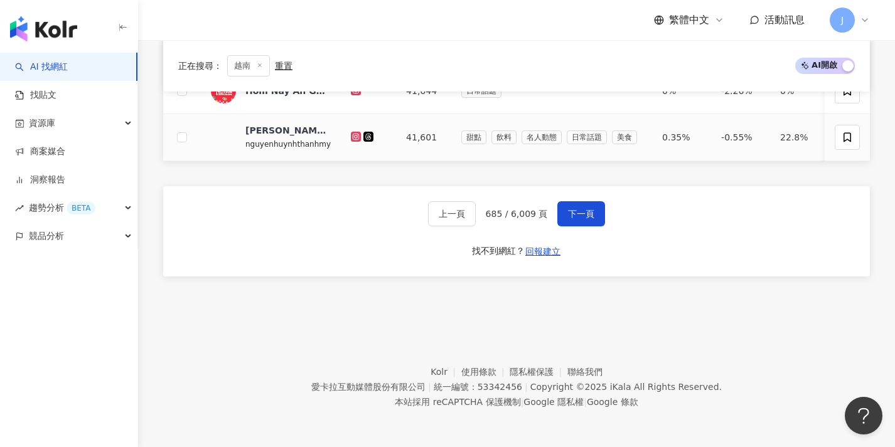
scroll to position [653, 0]
click at [580, 210] on span "下一頁" at bounding box center [581, 214] width 26 height 10
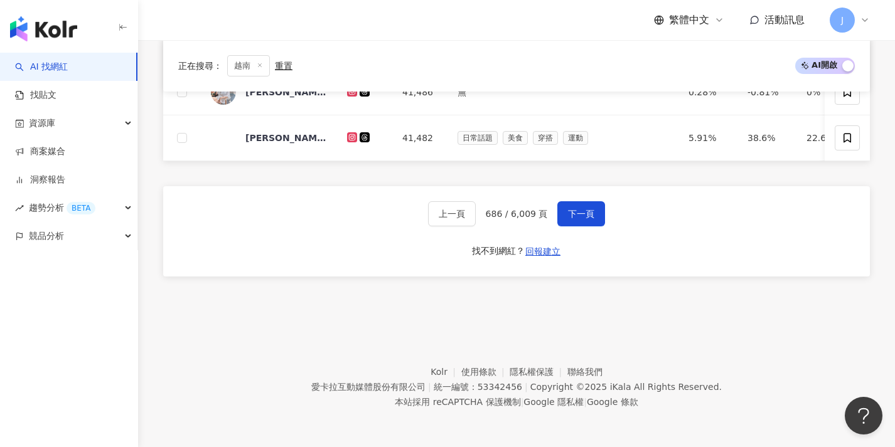
scroll to position [650, 0]
click at [570, 214] on span "下一頁" at bounding box center [581, 214] width 26 height 10
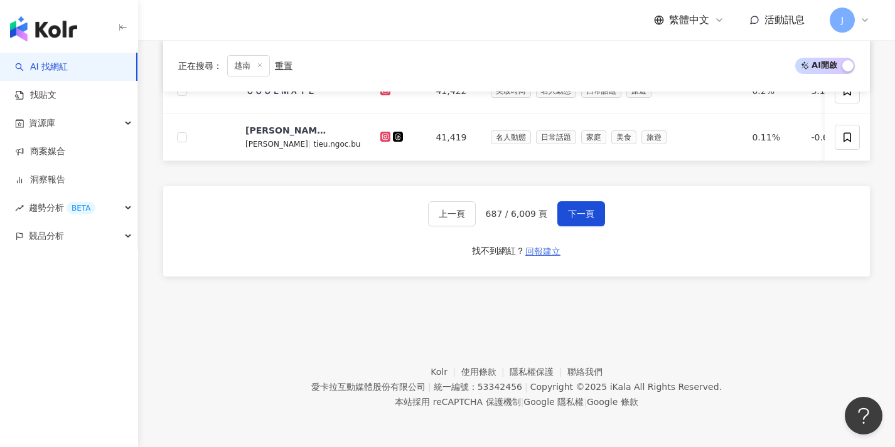
scroll to position [651, 0]
click at [571, 215] on span "下一頁" at bounding box center [581, 214] width 26 height 10
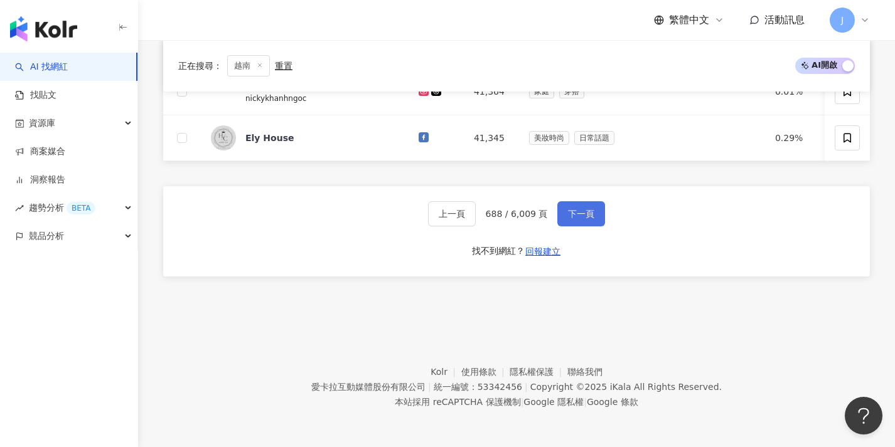
scroll to position [656, 0]
click at [586, 211] on span "下一頁" at bounding box center [581, 214] width 26 height 10
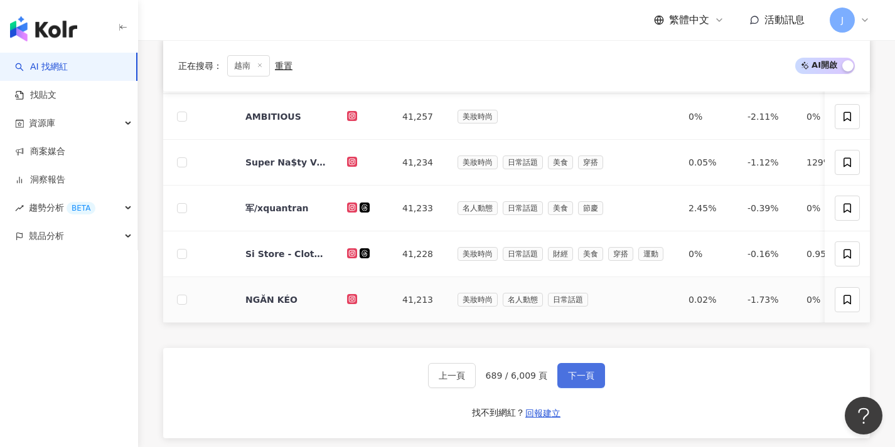
scroll to position [482, 0]
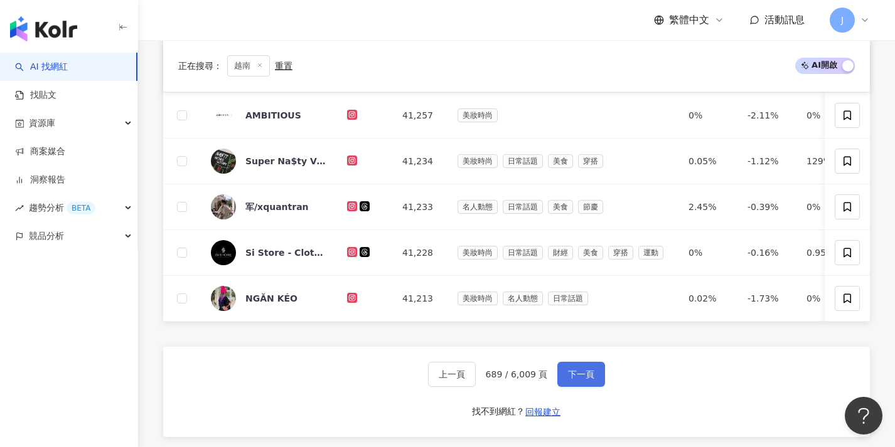
click at [568, 380] on span "下一頁" at bounding box center [581, 375] width 26 height 10
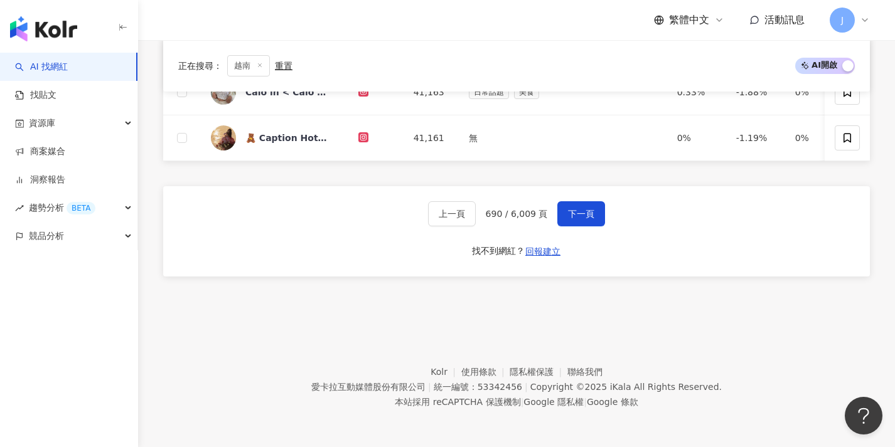
scroll to position [653, 0]
click at [592, 212] on span "下一頁" at bounding box center [581, 214] width 26 height 10
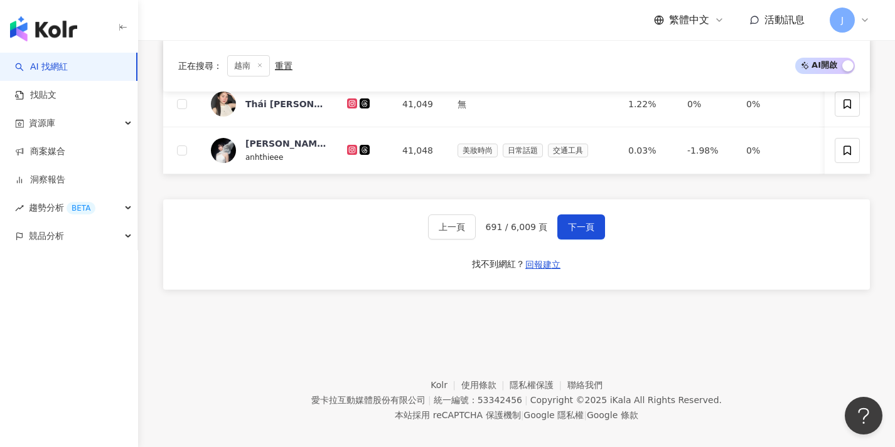
scroll to position [636, 0]
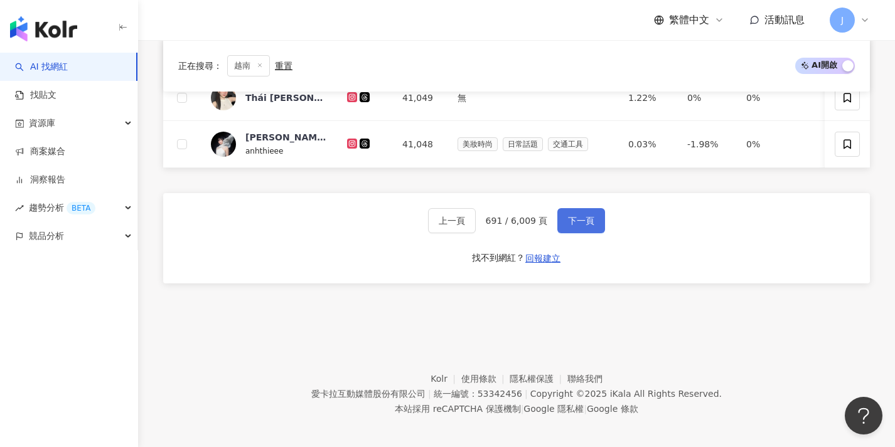
click at [579, 226] on span "下一頁" at bounding box center [581, 221] width 26 height 10
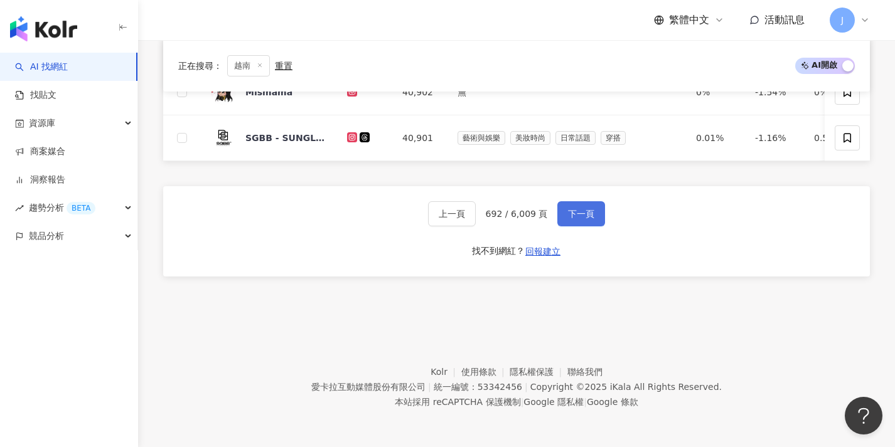
scroll to position [653, 0]
click at [575, 215] on span "下一頁" at bounding box center [581, 214] width 26 height 10
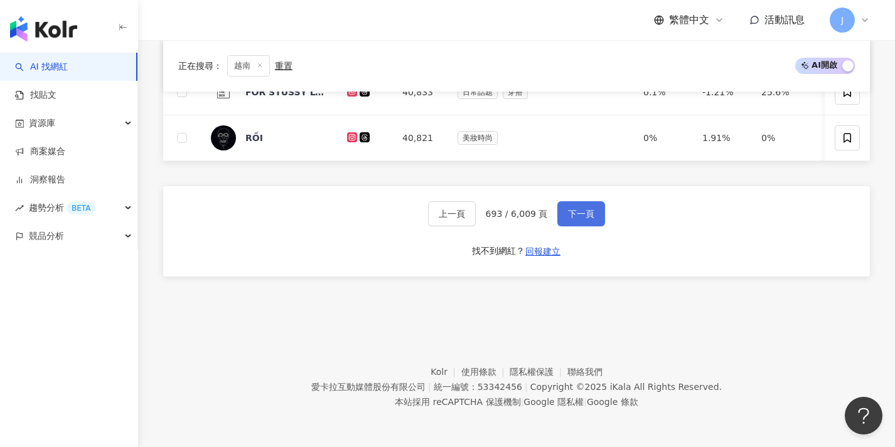
click at [570, 217] on span "下一頁" at bounding box center [581, 214] width 26 height 10
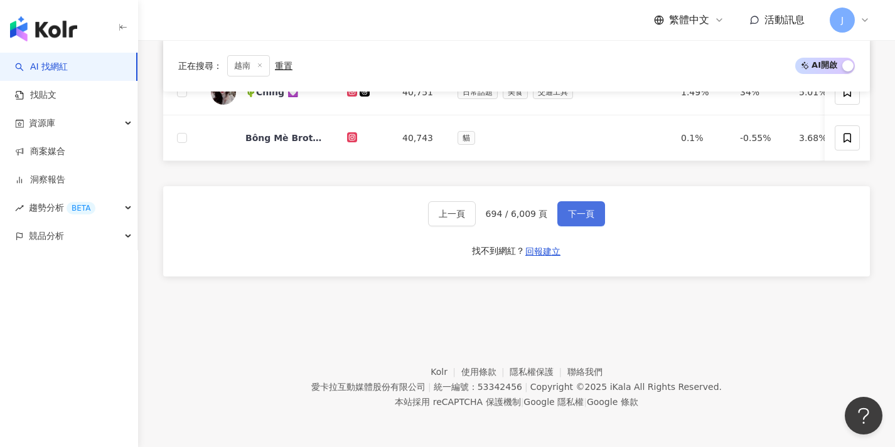
scroll to position [650, 0]
click at [568, 220] on button "下一頁" at bounding box center [581, 213] width 48 height 25
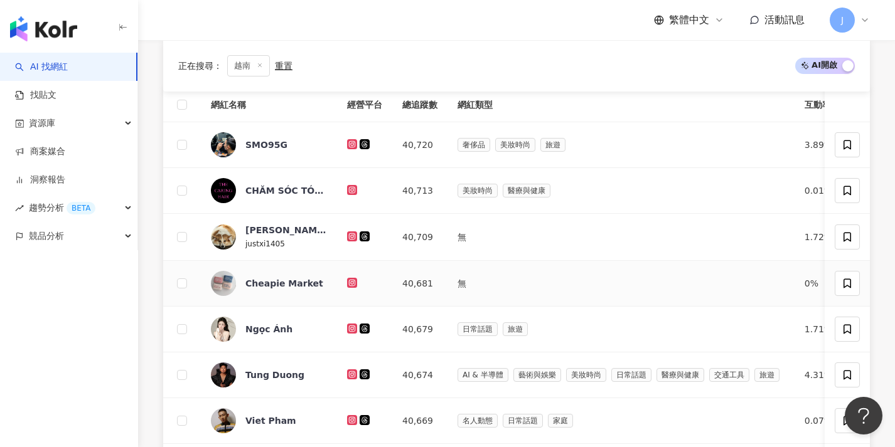
scroll to position [651, 0]
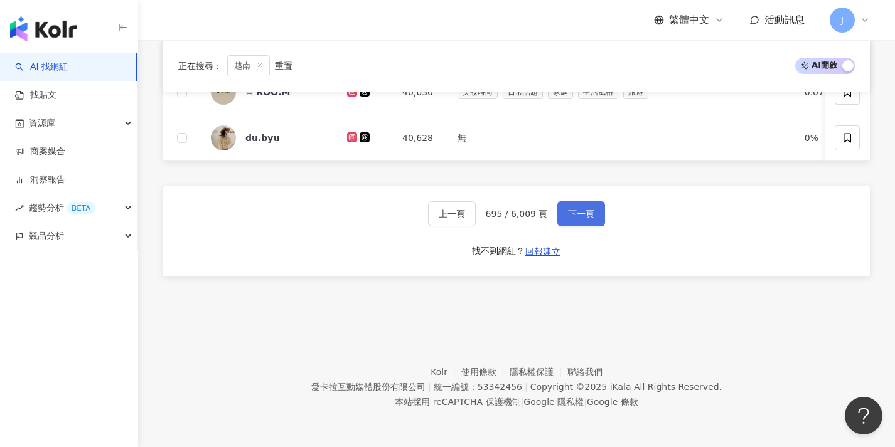
click at [568, 221] on button "下一頁" at bounding box center [581, 213] width 48 height 25
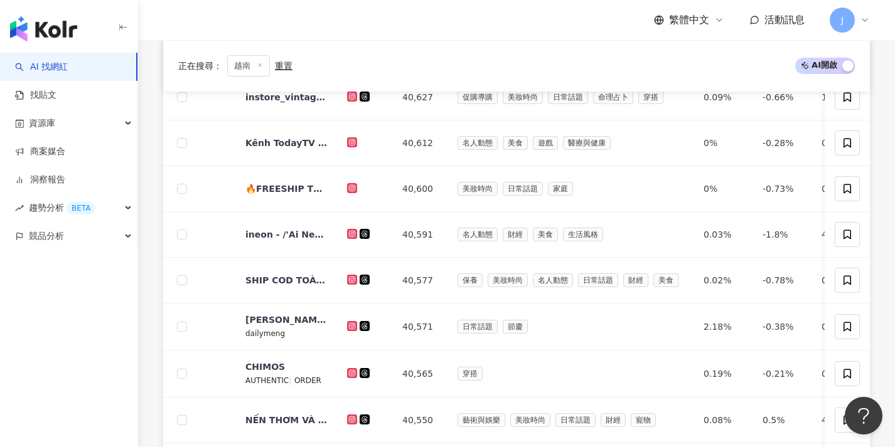
scroll to position [621, 0]
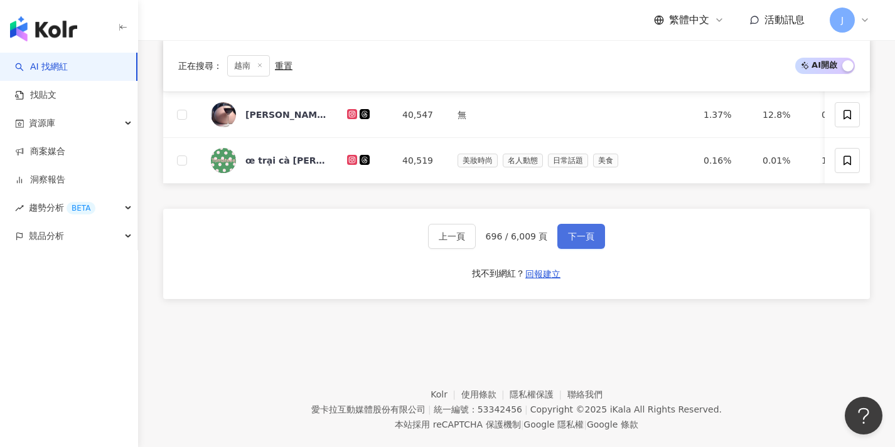
click at [588, 242] on span "下一頁" at bounding box center [581, 237] width 26 height 10
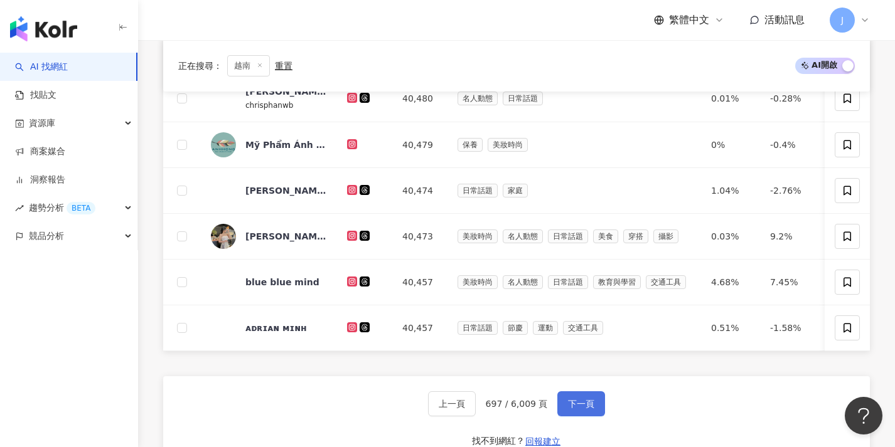
scroll to position [651, 0]
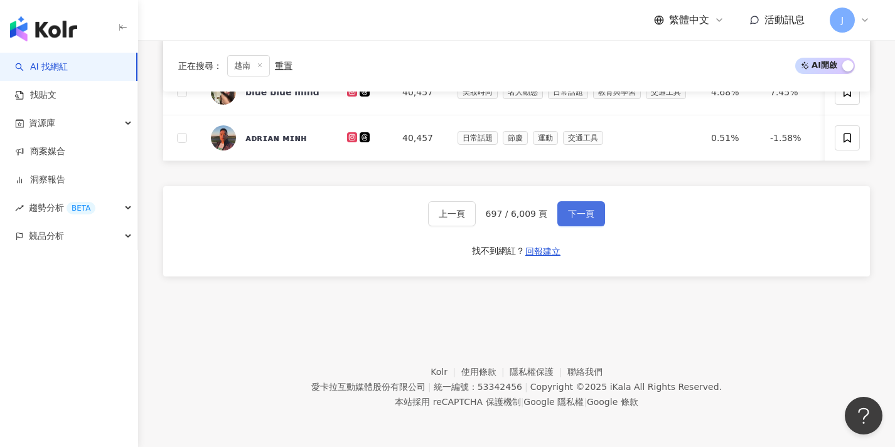
click at [578, 218] on span "下一頁" at bounding box center [581, 214] width 26 height 10
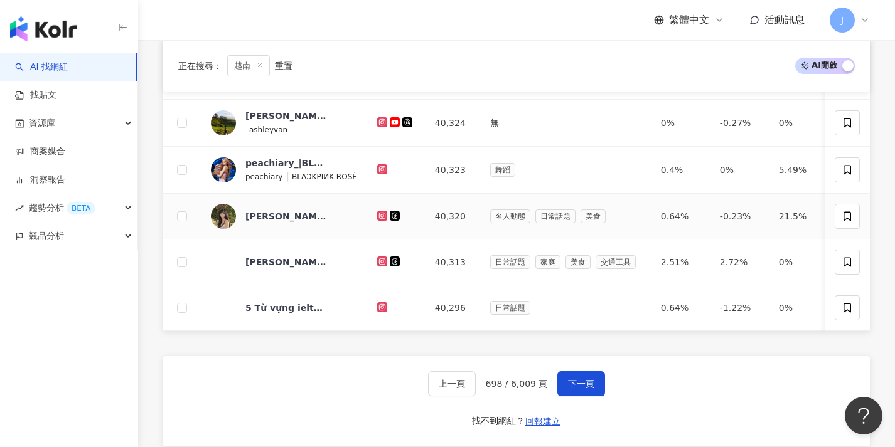
scroll to position [501, 0]
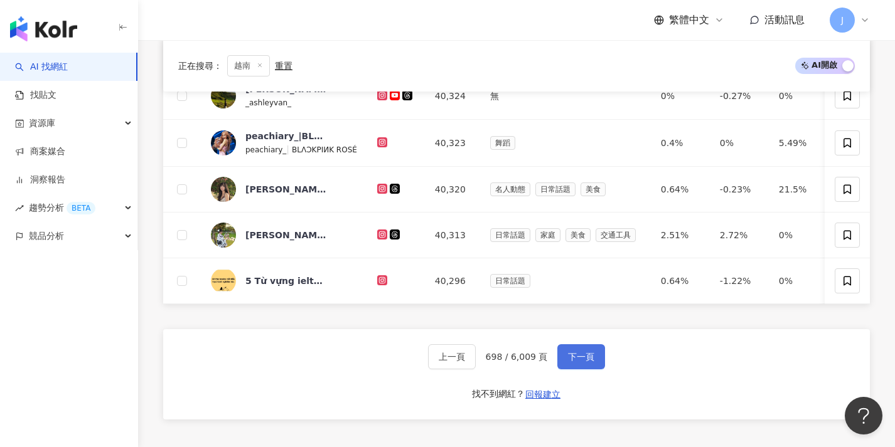
click at [587, 362] on span "下一頁" at bounding box center [581, 357] width 26 height 10
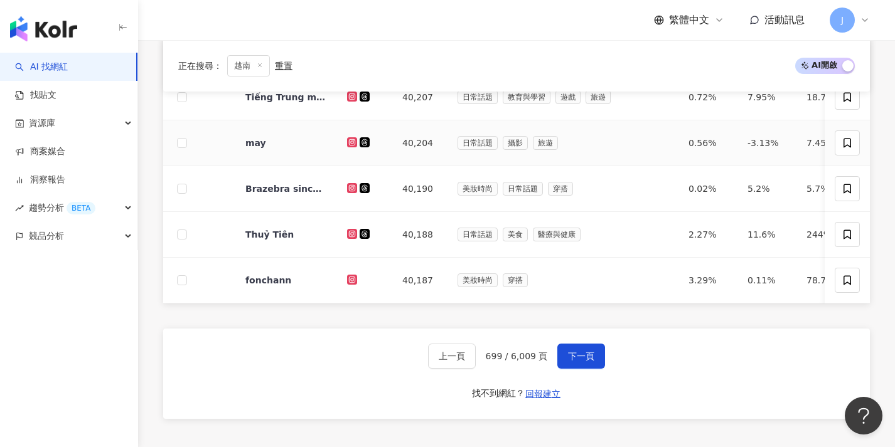
scroll to position [650, 0]
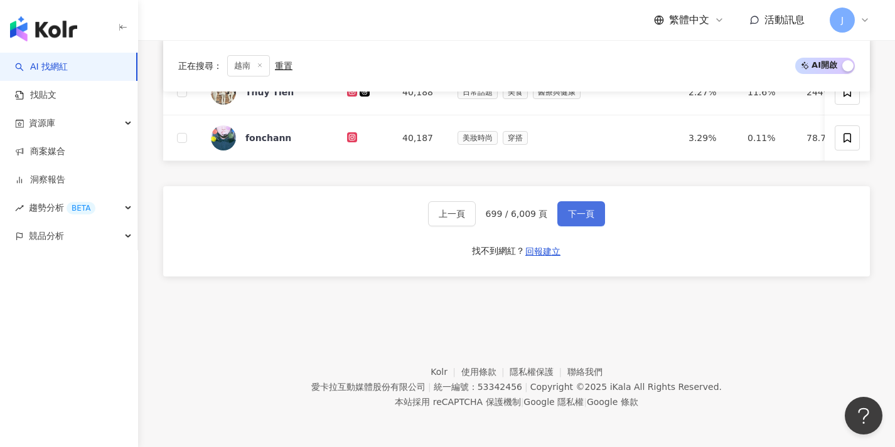
click at [598, 218] on button "下一頁" at bounding box center [581, 213] width 48 height 25
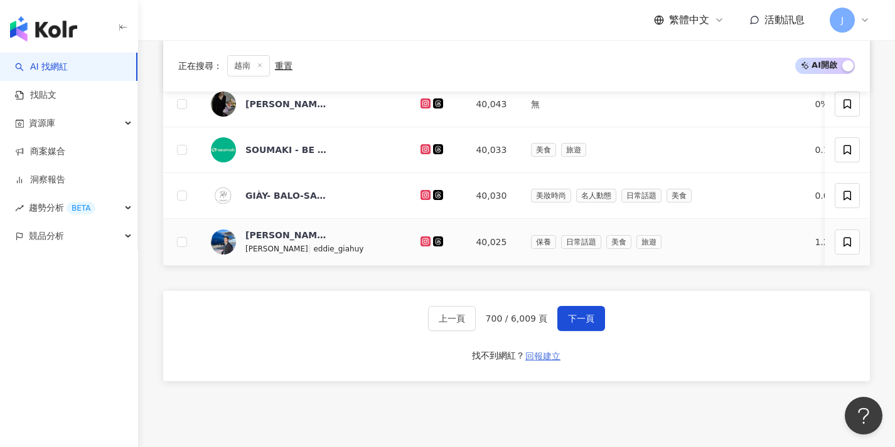
scroll to position [653, 0]
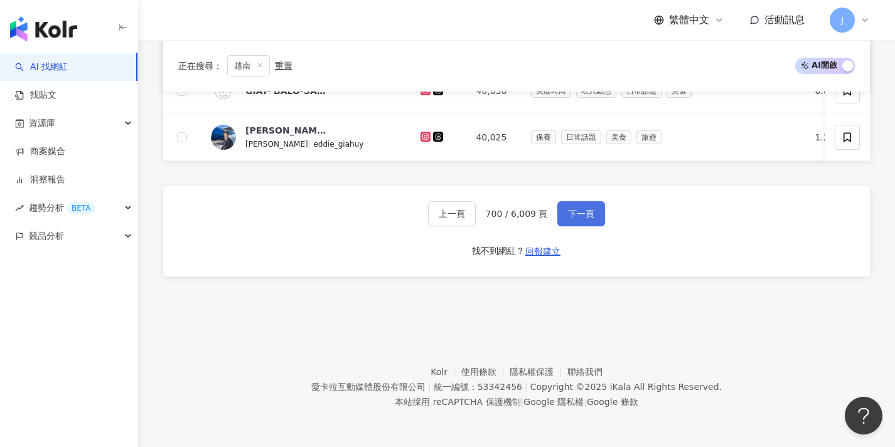
click at [577, 221] on button "下一頁" at bounding box center [581, 213] width 48 height 25
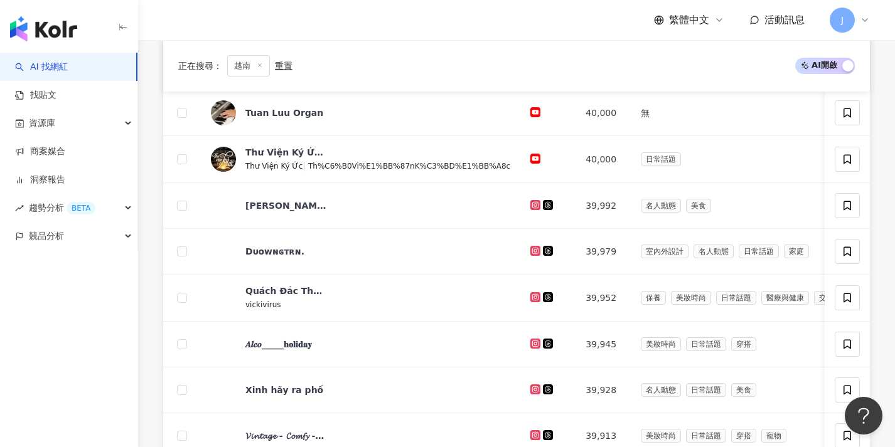
scroll to position [591, 0]
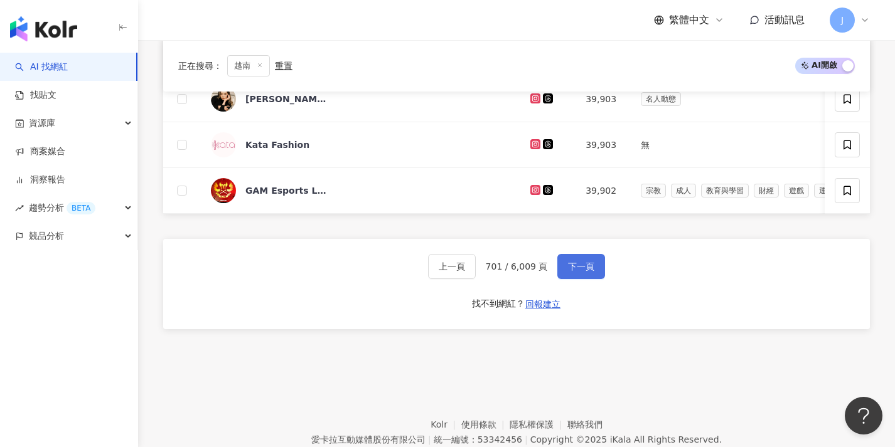
drag, startPoint x: 572, startPoint y: 278, endPoint x: 579, endPoint y: 277, distance: 6.9
click at [579, 272] on span "下一頁" at bounding box center [581, 267] width 26 height 10
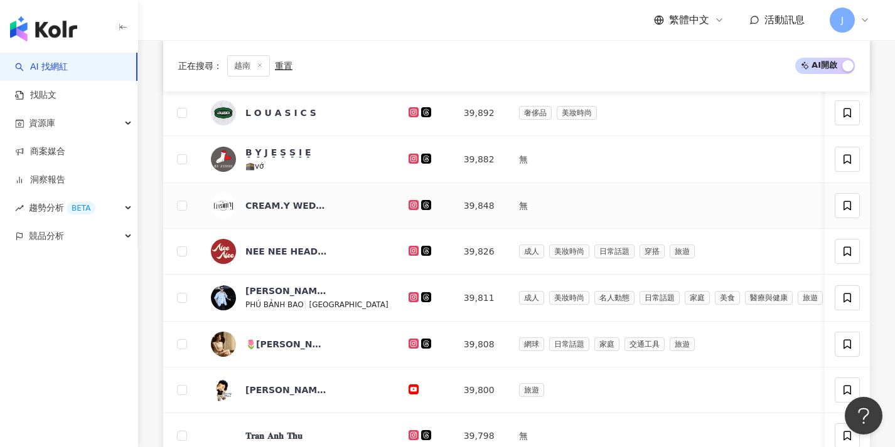
scroll to position [608, 0]
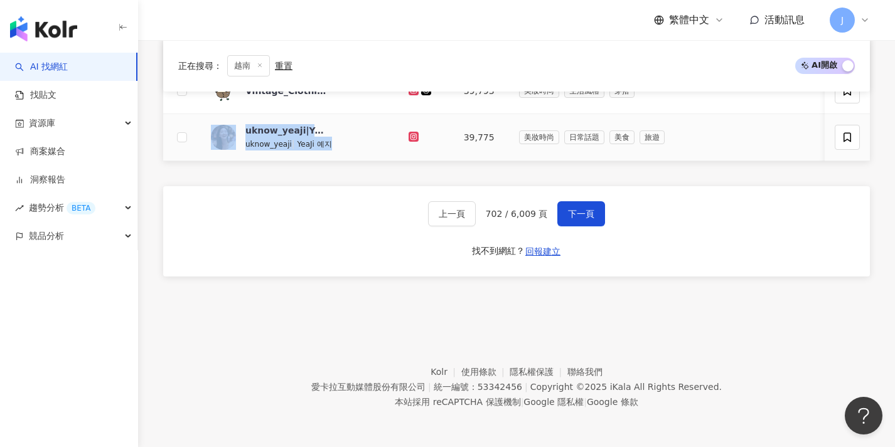
copy div "uknow_yeaji|YeaJi 예지 uknow_yeaji | YeaJi 예지"
click at [437, 216] on button "上一頁" at bounding box center [452, 213] width 48 height 25
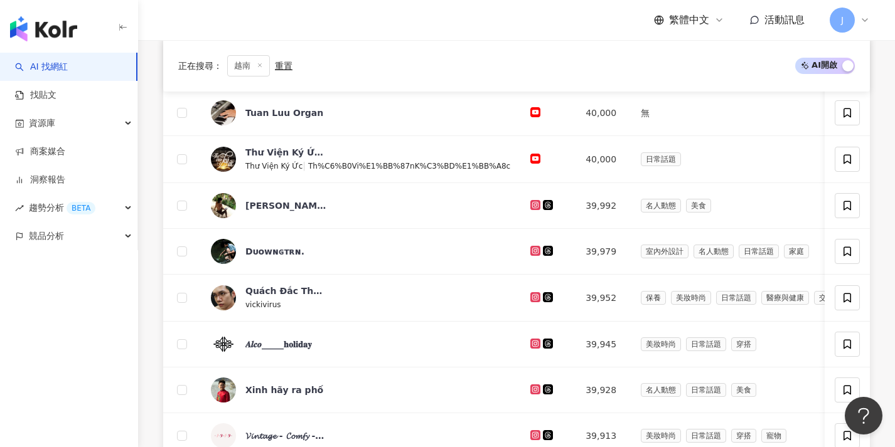
scroll to position [653, 0]
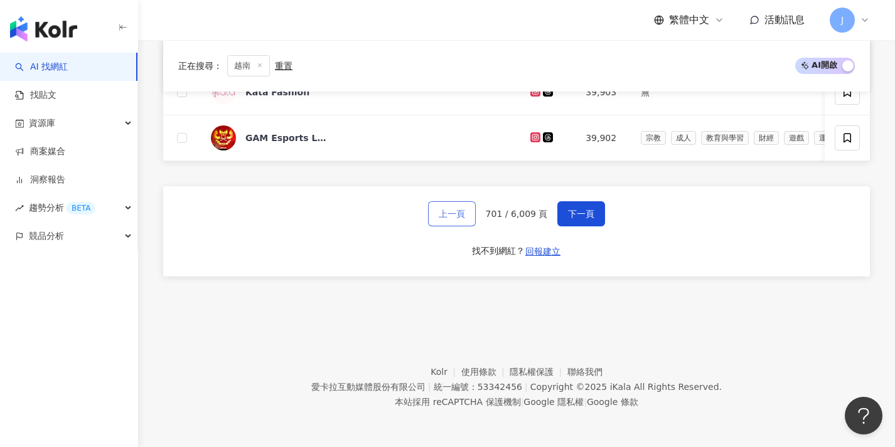
click at [462, 207] on button "上一頁" at bounding box center [452, 213] width 48 height 25
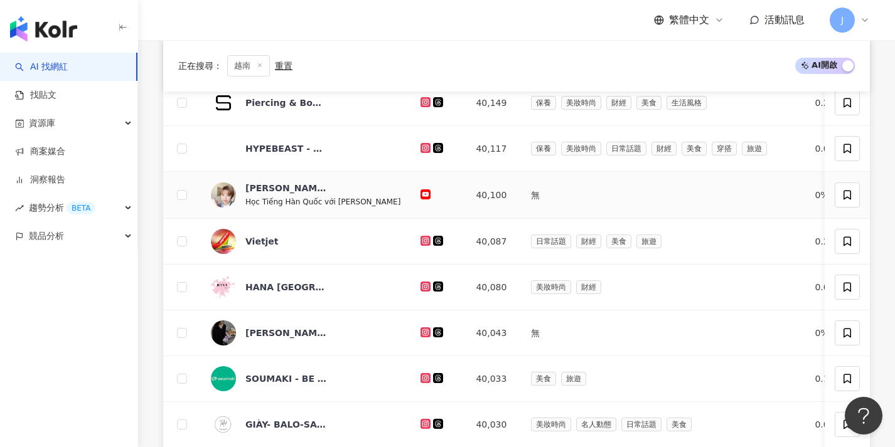
scroll to position [418, 0]
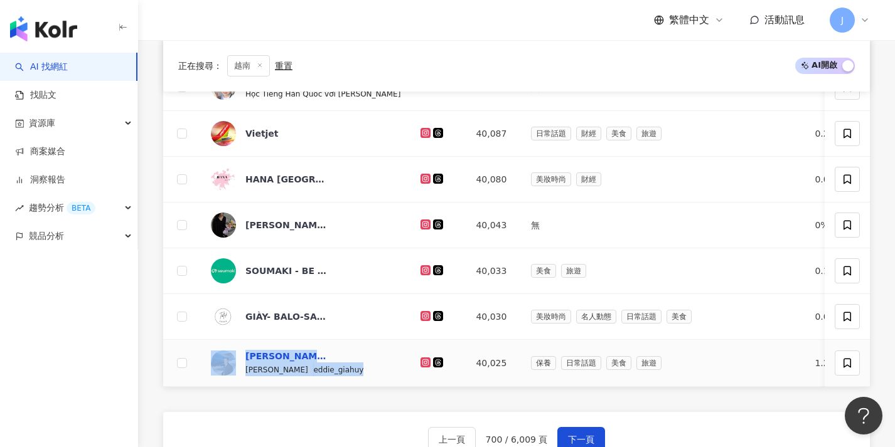
copy div "Dương Gia Huy Eddie Gia Huy | eddie_giahuy"
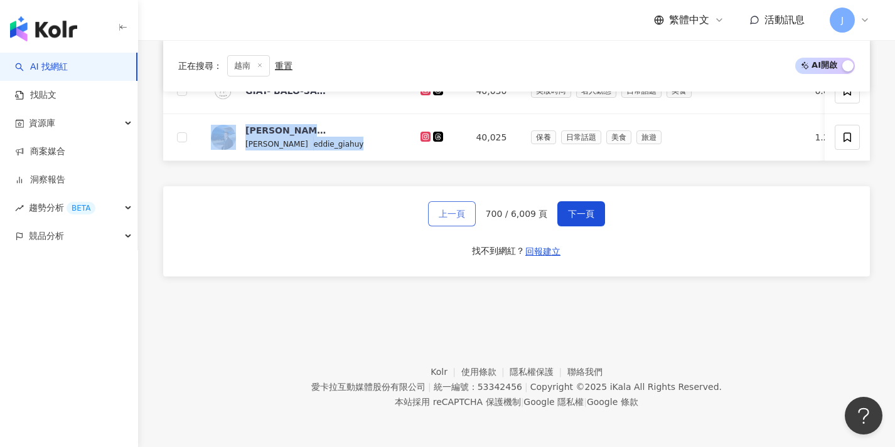
click at [456, 213] on span "上一頁" at bounding box center [452, 214] width 26 height 10
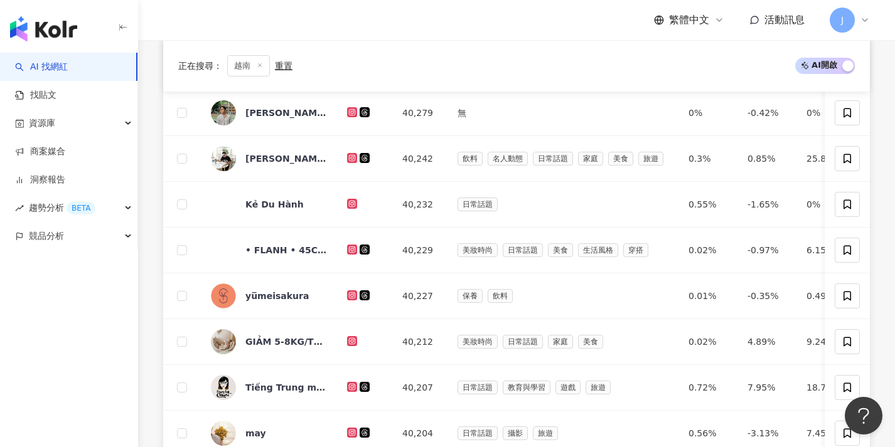
scroll to position [543, 0]
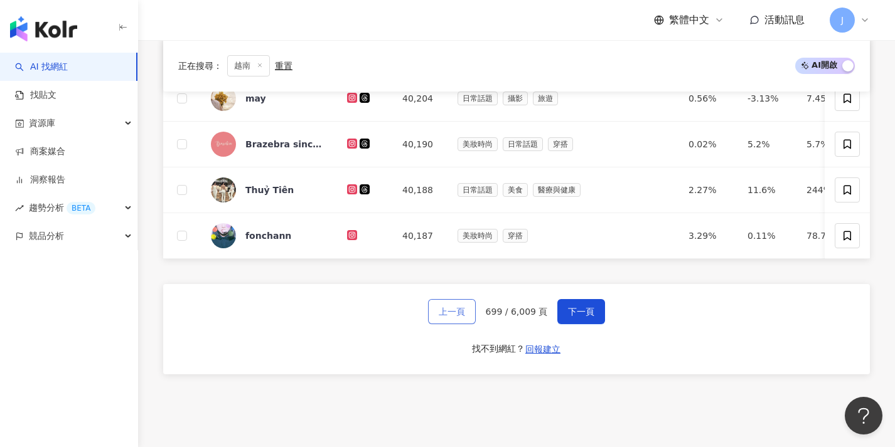
click at [459, 310] on button "上一頁" at bounding box center [452, 311] width 48 height 25
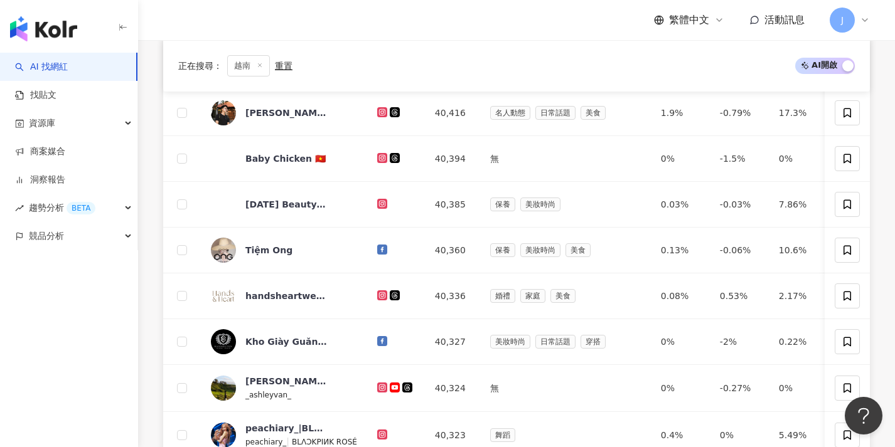
scroll to position [539, 0]
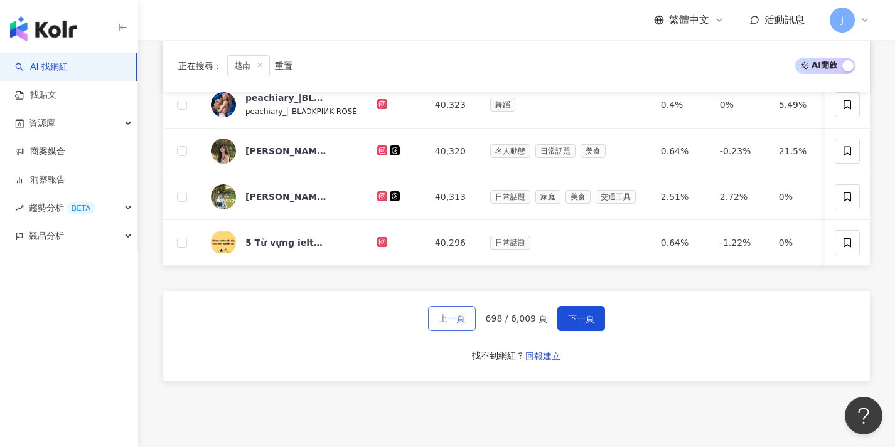
click at [461, 323] on span "上一頁" at bounding box center [452, 319] width 26 height 10
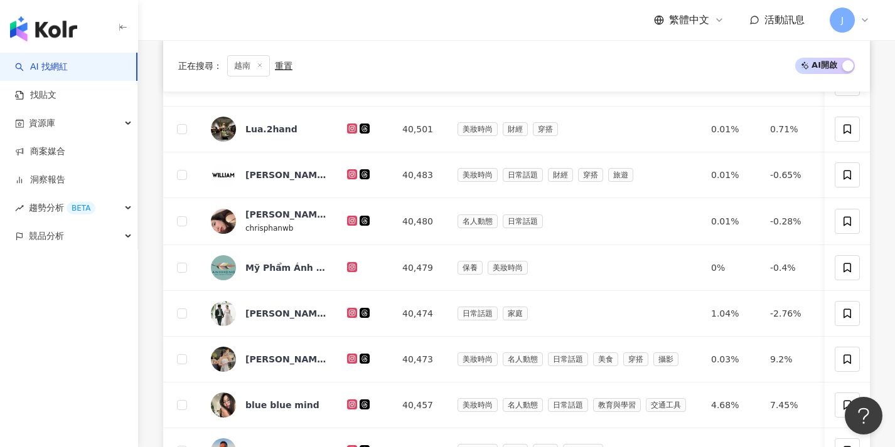
scroll to position [651, 0]
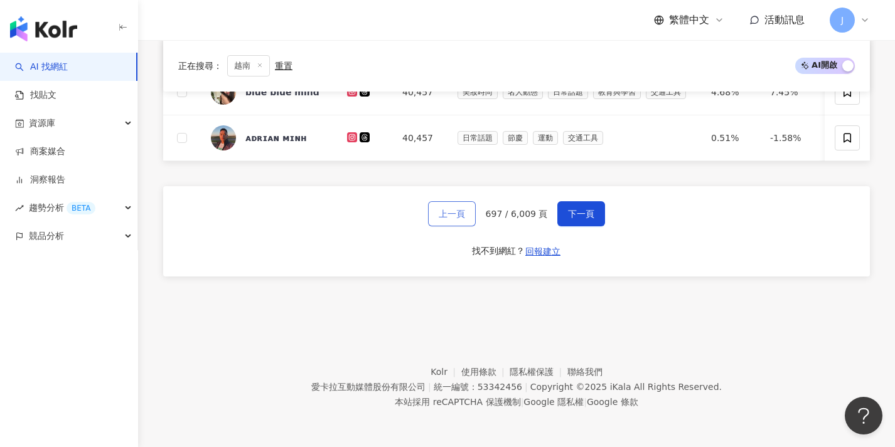
click at [464, 213] on span "上一頁" at bounding box center [452, 214] width 26 height 10
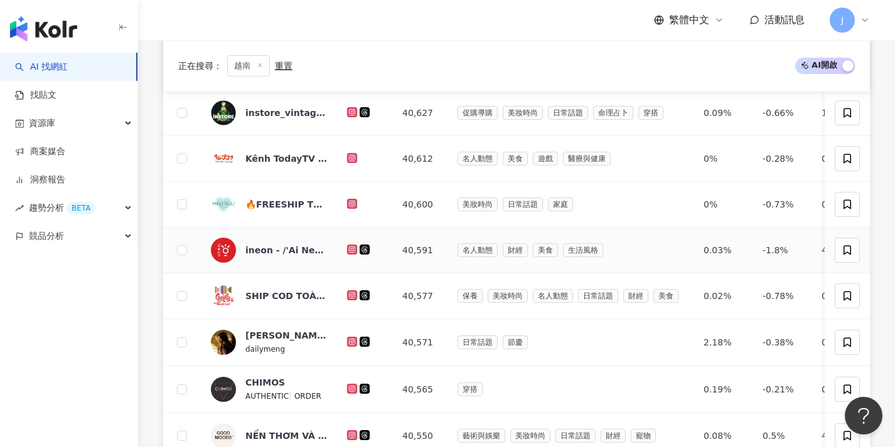
scroll to position [606, 0]
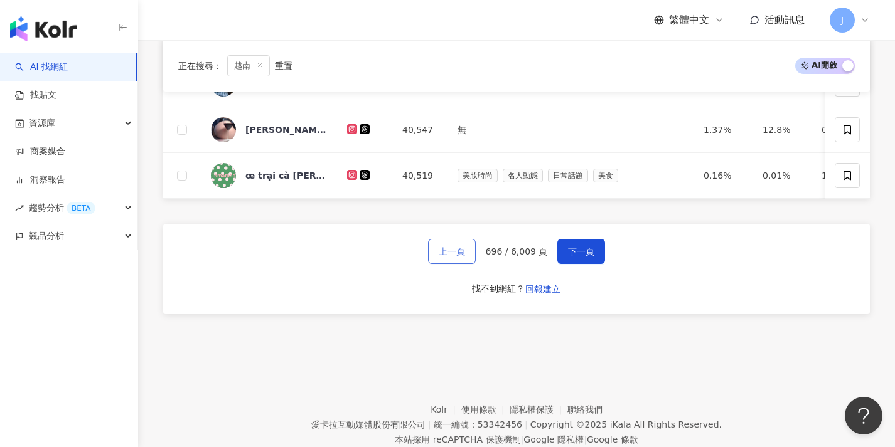
click at [449, 257] on span "上一頁" at bounding box center [452, 252] width 26 height 10
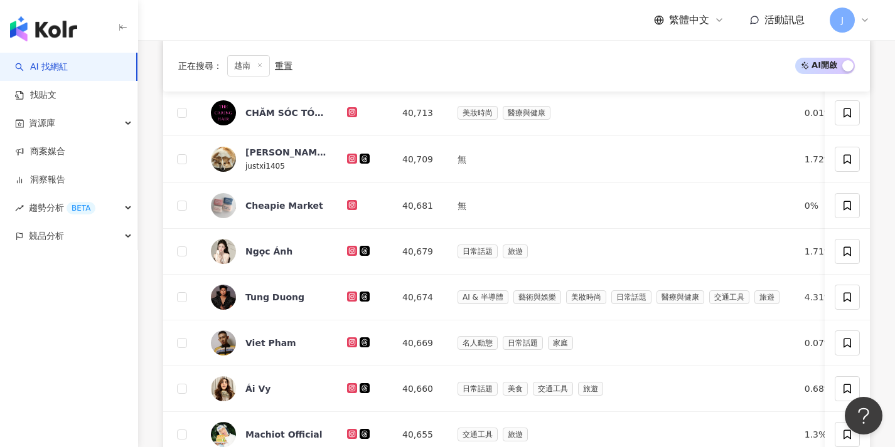
scroll to position [651, 0]
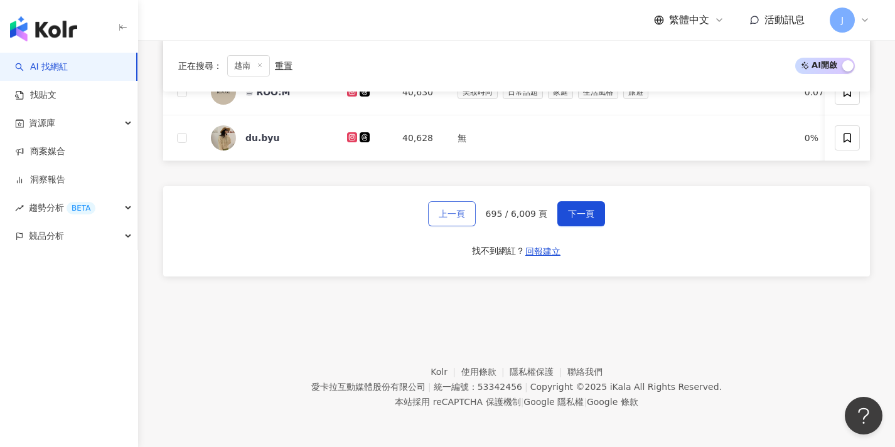
click at [463, 214] on span "上一頁" at bounding box center [452, 214] width 26 height 10
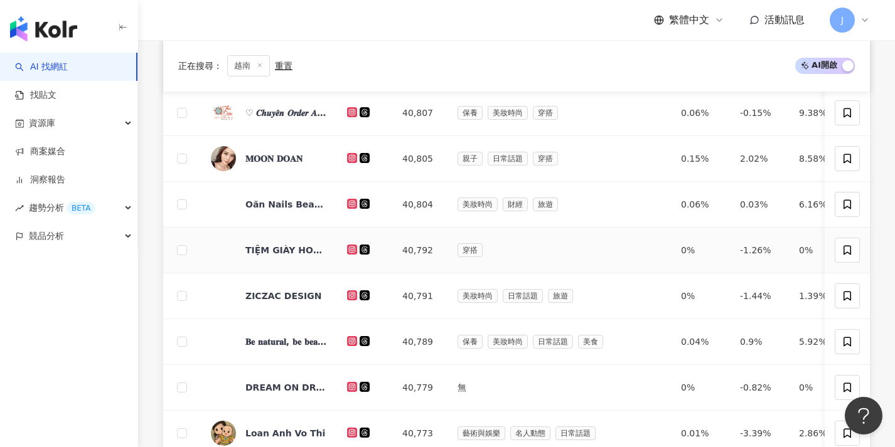
scroll to position [529, 0]
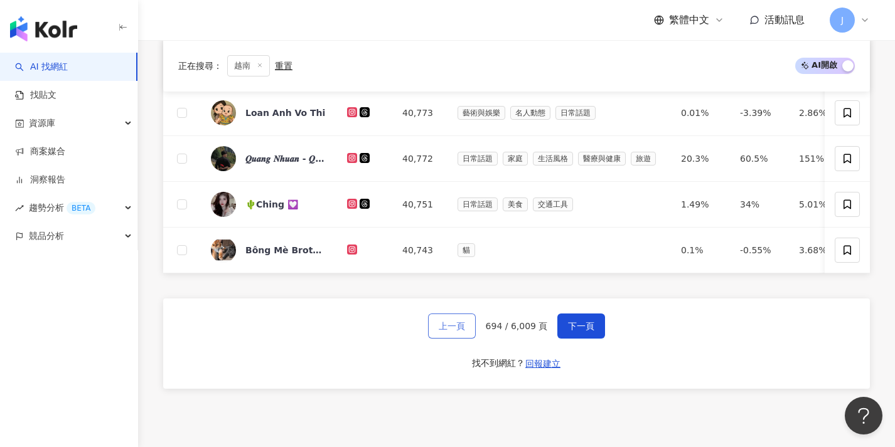
click at [457, 331] on span "上一頁" at bounding box center [452, 326] width 26 height 10
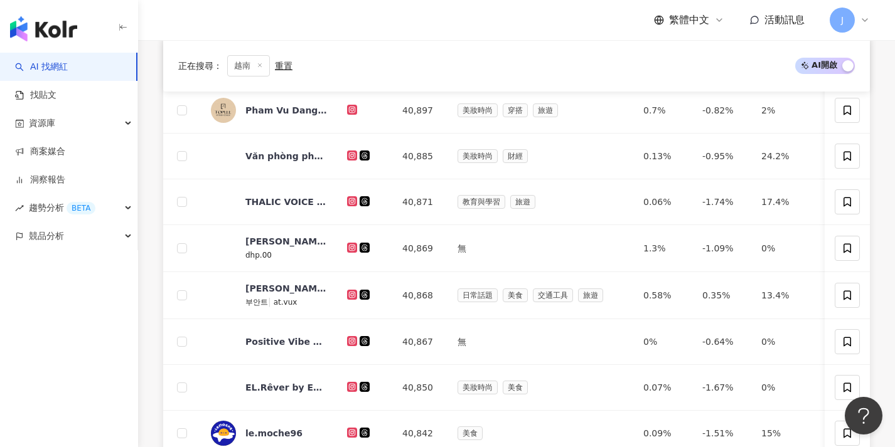
scroll to position [653, 0]
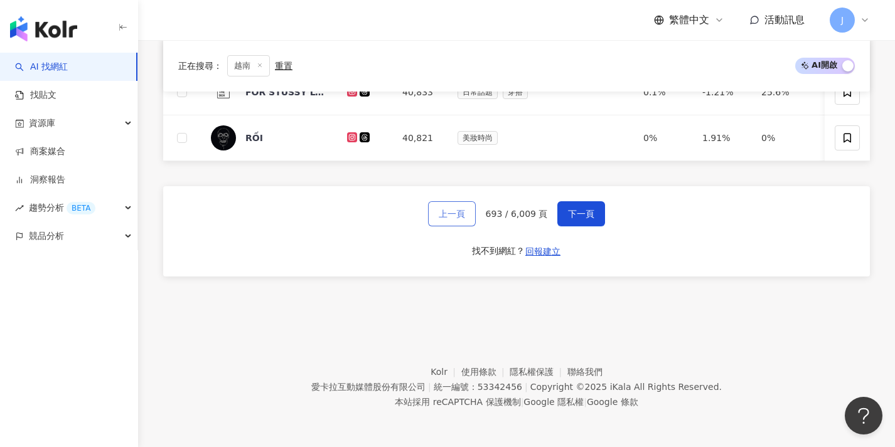
click at [454, 214] on span "上一頁" at bounding box center [452, 214] width 26 height 10
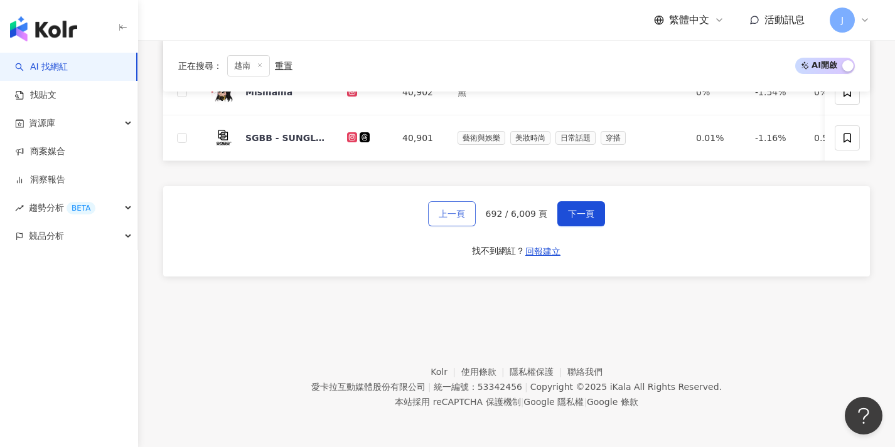
click at [452, 218] on button "上一頁" at bounding box center [452, 213] width 48 height 25
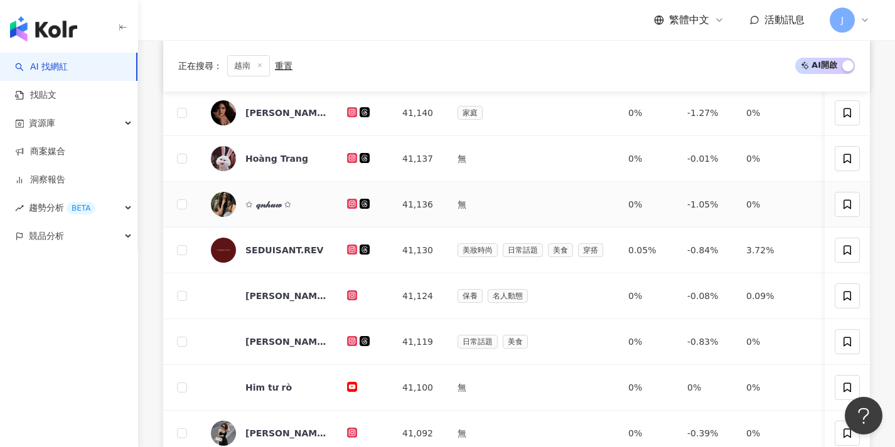
scroll to position [518, 0]
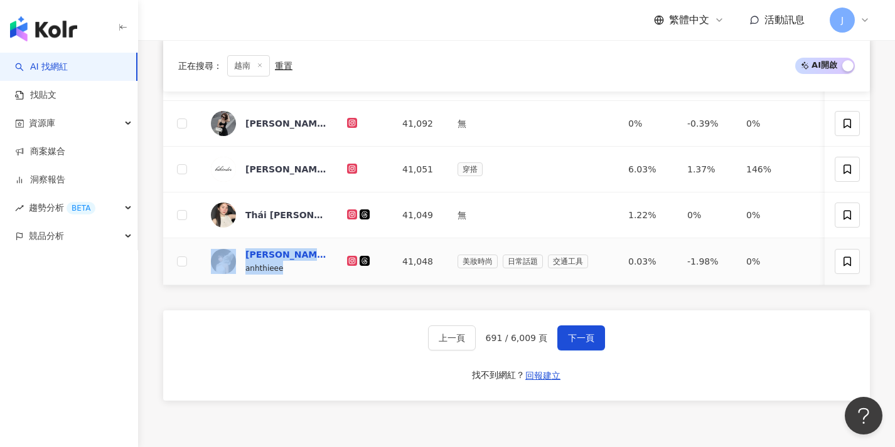
copy div "Deung Yeong Si anhthieee"
click at [447, 343] on span "上一頁" at bounding box center [452, 338] width 26 height 10
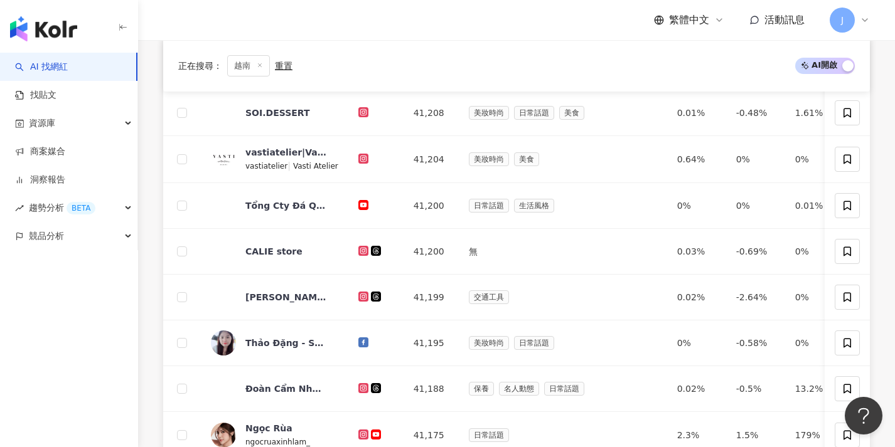
scroll to position [529, 0]
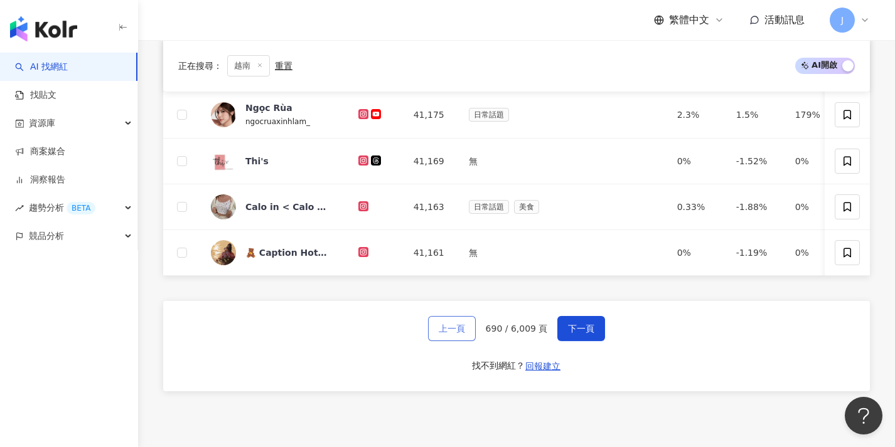
click at [454, 341] on button "上一頁" at bounding box center [452, 328] width 48 height 25
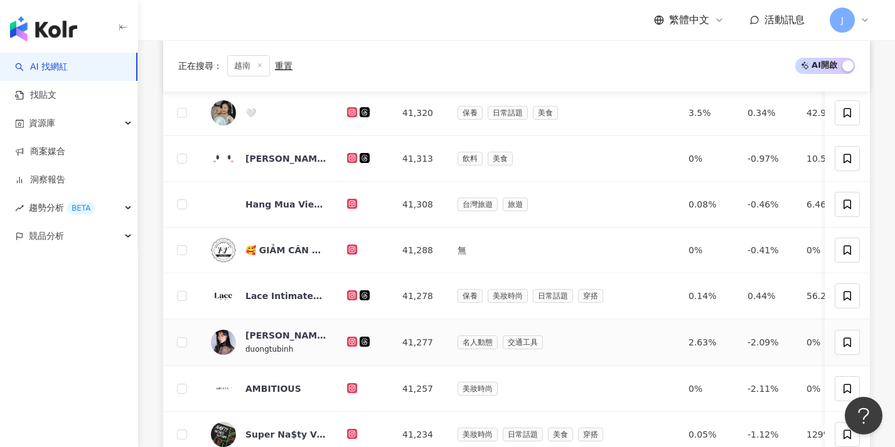
scroll to position [511, 0]
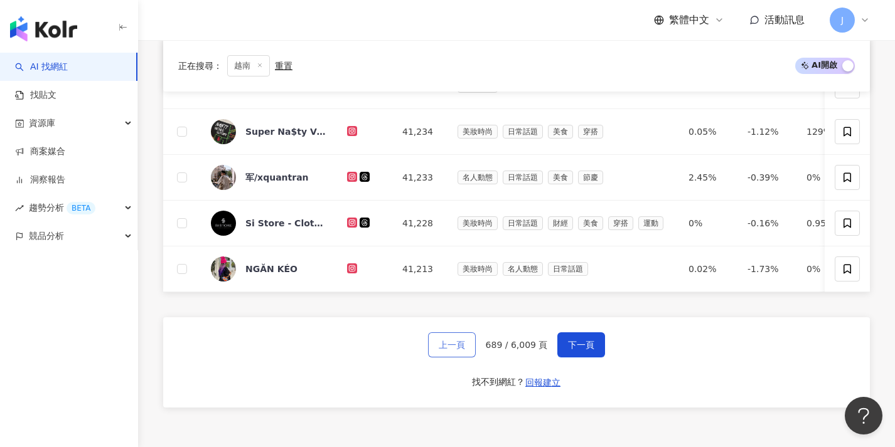
click at [447, 350] on span "上一頁" at bounding box center [452, 345] width 26 height 10
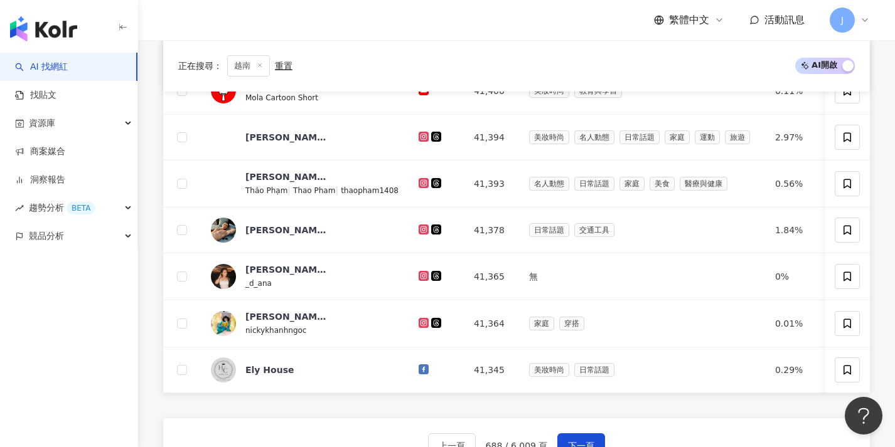
scroll to position [596, 0]
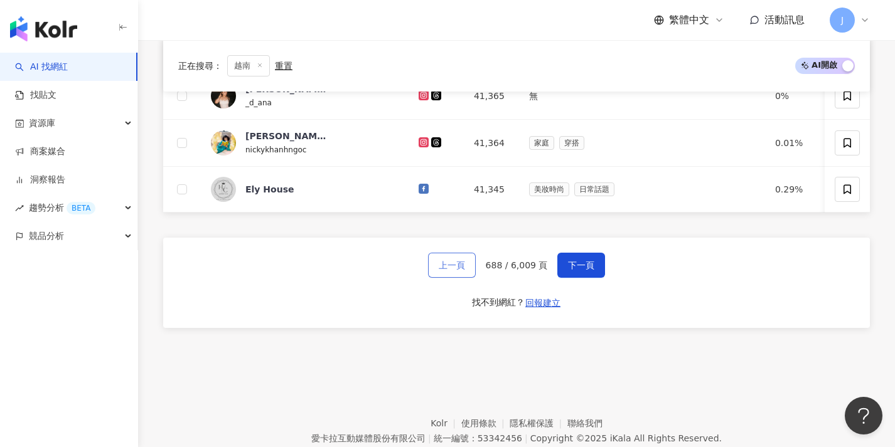
click at [464, 270] on span "上一頁" at bounding box center [452, 265] width 26 height 10
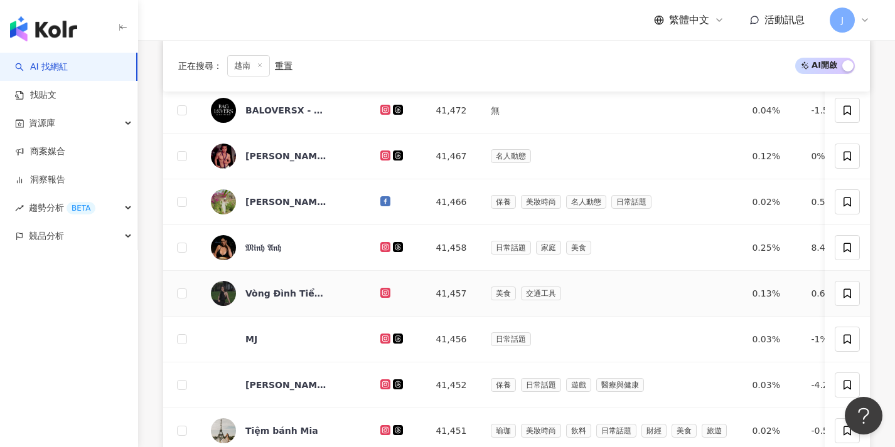
scroll to position [506, 0]
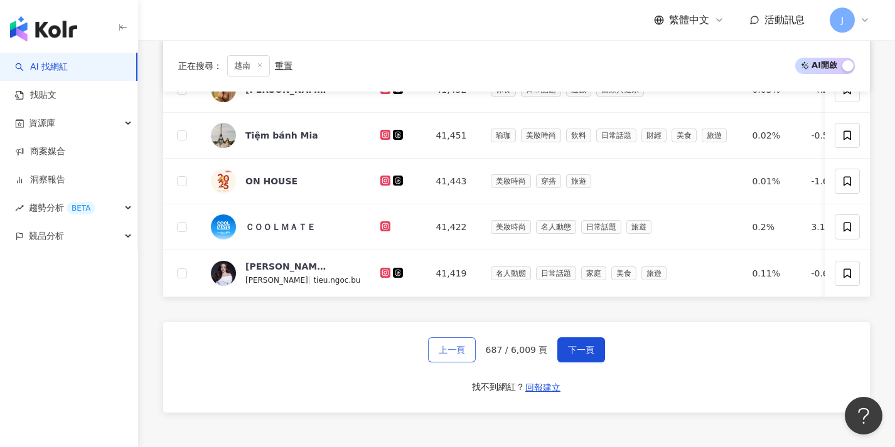
click at [446, 355] on span "上一頁" at bounding box center [452, 350] width 26 height 10
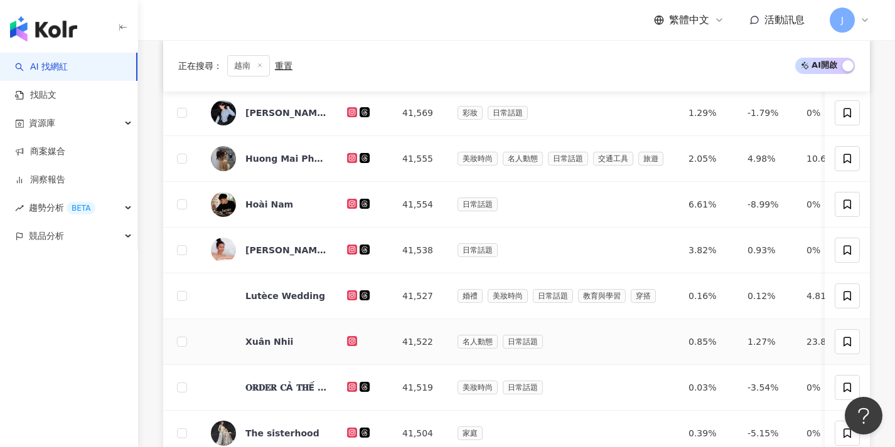
scroll to position [531, 0]
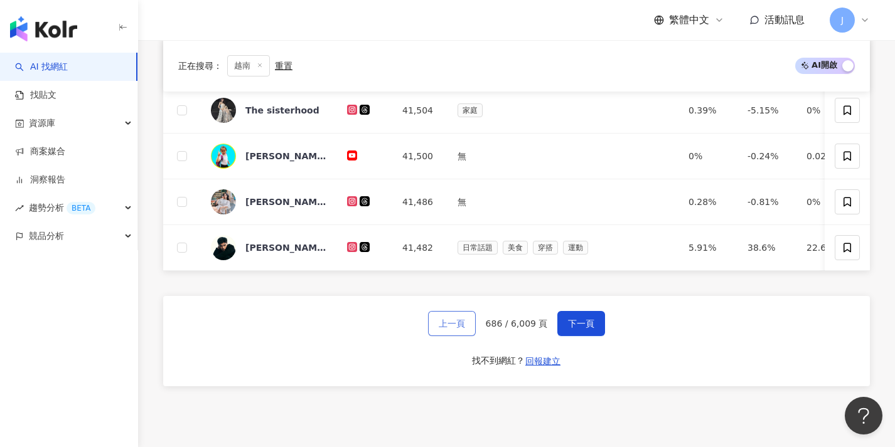
click at [454, 329] on span "上一頁" at bounding box center [452, 324] width 26 height 10
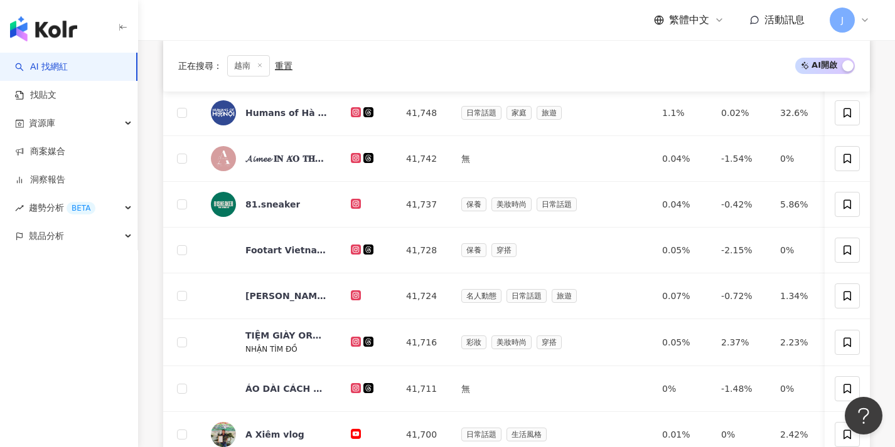
scroll to position [481, 0]
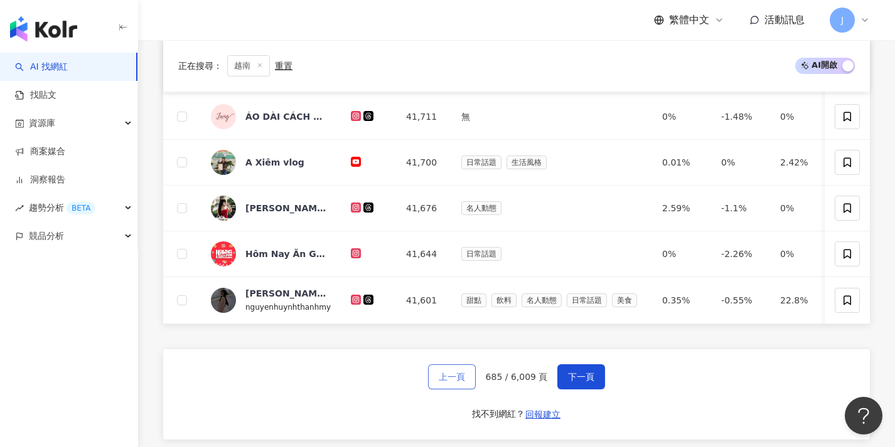
click at [458, 380] on span "上一頁" at bounding box center [452, 377] width 26 height 10
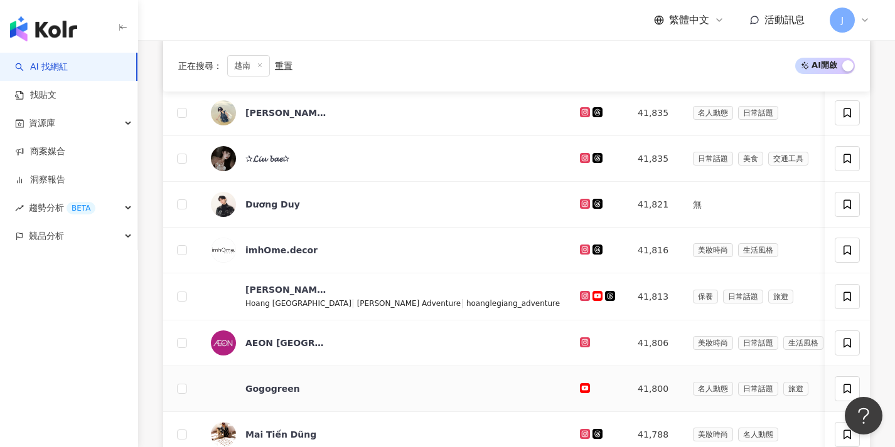
scroll to position [468, 0]
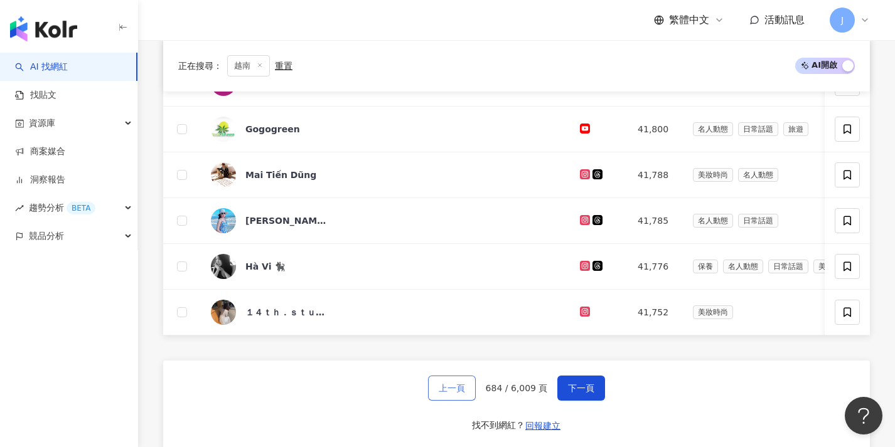
click at [454, 393] on span "上一頁" at bounding box center [452, 388] width 26 height 10
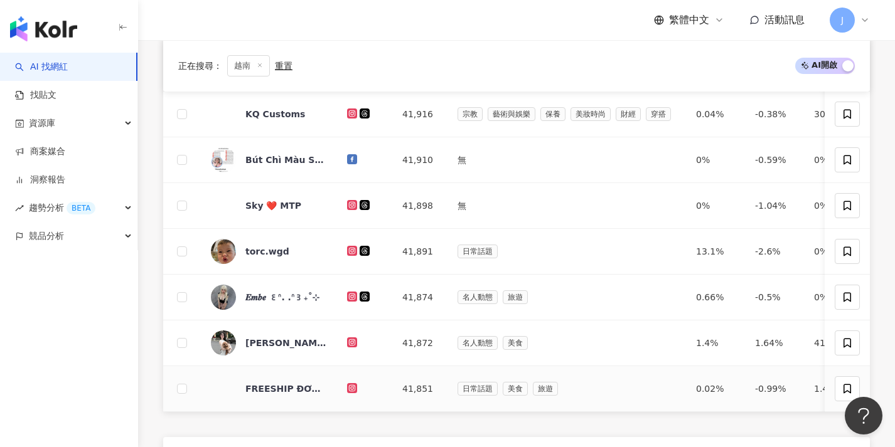
scroll to position [532, 0]
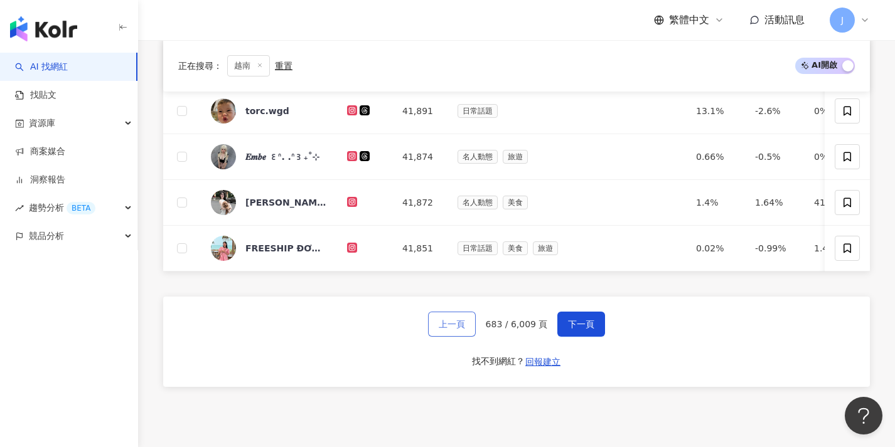
click at [474, 331] on button "上一頁" at bounding box center [452, 324] width 48 height 25
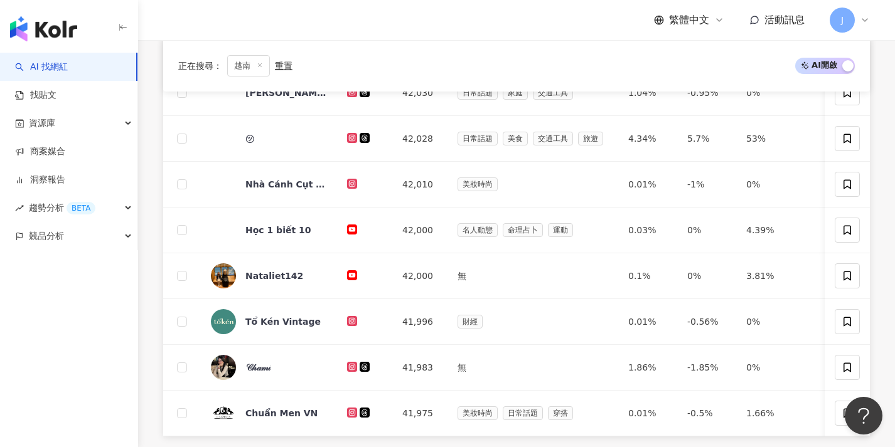
scroll to position [533, 0]
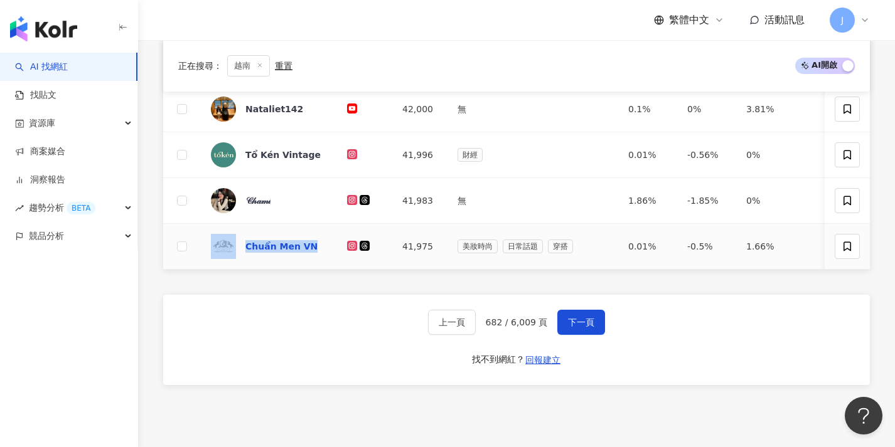
copy div "Chuẩn Men VN"
click at [300, 282] on div "網紅名稱 經營平台 總追蹤數 網紅類型 互動率 漲粉率 觀看率 操作 Đỗ Quyên 🥨 42,080 美妝時尚 名人動態 交通工具 0.09% -1.31…" at bounding box center [516, 51] width 707 height 731
click at [592, 326] on span "下一頁" at bounding box center [581, 323] width 26 height 10
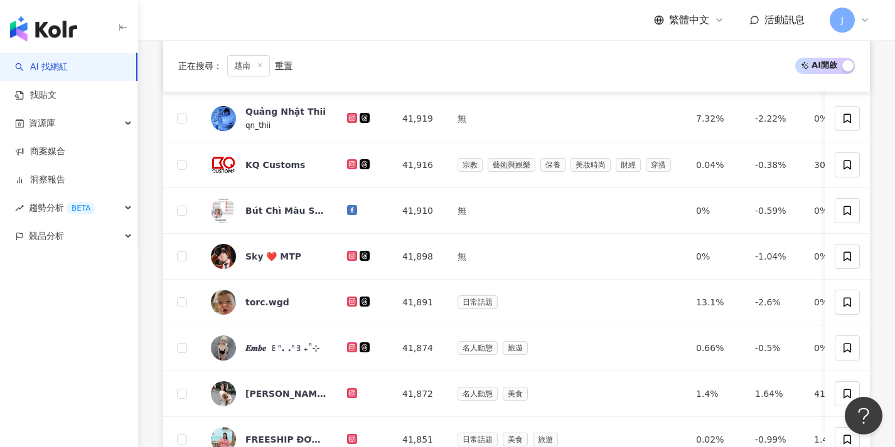
scroll to position [460, 0]
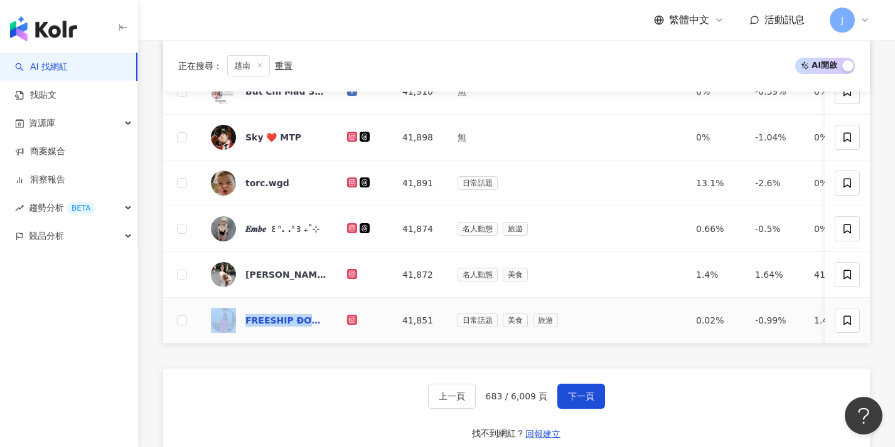
copy div "FREESHIP ĐƠN ONLINE TỪ 200k"
click at [570, 402] on span "下一頁" at bounding box center [581, 397] width 26 height 10
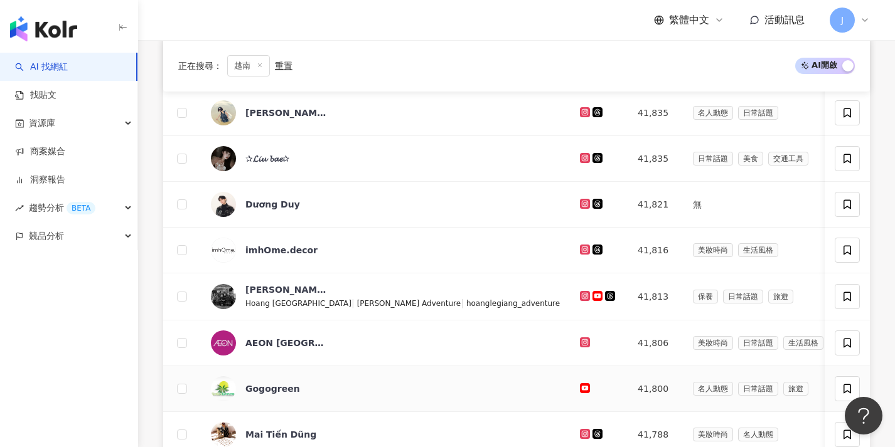
scroll to position [651, 0]
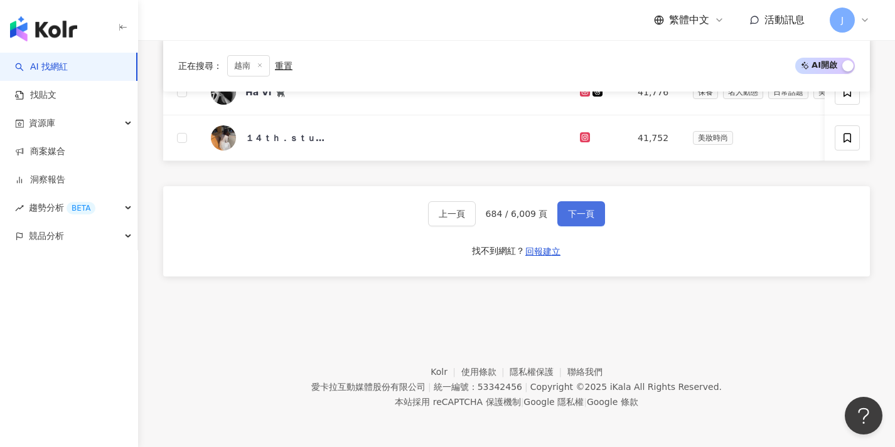
click at [568, 209] on span "下一頁" at bounding box center [581, 214] width 26 height 10
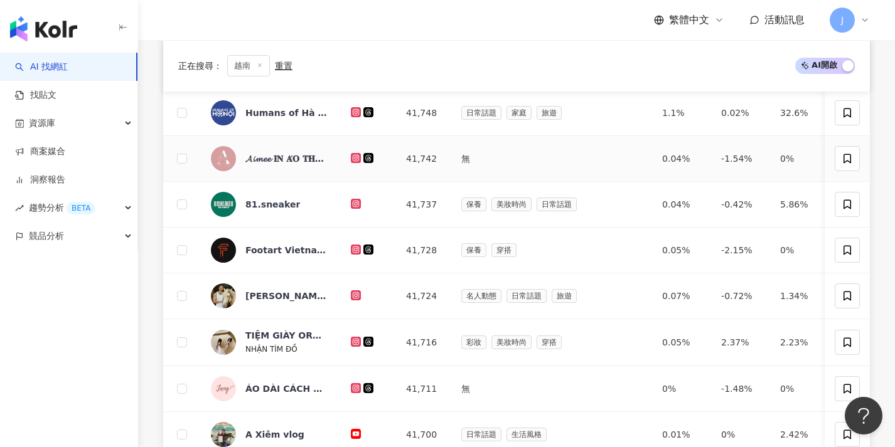
scroll to position [653, 0]
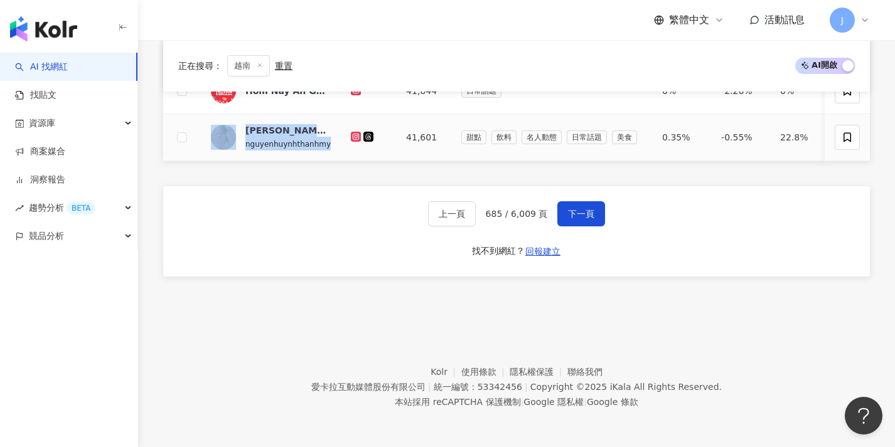
copy div "Nguyễn Huỳnh Thánh Mỹ nguyenhuynhthanhmy"
click at [613, 1] on div "繁體中文 活動訊息 J" at bounding box center [516, 20] width 707 height 40
click at [457, 213] on span "上一頁" at bounding box center [452, 214] width 26 height 10
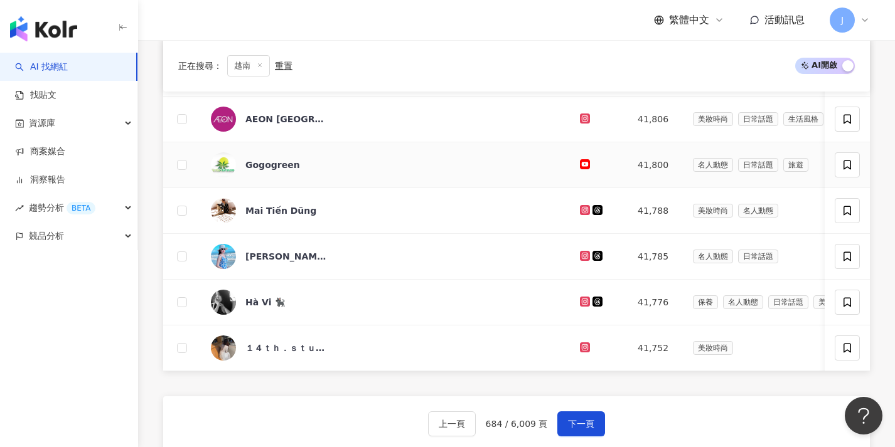
scroll to position [410, 0]
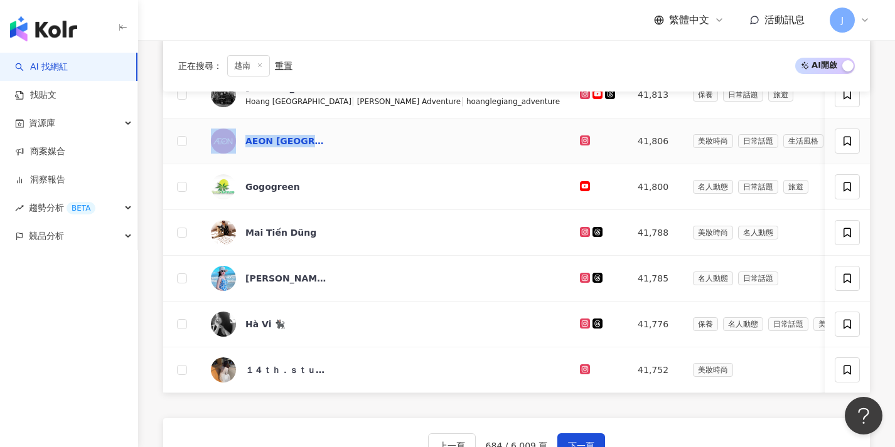
copy div "AEON VIETNAM"
copy div "Bùi Thị Mai Chinh"
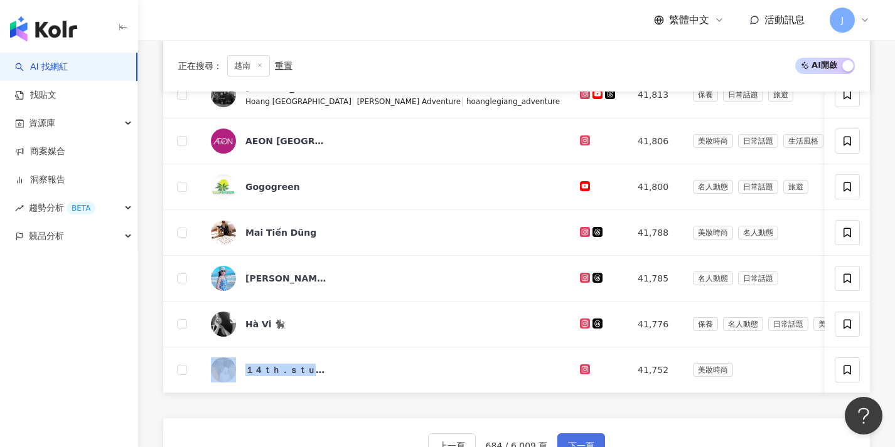
click at [571, 441] on span "下一頁" at bounding box center [581, 446] width 26 height 10
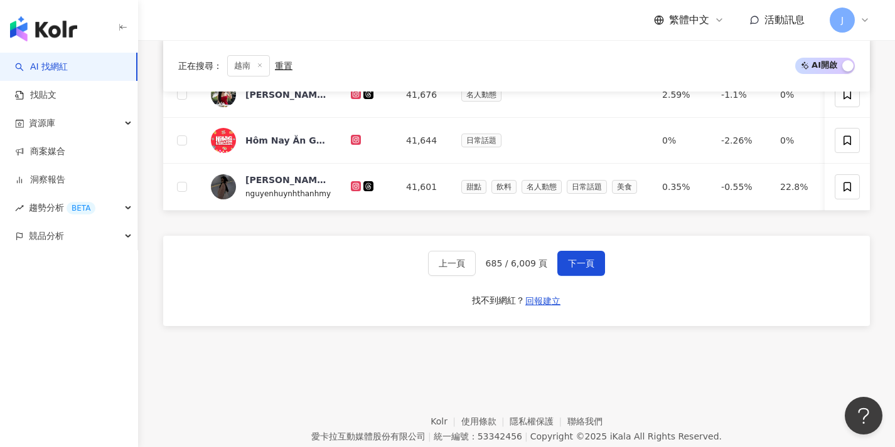
scroll to position [540, 0]
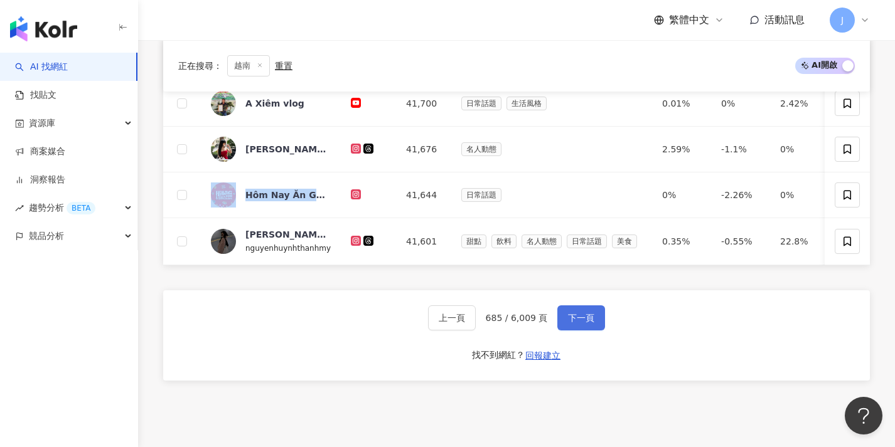
click at [599, 331] on button "下一頁" at bounding box center [581, 318] width 48 height 25
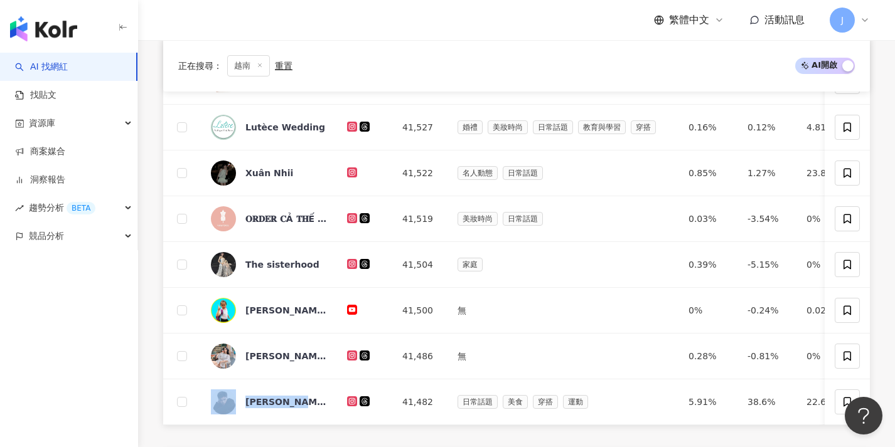
scroll to position [631, 0]
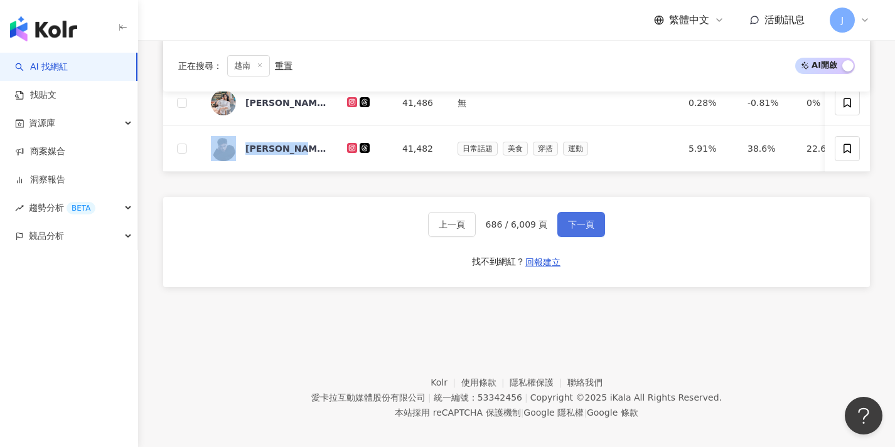
click at [579, 228] on span "下一頁" at bounding box center [581, 225] width 26 height 10
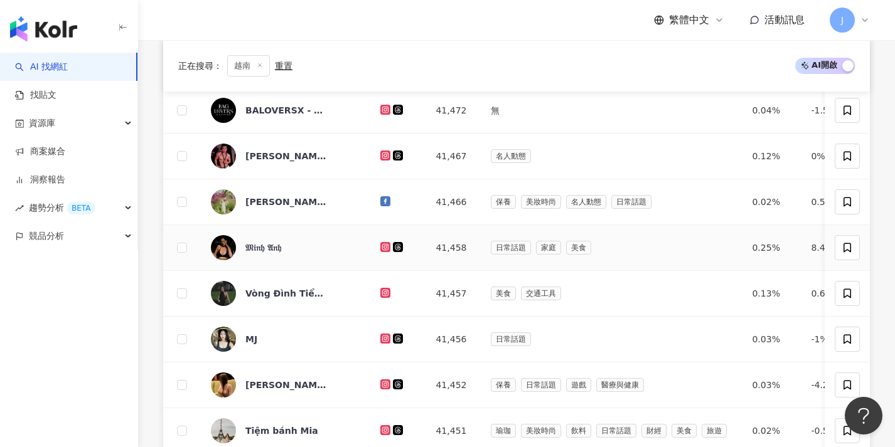
scroll to position [494, 0]
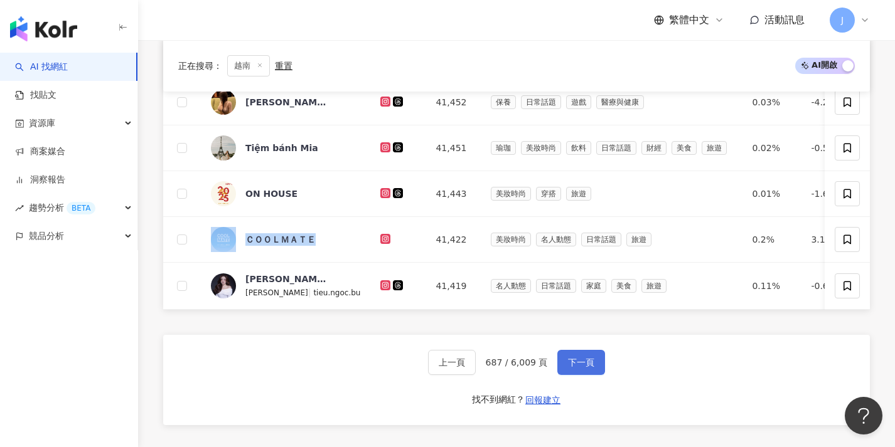
click at [585, 375] on button "下一頁" at bounding box center [581, 362] width 48 height 25
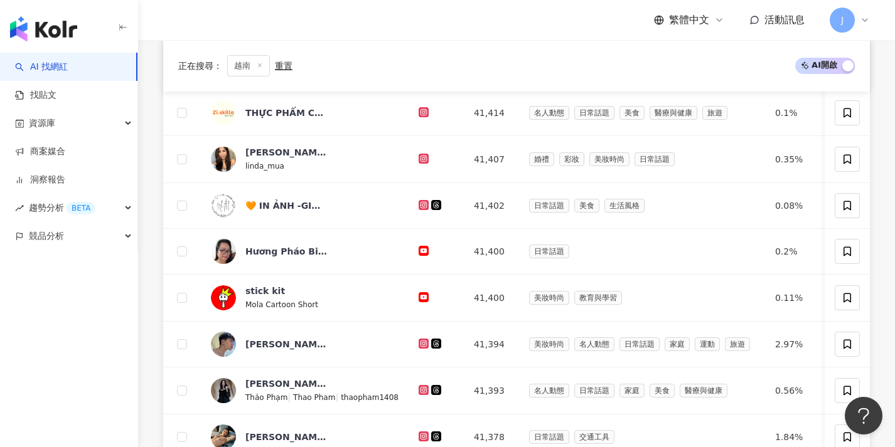
scroll to position [485, 0]
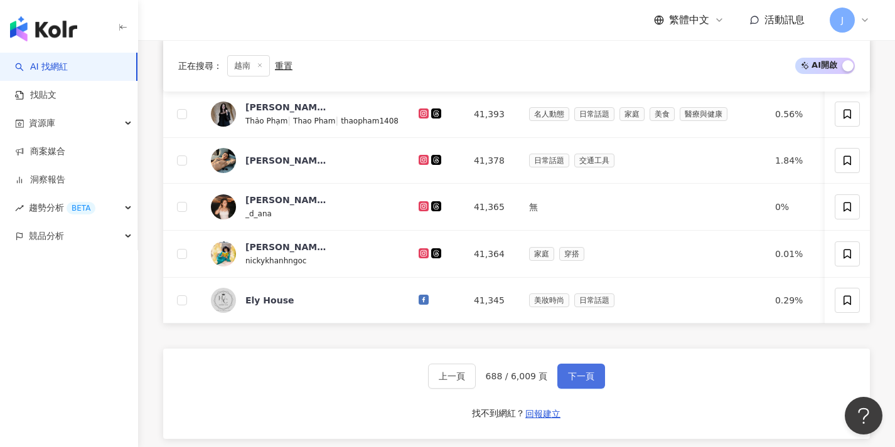
click at [584, 382] on span "下一頁" at bounding box center [581, 376] width 26 height 10
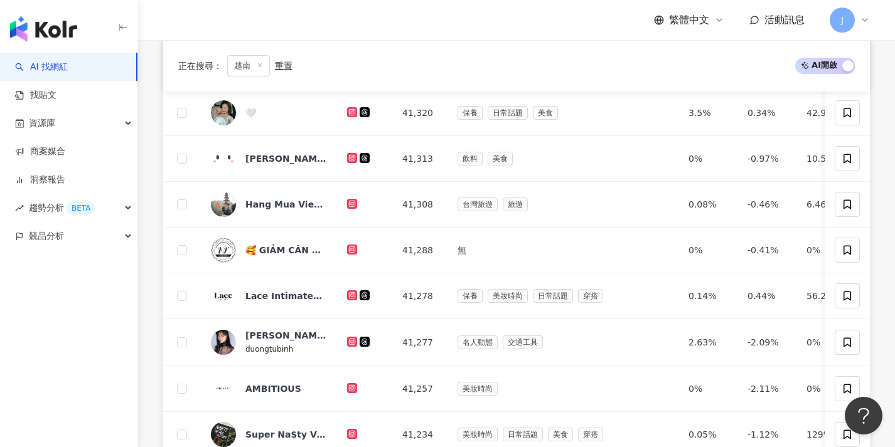
scroll to position [617, 0]
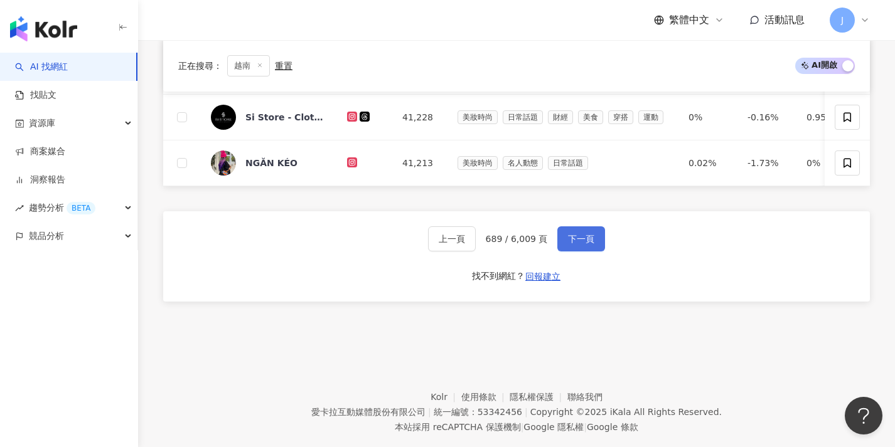
click at [589, 243] on span "下一頁" at bounding box center [581, 239] width 26 height 10
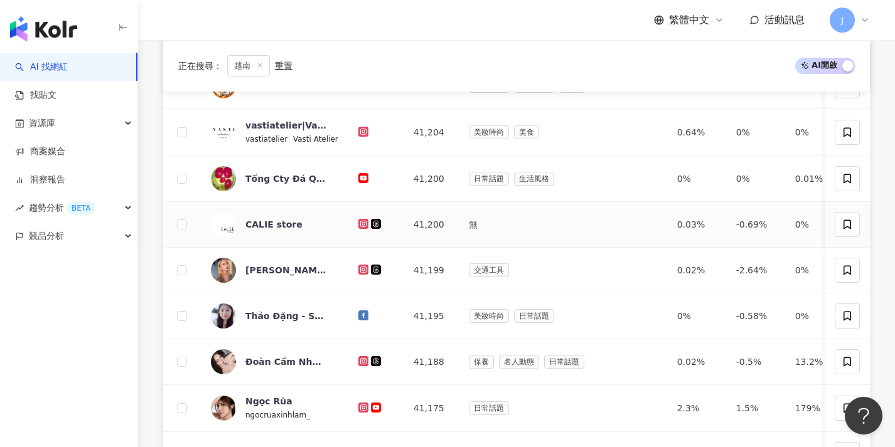
scroll to position [430, 0]
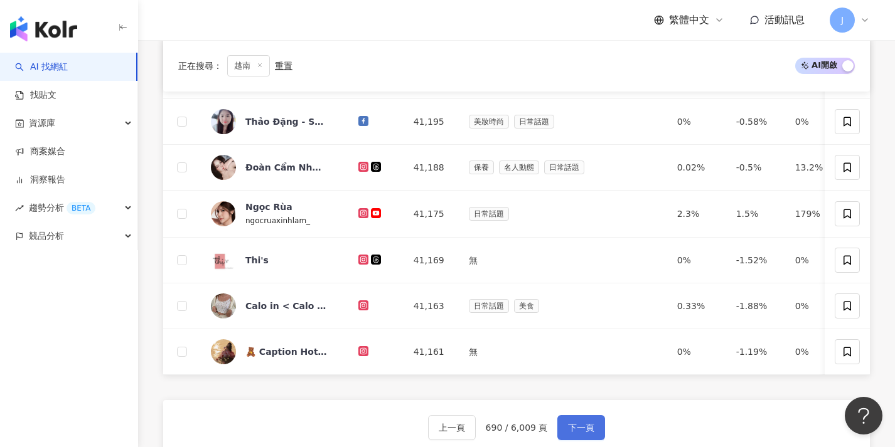
click at [589, 433] on span "下一頁" at bounding box center [581, 428] width 26 height 10
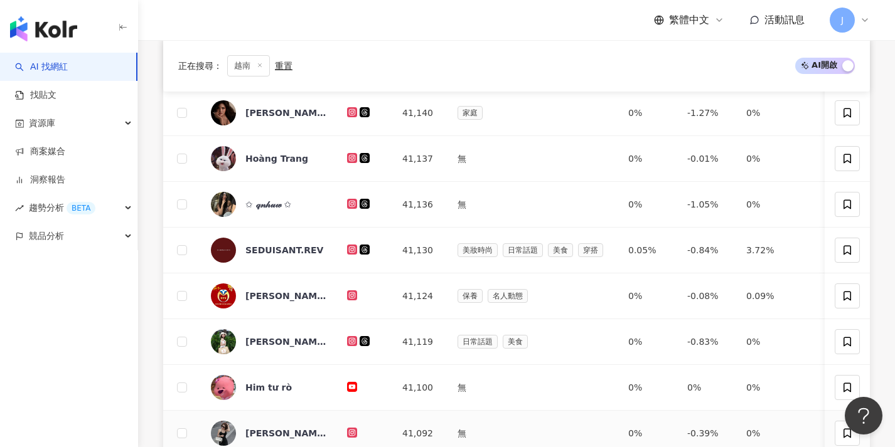
scroll to position [523, 0]
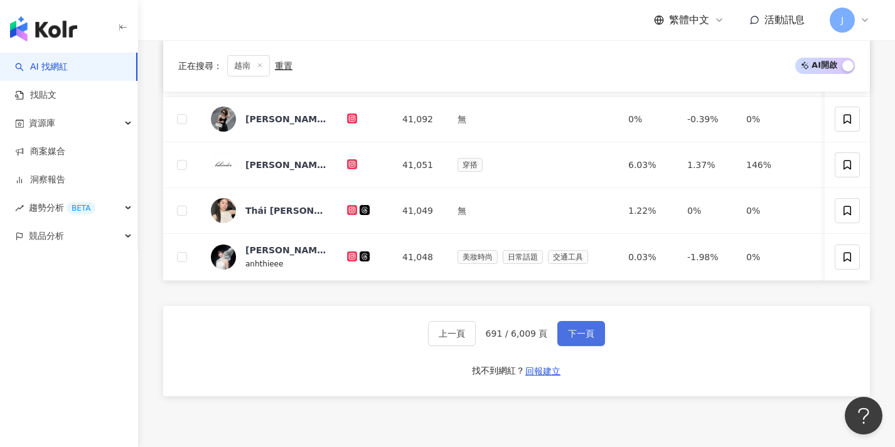
click at [594, 346] on button "下一頁" at bounding box center [581, 333] width 48 height 25
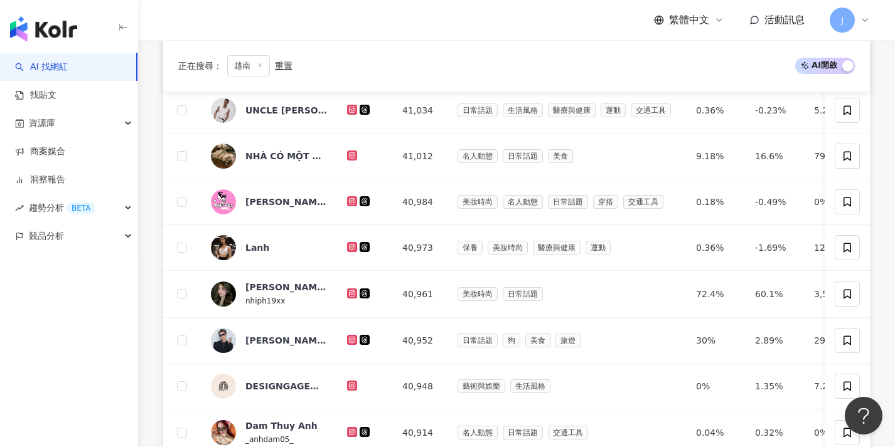
scroll to position [553, 0]
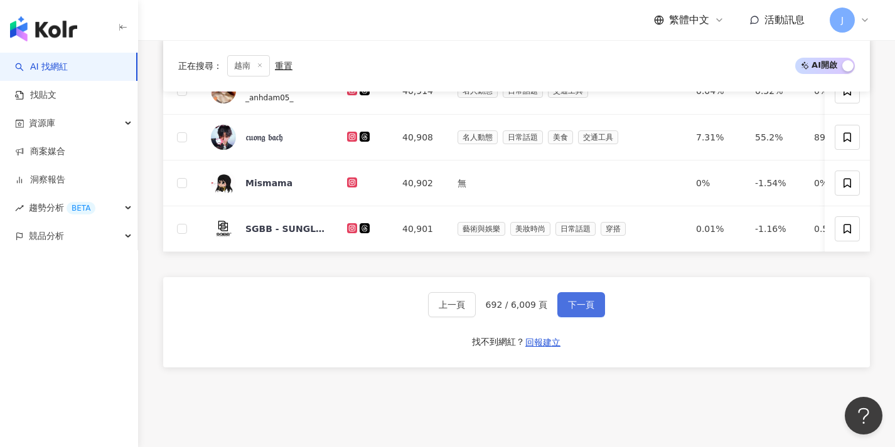
click at [594, 318] on button "下一頁" at bounding box center [581, 304] width 48 height 25
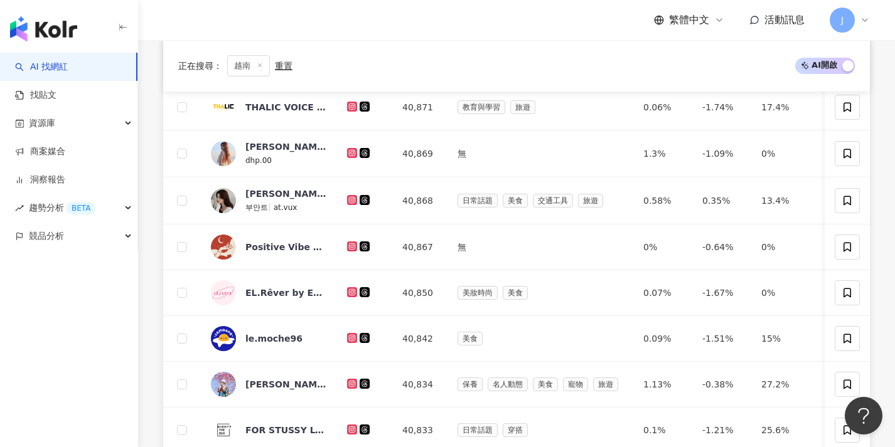
scroll to position [653, 0]
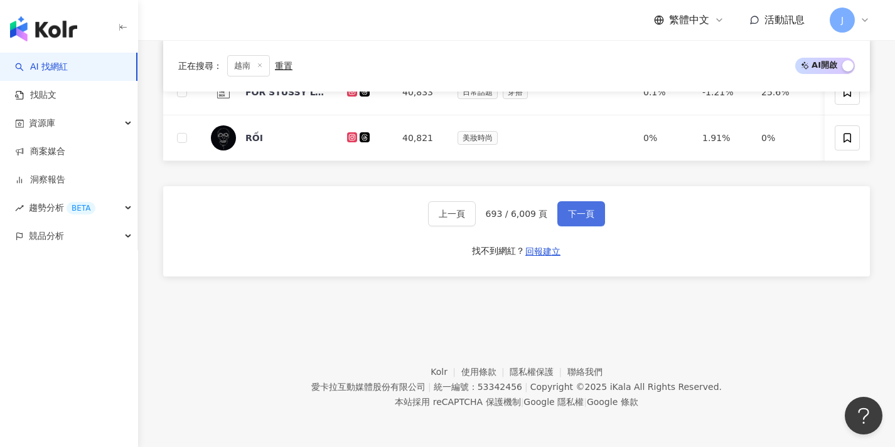
click at [582, 209] on span "下一頁" at bounding box center [581, 214] width 26 height 10
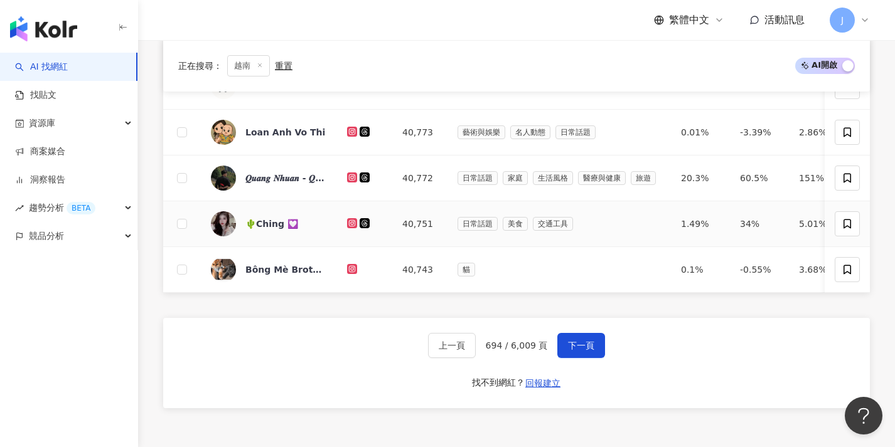
scroll to position [650, 0]
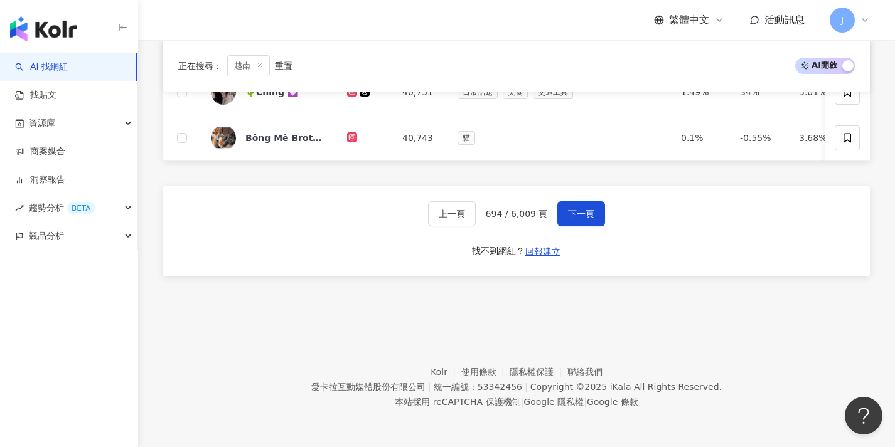
click at [336, 206] on div "上一頁 694 / 6,009 頁 下一頁 找不到網紅？ 回報建立" at bounding box center [516, 231] width 707 height 90
click at [593, 215] on span "下一頁" at bounding box center [581, 214] width 26 height 10
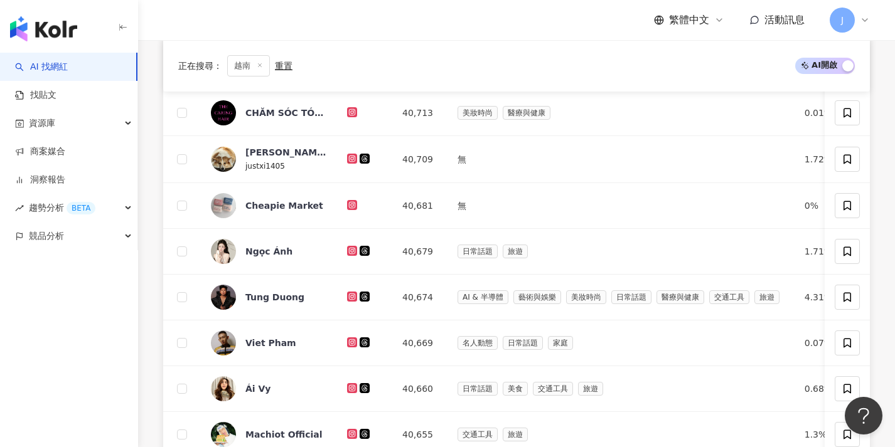
scroll to position [531, 0]
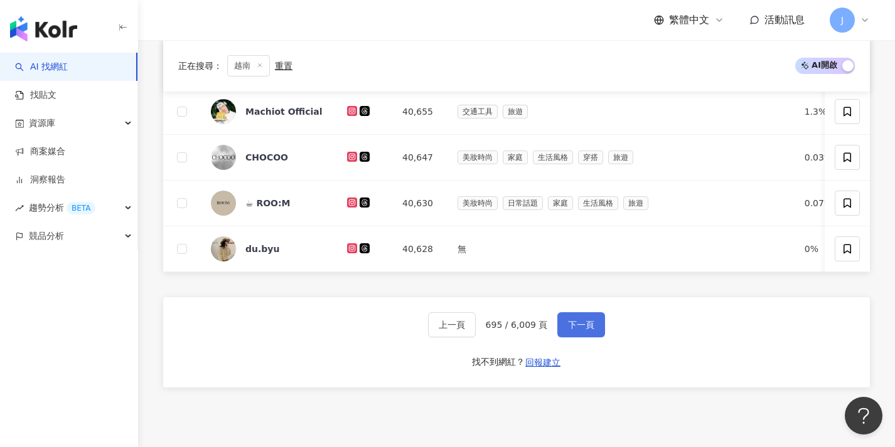
click at [588, 338] on button "下一頁" at bounding box center [581, 324] width 48 height 25
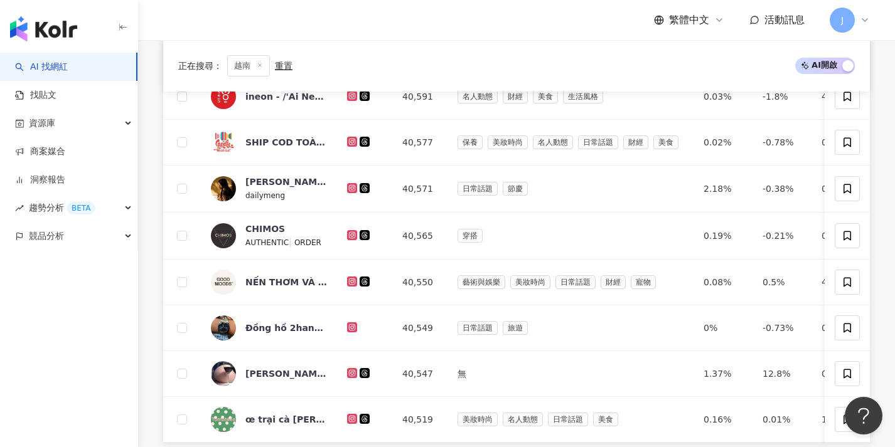
scroll to position [526, 0]
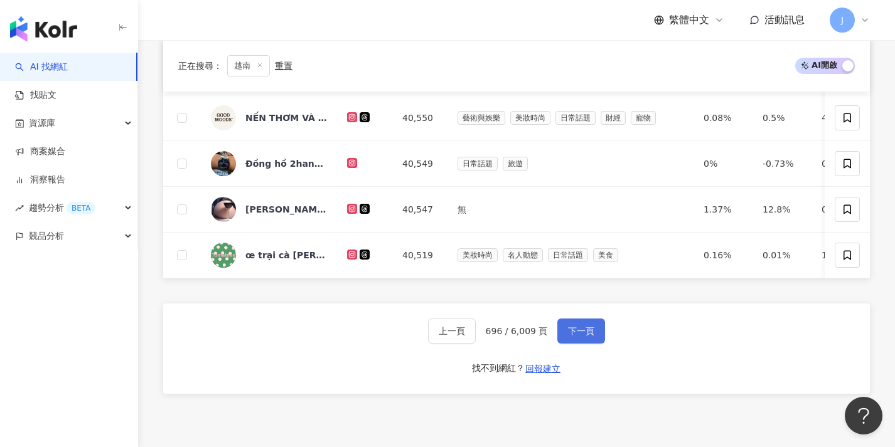
click at [586, 336] on span "下一頁" at bounding box center [581, 331] width 26 height 10
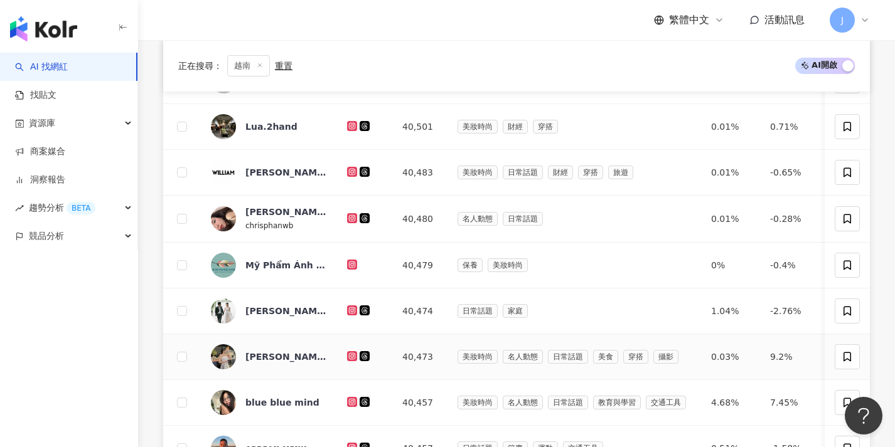
scroll to position [620, 0]
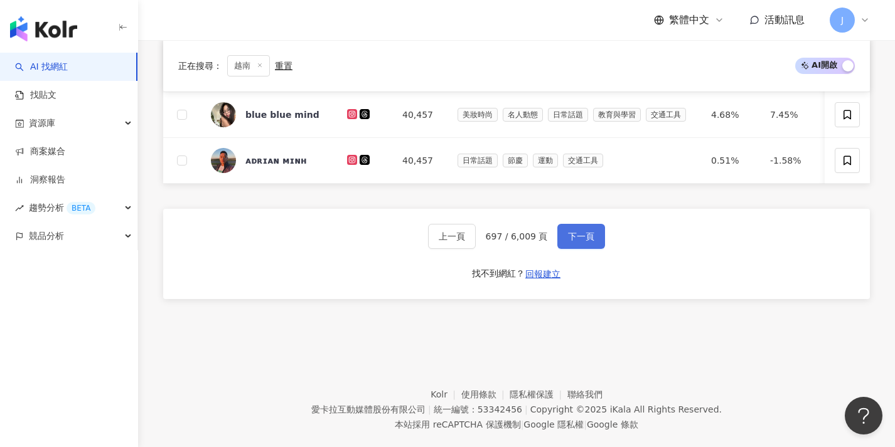
click at [585, 238] on button "下一頁" at bounding box center [581, 236] width 48 height 25
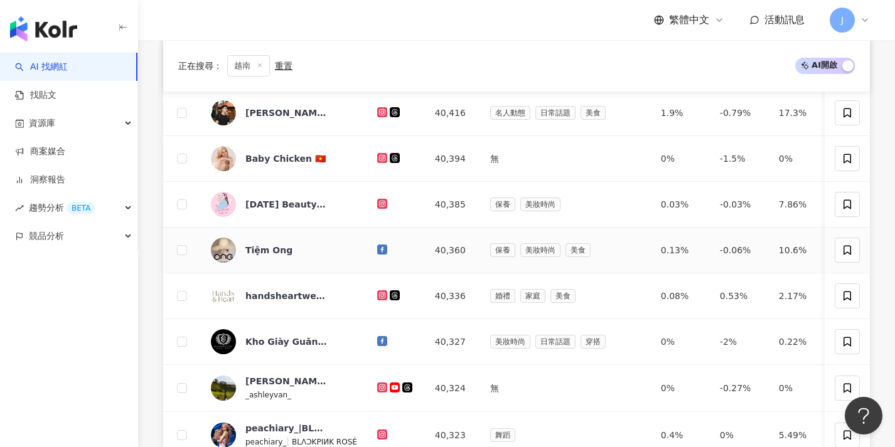
scroll to position [509, 0]
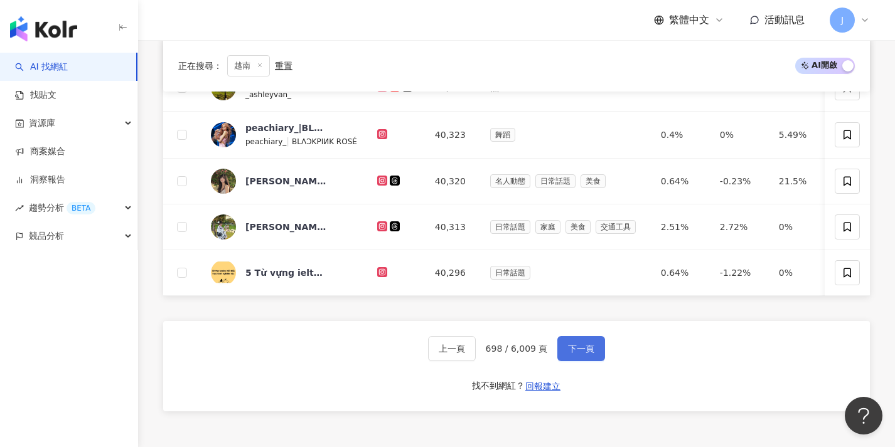
click at [575, 353] on span "下一頁" at bounding box center [581, 349] width 26 height 10
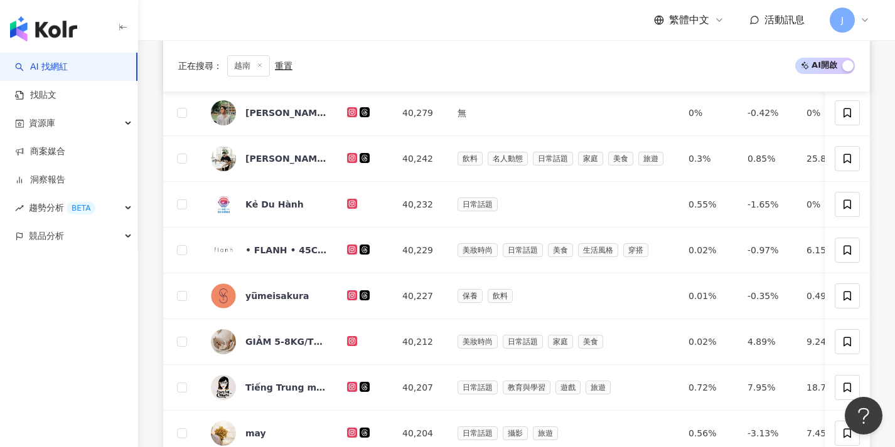
scroll to position [484, 0]
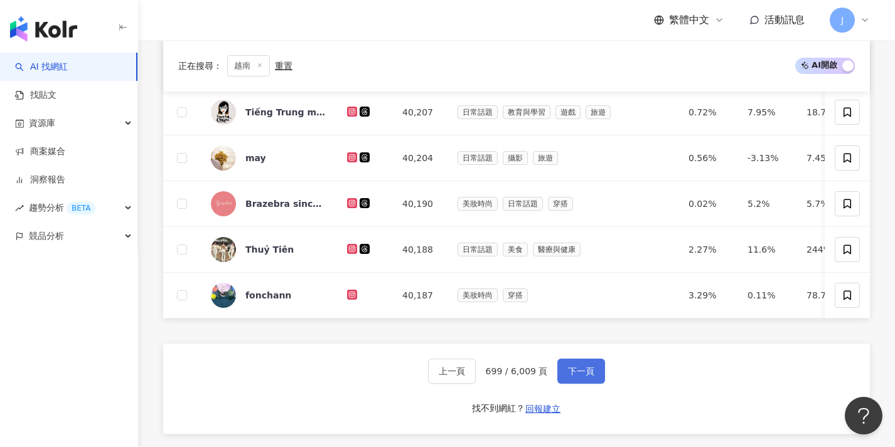
click at [581, 372] on button "下一頁" at bounding box center [581, 371] width 48 height 25
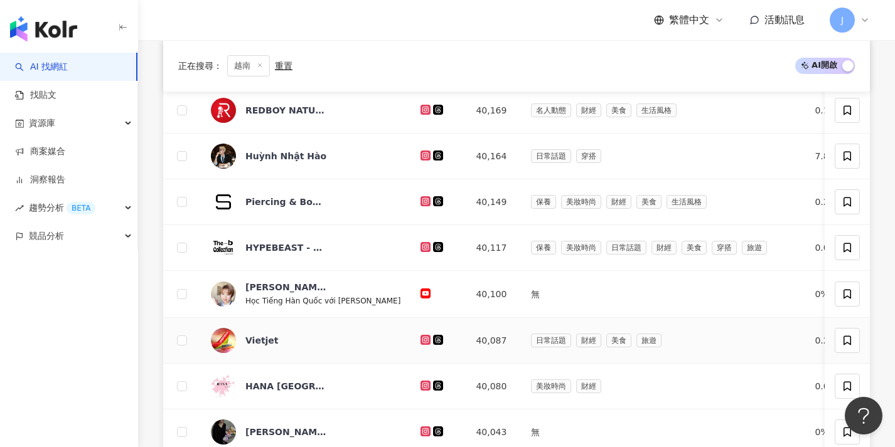
scroll to position [513, 0]
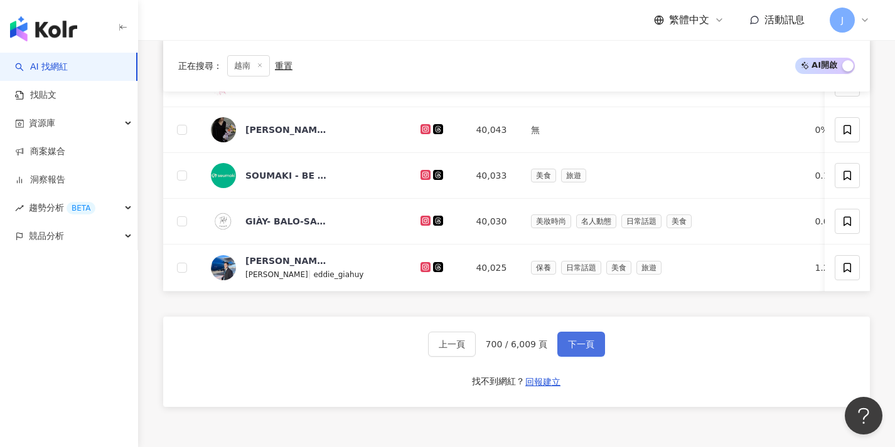
click at [580, 357] on button "下一頁" at bounding box center [581, 344] width 48 height 25
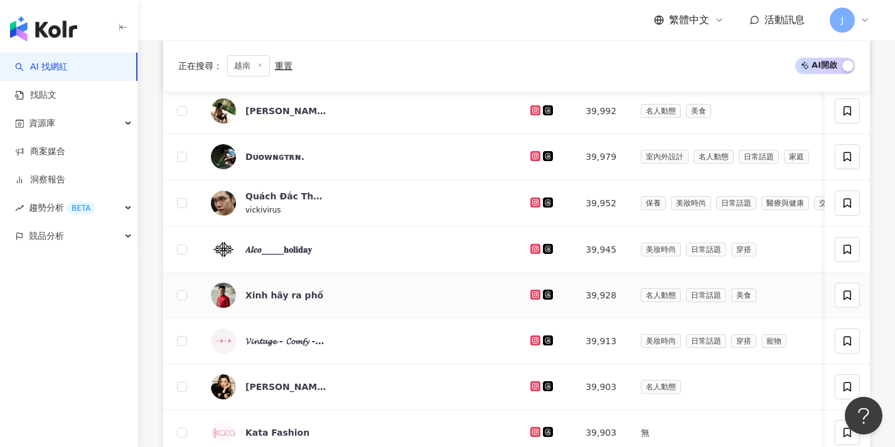
scroll to position [653, 0]
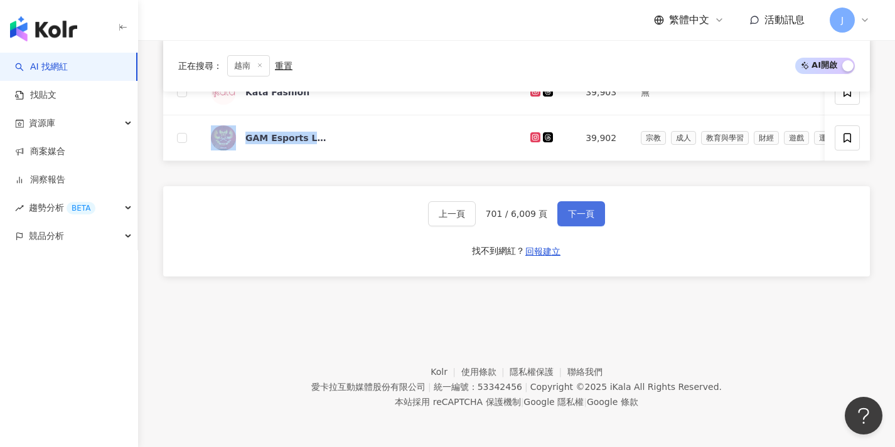
click at [582, 223] on button "下一頁" at bounding box center [581, 213] width 48 height 25
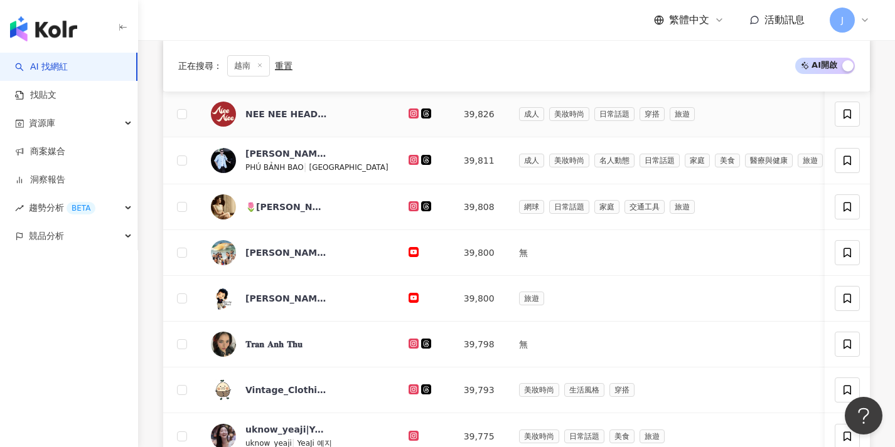
scroll to position [433, 0]
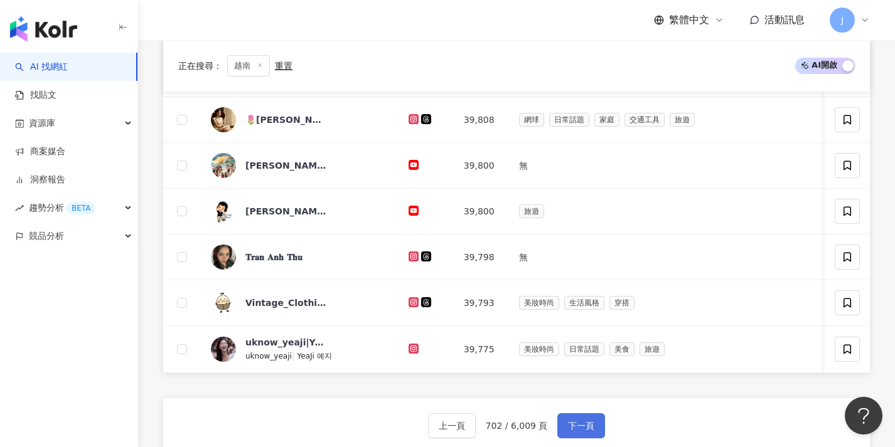
click at [590, 430] on span "下一頁" at bounding box center [581, 426] width 26 height 10
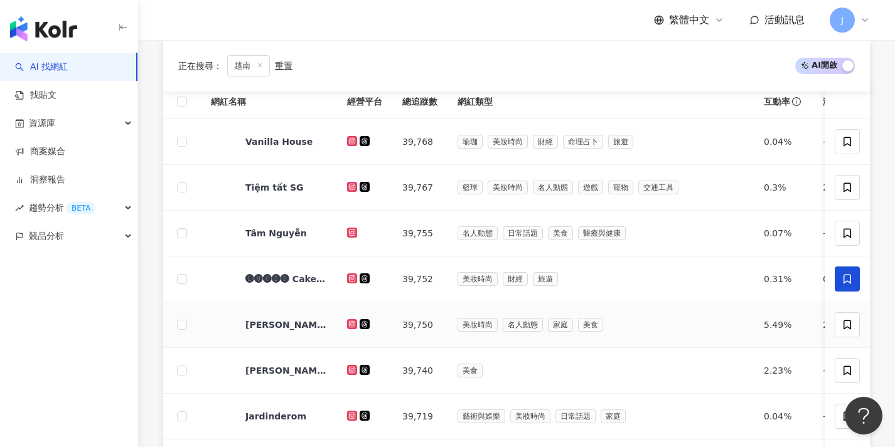
scroll to position [530, 0]
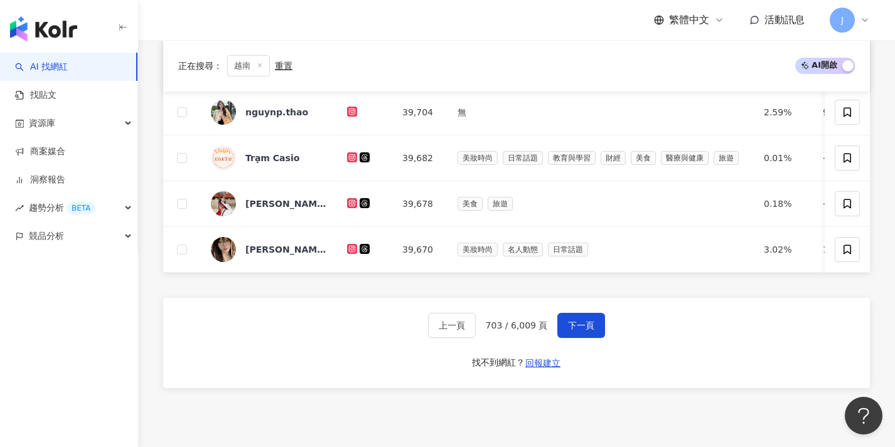
drag, startPoint x: 585, startPoint y: 332, endPoint x: 681, endPoint y: 321, distance: 97.2
click at [681, 321] on div "上一頁 703 / 6,009 頁 下一頁 找不到網紅？ 回報建立" at bounding box center [516, 343] width 707 height 90
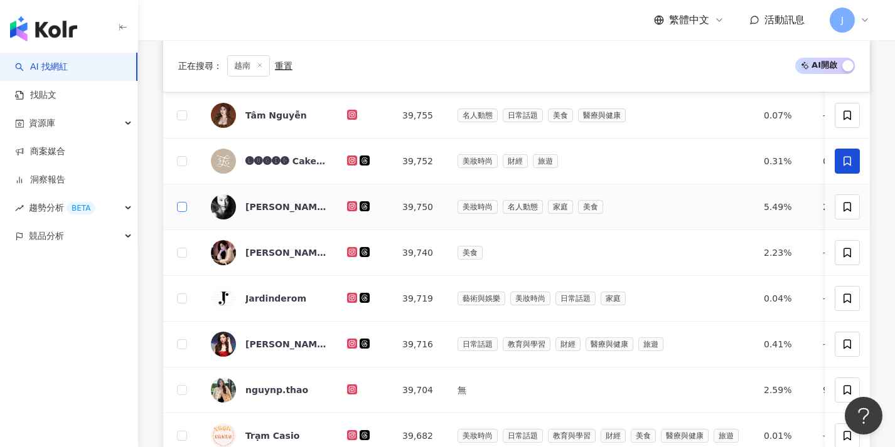
click at [186, 205] on span at bounding box center [182, 207] width 10 height 10
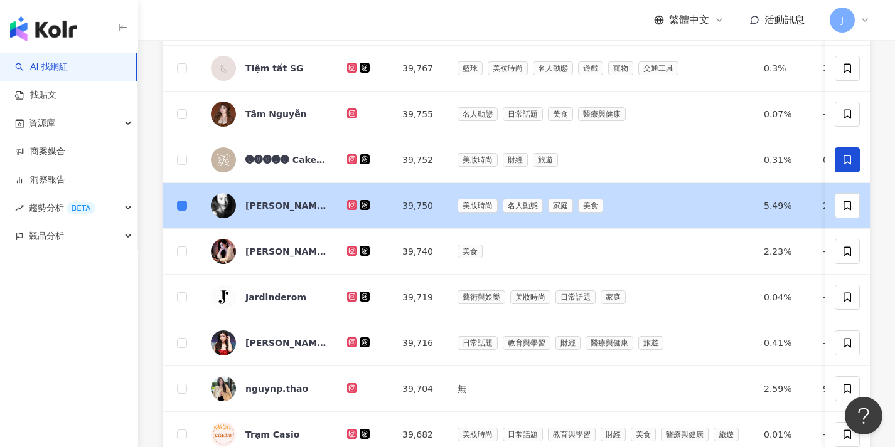
scroll to position [0, 0]
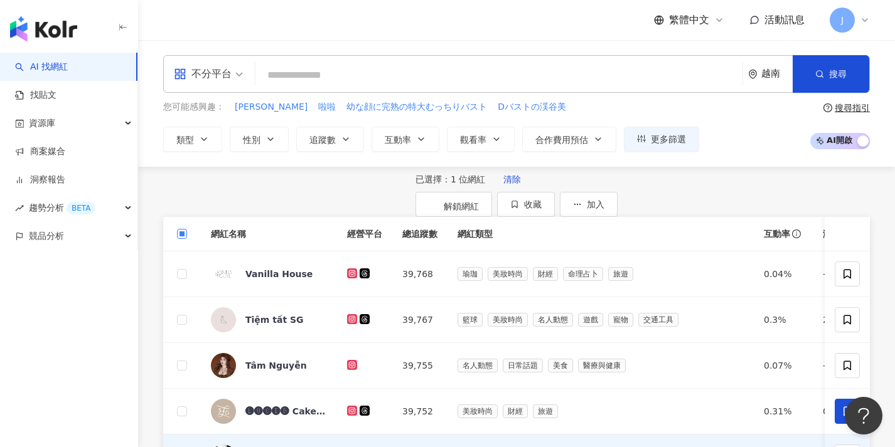
click at [185, 239] on span at bounding box center [182, 234] width 10 height 10
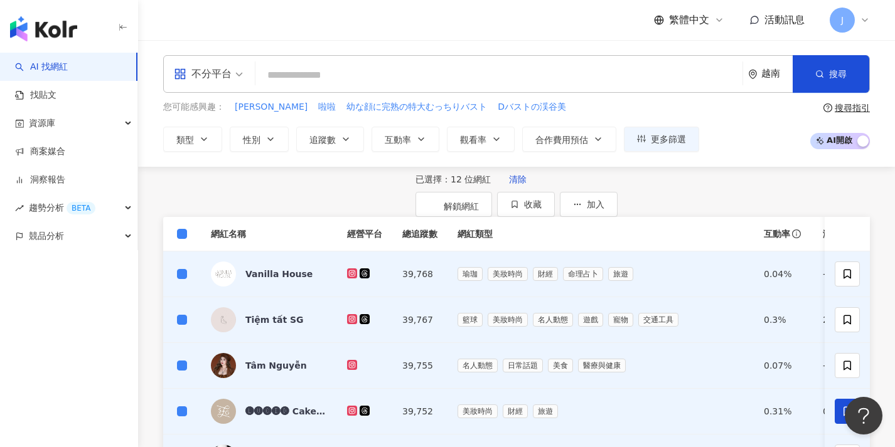
scroll to position [275, 0]
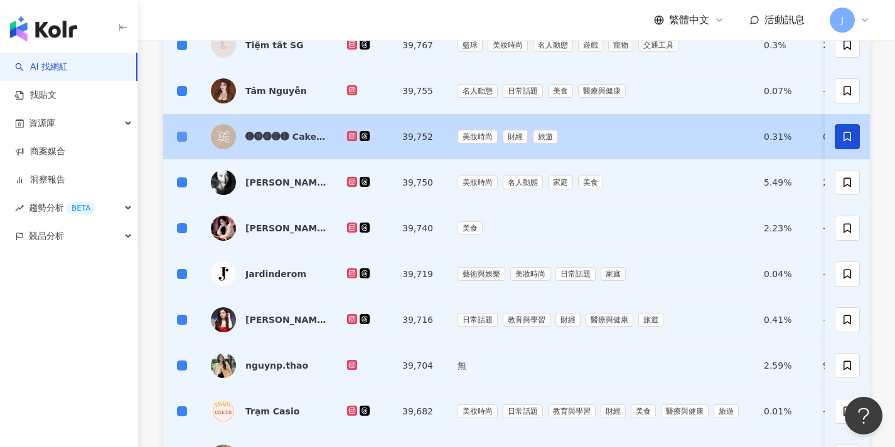
click at [184, 142] on span at bounding box center [182, 137] width 10 height 10
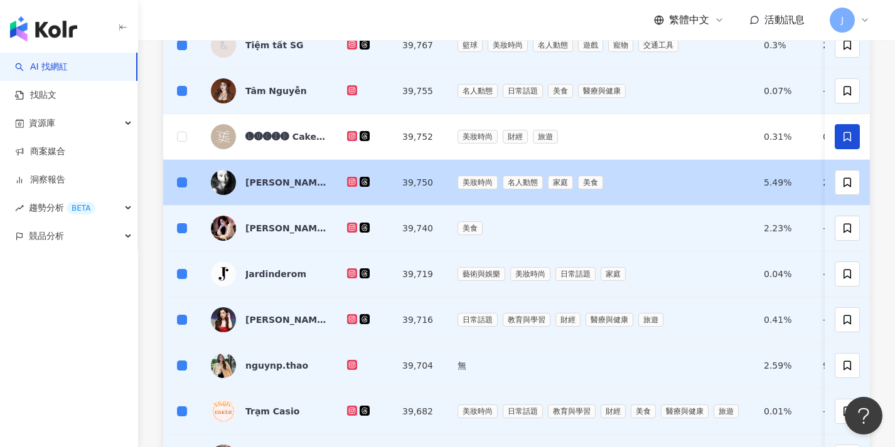
scroll to position [0, 0]
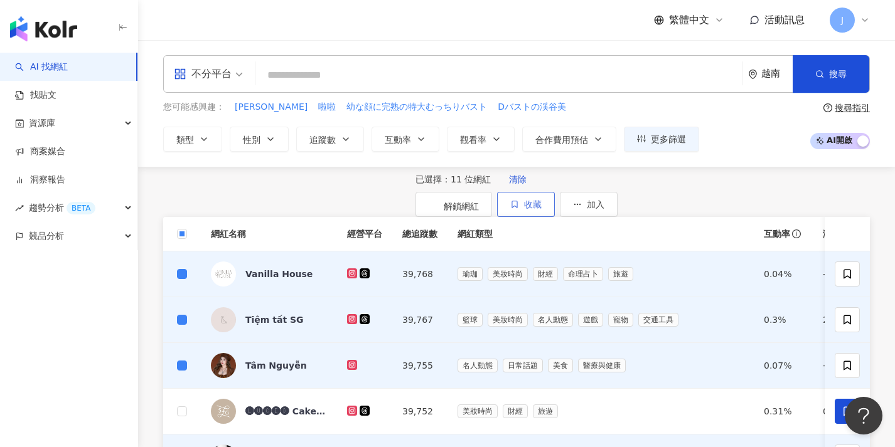
click at [542, 202] on span "收藏" at bounding box center [533, 205] width 18 height 10
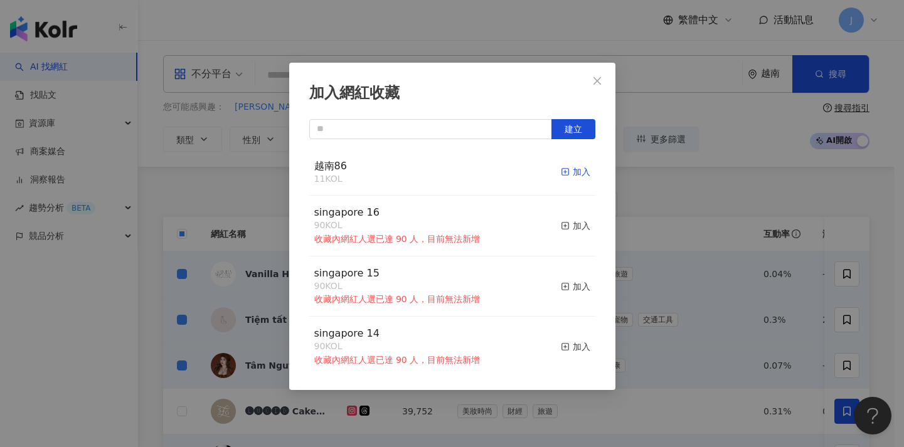
click at [564, 170] on div "加入" at bounding box center [575, 172] width 29 height 14
click at [720, 267] on div "加入網紅收藏 建立 越南86 22 KOL 已加入 singapore 16 90 KOL 收藏內網紅人選已達 90 人，目前無法新增 加入 singapor…" at bounding box center [452, 223] width 904 height 447
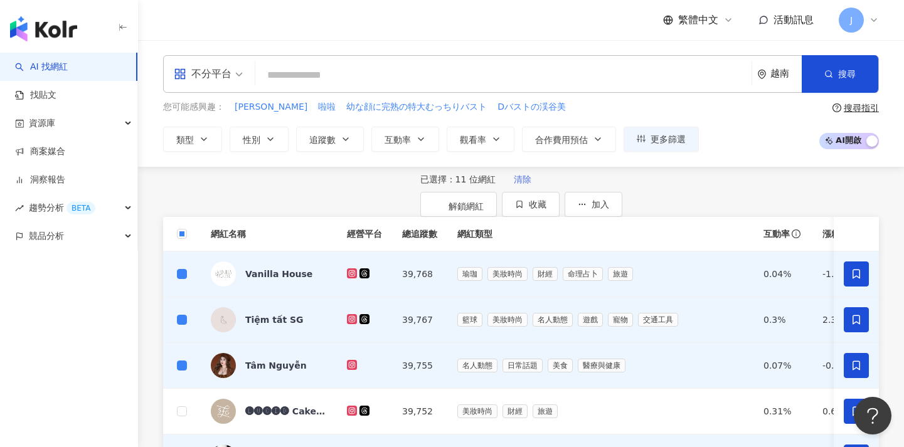
click at [514, 184] on span "清除" at bounding box center [523, 179] width 18 height 10
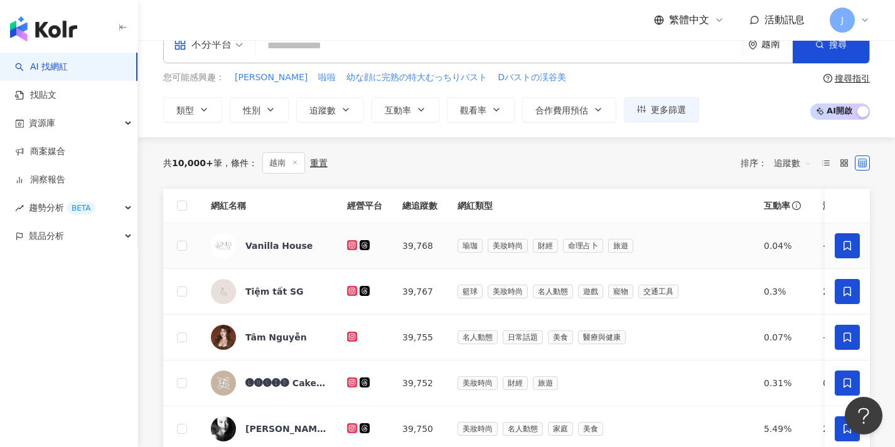
scroll to position [462, 0]
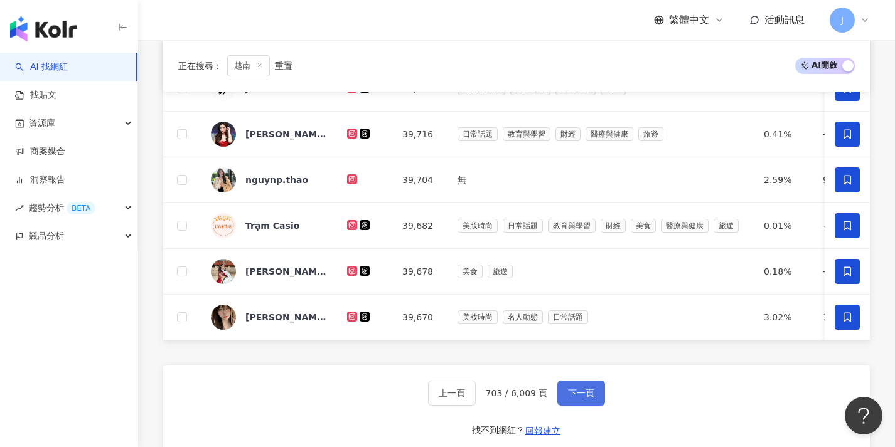
click at [594, 394] on button "下一頁" at bounding box center [581, 393] width 48 height 25
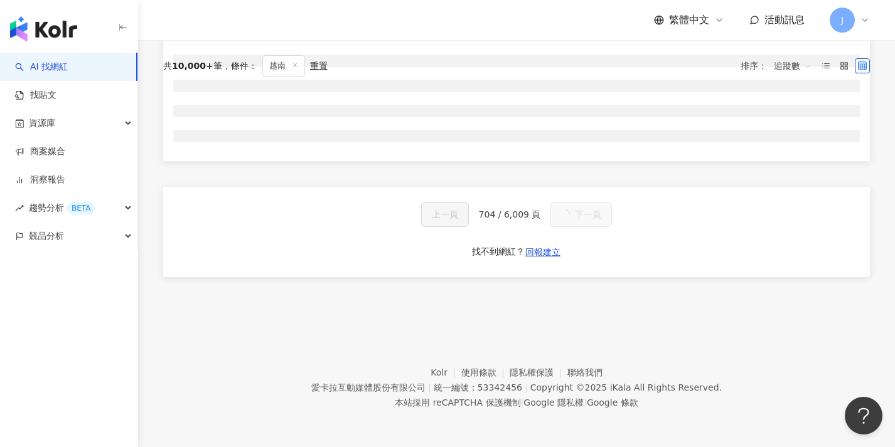
scroll to position [0, 0]
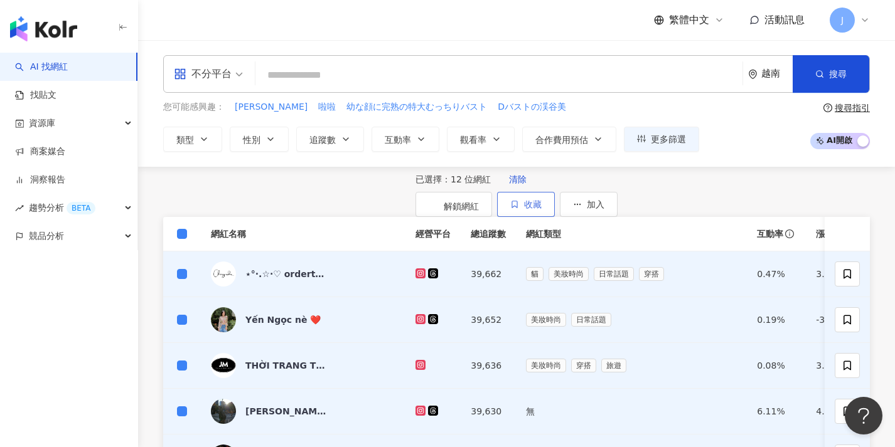
click at [555, 201] on button "收藏" at bounding box center [526, 204] width 58 height 25
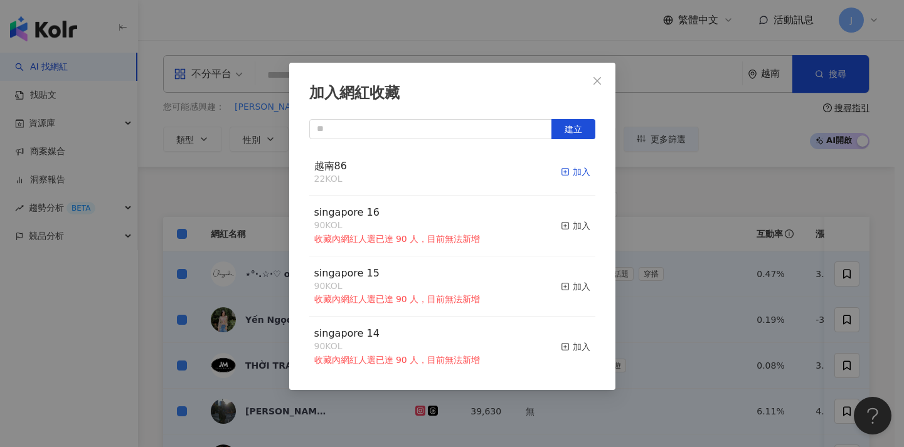
click at [567, 171] on div "加入" at bounding box center [575, 172] width 29 height 14
click at [658, 221] on div "加入網紅收藏 建立 越南86 29 KOL 加入 singapore 16 90 KOL 收藏內網紅人選已達 90 人，目前無法新增 加入 singapore…" at bounding box center [452, 223] width 904 height 447
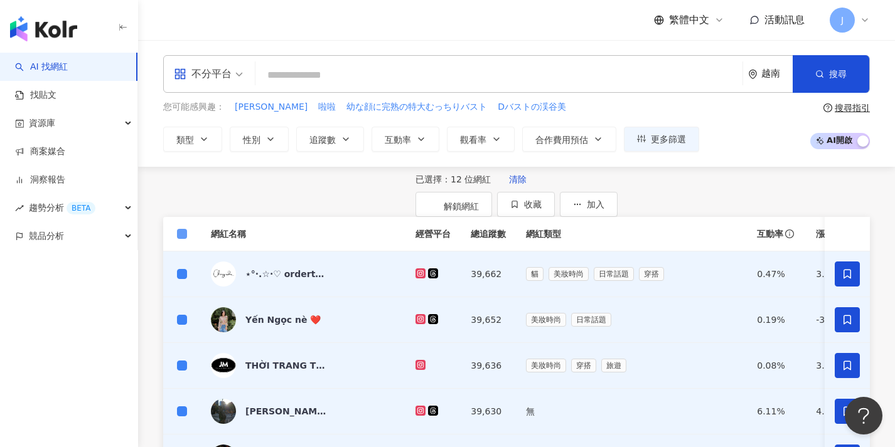
click at [184, 239] on span at bounding box center [182, 234] width 10 height 10
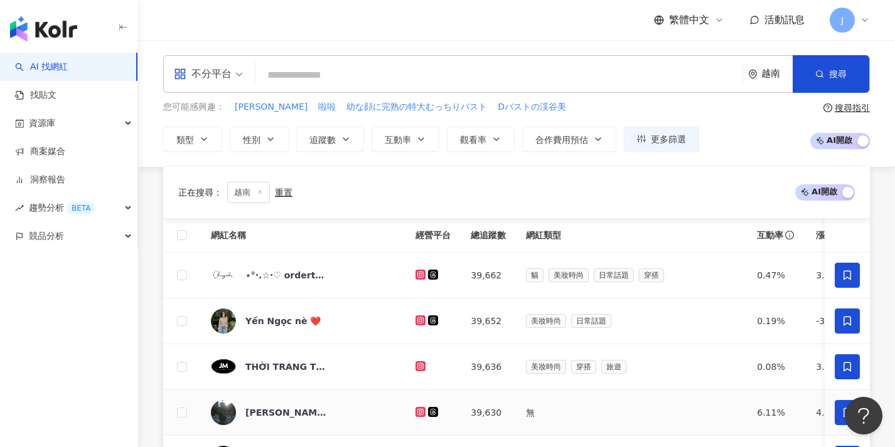
scroll to position [654, 0]
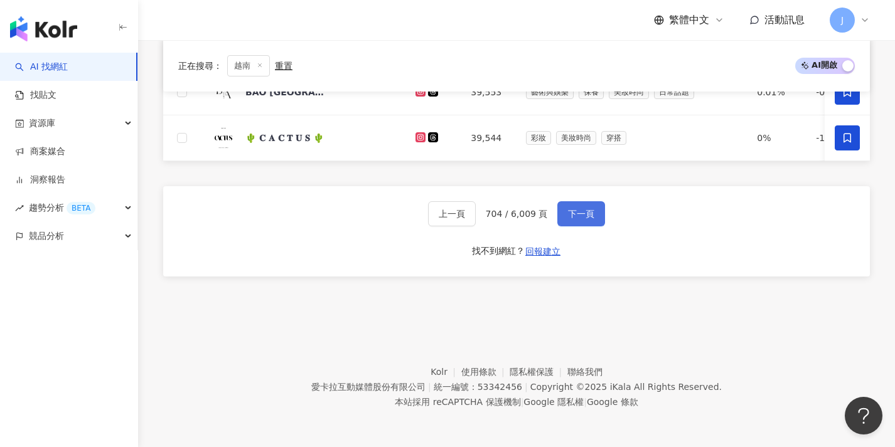
click at [574, 213] on span "下一頁" at bounding box center [581, 214] width 26 height 10
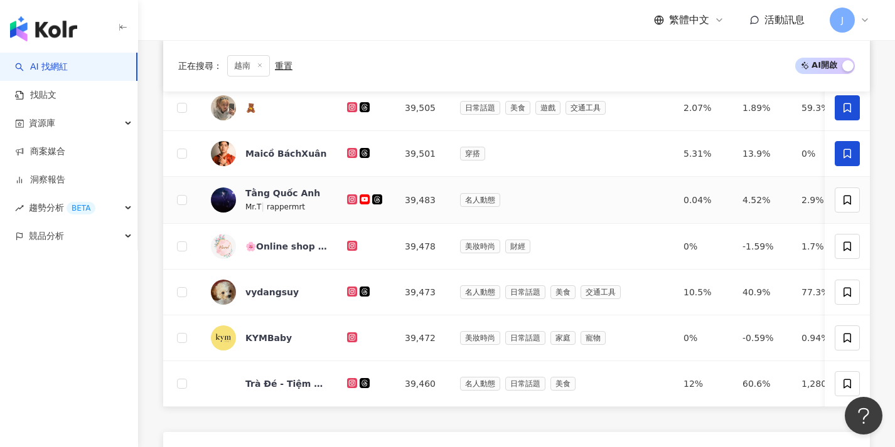
scroll to position [467, 0]
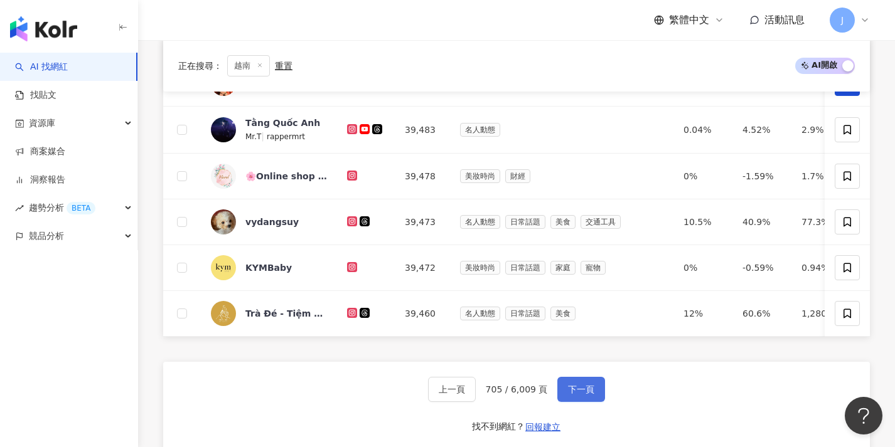
click at [585, 395] on span "下一頁" at bounding box center [581, 390] width 26 height 10
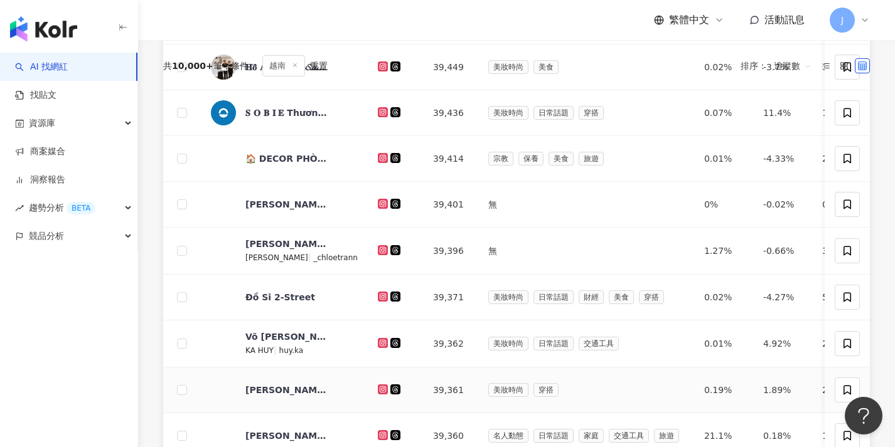
scroll to position [0, 0]
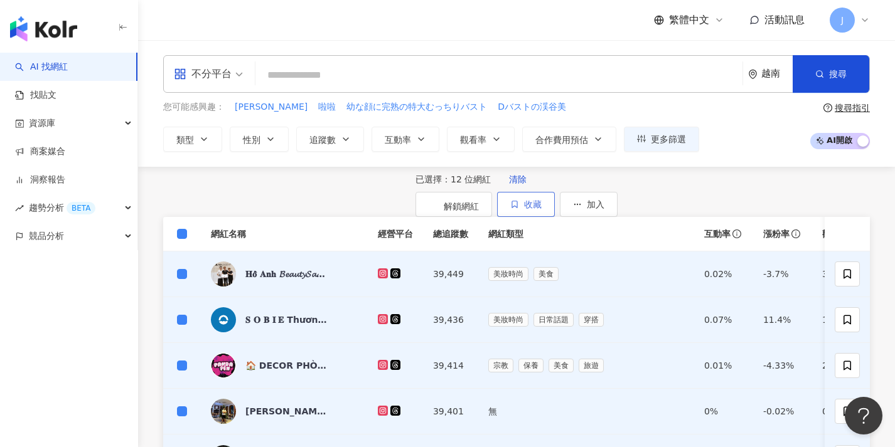
click at [555, 201] on button "收藏" at bounding box center [526, 204] width 58 height 25
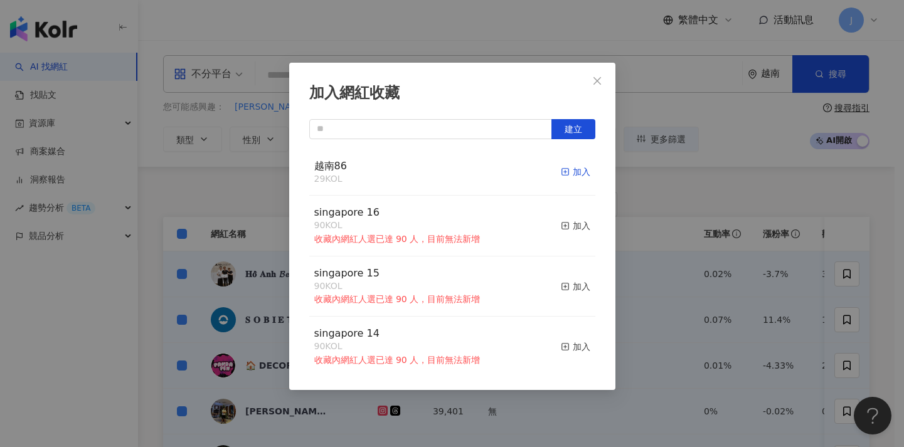
click at [568, 168] on div "加入" at bounding box center [575, 172] width 29 height 14
click at [651, 195] on div "加入網紅收藏 建立 越南86 41 KOL 加入 singapore 16 90 KOL 收藏內網紅人選已達 90 人，目前無法新增 加入 singapore…" at bounding box center [452, 223] width 904 height 447
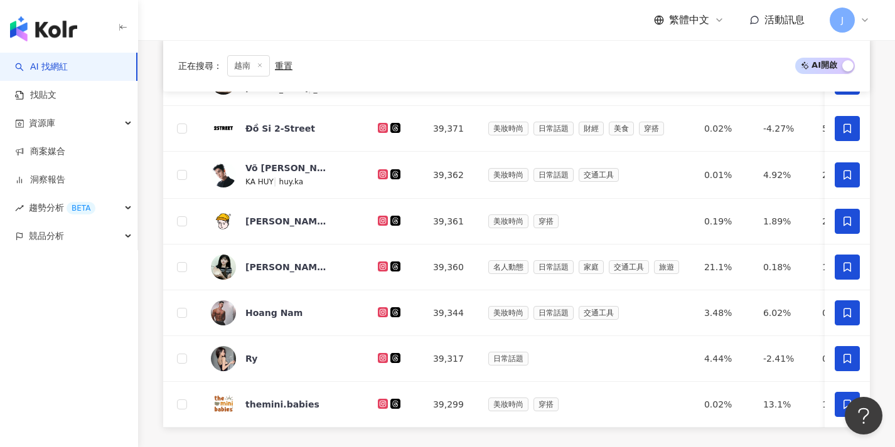
scroll to position [653, 0]
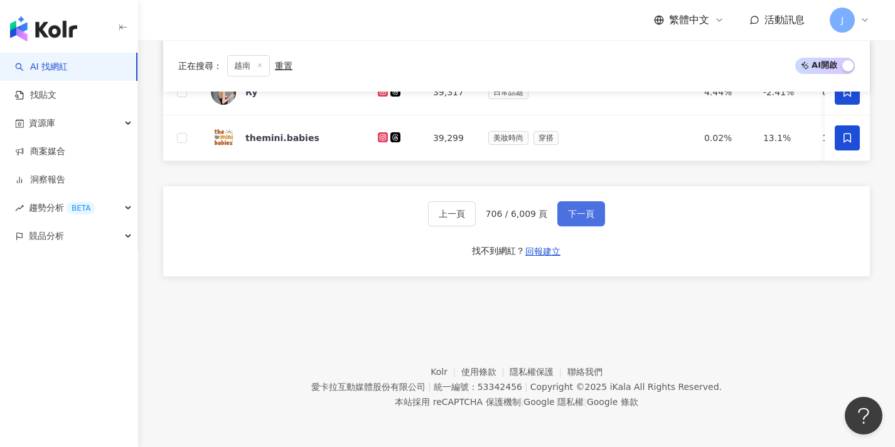
click at [597, 221] on button "下一頁" at bounding box center [581, 213] width 48 height 25
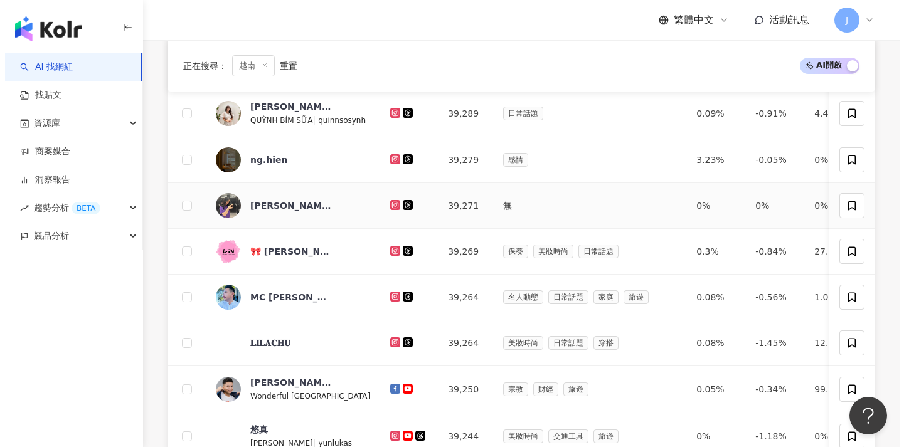
scroll to position [0, 0]
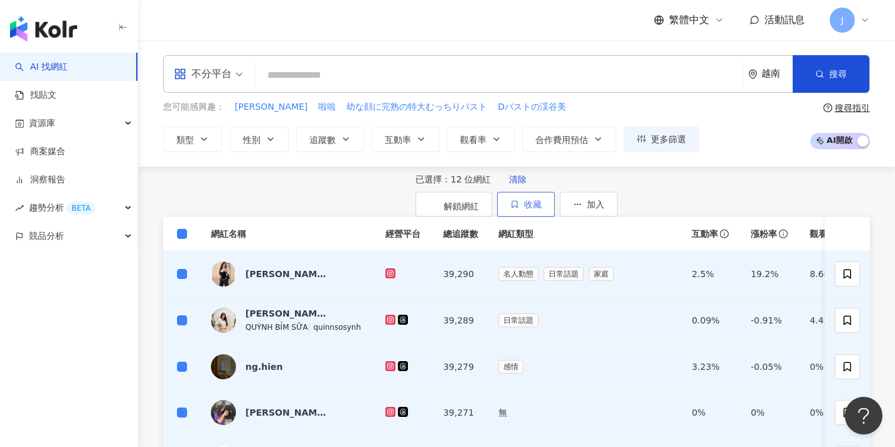
click at [555, 208] on button "收藏" at bounding box center [526, 204] width 58 height 25
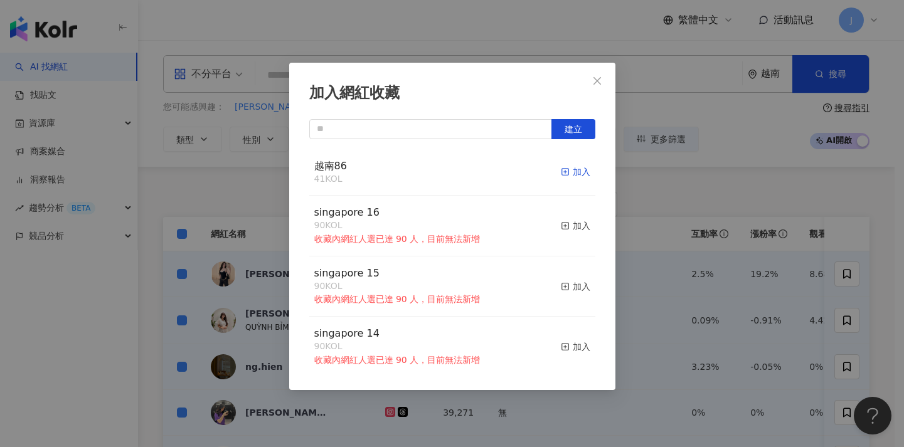
click at [563, 174] on div "加入" at bounding box center [575, 172] width 29 height 14
click at [724, 262] on div "加入網紅收藏 建立 越南86 53 KOL 加入 singapore 16 90 KOL 收藏內網紅人選已達 90 人，目前無法新增 加入 singapore…" at bounding box center [452, 223] width 904 height 447
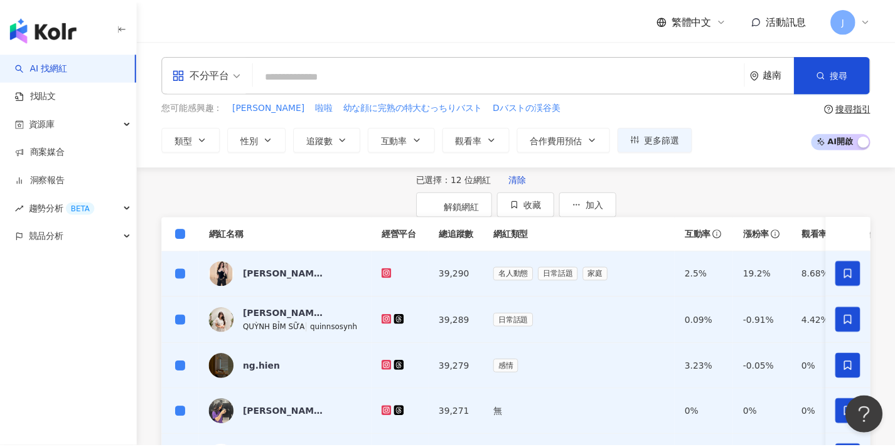
scroll to position [6, 0]
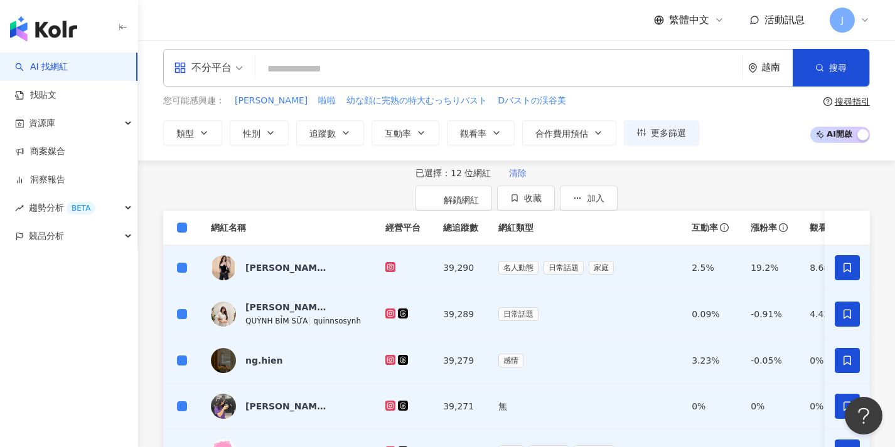
click at [509, 178] on span "清除" at bounding box center [518, 173] width 18 height 10
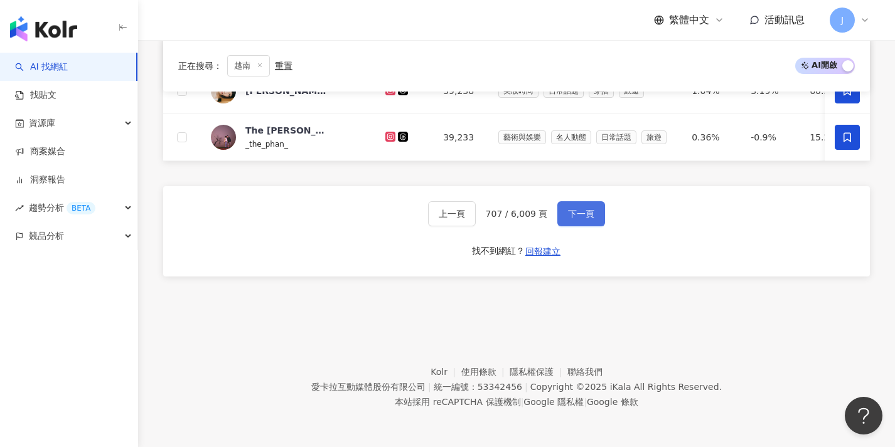
click at [589, 222] on button "下一頁" at bounding box center [581, 213] width 48 height 25
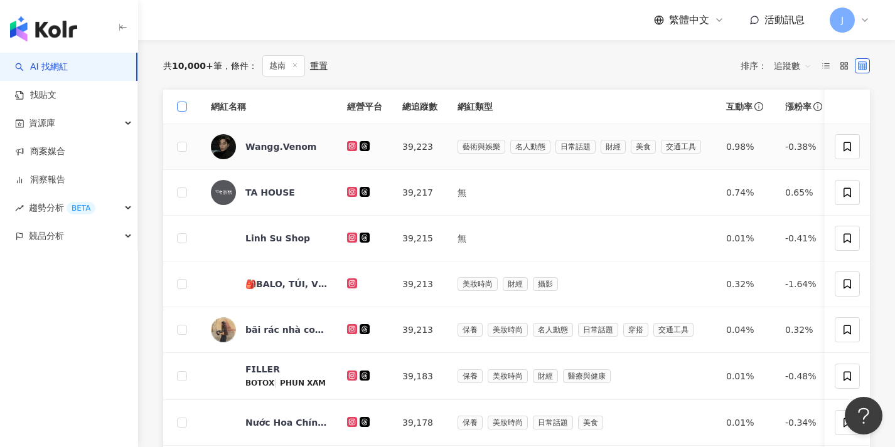
scroll to position [0, 0]
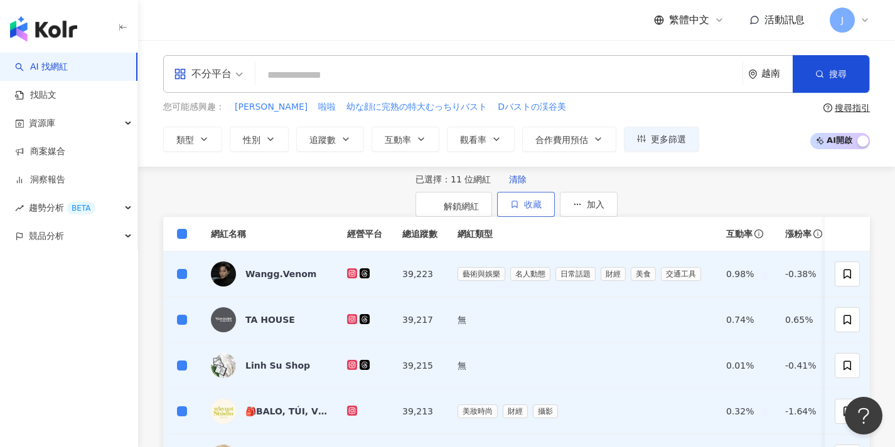
click at [542, 203] on span "收藏" at bounding box center [533, 205] width 18 height 10
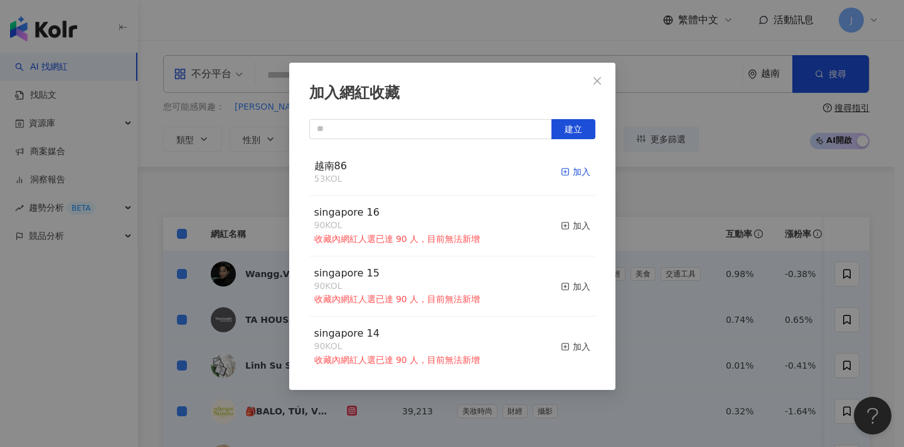
click at [563, 173] on div "加入" at bounding box center [575, 172] width 29 height 14
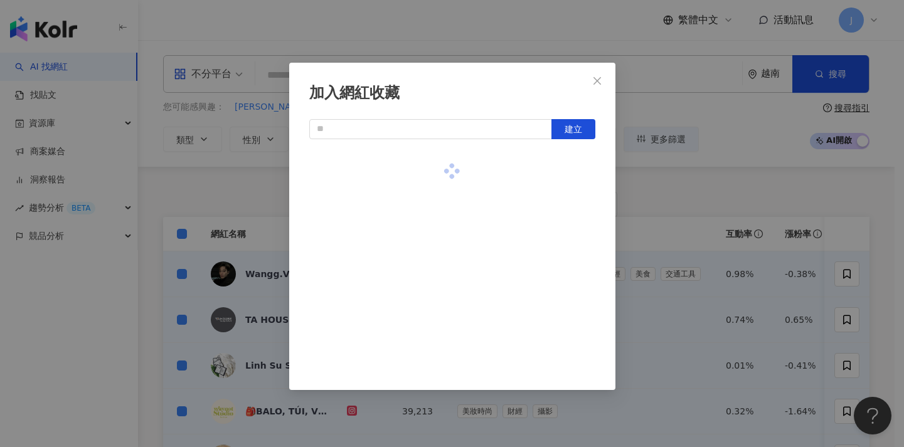
drag, startPoint x: 679, startPoint y: 266, endPoint x: 627, endPoint y: 269, distance: 51.5
click at [679, 266] on div "加入網紅收藏 建立" at bounding box center [452, 223] width 904 height 447
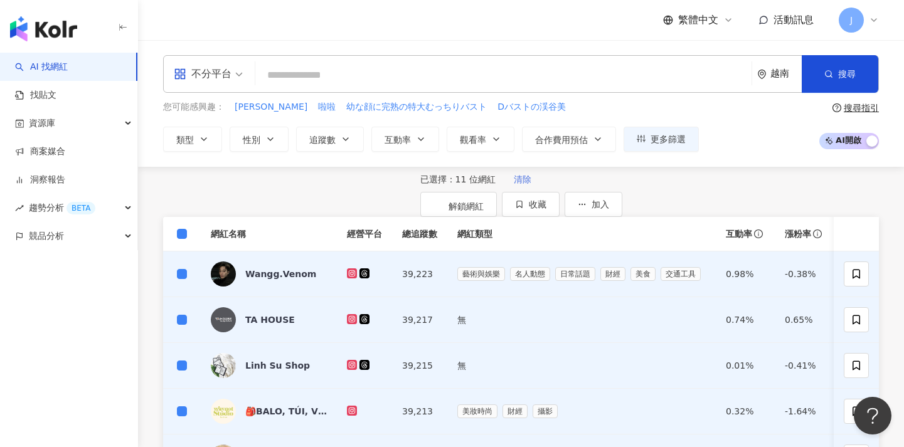
click at [514, 184] on span "清除" at bounding box center [523, 179] width 18 height 10
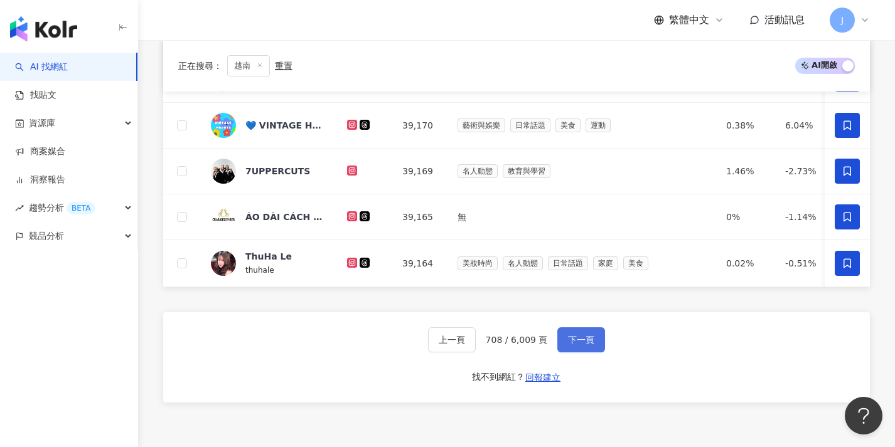
scroll to position [607, 0]
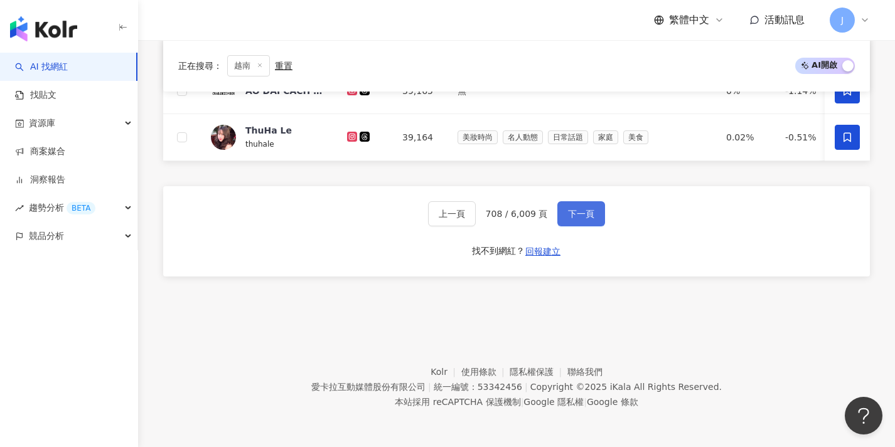
click at [580, 224] on button "下一頁" at bounding box center [581, 213] width 48 height 25
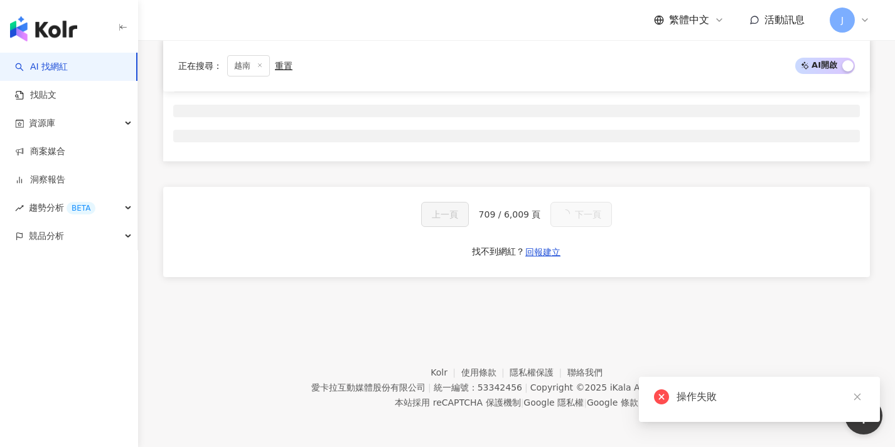
scroll to position [0, 0]
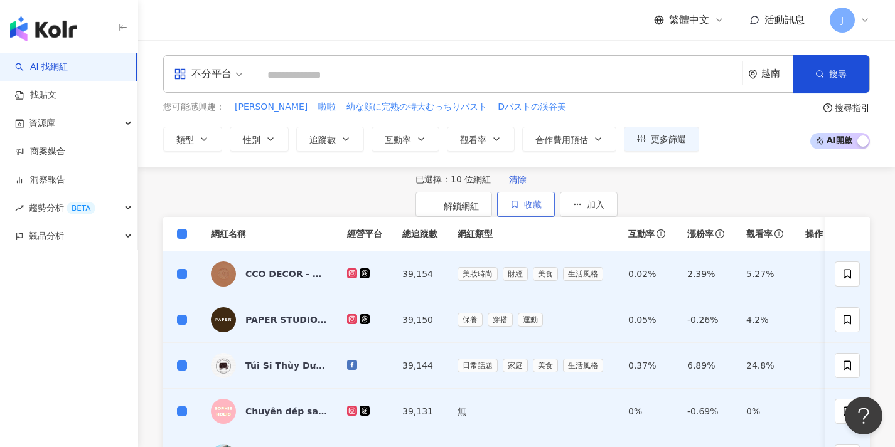
click at [555, 211] on button "收藏" at bounding box center [526, 204] width 58 height 25
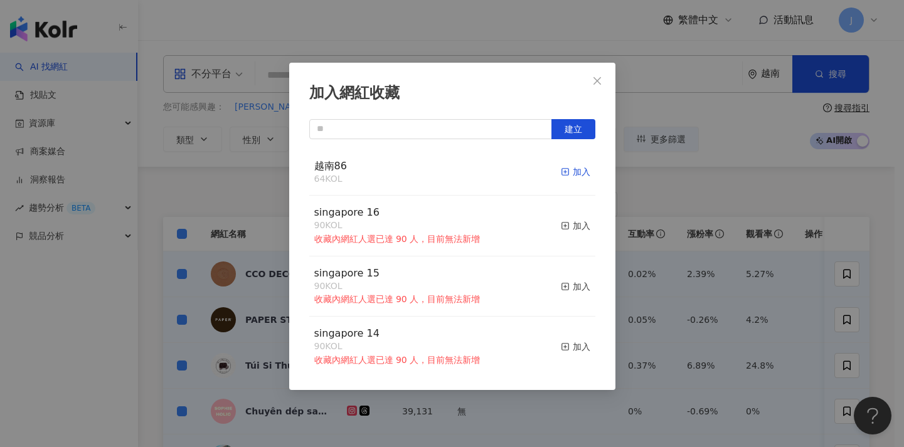
click at [563, 171] on div "加入" at bounding box center [575, 172] width 29 height 14
click at [225, 271] on div "加入網紅收藏 建立 越南86 74 KOL 加入 singapore 16 90 KOL 收藏內網紅人選已達 90 人，目前無法新增 加入 singapore…" at bounding box center [452, 223] width 904 height 447
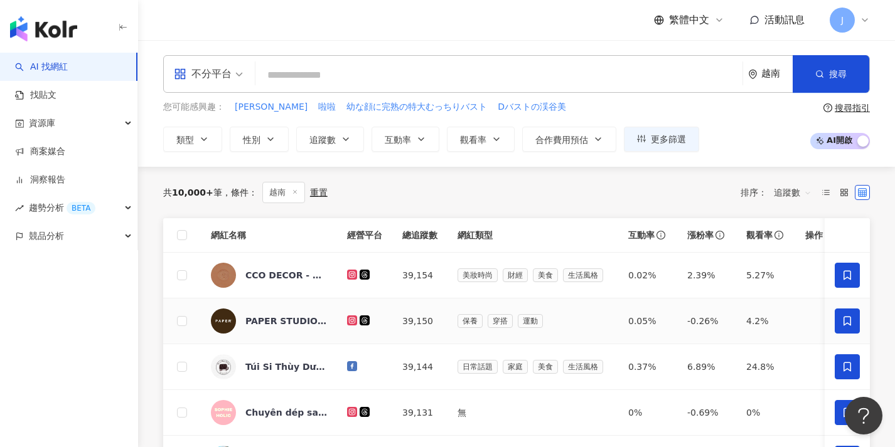
scroll to position [560, 0]
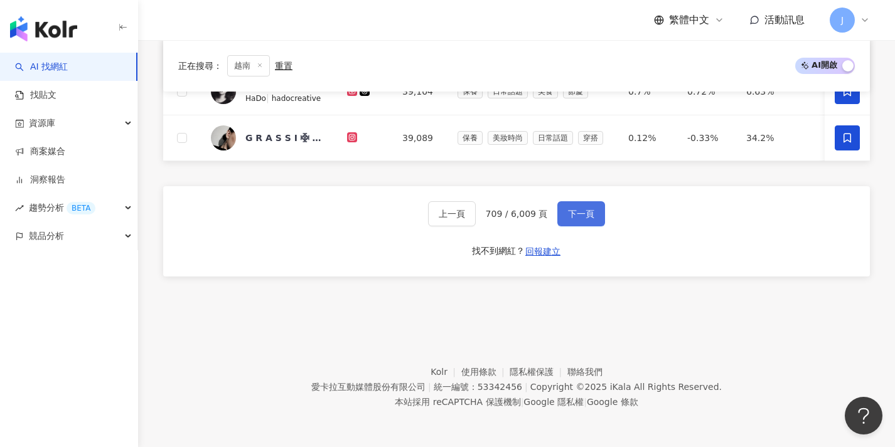
click at [599, 210] on button "下一頁" at bounding box center [581, 213] width 48 height 25
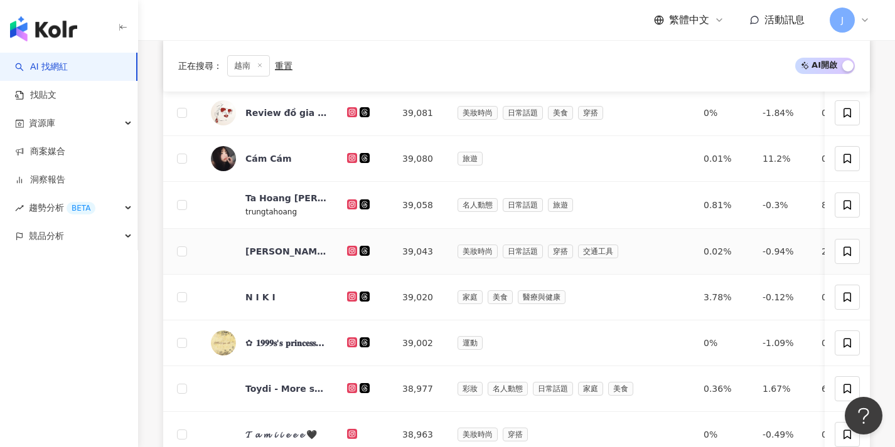
scroll to position [0, 0]
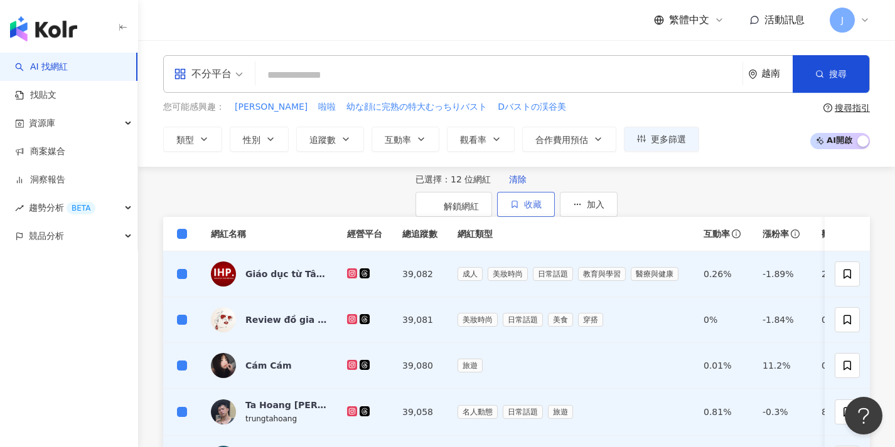
click at [519, 201] on icon "button" at bounding box center [514, 204] width 9 height 9
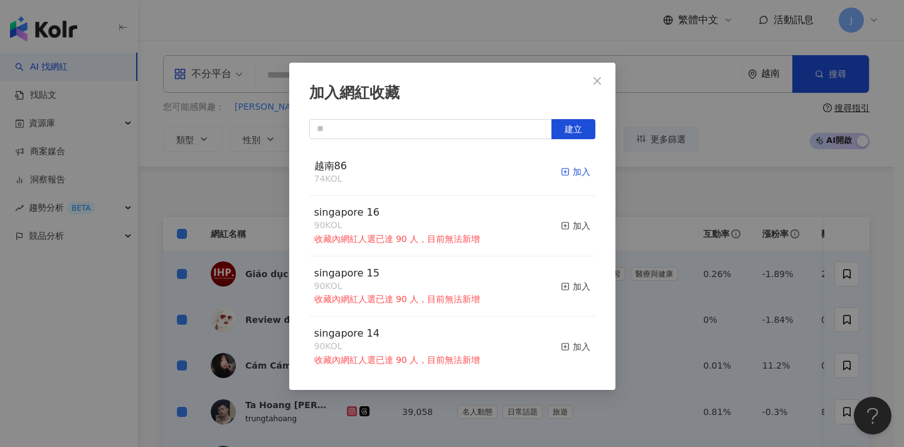
click at [561, 173] on div "加入" at bounding box center [575, 172] width 29 height 14
click at [762, 316] on div "加入網紅收藏 建立 越南86 86 KOL 加入 singapore 16 90 KOL 收藏內網紅人選已達 90 人，目前無法新增 加入 singapore…" at bounding box center [452, 223] width 904 height 447
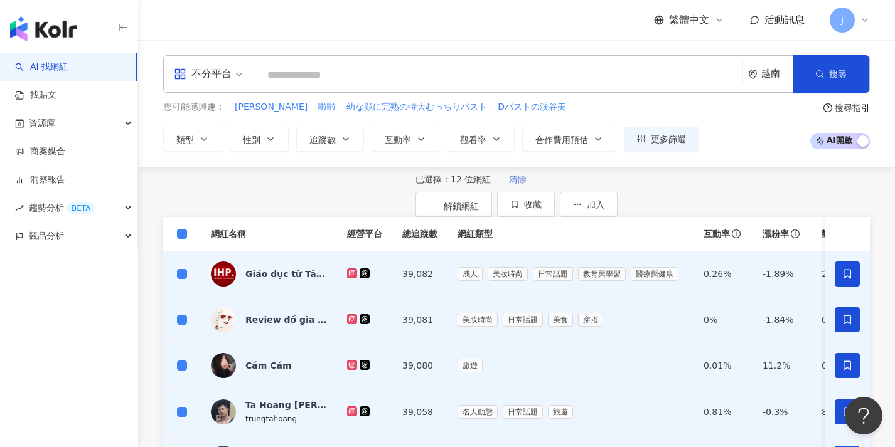
click at [509, 184] on span "清除" at bounding box center [518, 179] width 18 height 10
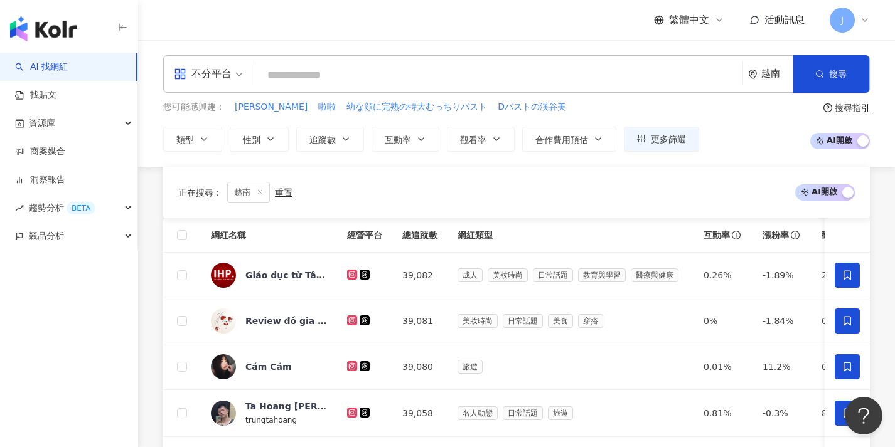
scroll to position [457, 0]
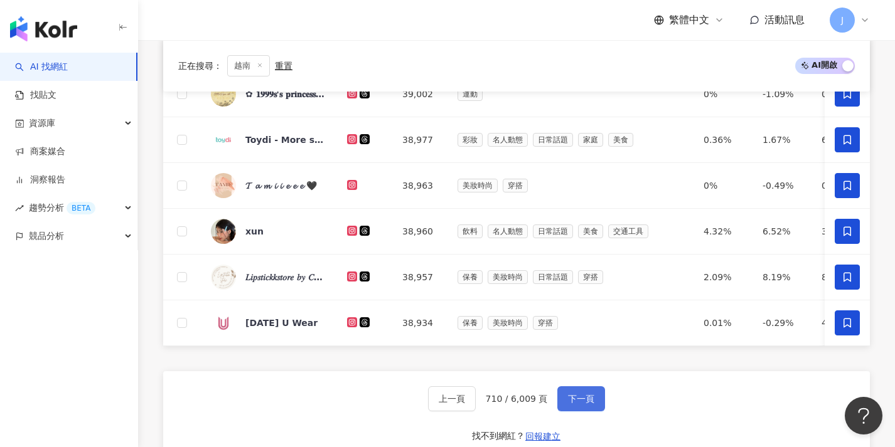
click at [584, 403] on span "下一頁" at bounding box center [581, 399] width 26 height 10
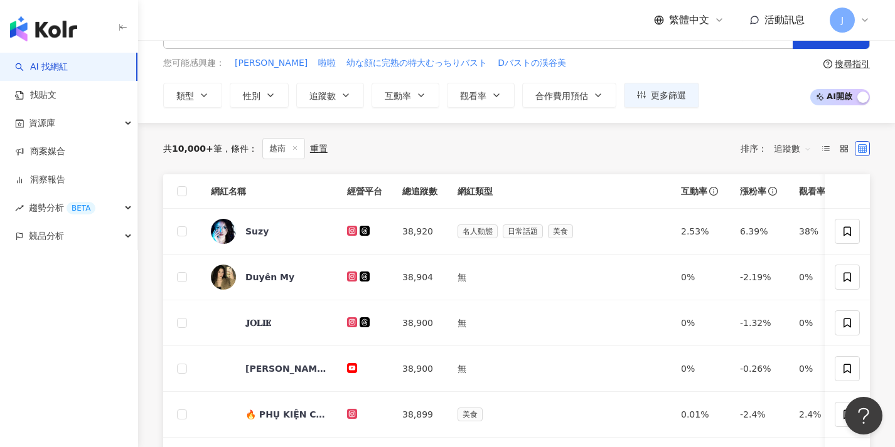
scroll to position [0, 0]
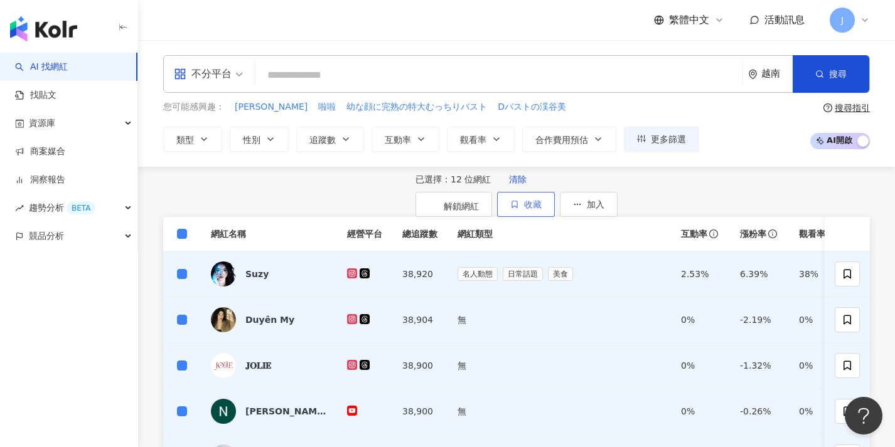
click at [555, 196] on button "收藏" at bounding box center [526, 204] width 58 height 25
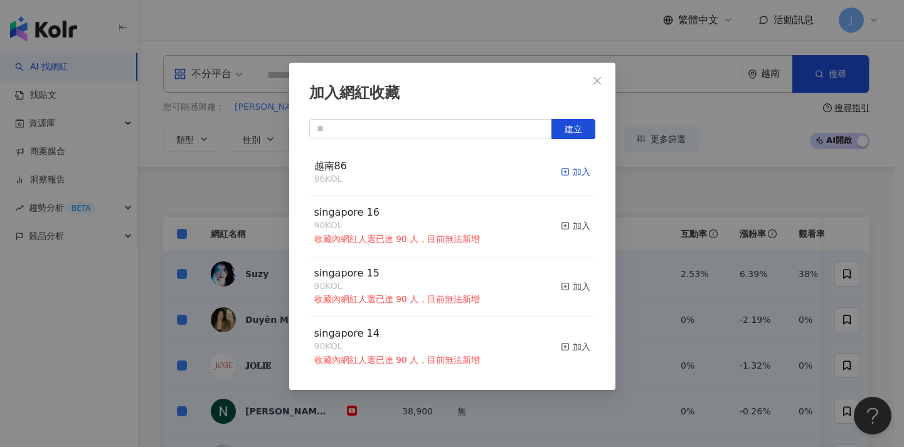
click at [561, 175] on div "加入" at bounding box center [575, 172] width 29 height 14
drag, startPoint x: 693, startPoint y: 245, endPoint x: 594, endPoint y: 237, distance: 99.5
click at [694, 245] on div "加入網紅收藏 建立 越南86 86 KOL 加入 singapore 16 90 KOL 收藏內網紅人選已達 90 人，目前無法新增 加入 singapore…" at bounding box center [452, 223] width 904 height 447
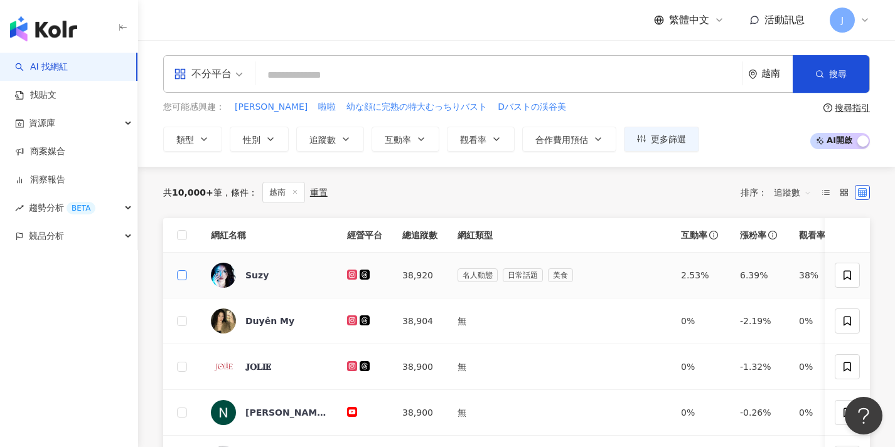
click at [184, 277] on span at bounding box center [182, 275] width 10 height 10
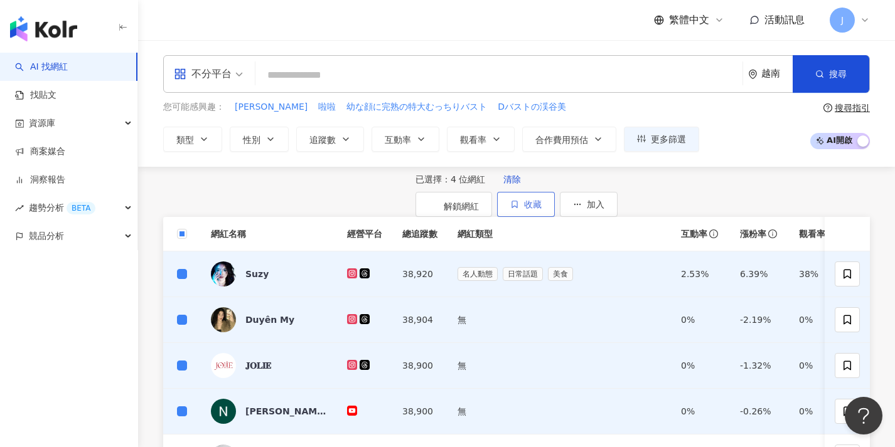
click at [555, 210] on button "收藏" at bounding box center [526, 204] width 58 height 25
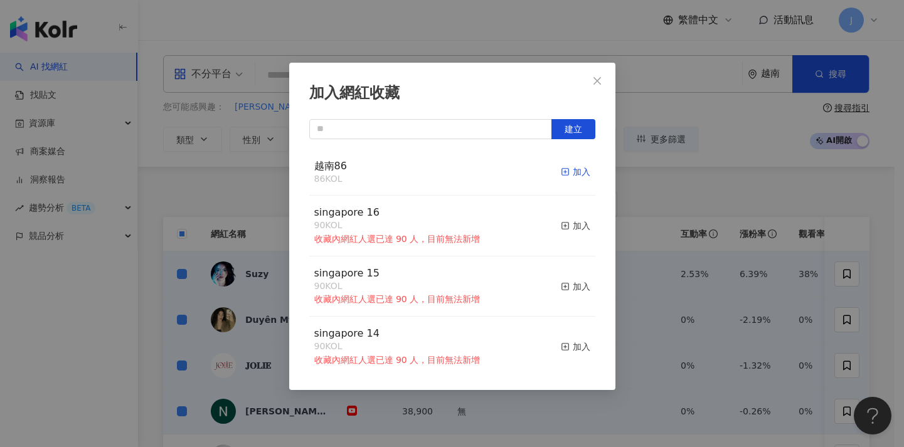
click at [569, 171] on div "加入" at bounding box center [575, 172] width 29 height 14
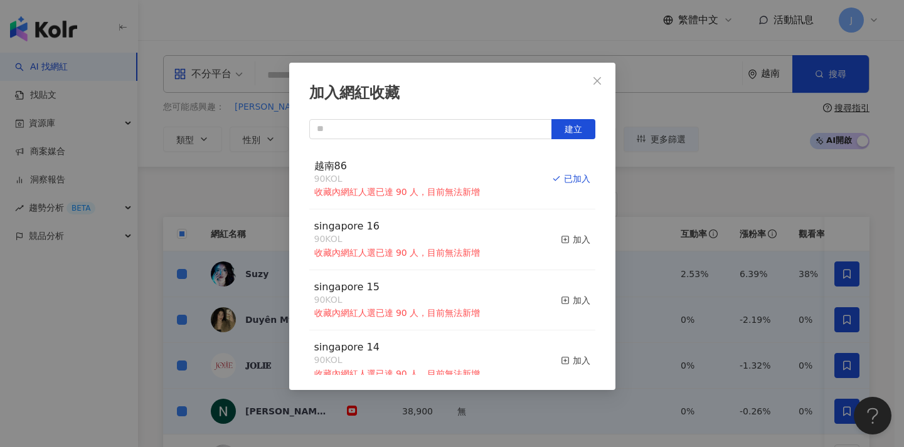
click at [265, 203] on div "加入網紅收藏 建立 越南86 90 KOL 收藏內網紅人選已達 90 人，目前無法新增 已加入 singapore 16 90 KOL 收藏內網紅人選已達 9…" at bounding box center [452, 223] width 904 height 447
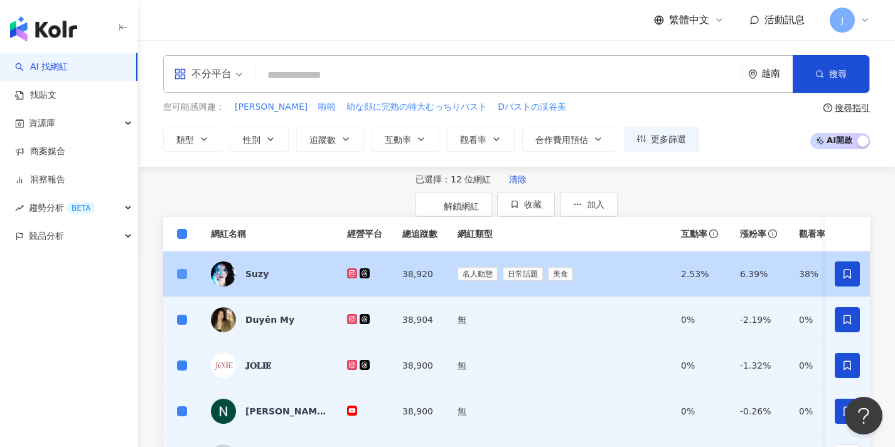
click at [179, 281] on label at bounding box center [182, 274] width 10 height 14
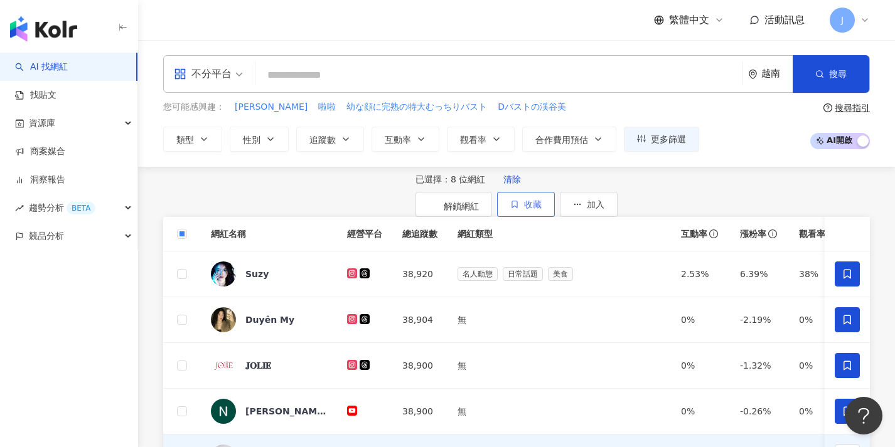
click at [542, 205] on span "收藏" at bounding box center [533, 205] width 18 height 10
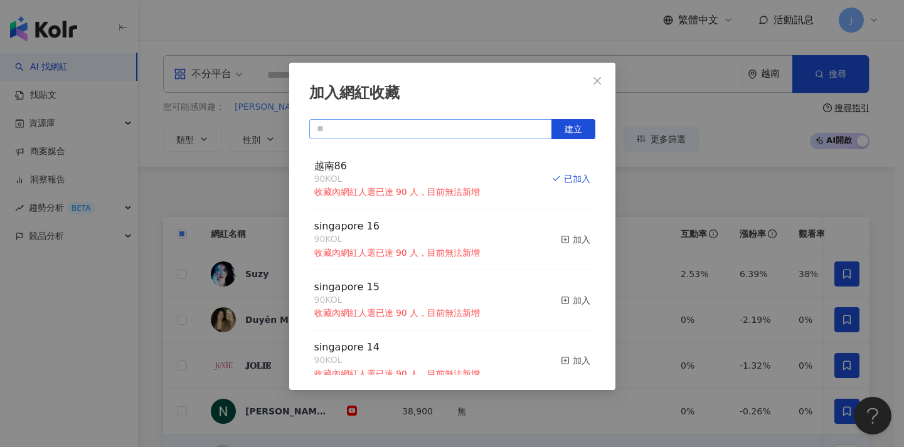
drag, startPoint x: 445, startPoint y: 115, endPoint x: 437, endPoint y: 124, distance: 12.0
click at [442, 119] on div "加入網紅收藏 建立 越南86 90 KOL 收藏內網紅人選已達 90 人，目前無法新增 已加入 singapore 16 90 KOL 收藏內網紅人選已達 9…" at bounding box center [452, 227] width 326 height 328
drag, startPoint x: 378, startPoint y: 164, endPoint x: 295, endPoint y: 144, distance: 85.1
click at [295, 144] on div "加入網紅收藏 建立 越南86 90 KOL 收藏內網紅人選已達 90 人，目前無法新增 已加入 singapore 16 90 KOL 收藏內網紅人選已達 9…" at bounding box center [452, 227] width 326 height 328
click at [357, 132] on input "text" at bounding box center [430, 129] width 243 height 20
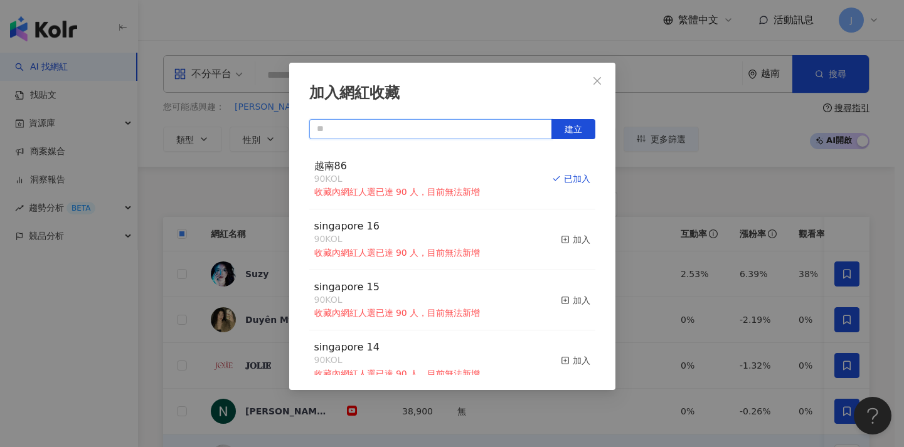
paste input "****"
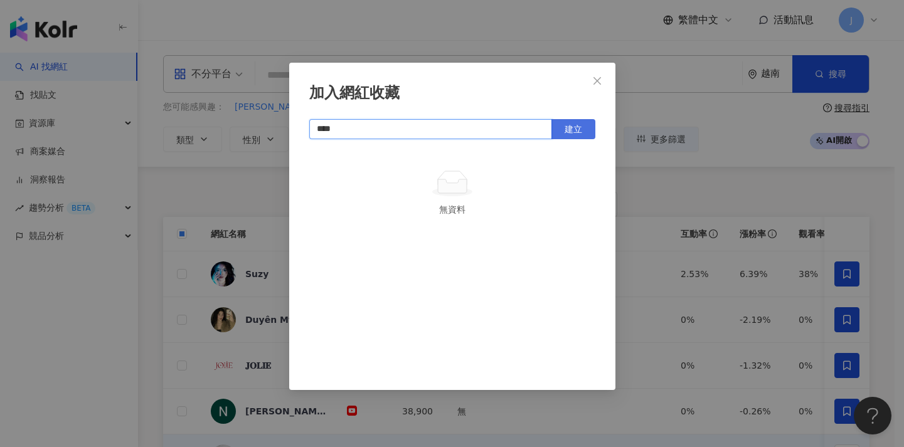
click at [568, 128] on span "建立" at bounding box center [574, 129] width 18 height 10
type input "****"
click at [685, 344] on div "加入網紅收藏 **** 建立 越南87 8 KOL 加入" at bounding box center [452, 223] width 904 height 447
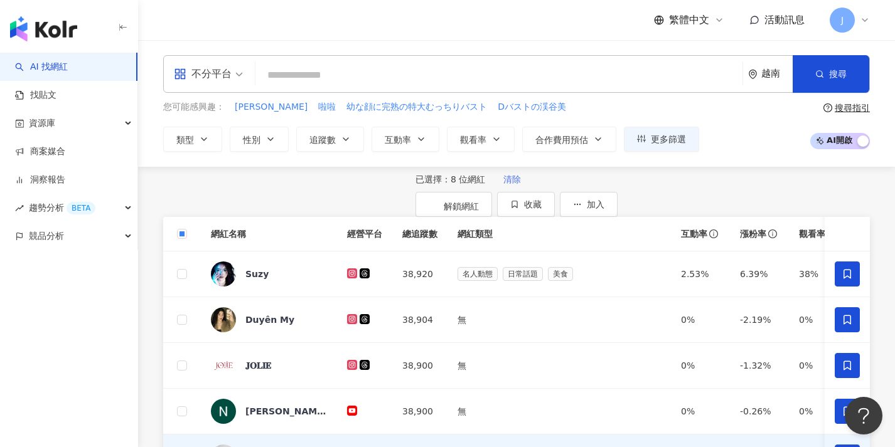
click at [503, 184] on span "清除" at bounding box center [512, 179] width 18 height 10
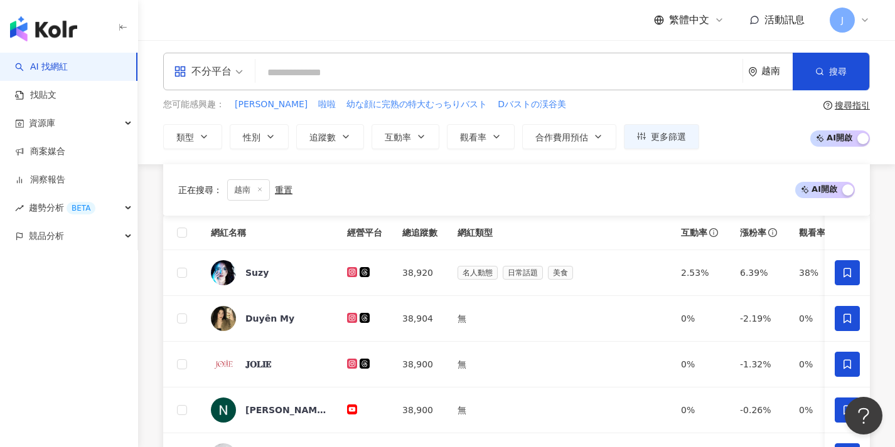
scroll to position [650, 0]
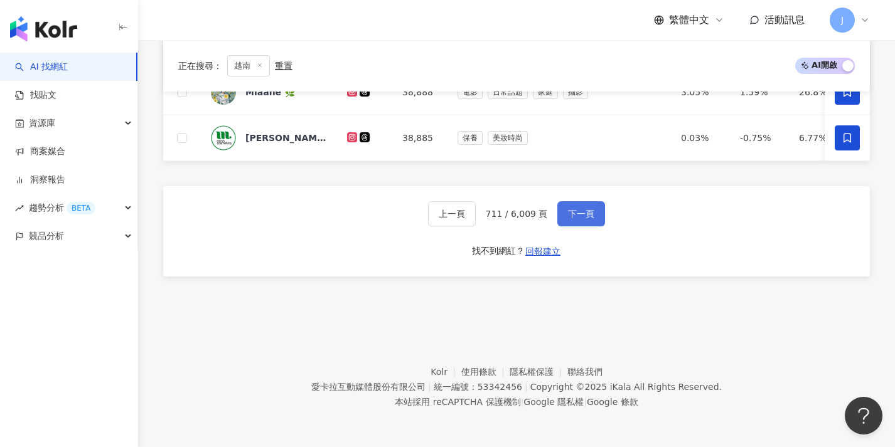
click at [590, 218] on span "下一頁" at bounding box center [581, 214] width 26 height 10
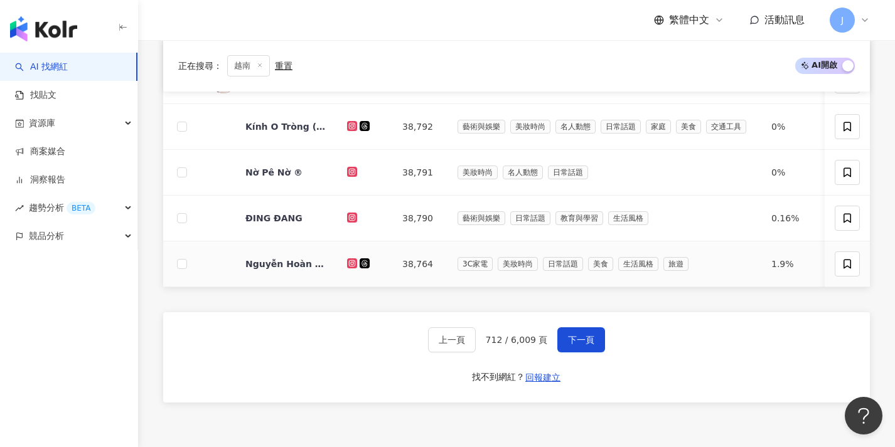
scroll to position [0, 0]
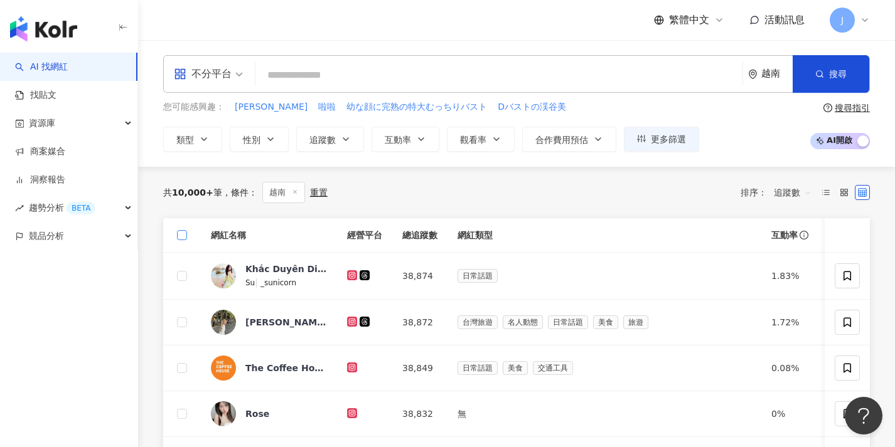
click at [186, 237] on span at bounding box center [182, 235] width 10 height 10
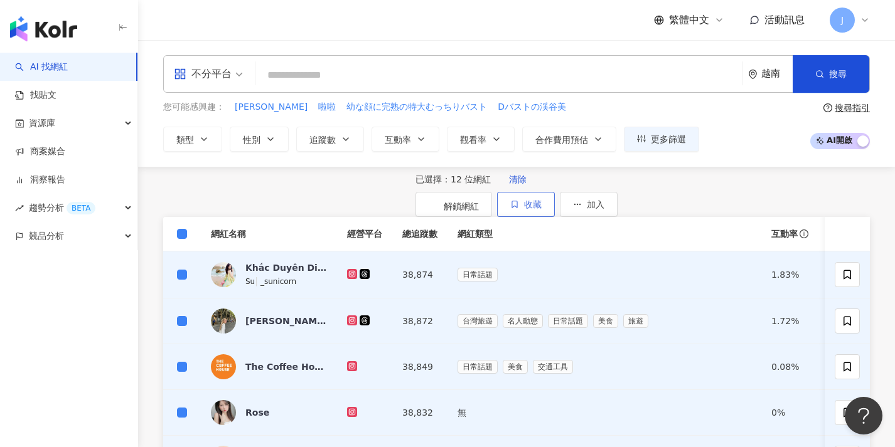
click at [555, 197] on button "收藏" at bounding box center [526, 204] width 58 height 25
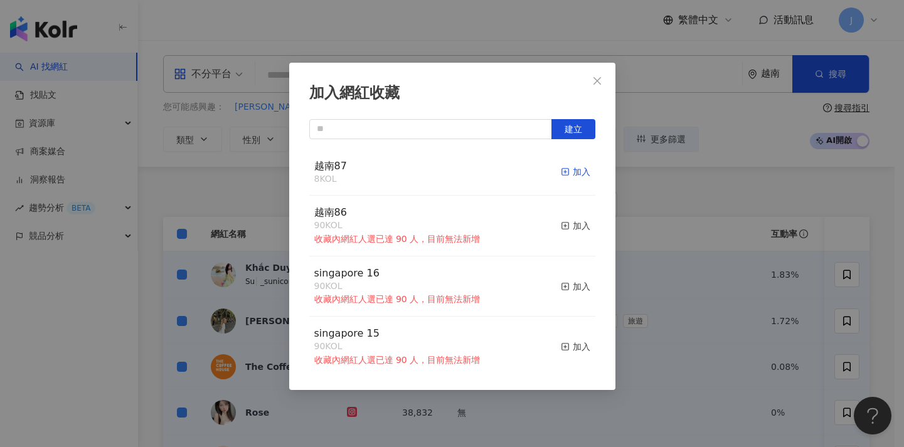
click at [563, 174] on div "加入" at bounding box center [575, 172] width 29 height 14
click at [669, 272] on div "加入網紅收藏 建立 越南87 20 KOL 加入 越南86 90 KOL 收藏內網紅人選已達 90 人，目前無法新增 加入 singapore 16 90 K…" at bounding box center [452, 223] width 904 height 447
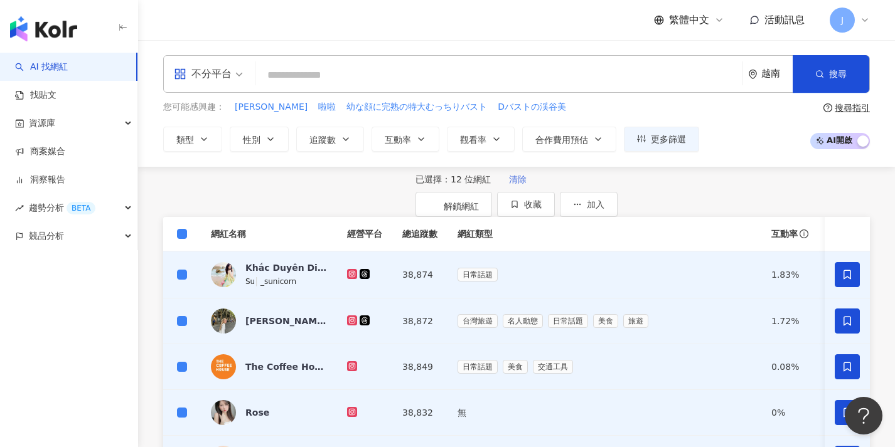
click at [509, 184] on span "清除" at bounding box center [518, 179] width 18 height 10
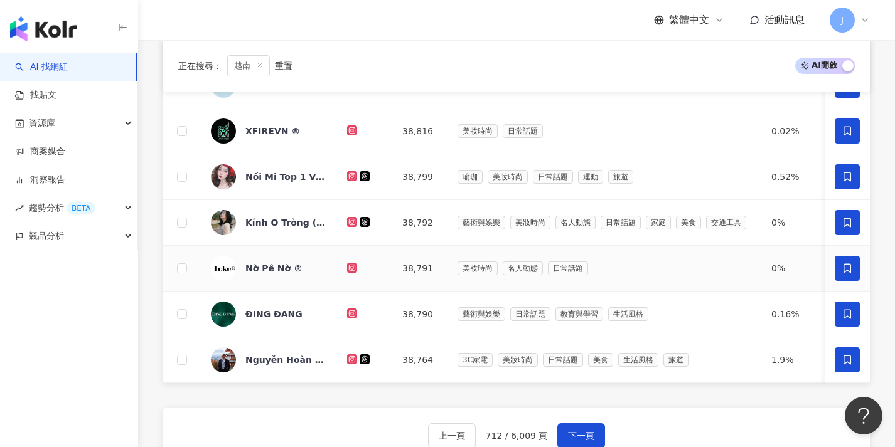
scroll to position [531, 0]
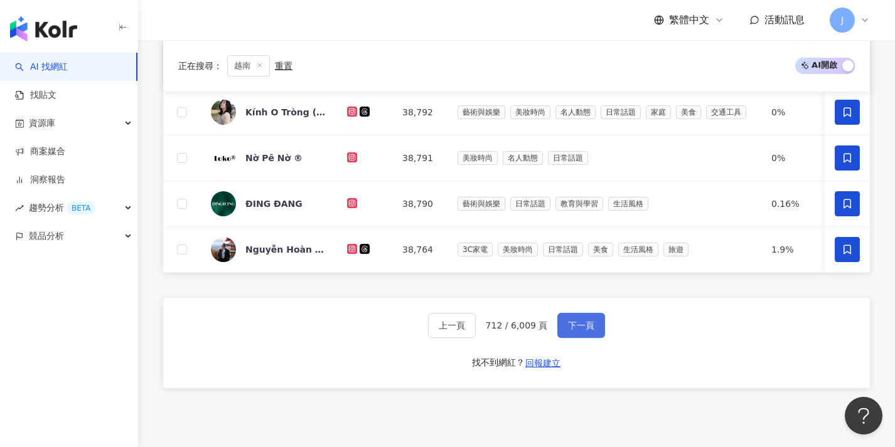
click at [592, 338] on button "下一頁" at bounding box center [581, 325] width 48 height 25
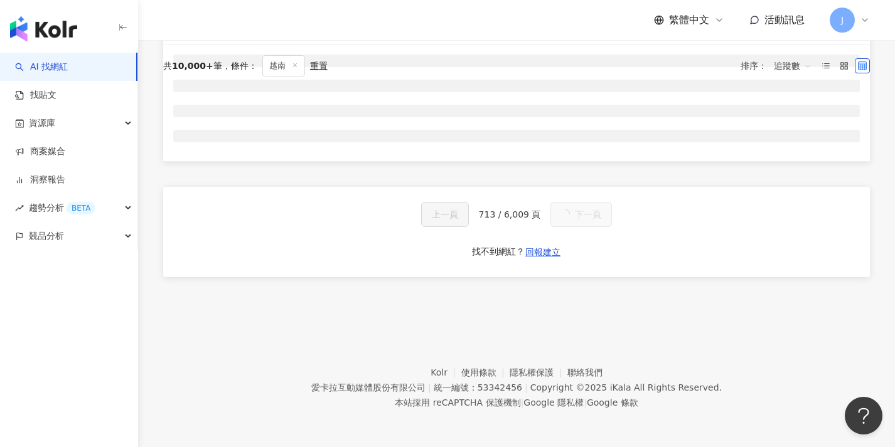
scroll to position [0, 0]
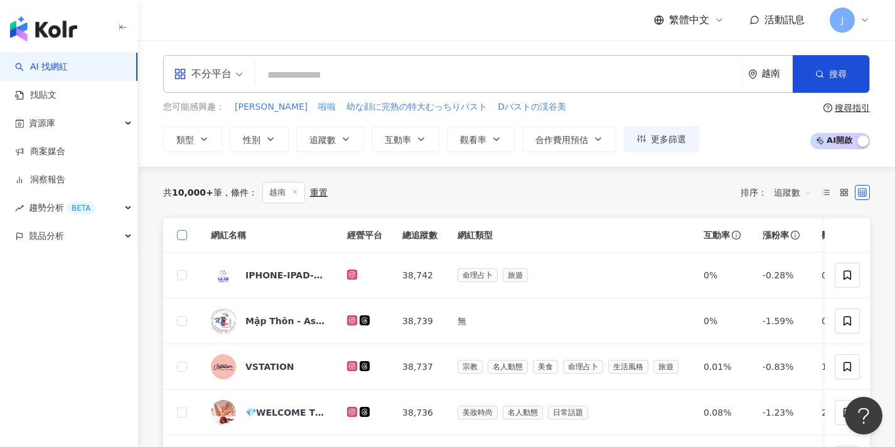
click at [184, 234] on span at bounding box center [182, 235] width 10 height 10
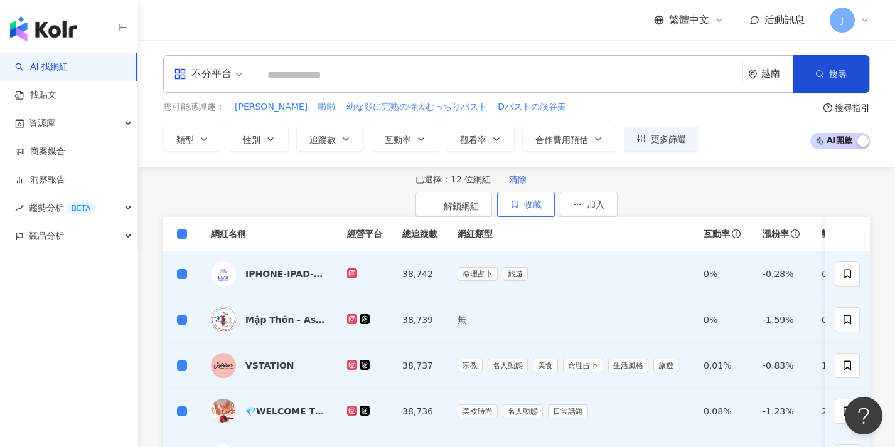
click at [542, 203] on span "收藏" at bounding box center [533, 205] width 18 height 10
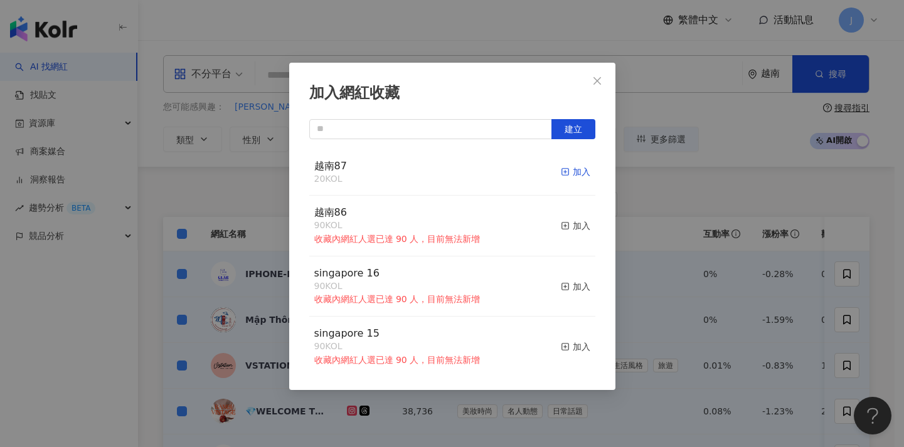
click at [561, 173] on div "加入" at bounding box center [575, 172] width 29 height 14
click at [680, 169] on div "加入網紅收藏 建立 越南87 32 KOL 加入 越南86 90 KOL 收藏內網紅人選已達 90 人，目前無法新增 加入 singapore 16 90 K…" at bounding box center [452, 223] width 904 height 447
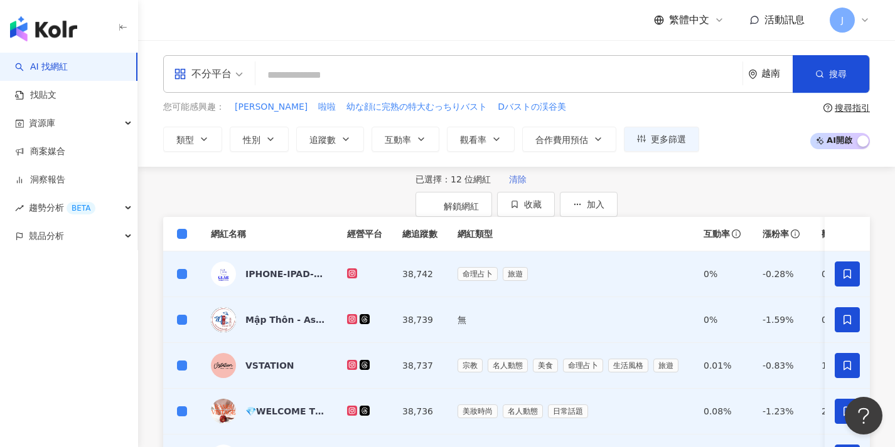
click at [509, 184] on span "清除" at bounding box center [518, 179] width 18 height 10
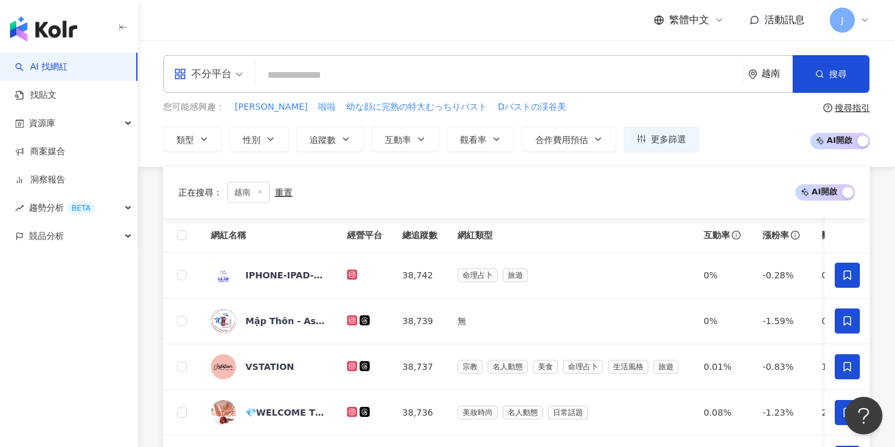
scroll to position [527, 0]
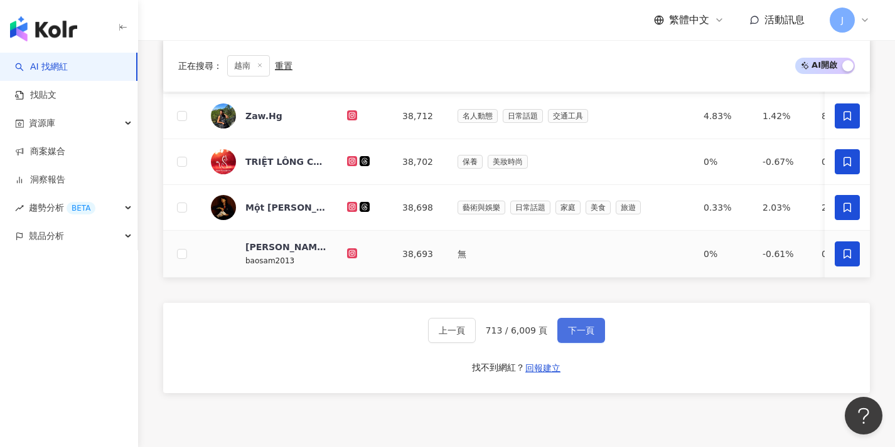
click at [584, 336] on span "下一頁" at bounding box center [581, 331] width 26 height 10
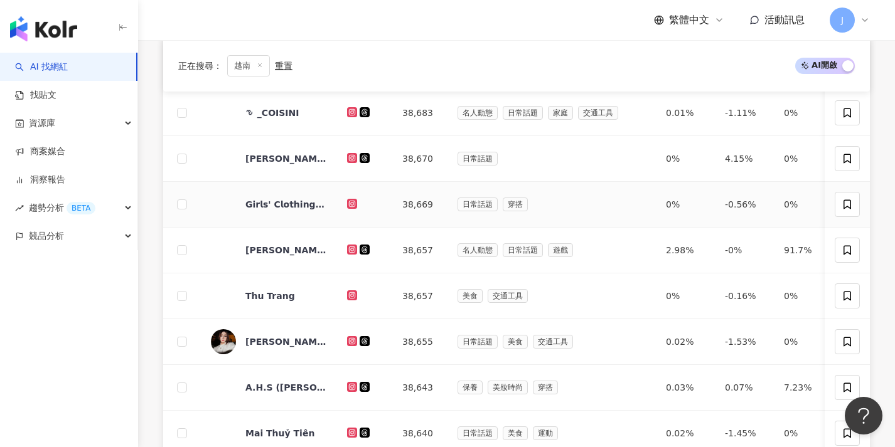
scroll to position [0, 0]
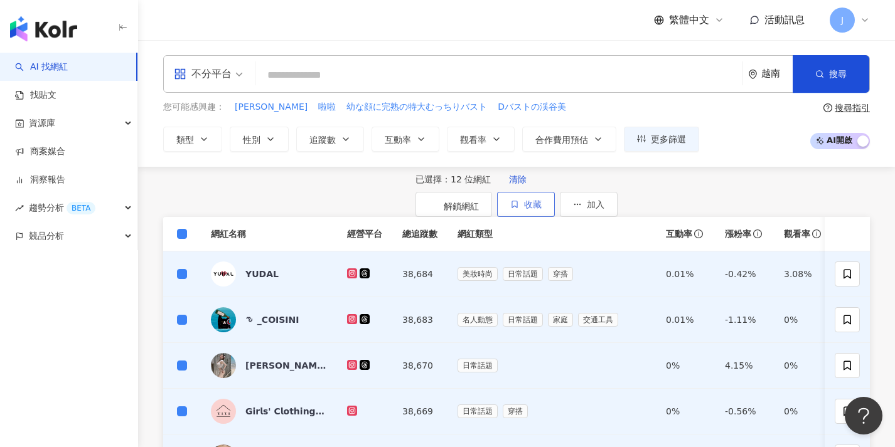
click at [555, 211] on button "收藏" at bounding box center [526, 204] width 58 height 25
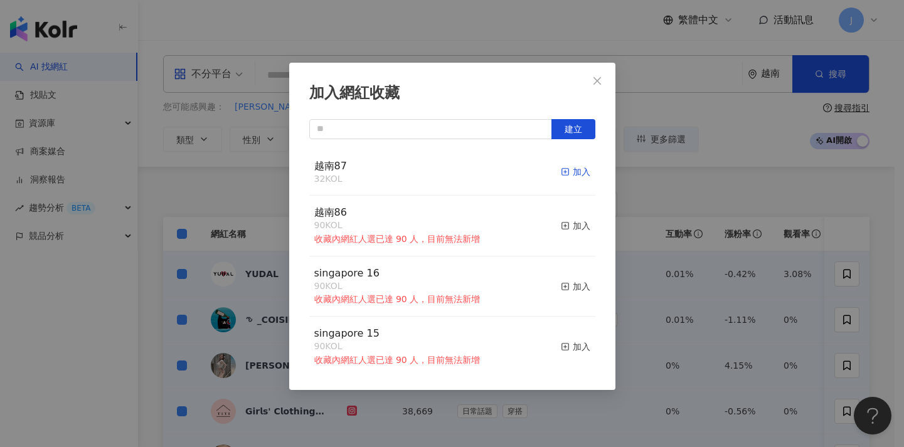
click at [561, 165] on div "加入" at bounding box center [575, 172] width 29 height 14
click at [672, 255] on div "加入網紅收藏 建立 越南87 44 KOL 加入 越南86 90 KOL 收藏內網紅人選已達 90 人，目前無法新增 加入 singapore 16 90 K…" at bounding box center [452, 223] width 904 height 447
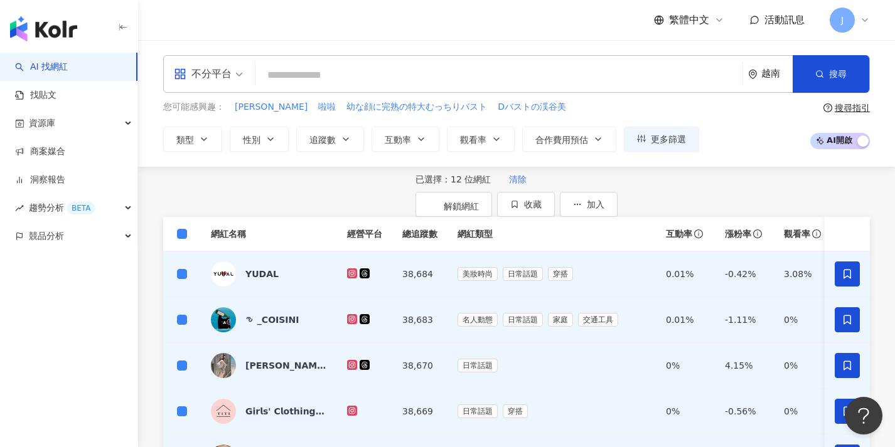
click at [509, 184] on span "清除" at bounding box center [518, 179] width 18 height 10
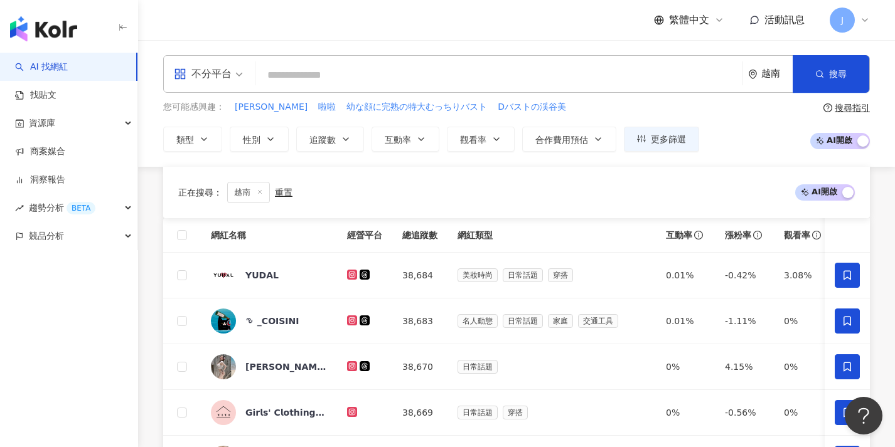
scroll to position [535, 0]
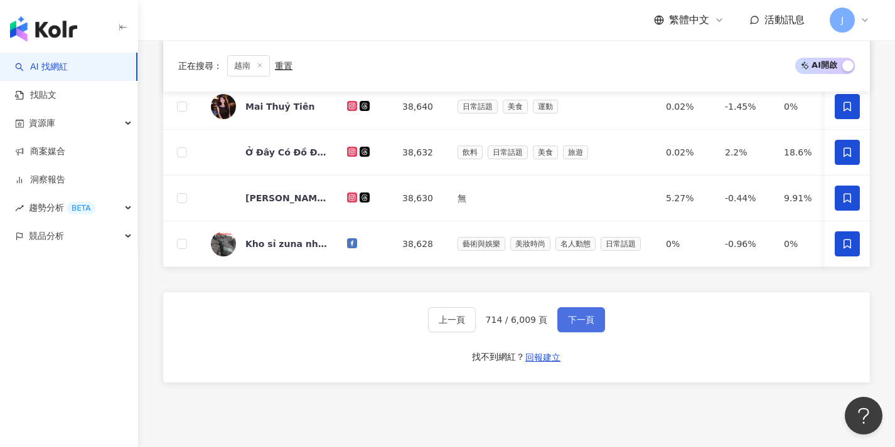
click at [586, 325] on span "下一頁" at bounding box center [581, 320] width 26 height 10
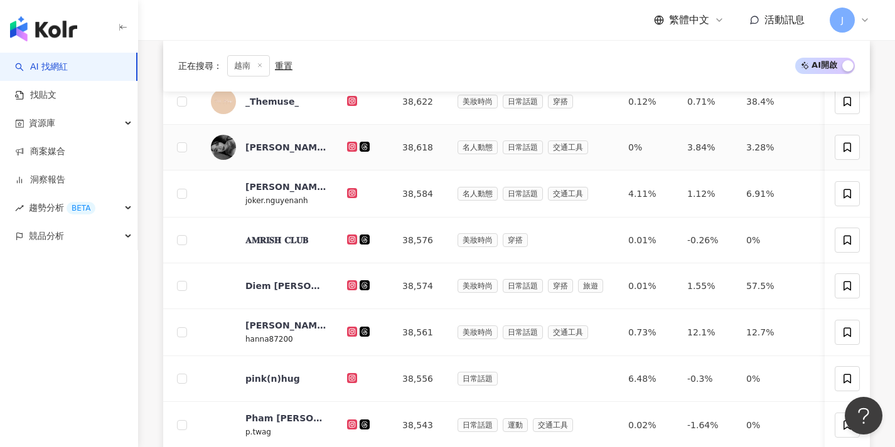
scroll to position [0, 0]
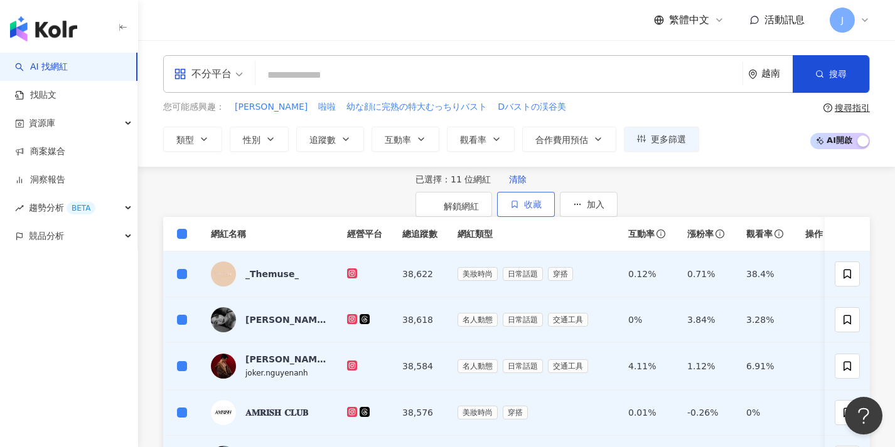
click at [555, 210] on button "收藏" at bounding box center [526, 204] width 58 height 25
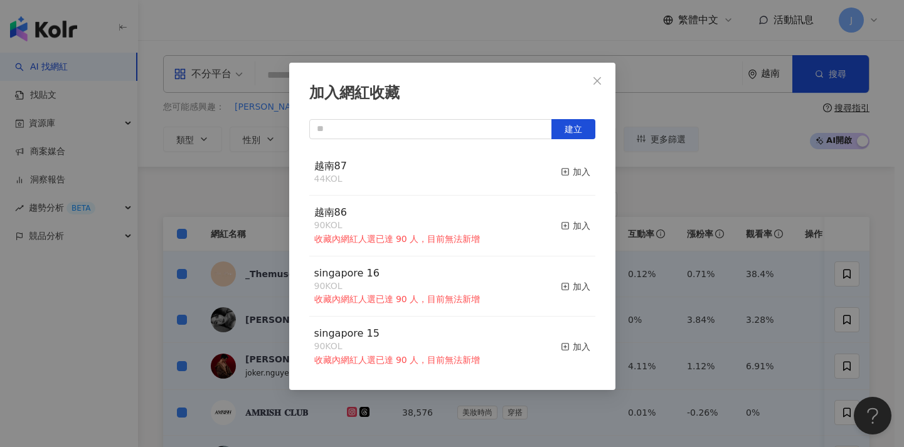
click at [566, 162] on button "加入" at bounding box center [575, 172] width 29 height 26
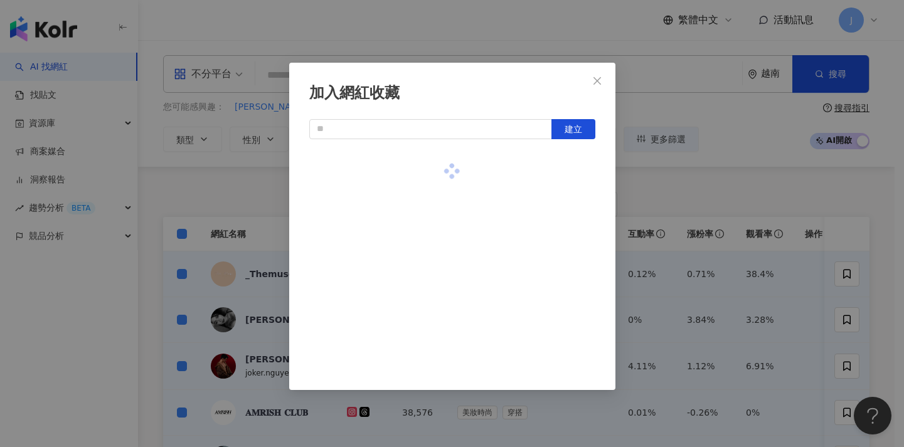
click at [567, 183] on div at bounding box center [452, 171] width 286 height 45
click at [212, 258] on div "加入網紅收藏 建立" at bounding box center [452, 223] width 904 height 447
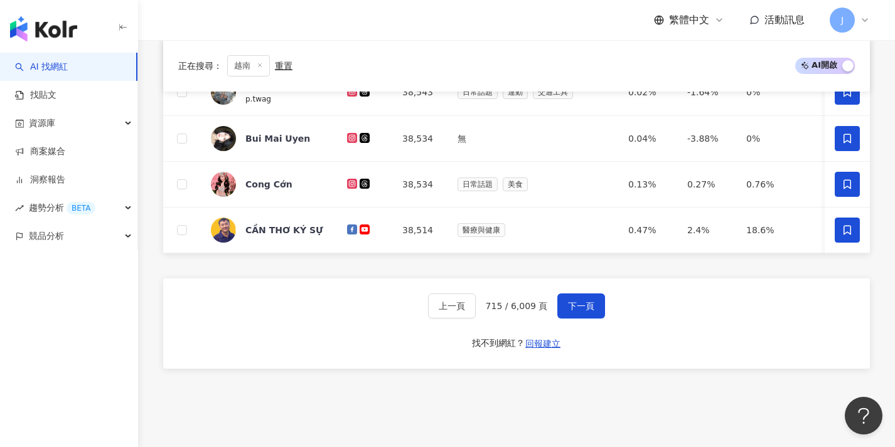
scroll to position [608, 0]
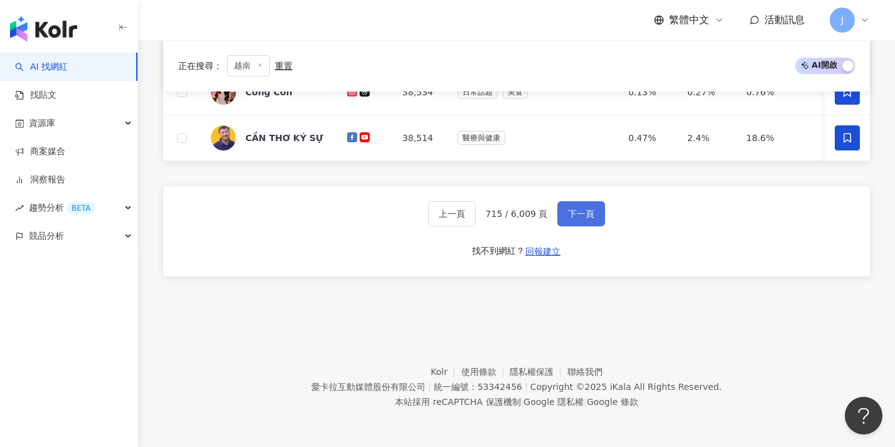
click at [563, 218] on button "下一頁" at bounding box center [581, 213] width 48 height 25
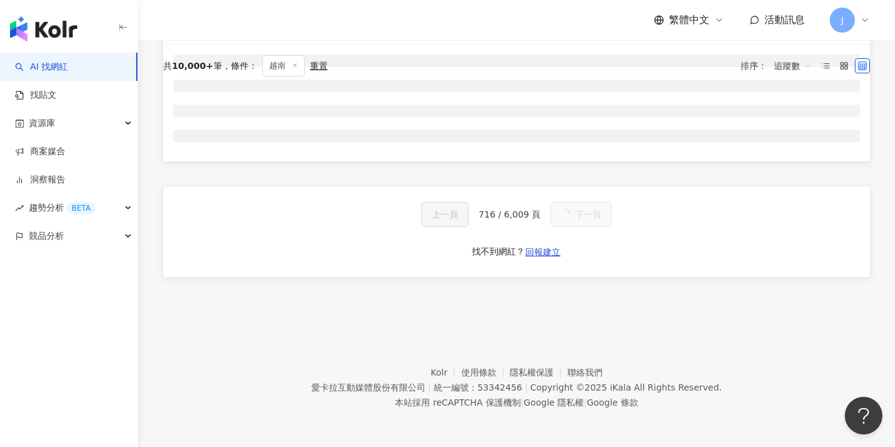
scroll to position [0, 0]
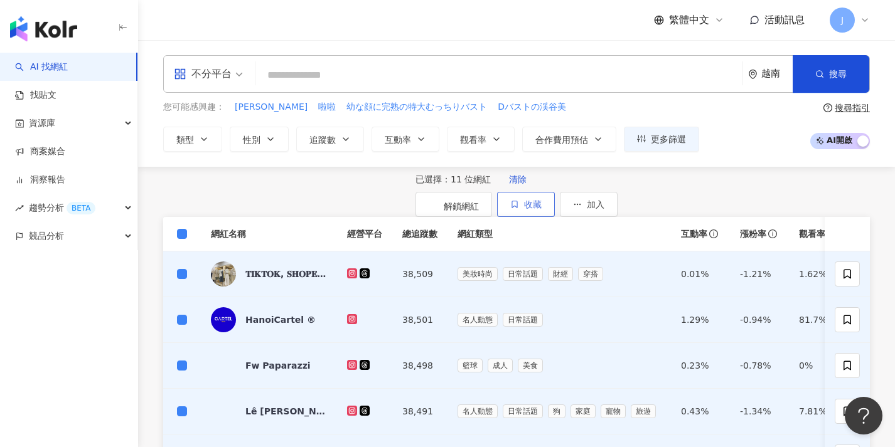
click at [555, 206] on button "收藏" at bounding box center [526, 204] width 58 height 25
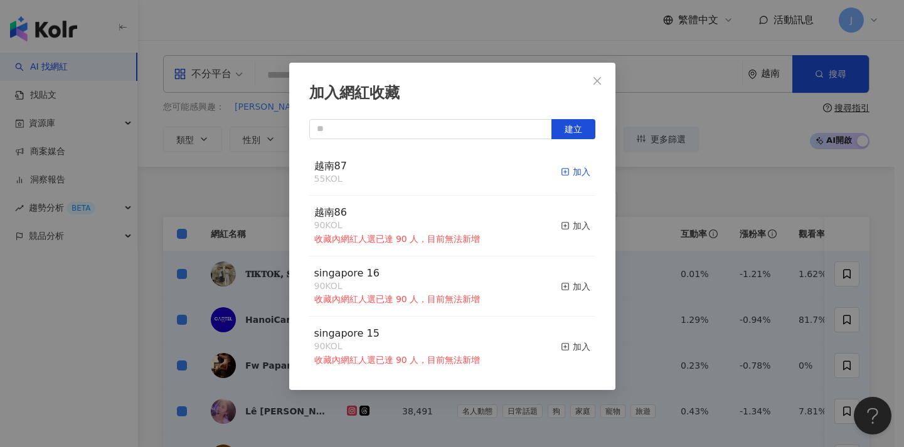
click at [561, 173] on div "加入" at bounding box center [575, 172] width 29 height 14
click at [641, 248] on div "加入網紅收藏 建立 越南87 66 KOL 加入 越南86 90 KOL 收藏內網紅人選已達 90 人，目前無法新增 加入 singapore 16 90 K…" at bounding box center [452, 223] width 904 height 447
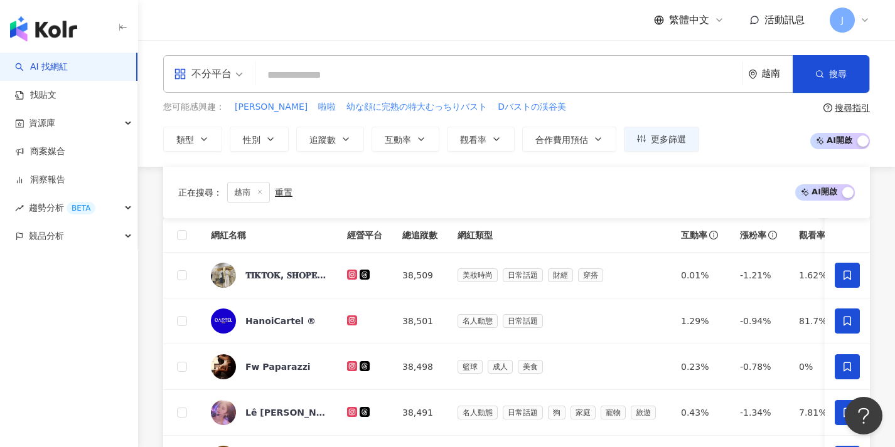
scroll to position [604, 0]
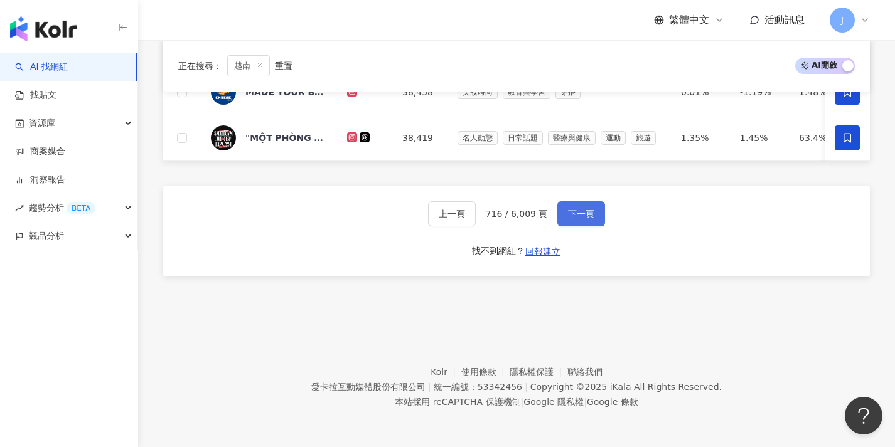
click at [588, 218] on span "下一頁" at bounding box center [581, 214] width 26 height 10
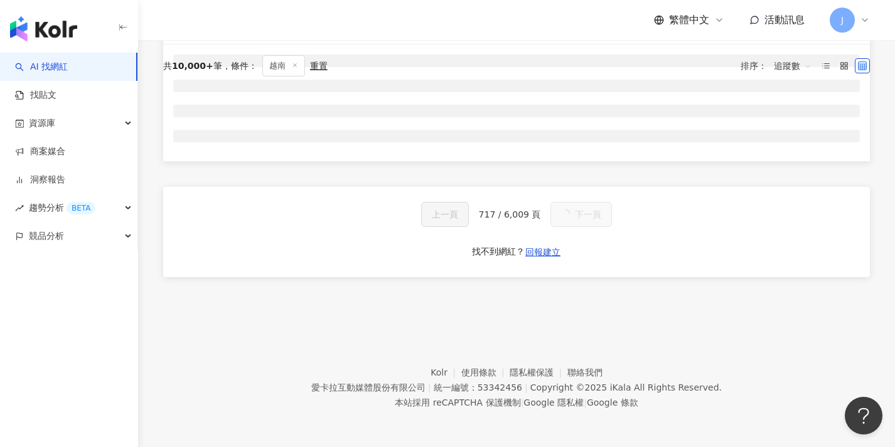
scroll to position [0, 0]
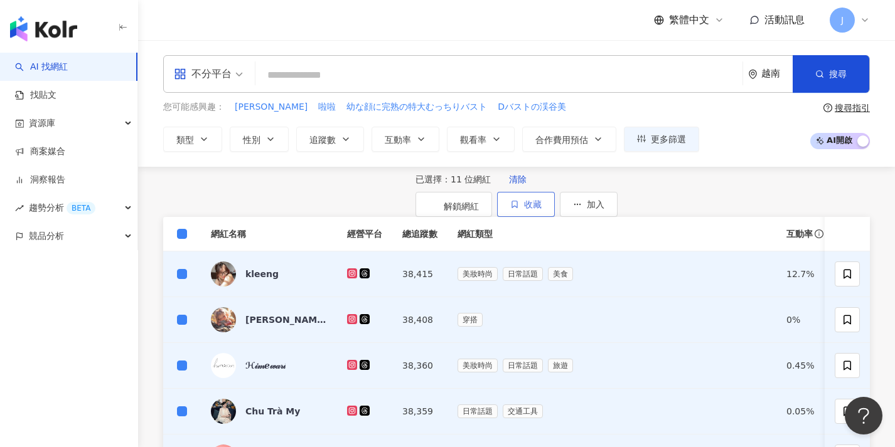
click at [542, 205] on span "收藏" at bounding box center [533, 205] width 18 height 10
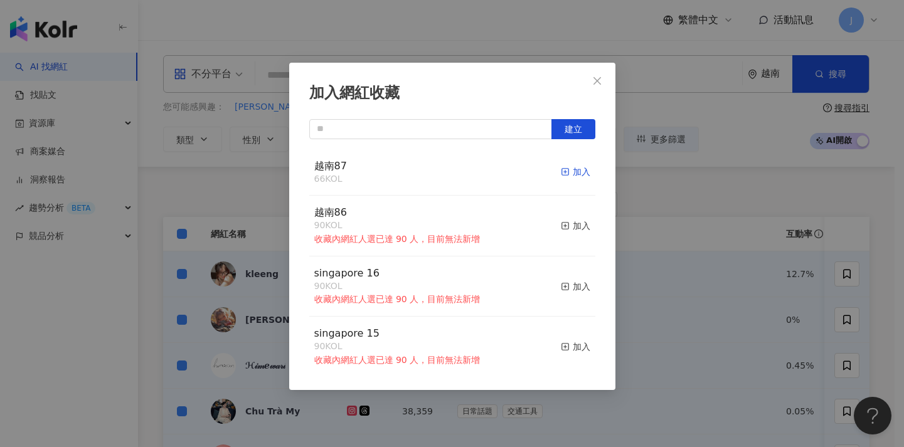
click at [574, 174] on div "加入" at bounding box center [575, 172] width 29 height 14
click at [272, 262] on div "加入網紅收藏 建立 越南87 77 KOL 加入 越南86 90 KOL 收藏內網紅人選已達 90 人，目前無法新增 加入 singapore 16 90 K…" at bounding box center [452, 223] width 904 height 447
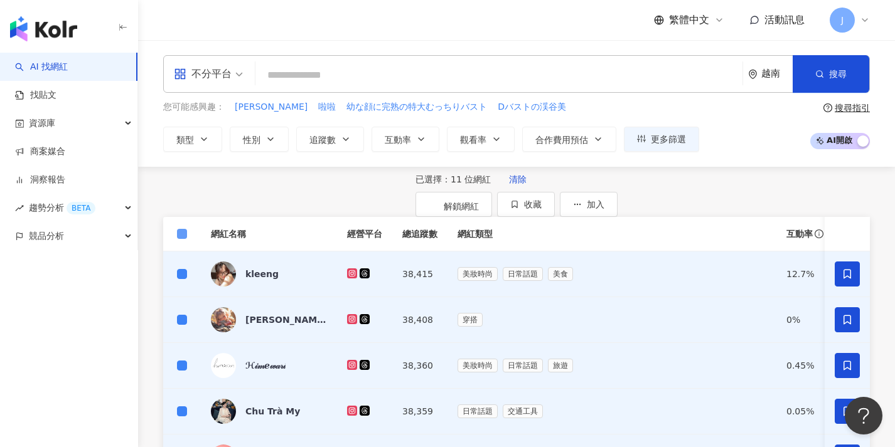
click at [184, 239] on span at bounding box center [182, 234] width 10 height 10
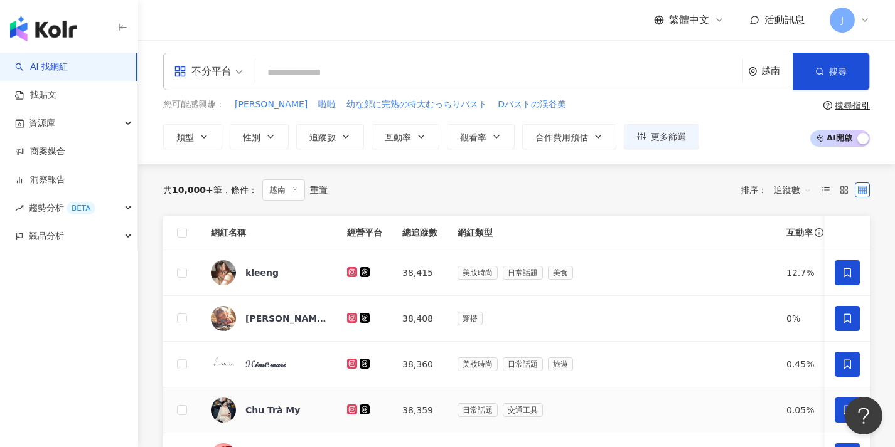
scroll to position [444, 0]
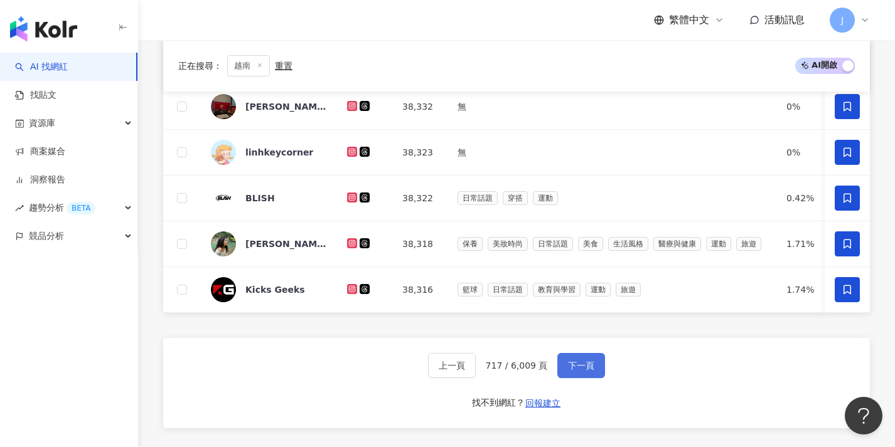
click at [565, 378] on button "下一頁" at bounding box center [581, 365] width 48 height 25
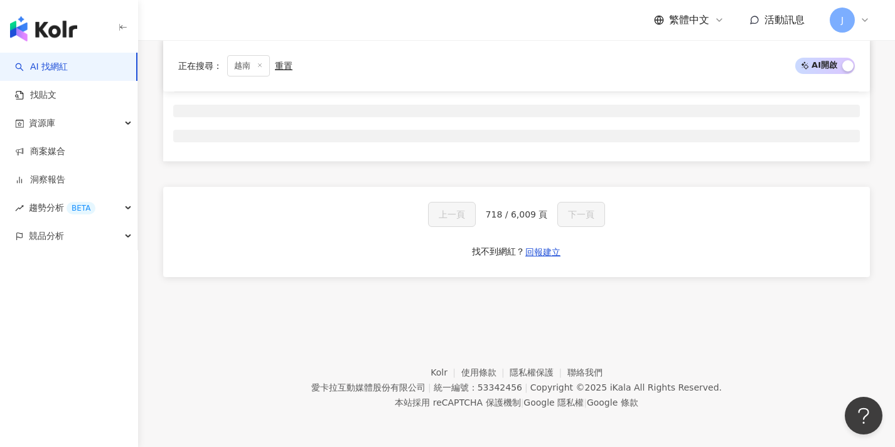
scroll to position [0, 0]
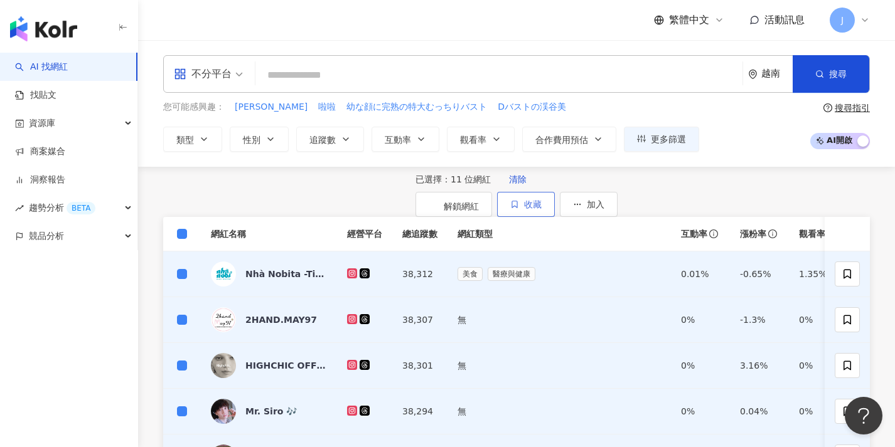
click at [555, 208] on button "收藏" at bounding box center [526, 204] width 58 height 25
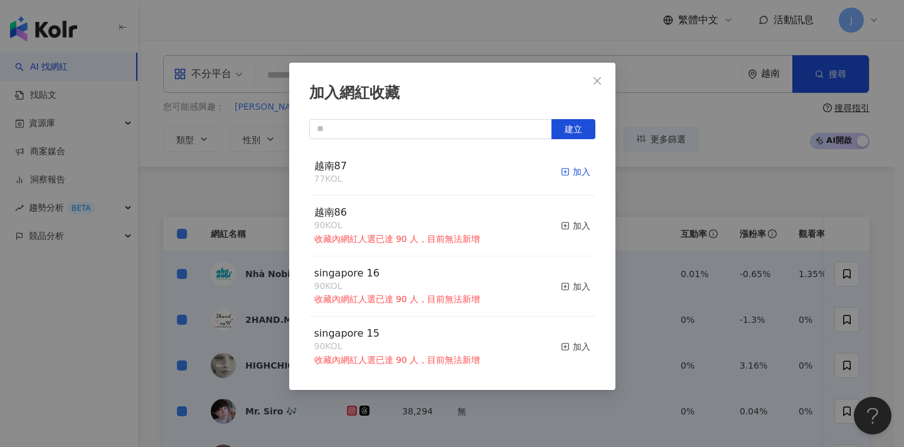
click at [577, 169] on div "加入" at bounding box center [575, 172] width 29 height 14
click at [648, 221] on div "加入網紅收藏 建立 越南87 88 KOL 加入 越南86 90 KOL 收藏內網紅人選已達 90 人，目前無法新增 加入 singapore 16 90 K…" at bounding box center [452, 223] width 904 height 447
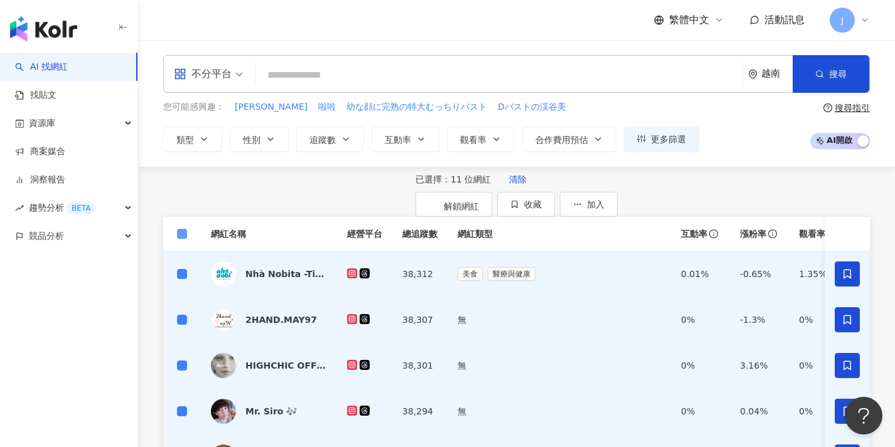
click at [185, 239] on span at bounding box center [182, 234] width 10 height 10
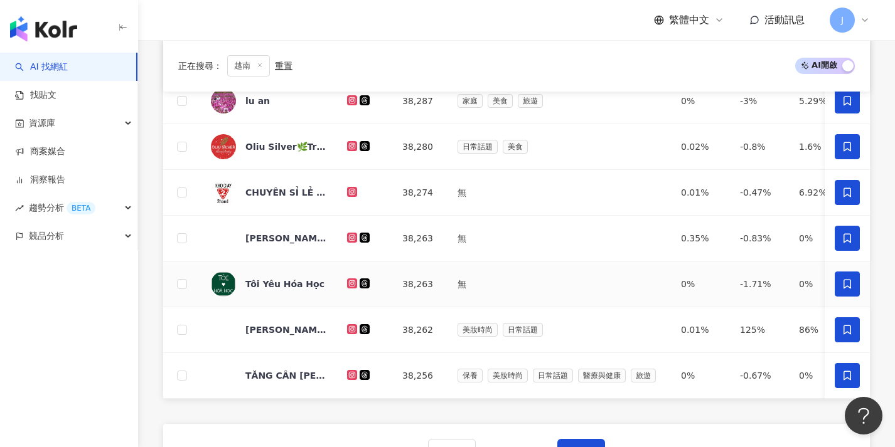
scroll to position [501, 0]
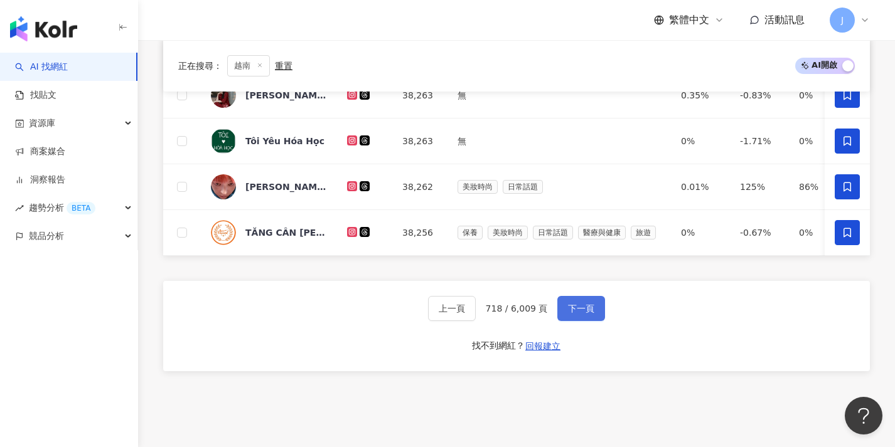
click at [566, 311] on button "下一頁" at bounding box center [581, 308] width 48 height 25
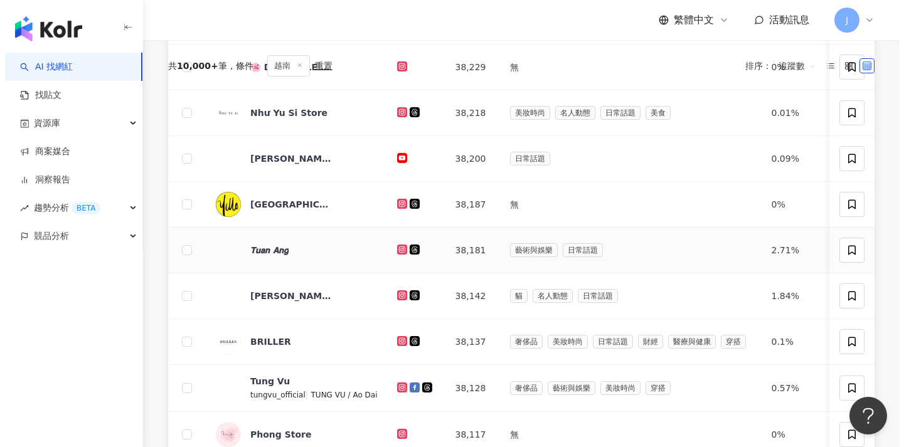
scroll to position [0, 0]
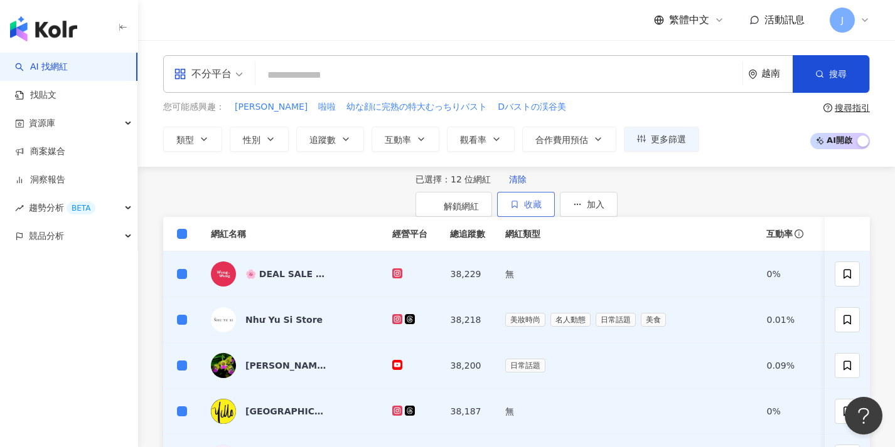
click at [542, 206] on span "收藏" at bounding box center [533, 205] width 18 height 10
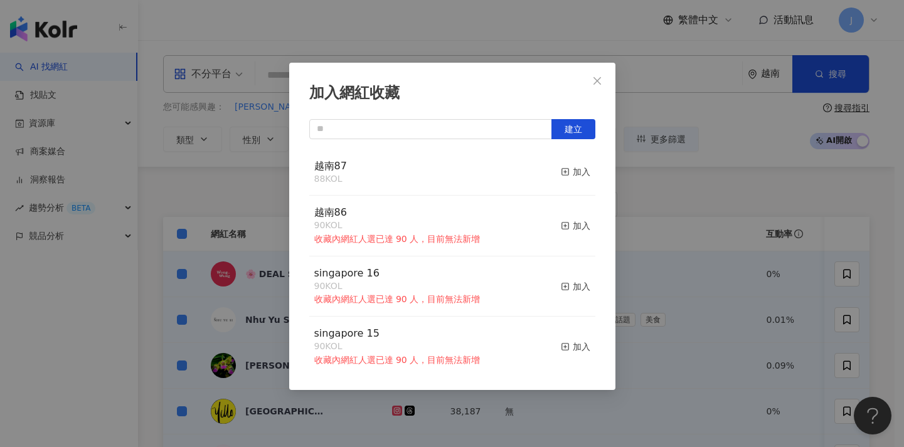
click at [600, 78] on icon "close" at bounding box center [597, 81] width 10 height 10
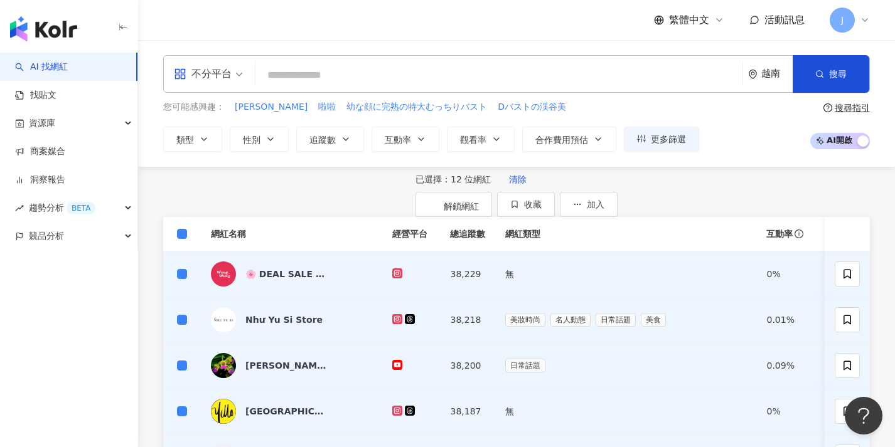
click at [183, 252] on th at bounding box center [182, 234] width 38 height 35
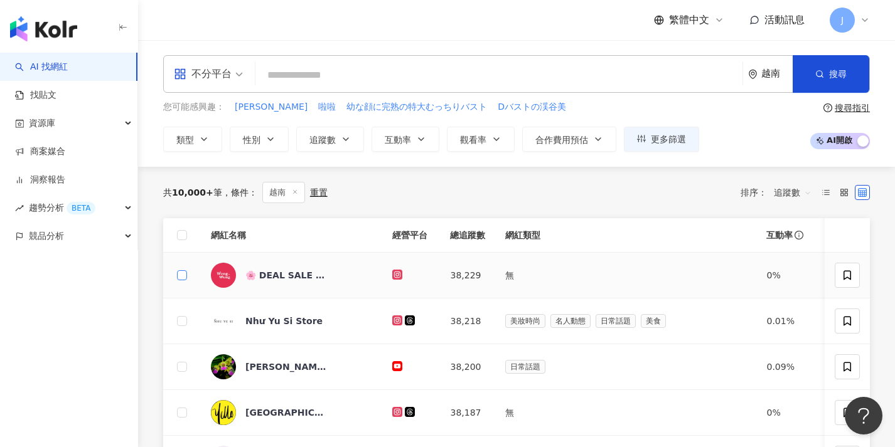
click at [179, 277] on span at bounding box center [182, 275] width 10 height 10
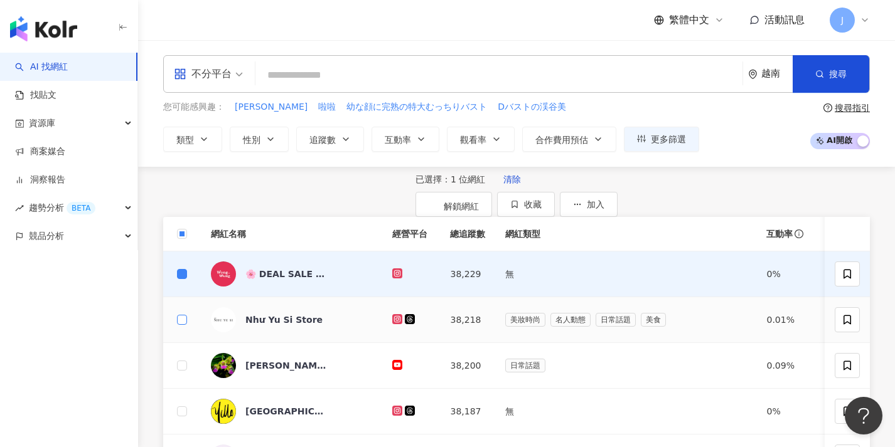
click at [184, 325] on span at bounding box center [182, 320] width 10 height 10
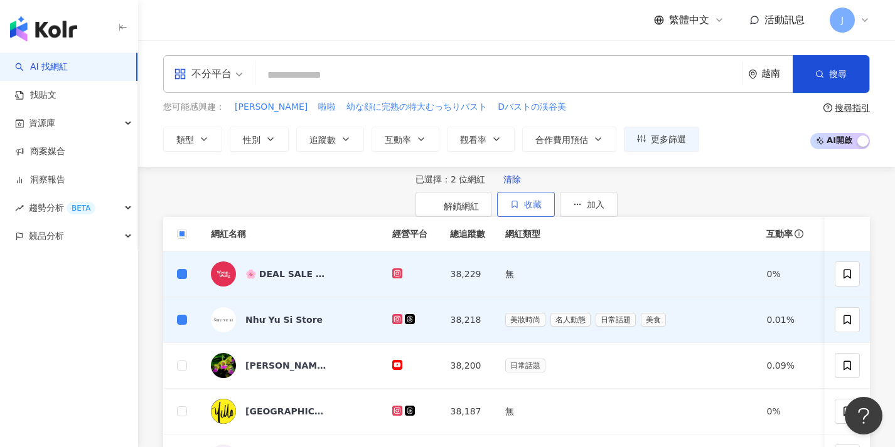
click at [555, 205] on button "收藏" at bounding box center [526, 204] width 58 height 25
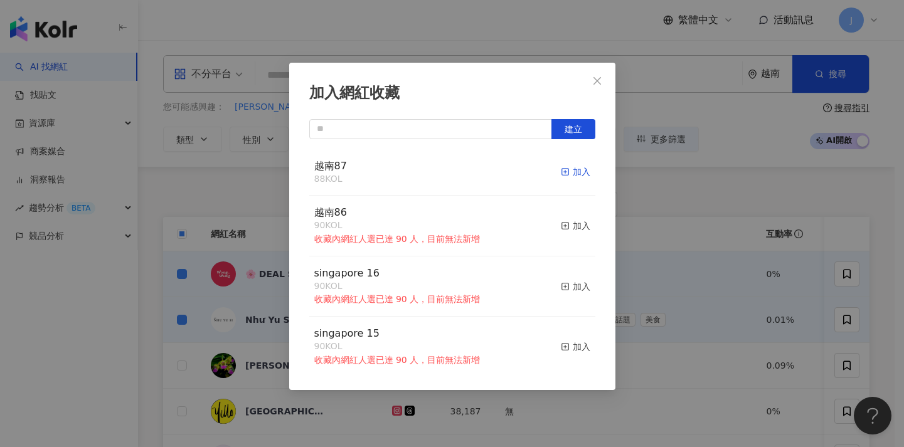
click at [577, 171] on div "加入" at bounding box center [575, 172] width 29 height 14
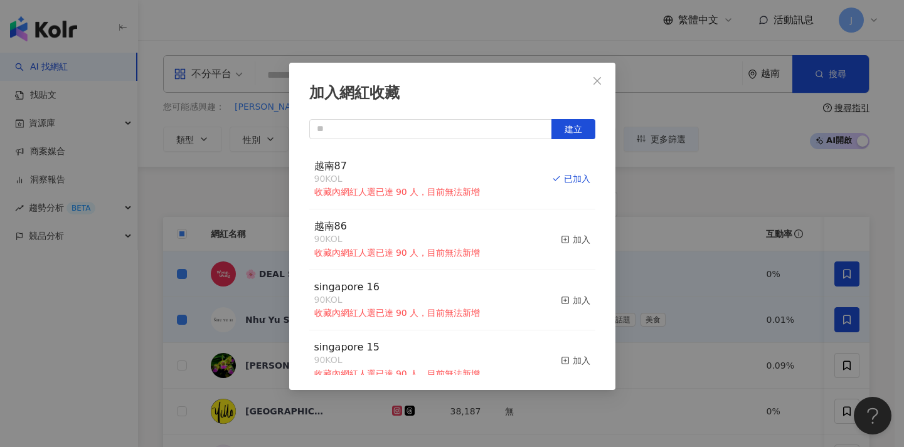
click at [238, 263] on div "加入網紅收藏 建立 越南87 90 KOL 收藏內網紅人選已達 90 人，目前無法新增 已加入 越南86 90 KOL 收藏內網紅人選已達 90 人，目前無法…" at bounding box center [452, 223] width 904 height 447
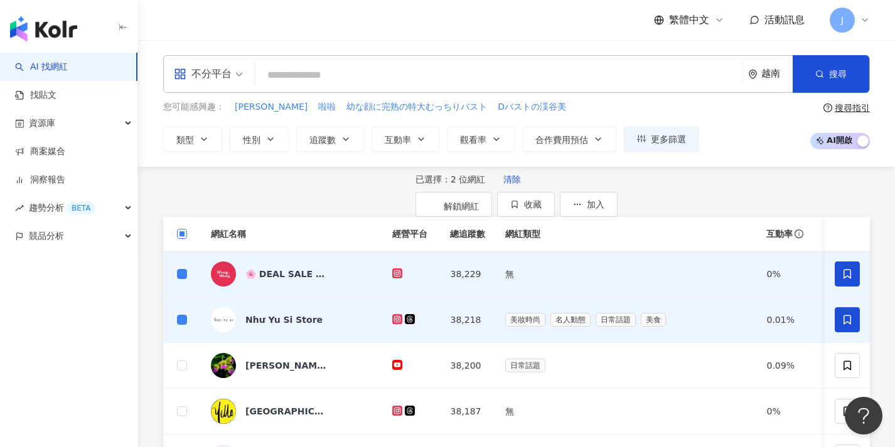
click at [185, 239] on span at bounding box center [182, 234] width 10 height 10
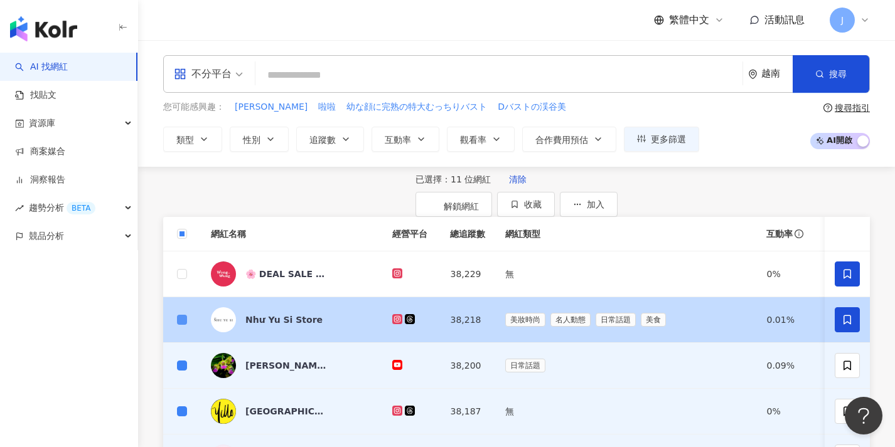
click at [185, 325] on span at bounding box center [182, 320] width 10 height 10
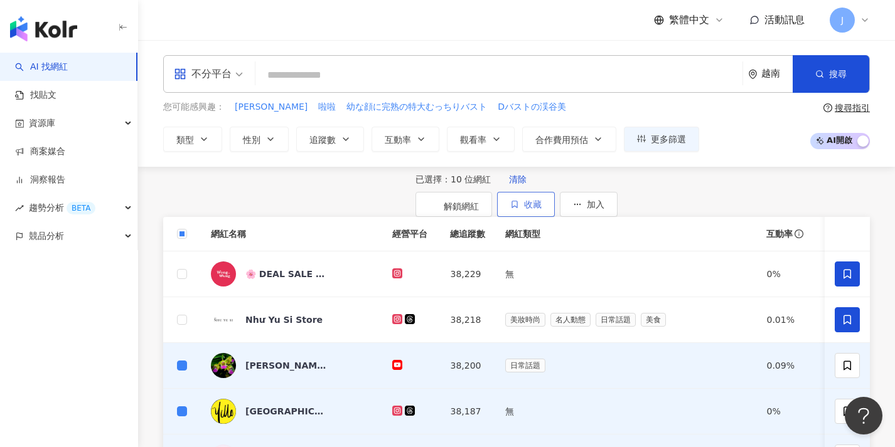
click at [555, 206] on button "收藏" at bounding box center [526, 204] width 58 height 25
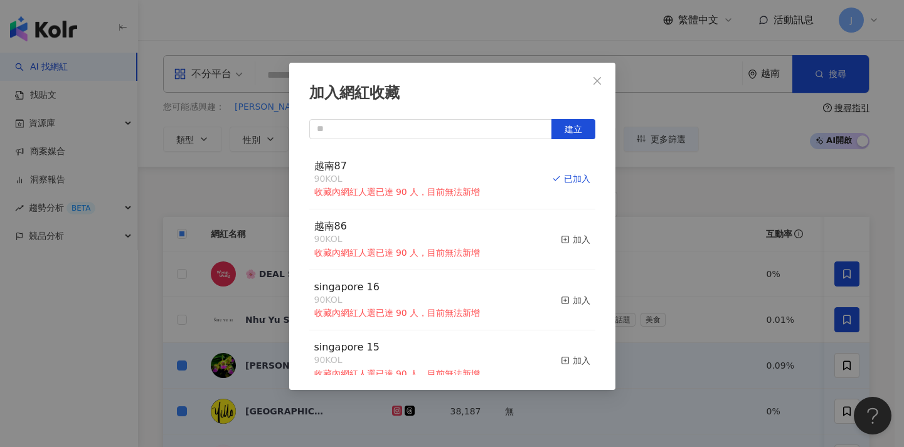
click at [497, 140] on div "建立 越南87 90 KOL 收藏內網紅人選已達 90 人，目前無法新增 已加入 越南86 90 KOL 收藏內網紅人選已達 90 人，目前無法新增 加入 s…" at bounding box center [452, 247] width 286 height 256
click at [595, 76] on icon "close" at bounding box center [597, 81] width 10 height 10
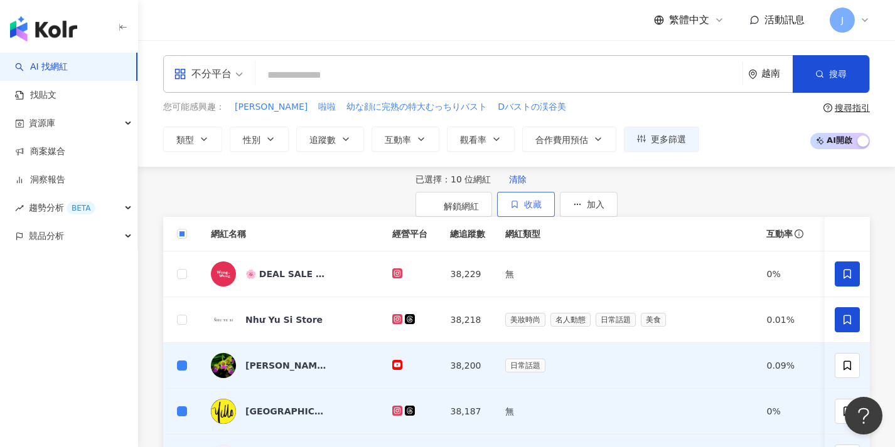
click at [542, 201] on span "收藏" at bounding box center [533, 205] width 18 height 10
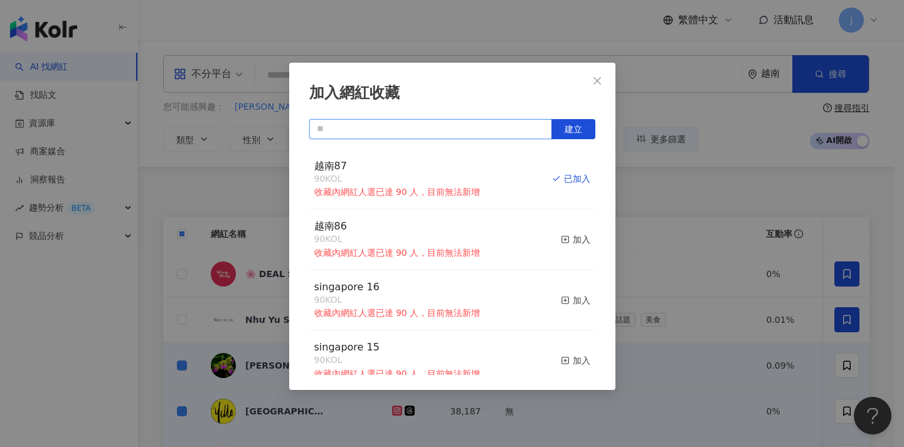
click at [416, 135] on input "text" at bounding box center [430, 129] width 243 height 20
paste input "****"
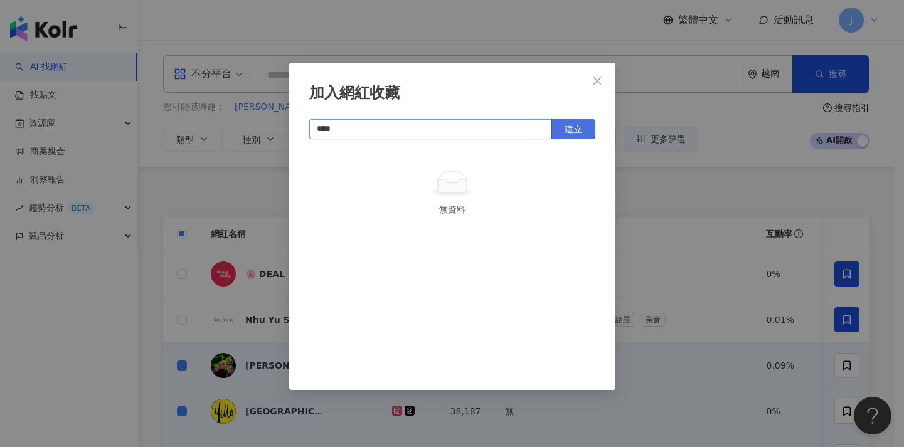
click at [565, 129] on span "建立" at bounding box center [574, 129] width 18 height 10
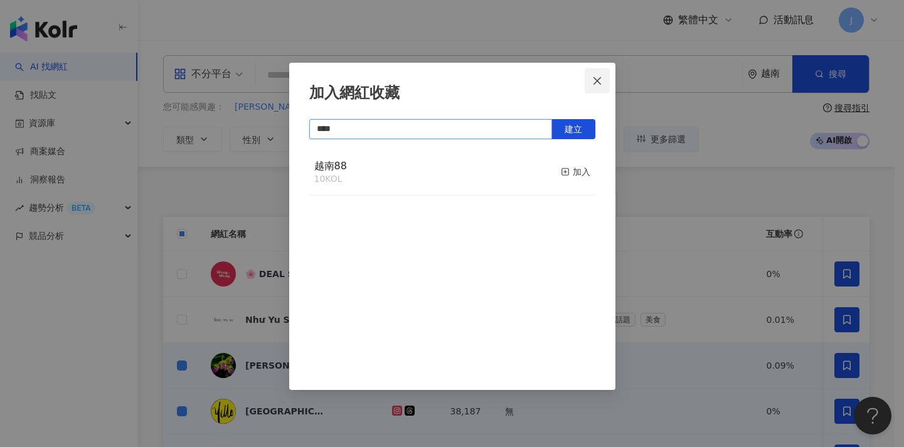
type input "****"
click at [594, 89] on button "Close" at bounding box center [597, 80] width 25 height 25
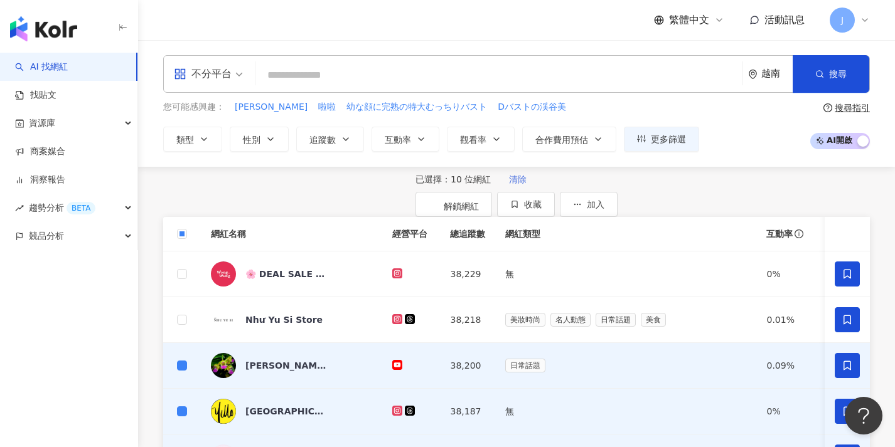
click at [509, 184] on span "清除" at bounding box center [518, 179] width 18 height 10
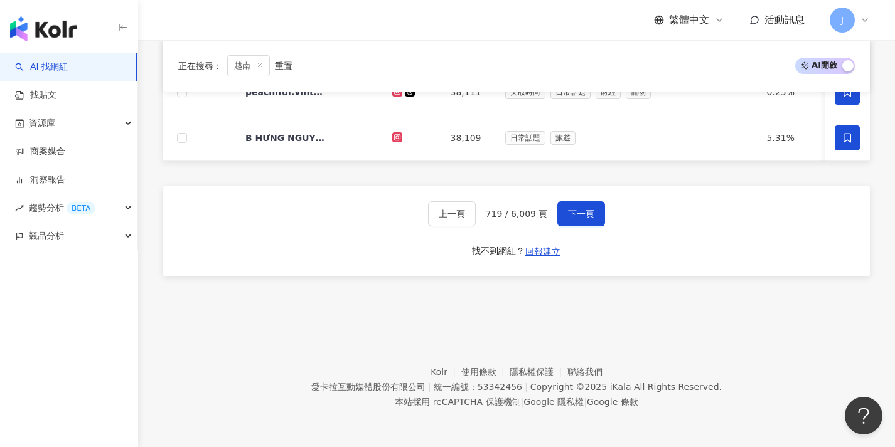
scroll to position [653, 0]
click at [568, 213] on span "下一頁" at bounding box center [581, 214] width 26 height 10
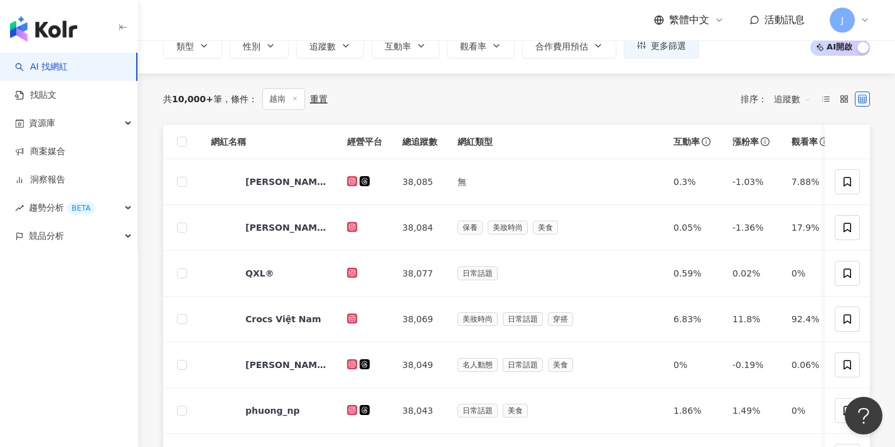
scroll to position [0, 0]
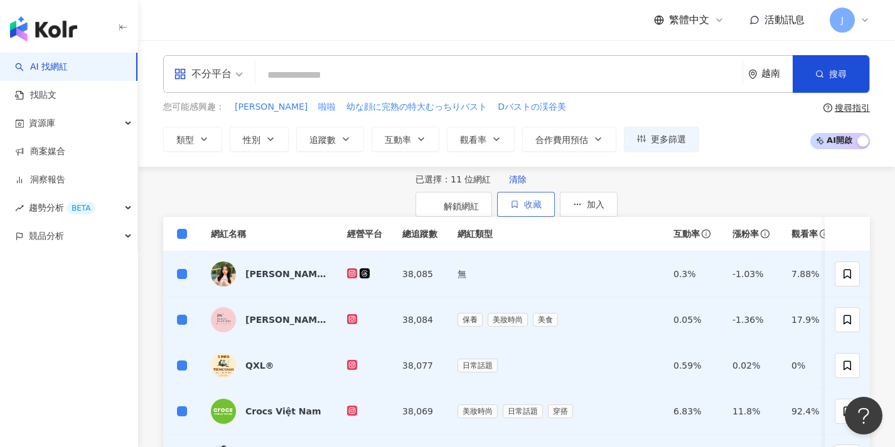
click at [519, 200] on icon "button" at bounding box center [514, 204] width 9 height 9
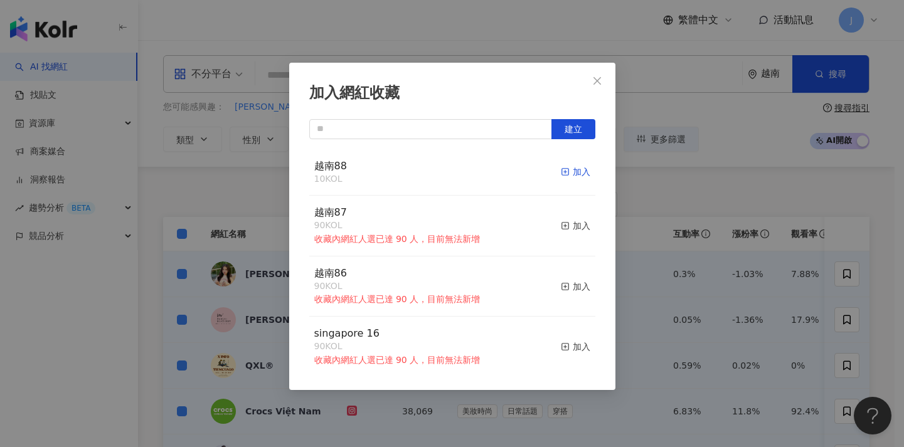
click at [567, 173] on div "加入" at bounding box center [575, 172] width 29 height 14
click at [599, 85] on icon "close" at bounding box center [597, 81] width 10 height 10
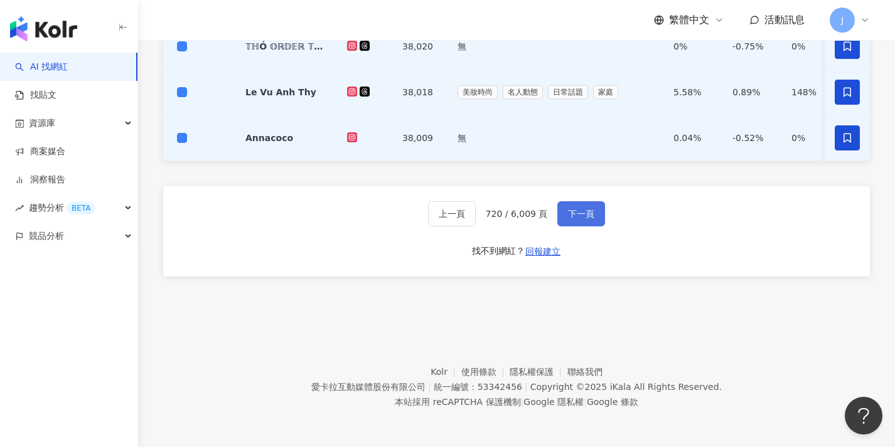
scroll to position [624, 0]
click at [577, 210] on span "下一頁" at bounding box center [581, 214] width 26 height 10
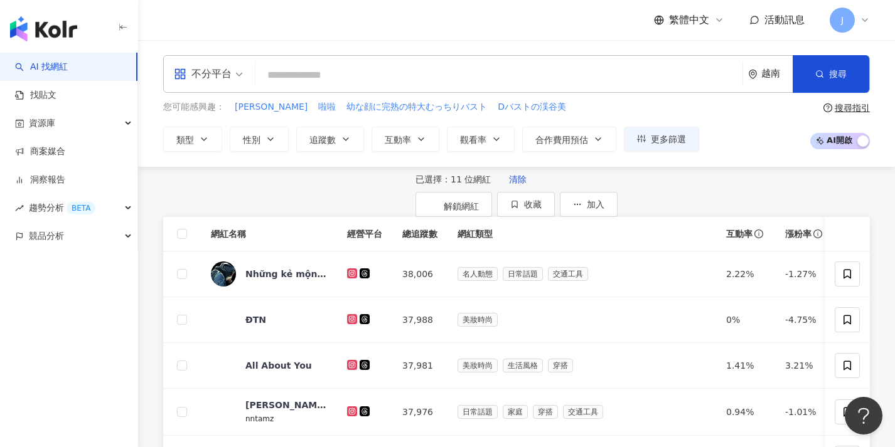
scroll to position [0, 0]
click at [509, 184] on span "清除" at bounding box center [518, 179] width 18 height 10
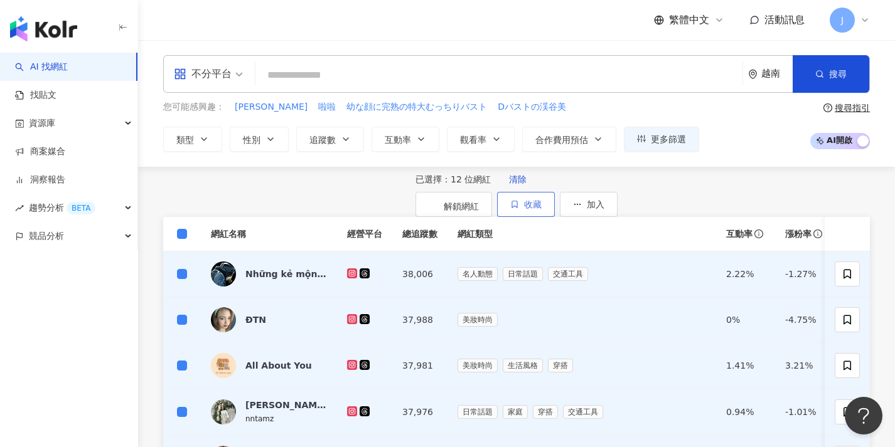
click at [542, 200] on span "收藏" at bounding box center [533, 205] width 18 height 10
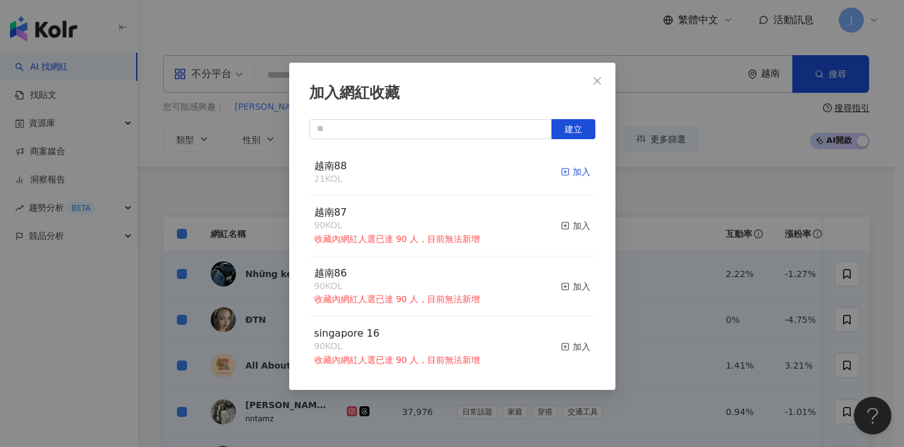
click at [567, 169] on div "加入" at bounding box center [575, 172] width 29 height 14
click at [245, 201] on div "加入網紅收藏 建立 越南88 33 KOL 加入 越南87 90 KOL 收藏內網紅人選已達 90 人，目前無法新增 加入 越南86 90 KOL 收藏內網紅…" at bounding box center [452, 223] width 904 height 447
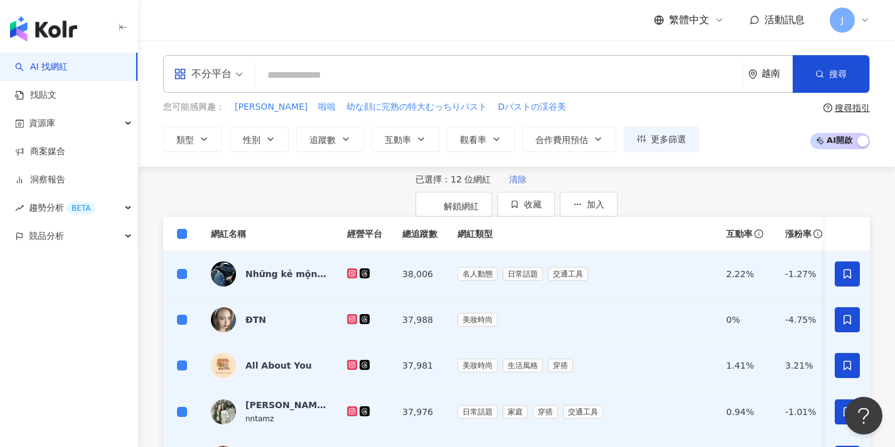
click at [509, 184] on span "清除" at bounding box center [518, 179] width 18 height 10
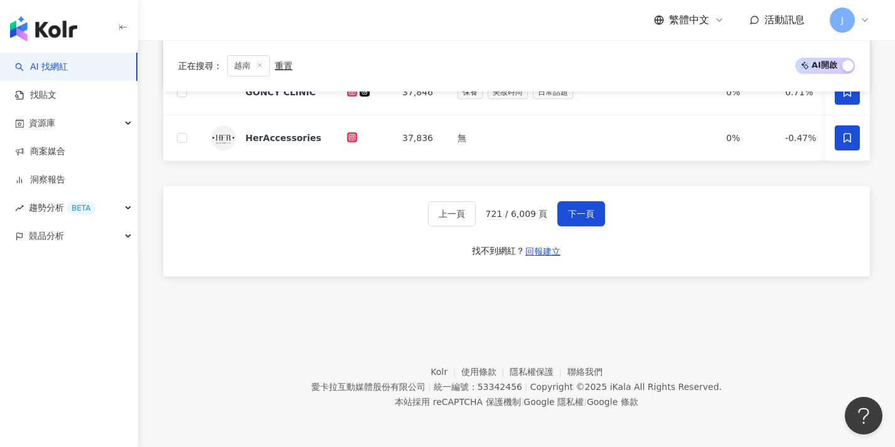
scroll to position [651, 0]
click at [557, 216] on button "下一頁" at bounding box center [581, 213] width 48 height 25
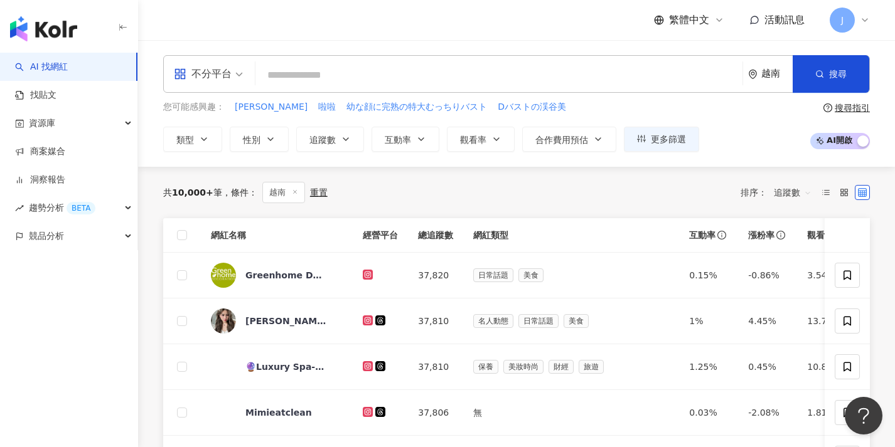
scroll to position [0, 0]
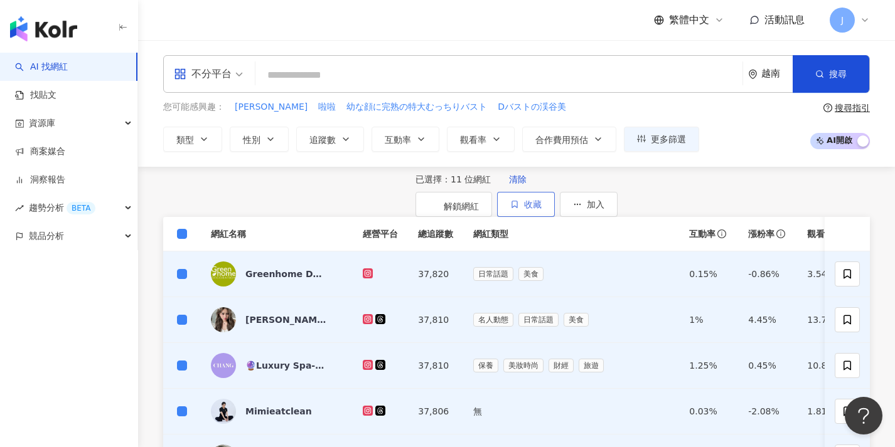
click at [519, 200] on span "button" at bounding box center [514, 205] width 9 height 10
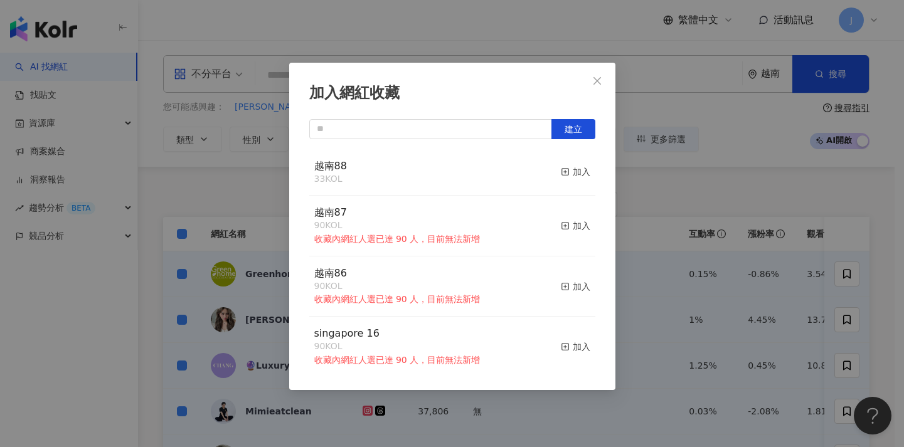
click at [575, 164] on button "加入" at bounding box center [575, 172] width 29 height 26
click at [632, 261] on div "加入網紅收藏 建立 越南88 44 KOL 加入 越南87 90 KOL 收藏內網紅人選已達 90 人，目前無法新增 加入 越南86 90 KOL 收藏內網紅…" at bounding box center [452, 223] width 904 height 447
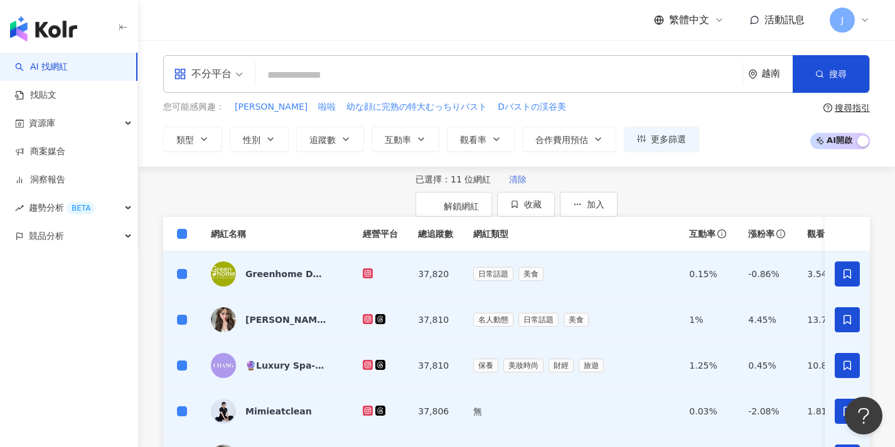
click at [509, 184] on span "清除" at bounding box center [518, 179] width 18 height 10
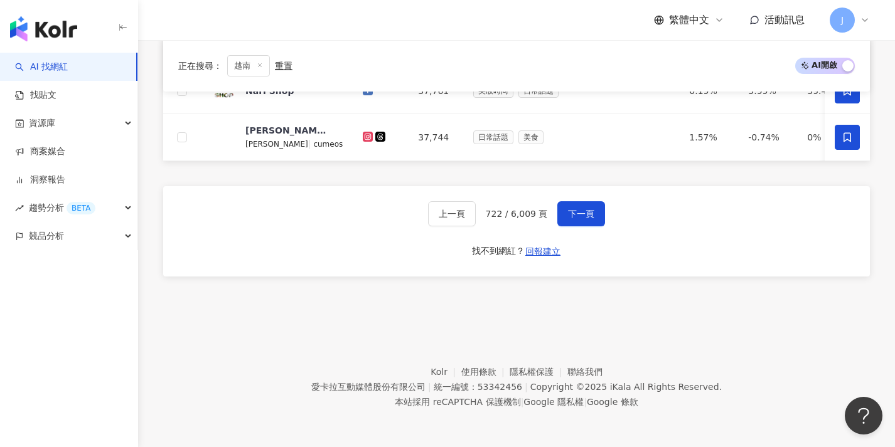
scroll to position [607, 0]
click at [599, 215] on button "下一頁" at bounding box center [581, 213] width 48 height 25
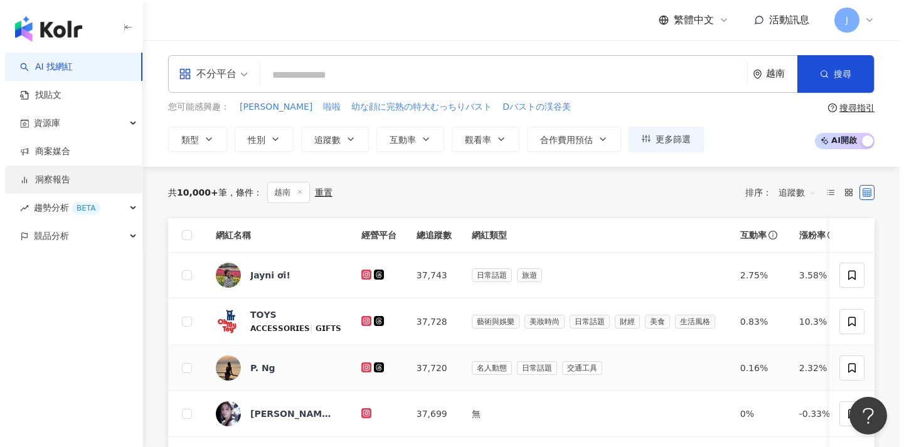
scroll to position [0, 0]
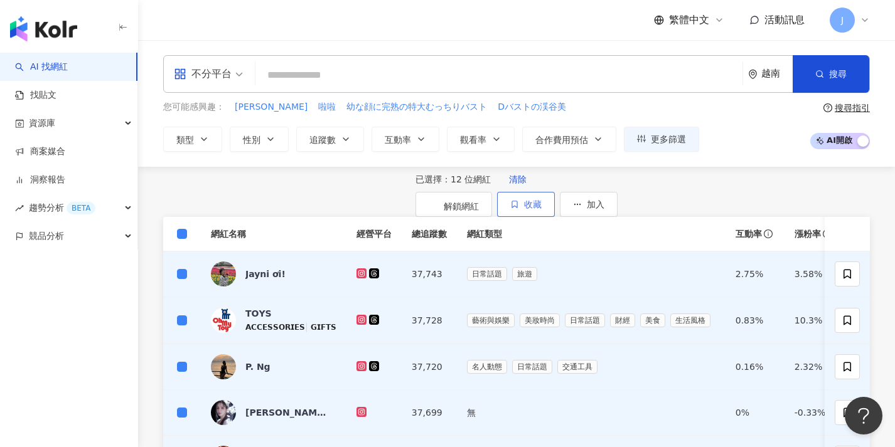
click at [555, 195] on button "收藏" at bounding box center [526, 204] width 58 height 25
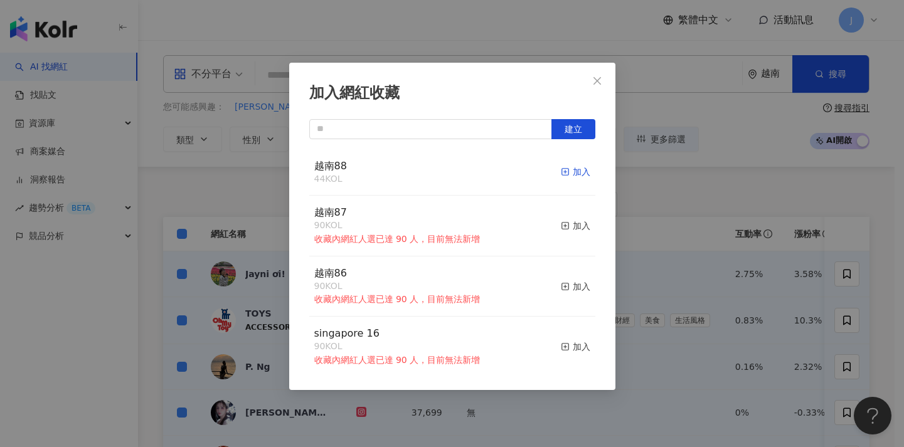
drag, startPoint x: 602, startPoint y: 84, endPoint x: 572, endPoint y: 175, distance: 95.6
click at [572, 175] on div "加入網紅收藏 建立 越南88 44 KOL 加入 越南87 90 KOL 收藏內網紅人選已達 90 人，目前無法新增 加入 越南86 90 KOL 收藏內網紅…" at bounding box center [452, 227] width 326 height 328
click at [572, 175] on div "加入" at bounding box center [575, 172] width 29 height 14
click at [634, 164] on div "加入網紅收藏 建立 越南88 56 KOL 加入 越南87 90 KOL 收藏內網紅人選已達 90 人，目前無法新增 加入 越南86 90 KOL 收藏內網紅…" at bounding box center [452, 223] width 904 height 447
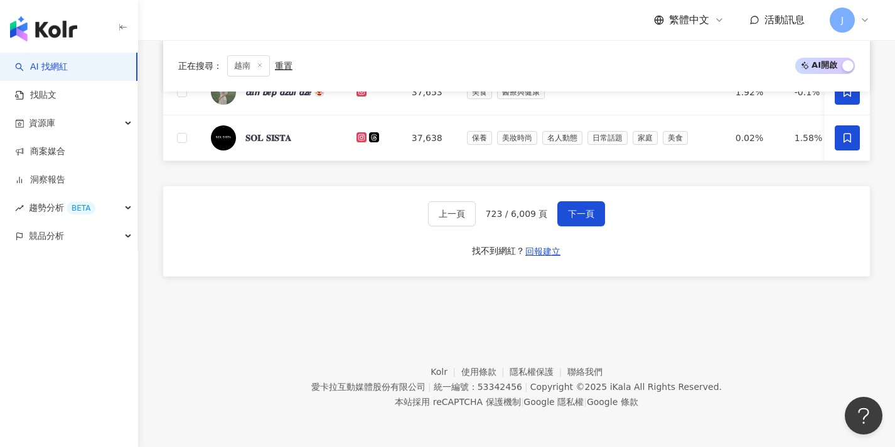
scroll to position [651, 0]
click at [578, 218] on span "下一頁" at bounding box center [581, 214] width 26 height 10
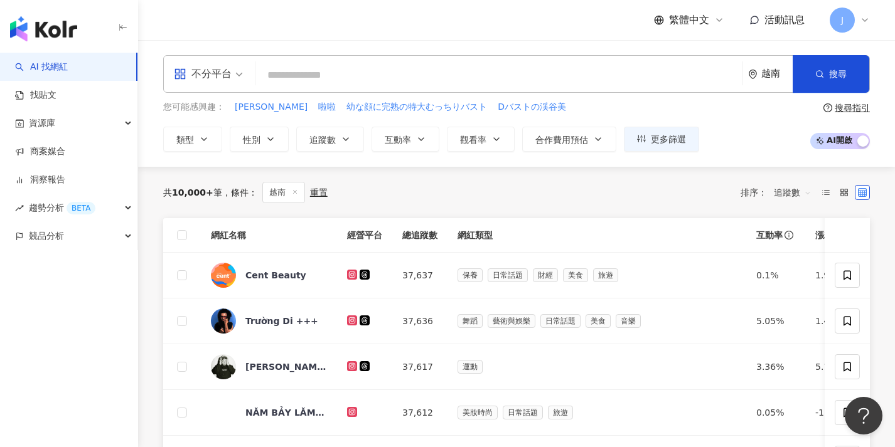
scroll to position [0, 0]
click at [180, 239] on span at bounding box center [182, 235] width 10 height 10
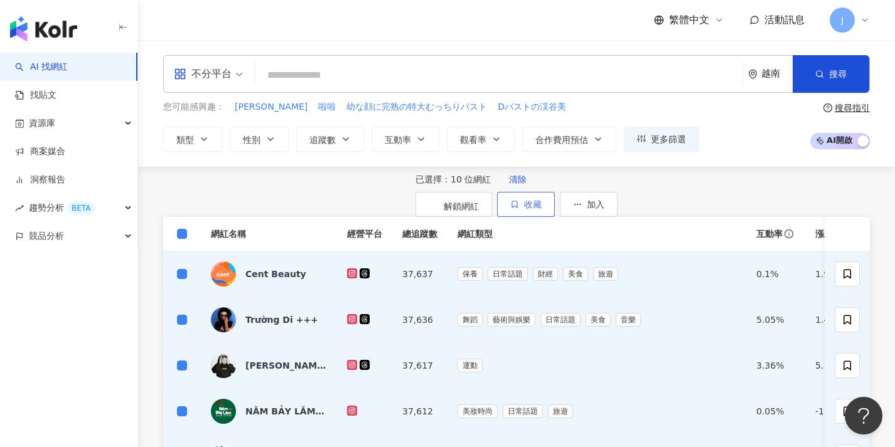
click at [542, 203] on span "收藏" at bounding box center [533, 205] width 18 height 10
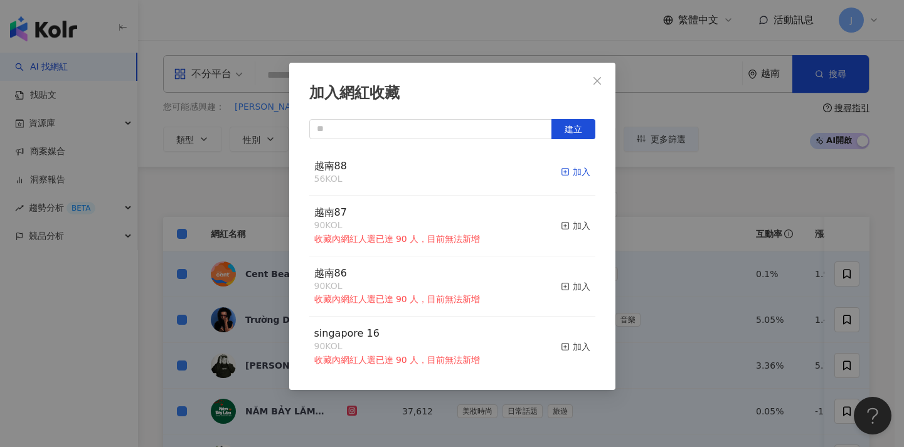
click at [567, 172] on div "加入" at bounding box center [575, 172] width 29 height 14
click at [690, 252] on div "加入網紅收藏 建立 越南88 66 KOL 加入 越南87 90 KOL 收藏內網紅人選已達 90 人，目前無法新增 加入 越南86 90 KOL 收藏內網紅…" at bounding box center [452, 223] width 904 height 447
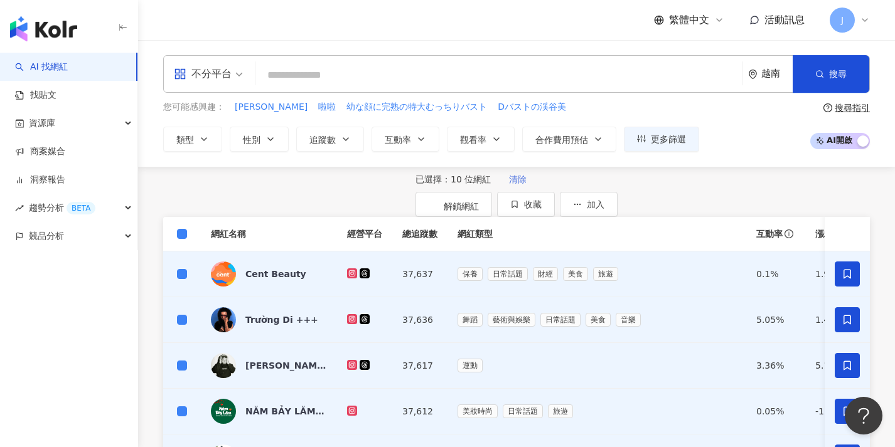
click at [509, 184] on span "清除" at bounding box center [518, 179] width 18 height 10
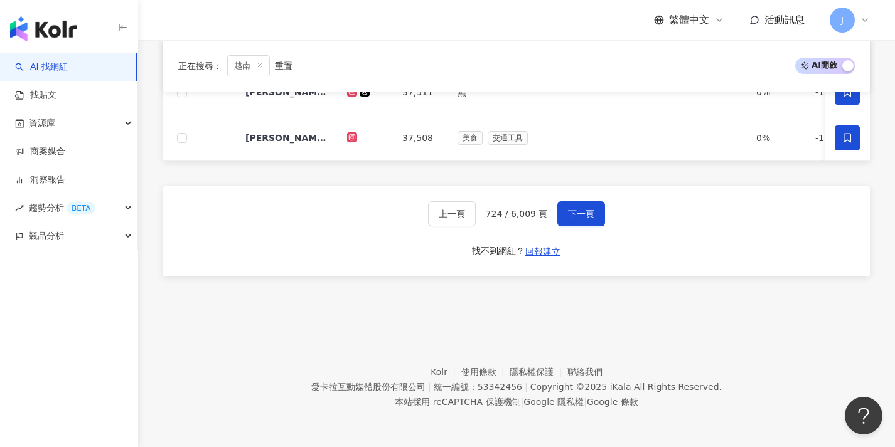
scroll to position [560, 0]
click at [568, 211] on span "下一頁" at bounding box center [581, 214] width 26 height 10
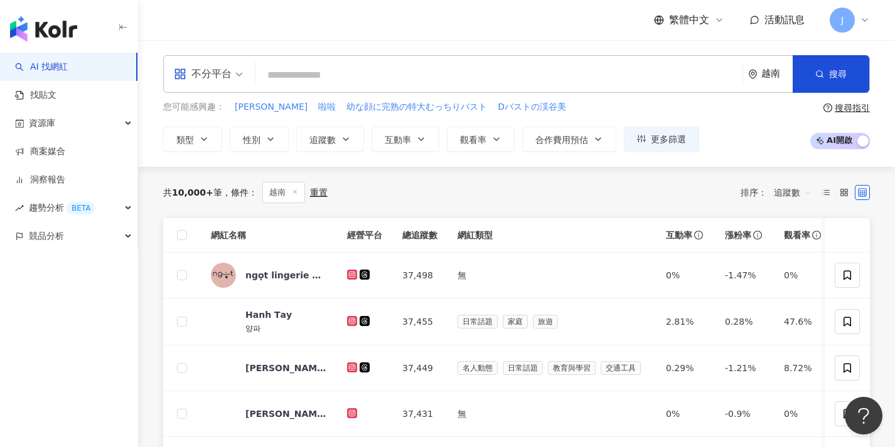
scroll to position [0, 0]
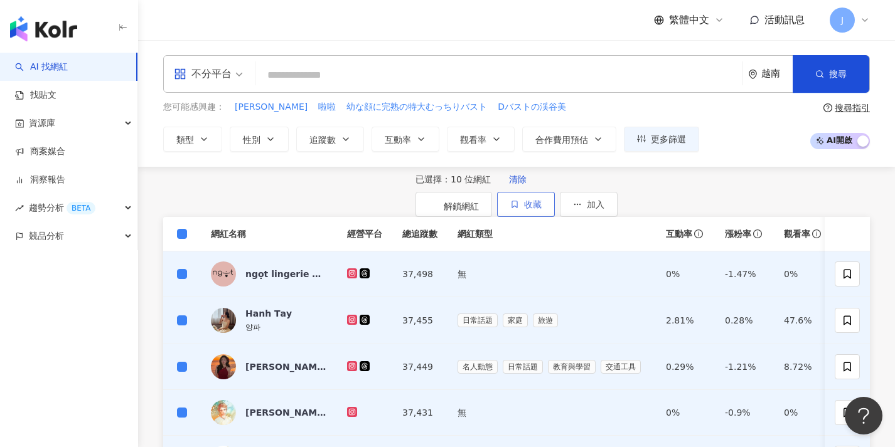
click at [555, 206] on button "收藏" at bounding box center [526, 204] width 58 height 25
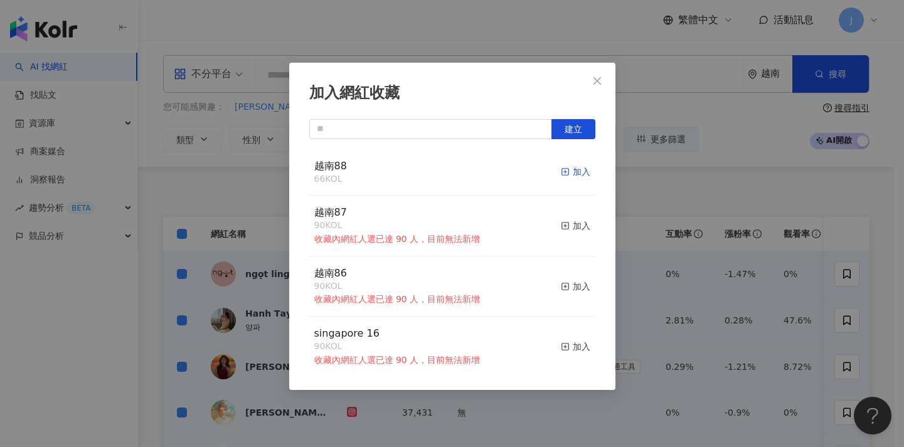
click at [567, 171] on div "加入" at bounding box center [575, 172] width 29 height 14
click at [195, 245] on div "加入網紅收藏 建立 越南88 76 KOL 加入 越南87 90 KOL 收藏內網紅人選已達 90 人，目前無法新增 加入 越南86 90 KOL 收藏內網紅…" at bounding box center [452, 223] width 904 height 447
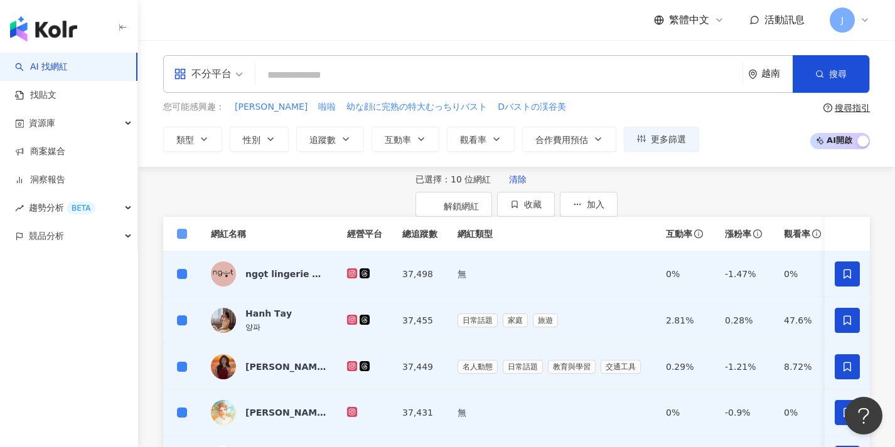
click at [178, 239] on span at bounding box center [182, 234] width 10 height 10
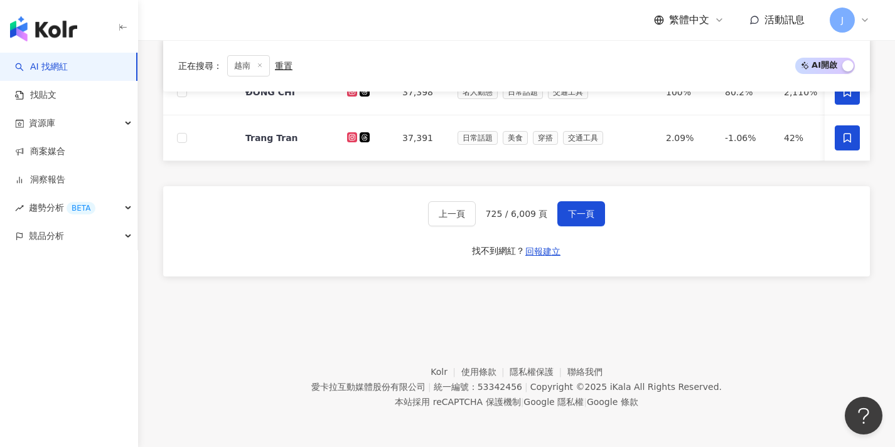
scroll to position [560, 0]
click at [595, 218] on button "下一頁" at bounding box center [581, 213] width 48 height 25
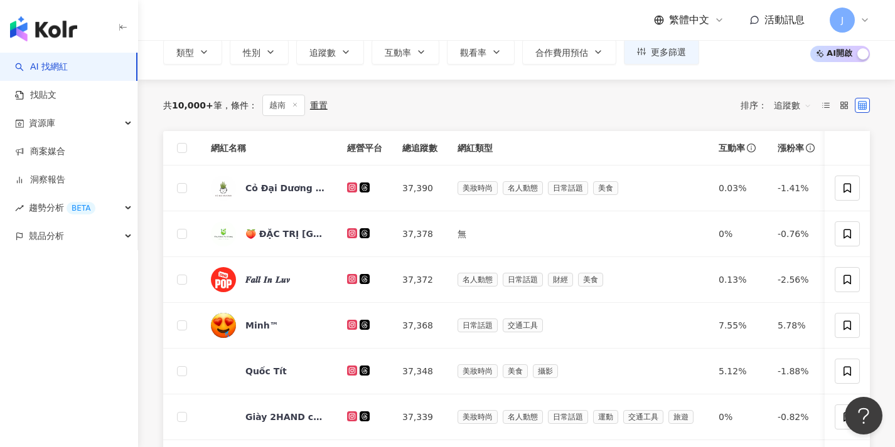
scroll to position [0, 0]
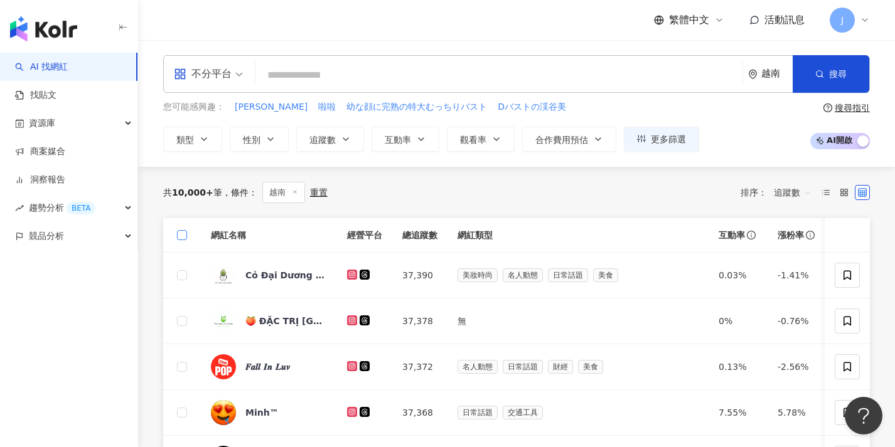
click at [185, 237] on span at bounding box center [182, 235] width 10 height 10
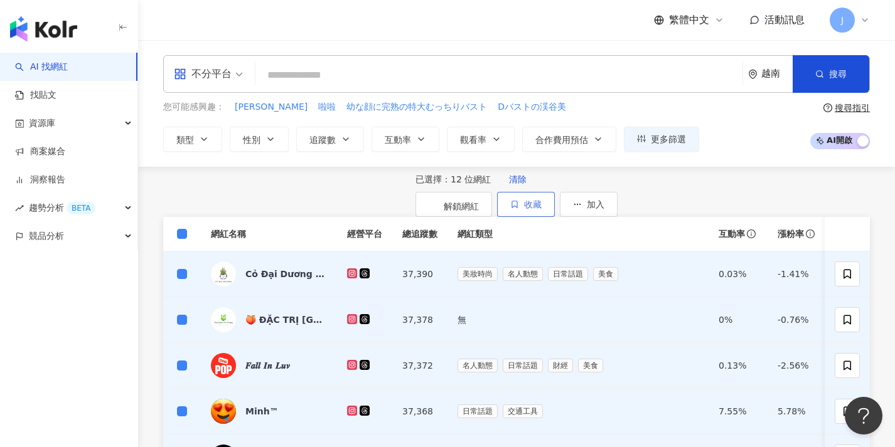
click at [542, 200] on span "收藏" at bounding box center [533, 205] width 18 height 10
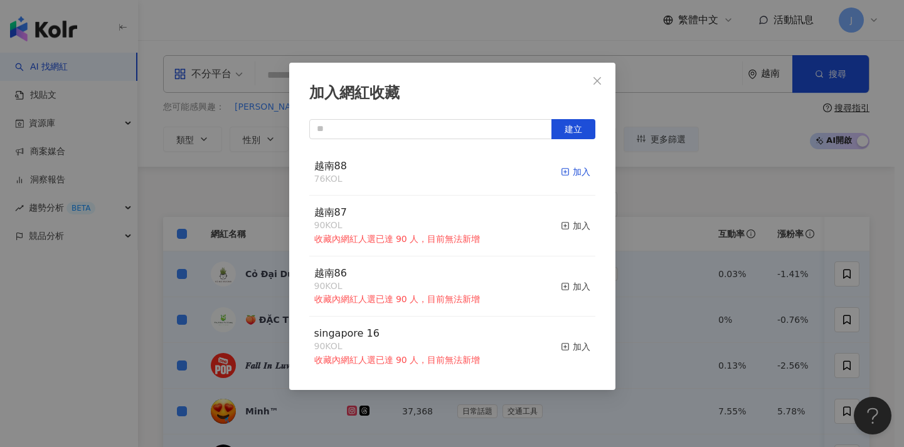
click at [573, 168] on div "加入" at bounding box center [575, 172] width 29 height 14
click at [657, 137] on div "加入網紅收藏 建立 越南88 88 KOL 加入 越南87 90 KOL 收藏內網紅人選已達 90 人，目前無法新增 加入 越南86 90 KOL 收藏內網紅…" at bounding box center [452, 223] width 904 height 447
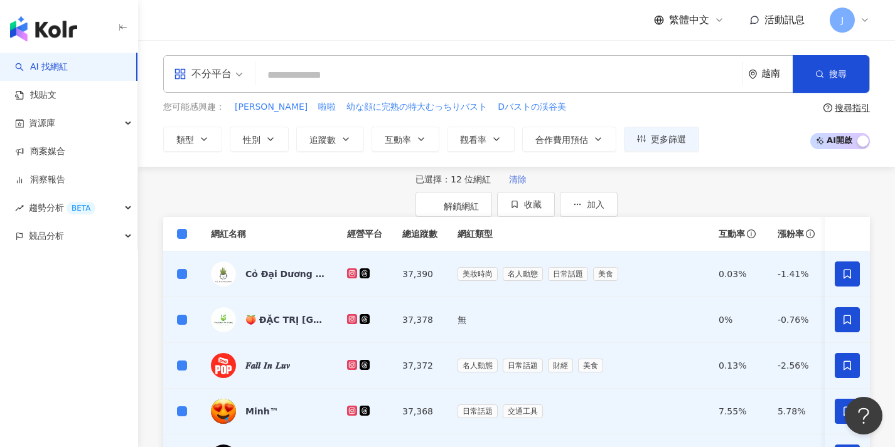
click at [509, 184] on span "清除" at bounding box center [518, 179] width 18 height 10
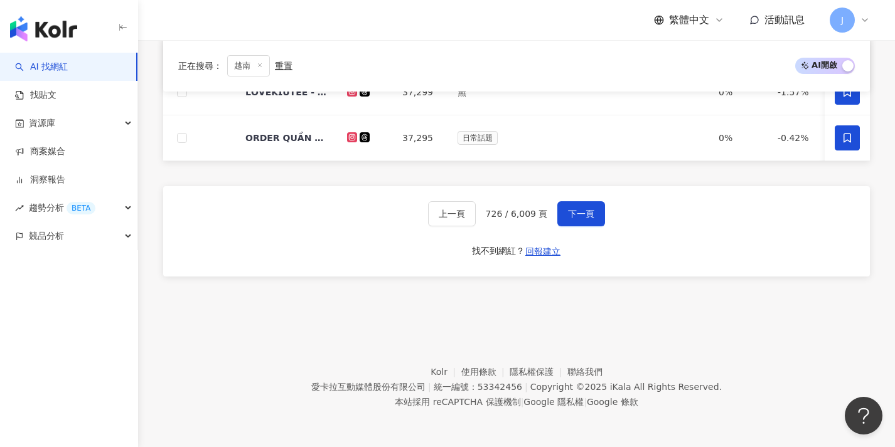
scroll to position [651, 0]
click at [561, 215] on button "下一頁" at bounding box center [581, 213] width 48 height 25
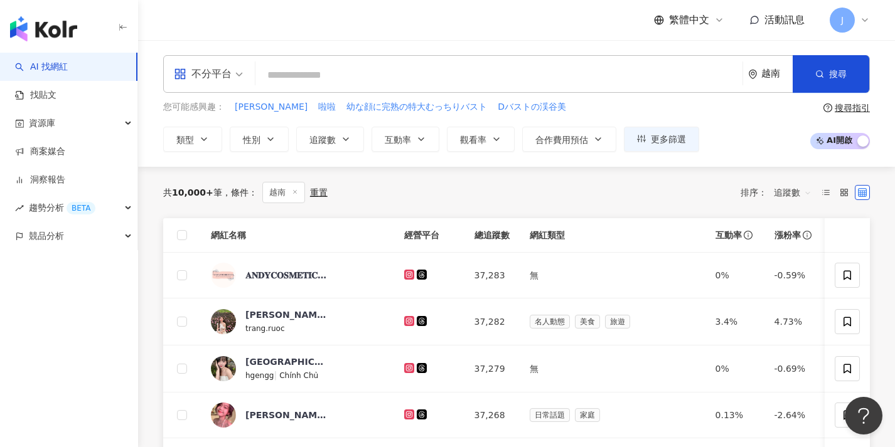
scroll to position [0, 0]
click at [184, 274] on span at bounding box center [182, 275] width 10 height 10
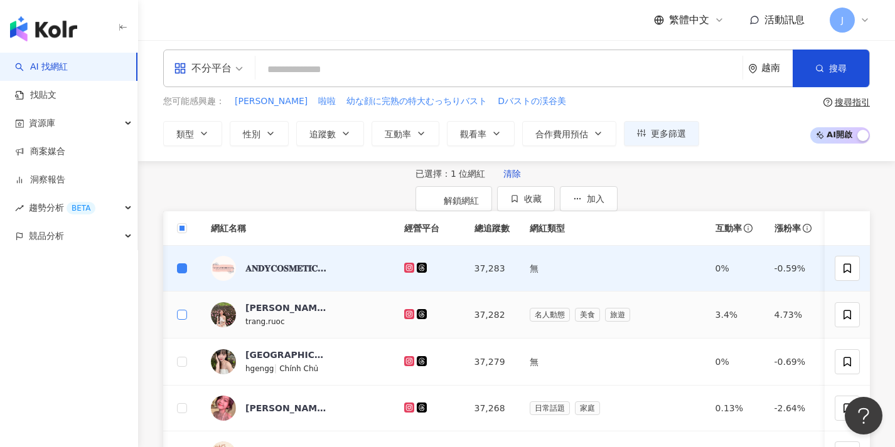
scroll to position [0, 2]
click at [178, 320] on span at bounding box center [180, 315] width 10 height 10
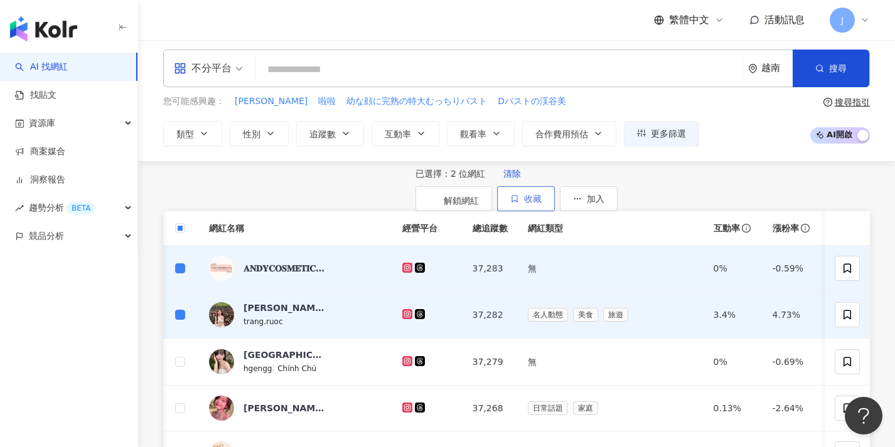
click at [542, 195] on span "收藏" at bounding box center [533, 199] width 18 height 10
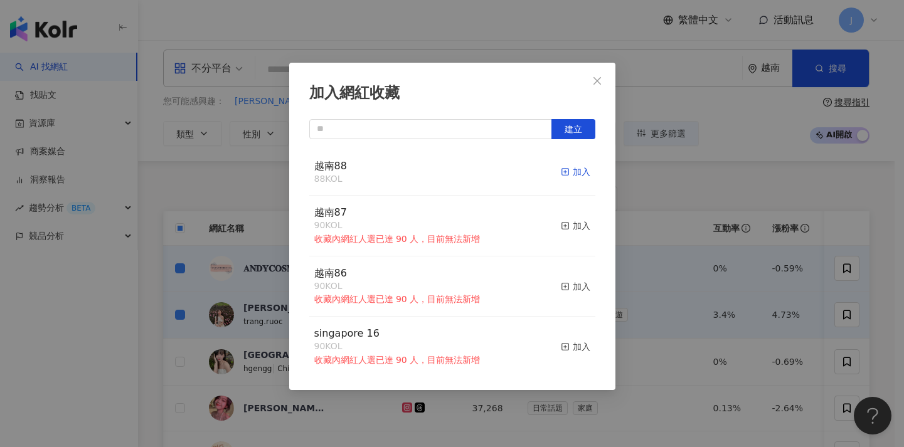
click at [567, 173] on div "加入" at bounding box center [575, 172] width 29 height 14
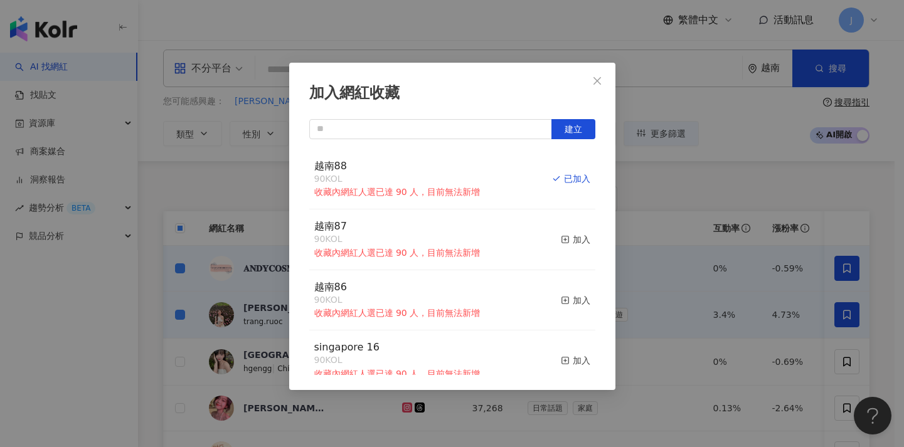
click at [241, 269] on div "加入網紅收藏 建立 越南88 90 KOL 收藏內網紅人選已達 90 人，目前無法新增 已加入 越南87 90 KOL 收藏內網紅人選已達 90 人，目前無法…" at bounding box center [452, 223] width 904 height 447
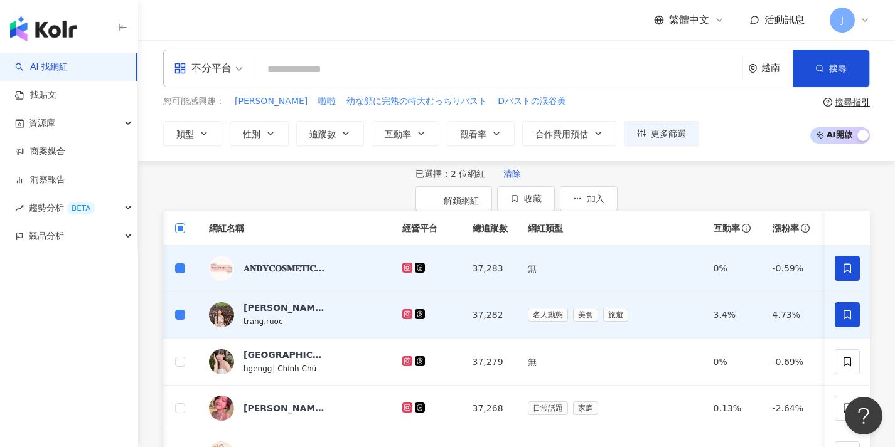
click at [178, 233] on span at bounding box center [180, 228] width 10 height 10
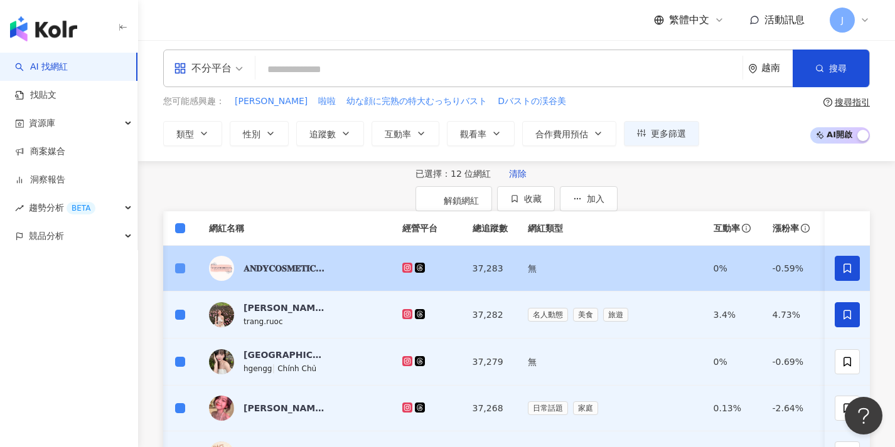
click at [184, 275] on label at bounding box center [180, 269] width 10 height 14
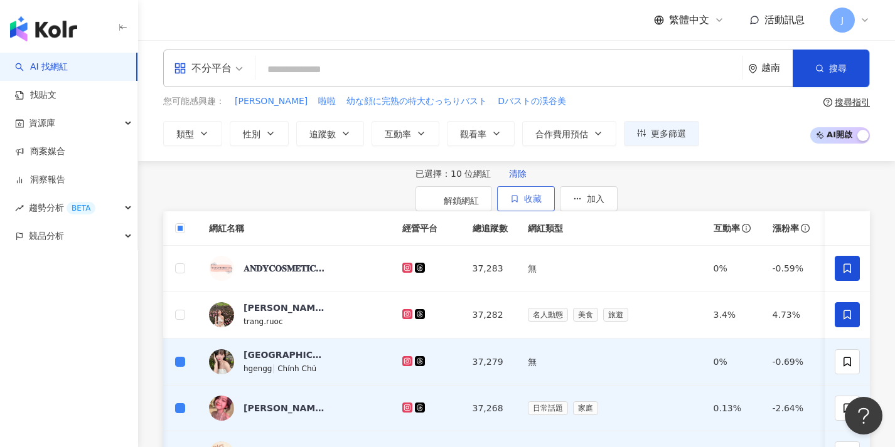
click at [542, 195] on span "收藏" at bounding box center [533, 199] width 18 height 10
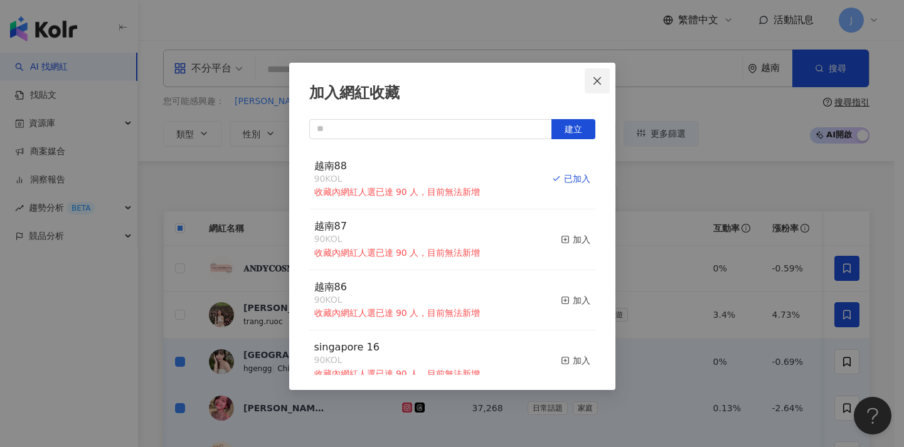
click at [600, 90] on button "Close" at bounding box center [597, 80] width 25 height 25
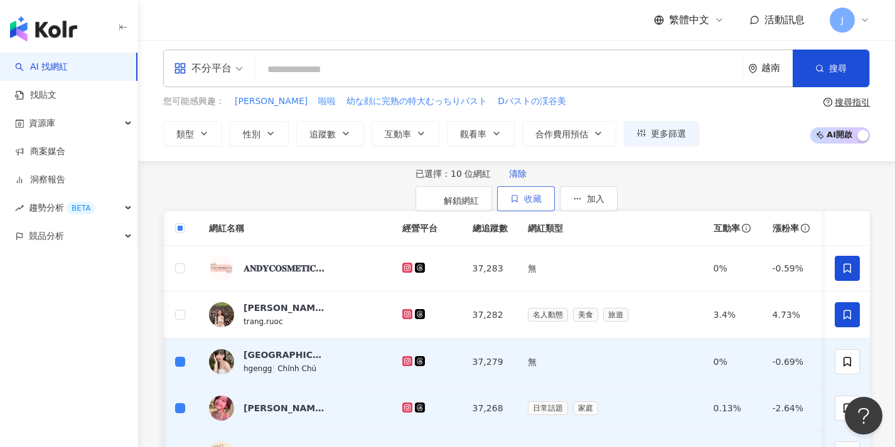
click at [542, 200] on span "收藏" at bounding box center [533, 199] width 18 height 10
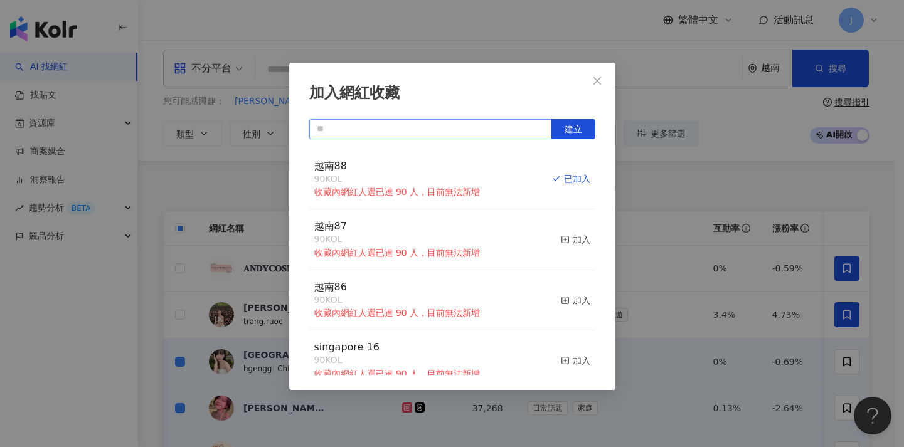
click at [497, 129] on input "text" at bounding box center [430, 129] width 243 height 20
paste input "****"
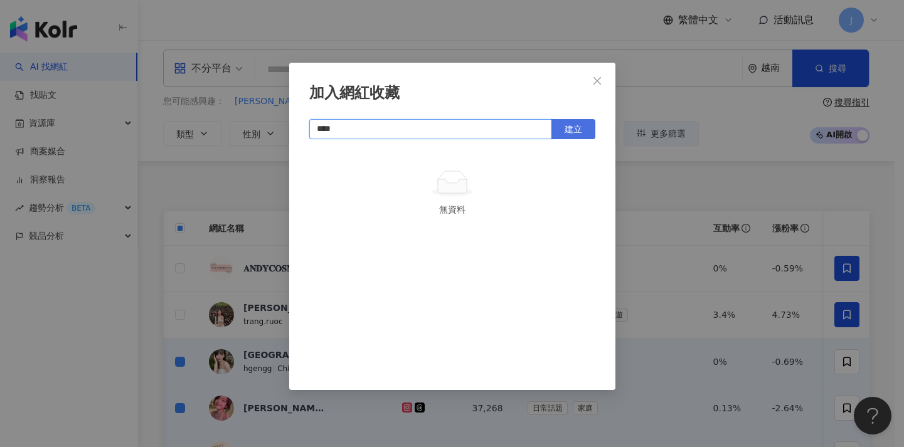
click at [577, 125] on span "建立" at bounding box center [574, 129] width 18 height 10
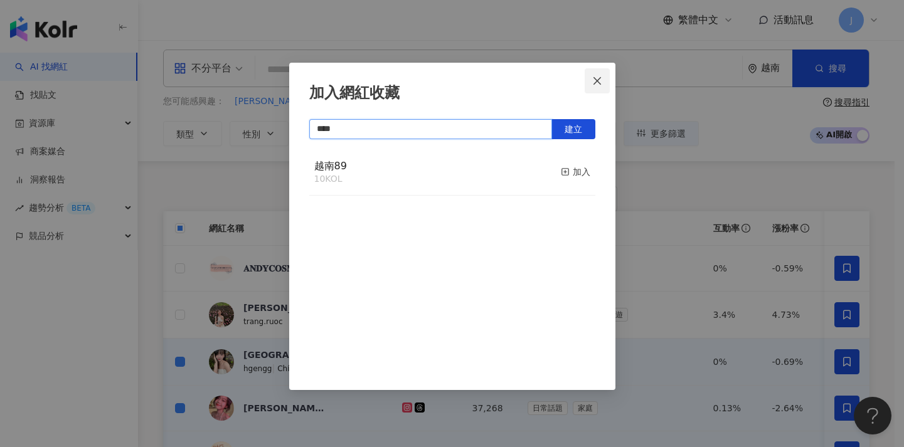
type input "****"
click at [597, 78] on icon "close" at bounding box center [597, 81] width 10 height 10
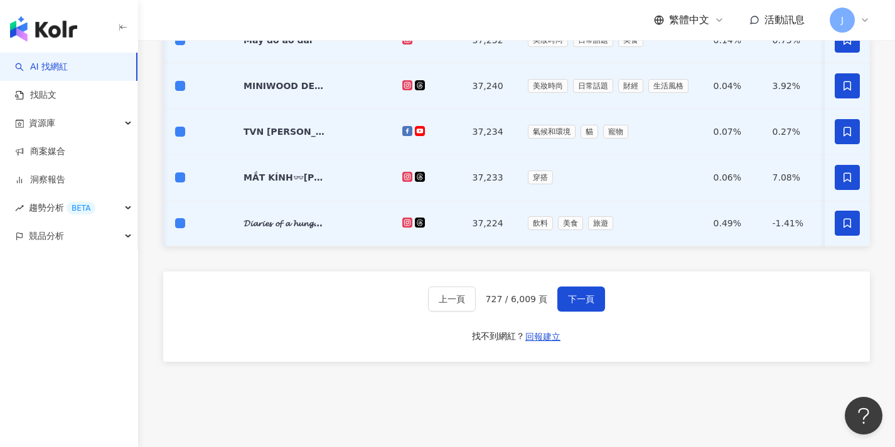
scroll to position [608, 0]
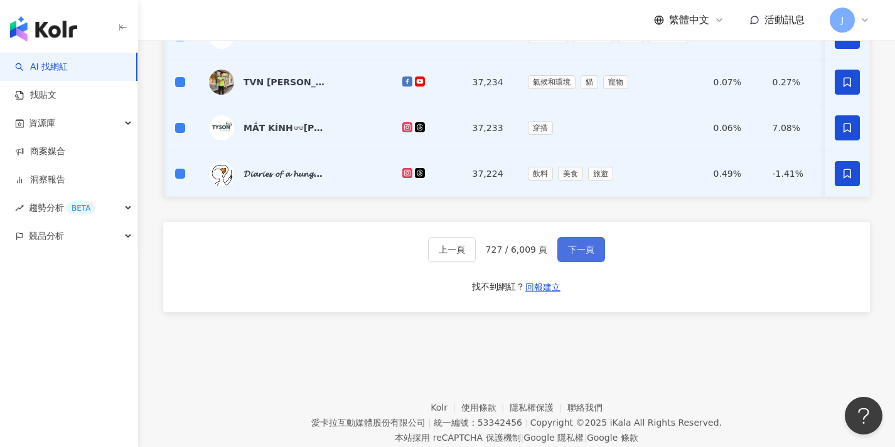
click at [576, 262] on button "下一頁" at bounding box center [581, 249] width 48 height 25
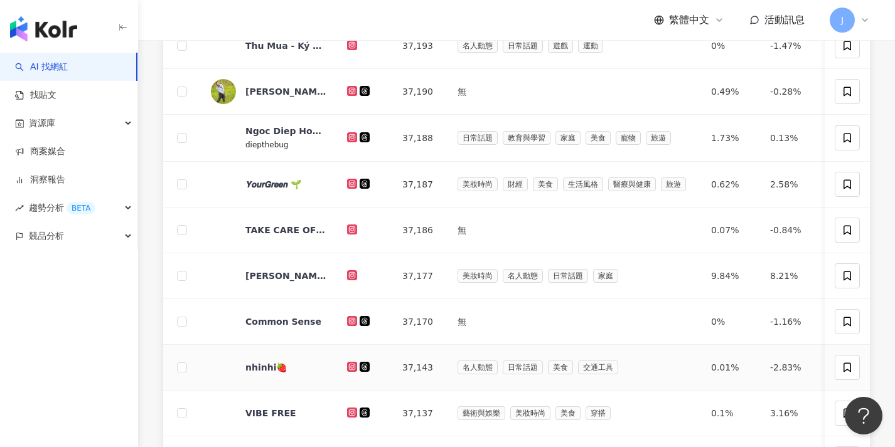
scroll to position [-10, 0]
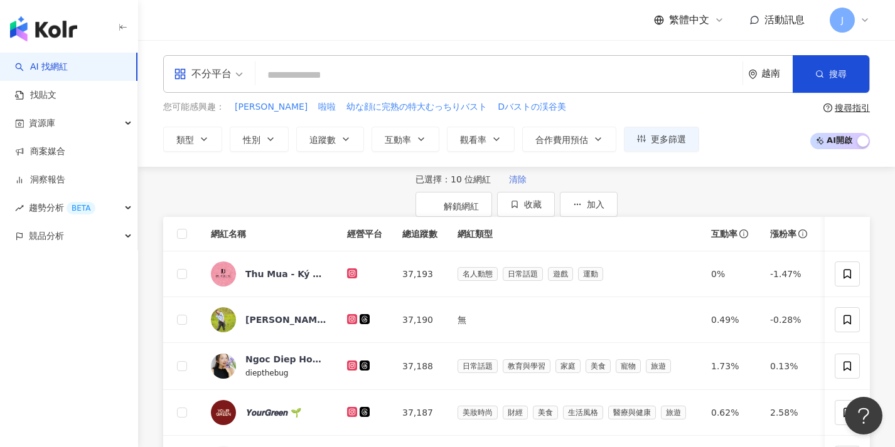
click at [509, 184] on span "清除" at bounding box center [518, 179] width 18 height 10
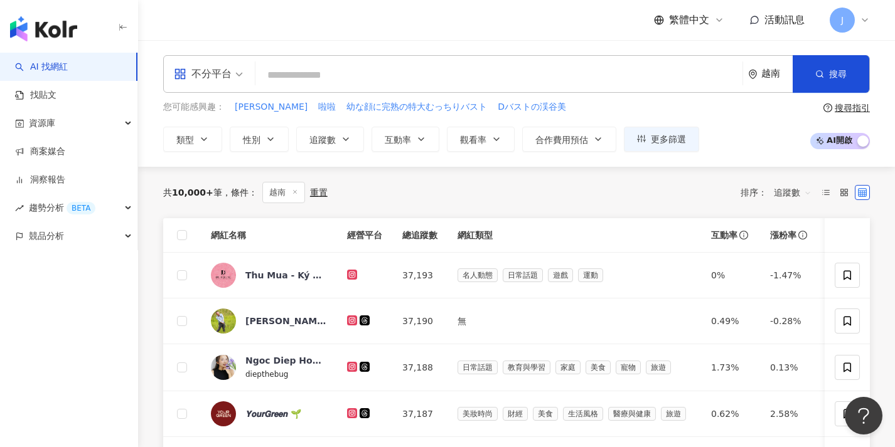
click at [176, 246] on th at bounding box center [182, 235] width 38 height 35
click at [183, 240] on span at bounding box center [182, 235] width 10 height 10
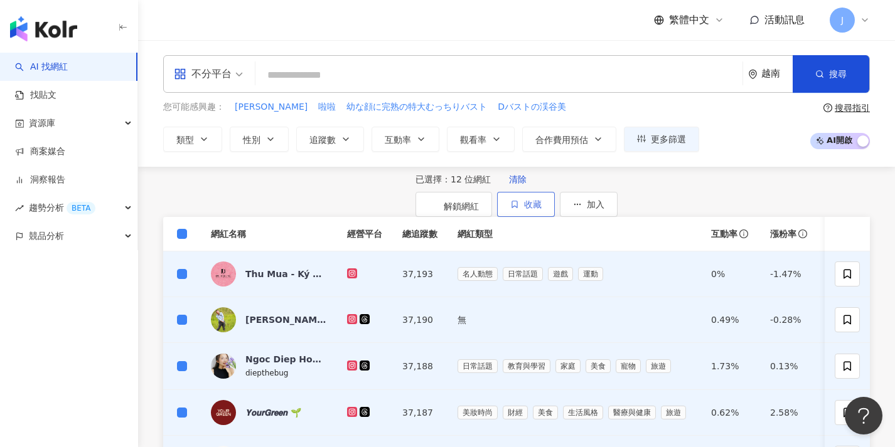
click at [555, 217] on button "收藏" at bounding box center [526, 204] width 58 height 25
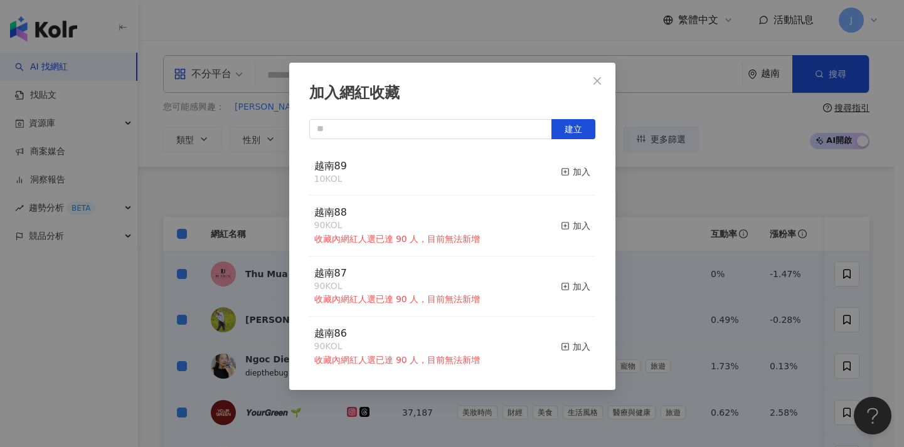
click at [568, 184] on button "加入" at bounding box center [575, 172] width 29 height 26
click at [276, 223] on div "加入網紅收藏 建立 越南89 22 KOL 加入 越南88 90 KOL 收藏內網紅人選已達 90 人，目前無法新增 加入 越南87 90 KOL 收藏內網紅…" at bounding box center [452, 223] width 904 height 447
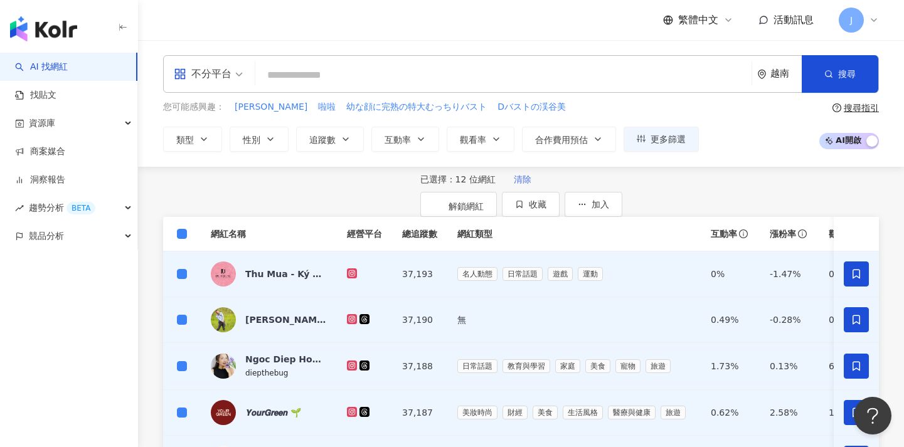
click at [514, 184] on span "清除" at bounding box center [523, 179] width 18 height 10
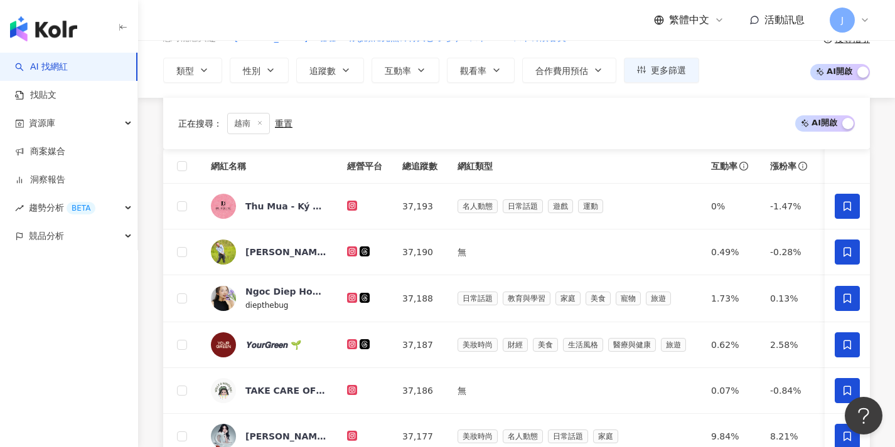
scroll to position [651, 0]
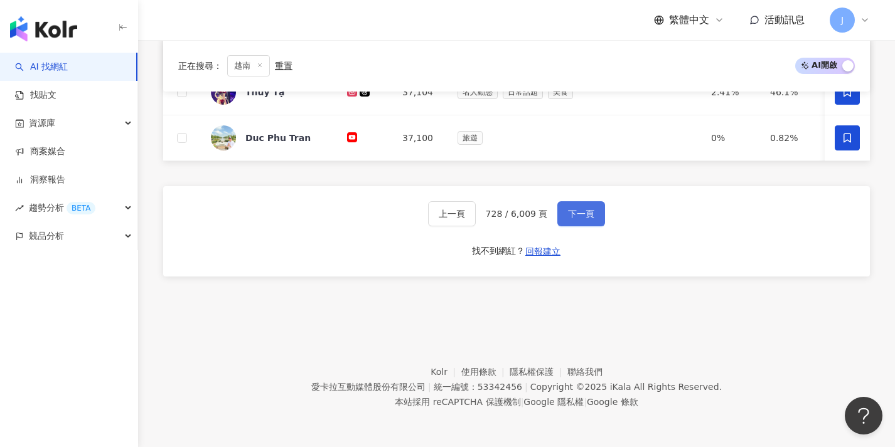
click at [595, 210] on button "下一頁" at bounding box center [581, 213] width 48 height 25
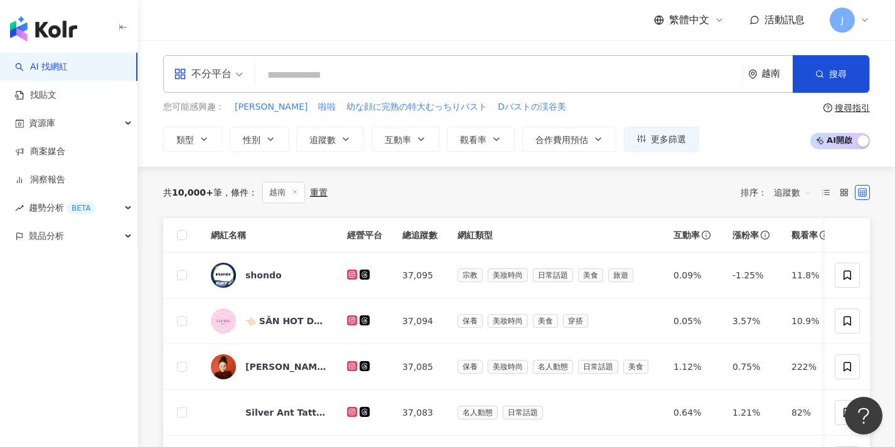
scroll to position [-8, 0]
click at [184, 240] on span at bounding box center [182, 235] width 10 height 10
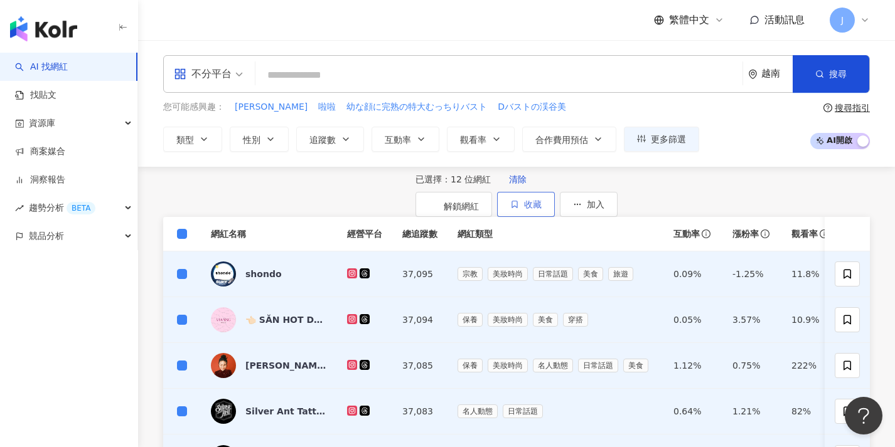
click at [519, 209] on icon "button" at bounding box center [514, 204] width 9 height 9
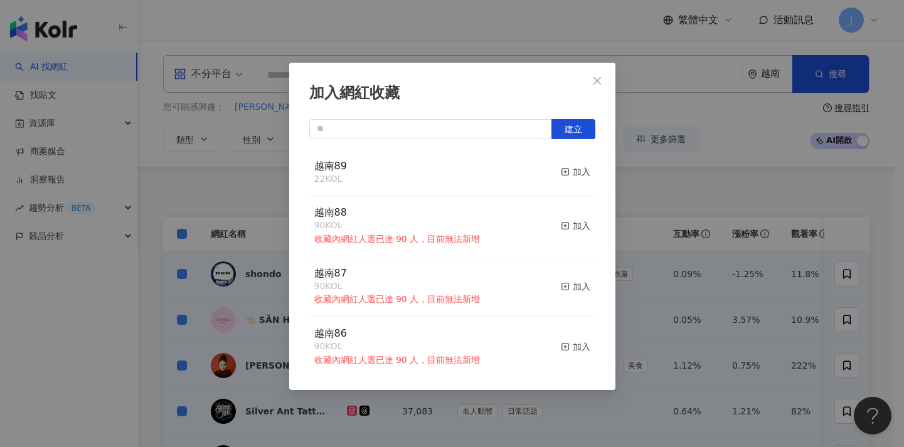
click at [572, 179] on button "加入" at bounding box center [575, 172] width 29 height 26
click at [270, 235] on div "加入網紅收藏 建立 越南89 34 KOL 加入 越南88 90 KOL 收藏內網紅人選已達 90 人，目前無法新增 加入 越南87 90 KOL 收藏內網紅…" at bounding box center [452, 223] width 904 height 447
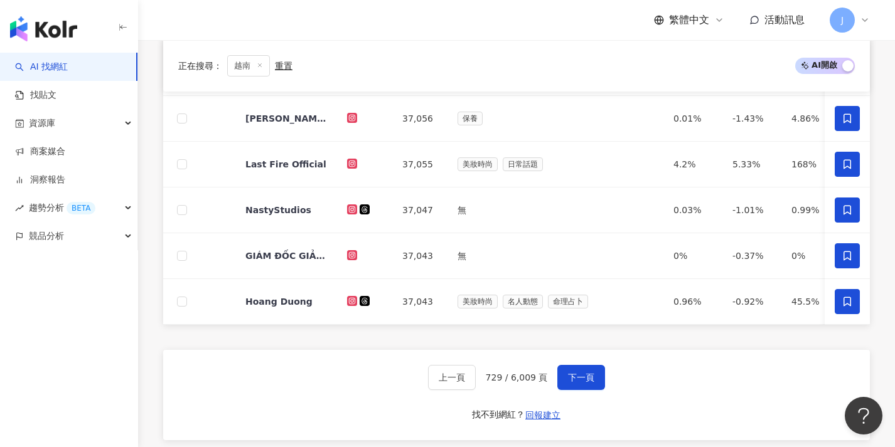
scroll to position [495, 0]
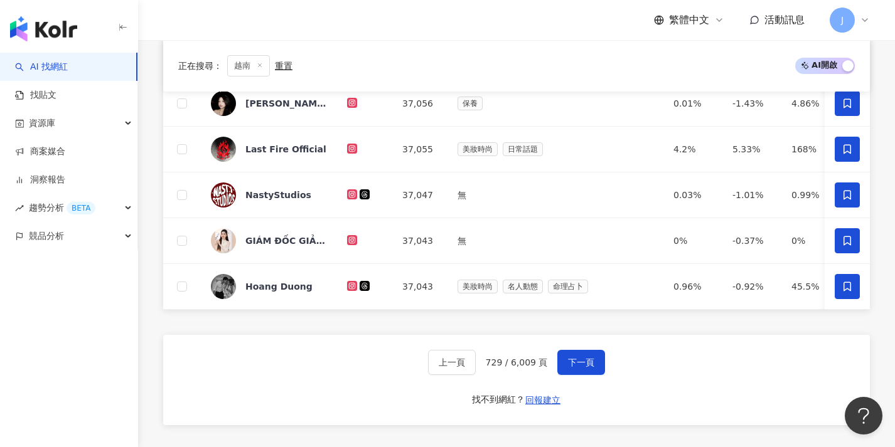
click at [806, 328] on div "網紅名稱 經營平台 總追蹤數 網紅類型 互動率 漲粉率 觀看率 操作 shondo 37,095 宗教 美妝時尚 日常話題 美食 旅遊 0.09% -1.25…" at bounding box center [516, 90] width 707 height 734
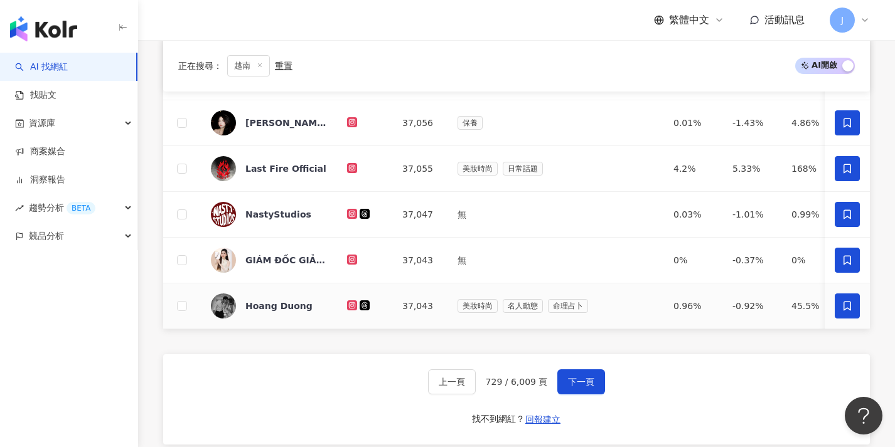
scroll to position [484, 0]
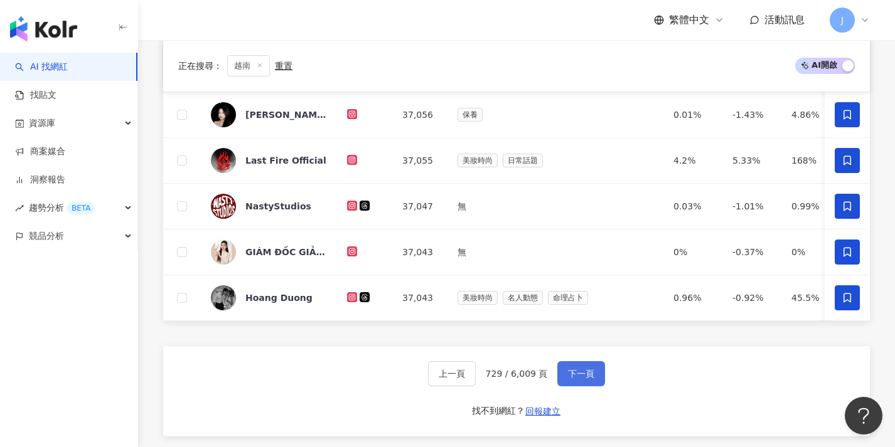
click at [590, 376] on button "下一頁" at bounding box center [581, 373] width 48 height 25
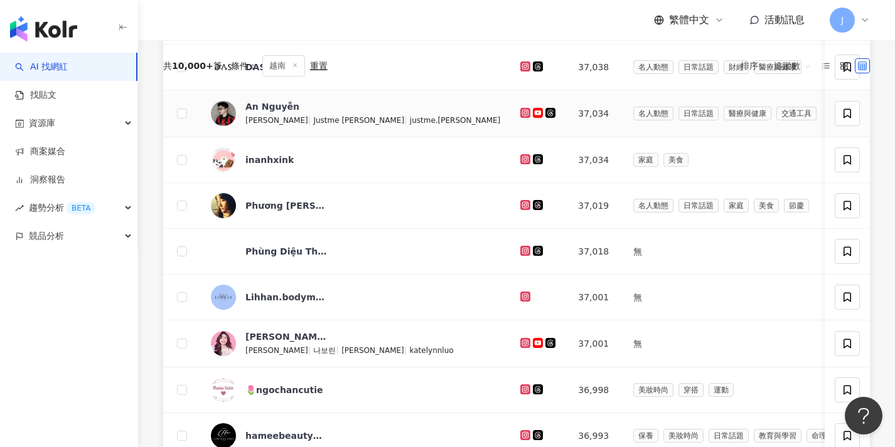
scroll to position [-14, 0]
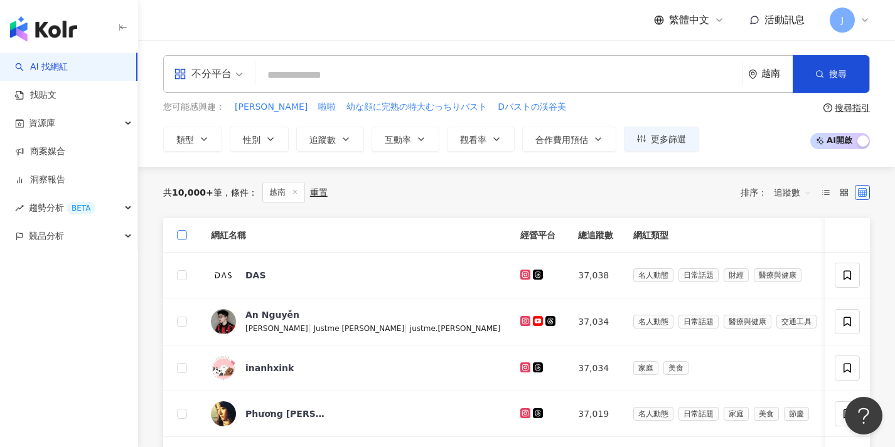
click at [184, 240] on span at bounding box center [182, 235] width 10 height 10
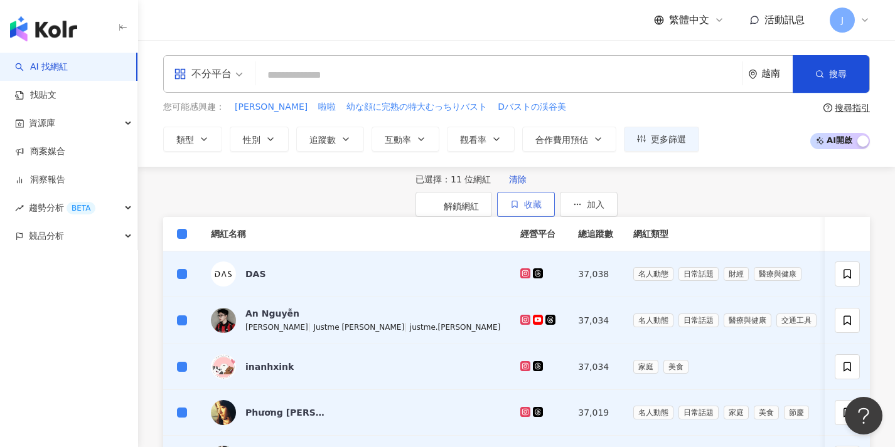
click at [542, 210] on span "收藏" at bounding box center [533, 205] width 18 height 10
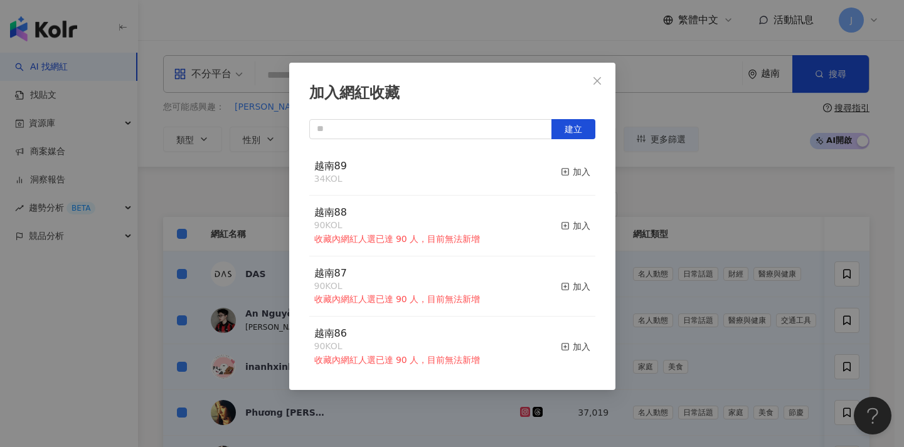
click at [566, 182] on button "加入" at bounding box center [575, 172] width 29 height 26
click at [655, 255] on div "加入網紅收藏 建立 越南89 45 KOL 加入 越南88 90 KOL 收藏內網紅人選已達 90 人，目前無法新增 加入 越南87 90 KOL 收藏內網紅…" at bounding box center [452, 223] width 904 height 447
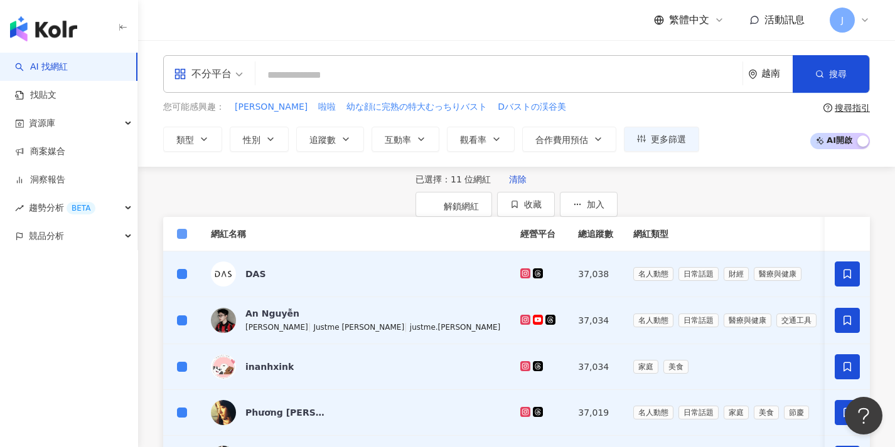
click at [179, 239] on span at bounding box center [182, 234] width 10 height 10
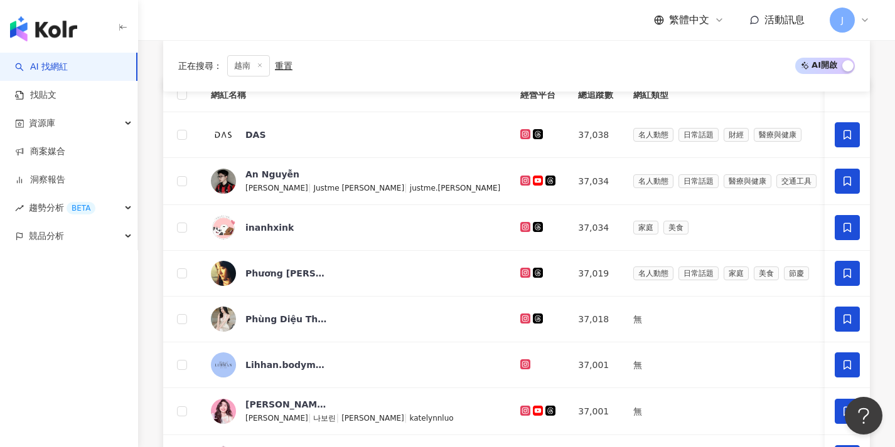
scroll to position [534, 0]
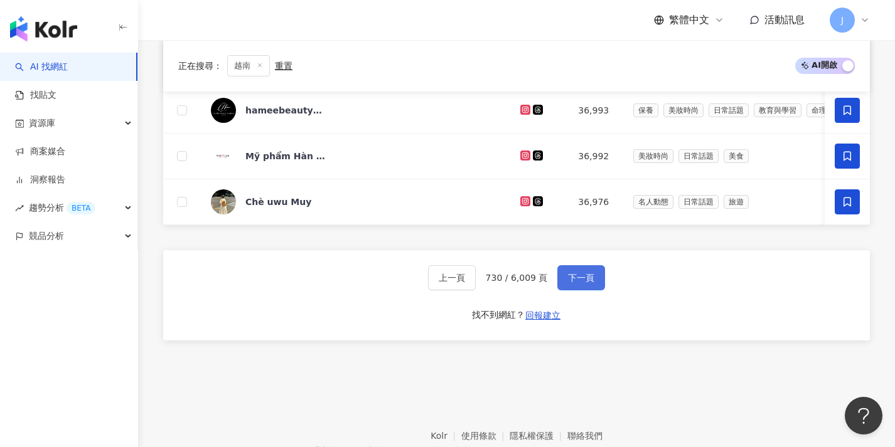
click at [576, 291] on button "下一頁" at bounding box center [581, 277] width 48 height 25
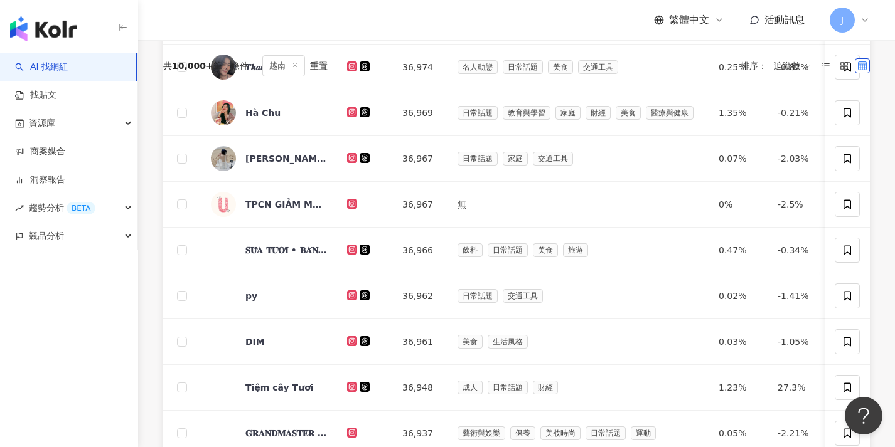
scroll to position [85, 0]
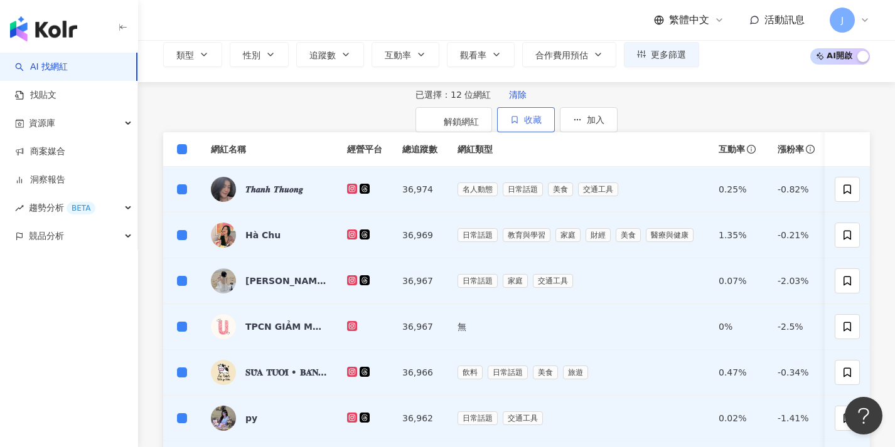
click at [542, 115] on span "收藏" at bounding box center [533, 120] width 18 height 10
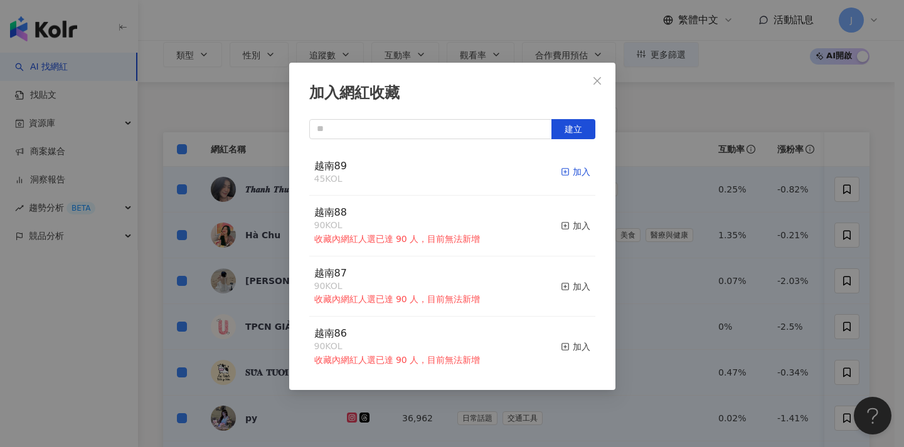
click at [563, 171] on div "加入" at bounding box center [575, 172] width 29 height 14
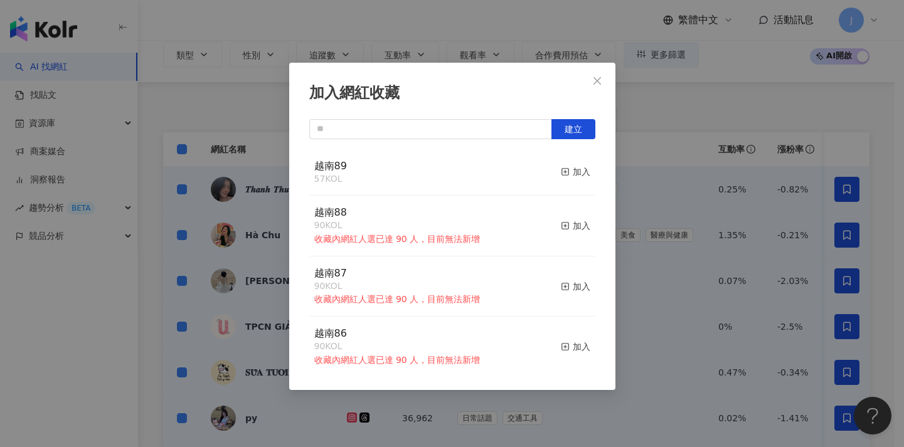
click at [181, 193] on div "加入網紅收藏 建立 越南89 57 KOL 加入 越南88 90 KOL 收藏內網紅人選已達 90 人，目前無法新增 加入 越南87 90 KOL 收藏內網紅…" at bounding box center [452, 223] width 904 height 447
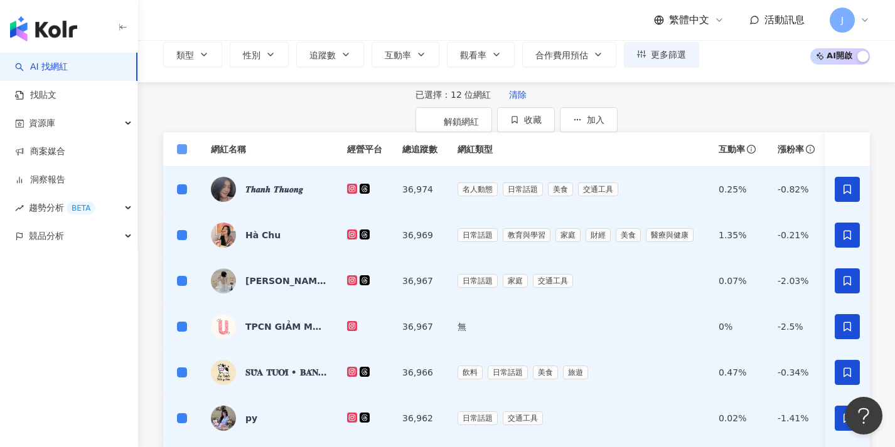
click at [184, 154] on span at bounding box center [182, 149] width 10 height 10
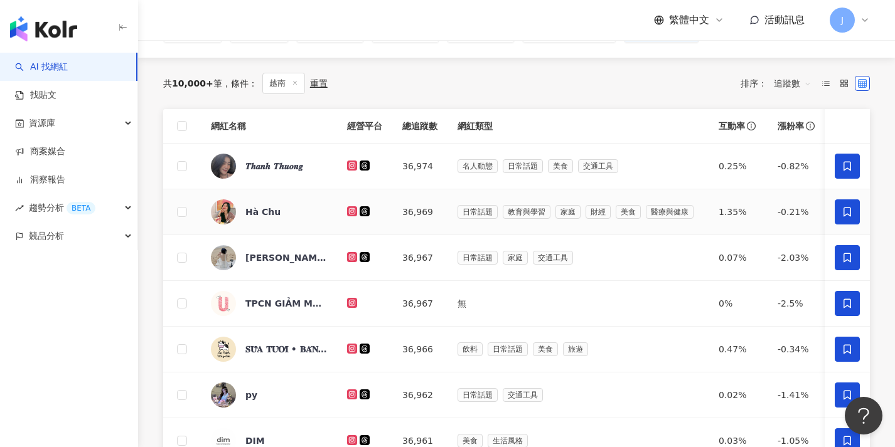
scroll to position [451, 0]
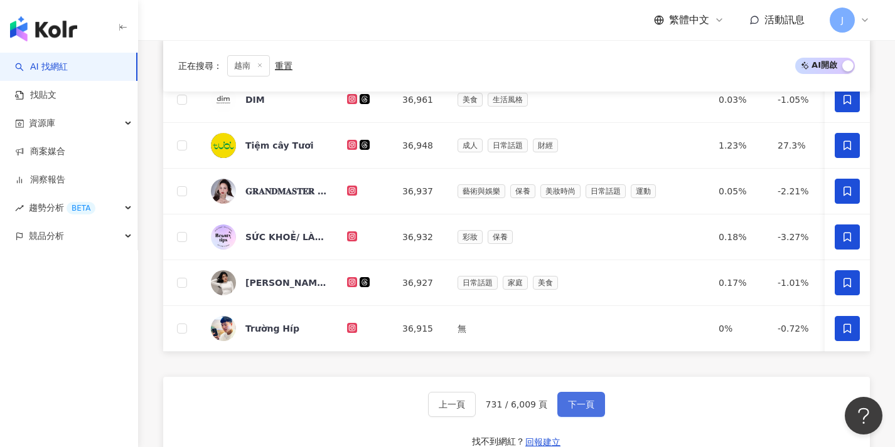
click at [585, 410] on span "下一頁" at bounding box center [581, 405] width 26 height 10
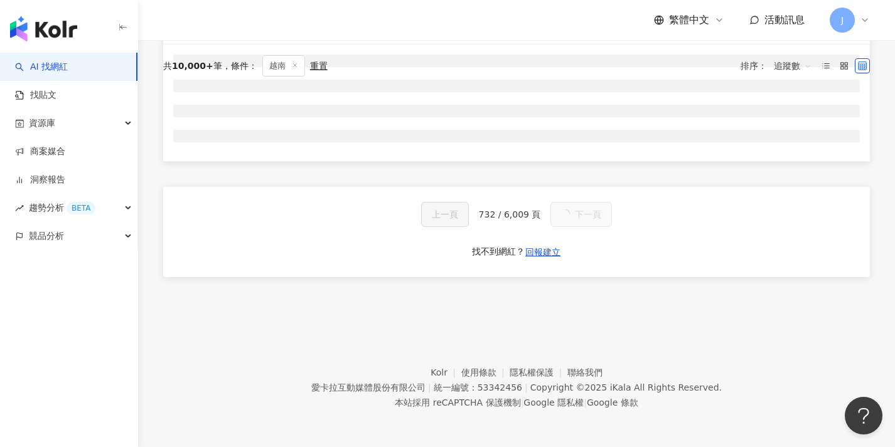
scroll to position [0, 0]
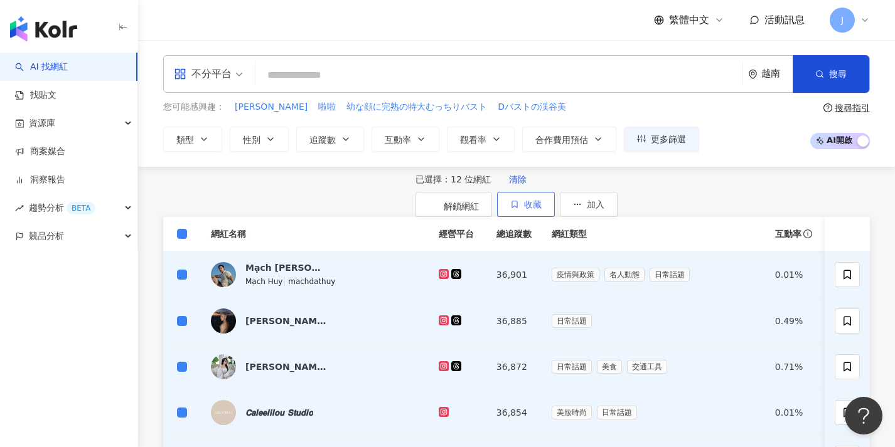
click at [555, 208] on button "收藏" at bounding box center [526, 204] width 58 height 25
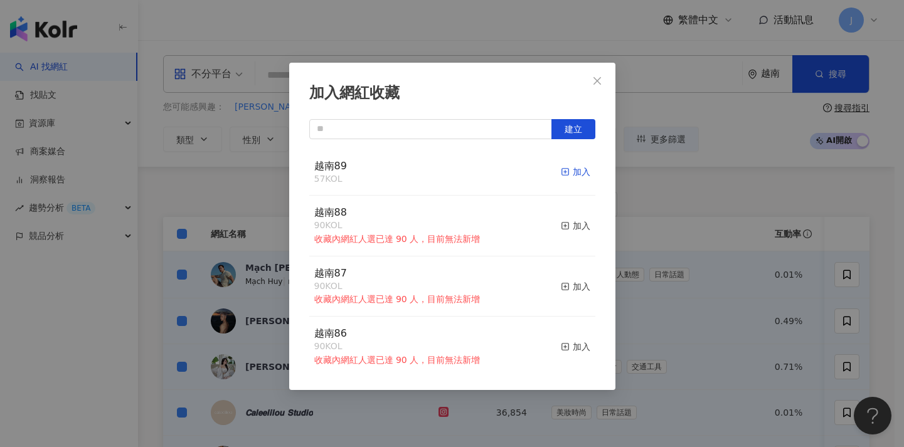
click at [568, 171] on div "加入" at bounding box center [575, 172] width 29 height 14
click at [230, 248] on div "加入網紅收藏 建立 越南89 69 KOL 加入 越南88 90 KOL 收藏內網紅人選已達 90 人，目前無法新增 加入 越南87 90 KOL 收藏內網紅…" at bounding box center [452, 223] width 904 height 447
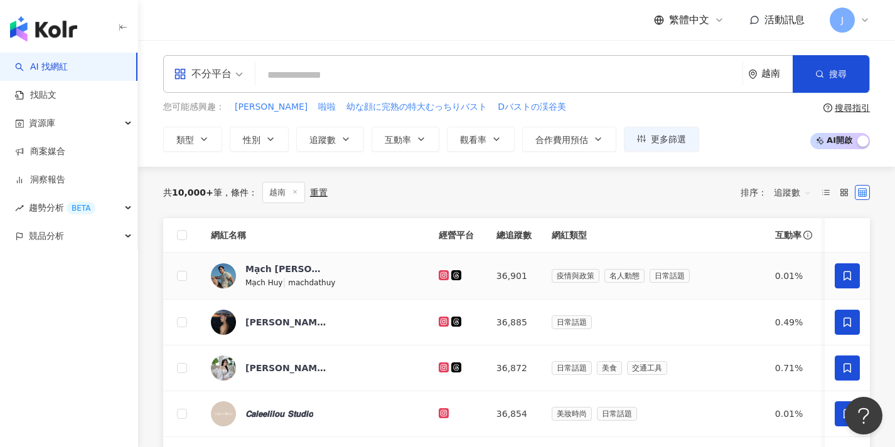
scroll to position [450, 0]
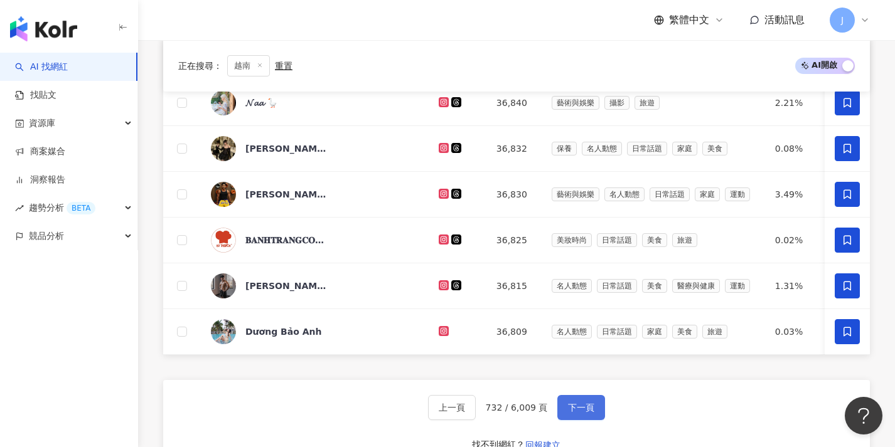
click at [582, 413] on span "下一頁" at bounding box center [581, 408] width 26 height 10
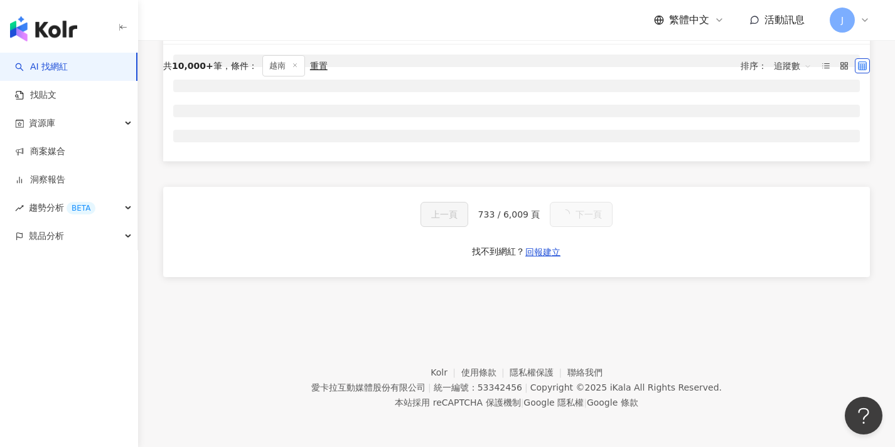
scroll to position [-21, 0]
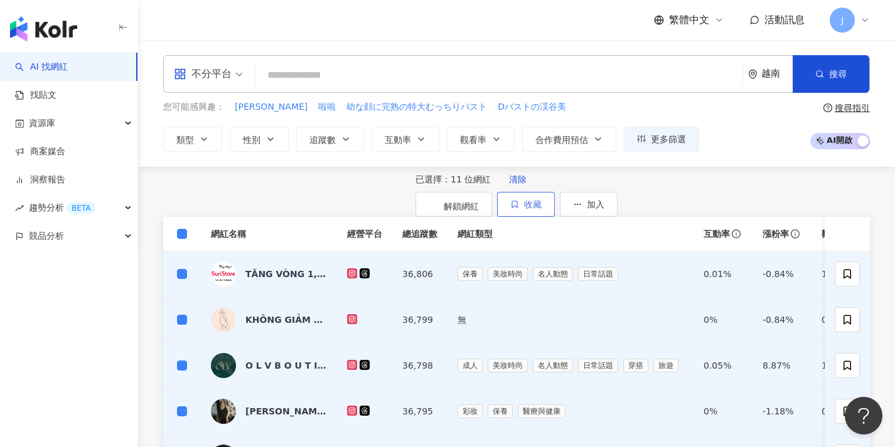
click at [555, 217] on button "收藏" at bounding box center [526, 204] width 58 height 25
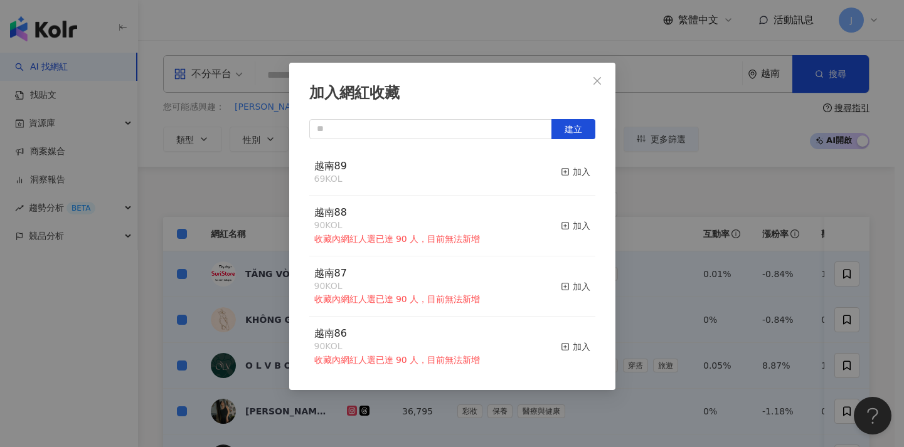
click at [560, 196] on div "越南88 90 KOL 收藏內網紅人選已達 90 人，目前無法新增 加入" at bounding box center [452, 226] width 286 height 61
click at [391, 209] on div "越南88 90 KOL 收藏內網紅人選已達 90 人，目前無法新增" at bounding box center [397, 226] width 166 height 40
click at [570, 192] on div "越南89 69 KOL 加入" at bounding box center [452, 172] width 286 height 47
click at [788, 216] on div "加入網紅收藏 建立 越南89 69 KOL 加入 越南88 90 KOL 收藏內網紅人選已達 90 人，目前無法新增 加入 越南87 90 KOL 收藏內網紅…" at bounding box center [452, 223] width 904 height 447
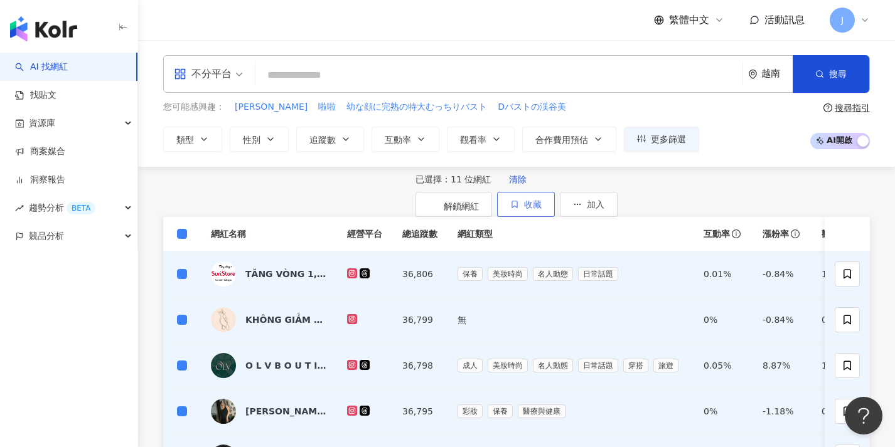
click at [555, 216] on button "收藏" at bounding box center [526, 204] width 58 height 25
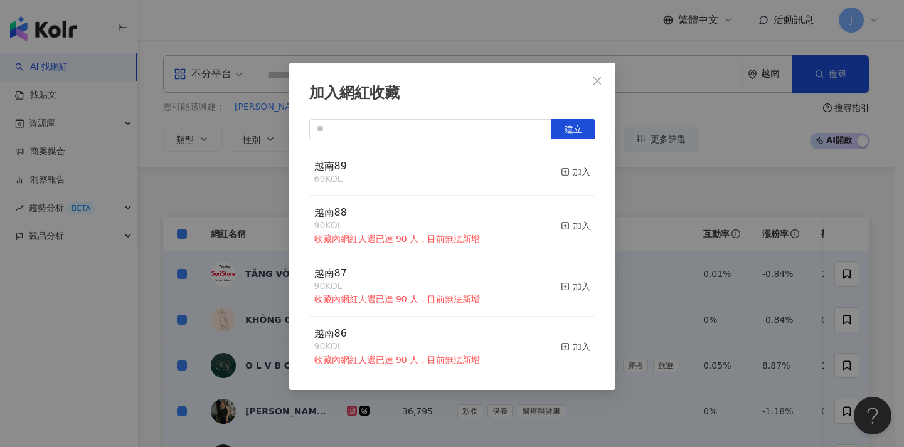
click at [576, 193] on div "越南89 69 KOL 加入" at bounding box center [452, 172] width 286 height 47
click at [744, 211] on div "加入網紅收藏 建立 越南89 69 KOL 加入 越南88 90 KOL 收藏內網紅人選已達 90 人，目前無法新增 加入 越南87 90 KOL 收藏內網紅…" at bounding box center [452, 223] width 904 height 447
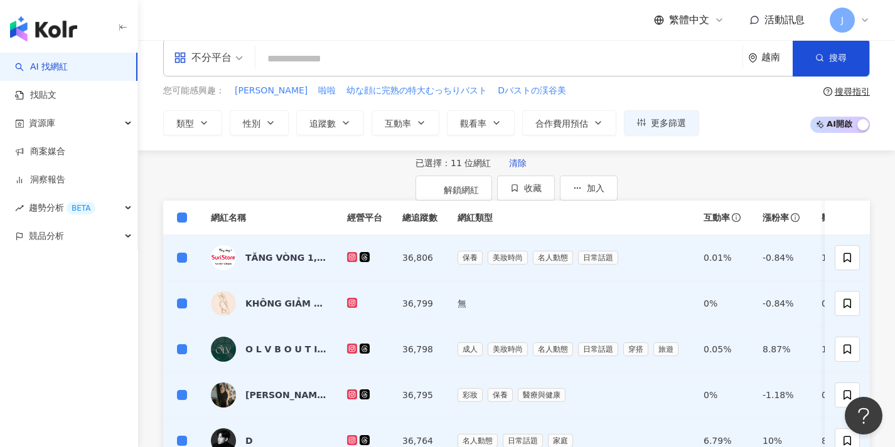
scroll to position [12, 0]
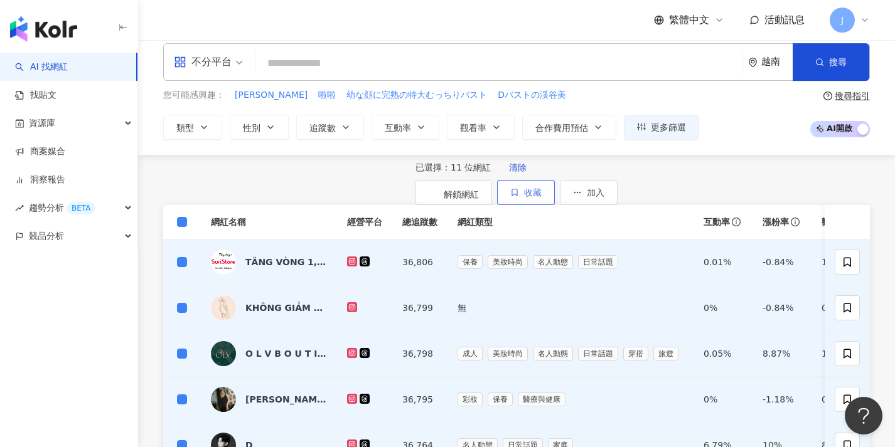
click at [542, 189] on span "收藏" at bounding box center [533, 193] width 18 height 10
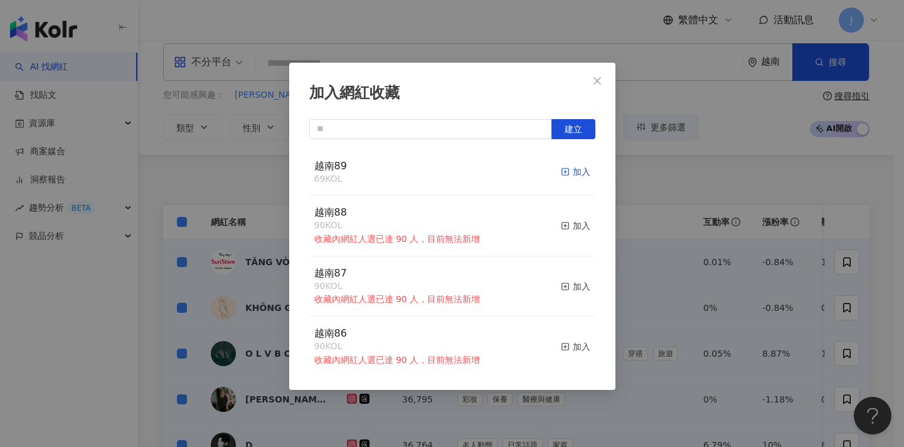
click at [561, 168] on icon "button" at bounding box center [565, 172] width 9 height 9
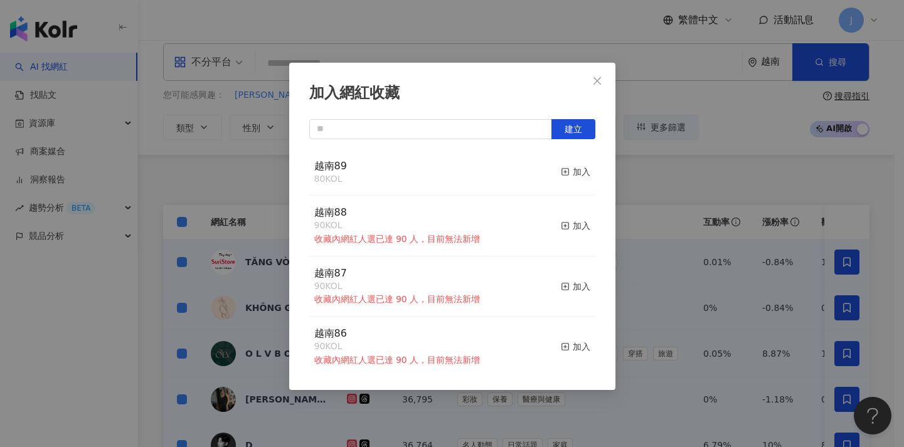
click at [645, 228] on div "加入網紅收藏 建立 越南89 80 KOL 加入 越南88 90 KOL 收藏內網紅人選已達 90 人，目前無法新增 加入 越南87 90 KOL 收藏內網紅…" at bounding box center [452, 223] width 904 height 447
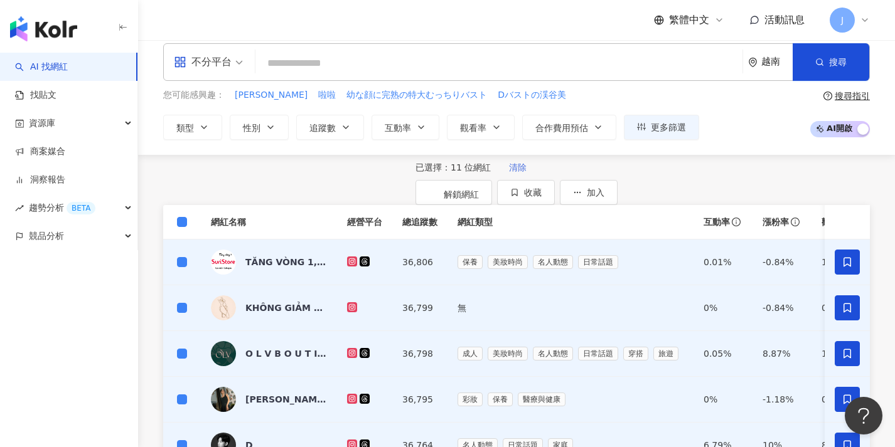
click at [509, 173] on span "清除" at bounding box center [518, 168] width 18 height 10
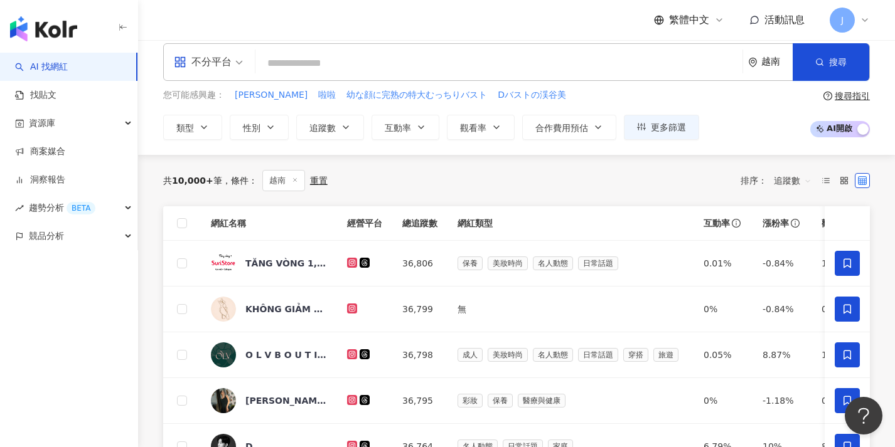
scroll to position [507, 0]
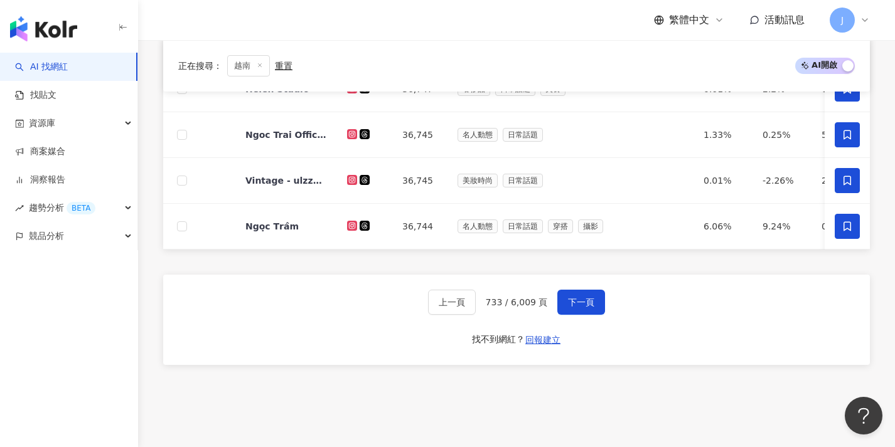
click at [587, 324] on div "上一頁 733 / 6,009 頁 下一頁 找不到網紅？ 回報建立" at bounding box center [516, 320] width 707 height 90
click at [570, 304] on button "下一頁" at bounding box center [581, 302] width 48 height 25
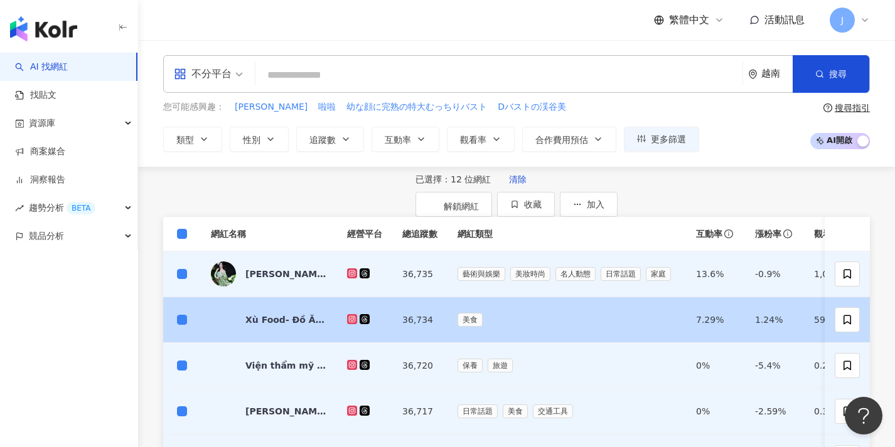
scroll to position [-28, 0]
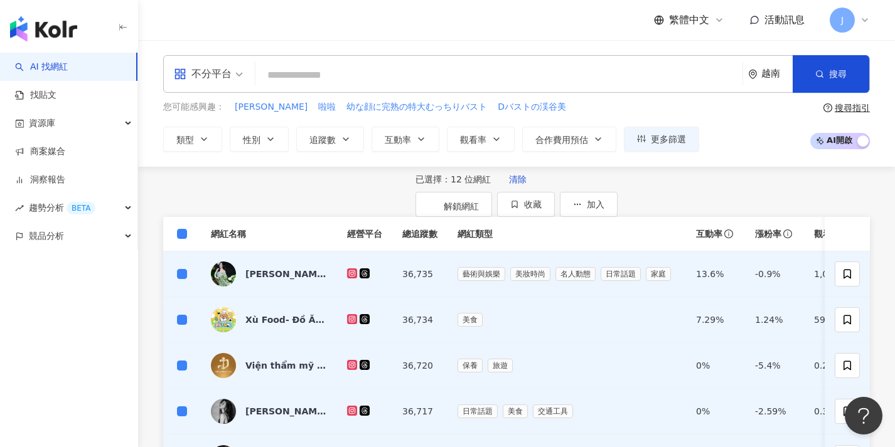
click at [881, 167] on div "不分平台 越南 搜尋 您可能感興趣： 蘇莉 啦啦 幼な顔に完熟の特大むっちりバスト Dバストの渓谷美 類型 性別 追蹤數 互動率 觀看率 合作費用預估 更多篩…" at bounding box center [516, 103] width 757 height 127
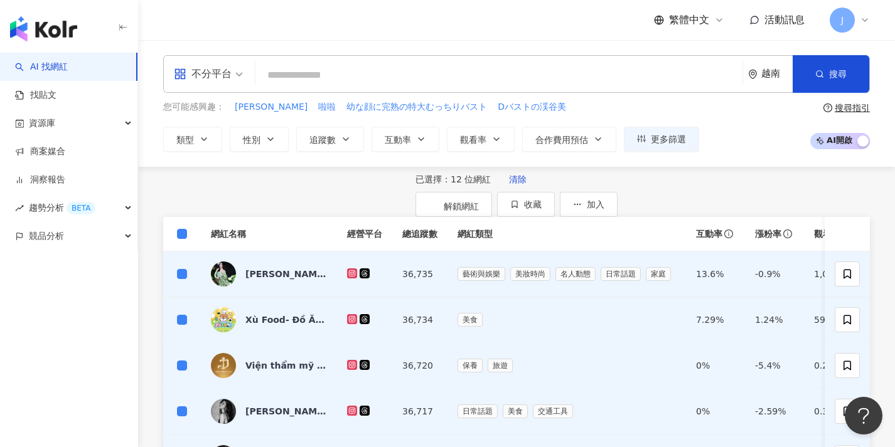
scroll to position [-20, 0]
drag, startPoint x: 754, startPoint y: 221, endPoint x: 775, endPoint y: 207, distance: 25.4
click at [617, 207] on div "已選擇：12 位網紅 清除 解鎖網紅 收藏 加入" at bounding box center [516, 192] width 202 height 50
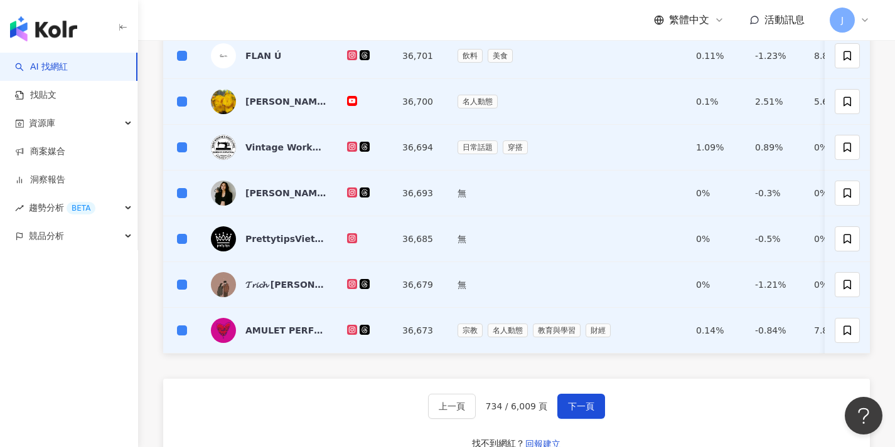
scroll to position [502, 0]
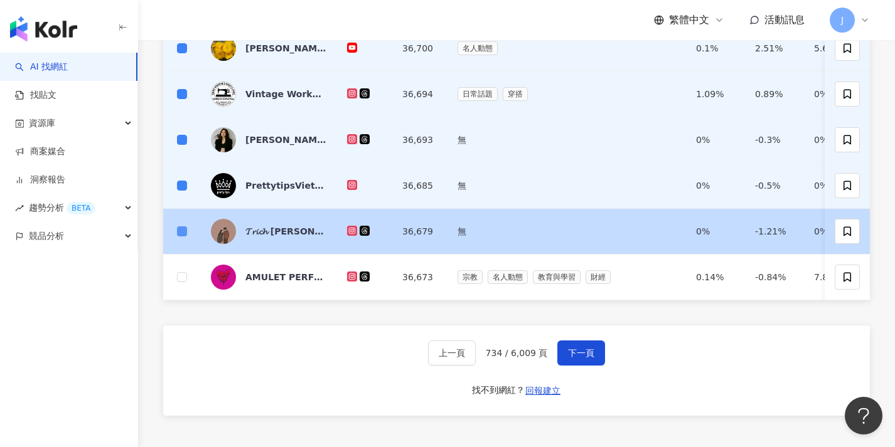
click at [185, 237] on span at bounding box center [182, 232] width 10 height 10
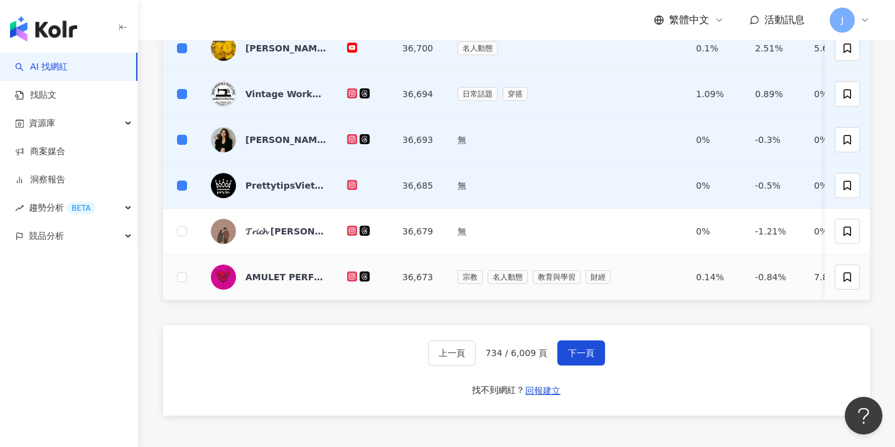
scroll to position [75, 0]
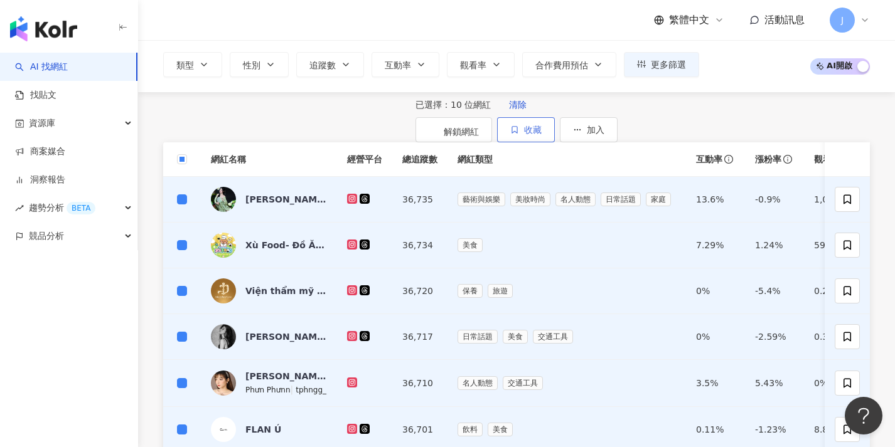
click at [542, 125] on span "收藏" at bounding box center [533, 130] width 18 height 10
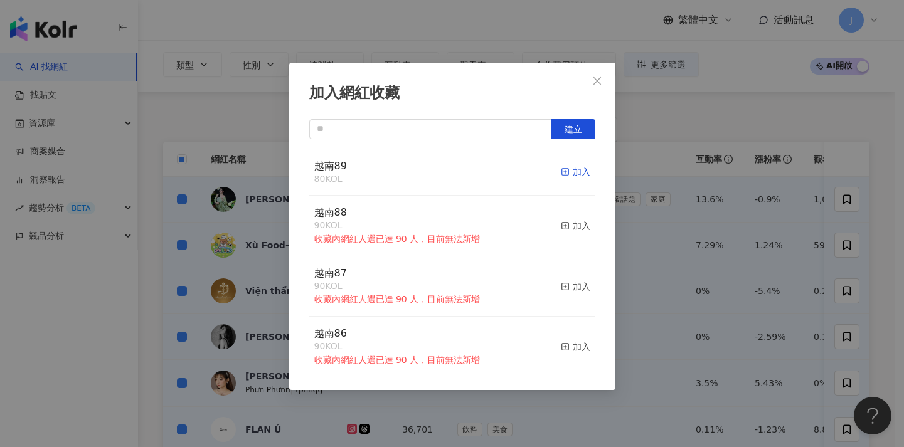
click at [570, 170] on div "加入" at bounding box center [575, 172] width 29 height 14
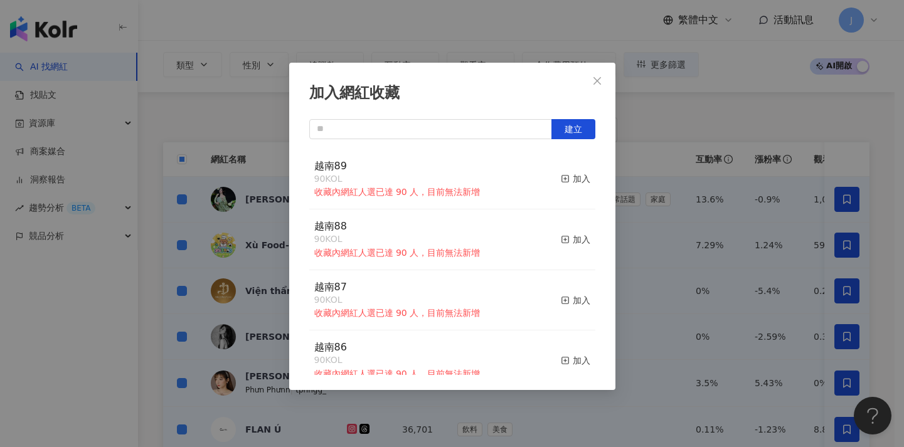
click at [665, 215] on div "加入網紅收藏 建立 越南89 90 KOL 收藏內網紅人選已達 90 人，目前無法新增 加入 越南88 90 KOL 收藏內網紅人選已達 90 人，目前無法新…" at bounding box center [452, 223] width 904 height 447
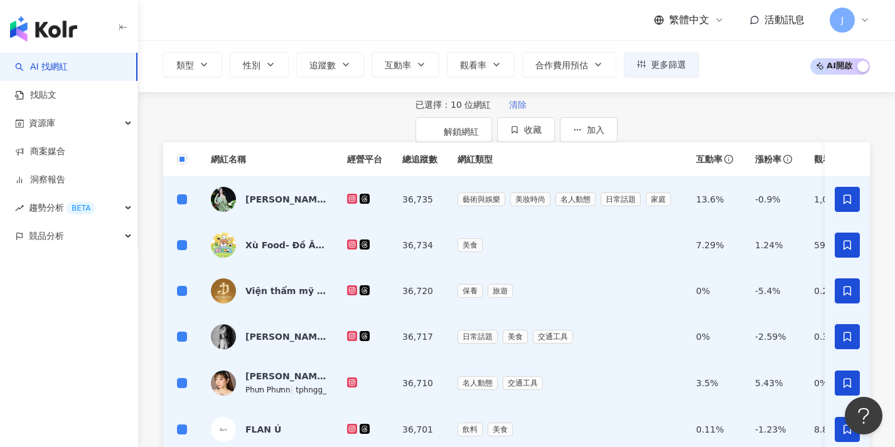
click at [509, 110] on span "清除" at bounding box center [518, 105] width 18 height 10
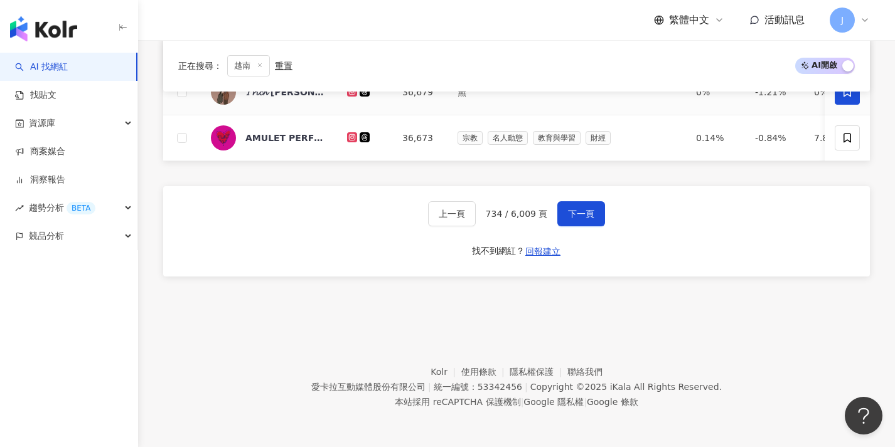
scroll to position [634, 0]
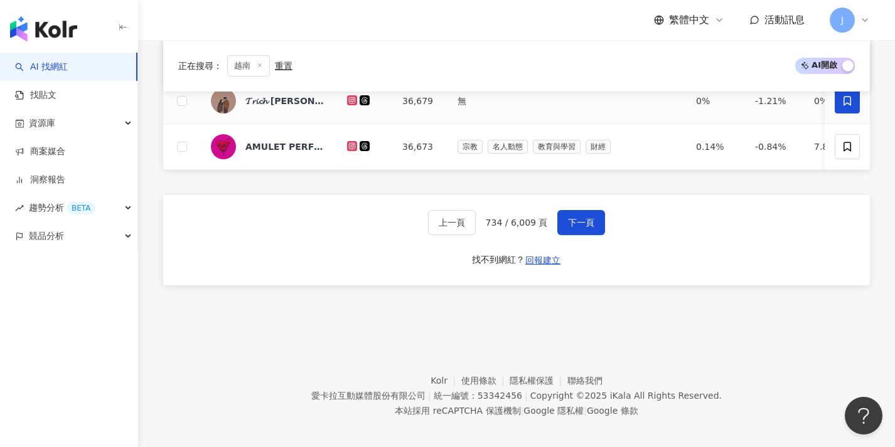
click at [850, 107] on span at bounding box center [847, 100] width 25 height 25
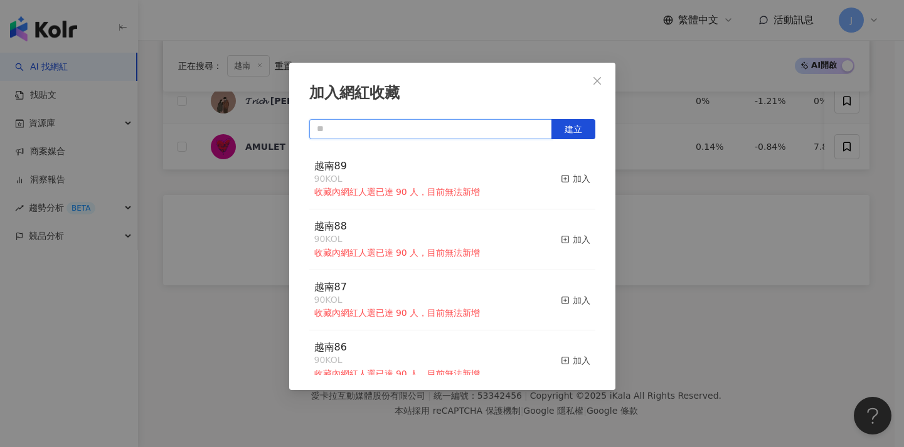
click at [375, 129] on input "text" at bounding box center [430, 129] width 243 height 20
paste input "****"
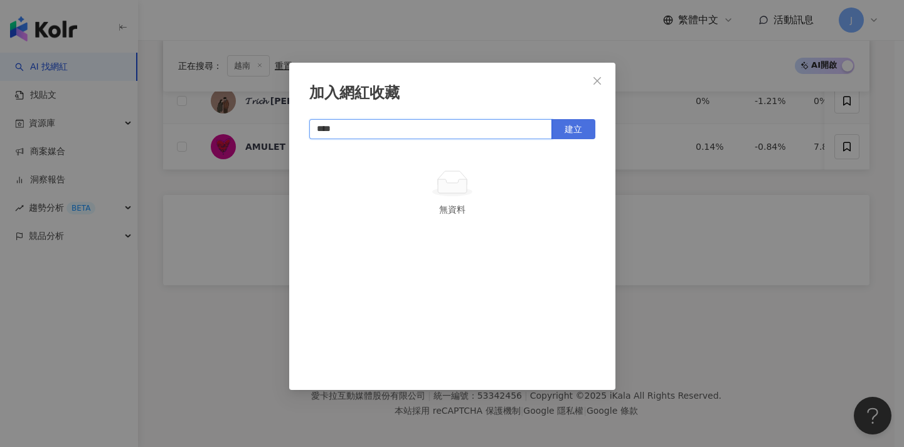
click at [558, 123] on button "建立" at bounding box center [574, 129] width 44 height 20
type input "****"
click at [694, 191] on div "加入網紅收藏 **** 建立 越南90 1 KOL 已加入" at bounding box center [452, 223] width 904 height 447
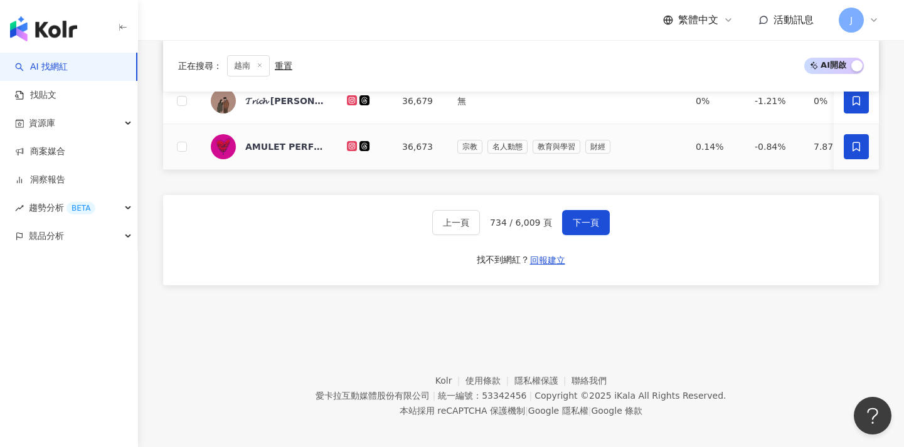
click at [851, 146] on icon at bounding box center [856, 146] width 11 height 11
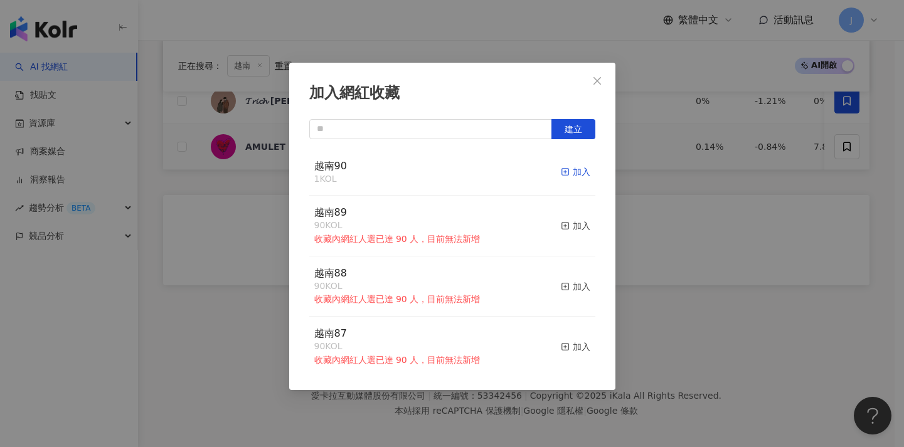
click at [567, 174] on div "加入" at bounding box center [575, 172] width 29 height 14
click at [690, 255] on div "加入網紅收藏 建立 越南90 2 KOL 已加入 越南89 90 KOL 收藏內網紅人選已達 90 人，目前無法新增 加入 越南88 90 KOL 收藏內網紅…" at bounding box center [452, 223] width 904 height 447
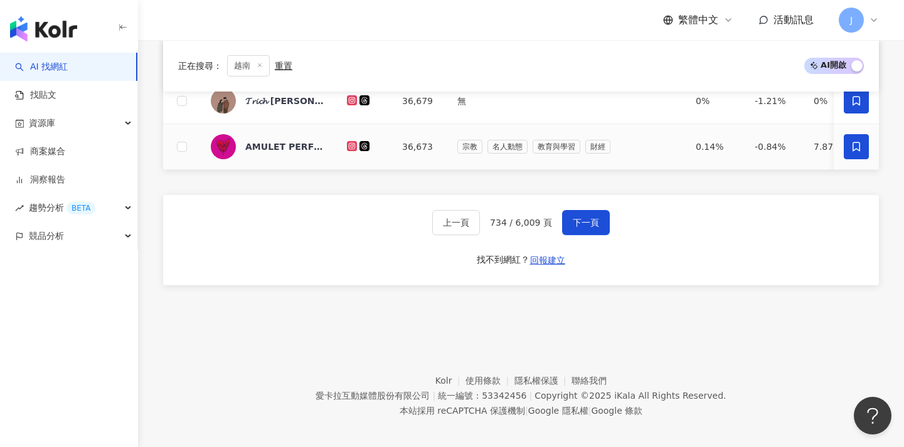
click at [579, 226] on span "下一頁" at bounding box center [586, 223] width 26 height 10
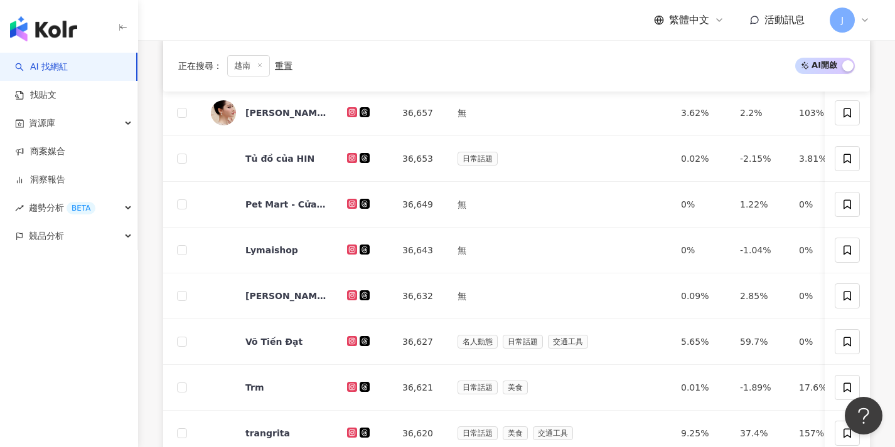
scroll to position [-30, 0]
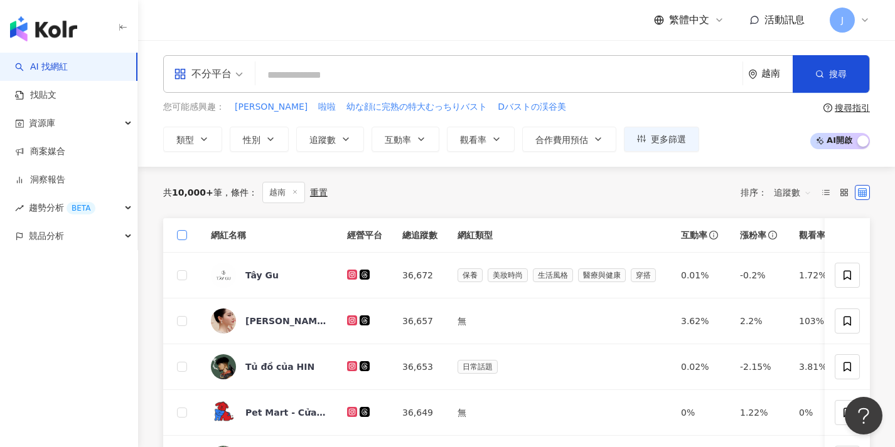
click at [184, 242] on label at bounding box center [182, 235] width 10 height 14
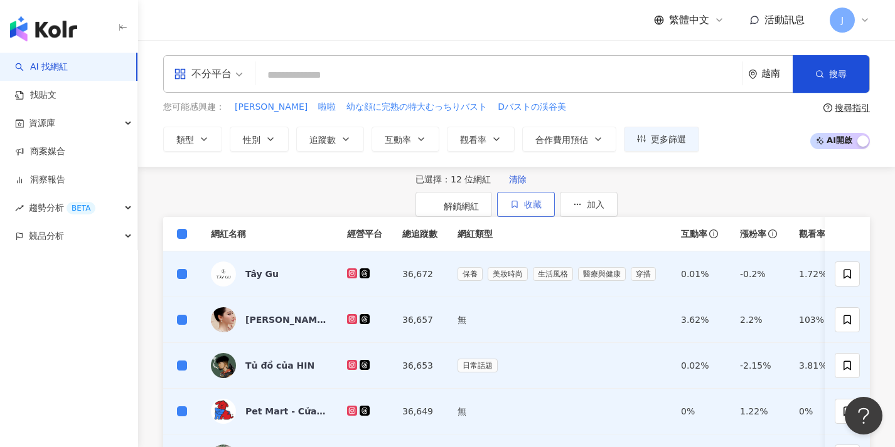
click at [555, 217] on button "收藏" at bounding box center [526, 204] width 58 height 25
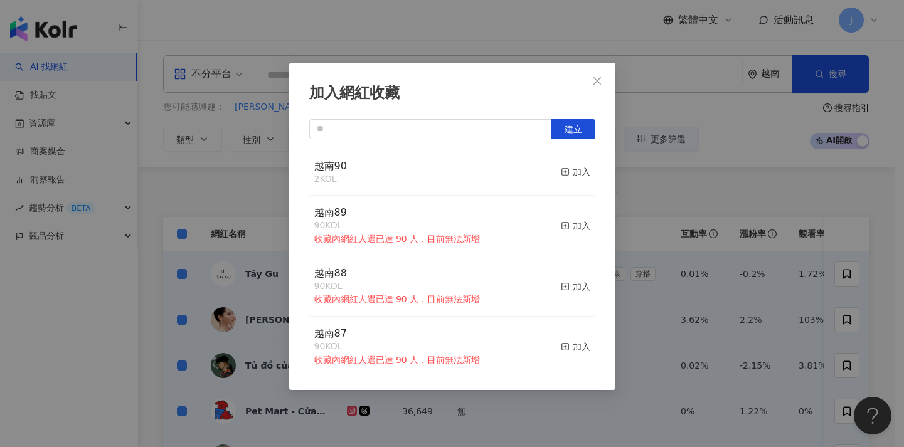
click at [570, 203] on div "越南89 90 KOL 收藏內網紅人選已達 90 人，目前無法新增 加入" at bounding box center [452, 226] width 286 height 61
click at [675, 269] on div "加入網紅收藏 建立 越南90 2 KOL 加入 越南89 90 KOL 收藏內網紅人選已達 90 人，目前無法新增 加入 越南88 90 KOL 收藏內網紅人…" at bounding box center [452, 223] width 904 height 447
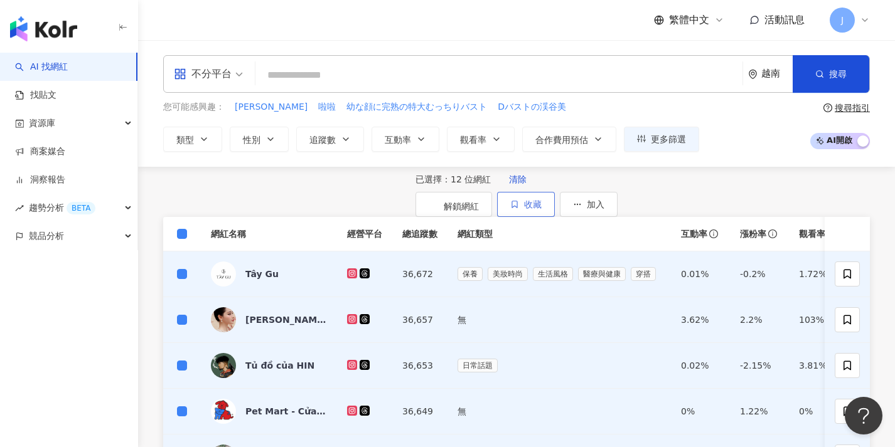
click at [542, 210] on span "收藏" at bounding box center [533, 205] width 18 height 10
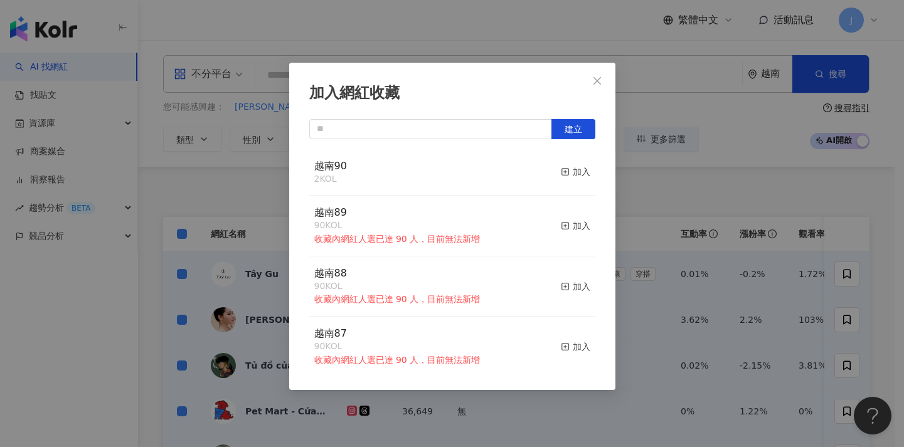
click at [564, 202] on div "越南89 90 KOL 收藏內網紅人選已達 90 人，目前無法新增 加入" at bounding box center [452, 226] width 286 height 61
click at [568, 201] on div "越南89 90 KOL 收藏內網紅人選已達 90 人，目前無法新增 加入" at bounding box center [452, 226] width 286 height 61
click at [569, 200] on div "越南89 90 KOL 收藏內網紅人選已達 90 人，目前無法新增 加入" at bounding box center [452, 226] width 286 height 61
click at [599, 111] on div "加入網紅收藏 建立 越南90 2 KOL 加入 越南89 90 KOL 收藏內網紅人選已達 90 人，目前無法新增 加入 越南88 90 KOL 收藏內網紅人…" at bounding box center [452, 227] width 326 height 328
click at [675, 110] on div "加入網紅收藏 建立 越南90 2 KOL 加入 越南89 90 KOL 收藏內網紅人選已達 90 人，目前無法新增 加入 越南88 90 KOL 收藏內網紅人…" at bounding box center [452, 223] width 904 height 447
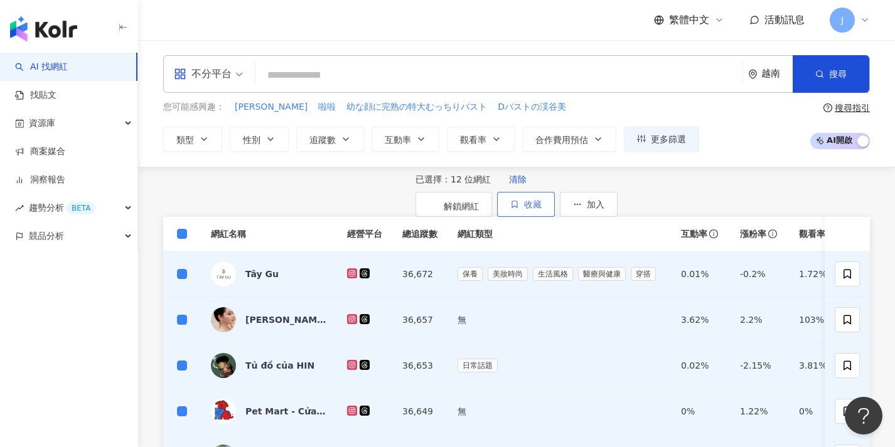
click at [555, 217] on button "收藏" at bounding box center [526, 204] width 58 height 25
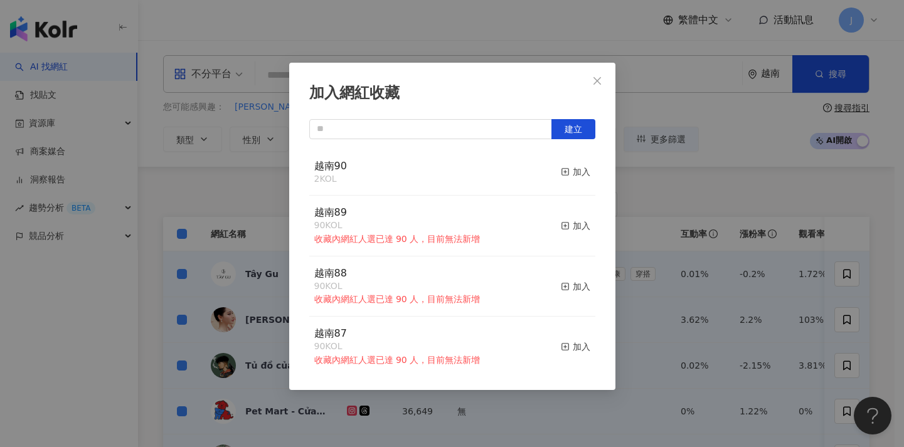
click at [572, 203] on div "越南89 90 KOL 收藏內網紅人選已達 90 人，目前無法新增 加入" at bounding box center [452, 226] width 286 height 61
click at [656, 328] on div "加入網紅收藏 建立 越南90 2 KOL 加入 越南89 90 KOL 收藏內網紅人選已達 90 人，目前無法新增 加入 越南88 90 KOL 收藏內網紅人…" at bounding box center [452, 223] width 904 height 447
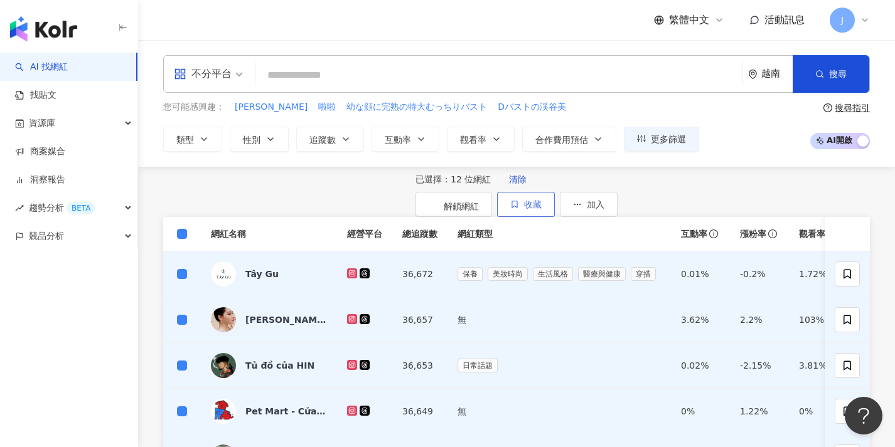
click at [542, 210] on span "收藏" at bounding box center [533, 205] width 18 height 10
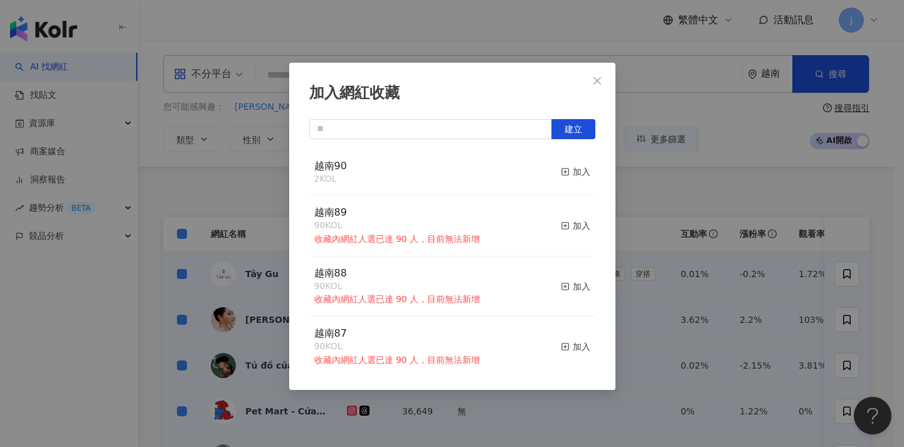
click at [561, 204] on div "越南89 90 KOL 收藏內網紅人選已達 90 人，目前無法新增 加入" at bounding box center [452, 226] width 286 height 61
click at [682, 262] on div "加入網紅收藏 建立 越南90 2 KOL 加入 越南89 90 KOL 收藏內網紅人選已達 90 人，目前無法新增 加入 越南88 90 KOL 收藏內網紅人…" at bounding box center [452, 223] width 904 height 447
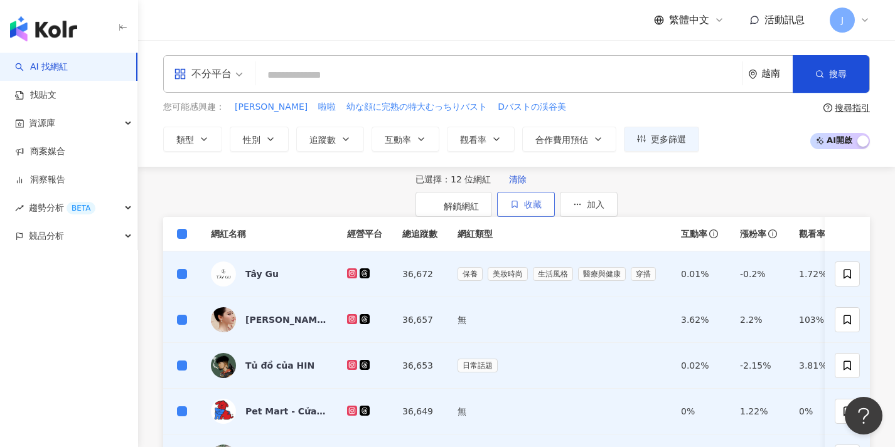
click at [542, 210] on span "收藏" at bounding box center [533, 205] width 18 height 10
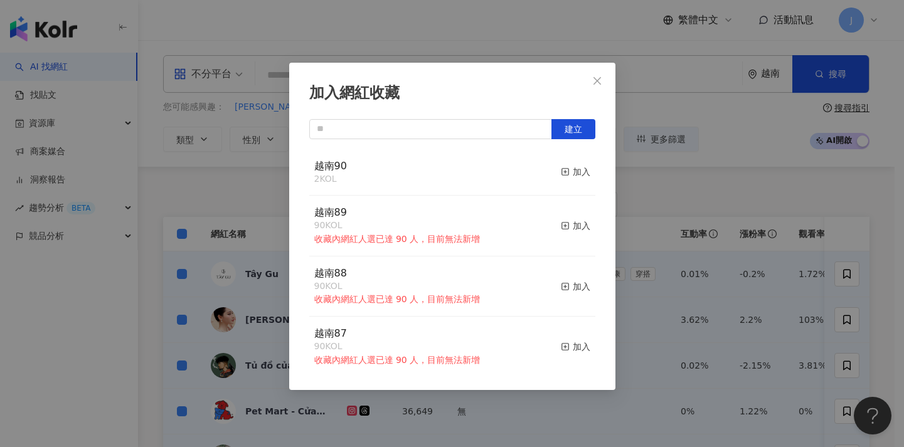
click at [568, 202] on div "越南89 90 KOL 收藏內網紅人選已達 90 人，目前無法新增 加入" at bounding box center [452, 226] width 286 height 61
click at [659, 343] on div "加入網紅收藏 建立 越南90 2 KOL 加入 越南89 90 KOL 收藏內網紅人選已達 90 人，目前無法新增 加入 越南88 90 KOL 收藏內網紅人…" at bounding box center [452, 223] width 904 height 447
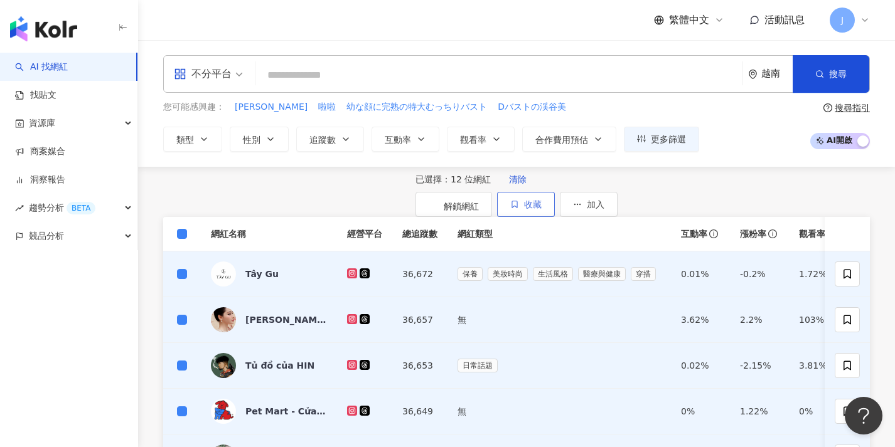
click at [542, 210] on span "收藏" at bounding box center [533, 205] width 18 height 10
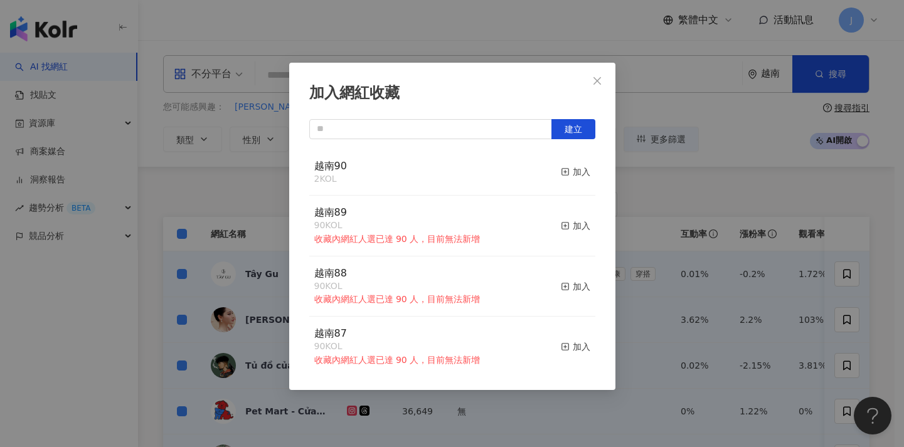
click at [571, 201] on div "越南89 90 KOL 收藏內網紅人選已達 90 人，目前無法新增 加入" at bounding box center [452, 226] width 286 height 61
click at [569, 174] on div "加入" at bounding box center [575, 172] width 29 height 14
click at [663, 316] on div "加入網紅收藏 建立 越南90 14 KOL 加入 越南89 90 KOL 收藏內網紅人選已達 90 人，目前無法新增 加入 越南88 90 KOL 收藏內網紅…" at bounding box center [452, 223] width 904 height 447
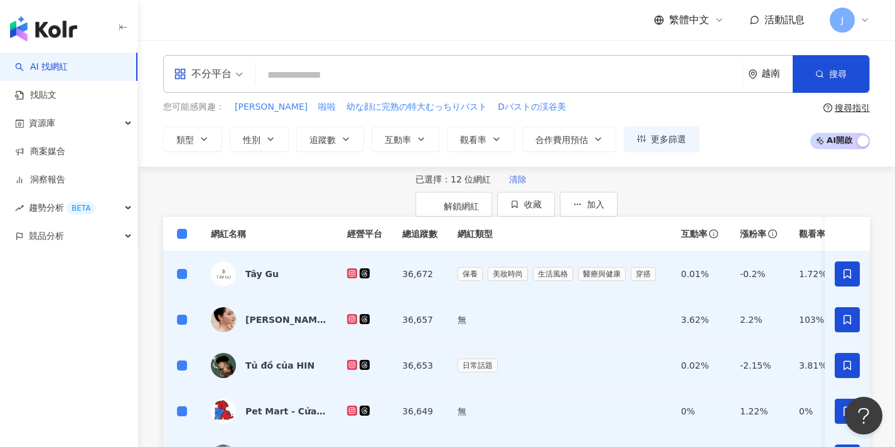
click at [496, 192] on button "清除" at bounding box center [518, 179] width 44 height 25
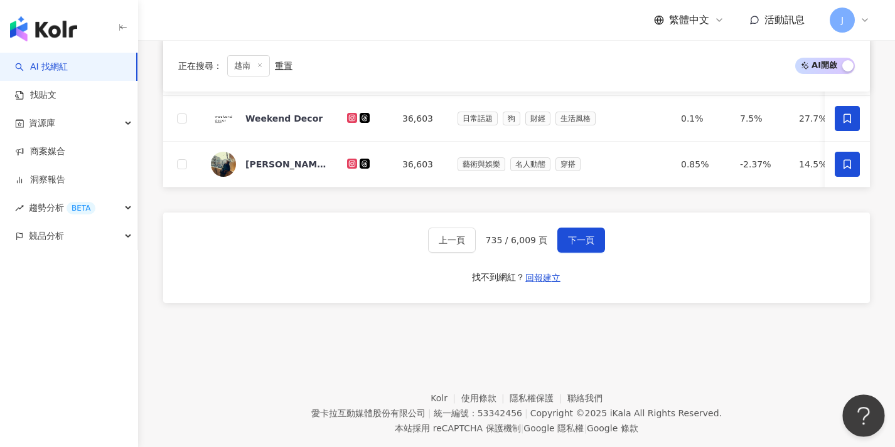
scroll to position [617, 0]
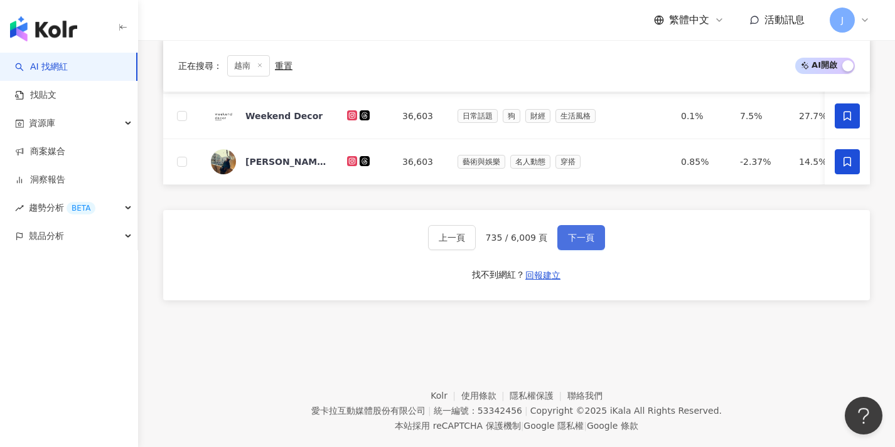
click at [586, 250] on button "下一頁" at bounding box center [581, 237] width 48 height 25
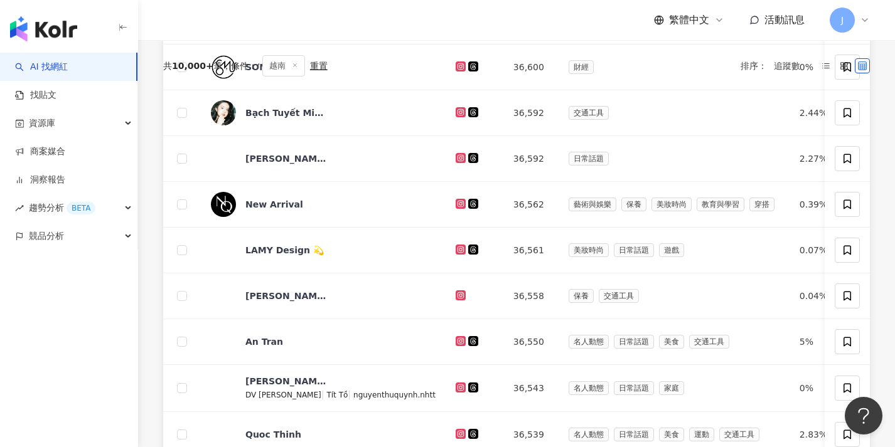
scroll to position [-28, 0]
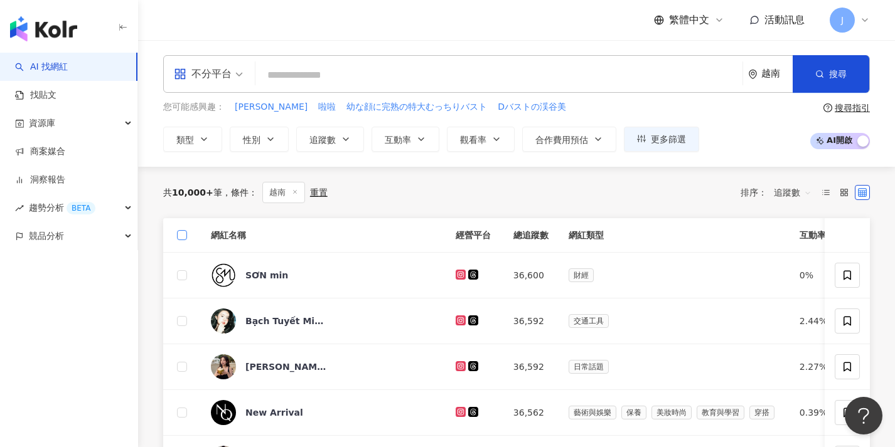
click at [184, 240] on span at bounding box center [182, 235] width 10 height 10
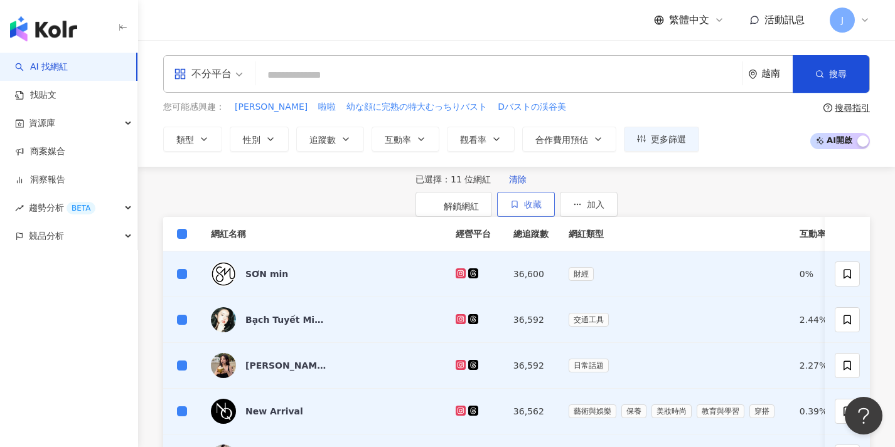
click at [555, 217] on button "收藏" at bounding box center [526, 204] width 58 height 25
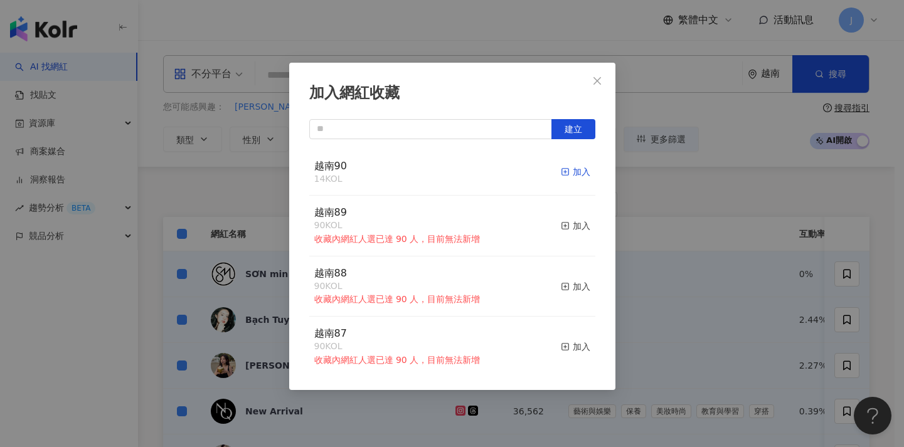
click at [565, 176] on div "加入" at bounding box center [575, 172] width 29 height 14
click at [712, 267] on div "加入網紅收藏 建立 越南90 25 KOL 加入 越南89 90 KOL 收藏內網紅人選已達 90 人，目前無法新增 加入 越南88 90 KOL 收藏內網紅…" at bounding box center [452, 223] width 904 height 447
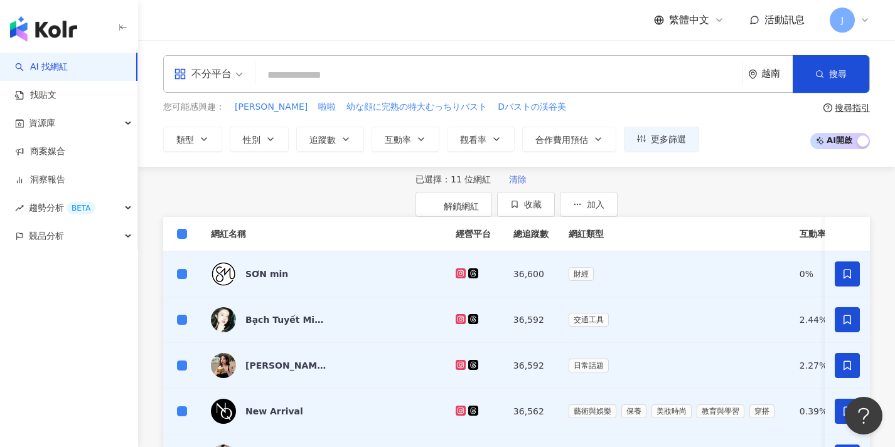
click at [509, 184] on span "清除" at bounding box center [518, 179] width 18 height 10
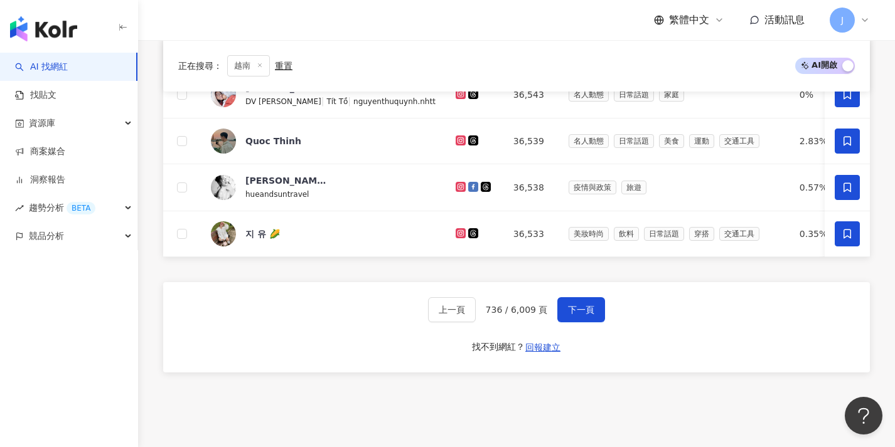
scroll to position [557, 0]
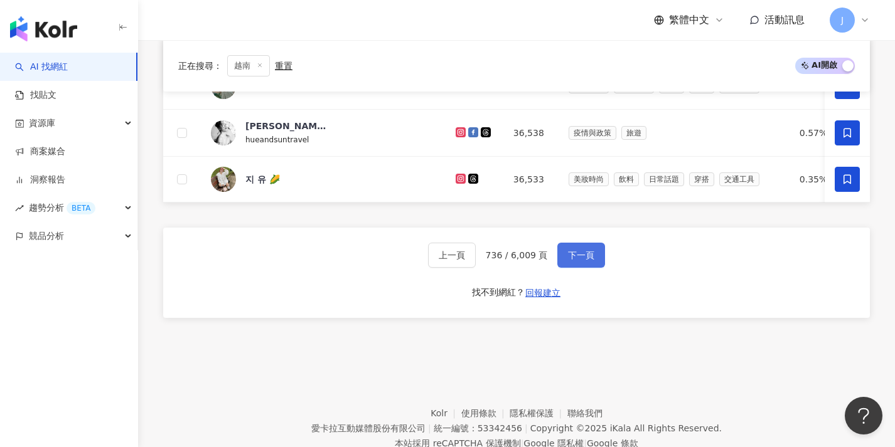
click at [557, 264] on button "下一頁" at bounding box center [581, 255] width 48 height 25
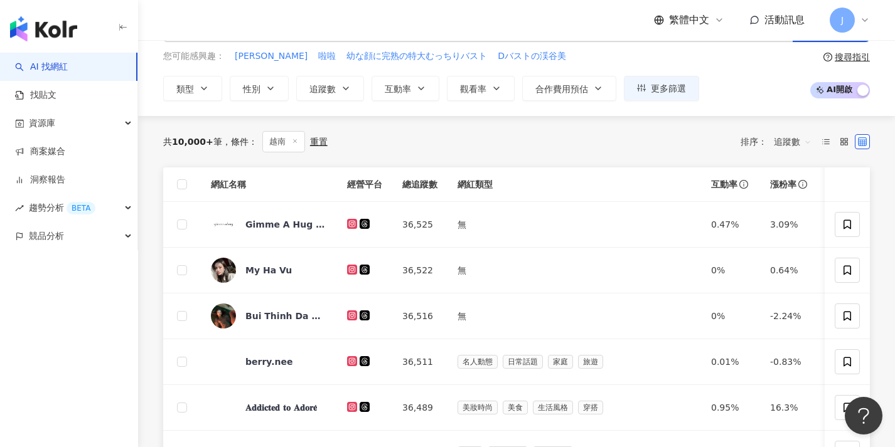
scroll to position [0, 0]
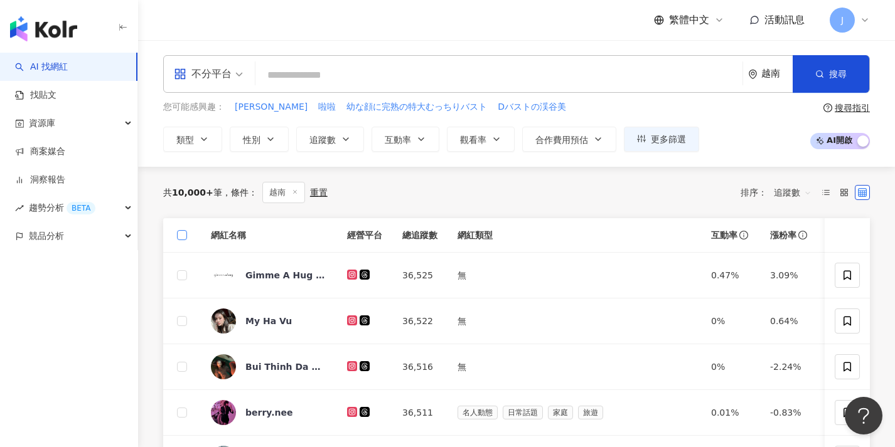
click at [184, 237] on span at bounding box center [182, 235] width 10 height 10
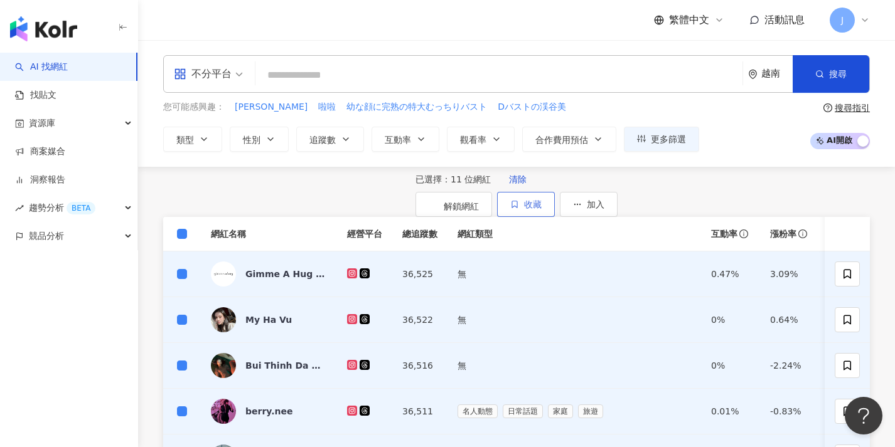
click at [517, 203] on icon "button" at bounding box center [514, 204] width 5 height 7
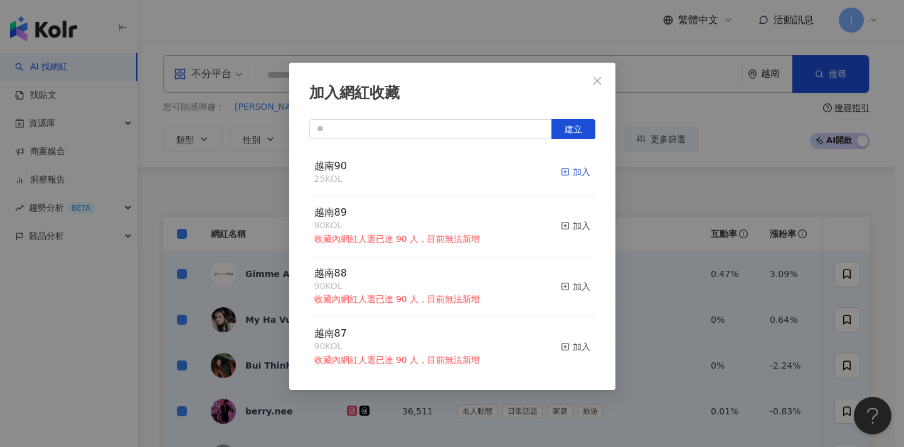
click at [568, 166] on div "加入" at bounding box center [575, 172] width 29 height 14
click at [248, 210] on div "加入網紅收藏 建立 越南90 36 KOL 加入 越南89 90 KOL 收藏內網紅人選已達 90 人，目前無法新增 加入 越南88 90 KOL 收藏內網紅…" at bounding box center [452, 223] width 904 height 447
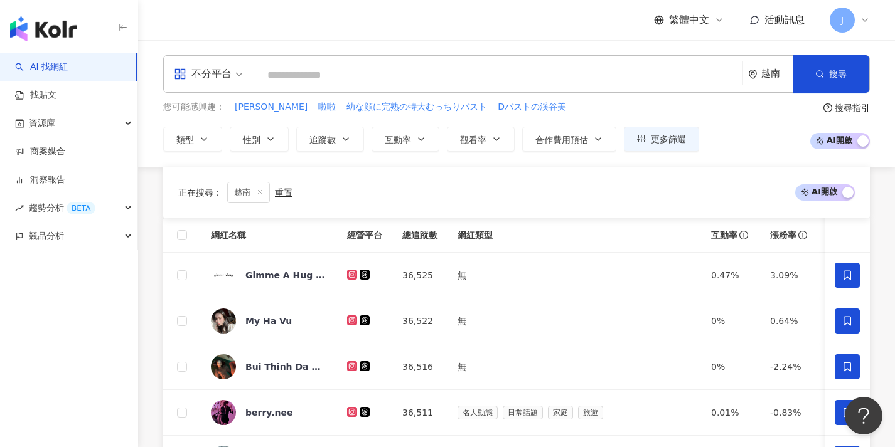
scroll to position [444, 0]
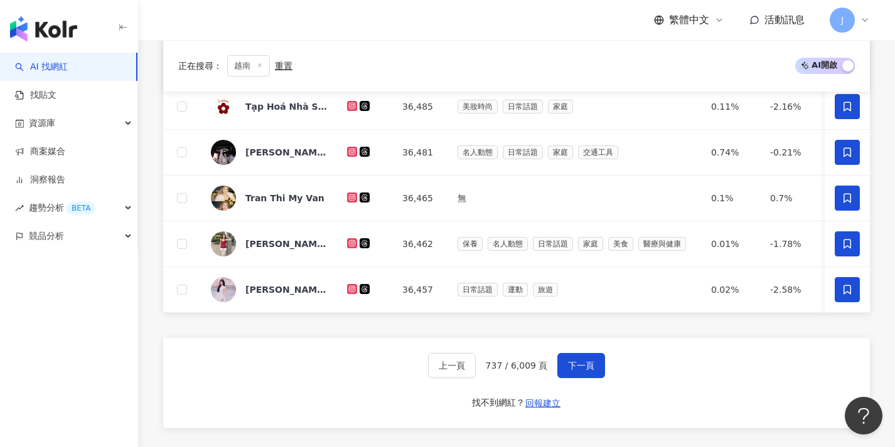
click at [580, 395] on div "上一頁 737 / 6,009 頁 下一頁 找不到網紅？ 回報建立" at bounding box center [516, 383] width 707 height 90
click at [591, 378] on button "下一頁" at bounding box center [581, 365] width 48 height 25
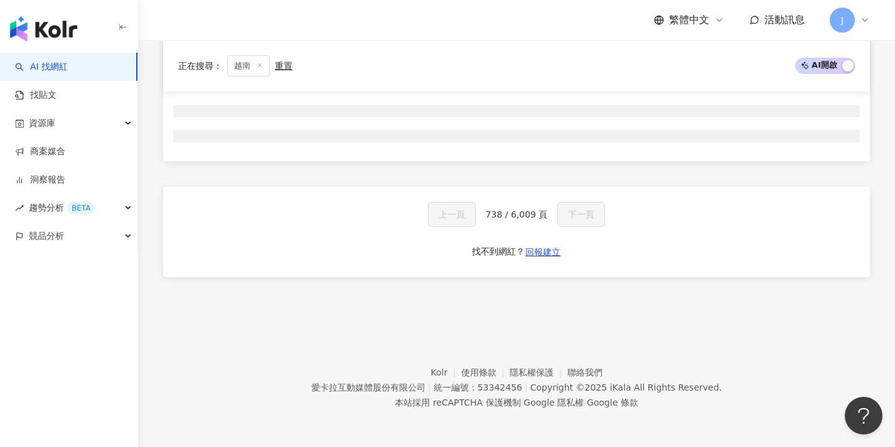
scroll to position [-38, 0]
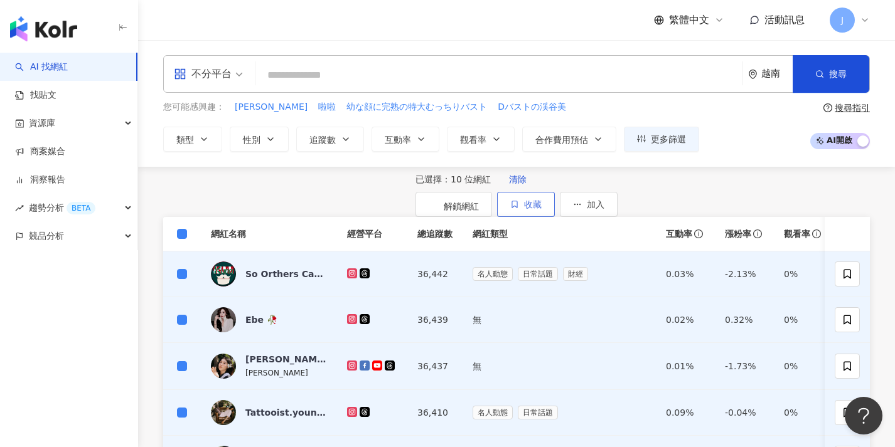
click at [555, 217] on button "收藏" at bounding box center [526, 204] width 58 height 25
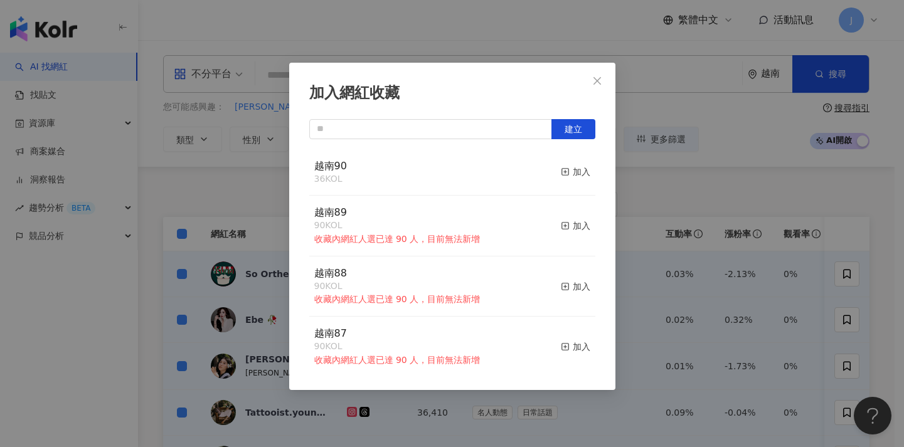
click at [561, 208] on button "加入" at bounding box center [575, 226] width 29 height 40
click at [685, 255] on div "加入網紅收藏 建立 越南90 36 KOL 加入 越南89 90 KOL 收藏內網紅人選已達 90 人，目前無法新增 加入 越南88 90 KOL 收藏內網紅…" at bounding box center [452, 223] width 904 height 447
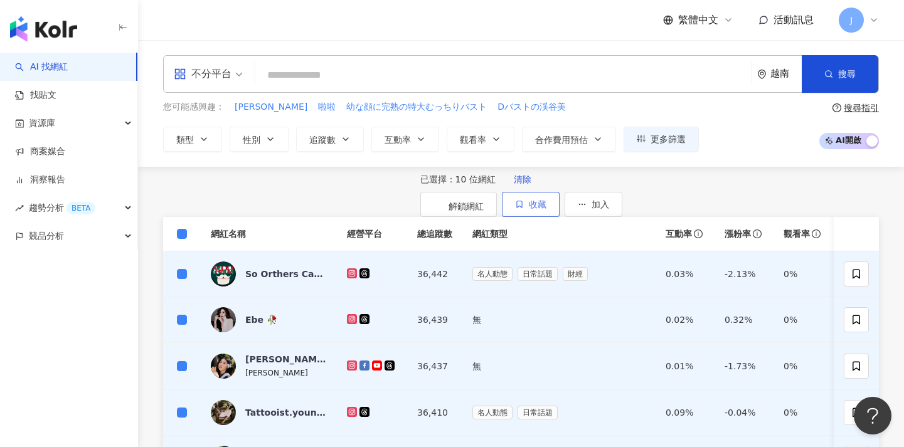
click at [560, 217] on button "收藏" at bounding box center [531, 204] width 58 height 25
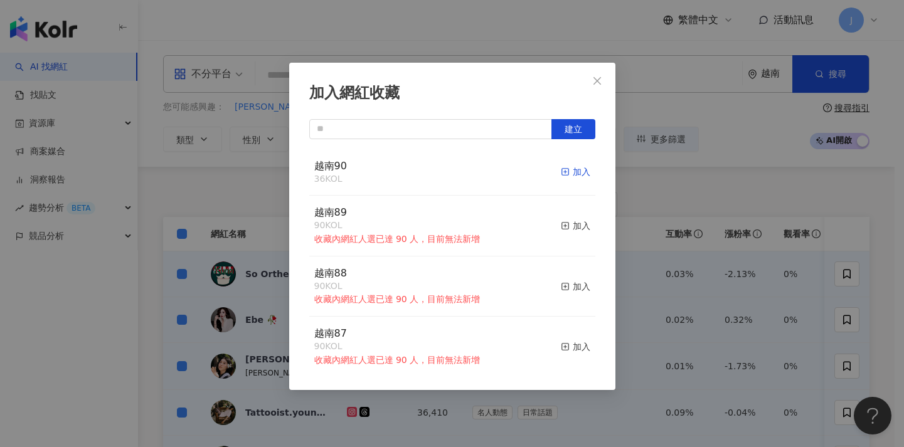
click at [572, 176] on div "加入" at bounding box center [575, 172] width 29 height 14
click at [596, 89] on button "Close" at bounding box center [597, 80] width 25 height 25
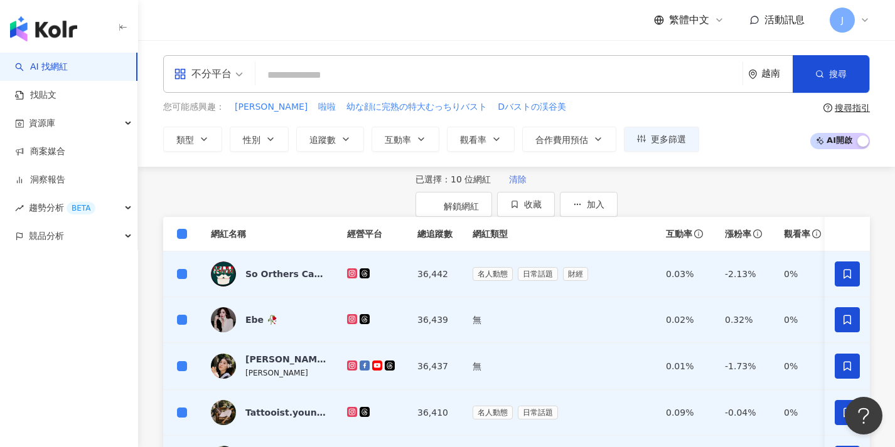
click at [509, 184] on span "清除" at bounding box center [518, 179] width 18 height 10
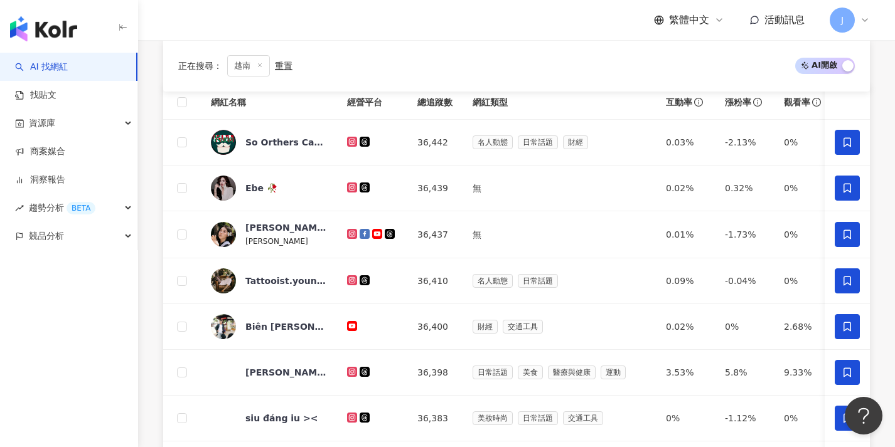
scroll to position [560, 0]
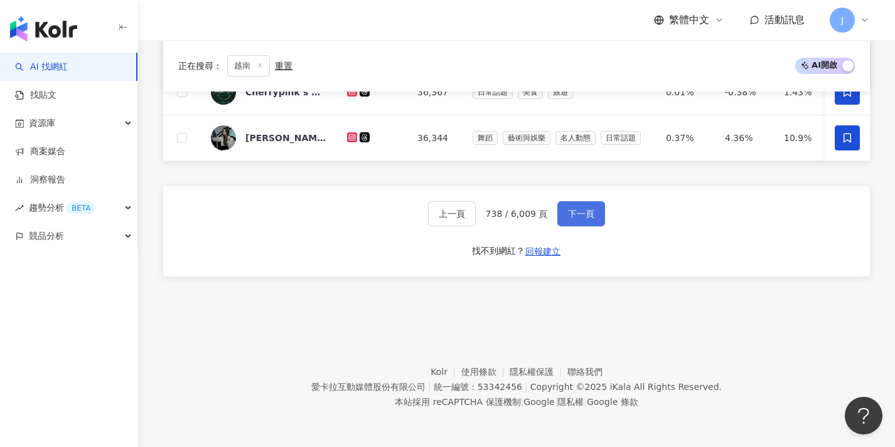
click at [590, 211] on span "下一頁" at bounding box center [581, 214] width 26 height 10
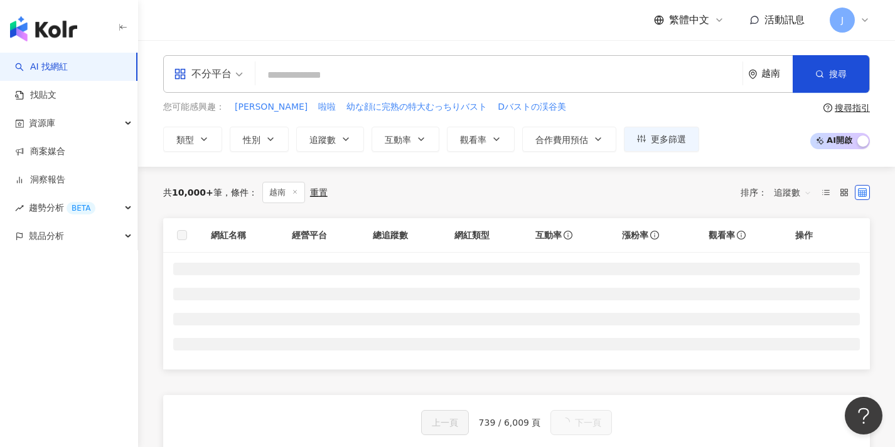
scroll to position [-47, 0]
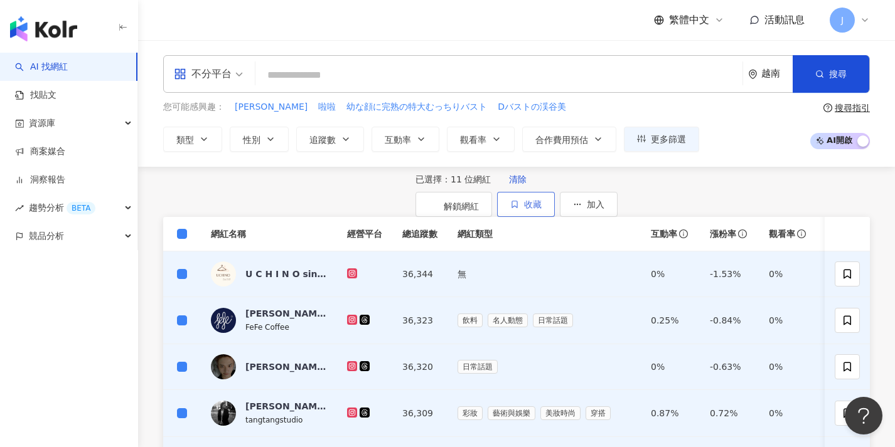
click at [555, 217] on button "收藏" at bounding box center [526, 204] width 58 height 25
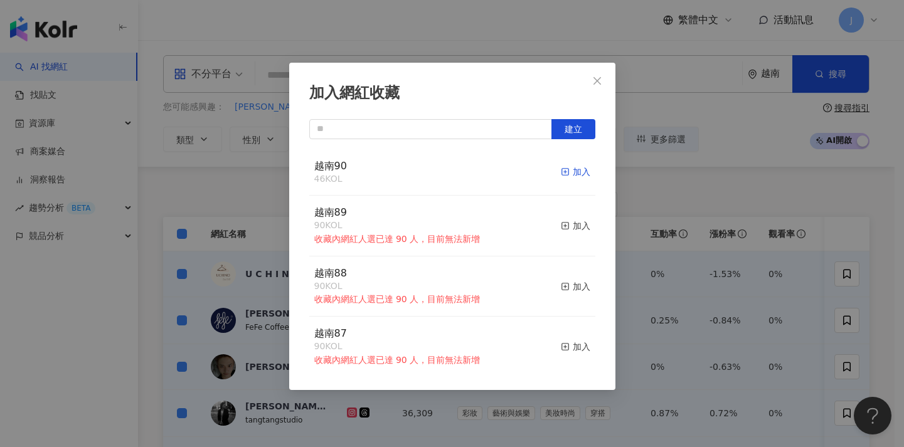
click at [577, 176] on div "加入" at bounding box center [575, 172] width 29 height 14
click at [600, 90] on button "Close" at bounding box center [597, 80] width 25 height 25
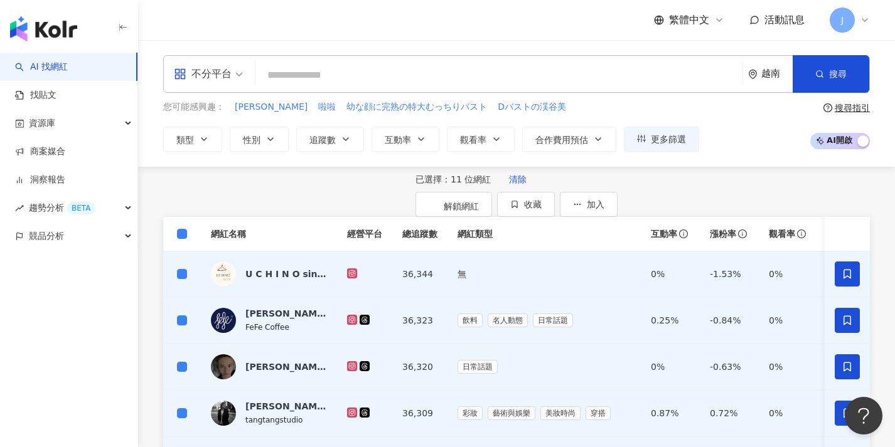
scroll to position [-46, 0]
click at [509, 184] on span "清除" at bounding box center [518, 179] width 18 height 10
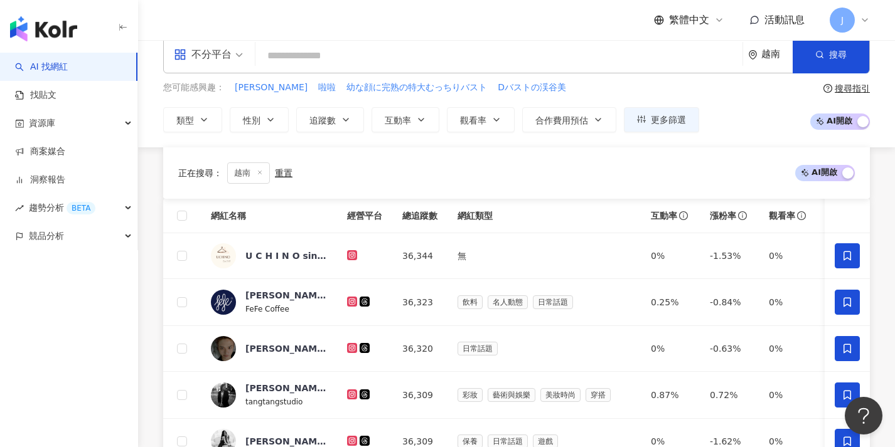
scroll to position [608, 0]
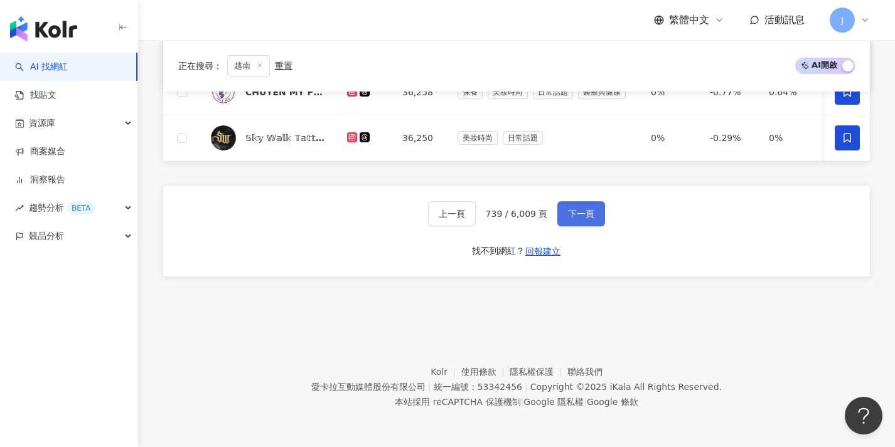
click at [585, 211] on span "下一頁" at bounding box center [581, 214] width 26 height 10
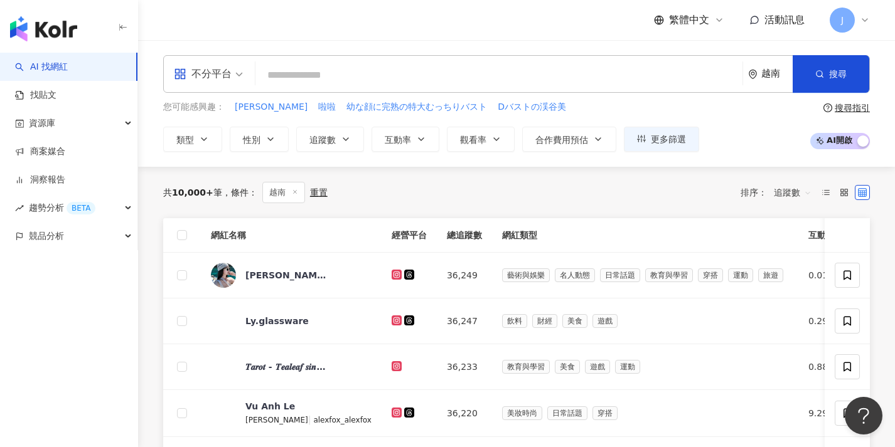
scroll to position [-47, 0]
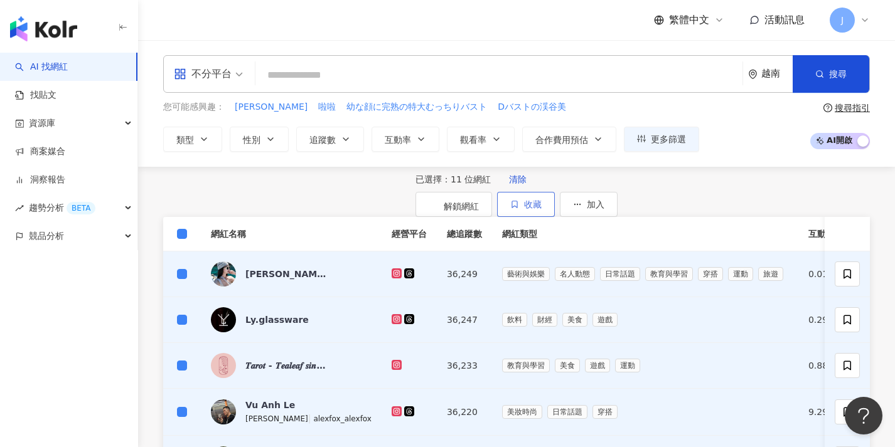
click at [542, 210] on span "收藏" at bounding box center [533, 205] width 18 height 10
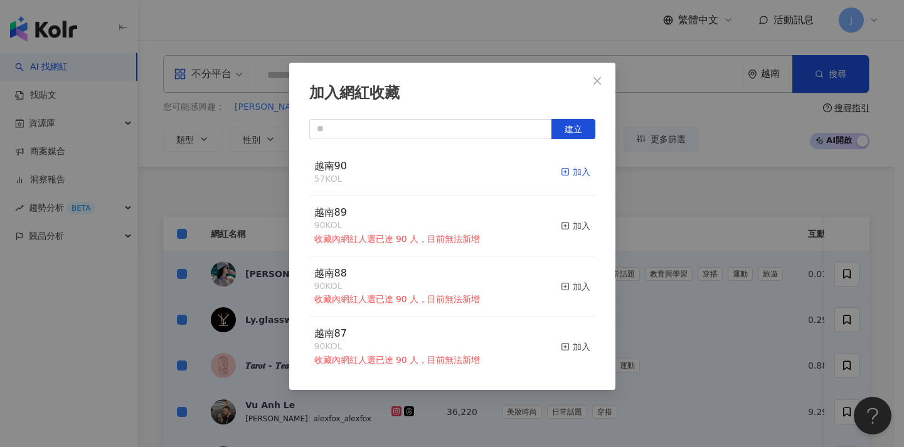
click at [561, 178] on div "加入" at bounding box center [575, 172] width 29 height 14
click at [602, 94] on div "加入網紅收藏 建立 越南90 68 KOL 加入 越南89 90 KOL 收藏內網紅人選已達 90 人，目前無法新增 加入 越南88 90 KOL 收藏內網紅…" at bounding box center [452, 227] width 326 height 328
click at [605, 84] on span "Close" at bounding box center [597, 81] width 25 height 10
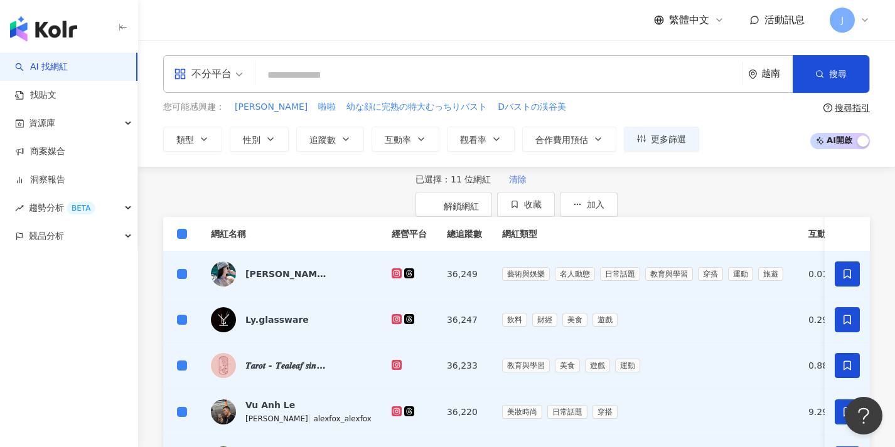
click at [509, 184] on span "清除" at bounding box center [518, 179] width 18 height 10
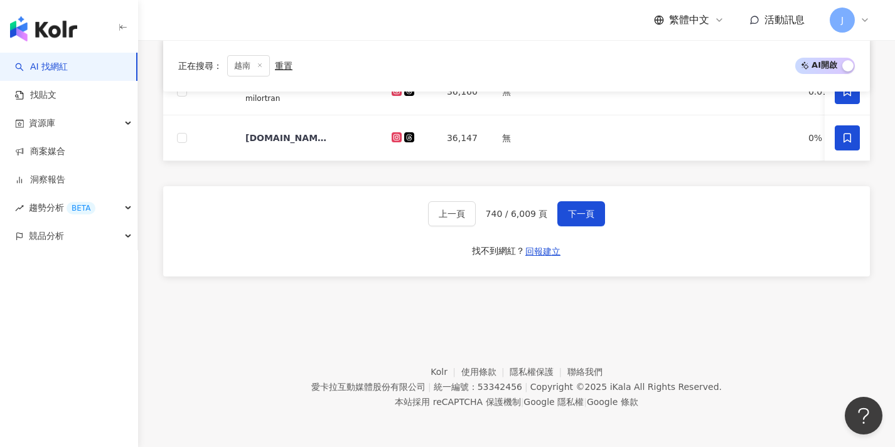
scroll to position [611, 0]
click at [583, 216] on button "下一頁" at bounding box center [581, 213] width 48 height 25
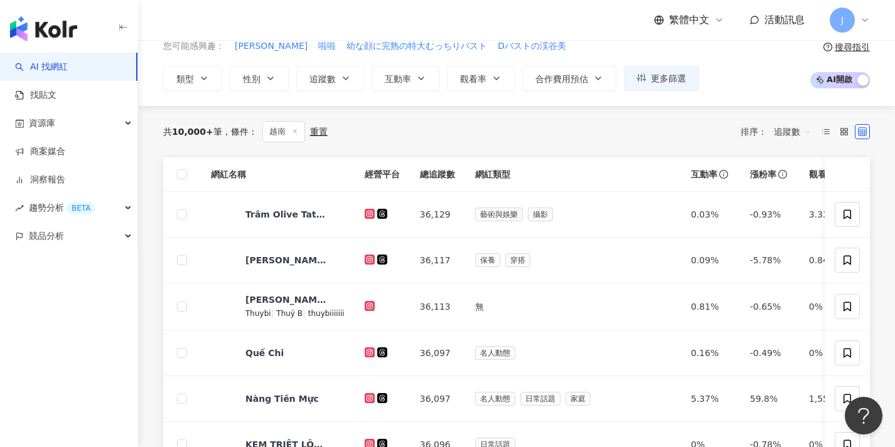
scroll to position [-55, 0]
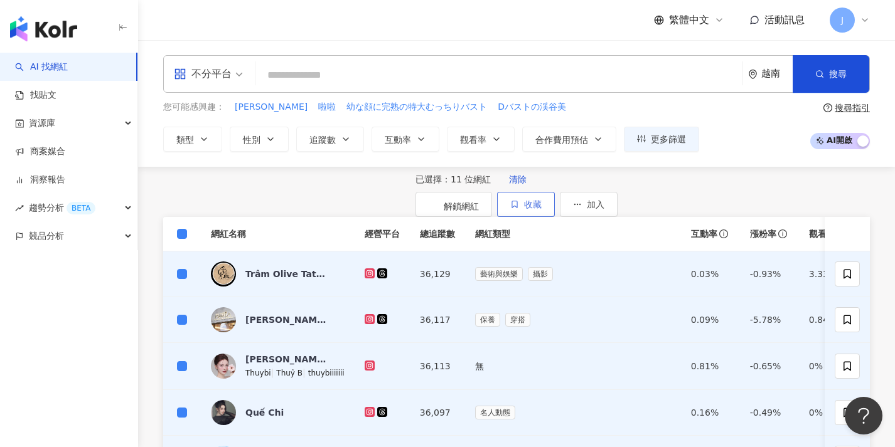
click at [555, 217] on button "收藏" at bounding box center [526, 204] width 58 height 25
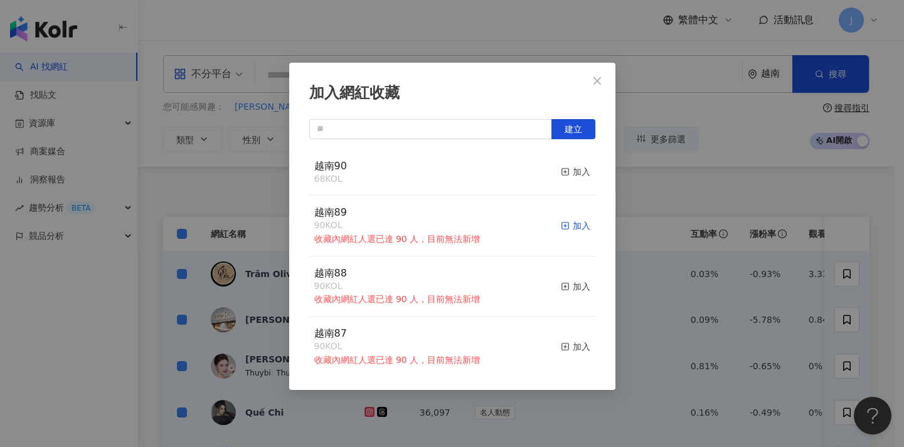
click at [567, 227] on div "加入" at bounding box center [575, 226] width 29 height 14
click at [564, 174] on div "加入" at bounding box center [575, 172] width 29 height 14
click at [661, 197] on div "加入網紅收藏 建立 越南90 79 KOL 加入 越南89 90 KOL 收藏內網紅人選已達 90 人，目前無法新增 加入 越南88 90 KOL 收藏內網紅…" at bounding box center [452, 223] width 904 height 447
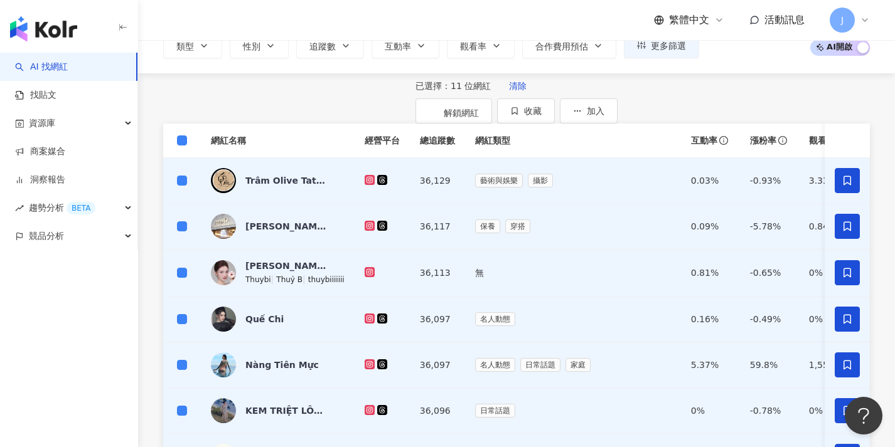
scroll to position [142, 0]
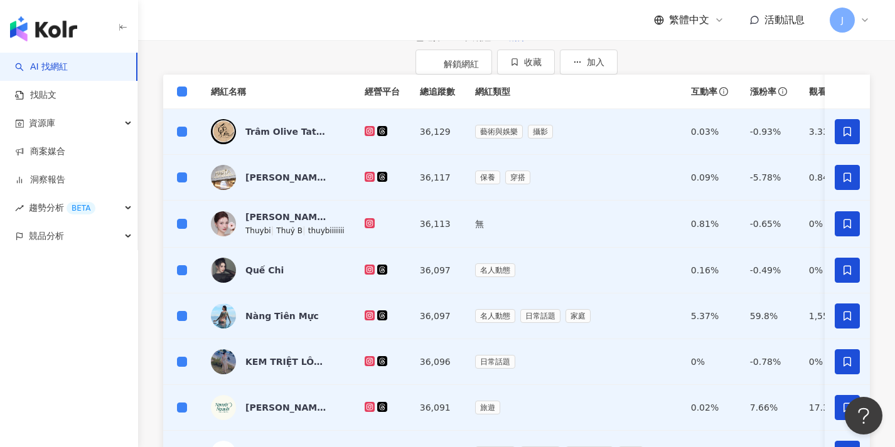
click at [509, 42] on span "清除" at bounding box center [518, 37] width 18 height 10
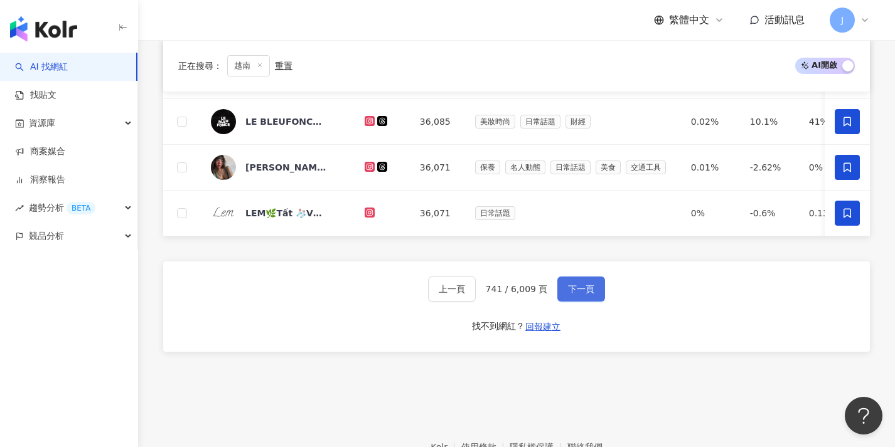
click at [594, 296] on button "下一頁" at bounding box center [581, 289] width 48 height 25
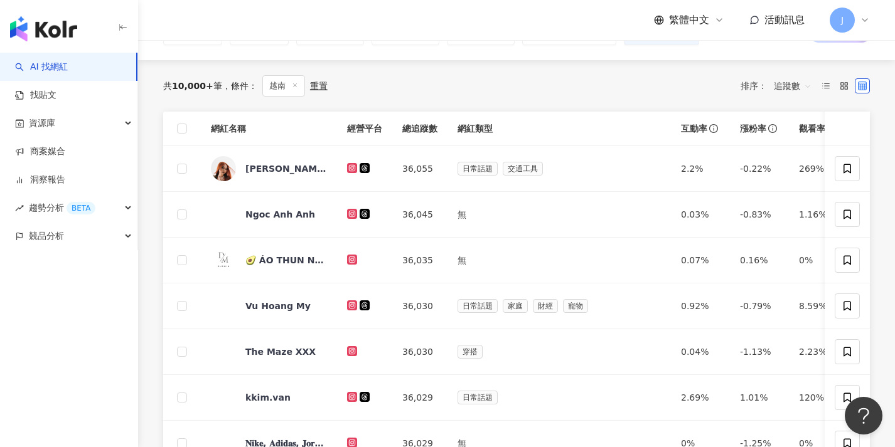
scroll to position [-1, 0]
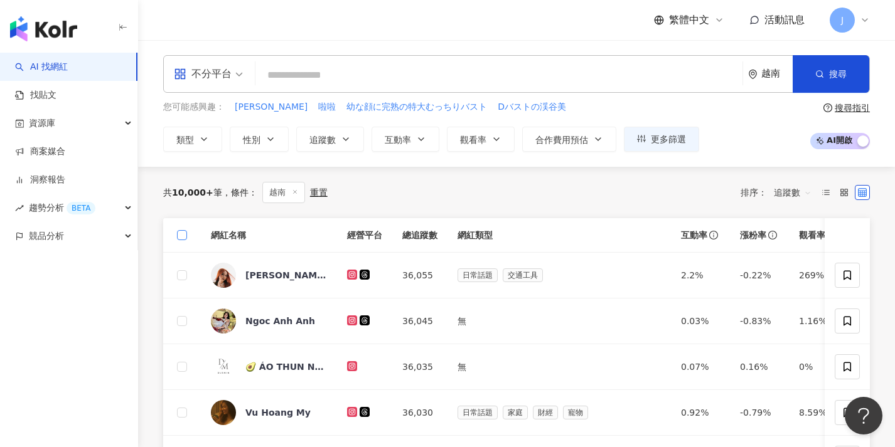
click at [183, 230] on label at bounding box center [182, 235] width 10 height 14
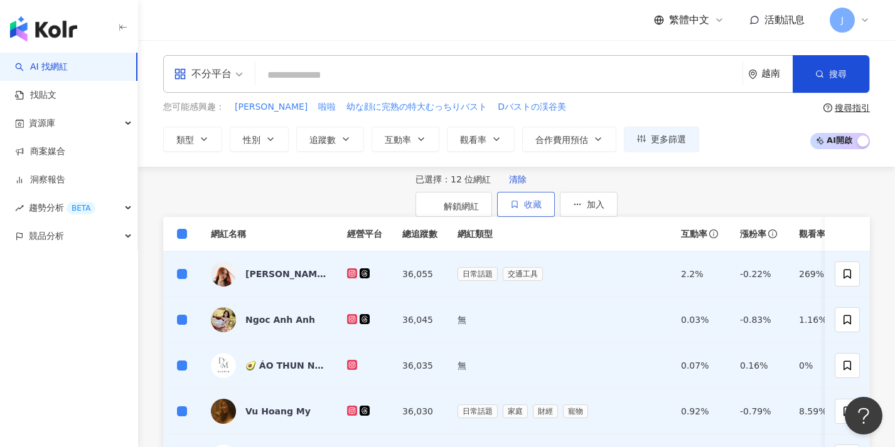
click at [555, 210] on button "收藏" at bounding box center [526, 204] width 58 height 25
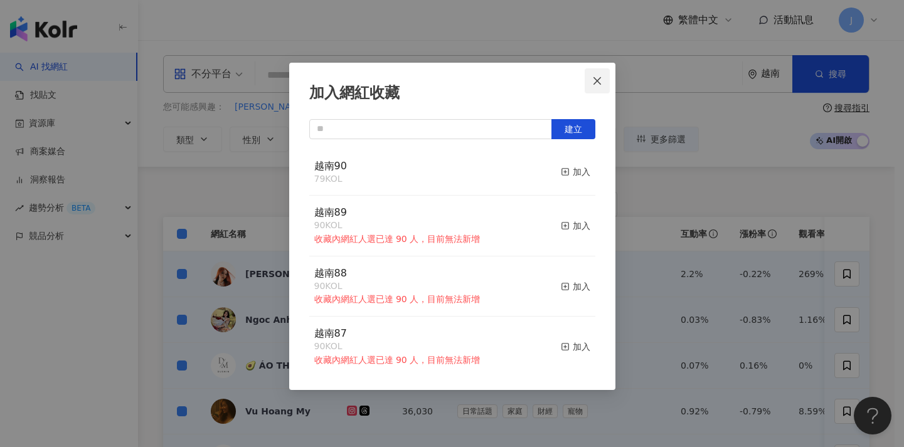
click at [592, 78] on icon "close" at bounding box center [597, 81] width 10 height 10
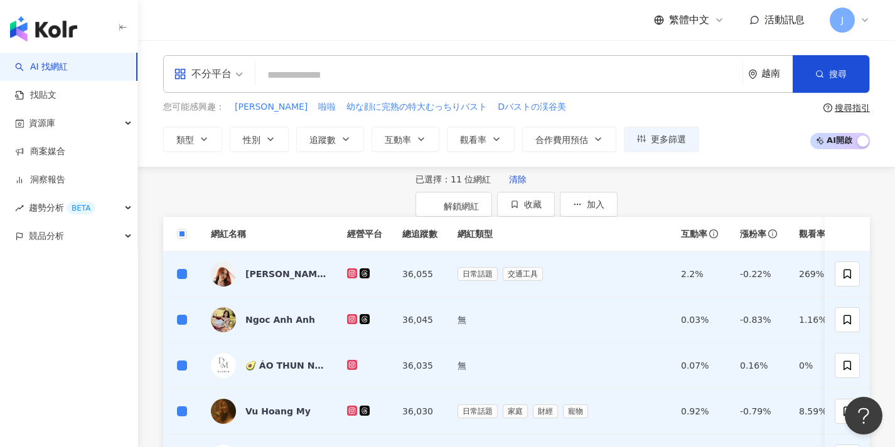
scroll to position [0, 0]
click at [617, 188] on div "已選擇：11 位網紅 清除 解鎖網紅 收藏 加入" at bounding box center [516, 192] width 202 height 50
click at [555, 195] on button "收藏" at bounding box center [526, 204] width 58 height 25
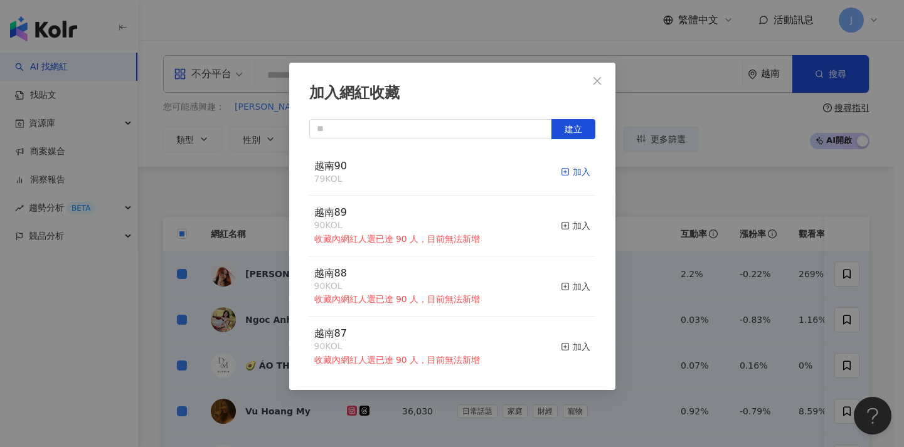
click at [568, 167] on div "加入" at bounding box center [575, 172] width 29 height 14
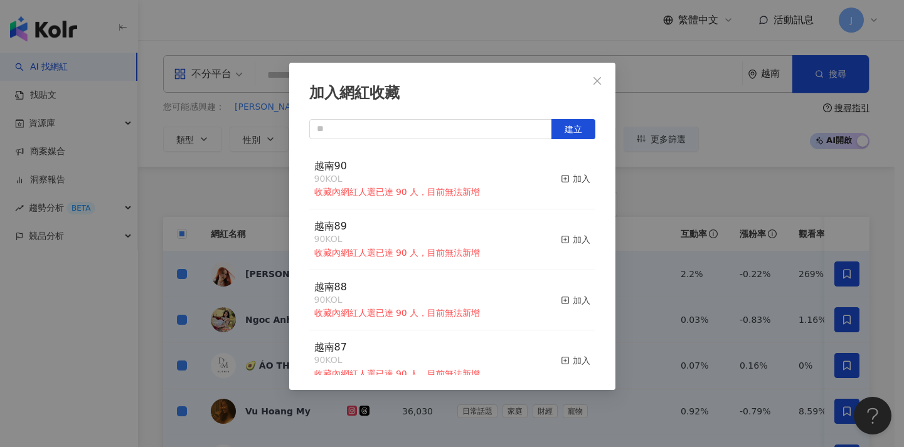
click at [617, 193] on div "加入網紅收藏 建立 越南90 90 KOL 收藏內網紅人選已達 90 人，目前無法新增 加入 越南89 90 KOL 收藏內網紅人選已達 90 人，目前無法新…" at bounding box center [452, 223] width 904 height 447
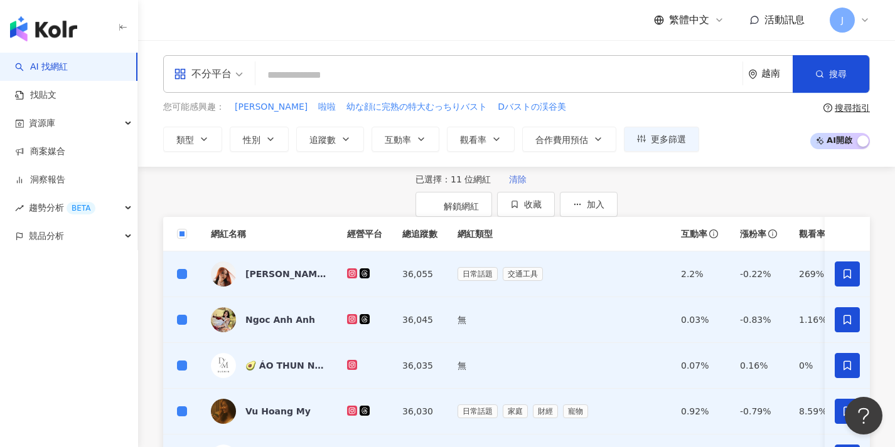
click at [509, 184] on span "清除" at bounding box center [518, 179] width 18 height 10
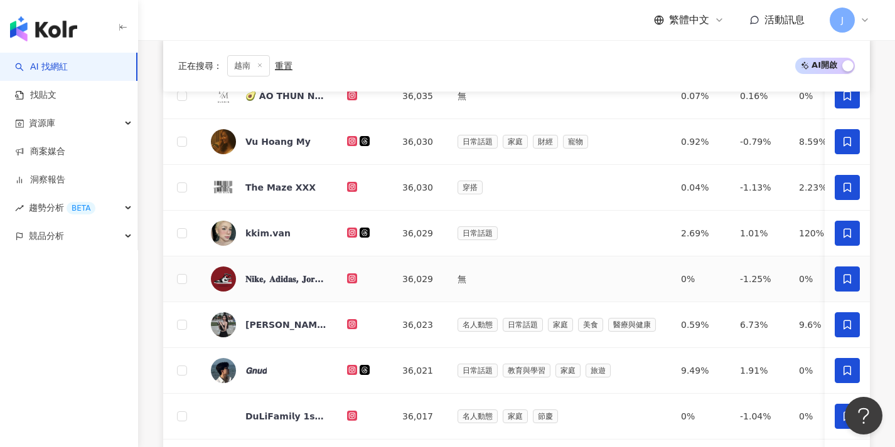
scroll to position [651, 0]
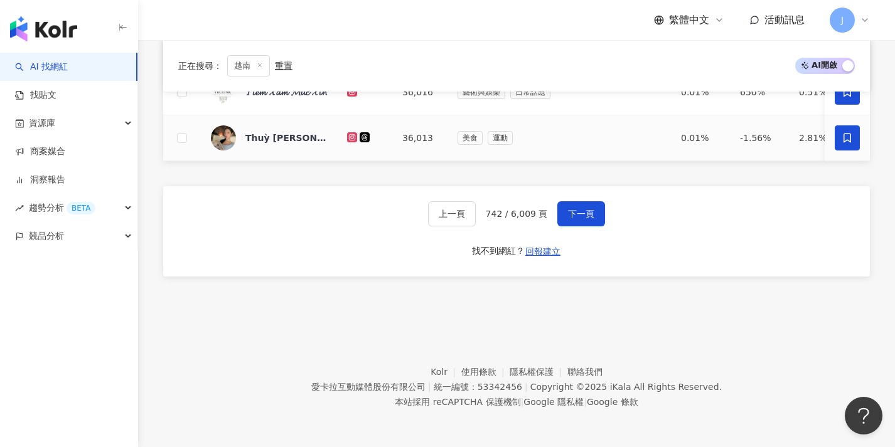
click at [846, 133] on icon at bounding box center [847, 137] width 8 height 9
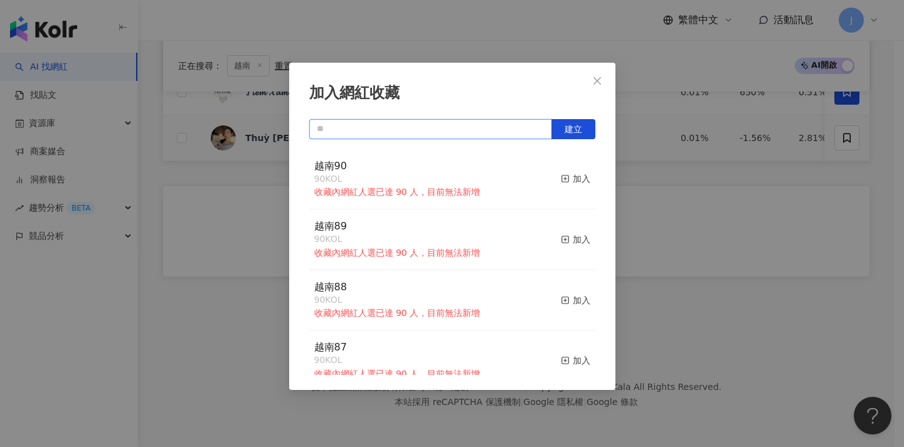
click at [384, 132] on input "text" at bounding box center [430, 129] width 243 height 20
paste input "****"
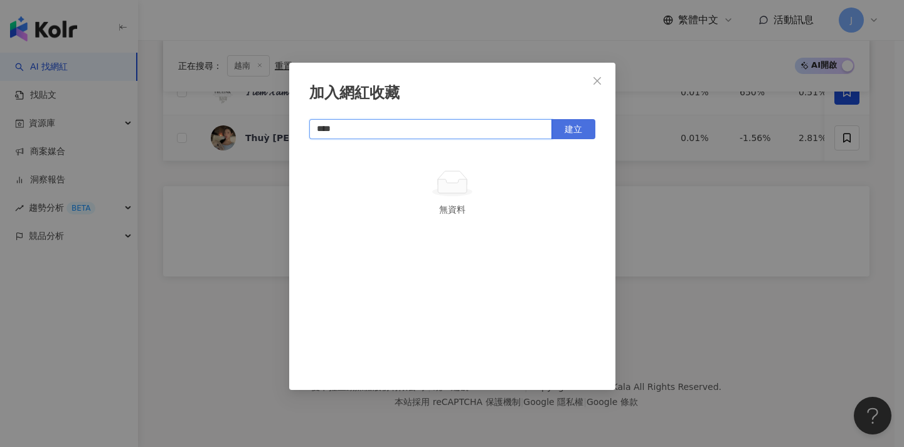
click at [565, 127] on span "建立" at bounding box center [574, 129] width 18 height 10
type input "****"
click at [690, 277] on div "加入網紅收藏 **** 建立 越南91 1 KOL 已加入" at bounding box center [452, 223] width 904 height 447
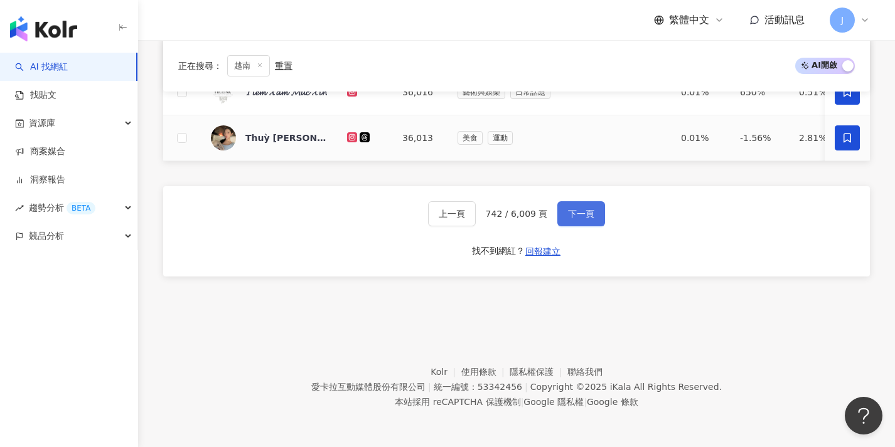
click at [570, 211] on span "下一頁" at bounding box center [581, 214] width 26 height 10
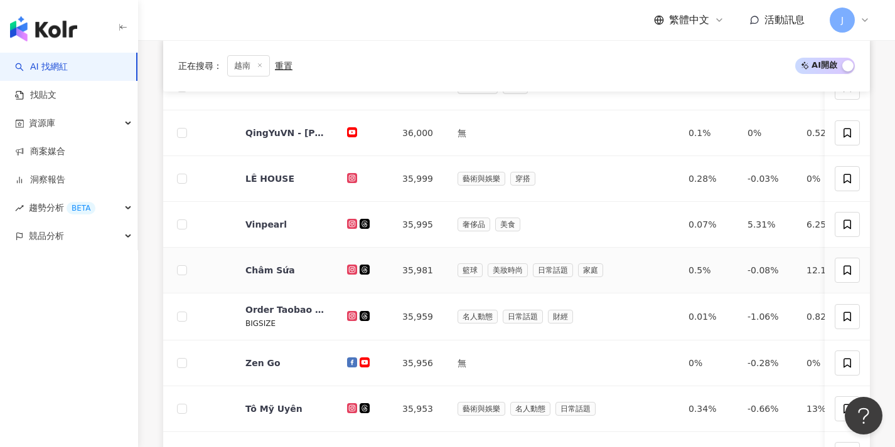
scroll to position [0, 0]
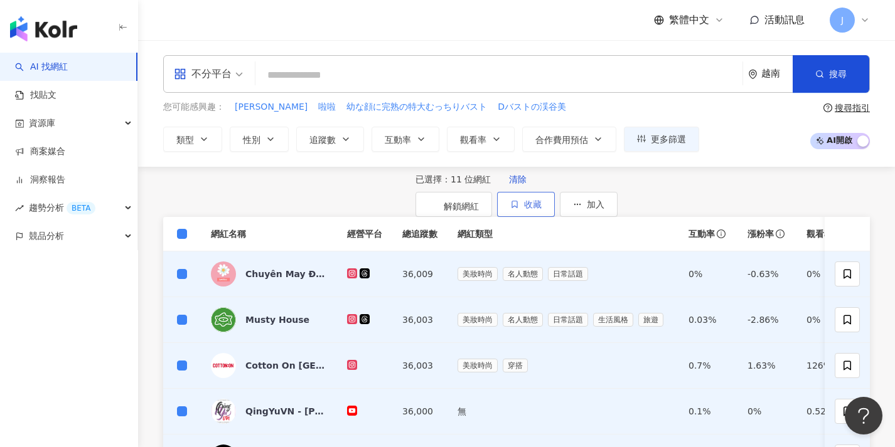
click at [519, 200] on span "button" at bounding box center [514, 205] width 9 height 10
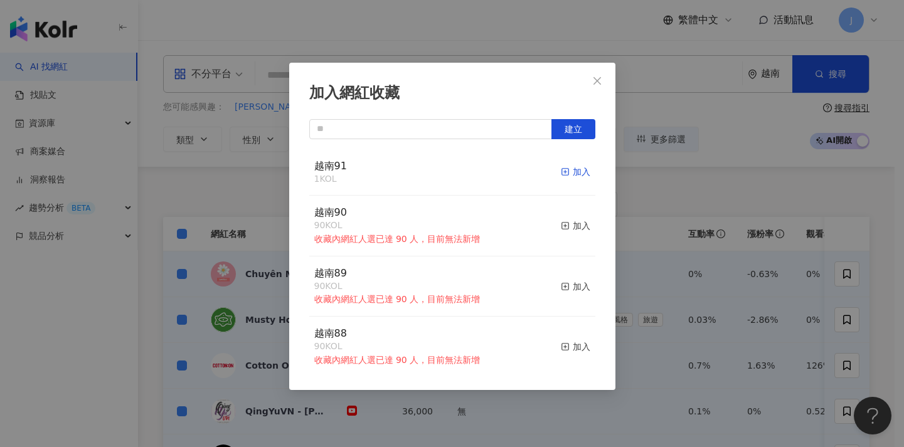
click at [561, 167] on span "button" at bounding box center [565, 172] width 9 height 10
click at [706, 262] on div "加入網紅收藏 建立 越南91 12 KOL 加入 越南90 90 KOL 收藏內網紅人選已達 90 人，目前無法新增 加入 越南89 90 KOL 收藏內網紅…" at bounding box center [452, 223] width 904 height 447
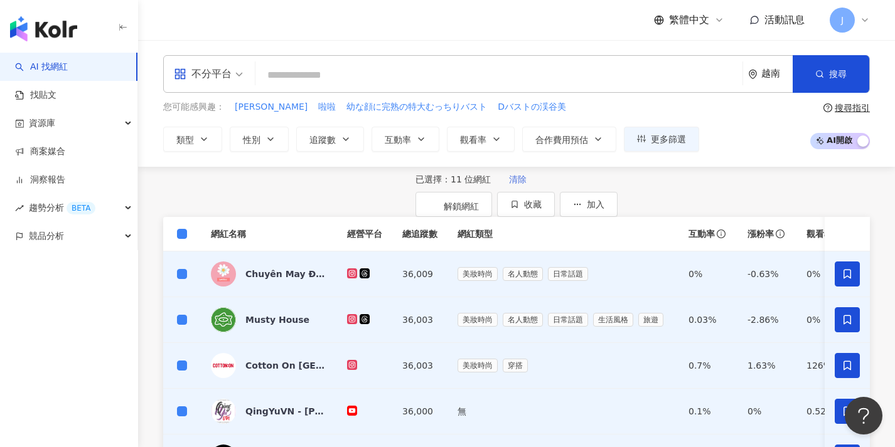
click at [509, 184] on span "清除" at bounding box center [518, 179] width 18 height 10
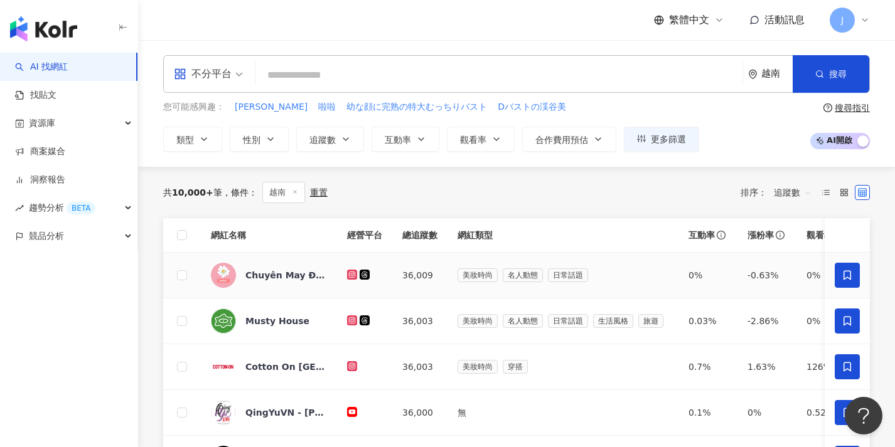
scroll to position [606, 0]
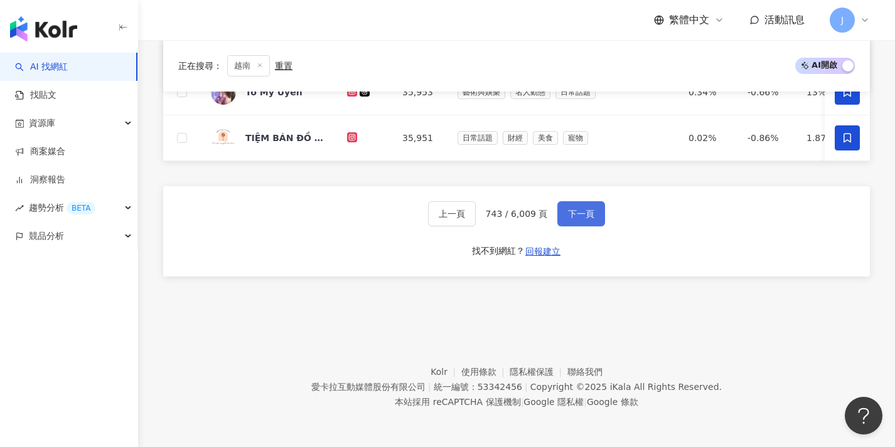
click at [587, 218] on span "下一頁" at bounding box center [581, 214] width 26 height 10
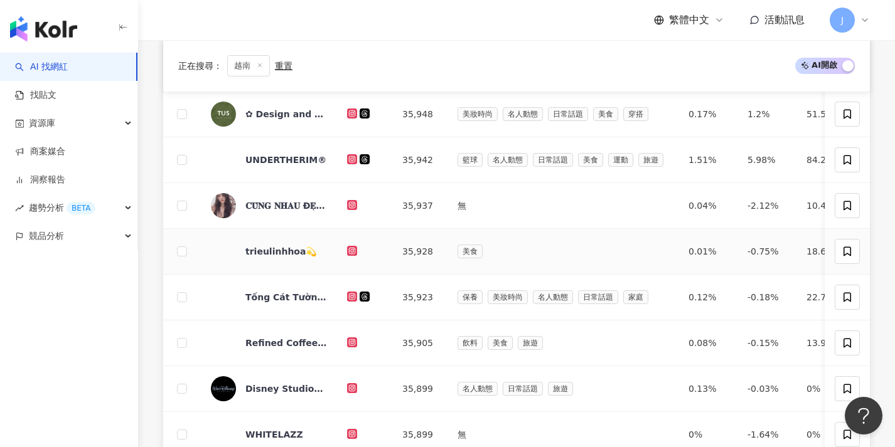
scroll to position [-63, 0]
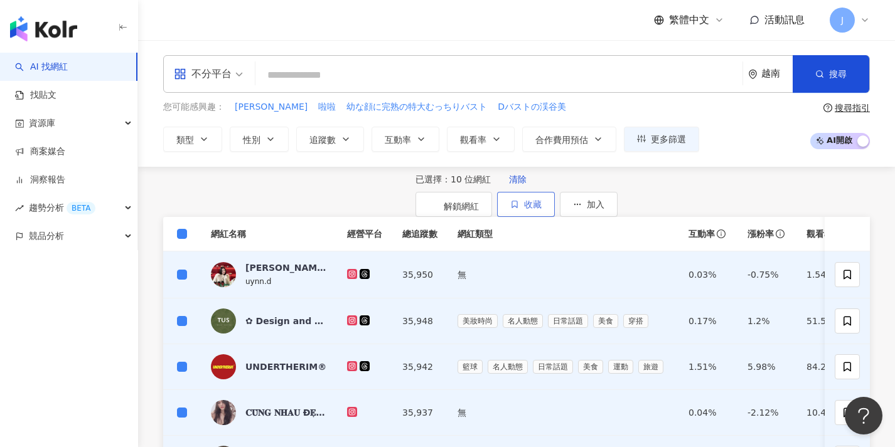
click at [555, 217] on button "收藏" at bounding box center [526, 204] width 58 height 25
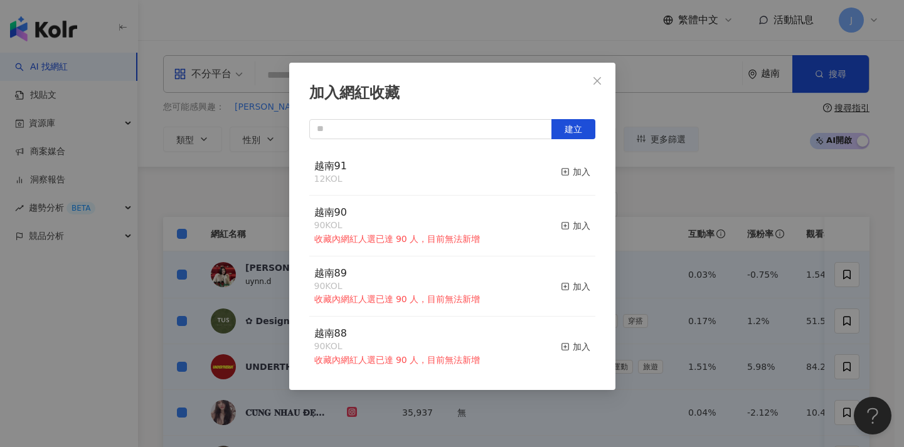
click at [563, 234] on button "加入" at bounding box center [575, 226] width 29 height 40
click at [563, 169] on div "加入" at bounding box center [575, 172] width 29 height 14
click at [595, 85] on icon "close" at bounding box center [597, 81] width 10 height 10
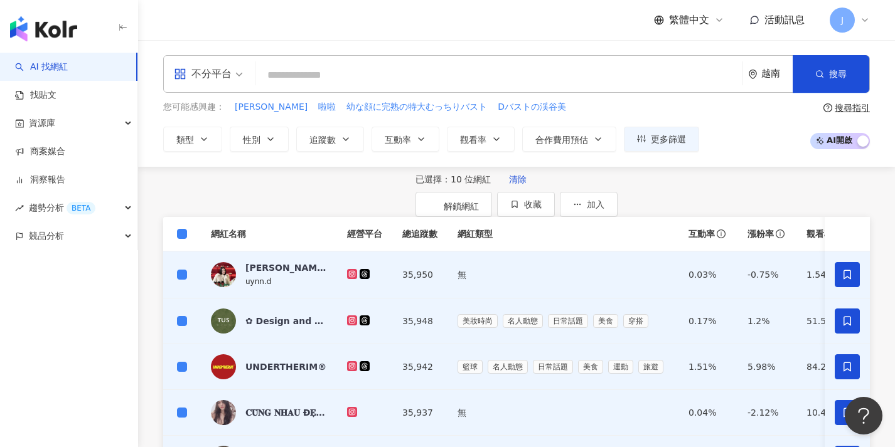
scroll to position [-62, 0]
click at [509, 184] on span "清除" at bounding box center [518, 179] width 18 height 10
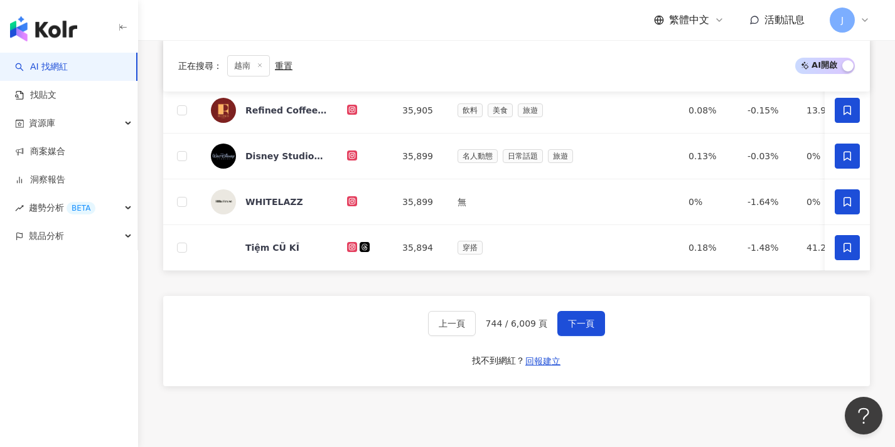
scroll to position [499, 0]
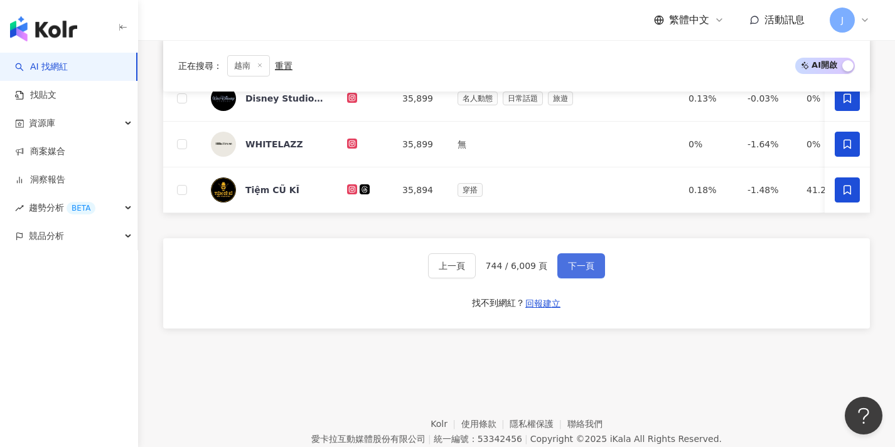
click at [587, 271] on span "下一頁" at bounding box center [581, 266] width 26 height 10
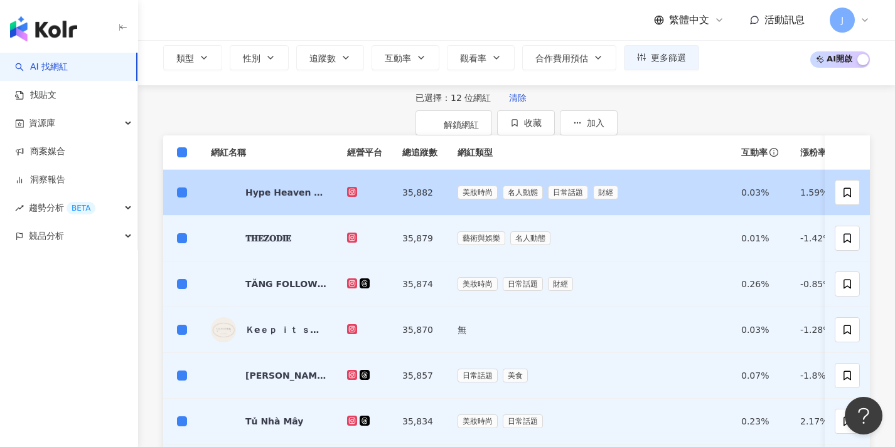
scroll to position [90, 0]
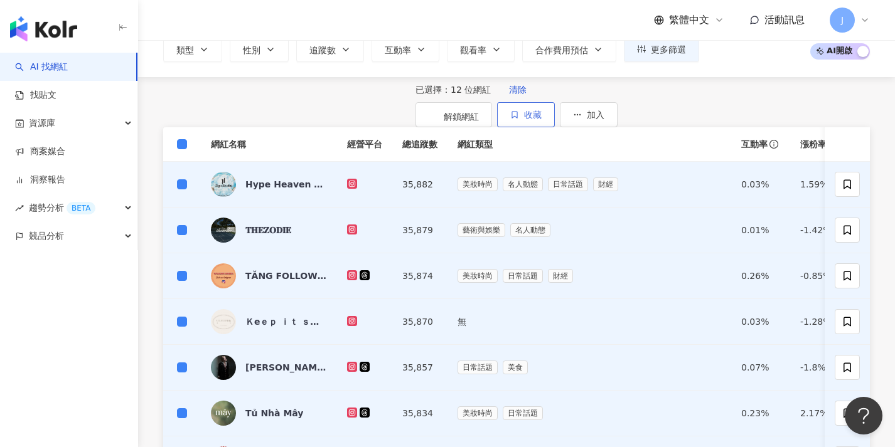
click at [542, 113] on span "收藏" at bounding box center [533, 115] width 18 height 10
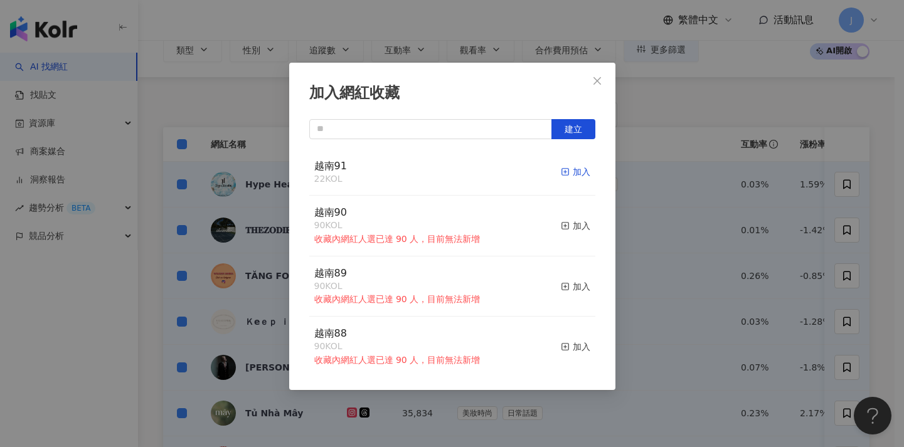
click at [570, 172] on div "加入" at bounding box center [575, 172] width 29 height 14
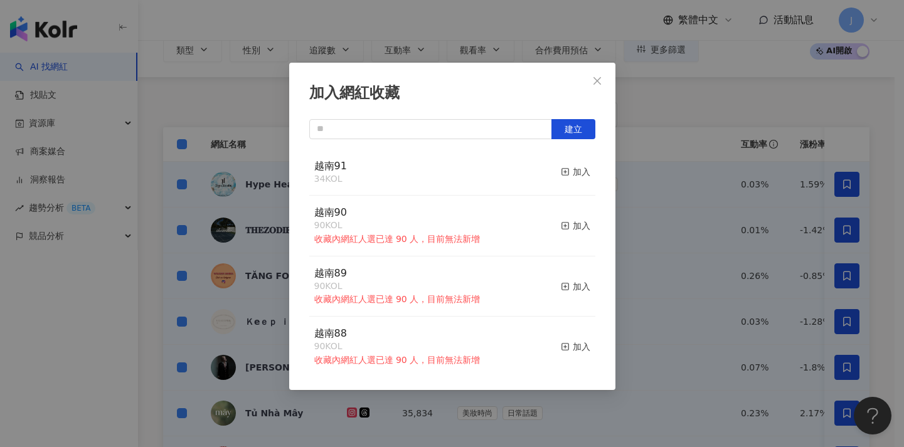
click at [622, 190] on div "加入網紅收藏 建立 越南91 34 KOL 加入 越南90 90 KOL 收藏內網紅人選已達 90 人，目前無法新增 加入 越南89 90 KOL 收藏內網紅…" at bounding box center [452, 223] width 904 height 447
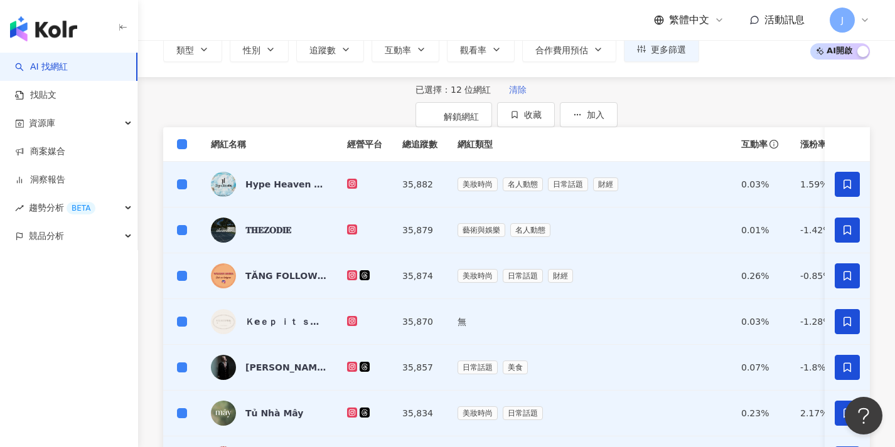
click at [509, 95] on span "清除" at bounding box center [518, 90] width 18 height 10
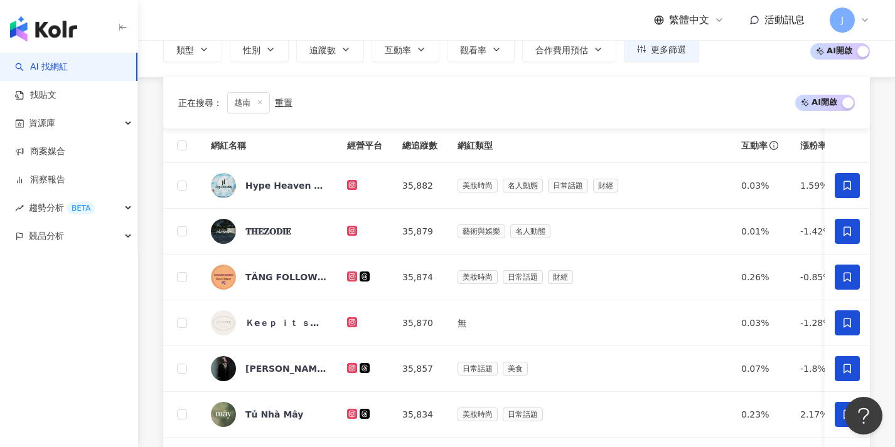
scroll to position [607, 0]
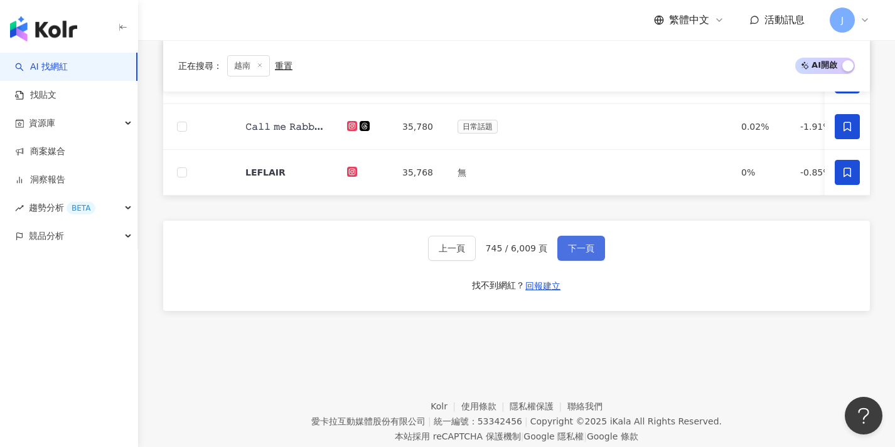
click at [579, 248] on button "下一頁" at bounding box center [581, 248] width 48 height 25
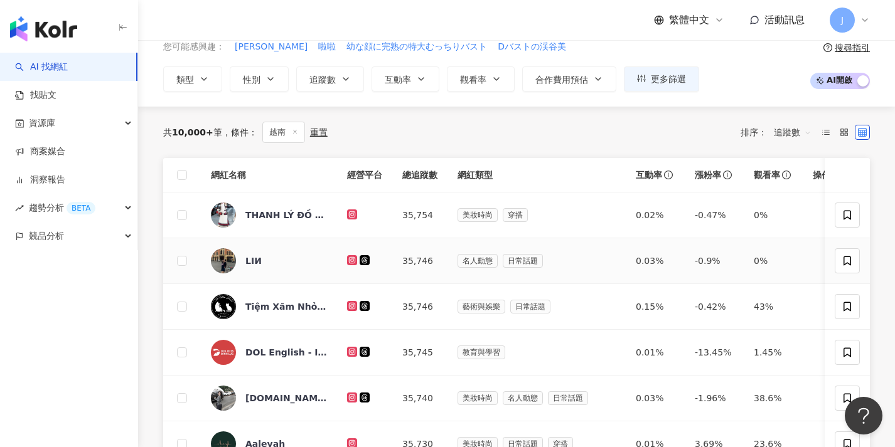
scroll to position [90, 0]
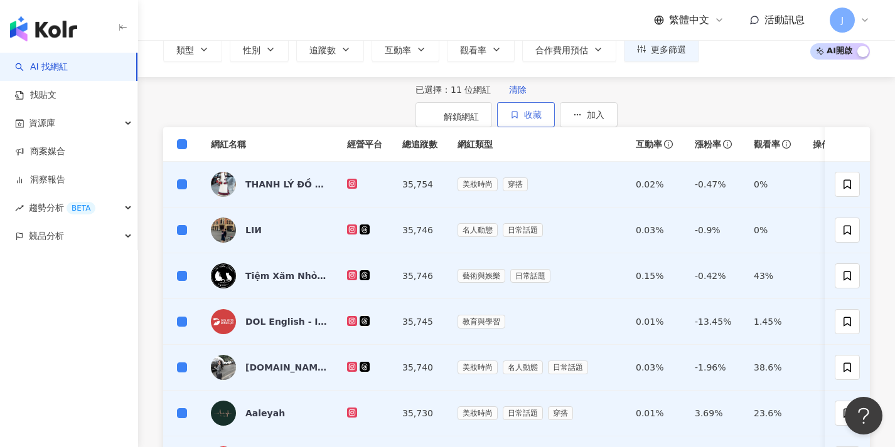
click at [555, 110] on button "收藏" at bounding box center [526, 114] width 58 height 25
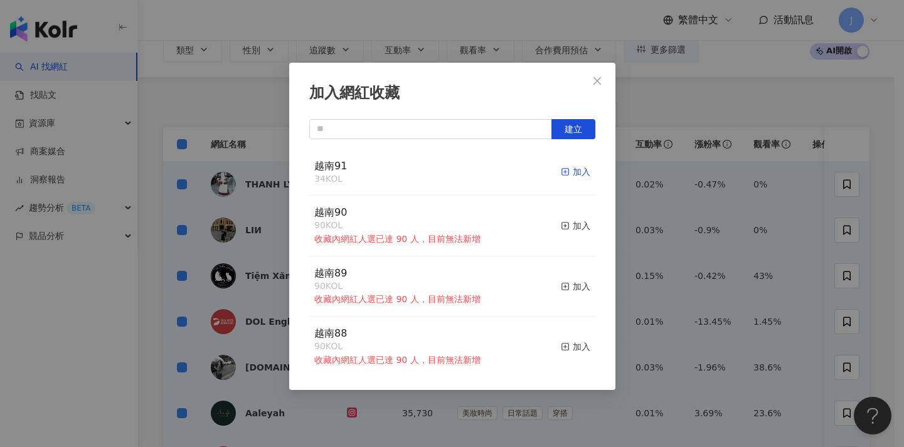
click at [561, 172] on icon "button" at bounding box center [565, 172] width 9 height 9
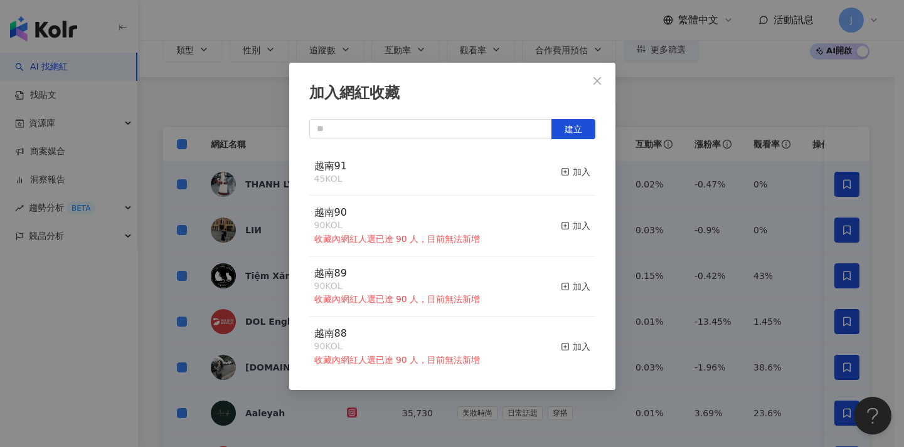
click at [668, 179] on div "加入網紅收藏 建立 越南91 45 KOL 加入 越南90 90 KOL 收藏內網紅人選已達 90 人，目前無法新增 加入 越南89 90 KOL 收藏內網紅…" at bounding box center [452, 223] width 904 height 447
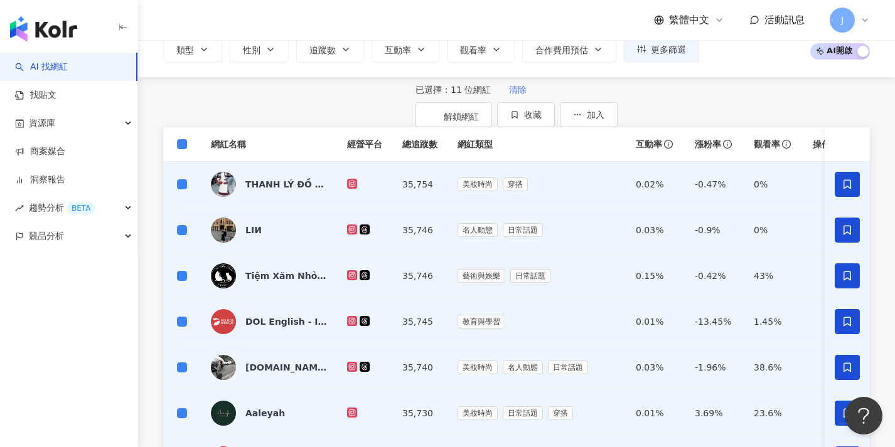
click at [509, 95] on span "清除" at bounding box center [518, 90] width 18 height 10
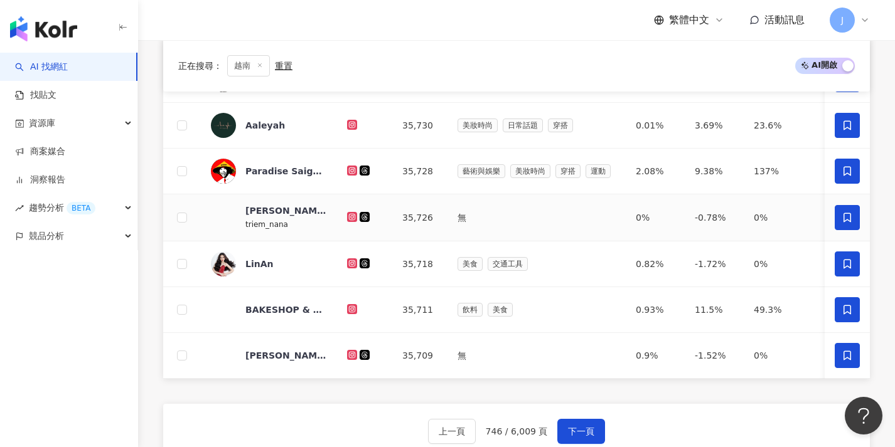
scroll to position [481, 0]
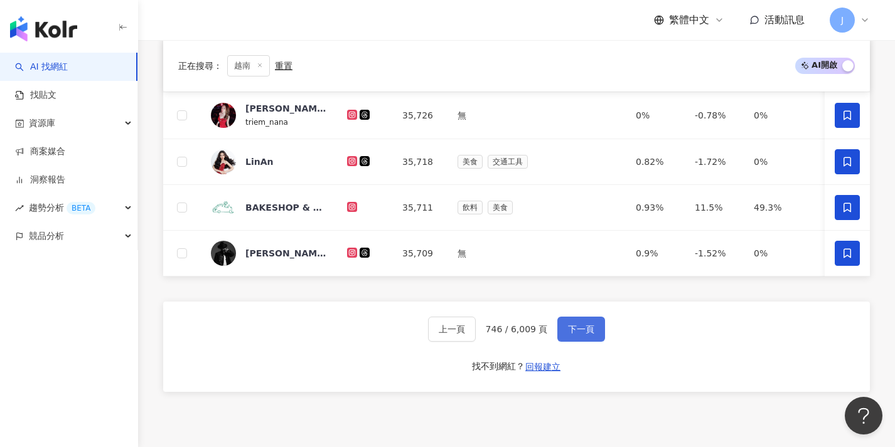
click at [593, 331] on button "下一頁" at bounding box center [581, 329] width 48 height 25
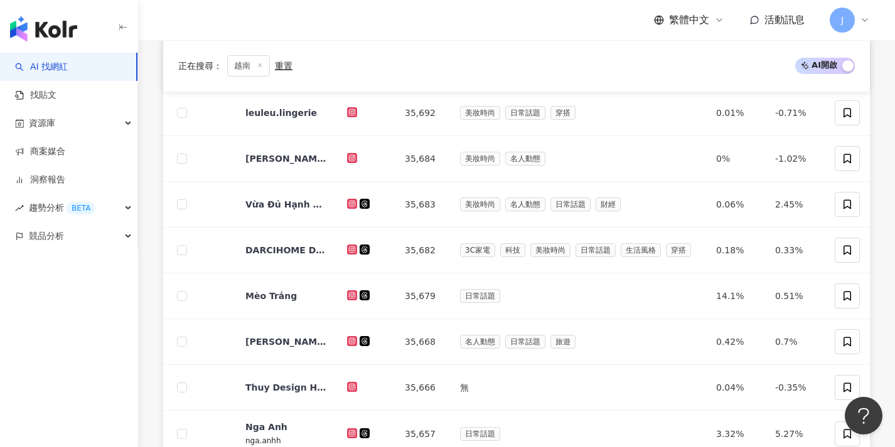
scroll to position [-72, 0]
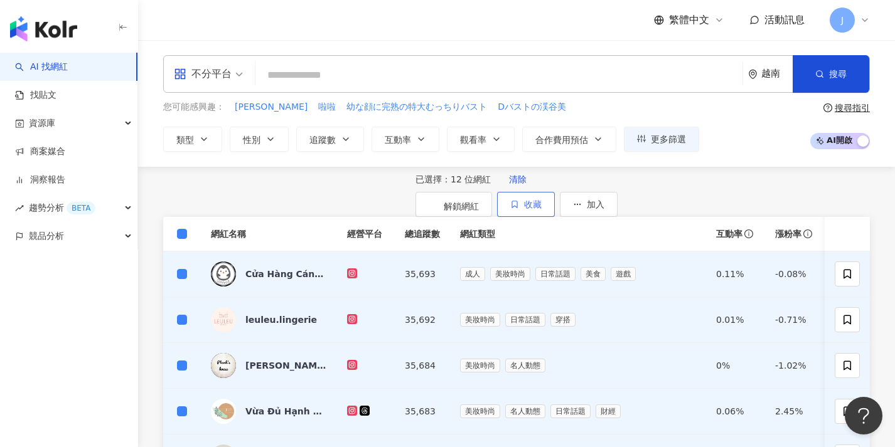
click at [555, 217] on button "收藏" at bounding box center [526, 204] width 58 height 25
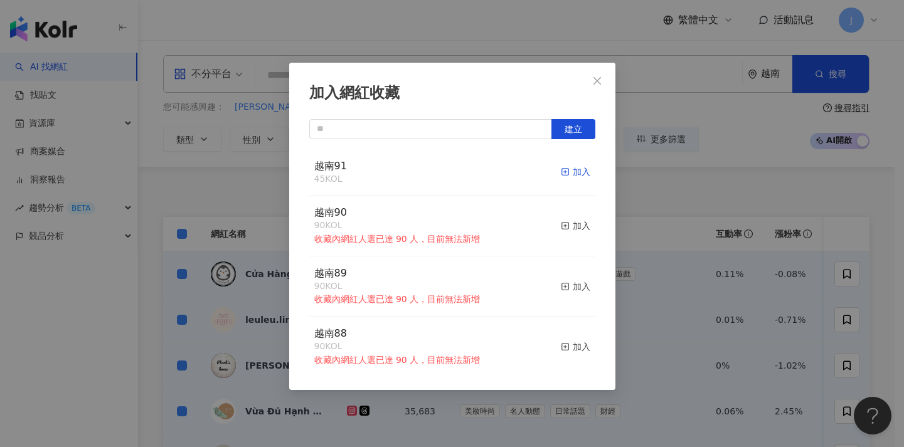
click at [568, 174] on div "加入" at bounding box center [575, 172] width 29 height 14
click at [696, 181] on div "加入網紅收藏 建立 越南91 57 KOL 加入 越南90 90 KOL 收藏內網紅人選已達 90 人，目前無法新增 加入 越南89 90 KOL 收藏內網紅…" at bounding box center [452, 223] width 904 height 447
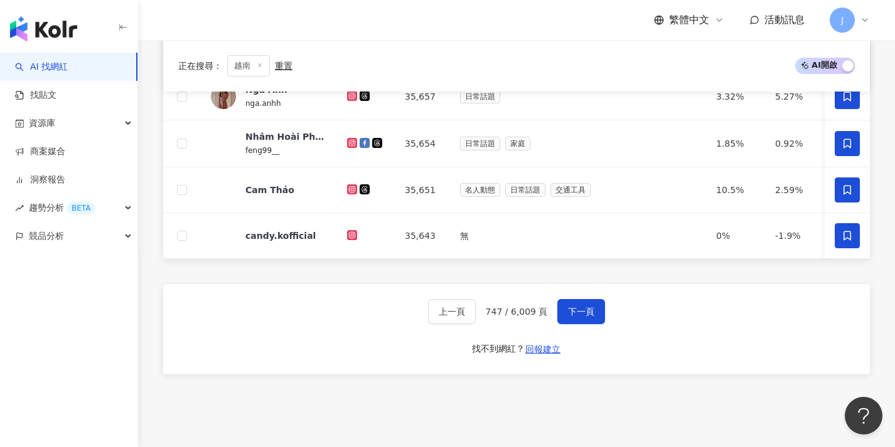
scroll to position [653, 0]
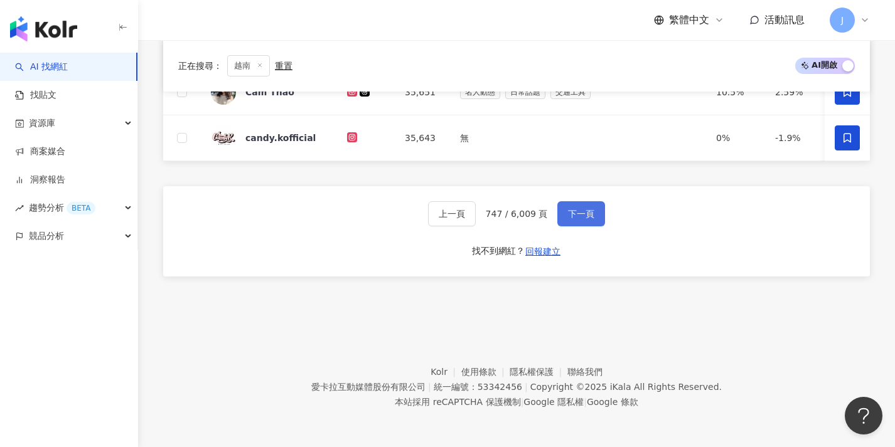
click at [592, 202] on button "下一頁" at bounding box center [581, 213] width 48 height 25
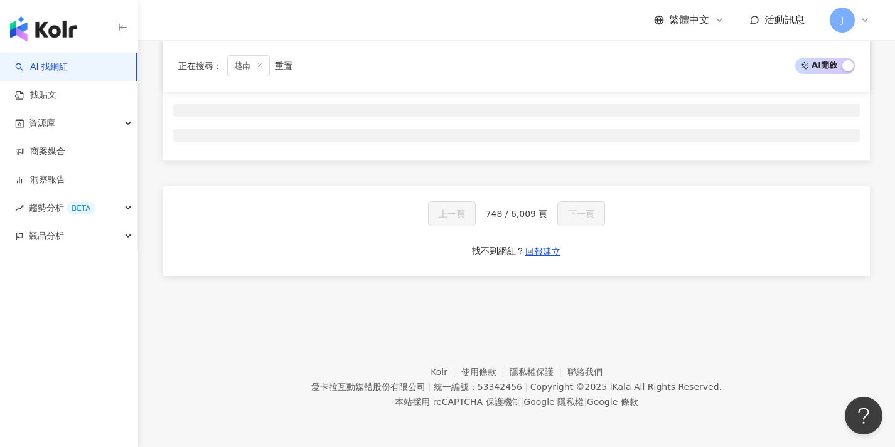
scroll to position [208, 0]
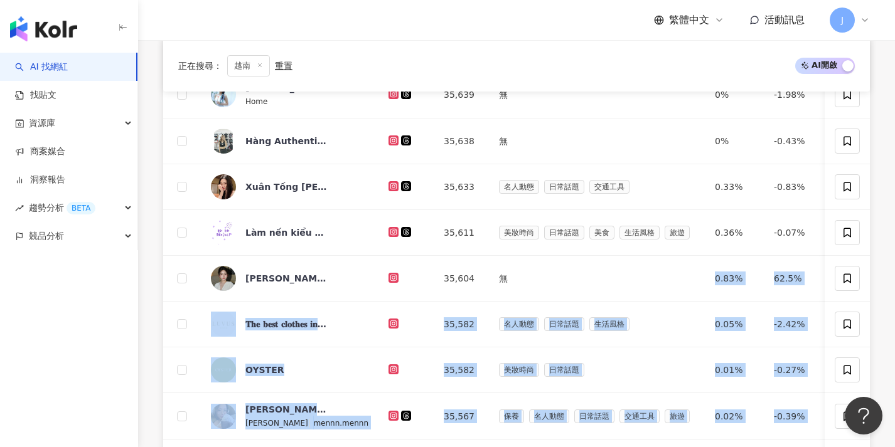
drag, startPoint x: 582, startPoint y: 310, endPoint x: 0, endPoint y: 498, distance: 612.0
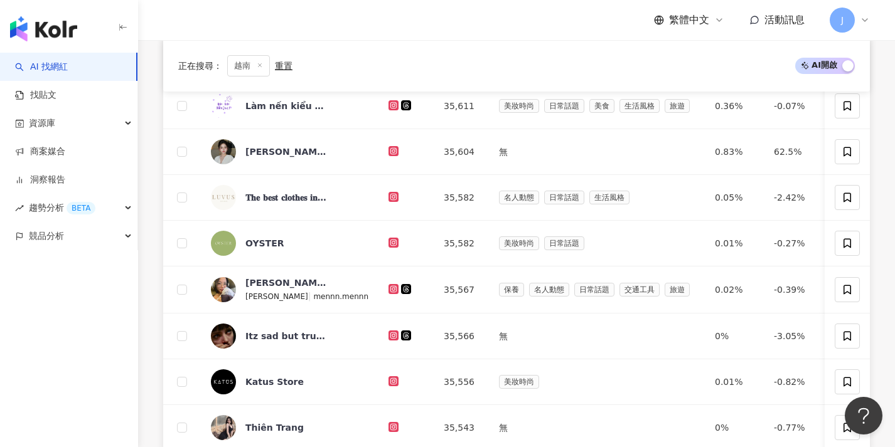
click at [154, 165] on div "正在搜尋 ： 越南 重置 AI 開啟 AI 關閉 網紅名稱 經營平台 總追蹤數 網紅類型 互動率 漲粉率 觀看率 操作 Phạm Thư Minah | _m…" at bounding box center [516, 205] width 757 height 786
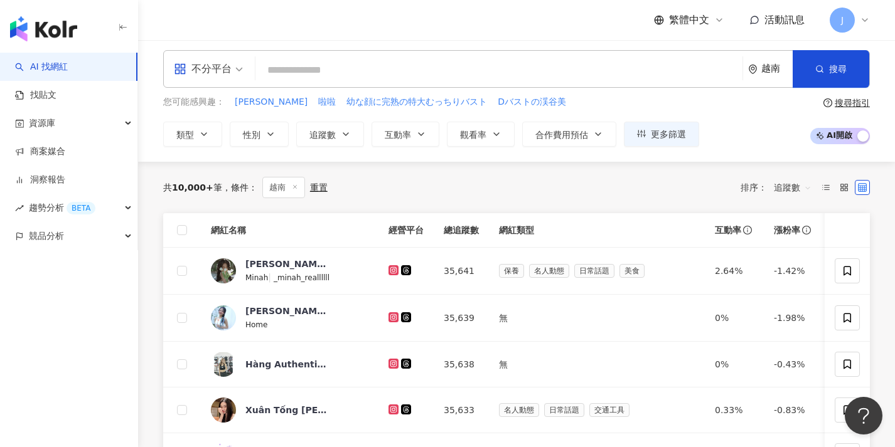
scroll to position [0, 0]
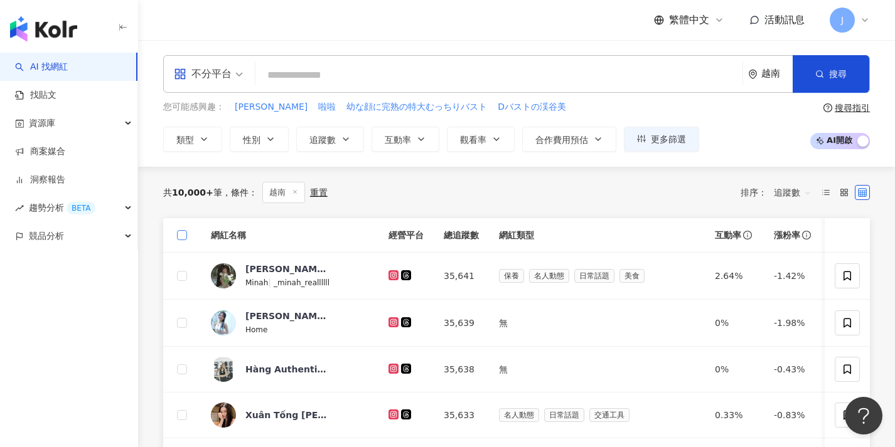
click at [185, 232] on span at bounding box center [182, 235] width 10 height 10
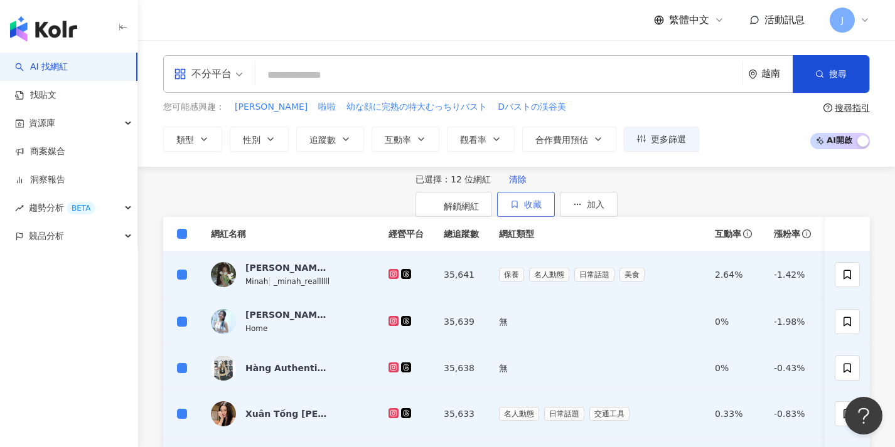
click at [555, 211] on button "收藏" at bounding box center [526, 204] width 58 height 25
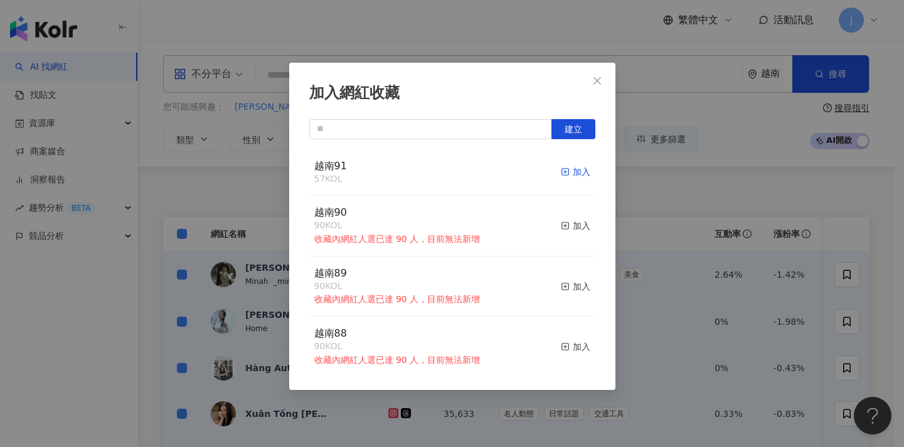
click at [562, 171] on div "加入" at bounding box center [575, 172] width 29 height 14
click at [678, 218] on div "加入網紅收藏 建立 越南91 69 KOL 加入 越南90 90 KOL 收藏內網紅人選已達 90 人，目前無法新增 加入 越南89 90 KOL 收藏內網紅…" at bounding box center [452, 223] width 904 height 447
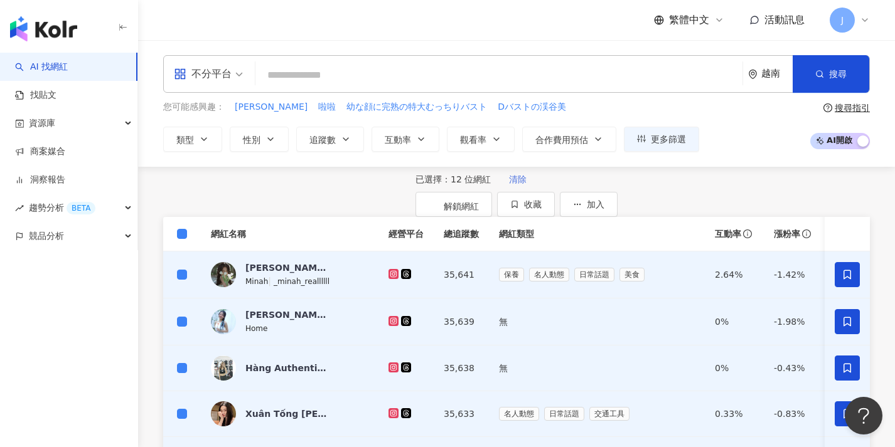
click at [509, 184] on span "清除" at bounding box center [518, 179] width 18 height 10
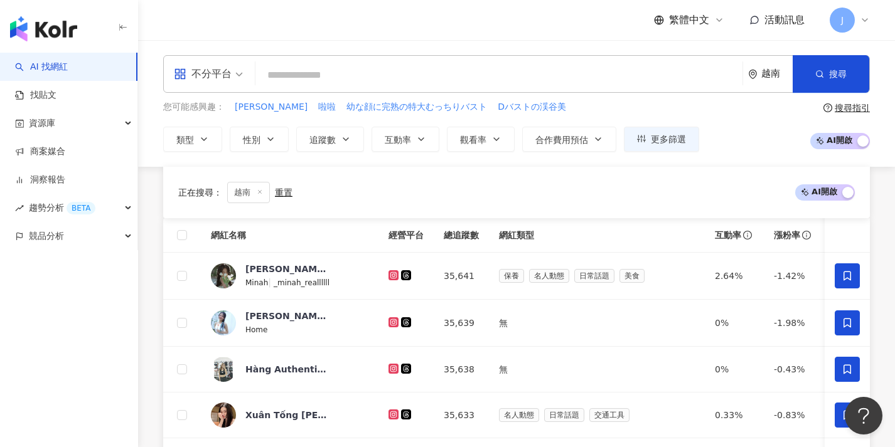
scroll to position [654, 0]
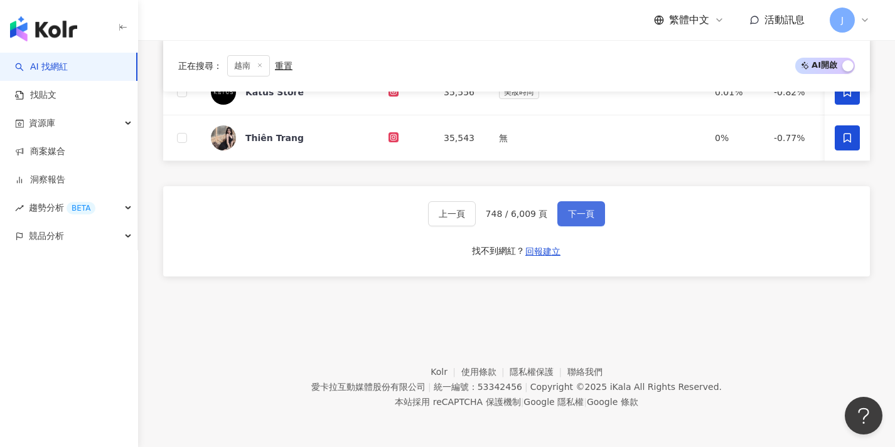
click at [587, 203] on button "下一頁" at bounding box center [581, 213] width 48 height 25
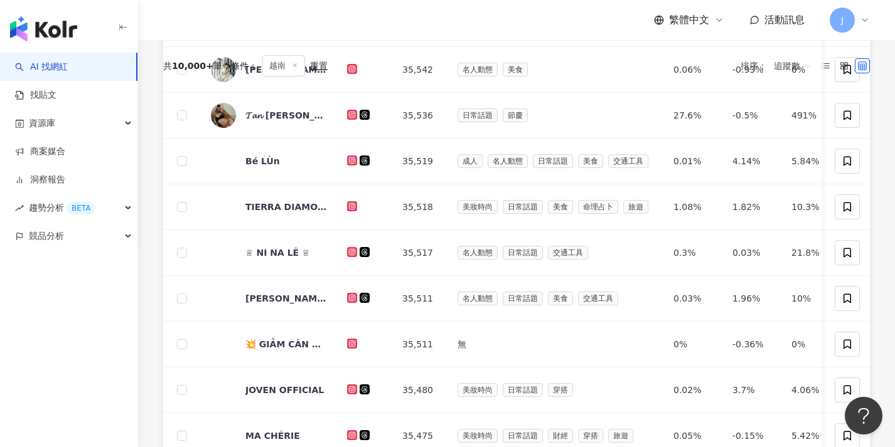
scroll to position [0, 0]
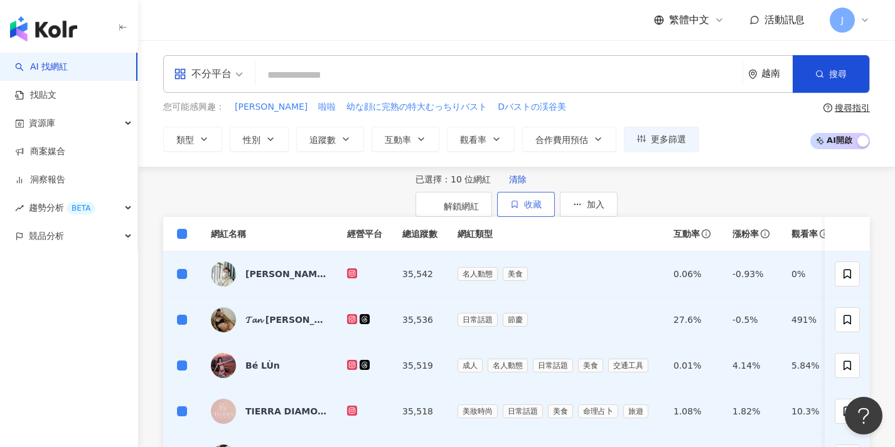
click at [555, 196] on button "收藏" at bounding box center [526, 204] width 58 height 25
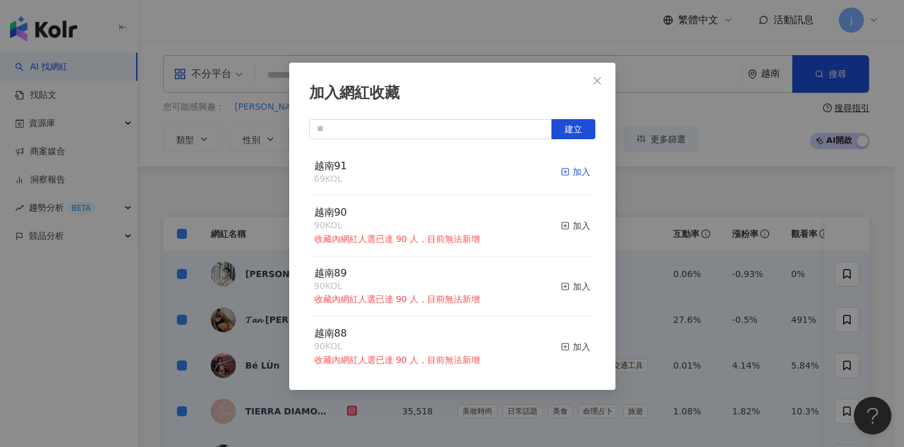
click at [575, 173] on div "加入" at bounding box center [575, 172] width 29 height 14
click at [208, 164] on div "加入網紅收藏 建立 越南91 79 KOL 加入 越南90 90 KOL 收藏內網紅人選已達 90 人，目前無法新增 加入 越南89 90 KOL 收藏內網紅…" at bounding box center [452, 223] width 904 height 447
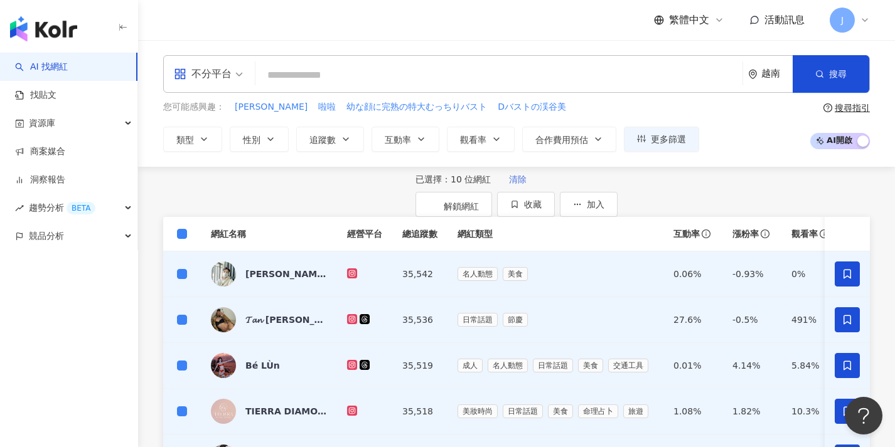
click at [509, 184] on span "清除" at bounding box center [518, 179] width 18 height 10
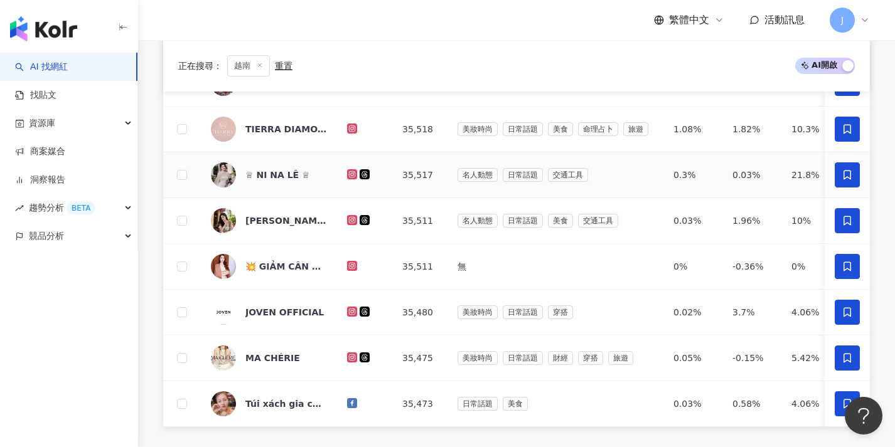
scroll to position [360, 0]
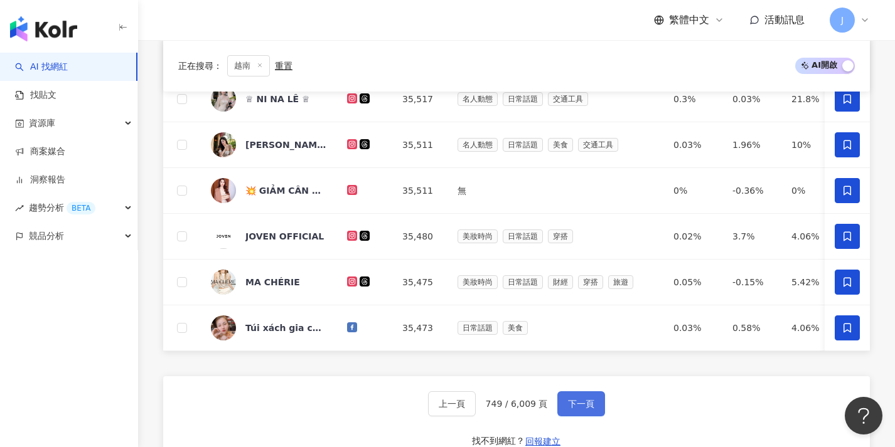
click at [570, 408] on span "下一頁" at bounding box center [581, 404] width 26 height 10
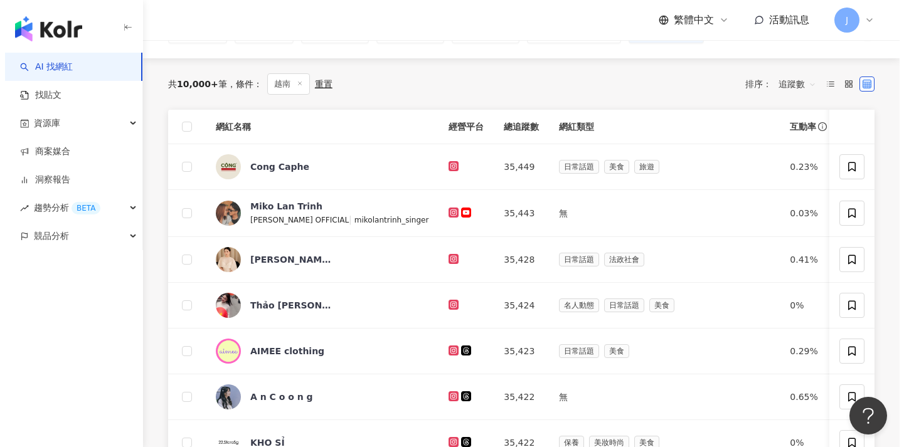
scroll to position [0, 0]
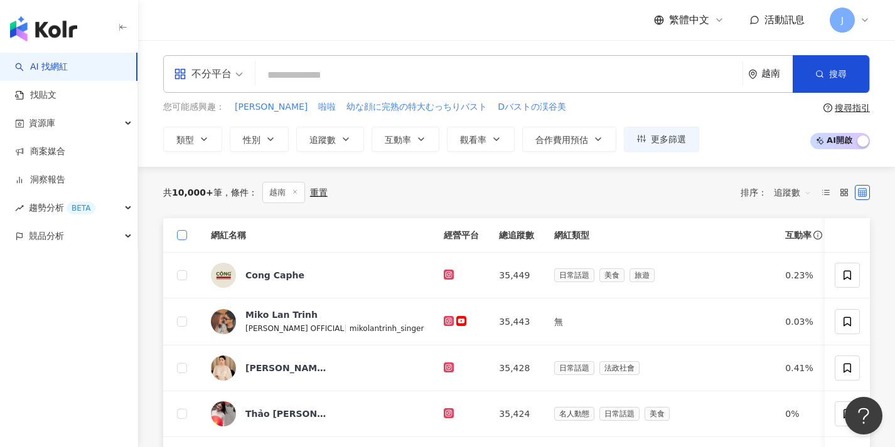
click at [186, 233] on span at bounding box center [182, 235] width 10 height 10
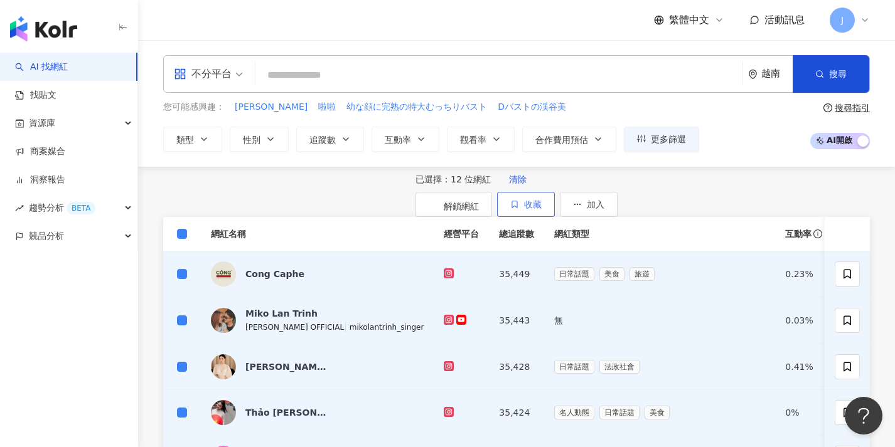
click at [617, 189] on div "已選擇：12 位網紅 清除 解鎖網紅 收藏 加入" at bounding box center [516, 192] width 202 height 50
click at [555, 193] on button "收藏" at bounding box center [526, 204] width 58 height 25
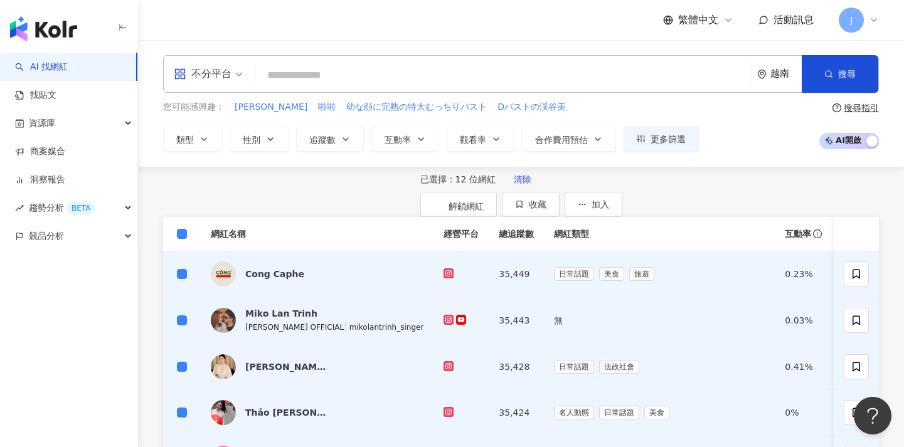
click at [560, 192] on button "收藏" at bounding box center [531, 204] width 58 height 25
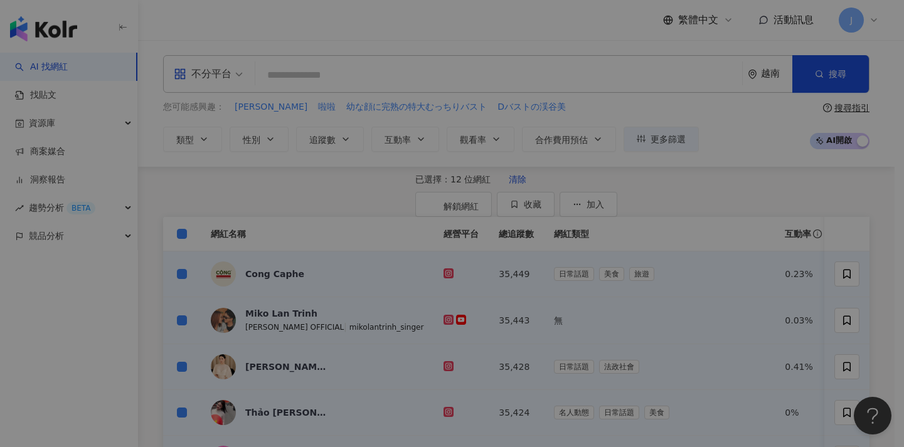
click at [751, 195] on div "加入網紅收藏 建立 越南91 79 KOL 加入 越南90 90 KOL 收藏內網紅人選已達 90 人，目前無法新增 加入 越南89 90 KOL 收藏內網紅…" at bounding box center [452, 223] width 904 height 447
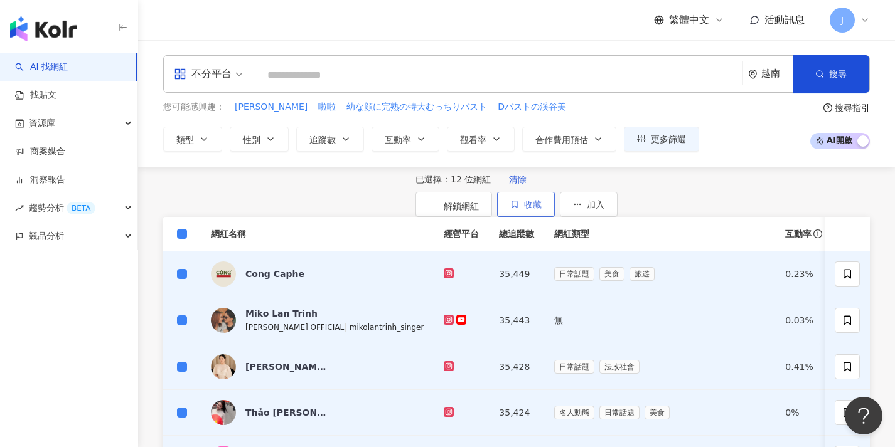
click at [519, 203] on icon "button" at bounding box center [514, 204] width 9 height 9
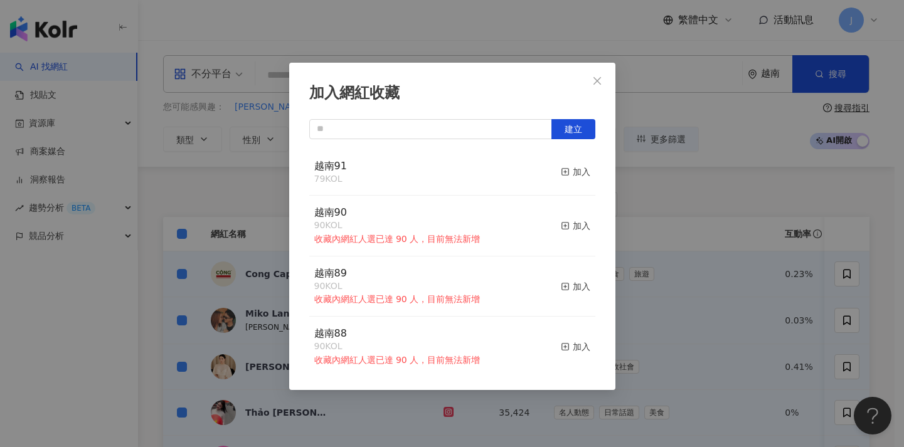
click at [631, 157] on div "加入網紅收藏 建立 越南91 79 KOL 加入 越南90 90 KOL 收藏內網紅人選已達 90 人，目前無法新增 加入 越南89 90 KOL 收藏內網紅…" at bounding box center [452, 223] width 904 height 447
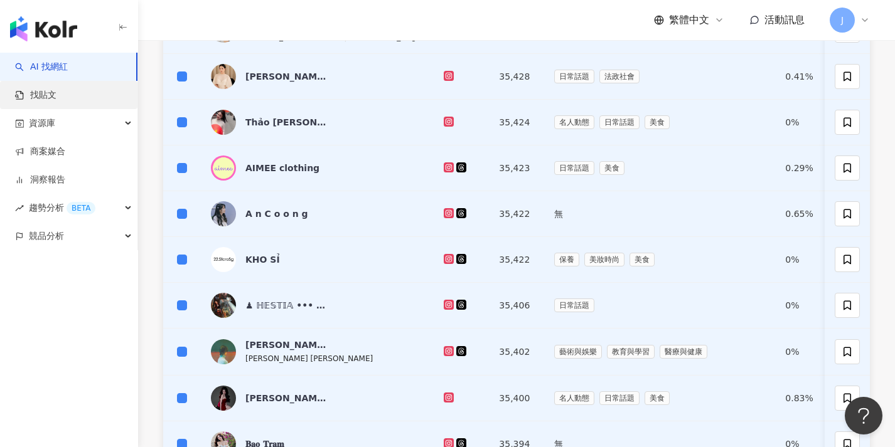
scroll to position [504, 0]
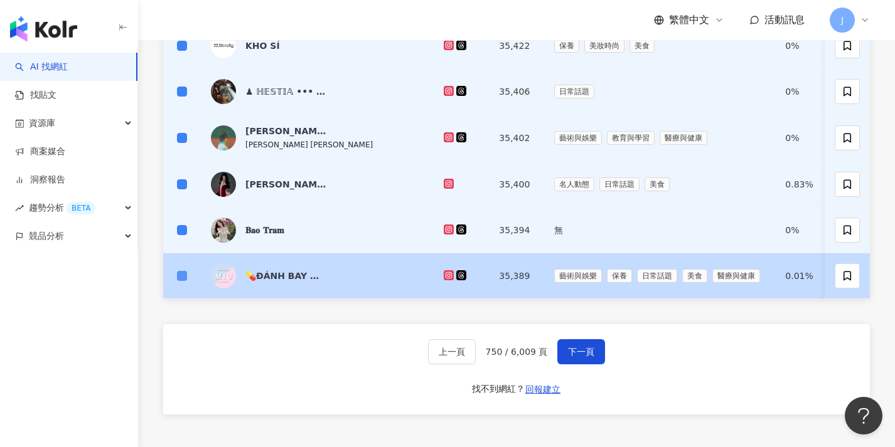
click at [184, 281] on span at bounding box center [182, 276] width 10 height 10
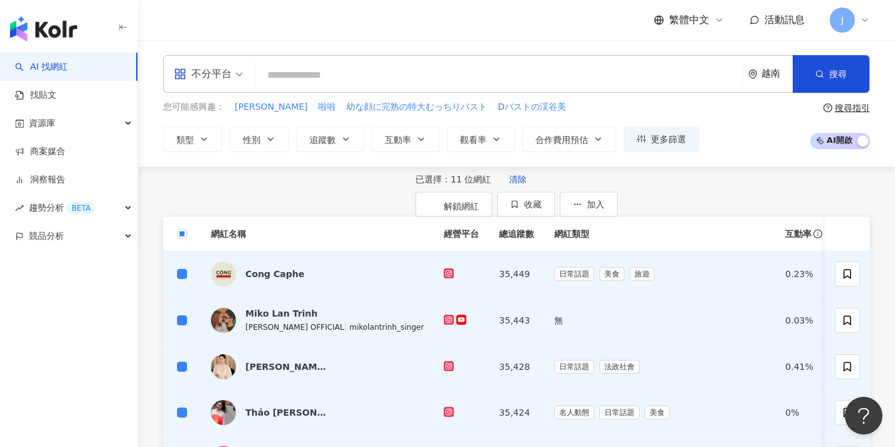
scroll to position [0, 0]
click at [555, 211] on button "收藏" at bounding box center [526, 204] width 58 height 25
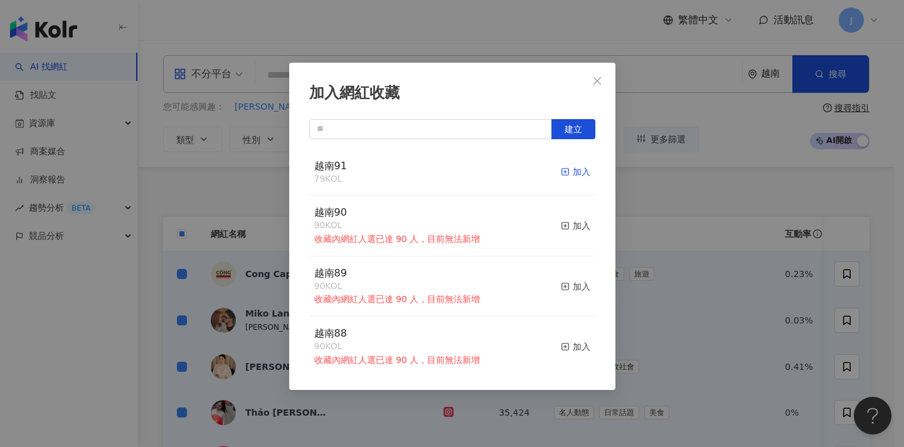
click at [561, 169] on div "加入" at bounding box center [575, 172] width 29 height 14
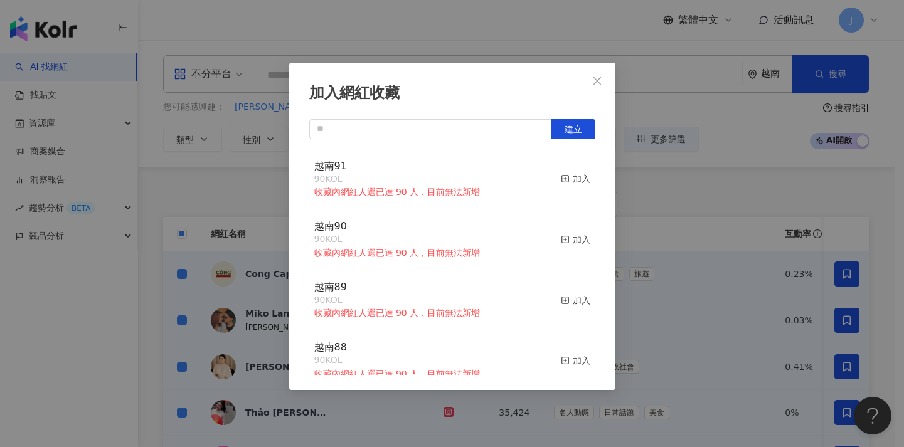
click at [659, 225] on div "加入網紅收藏 建立 越南91 90 KOL 收藏內網紅人選已達 90 人，目前無法新增 加入 越南90 90 KOL 收藏內網紅人選已達 90 人，目前無法新…" at bounding box center [452, 223] width 904 height 447
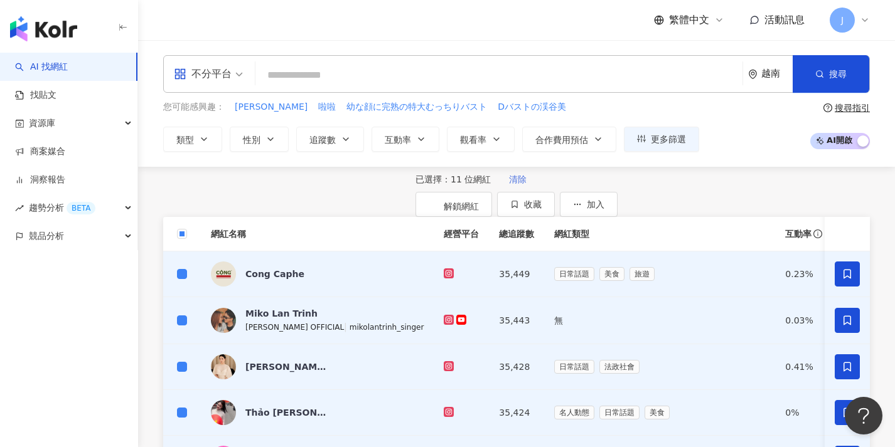
click at [509, 184] on span "清除" at bounding box center [518, 179] width 18 height 10
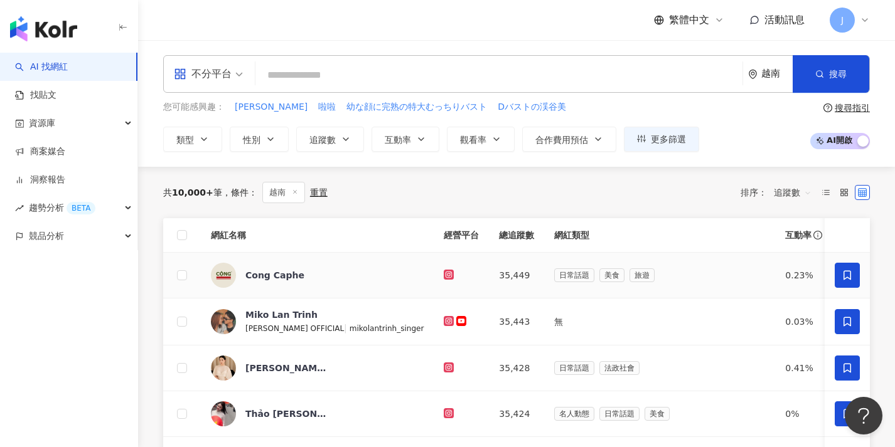
scroll to position [538, 0]
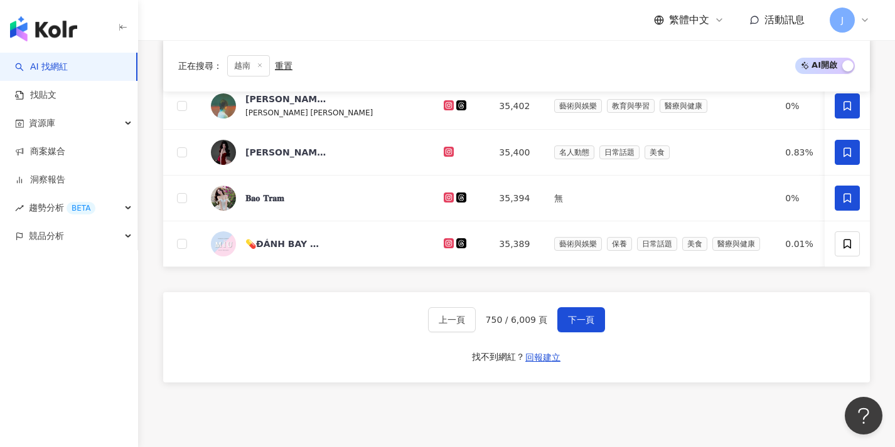
drag, startPoint x: 599, startPoint y: 329, endPoint x: 609, endPoint y: 324, distance: 10.4
click at [609, 324] on div "上一頁 750 / 6,009 頁 下一頁 找不到網紅？ 回報建立" at bounding box center [516, 337] width 707 height 90
click at [848, 237] on span at bounding box center [847, 244] width 25 height 25
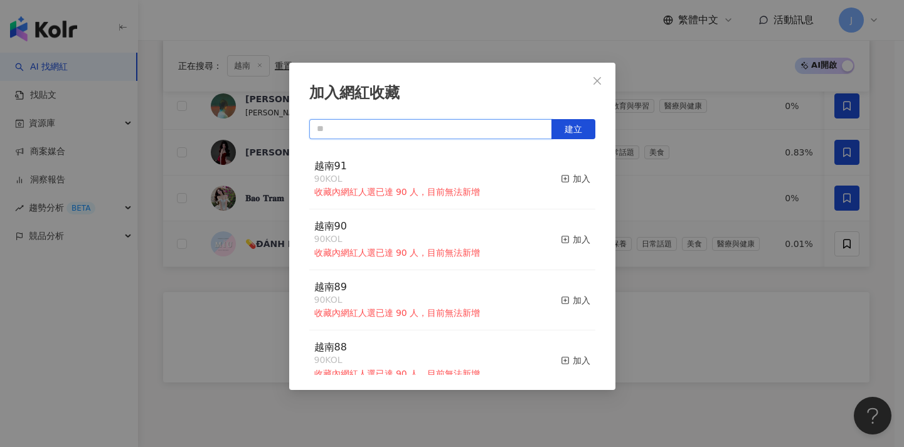
click at [498, 121] on input "text" at bounding box center [430, 129] width 243 height 20
paste input "****"
type input "****"
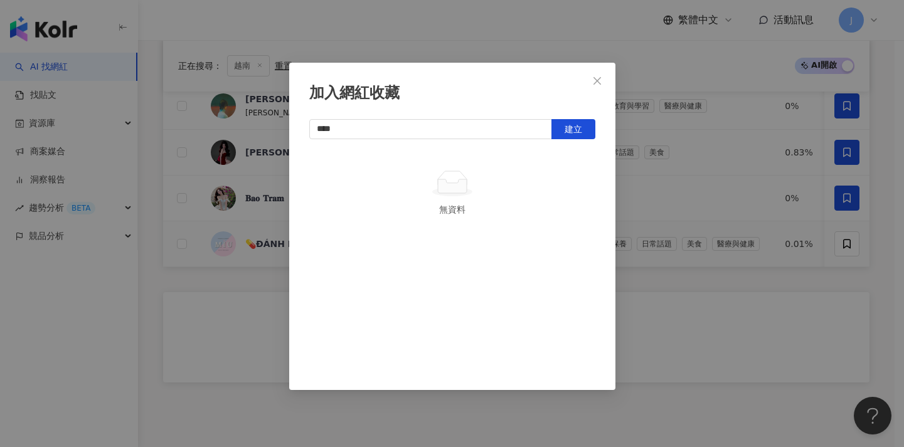
click at [587, 110] on div "加入網紅收藏 **** 建立 無資料" at bounding box center [452, 227] width 326 height 328
click at [577, 131] on span "建立" at bounding box center [574, 129] width 18 height 10
click at [766, 117] on div "加入網紅收藏 **** 建立 越南92 1 KOL 已加入" at bounding box center [452, 223] width 904 height 447
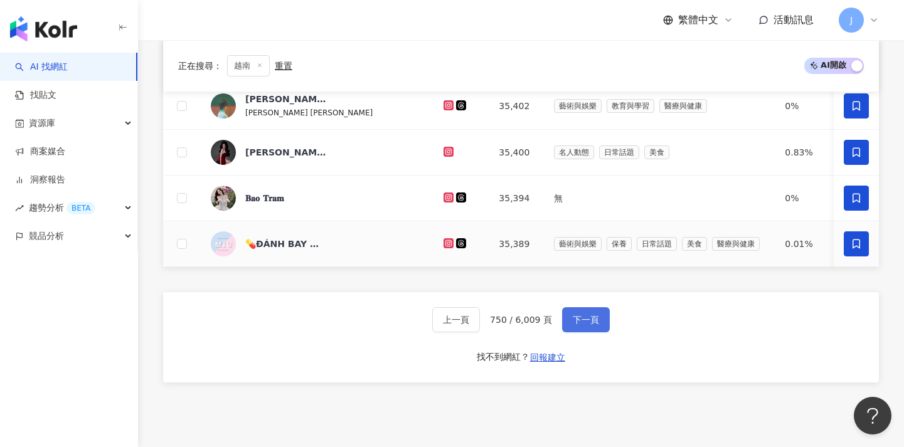
click at [592, 325] on span "下一頁" at bounding box center [586, 320] width 26 height 10
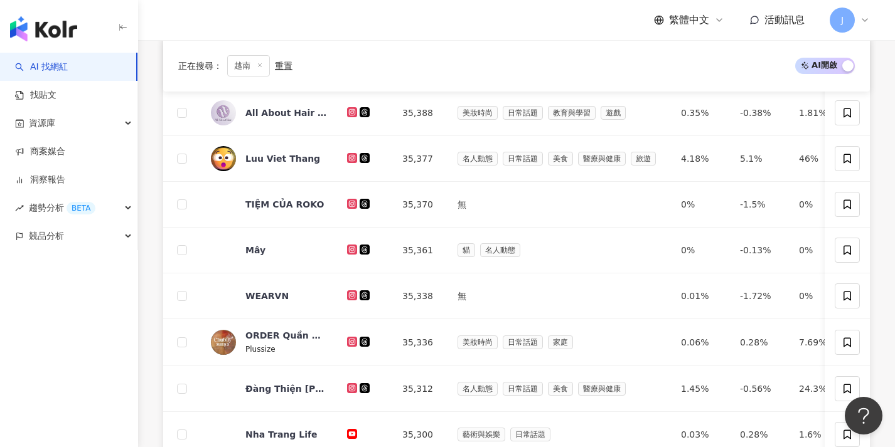
scroll to position [-80, 0]
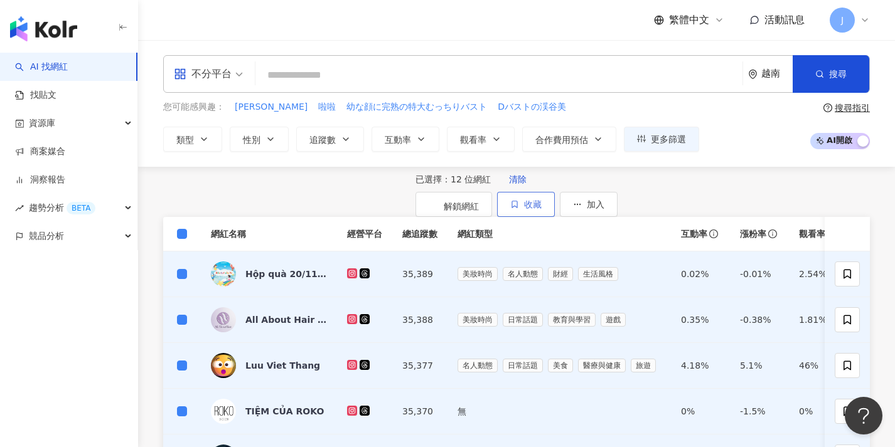
click at [555, 217] on button "收藏" at bounding box center [526, 204] width 58 height 25
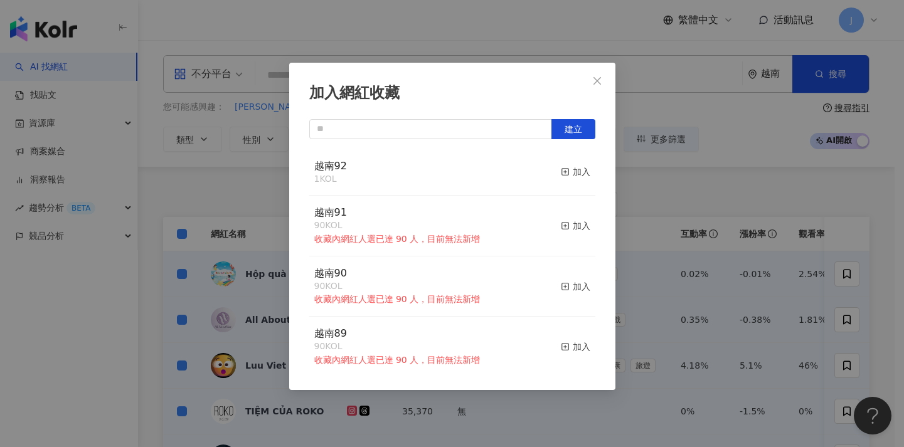
click at [572, 250] on div "越南91 90 KOL 收藏內網紅人選已達 90 人，目前無法新增 加入" at bounding box center [452, 226] width 286 height 61
click at [579, 169] on div "加入" at bounding box center [575, 172] width 29 height 14
click at [601, 111] on div "加入網紅收藏 建立 越南92 1 KOL 加入 越南91 90 KOL 收藏內網紅人選已達 90 人，目前無法新增 加入 越南90 90 KOL 收藏內網紅人…" at bounding box center [452, 227] width 326 height 328
click at [840, 156] on div "加入網紅收藏 建立 越南92 13 KOL 加入 越南91 90 KOL 收藏內網紅人選已達 90 人，目前無法新增 加入 越南90 90 KOL 收藏內網紅…" at bounding box center [452, 223] width 904 height 447
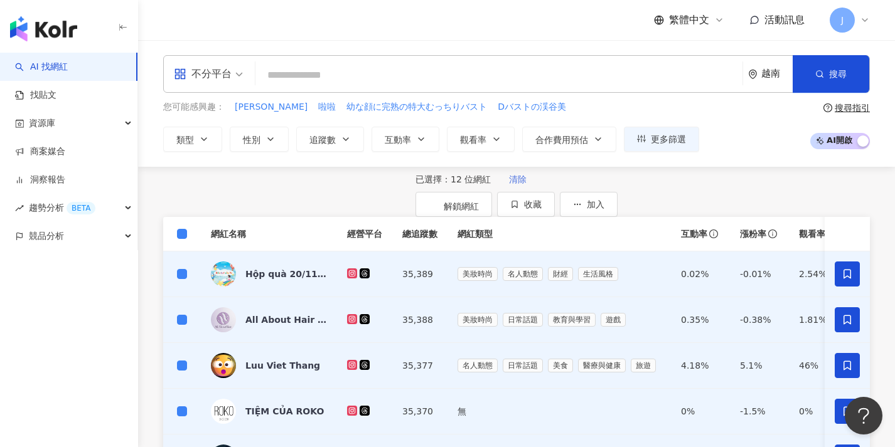
click at [509, 184] on span "清除" at bounding box center [518, 179] width 18 height 10
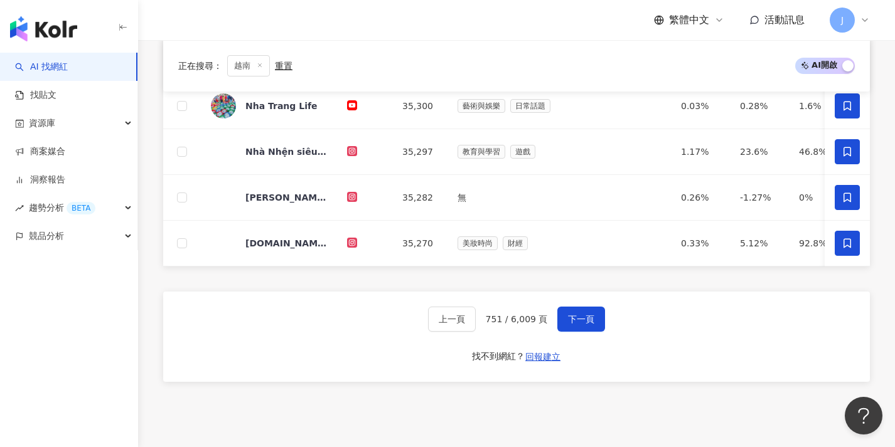
scroll to position [543, 0]
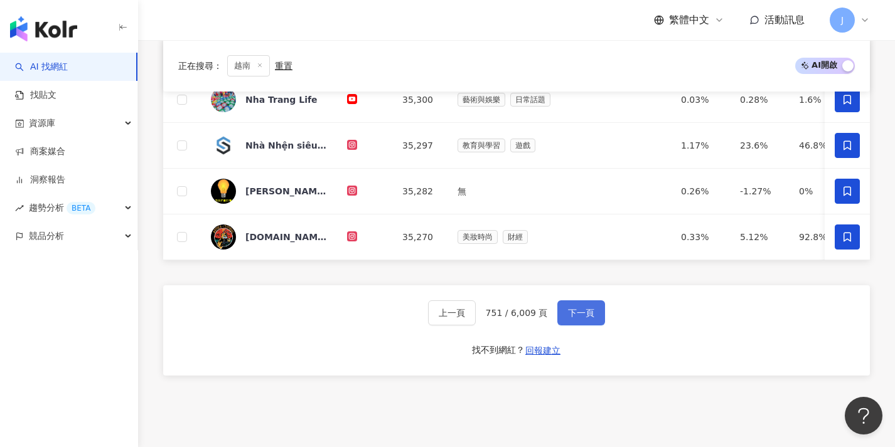
click at [594, 319] on button "下一頁" at bounding box center [581, 313] width 48 height 25
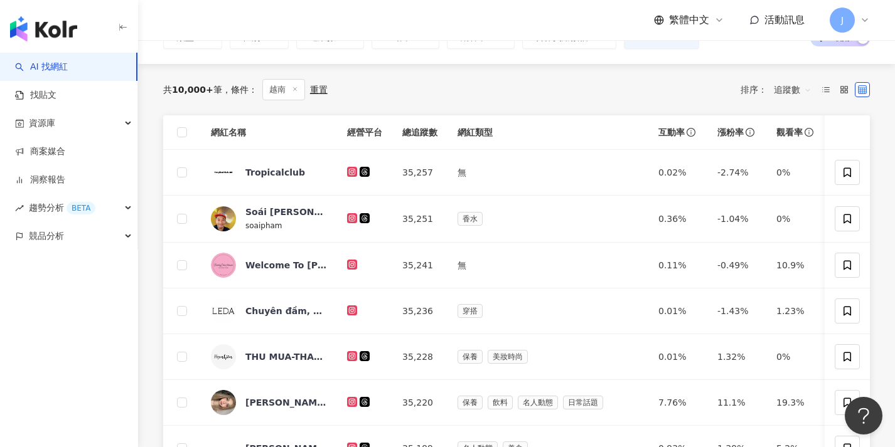
scroll to position [105, 0]
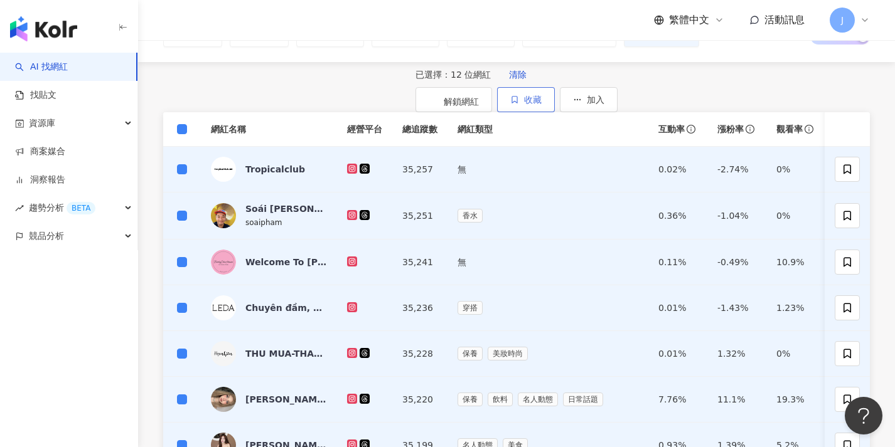
click at [542, 97] on span "收藏" at bounding box center [533, 100] width 18 height 10
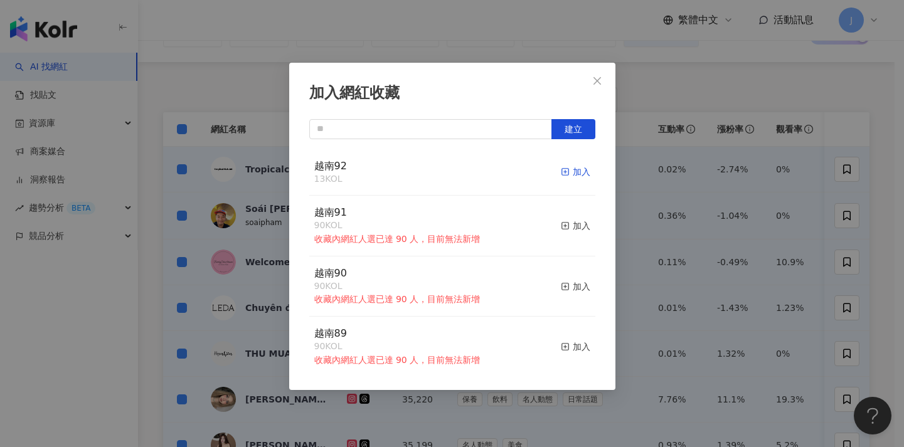
click at [571, 173] on div "加入" at bounding box center [575, 172] width 29 height 14
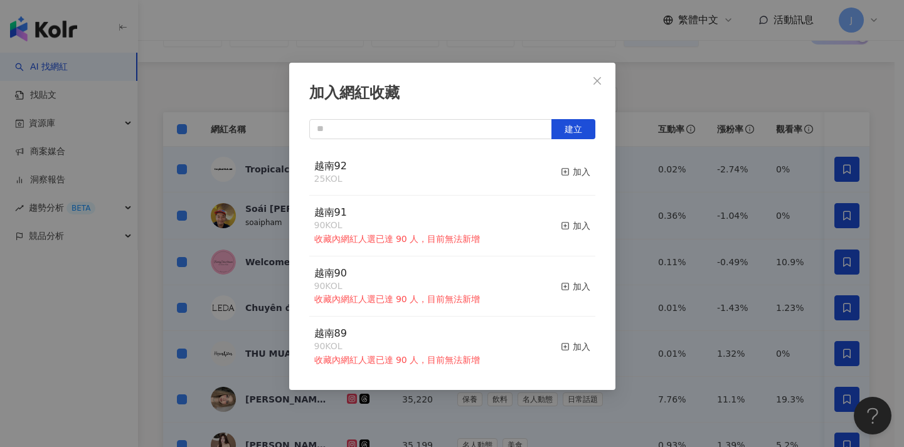
click at [660, 174] on div "加入網紅收藏 建立 越南92 25 KOL 加入 越南91 90 KOL 收藏內網紅人選已達 90 人，目前無法新增 加入 越南90 90 KOL 收藏內網紅…" at bounding box center [452, 223] width 904 height 447
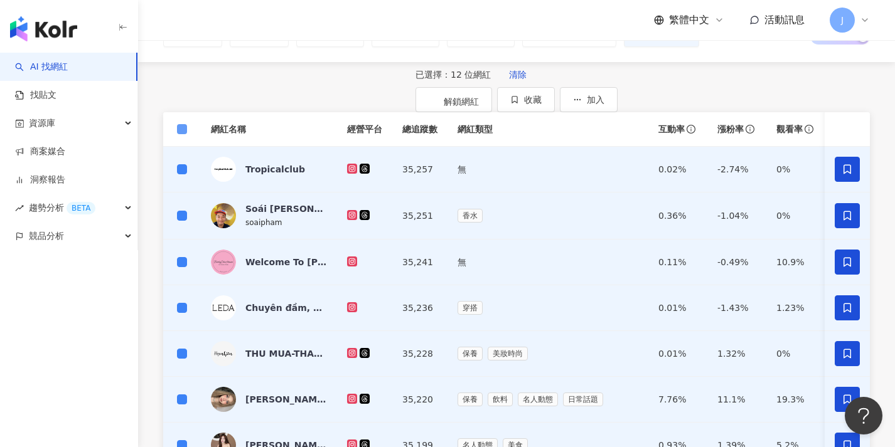
click at [184, 134] on span at bounding box center [182, 129] width 10 height 10
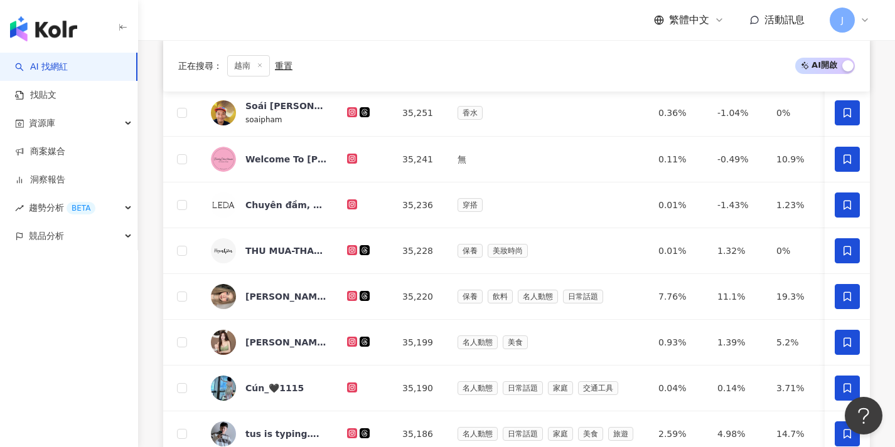
scroll to position [526, 0]
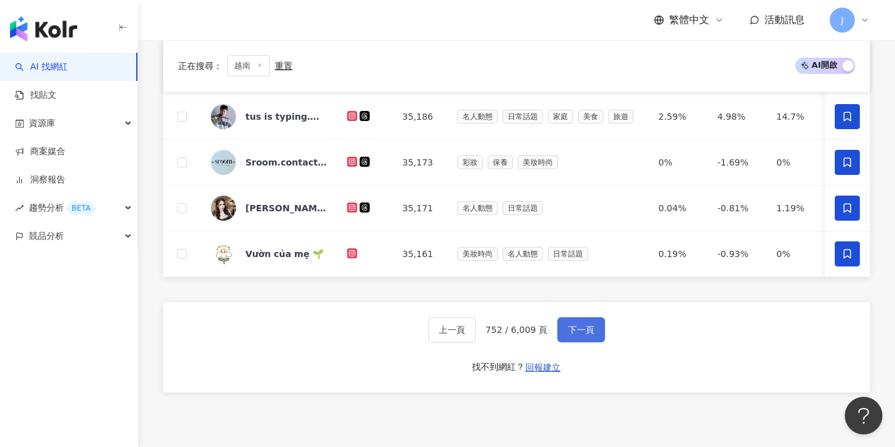
click at [587, 335] on span "下一頁" at bounding box center [581, 330] width 26 height 10
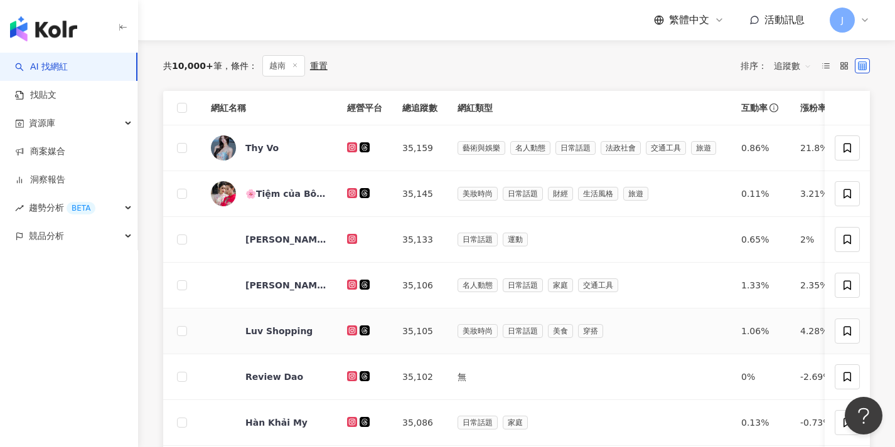
scroll to position [82, 0]
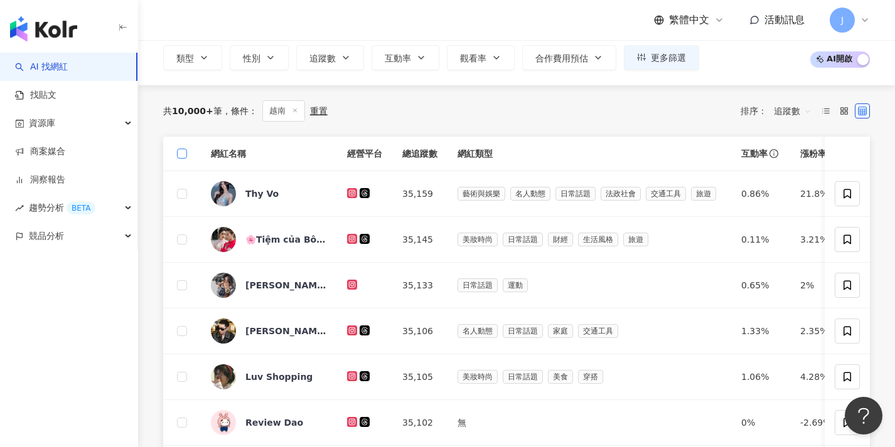
click at [184, 149] on span at bounding box center [182, 154] width 10 height 10
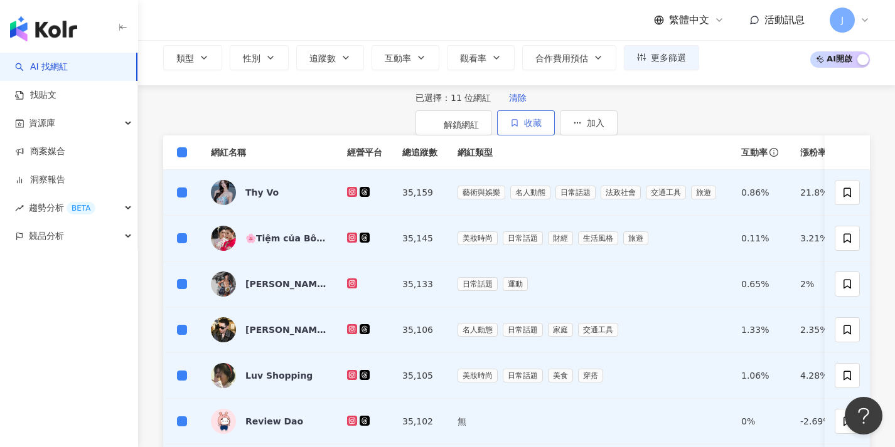
click at [542, 124] on span "收藏" at bounding box center [533, 123] width 18 height 10
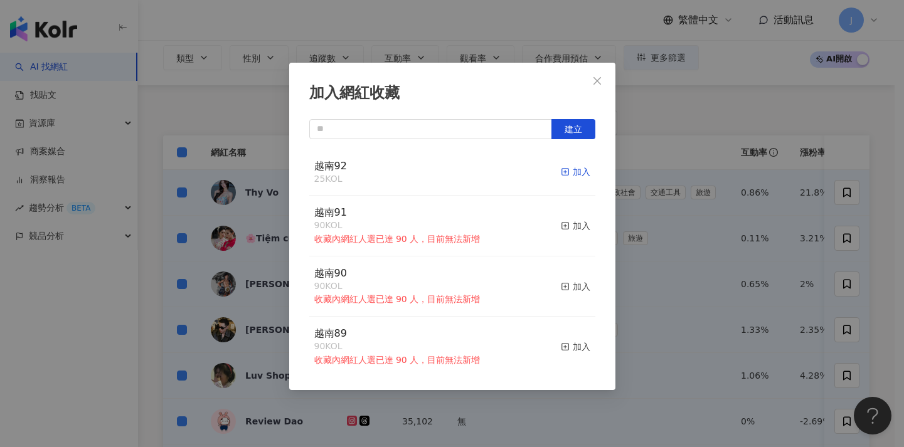
click at [562, 173] on rect "button" at bounding box center [565, 172] width 7 height 7
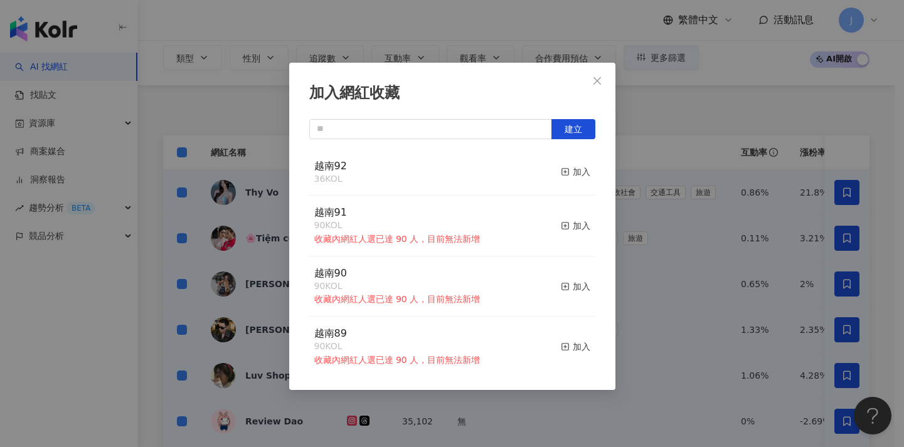
click at [691, 234] on div "加入網紅收藏 建立 越南92 36 KOL 加入 越南91 90 KOL 收藏內網紅人選已達 90 人，目前無法新增 加入 越南90 90 KOL 收藏內網紅…" at bounding box center [452, 223] width 904 height 447
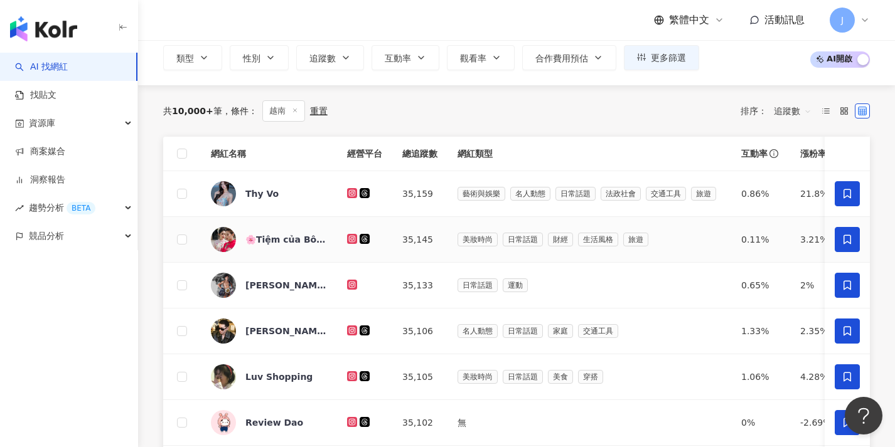
scroll to position [486, 0]
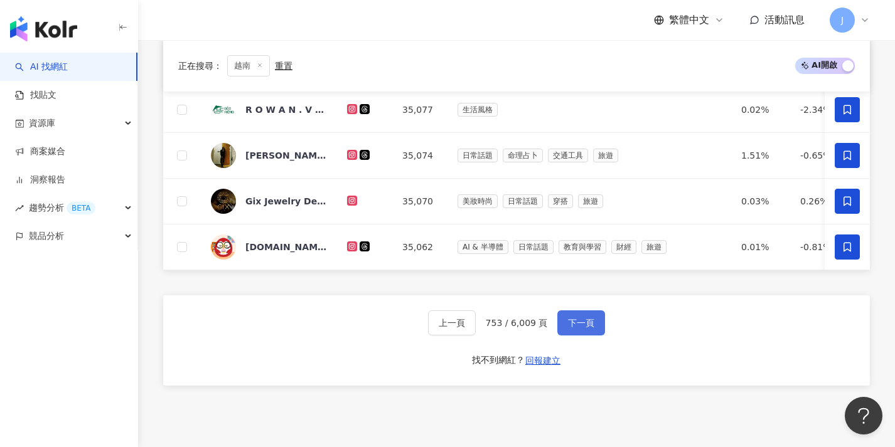
click at [584, 323] on button "下一頁" at bounding box center [581, 323] width 48 height 25
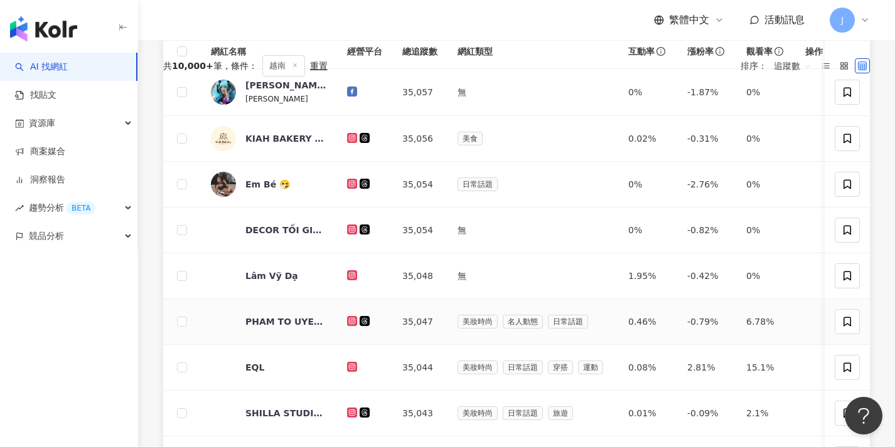
scroll to position [-99, 0]
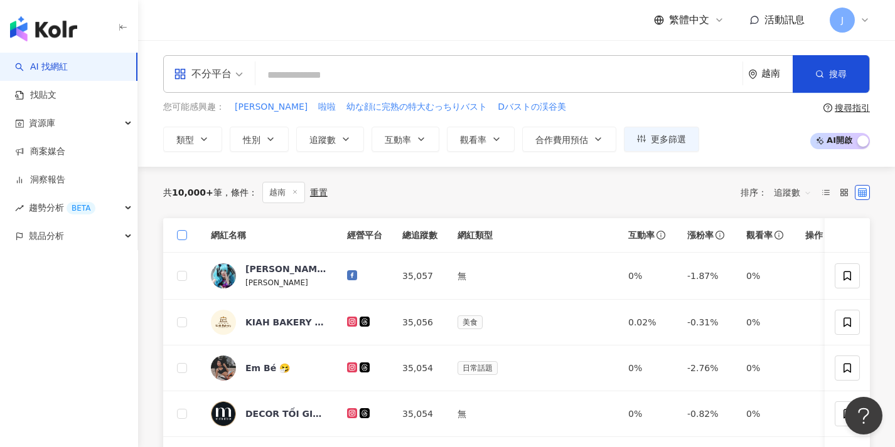
click at [185, 240] on span at bounding box center [182, 235] width 10 height 10
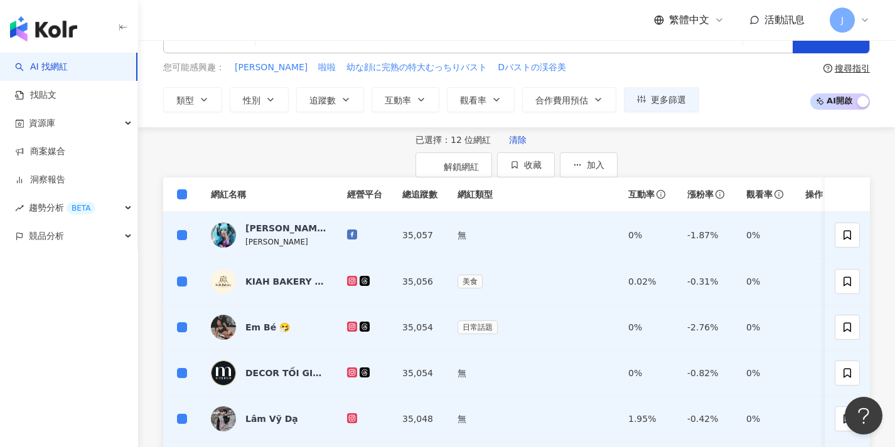
scroll to position [49, 0]
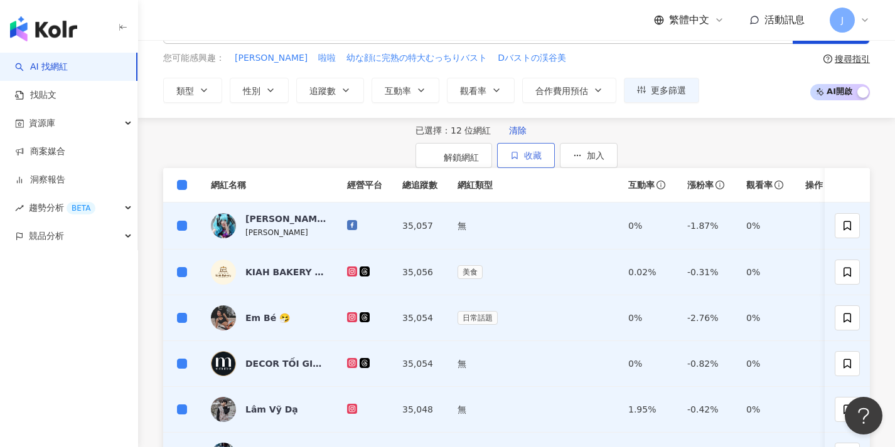
click at [519, 152] on icon "button" at bounding box center [514, 155] width 9 height 9
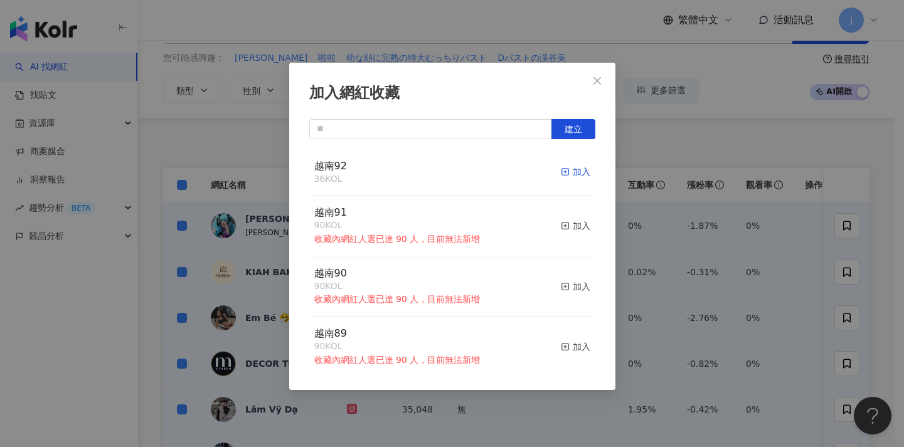
click at [568, 169] on div "加入" at bounding box center [575, 172] width 29 height 14
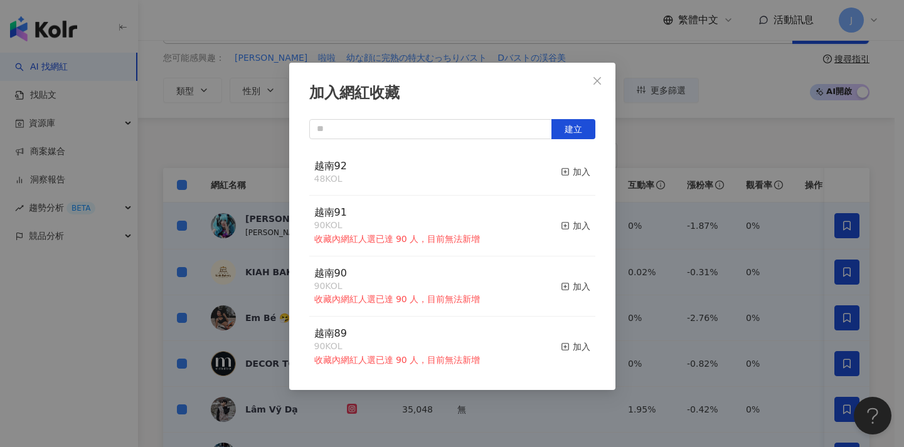
click at [688, 206] on div "加入網紅收藏 建立 越南92 48 KOL 加入 越南91 90 KOL 收藏內網紅人選已達 90 人，目前無法新增 加入 越南90 90 KOL 收藏內網紅…" at bounding box center [452, 223] width 904 height 447
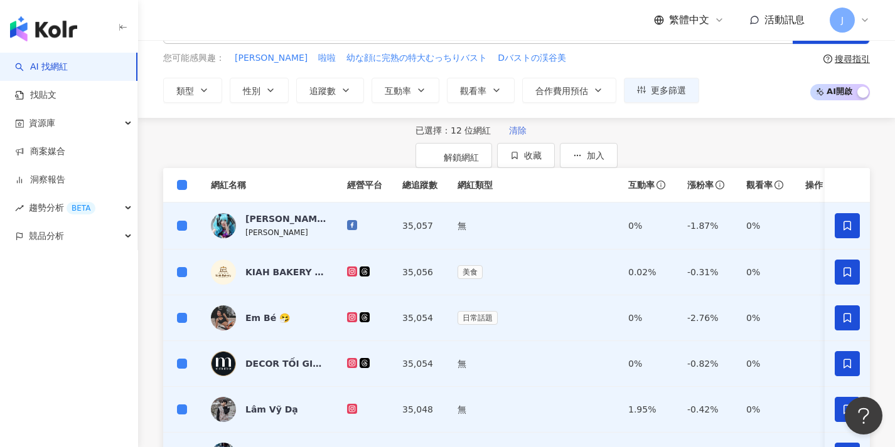
click at [509, 136] on span "清除" at bounding box center [518, 130] width 18 height 10
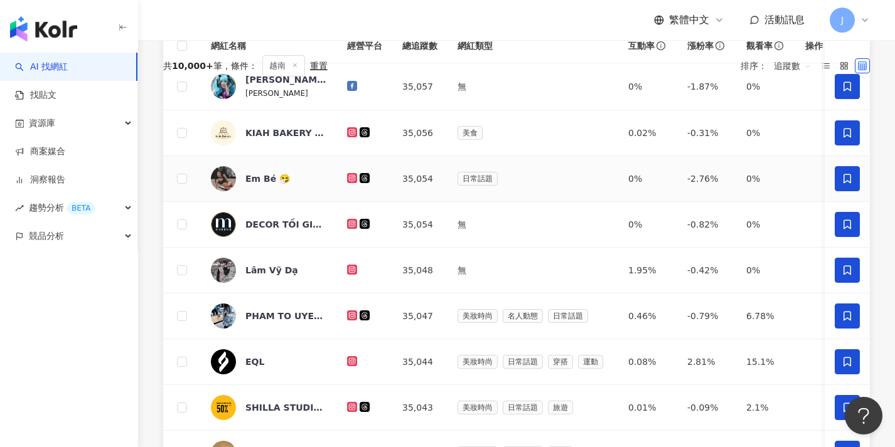
scroll to position [444, 0]
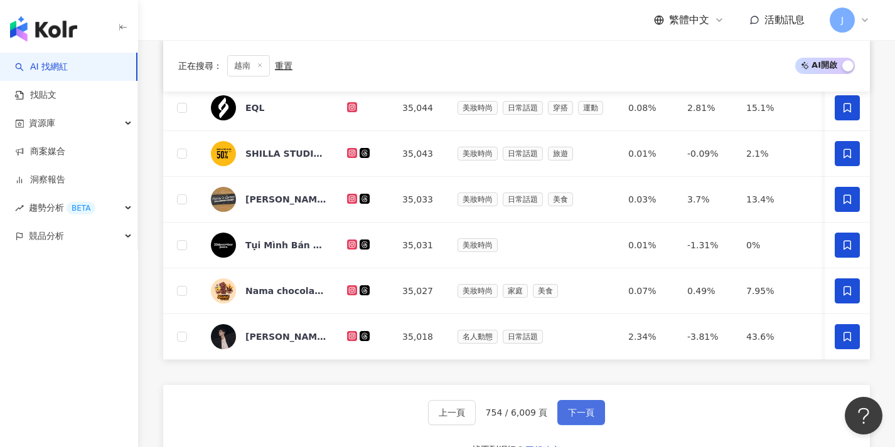
drag, startPoint x: 585, startPoint y: 422, endPoint x: 588, endPoint y: 416, distance: 6.8
click at [585, 418] on span "下一頁" at bounding box center [581, 413] width 26 height 10
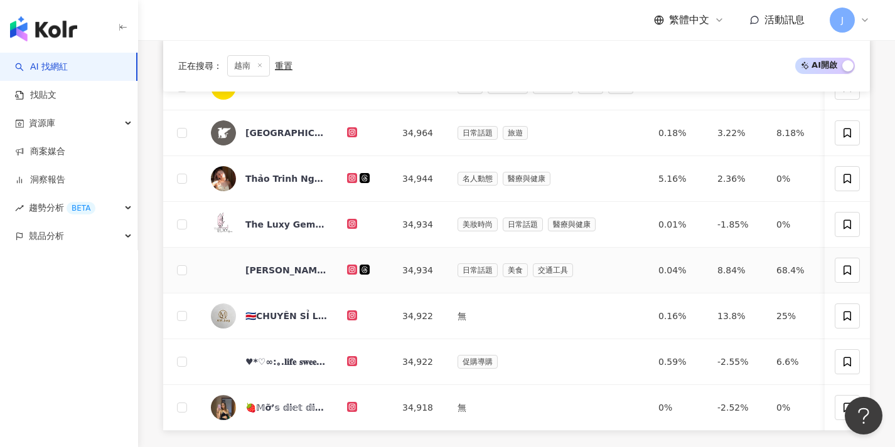
scroll to position [516, 0]
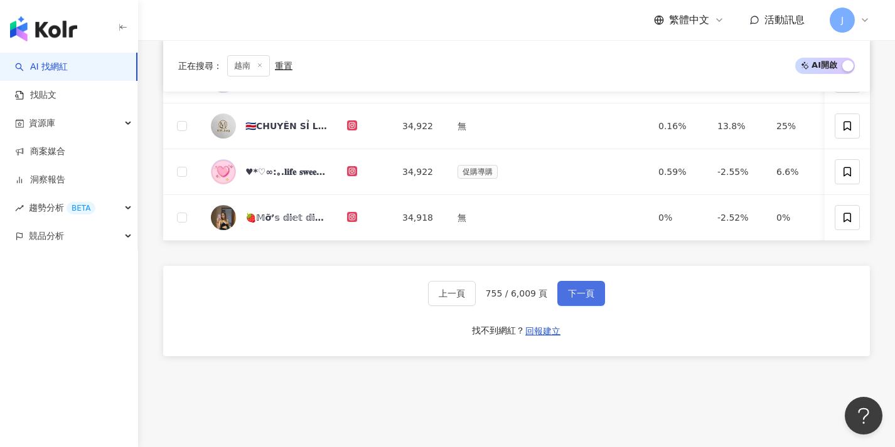
click at [579, 299] on span "下一頁" at bounding box center [581, 294] width 26 height 10
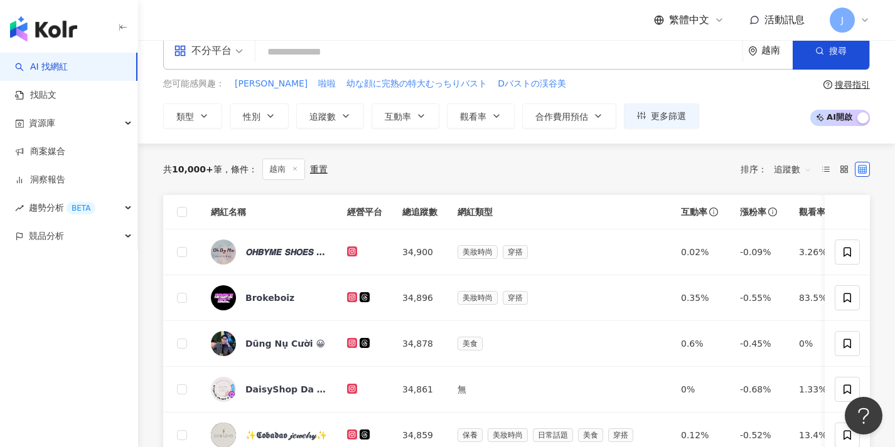
scroll to position [26, 0]
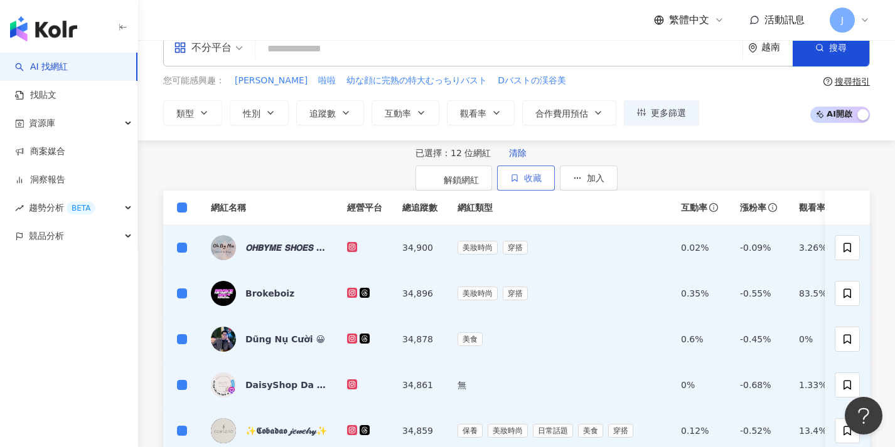
click at [555, 177] on button "收藏" at bounding box center [526, 178] width 58 height 25
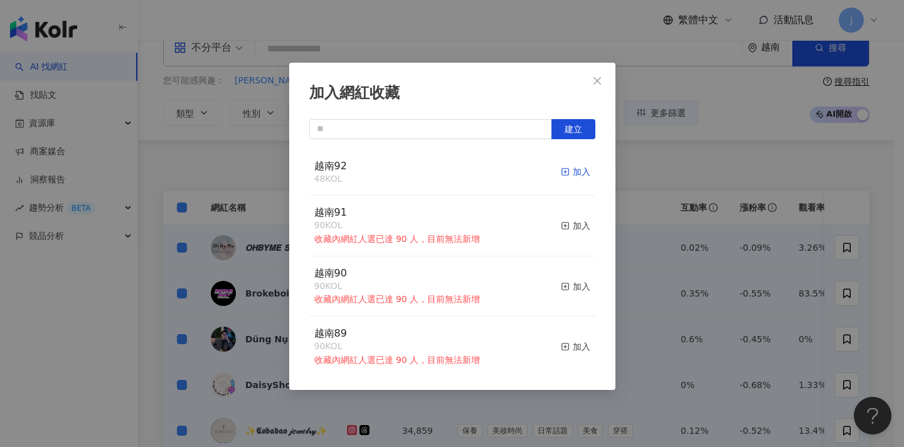
click at [561, 172] on icon "button" at bounding box center [565, 172] width 9 height 9
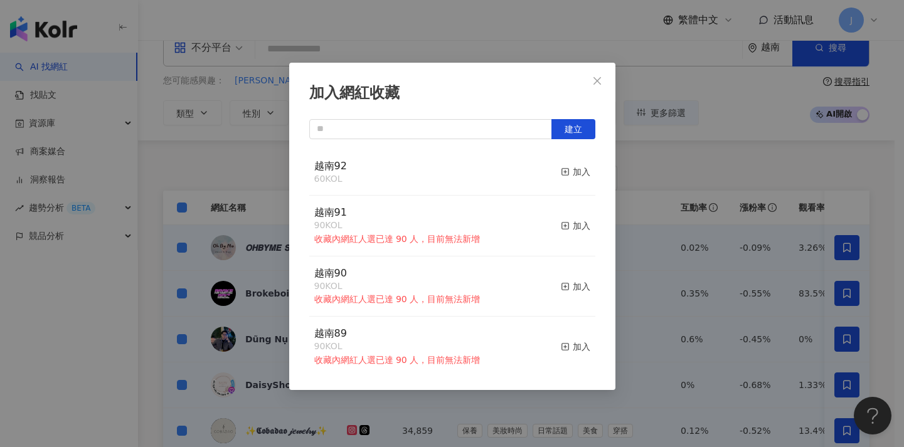
click at [192, 200] on div "加入網紅收藏 建立 越南92 60 KOL 加入 越南91 90 KOL 收藏內網紅人選已達 90 人，目前無法新增 加入 越南90 90 KOL 收藏內網紅…" at bounding box center [452, 223] width 904 height 447
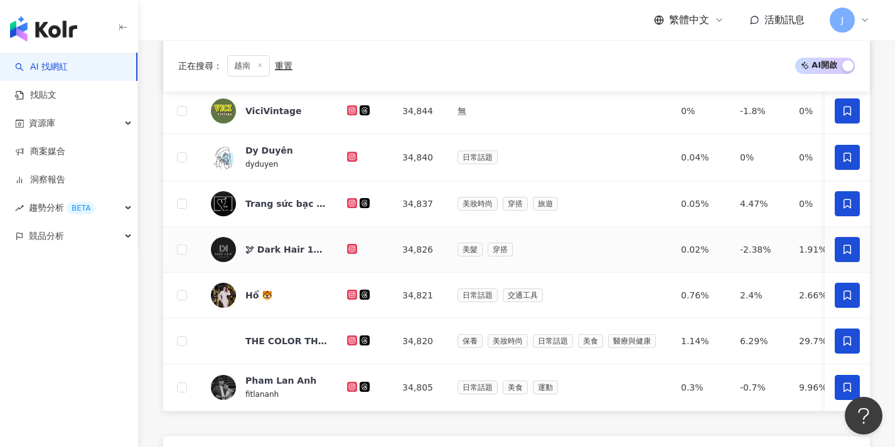
scroll to position [504, 0]
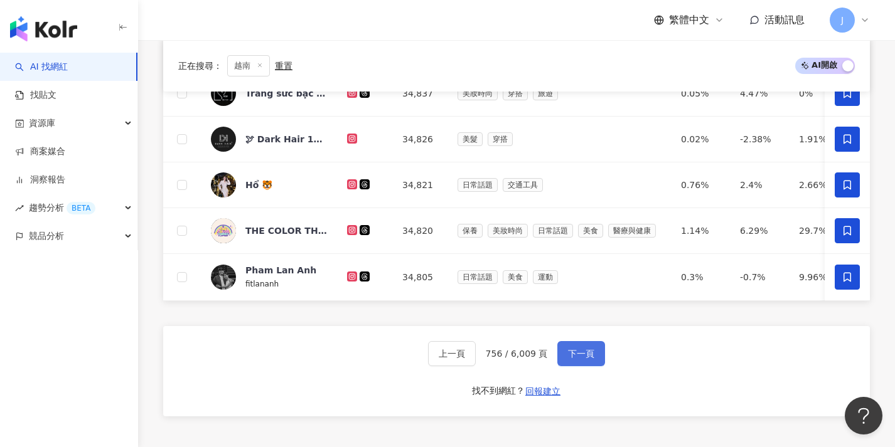
click at [587, 359] on span "下一頁" at bounding box center [581, 354] width 26 height 10
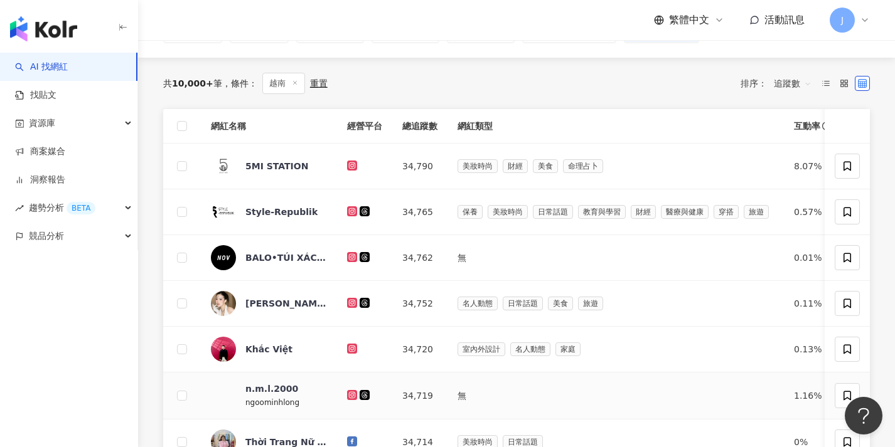
scroll to position [87, 0]
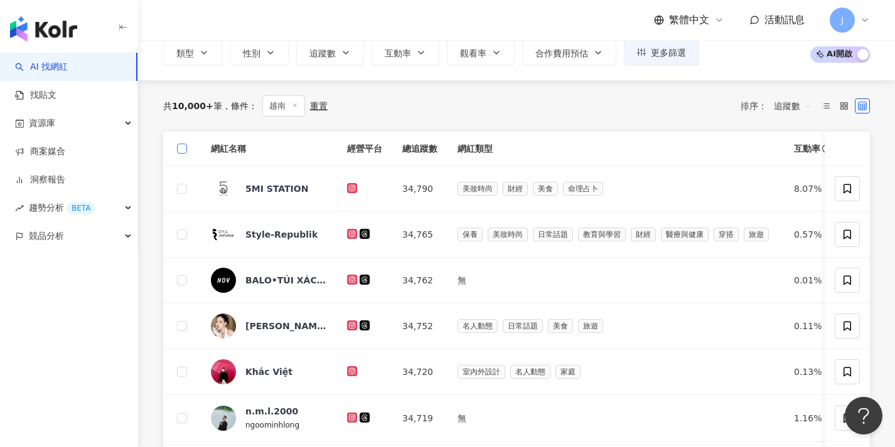
click at [185, 150] on span at bounding box center [182, 149] width 10 height 10
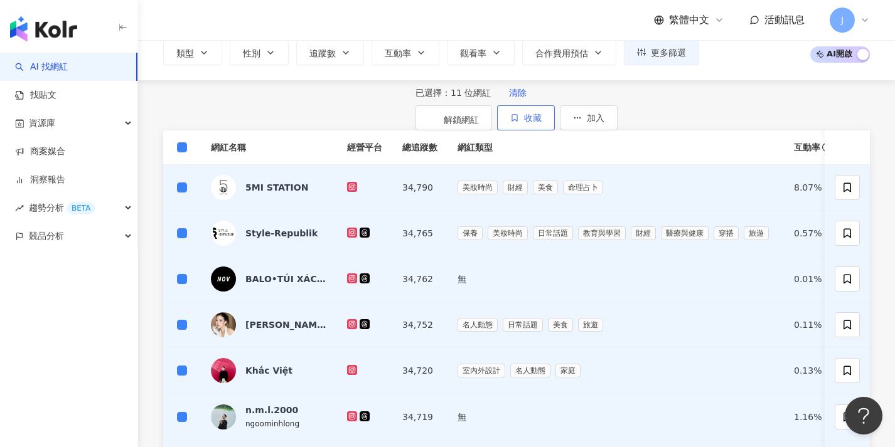
click at [542, 118] on span "收藏" at bounding box center [533, 118] width 18 height 10
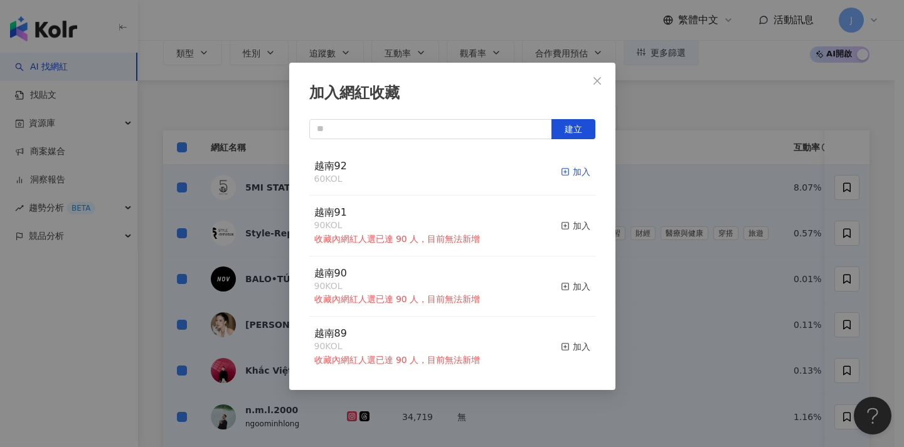
click at [563, 168] on div "加入" at bounding box center [575, 172] width 29 height 14
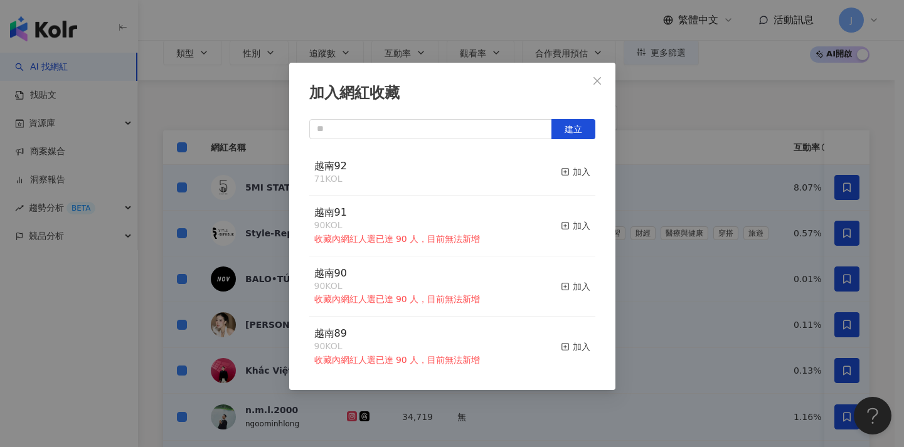
click at [681, 196] on div "加入網紅收藏 建立 越南92 71 KOL 加入 越南91 90 KOL 收藏內網紅人選已達 90 人，目前無法新增 加入 越南90 90 KOL 收藏內網紅…" at bounding box center [452, 223] width 904 height 447
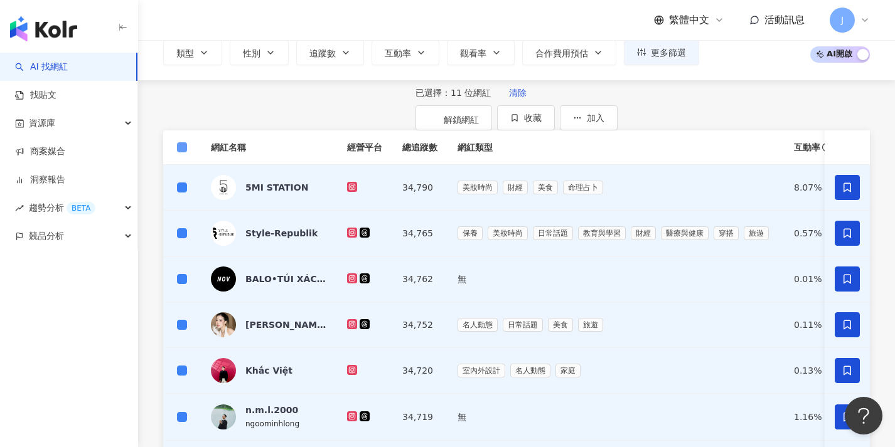
click at [184, 152] on span at bounding box center [182, 147] width 10 height 10
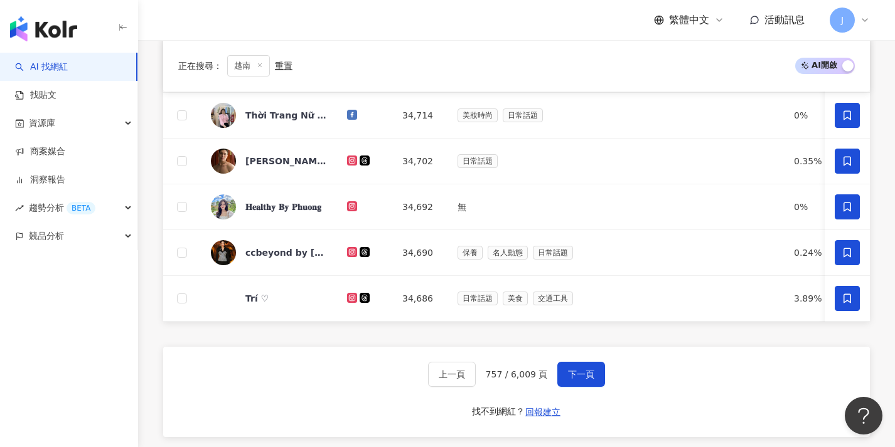
scroll to position [606, 0]
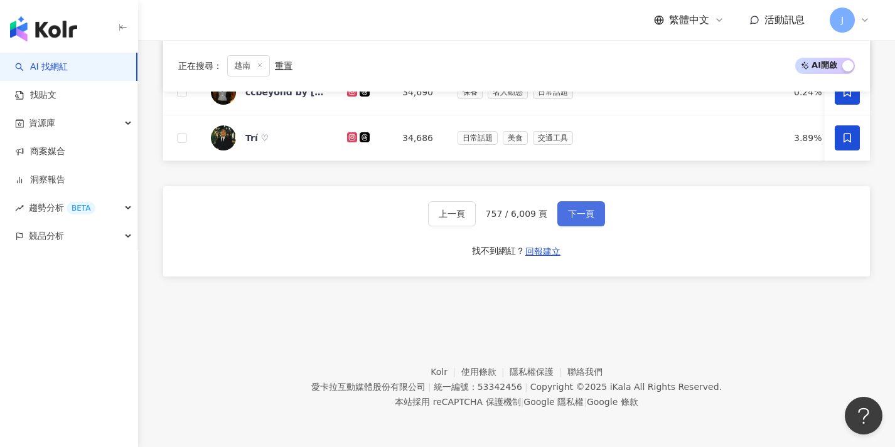
click at [595, 215] on button "下一頁" at bounding box center [581, 213] width 48 height 25
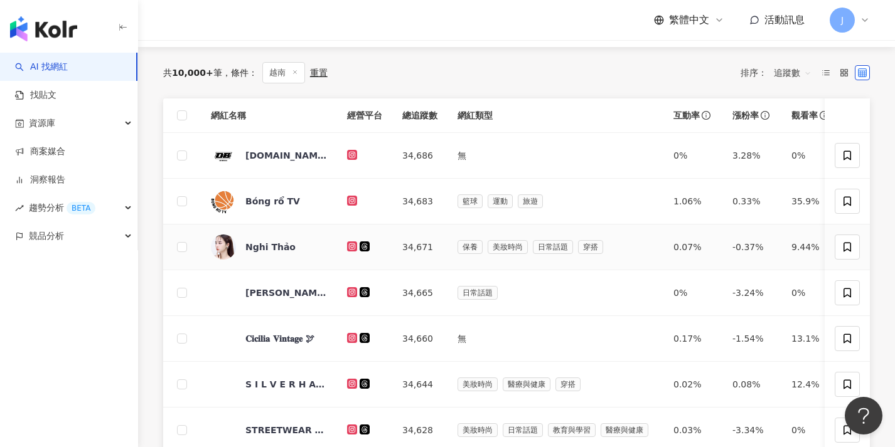
scroll to position [92, 0]
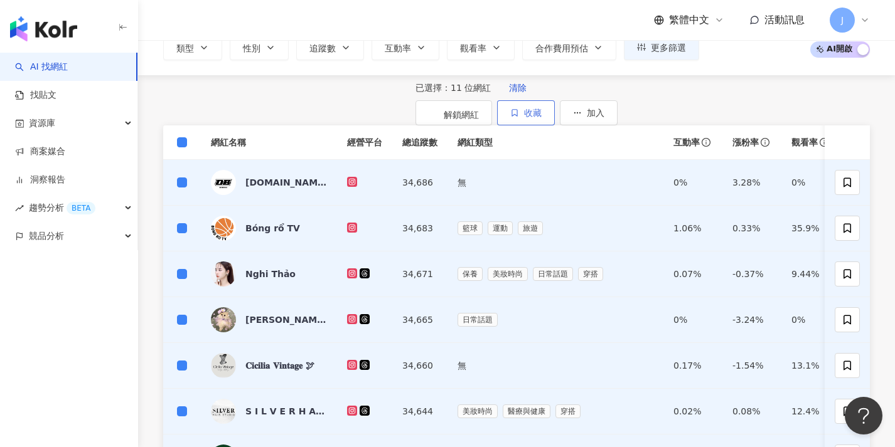
click at [555, 112] on button "收藏" at bounding box center [526, 112] width 58 height 25
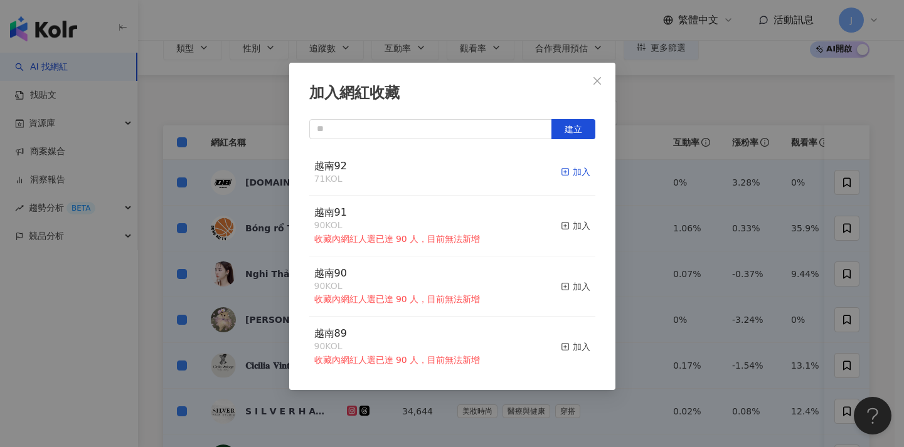
click at [561, 169] on icon "button" at bounding box center [565, 172] width 9 height 9
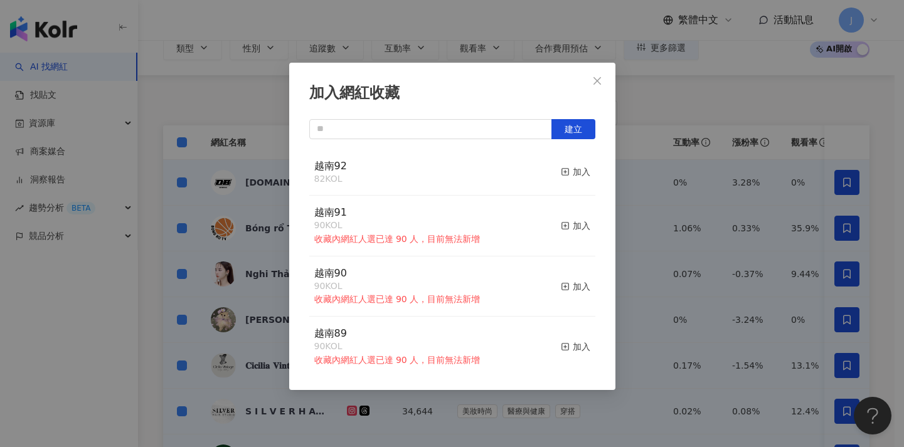
click at [262, 196] on div "加入網紅收藏 建立 越南92 82 KOL 加入 越南91 90 KOL 收藏內網紅人選已達 90 人，目前無法新增 加入 越南90 90 KOL 收藏內網紅…" at bounding box center [452, 223] width 904 height 447
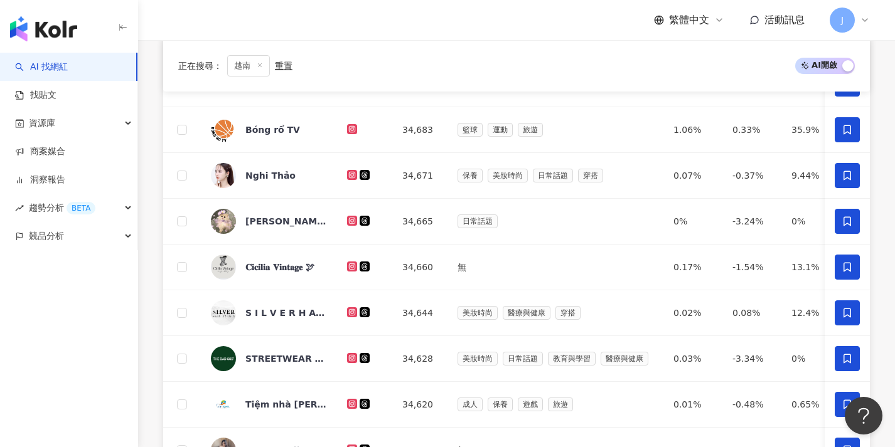
scroll to position [437, 0]
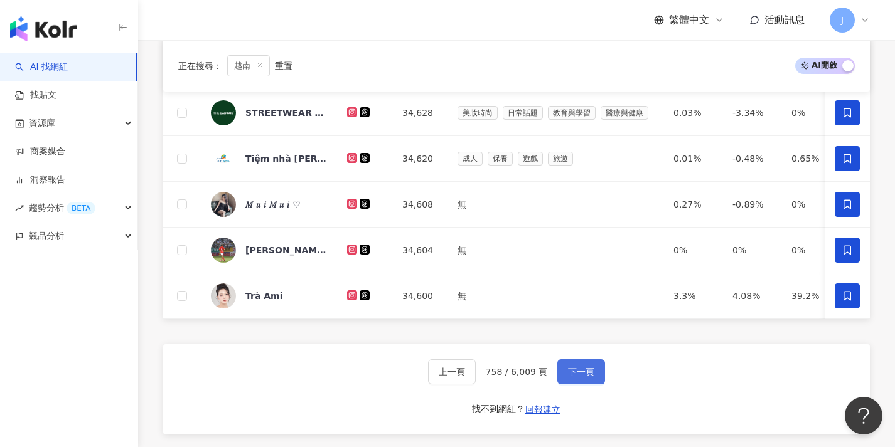
click at [587, 385] on button "下一頁" at bounding box center [581, 372] width 48 height 25
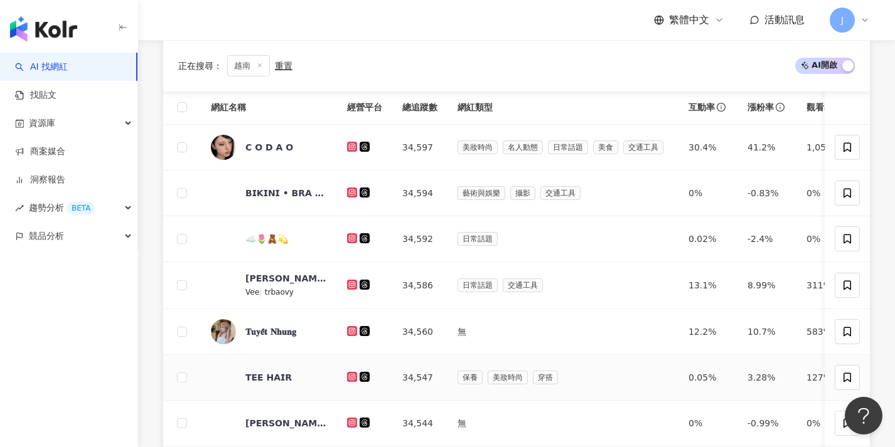
scroll to position [108, 0]
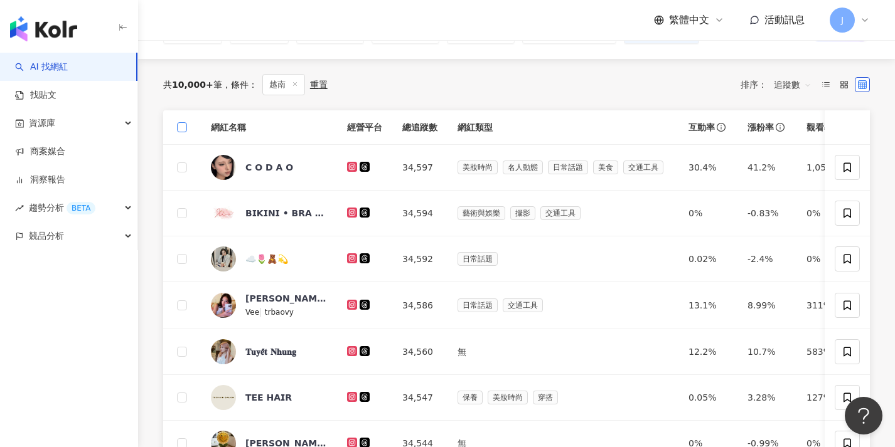
click at [179, 130] on span at bounding box center [182, 127] width 10 height 10
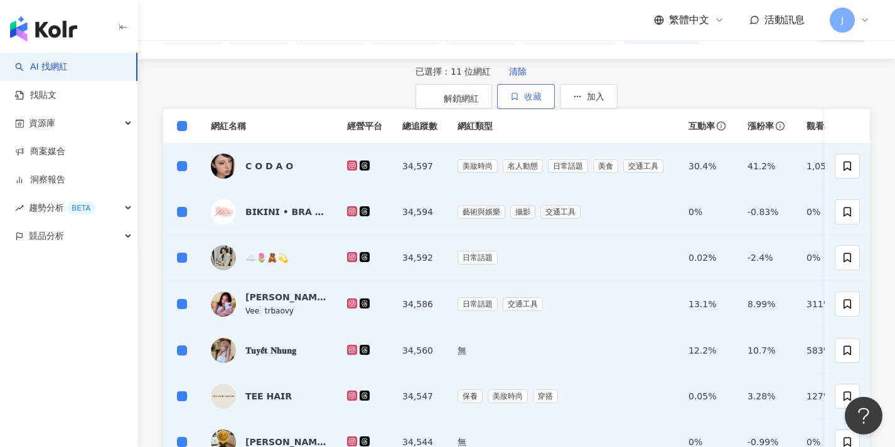
click at [555, 101] on button "收藏" at bounding box center [526, 96] width 58 height 25
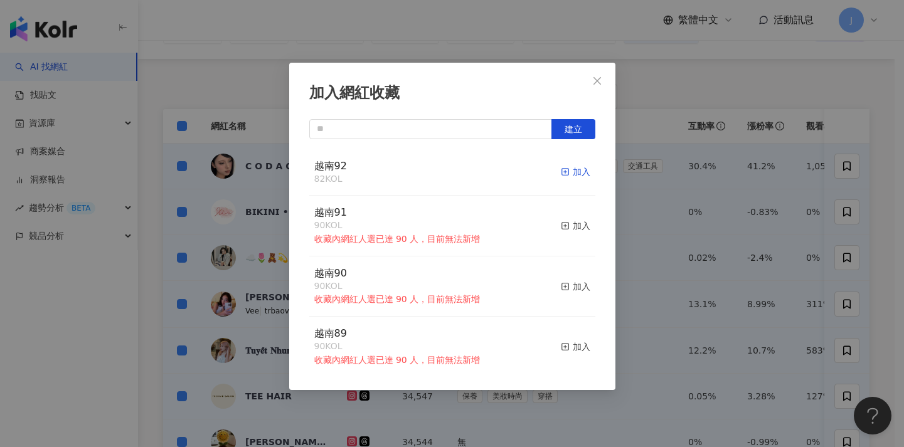
click at [565, 165] on div "加入" at bounding box center [575, 172] width 29 height 14
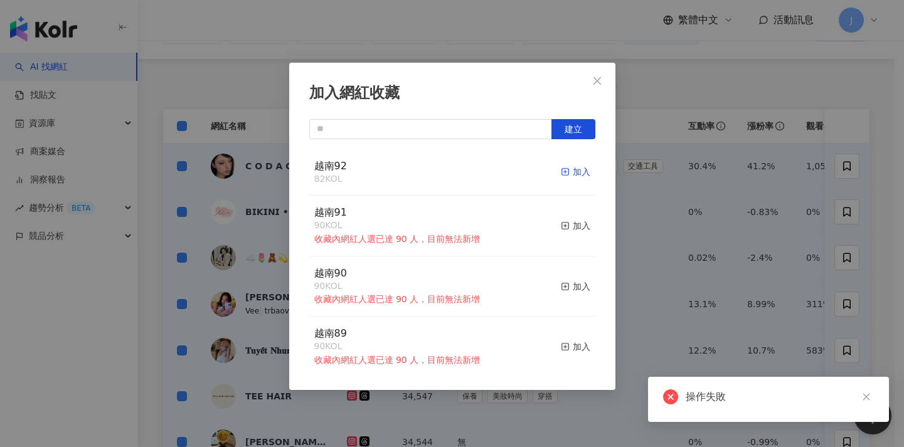
click at [568, 173] on div "加入" at bounding box center [575, 172] width 29 height 14
click at [634, 186] on div "加入網紅收藏 建立 越南92 82 KOL 加入 越南91 90 KOL 收藏內網紅人選已達 90 人，目前無法新增 加入 越南90 90 KOL 收藏內網紅…" at bounding box center [452, 223] width 904 height 447
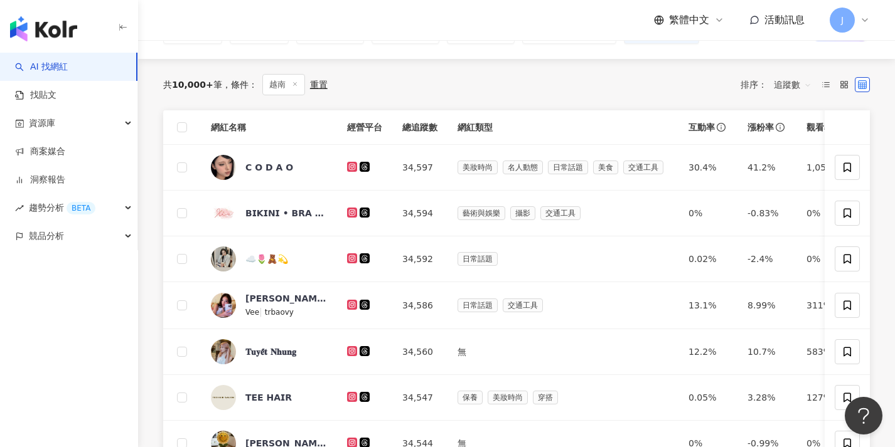
click at [188, 129] on th at bounding box center [182, 127] width 38 height 35
click at [184, 129] on span at bounding box center [182, 127] width 10 height 10
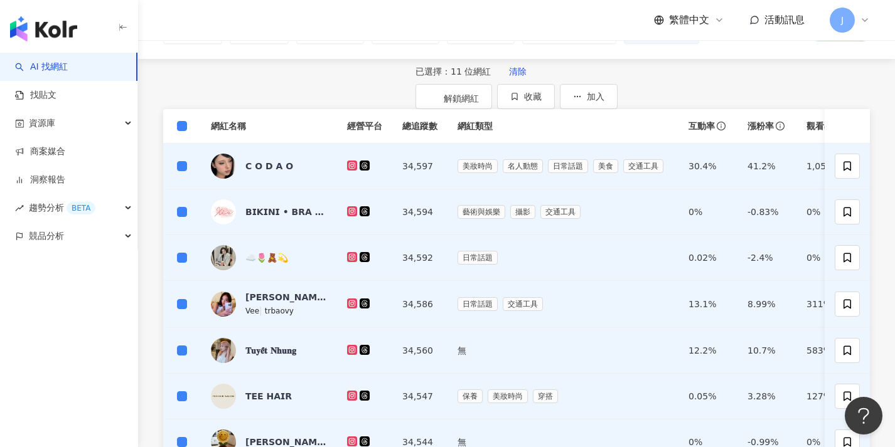
scroll to position [571, 0]
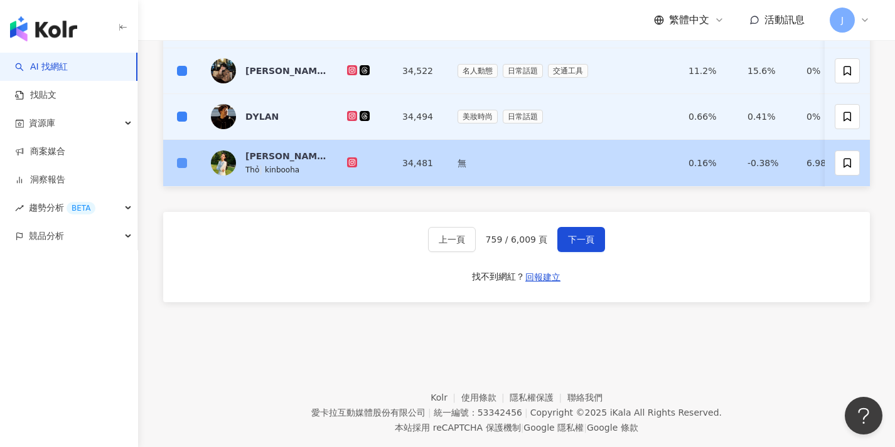
click at [184, 168] on span at bounding box center [182, 163] width 10 height 10
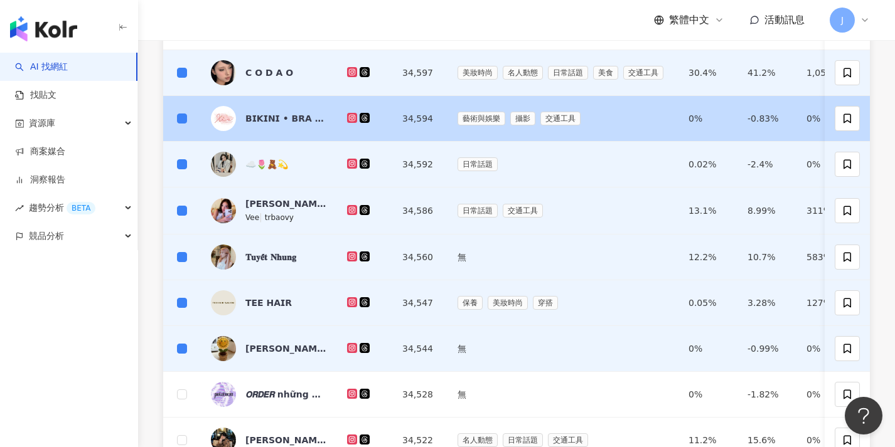
scroll to position [169, 0]
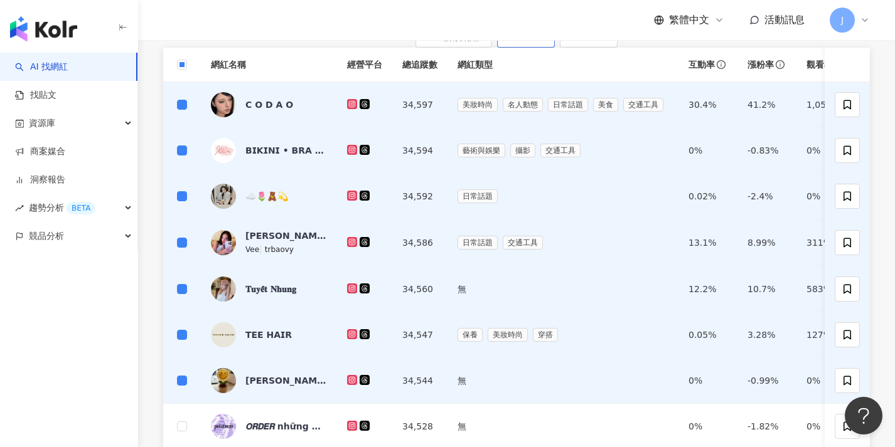
click at [555, 44] on button "收藏" at bounding box center [526, 35] width 58 height 25
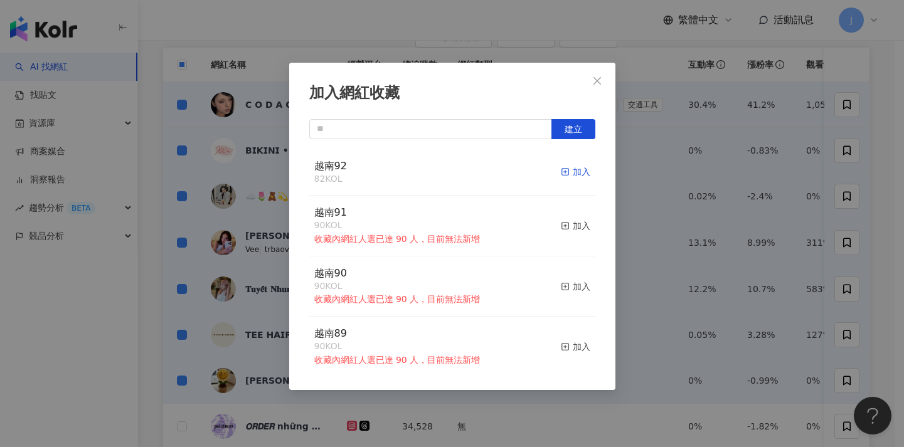
click at [561, 171] on icon "button" at bounding box center [565, 172] width 9 height 9
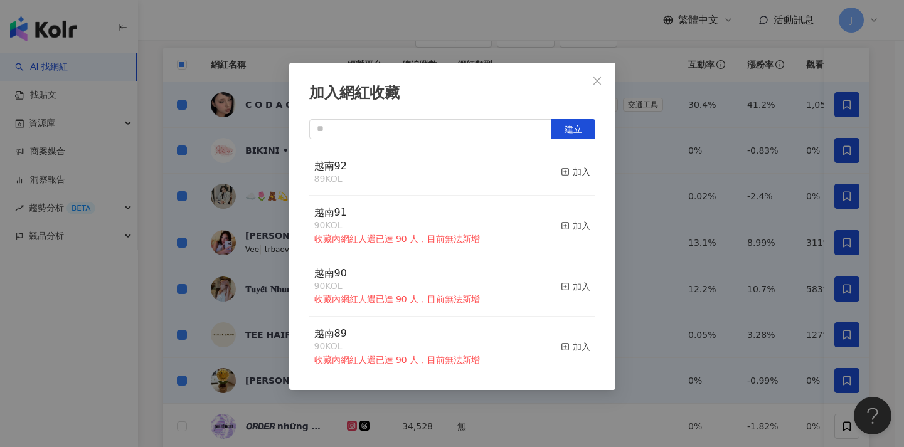
click at [631, 161] on div "加入網紅收藏 建立 越南92 89 KOL 加入 越南91 90 KOL 收藏內網紅人選已達 90 人，目前無法新增 加入 越南90 90 KOL 收藏內網紅…" at bounding box center [452, 223] width 904 height 447
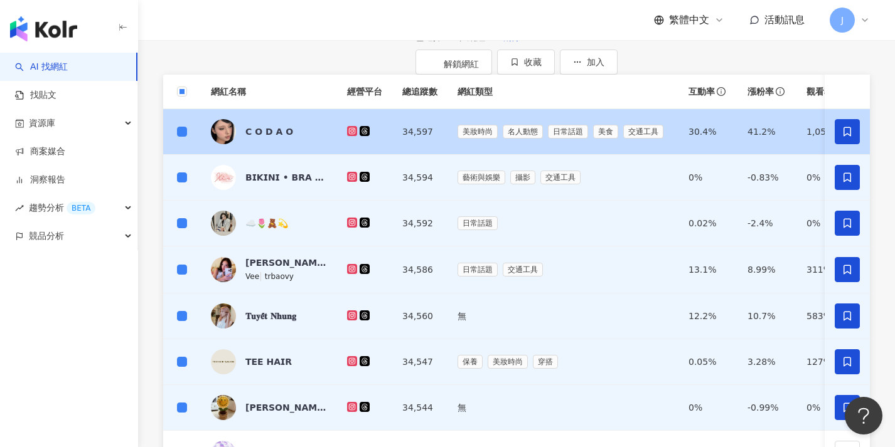
scroll to position [142, 0]
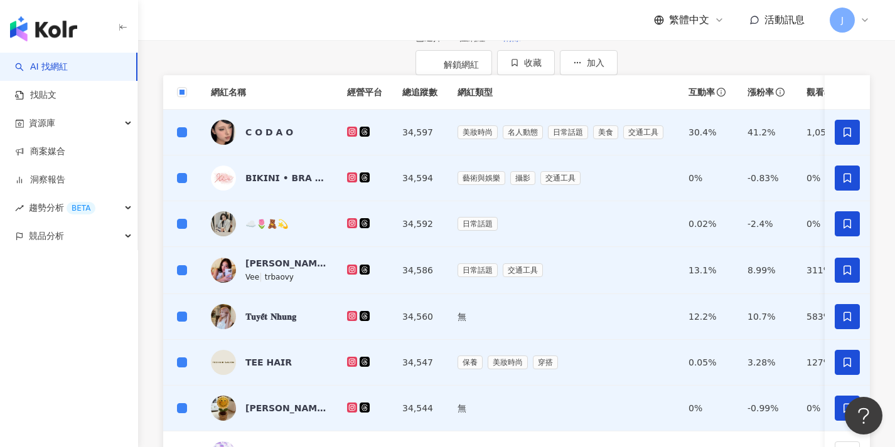
click at [503, 43] on span "清除" at bounding box center [512, 38] width 18 height 10
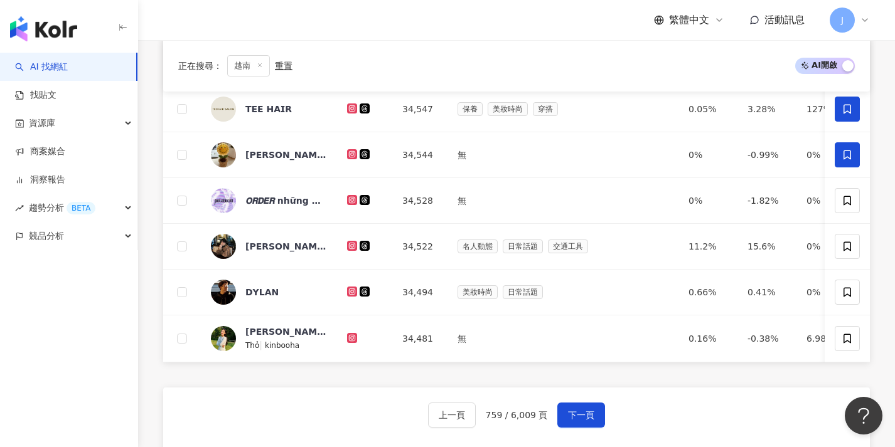
scroll to position [407, 0]
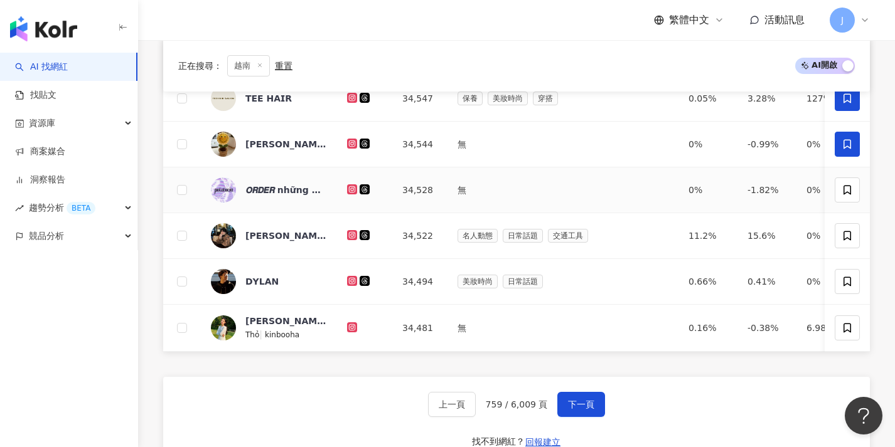
click at [176, 193] on td at bounding box center [182, 191] width 38 height 46
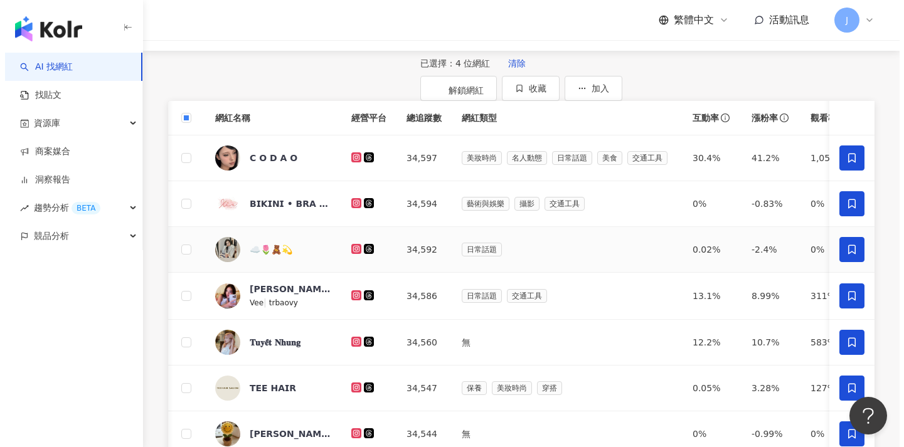
scroll to position [114, 0]
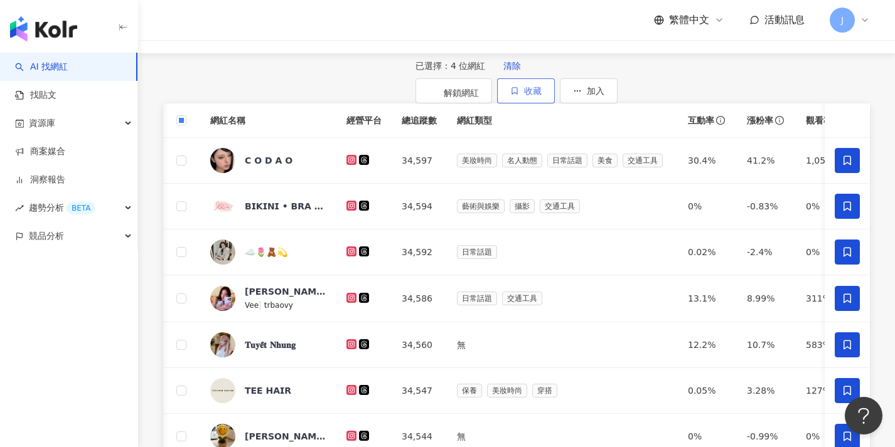
click at [519, 87] on icon "button" at bounding box center [514, 91] width 9 height 9
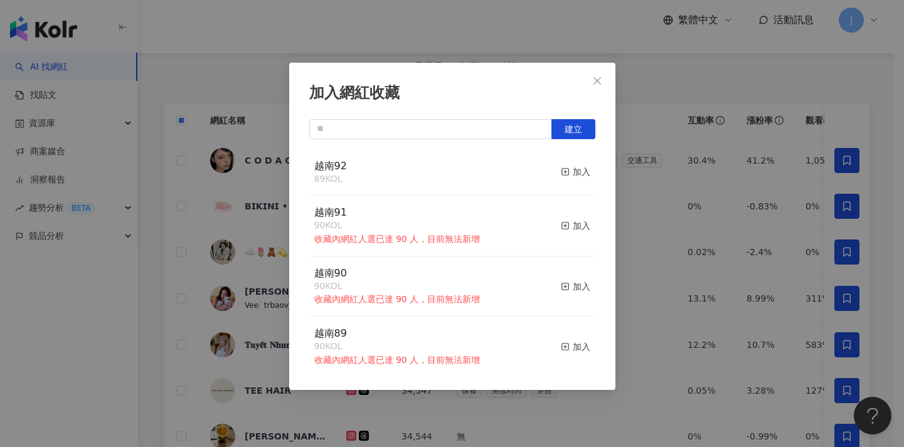
drag, startPoint x: 655, startPoint y: 198, endPoint x: 661, endPoint y: 208, distance: 12.1
click at [661, 208] on div "加入網紅收藏 建立 越南92 89 KOL 加入 越南91 90 KOL 收藏內網紅人選已達 90 人，目前無法新增 加入 越南90 90 KOL 收藏內網紅…" at bounding box center [452, 223] width 904 height 447
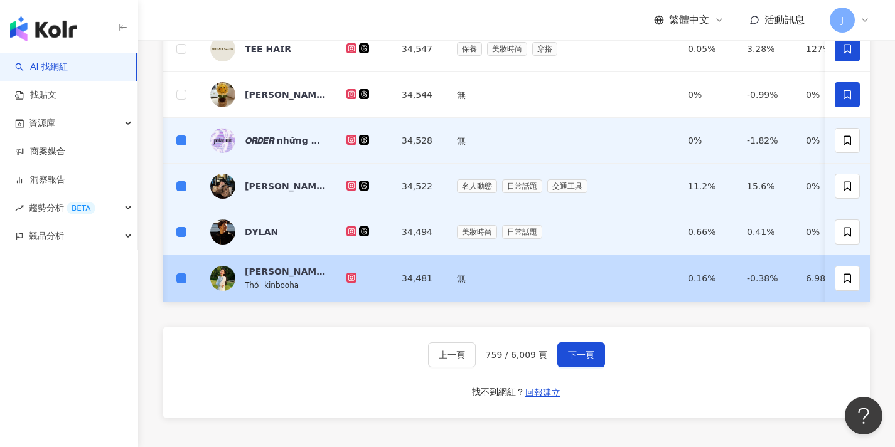
scroll to position [501, 0]
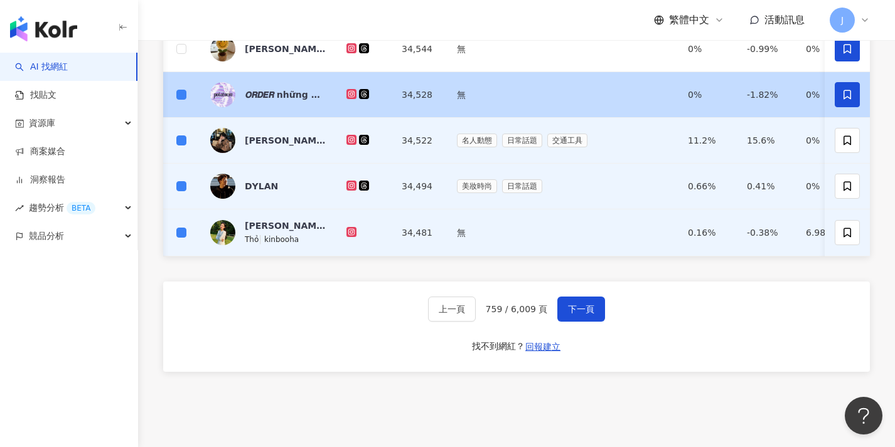
click at [852, 100] on icon at bounding box center [846, 94] width 11 height 11
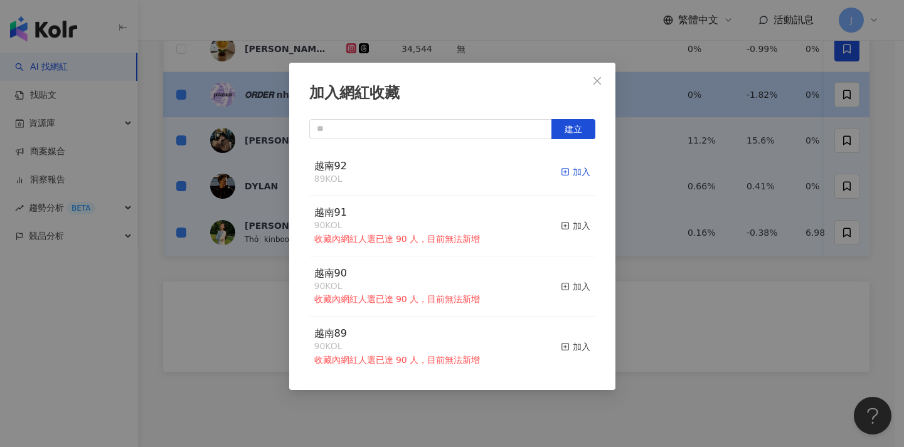
click at [579, 173] on div "加入" at bounding box center [575, 172] width 29 height 14
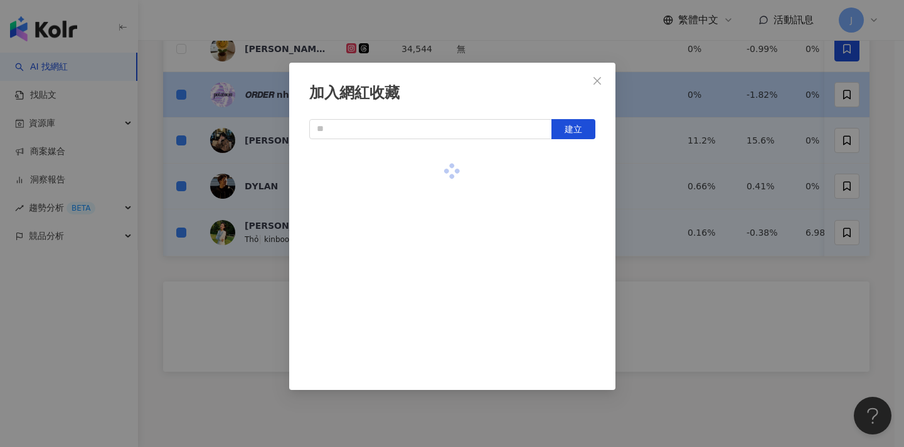
click at [739, 174] on div "加入網紅收藏 建立" at bounding box center [452, 223] width 904 height 447
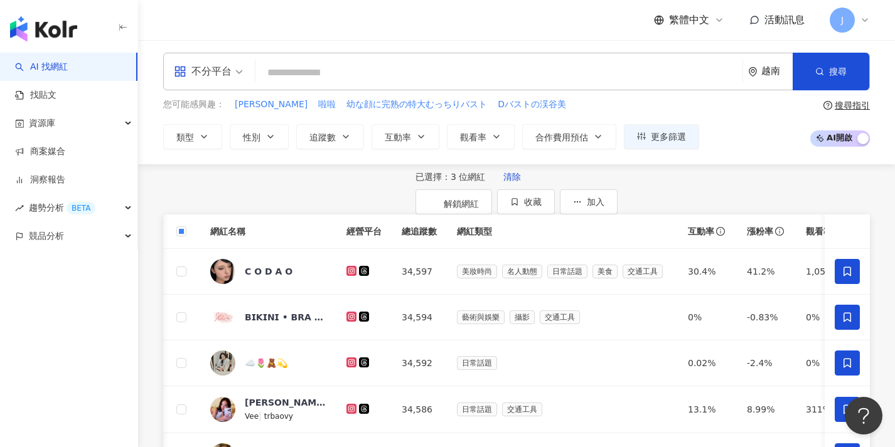
scroll to position [0, 0]
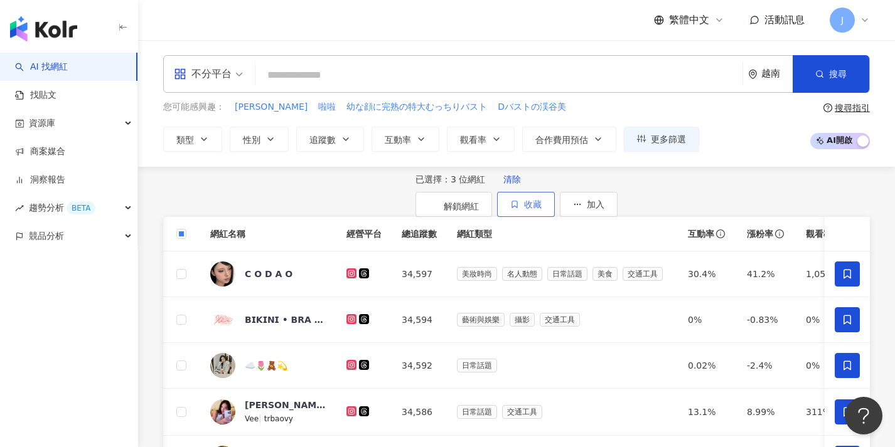
click at [519, 200] on icon "button" at bounding box center [514, 204] width 9 height 9
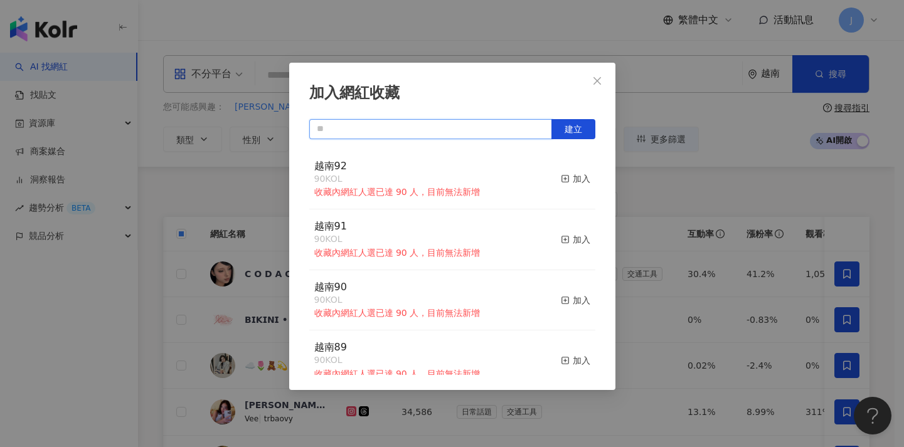
click at [437, 130] on input "text" at bounding box center [430, 129] width 243 height 20
paste input "****"
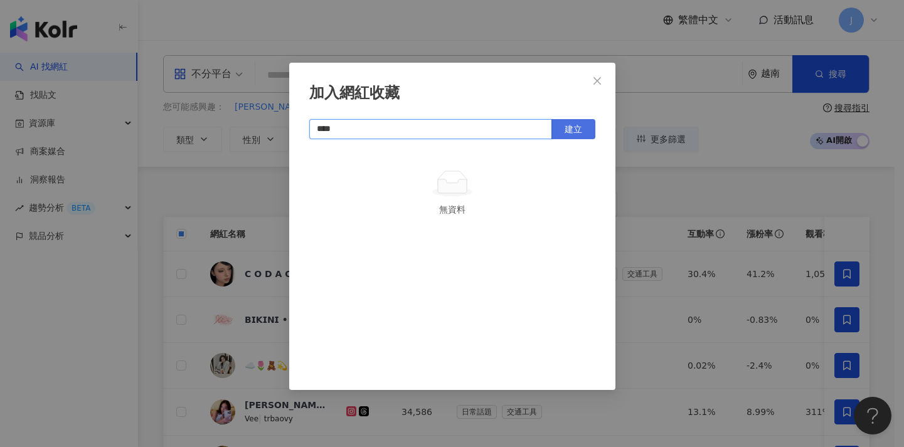
click at [585, 132] on button "建立" at bounding box center [574, 129] width 44 height 20
type input "****"
click at [649, 237] on div "加入網紅收藏 **** 建立 越南93 3 KOL 加入" at bounding box center [452, 223] width 904 height 447
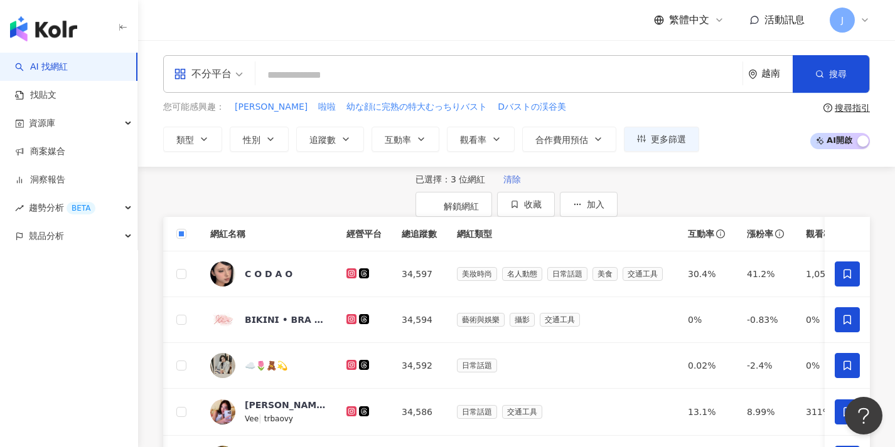
click at [503, 184] on span "清除" at bounding box center [512, 179] width 18 height 10
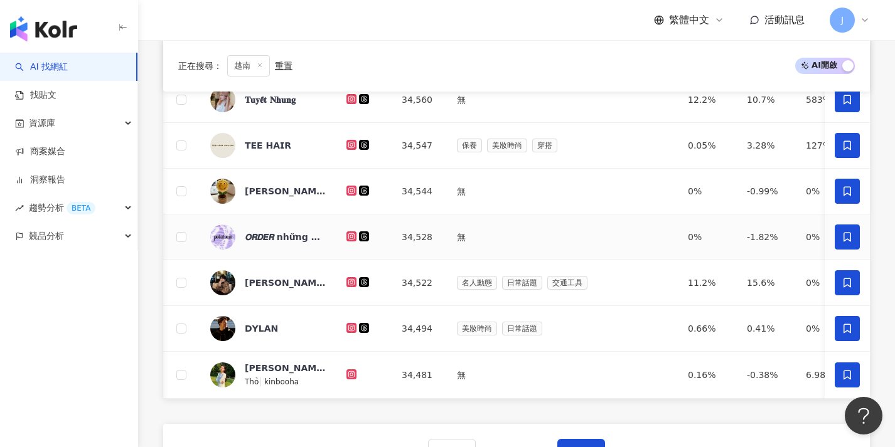
scroll to position [478, 0]
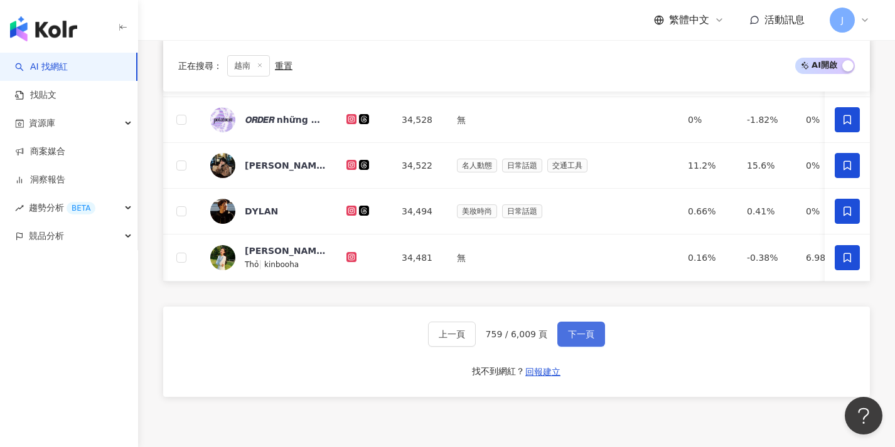
click at [586, 339] on span "下一頁" at bounding box center [581, 334] width 26 height 10
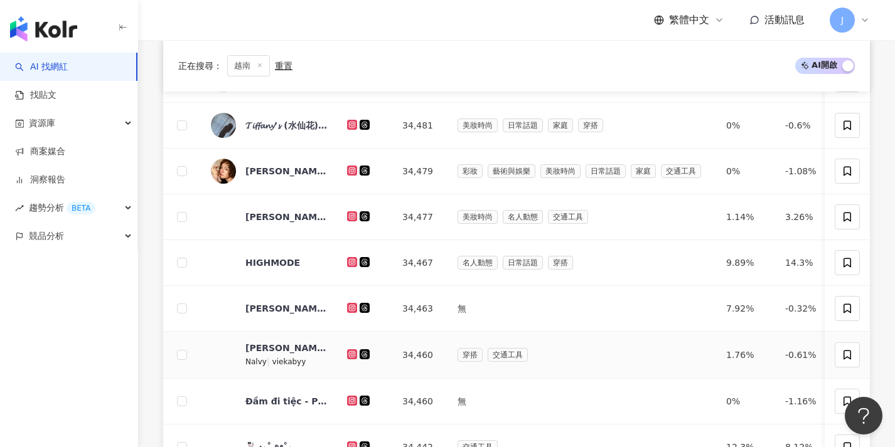
scroll to position [117, 0]
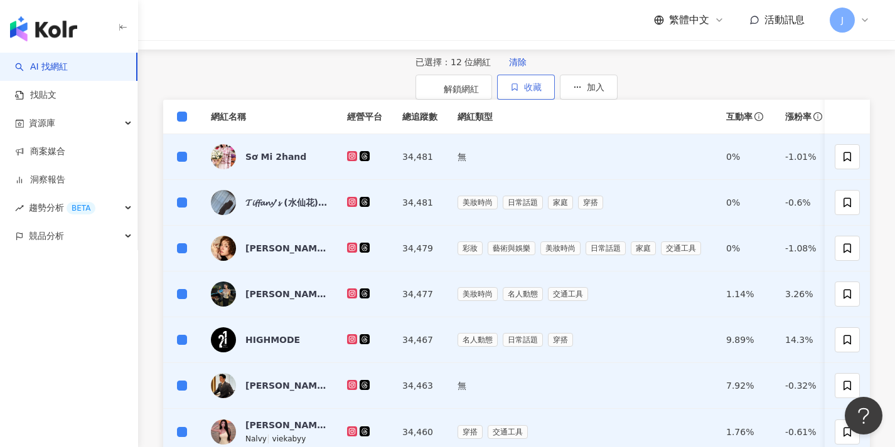
click at [542, 84] on span "收藏" at bounding box center [533, 87] width 18 height 10
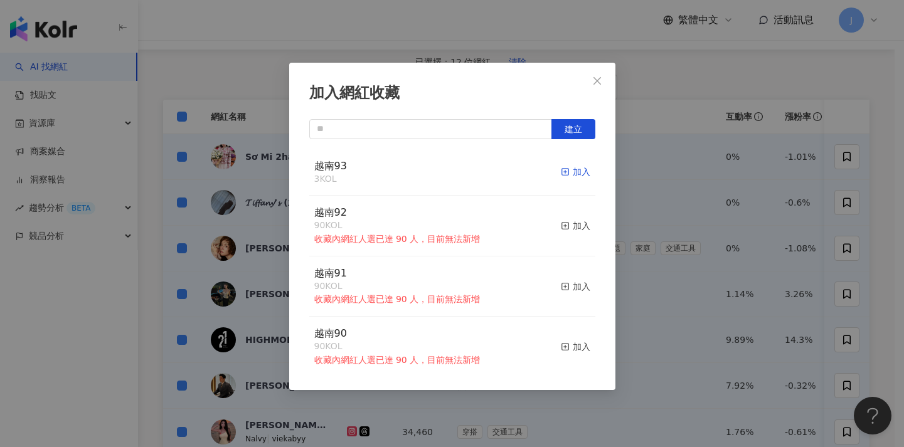
click at [561, 167] on span "button" at bounding box center [565, 172] width 9 height 10
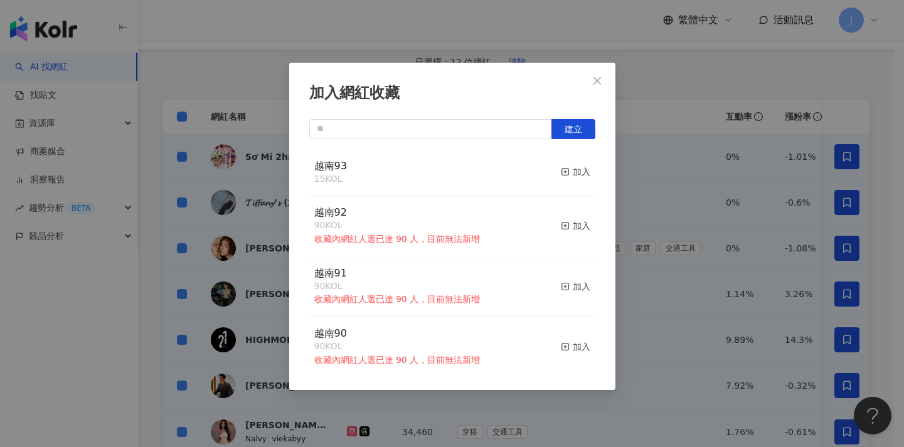
click at [650, 186] on div "加入網紅收藏 建立 越南93 15 KOL 加入 越南92 90 KOL 收藏內網紅人選已達 90 人，目前無法新增 加入 越南91 90 KOL 收藏內網紅…" at bounding box center [452, 223] width 904 height 447
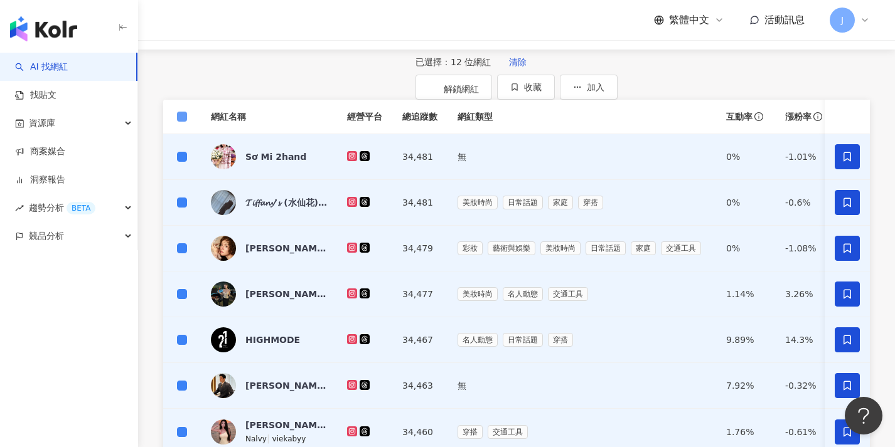
click at [184, 122] on span at bounding box center [182, 117] width 10 height 10
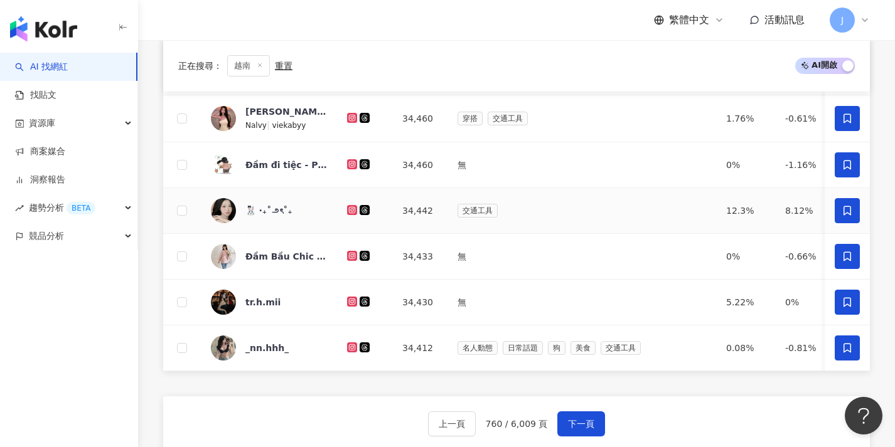
scroll to position [536, 0]
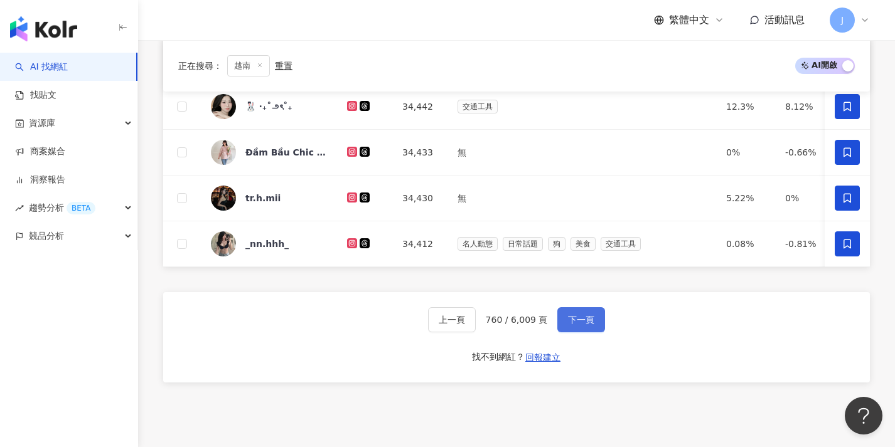
click at [581, 322] on button "下一頁" at bounding box center [581, 319] width 48 height 25
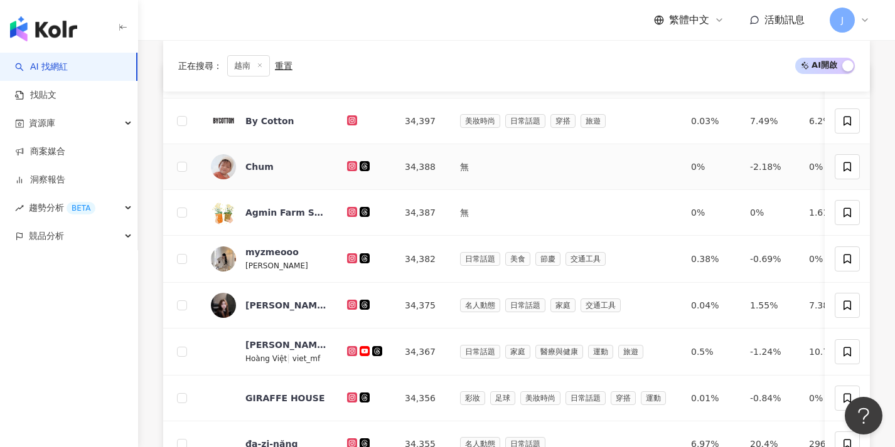
scroll to position [99, 0]
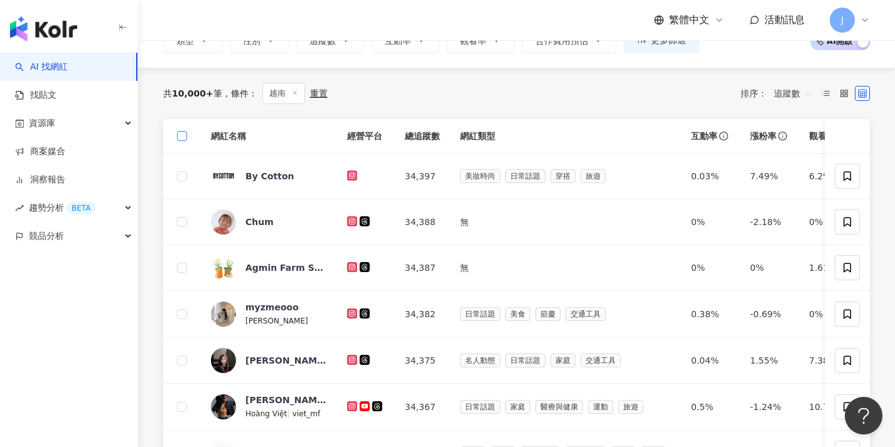
click at [184, 137] on span at bounding box center [182, 136] width 10 height 10
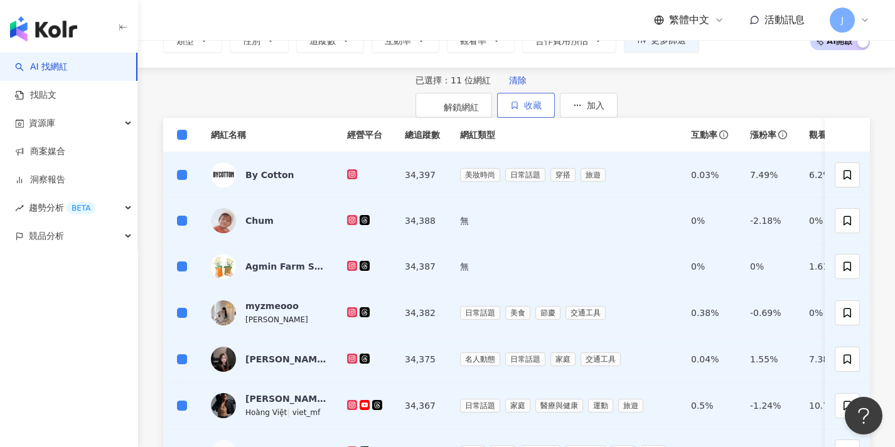
click at [555, 109] on button "收藏" at bounding box center [526, 105] width 58 height 25
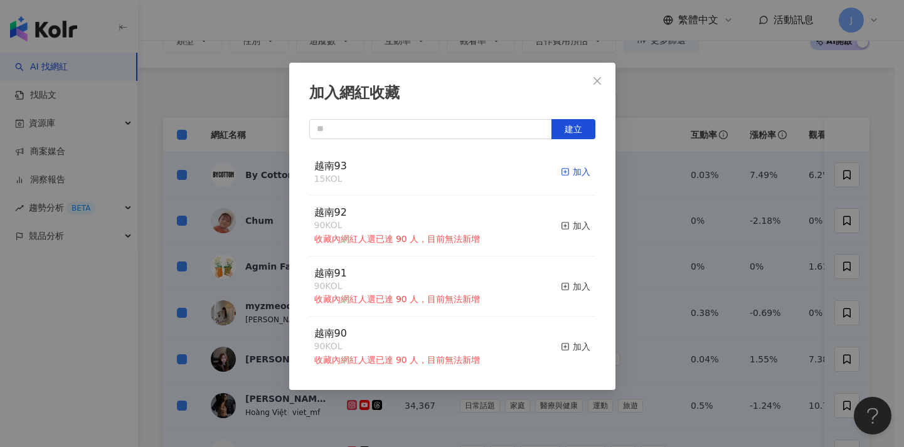
click at [575, 173] on div "加入" at bounding box center [575, 172] width 29 height 14
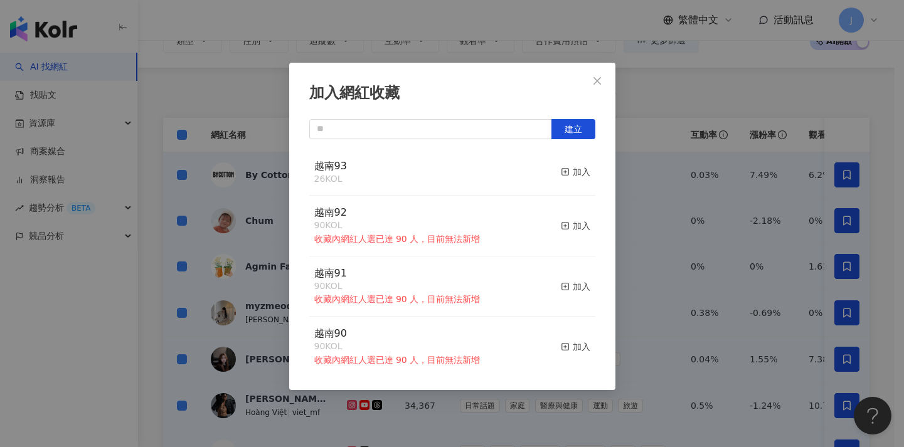
click at [266, 145] on div "加入網紅收藏 建立 越南93 26 KOL 加入 越南92 90 KOL 收藏內網紅人選已達 90 人，目前無法新增 加入 越南91 90 KOL 收藏內網紅…" at bounding box center [452, 223] width 904 height 447
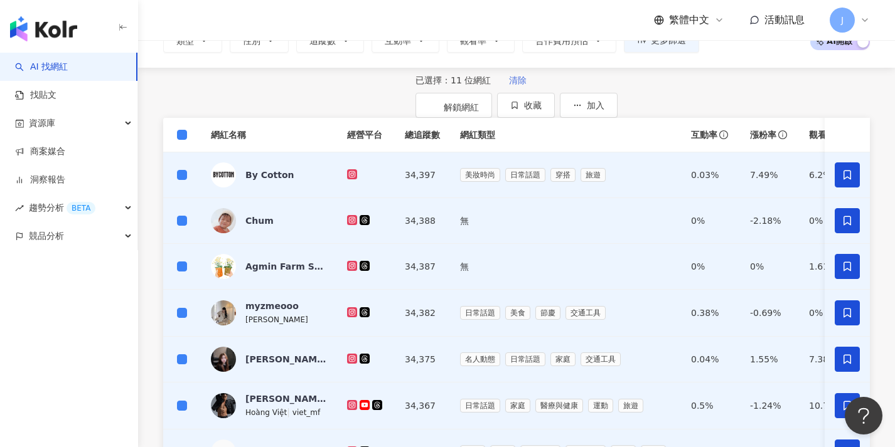
click at [509, 85] on span "清除" at bounding box center [518, 80] width 18 height 10
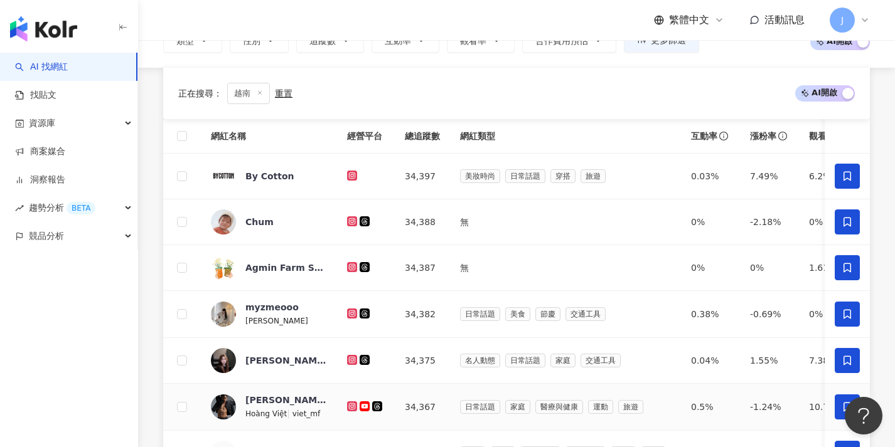
scroll to position [422, 0]
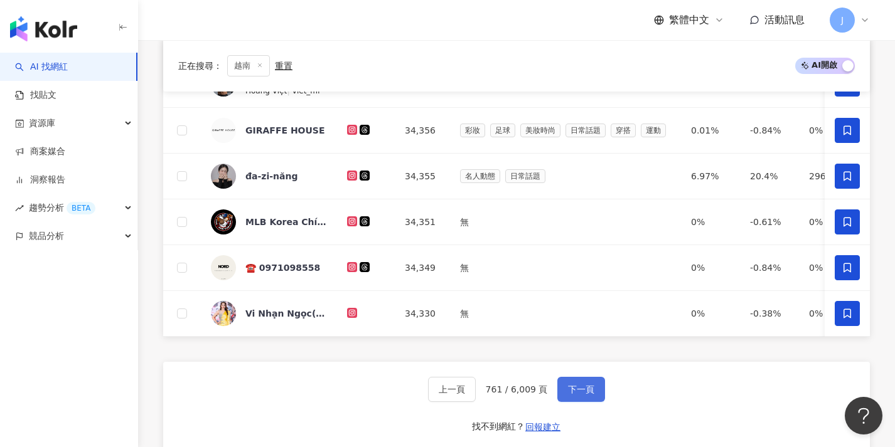
click at [579, 395] on span "下一頁" at bounding box center [581, 390] width 26 height 10
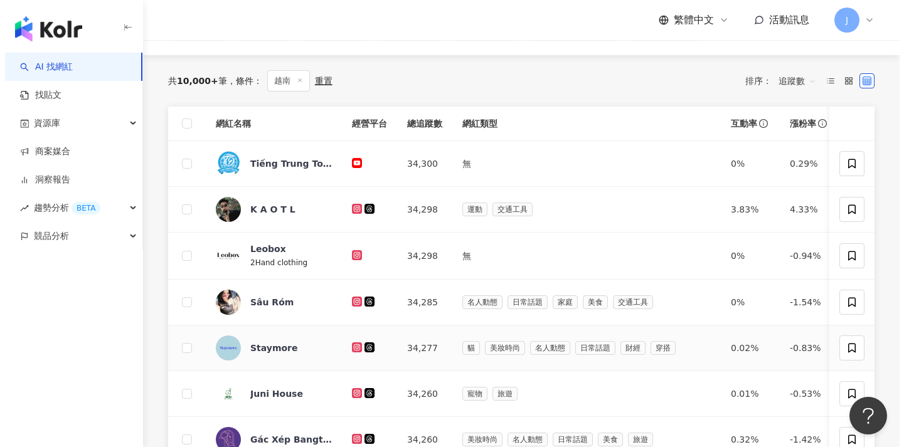
scroll to position [78, 0]
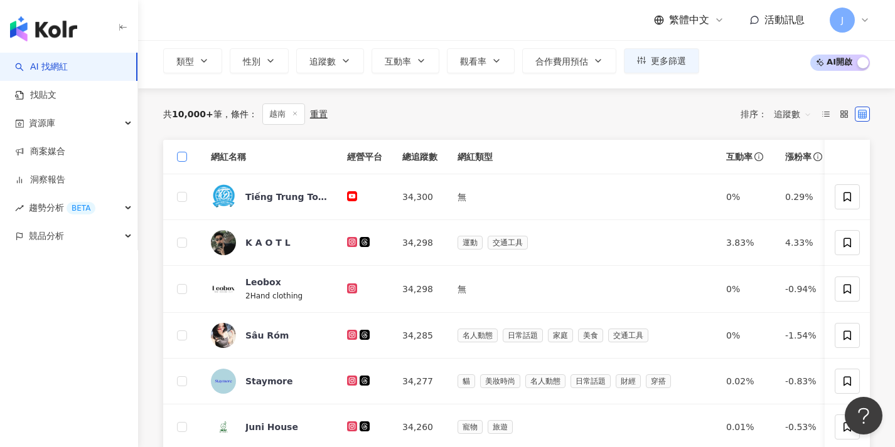
click at [186, 157] on span at bounding box center [182, 157] width 10 height 10
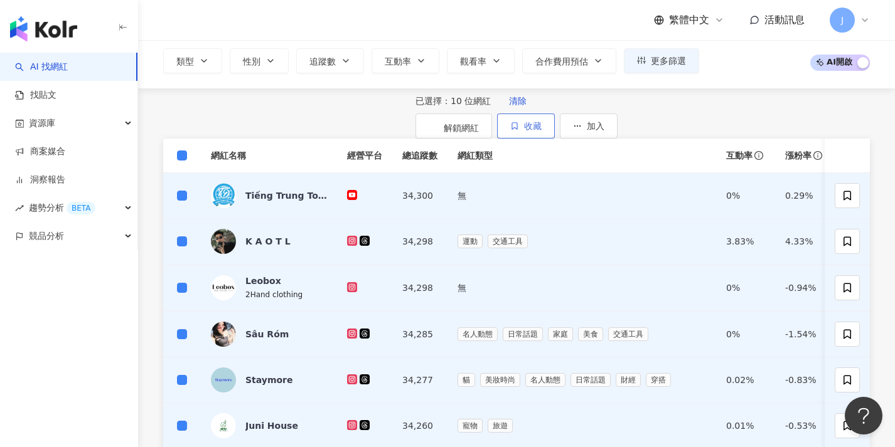
click at [542, 122] on span "收藏" at bounding box center [533, 126] width 18 height 10
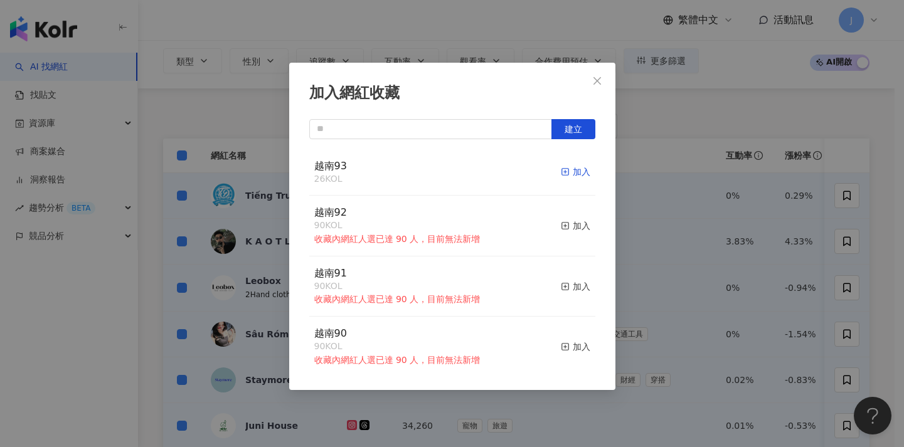
click at [565, 173] on div "加入" at bounding box center [575, 172] width 29 height 14
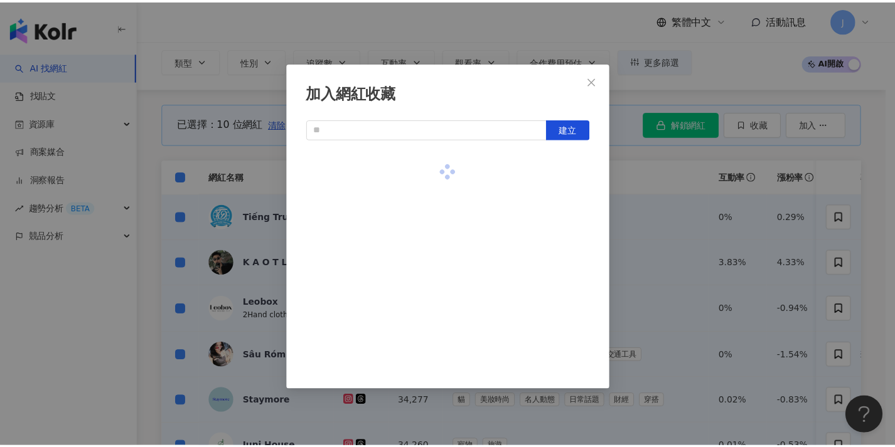
scroll to position [78, 0]
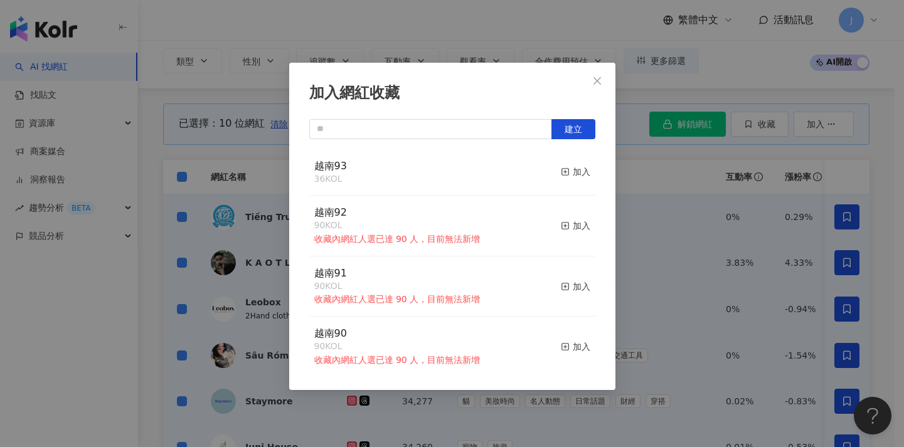
drag, startPoint x: 667, startPoint y: 219, endPoint x: 604, endPoint y: 216, distance: 62.8
click at [667, 219] on div "加入網紅收藏 建立 越南93 36 KOL 加入 越南92 90 KOL 收藏內網紅人選已達 90 人，目前無法新增 加入 越南91 90 KOL 收藏內網紅…" at bounding box center [452, 223] width 904 height 447
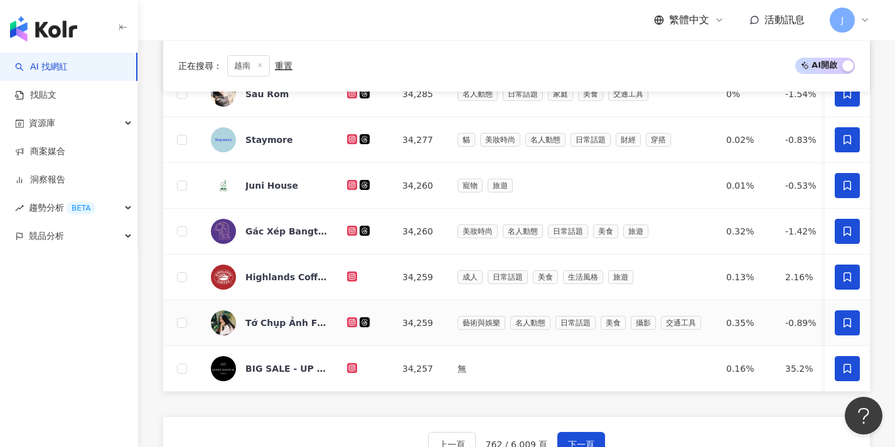
scroll to position [430, 0]
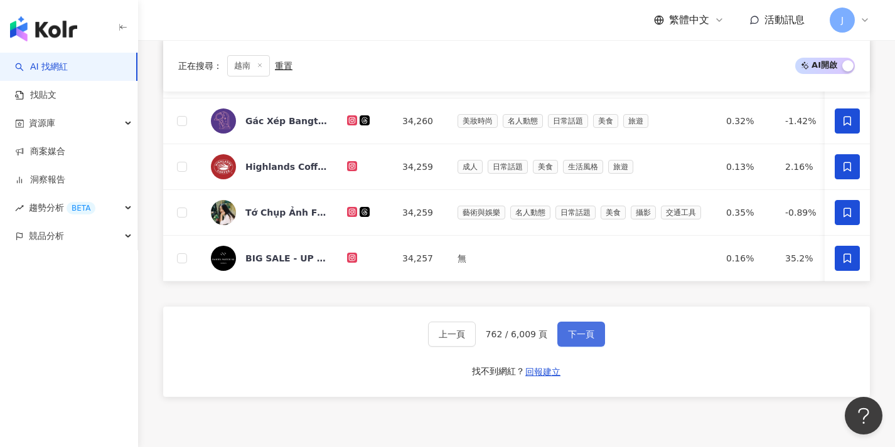
click at [594, 333] on button "下一頁" at bounding box center [581, 334] width 48 height 25
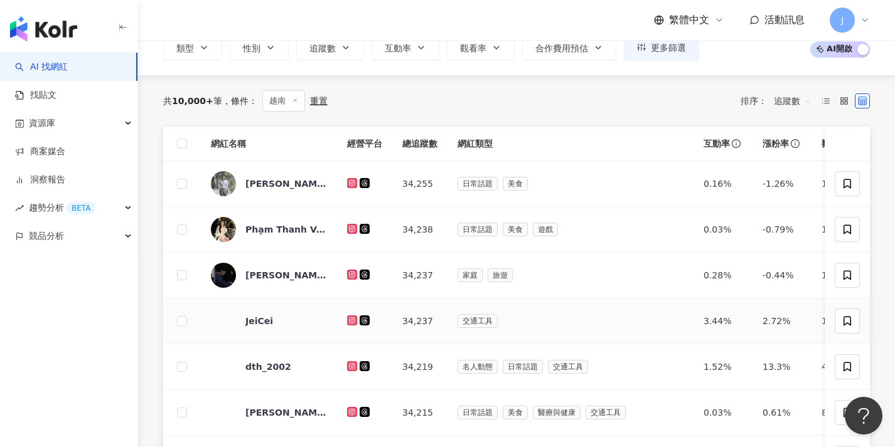
scroll to position [76, 0]
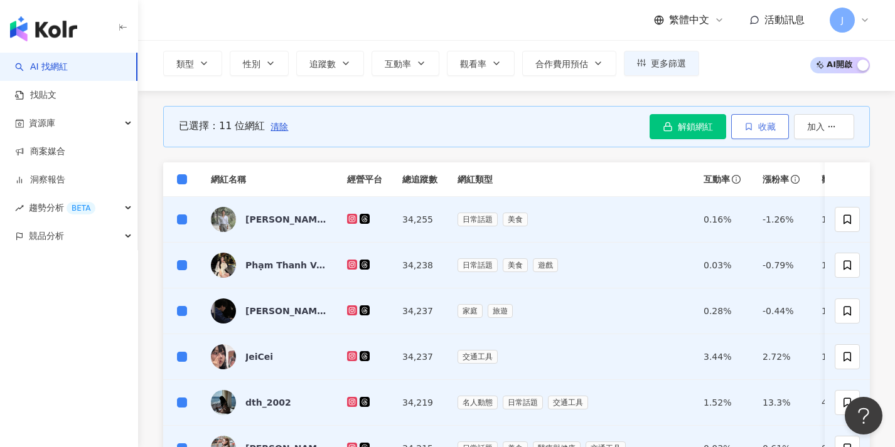
click at [767, 124] on span "收藏" at bounding box center [767, 127] width 18 height 10
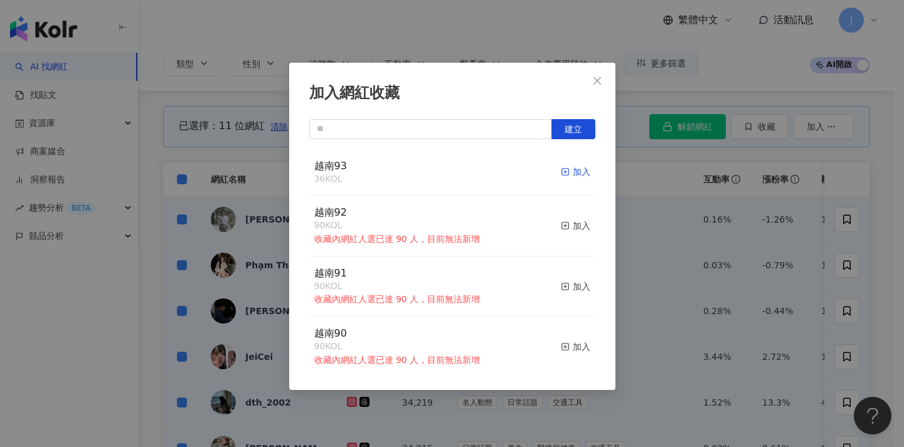
click at [567, 166] on div "加入" at bounding box center [575, 172] width 29 height 14
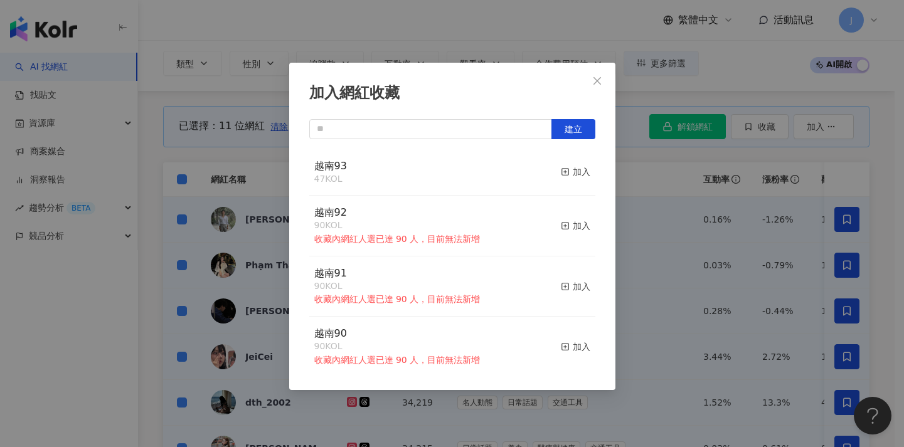
click at [242, 237] on div "加入網紅收藏 建立 越南93 47 KOL 加入 越南92 90 KOL 收藏內網紅人選已達 90 人，目前無法新增 加入 越南91 90 KOL 收藏內網紅…" at bounding box center [452, 223] width 904 height 447
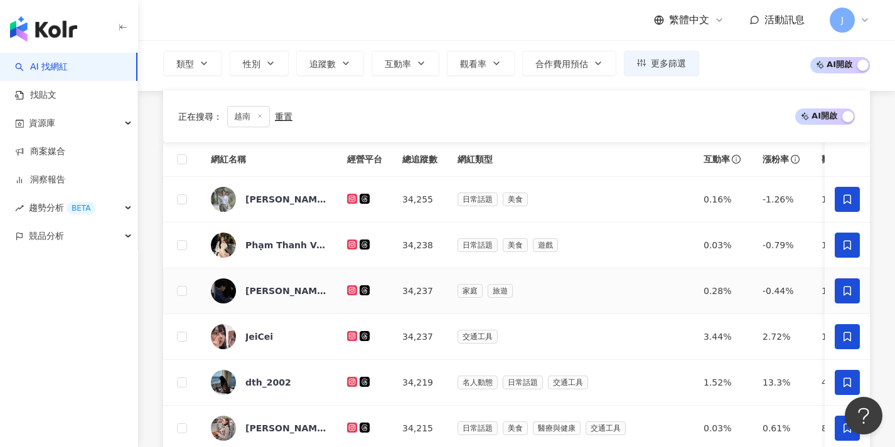
scroll to position [557, 0]
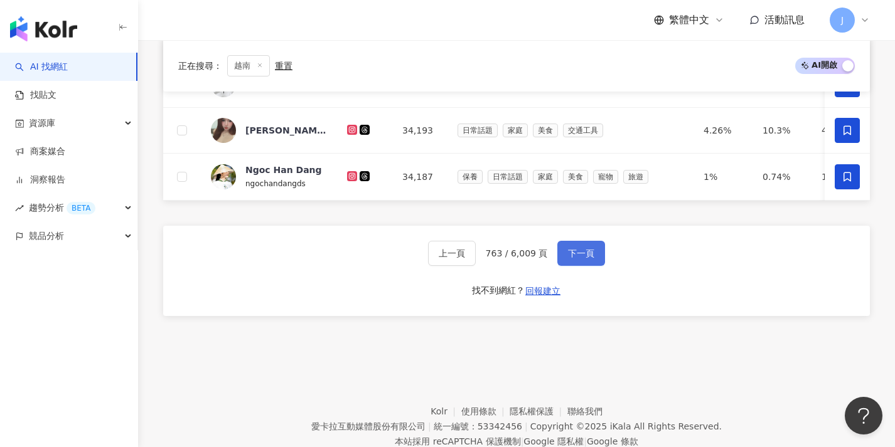
click at [568, 257] on span "下一頁" at bounding box center [581, 253] width 26 height 10
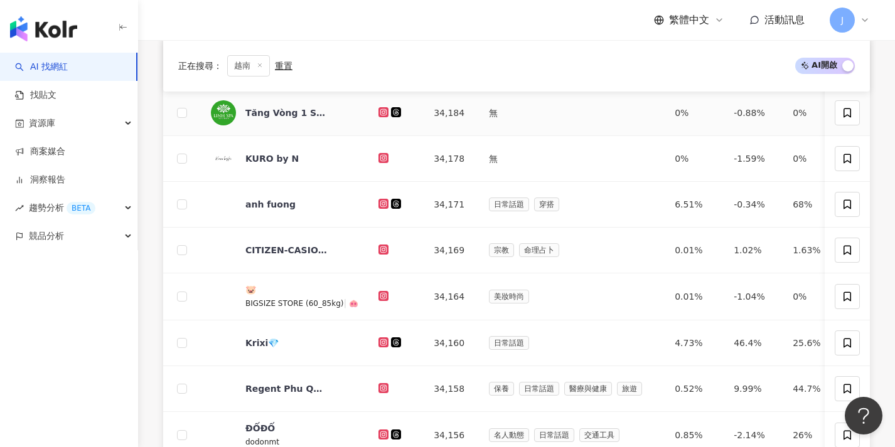
scroll to position [46, 0]
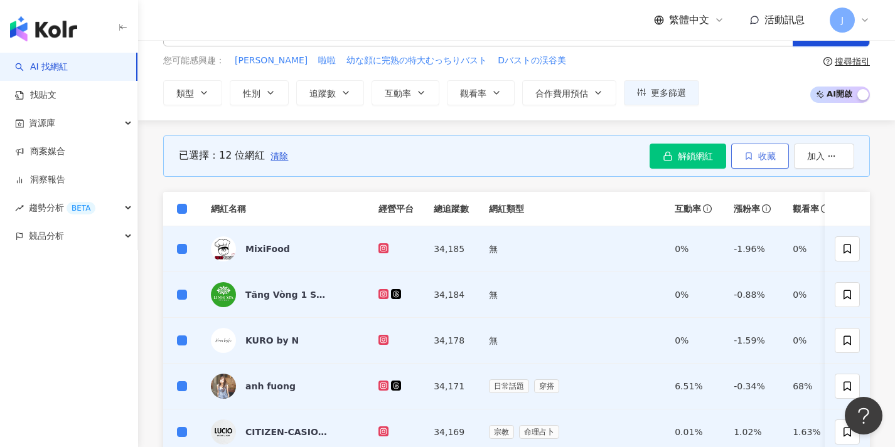
click at [765, 146] on button "收藏" at bounding box center [760, 156] width 58 height 25
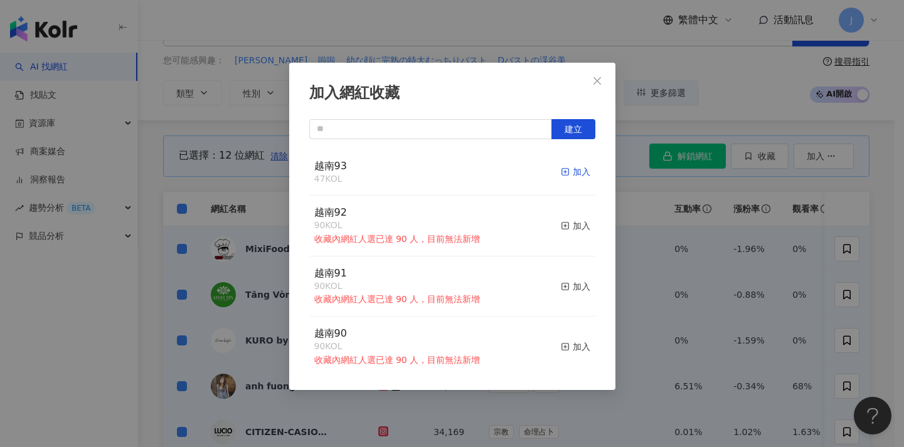
click at [563, 165] on div "加入" at bounding box center [575, 172] width 29 height 14
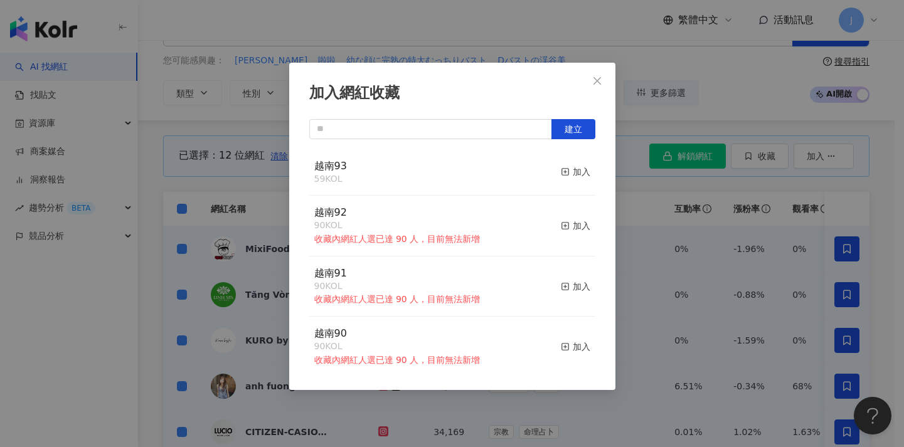
click at [246, 229] on div "加入網紅收藏 建立 越南93 59 KOL 加入 越南92 90 KOL 收藏內網紅人選已達 90 人，目前無法新增 加入 越南91 90 KOL 收藏內網紅…" at bounding box center [452, 223] width 904 height 447
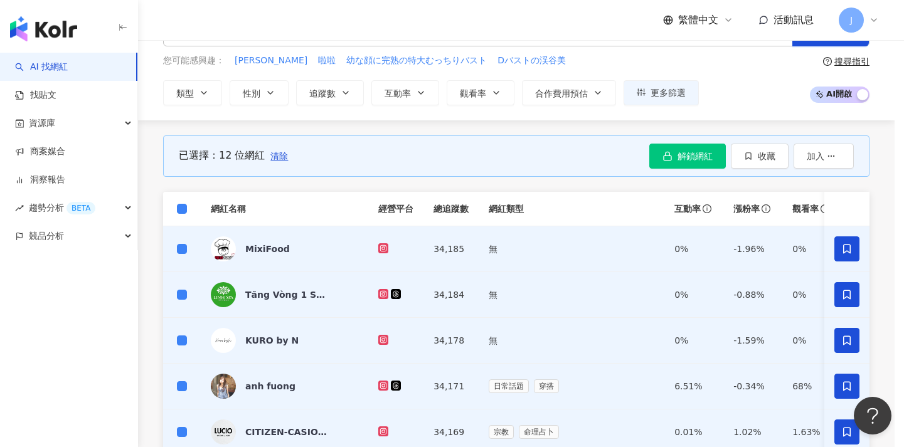
click at [184, 210] on div at bounding box center [452, 223] width 904 height 447
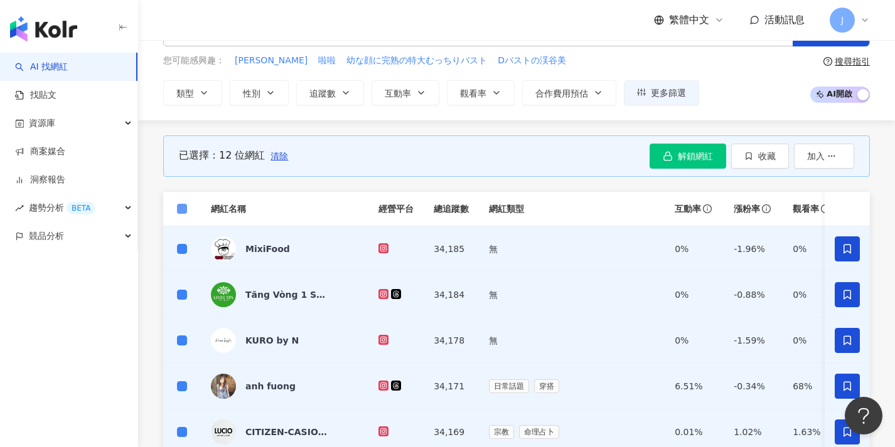
click at [185, 209] on span at bounding box center [182, 209] width 10 height 10
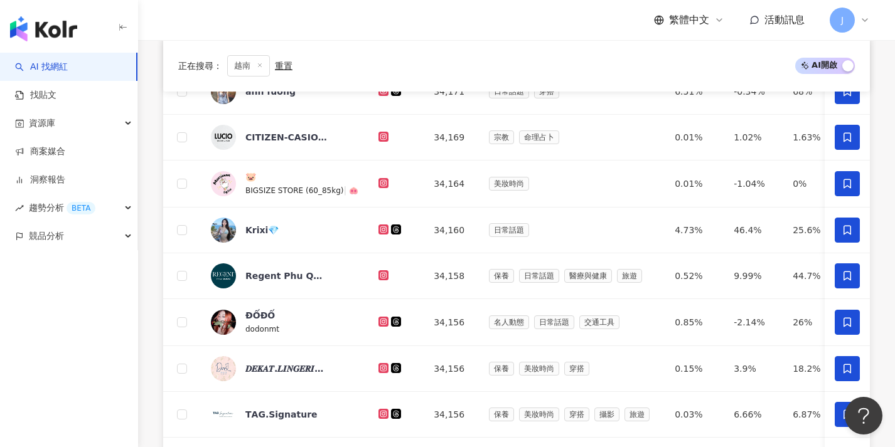
scroll to position [577, 0]
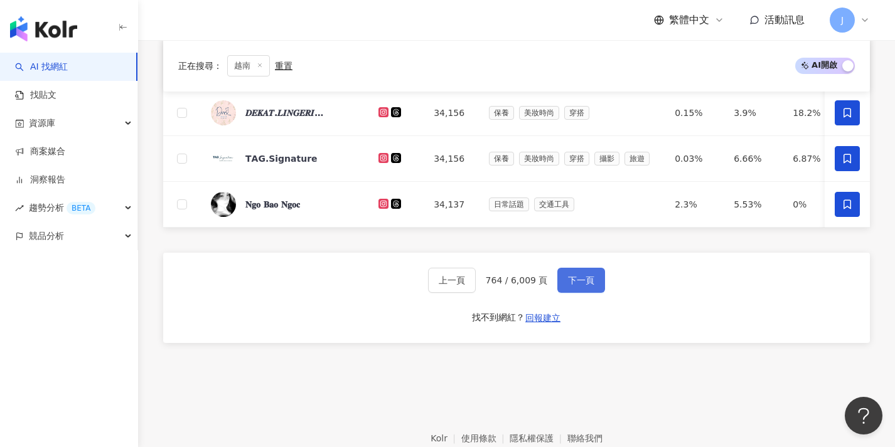
click at [563, 282] on button "下一頁" at bounding box center [581, 280] width 48 height 25
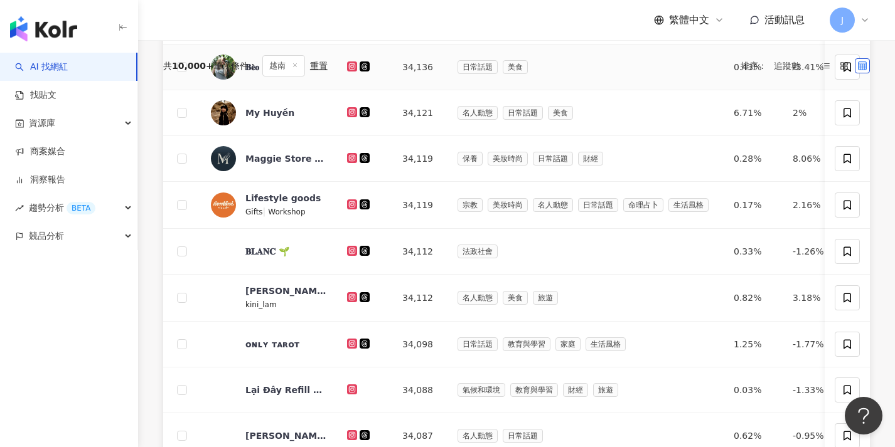
scroll to position [0, 0]
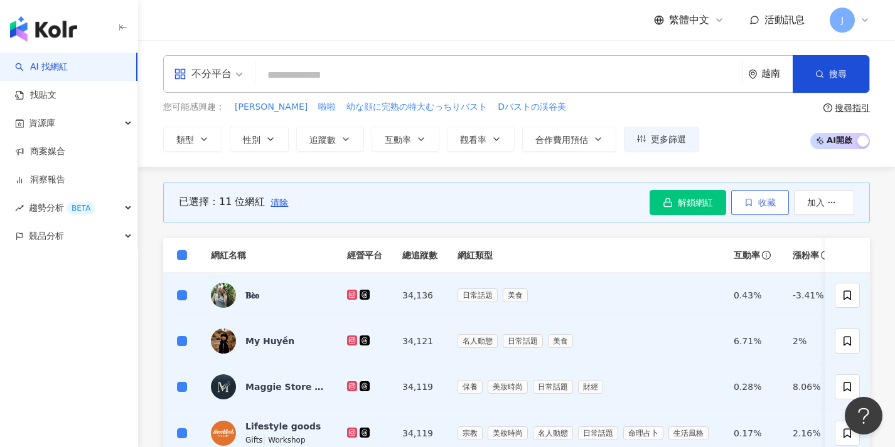
click at [755, 207] on button "收藏" at bounding box center [760, 202] width 58 height 25
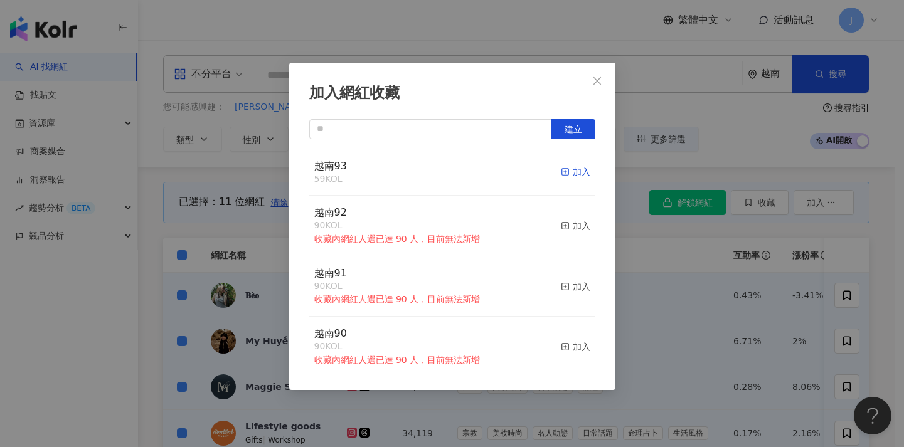
click at [565, 170] on div "加入" at bounding box center [575, 172] width 29 height 14
click at [677, 328] on div "加入網紅收藏 建立 越南93 70 KOL 加入 越南92 90 KOL 收藏內網紅人選已達 90 人，目前無法新增 加入 越南91 90 KOL 收藏內網紅…" at bounding box center [452, 223] width 904 height 447
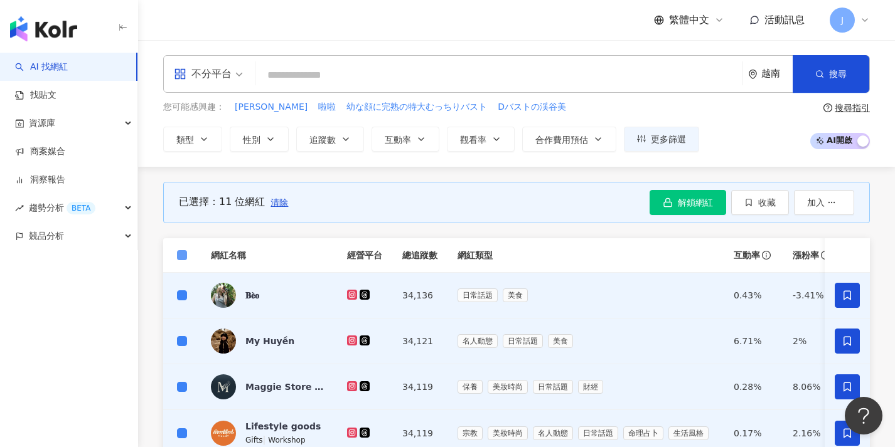
click at [185, 252] on span at bounding box center [182, 255] width 10 height 10
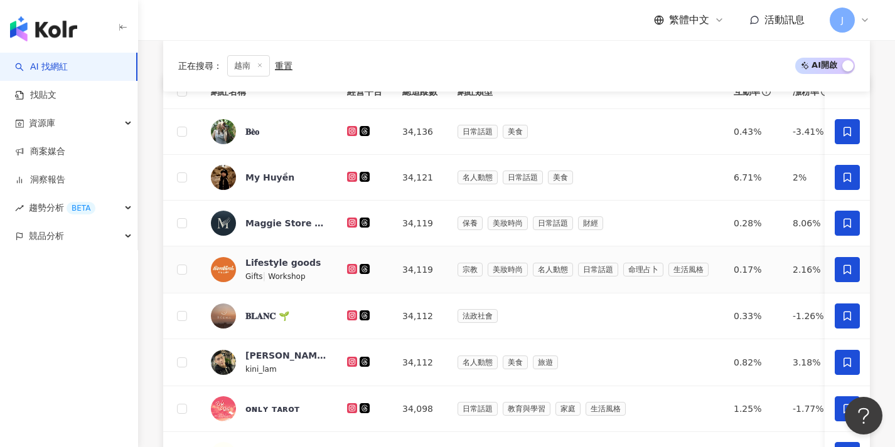
scroll to position [607, 0]
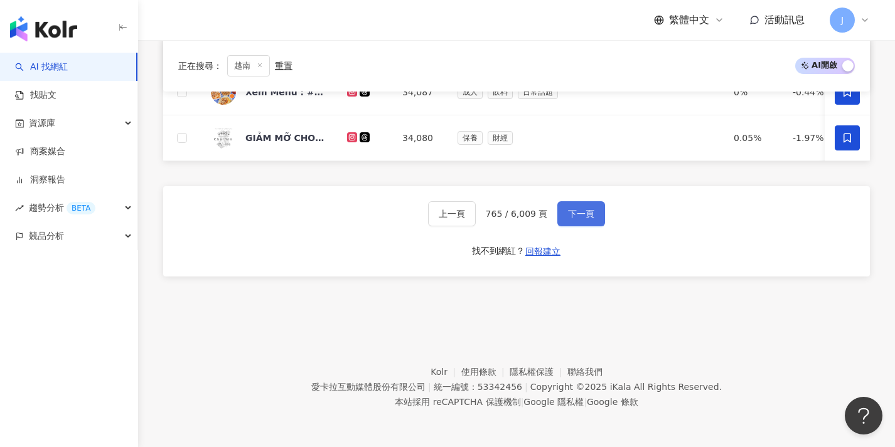
click at [589, 219] on button "下一頁" at bounding box center [581, 213] width 48 height 25
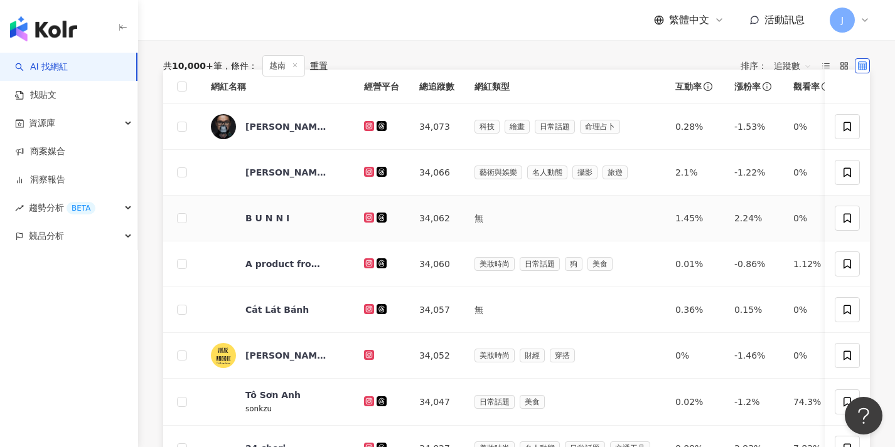
scroll to position [99, 0]
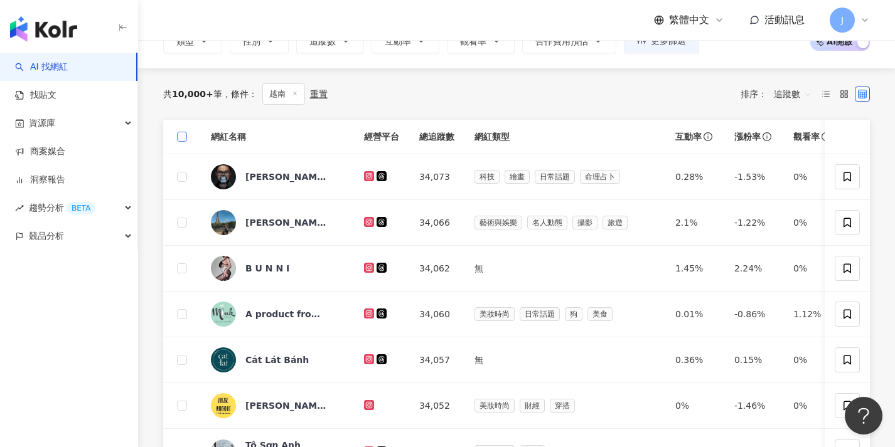
click at [183, 139] on span at bounding box center [182, 137] width 10 height 10
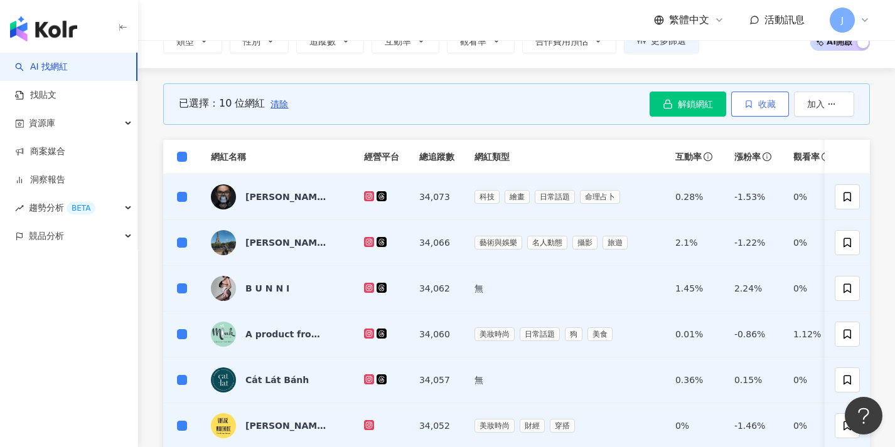
click at [750, 109] on button "收藏" at bounding box center [760, 104] width 58 height 25
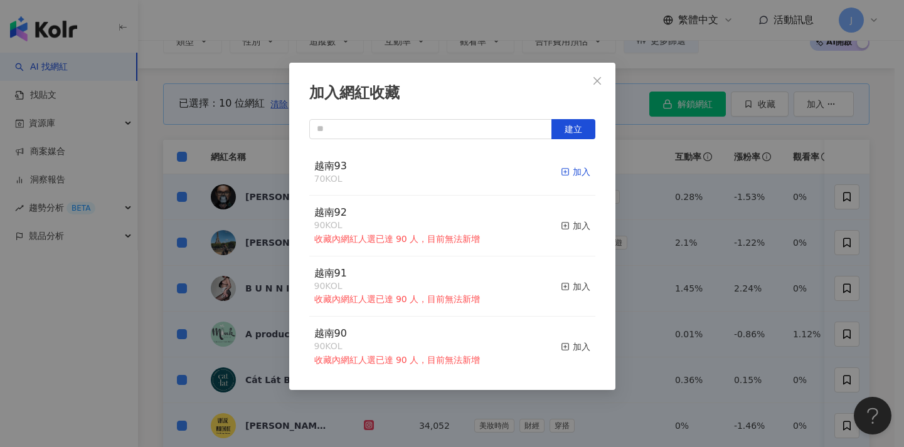
click at [570, 175] on div "加入" at bounding box center [575, 172] width 29 height 14
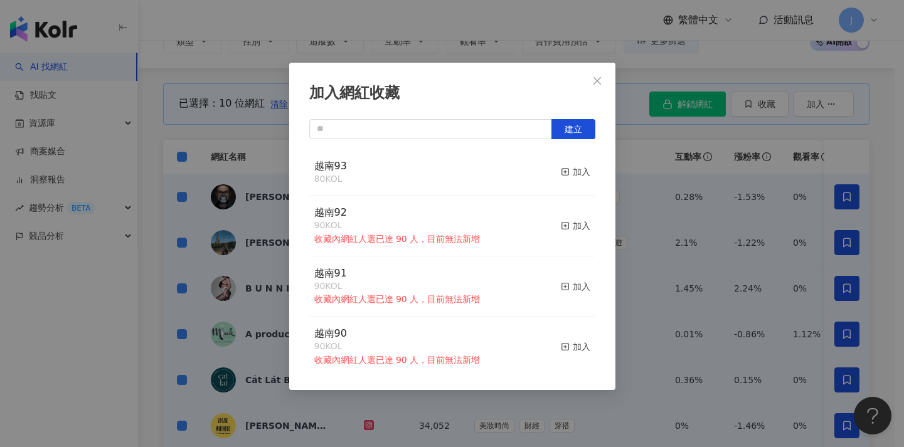
click at [650, 213] on div "加入網紅收藏 建立 越南93 80 KOL 加入 越南92 90 KOL 收藏內網紅人選已達 90 人，目前無法新增 加入 越南91 90 KOL 收藏內網紅…" at bounding box center [452, 223] width 904 height 447
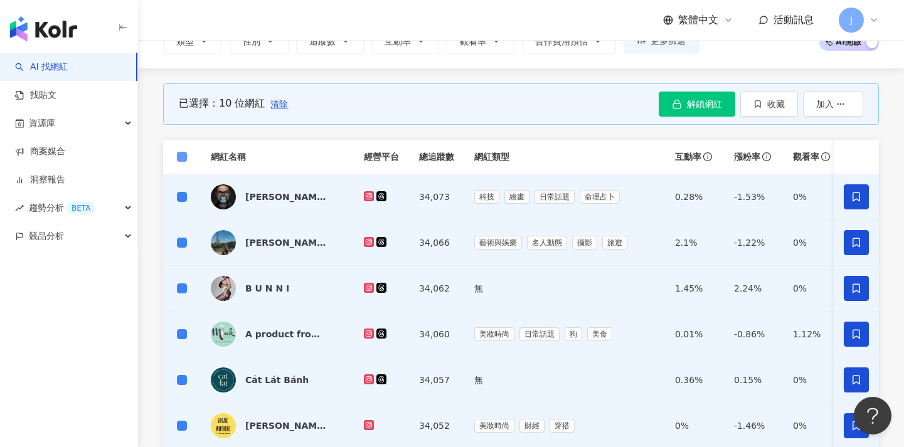
click at [185, 154] on span at bounding box center [182, 157] width 10 height 10
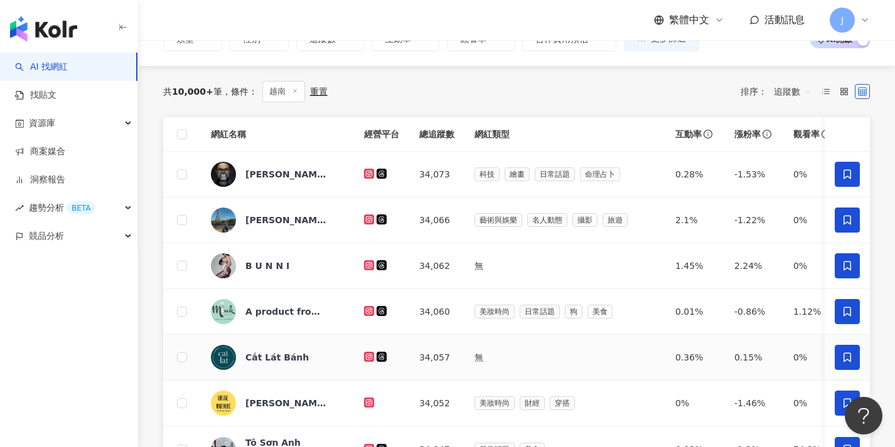
scroll to position [503, 0]
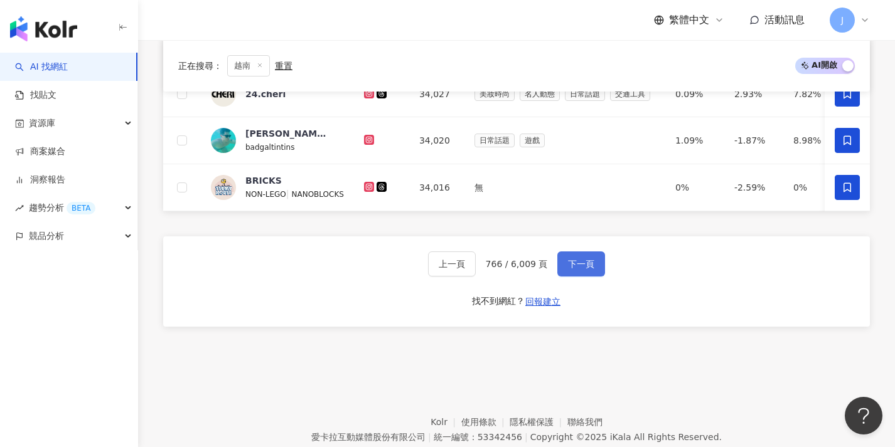
click at [585, 269] on span "下一頁" at bounding box center [581, 264] width 26 height 10
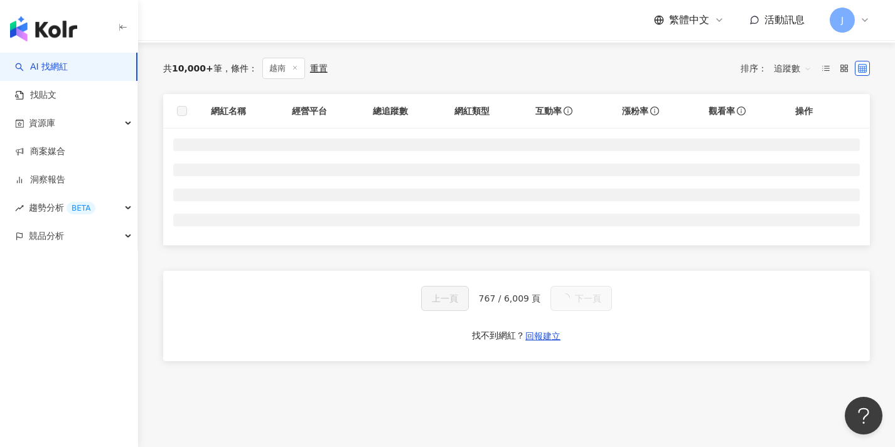
scroll to position [119, 0]
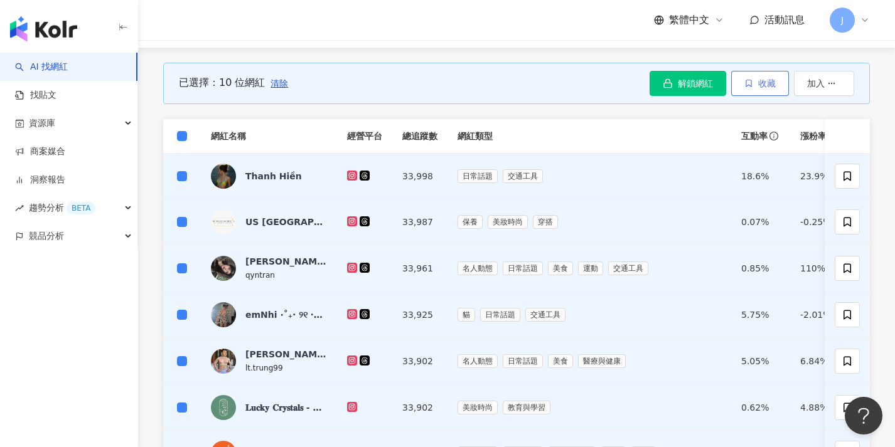
click at [756, 89] on button "收藏" at bounding box center [760, 83] width 58 height 25
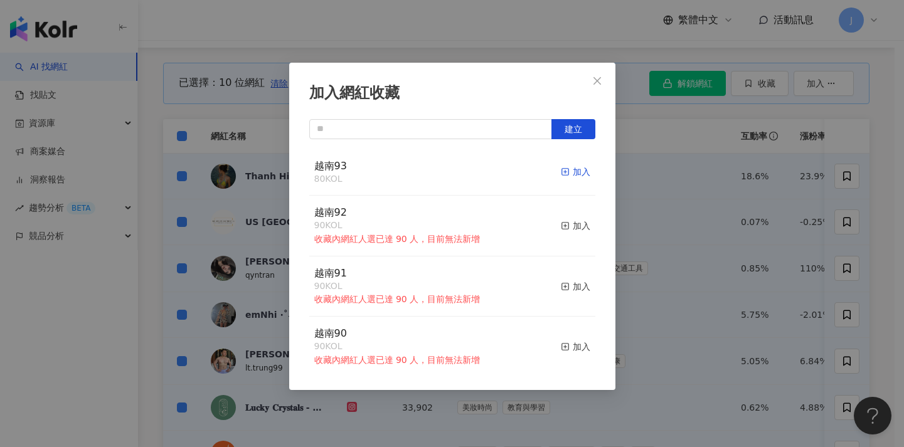
click at [576, 176] on div "加入" at bounding box center [575, 172] width 29 height 14
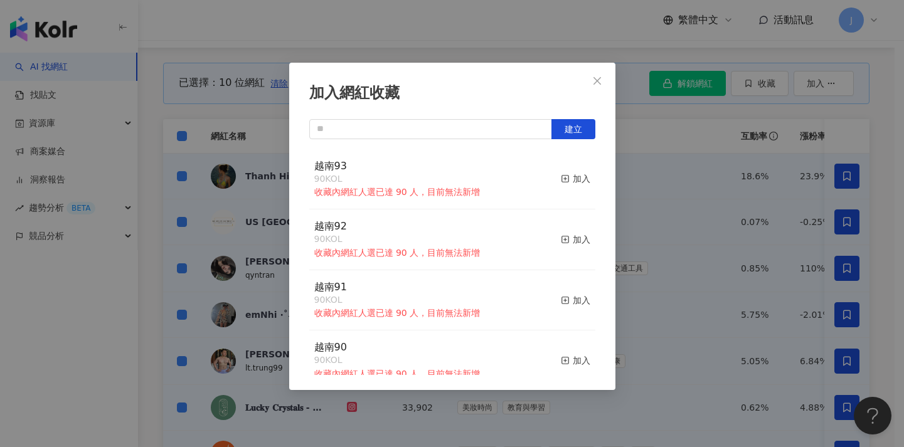
click at [712, 215] on div "加入網紅收藏 建立 越南93 90 KOL 收藏內網紅人選已達 90 人，目前無法新增 加入 越南92 90 KOL 收藏內網紅人選已達 90 人，目前無法新…" at bounding box center [452, 223] width 904 height 447
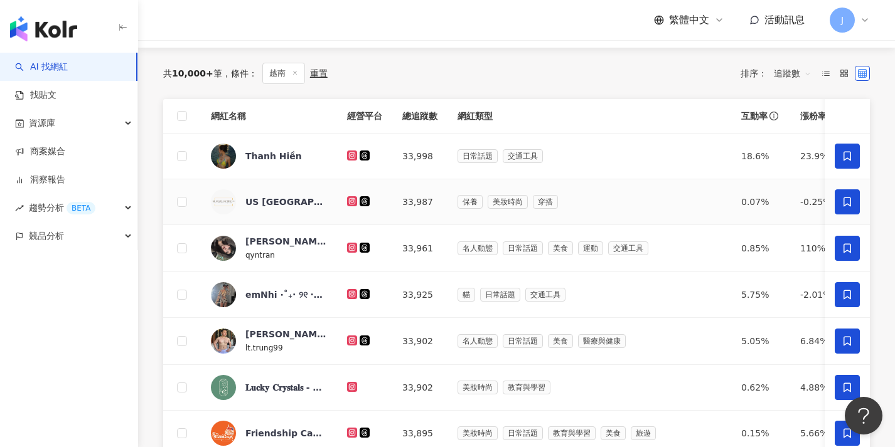
scroll to position [414, 0]
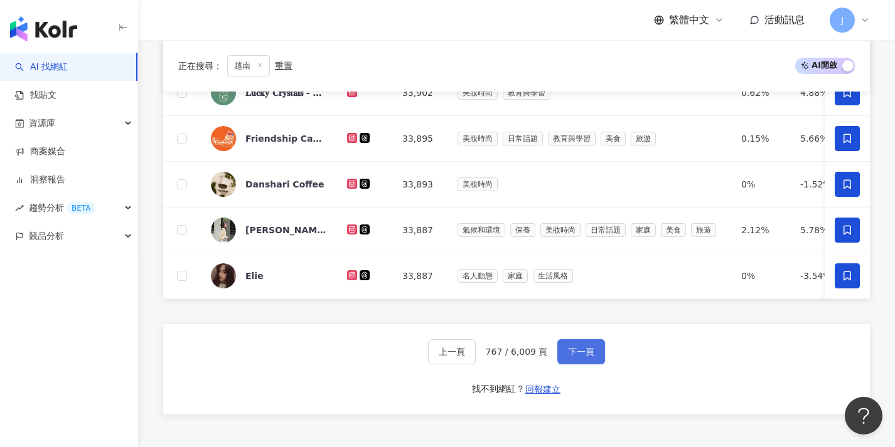
click at [582, 356] on span "下一頁" at bounding box center [581, 352] width 26 height 10
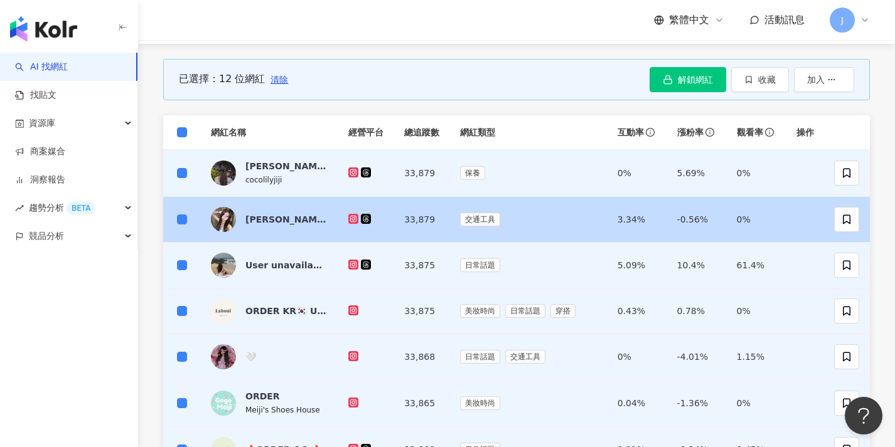
scroll to position [120, 0]
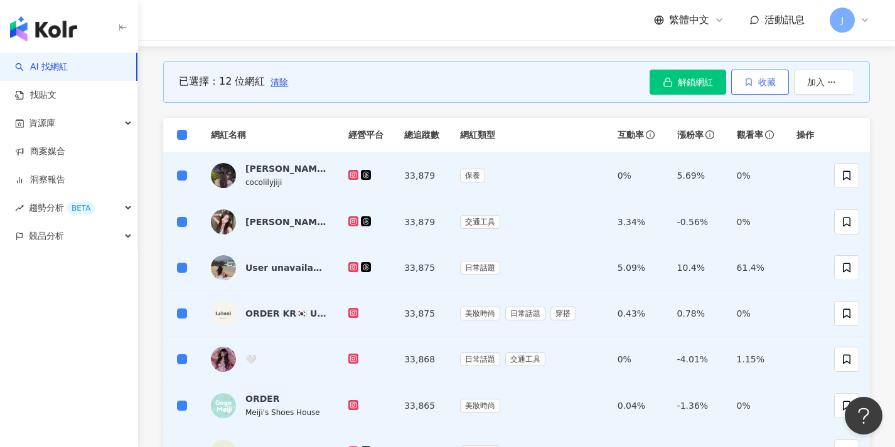
click at [762, 77] on span "收藏" at bounding box center [767, 82] width 18 height 10
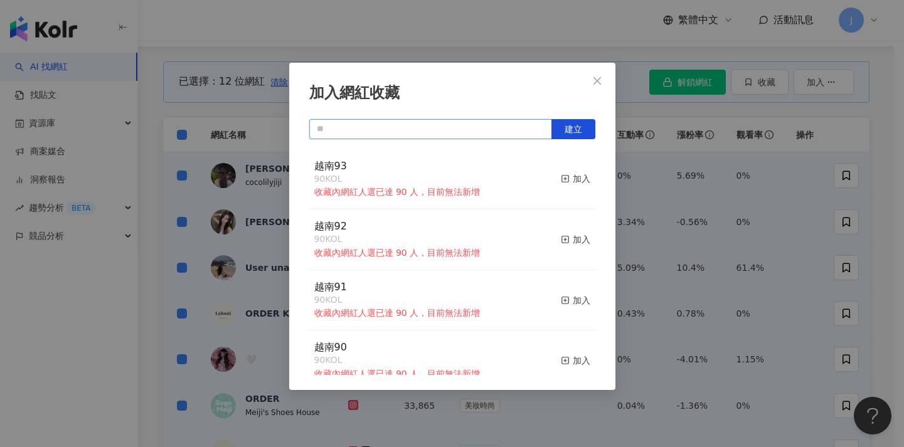
click at [444, 122] on input "text" at bounding box center [430, 129] width 243 height 20
paste input "****"
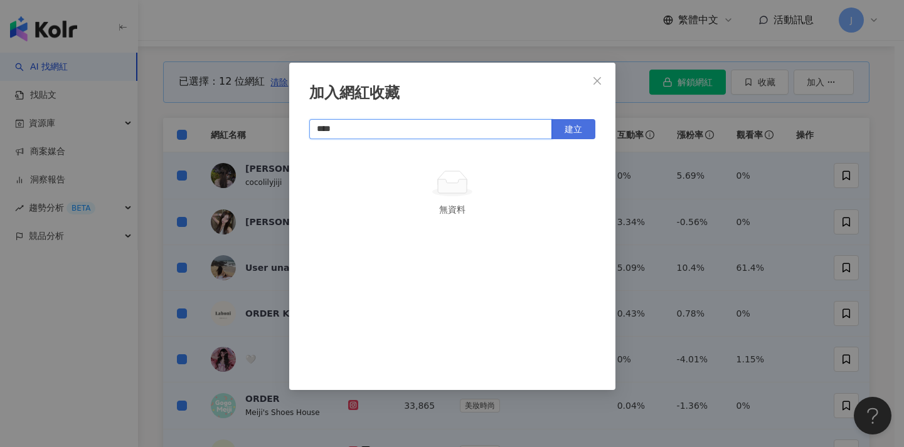
click at [579, 128] on span "建立" at bounding box center [574, 129] width 18 height 10
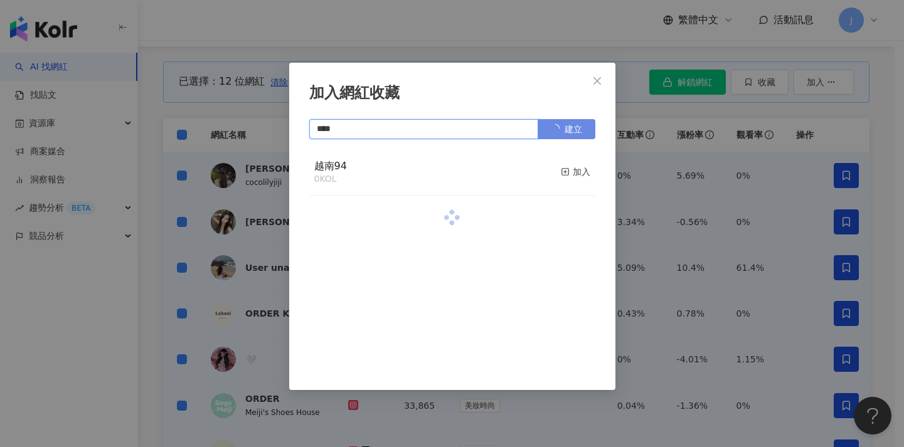
type input "****"
click at [679, 174] on div "加入網紅收藏 **** 建立 越南94 0 KOL 加入" at bounding box center [452, 223] width 904 height 447
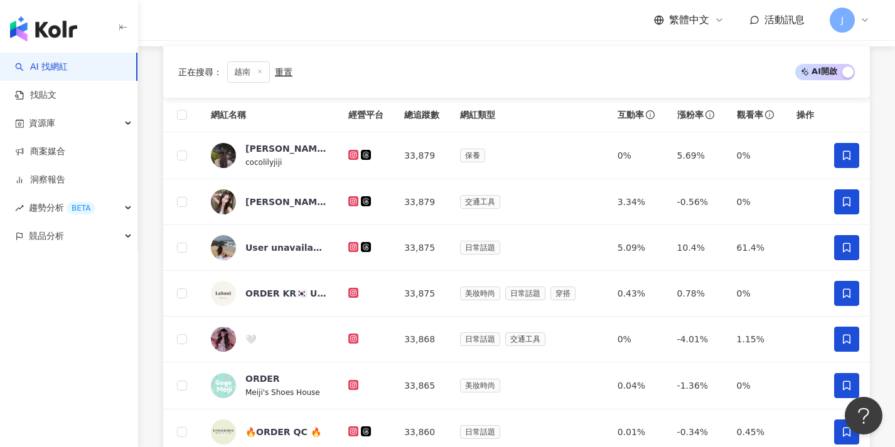
scroll to position [542, 0]
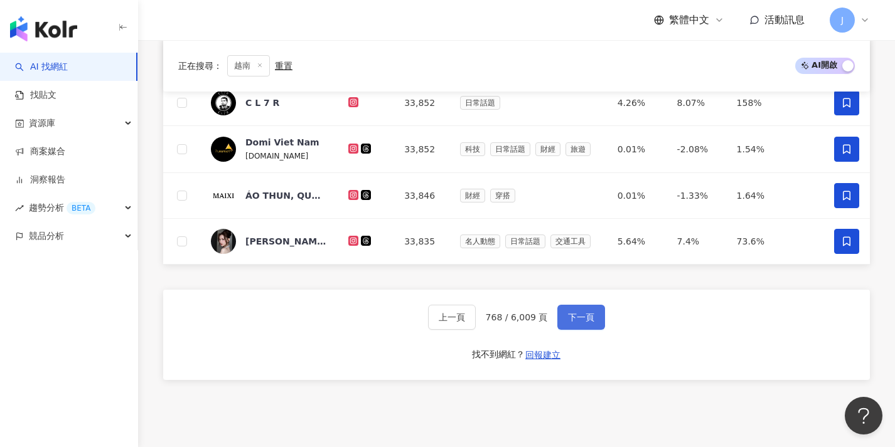
click at [584, 306] on button "下一頁" at bounding box center [581, 317] width 48 height 25
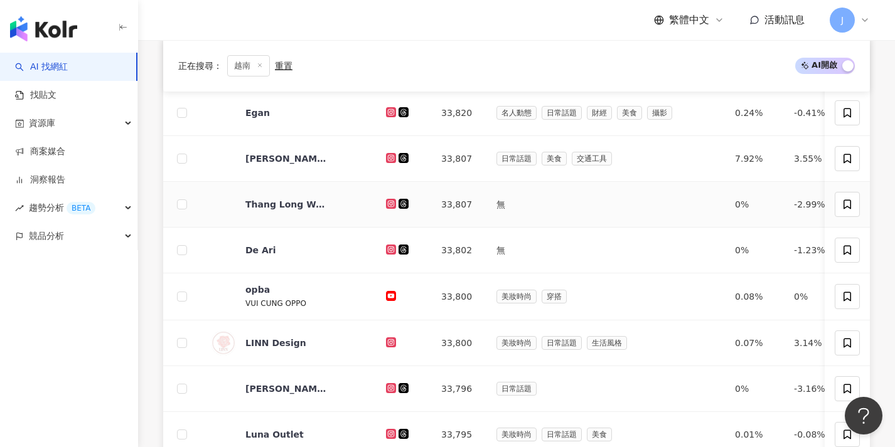
scroll to position [61, 0]
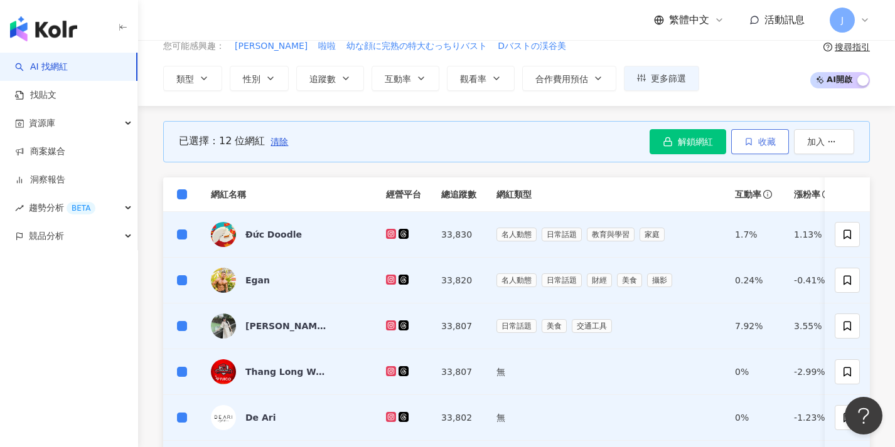
click at [775, 150] on button "收藏" at bounding box center [760, 141] width 58 height 25
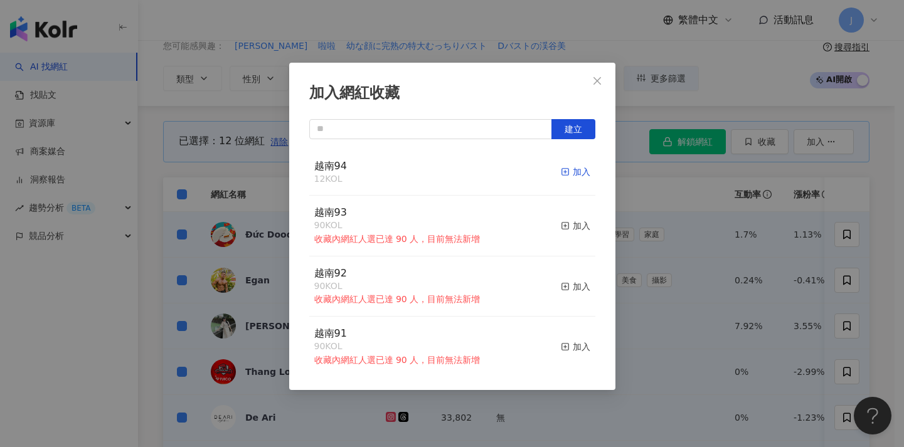
click at [573, 171] on div "加入" at bounding box center [575, 172] width 29 height 14
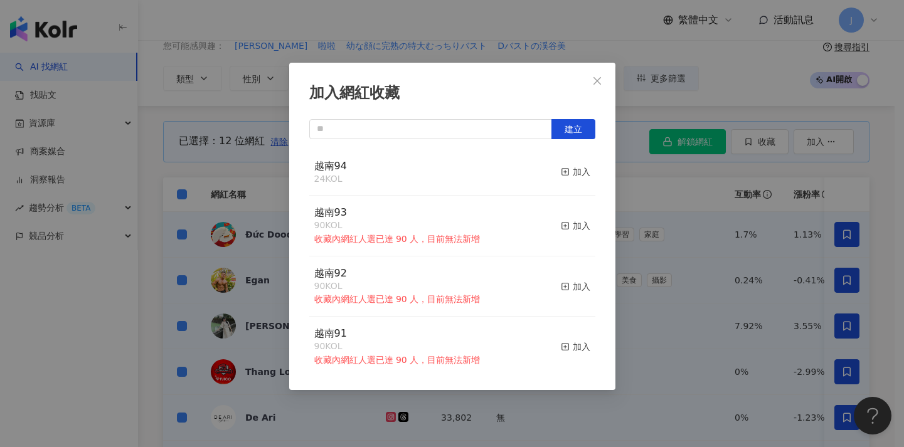
click at [745, 265] on div "加入網紅收藏 建立 越南94 24 KOL 加入 越南93 90 KOL 收藏內網紅人選已達 90 人，目前無法新增 加入 越南92 90 KOL 收藏內網紅…" at bounding box center [452, 223] width 904 height 447
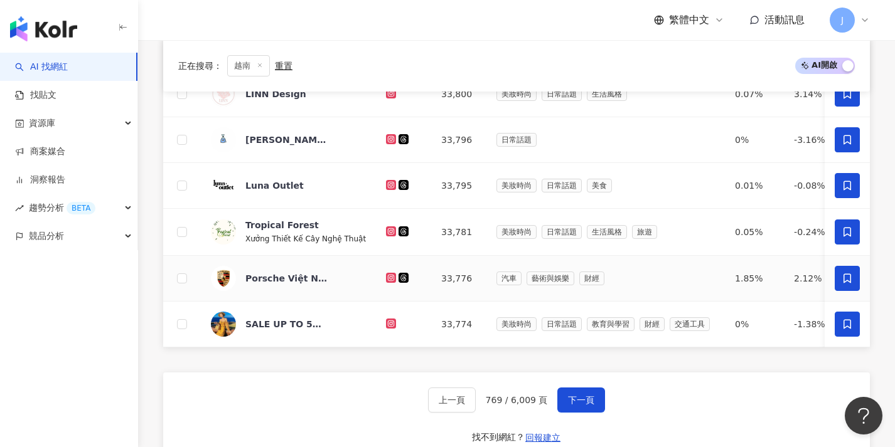
scroll to position [482, 0]
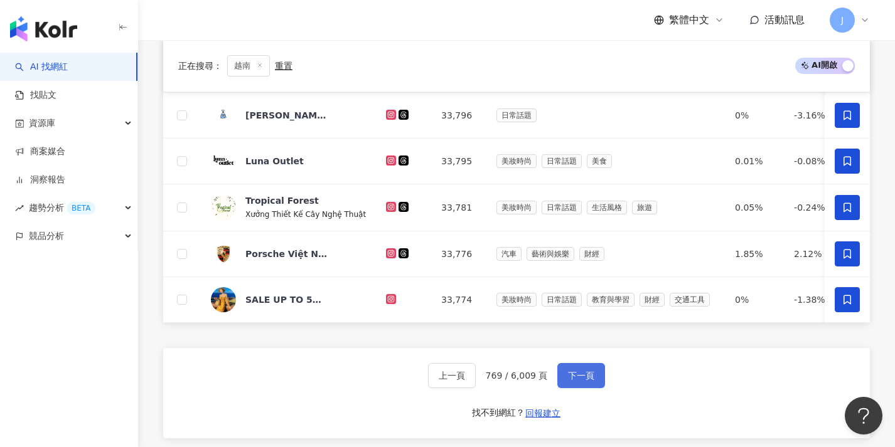
click at [581, 381] on span "下一頁" at bounding box center [581, 376] width 26 height 10
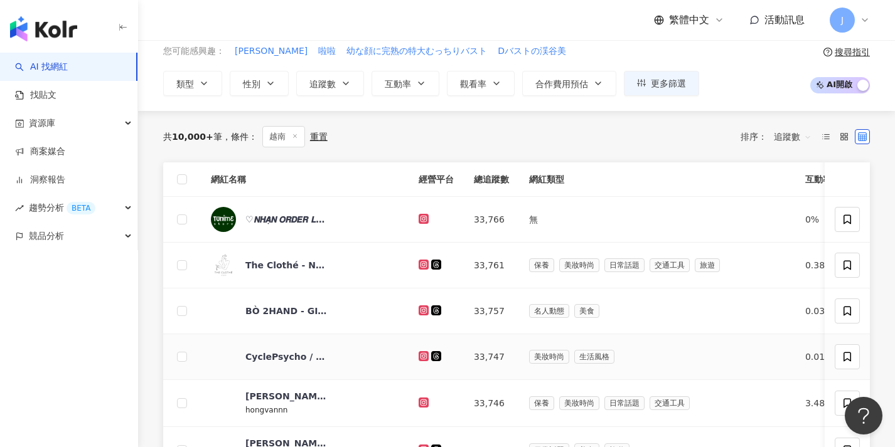
scroll to position [31, 0]
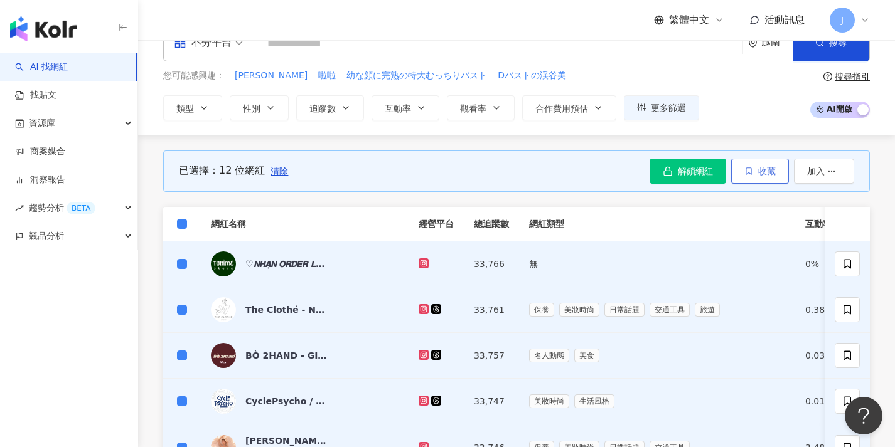
click at [766, 172] on span "收藏" at bounding box center [767, 171] width 18 height 10
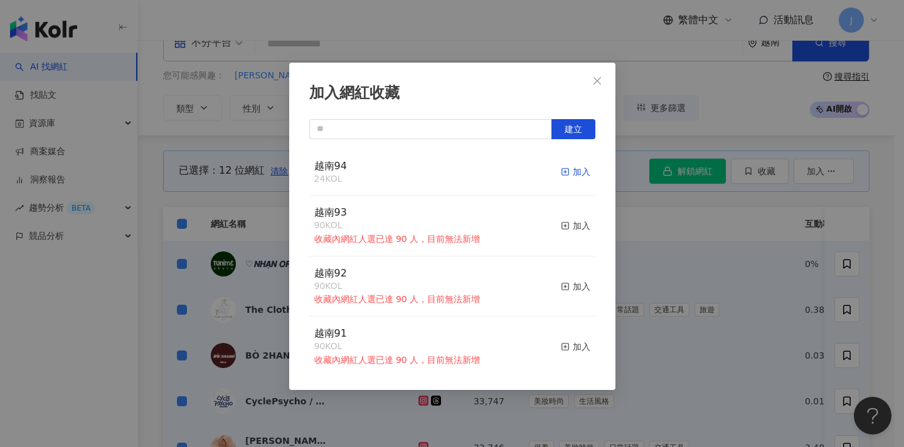
click at [577, 174] on div "加入" at bounding box center [575, 172] width 29 height 14
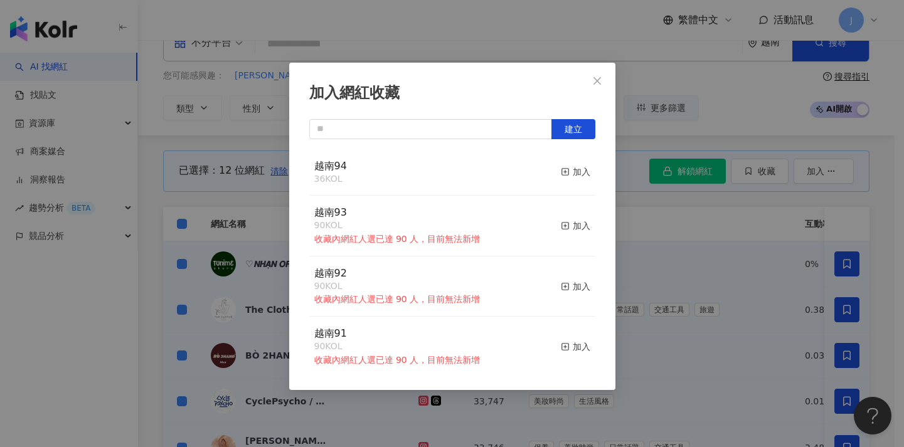
click at [659, 234] on div "加入網紅收藏 建立 越南94 36 KOL 加入 越南93 90 KOL 收藏內網紅人選已達 90 人，目前無法新增 加入 越南92 90 KOL 收藏內網紅…" at bounding box center [452, 223] width 904 height 447
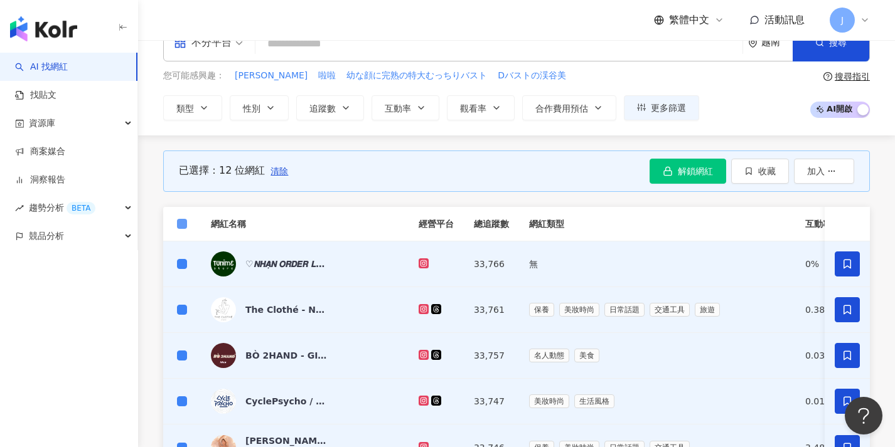
click at [184, 225] on span at bounding box center [182, 224] width 10 height 10
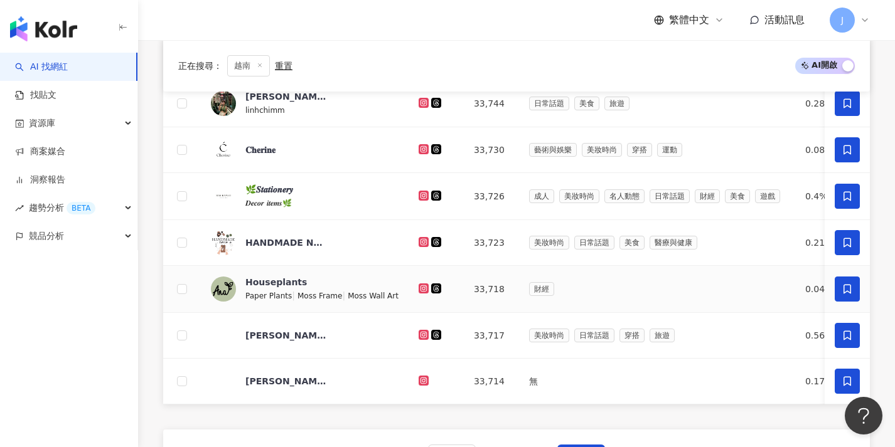
scroll to position [461, 0]
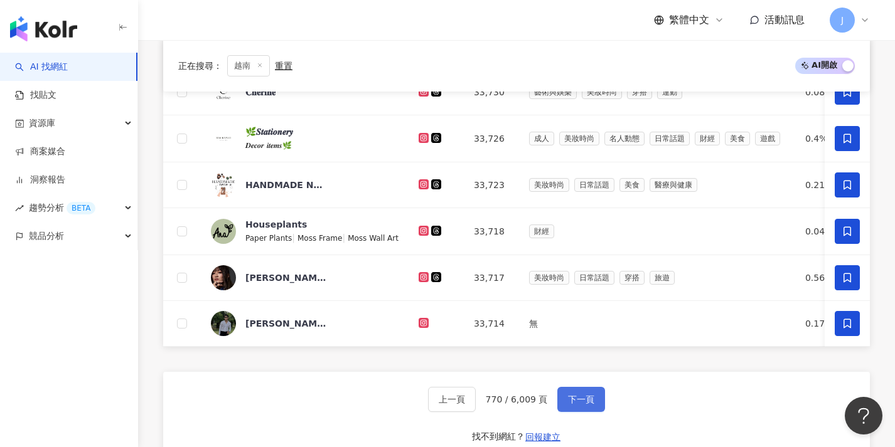
click at [590, 405] on span "下一頁" at bounding box center [581, 400] width 26 height 10
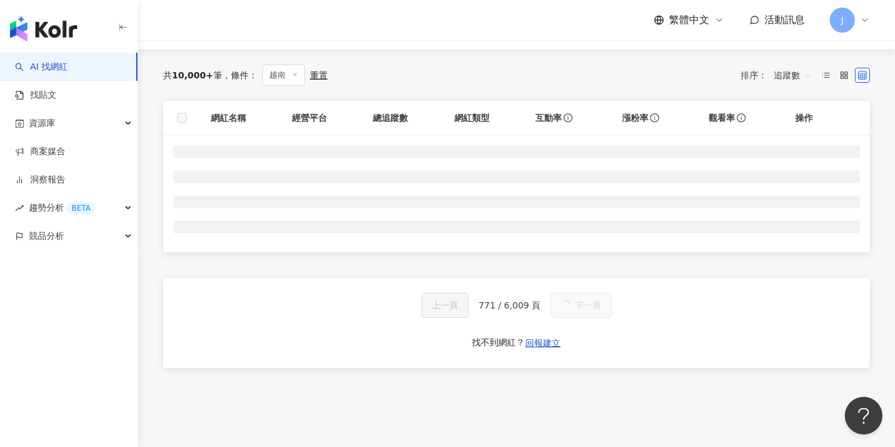
scroll to position [115, 0]
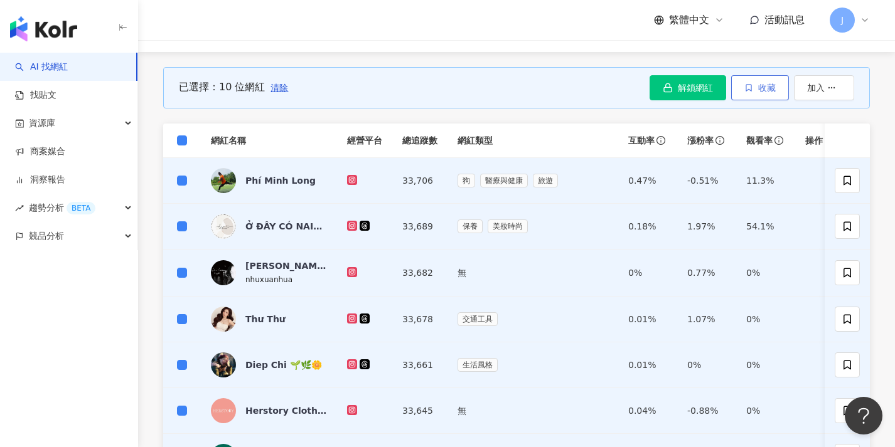
click at [760, 81] on button "收藏" at bounding box center [760, 87] width 58 height 25
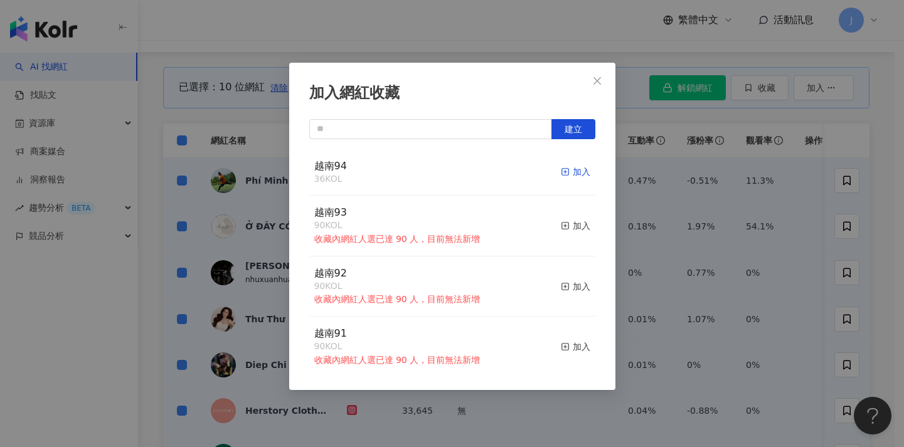
click at [570, 174] on div "加入" at bounding box center [575, 172] width 29 height 14
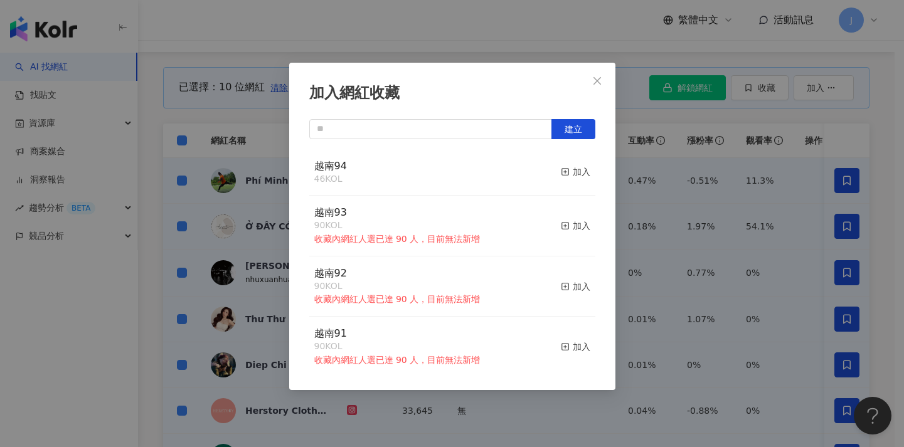
click at [740, 243] on div "加入網紅收藏 建立 越南94 46 KOL 加入 越南93 90 KOL 收藏內網紅人選已達 90 人，目前無法新增 加入 越南92 90 KOL 收藏內網紅…" at bounding box center [452, 223] width 904 height 447
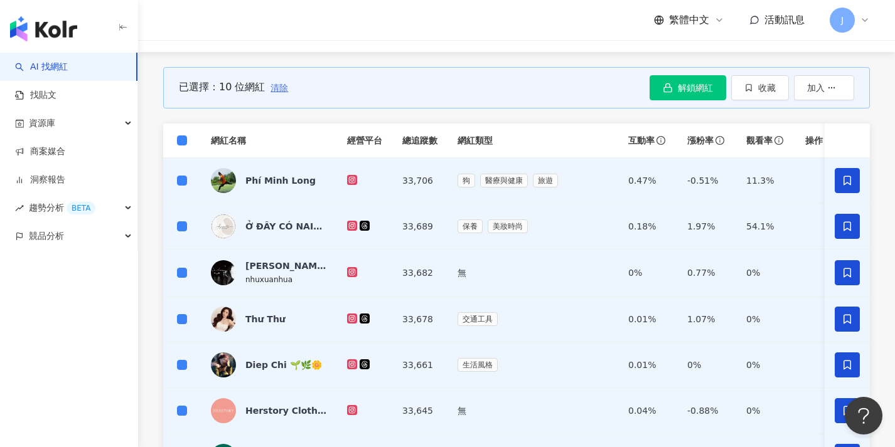
click at [279, 91] on span "清除" at bounding box center [279, 88] width 18 height 10
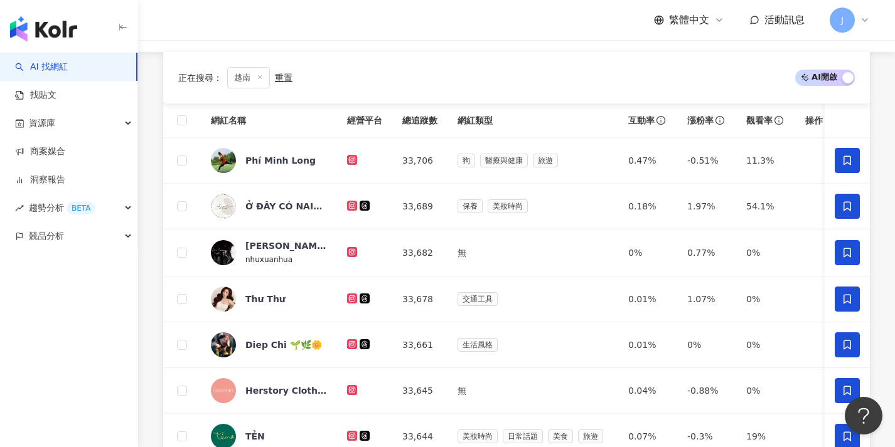
scroll to position [412, 0]
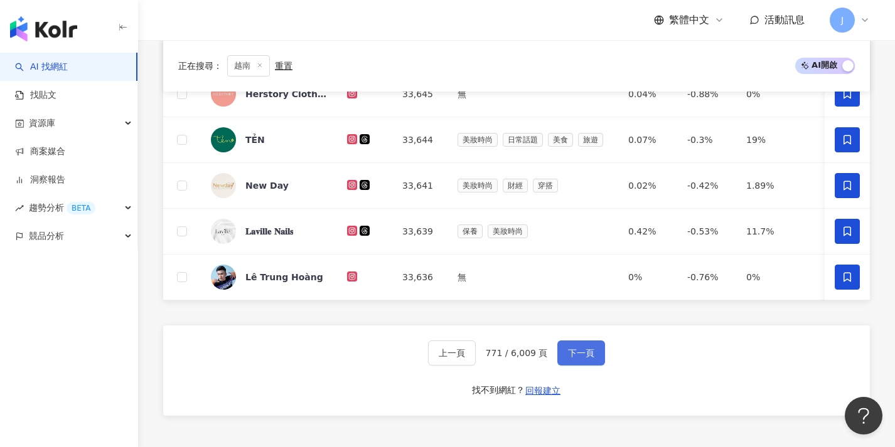
click at [577, 358] on span "下一頁" at bounding box center [581, 353] width 26 height 10
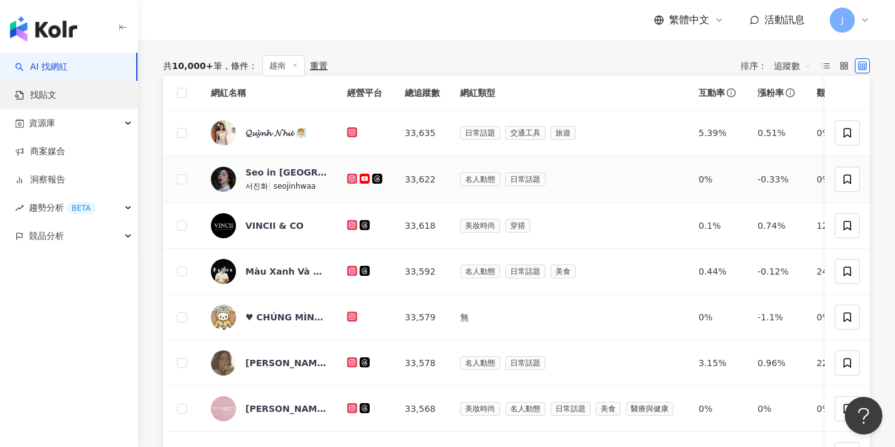
scroll to position [125, 0]
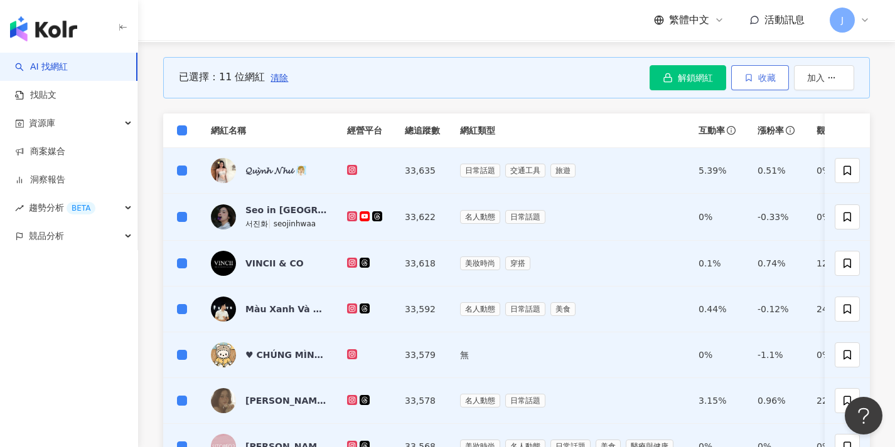
click at [769, 82] on button "收藏" at bounding box center [760, 77] width 58 height 25
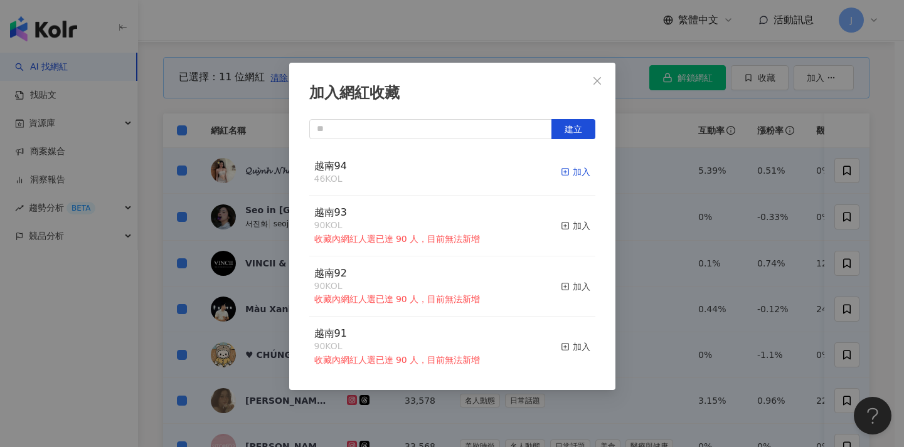
click at [576, 171] on div "加入" at bounding box center [575, 172] width 29 height 14
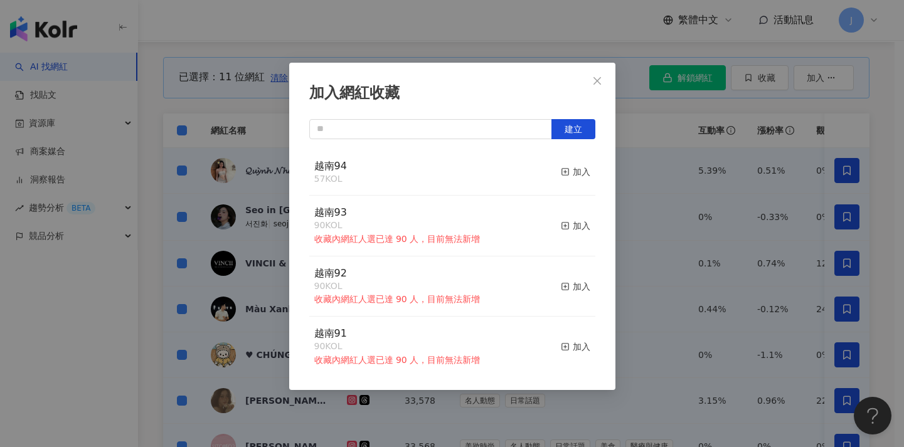
click at [245, 177] on div "加入網紅收藏 建立 越南94 57 KOL 加入 越南93 90 KOL 收藏內網紅人選已達 90 人，目前無法新增 加入 越南92 90 KOL 收藏內網紅…" at bounding box center [452, 223] width 904 height 447
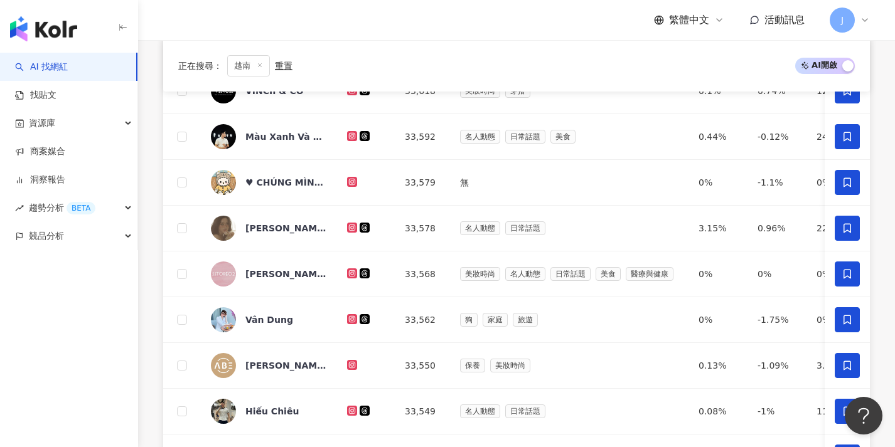
scroll to position [437, 0]
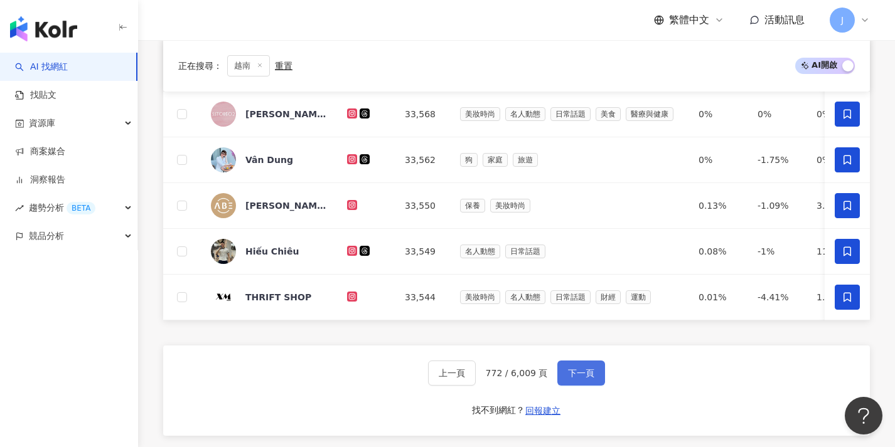
click at [583, 378] on span "下一頁" at bounding box center [581, 373] width 26 height 10
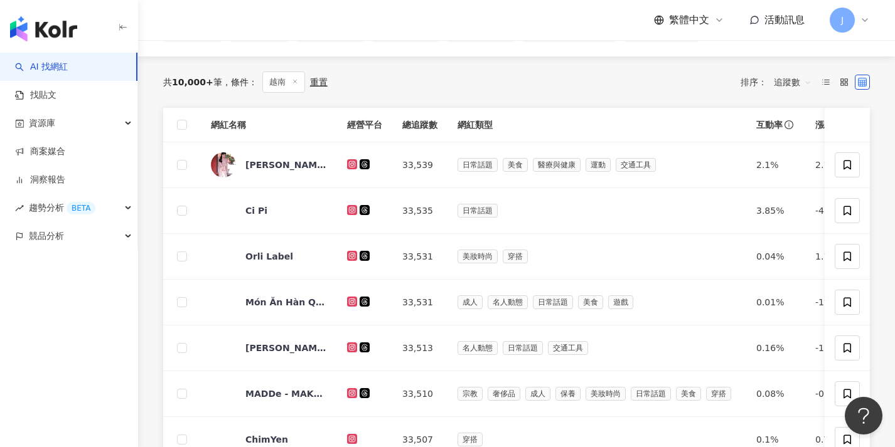
scroll to position [93, 0]
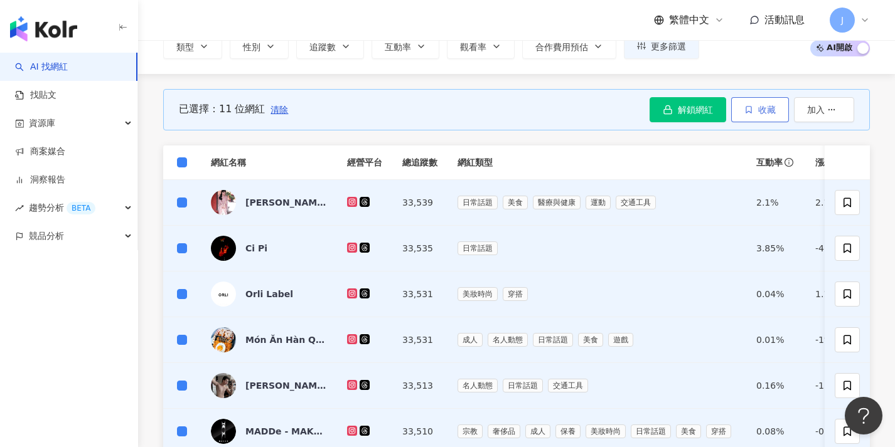
click at [758, 110] on span "收藏" at bounding box center [767, 110] width 18 height 10
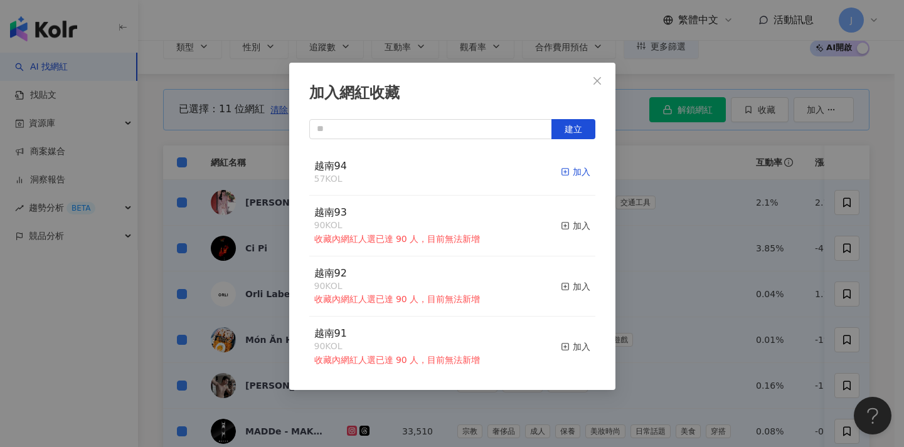
click at [568, 168] on div "加入" at bounding box center [575, 172] width 29 height 14
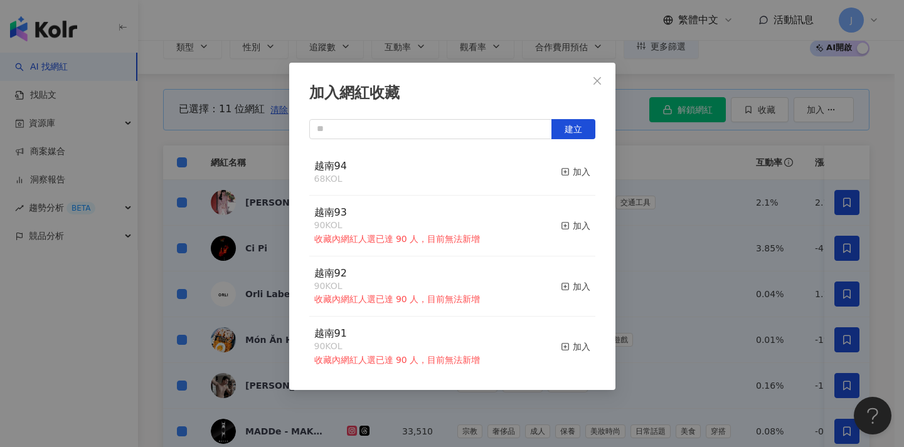
click at [655, 218] on div "加入網紅收藏 建立 越南94 68 KOL 加入 越南93 90 KOL 收藏內網紅人選已達 90 人，目前無法新增 加入 越南92 90 KOL 收藏內網紅…" at bounding box center [452, 223] width 904 height 447
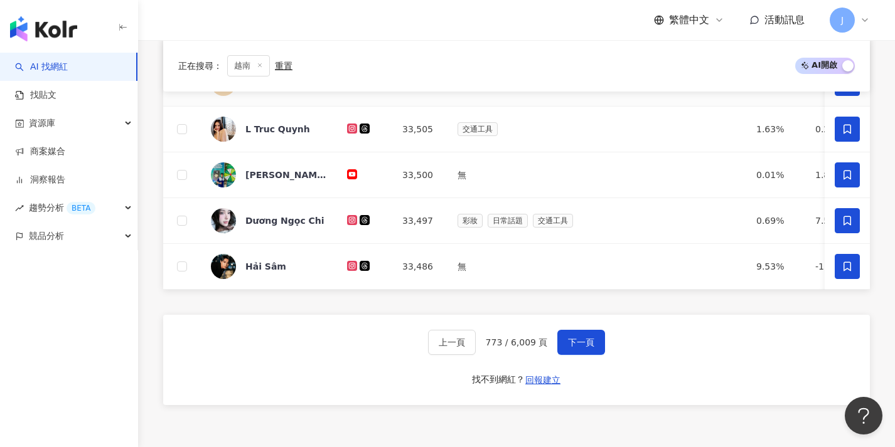
scroll to position [602, 0]
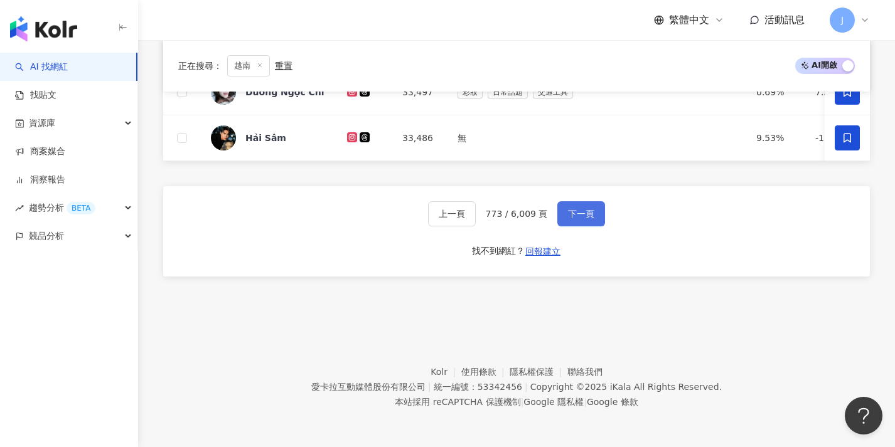
click at [588, 218] on span "下一頁" at bounding box center [581, 214] width 26 height 10
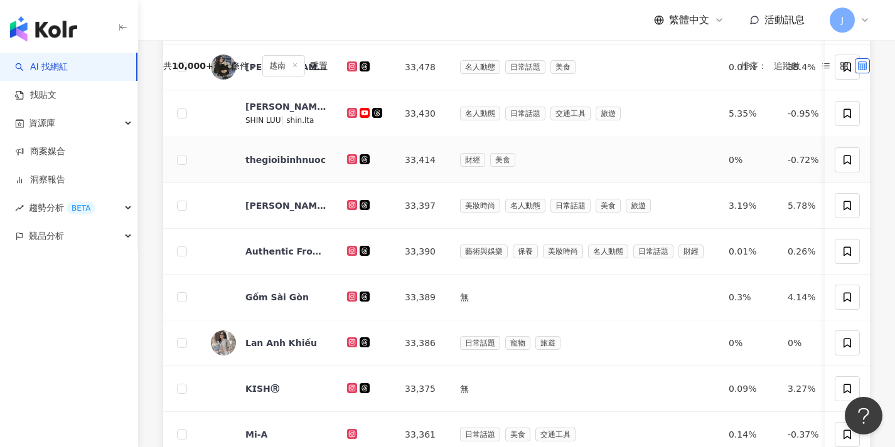
scroll to position [91, 0]
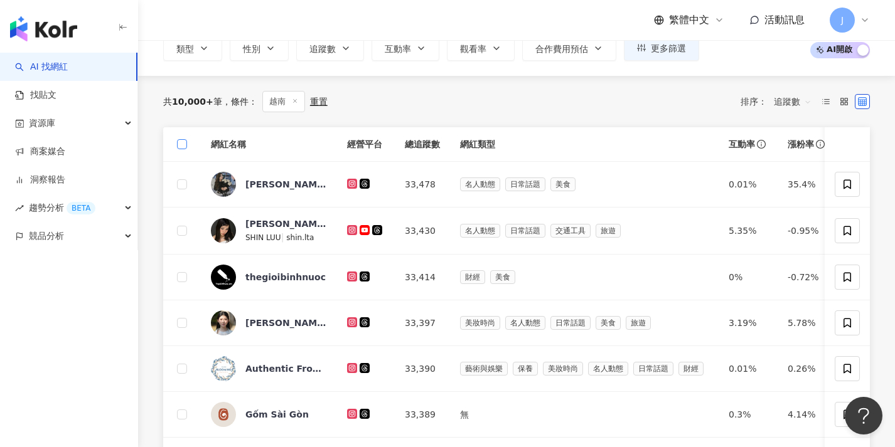
click at [185, 146] on span at bounding box center [182, 144] width 10 height 10
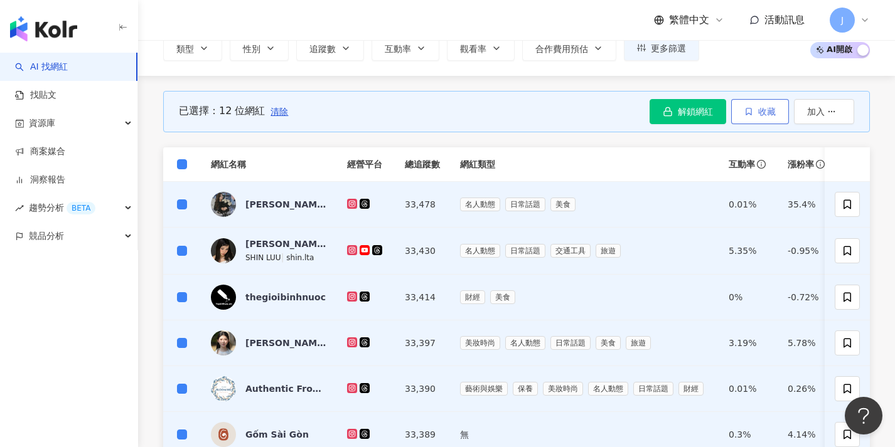
click at [772, 107] on span "收藏" at bounding box center [767, 112] width 18 height 10
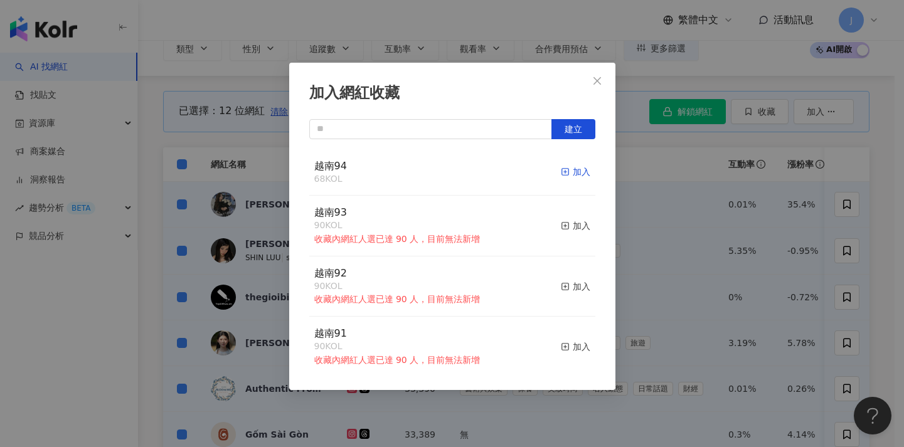
click at [561, 174] on icon "button" at bounding box center [565, 172] width 9 height 9
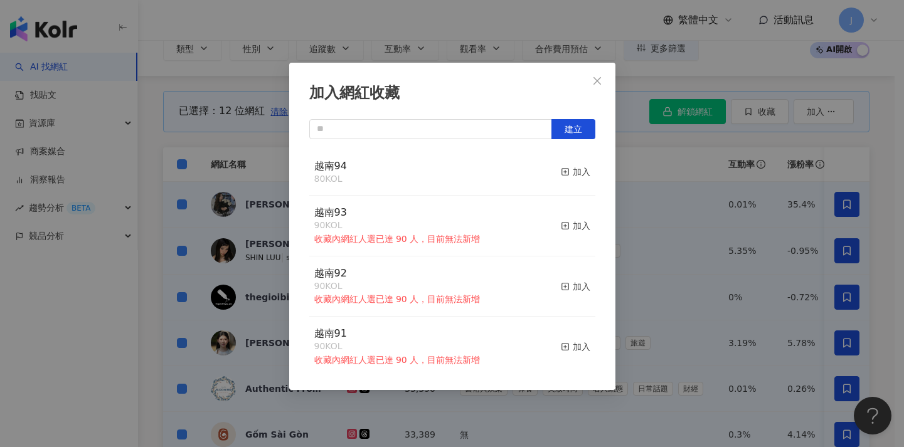
click at [684, 225] on div "加入網紅收藏 建立 越南94 80 KOL 加入 越南93 90 KOL 收藏內網紅人選已達 90 人，目前無法新增 加入 越南92 90 KOL 收藏內網紅…" at bounding box center [452, 223] width 904 height 447
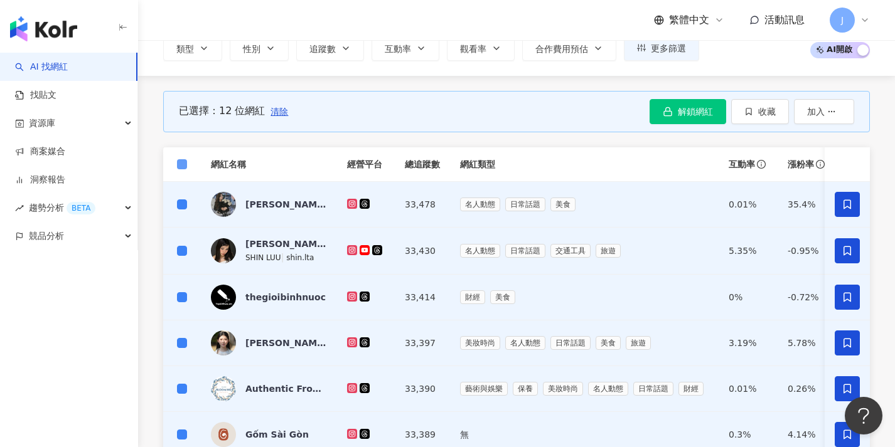
click at [184, 164] on span at bounding box center [182, 164] width 10 height 10
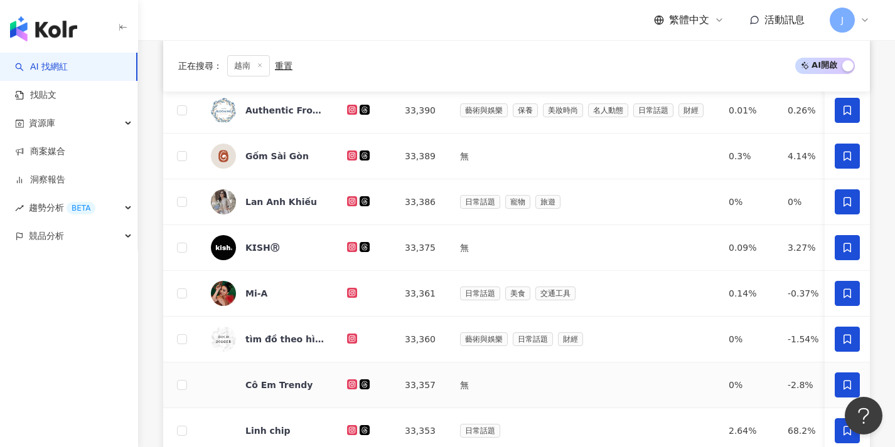
scroll to position [651, 0]
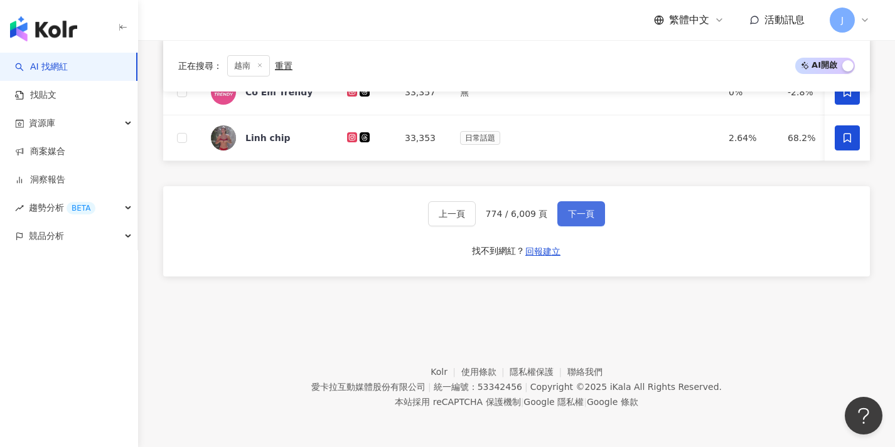
click at [589, 221] on button "下一頁" at bounding box center [581, 213] width 48 height 25
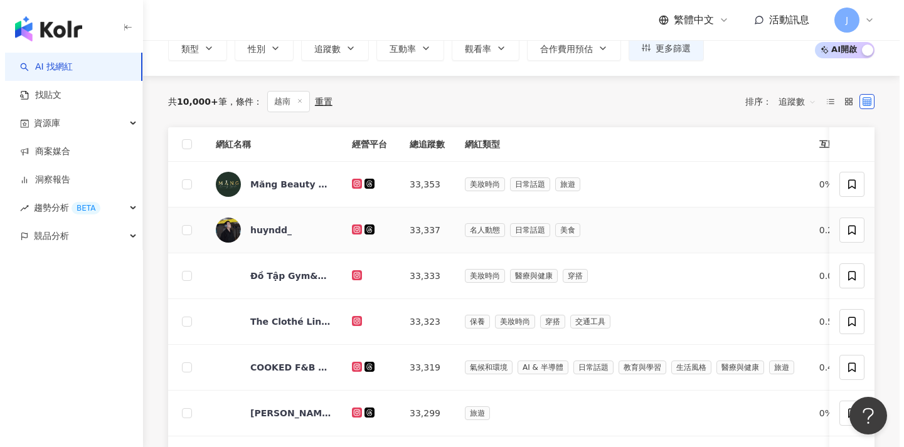
scroll to position [75, 0]
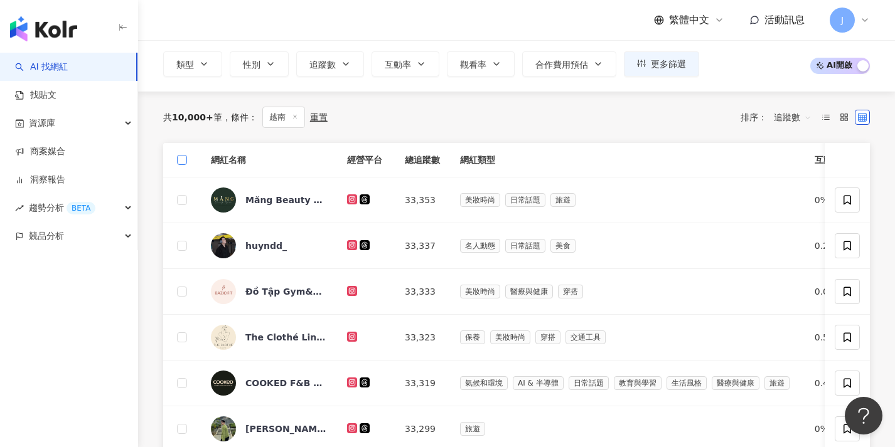
click at [183, 162] on span at bounding box center [182, 160] width 10 height 10
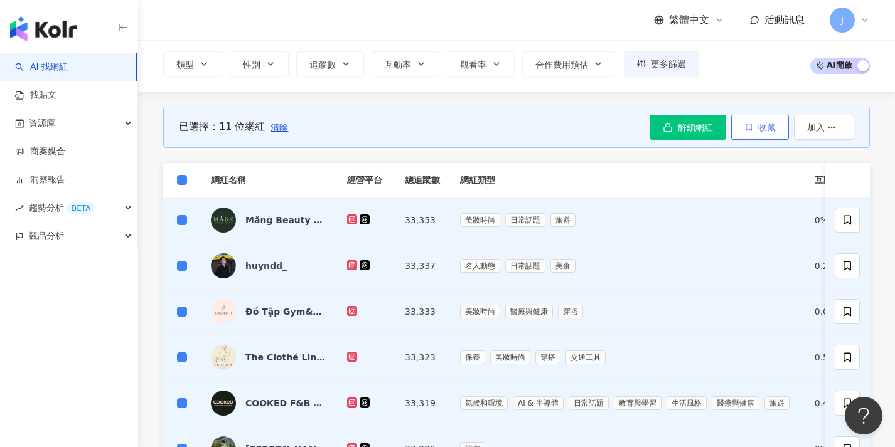
click at [767, 134] on button "收藏" at bounding box center [760, 127] width 58 height 25
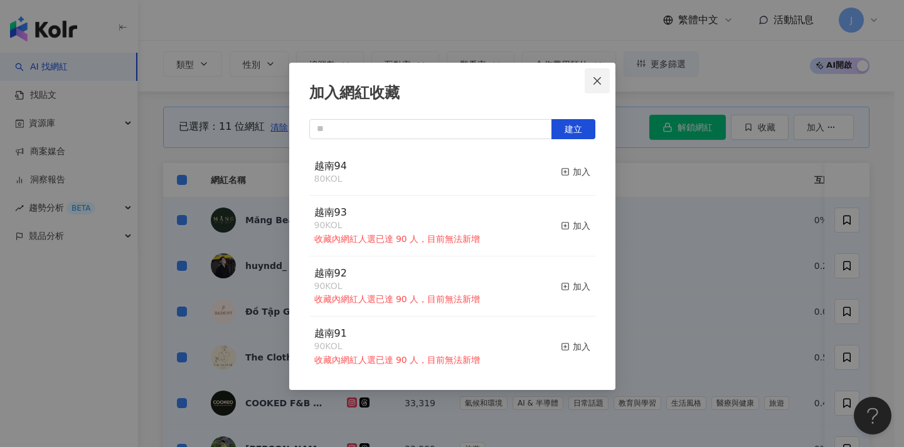
click at [600, 84] on icon "close" at bounding box center [597, 81] width 10 height 10
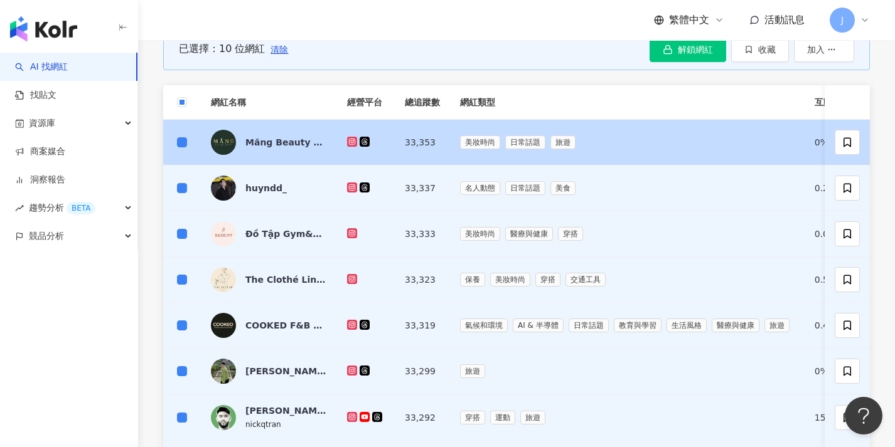
scroll to position [151, 0]
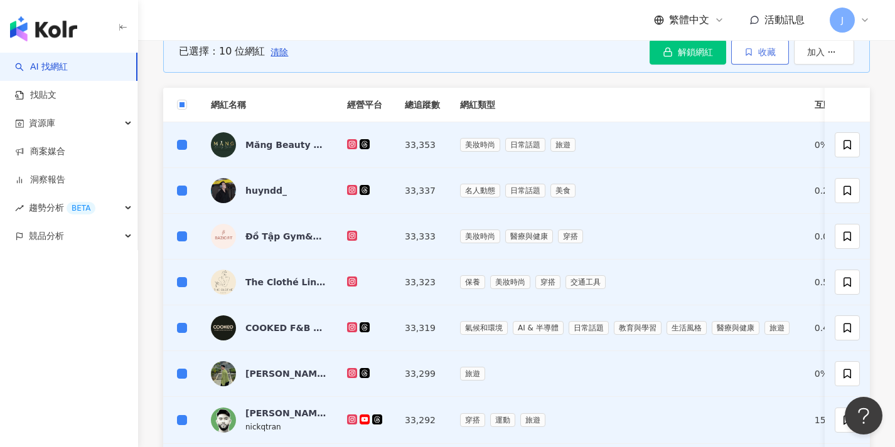
click at [772, 58] on button "收藏" at bounding box center [760, 52] width 58 height 25
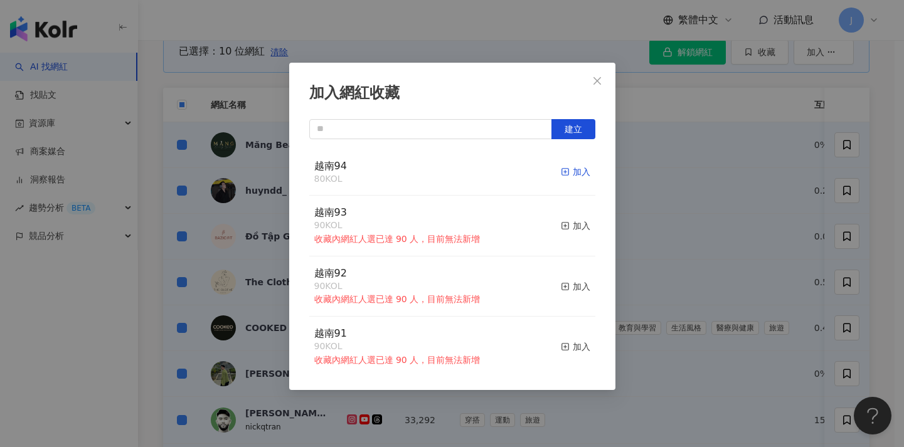
click at [561, 167] on span "button" at bounding box center [565, 172] width 9 height 10
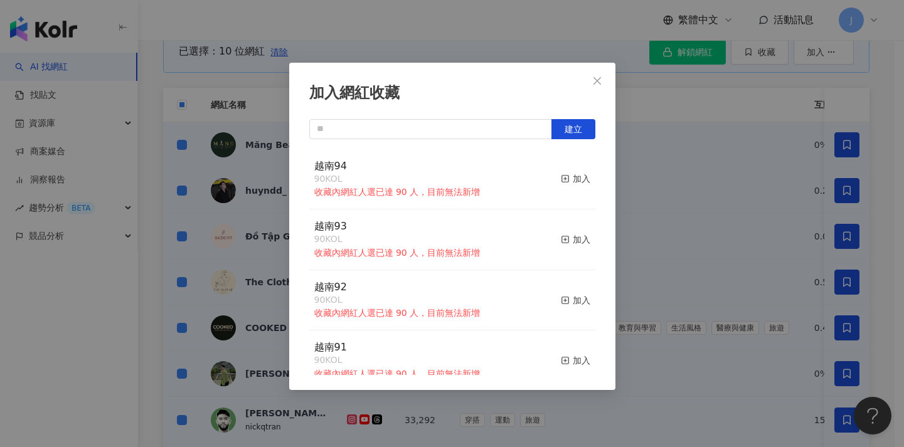
click at [624, 206] on div "加入網紅收藏 建立 越南94 90 KOL 收藏內網紅人選已達 90 人，目前無法新增 加入 越南93 90 KOL 收藏內網紅人選已達 90 人，目前無法新…" at bounding box center [452, 223] width 904 height 447
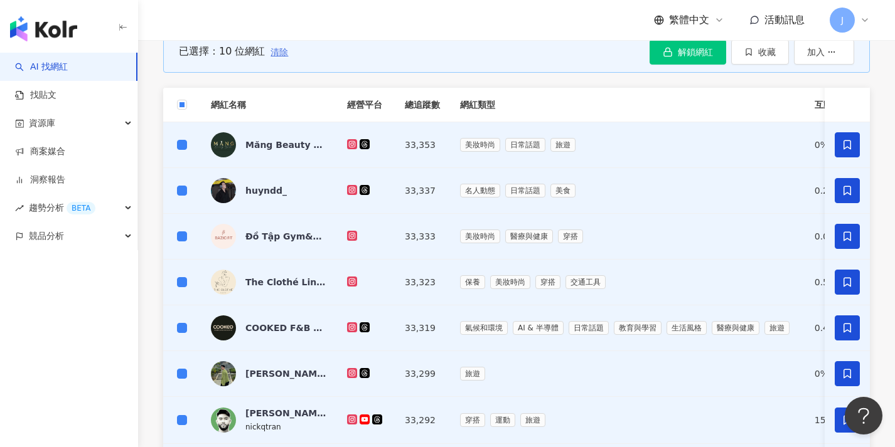
click at [284, 56] on span "清除" at bounding box center [279, 52] width 18 height 10
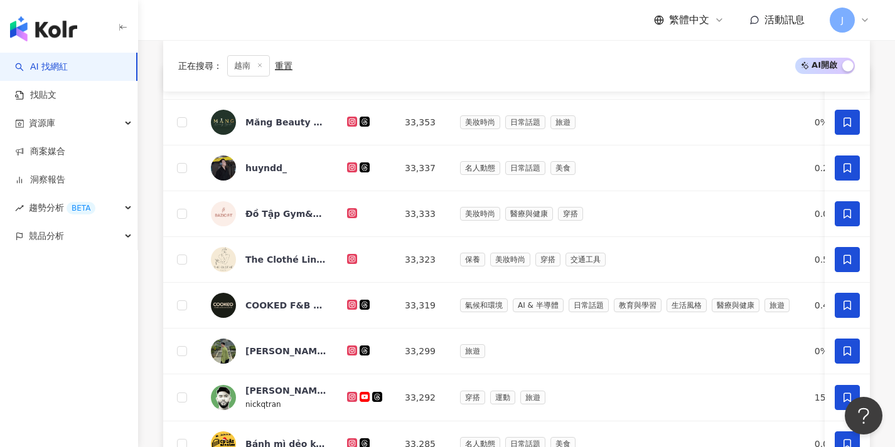
scroll to position [467, 0]
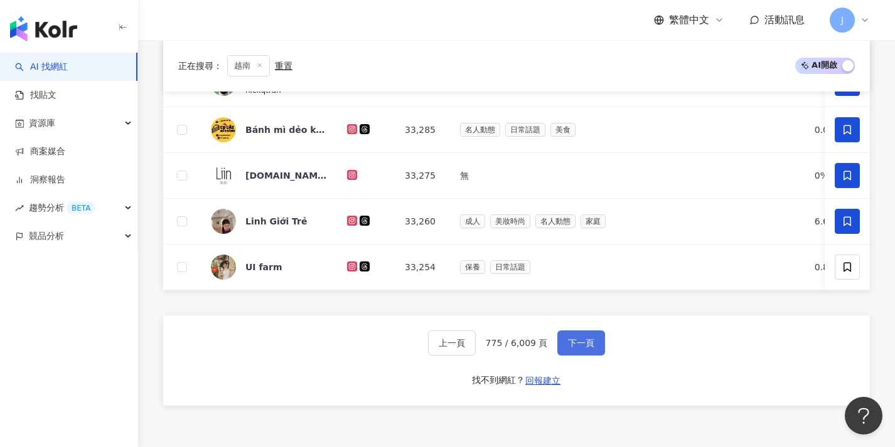
click at [573, 348] on span "下一頁" at bounding box center [581, 343] width 26 height 10
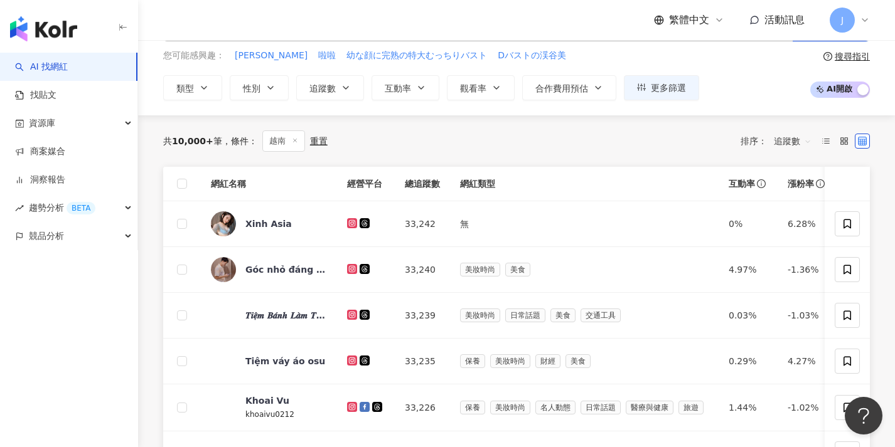
scroll to position [24, 0]
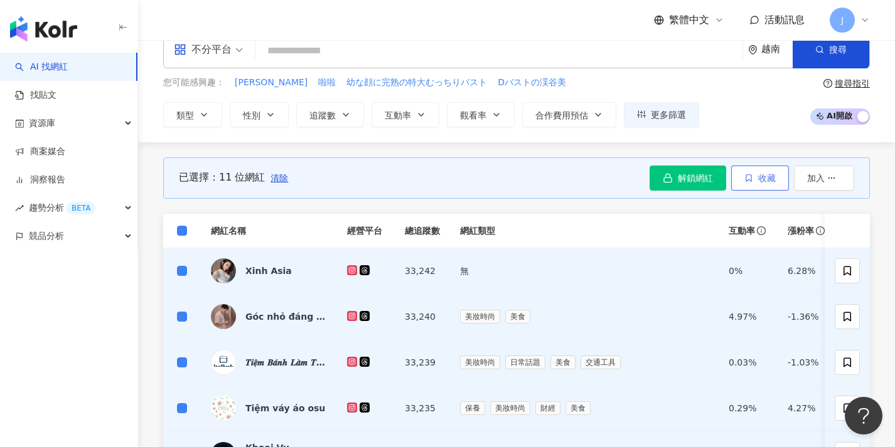
click at [765, 184] on button "收藏" at bounding box center [760, 178] width 58 height 25
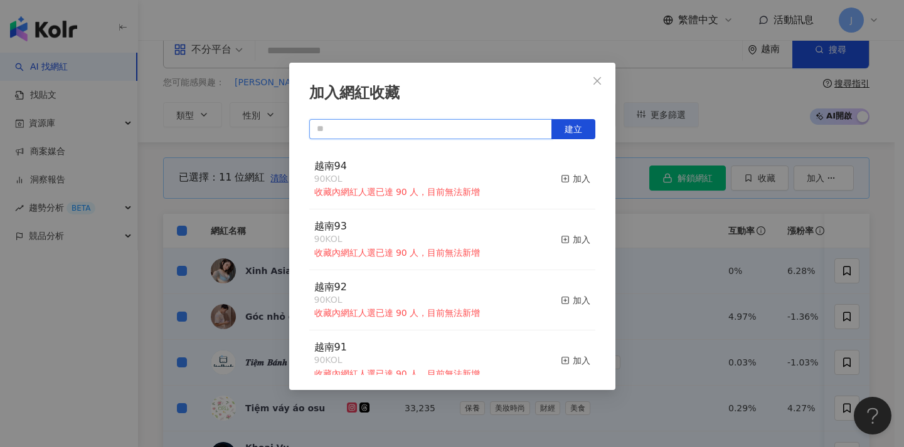
click at [494, 127] on input "text" at bounding box center [430, 129] width 243 height 20
paste input "****"
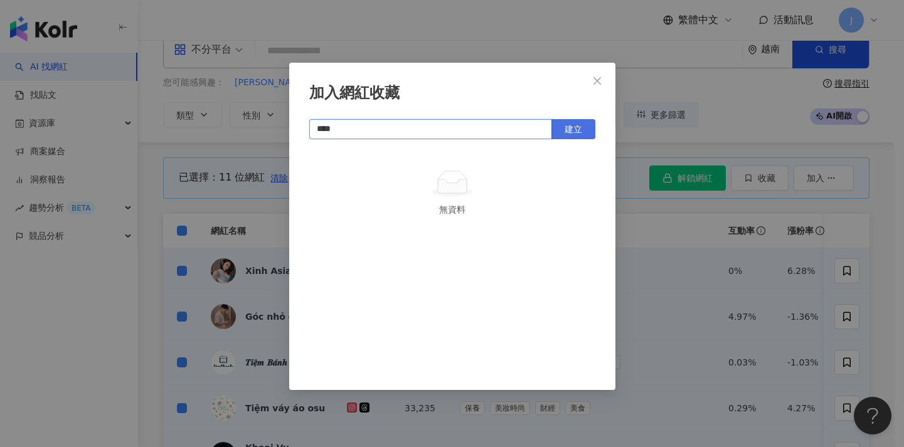
click at [567, 127] on span "建立" at bounding box center [574, 129] width 18 height 10
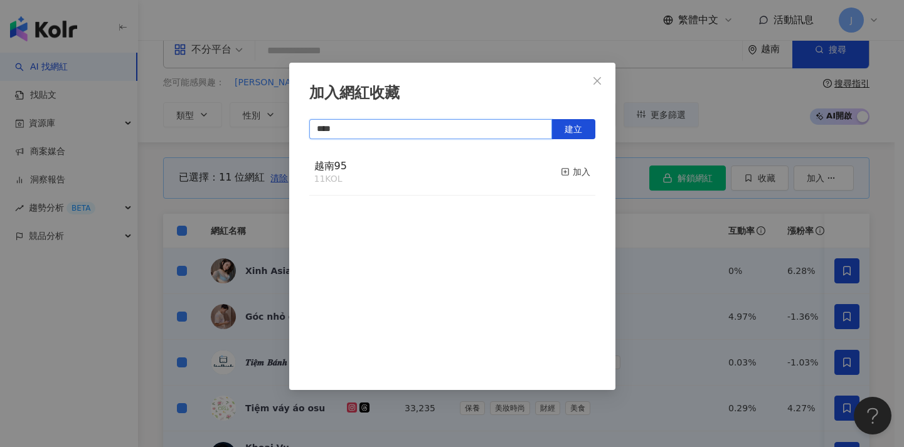
type input "****"
click at [693, 359] on div "加入網紅收藏 **** 建立 越南95 11 KOL 加入" at bounding box center [452, 223] width 904 height 447
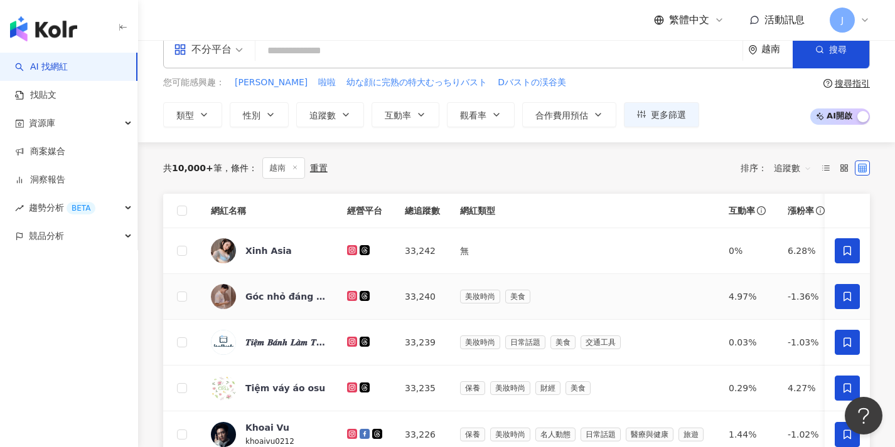
scroll to position [419, 0]
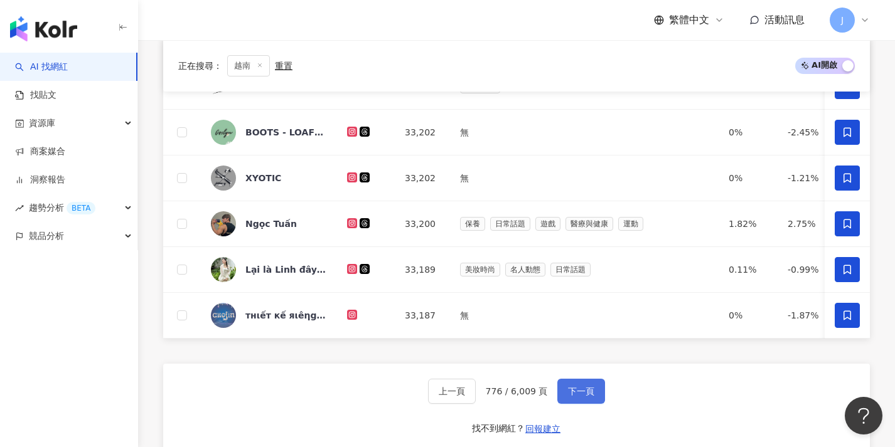
click at [596, 398] on button "下一頁" at bounding box center [581, 391] width 48 height 25
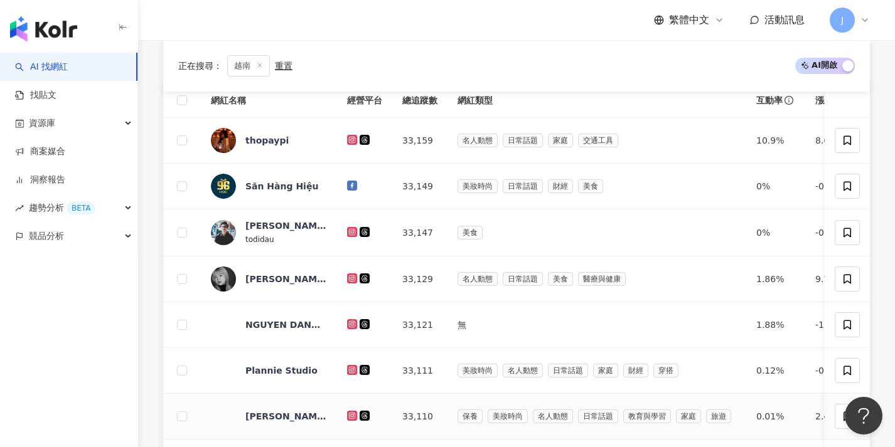
scroll to position [92, 0]
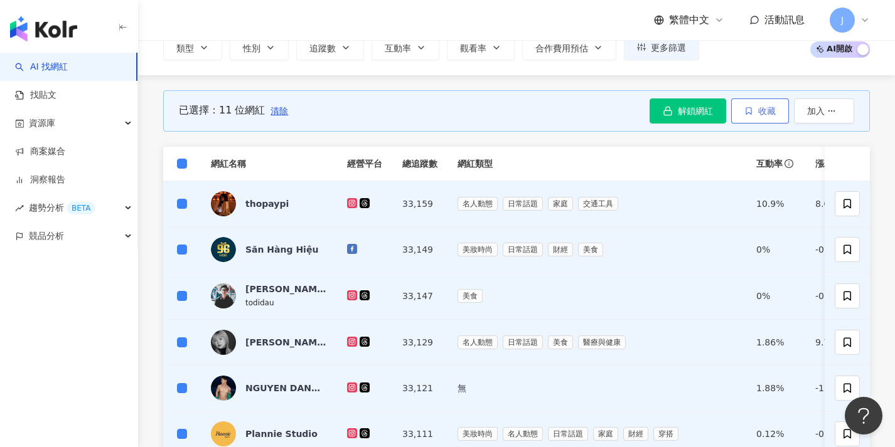
click at [766, 116] on button "收藏" at bounding box center [760, 111] width 58 height 25
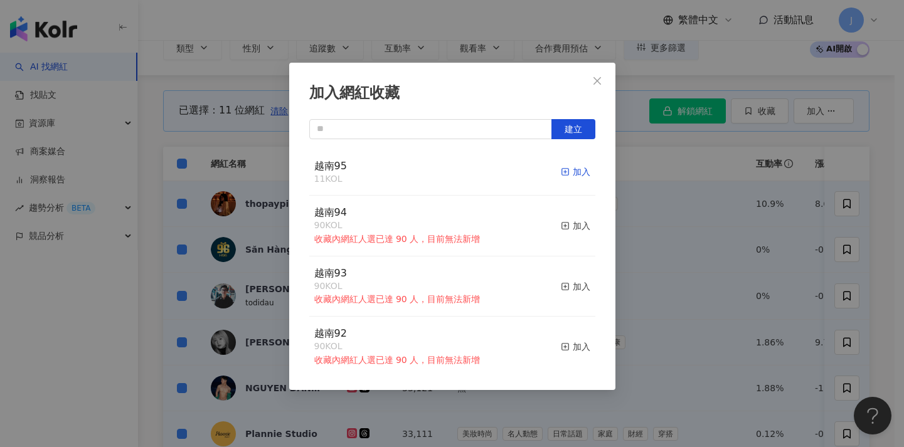
click at [573, 166] on div "加入" at bounding box center [575, 172] width 29 height 14
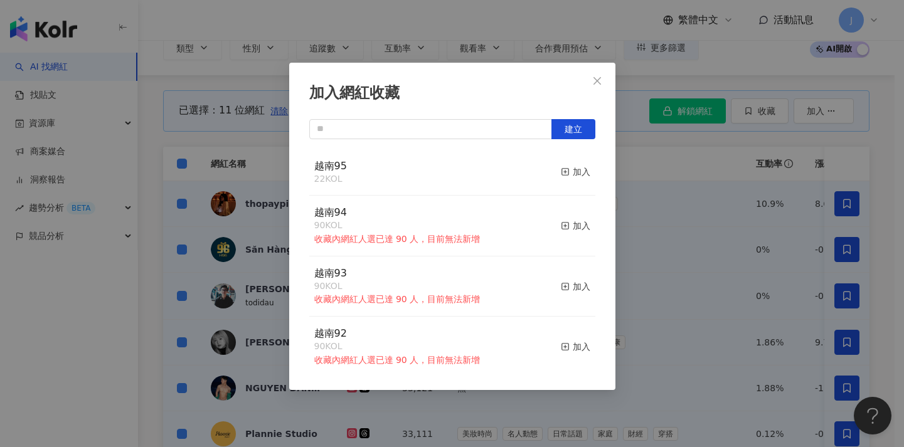
click at [653, 192] on div "加入網紅收藏 建立 越南95 22 KOL 加入 越南94 90 KOL 收藏內網紅人選已達 90 人，目前無法新增 加入 越南93 90 KOL 收藏內網紅…" at bounding box center [452, 223] width 904 height 447
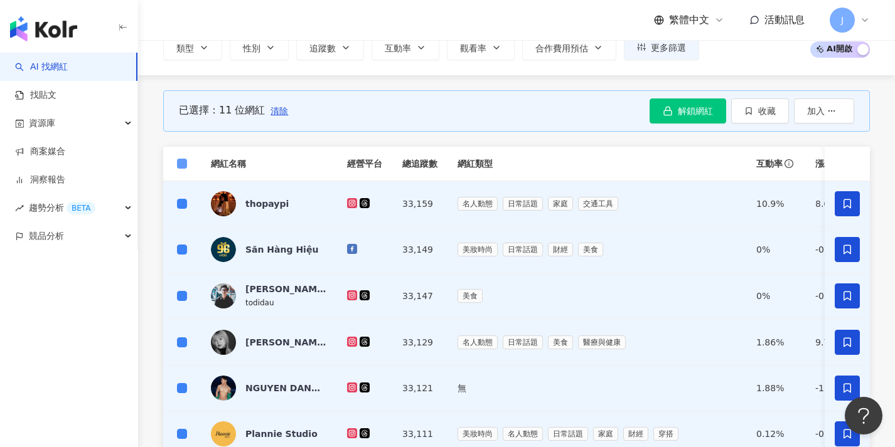
click at [184, 157] on label at bounding box center [182, 164] width 10 height 14
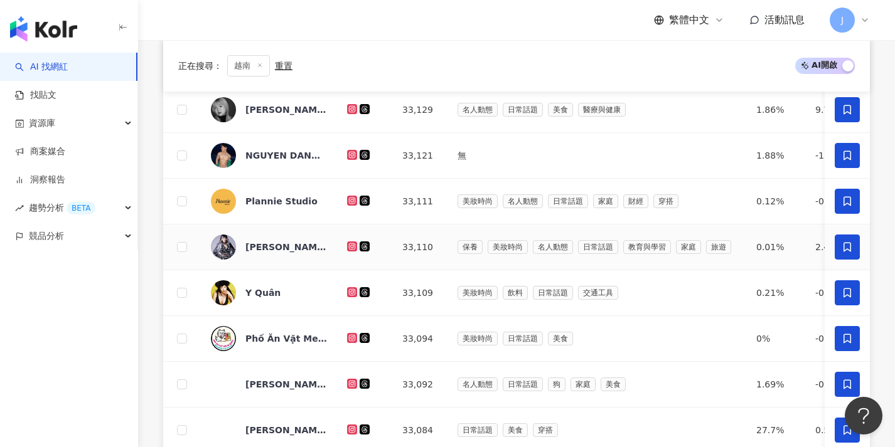
scroll to position [390, 0]
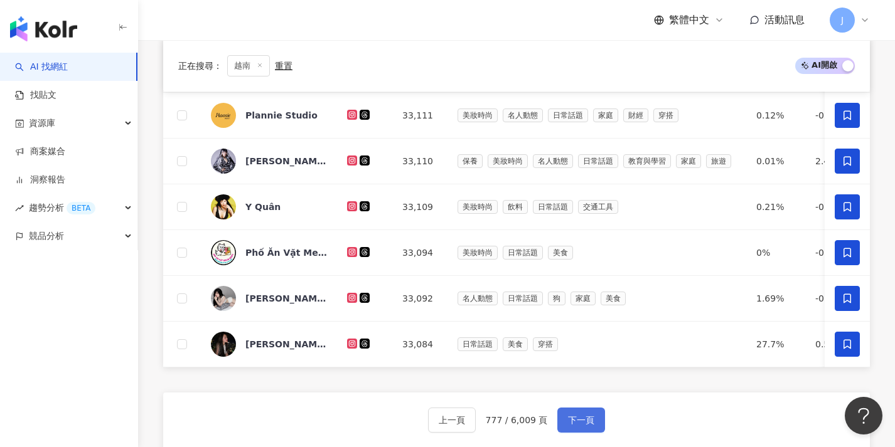
click at [595, 422] on button "下一頁" at bounding box center [581, 420] width 48 height 25
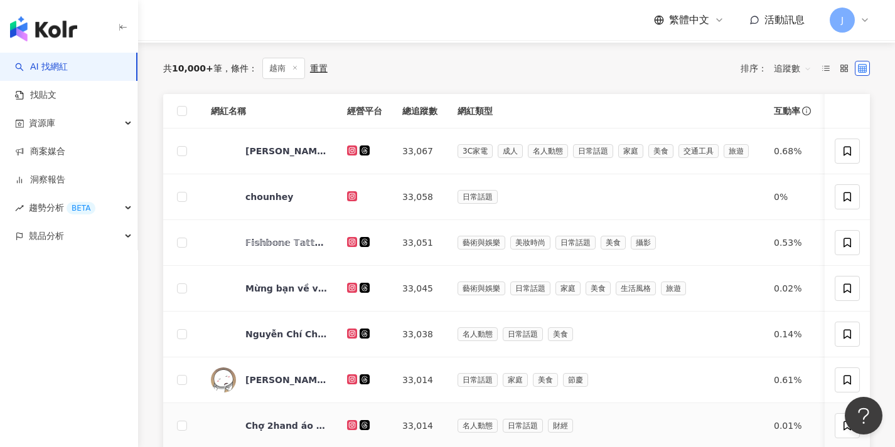
scroll to position [109, 0]
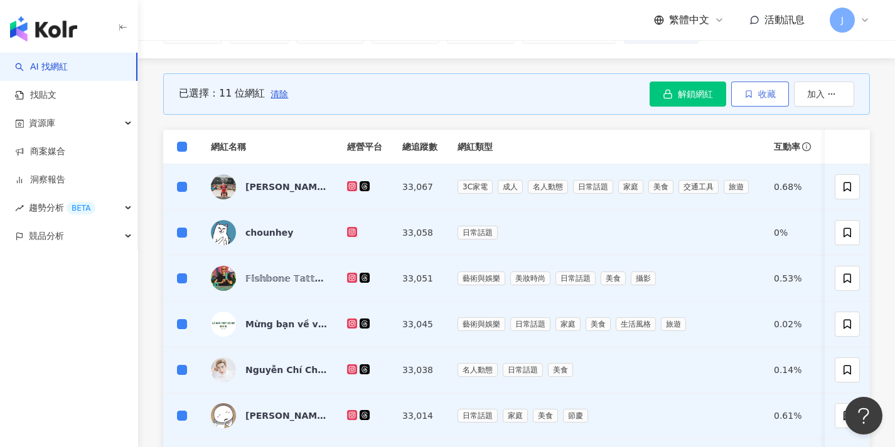
click at [764, 93] on span "收藏" at bounding box center [767, 94] width 18 height 10
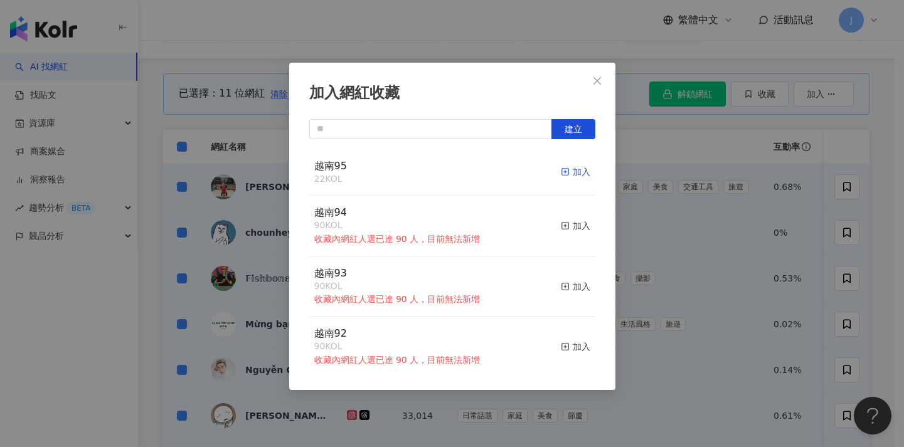
click at [561, 169] on icon "button" at bounding box center [565, 172] width 9 height 9
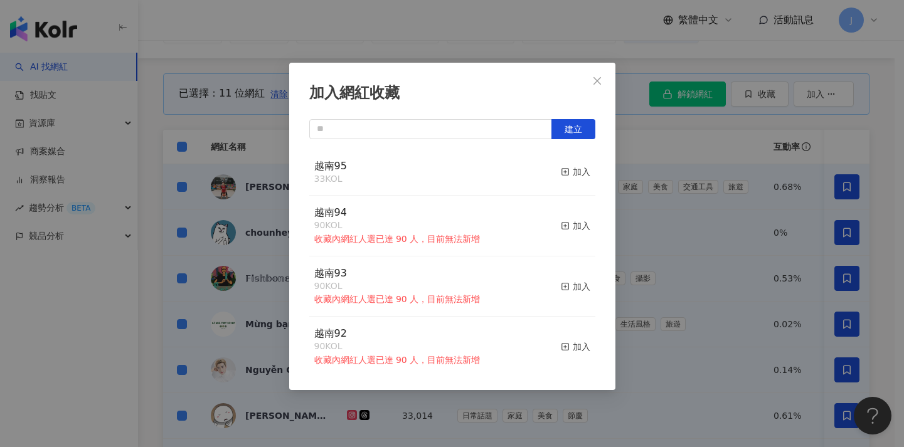
click at [208, 192] on div "加入網紅收藏 建立 越南95 33 KOL 加入 越南94 90 KOL 收藏內網紅人選已達 90 人，目前無法新增 加入 越南93 90 KOL 收藏內網紅…" at bounding box center [452, 223] width 904 height 447
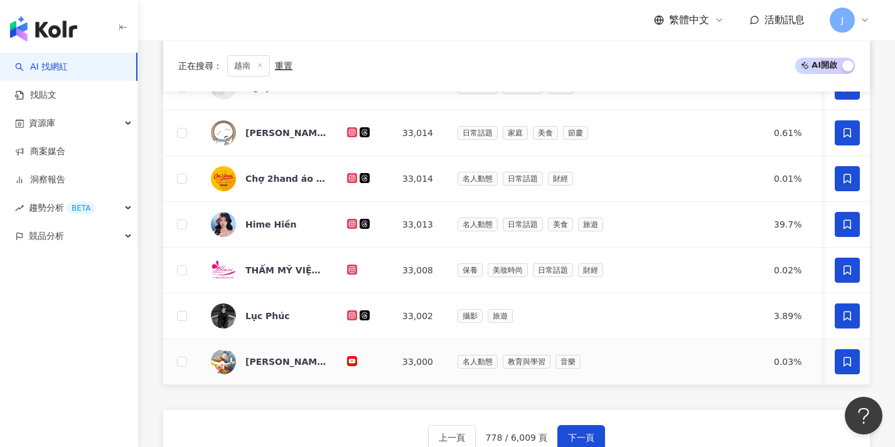
scroll to position [496, 0]
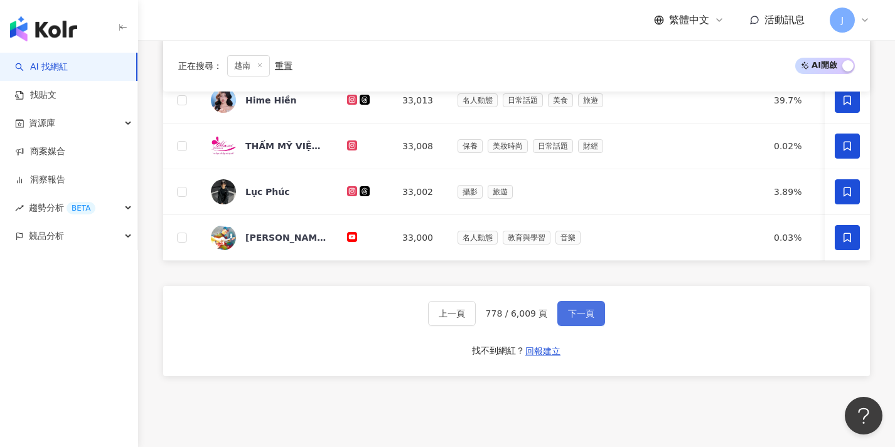
click at [600, 314] on button "下一頁" at bounding box center [581, 313] width 48 height 25
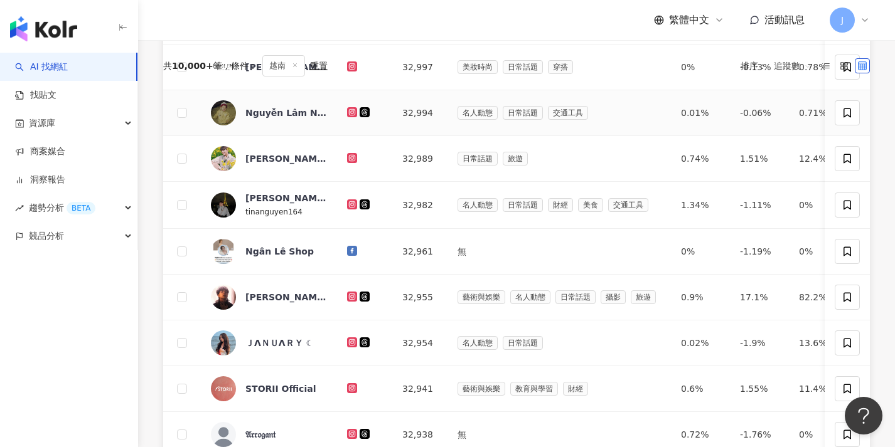
scroll to position [1, 0]
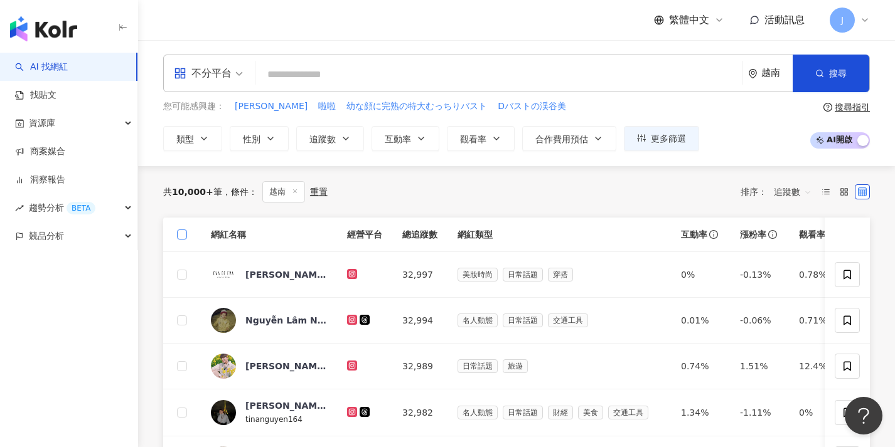
click at [184, 230] on span at bounding box center [182, 235] width 10 height 10
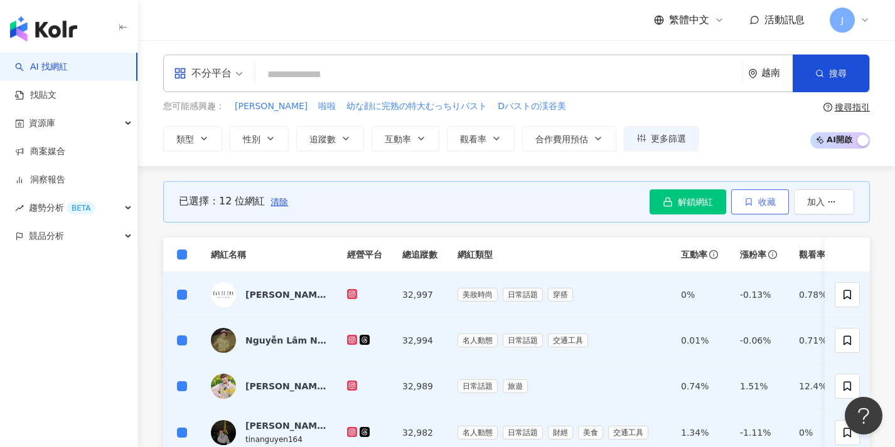
click at [759, 195] on button "收藏" at bounding box center [760, 201] width 58 height 25
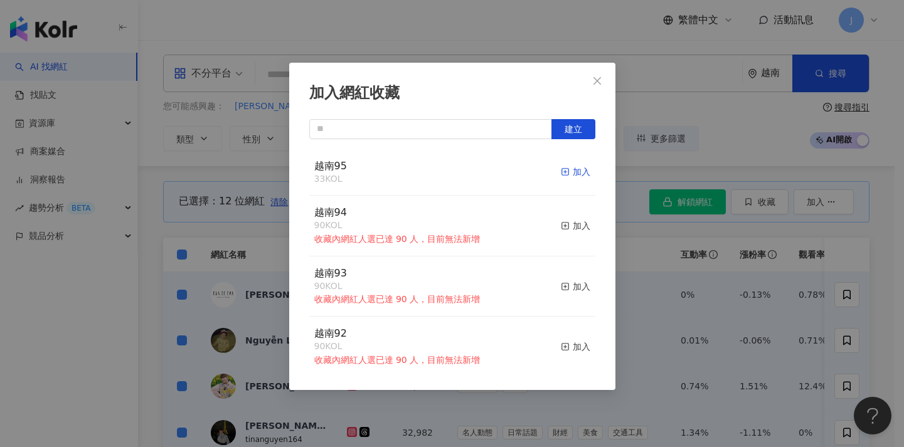
click at [567, 166] on div "加入" at bounding box center [575, 172] width 29 height 14
click at [258, 258] on div "加入網紅收藏 建立 越南95 45 KOL 加入 越南94 90 KOL 收藏內網紅人選已達 90 人，目前無法新增 加入 越南93 90 KOL 收藏內網紅…" at bounding box center [452, 223] width 904 height 447
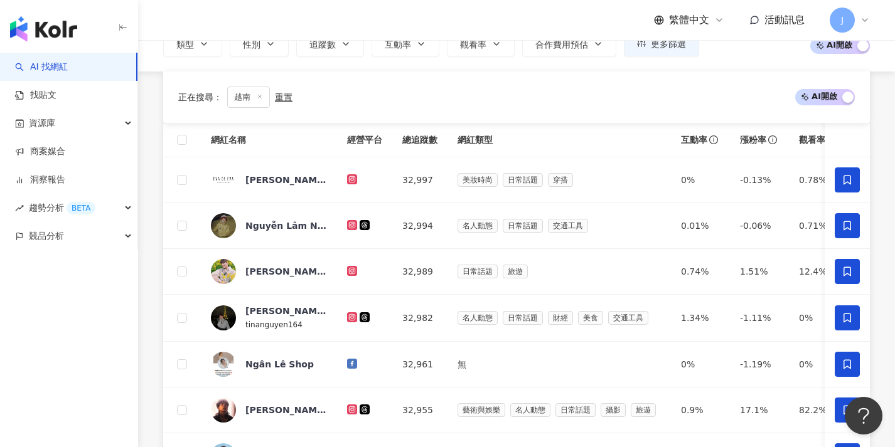
scroll to position [439, 0]
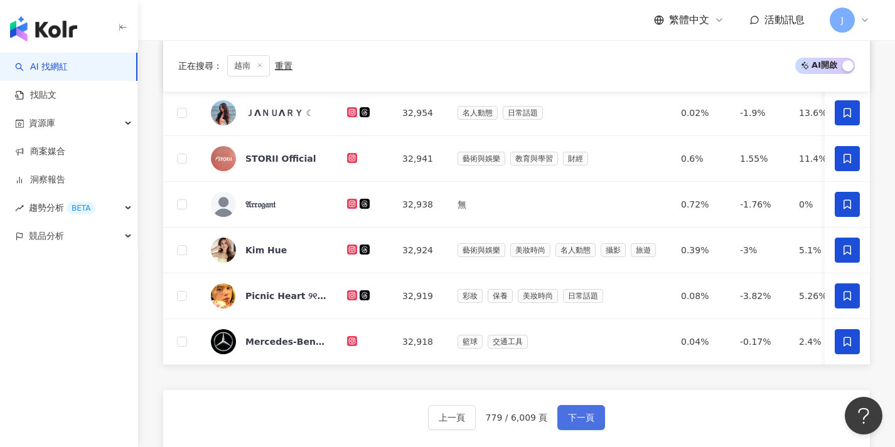
click at [590, 423] on span "下一頁" at bounding box center [581, 418] width 26 height 10
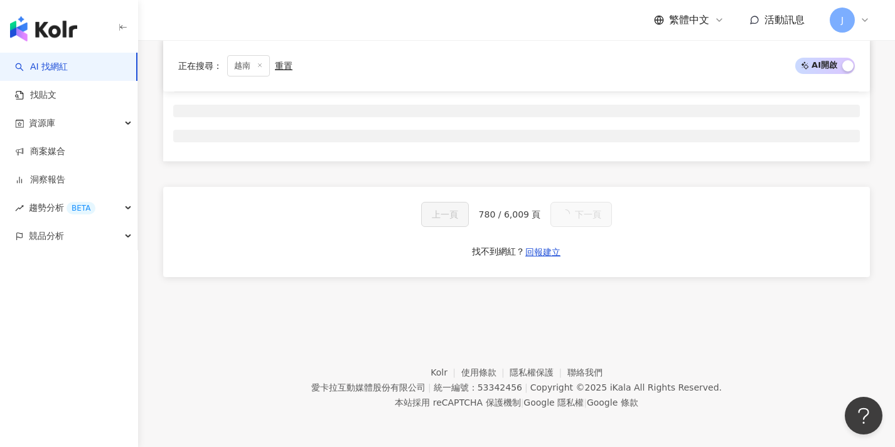
scroll to position [0, 0]
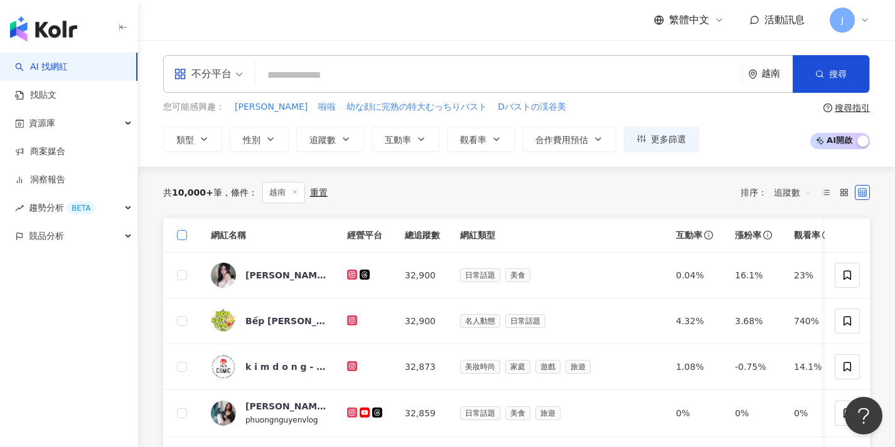
click at [186, 233] on span at bounding box center [182, 235] width 10 height 10
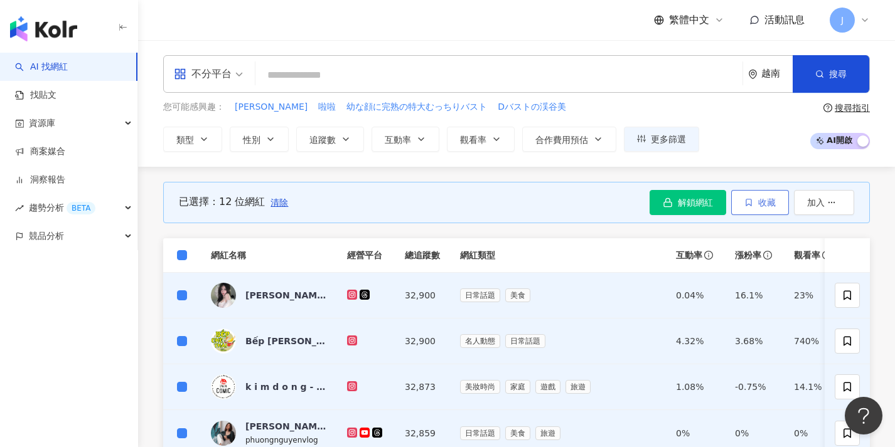
click at [764, 201] on span "收藏" at bounding box center [767, 203] width 18 height 10
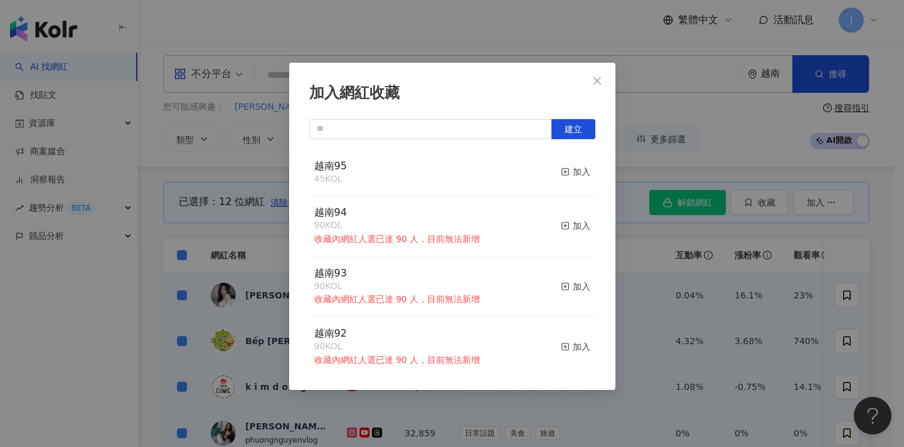
click at [565, 163] on button "加入" at bounding box center [575, 172] width 29 height 26
click at [152, 225] on div "加入網紅收藏 建立 越南95 57 KOL 加入 越南94 90 KOL 收藏內網紅人選已達 90 人，目前無法新增 加入 越南93 90 KOL 收藏內網紅…" at bounding box center [452, 223] width 904 height 447
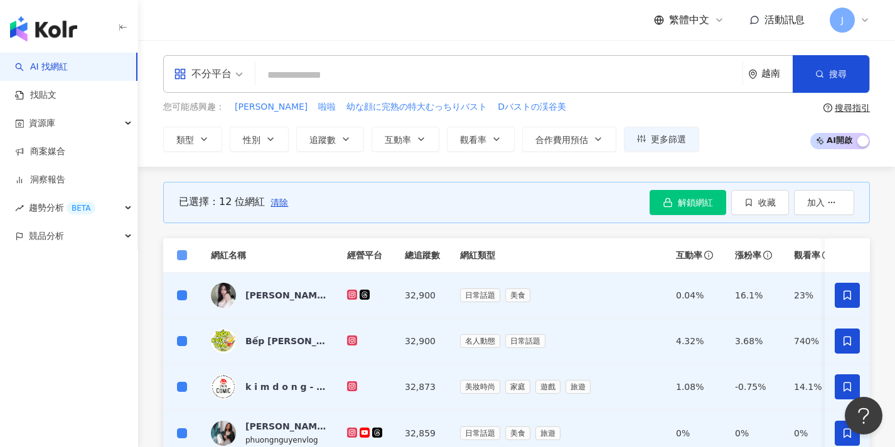
click at [181, 257] on span at bounding box center [182, 255] width 10 height 10
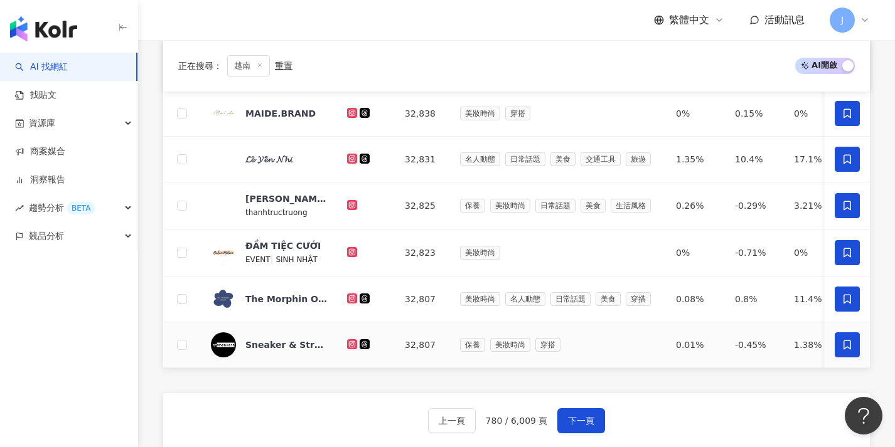
scroll to position [460, 0]
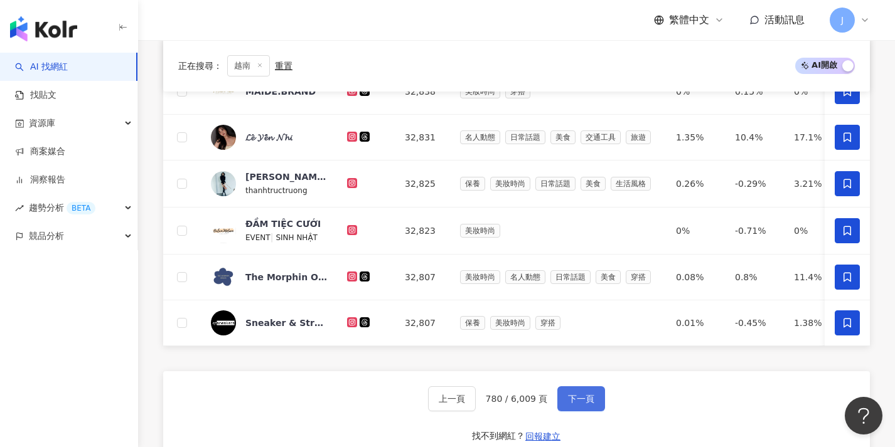
click at [597, 409] on button "下一頁" at bounding box center [581, 399] width 48 height 25
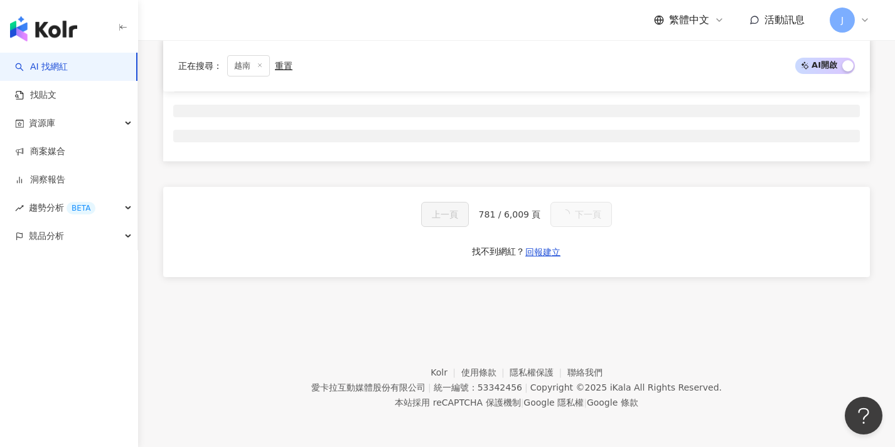
scroll to position [0, 0]
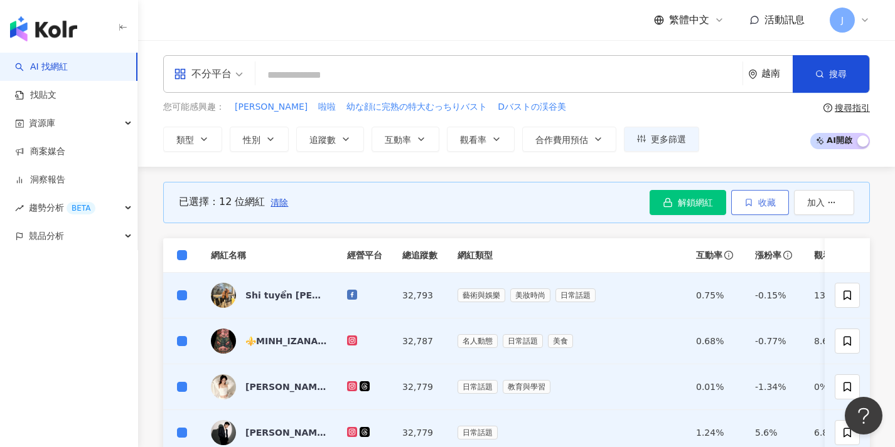
click at [775, 200] on span "收藏" at bounding box center [767, 203] width 18 height 10
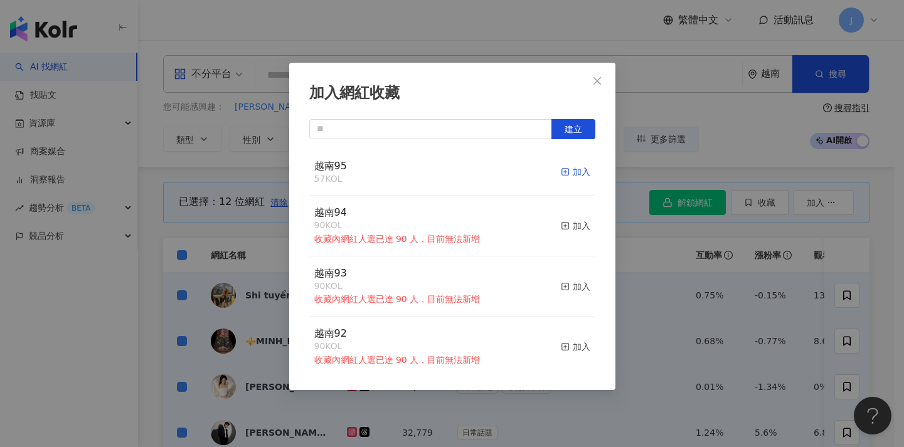
click at [565, 166] on div "加入" at bounding box center [575, 172] width 29 height 14
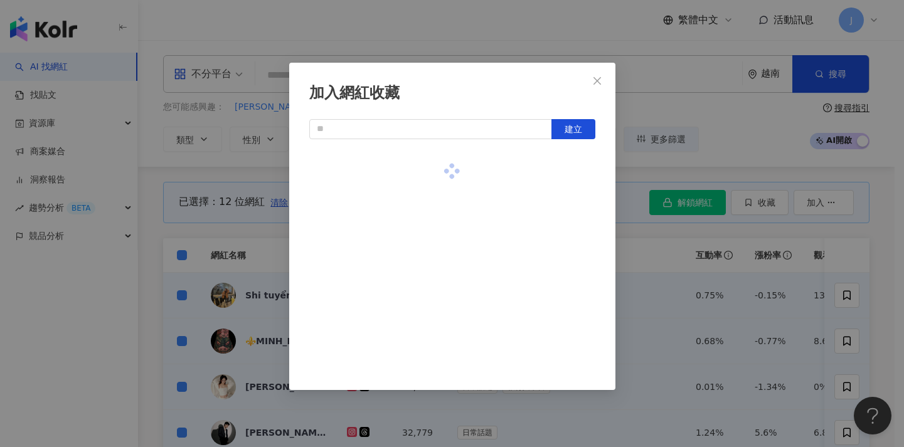
click at [667, 248] on div "加入網紅收藏 建立" at bounding box center [452, 223] width 904 height 447
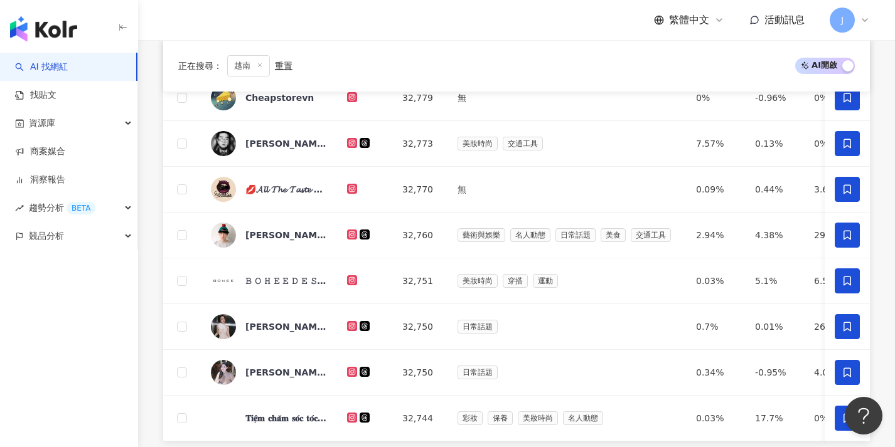
scroll to position [504, 0]
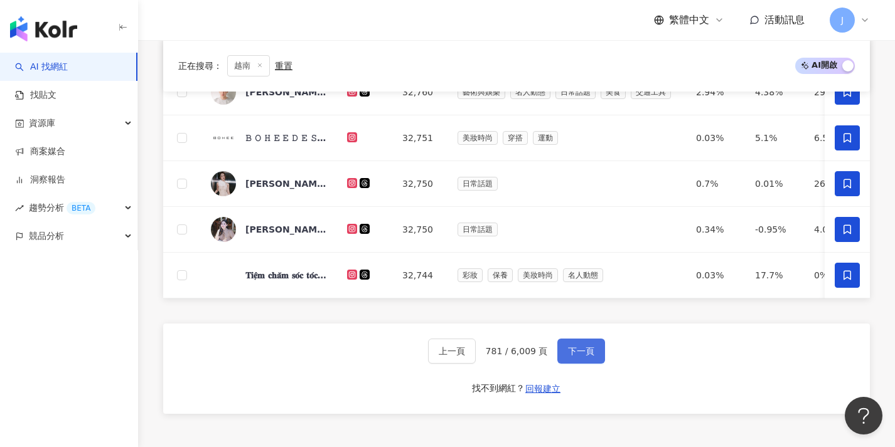
click at [577, 356] on span "下一頁" at bounding box center [581, 351] width 26 height 10
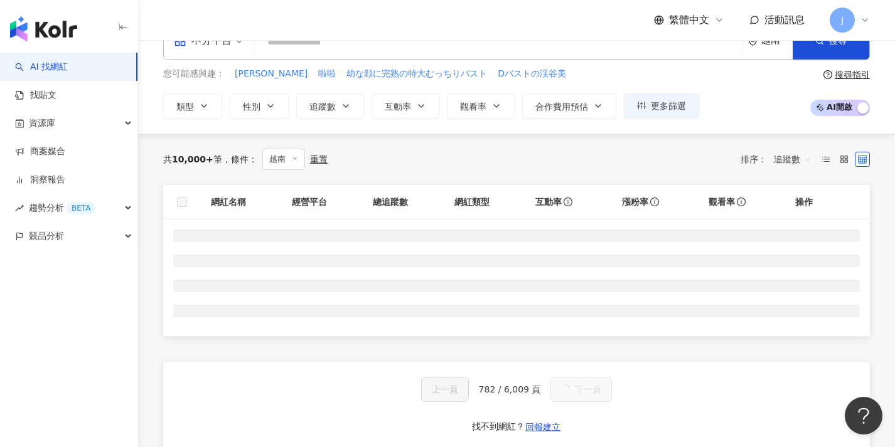
scroll to position [4, 0]
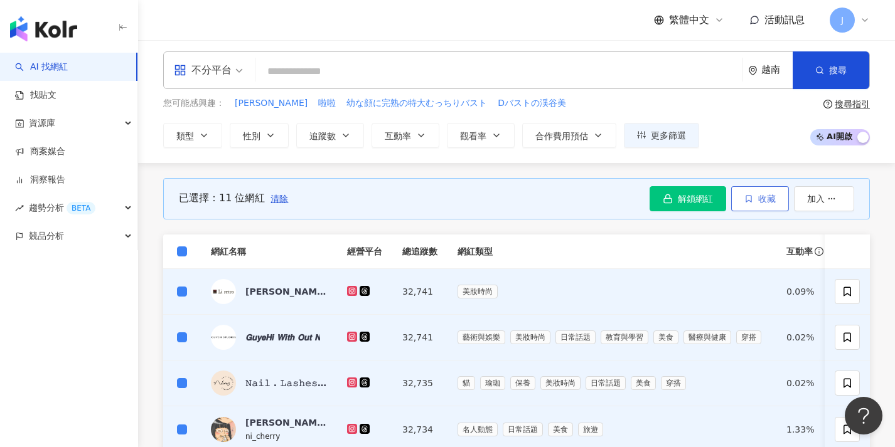
click at [754, 189] on button "收藏" at bounding box center [760, 198] width 58 height 25
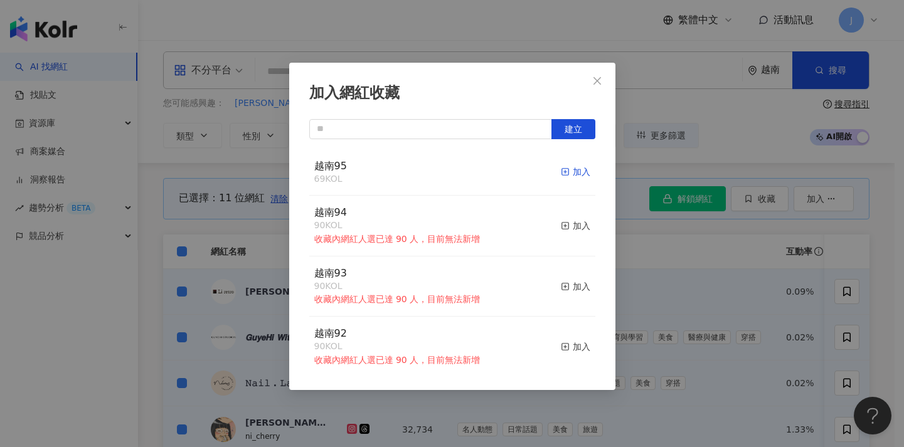
click at [563, 173] on div "加入" at bounding box center [575, 172] width 29 height 14
click at [703, 294] on div "加入網紅收藏 建立 越南95 80 KOL 加入 越南94 90 KOL 收藏內網紅人選已達 90 人，目前無法新增 加入 越南93 90 KOL 收藏內網紅…" at bounding box center [452, 223] width 904 height 447
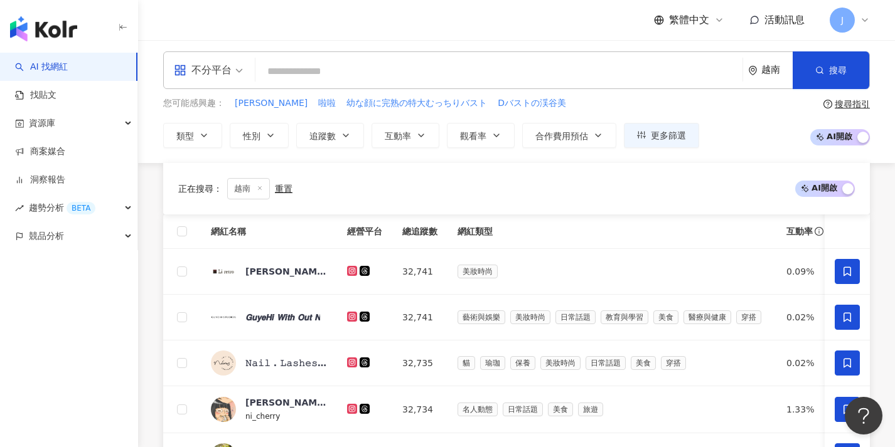
scroll to position [467, 0]
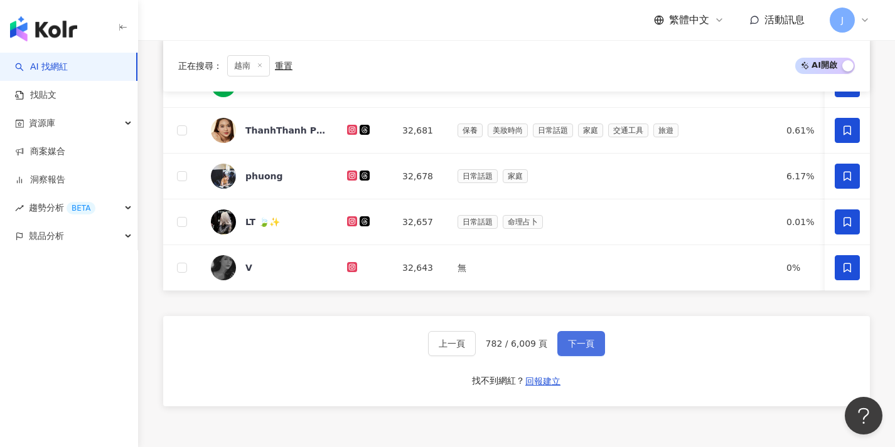
click at [579, 349] on span "下一頁" at bounding box center [581, 344] width 26 height 10
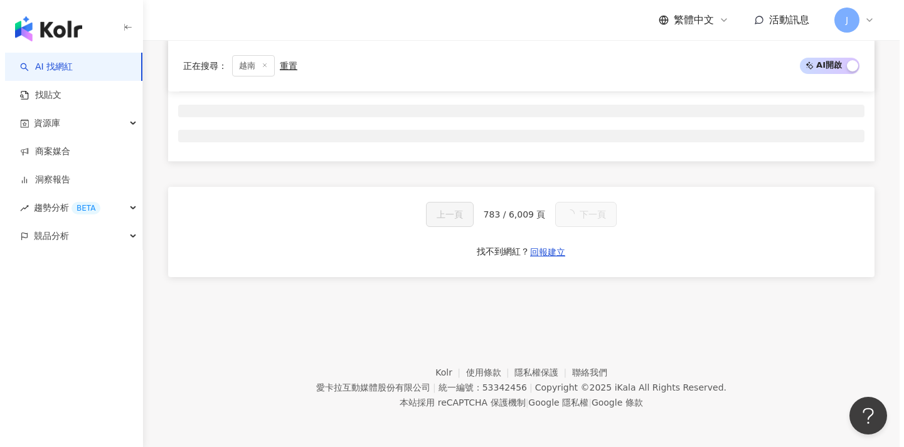
scroll to position [0, 0]
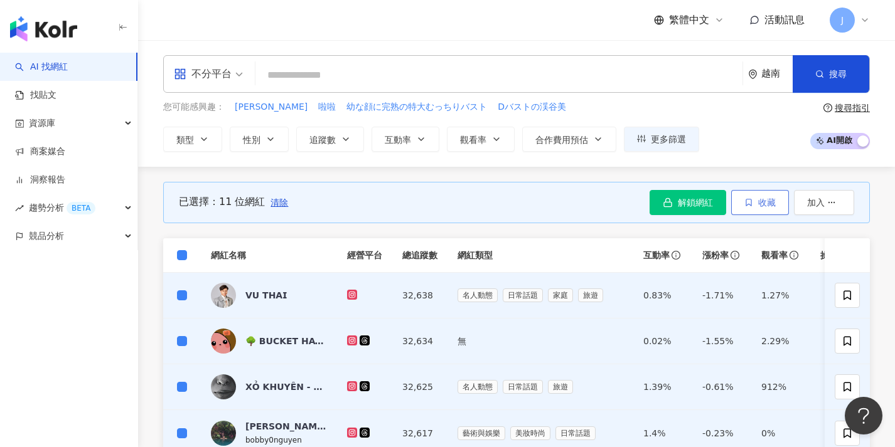
click at [766, 206] on span "收藏" at bounding box center [767, 203] width 18 height 10
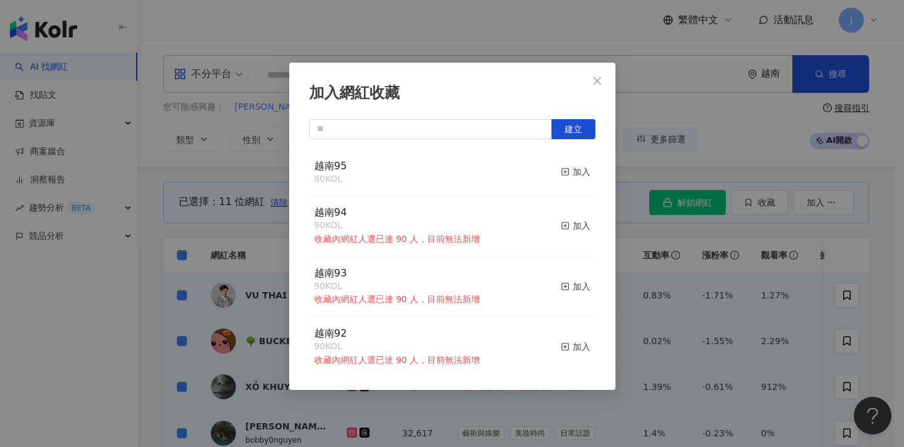
click at [774, 232] on div "加入網紅收藏 建立 越南95 80 KOL 加入 越南94 90 KOL 收藏內網紅人選已達 90 人，目前無法新增 加入 越南93 90 KOL 收藏內網紅…" at bounding box center [452, 223] width 904 height 447
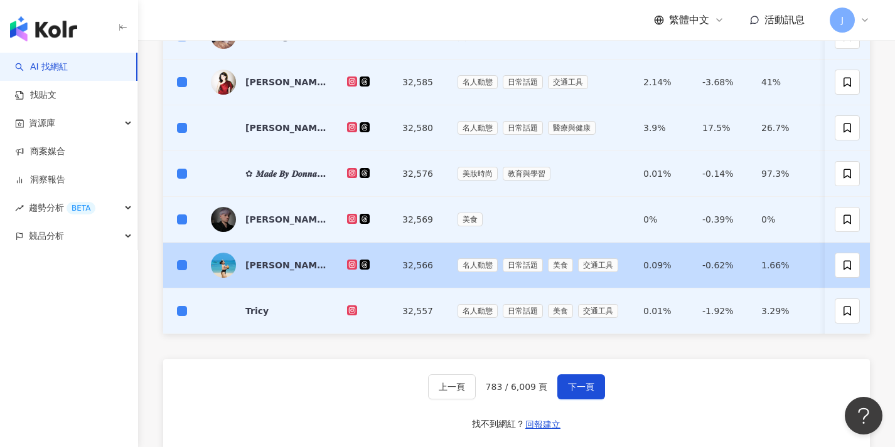
scroll to position [531, 0]
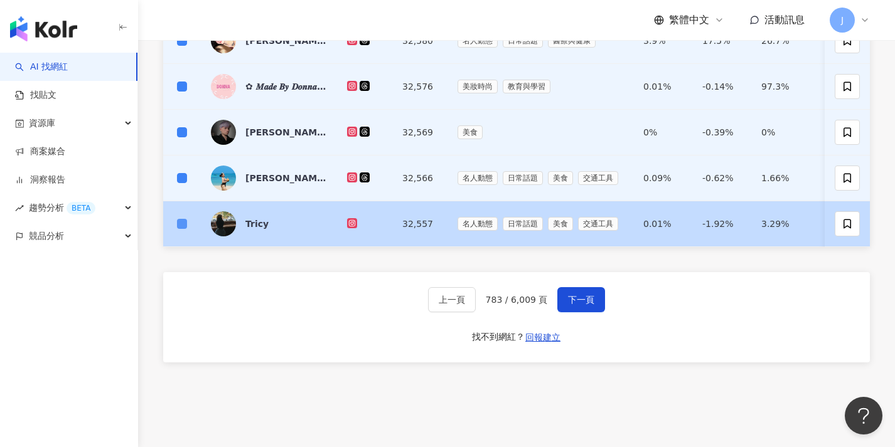
click at [186, 225] on span at bounding box center [182, 224] width 10 height 10
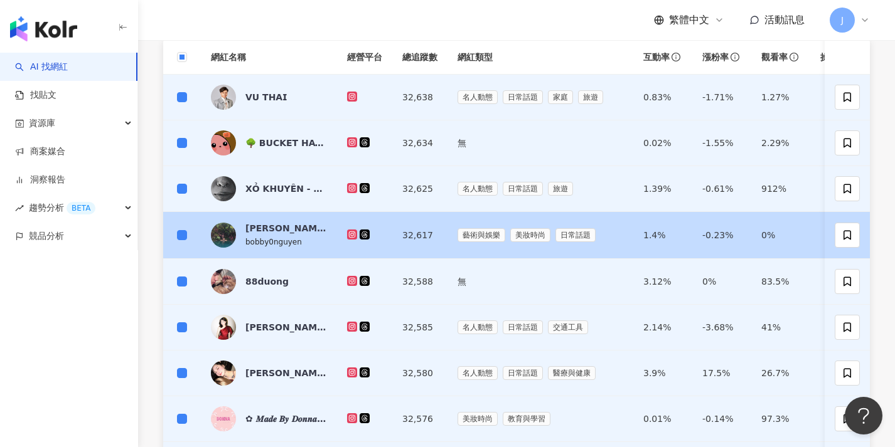
scroll to position [94, 0]
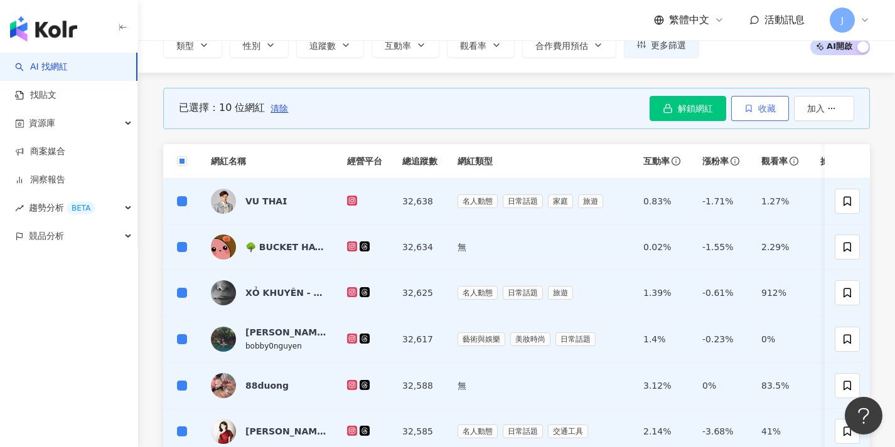
click at [767, 110] on span "收藏" at bounding box center [767, 109] width 18 height 10
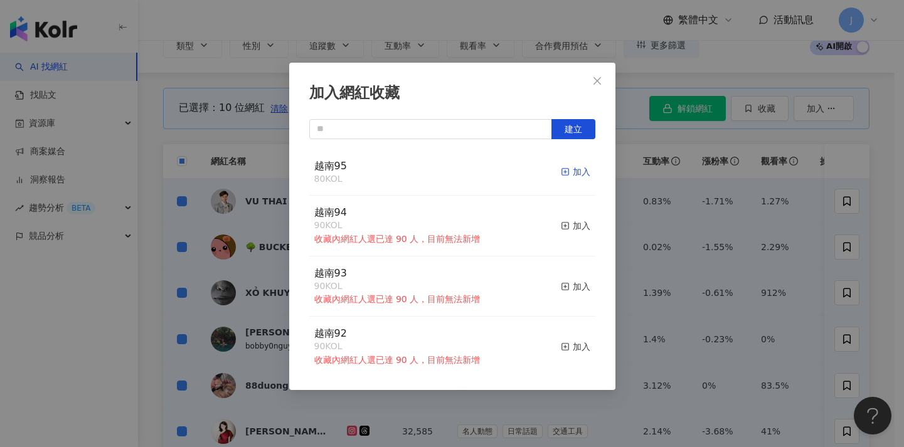
click at [564, 169] on div "加入" at bounding box center [575, 172] width 29 height 14
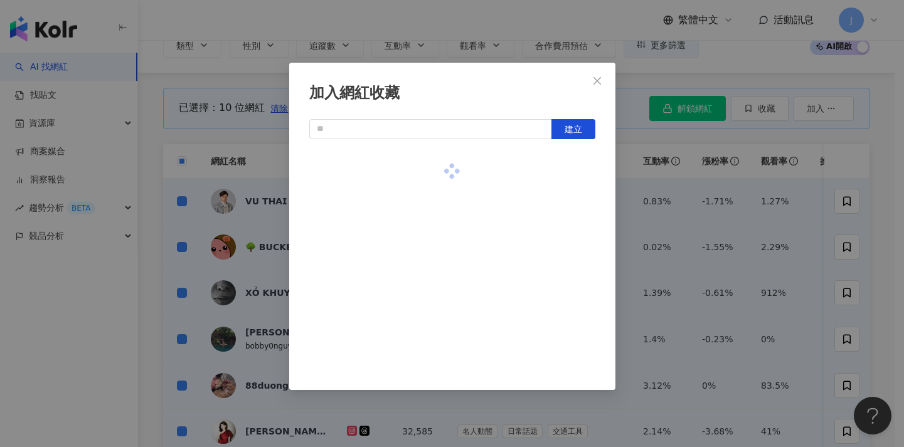
click at [659, 196] on div "加入網紅收藏 建立" at bounding box center [452, 223] width 904 height 447
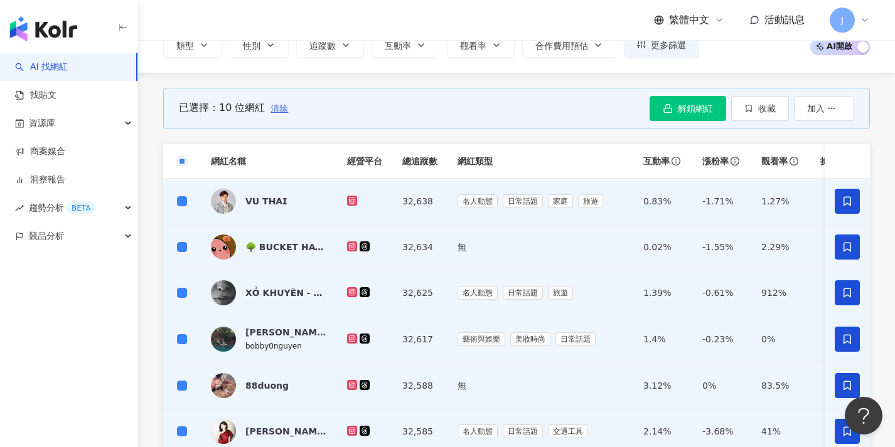
click at [282, 111] on span "清除" at bounding box center [279, 109] width 18 height 10
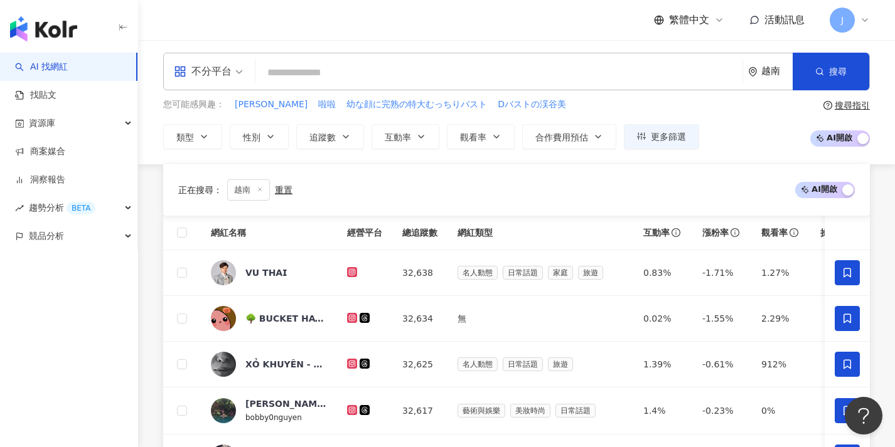
scroll to position [451, 0]
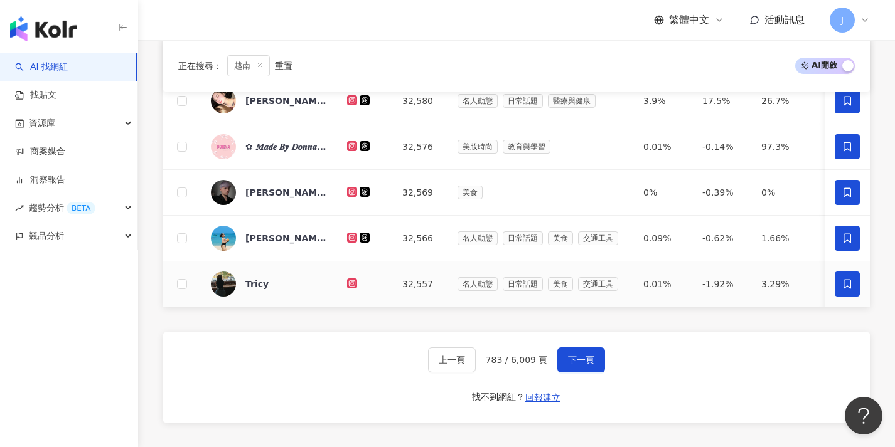
click at [851, 287] on icon at bounding box center [846, 284] width 11 height 11
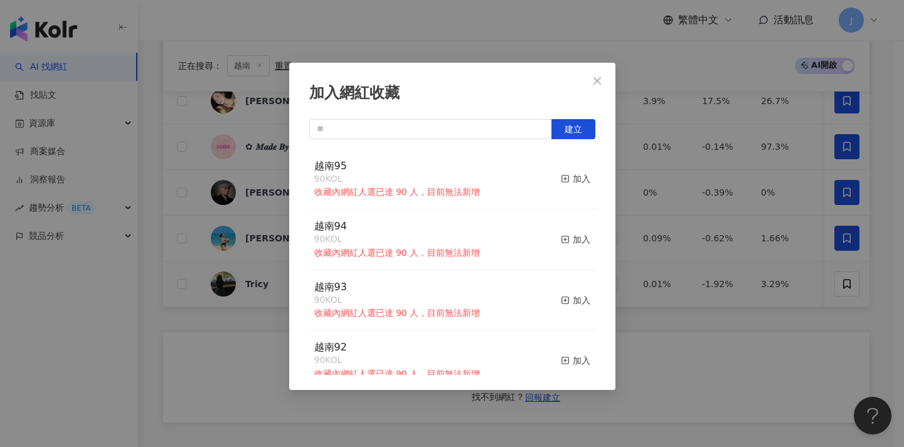
click at [424, 116] on div "加入網紅收藏 建立 越南95 90 KOL 收藏內網紅人選已達 90 人，目前無法新增 加入 越南94 90 KOL 收藏內網紅人選已達 90 人，目前無法新…" at bounding box center [452, 227] width 326 height 328
click at [425, 127] on input "text" at bounding box center [430, 129] width 243 height 20
paste input "****"
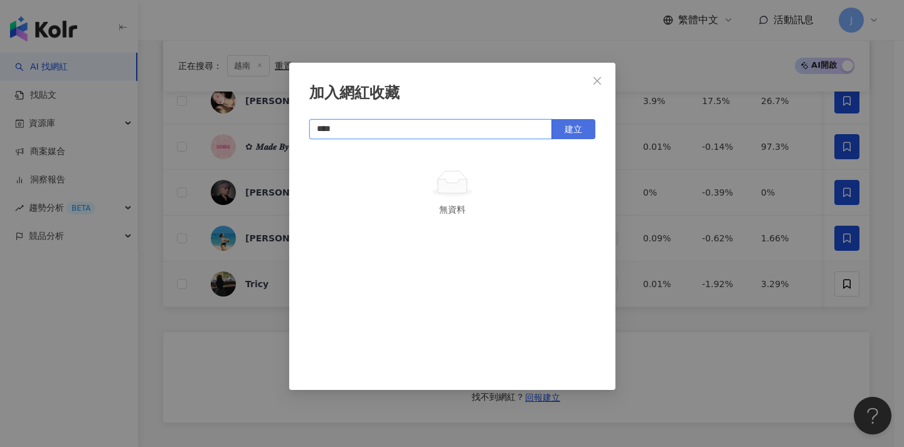
click at [581, 133] on span "建立" at bounding box center [574, 129] width 18 height 10
type input "****"
click at [684, 203] on div "加入網紅收藏 **** 建立 越南96 1 KOL 已加入" at bounding box center [452, 223] width 904 height 447
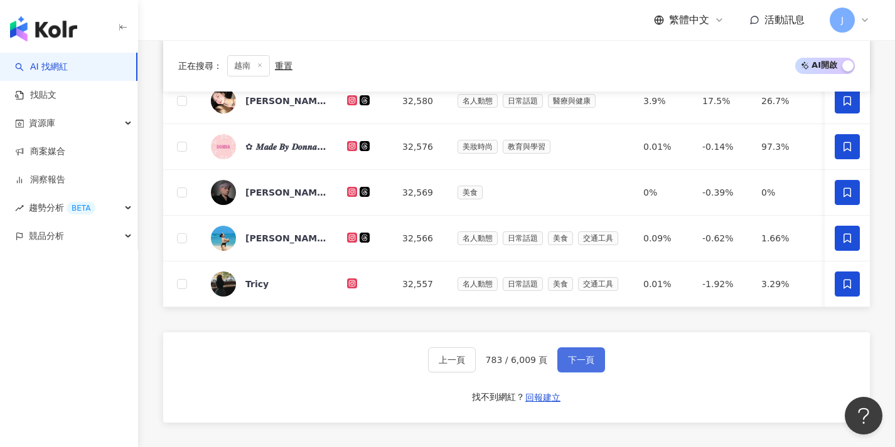
click at [585, 365] on span "下一頁" at bounding box center [581, 360] width 26 height 10
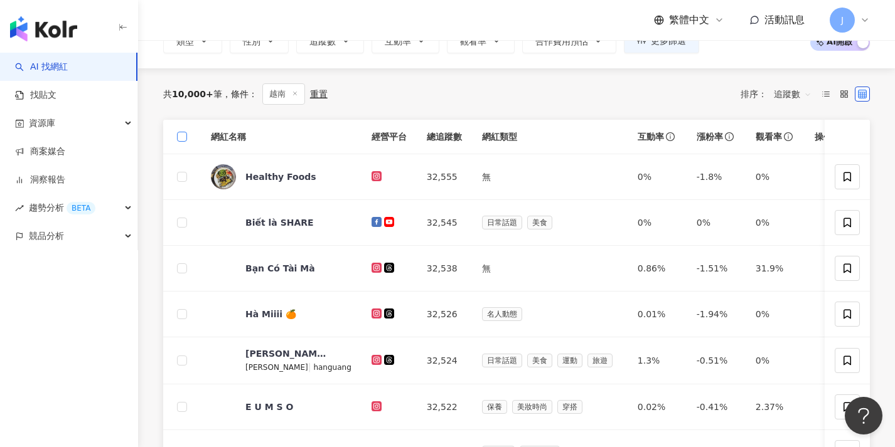
scroll to position [0, 0]
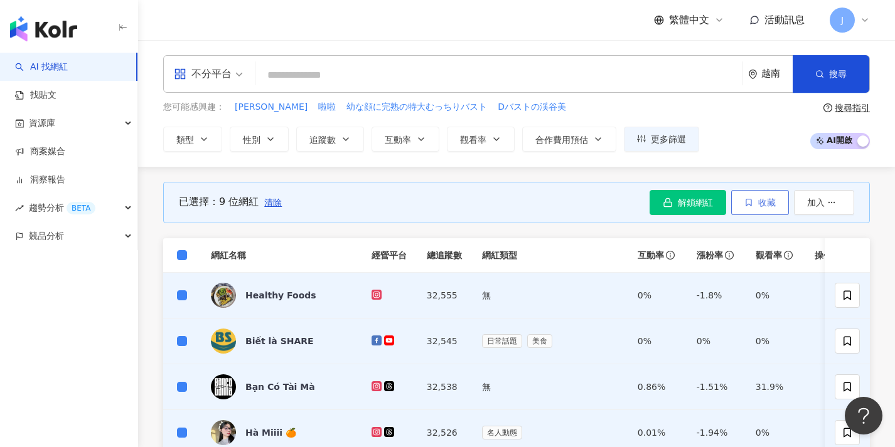
click at [750, 203] on icon "button" at bounding box center [748, 202] width 5 height 7
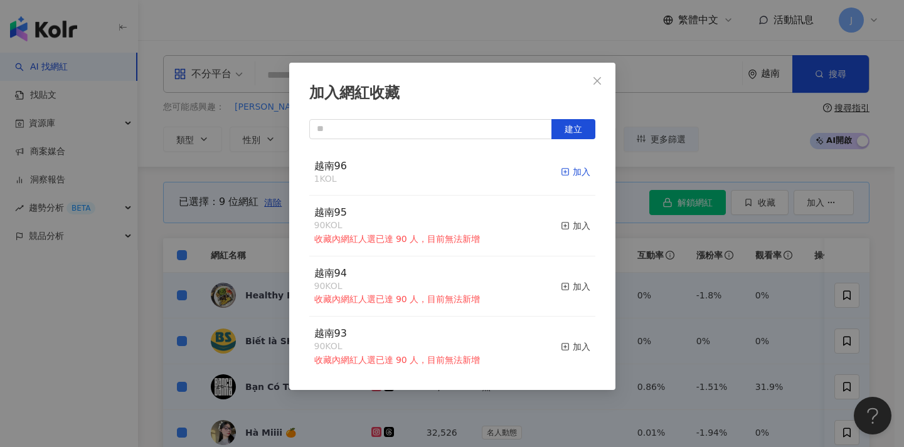
click at [570, 173] on div "加入" at bounding box center [575, 172] width 29 height 14
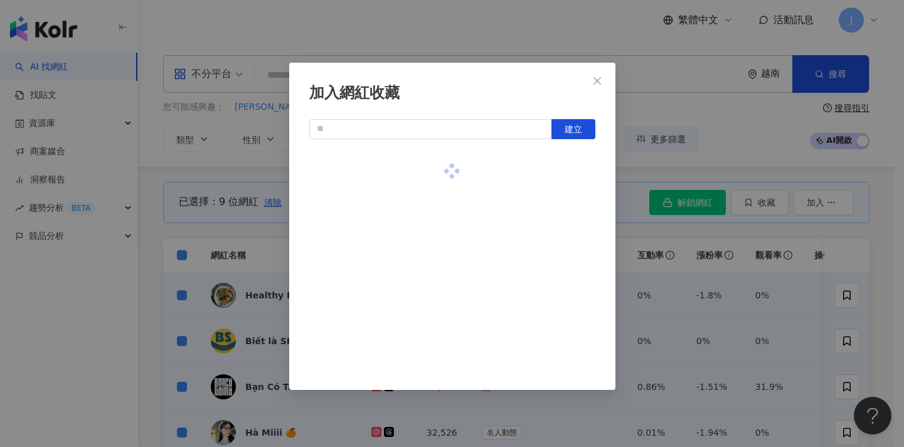
click at [698, 232] on div "加入網紅收藏 建立" at bounding box center [452, 223] width 904 height 447
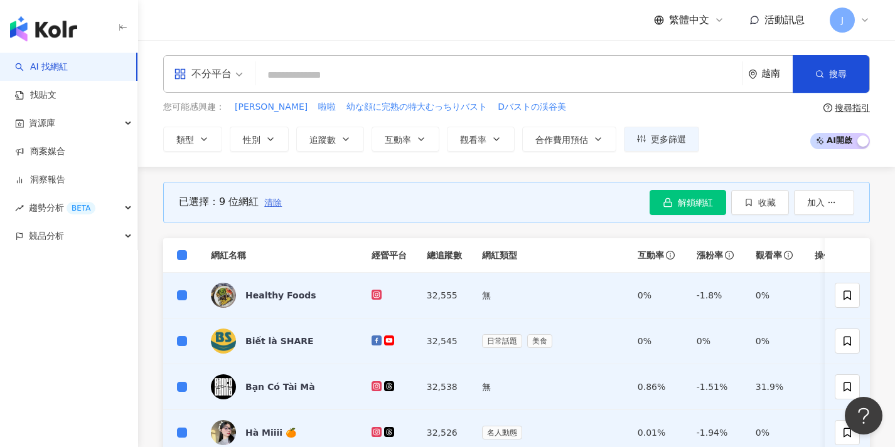
click at [274, 203] on span "清除" at bounding box center [273, 203] width 18 height 10
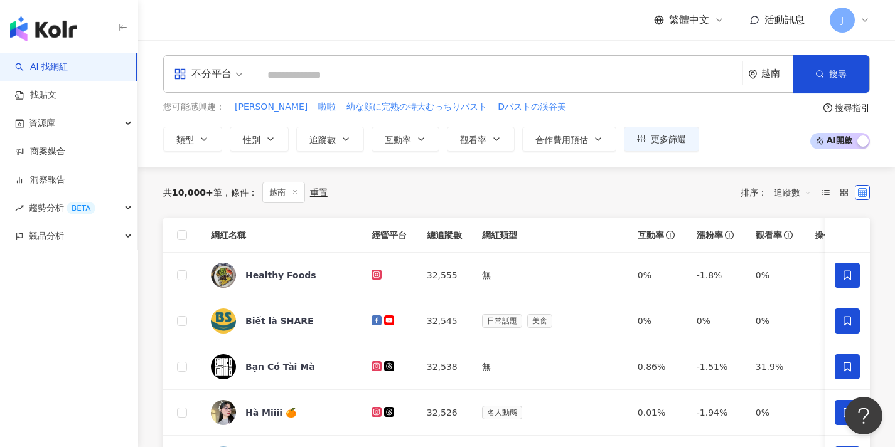
scroll to position [393, 0]
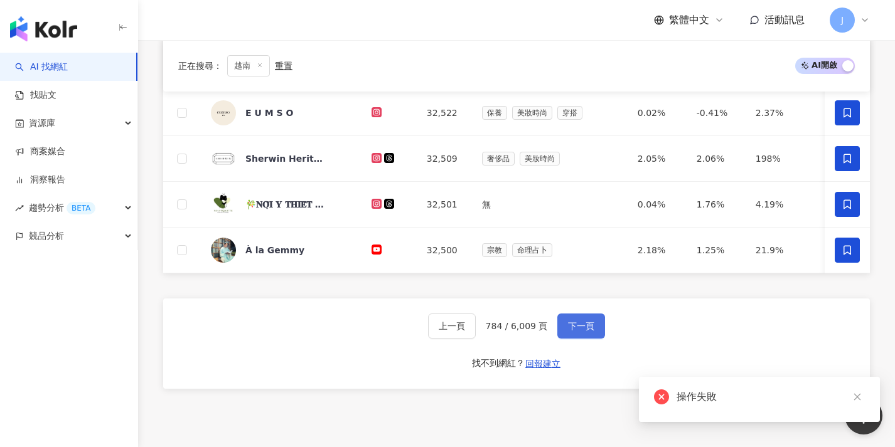
click at [589, 339] on button "下一頁" at bounding box center [581, 326] width 48 height 25
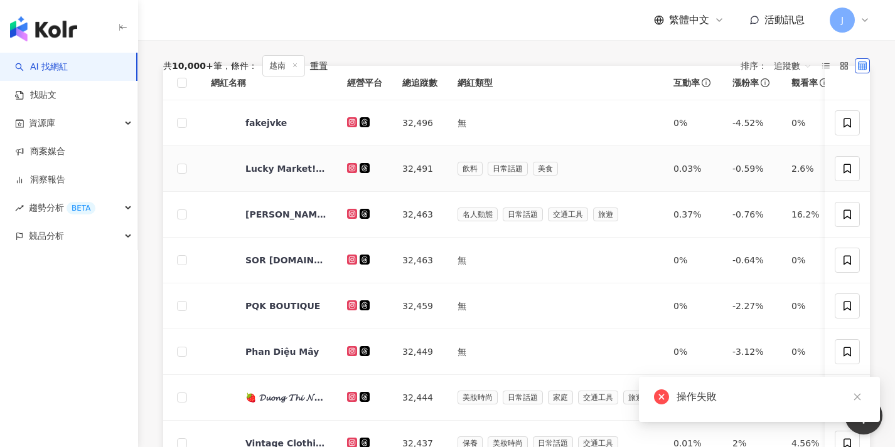
scroll to position [33, 0]
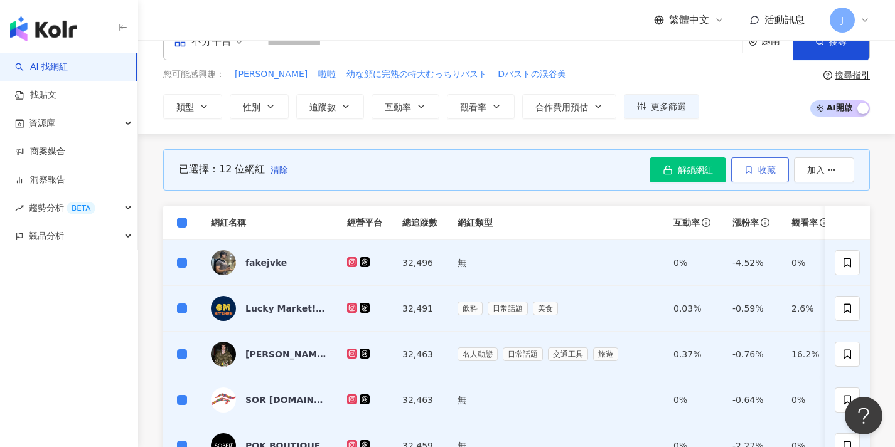
click at [780, 174] on button "收藏" at bounding box center [760, 169] width 58 height 25
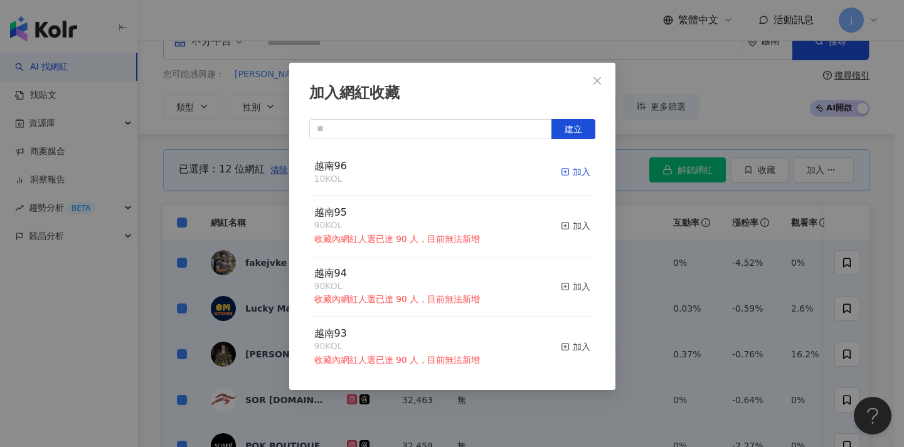
click at [563, 165] on div "加入" at bounding box center [575, 172] width 29 height 14
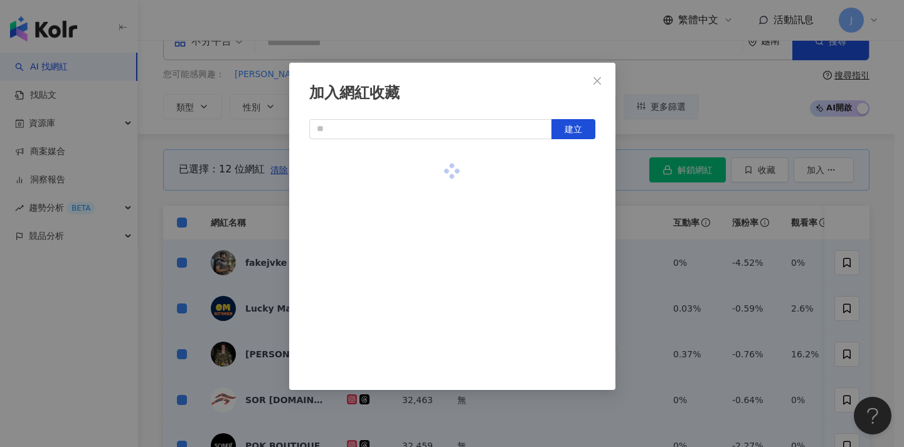
click at [207, 187] on div "加入網紅收藏 建立" at bounding box center [452, 223] width 904 height 447
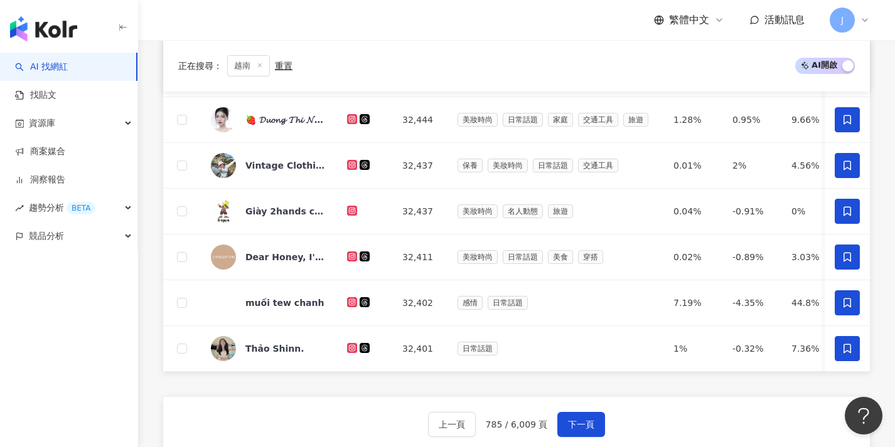
scroll to position [545, 0]
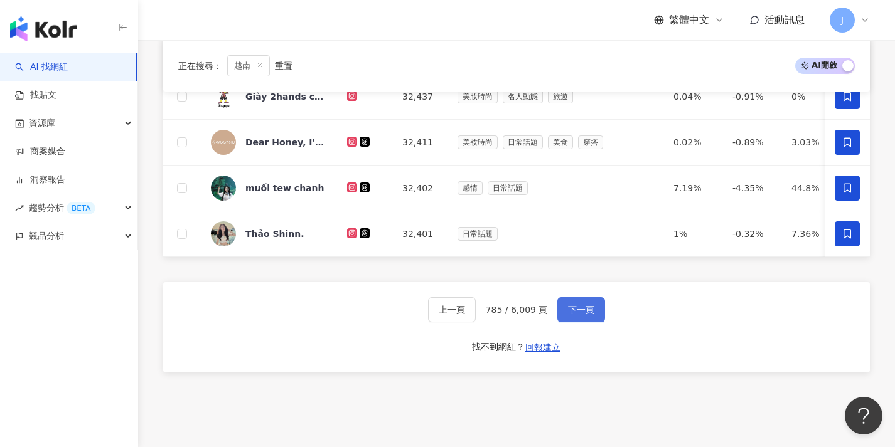
click at [592, 315] on span "下一頁" at bounding box center [581, 310] width 26 height 10
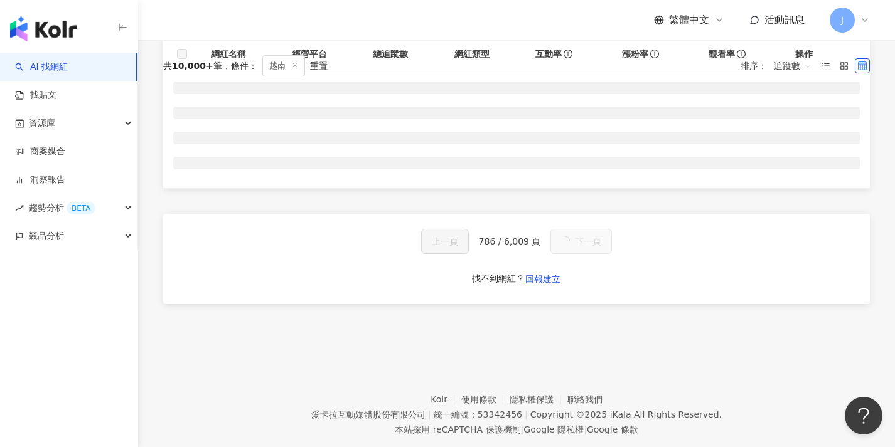
scroll to position [0, 0]
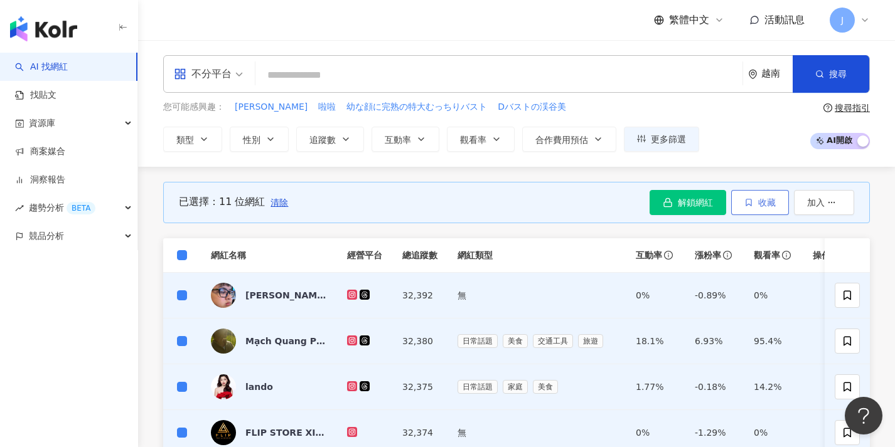
click at [766, 209] on button "收藏" at bounding box center [760, 202] width 58 height 25
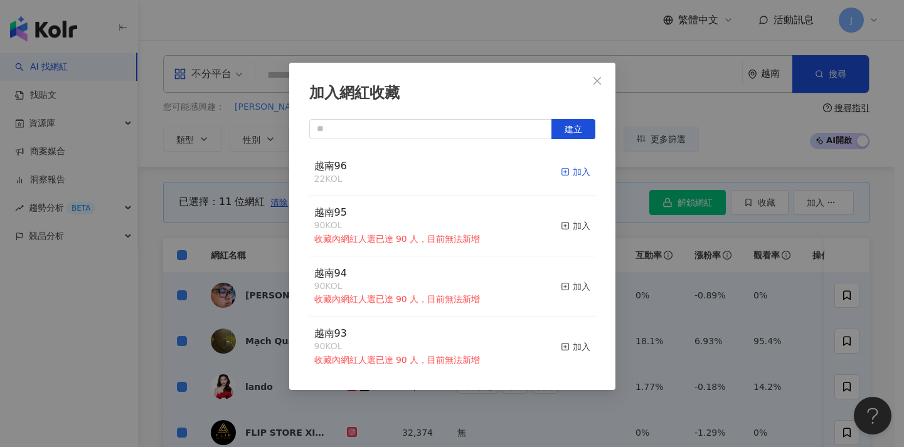
click at [566, 169] on div "加入" at bounding box center [575, 172] width 29 height 14
click at [291, 221] on div "加入網紅收藏 建立 越南96 33 KOL 加入 越南95 90 KOL 收藏內網紅人選已達 90 人，目前無法新增 加入 越南94 90 KOL 收藏內網紅…" at bounding box center [452, 227] width 326 height 328
click at [229, 238] on div "加入網紅收藏 建立 越南96 33 KOL 加入 越南95 90 KOL 收藏內網紅人選已達 90 人，目前無法新增 加入 越南94 90 KOL 收藏內網紅…" at bounding box center [452, 223] width 904 height 447
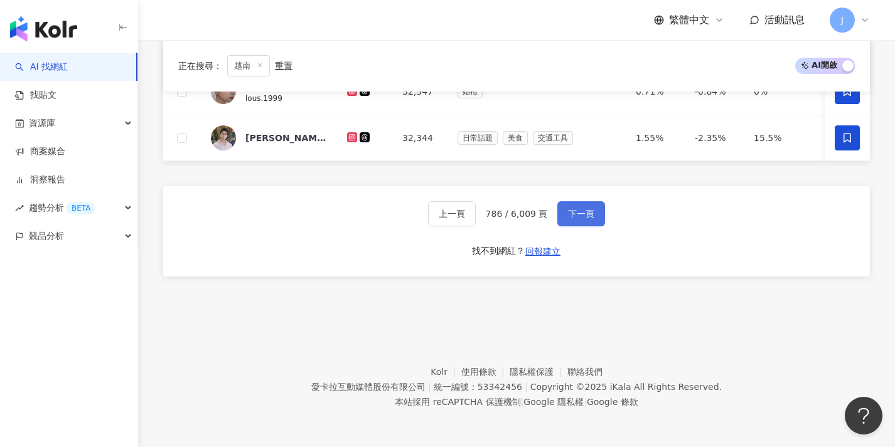
click at [593, 218] on span "下一頁" at bounding box center [581, 214] width 26 height 10
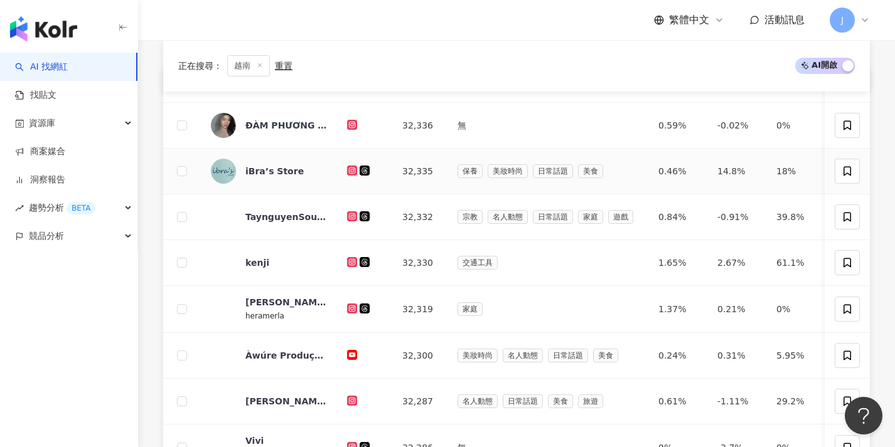
scroll to position [57, 0]
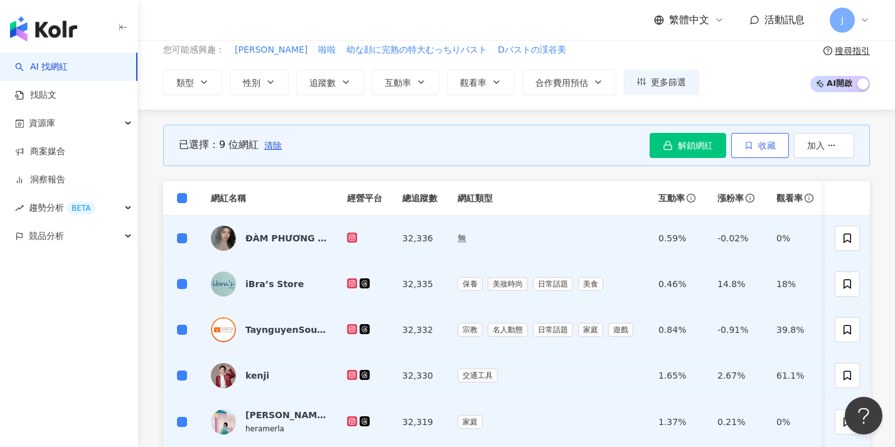
click at [776, 156] on button "收藏" at bounding box center [760, 145] width 58 height 25
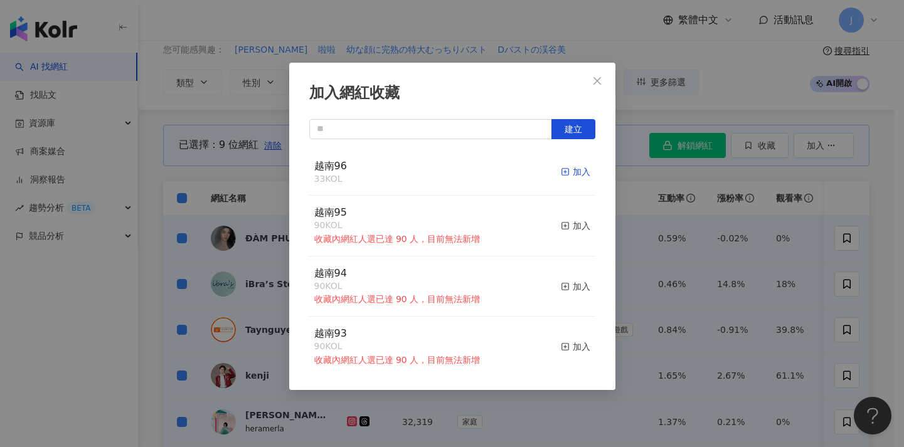
click at [562, 168] on div "加入" at bounding box center [575, 172] width 29 height 14
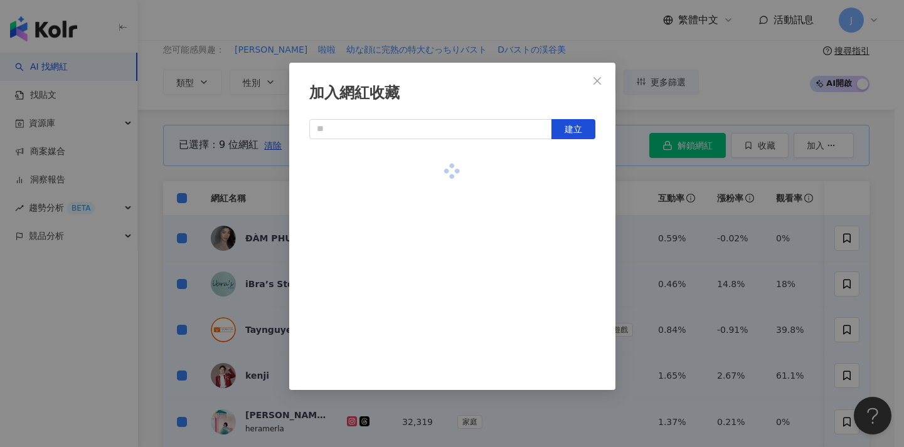
click at [705, 238] on div "加入網紅收藏 建立" at bounding box center [452, 223] width 904 height 447
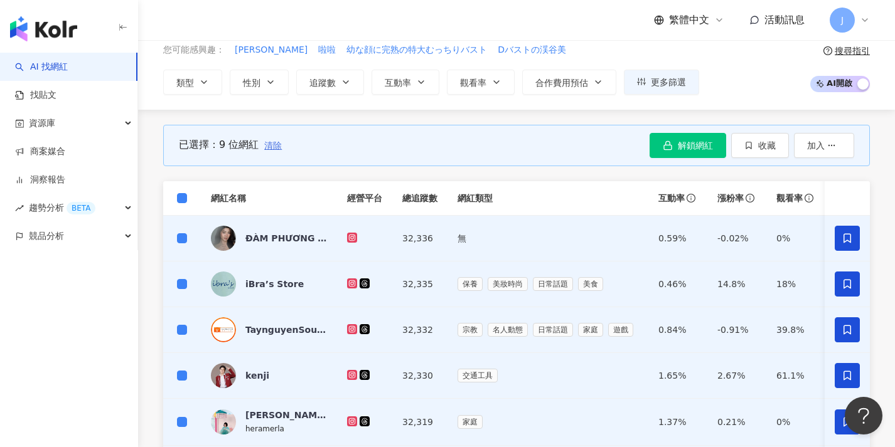
click at [271, 149] on span "清除" at bounding box center [273, 146] width 18 height 10
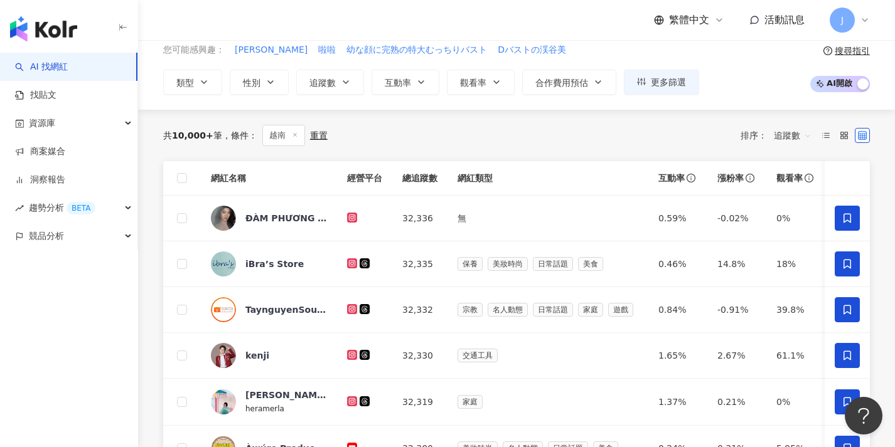
scroll to position [492, 0]
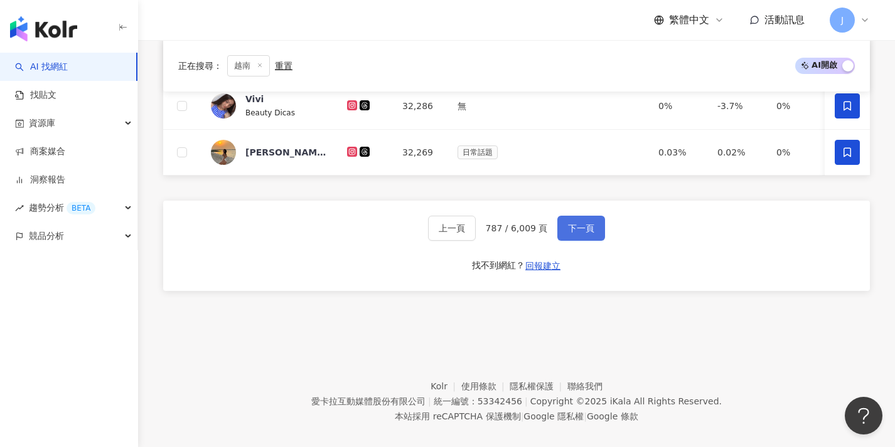
click at [572, 233] on span "下一頁" at bounding box center [581, 228] width 26 height 10
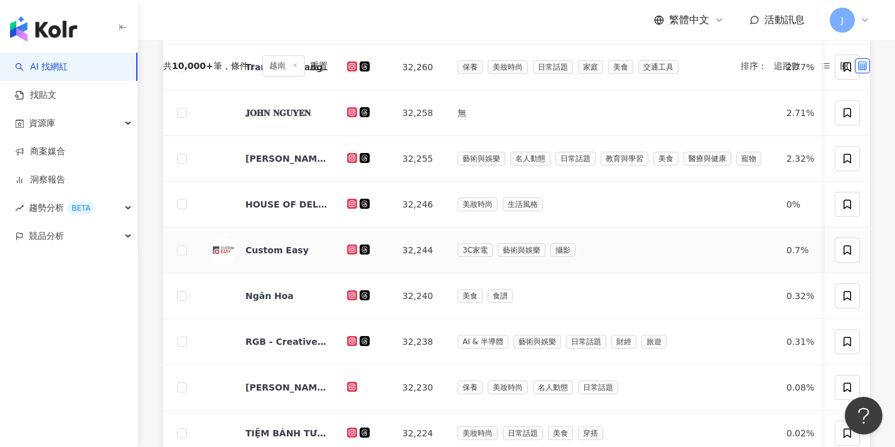
scroll to position [0, 0]
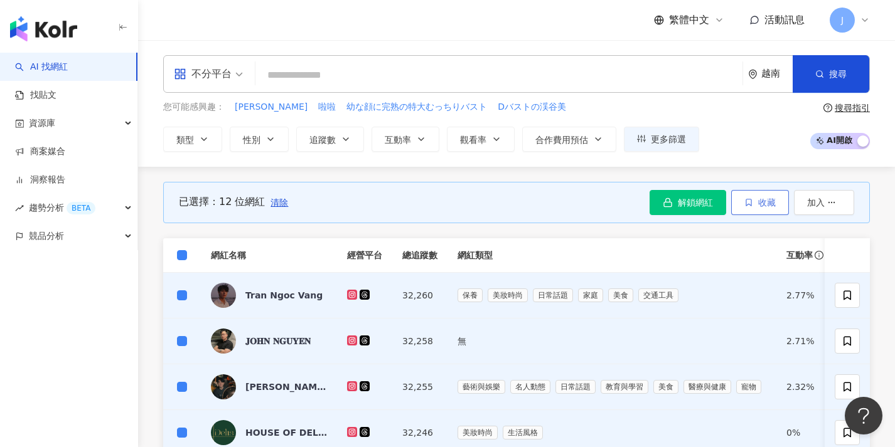
click at [769, 201] on span "收藏" at bounding box center [767, 203] width 18 height 10
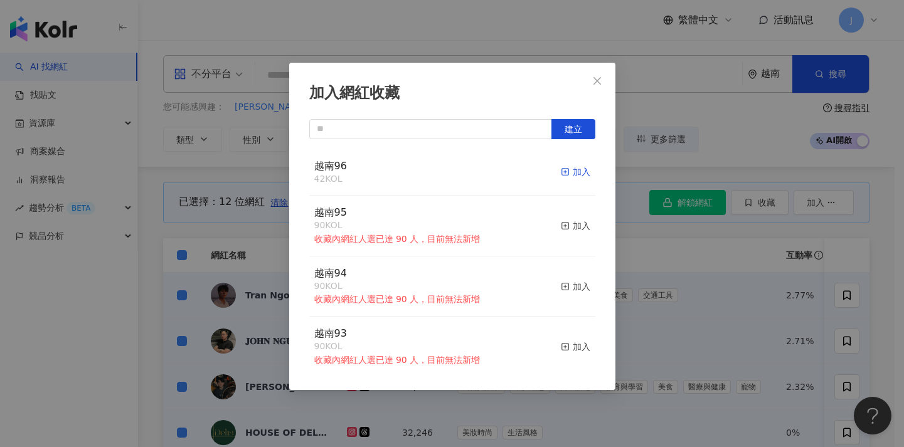
click at [561, 170] on icon "button" at bounding box center [565, 172] width 9 height 9
click at [727, 284] on div "加入網紅收藏 建立 越南96 54 KOL 加入 越南95 90 KOL 收藏內網紅人選已達 90 人，目前無法新增 加入 越南94 90 KOL 收藏內網紅…" at bounding box center [452, 223] width 904 height 447
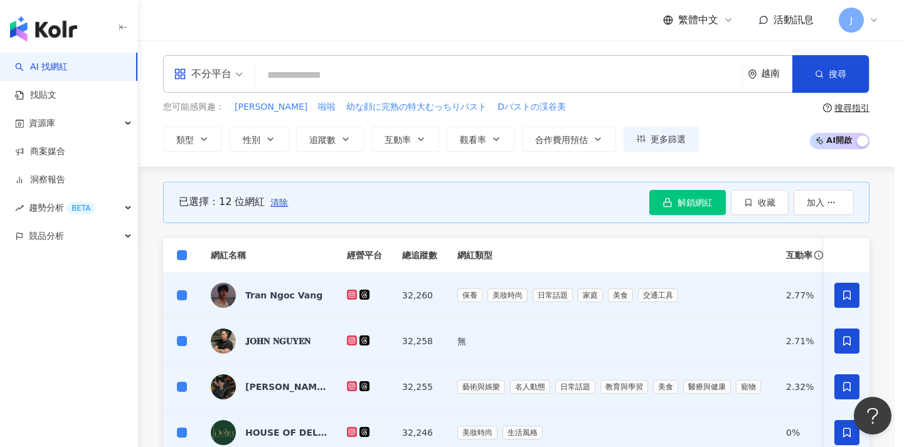
click at [188, 247] on div "加入網紅收藏 建立 越南96 54 KOL 加入 越南95 90 KOL 收藏內網紅人選已達 90 人，目前無法新增 加入 越南94 90 KOL 收藏內網紅…" at bounding box center [452, 223] width 904 height 447
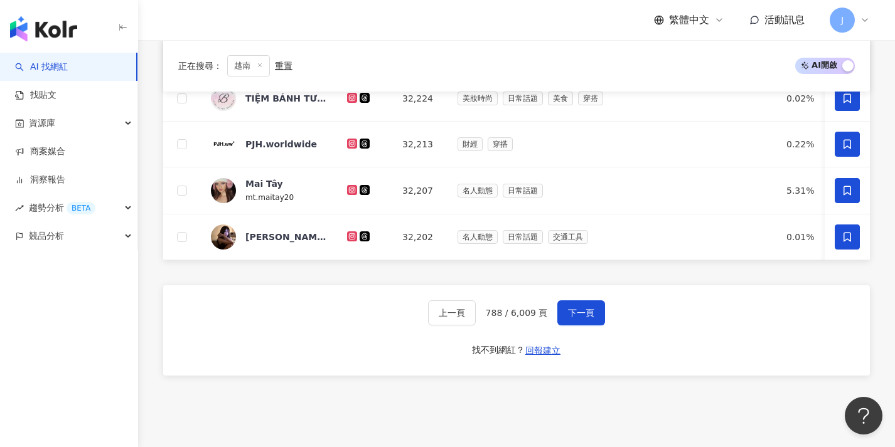
scroll to position [568, 0]
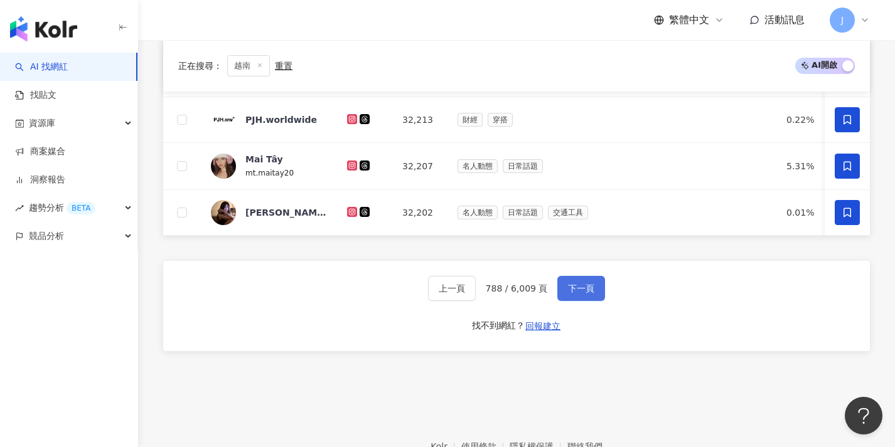
click at [579, 294] on span "下一頁" at bounding box center [581, 289] width 26 height 10
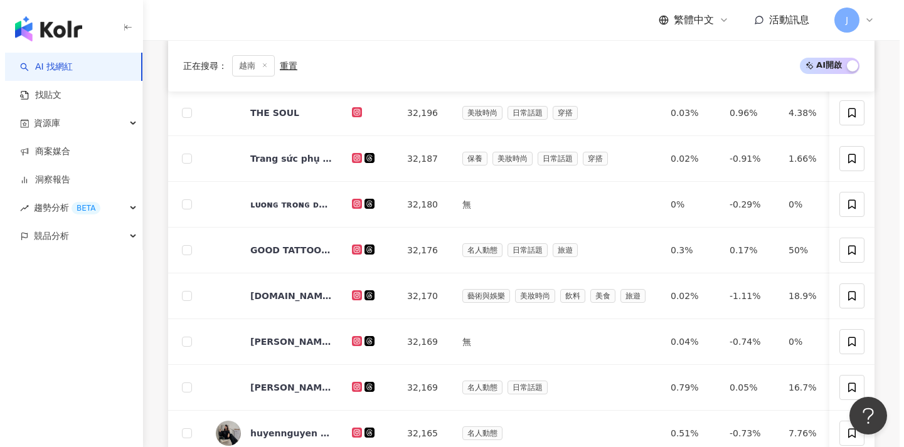
scroll to position [0, 0]
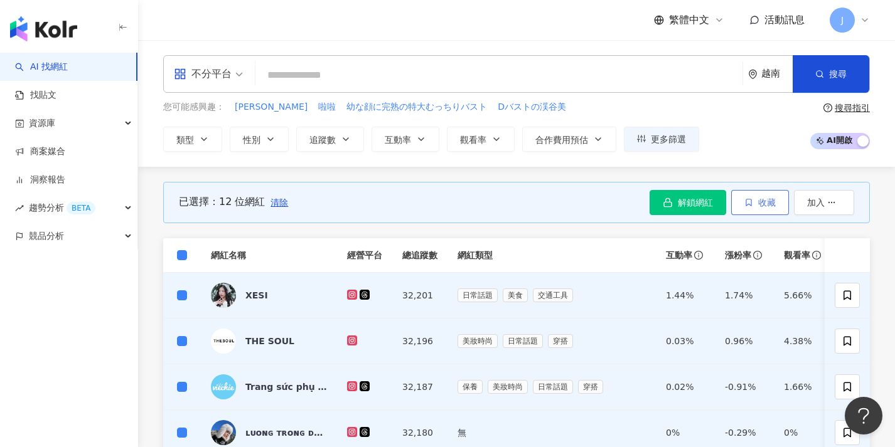
click at [758, 204] on span "收藏" at bounding box center [767, 203] width 18 height 10
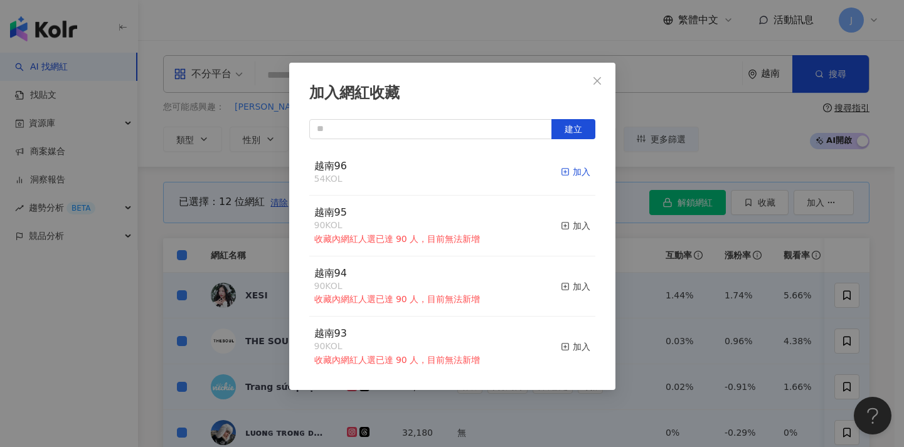
click at [572, 167] on div "加入" at bounding box center [575, 172] width 29 height 14
click at [568, 172] on div "加入" at bounding box center [575, 172] width 29 height 14
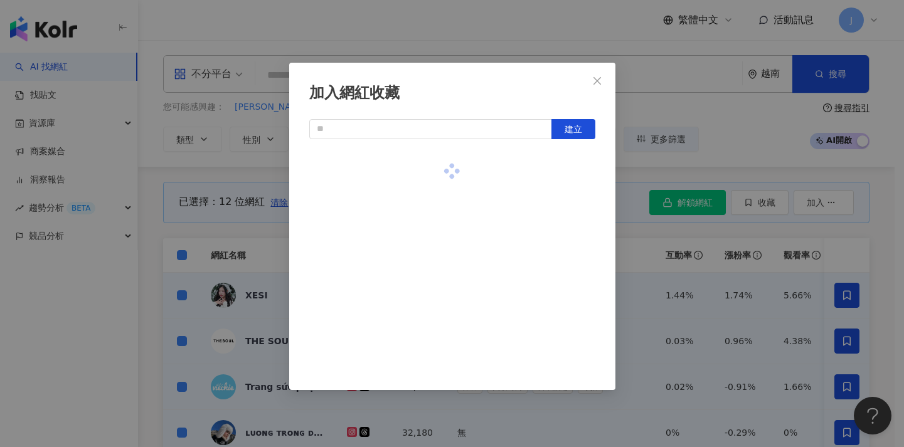
click at [684, 208] on div "加入網紅收藏 建立" at bounding box center [452, 223] width 904 height 447
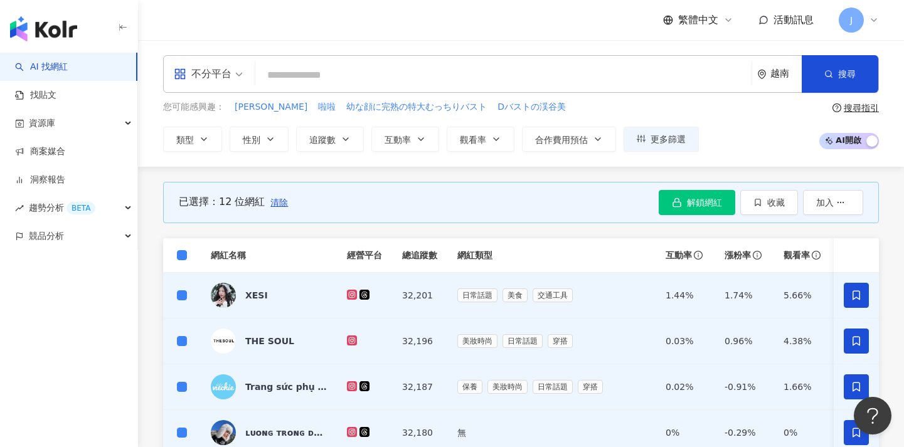
click at [275, 201] on span "清除" at bounding box center [279, 203] width 18 height 10
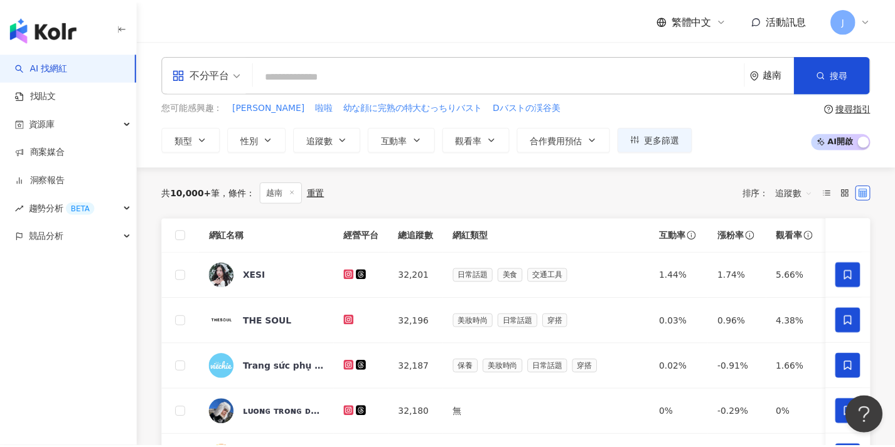
scroll to position [100, 0]
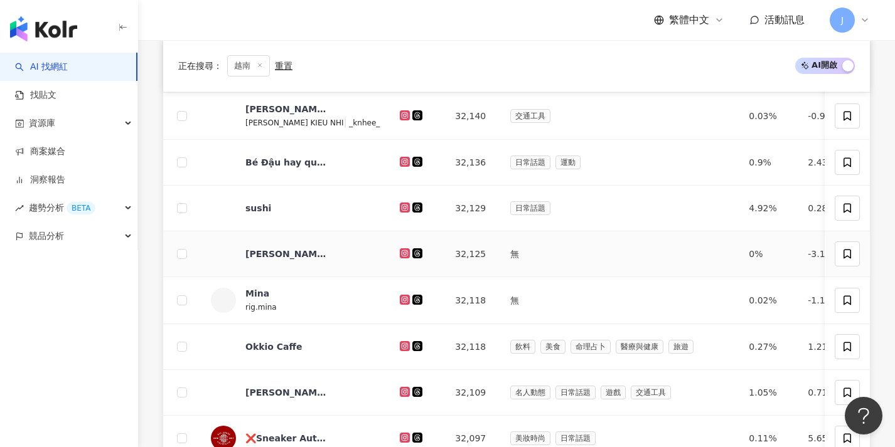
scroll to position [120, 0]
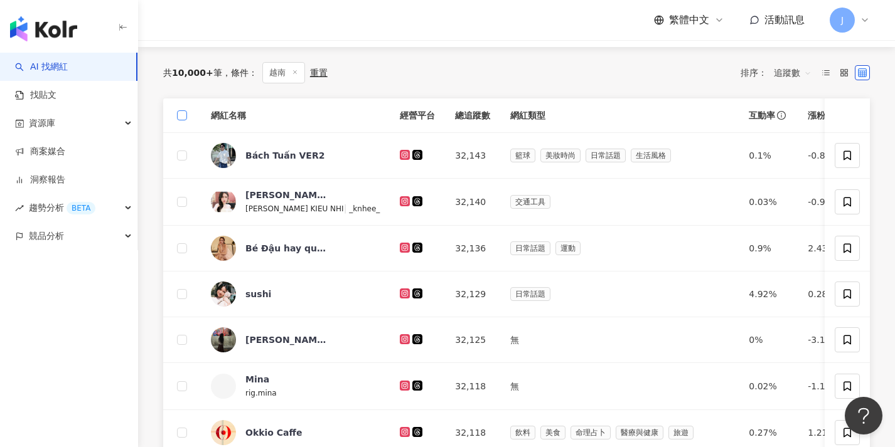
click at [186, 118] on span at bounding box center [182, 115] width 10 height 10
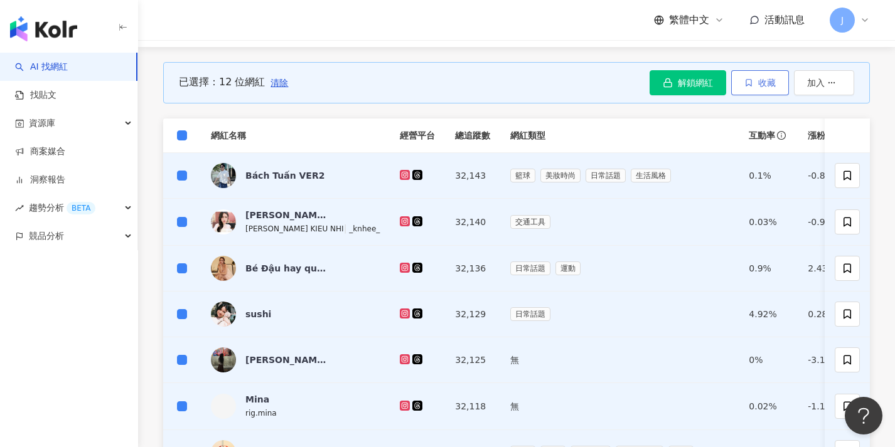
click at [764, 84] on span "收藏" at bounding box center [767, 83] width 18 height 10
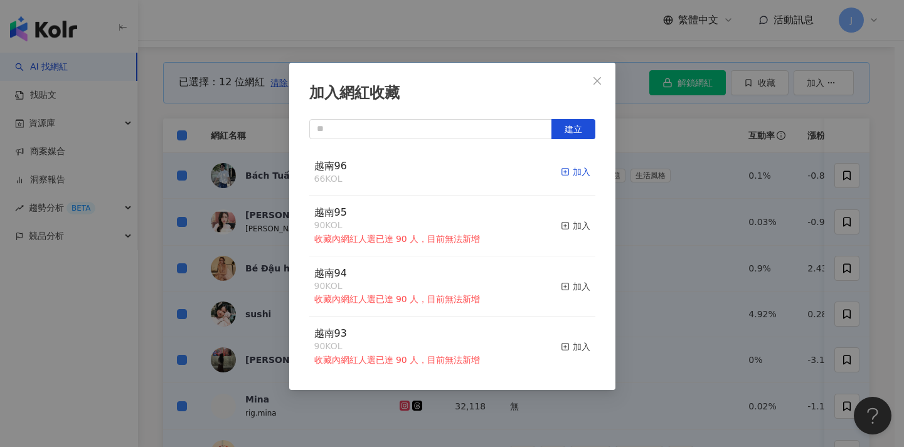
click at [568, 173] on div "加入" at bounding box center [575, 172] width 29 height 14
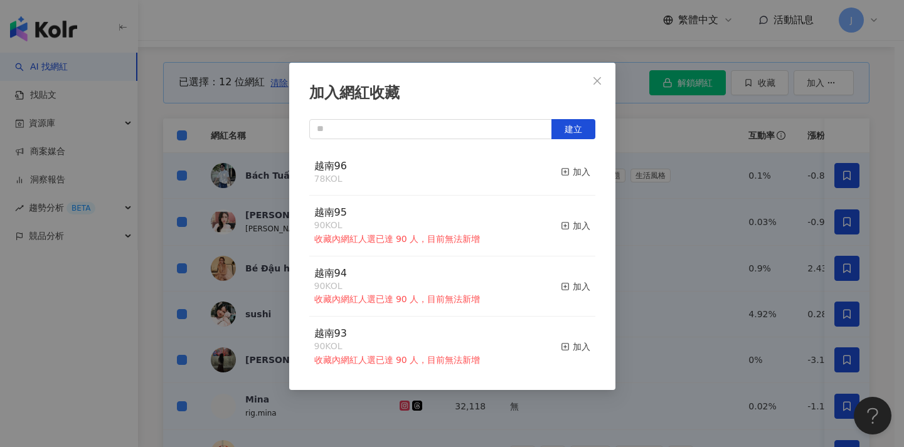
click at [642, 179] on div "加入網紅收藏 建立 越南96 78 KOL 加入 越南95 90 KOL 收藏內網紅人選已達 90 人，目前無法新增 加入 越南94 90 KOL 收藏內網紅…" at bounding box center [452, 223] width 904 height 447
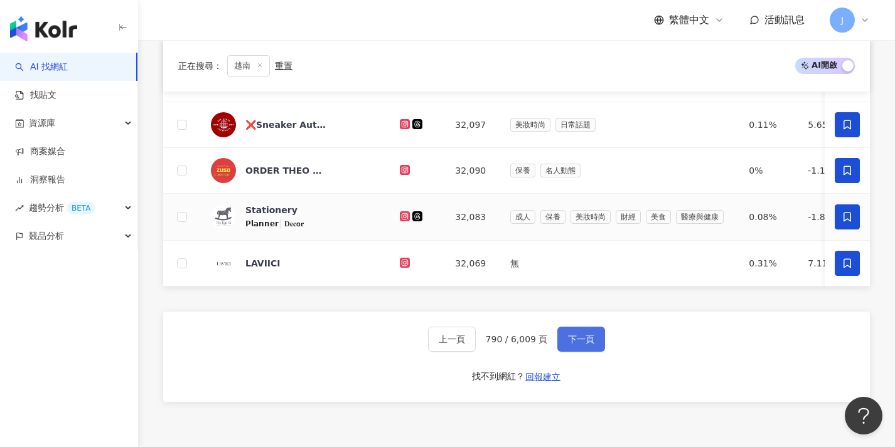
scroll to position [654, 0]
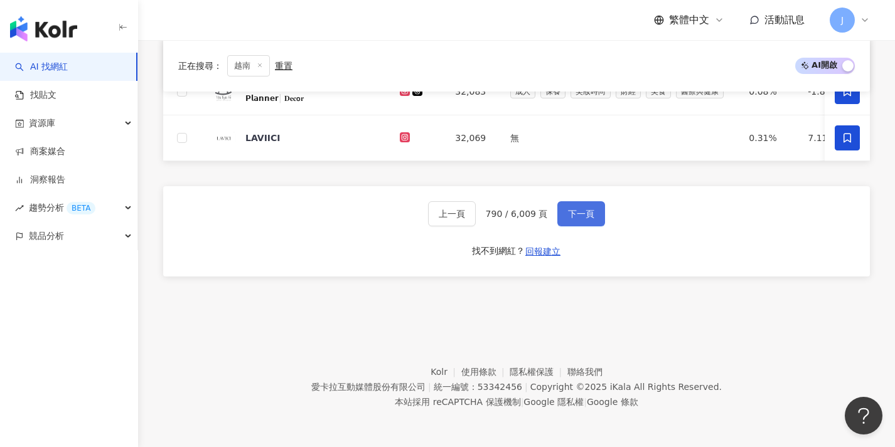
click at [579, 223] on button "下一頁" at bounding box center [581, 213] width 48 height 25
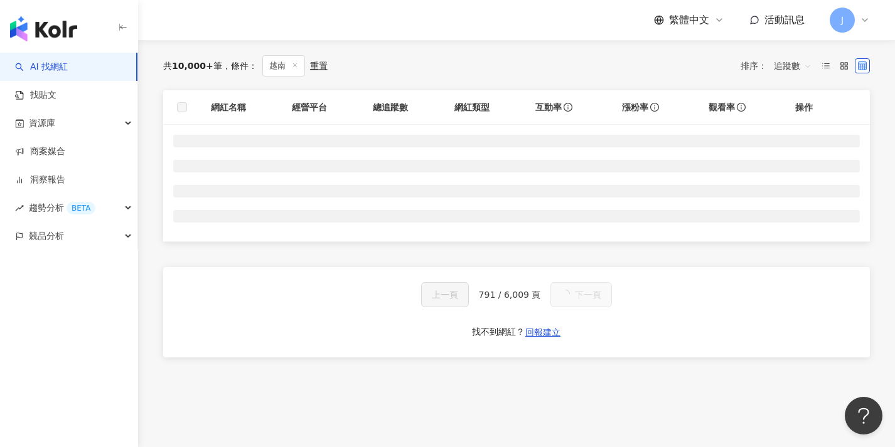
scroll to position [0, 0]
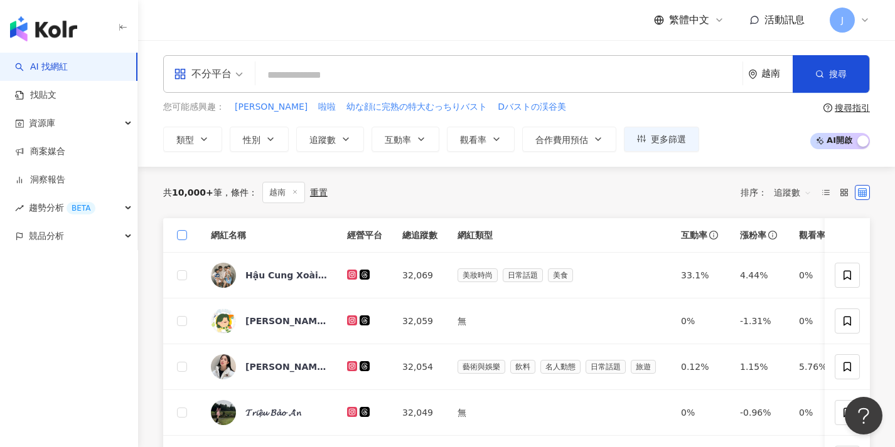
click at [182, 238] on span at bounding box center [182, 235] width 10 height 10
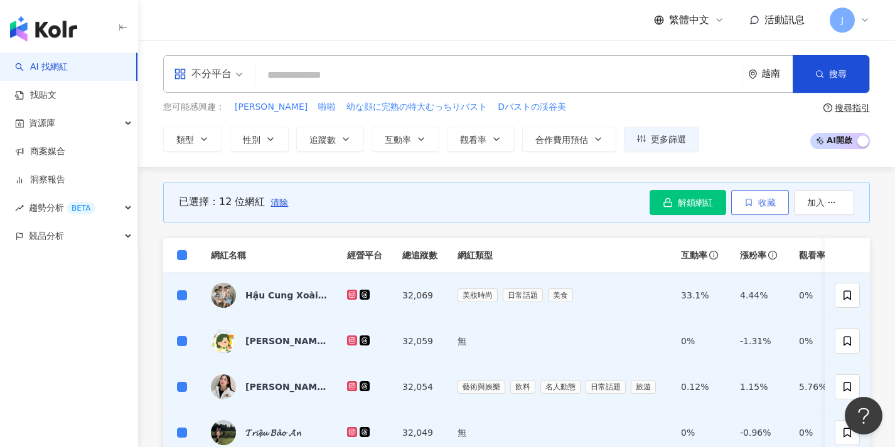
click at [753, 210] on button "收藏" at bounding box center [760, 202] width 58 height 25
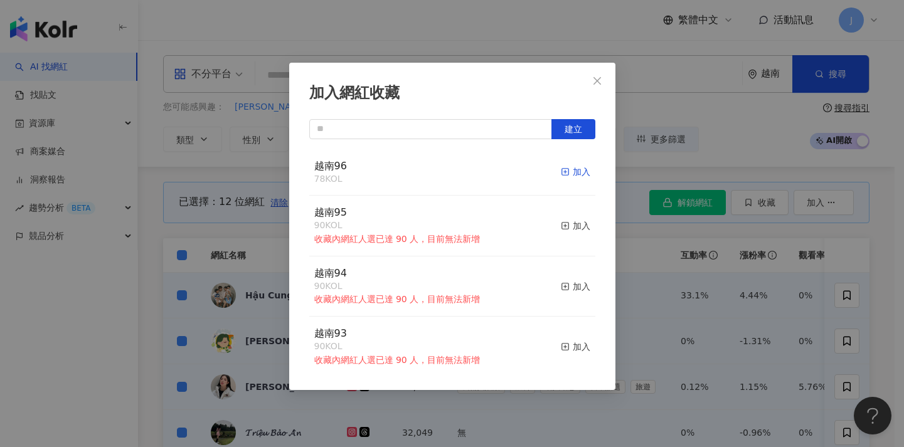
click at [572, 171] on div "加入" at bounding box center [575, 172] width 29 height 14
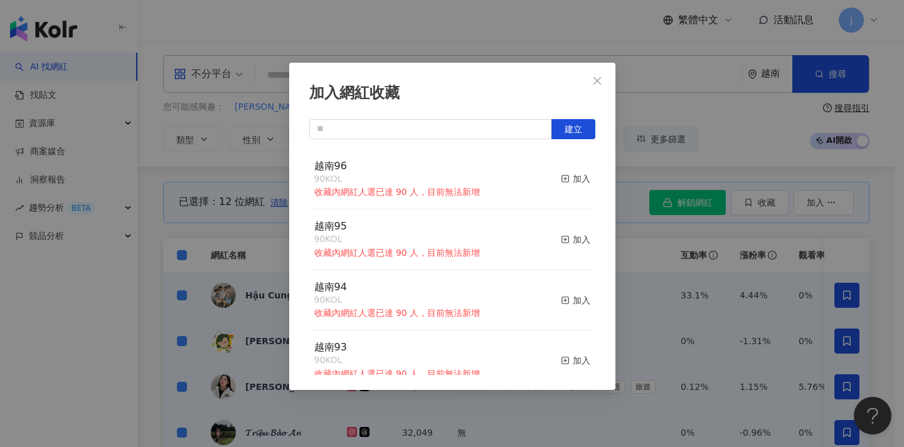
click at [242, 219] on div "加入網紅收藏 建立 越南96 90 KOL 收藏內網紅人選已達 90 人，目前無法新增 加入 越南95 90 KOL 收藏內網紅人選已達 90 人，目前無法新…" at bounding box center [452, 223] width 904 height 447
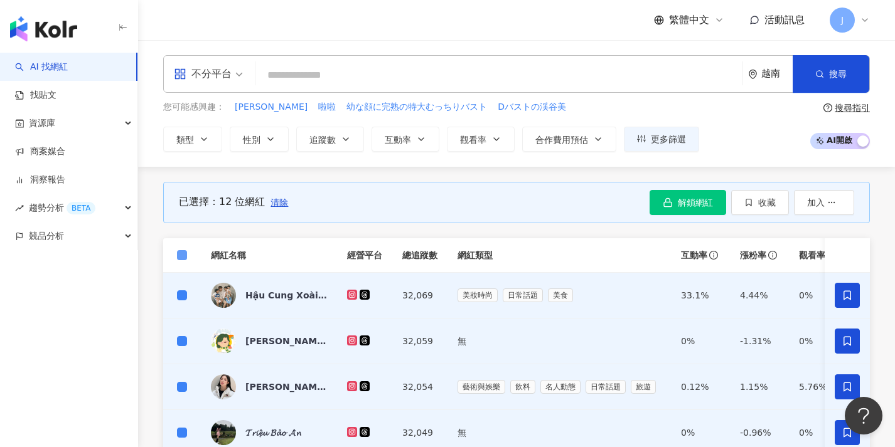
click at [185, 255] on span at bounding box center [182, 255] width 10 height 10
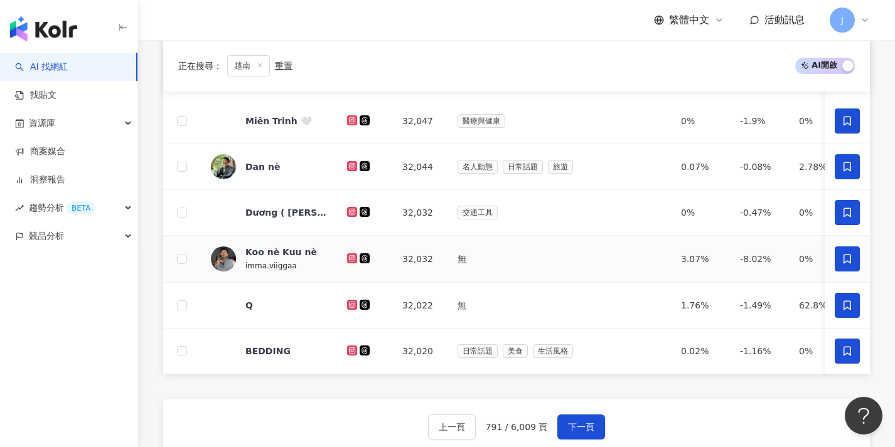
scroll to position [531, 0]
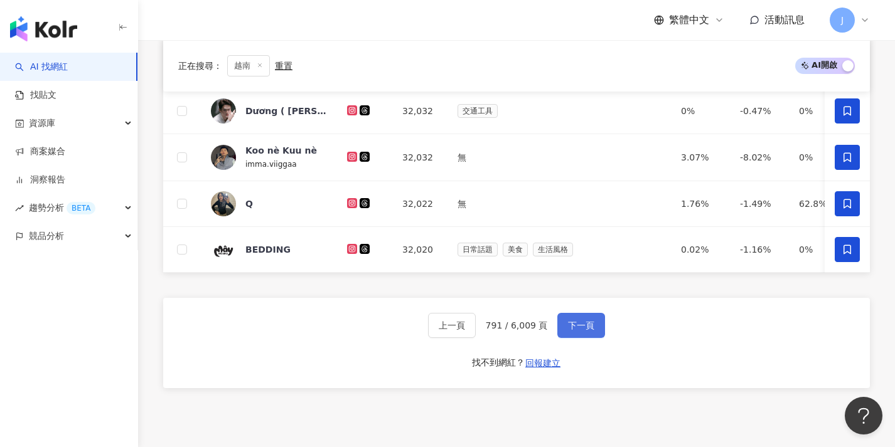
click at [583, 328] on button "下一頁" at bounding box center [581, 325] width 48 height 25
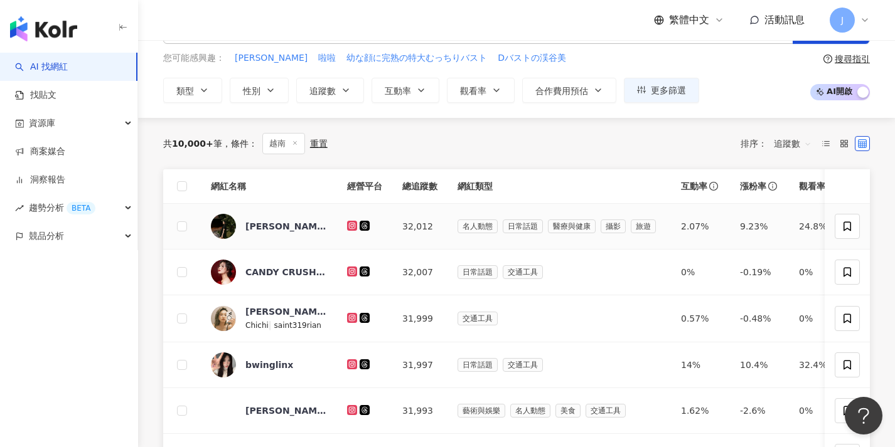
scroll to position [0, 0]
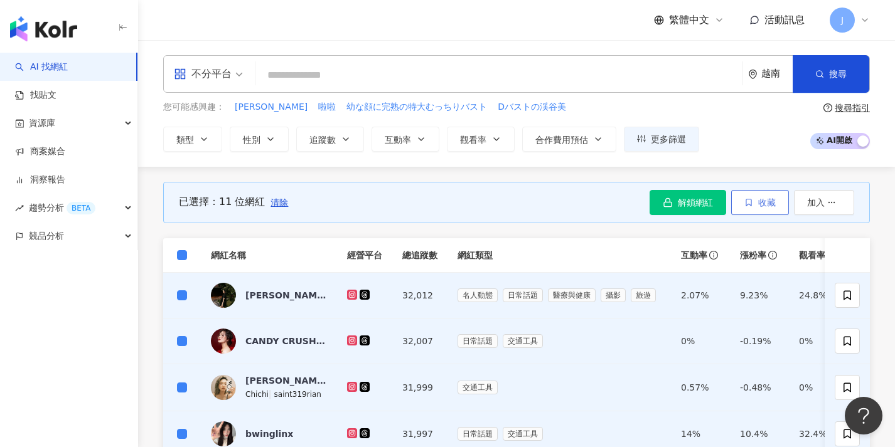
click at [786, 206] on button "收藏" at bounding box center [760, 202] width 58 height 25
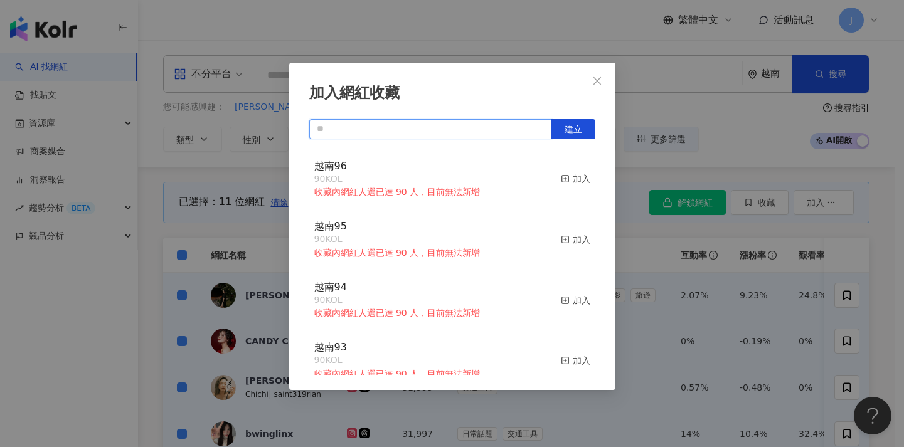
click at [373, 135] on input "text" at bounding box center [430, 129] width 243 height 20
paste input "****"
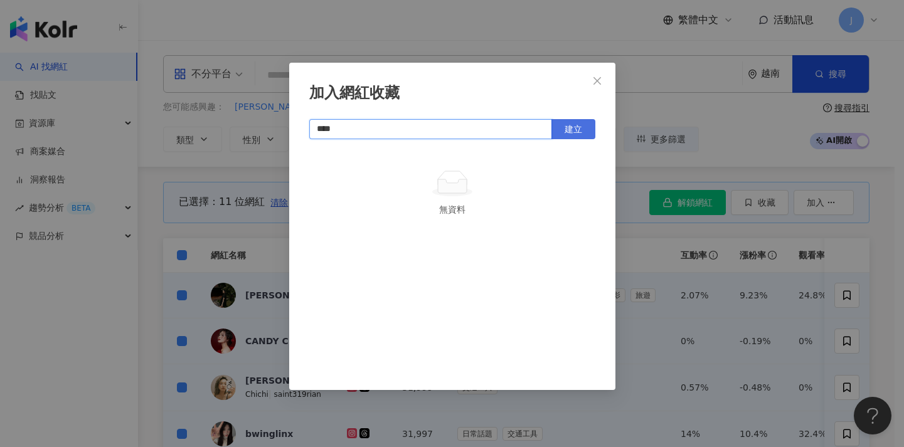
click at [567, 122] on button "建立" at bounding box center [574, 129] width 44 height 20
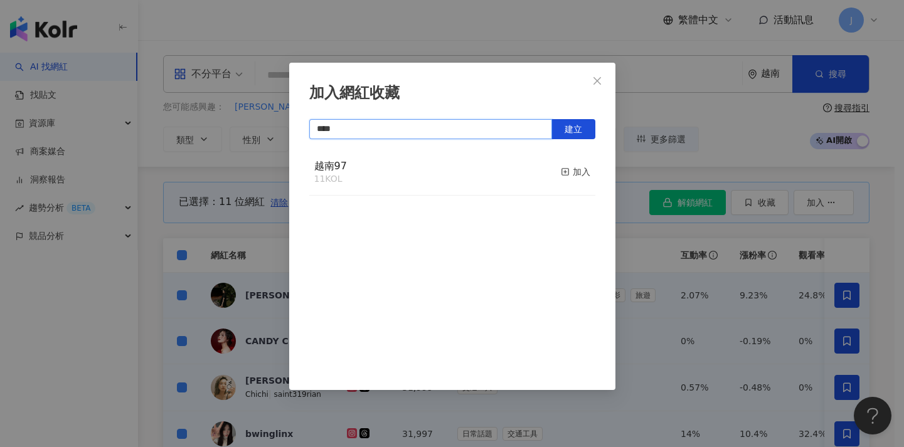
type input "****"
click at [670, 251] on div "加入網紅收藏 **** 建立 越南97 11 KOL 加入" at bounding box center [452, 223] width 904 height 447
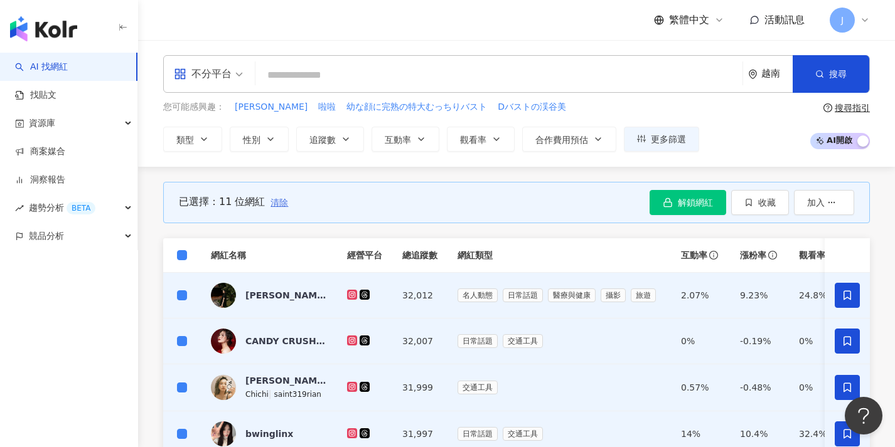
click at [276, 204] on span "清除" at bounding box center [279, 203] width 18 height 10
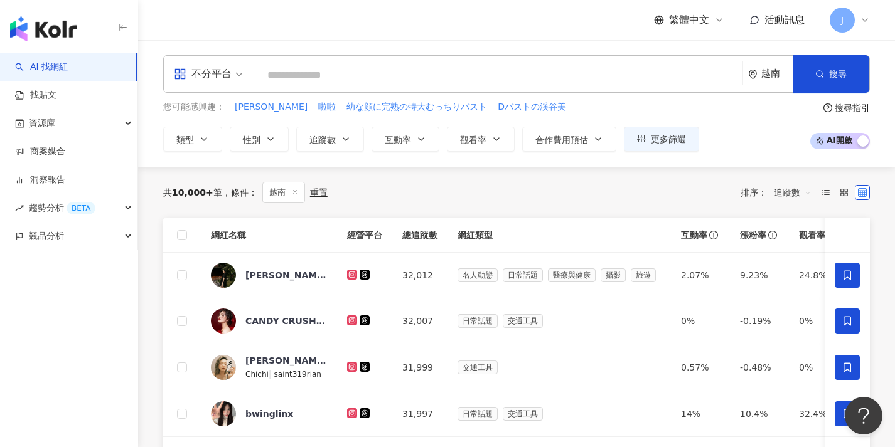
scroll to position [390, 0]
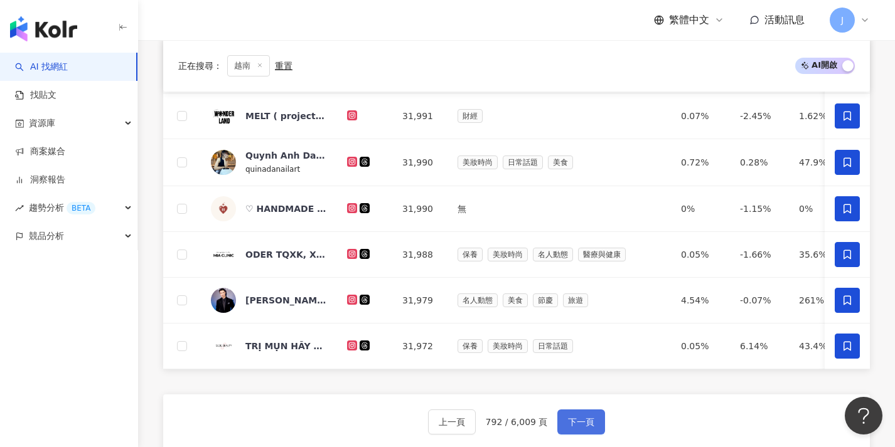
click at [579, 435] on button "下一頁" at bounding box center [581, 422] width 48 height 25
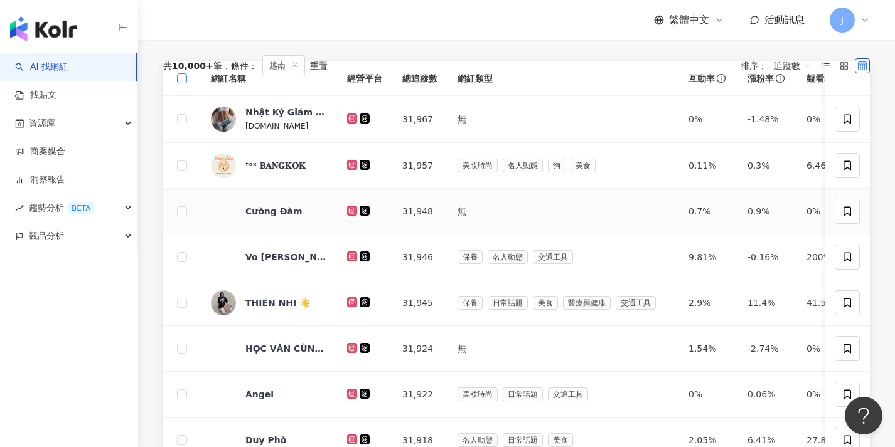
scroll to position [90, 0]
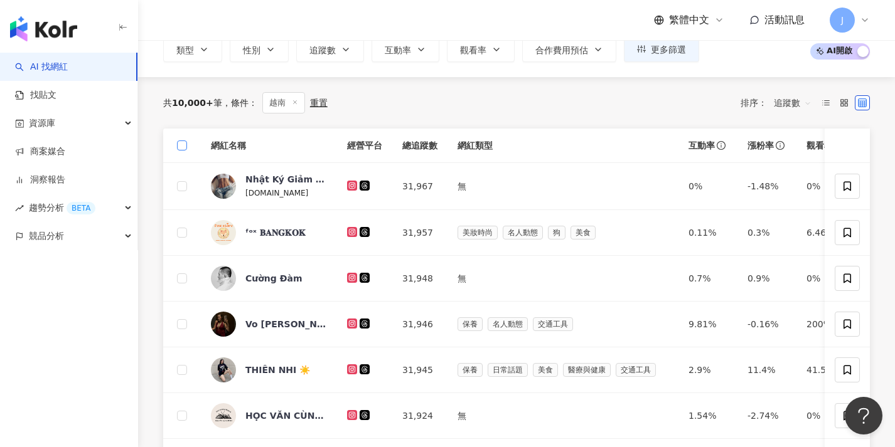
click at [184, 149] on span at bounding box center [182, 146] width 10 height 10
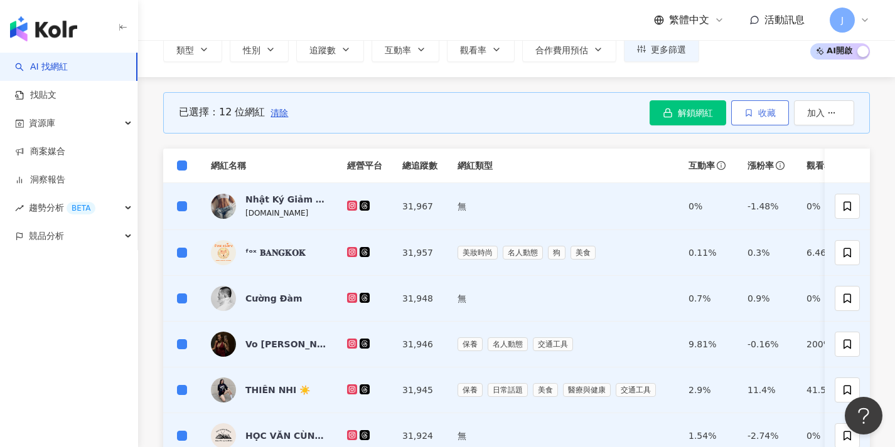
click at [784, 109] on button "收藏" at bounding box center [760, 112] width 58 height 25
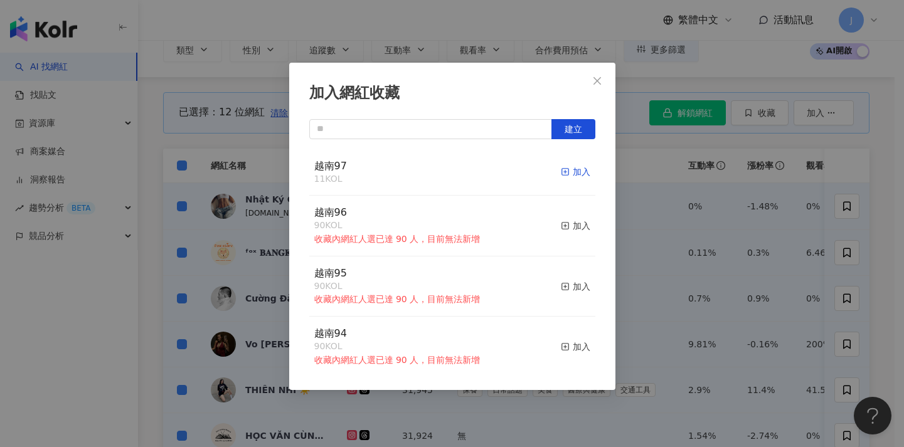
click at [561, 175] on div "加入" at bounding box center [575, 172] width 29 height 14
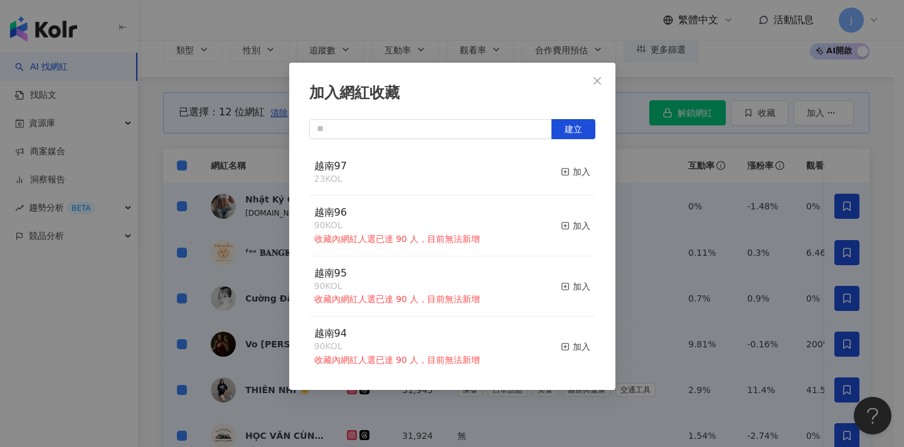
click at [684, 200] on div "加入網紅收藏 建立 越南97 23 KOL 加入 越南96 90 KOL 收藏內網紅人選已達 90 人，目前無法新增 加入 越南95 90 KOL 收藏內網紅…" at bounding box center [452, 223] width 904 height 447
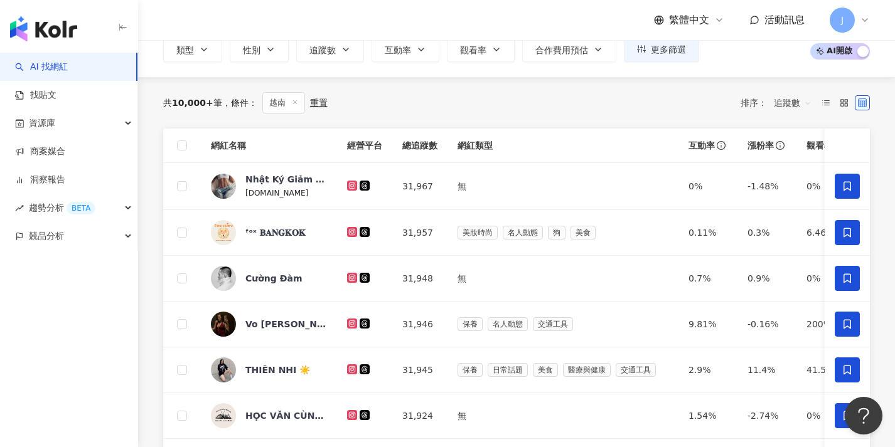
scroll to position [528, 0]
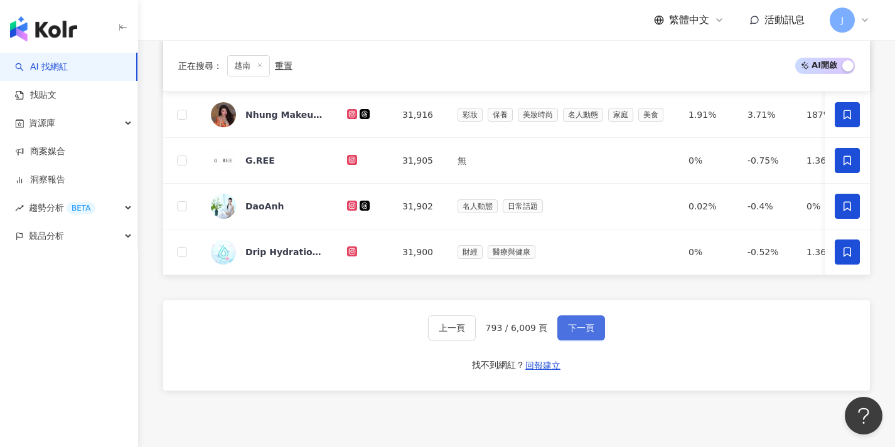
click at [586, 333] on span "下一頁" at bounding box center [581, 328] width 26 height 10
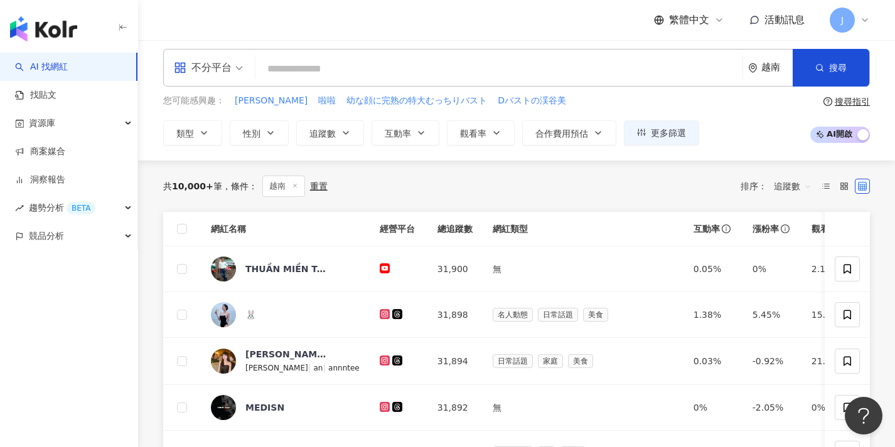
scroll to position [4, 0]
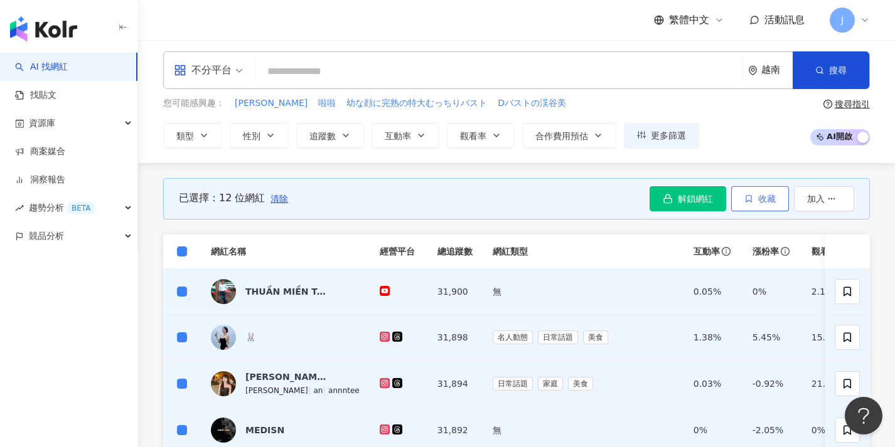
click at [757, 204] on button "收藏" at bounding box center [760, 198] width 58 height 25
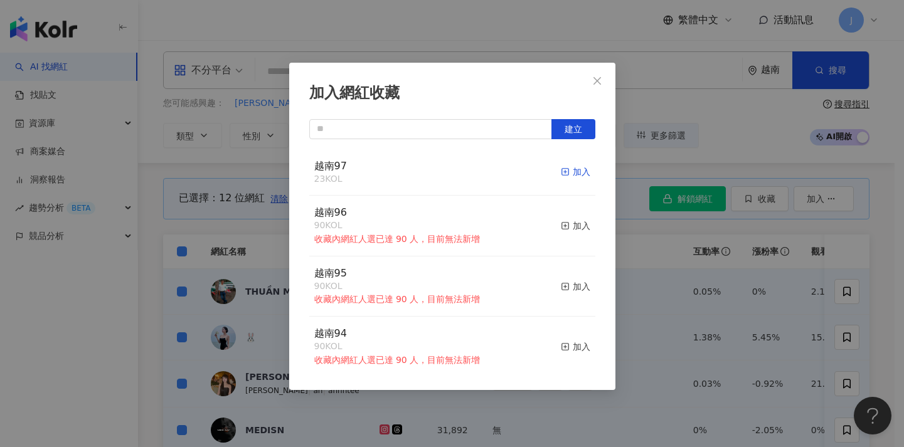
click at [562, 176] on div "加入" at bounding box center [575, 172] width 29 height 14
click at [708, 277] on div "加入網紅收藏 建立 越南97 35 KOL 加入 越南96 90 KOL 收藏內網紅人選已達 90 人，目前無法新增 加入 越南95 90 KOL 收藏內網紅…" at bounding box center [452, 223] width 904 height 447
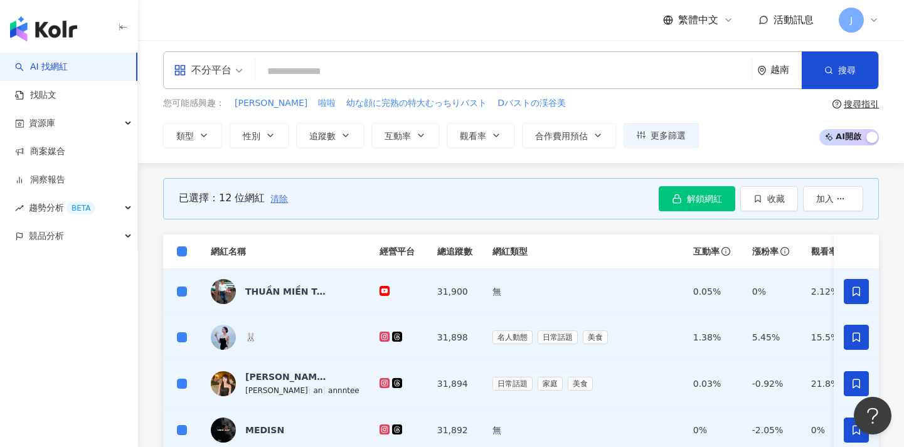
click at [283, 201] on span "清除" at bounding box center [279, 199] width 18 height 10
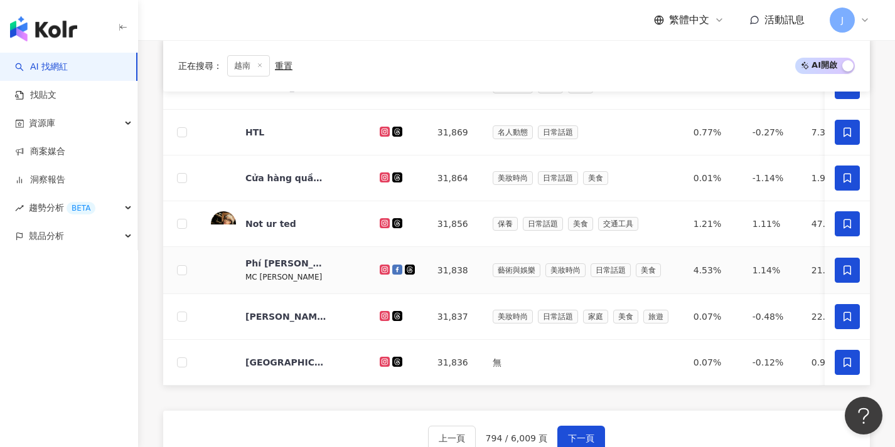
scroll to position [560, 0]
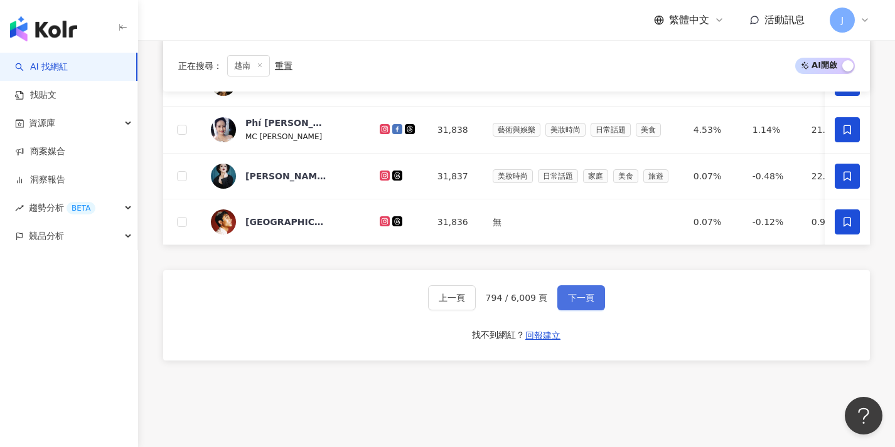
click at [575, 303] on span "下一頁" at bounding box center [581, 298] width 26 height 10
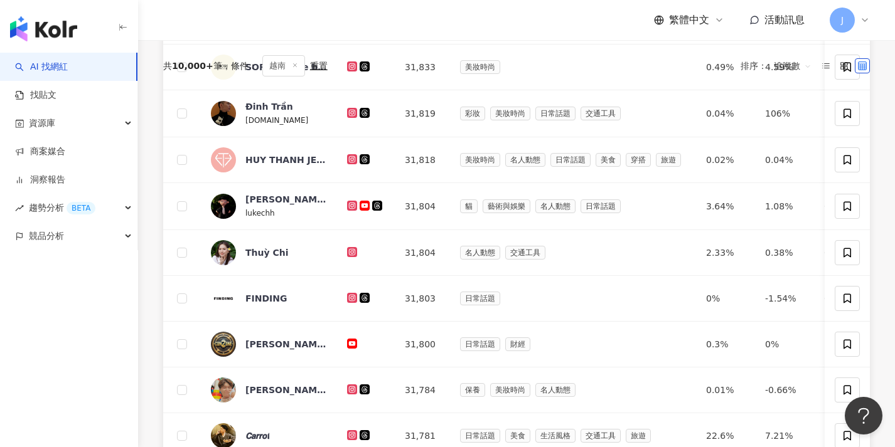
scroll to position [0, 0]
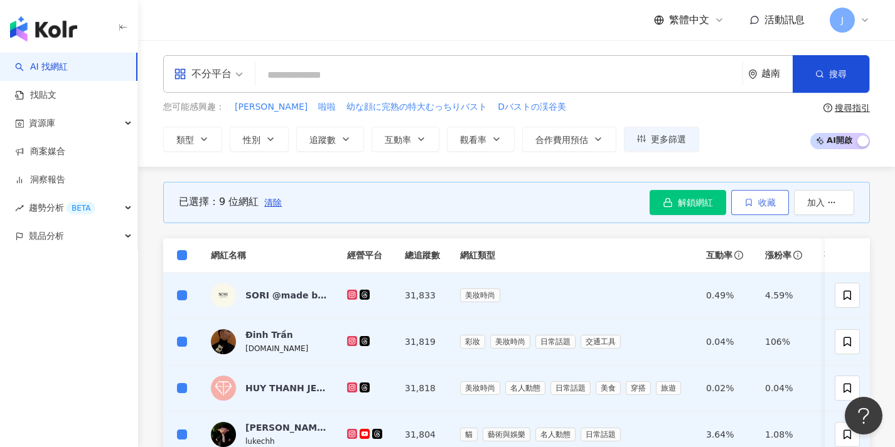
click at [772, 206] on span "收藏" at bounding box center [767, 203] width 18 height 10
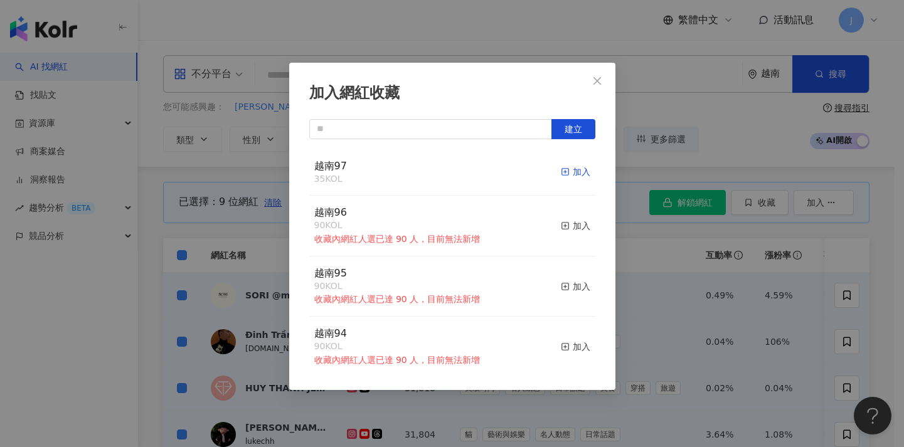
click at [571, 167] on div "加入" at bounding box center [575, 172] width 29 height 14
click at [198, 166] on div "加入網紅收藏 建立 越南97 44 KOL 加入 越南96 90 KOL 收藏內網紅人選已達 90 人，目前無法新增 加入 越南95 90 KOL 收藏內網紅…" at bounding box center [452, 223] width 904 height 447
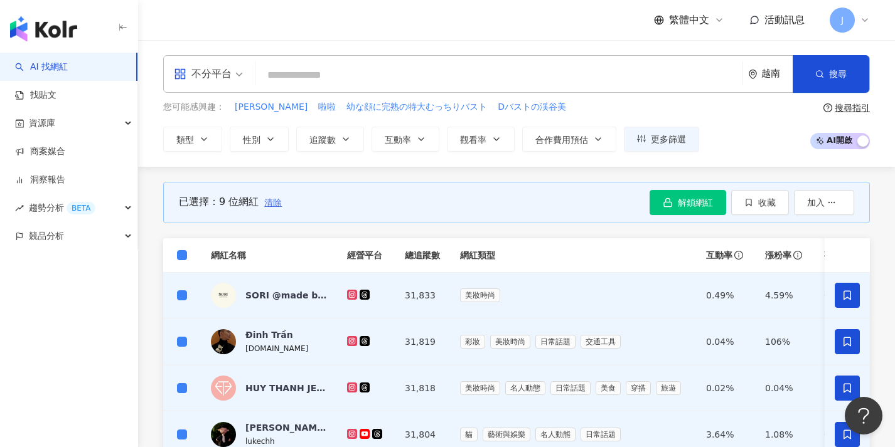
click at [278, 200] on span "清除" at bounding box center [273, 203] width 18 height 10
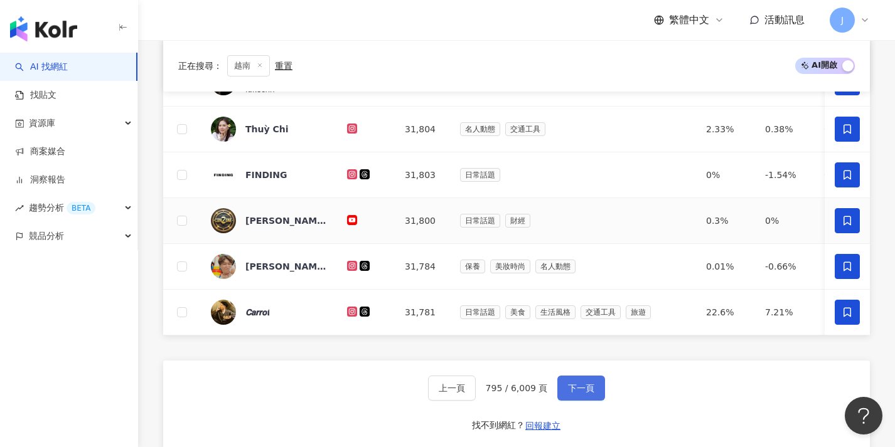
scroll to position [422, 0]
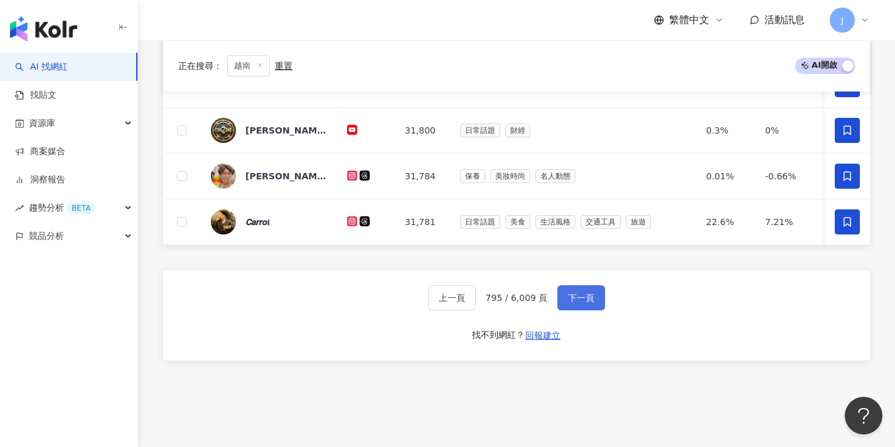
click at [583, 303] on span "下一頁" at bounding box center [581, 298] width 26 height 10
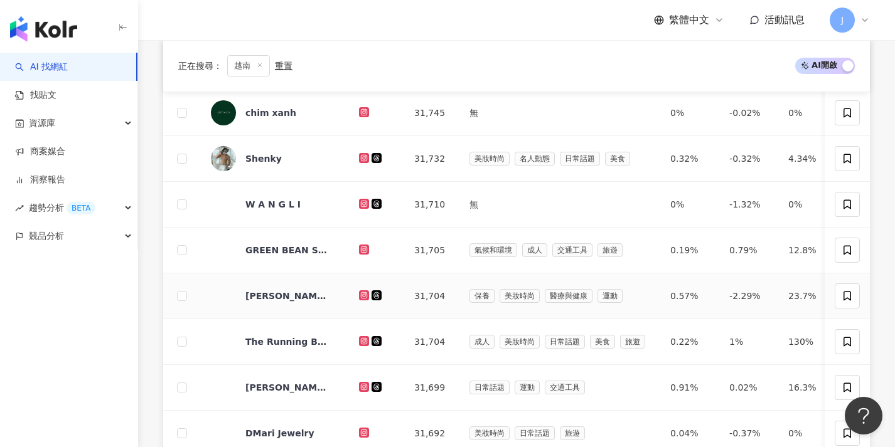
scroll to position [0, 0]
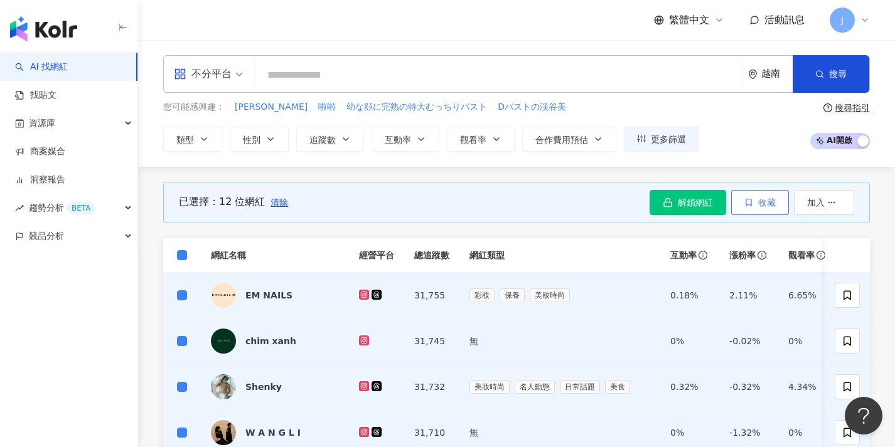
click at [758, 203] on span "收藏" at bounding box center [767, 203] width 18 height 10
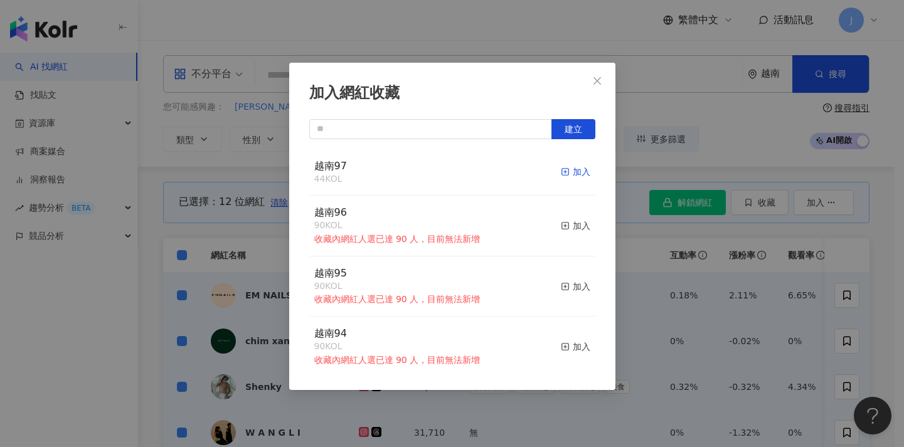
click at [561, 170] on div "加入" at bounding box center [575, 172] width 29 height 14
click at [274, 224] on div "加入網紅收藏 建立 越南97 56 KOL 加入 越南96 90 KOL 收藏內網紅人選已達 90 人，目前無法新增 加入 越南95 90 KOL 收藏內網紅…" at bounding box center [452, 223] width 904 height 447
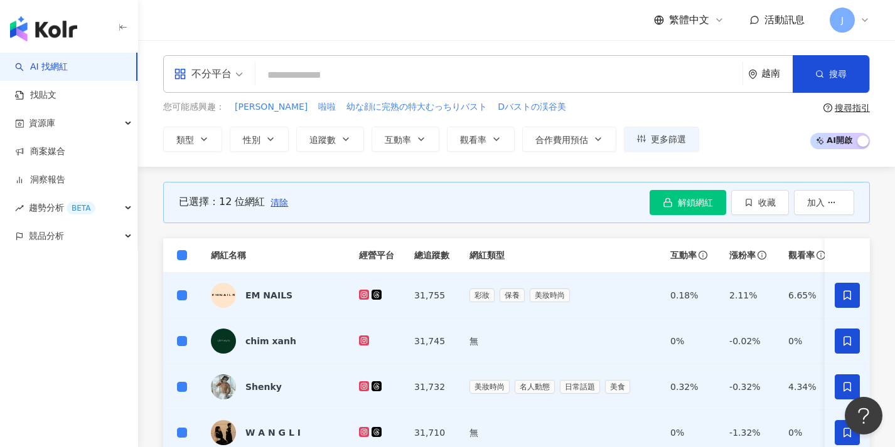
click at [278, 203] on span "清除" at bounding box center [279, 203] width 18 height 10
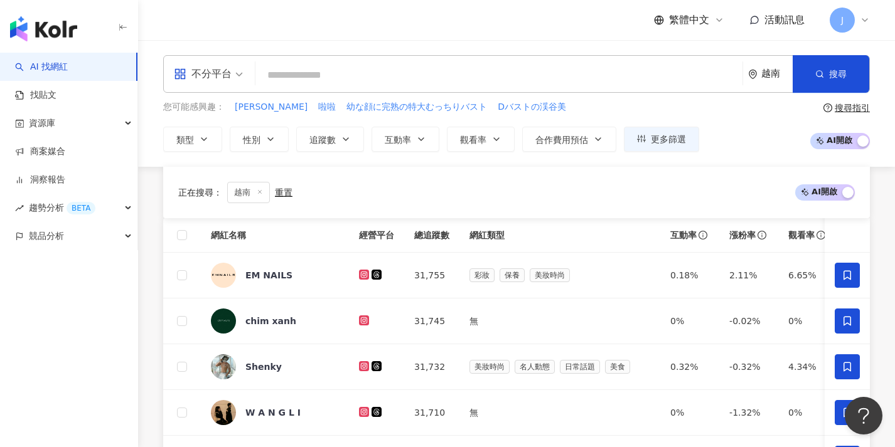
scroll to position [476, 0]
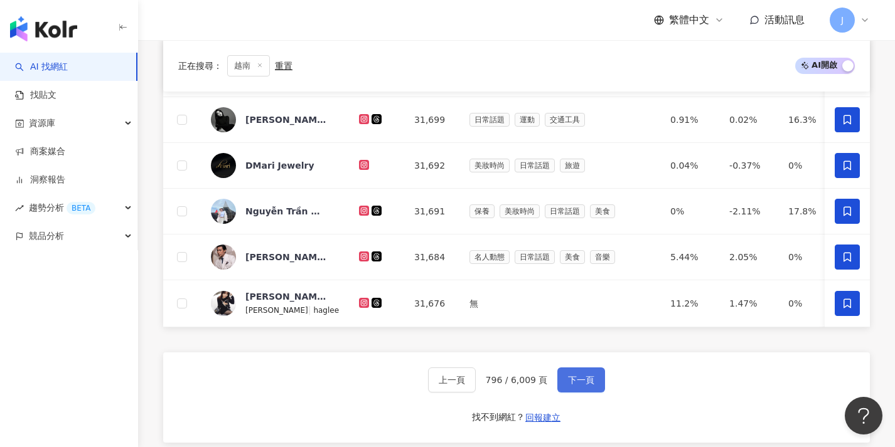
click at [579, 393] on button "下一頁" at bounding box center [581, 380] width 48 height 25
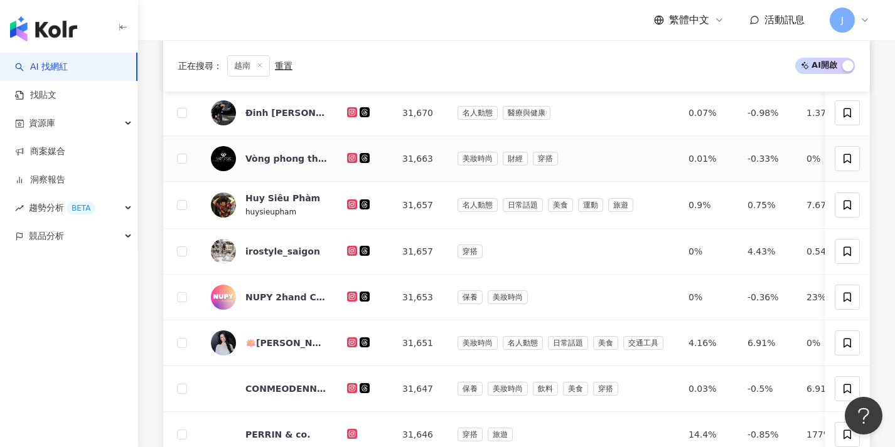
scroll to position [0, 0]
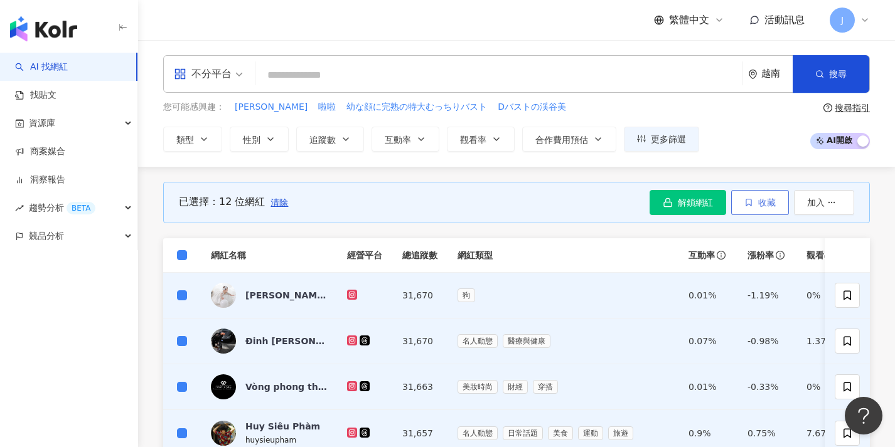
click at [748, 204] on icon "button" at bounding box center [748, 202] width 5 height 7
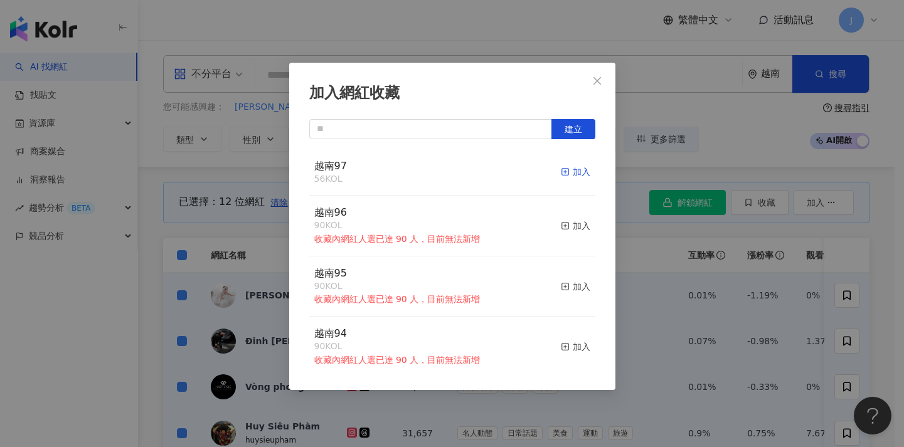
click at [565, 168] on div "加入" at bounding box center [575, 172] width 29 height 14
click at [226, 194] on div "加入網紅收藏 建立 越南97 68 KOL 加入 越南96 90 KOL 收藏內網紅人選已達 90 人，目前無法新增 加入 越南95 90 KOL 收藏內網紅…" at bounding box center [452, 223] width 904 height 447
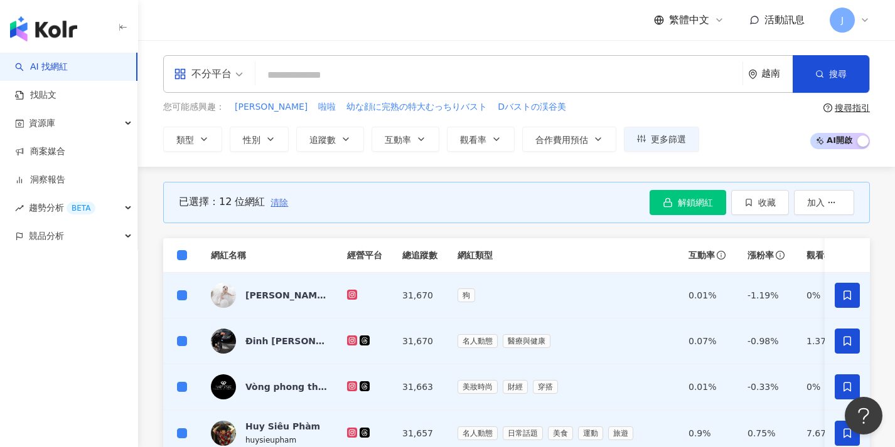
click at [279, 204] on span "清除" at bounding box center [279, 203] width 18 height 10
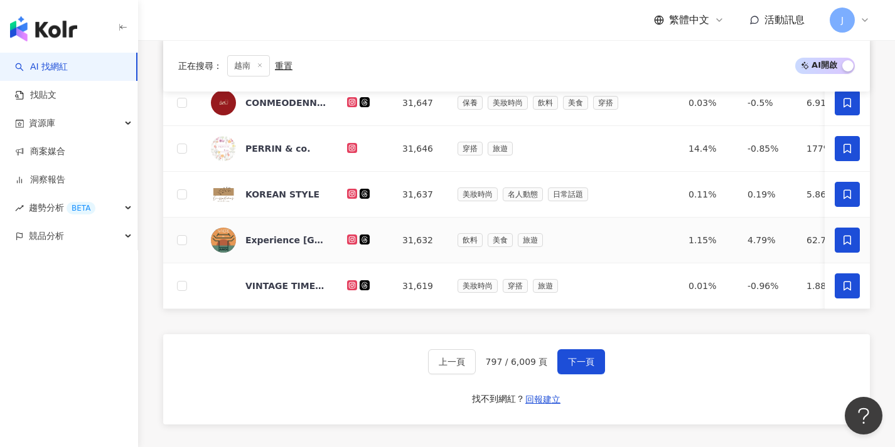
scroll to position [523, 0]
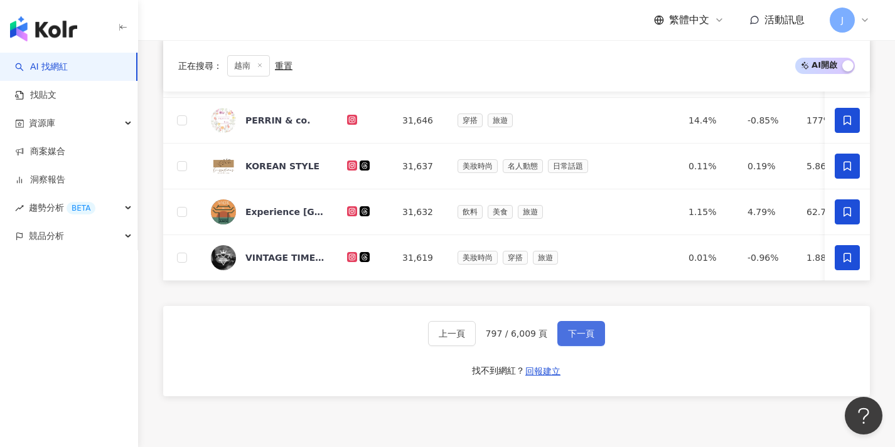
click at [595, 344] on button "下一頁" at bounding box center [581, 333] width 48 height 25
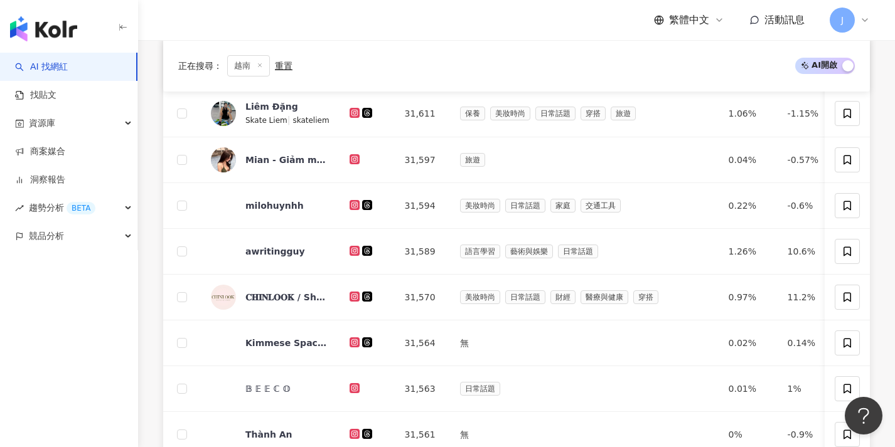
scroll to position [28, 0]
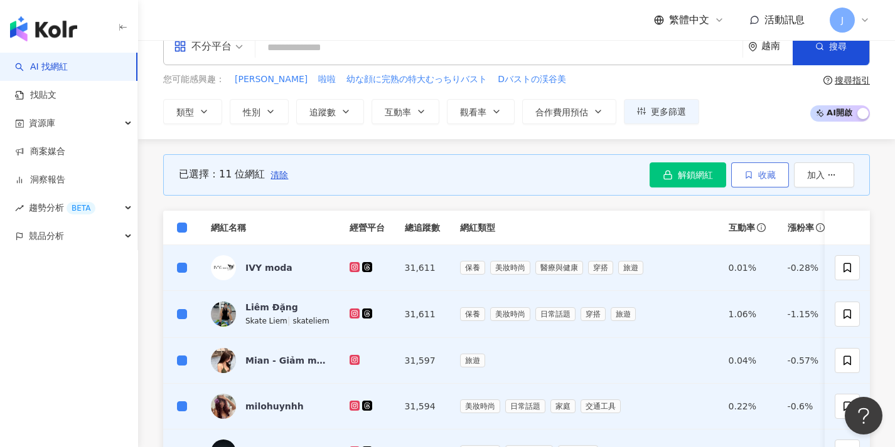
click at [758, 180] on button "收藏" at bounding box center [760, 175] width 58 height 25
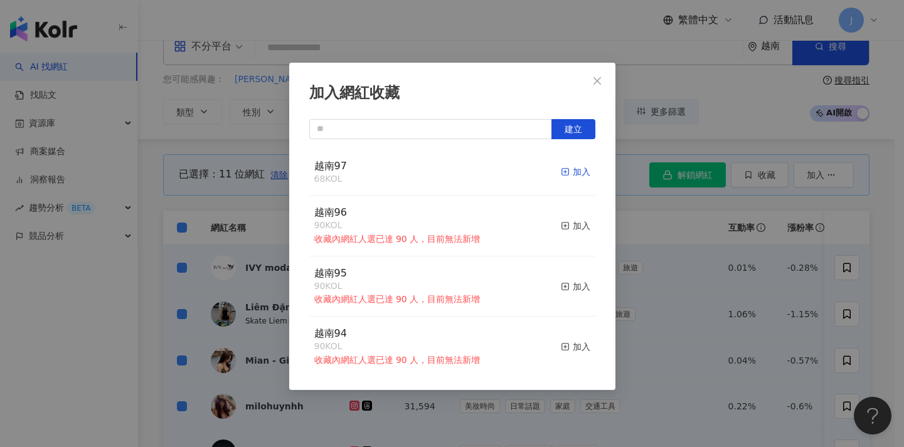
click at [566, 174] on div "加入" at bounding box center [575, 172] width 29 height 14
click at [141, 211] on div "加入網紅收藏 建立 越南97 79 KOL 加入 越南96 90 KOL 收藏內網紅人選已達 90 人，目前無法新增 加入 越南95 90 KOL 收藏內網紅…" at bounding box center [452, 223] width 904 height 447
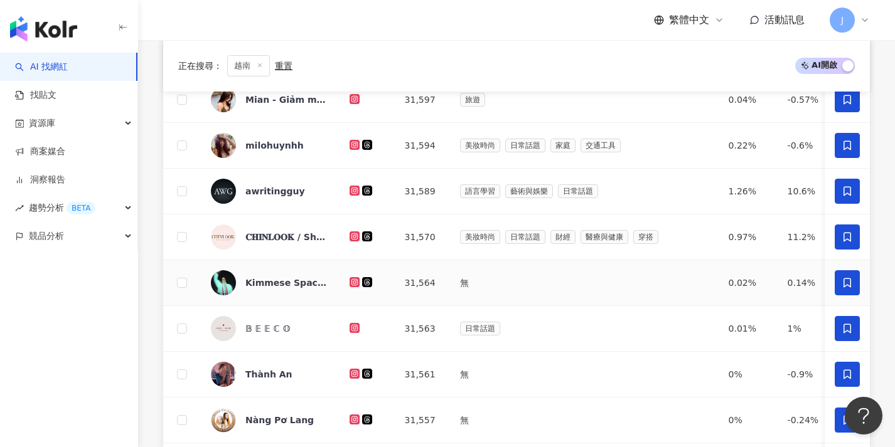
scroll to position [409, 0]
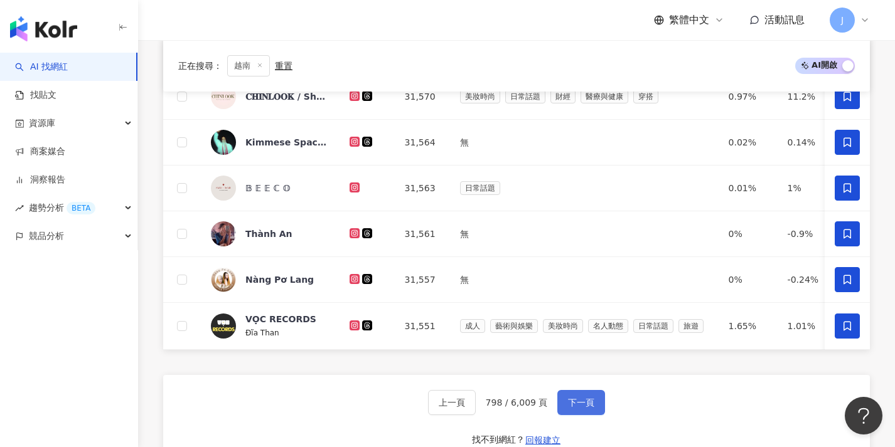
click at [588, 408] on span "下一頁" at bounding box center [581, 403] width 26 height 10
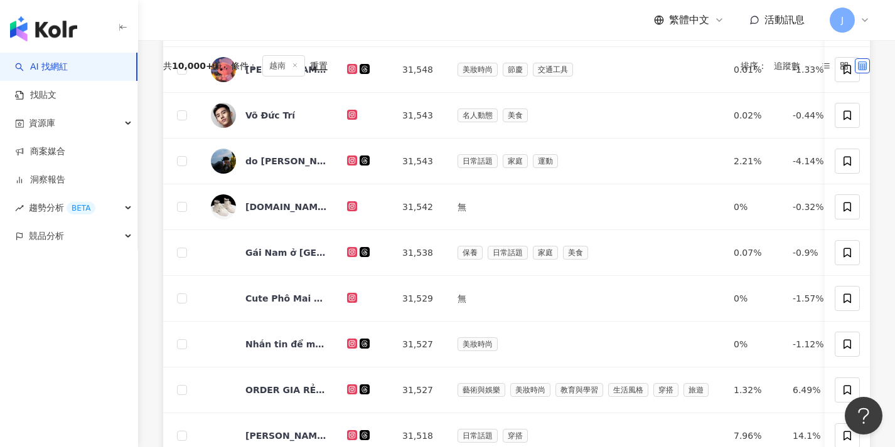
scroll to position [0, 0]
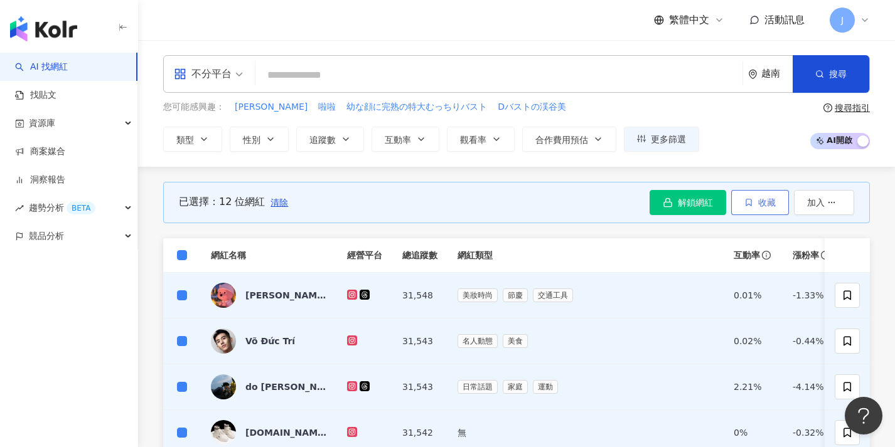
click at [759, 208] on button "收藏" at bounding box center [760, 202] width 58 height 25
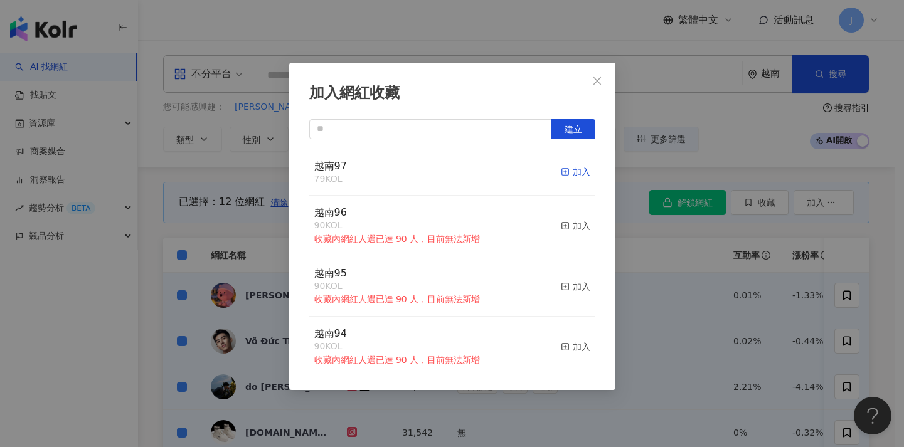
click at [569, 171] on div "加入" at bounding box center [575, 172] width 29 height 14
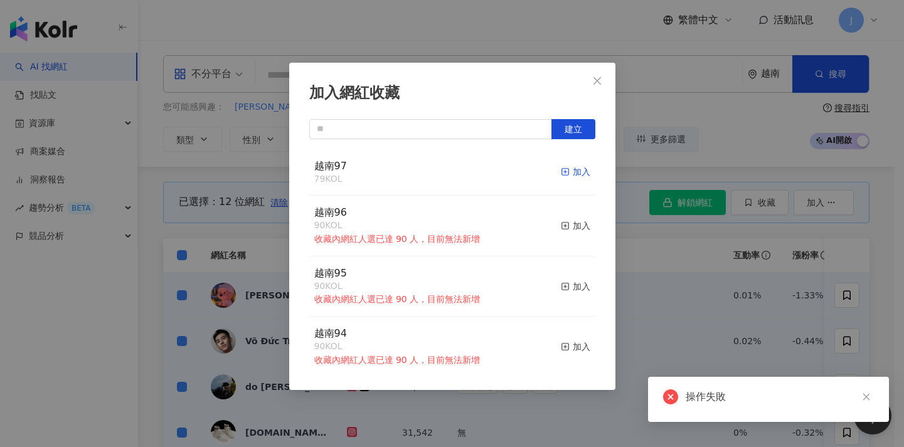
click at [574, 173] on div "加入" at bounding box center [575, 172] width 29 height 14
click at [741, 262] on div "加入網紅收藏 建立 越南97 79 KOL 加入 越南96 90 KOL 收藏內網紅人選已達 90 人，目前無法新增 加入 越南95 90 KOL 收藏內網紅…" at bounding box center [452, 223] width 904 height 447
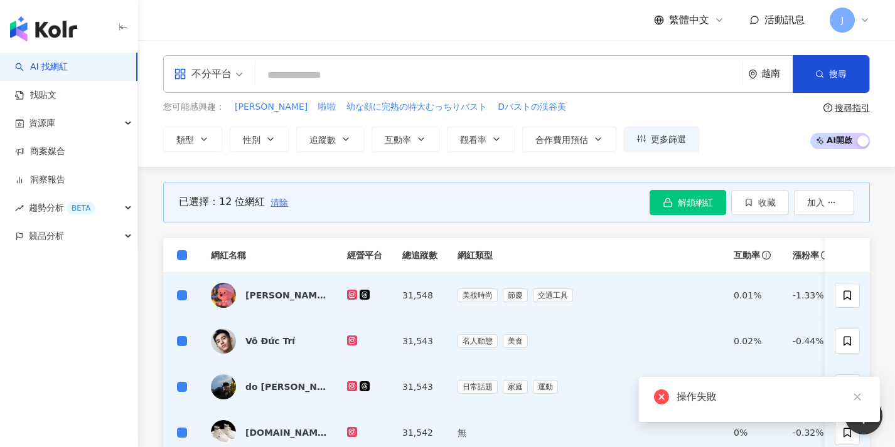
click at [284, 202] on span "清除" at bounding box center [279, 203] width 18 height 10
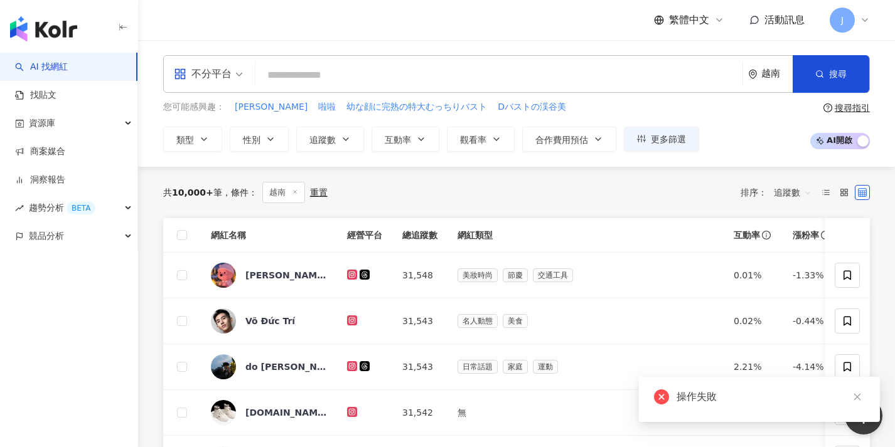
click at [187, 235] on th at bounding box center [182, 235] width 38 height 35
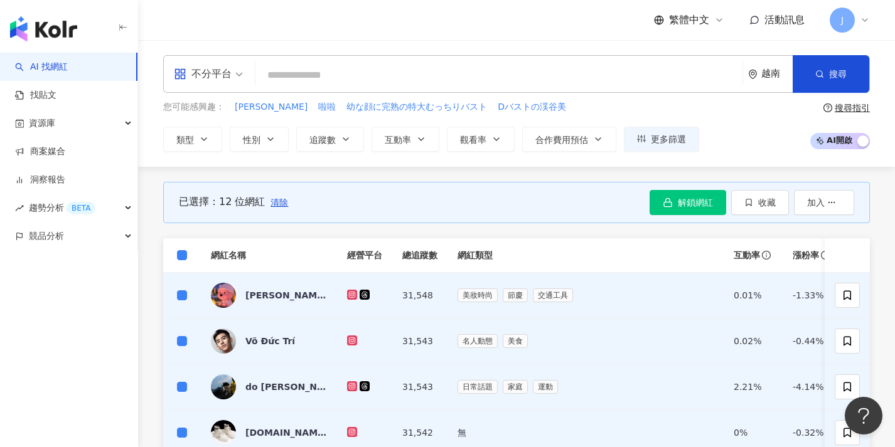
scroll to position [671, 0]
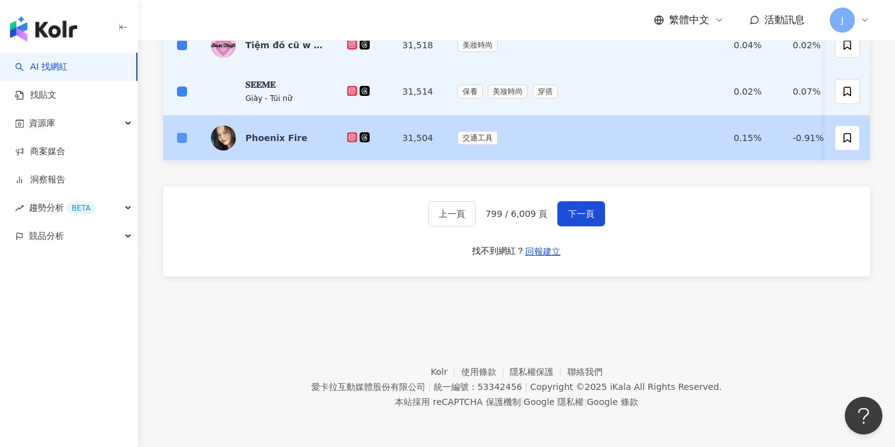
click at [183, 133] on span at bounding box center [182, 138] width 10 height 10
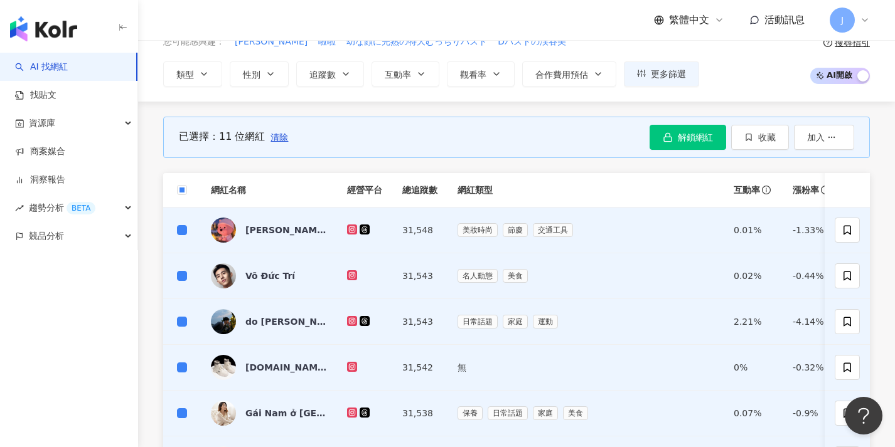
scroll to position [0, 0]
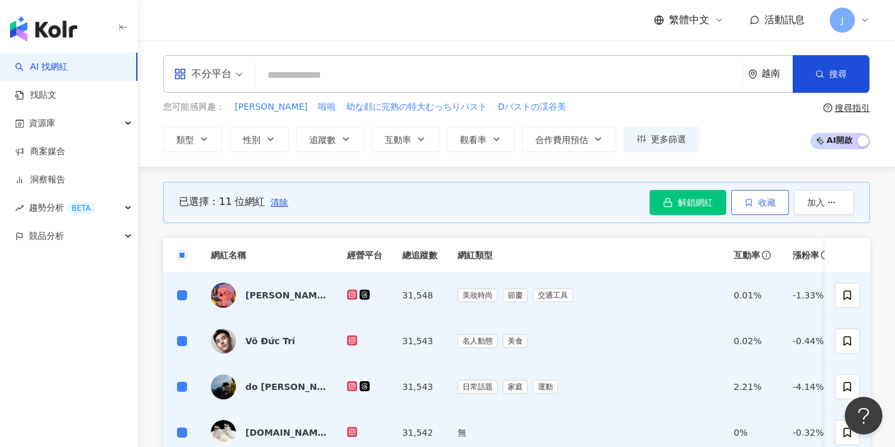
click at [772, 210] on button "收藏" at bounding box center [760, 202] width 58 height 25
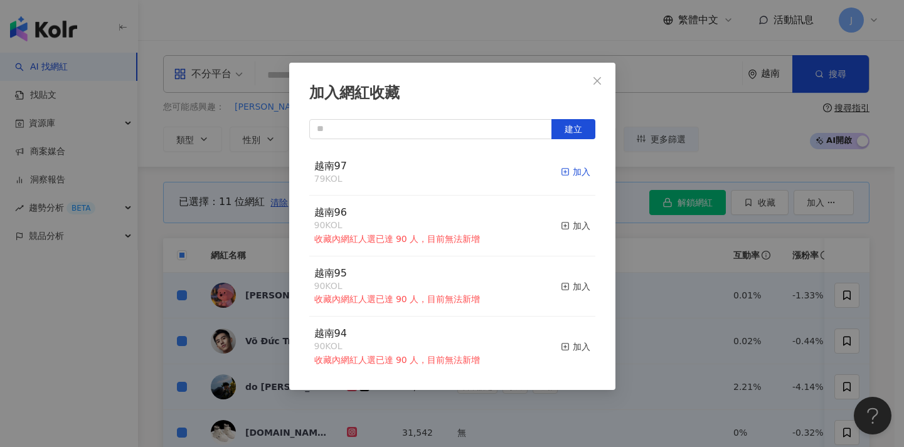
click at [561, 169] on div "加入" at bounding box center [575, 172] width 29 height 14
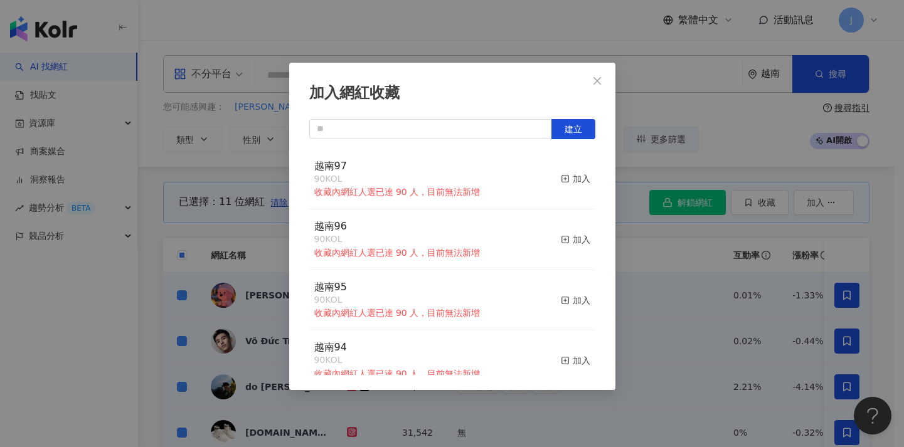
click at [663, 250] on div "加入網紅收藏 建立 越南97 90 KOL 收藏內網紅人選已達 90 人，目前無法新增 加入 越南96 90 KOL 收藏內網紅人選已達 90 人，目前無法新…" at bounding box center [452, 223] width 904 height 447
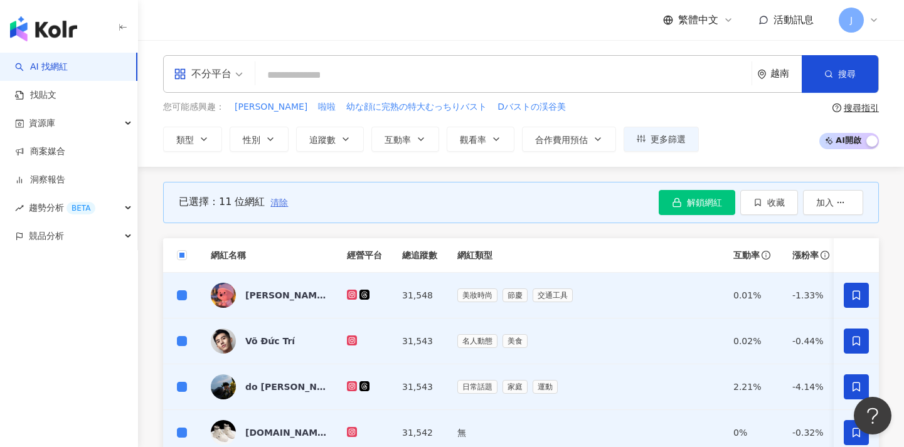
click at [279, 206] on span "清除" at bounding box center [279, 203] width 18 height 10
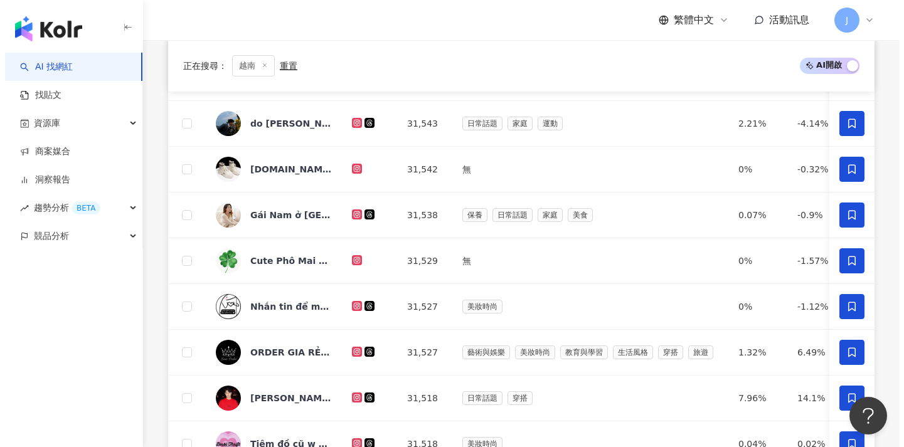
scroll to position [551, 0]
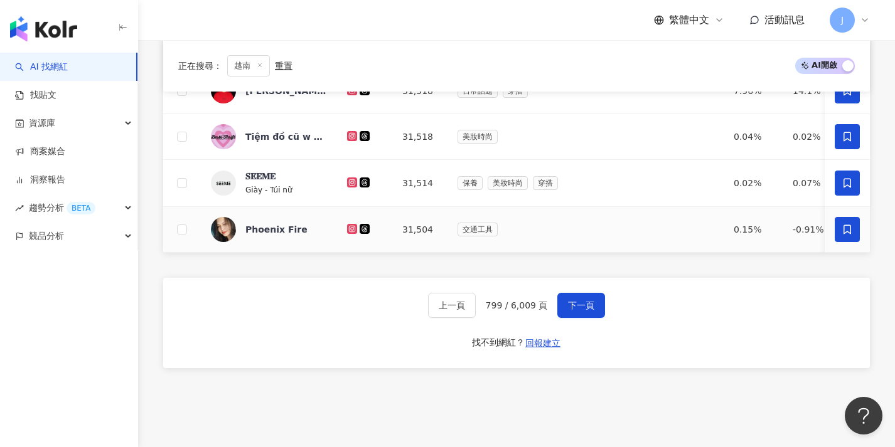
click at [844, 227] on icon at bounding box center [847, 229] width 8 height 9
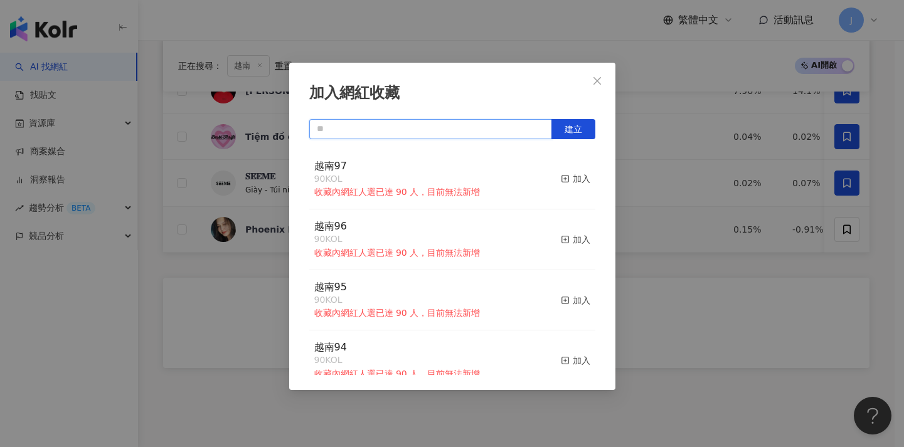
click at [423, 136] on input "text" at bounding box center [430, 129] width 243 height 20
paste input "****"
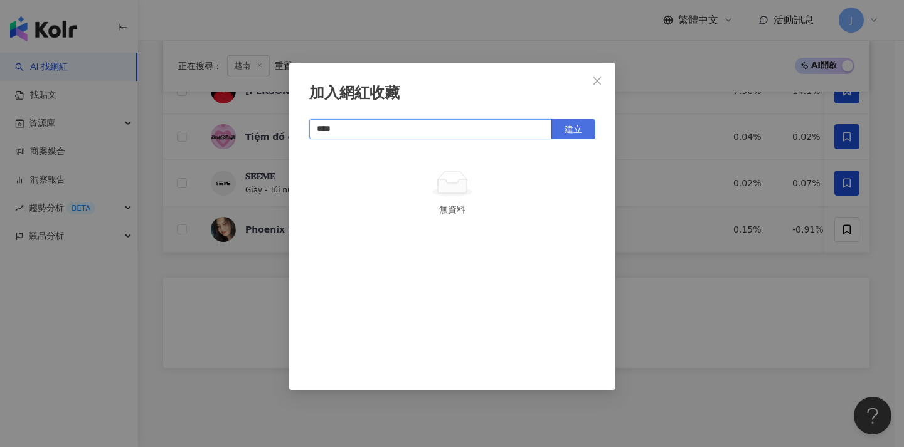
click at [577, 130] on span "建立" at bounding box center [574, 129] width 18 height 10
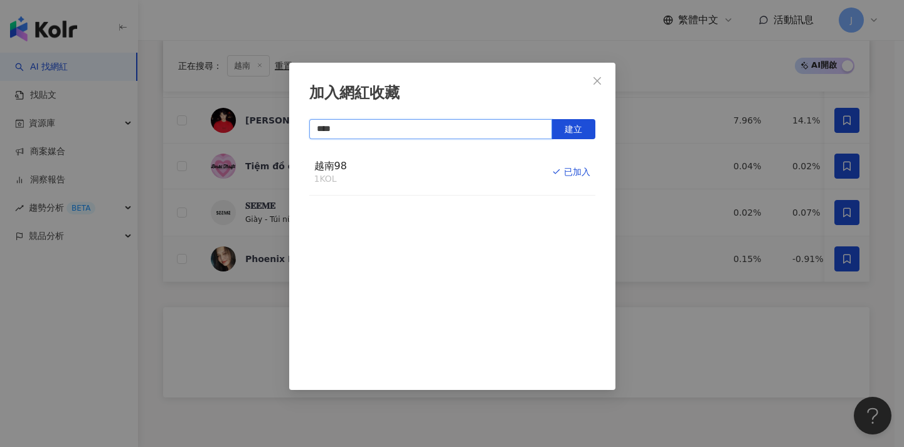
scroll to position [533, 0]
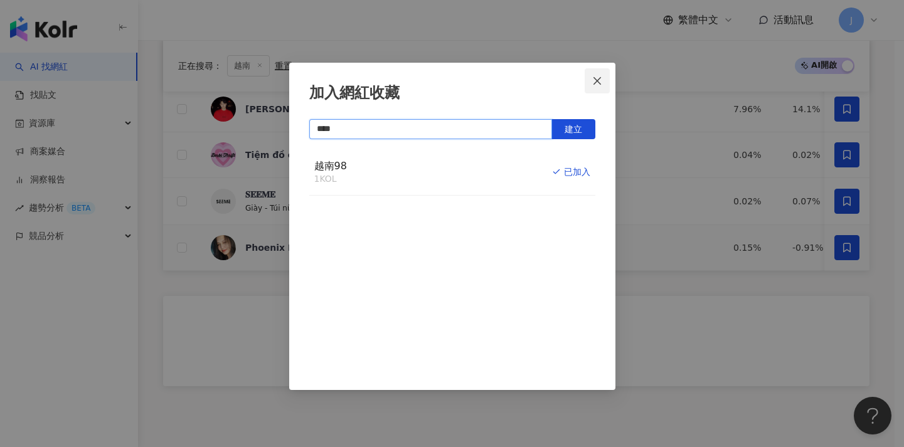
type input "****"
click at [599, 79] on icon "close" at bounding box center [598, 81] width 8 height 8
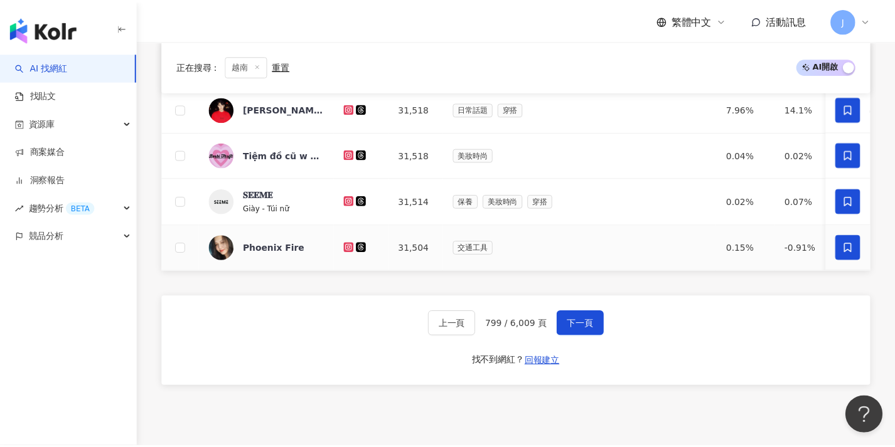
scroll to position [533, 0]
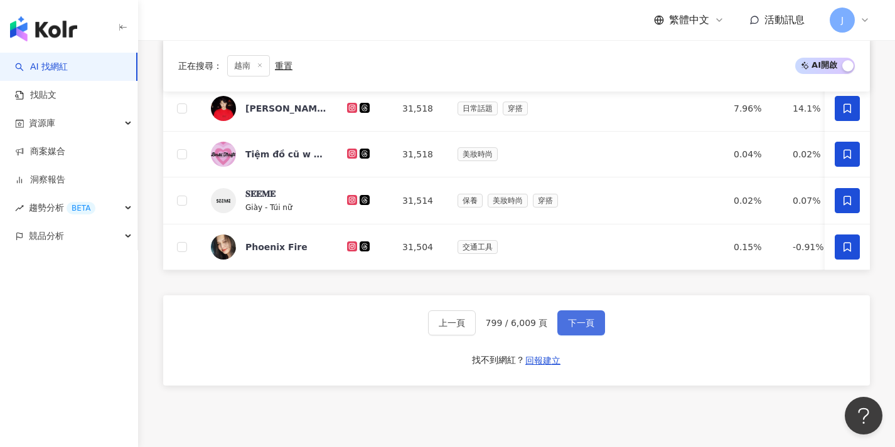
click at [578, 328] on span "下一頁" at bounding box center [581, 323] width 26 height 10
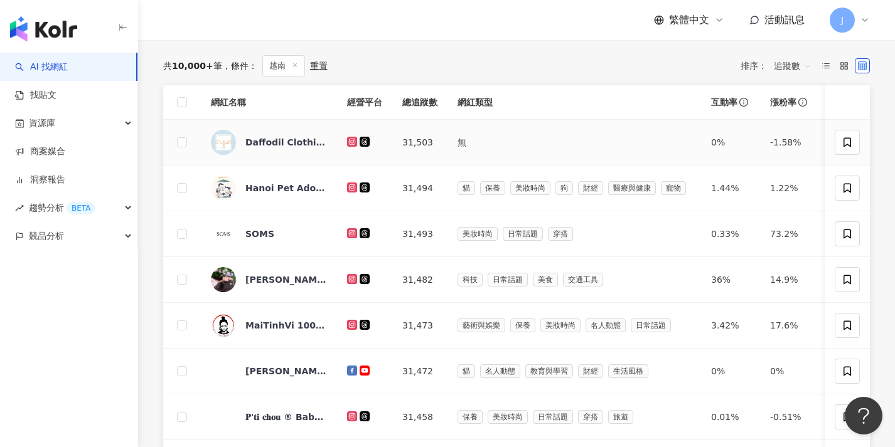
scroll to position [41, 0]
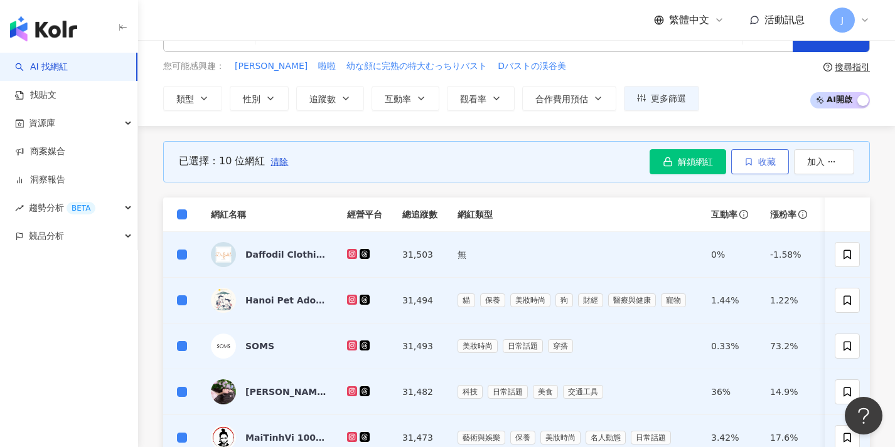
click at [767, 157] on span "收藏" at bounding box center [767, 162] width 18 height 10
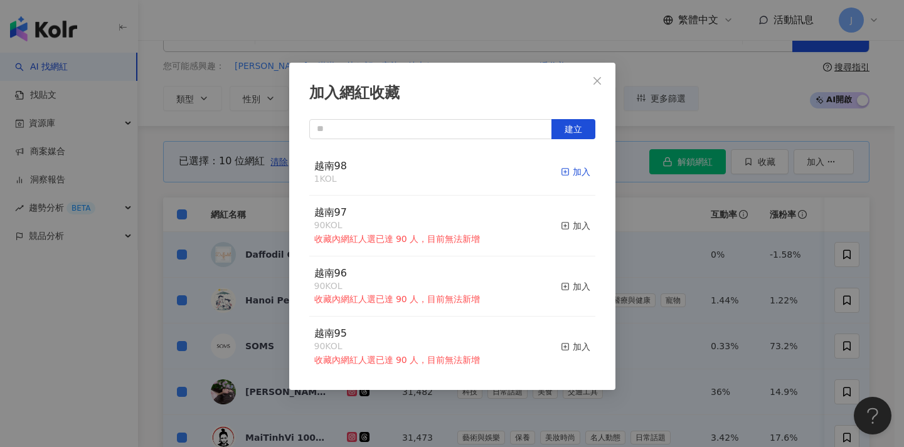
click at [574, 173] on div "加入" at bounding box center [575, 172] width 29 height 14
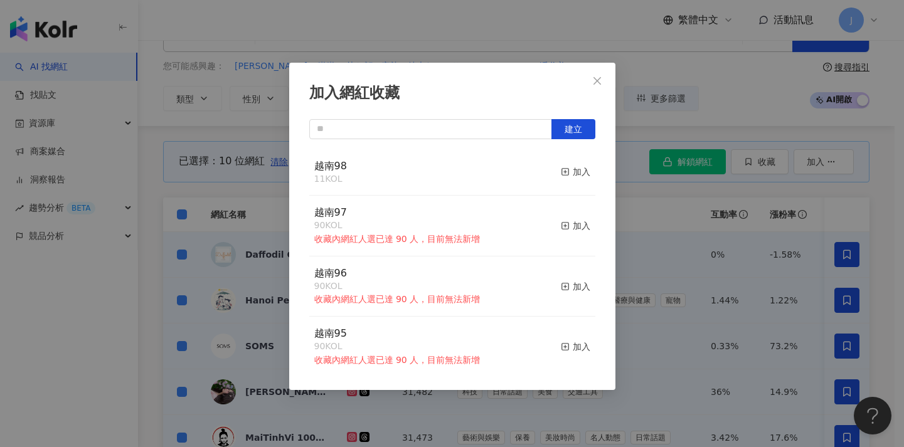
click at [186, 221] on div "加入網紅收藏 建立 越南98 11 KOL 加入 越南97 90 KOL 收藏內網紅人選已達 90 人，目前無法新增 加入 越南96 90 KOL 收藏內網紅…" at bounding box center [452, 223] width 904 height 447
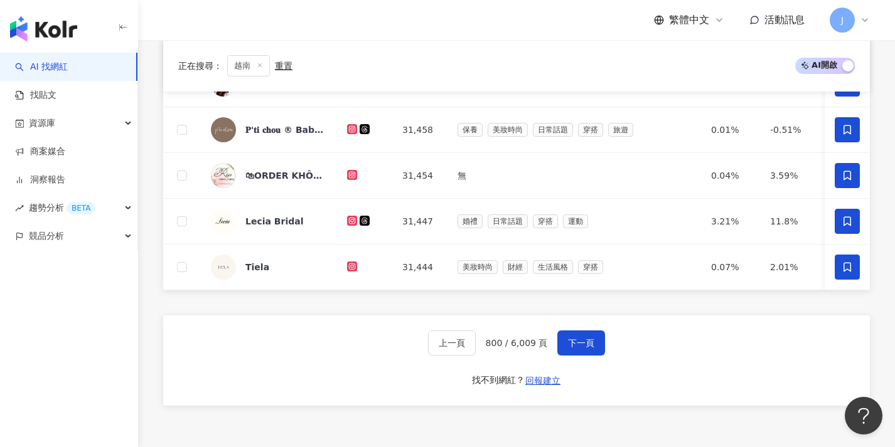
scroll to position [558, 0]
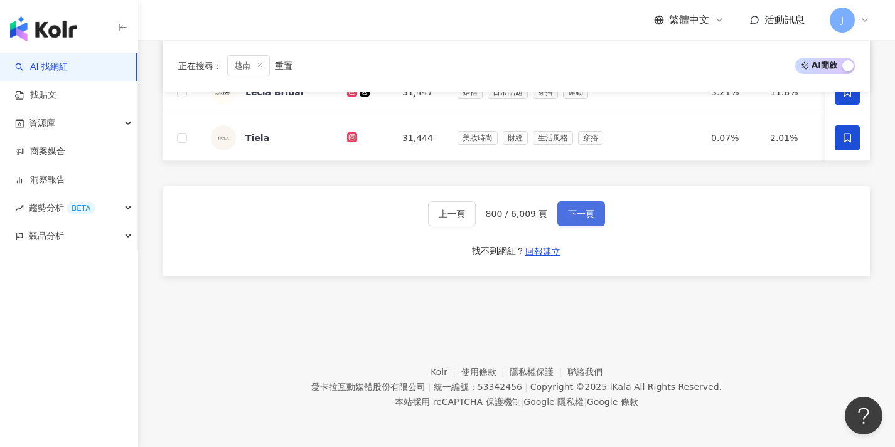
click at [579, 213] on span "下一頁" at bounding box center [581, 214] width 26 height 10
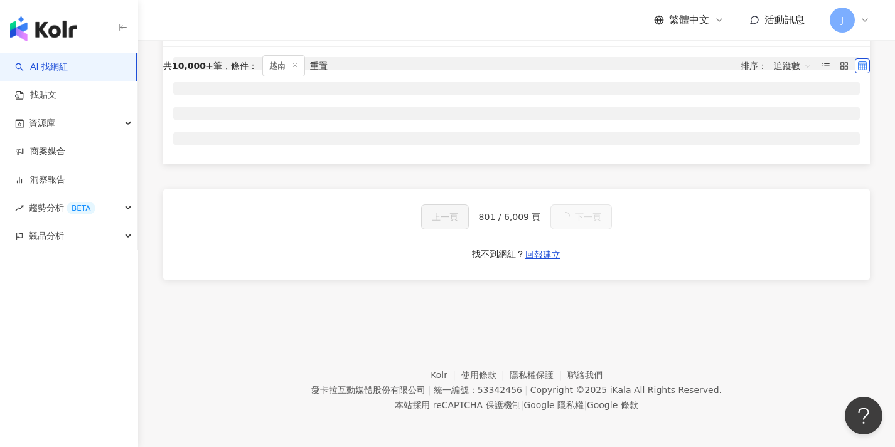
scroll to position [0, 0]
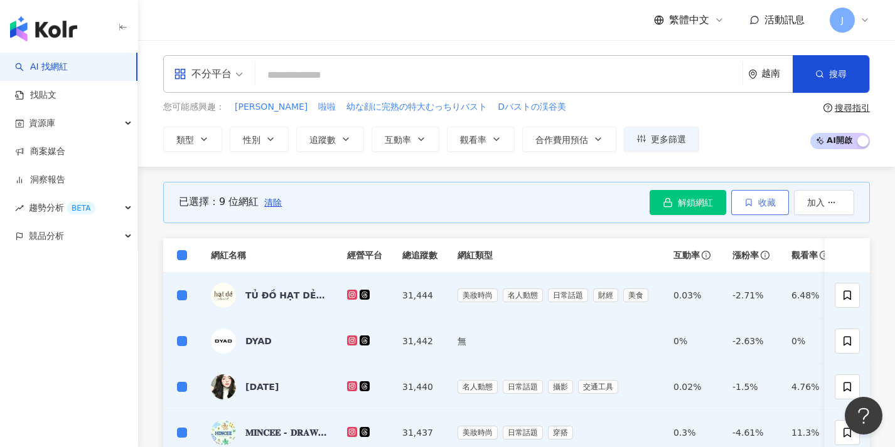
click at [780, 207] on button "收藏" at bounding box center [760, 202] width 58 height 25
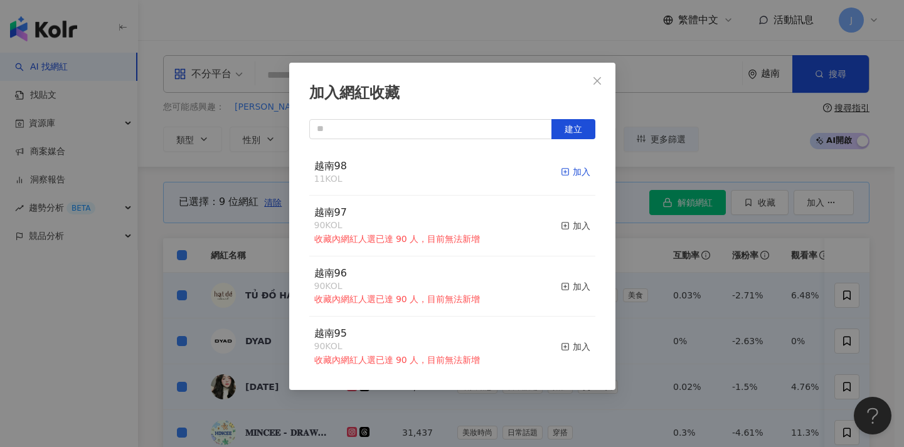
click at [569, 171] on div "加入" at bounding box center [575, 172] width 29 height 14
click at [717, 232] on div "加入網紅收藏 建立 越南98 20 KOL 加入 越南97 90 KOL 收藏內網紅人選已達 90 人，目前無法新增 加入 越南96 90 KOL 收藏內網紅…" at bounding box center [452, 223] width 904 height 447
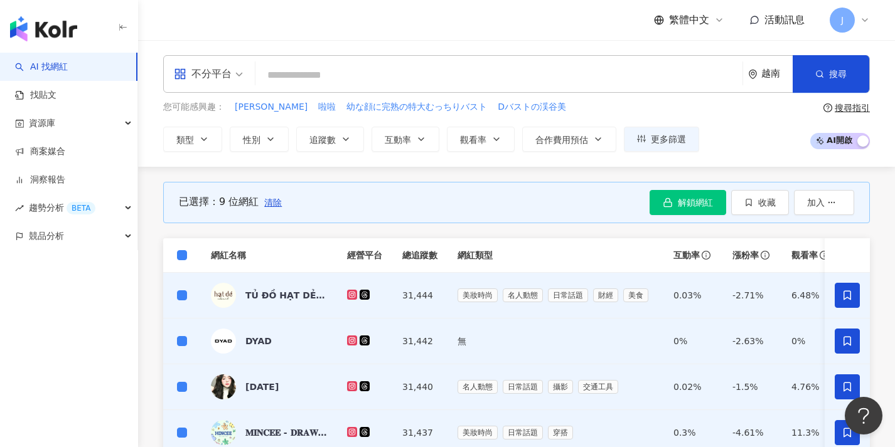
click at [284, 205] on div "已選擇：9 位網紅 清除 解鎖網紅 收藏 加入" at bounding box center [516, 202] width 707 height 41
click at [271, 203] on span "清除" at bounding box center [273, 203] width 18 height 10
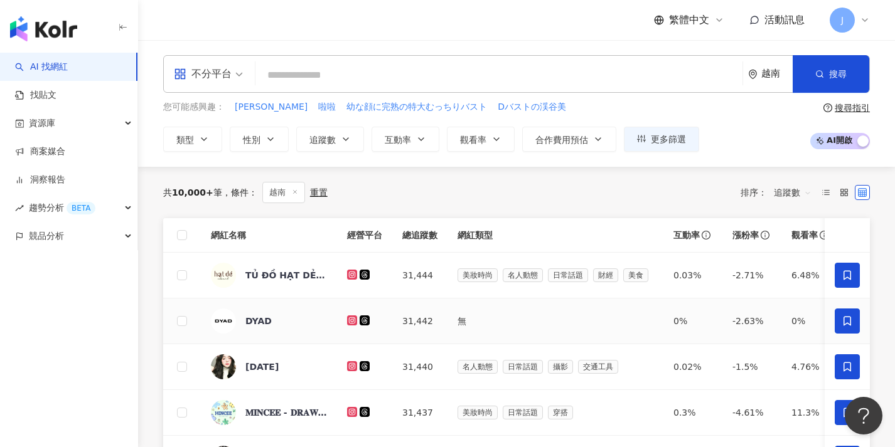
scroll to position [429, 0]
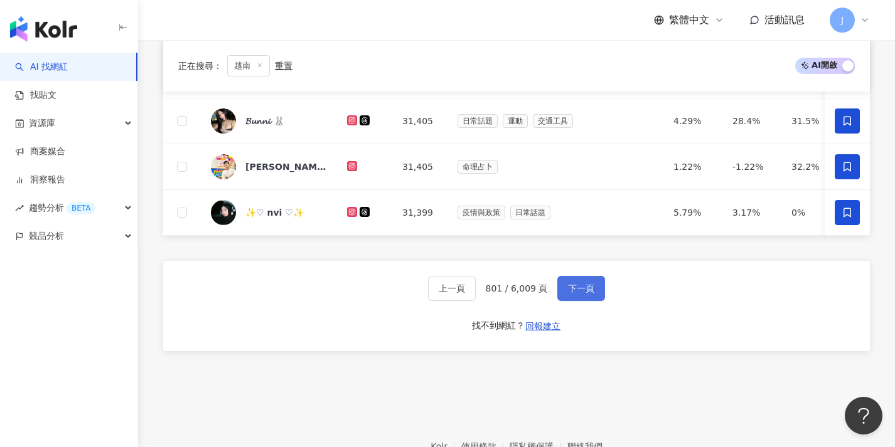
click at [581, 294] on span "下一頁" at bounding box center [581, 289] width 26 height 10
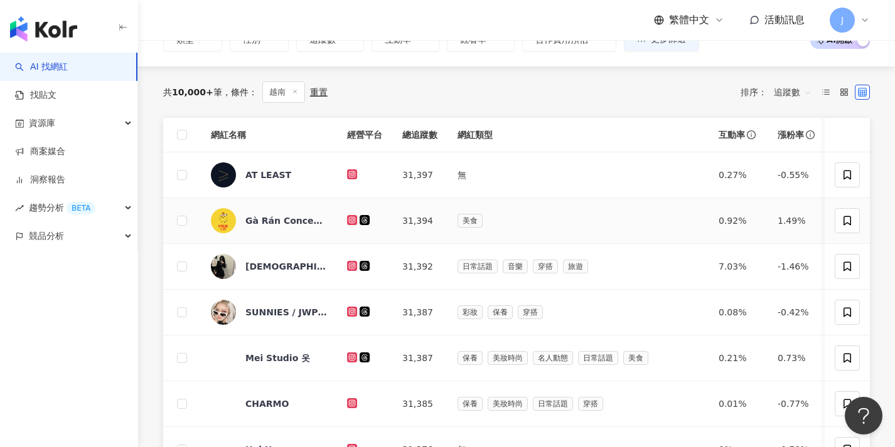
scroll to position [78, 0]
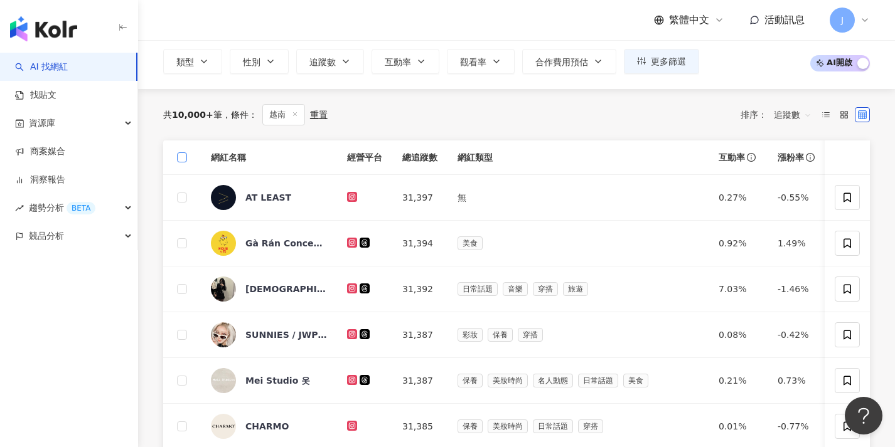
click at [184, 158] on span at bounding box center [182, 157] width 10 height 10
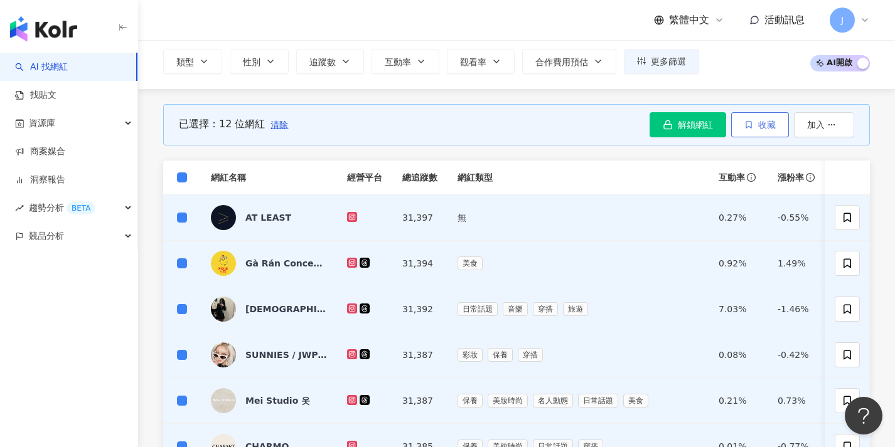
click at [756, 129] on button "收藏" at bounding box center [760, 124] width 58 height 25
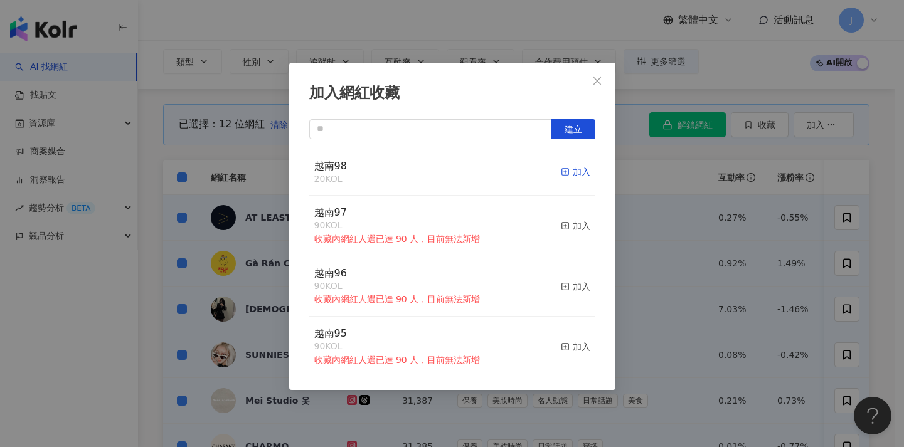
click at [572, 167] on div "加入" at bounding box center [575, 172] width 29 height 14
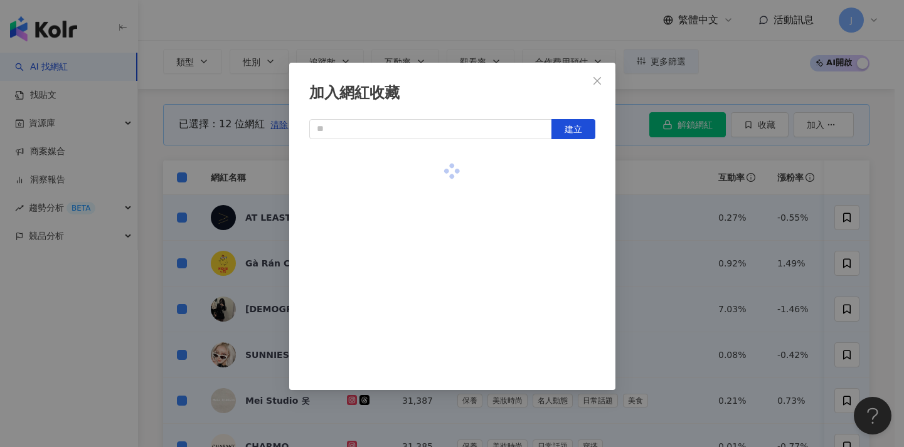
click at [694, 223] on div "加入網紅收藏 建立" at bounding box center [452, 223] width 904 height 447
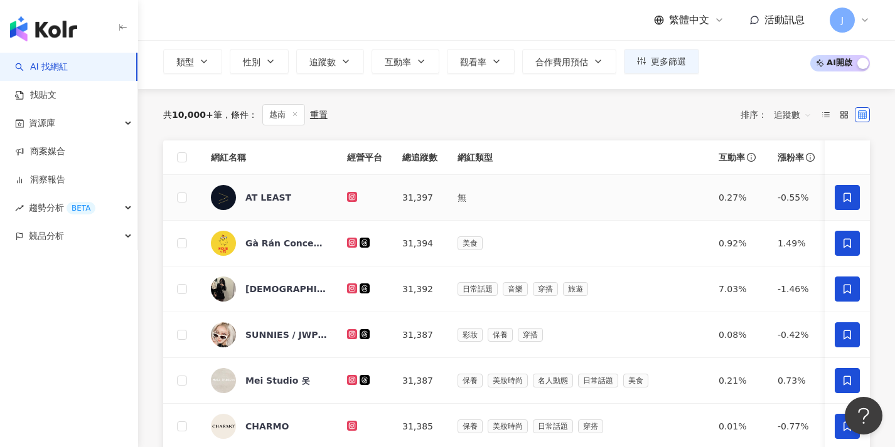
scroll to position [555, 0]
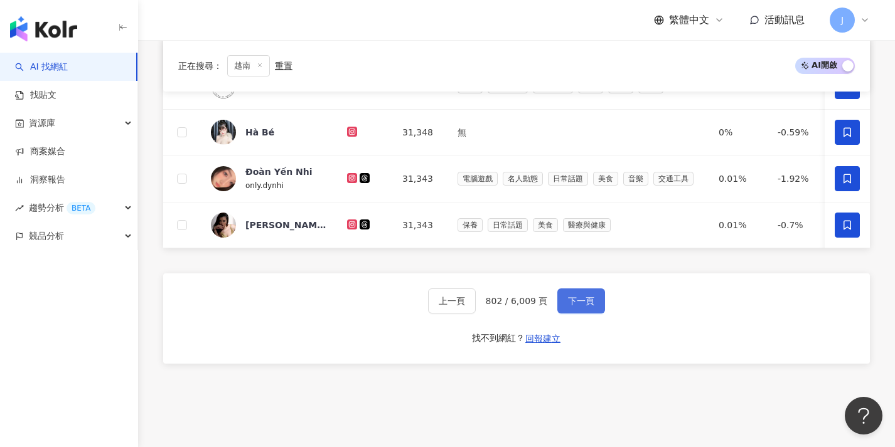
click at [590, 306] on span "下一頁" at bounding box center [581, 301] width 26 height 10
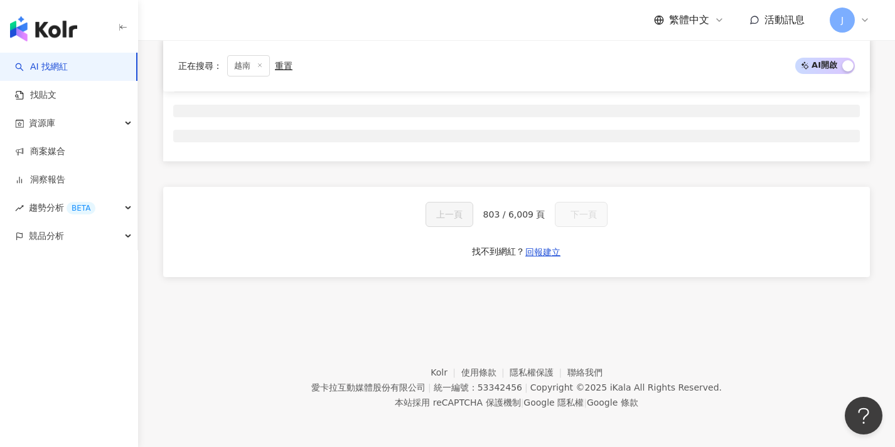
scroll to position [0, 0]
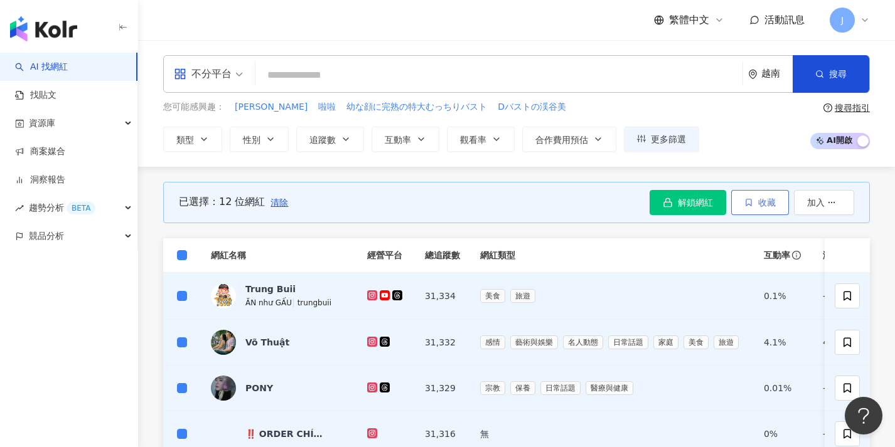
drag, startPoint x: 748, startPoint y: 200, endPoint x: 749, endPoint y: 214, distance: 13.8
click at [748, 201] on icon "button" at bounding box center [748, 202] width 9 height 9
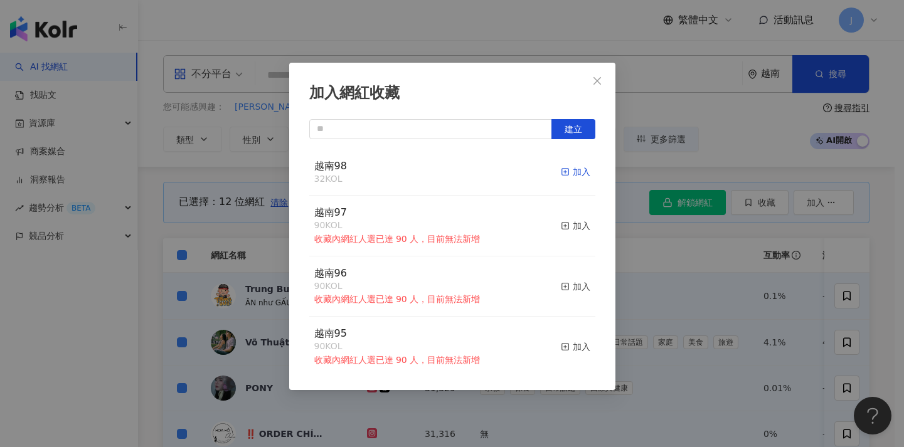
click at [566, 170] on div "加入" at bounding box center [575, 172] width 29 height 14
drag, startPoint x: 261, startPoint y: 186, endPoint x: 231, endPoint y: 213, distance: 40.0
click at [261, 186] on div "加入網紅收藏 建立 越南98 44 KOL 加入 越南97 90 KOL 收藏內網紅人選已達 90 人，目前無法新增 加入 越南96 90 KOL 收藏內網紅…" at bounding box center [452, 223] width 904 height 447
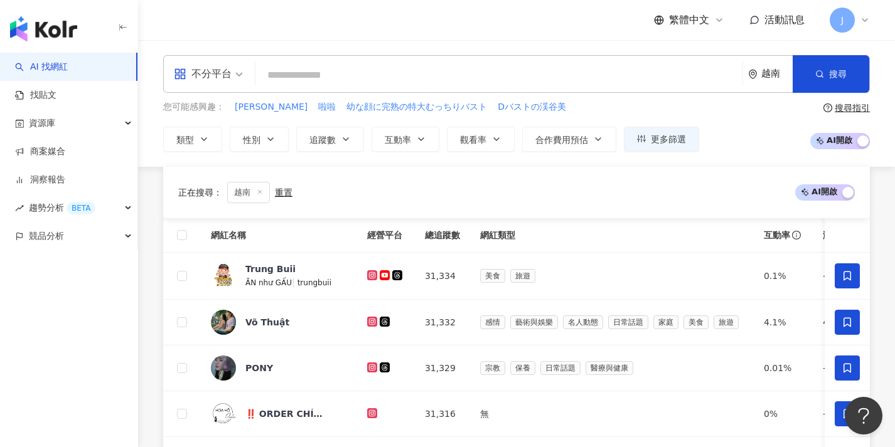
scroll to position [440, 0]
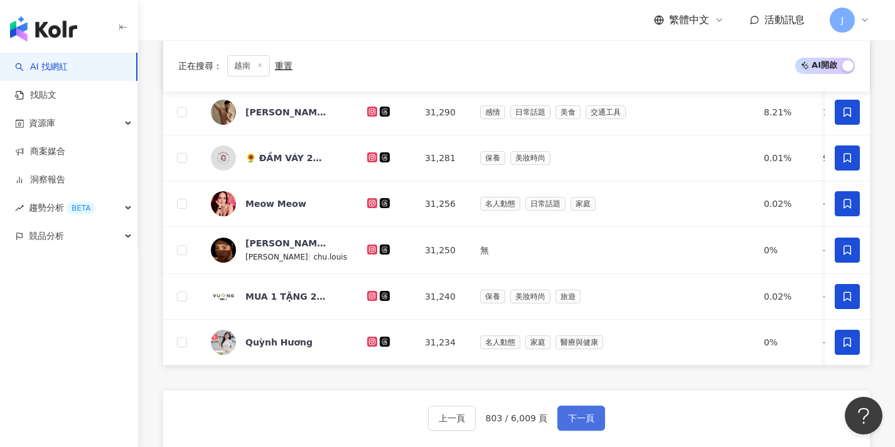
click at [580, 431] on button "下一頁" at bounding box center [581, 418] width 48 height 25
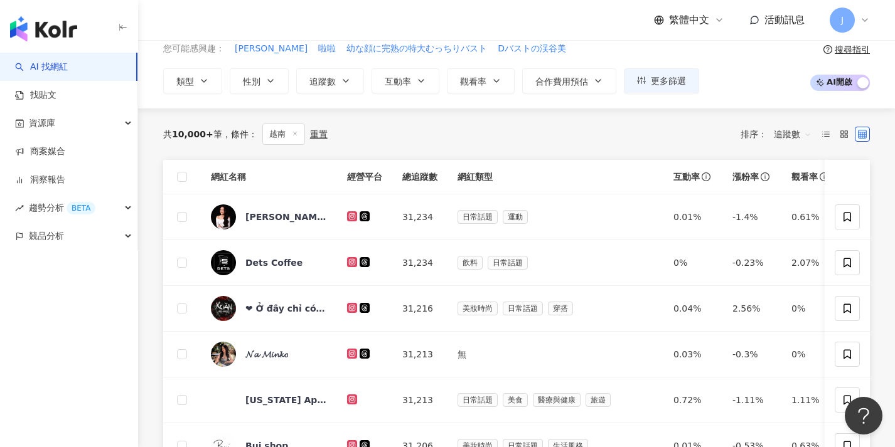
scroll to position [0, 0]
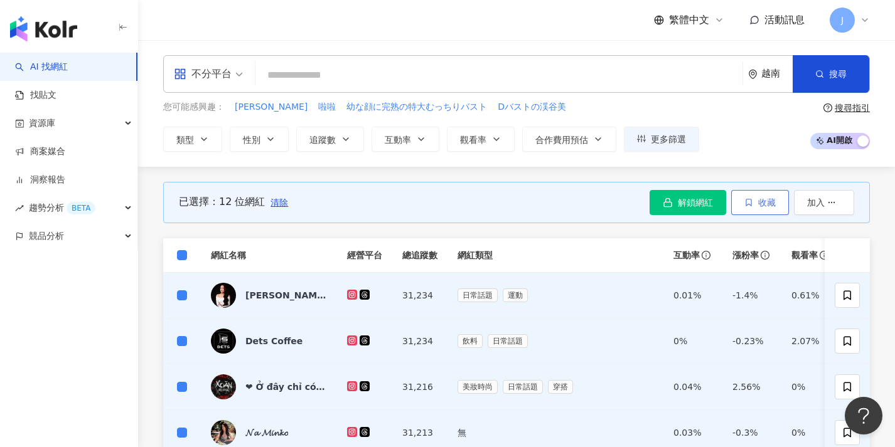
click at [755, 202] on button "收藏" at bounding box center [760, 202] width 58 height 25
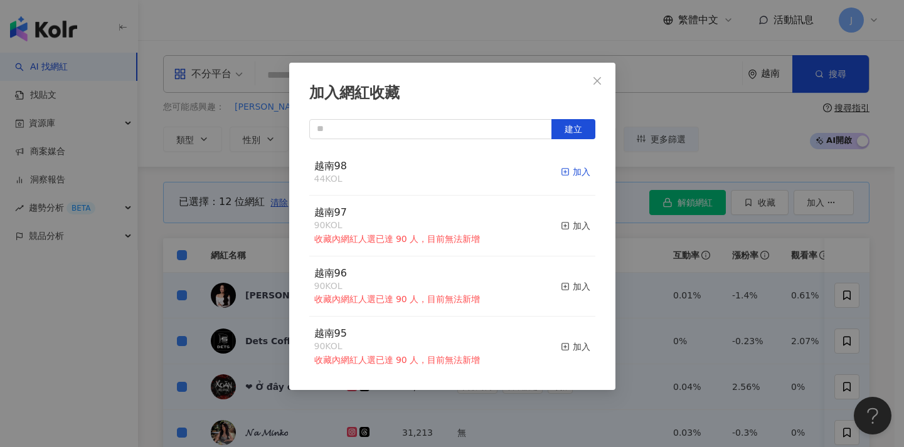
click at [567, 171] on div "加入" at bounding box center [575, 172] width 29 height 14
click at [672, 299] on div "加入網紅收藏 建立 越南98 44 KOL 加入 越南97 90 KOL 收藏內網紅人選已達 90 人，目前無法新增 加入 越南96 90 KOL 收藏內網紅…" at bounding box center [452, 223] width 904 height 447
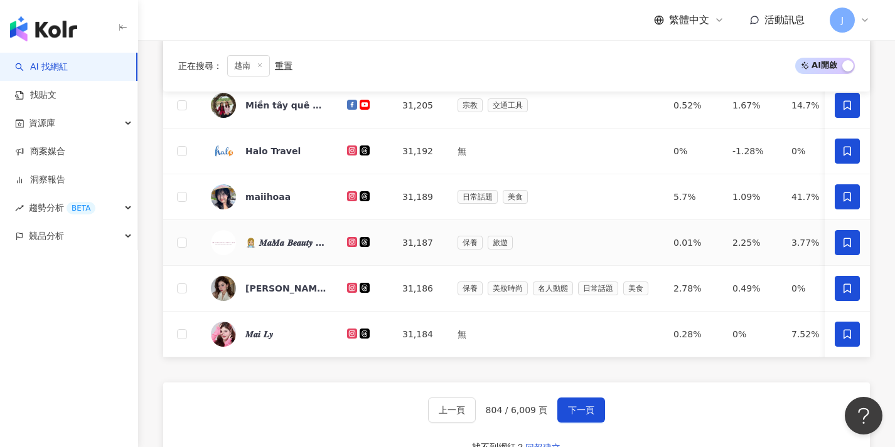
scroll to position [540, 0]
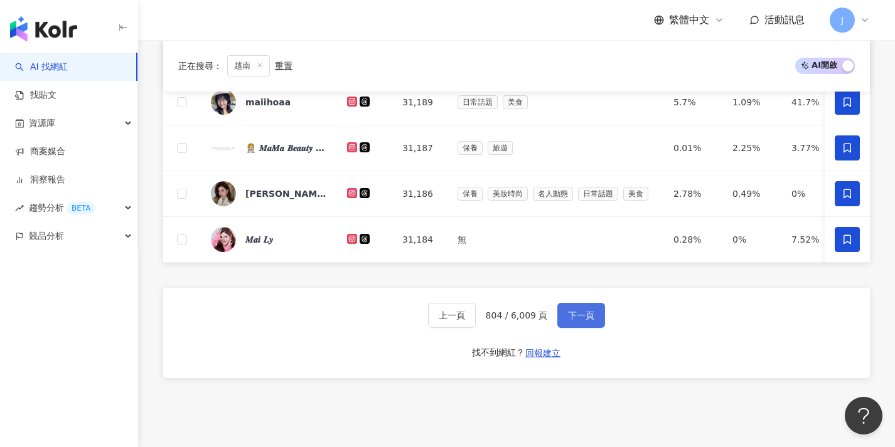
click at [579, 321] on span "下一頁" at bounding box center [581, 316] width 26 height 10
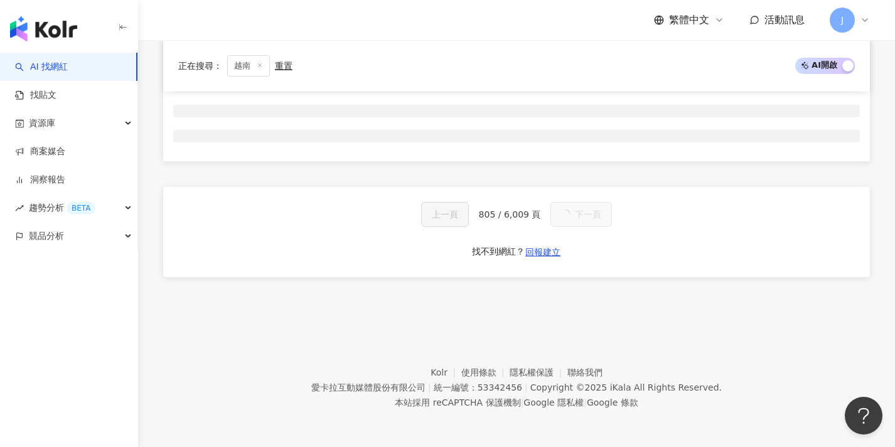
scroll to position [0, 0]
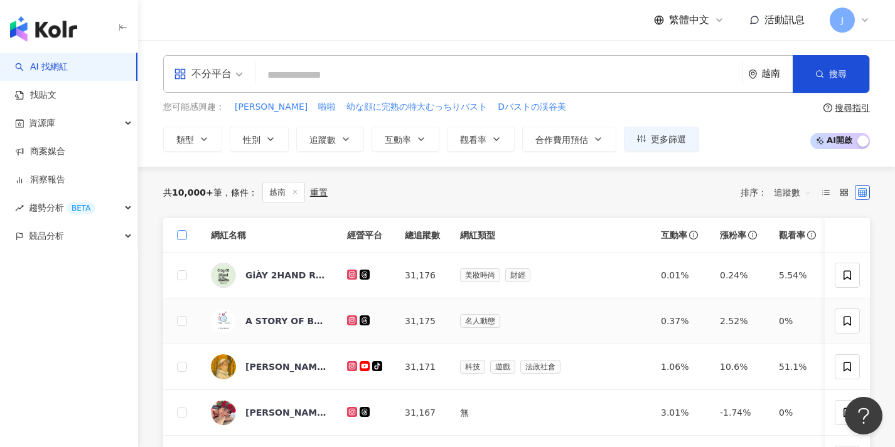
click at [184, 233] on span at bounding box center [182, 235] width 10 height 10
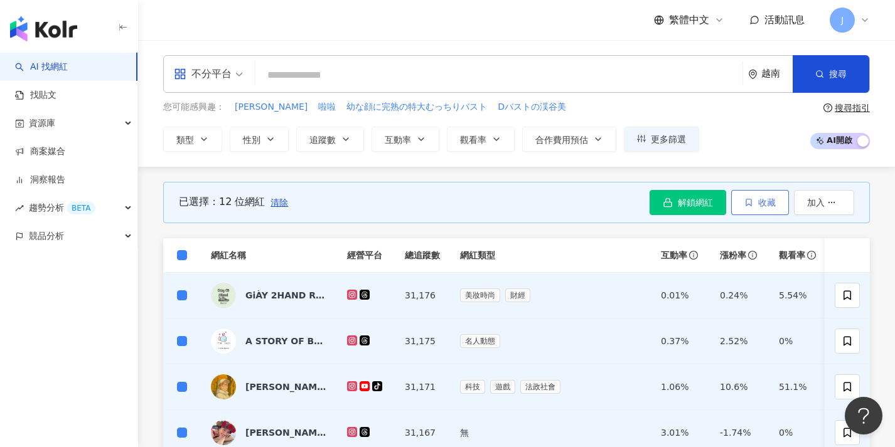
click at [772, 207] on button "收藏" at bounding box center [760, 202] width 58 height 25
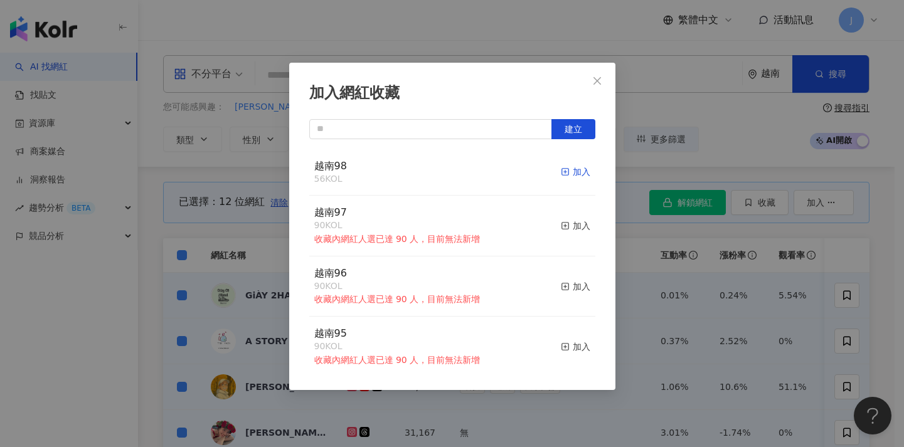
click at [571, 173] on div "加入" at bounding box center [575, 172] width 29 height 14
click at [181, 270] on div "加入網紅收藏 建立 越南98 68 KOL 加入 越南97 90 KOL 收藏內網紅人選已達 90 人，目前無法新增 加入 越南96 90 KOL 收藏內網紅…" at bounding box center [452, 223] width 904 height 447
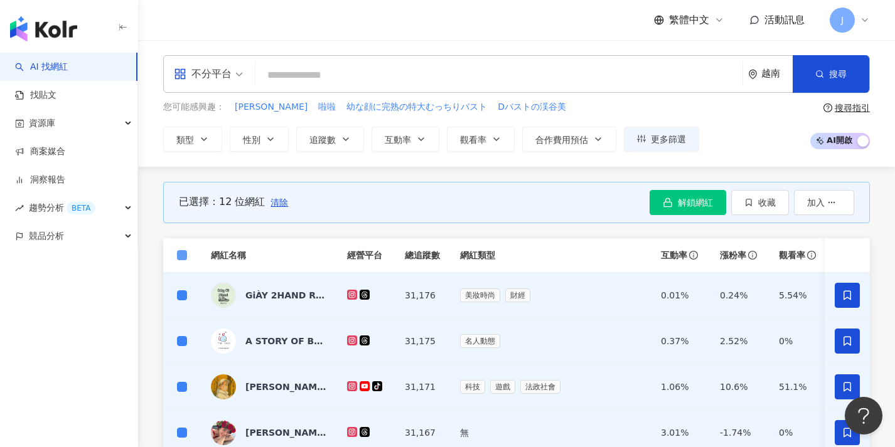
click at [186, 250] on span at bounding box center [182, 255] width 10 height 10
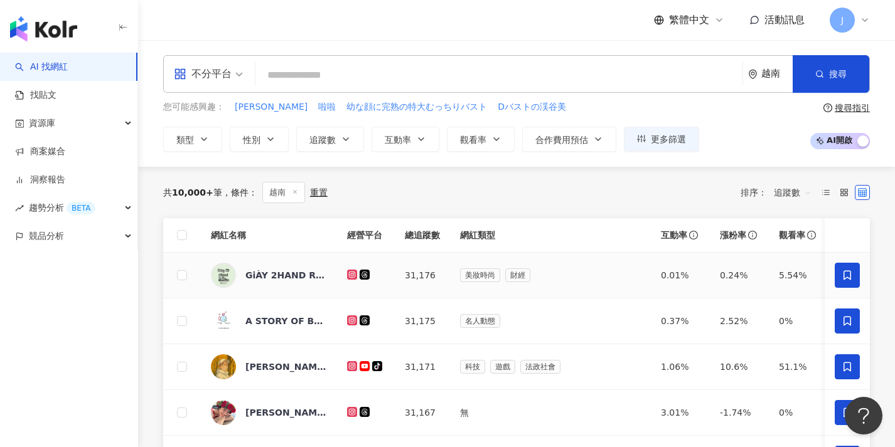
scroll to position [570, 0]
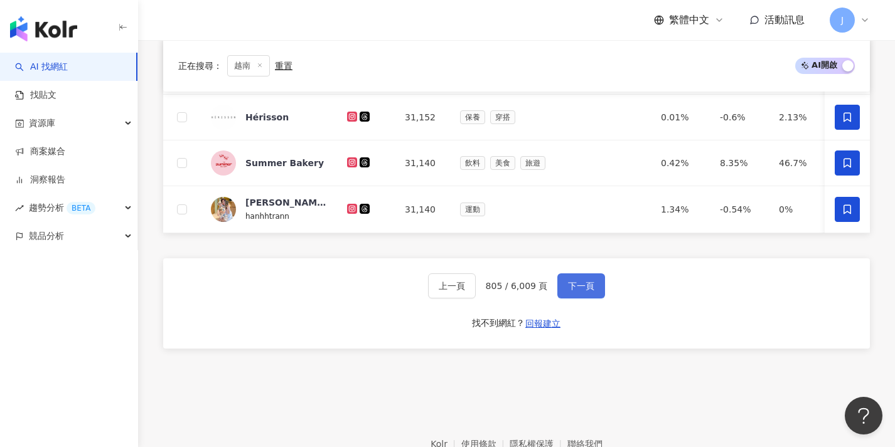
click at [592, 291] on span "下一頁" at bounding box center [581, 286] width 26 height 10
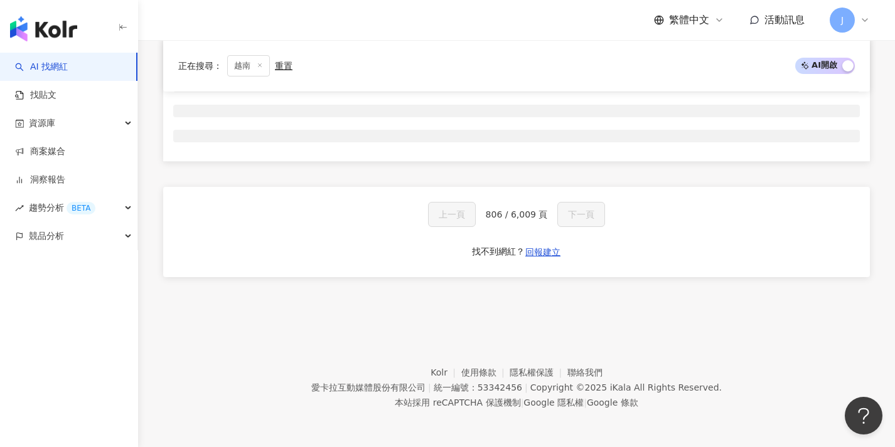
scroll to position [0, 0]
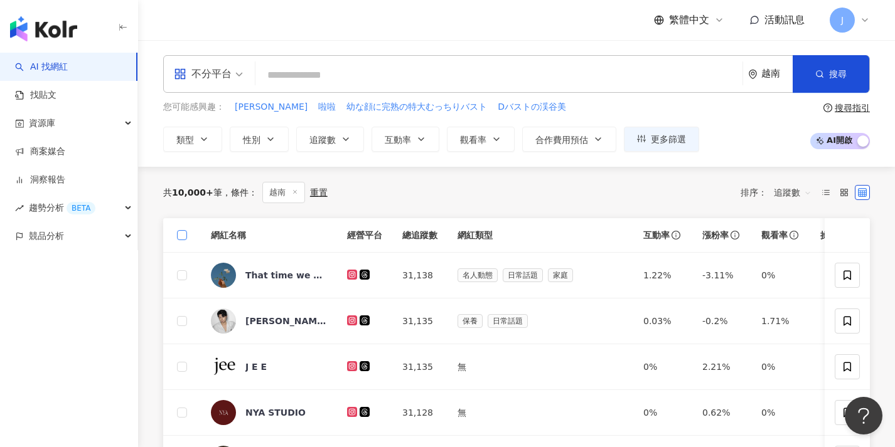
click at [184, 235] on span at bounding box center [182, 235] width 10 height 10
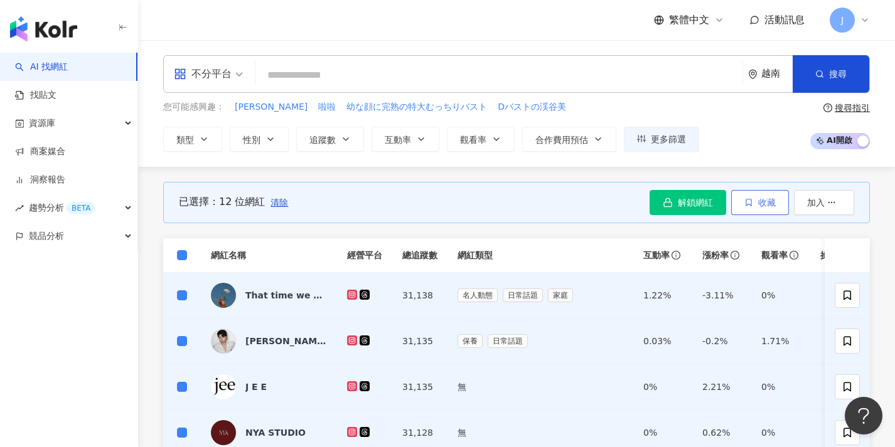
click at [764, 200] on span "收藏" at bounding box center [767, 203] width 18 height 10
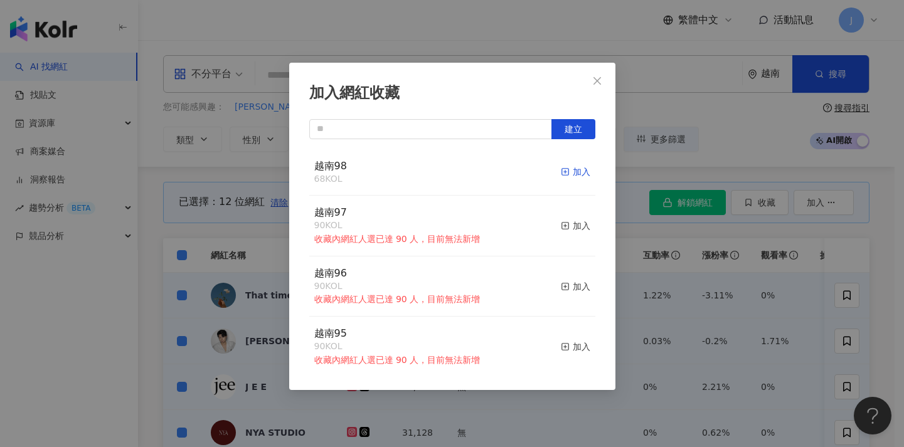
click at [565, 173] on div "加入" at bounding box center [575, 172] width 29 height 14
click at [711, 277] on div "加入網紅收藏 建立 越南98 80 KOL 加入 越南97 90 KOL 收藏內網紅人選已達 90 人，目前無法新增 加入 越南96 90 KOL 收藏內網紅…" at bounding box center [452, 223] width 904 height 447
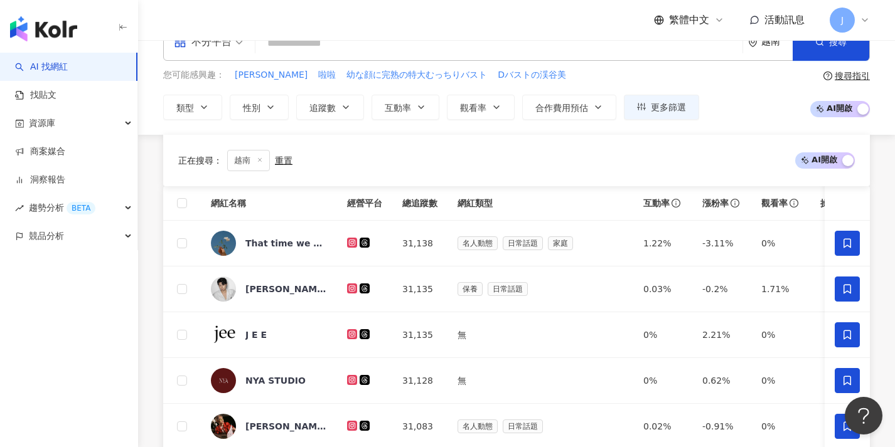
scroll to position [535, 0]
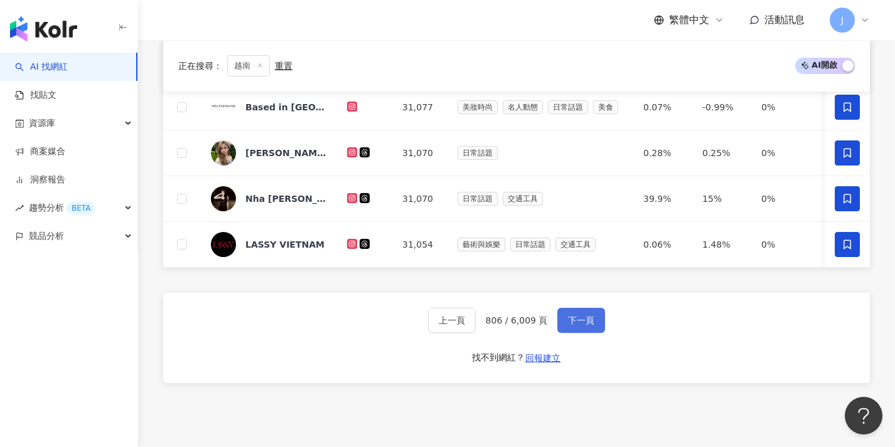
click at [579, 326] on span "下一頁" at bounding box center [581, 321] width 26 height 10
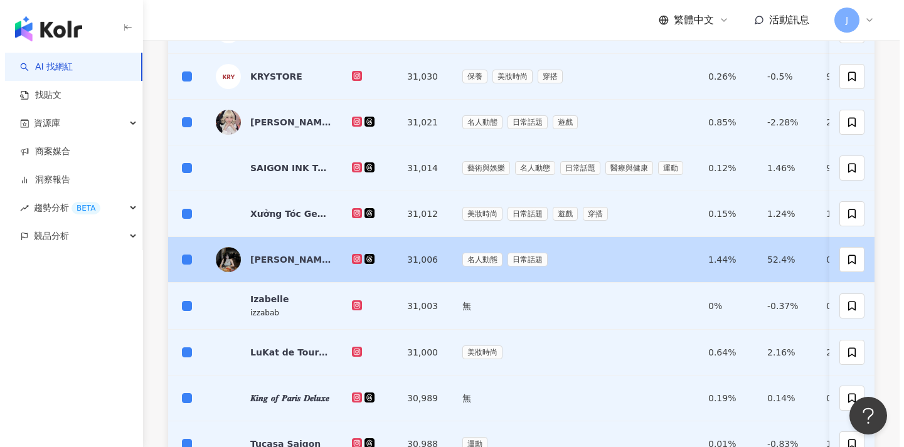
scroll to position [159, 0]
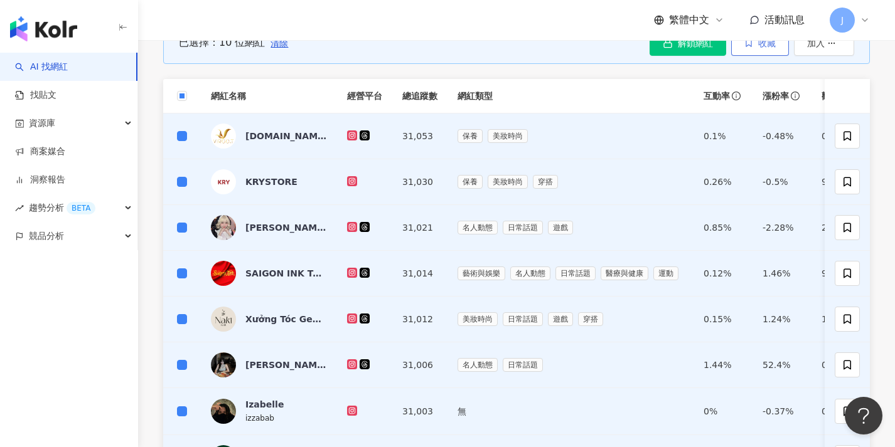
click at [765, 49] on button "收藏" at bounding box center [760, 43] width 58 height 25
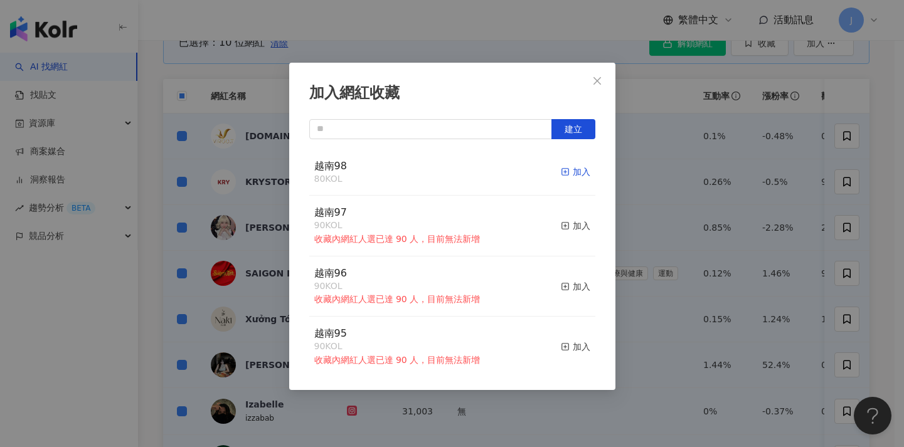
click at [566, 176] on div "加入" at bounding box center [575, 172] width 29 height 14
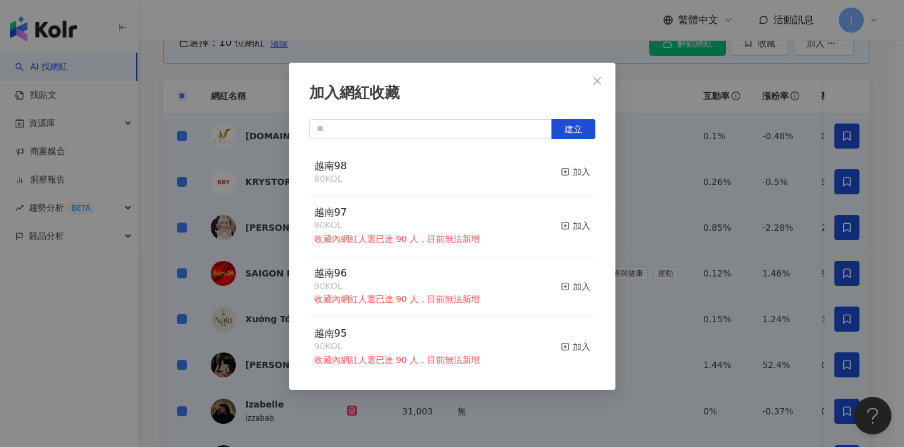
click at [649, 218] on div "加入網紅收藏 建立 越南98 80 KOL 加入 越南97 90 KOL 收藏內網紅人選已達 90 人，目前無法新增 加入 越南96 90 KOL 收藏內網紅…" at bounding box center [452, 223] width 904 height 447
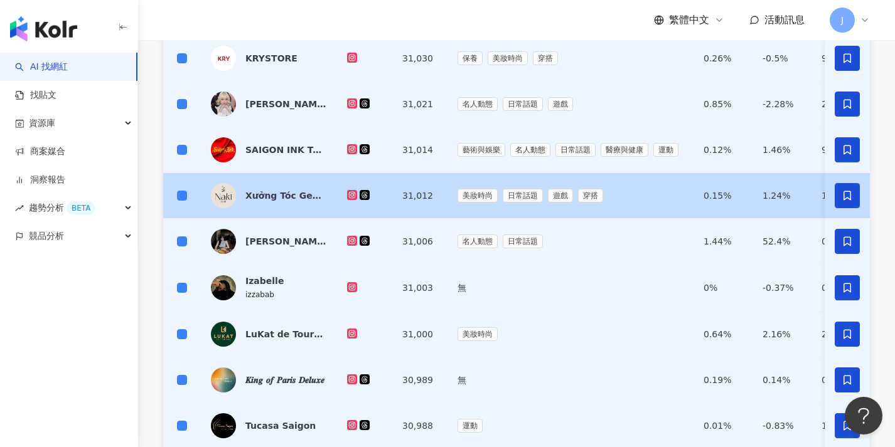
scroll to position [0, 0]
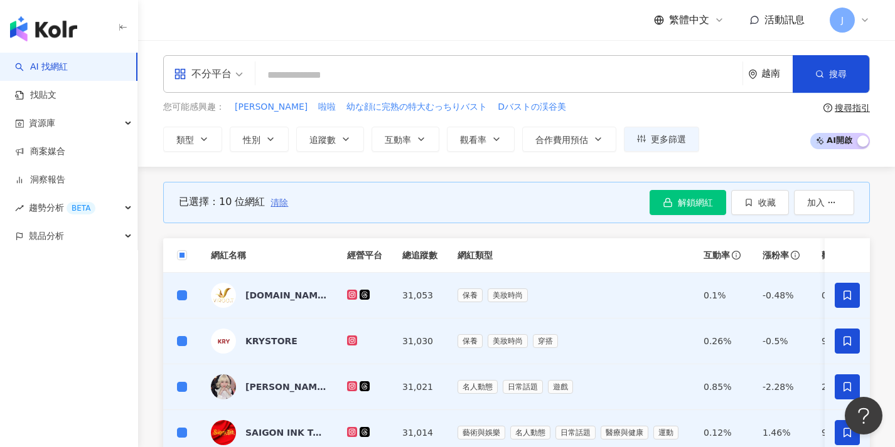
click at [285, 204] on span "清除" at bounding box center [279, 203] width 18 height 10
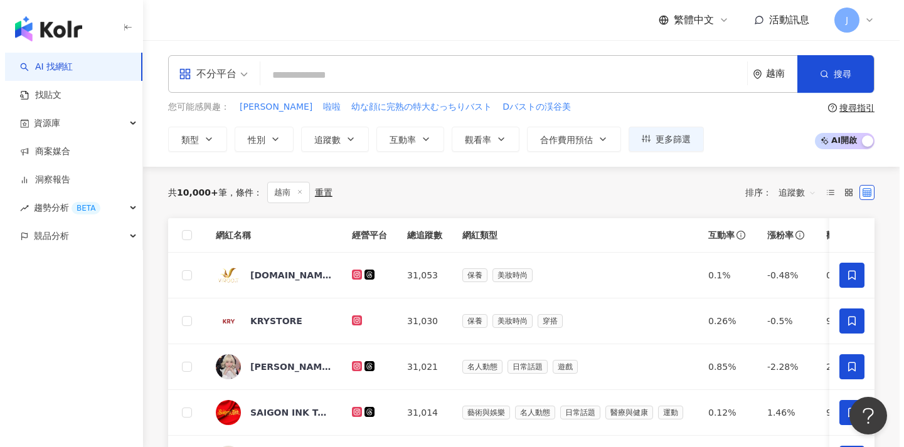
scroll to position [427, 0]
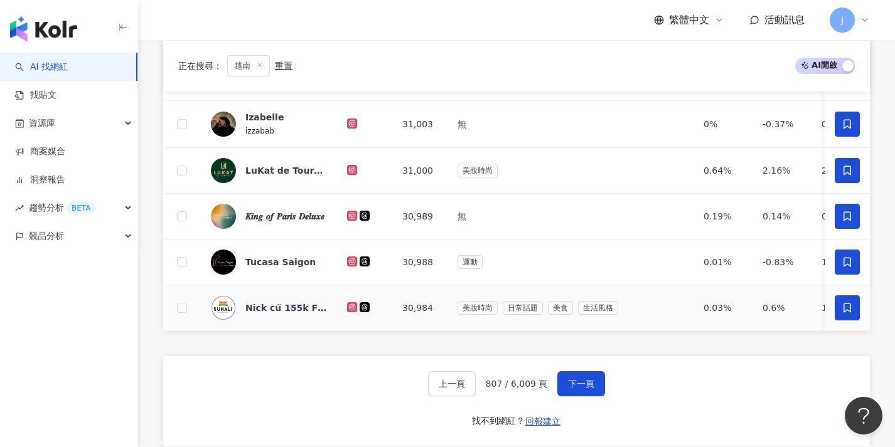
click at [840, 305] on span at bounding box center [847, 308] width 25 height 25
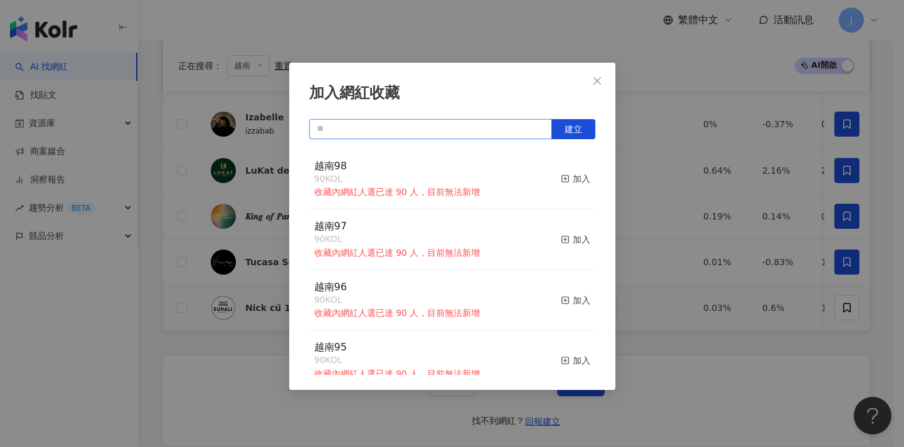
click at [464, 133] on input "text" at bounding box center [430, 129] width 243 height 20
paste input "****"
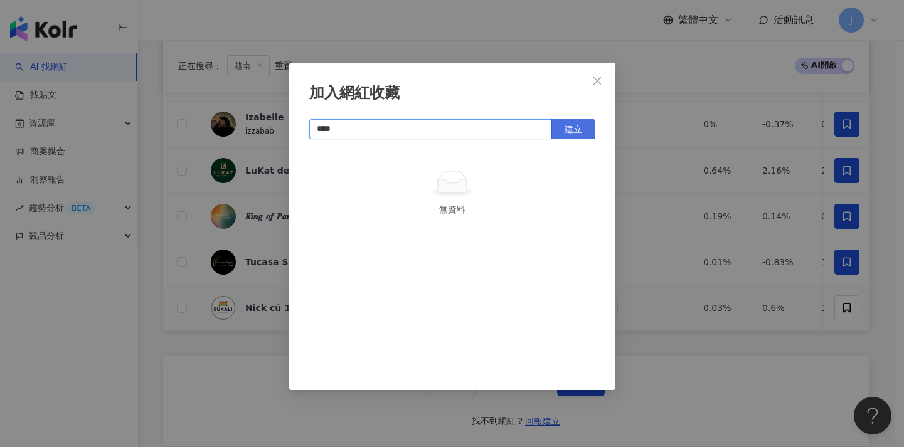
click at [560, 127] on button "建立" at bounding box center [574, 129] width 44 height 20
type input "****"
click at [649, 205] on div "加入網紅收藏 **** 建立 越南99 1 KOL 已加入" at bounding box center [452, 223] width 904 height 447
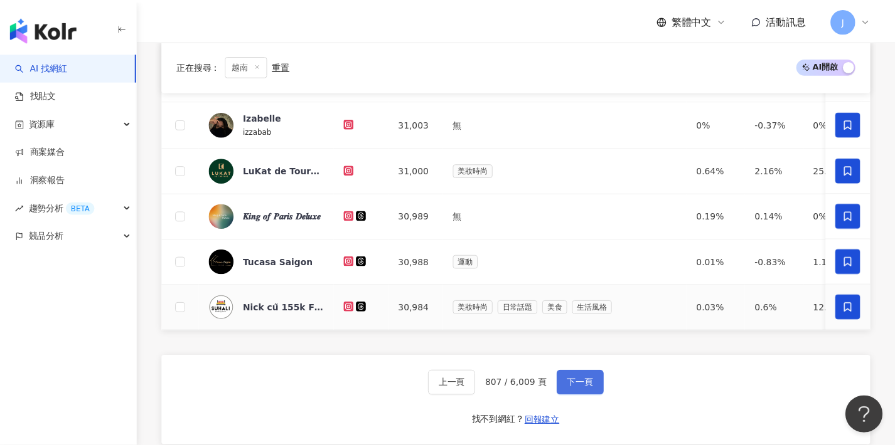
scroll to position [537, 0]
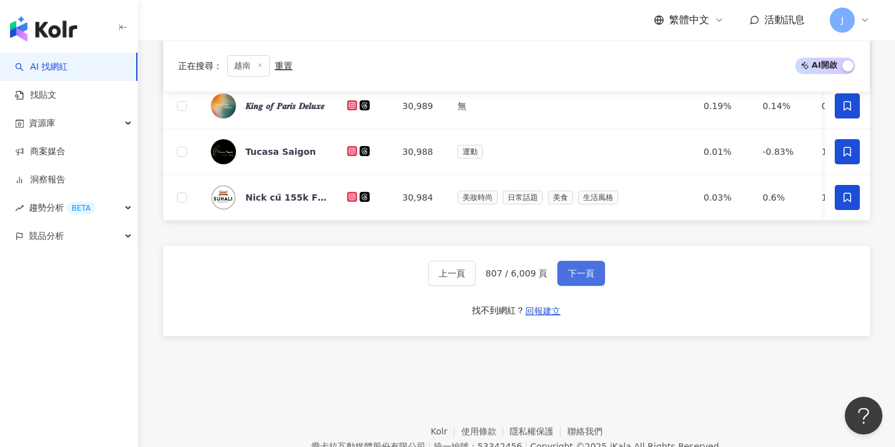
click at [580, 276] on button "下一頁" at bounding box center [581, 273] width 48 height 25
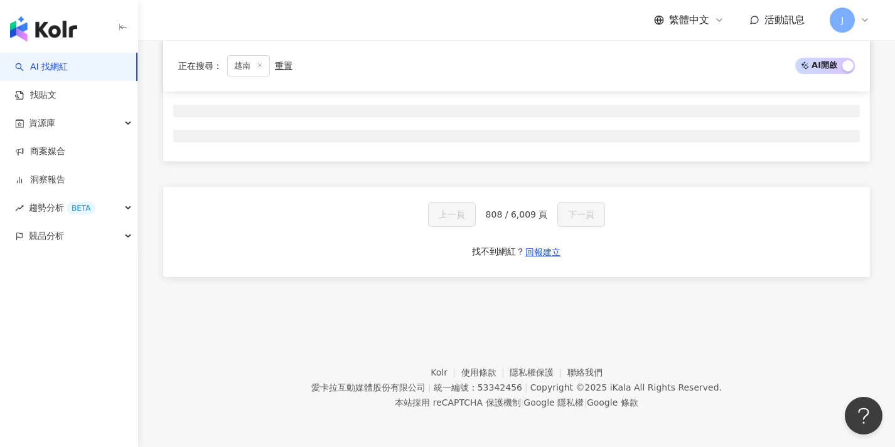
scroll to position [0, 0]
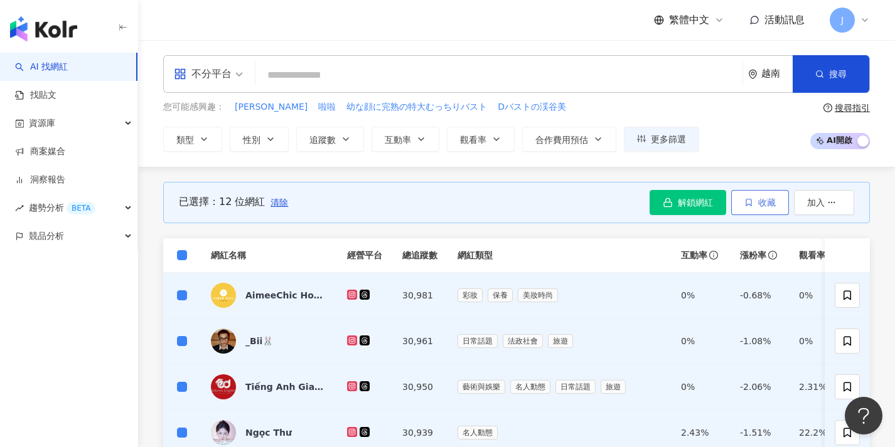
click at [761, 198] on span "收藏" at bounding box center [767, 203] width 18 height 10
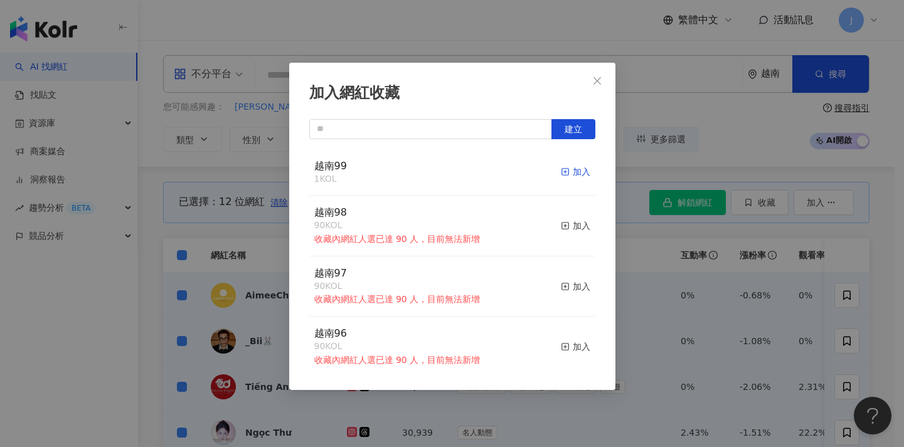
click at [565, 169] on div "加入" at bounding box center [575, 172] width 29 height 14
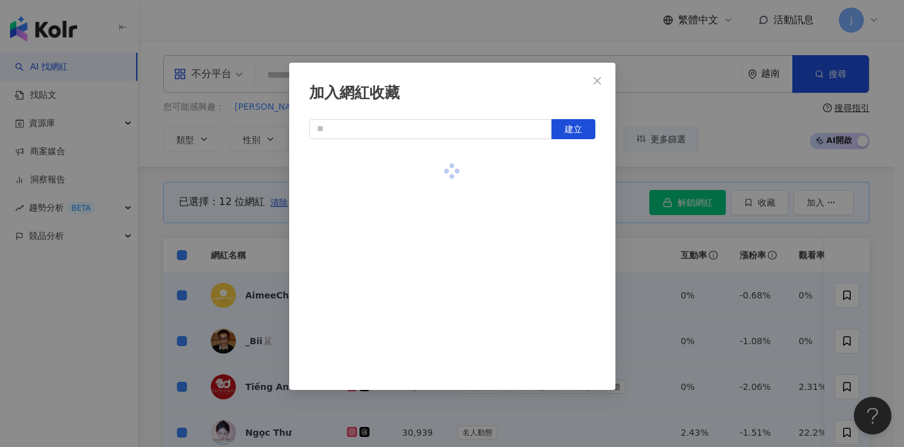
click at [676, 174] on div "加入網紅收藏 建立" at bounding box center [452, 223] width 904 height 447
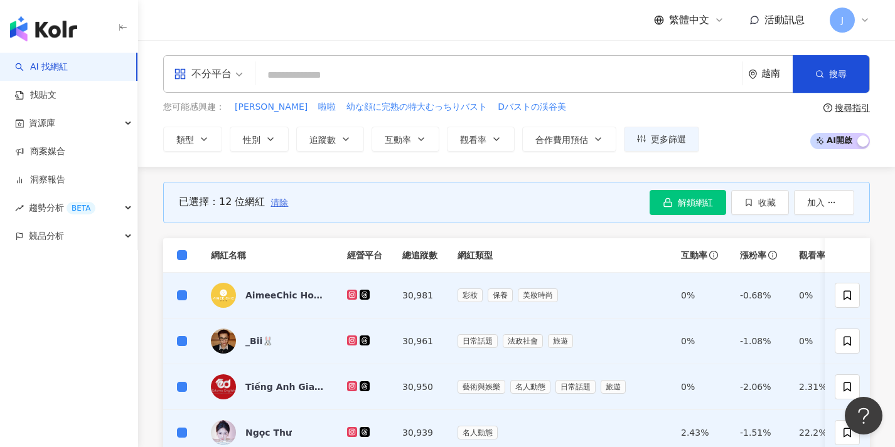
click at [282, 206] on span "清除" at bounding box center [279, 203] width 18 height 10
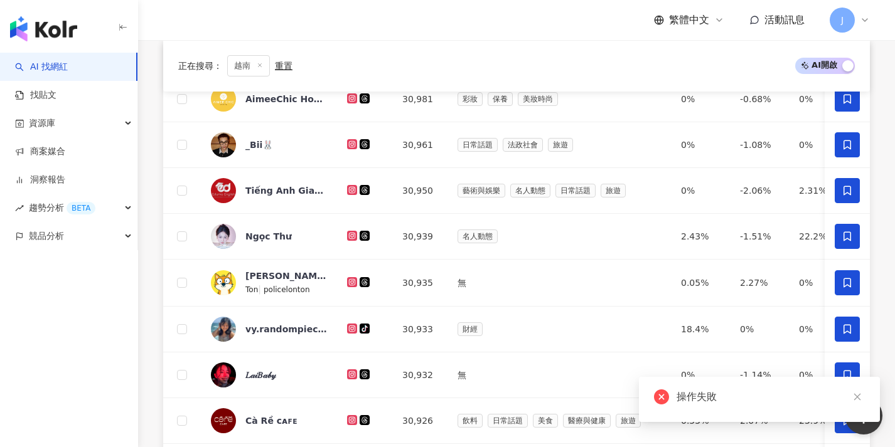
scroll to position [516, 0]
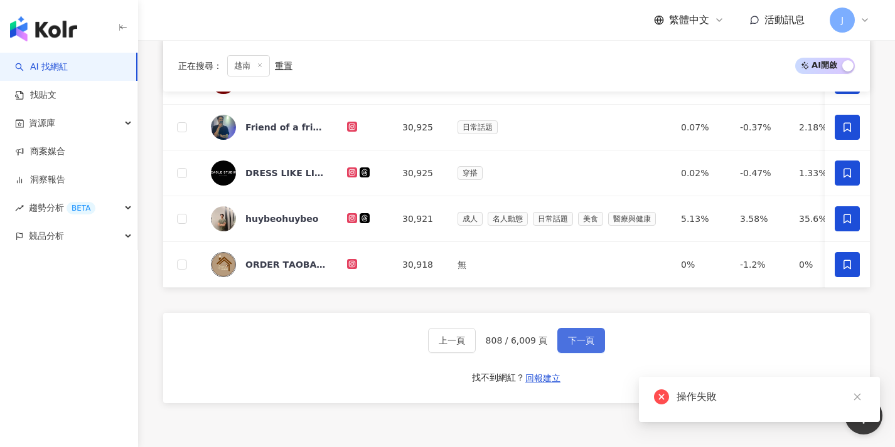
click at [575, 344] on span "下一頁" at bounding box center [581, 341] width 26 height 10
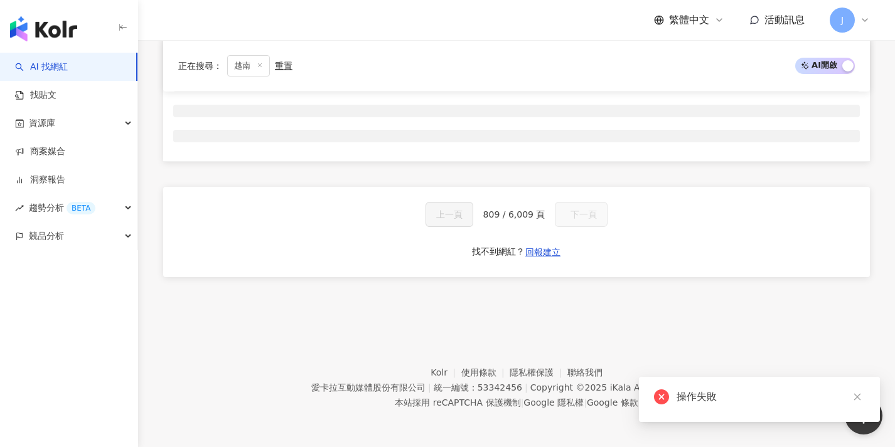
scroll to position [0, 0]
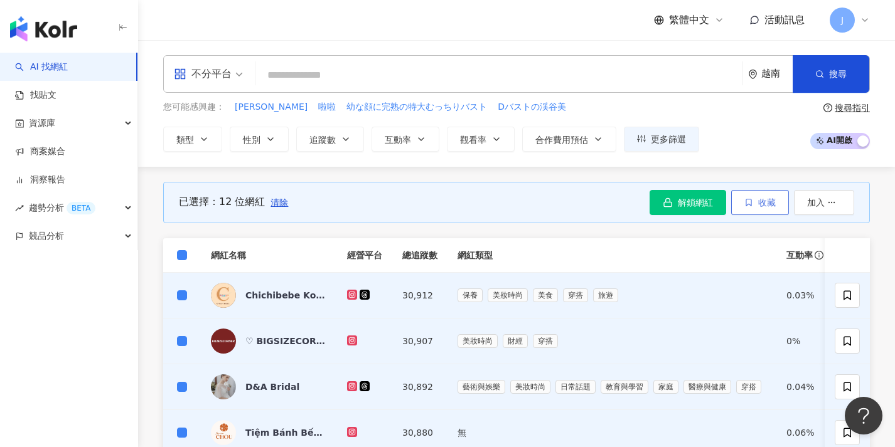
click at [758, 201] on span "收藏" at bounding box center [767, 203] width 18 height 10
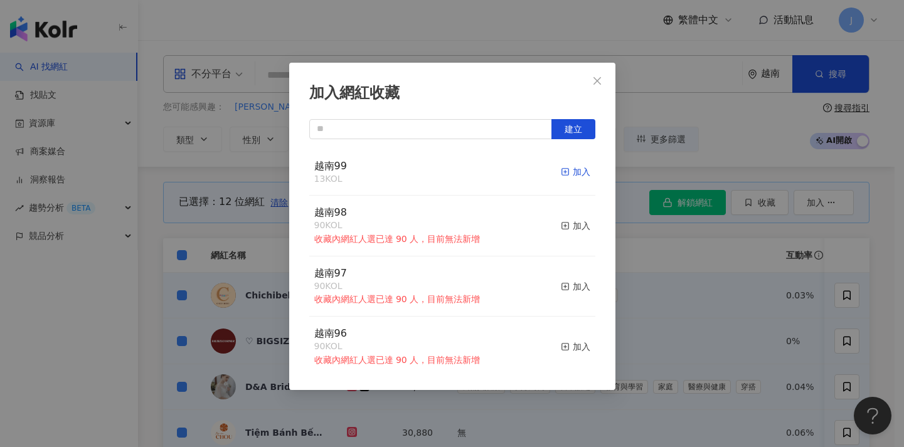
click at [563, 171] on div "加入" at bounding box center [575, 172] width 29 height 14
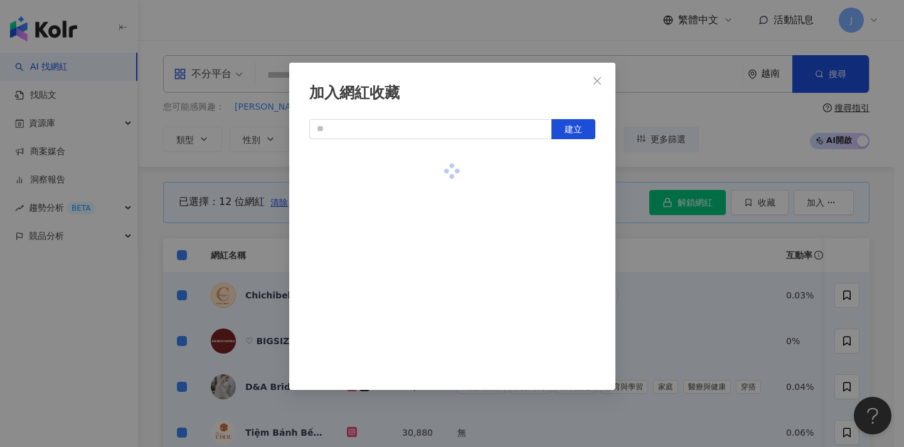
click at [201, 262] on div "加入網紅收藏 建立" at bounding box center [452, 223] width 904 height 447
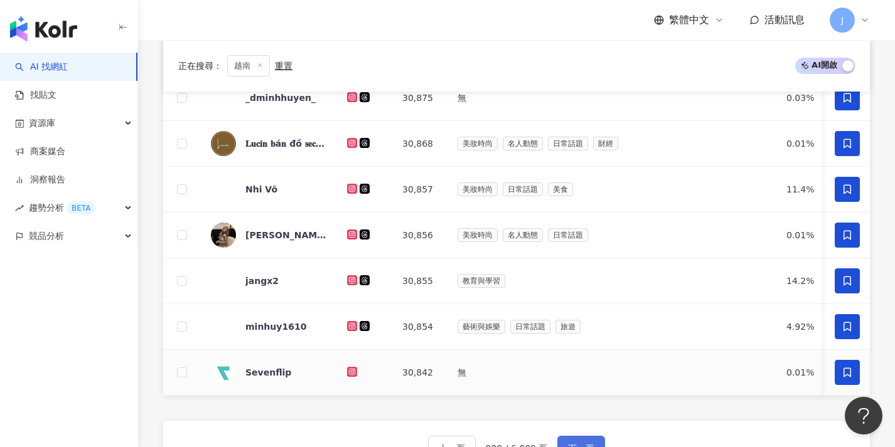
scroll to position [650, 0]
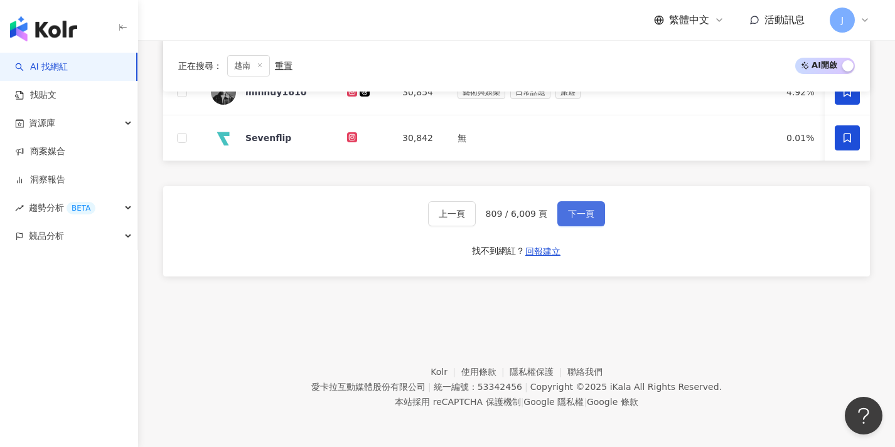
click at [574, 210] on span "下一頁" at bounding box center [581, 214] width 26 height 10
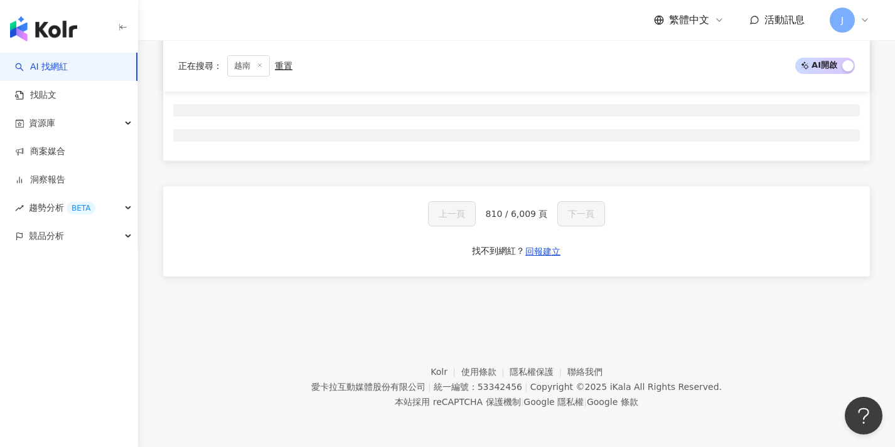
scroll to position [0, 0]
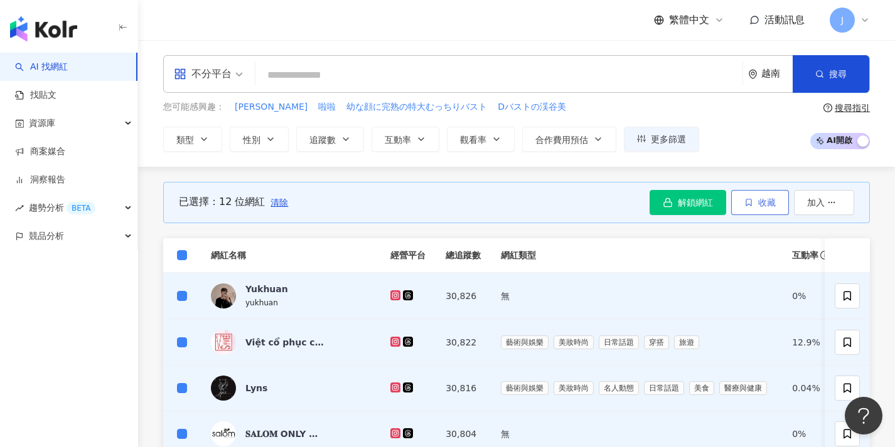
click at [749, 201] on icon "button" at bounding box center [748, 202] width 9 height 9
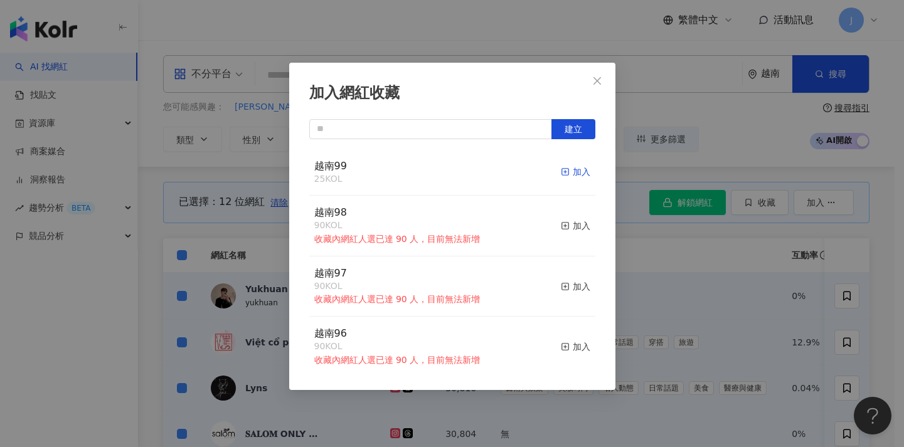
click at [567, 172] on div "加入" at bounding box center [575, 172] width 29 height 14
click at [190, 224] on div "加入網紅收藏 建立 越南99 37 KOL 加入 越南98 90 KOL 收藏內網紅人選已達 90 人，目前無法新增 加入 越南97 90 KOL 收藏內網紅…" at bounding box center [452, 223] width 904 height 447
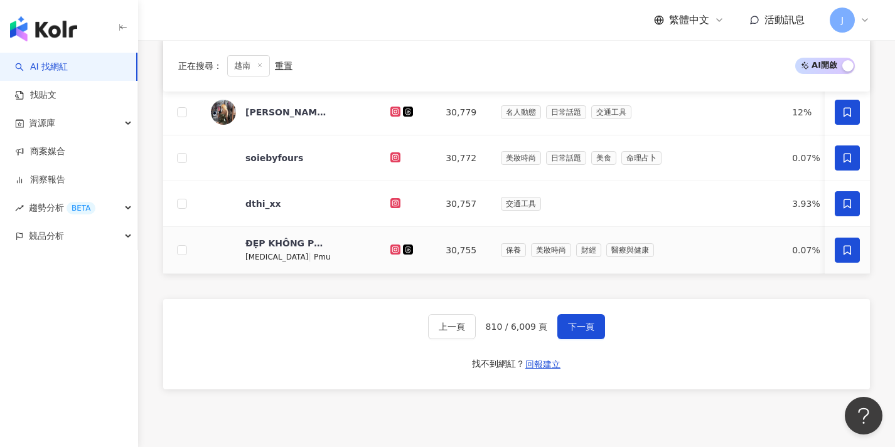
scroll to position [638, 0]
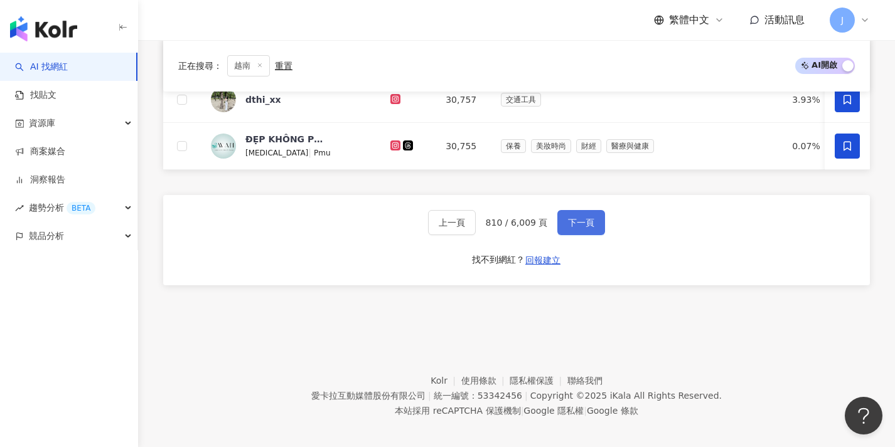
click at [584, 228] on span "下一頁" at bounding box center [581, 223] width 26 height 10
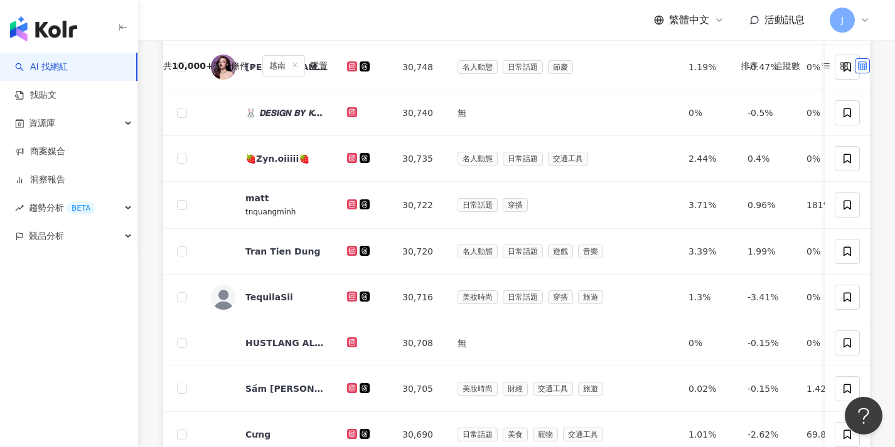
scroll to position [0, 0]
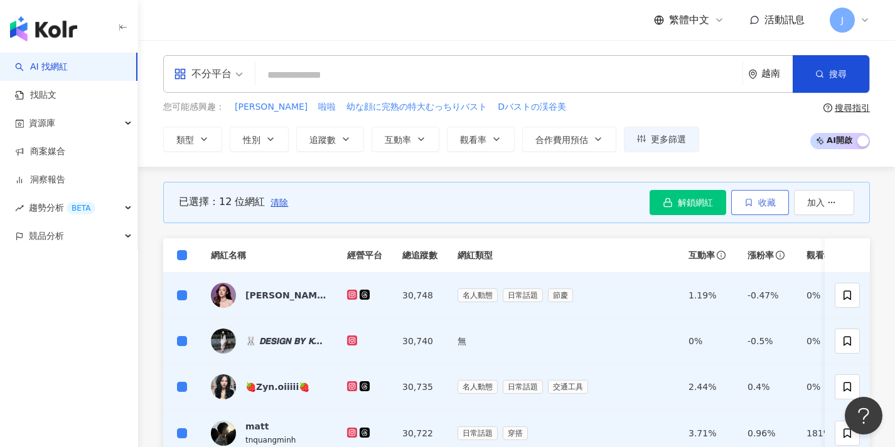
click at [764, 200] on span "收藏" at bounding box center [767, 203] width 18 height 10
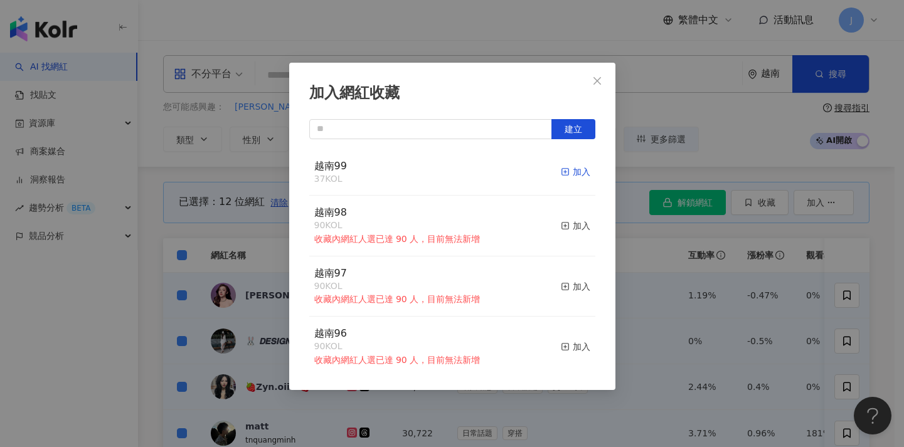
click at [561, 169] on icon "button" at bounding box center [565, 172] width 9 height 9
click at [242, 236] on div "加入網紅收藏 建立 越南99 37 KOL 加入 越南98 90 KOL 收藏內網紅人選已達 90 人，目前無法新增 加入 越南97 90 KOL 收藏內網紅…" at bounding box center [452, 223] width 904 height 447
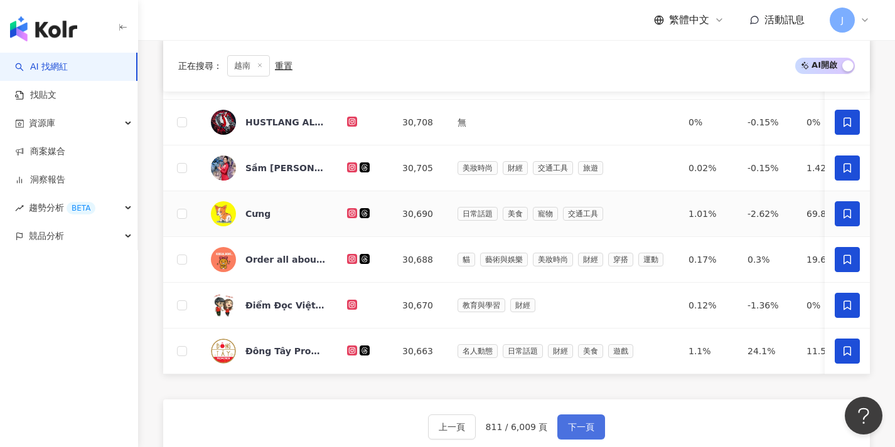
scroll to position [579, 0]
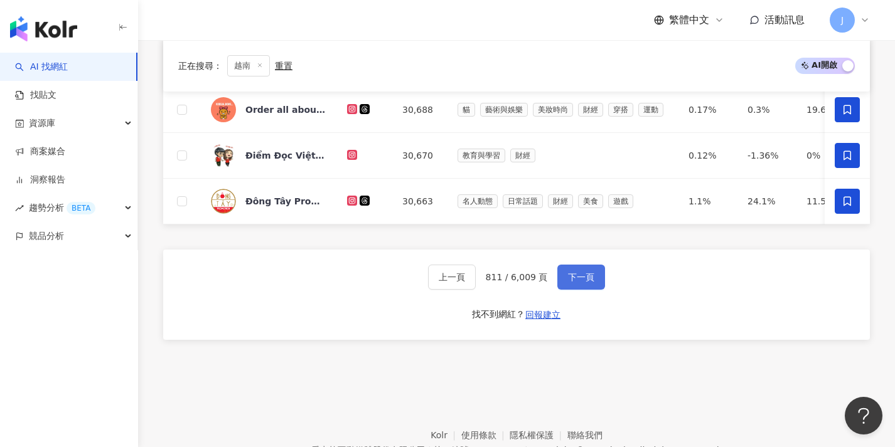
click at [592, 287] on button "下一頁" at bounding box center [581, 277] width 48 height 25
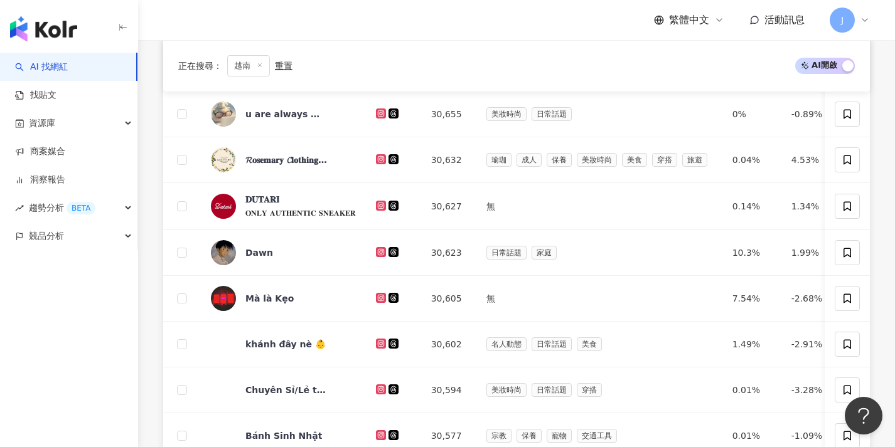
scroll to position [6, 0]
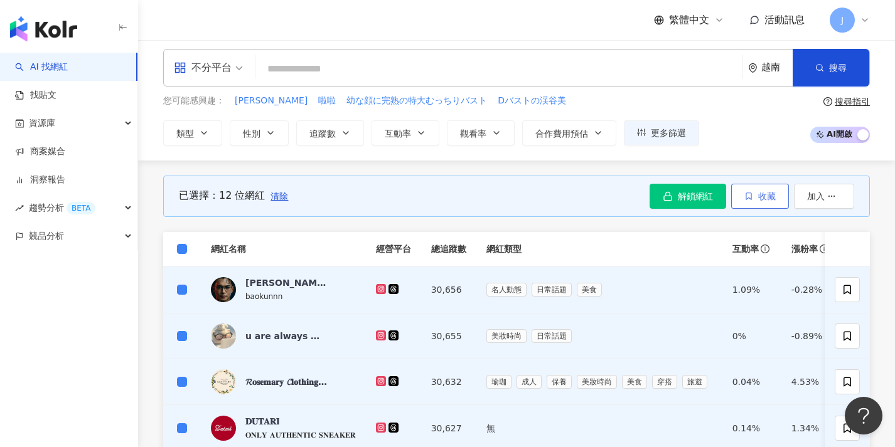
click at [752, 197] on icon "button" at bounding box center [748, 196] width 9 height 9
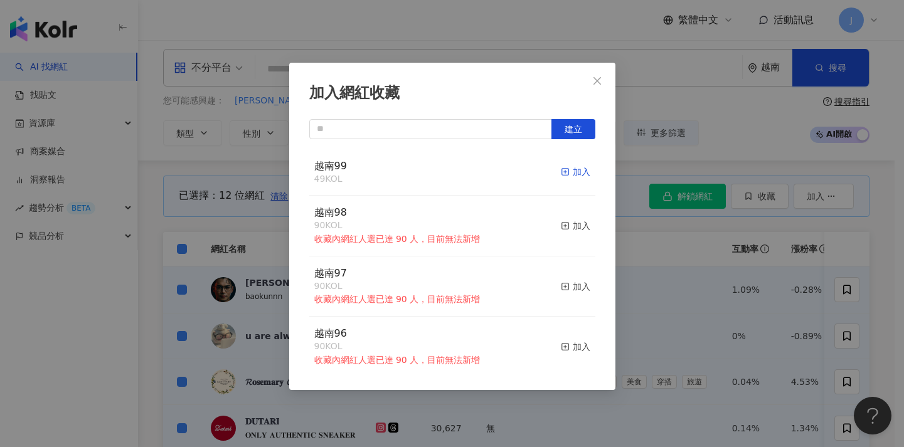
click at [565, 167] on div "加入" at bounding box center [575, 172] width 29 height 14
click at [657, 285] on div "加入網紅收藏 建立 越南99 61 KOL 加入 越南98 90 KOL 收藏內網紅人選已達 90 人，目前無法新增 加入 越南97 90 KOL 收藏內網紅…" at bounding box center [452, 223] width 904 height 447
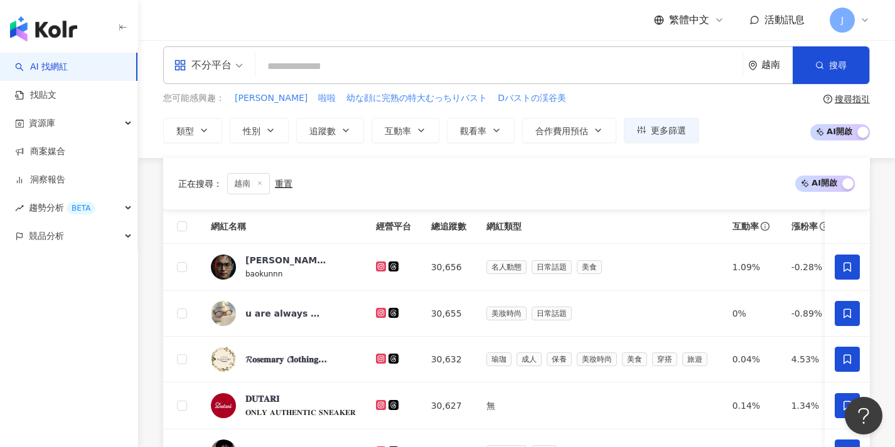
scroll to position [653, 0]
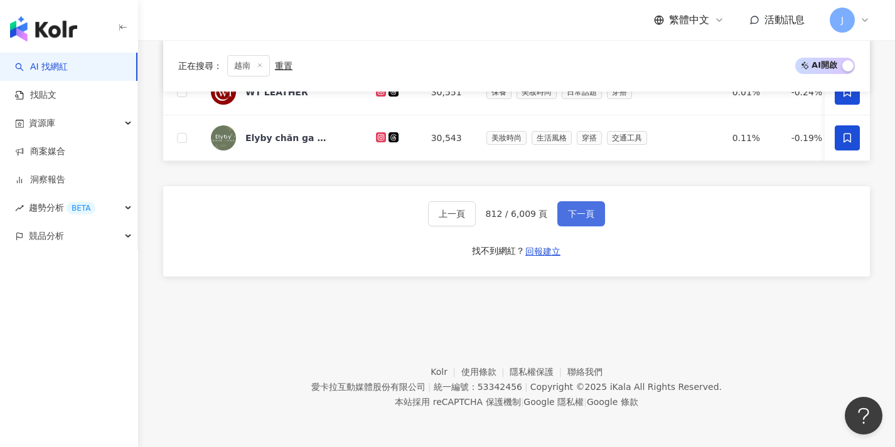
click at [599, 216] on button "下一頁" at bounding box center [581, 213] width 48 height 25
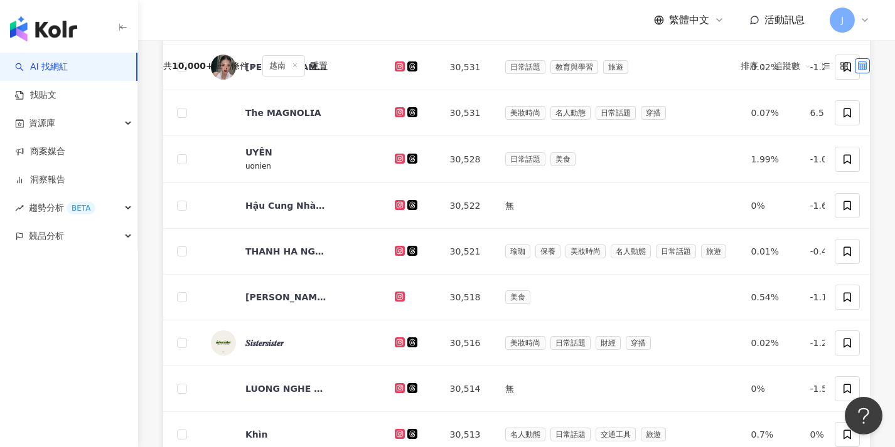
scroll to position [0, 0]
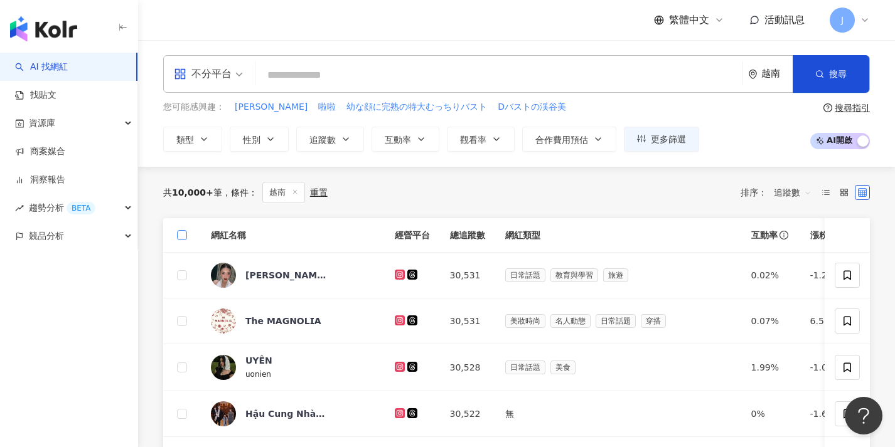
click at [186, 235] on span at bounding box center [182, 235] width 10 height 10
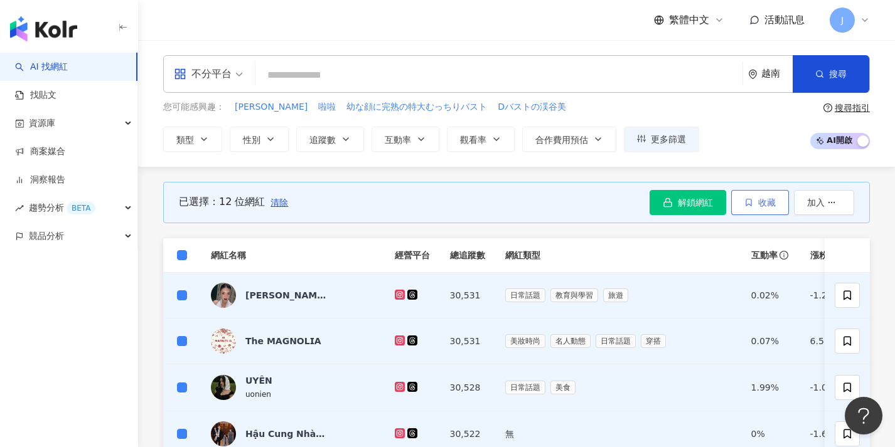
click at [767, 209] on button "收藏" at bounding box center [760, 202] width 58 height 25
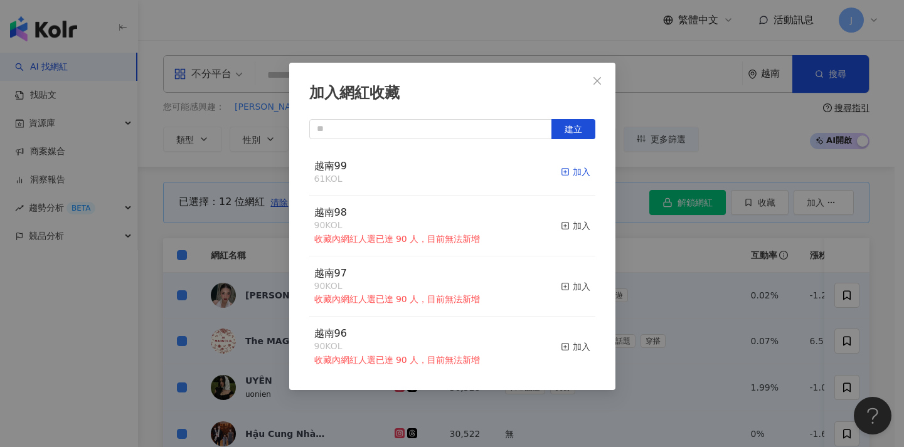
click at [562, 171] on div "加入" at bounding box center [575, 172] width 29 height 14
click at [235, 209] on div "加入網紅收藏 建立 越南99 73 KOL 加入 越南98 90 KOL 收藏內網紅人選已達 90 人，目前無法新增 加入 越南97 90 KOL 收藏內網紅…" at bounding box center [452, 223] width 904 height 447
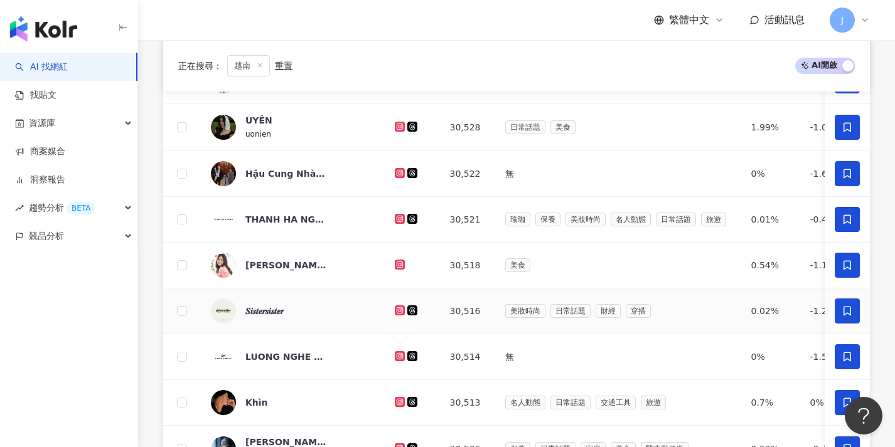
scroll to position [531, 0]
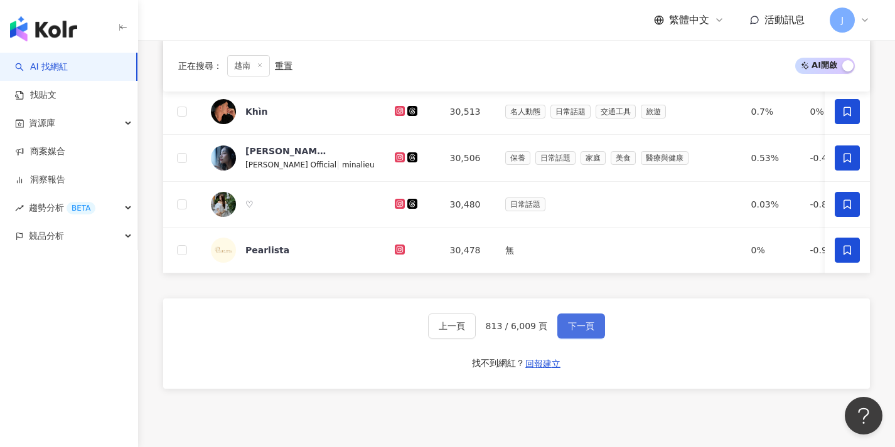
click at [590, 331] on span "下一頁" at bounding box center [581, 326] width 26 height 10
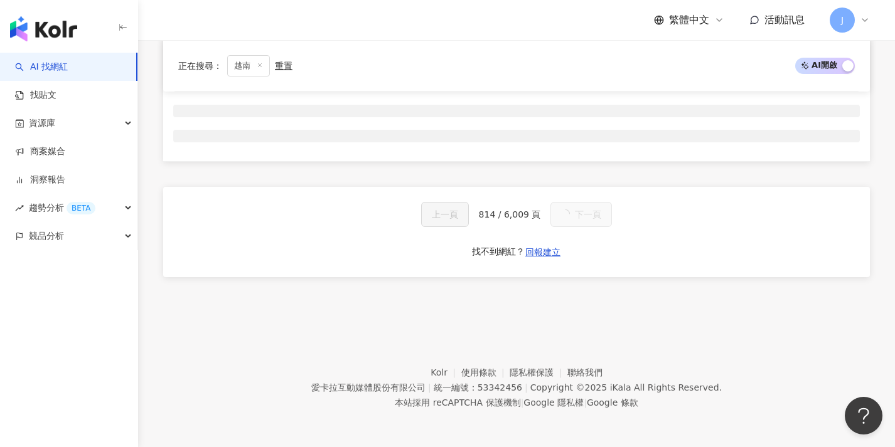
scroll to position [0, 0]
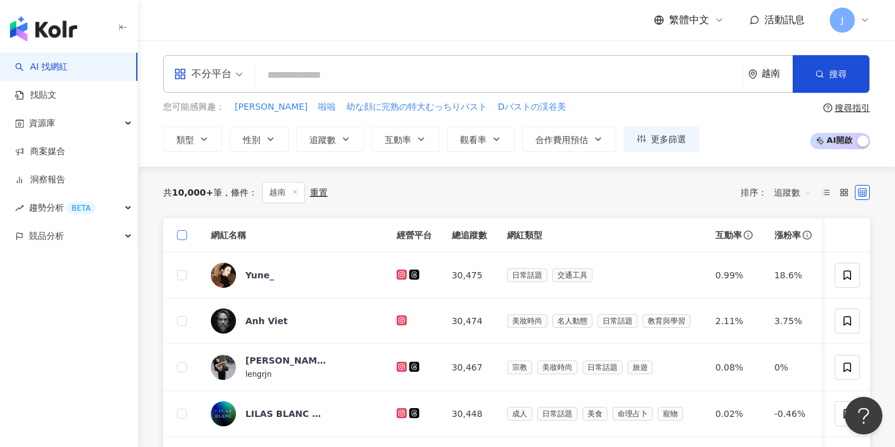
click at [184, 236] on span at bounding box center [182, 235] width 10 height 10
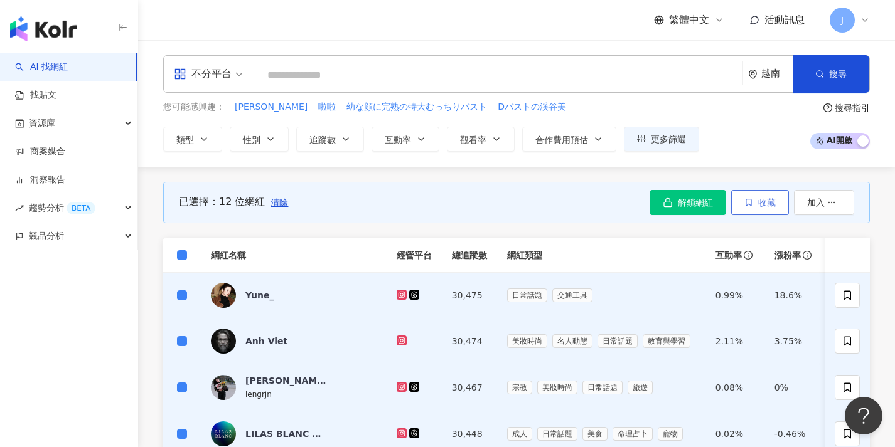
click at [772, 201] on span "收藏" at bounding box center [767, 203] width 18 height 10
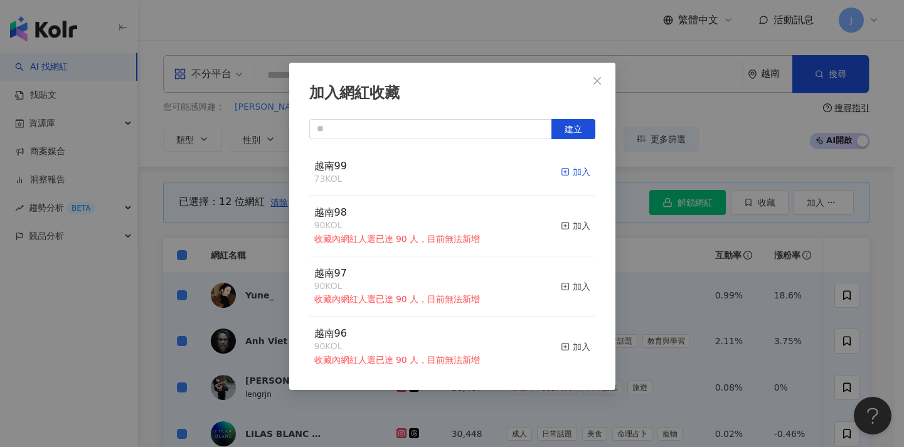
click at [570, 173] on div "加入" at bounding box center [575, 172] width 29 height 14
click at [223, 231] on div "加入網紅收藏 建立 越南99 85 KOL 加入 越南98 90 KOL 收藏內網紅人選已達 90 人，目前無法新增 加入 越南97 90 KOL 收藏內網紅…" at bounding box center [452, 223] width 904 height 447
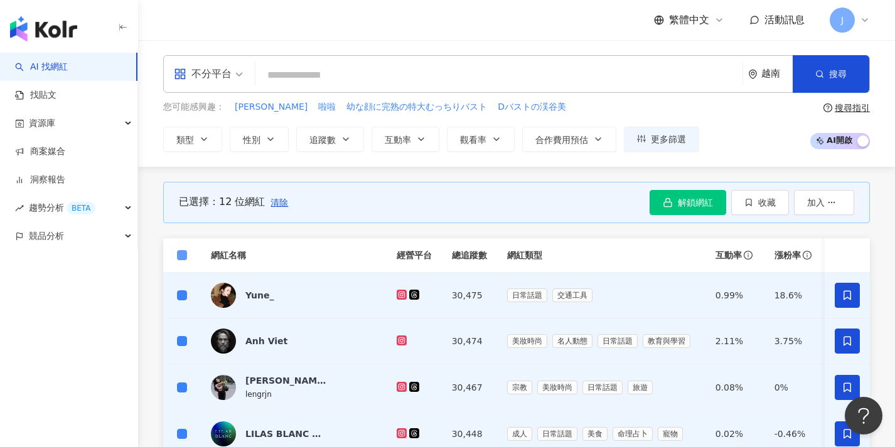
click at [181, 258] on span at bounding box center [182, 255] width 10 height 10
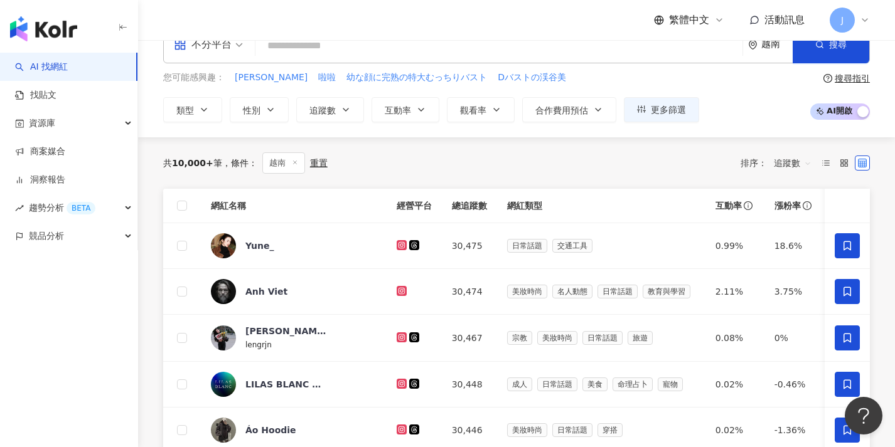
scroll to position [504, 0]
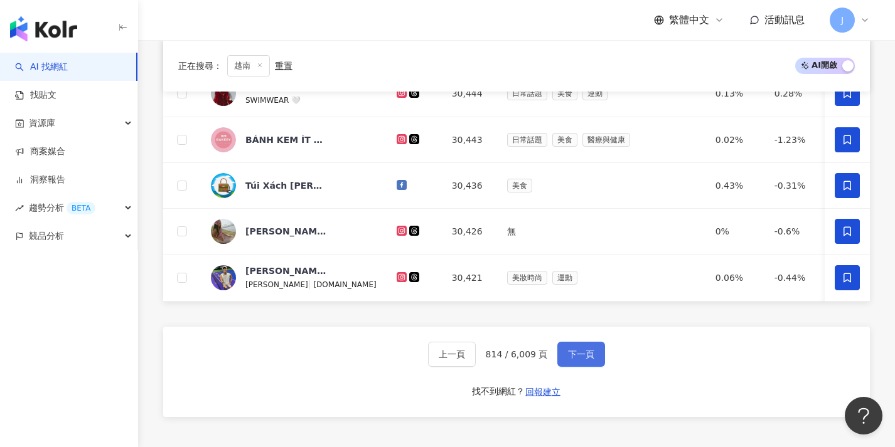
click at [577, 360] on span "下一頁" at bounding box center [581, 355] width 26 height 10
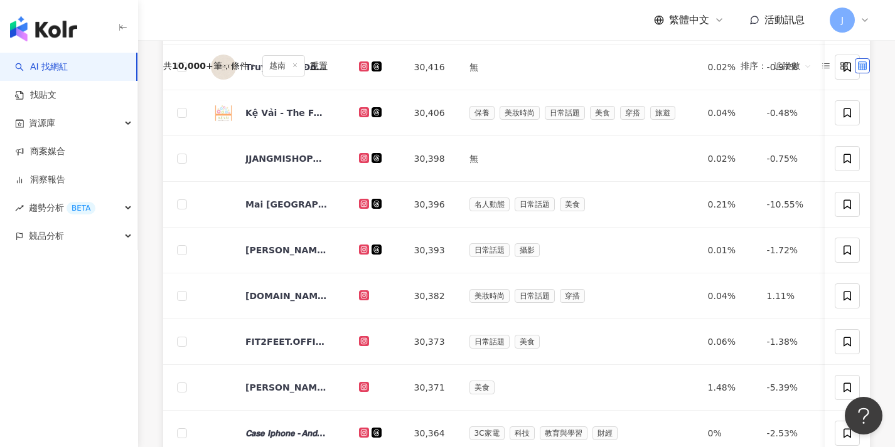
scroll to position [0, 0]
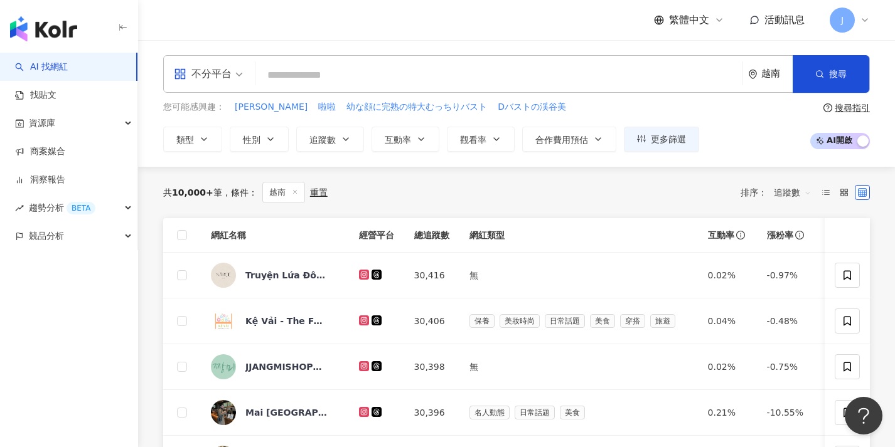
click at [188, 237] on th at bounding box center [182, 235] width 38 height 35
click at [186, 235] on span at bounding box center [182, 235] width 10 height 10
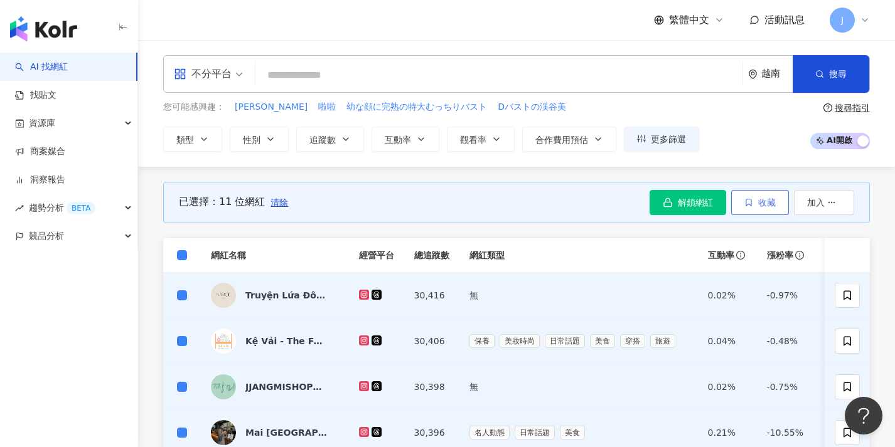
click at [774, 204] on span "收藏" at bounding box center [767, 203] width 18 height 10
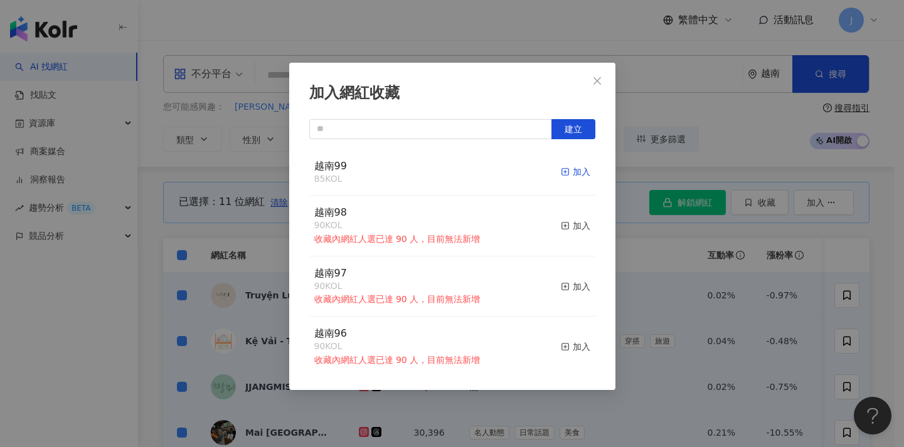
click at [574, 177] on div "加入" at bounding box center [575, 172] width 29 height 14
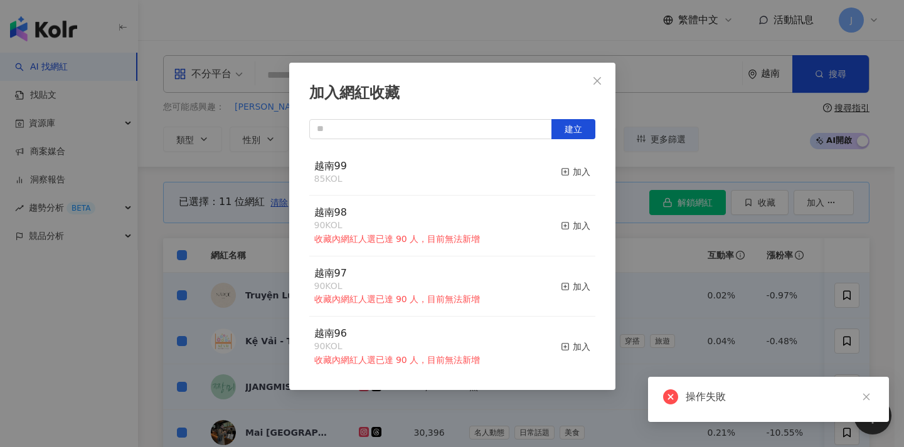
click at [675, 273] on div "加入網紅收藏 建立 越南99 85 KOL 加入 越南98 90 KOL 收藏內網紅人選已達 90 人，目前無法新增 加入 越南97 90 KOL 收藏內網紅…" at bounding box center [452, 223] width 904 height 447
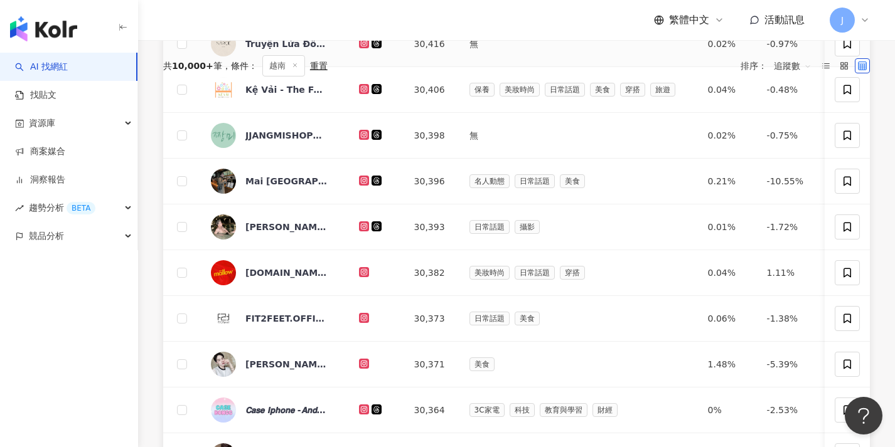
scroll to position [88, 0]
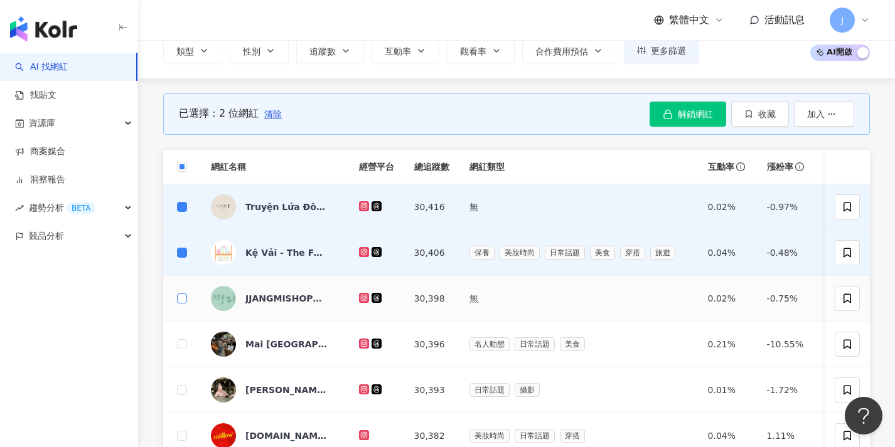
click at [184, 297] on span at bounding box center [182, 299] width 10 height 10
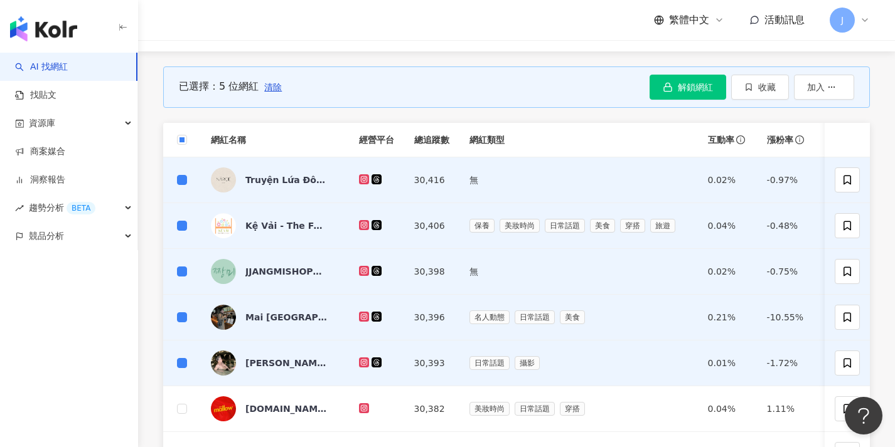
scroll to position [0, 0]
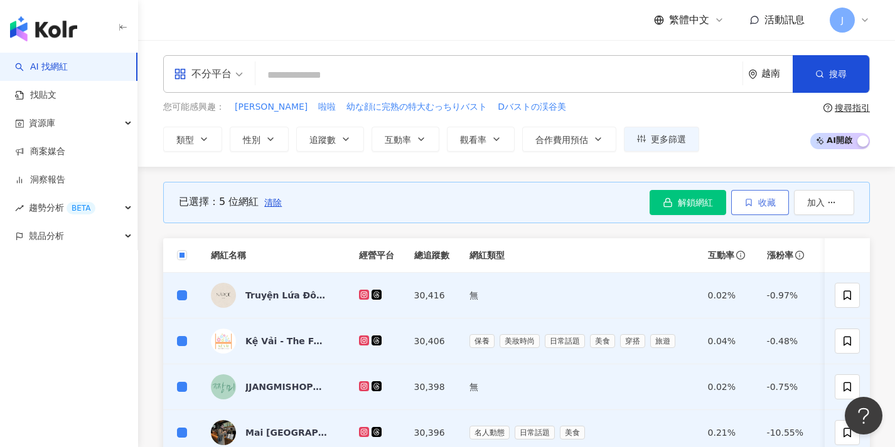
click at [766, 204] on span "收藏" at bounding box center [767, 203] width 18 height 10
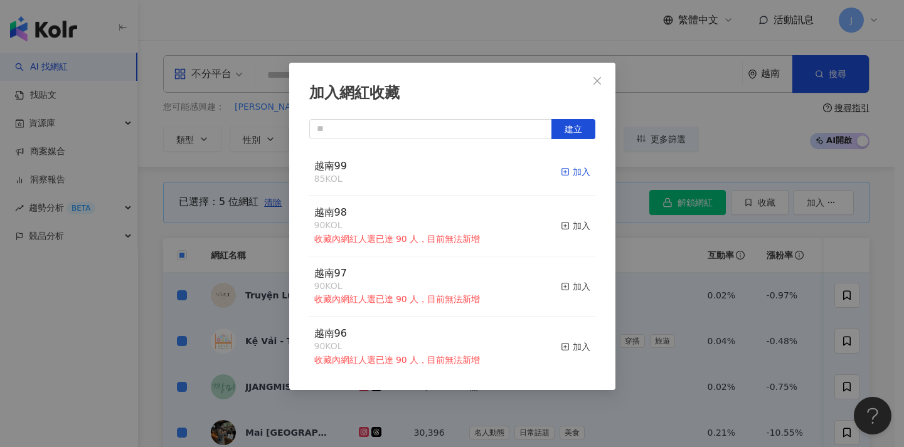
click at [570, 176] on div "加入" at bounding box center [575, 172] width 29 height 14
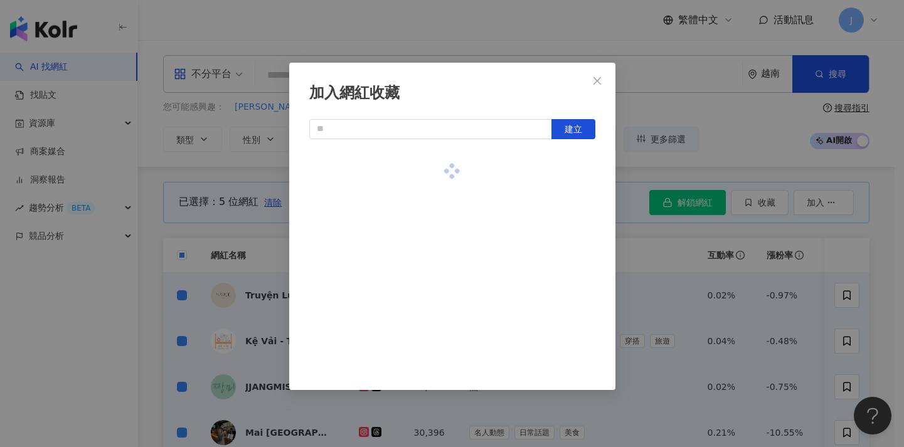
click at [663, 262] on div "加入網紅收藏 建立" at bounding box center [452, 223] width 904 height 447
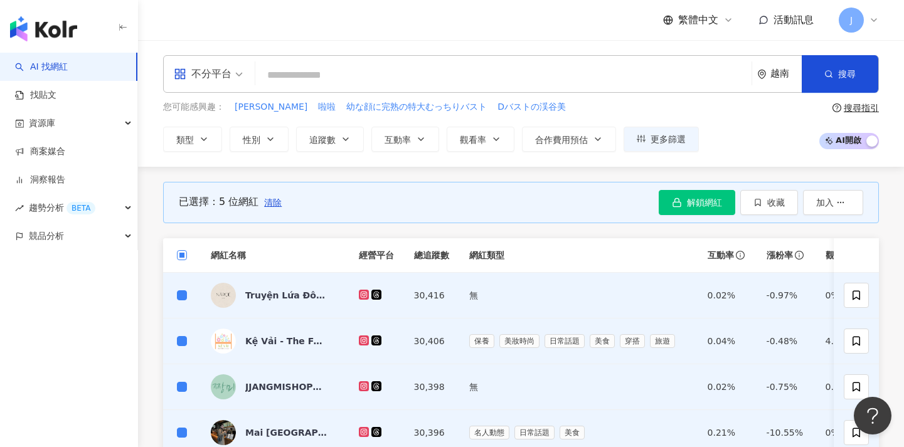
click at [184, 253] on span at bounding box center [182, 255] width 10 height 10
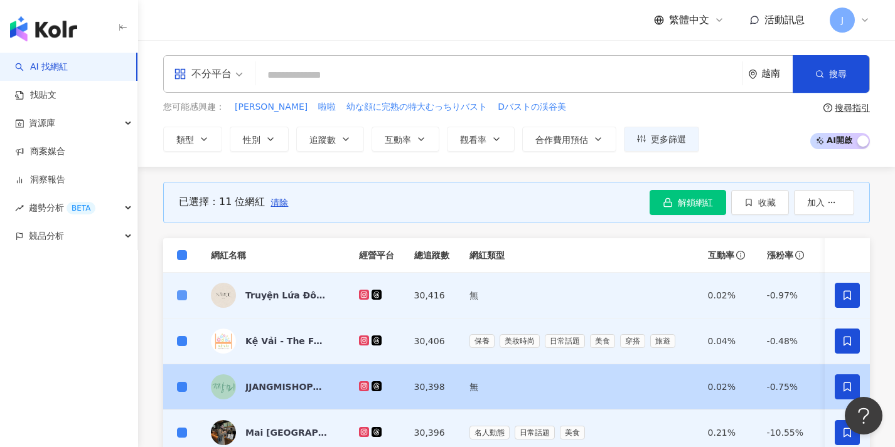
scroll to position [124, 0]
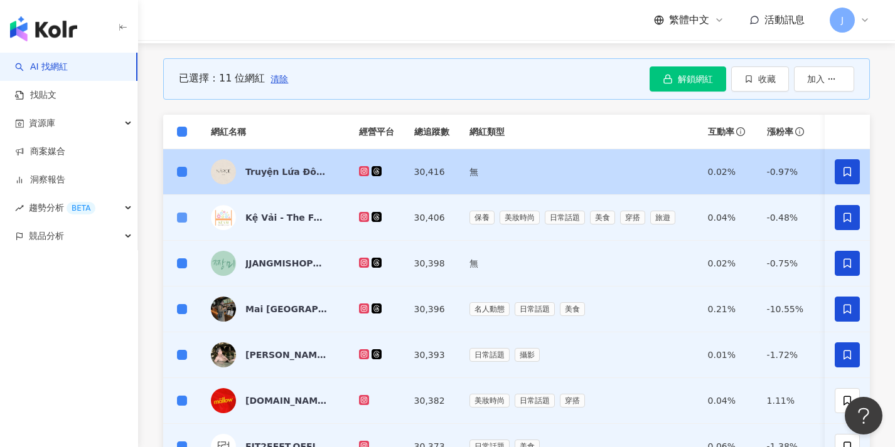
click at [178, 176] on span at bounding box center [182, 172] width 10 height 10
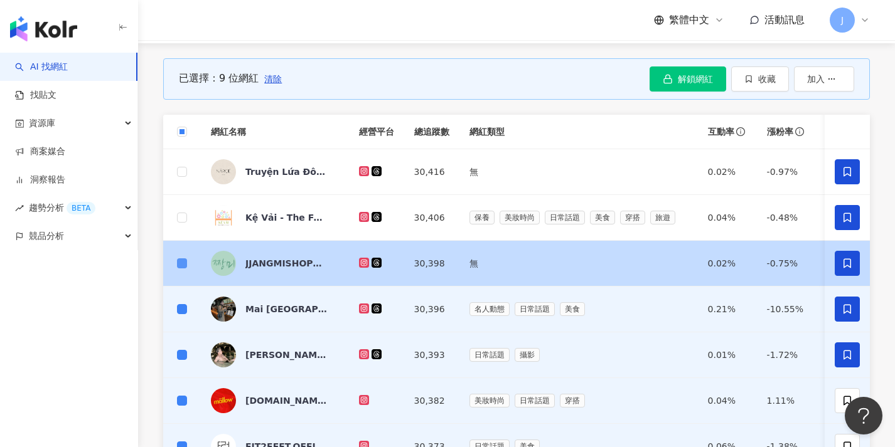
click at [185, 260] on span at bounding box center [182, 264] width 10 height 10
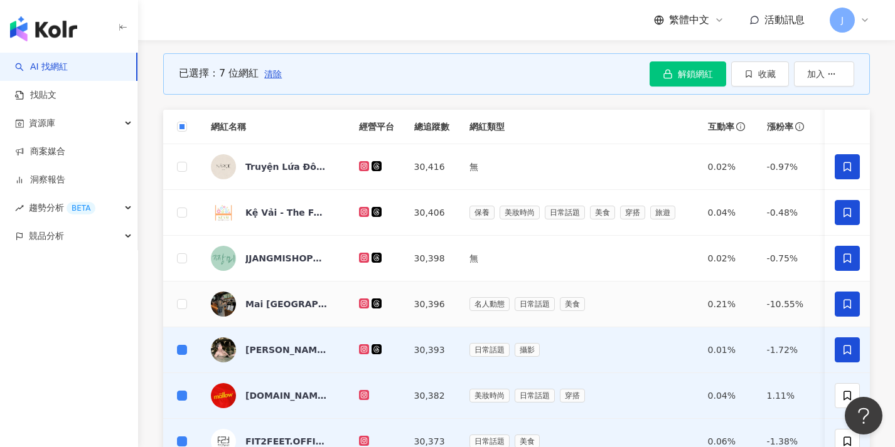
scroll to position [168, 0]
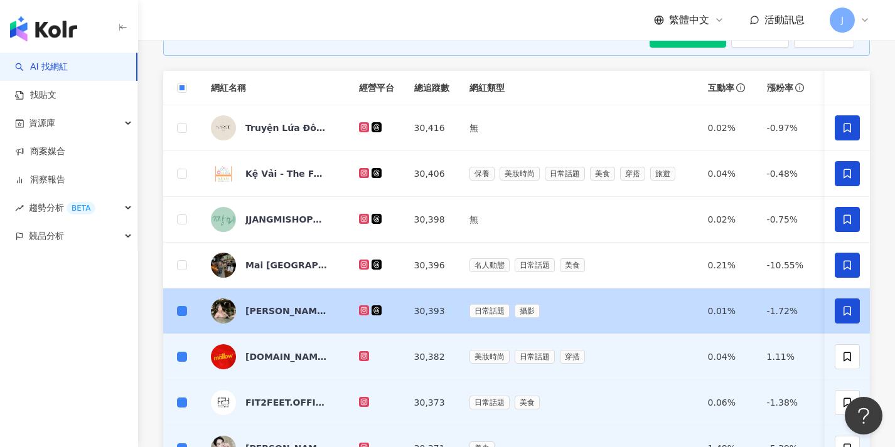
click at [174, 311] on td at bounding box center [182, 312] width 38 height 46
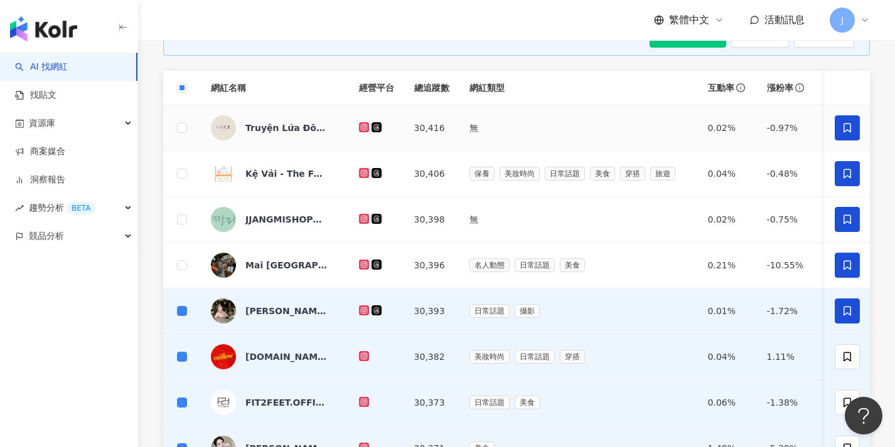
scroll to position [0, 0]
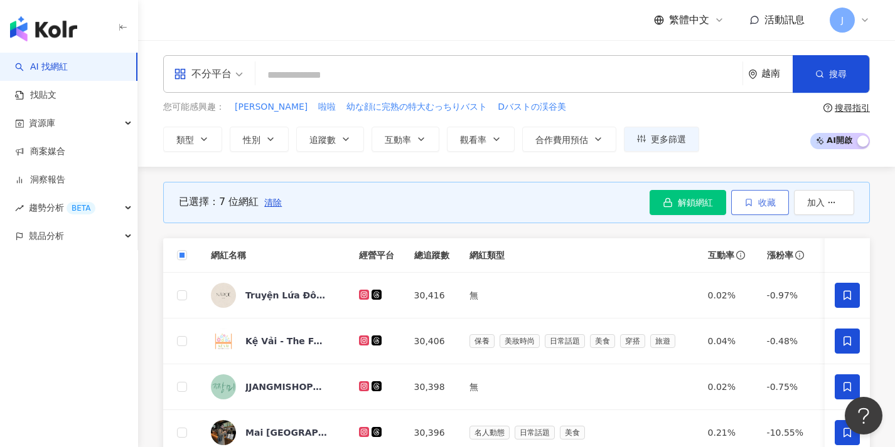
click at [742, 206] on button "收藏" at bounding box center [760, 202] width 58 height 25
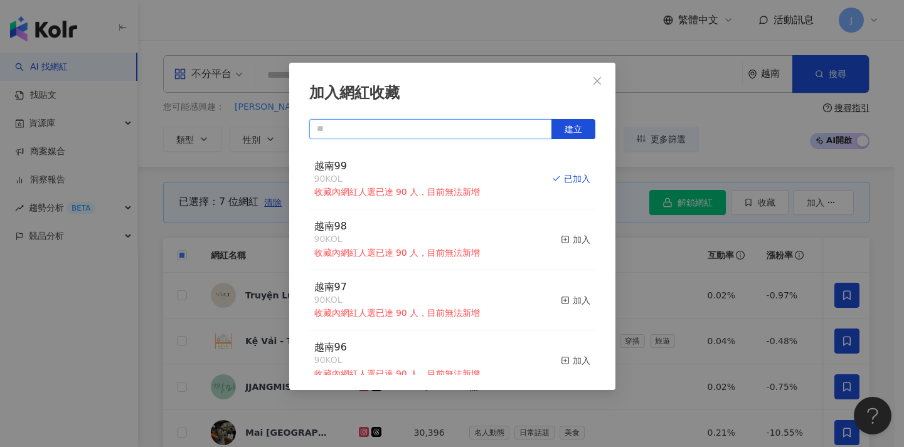
click at [420, 130] on input "text" at bounding box center [430, 129] width 243 height 20
paste input "****"
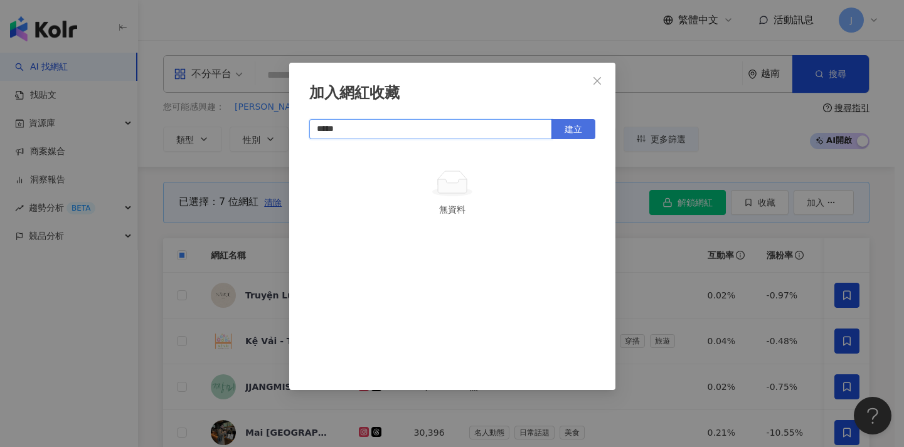
click at [565, 133] on span "建立" at bounding box center [574, 129] width 18 height 10
type input "*****"
click at [710, 260] on div "加入網紅收藏 ***** 建立" at bounding box center [452, 223] width 904 height 447
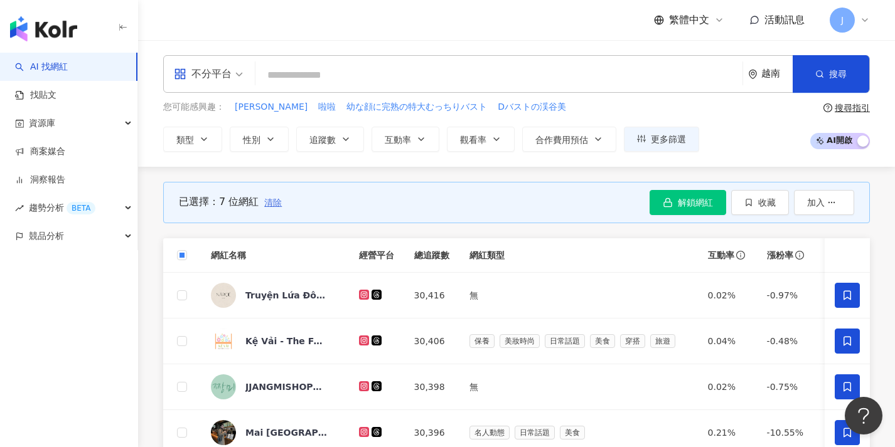
click at [276, 205] on span "清除" at bounding box center [273, 203] width 18 height 10
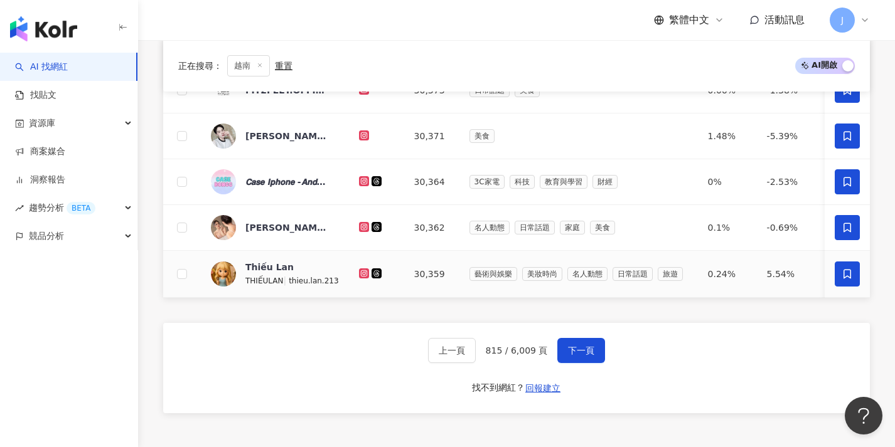
scroll to position [489, 0]
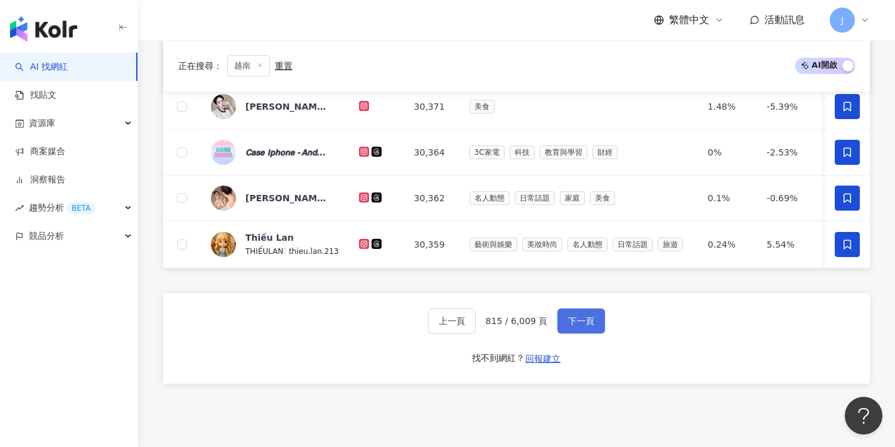
click at [594, 326] on button "下一頁" at bounding box center [581, 321] width 48 height 25
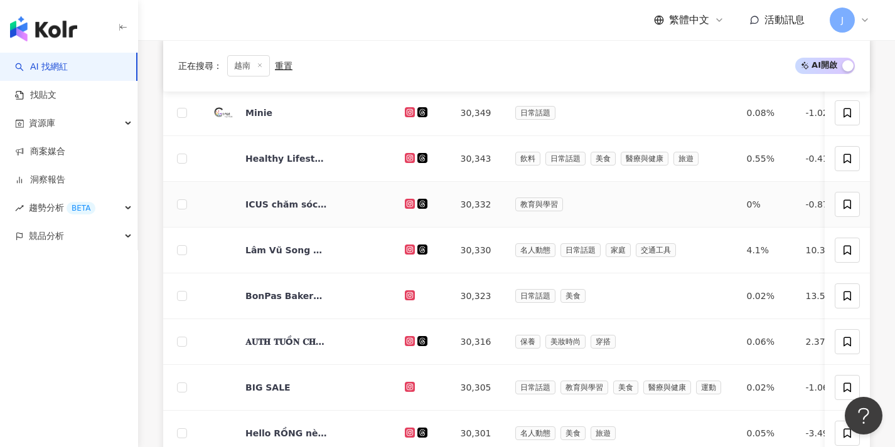
scroll to position [93, 0]
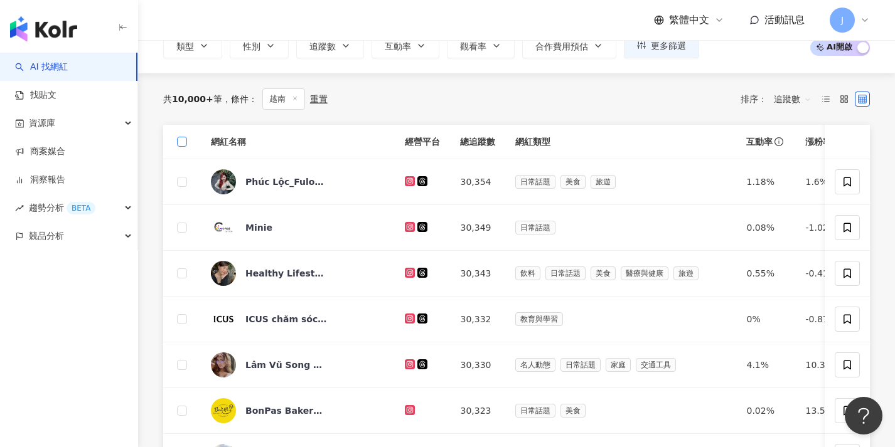
click at [185, 142] on span at bounding box center [182, 142] width 10 height 10
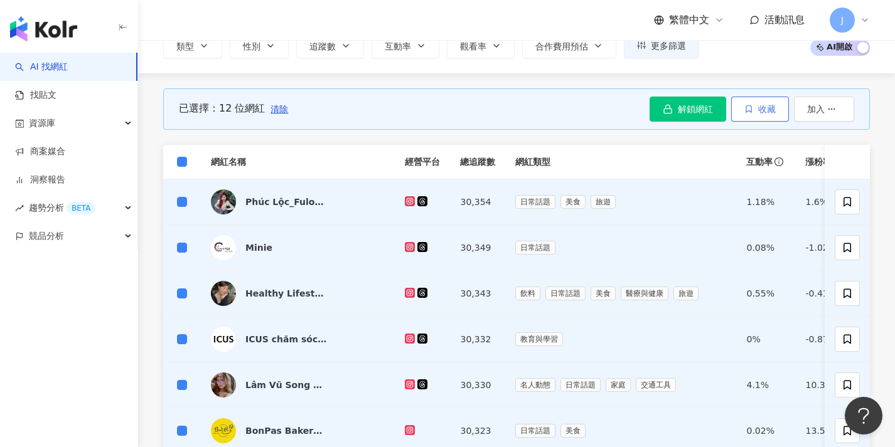
click at [771, 115] on button "收藏" at bounding box center [760, 109] width 58 height 25
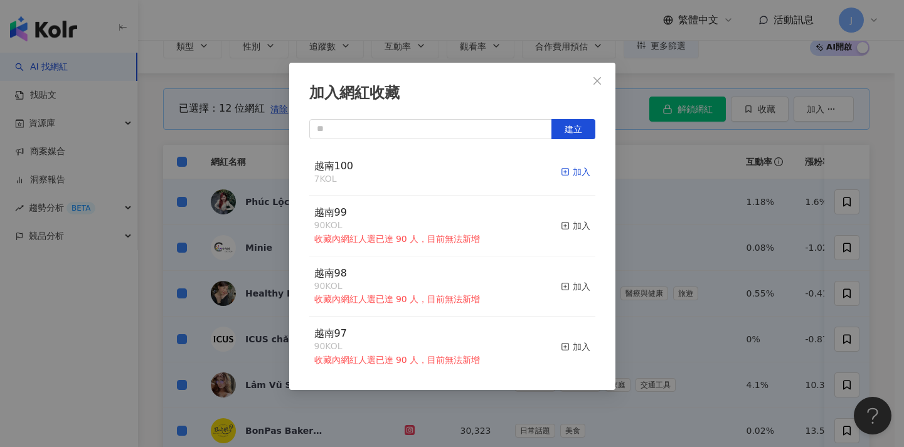
click at [572, 168] on div "加入" at bounding box center [575, 172] width 29 height 14
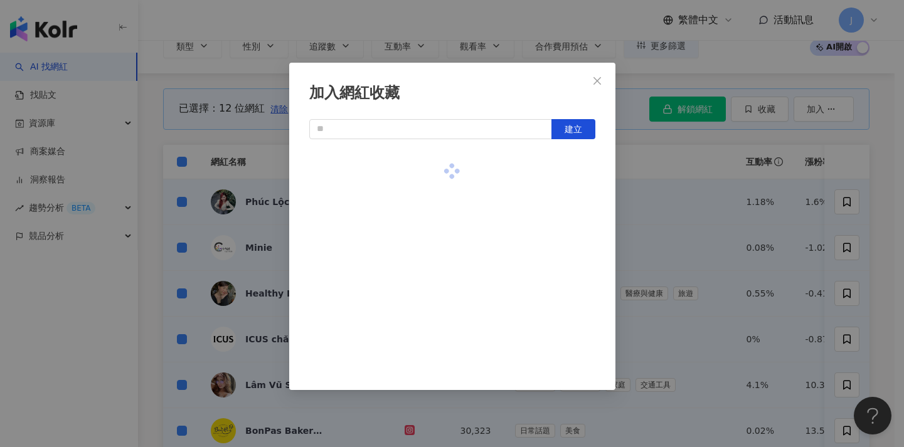
click at [699, 190] on div "加入網紅收藏 建立" at bounding box center [452, 223] width 904 height 447
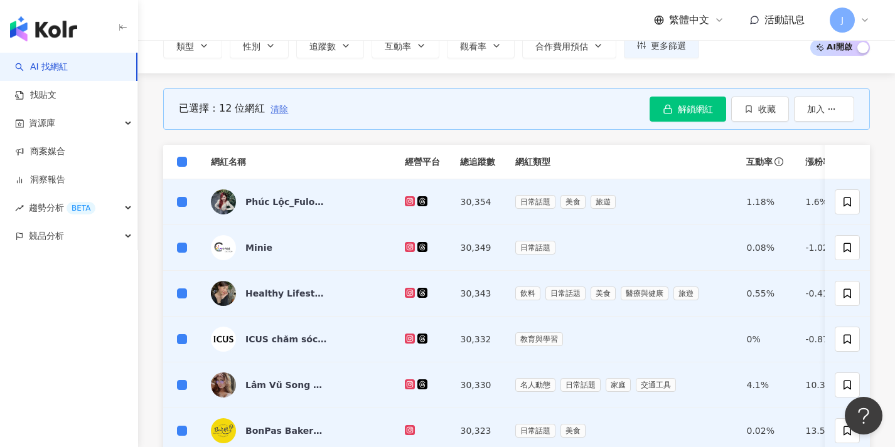
click at [275, 108] on span "清除" at bounding box center [279, 109] width 18 height 10
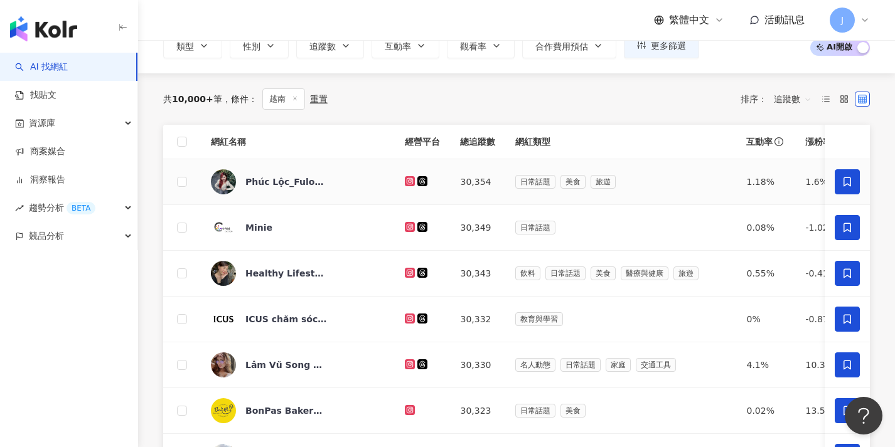
scroll to position [540, 0]
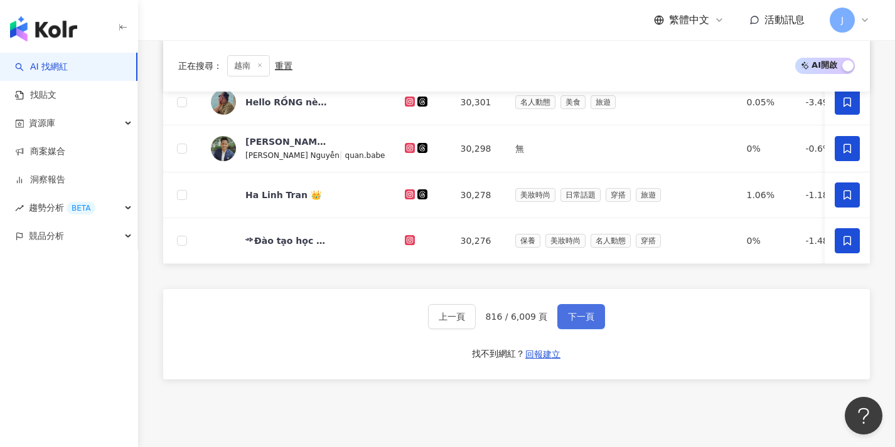
click at [586, 322] on span "下一頁" at bounding box center [581, 317] width 26 height 10
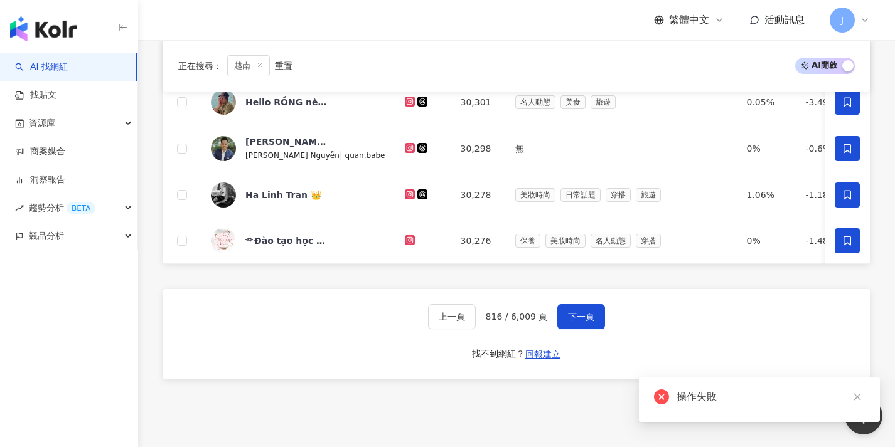
scroll to position [0, 0]
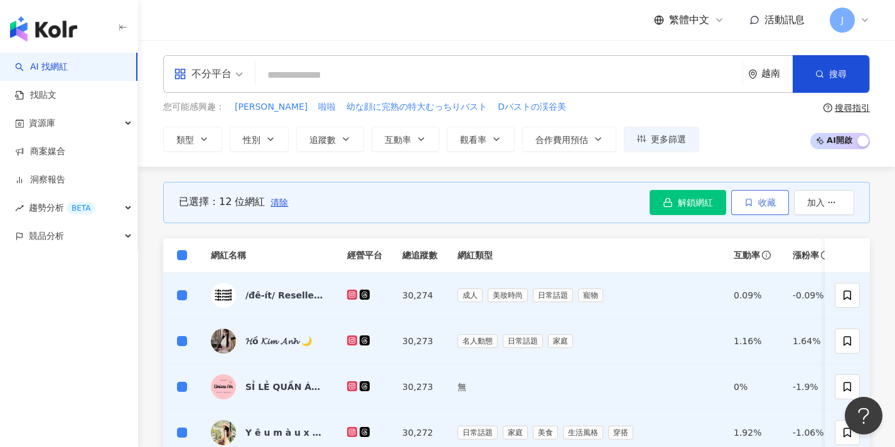
click at [751, 204] on icon "button" at bounding box center [748, 202] width 9 height 9
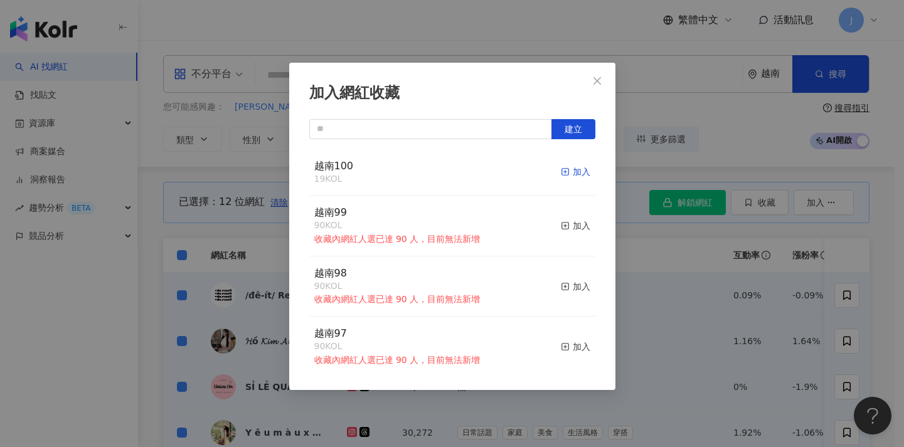
click at [569, 173] on div "加入" at bounding box center [575, 172] width 29 height 14
click at [267, 237] on div "加入網紅收藏 建立 越南100 19 KOL 加入 越南99 90 KOL 收藏內網紅人選已達 90 人，目前無法新增 加入 越南98 90 KOL 收藏內網…" at bounding box center [452, 223] width 904 height 447
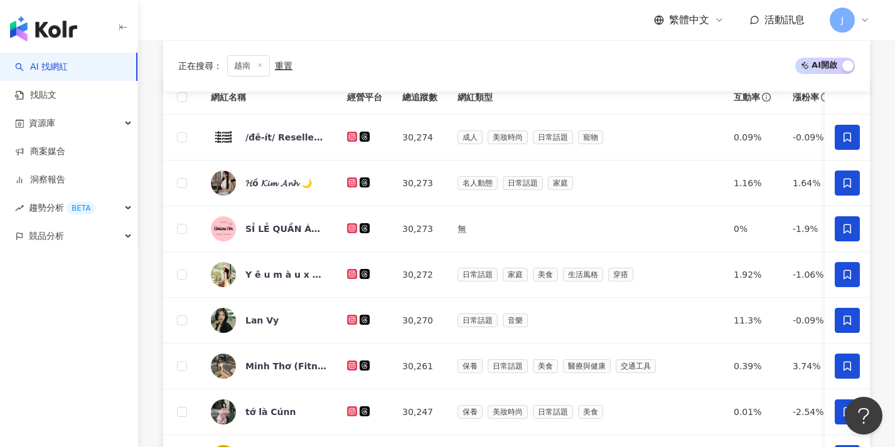
scroll to position [626, 0]
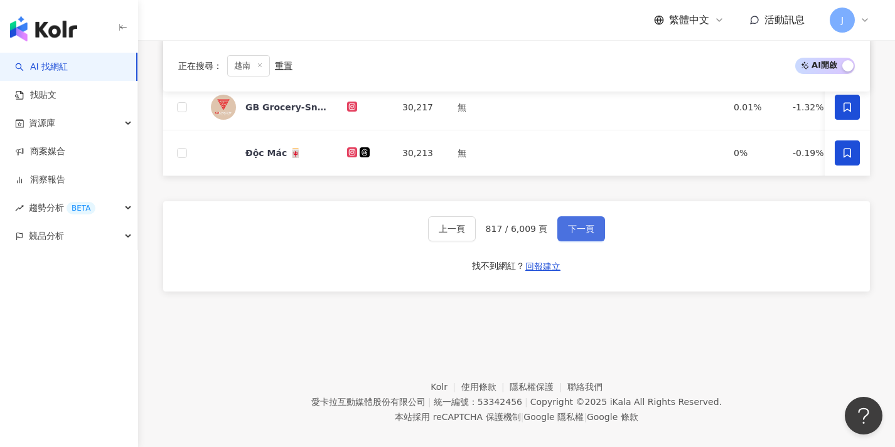
click at [584, 234] on span "下一頁" at bounding box center [581, 229] width 26 height 10
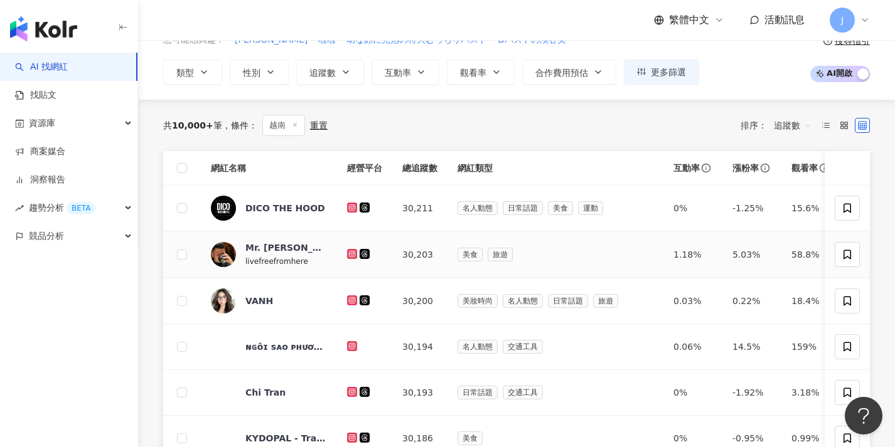
scroll to position [0, 0]
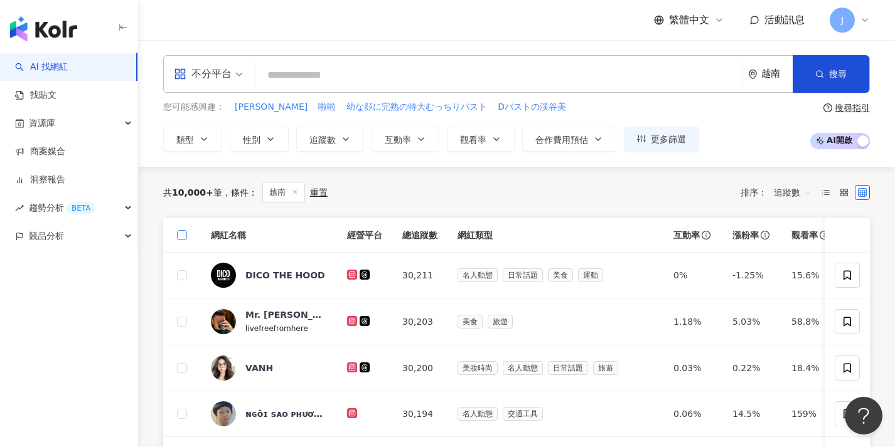
click at [183, 238] on span at bounding box center [182, 235] width 10 height 10
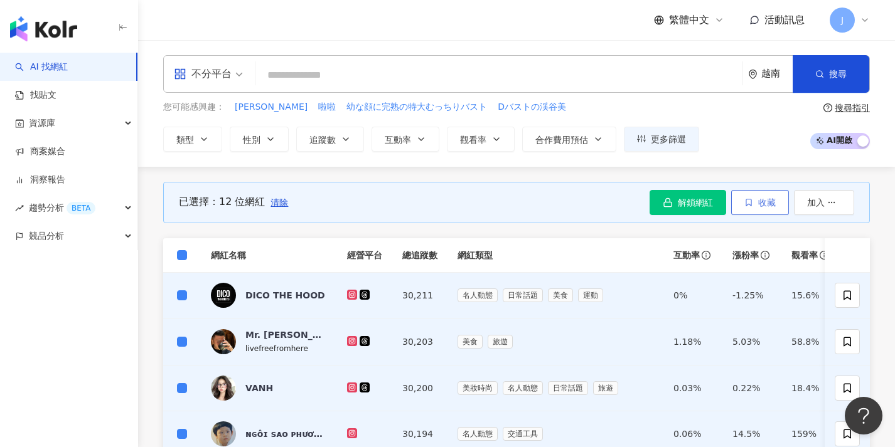
click at [752, 195] on button "收藏" at bounding box center [760, 202] width 58 height 25
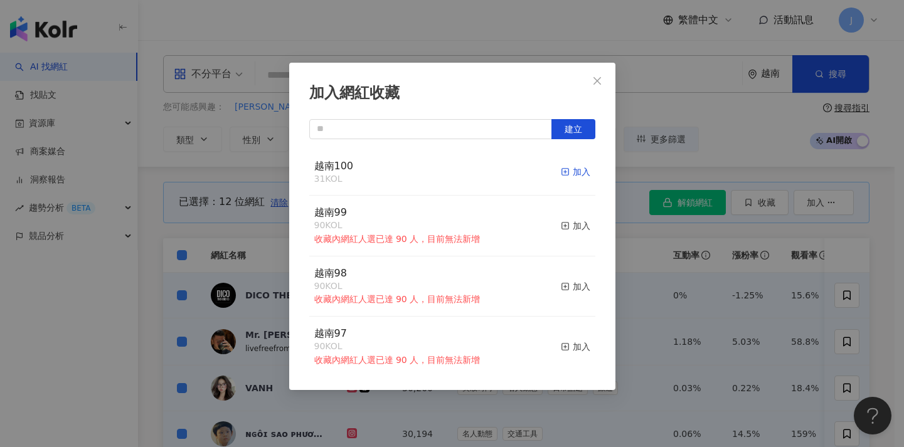
click at [574, 169] on div "加入" at bounding box center [575, 172] width 29 height 14
click at [693, 175] on div "加入網紅收藏 建立 越南100 43 KOL 加入 越南99 90 KOL 收藏內網紅人選已達 90 人，目前無法新增 加入 越南98 90 KOL 收藏內網…" at bounding box center [452, 223] width 904 height 447
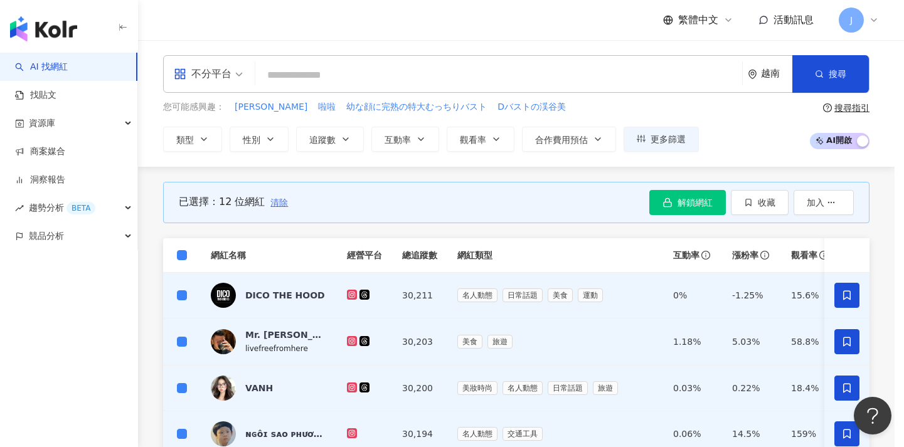
click at [274, 200] on span "清除" at bounding box center [279, 203] width 18 height 10
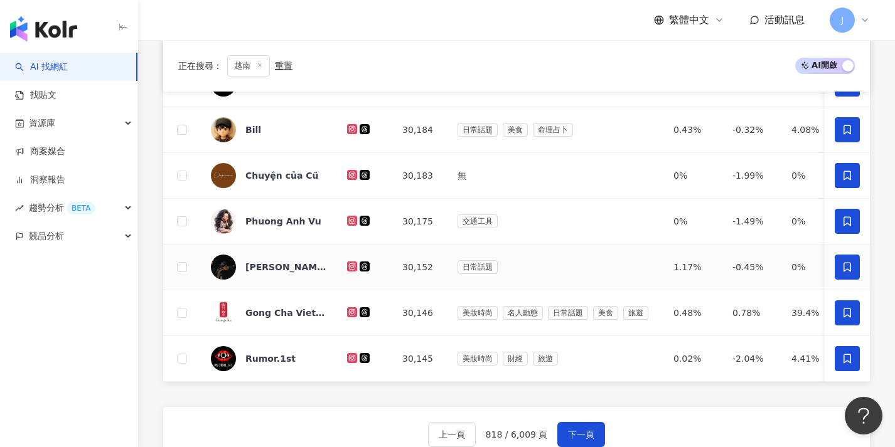
scroll to position [565, 0]
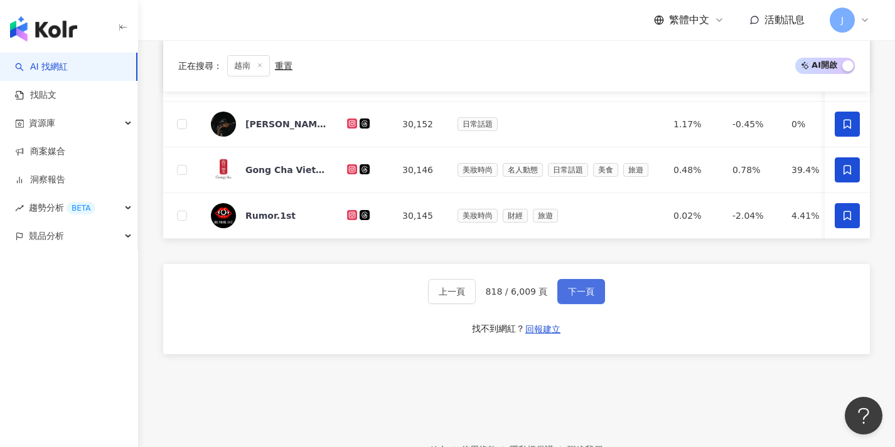
click at [570, 297] on span "下一頁" at bounding box center [581, 292] width 26 height 10
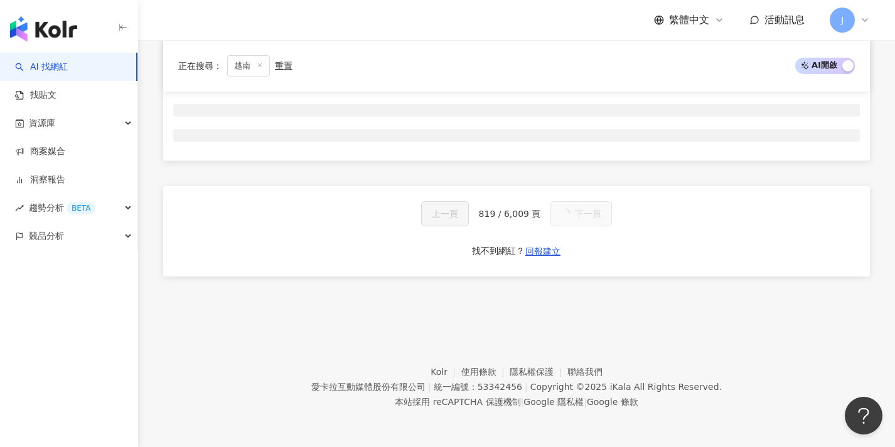
scroll to position [0, 0]
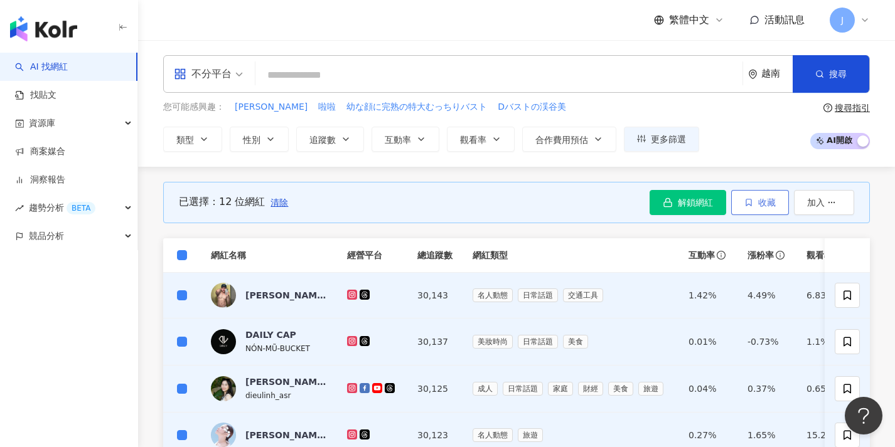
click at [762, 206] on span "收藏" at bounding box center [767, 203] width 18 height 10
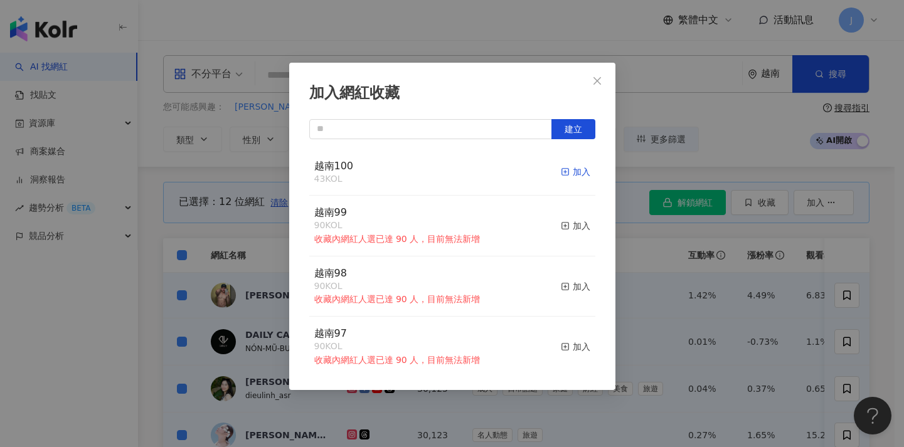
click at [568, 174] on div "加入" at bounding box center [575, 172] width 29 height 14
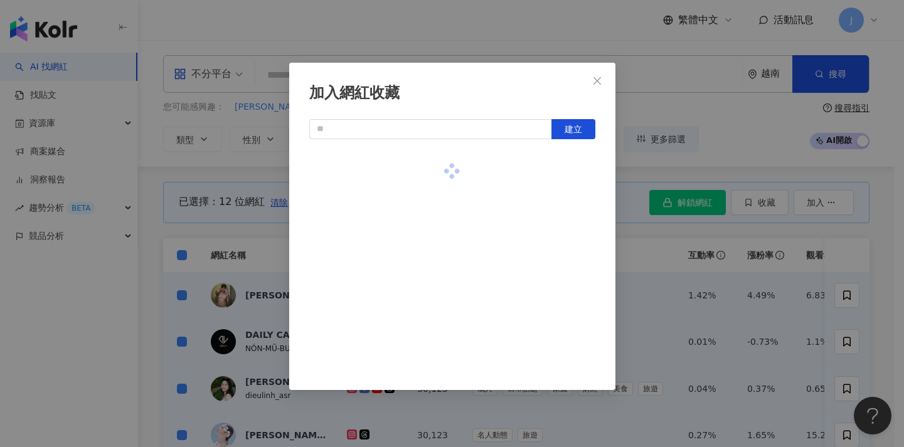
click at [239, 280] on div "加入網紅收藏 建立" at bounding box center [452, 223] width 904 height 447
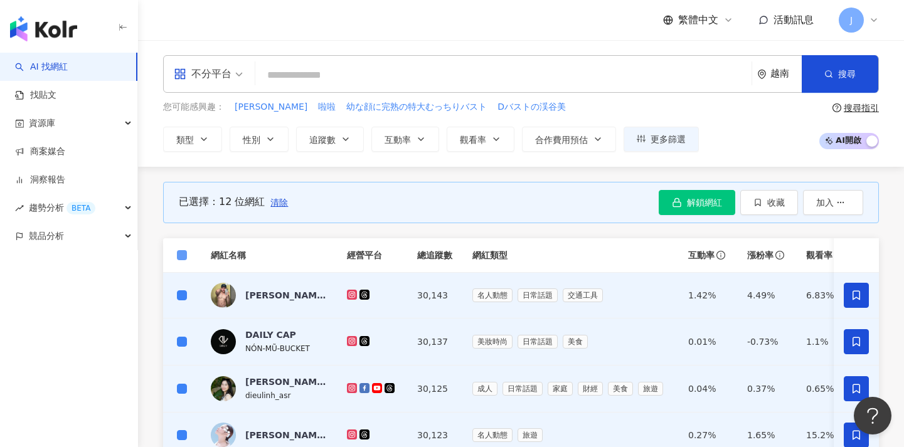
click at [186, 256] on span at bounding box center [182, 255] width 10 height 10
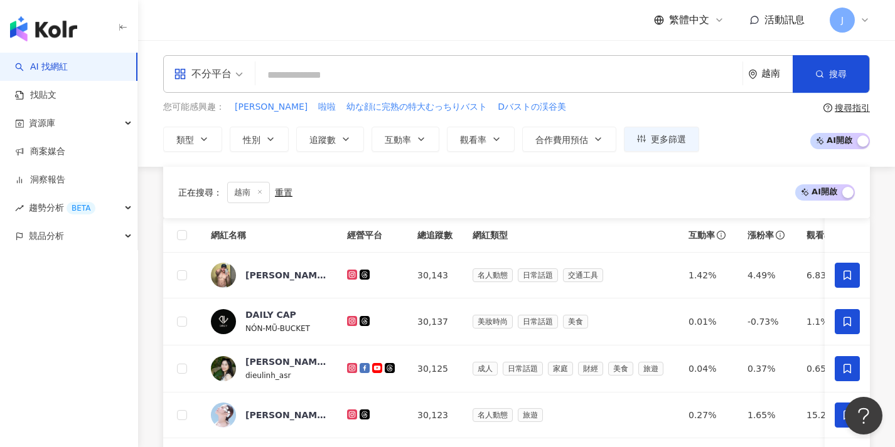
scroll to position [653, 0]
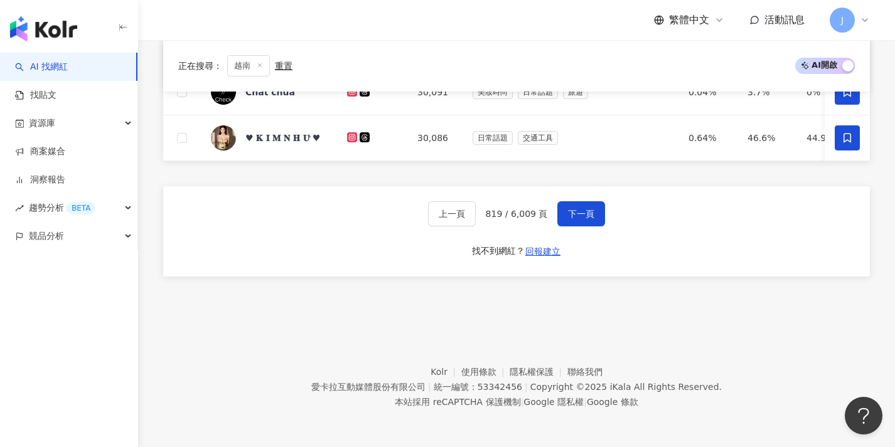
click at [586, 227] on div "上一頁 819 / 6,009 頁 下一頁 找不到網紅？ 回報建立" at bounding box center [516, 231] width 707 height 90
click at [583, 210] on span "下一頁" at bounding box center [581, 214] width 26 height 10
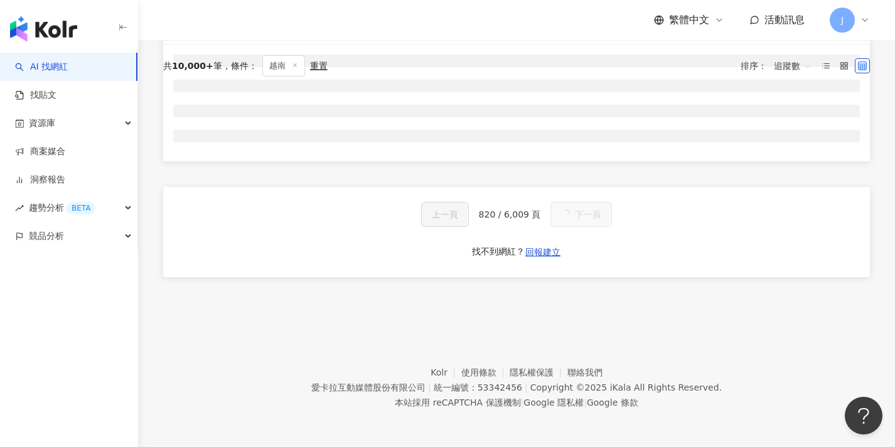
scroll to position [0, 0]
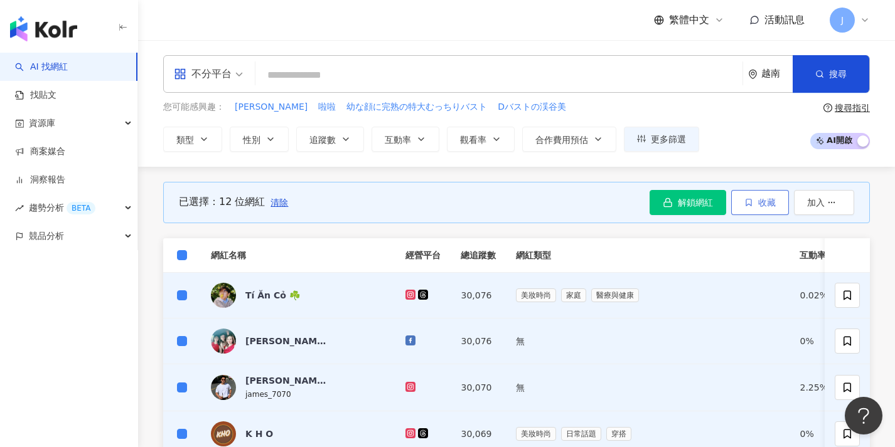
click at [764, 201] on span "收藏" at bounding box center [767, 203] width 18 height 10
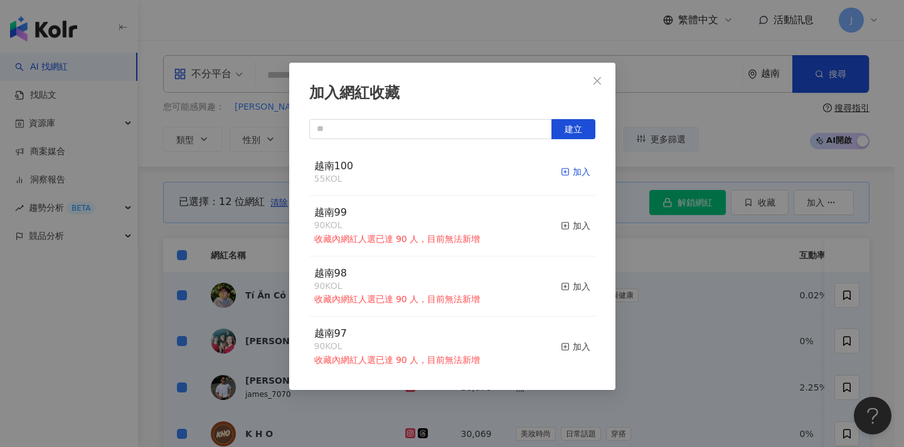
click at [566, 169] on div "加入" at bounding box center [575, 172] width 29 height 14
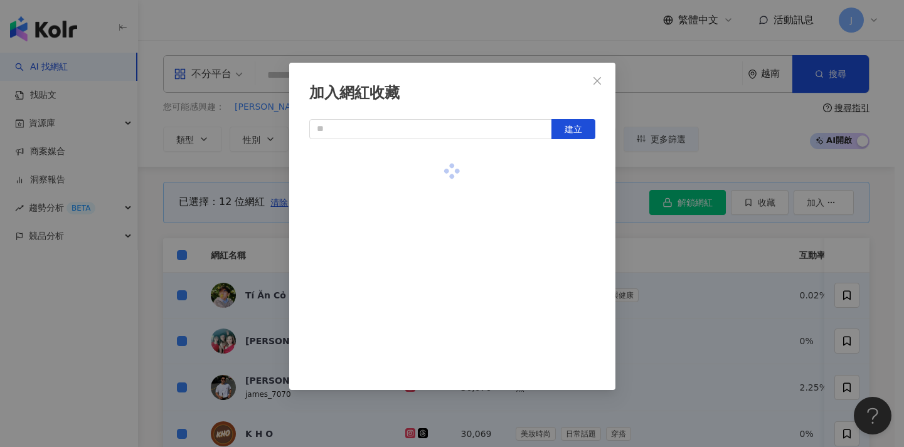
click at [218, 243] on div "加入網紅收藏 建立" at bounding box center [452, 223] width 904 height 447
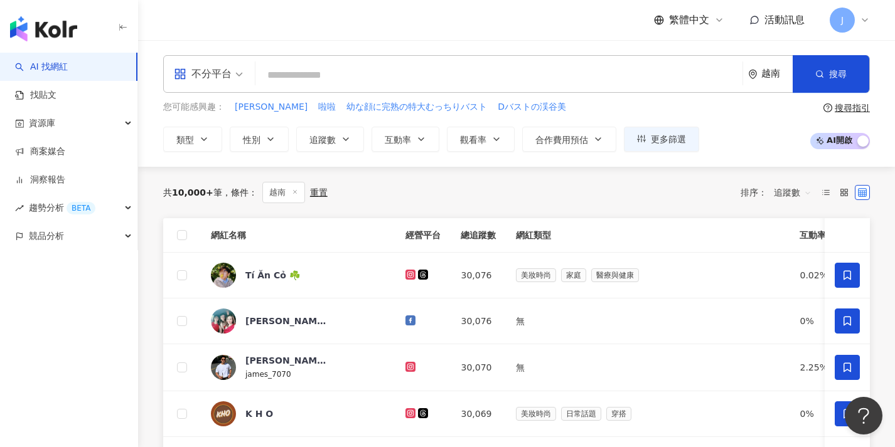
scroll to position [417, 0]
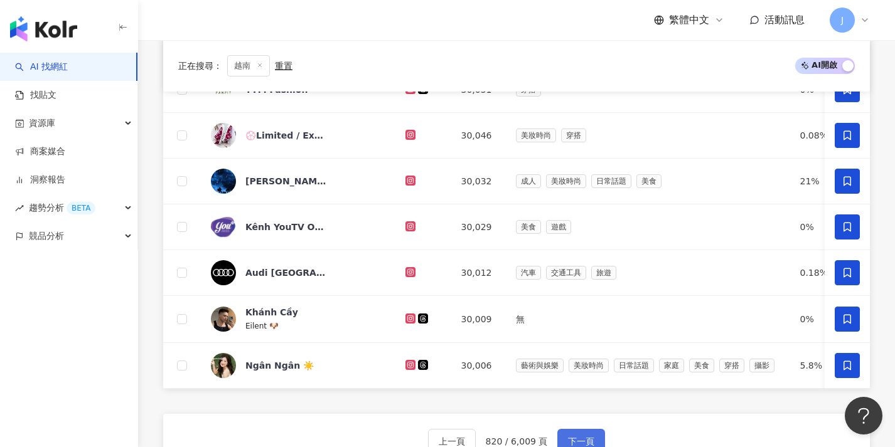
click at [573, 429] on button "下一頁" at bounding box center [581, 441] width 48 height 25
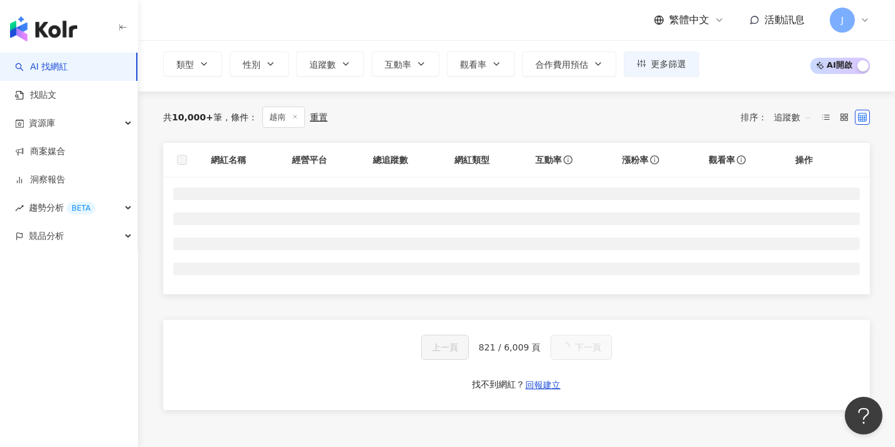
scroll to position [0, 0]
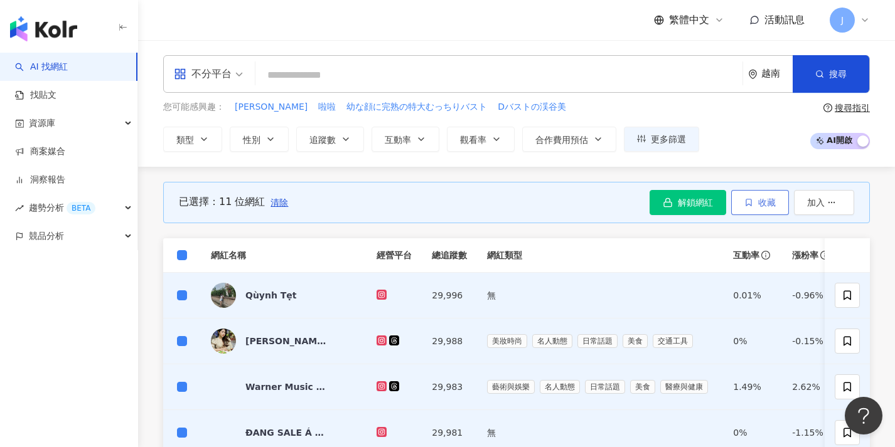
click at [760, 203] on span "收藏" at bounding box center [767, 203] width 18 height 10
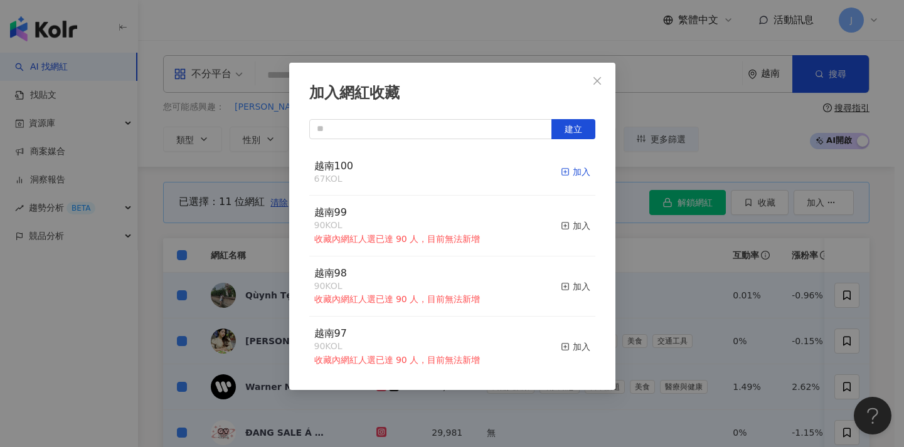
click at [575, 174] on div "加入" at bounding box center [575, 172] width 29 height 14
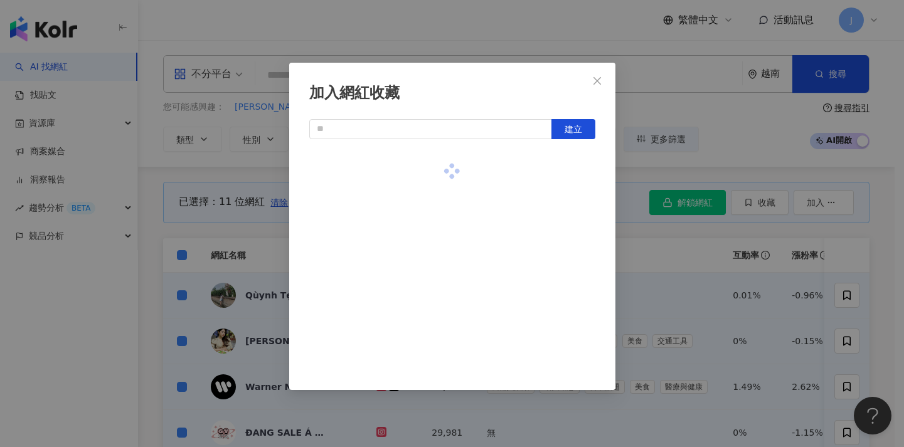
click at [638, 277] on div "加入網紅收藏 建立" at bounding box center [452, 223] width 904 height 447
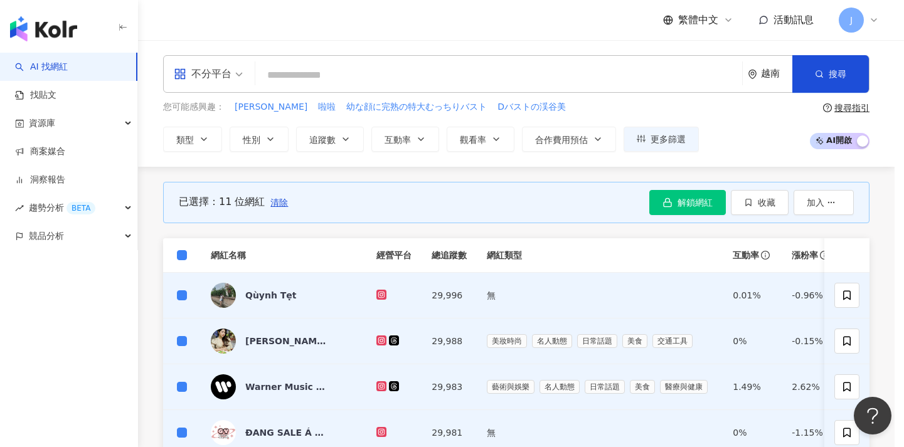
click at [197, 250] on div "加入網紅收藏 建立" at bounding box center [452, 223] width 904 height 447
click at [179, 255] on div at bounding box center [452, 223] width 904 height 447
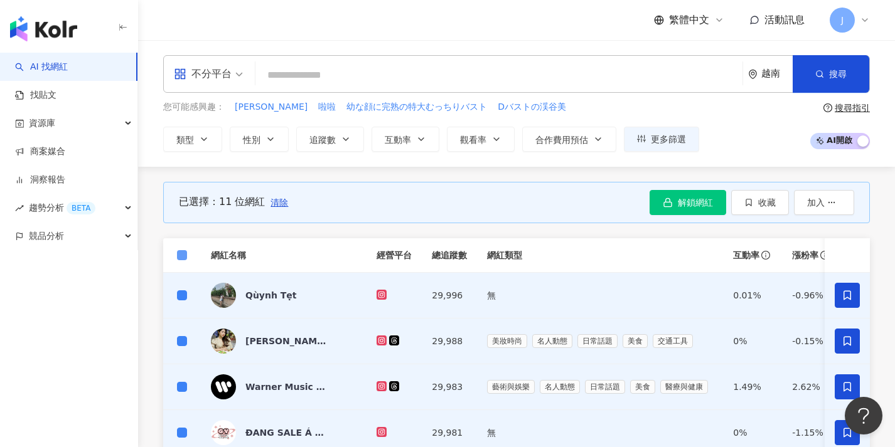
click at [185, 256] on span at bounding box center [182, 255] width 10 height 10
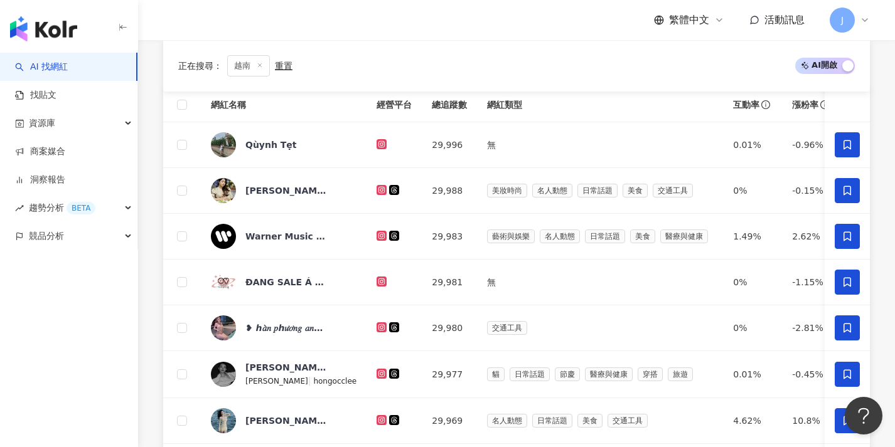
scroll to position [463, 0]
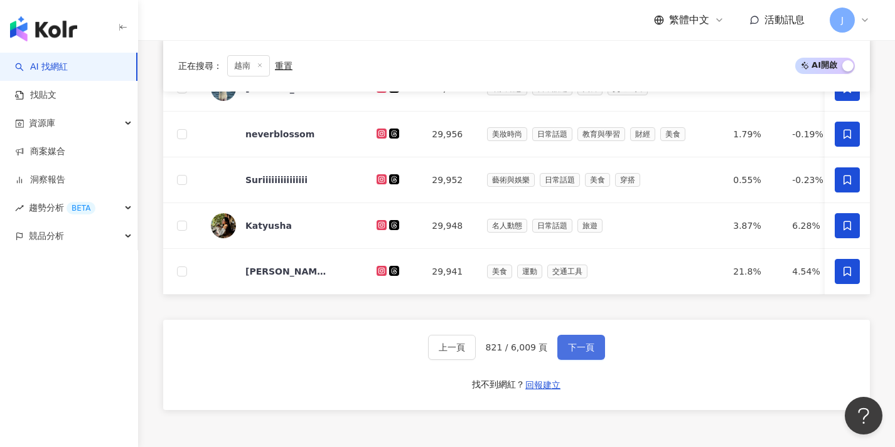
click at [579, 353] on span "下一頁" at bounding box center [581, 348] width 26 height 10
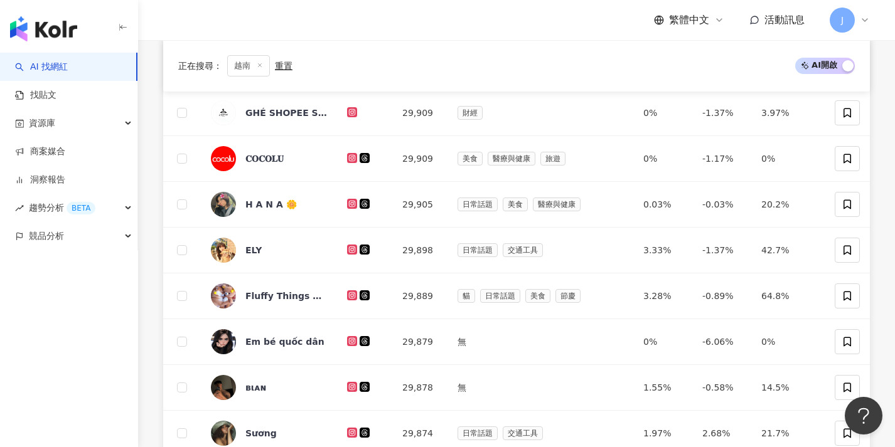
scroll to position [41, 0]
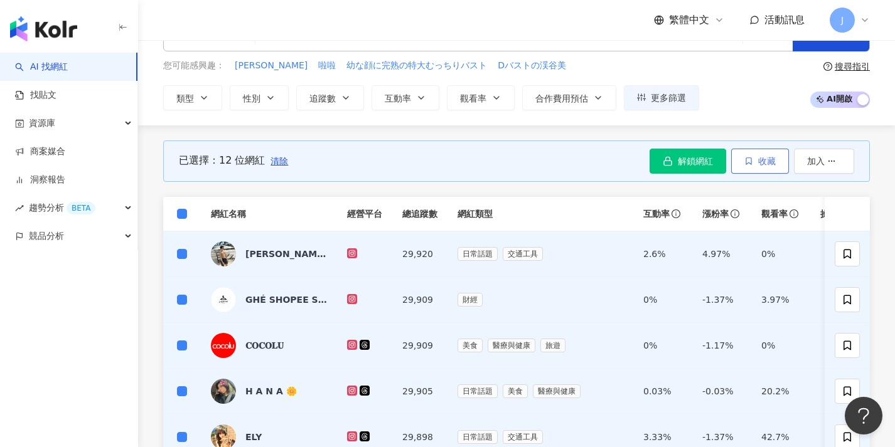
click at [746, 166] on button "收藏" at bounding box center [760, 161] width 58 height 25
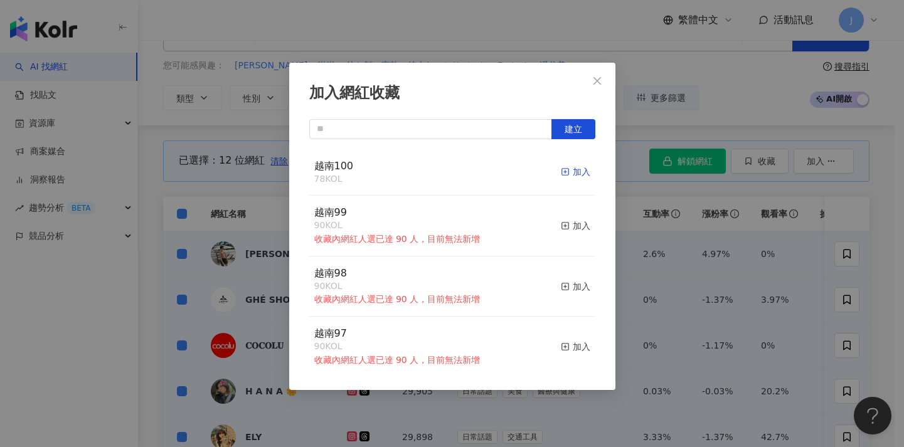
click at [577, 176] on div "加入" at bounding box center [575, 172] width 29 height 14
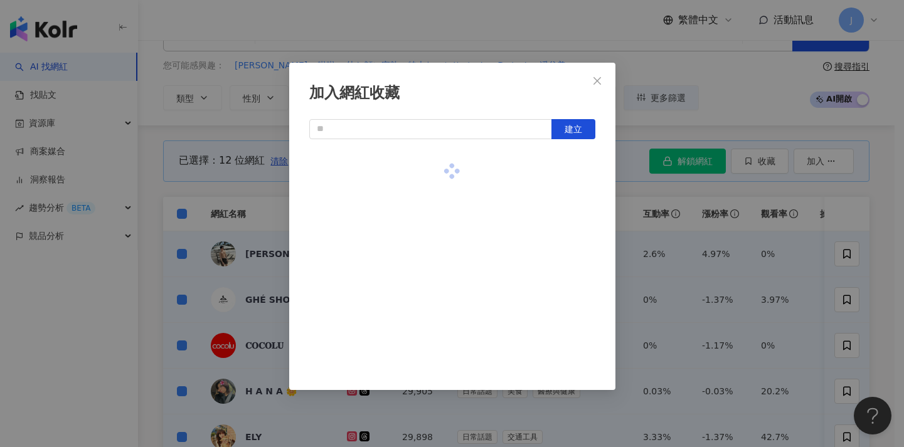
click at [672, 233] on div "加入網紅收藏 建立" at bounding box center [452, 223] width 904 height 447
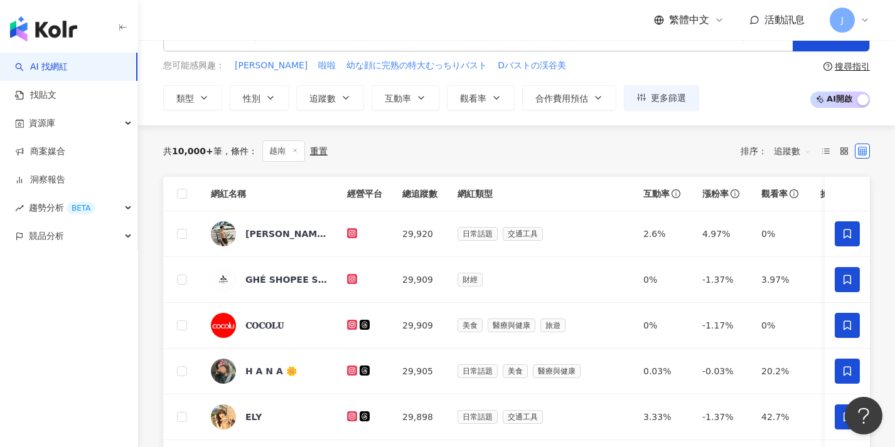
scroll to position [650, 0]
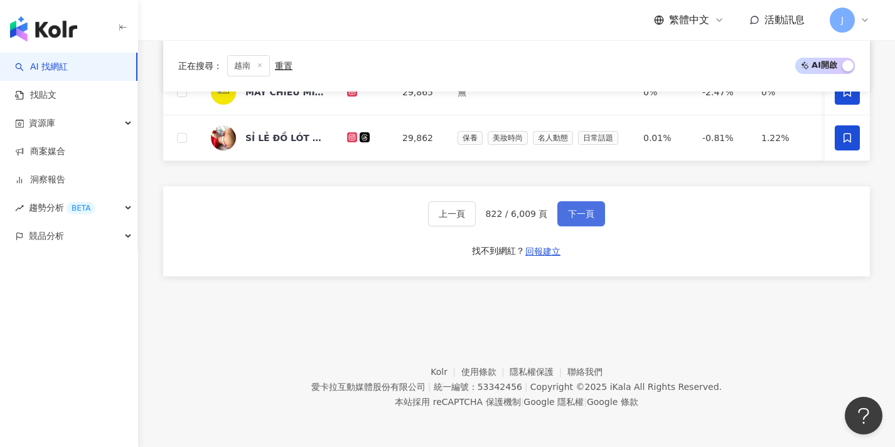
click at [571, 219] on button "下一頁" at bounding box center [581, 213] width 48 height 25
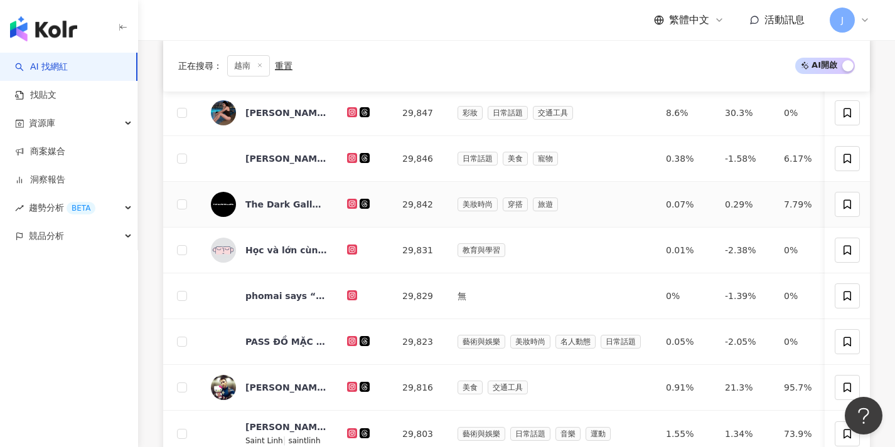
scroll to position [0, 0]
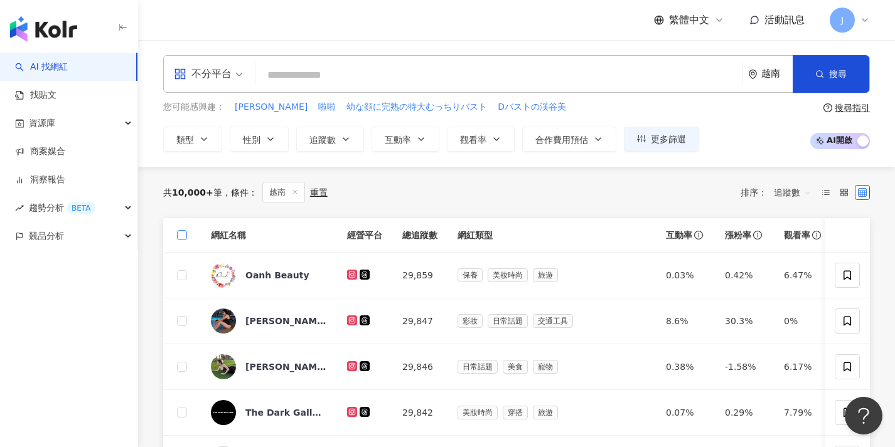
click at [185, 236] on span at bounding box center [182, 235] width 10 height 10
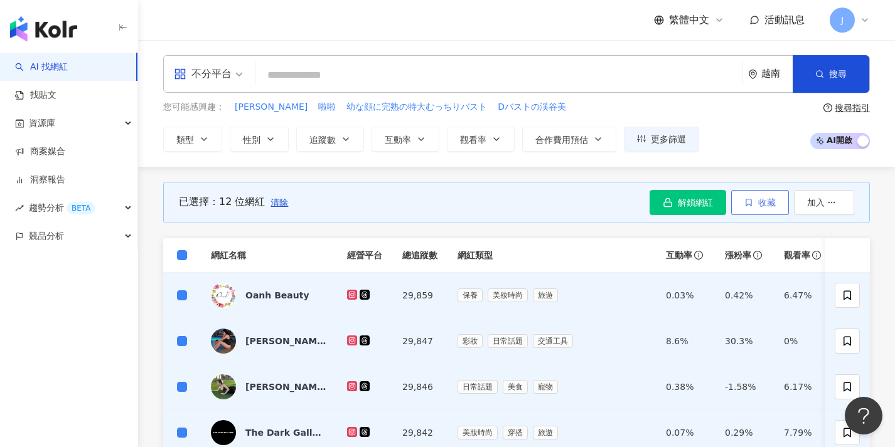
click at [774, 205] on span "收藏" at bounding box center [767, 203] width 18 height 10
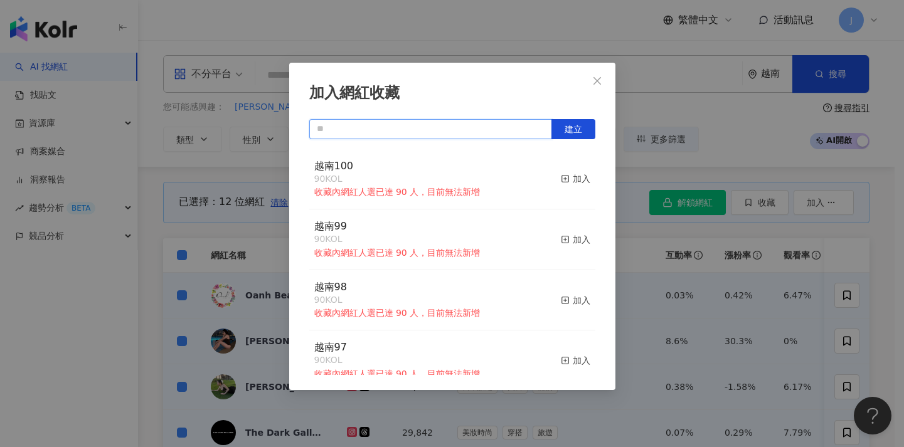
click at [393, 131] on input "text" at bounding box center [430, 129] width 243 height 20
paste input "****"
type input "*"
paste input "****"
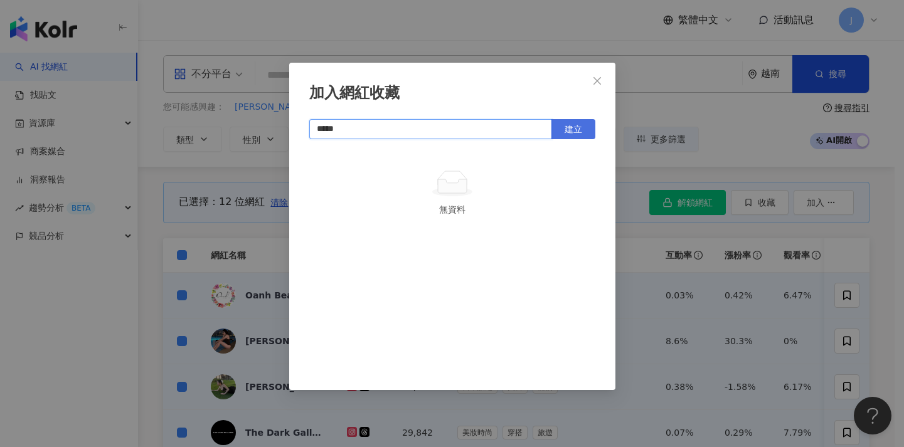
click at [585, 131] on button "建立" at bounding box center [574, 129] width 44 height 20
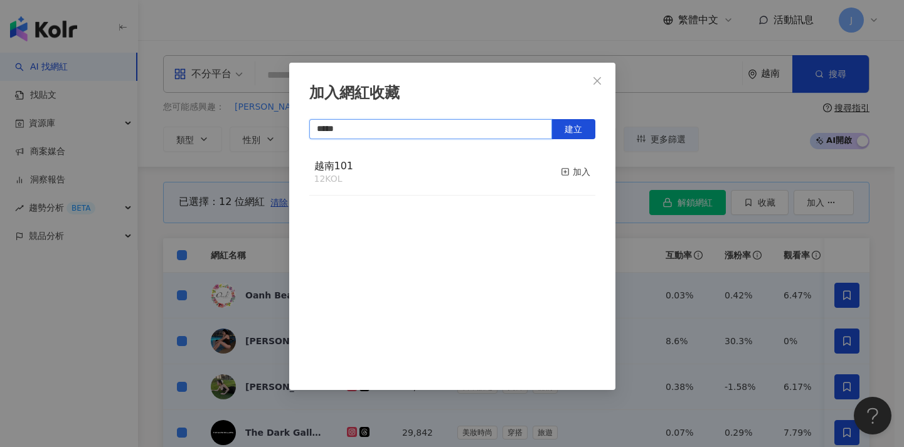
type input "*****"
click at [646, 296] on div "加入網紅收藏 ***** 建立 越南101 12 KOL 加入" at bounding box center [452, 223] width 904 height 447
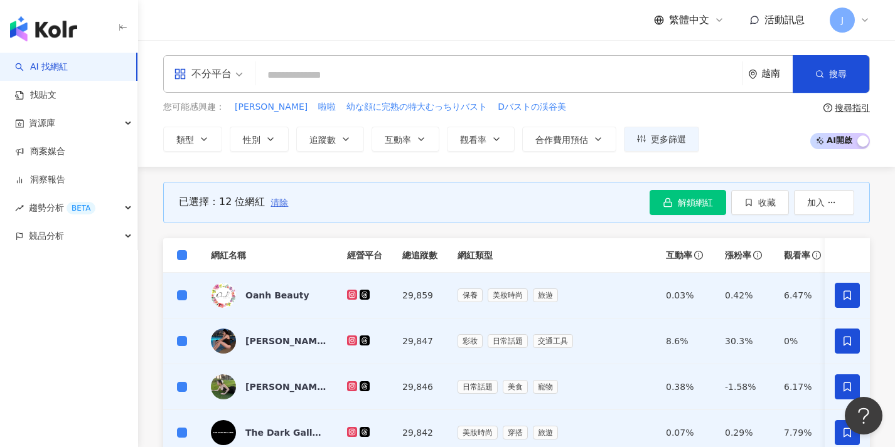
click at [273, 205] on span "清除" at bounding box center [279, 203] width 18 height 10
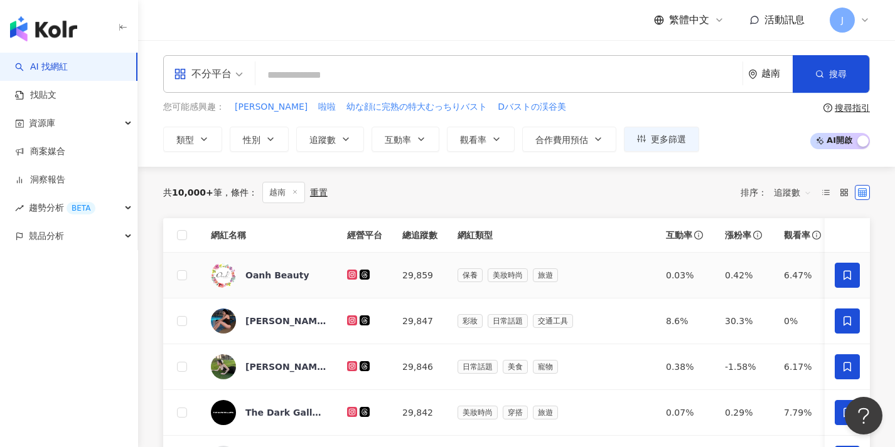
scroll to position [651, 0]
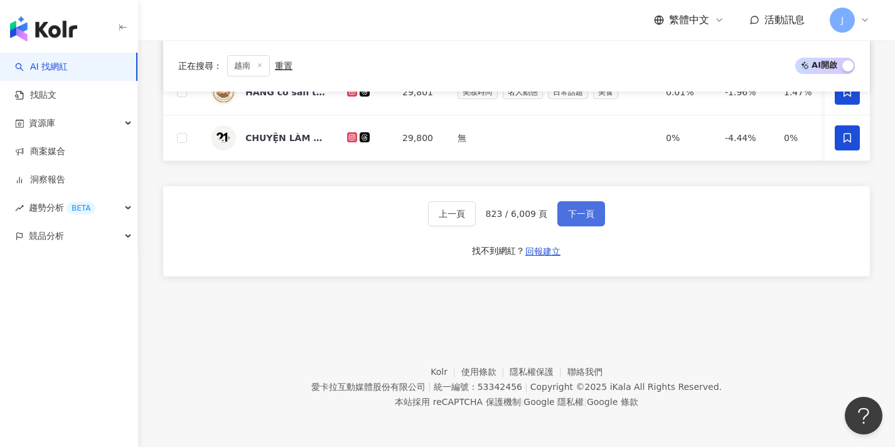
click at [569, 217] on span "下一頁" at bounding box center [581, 214] width 26 height 10
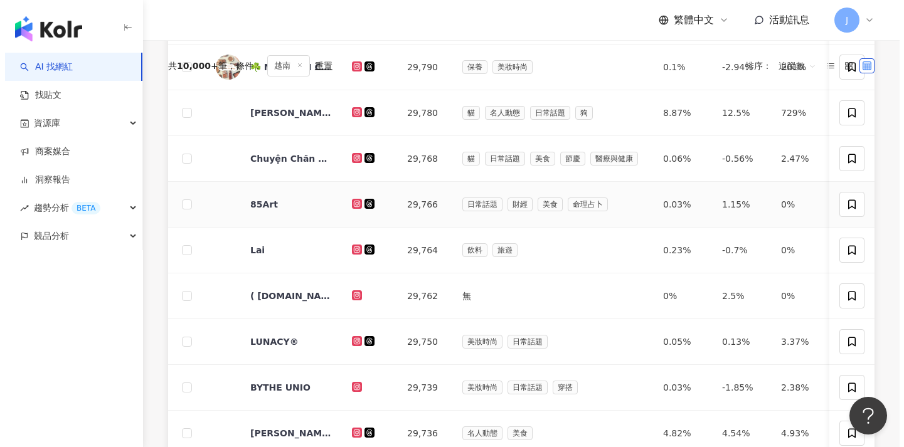
scroll to position [0, 0]
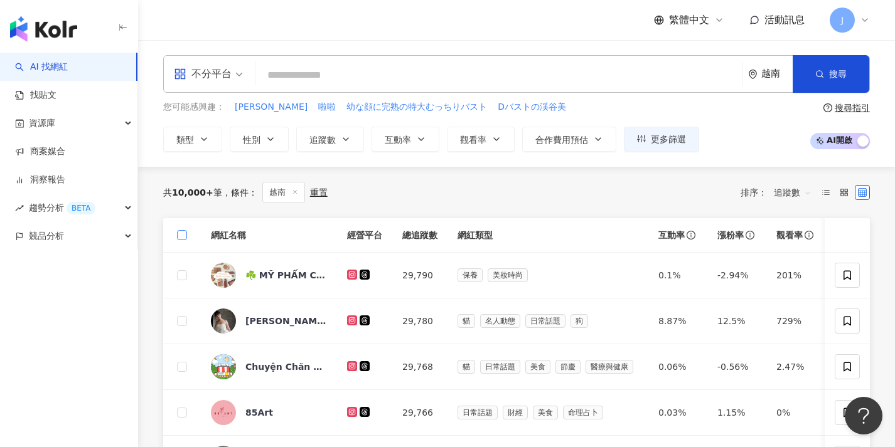
click at [185, 235] on span at bounding box center [182, 235] width 10 height 10
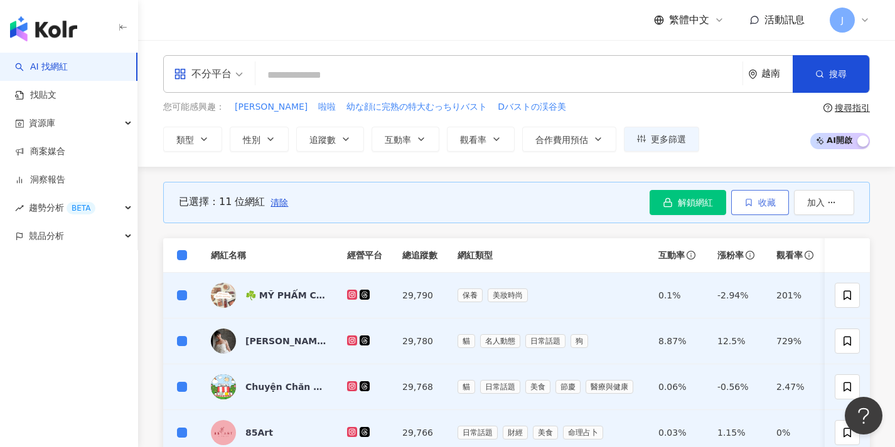
click at [766, 201] on span "收藏" at bounding box center [767, 203] width 18 height 10
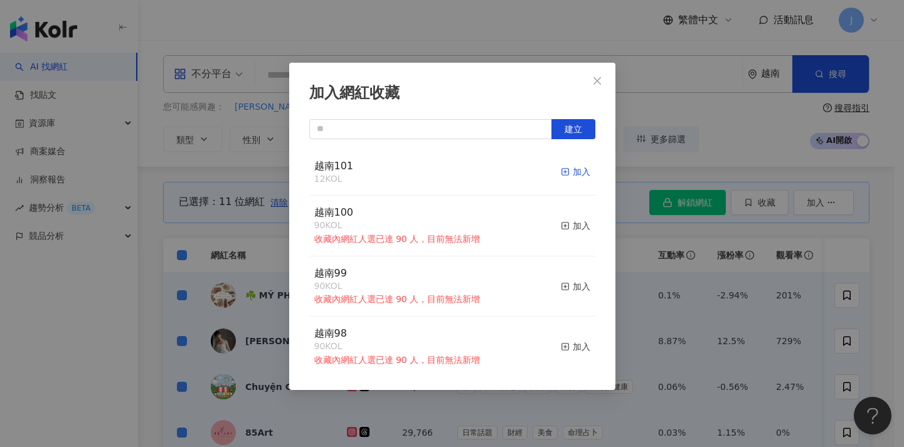
click at [562, 171] on rect "button" at bounding box center [565, 172] width 7 height 7
click at [643, 247] on div "加入網紅收藏 建立 越南101 23 KOL 加入 越南100 90 KOL 收藏內網紅人選已達 90 人，目前無法新增 加入 越南99 90 KOL 收藏內…" at bounding box center [452, 223] width 904 height 447
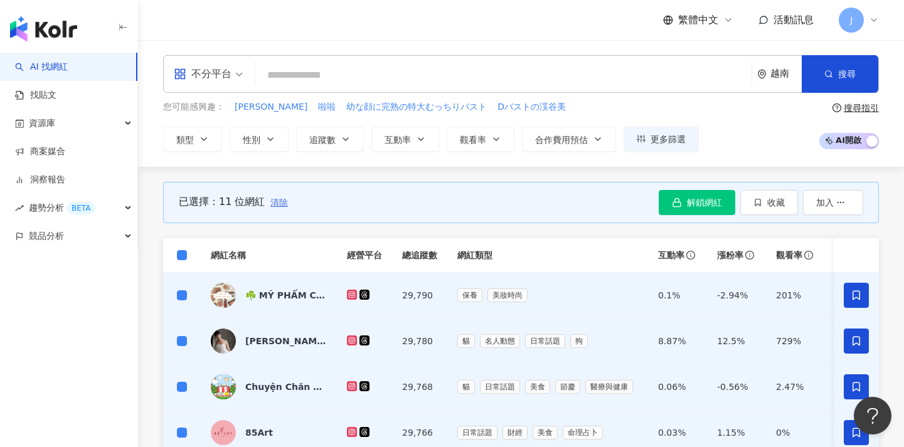
click at [281, 203] on span "清除" at bounding box center [279, 203] width 18 height 10
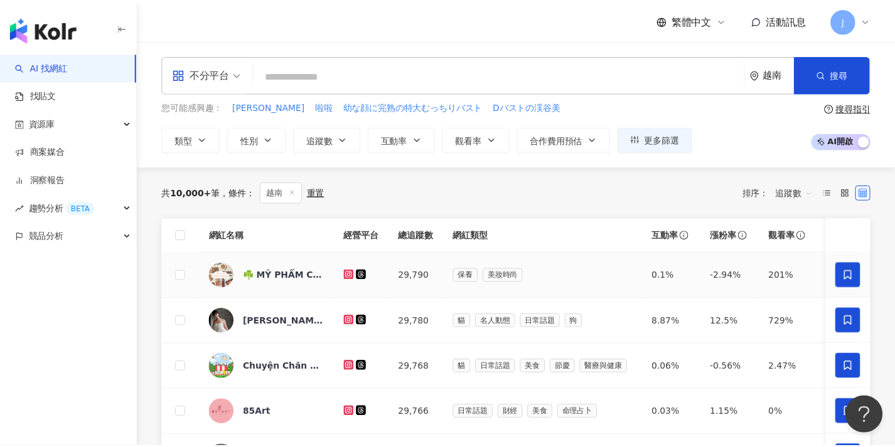
scroll to position [540, 0]
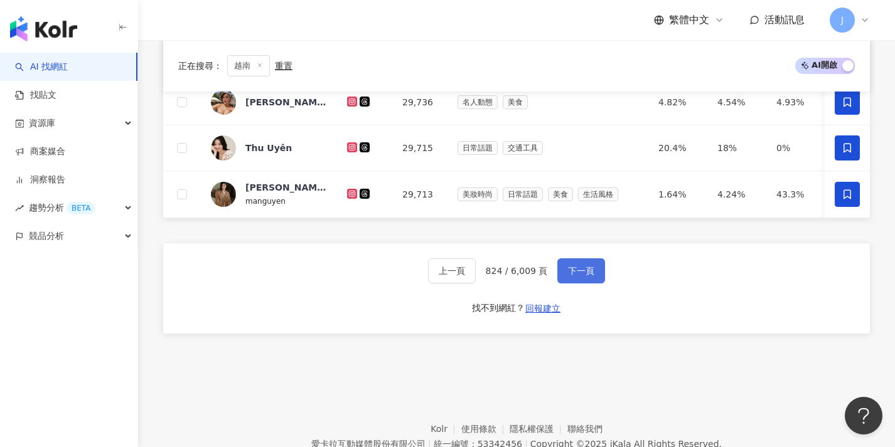
click at [579, 276] on span "下一頁" at bounding box center [581, 271] width 26 height 10
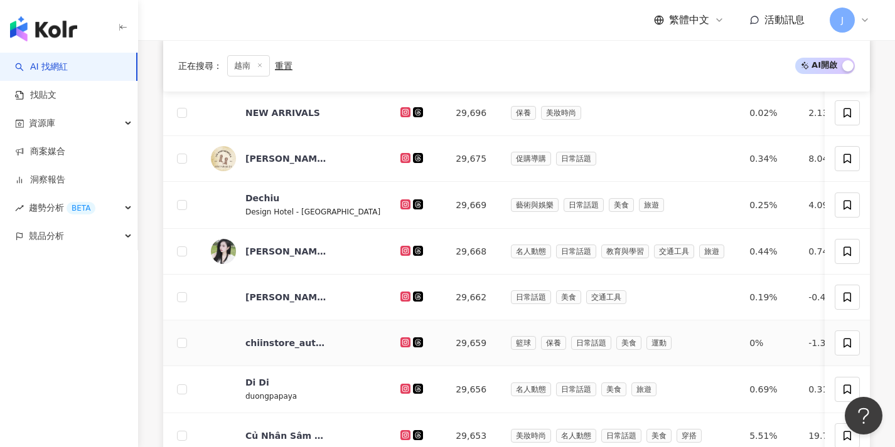
scroll to position [0, 0]
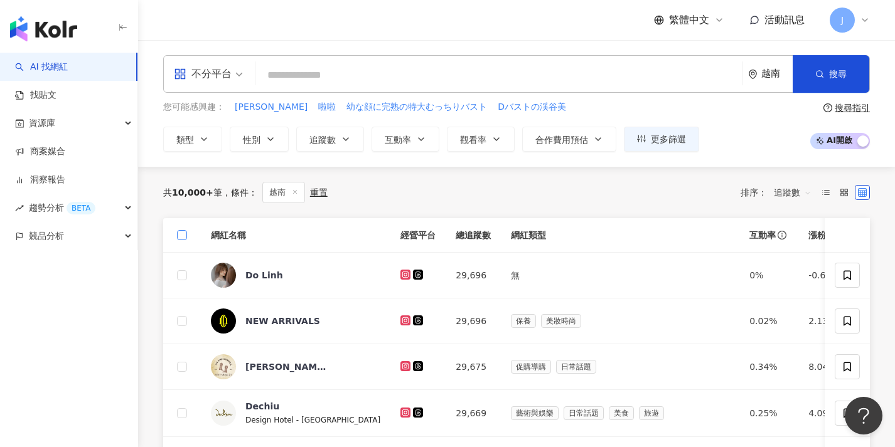
click at [184, 238] on span at bounding box center [182, 235] width 10 height 10
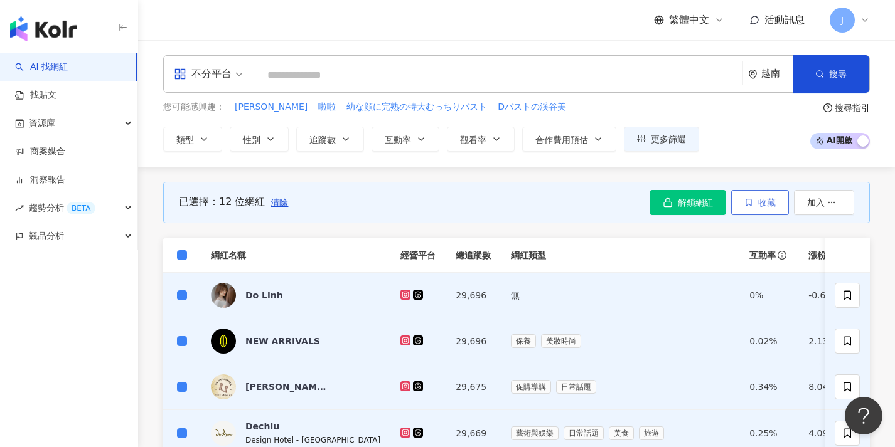
click at [745, 205] on icon "button" at bounding box center [748, 202] width 9 height 9
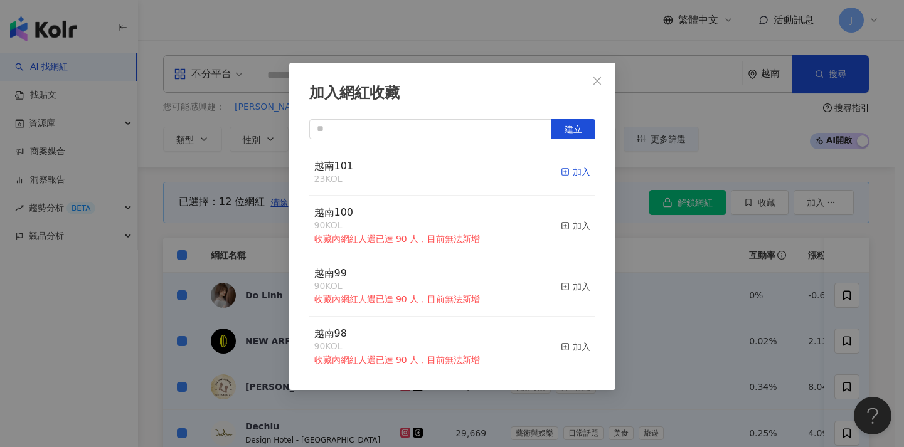
click at [561, 170] on div "加入" at bounding box center [575, 172] width 29 height 14
drag, startPoint x: 665, startPoint y: 242, endPoint x: 323, endPoint y: 219, distance: 342.7
click at [665, 242] on div "加入網紅收藏 建立 越南101 35 KOL 加入 越南100 90 KOL 收藏內網紅人選已達 90 人，目前無法新增 加入 越南99 90 KOL 收藏內…" at bounding box center [452, 223] width 904 height 447
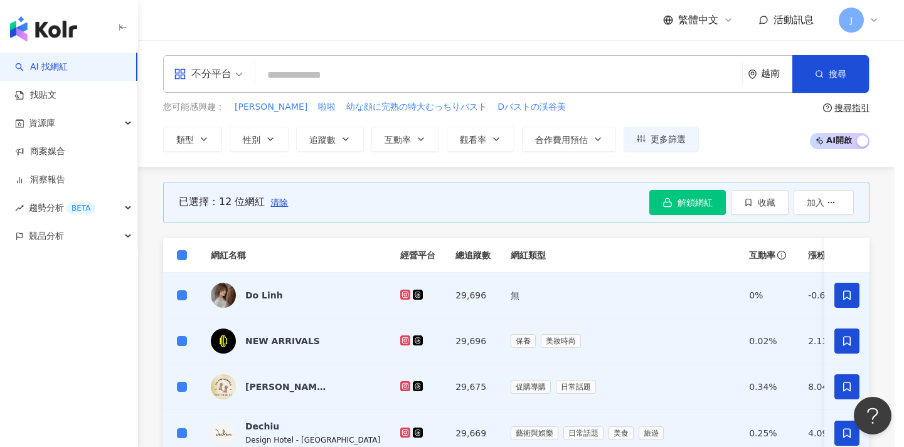
click at [283, 203] on div at bounding box center [452, 223] width 904 height 447
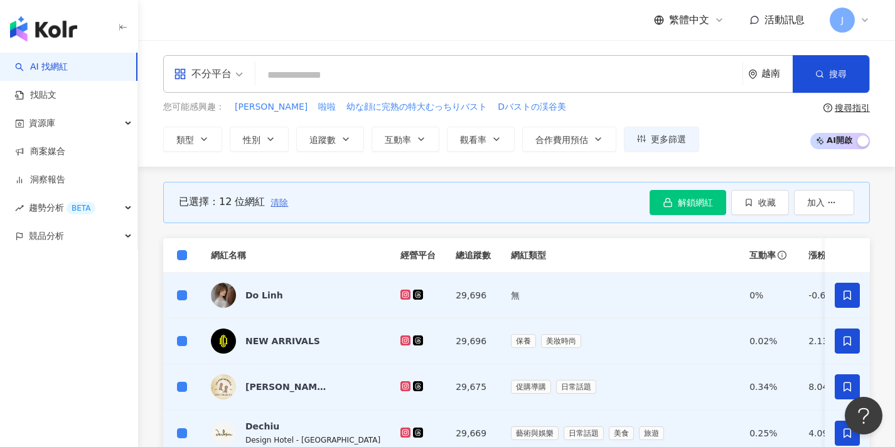
click at [277, 203] on span "清除" at bounding box center [279, 203] width 18 height 10
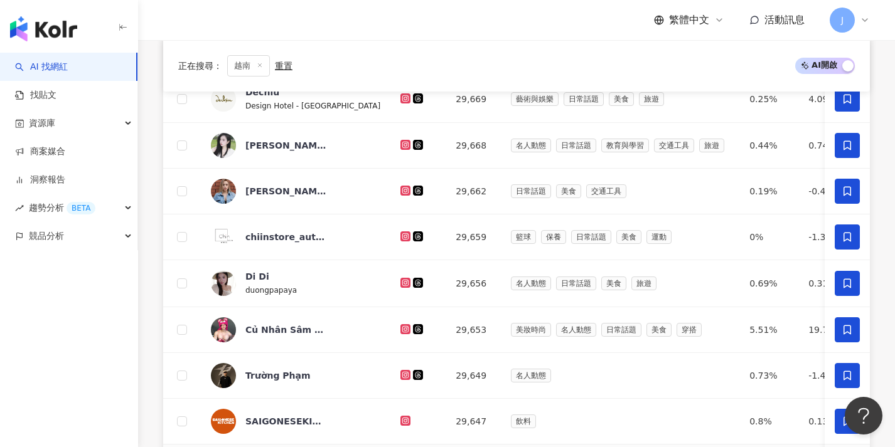
scroll to position [599, 0]
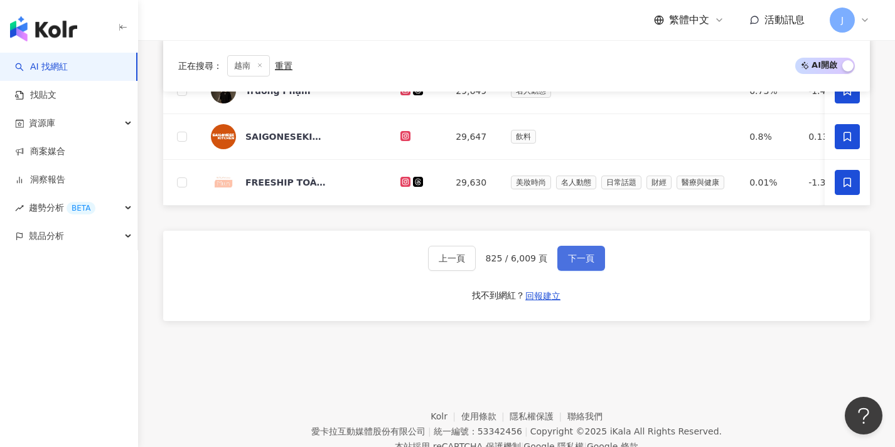
click at [589, 264] on span "下一頁" at bounding box center [581, 258] width 26 height 10
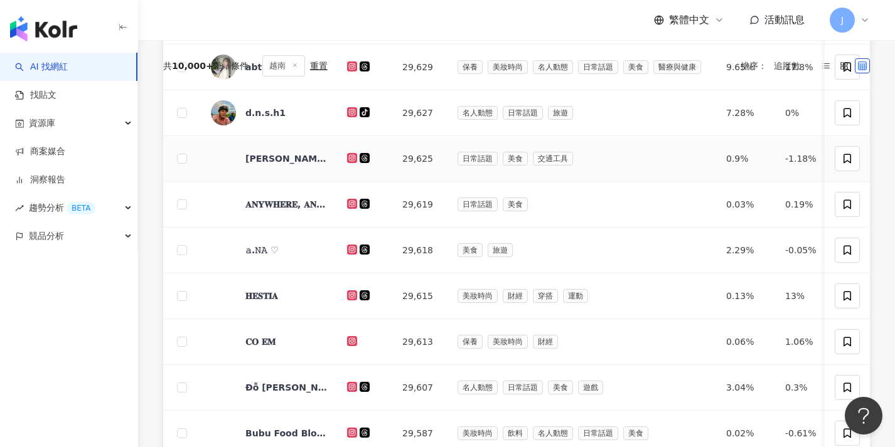
scroll to position [0, 0]
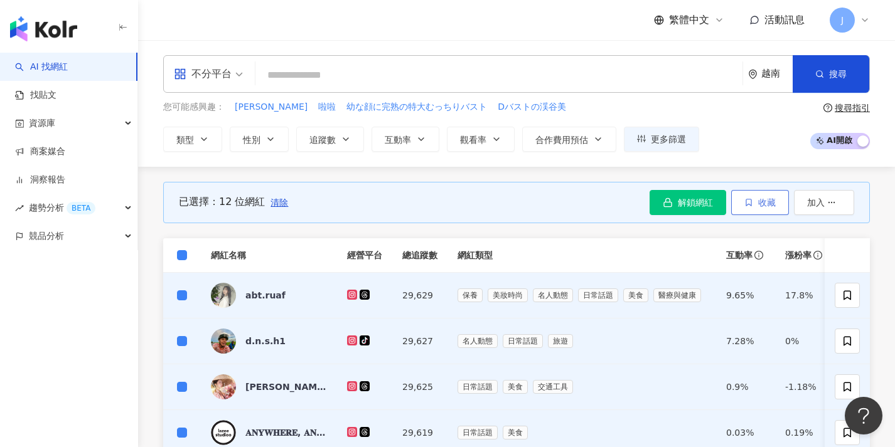
click at [755, 205] on button "收藏" at bounding box center [760, 202] width 58 height 25
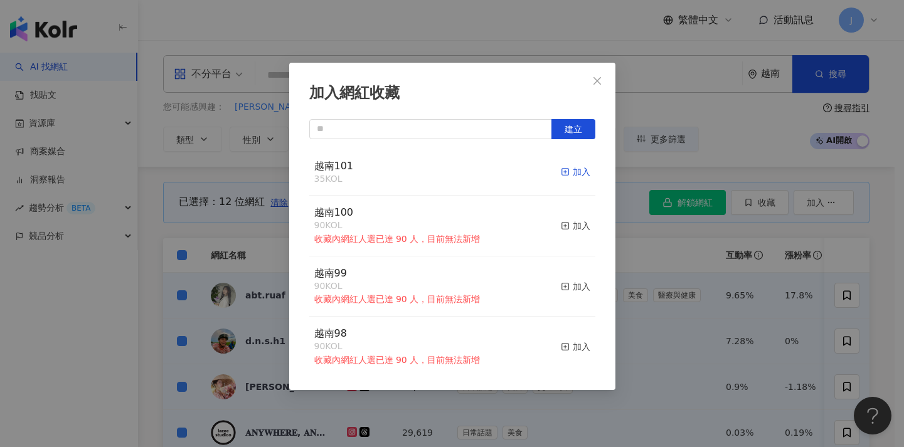
click at [572, 170] on div "加入" at bounding box center [575, 172] width 29 height 14
click at [691, 282] on div "加入網紅收藏 建立 越南101 47 KOL 加入 越南100 90 KOL 收藏內網紅人選已達 90 人，目前無法新增 加入 越南99 90 KOL 收藏內…" at bounding box center [452, 223] width 904 height 447
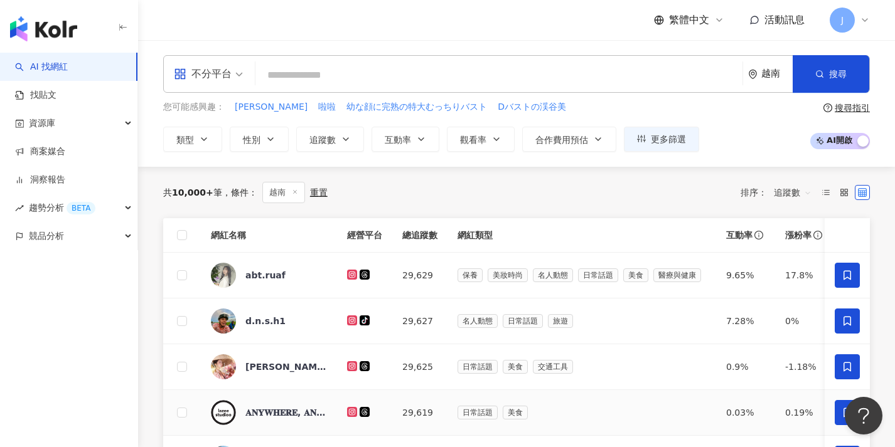
scroll to position [513, 0]
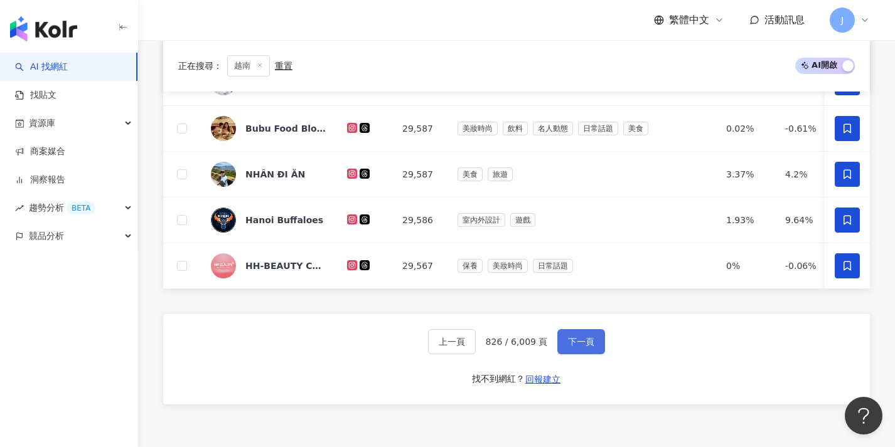
click at [579, 347] on span "下一頁" at bounding box center [581, 342] width 26 height 10
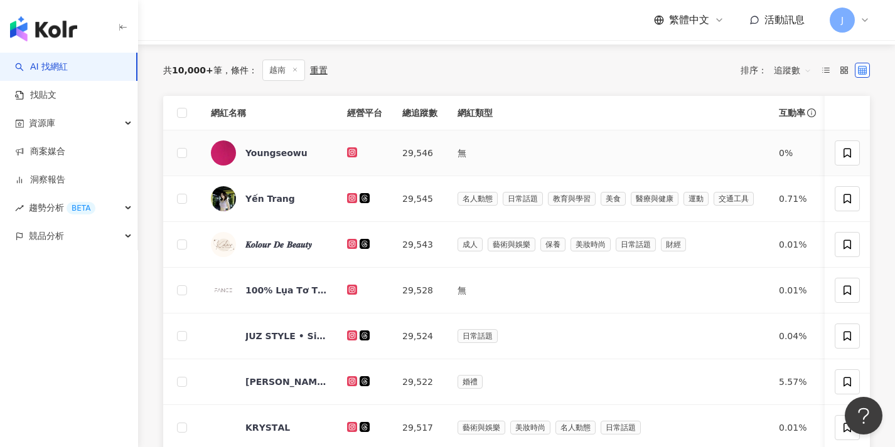
scroll to position [0, 0]
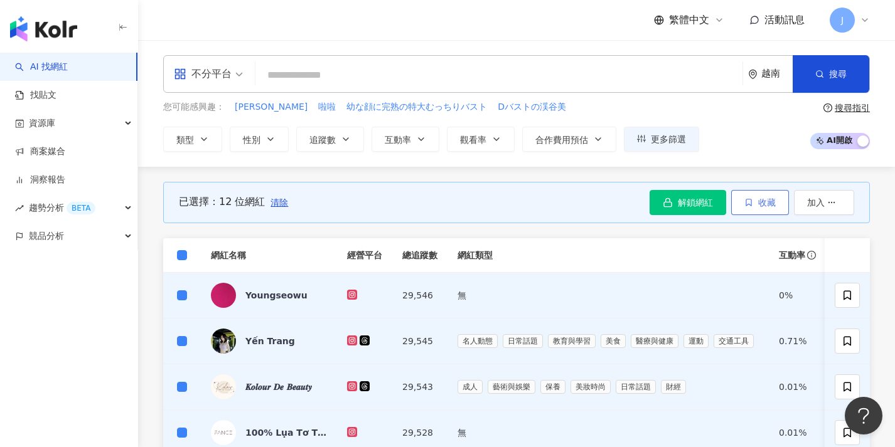
click at [747, 206] on span "button" at bounding box center [748, 203] width 9 height 10
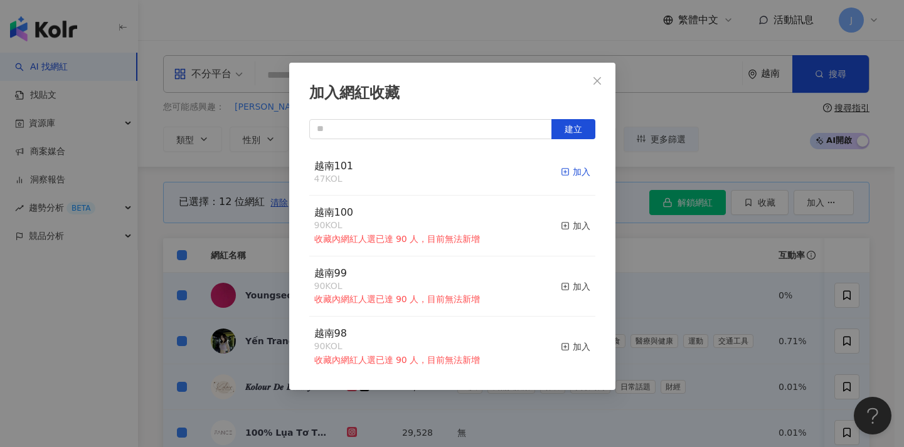
click at [569, 178] on div "加入" at bounding box center [575, 172] width 29 height 14
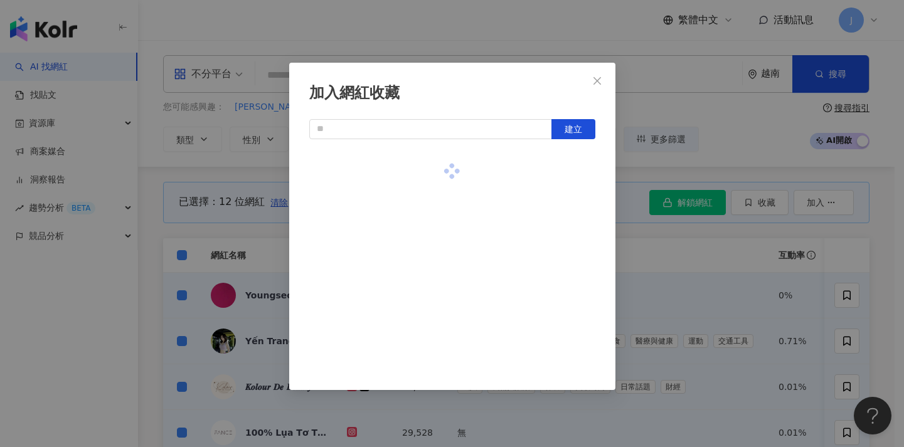
click at [252, 238] on div "加入網紅收藏 建立" at bounding box center [452, 223] width 904 height 447
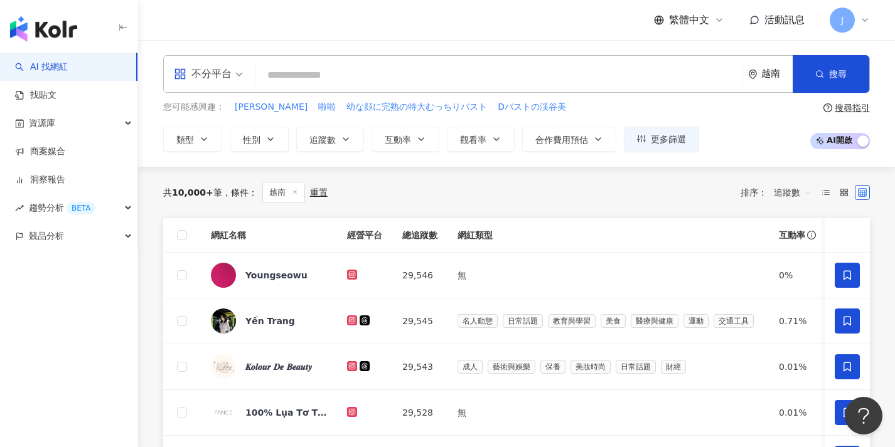
scroll to position [422, 0]
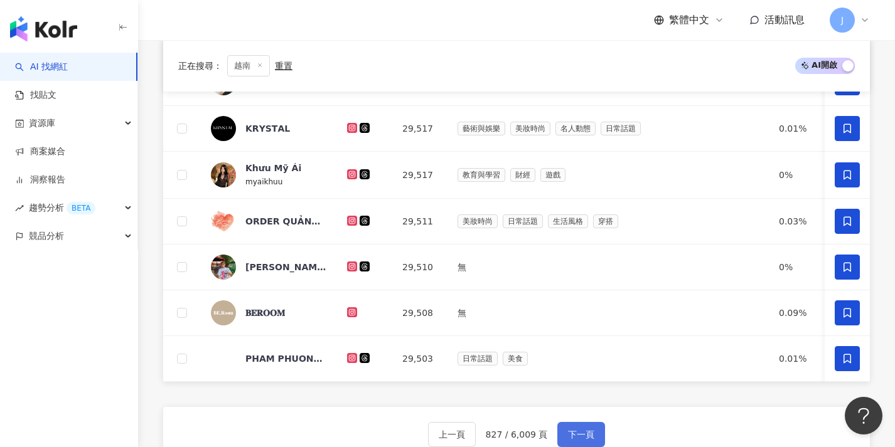
click at [566, 434] on button "下一頁" at bounding box center [581, 434] width 48 height 25
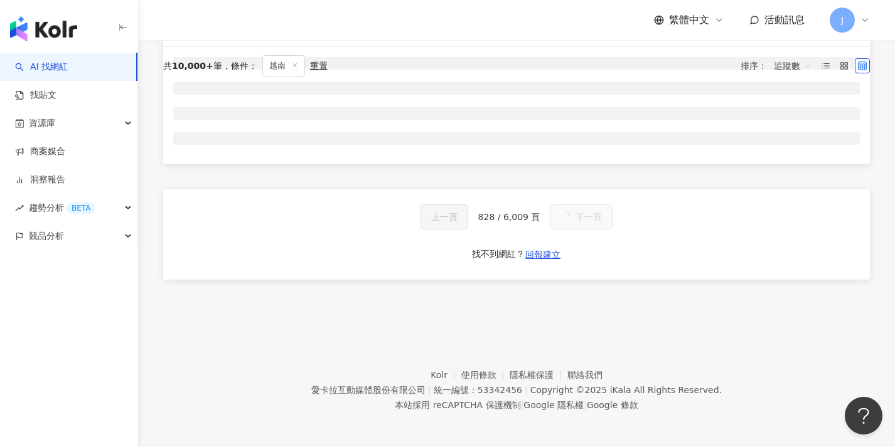
scroll to position [0, 0]
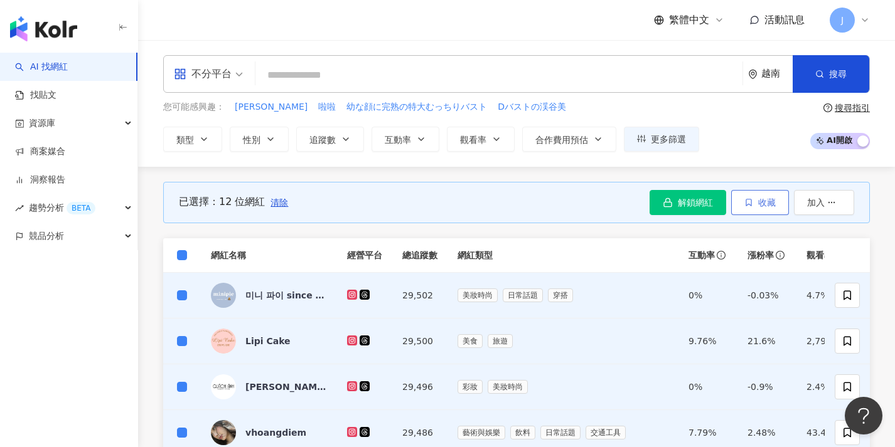
click at [745, 203] on icon "button" at bounding box center [748, 202] width 9 height 9
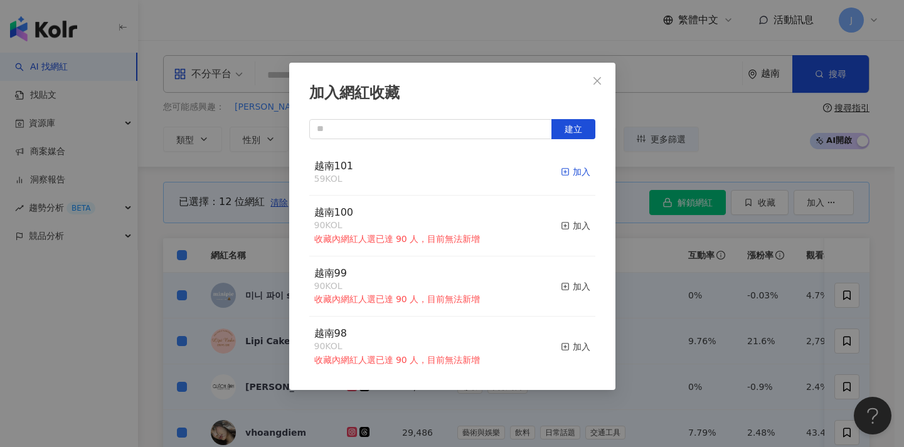
click at [566, 171] on div "加入" at bounding box center [575, 172] width 29 height 14
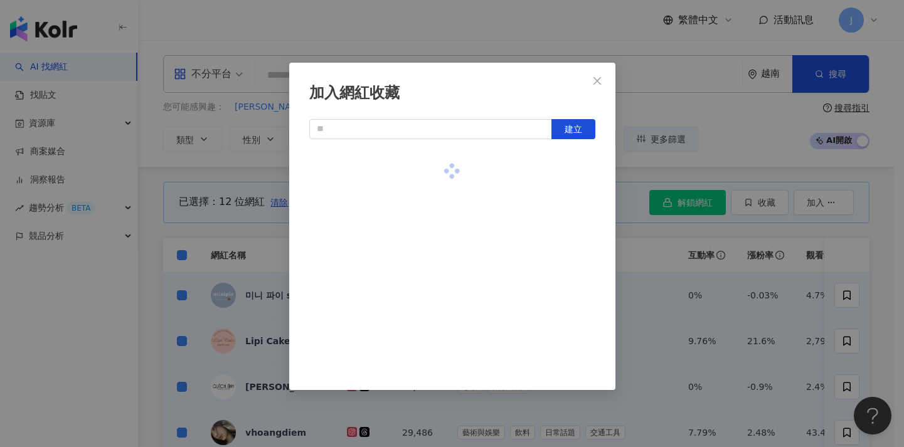
click at [253, 250] on div "加入網紅收藏 建立" at bounding box center [452, 223] width 904 height 447
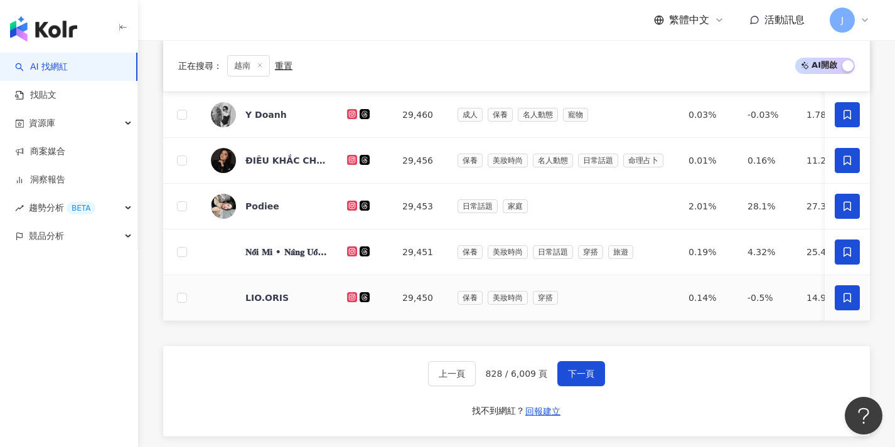
scroll to position [515, 0]
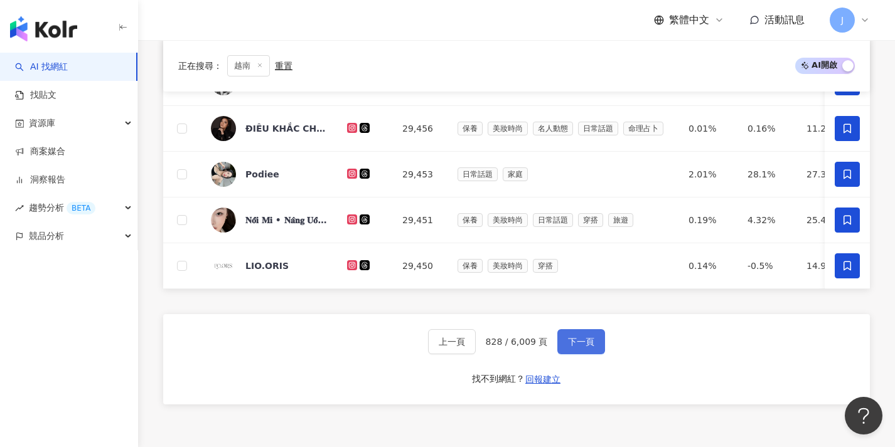
click at [594, 355] on button "下一頁" at bounding box center [581, 341] width 48 height 25
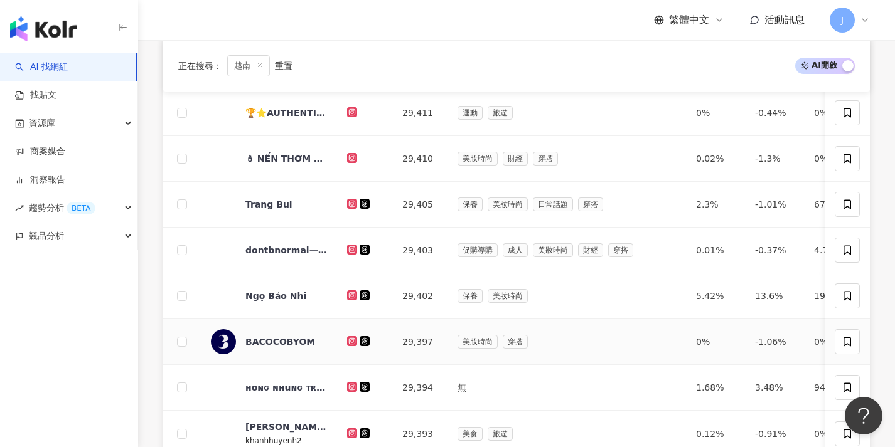
scroll to position [0, 0]
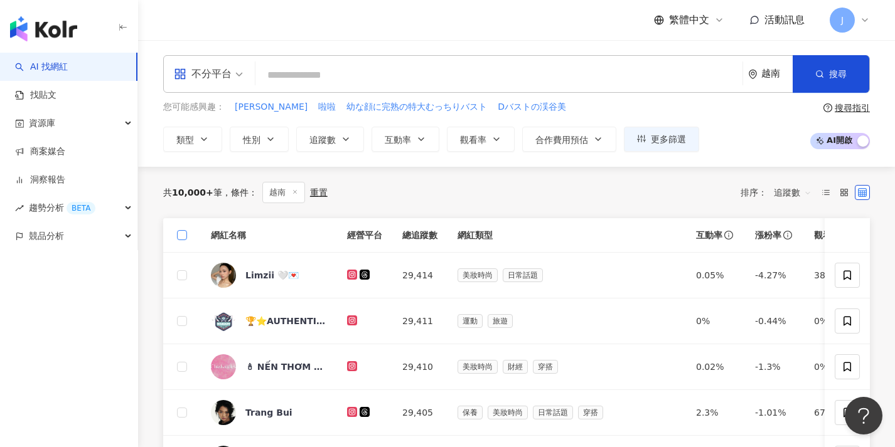
click at [184, 235] on span at bounding box center [182, 235] width 10 height 10
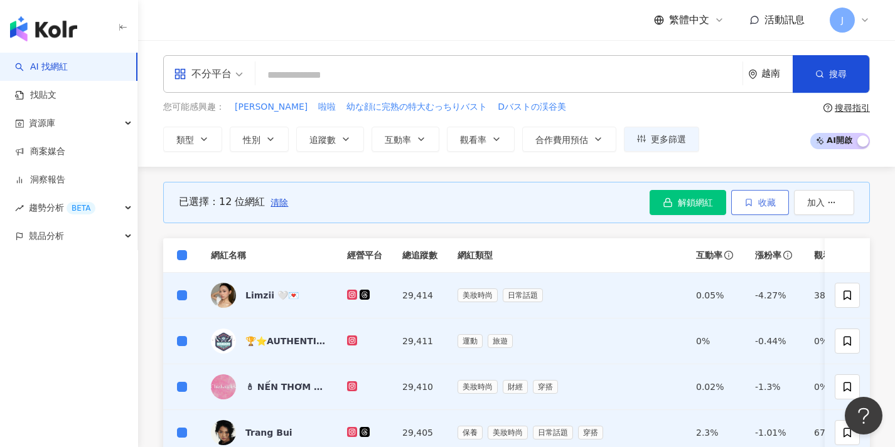
click at [759, 203] on span "收藏" at bounding box center [767, 203] width 18 height 10
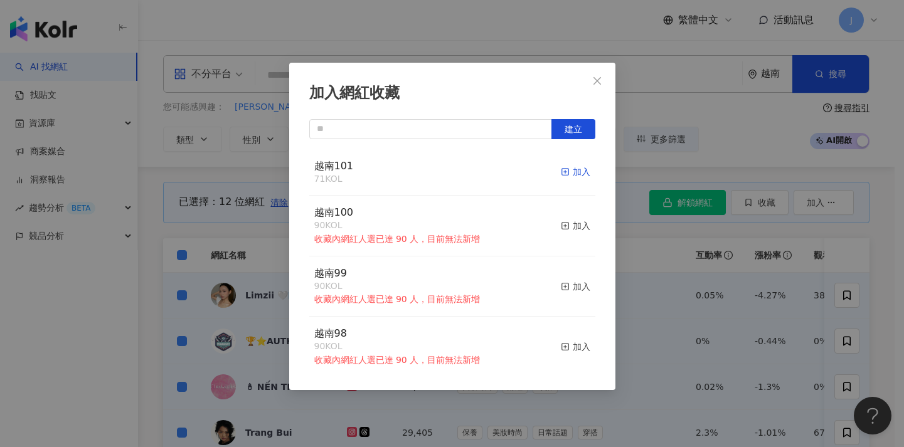
click at [570, 169] on div "加入" at bounding box center [575, 172] width 29 height 14
click at [234, 247] on div "加入網紅收藏 建立 越南101 83 KOL 加入 越南100 90 KOL 收藏內網紅人選已達 90 人，目前無法新增 加入 越南99 90 KOL 收藏內…" at bounding box center [452, 223] width 904 height 447
drag, startPoint x: 235, startPoint y: 242, endPoint x: 269, endPoint y: 220, distance: 40.9
click at [235, 242] on div "加入網紅收藏 建立 越南101 83 KOL 加入 越南100 90 KOL 收藏內網紅人選已達 90 人，目前無法新增 加入 越南99 90 KOL 收藏內…" at bounding box center [452, 223] width 904 height 447
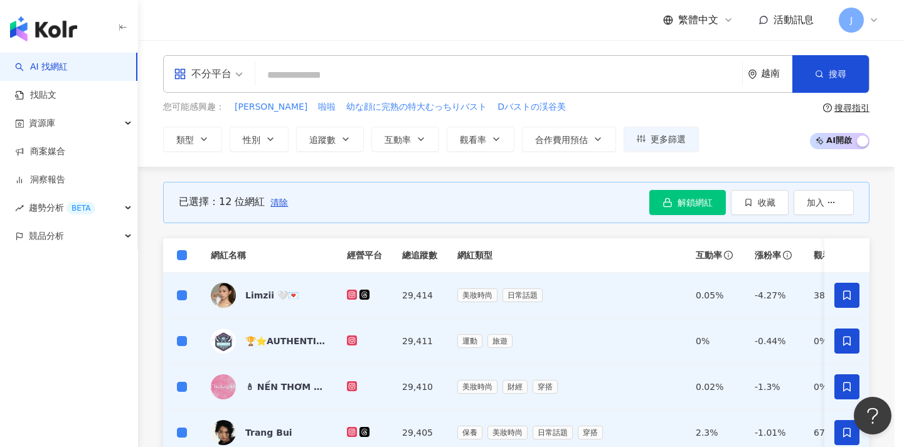
click at [280, 201] on span "清除" at bounding box center [279, 203] width 18 height 10
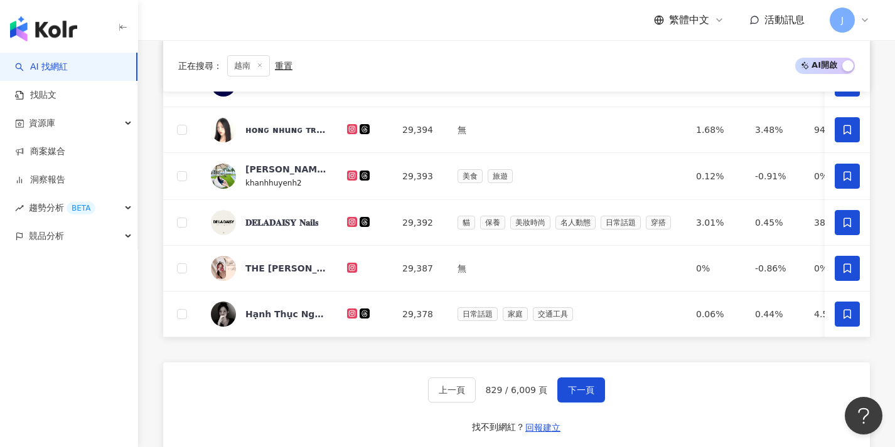
scroll to position [547, 0]
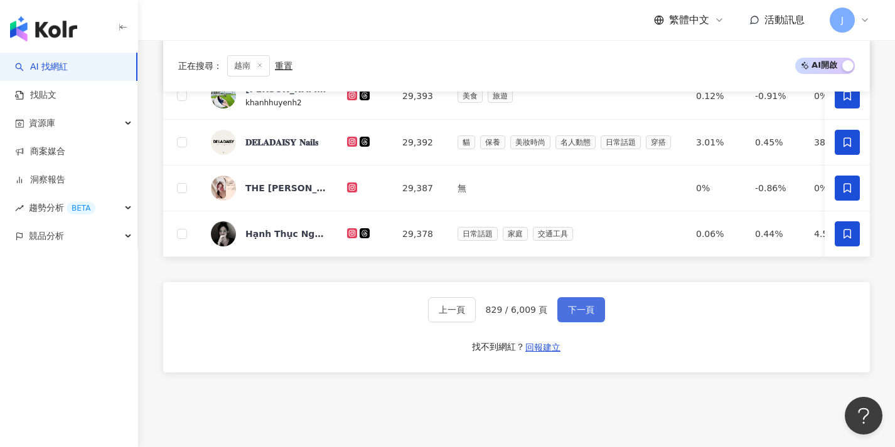
click at [579, 315] on span "下一頁" at bounding box center [581, 310] width 26 height 10
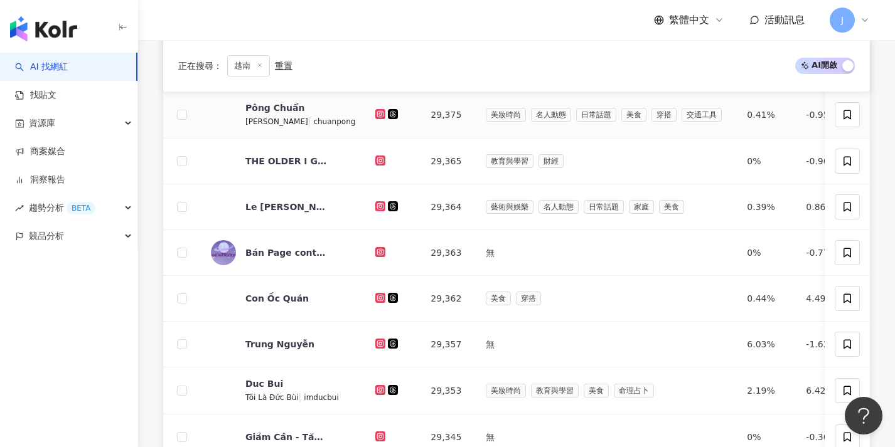
scroll to position [0, 0]
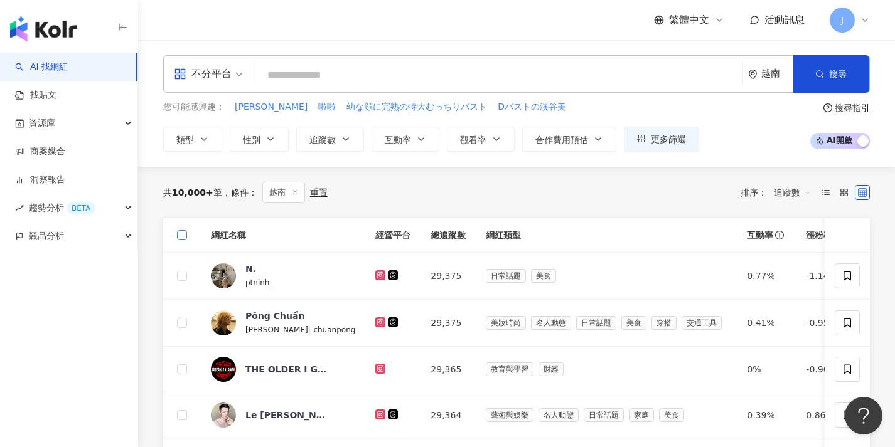
click at [186, 237] on span at bounding box center [182, 235] width 10 height 10
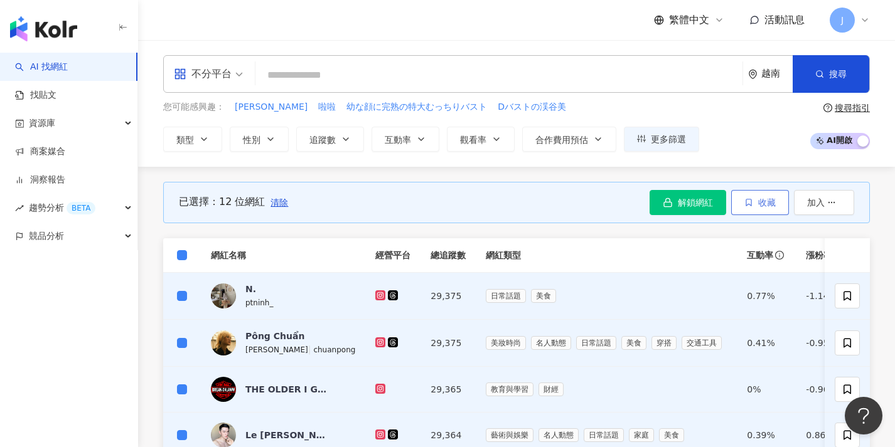
click at [767, 209] on button "收藏" at bounding box center [760, 202] width 58 height 25
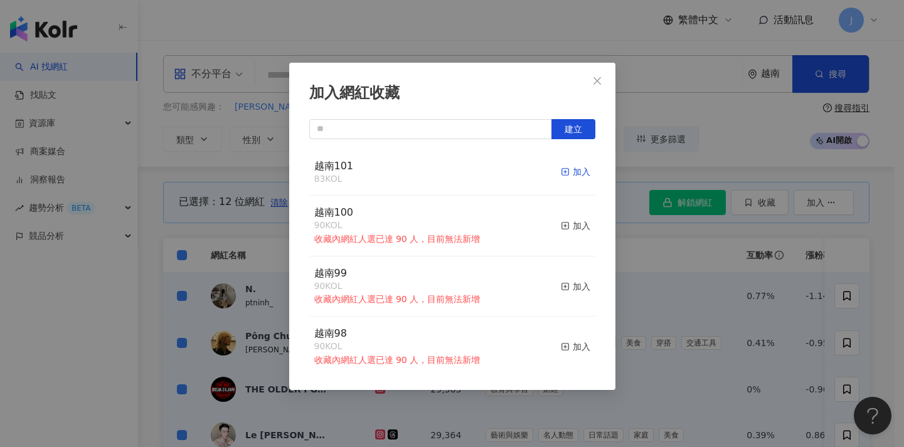
click at [576, 173] on div "加入" at bounding box center [575, 172] width 29 height 14
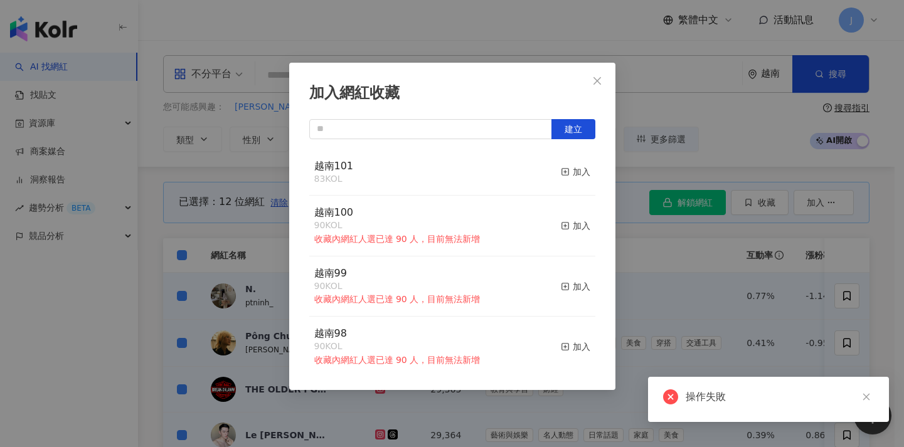
click at [676, 227] on div "加入網紅收藏 建立 越南101 83 KOL 加入 越南100 90 KOL 收藏內網紅人選已達 90 人，目前無法新增 加入 越南99 90 KOL 收藏內…" at bounding box center [452, 223] width 904 height 447
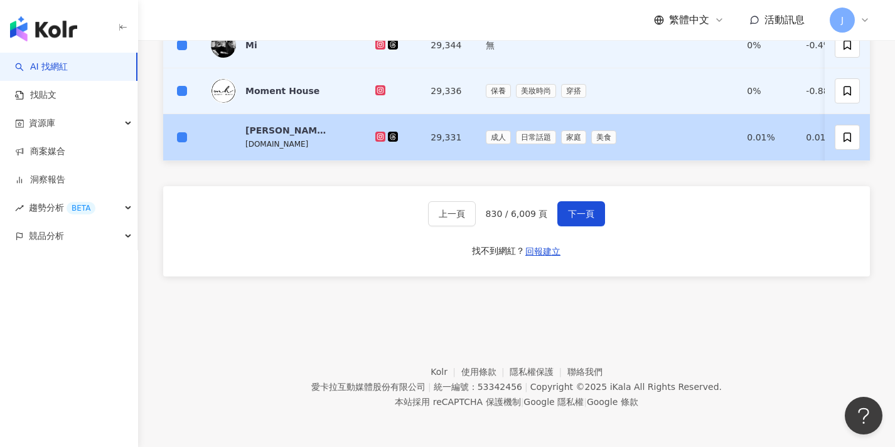
scroll to position [552, 0]
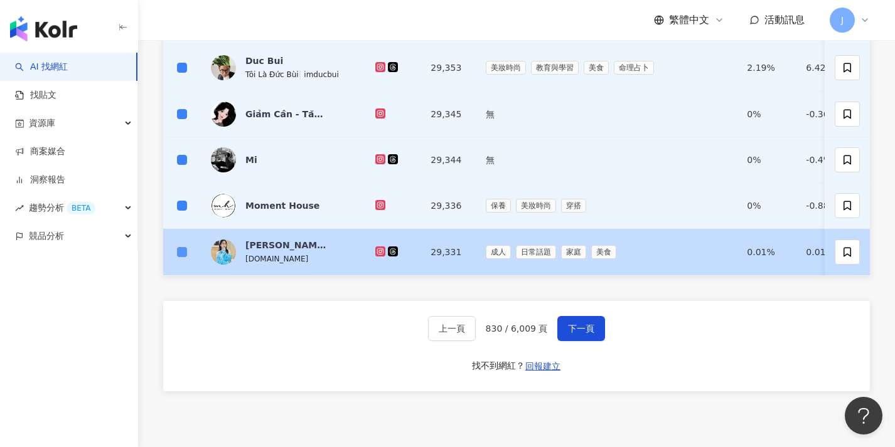
click at [186, 250] on span at bounding box center [182, 252] width 10 height 10
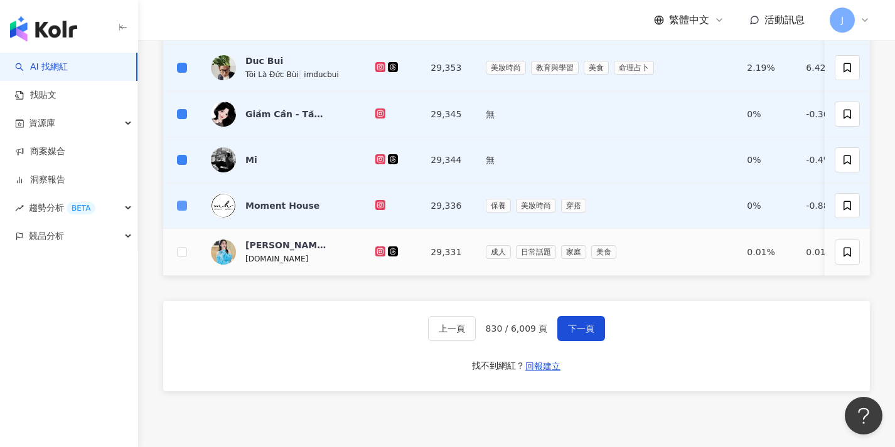
click at [183, 210] on span at bounding box center [182, 206] width 10 height 10
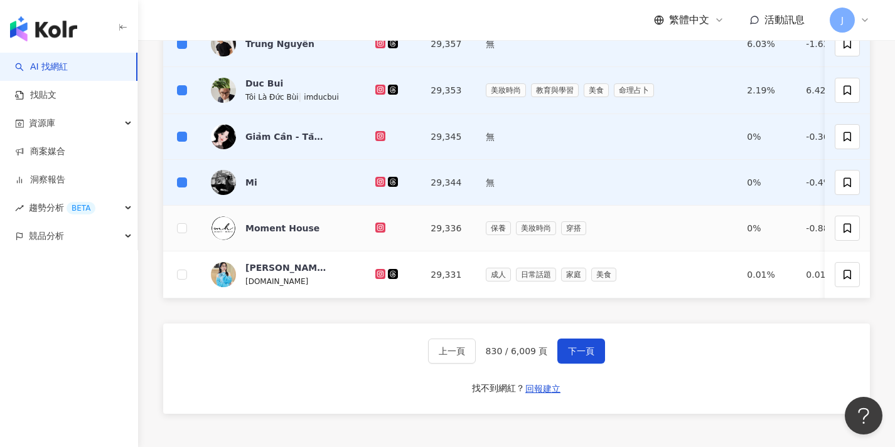
scroll to position [526, 0]
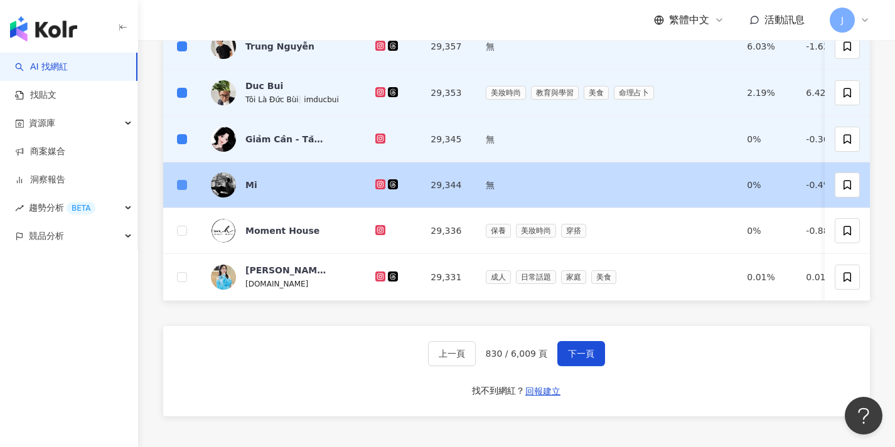
click at [184, 182] on span at bounding box center [182, 185] width 10 height 10
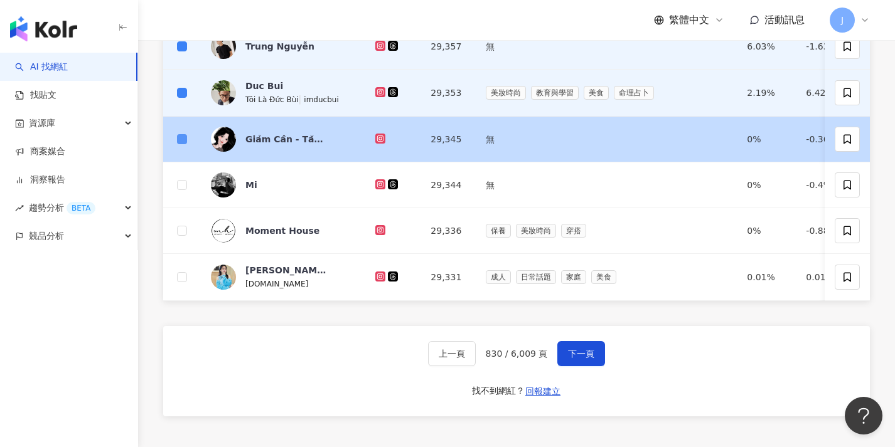
click at [184, 140] on span at bounding box center [182, 139] width 10 height 10
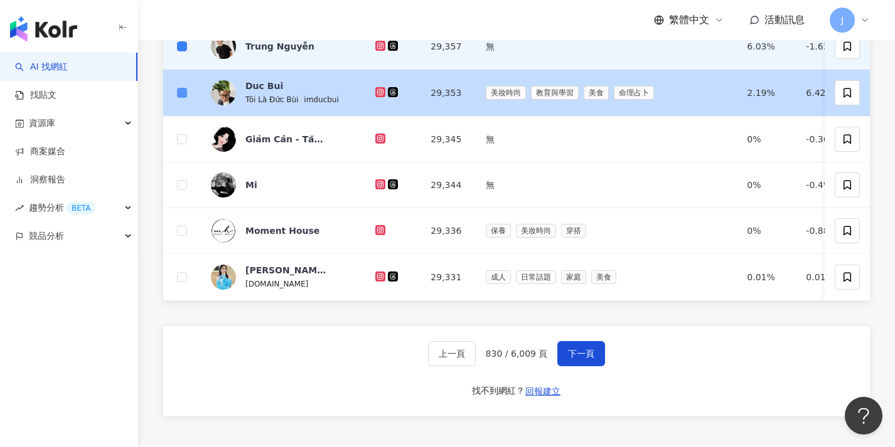
click at [184, 94] on span at bounding box center [182, 93] width 10 height 10
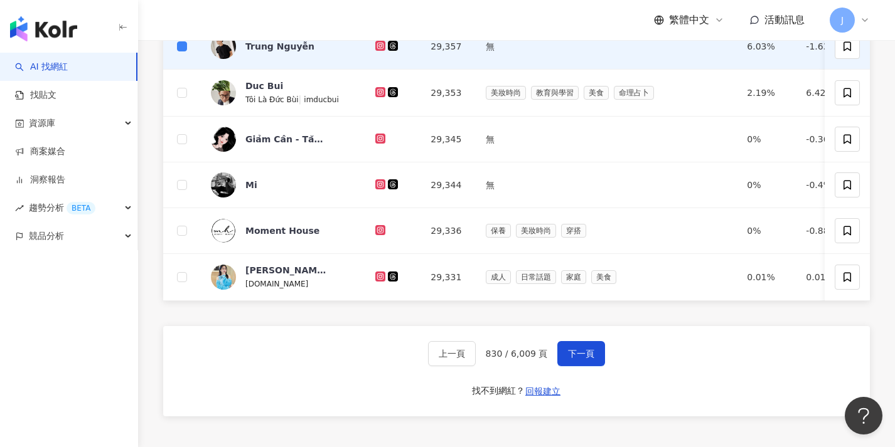
scroll to position [0, 0]
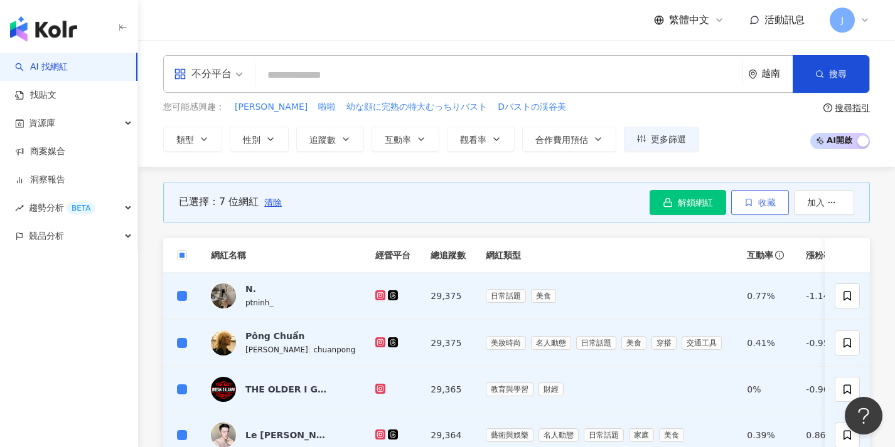
click at [758, 203] on span "收藏" at bounding box center [767, 203] width 18 height 10
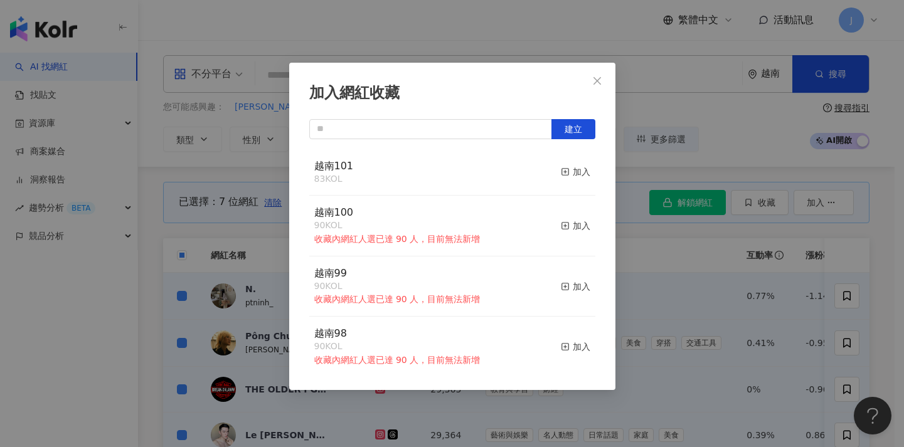
click at [567, 179] on button "加入" at bounding box center [575, 172] width 29 height 26
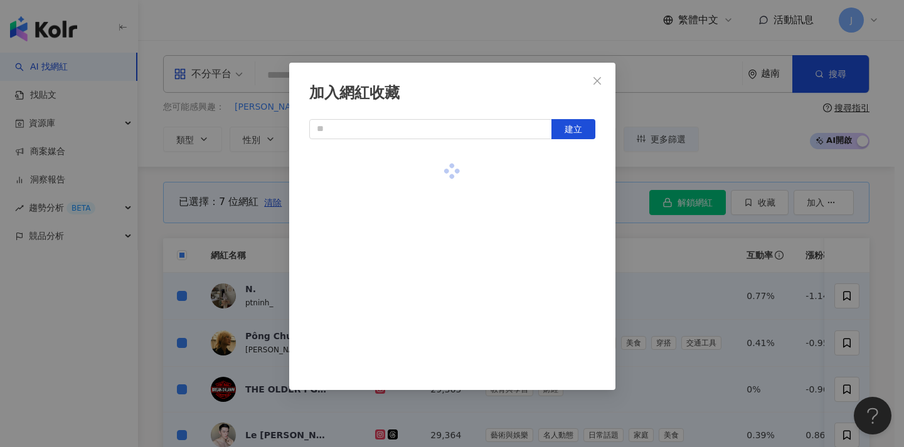
click at [569, 174] on div at bounding box center [452, 171] width 286 height 45
drag, startPoint x: 685, startPoint y: 236, endPoint x: 611, endPoint y: 235, distance: 74.7
click at [686, 237] on div "加入網紅收藏 建立" at bounding box center [452, 223] width 904 height 447
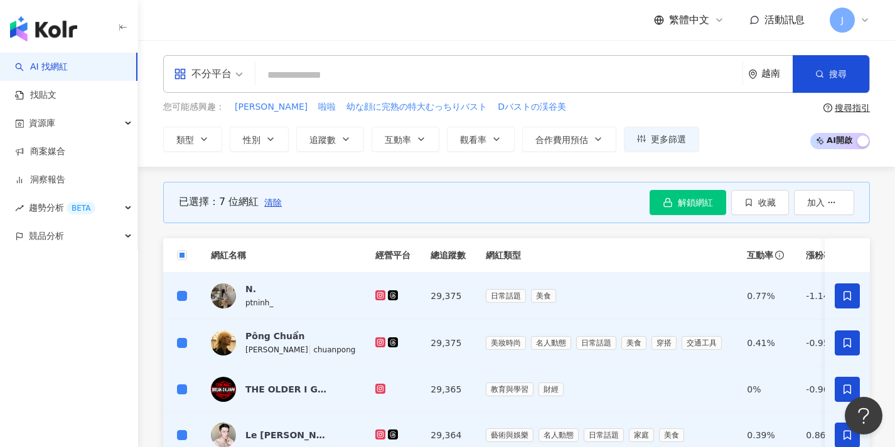
click at [270, 202] on span "清除" at bounding box center [273, 203] width 18 height 10
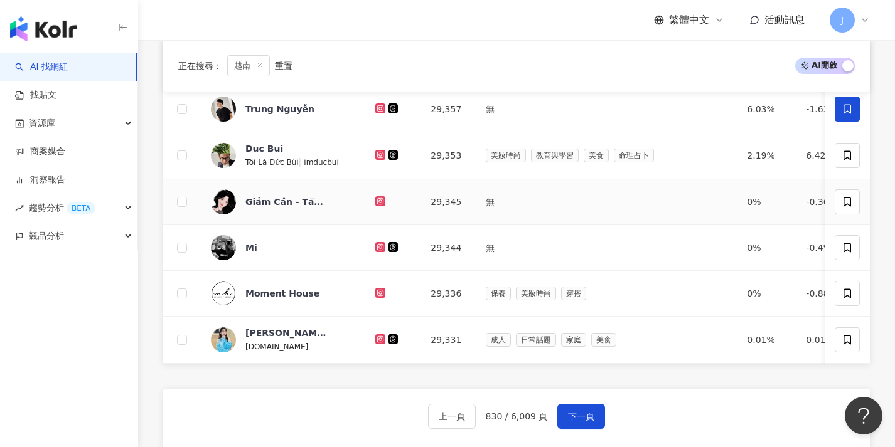
scroll to position [441, 0]
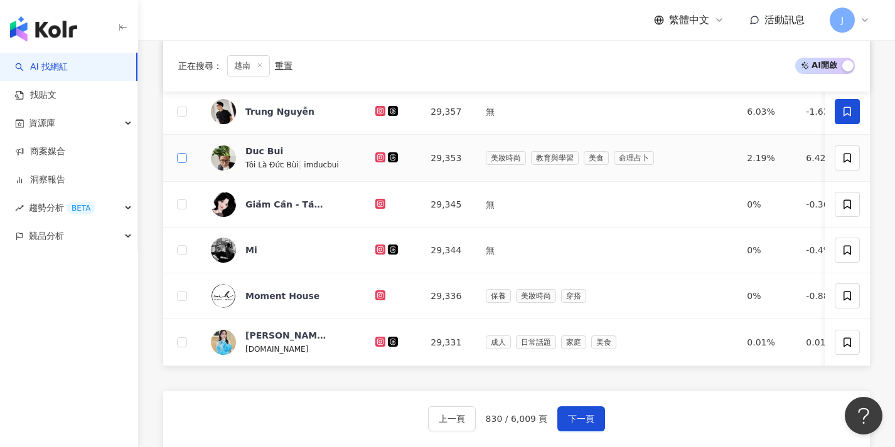
click at [184, 157] on span at bounding box center [182, 158] width 10 height 10
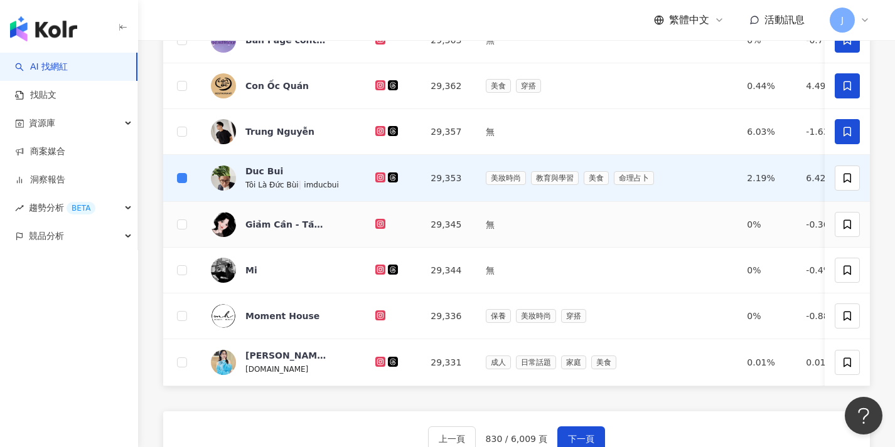
click at [186, 206] on td at bounding box center [182, 225] width 38 height 46
click at [184, 227] on span at bounding box center [182, 225] width 10 height 10
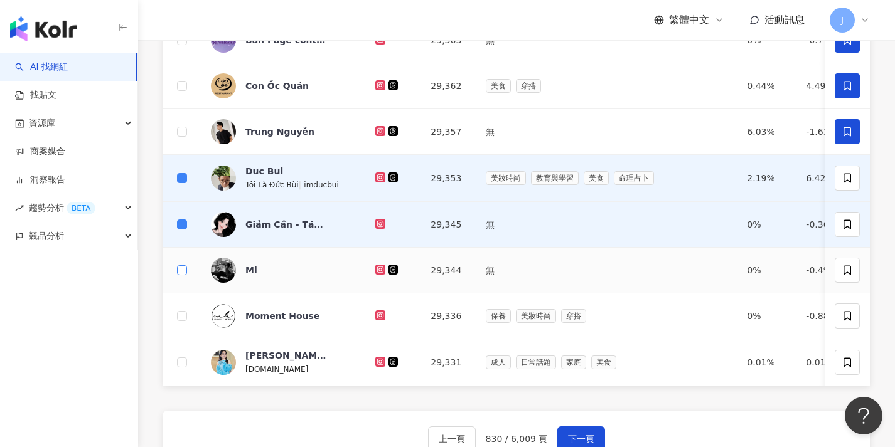
click at [186, 275] on label at bounding box center [182, 271] width 10 height 14
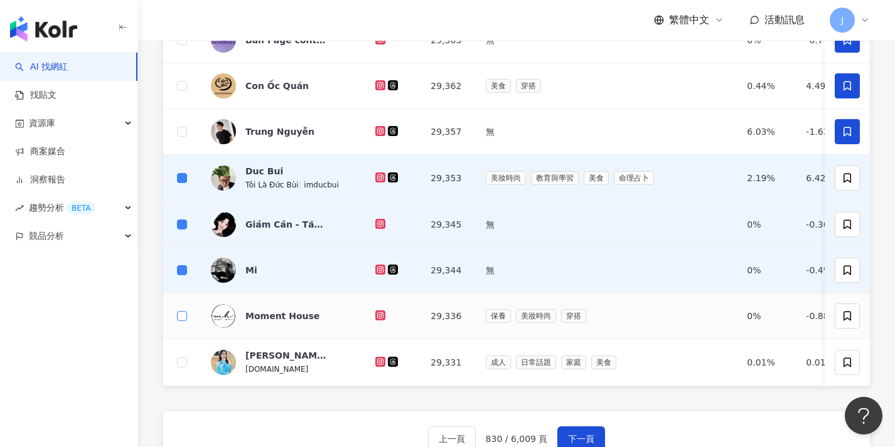
click at [186, 319] on span at bounding box center [182, 316] width 10 height 10
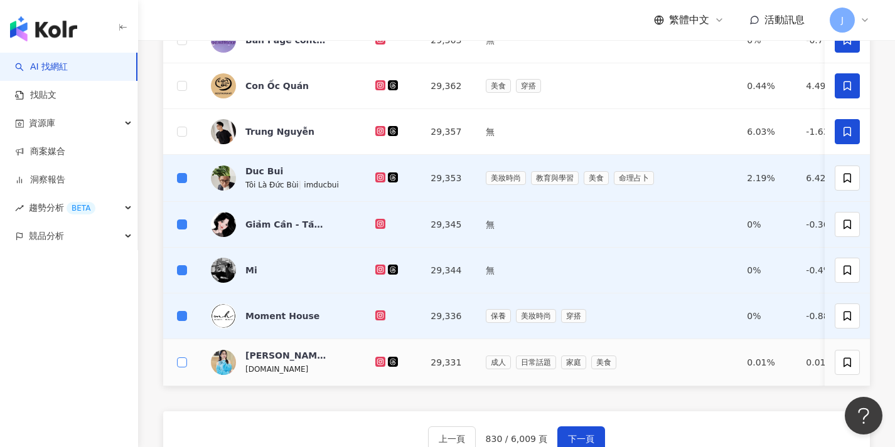
click at [186, 360] on span at bounding box center [182, 363] width 10 height 10
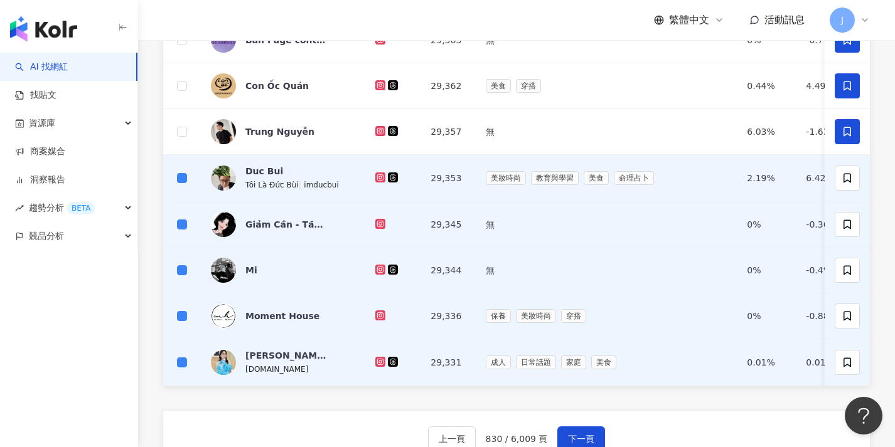
scroll to position [0, 0]
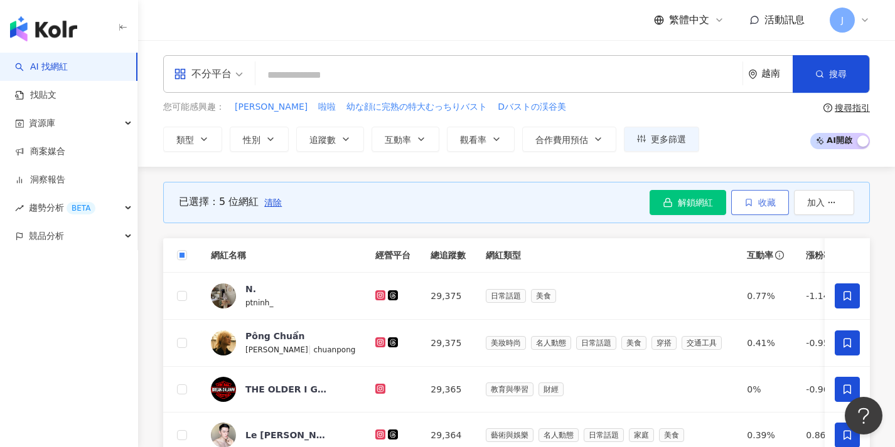
click at [758, 196] on button "收藏" at bounding box center [760, 202] width 58 height 25
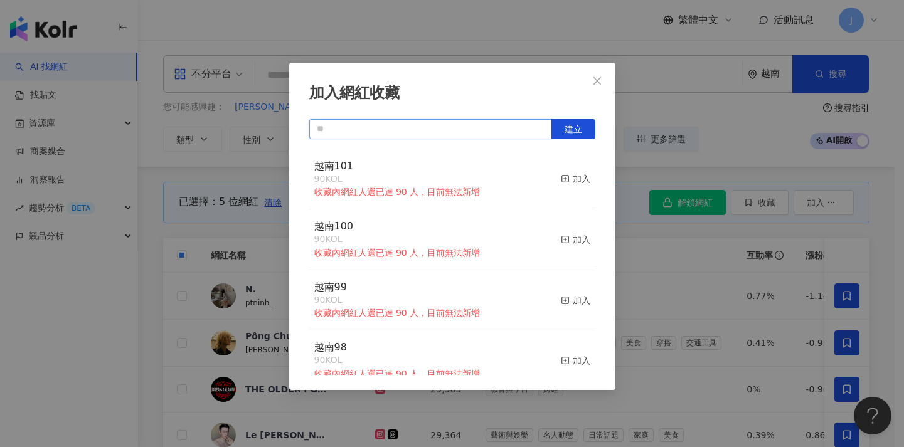
click at [440, 127] on input "text" at bounding box center [430, 129] width 243 height 20
paste input "****"
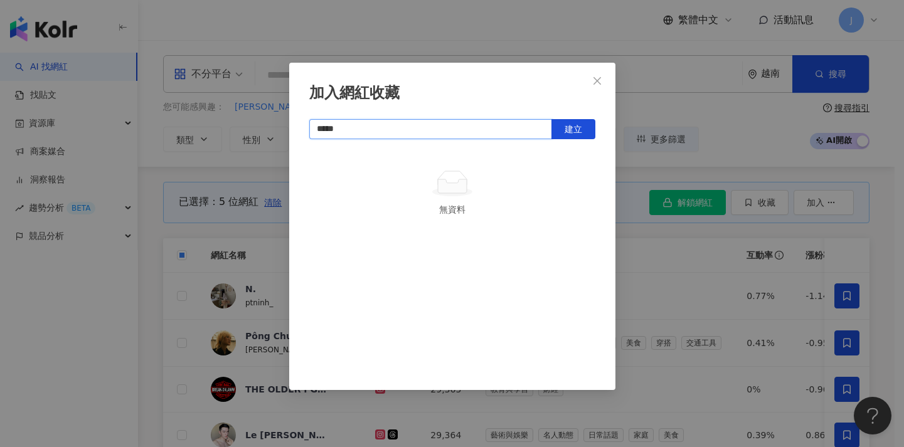
type input "*****"
click at [580, 128] on span "建立" at bounding box center [574, 129] width 18 height 10
drag, startPoint x: 698, startPoint y: 266, endPoint x: 716, endPoint y: 265, distance: 18.2
click at [698, 266] on div "加入網紅收藏 ***** 建立 越南102 5 KOL 加入" at bounding box center [452, 223] width 904 height 447
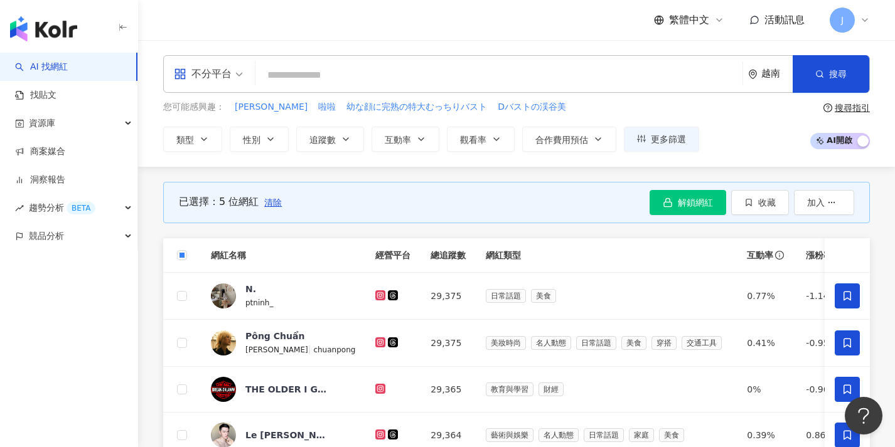
click at [272, 203] on span "清除" at bounding box center [273, 203] width 18 height 10
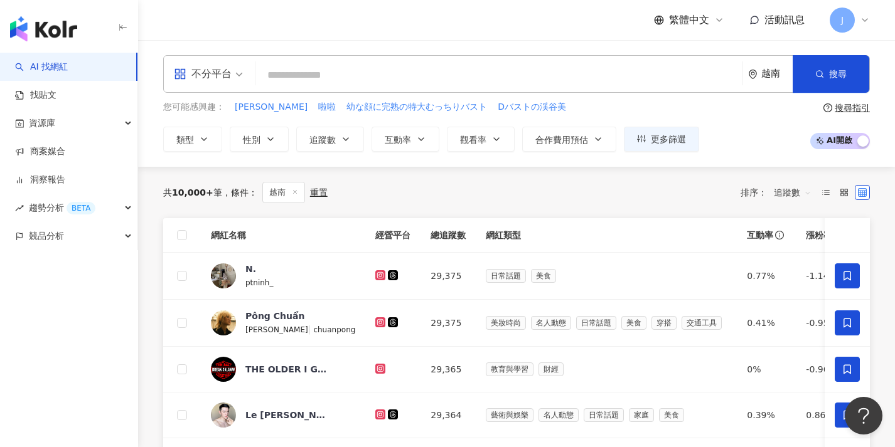
scroll to position [499, 0]
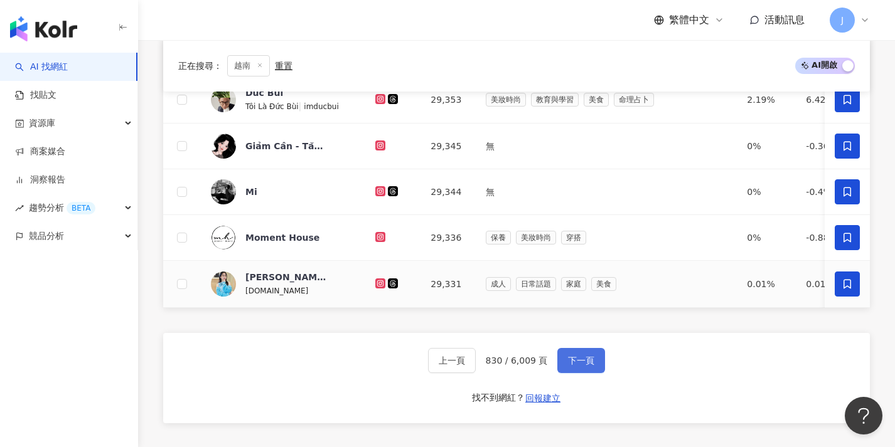
click at [588, 373] on button "下一頁" at bounding box center [581, 360] width 48 height 25
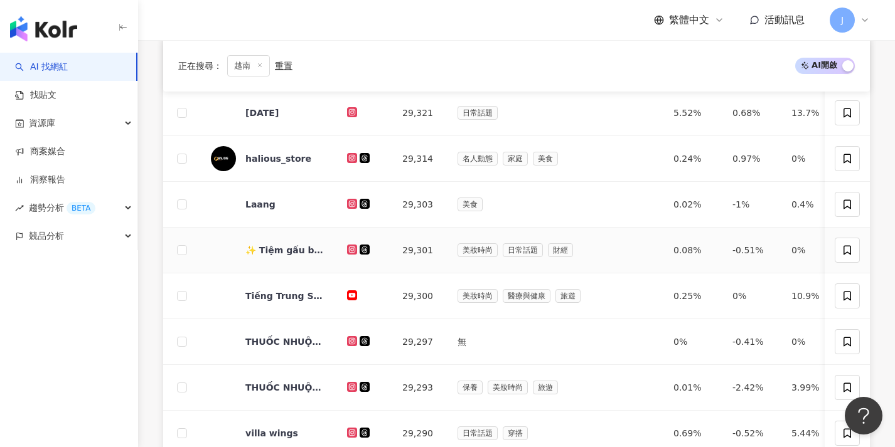
scroll to position [0, 0]
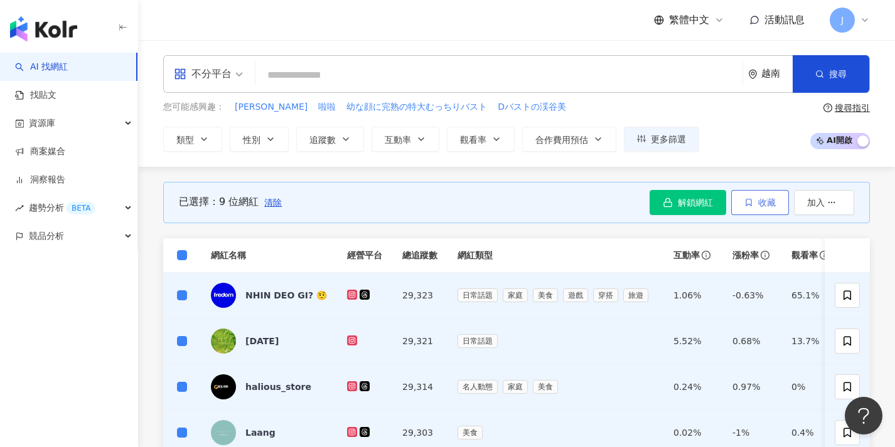
click at [780, 203] on button "收藏" at bounding box center [760, 202] width 58 height 25
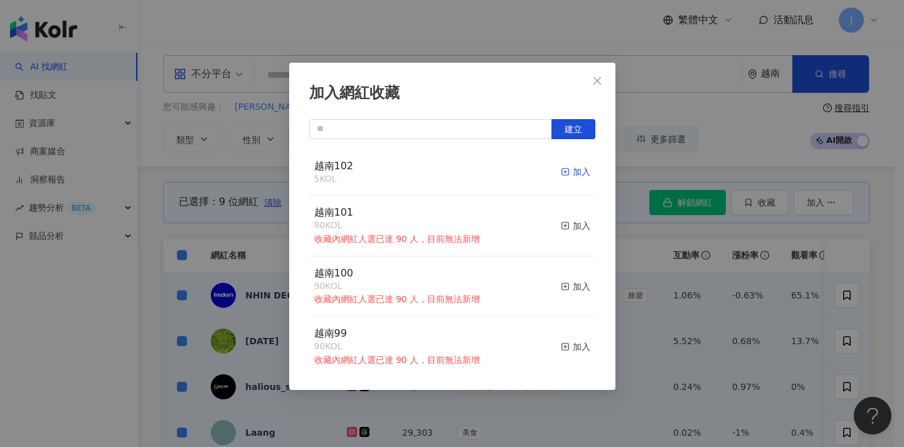
click at [561, 170] on div "加入" at bounding box center [575, 172] width 29 height 14
click at [663, 228] on div "加入網紅收藏 建立 越南102 14 KOL 加入 越南101 90 KOL 收藏內網紅人選已達 90 人，目前無法新增 加入 越南100 90 KOL 收藏…" at bounding box center [452, 223] width 904 height 447
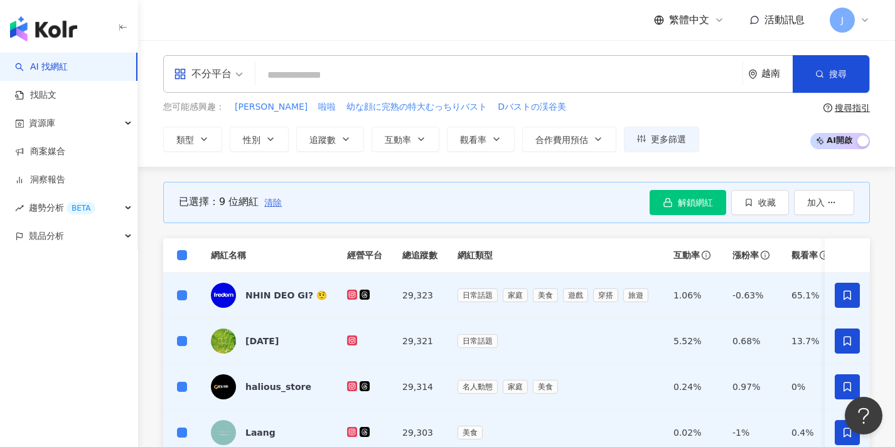
click at [280, 202] on span "清除" at bounding box center [273, 203] width 18 height 10
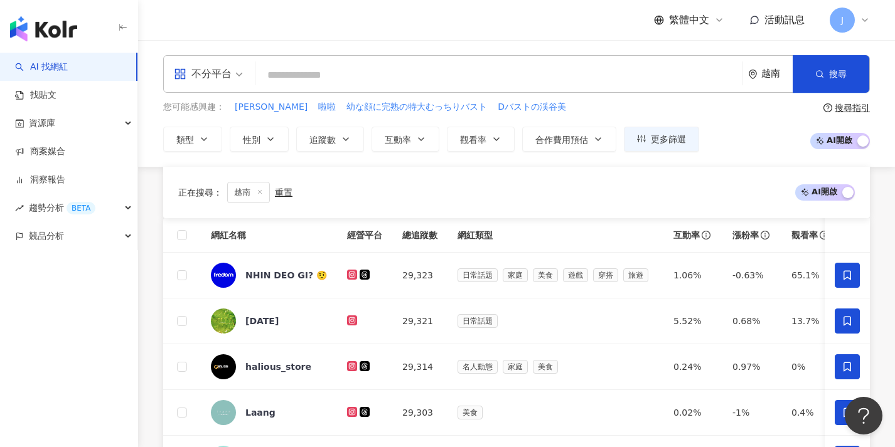
scroll to position [513, 0]
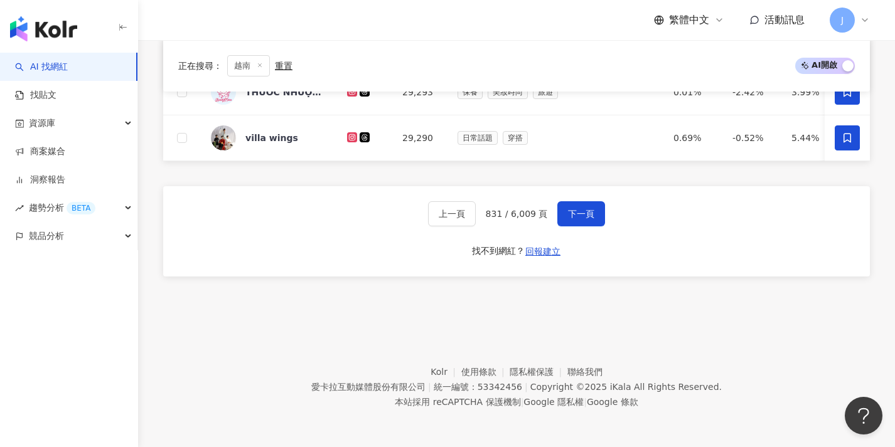
click at [582, 228] on div "上一頁 831 / 6,009 頁 下一頁 找不到網紅？ 回報建立" at bounding box center [516, 231] width 707 height 90
click at [585, 215] on span "下一頁" at bounding box center [581, 214] width 26 height 10
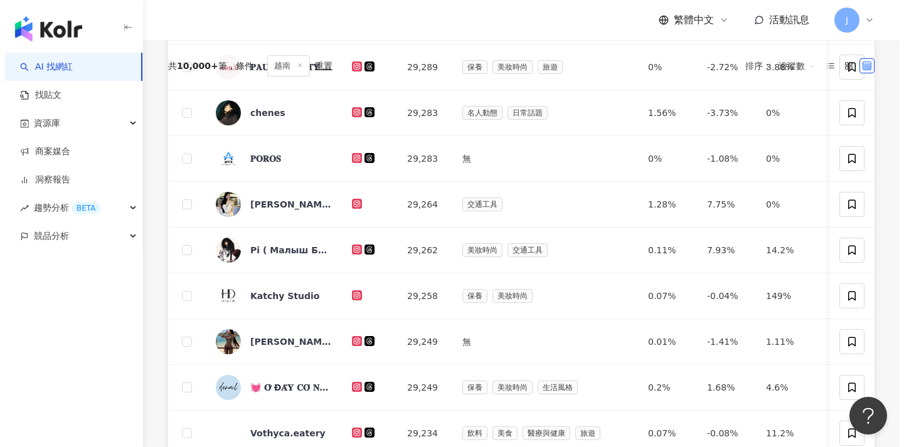
scroll to position [0, 0]
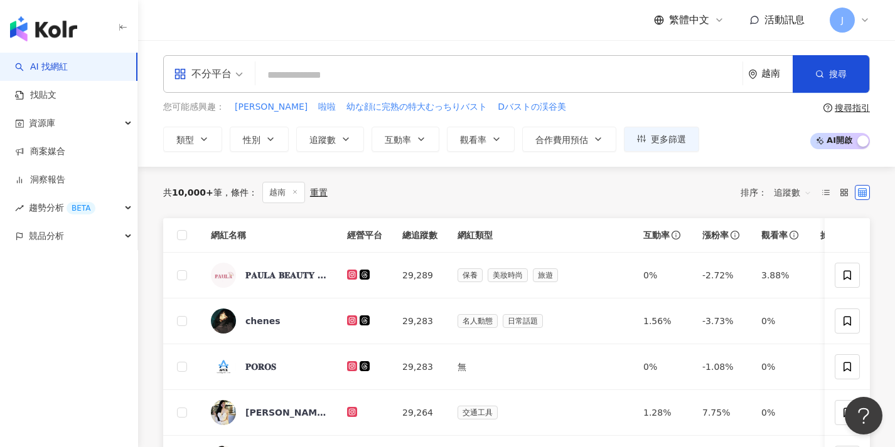
click at [176, 233] on th at bounding box center [182, 235] width 38 height 35
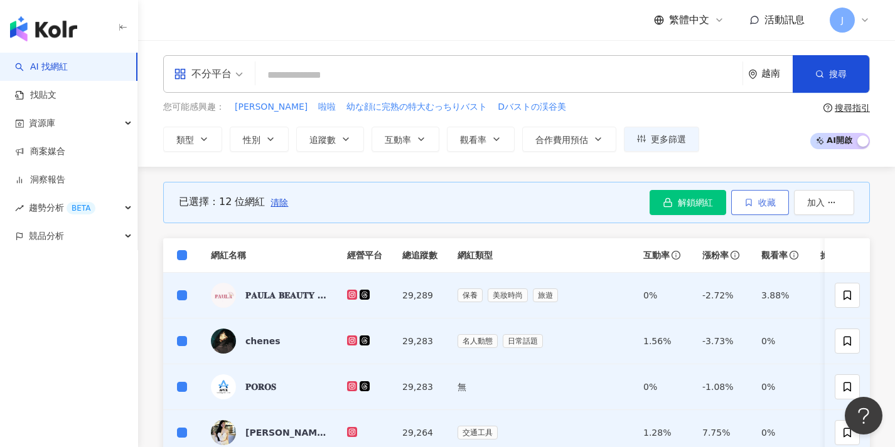
click at [765, 201] on span "收藏" at bounding box center [767, 203] width 18 height 10
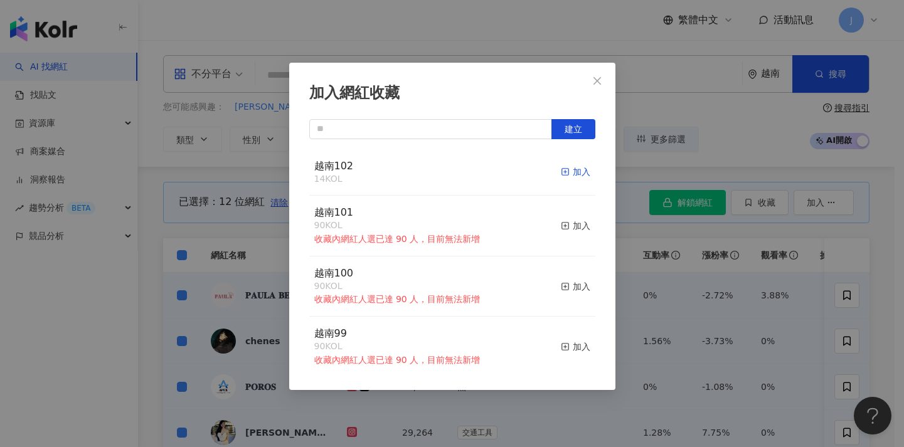
click at [572, 169] on div "加入" at bounding box center [575, 172] width 29 height 14
click at [671, 227] on div "加入網紅收藏 建立 越南102 26 KOL 加入 越南101 90 KOL 收藏內網紅人選已達 90 人，目前無法新增 加入 越南100 90 KOL 收藏…" at bounding box center [452, 223] width 904 height 447
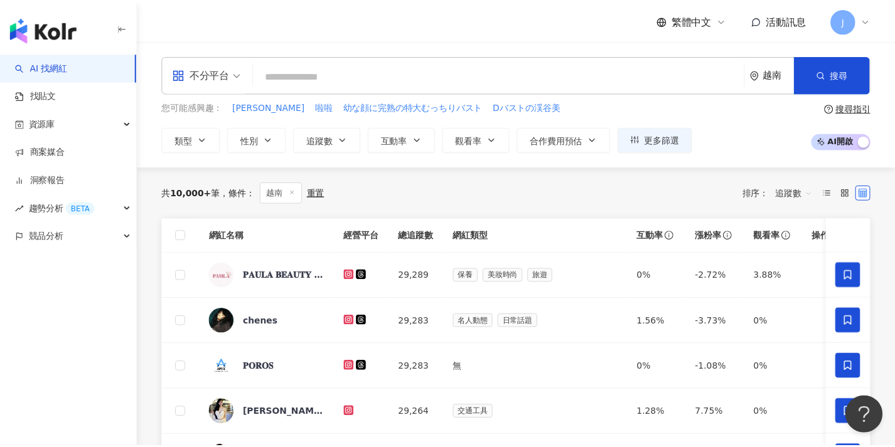
scroll to position [589, 0]
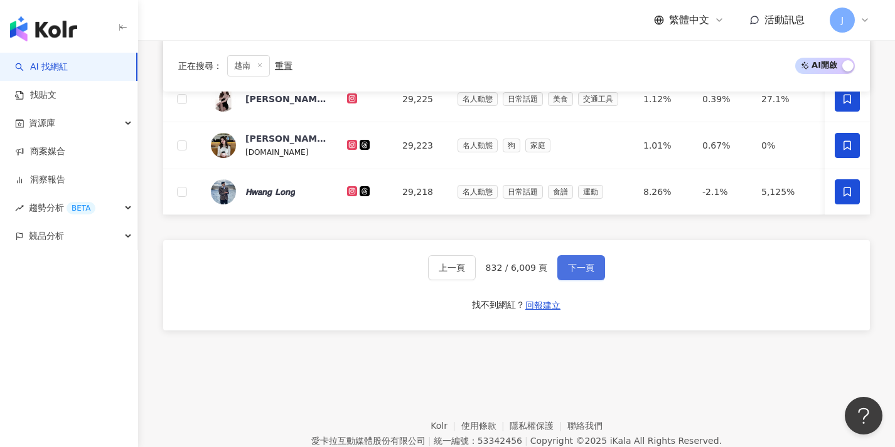
click at [600, 277] on button "下一頁" at bounding box center [581, 267] width 48 height 25
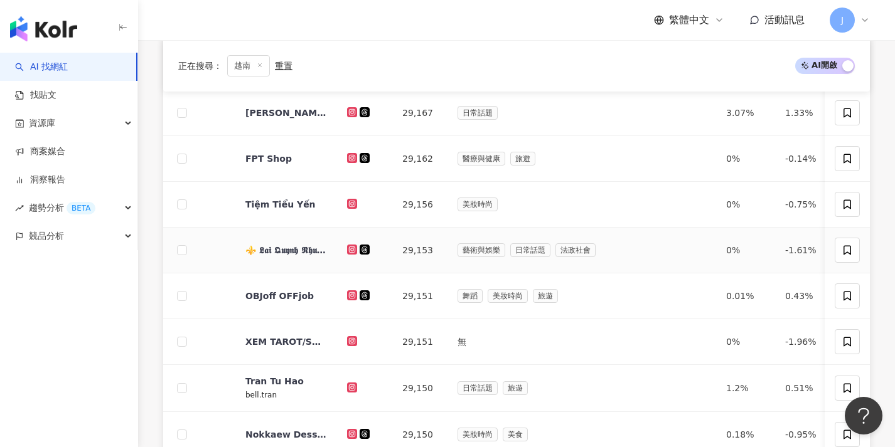
scroll to position [0, 0]
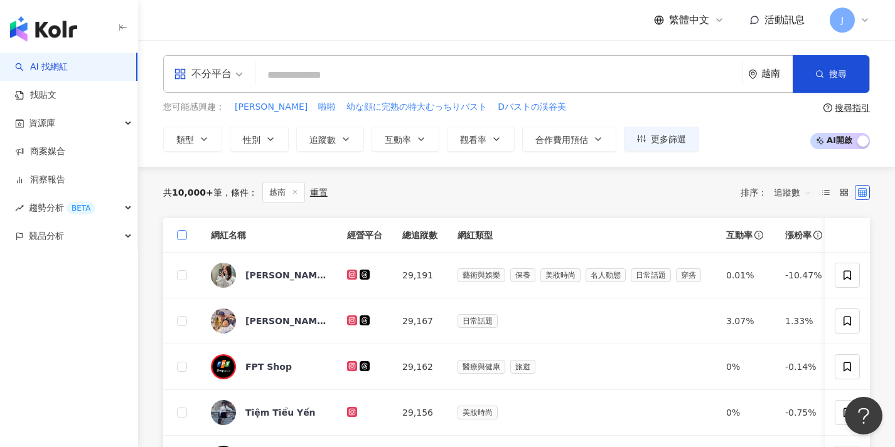
click at [180, 237] on span at bounding box center [182, 235] width 10 height 10
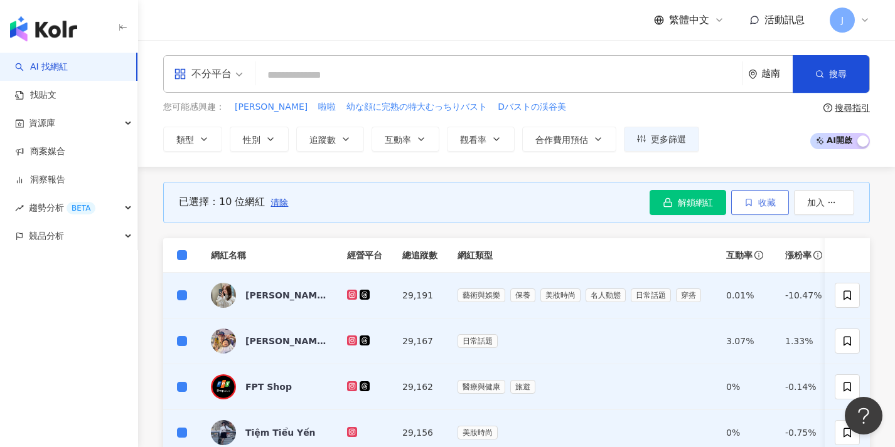
click at [772, 203] on span "收藏" at bounding box center [767, 203] width 18 height 10
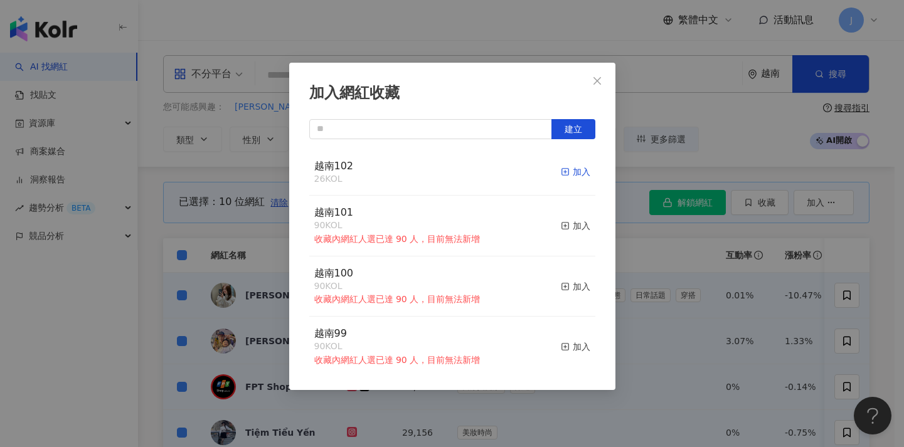
click at [570, 170] on div "加入" at bounding box center [575, 172] width 29 height 14
click at [765, 265] on div "加入網紅收藏 建立 越南102 36 KOL 加入 越南101 90 KOL 收藏內網紅人選已達 90 人，目前無法新增 加入 越南100 90 KOL 收藏…" at bounding box center [452, 223] width 904 height 447
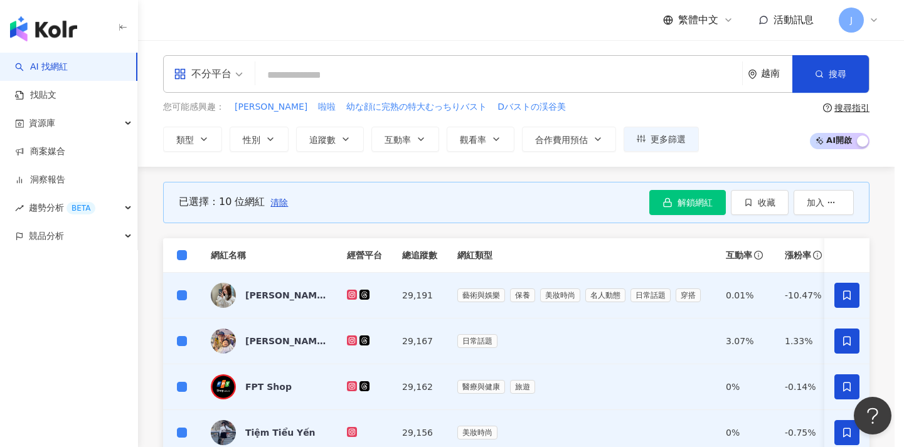
click at [274, 201] on div "加入網紅收藏 建立 越南102 36 KOL 加入 越南101 90 KOL 收藏內網紅人選已達 90 人，目前無法新增 加入 越南100 90 KOL 收藏…" at bounding box center [452, 223] width 904 height 447
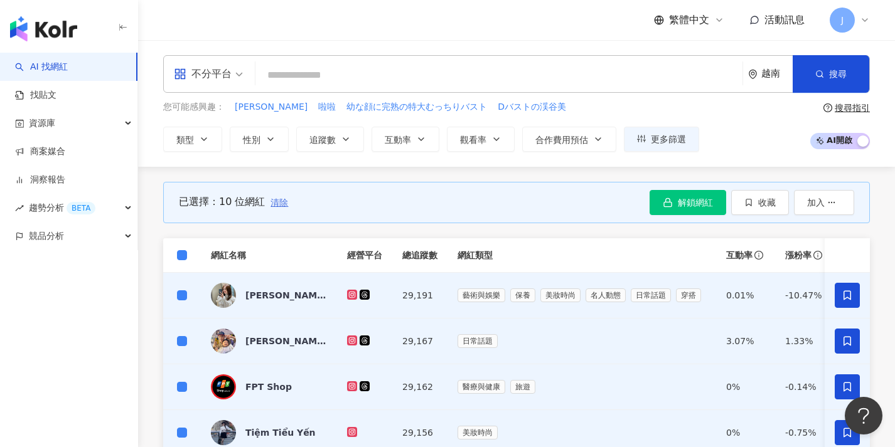
click at [282, 204] on span "清除" at bounding box center [279, 203] width 18 height 10
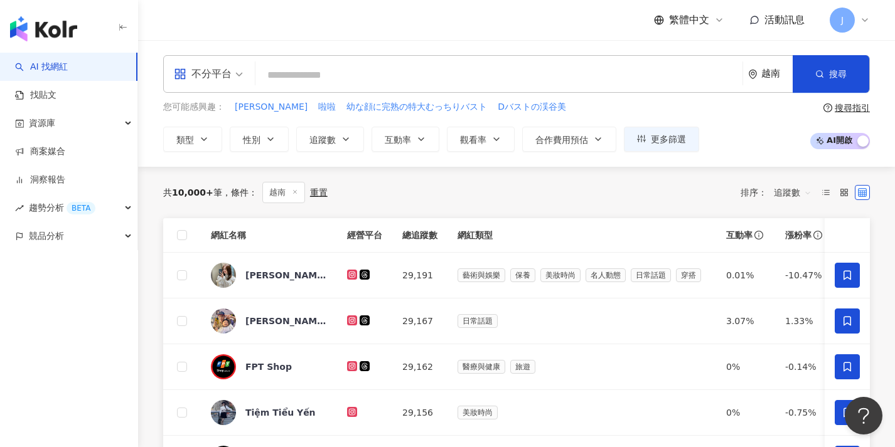
scroll to position [372, 0]
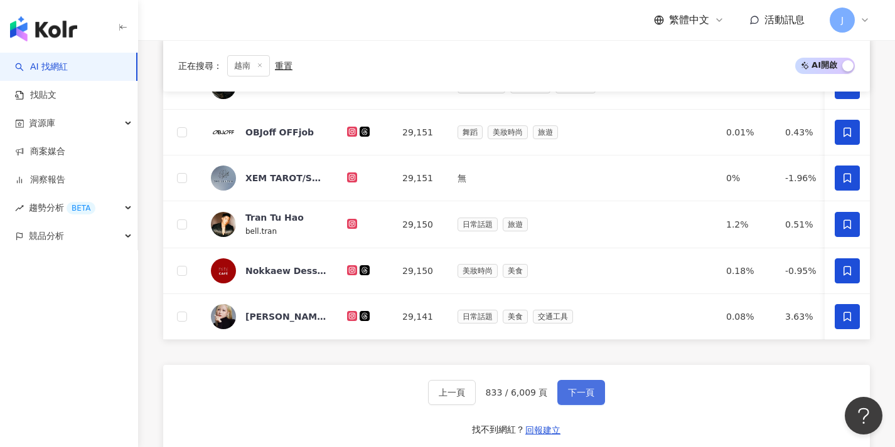
click at [587, 398] on span "下一頁" at bounding box center [581, 393] width 26 height 10
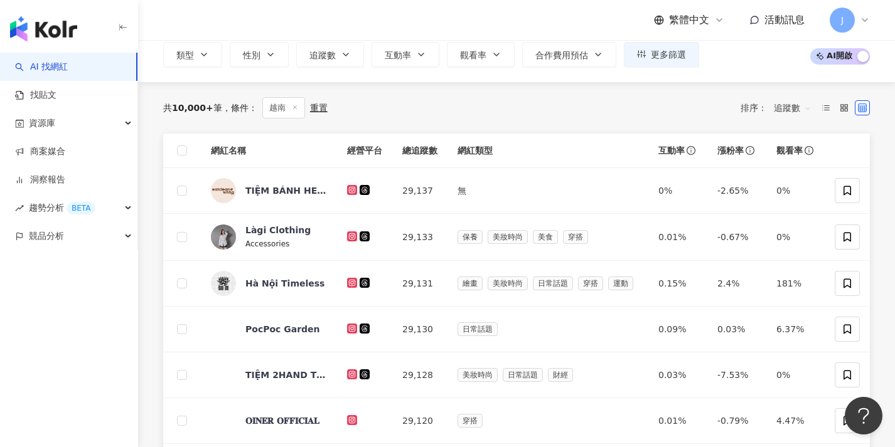
scroll to position [0, 0]
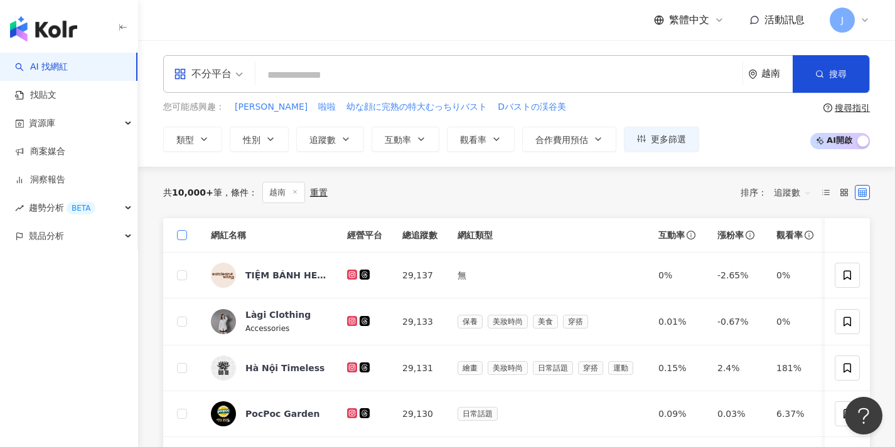
click at [178, 239] on span at bounding box center [182, 235] width 10 height 10
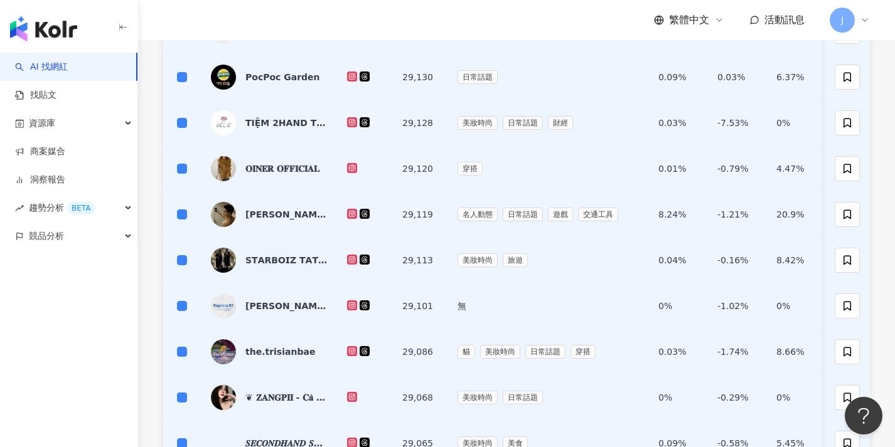
scroll to position [667, 0]
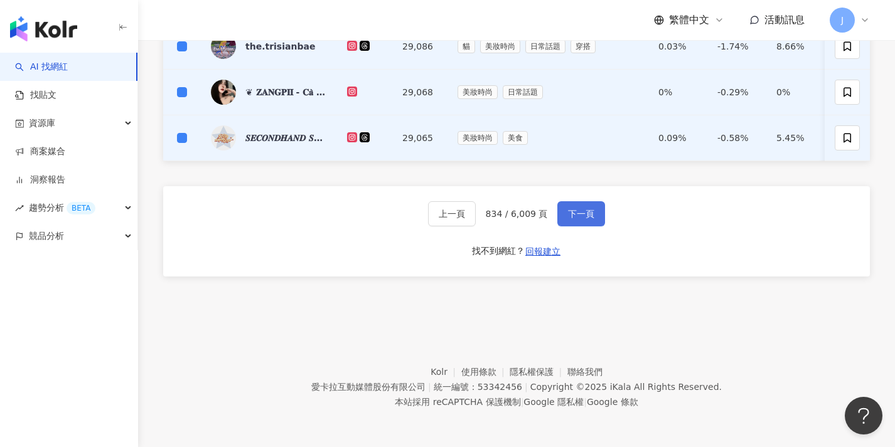
click at [588, 227] on button "下一頁" at bounding box center [581, 213] width 48 height 25
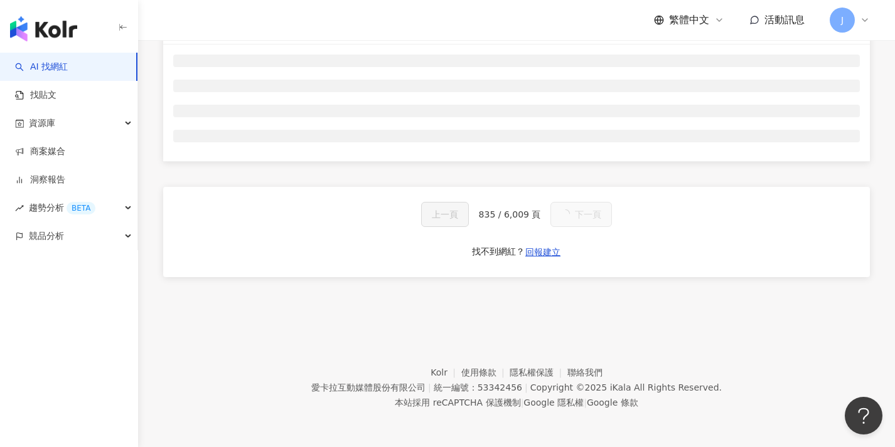
scroll to position [0, 0]
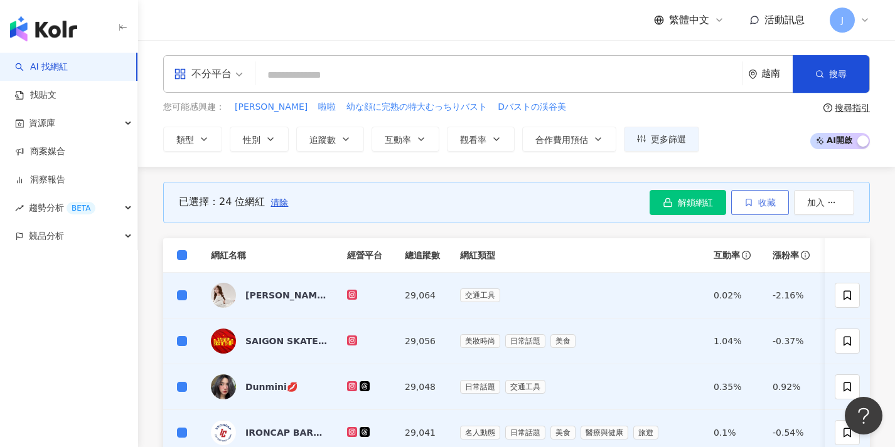
click at [767, 206] on span "收藏" at bounding box center [767, 203] width 18 height 10
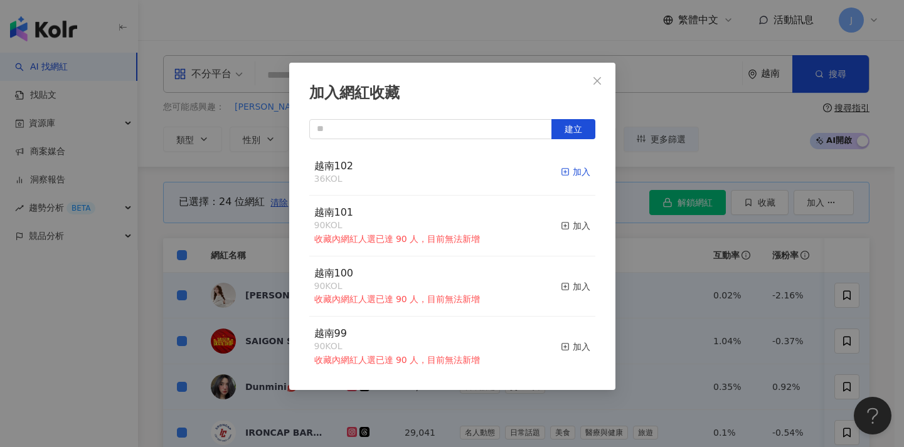
click at [570, 174] on div "加入" at bounding box center [575, 172] width 29 height 14
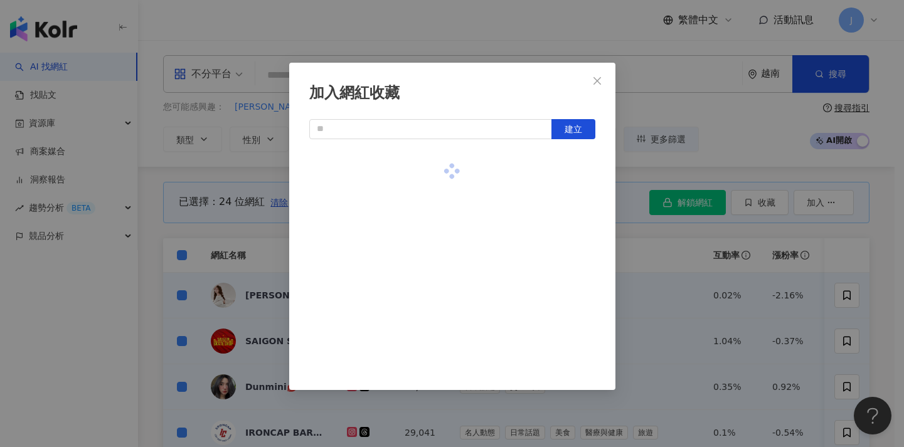
click at [860, 237] on div "加入網紅收藏 建立" at bounding box center [452, 223] width 904 height 447
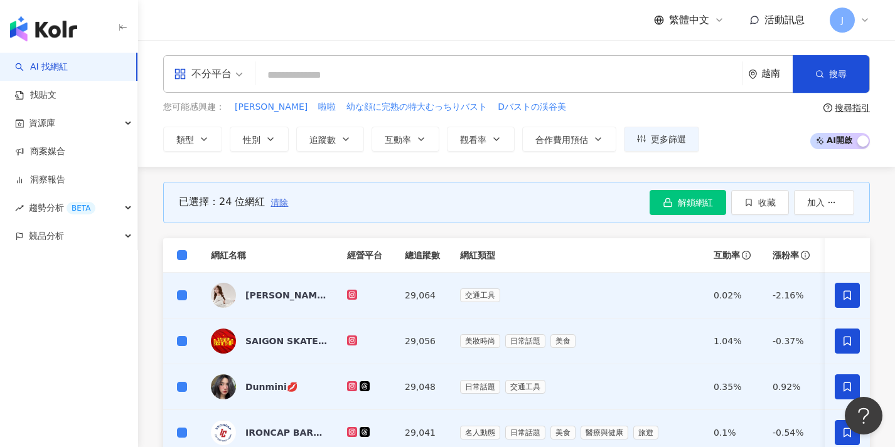
click at [274, 201] on span "清除" at bounding box center [279, 203] width 18 height 10
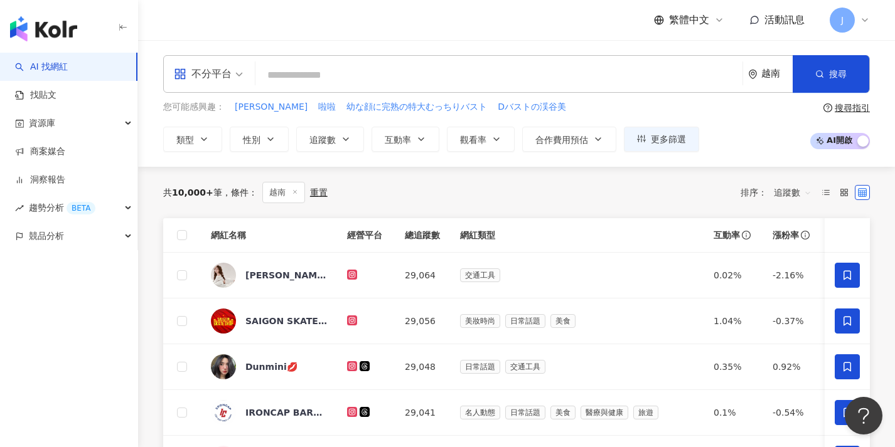
scroll to position [558, 0]
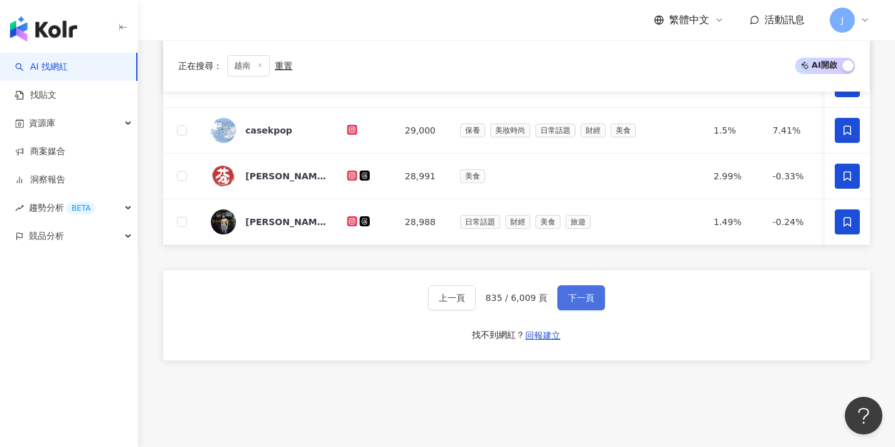
click at [564, 311] on button "下一頁" at bounding box center [581, 297] width 48 height 25
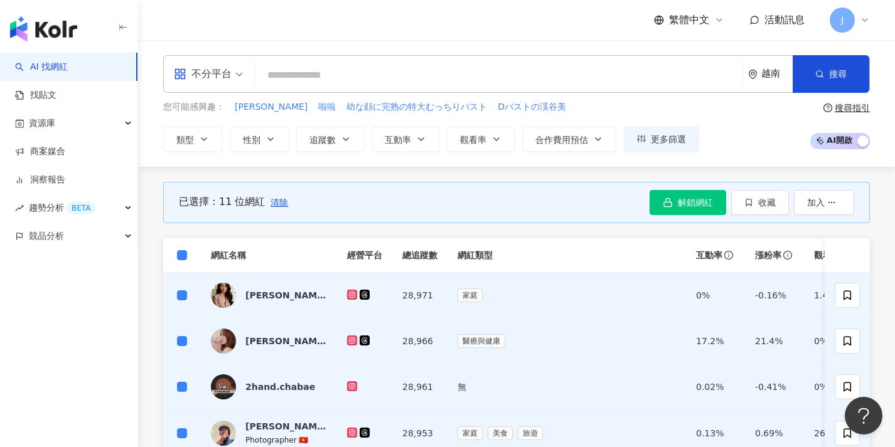
scroll to position [565, 0]
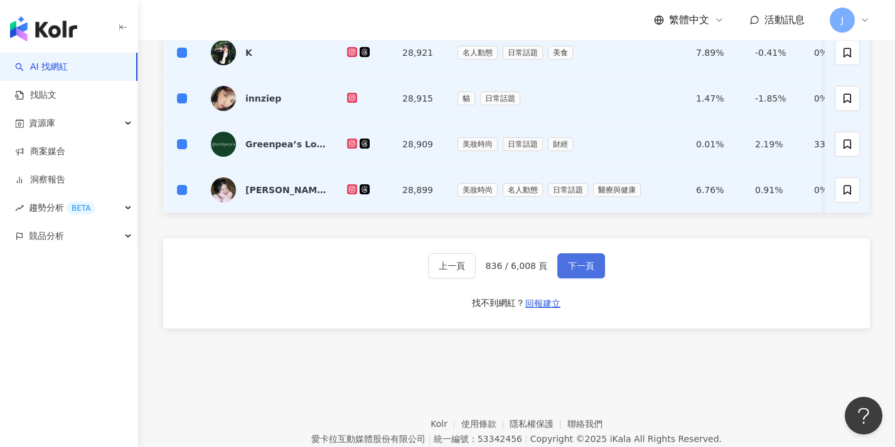
click at [601, 275] on button "下一頁" at bounding box center [581, 265] width 48 height 25
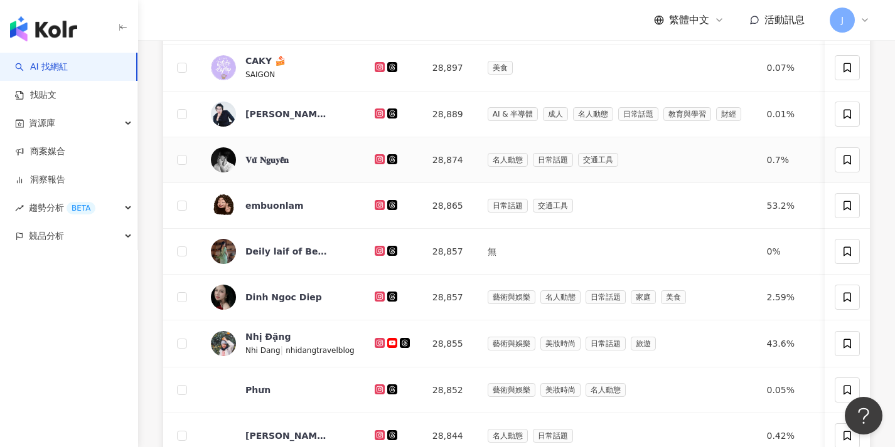
scroll to position [0, 0]
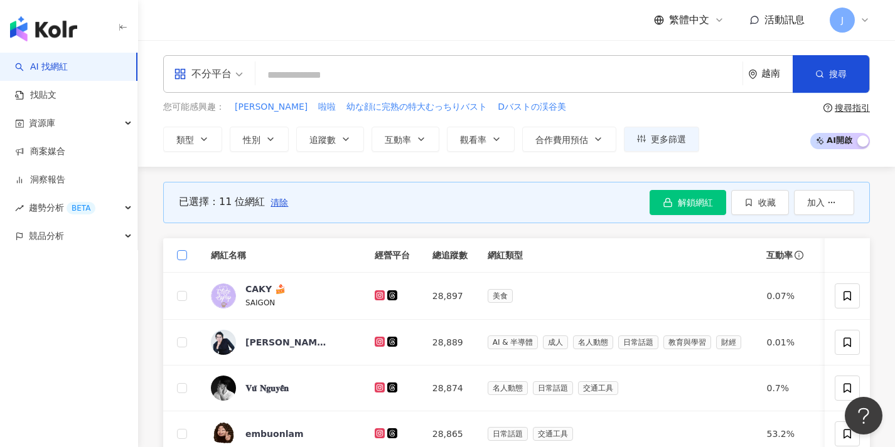
click at [184, 255] on span at bounding box center [182, 255] width 10 height 10
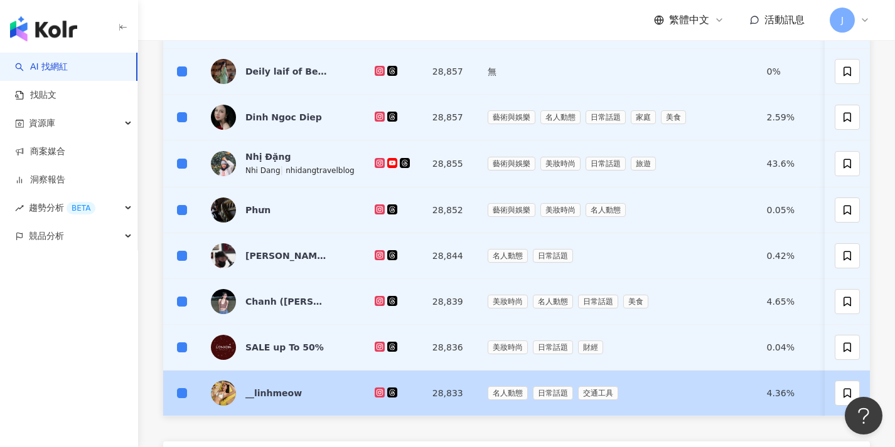
scroll to position [438, 0]
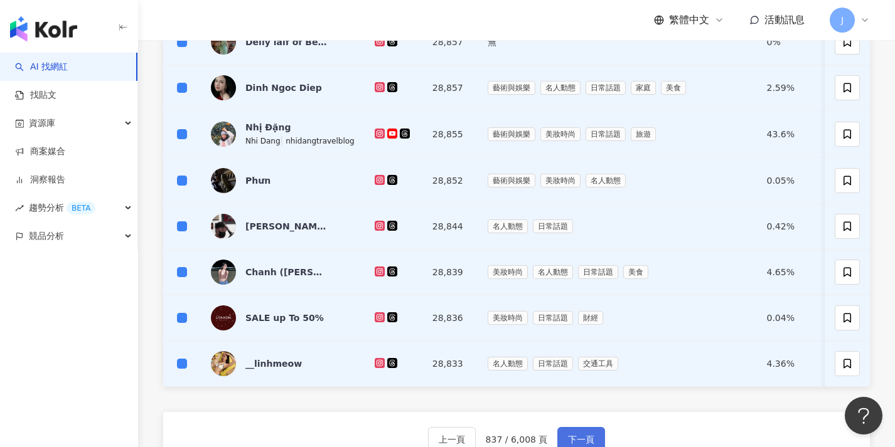
click at [579, 440] on button "下一頁" at bounding box center [581, 439] width 48 height 25
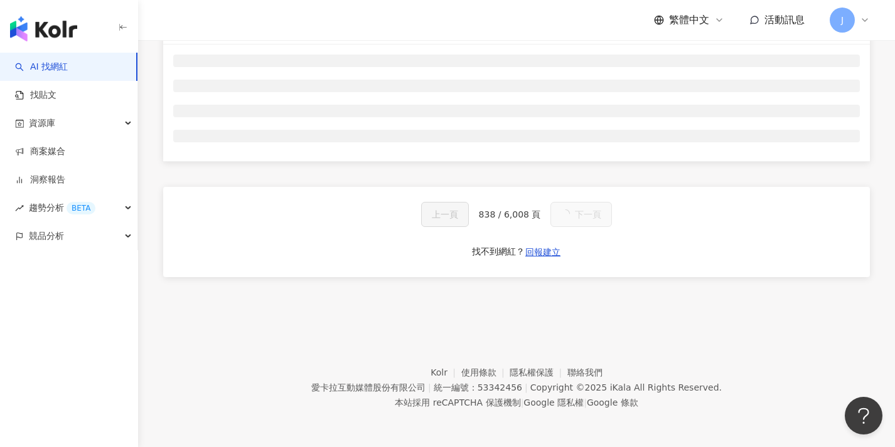
scroll to position [0, 0]
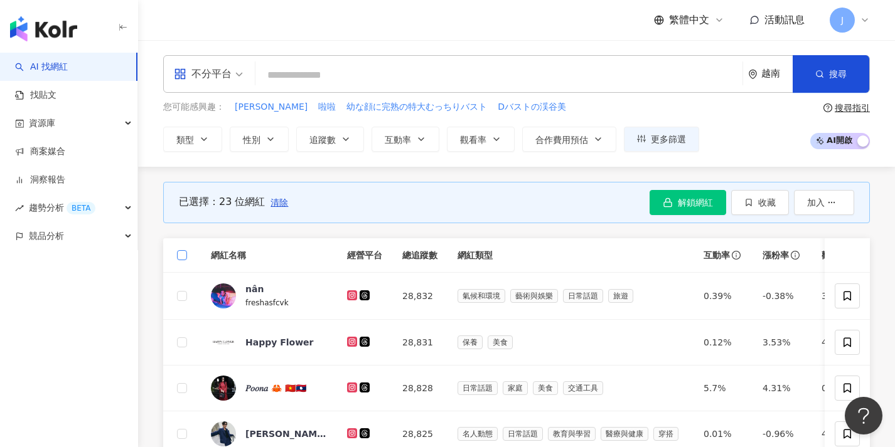
click at [185, 251] on span at bounding box center [182, 255] width 10 height 10
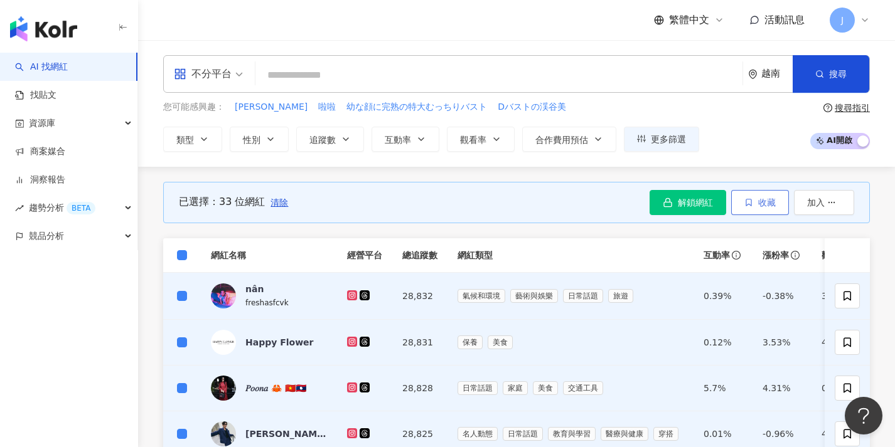
click at [764, 201] on span "收藏" at bounding box center [767, 203] width 18 height 10
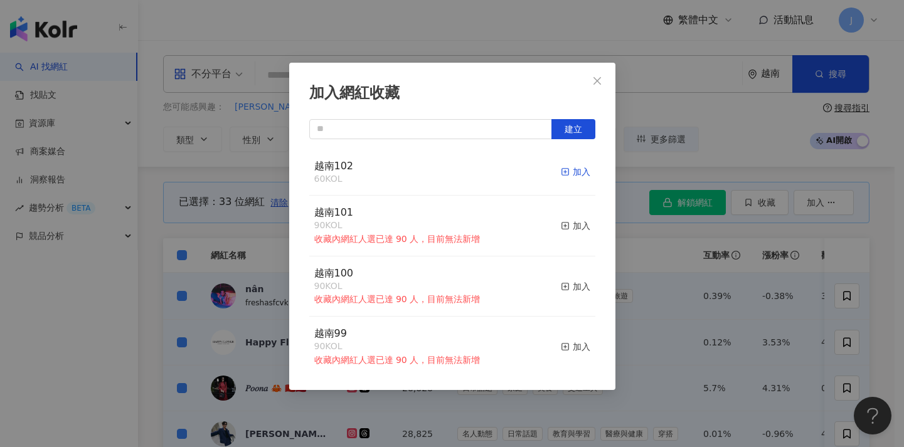
click at [580, 174] on div "加入" at bounding box center [575, 172] width 29 height 14
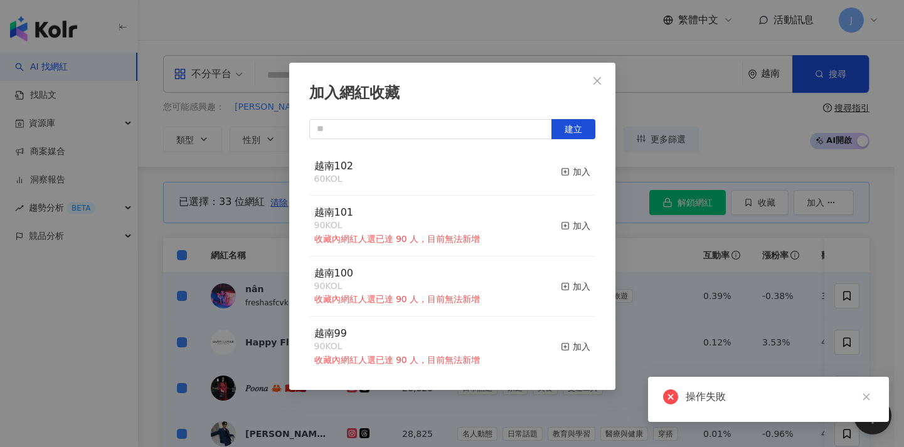
click at [701, 299] on div "加入網紅收藏 建立 越南102 60 KOL 加入 越南101 90 KOL 收藏內網紅人選已達 90 人，目前無法新增 加入 越南100 90 KOL 收藏…" at bounding box center [452, 223] width 904 height 447
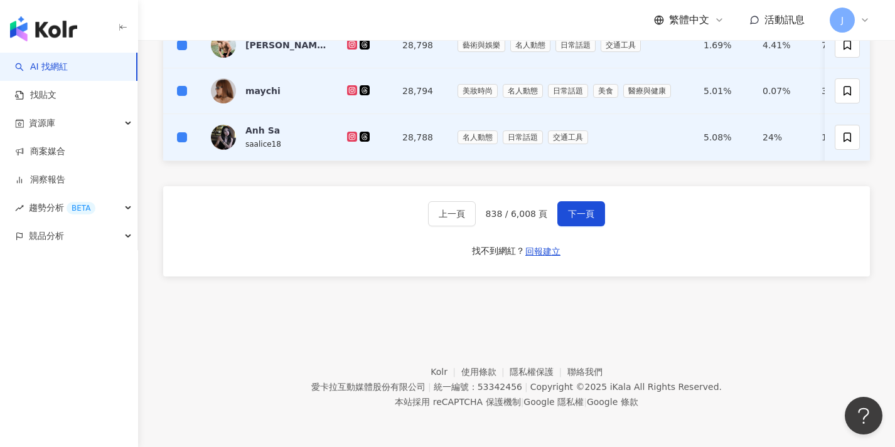
scroll to position [438, 0]
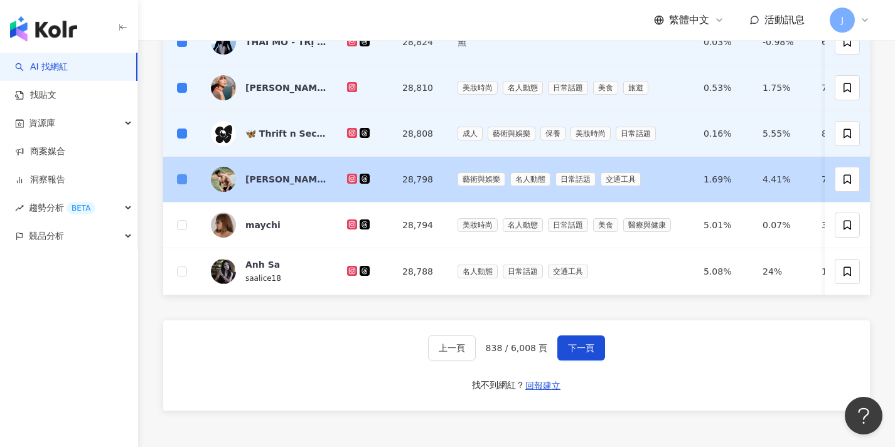
click at [186, 176] on span at bounding box center [182, 179] width 10 height 10
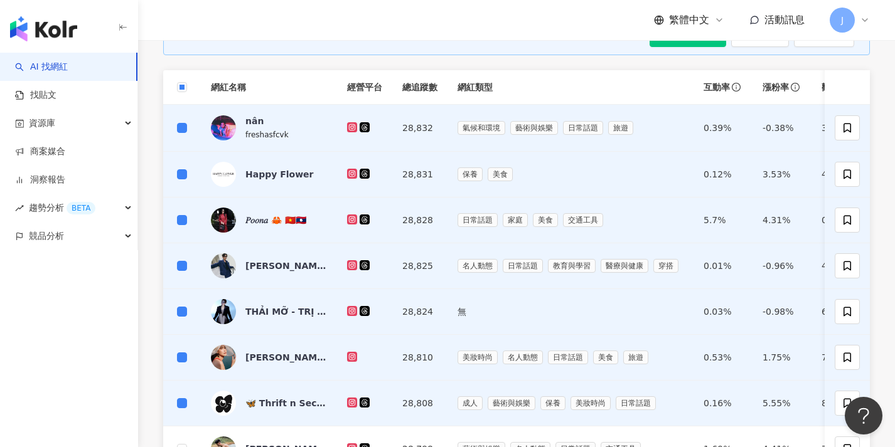
scroll to position [1, 0]
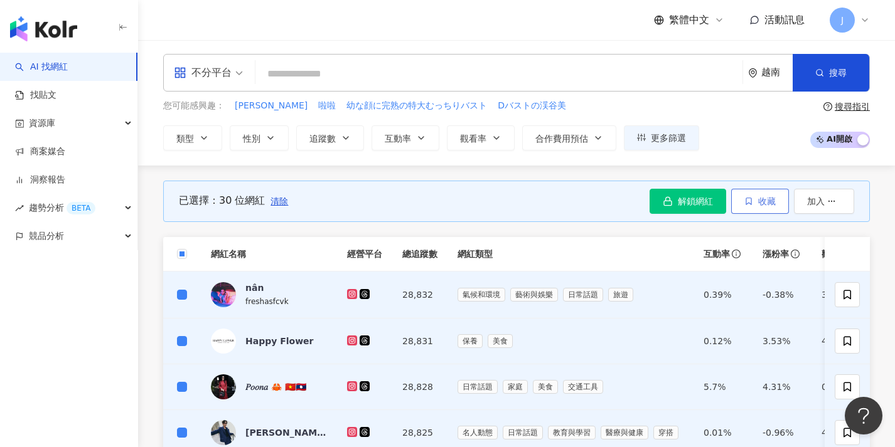
click at [770, 194] on button "收藏" at bounding box center [760, 201] width 58 height 25
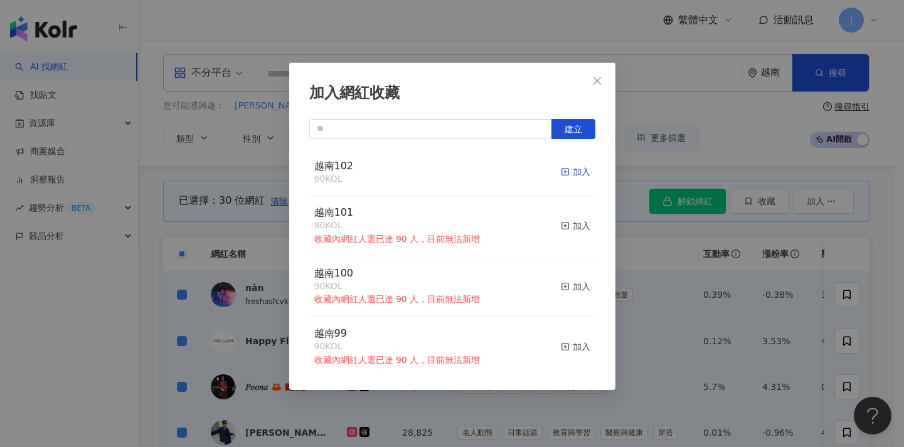
click at [566, 173] on div "加入" at bounding box center [575, 172] width 29 height 14
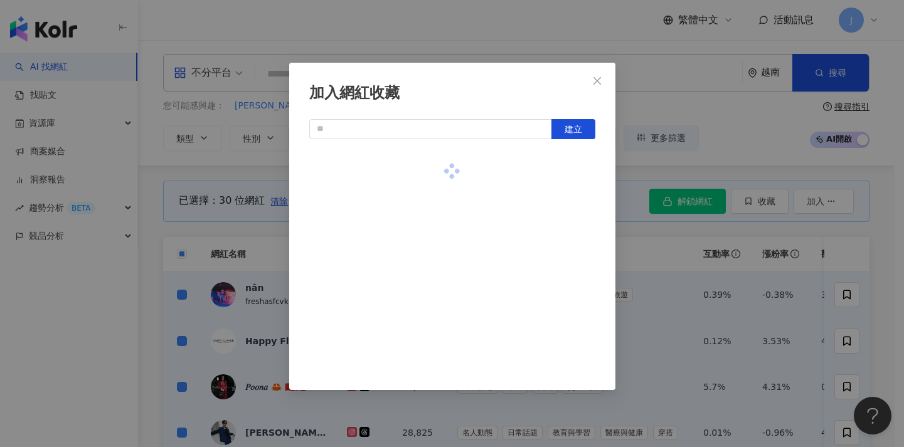
click at [661, 260] on div "加入網紅收藏 建立" at bounding box center [452, 223] width 904 height 447
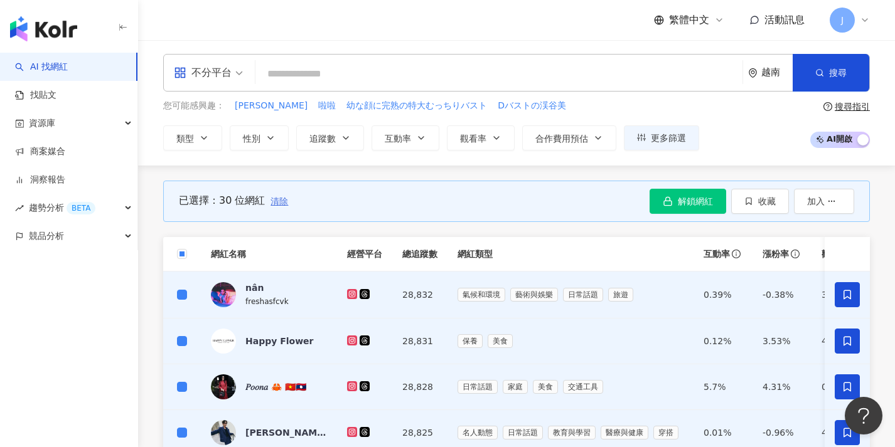
click at [277, 205] on span "清除" at bounding box center [279, 201] width 18 height 10
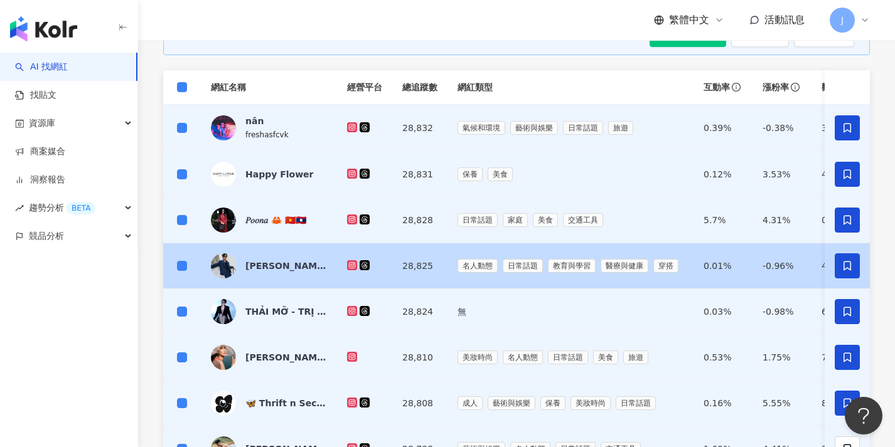
scroll to position [581, 0]
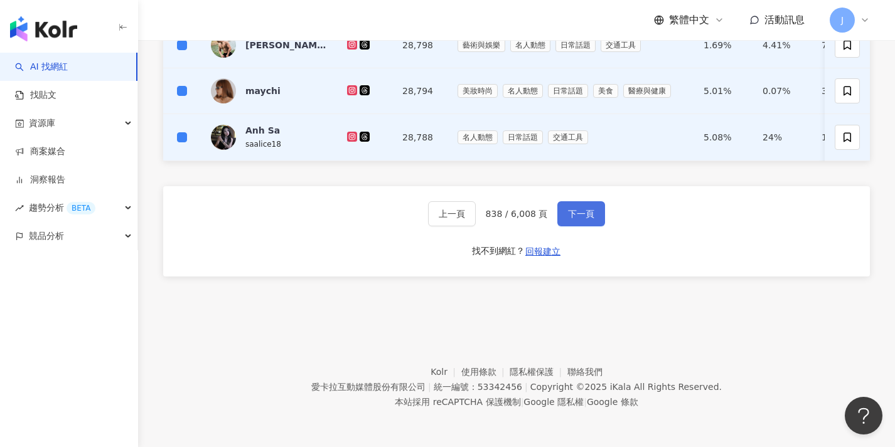
click at [587, 220] on button "下一頁" at bounding box center [581, 213] width 48 height 25
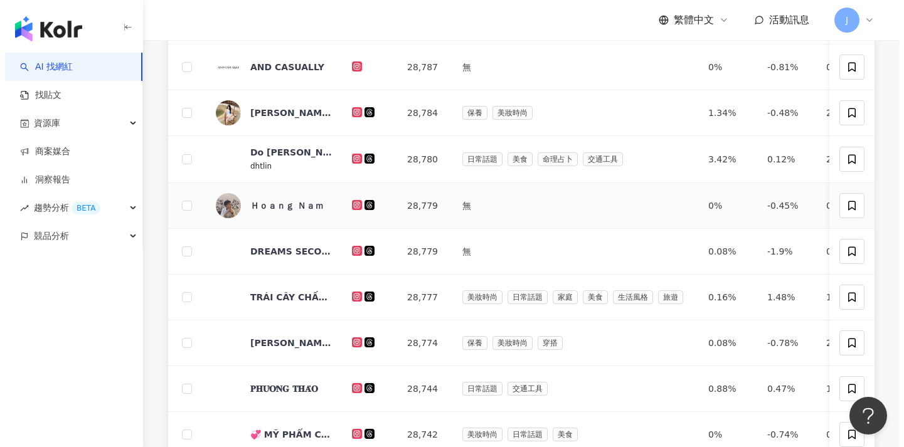
scroll to position [0, 0]
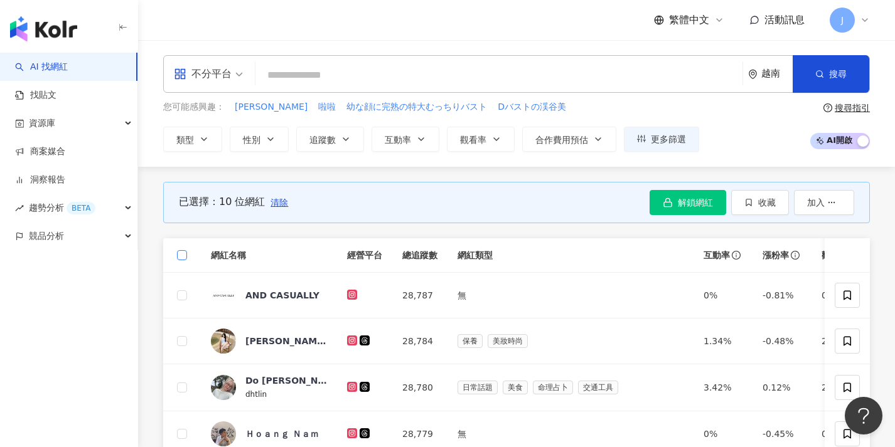
click at [184, 253] on span at bounding box center [182, 255] width 10 height 10
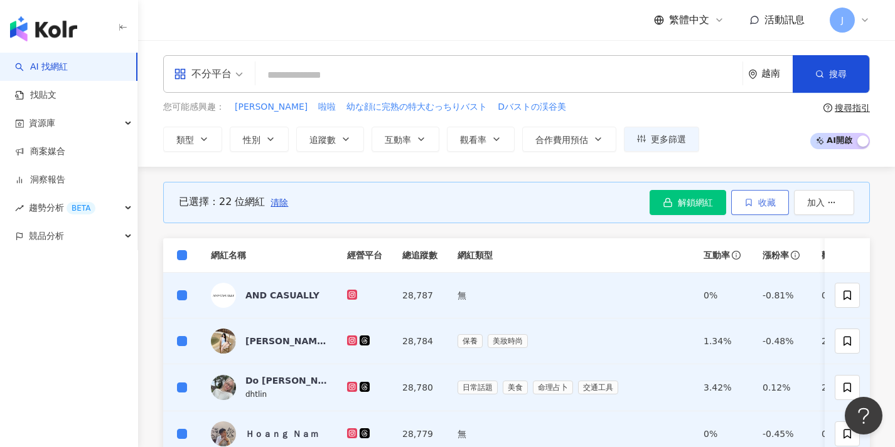
click at [774, 206] on span "收藏" at bounding box center [767, 203] width 18 height 10
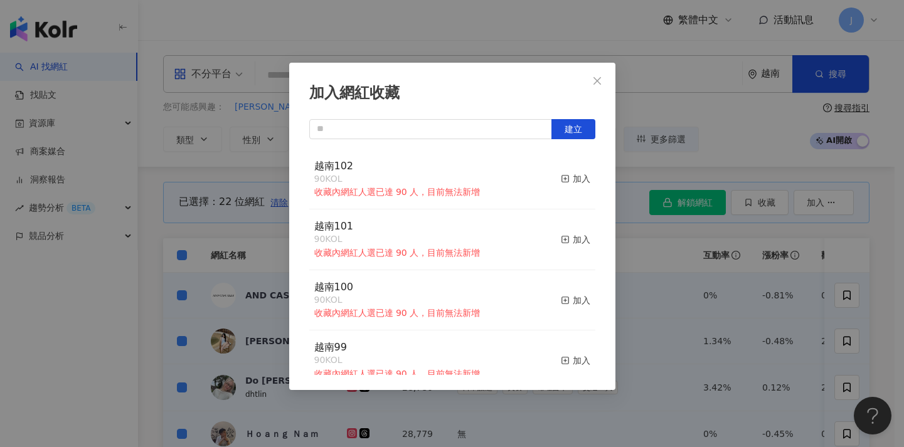
click at [718, 160] on div "加入網紅收藏 建立 越南102 90 KOL 收藏內網紅人選已達 90 人，目前無法新增 加入 越南101 90 KOL 收藏內網紅人選已達 90 人，目前無…" at bounding box center [452, 223] width 904 height 447
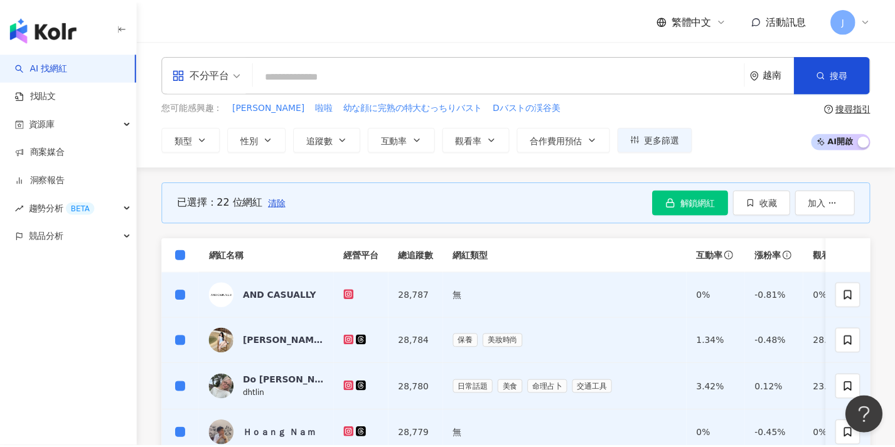
scroll to position [552, 0]
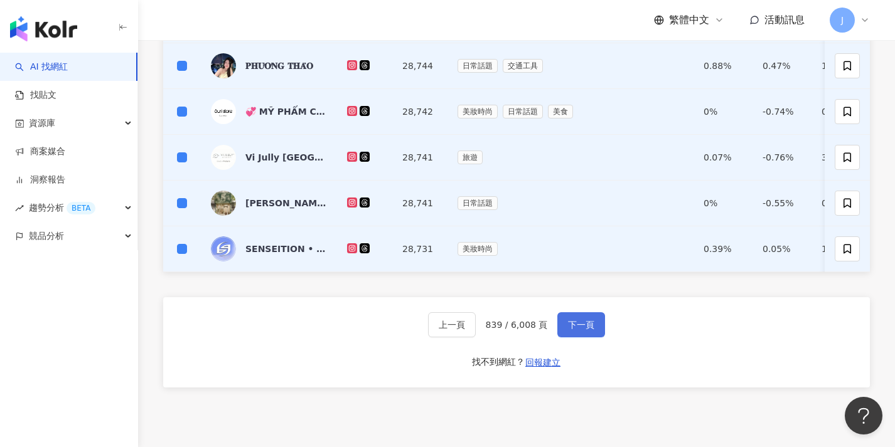
click at [580, 324] on button "下一頁" at bounding box center [581, 324] width 48 height 25
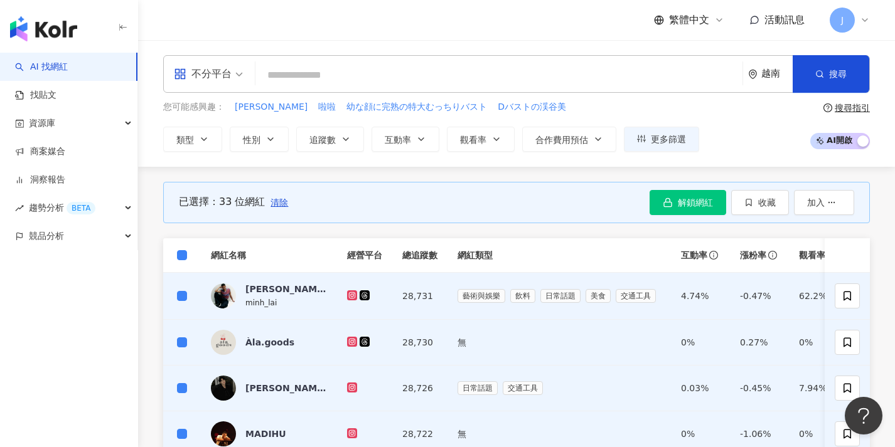
scroll to position [573, 0]
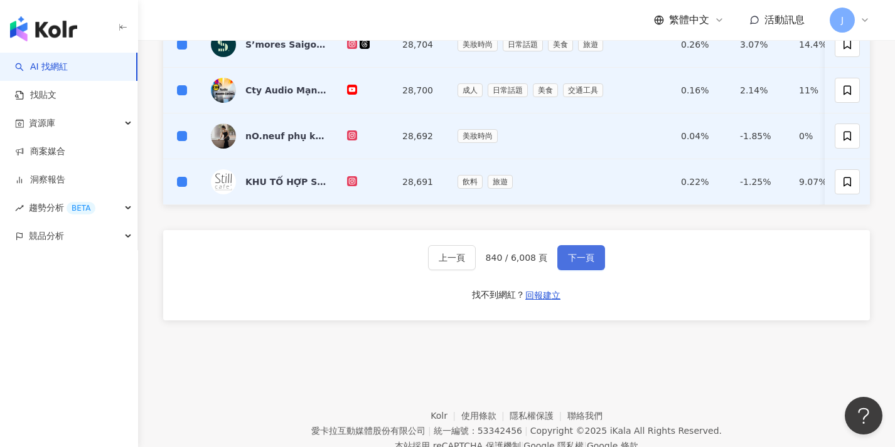
click at [574, 263] on span "下一頁" at bounding box center [581, 258] width 26 height 10
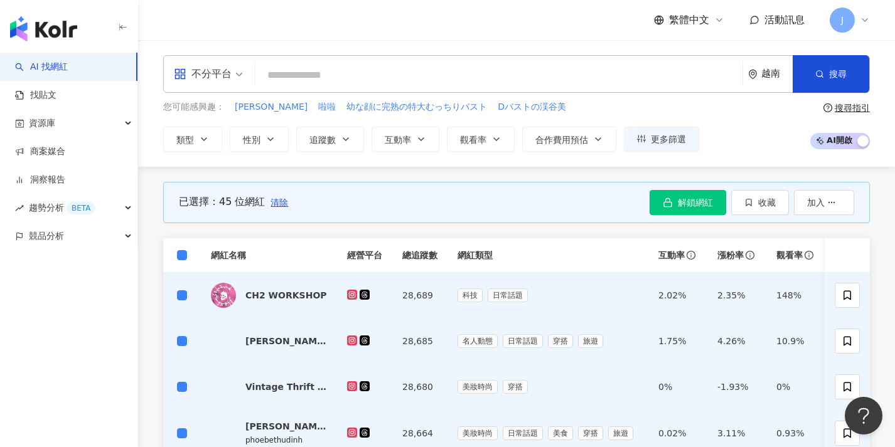
scroll to position [595, 0]
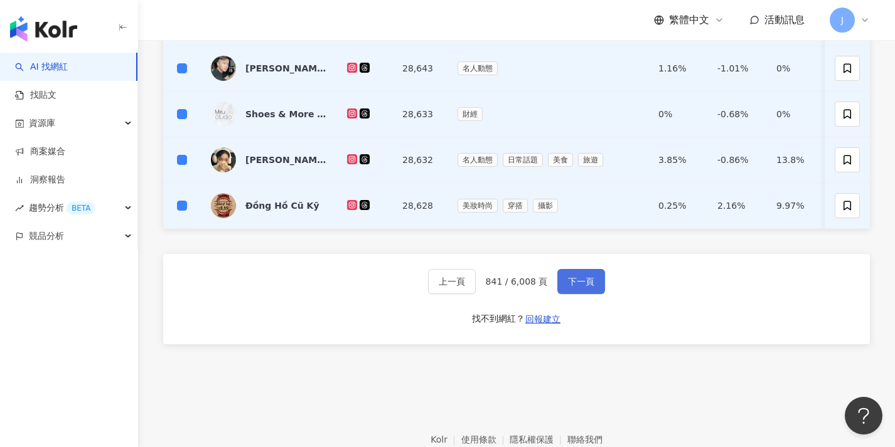
click at [592, 286] on span "下一頁" at bounding box center [581, 282] width 26 height 10
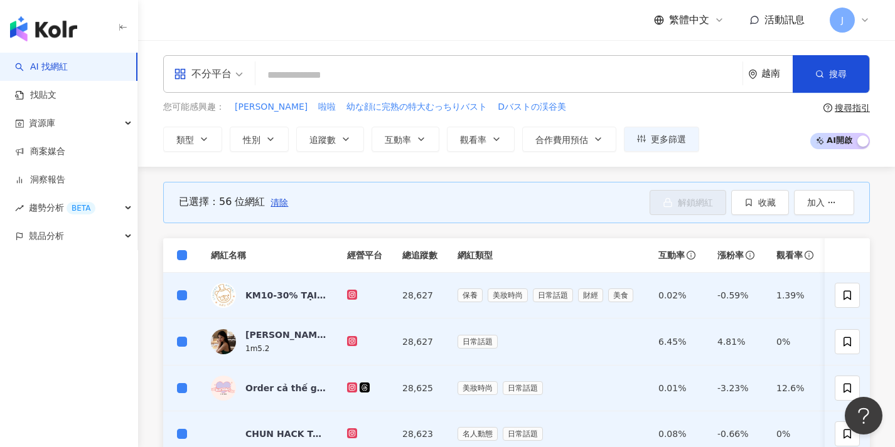
scroll to position [573, 0]
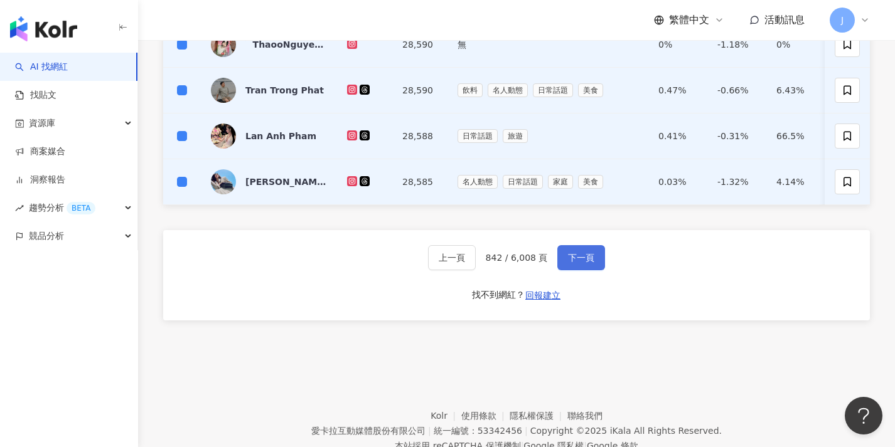
click at [596, 266] on button "下一頁" at bounding box center [581, 257] width 48 height 25
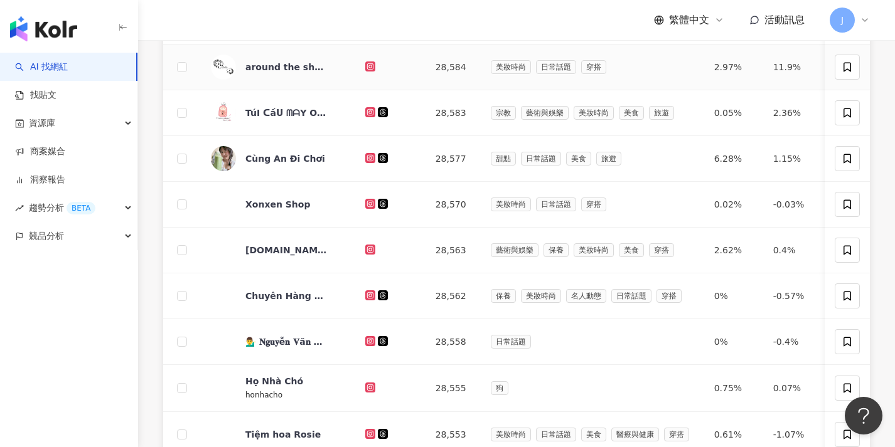
scroll to position [0, 0]
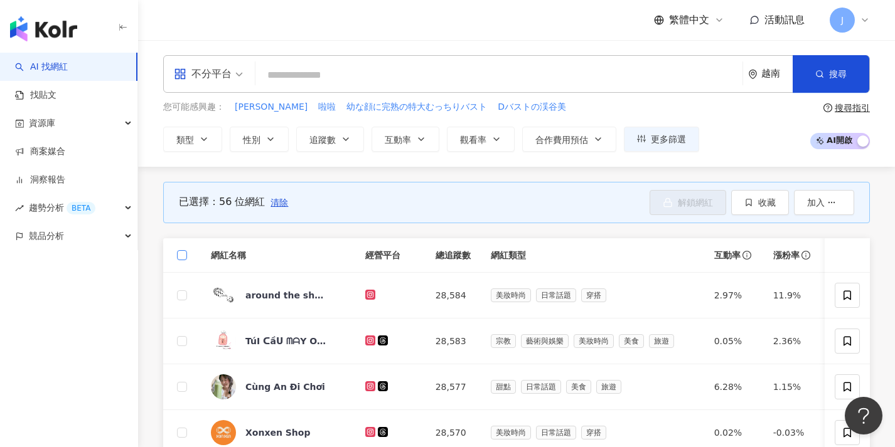
click at [183, 260] on label at bounding box center [182, 255] width 10 height 14
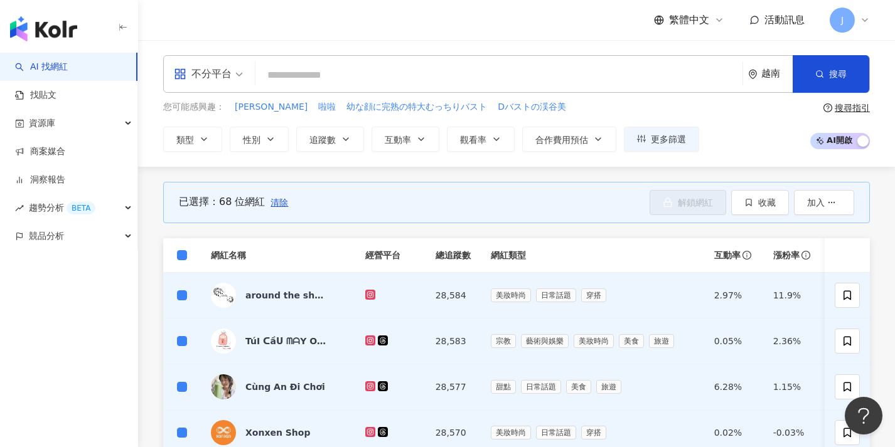
scroll to position [589, 0]
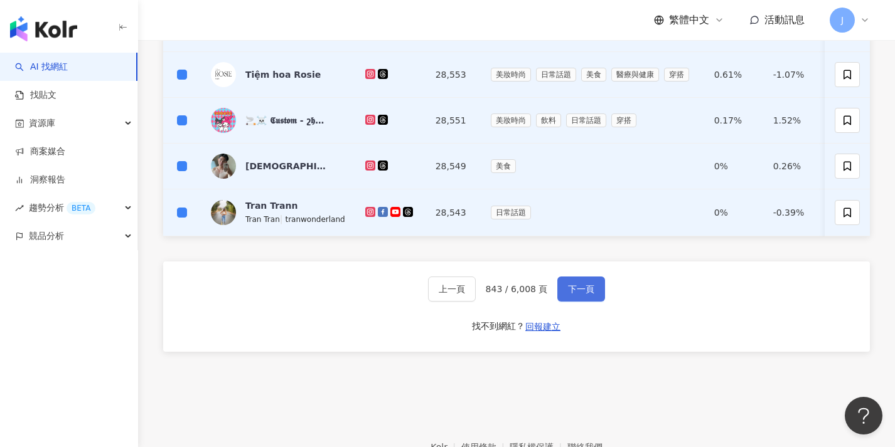
click at [570, 291] on button "下一頁" at bounding box center [581, 289] width 48 height 25
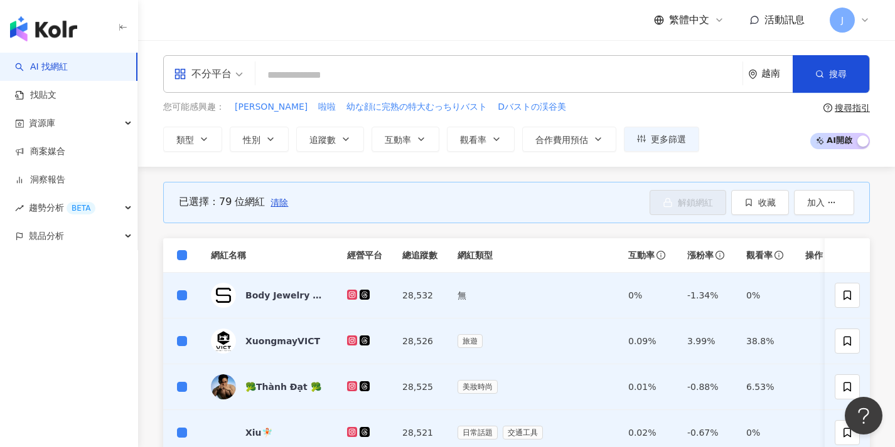
scroll to position [483, 0]
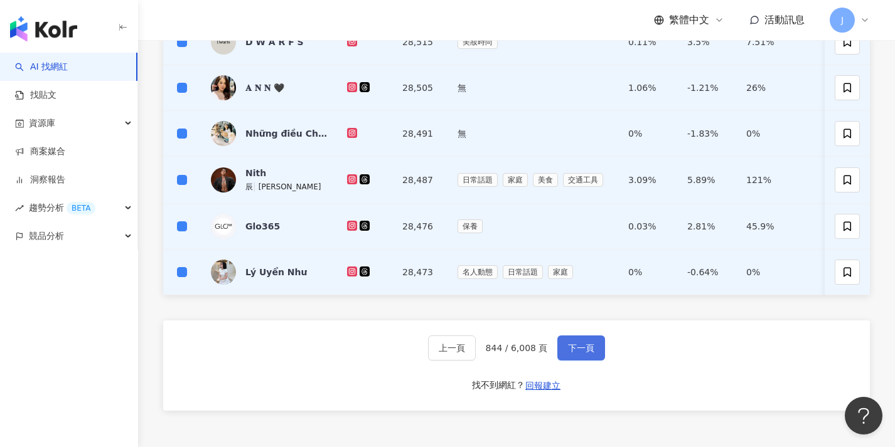
click at [586, 352] on span "下一頁" at bounding box center [581, 348] width 26 height 10
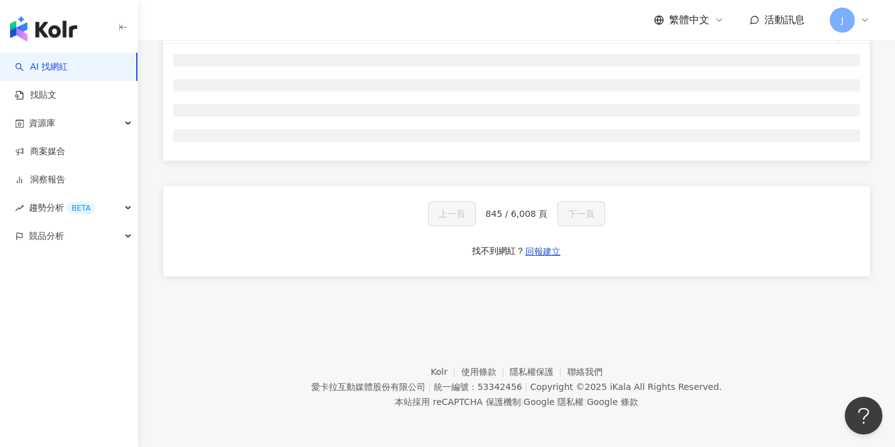
scroll to position [0, 0]
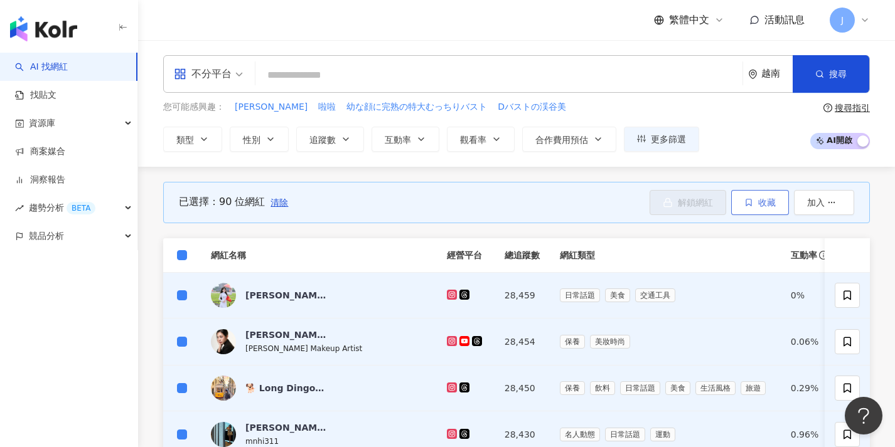
click at [752, 206] on button "收藏" at bounding box center [760, 202] width 58 height 25
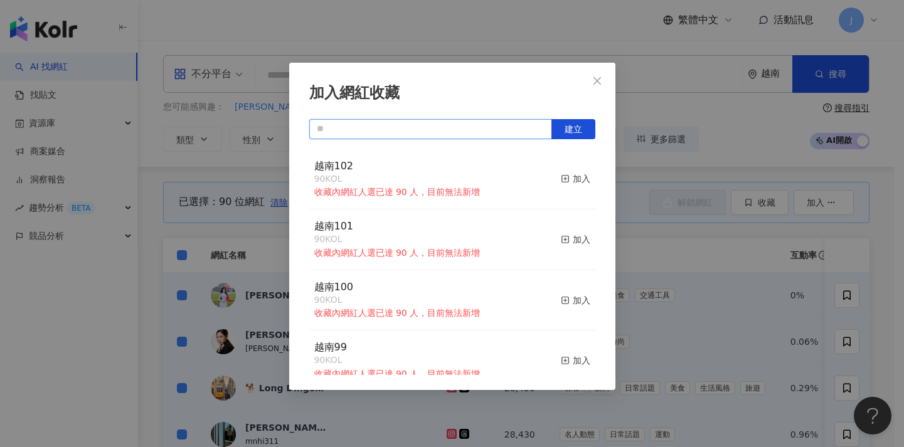
click at [479, 132] on input "text" at bounding box center [430, 129] width 243 height 20
paste input "****"
type input "*****"
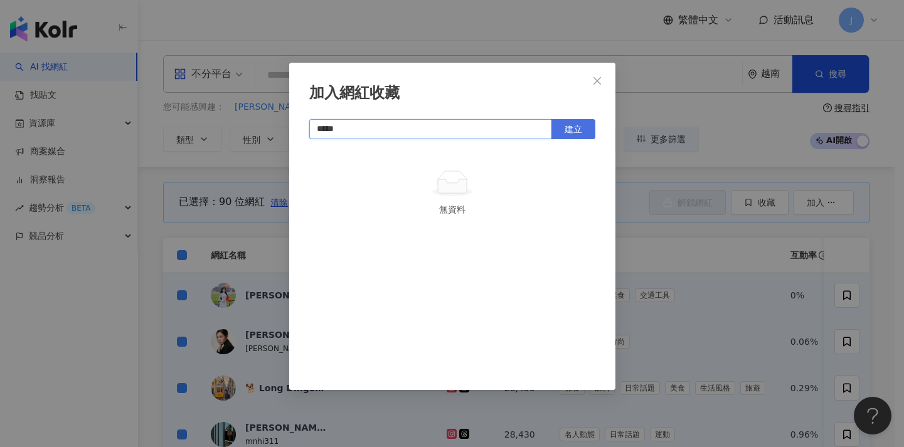
click at [574, 134] on button "建立" at bounding box center [574, 129] width 44 height 20
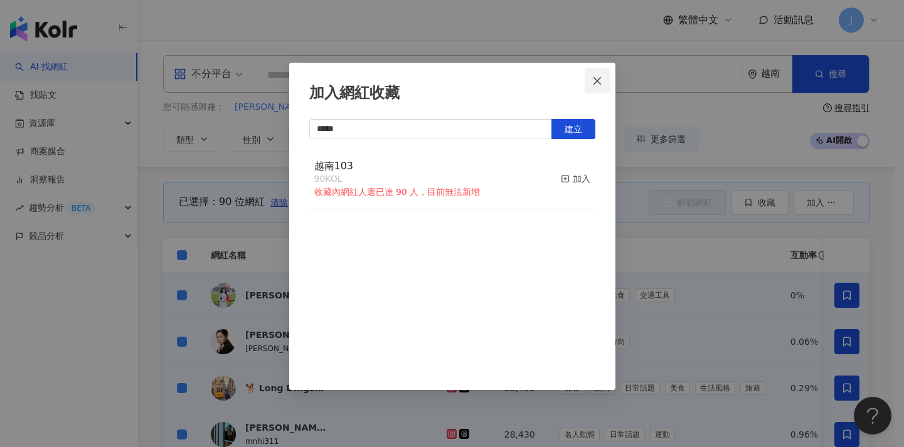
click at [597, 82] on icon "close" at bounding box center [598, 81] width 8 height 8
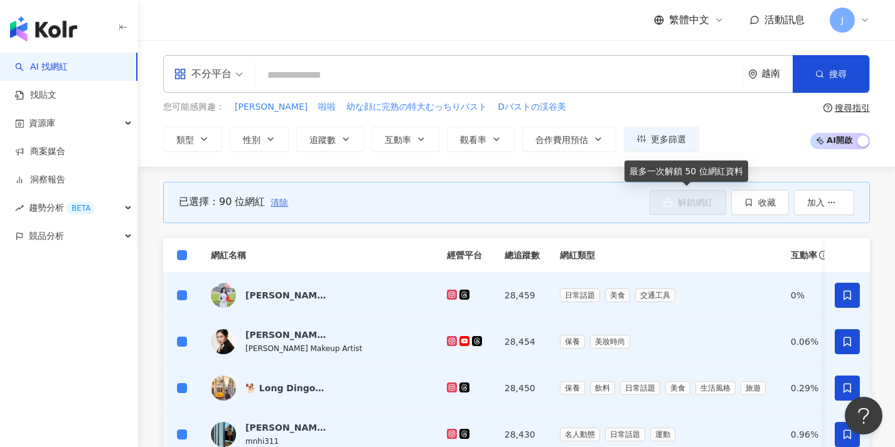
click at [288, 203] on span "清除" at bounding box center [279, 203] width 18 height 10
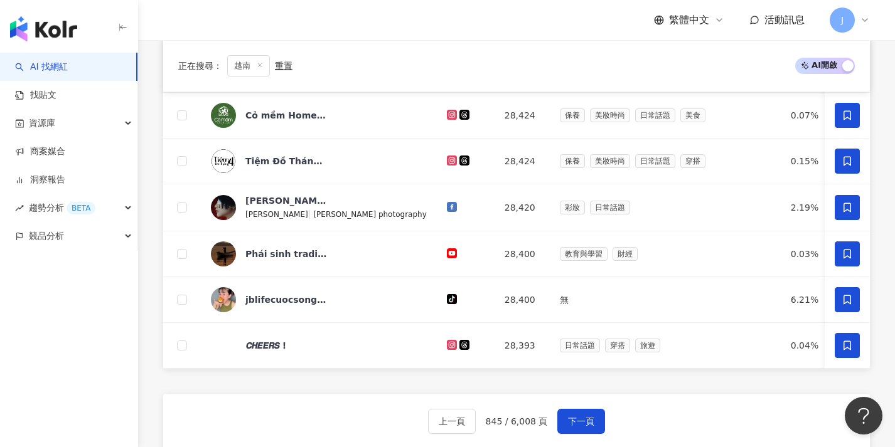
scroll to position [517, 0]
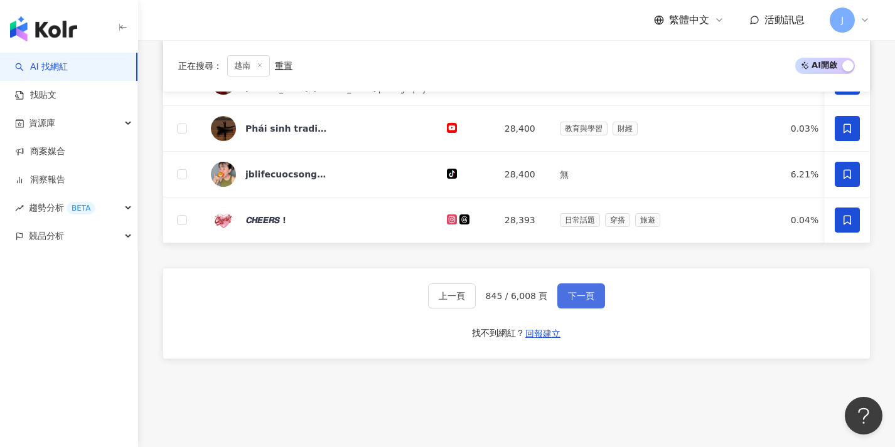
click at [592, 301] on span "下一頁" at bounding box center [581, 296] width 26 height 10
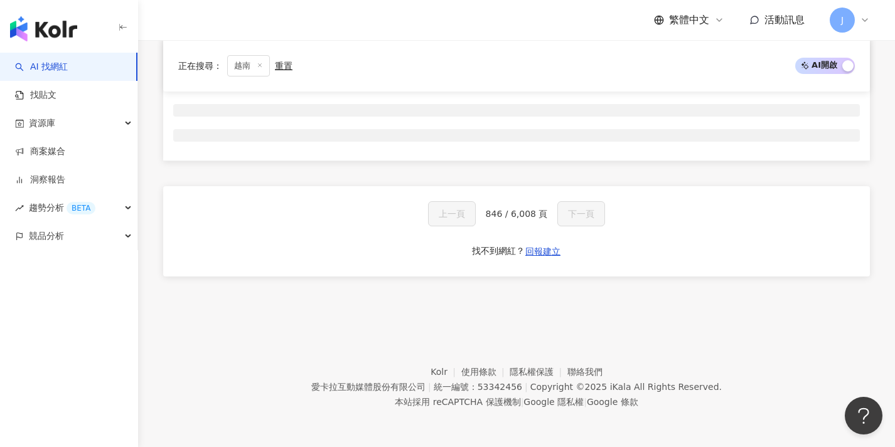
scroll to position [0, 0]
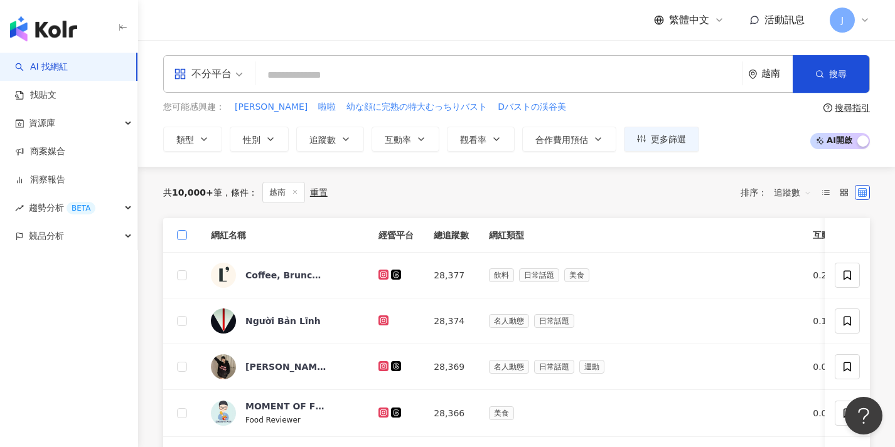
click at [185, 235] on span at bounding box center [182, 235] width 10 height 10
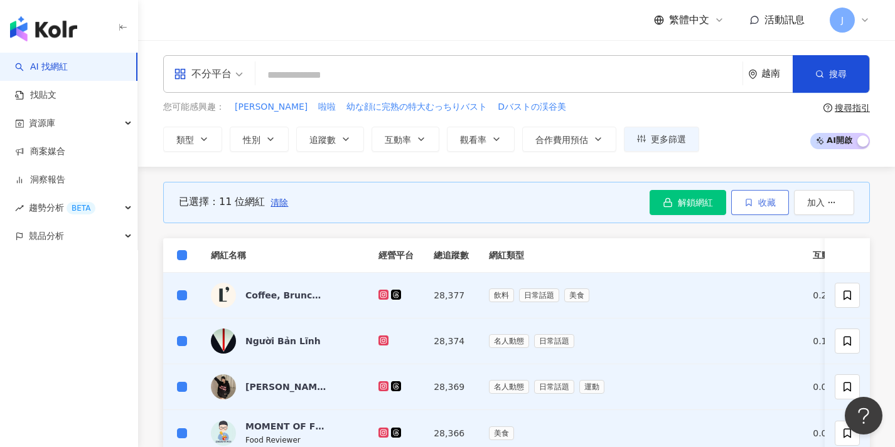
click at [765, 211] on button "收藏" at bounding box center [760, 202] width 58 height 25
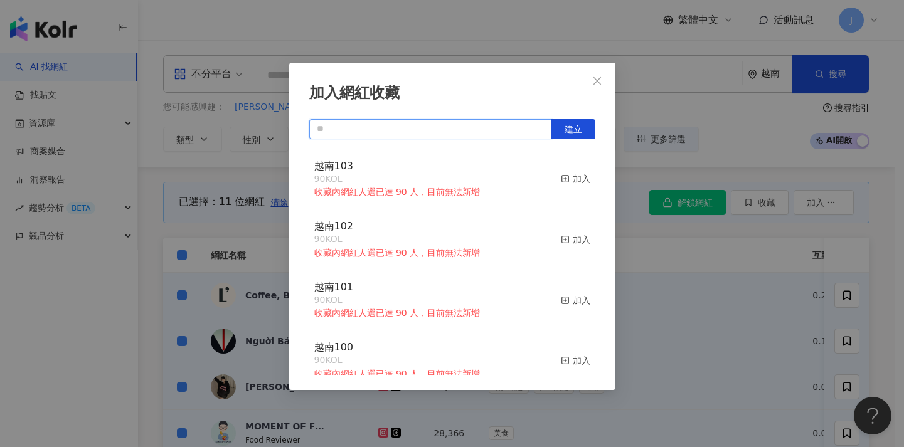
click at [478, 125] on input "text" at bounding box center [430, 129] width 243 height 20
paste input "****"
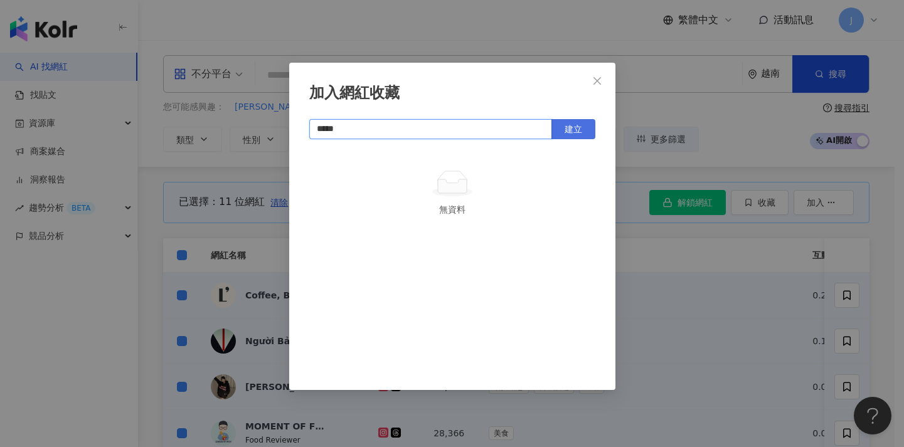
click at [582, 133] on button "建立" at bounding box center [574, 129] width 44 height 20
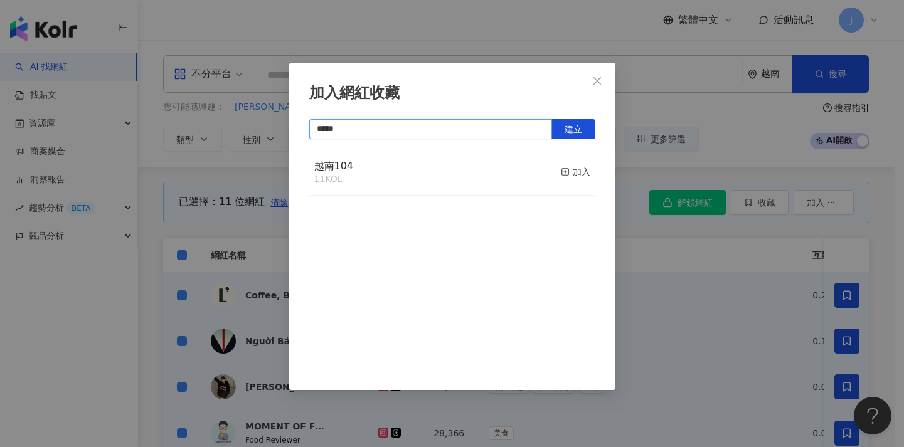
type input "*****"
click at [727, 284] on div "加入網紅收藏 ***** 建立 越南104 11 KOL 加入" at bounding box center [452, 223] width 904 height 447
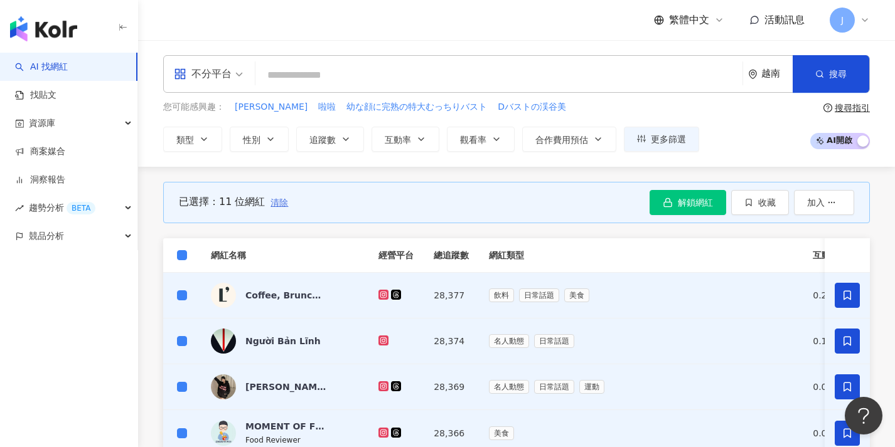
click at [271, 200] on span "清除" at bounding box center [279, 203] width 18 height 10
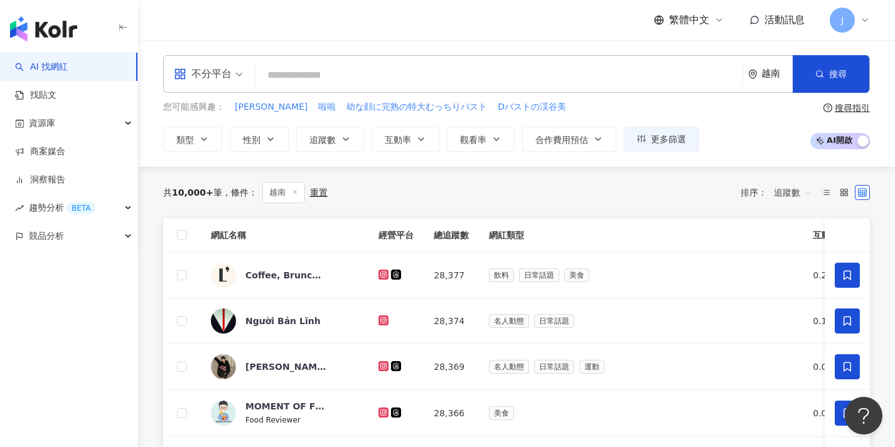
scroll to position [607, 0]
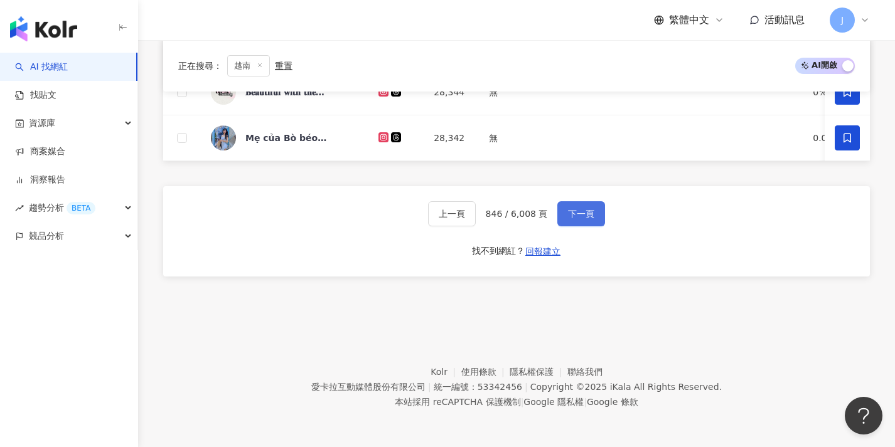
click at [584, 219] on button "下一頁" at bounding box center [581, 213] width 48 height 25
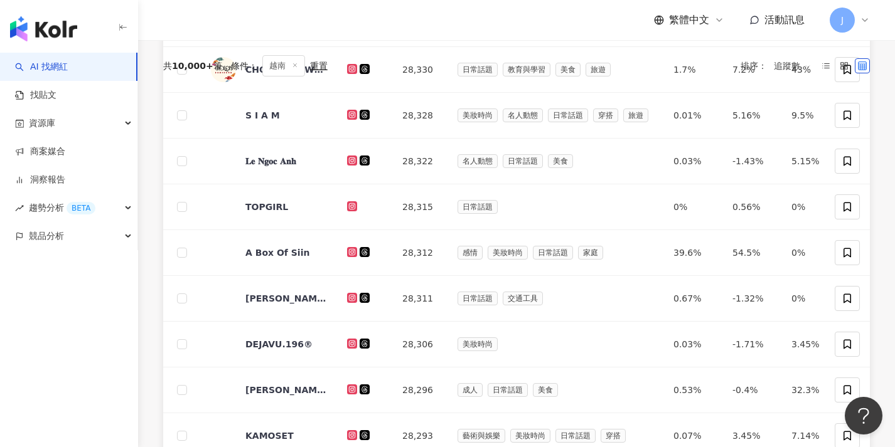
scroll to position [0, 0]
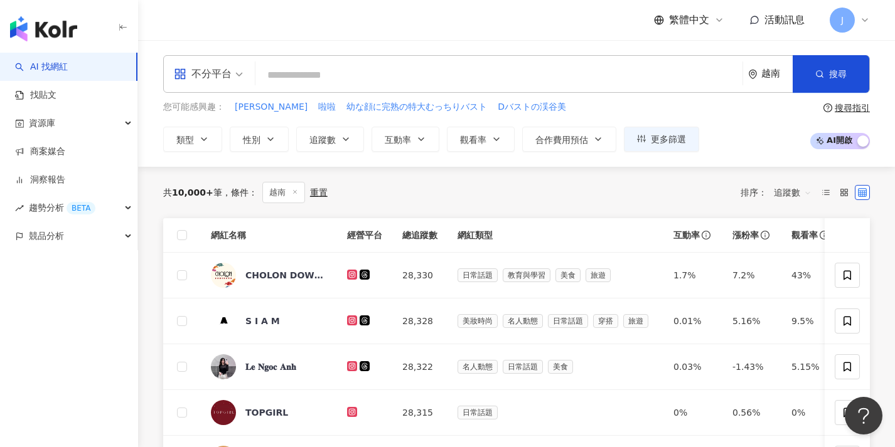
click at [188, 232] on th at bounding box center [182, 235] width 38 height 35
drag, startPoint x: 186, startPoint y: 236, endPoint x: 396, endPoint y: 244, distance: 209.7
click at [186, 236] on span at bounding box center [182, 235] width 10 height 10
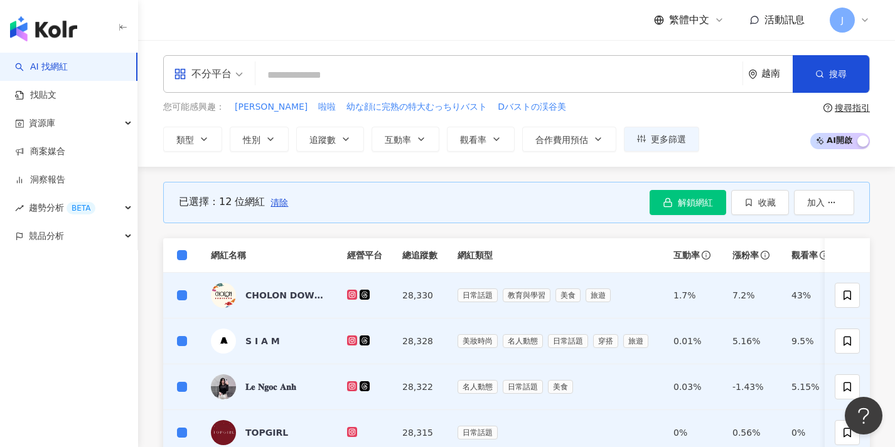
scroll to position [511, 0]
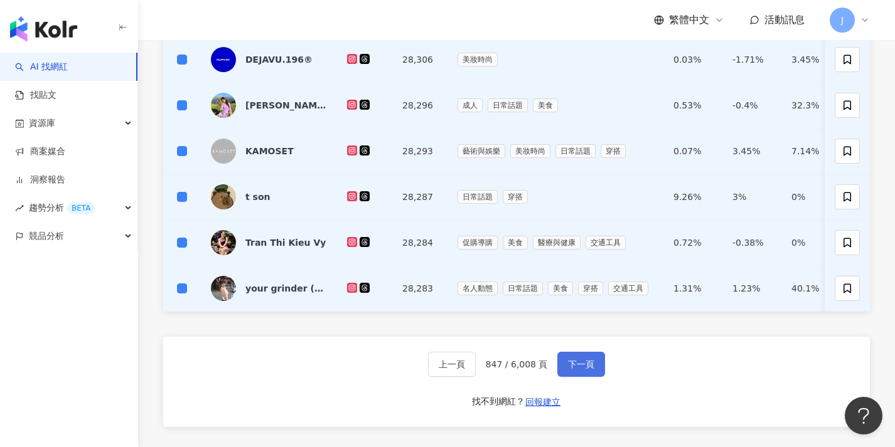
click at [580, 370] on span "下一頁" at bounding box center [581, 365] width 26 height 10
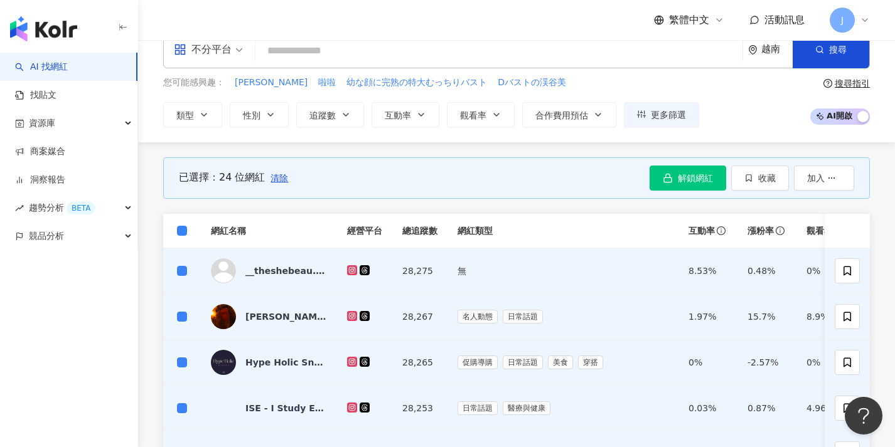
scroll to position [454, 0]
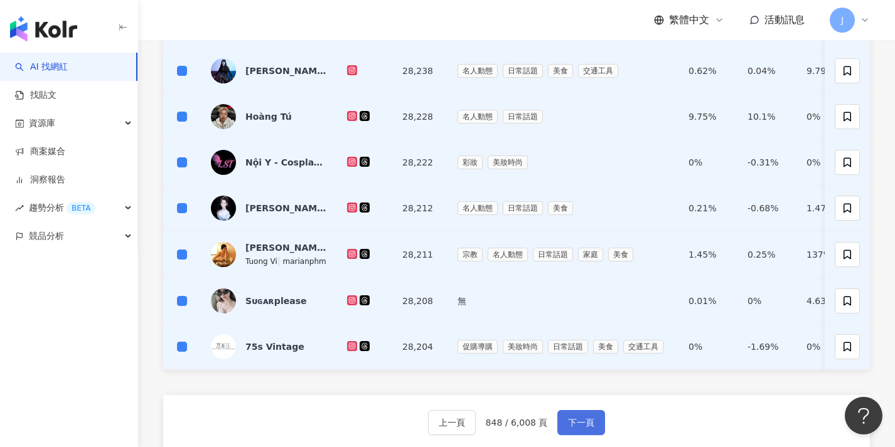
click at [585, 428] on span "下一頁" at bounding box center [581, 423] width 26 height 10
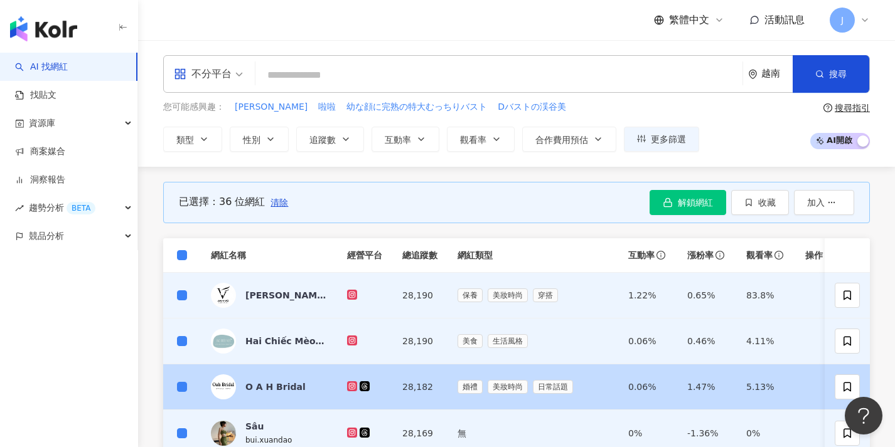
scroll to position [673, 0]
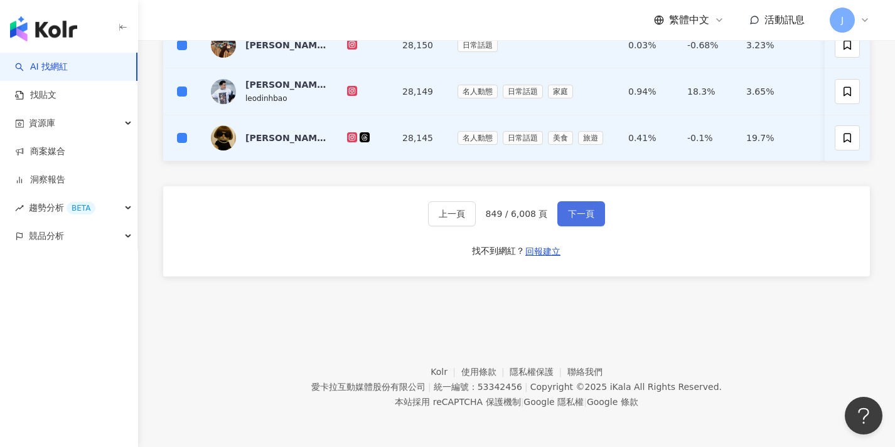
click at [590, 218] on span "下一頁" at bounding box center [581, 214] width 26 height 10
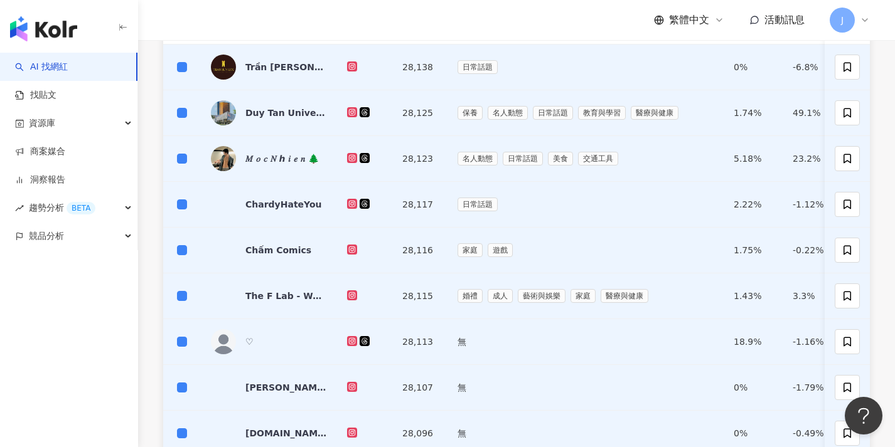
scroll to position [0, 0]
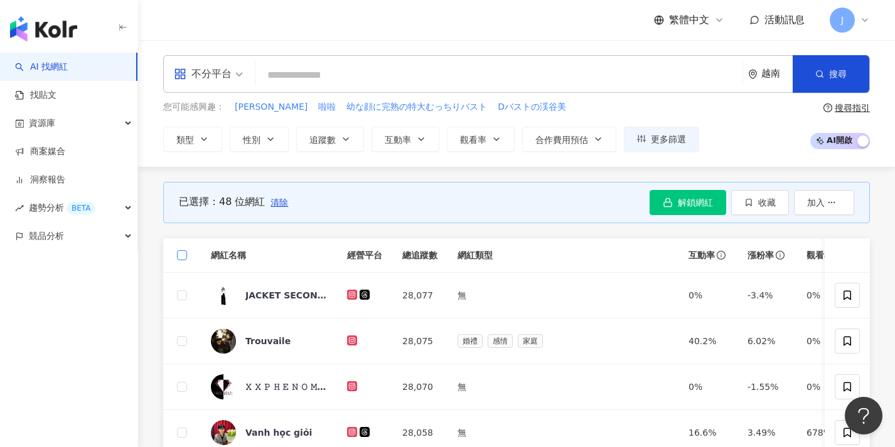
click at [185, 255] on span at bounding box center [182, 255] width 10 height 10
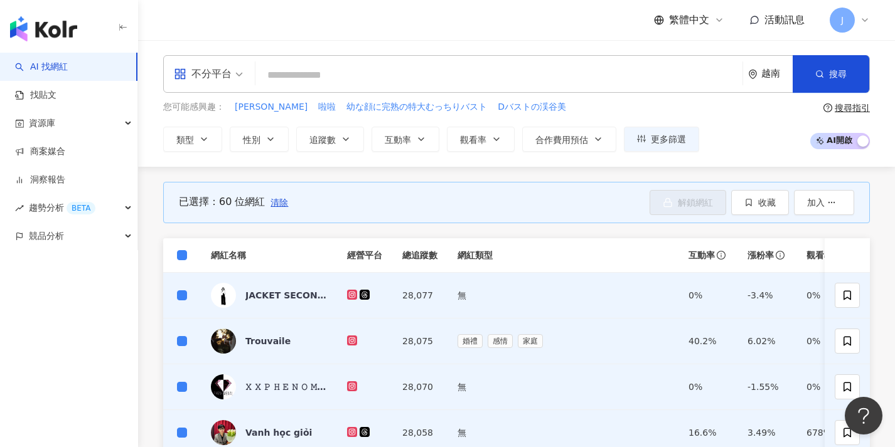
scroll to position [471, 0]
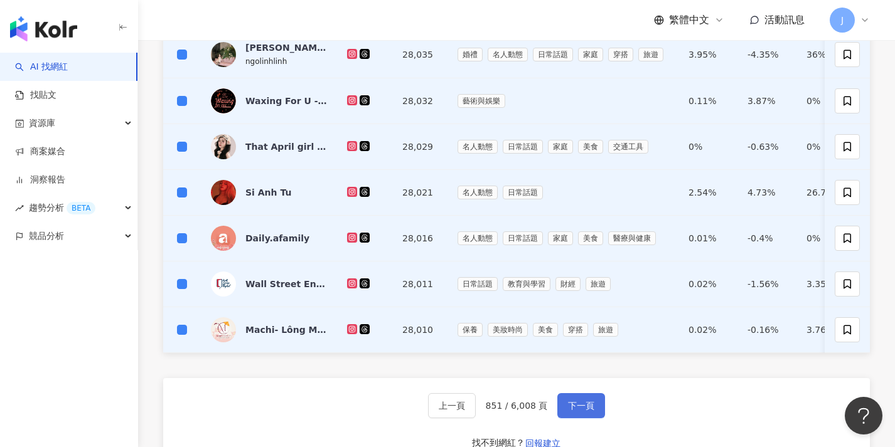
click at [594, 415] on button "下一頁" at bounding box center [581, 405] width 48 height 25
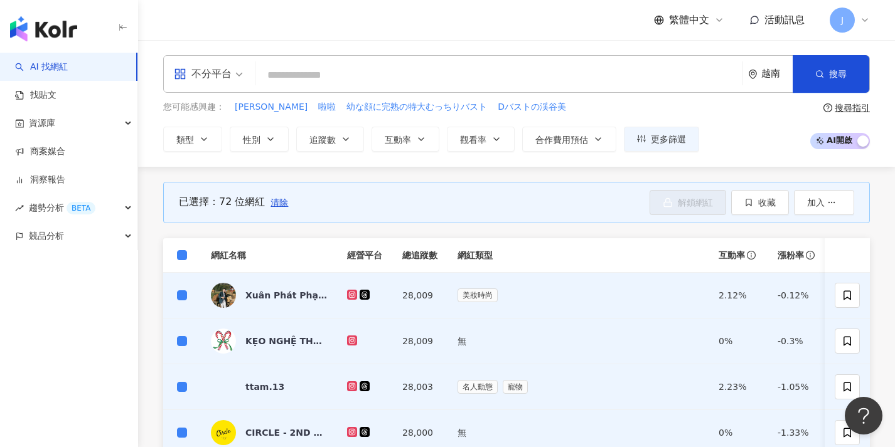
scroll to position [651, 0]
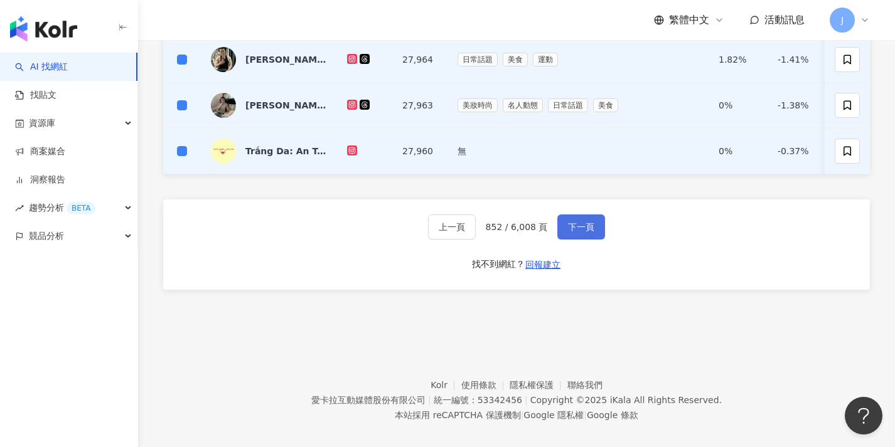
click at [590, 232] on span "下一頁" at bounding box center [581, 227] width 26 height 10
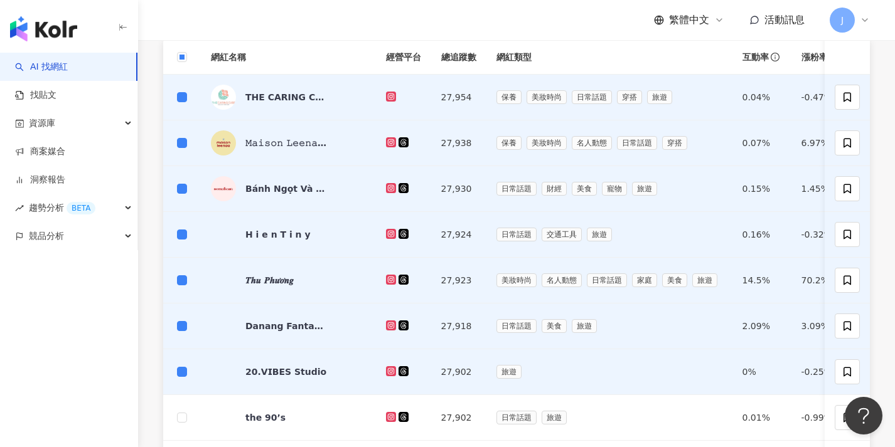
scroll to position [0, 0]
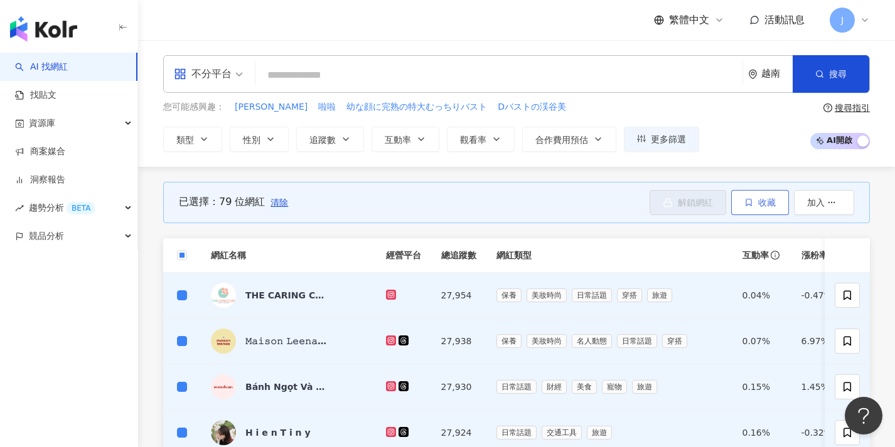
click at [748, 195] on button "收藏" at bounding box center [760, 202] width 58 height 25
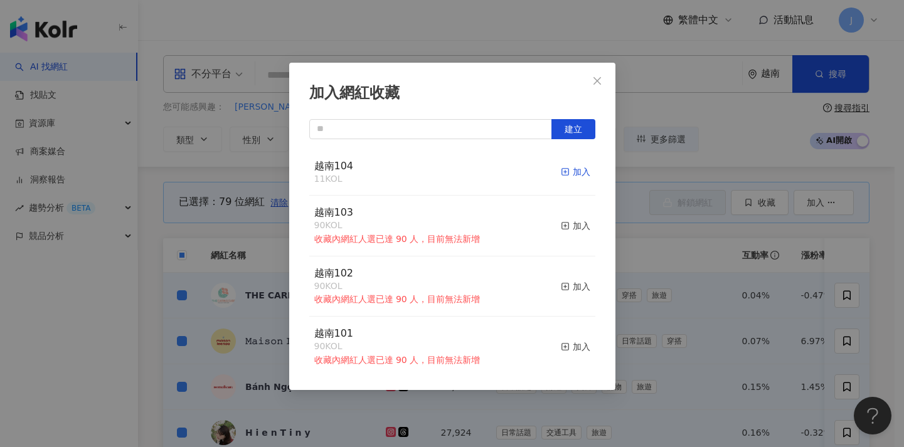
click at [573, 176] on div "加入" at bounding box center [575, 172] width 29 height 14
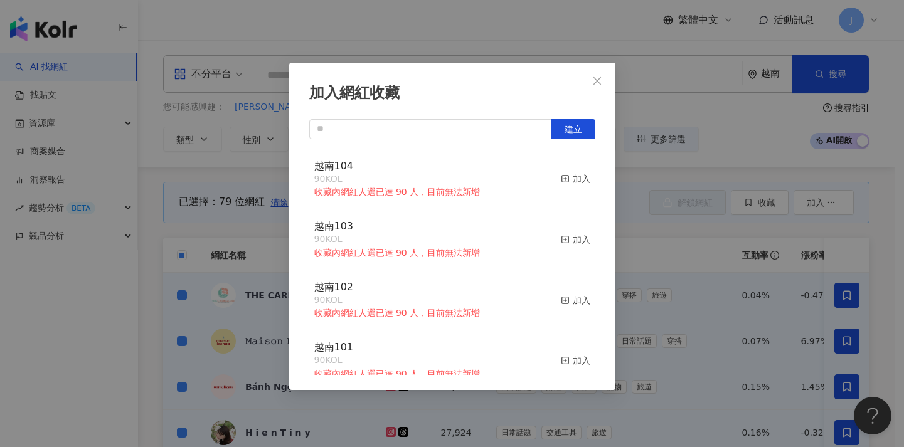
click at [674, 224] on div "加入網紅收藏 建立 越南104 90 KOL 收藏內網紅人選已達 90 人，目前無法新增 加入 越南103 90 KOL 收藏內網紅人選已達 90 人，目前無…" at bounding box center [452, 223] width 904 height 447
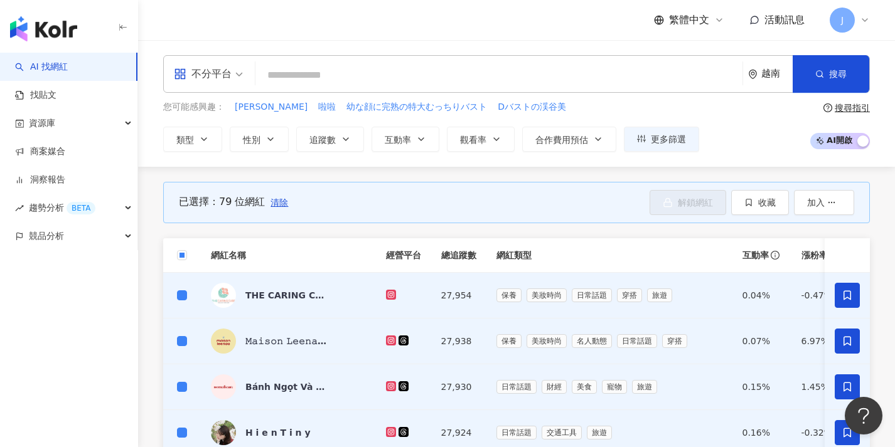
click at [282, 201] on span "清除" at bounding box center [279, 203] width 18 height 10
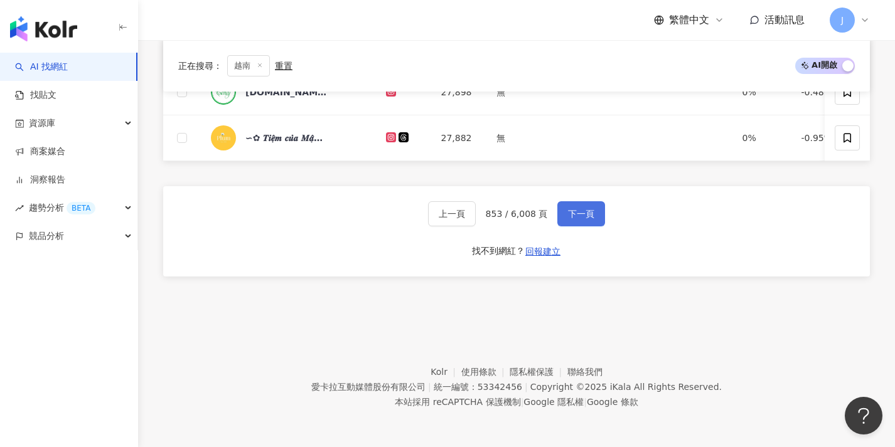
click at [597, 211] on button "下一頁" at bounding box center [581, 213] width 48 height 25
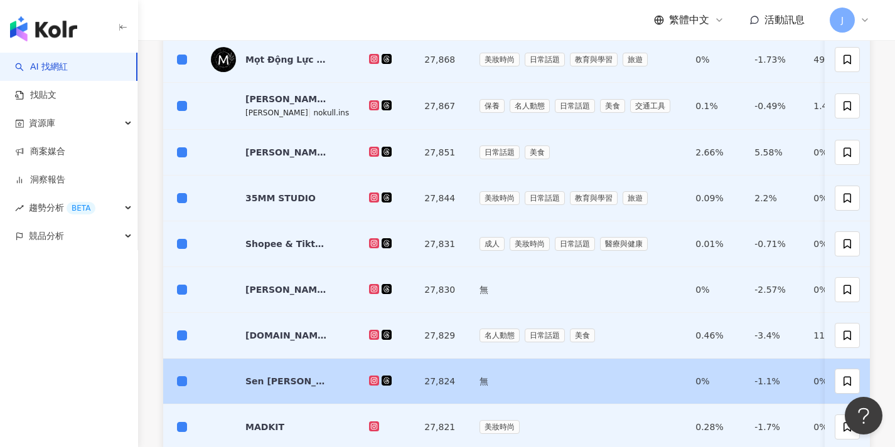
scroll to position [531, 0]
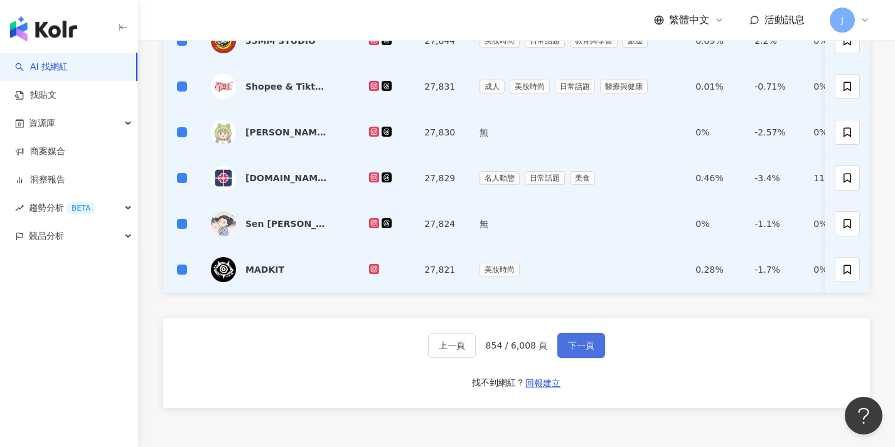
click at [592, 351] on span "下一頁" at bounding box center [581, 346] width 26 height 10
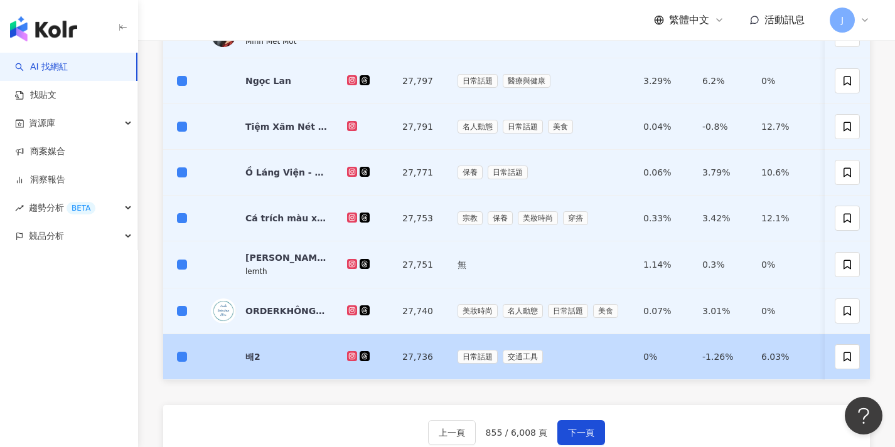
scroll to position [494, 0]
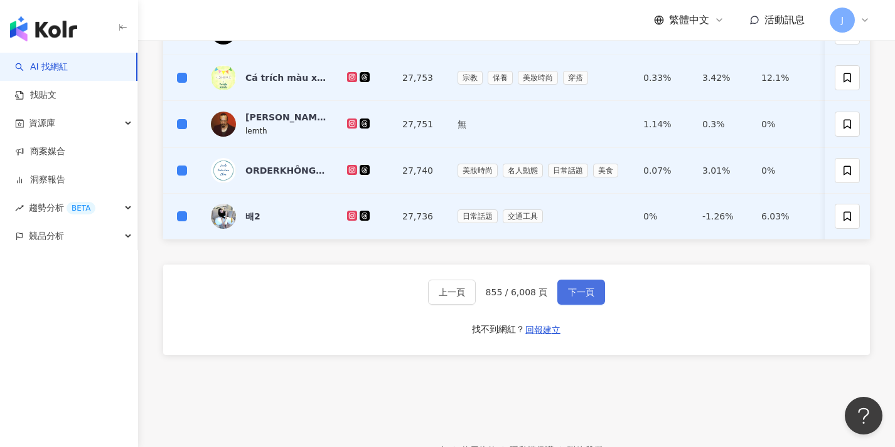
click at [587, 297] on span "下一頁" at bounding box center [581, 292] width 26 height 10
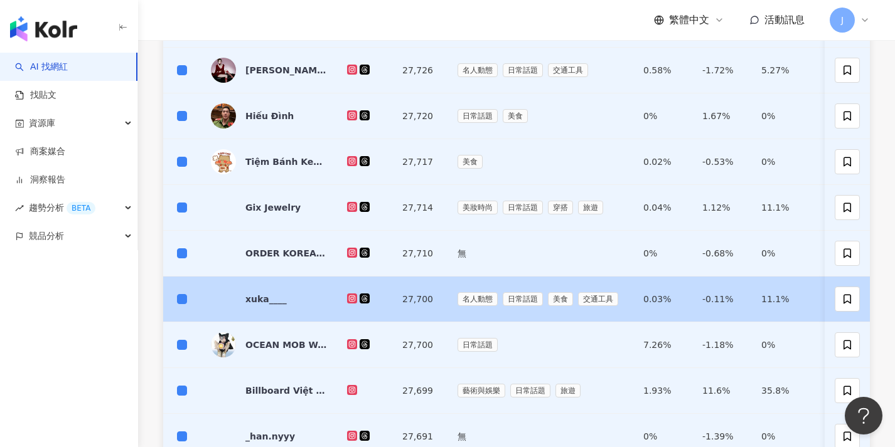
scroll to position [624, 0]
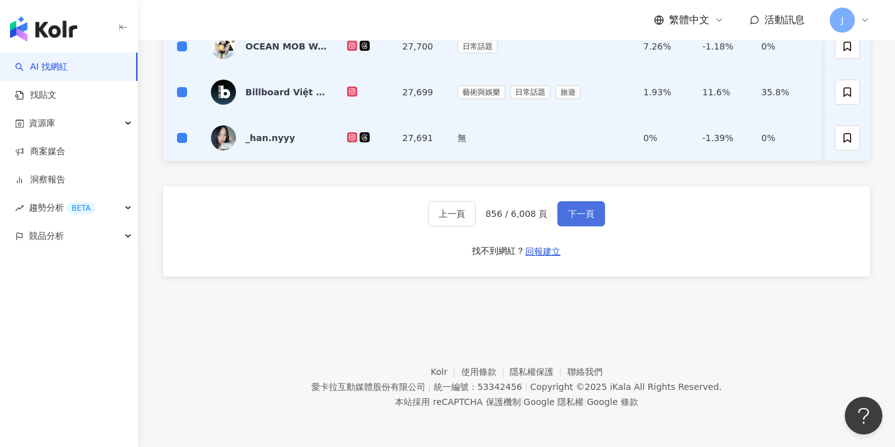
click at [585, 221] on button "下一頁" at bounding box center [581, 213] width 48 height 25
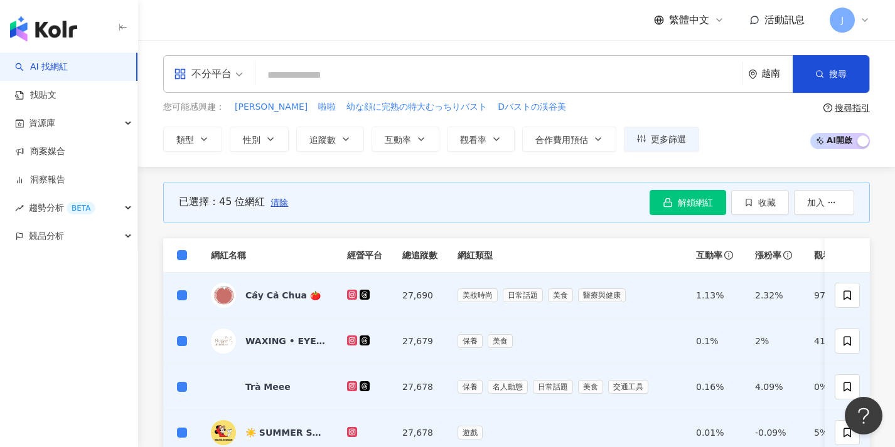
scroll to position [671, 0]
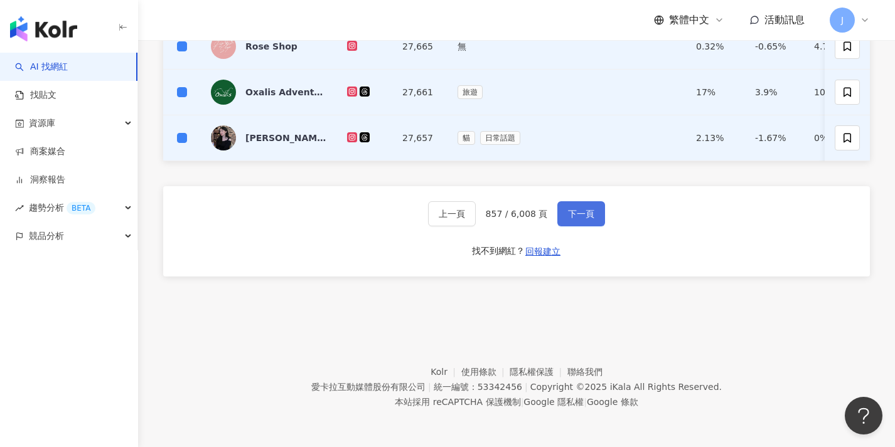
click at [585, 206] on button "下一頁" at bounding box center [581, 213] width 48 height 25
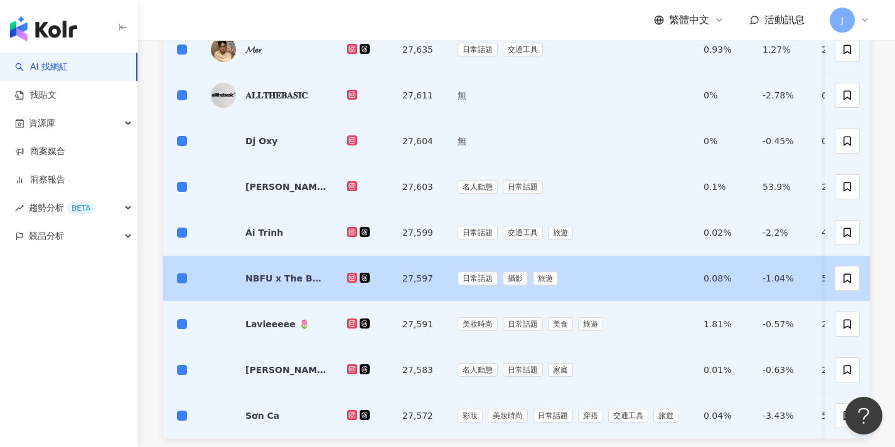
scroll to position [478, 0]
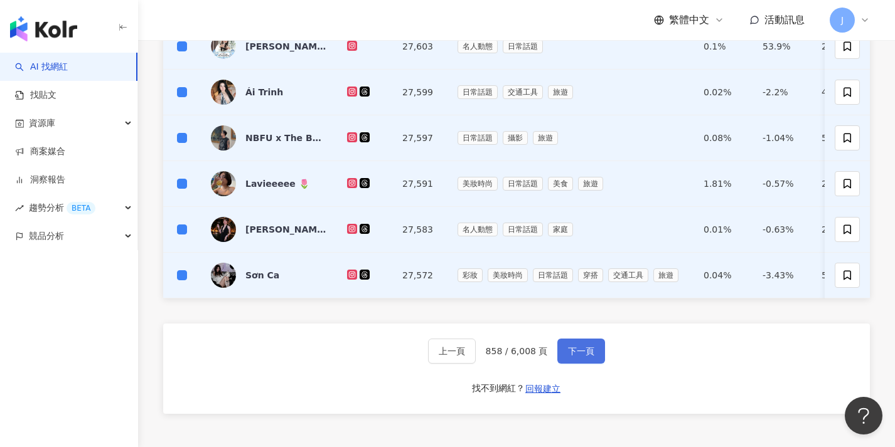
click at [581, 364] on button "下一頁" at bounding box center [581, 351] width 48 height 25
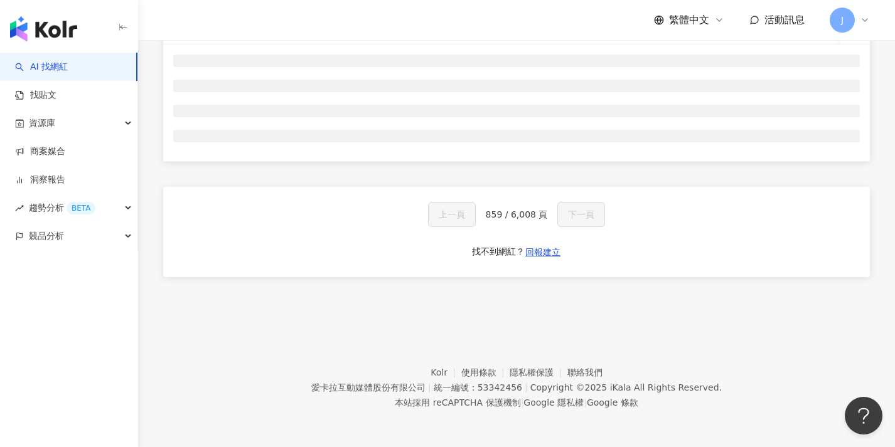
scroll to position [0, 0]
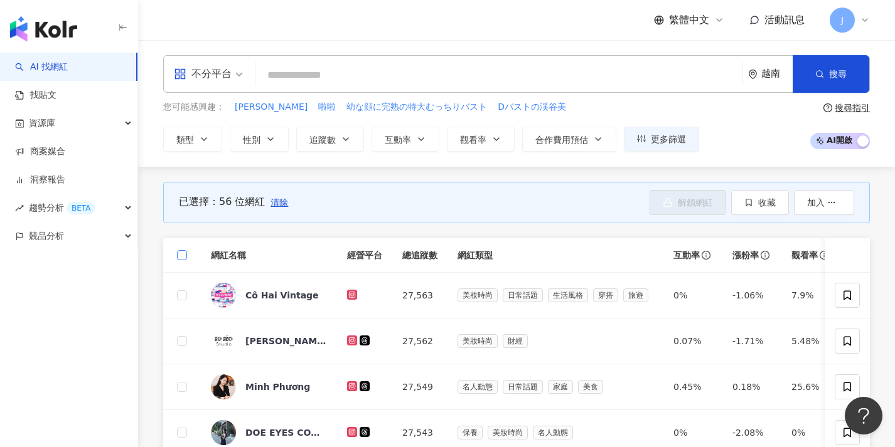
click at [183, 260] on label at bounding box center [182, 255] width 10 height 14
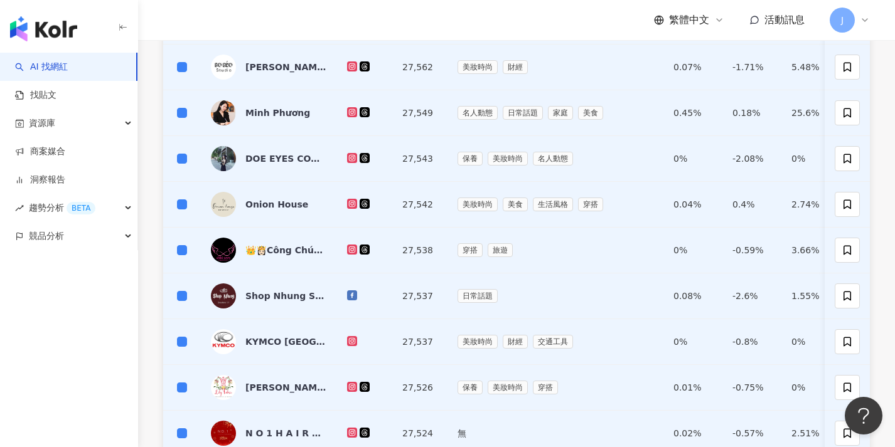
scroll to position [469, 0]
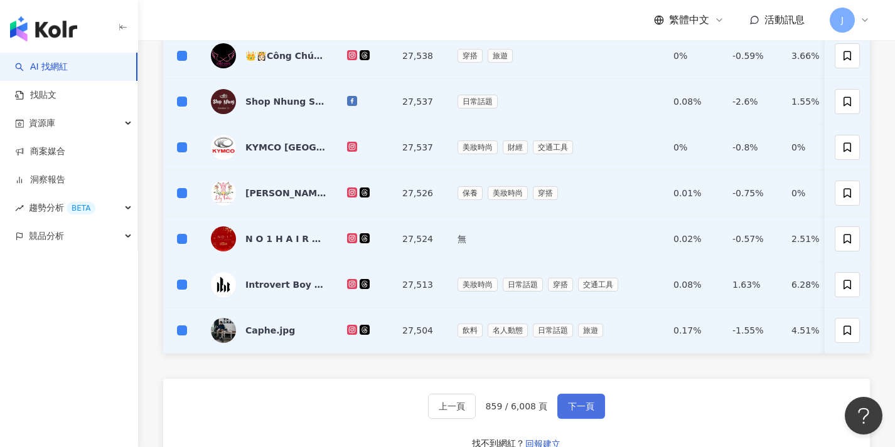
click at [585, 412] on span "下一頁" at bounding box center [581, 407] width 26 height 10
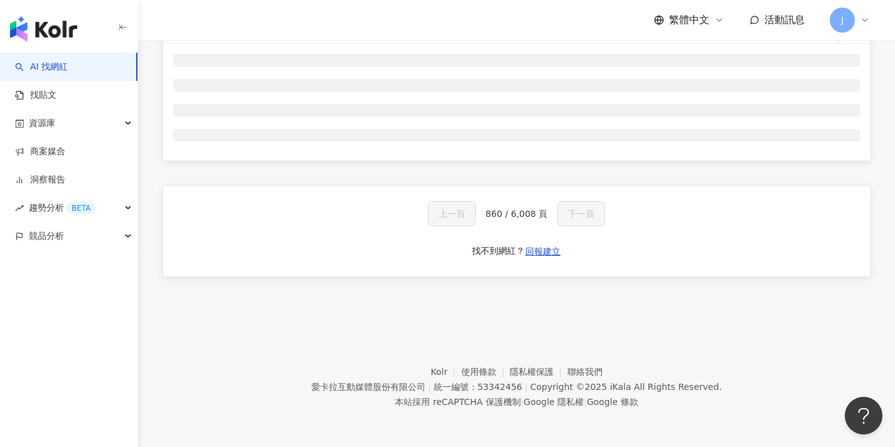
scroll to position [0, 0]
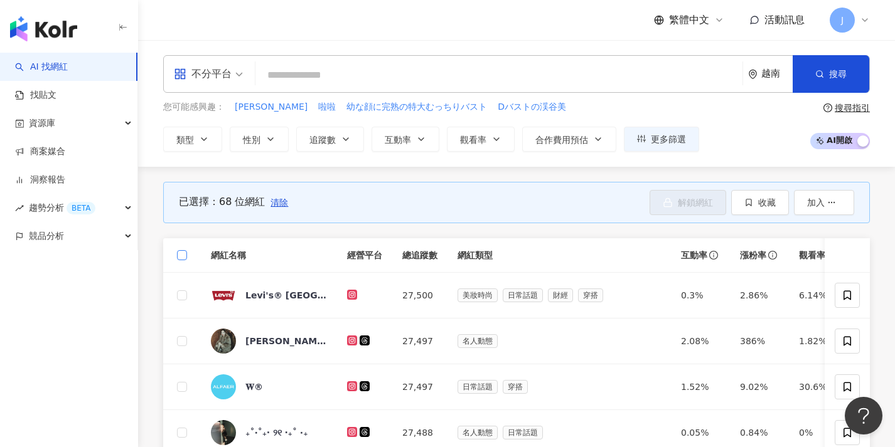
click at [181, 259] on span at bounding box center [182, 255] width 10 height 10
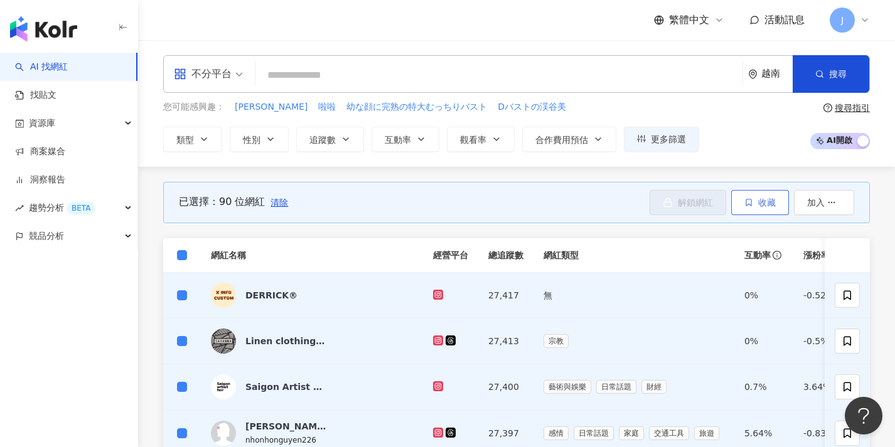
click at [762, 203] on span "收藏" at bounding box center [767, 203] width 18 height 10
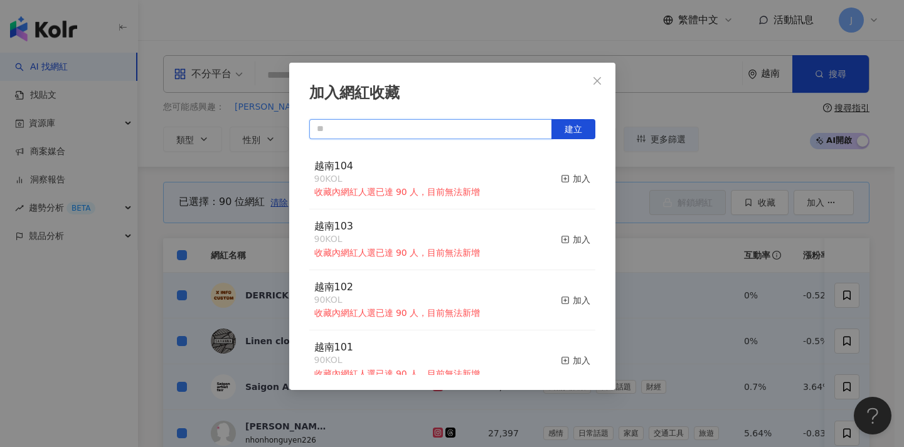
click at [434, 130] on input "text" at bounding box center [430, 129] width 243 height 20
paste input "****"
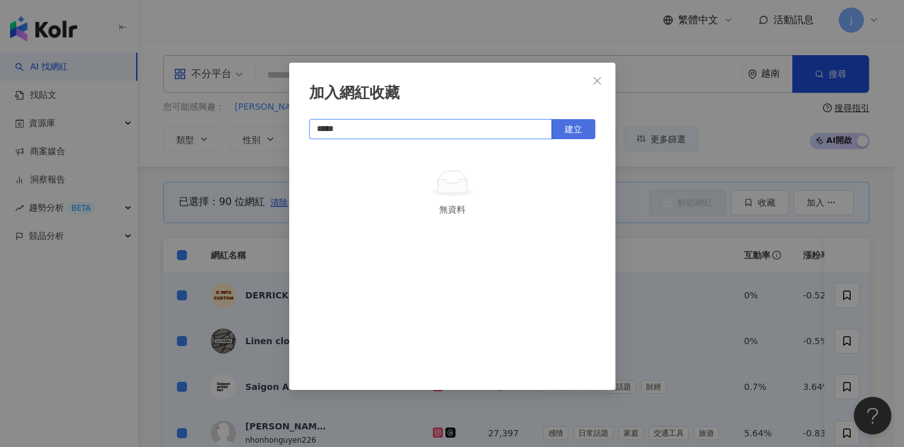
click at [577, 123] on button "建立" at bounding box center [574, 129] width 44 height 20
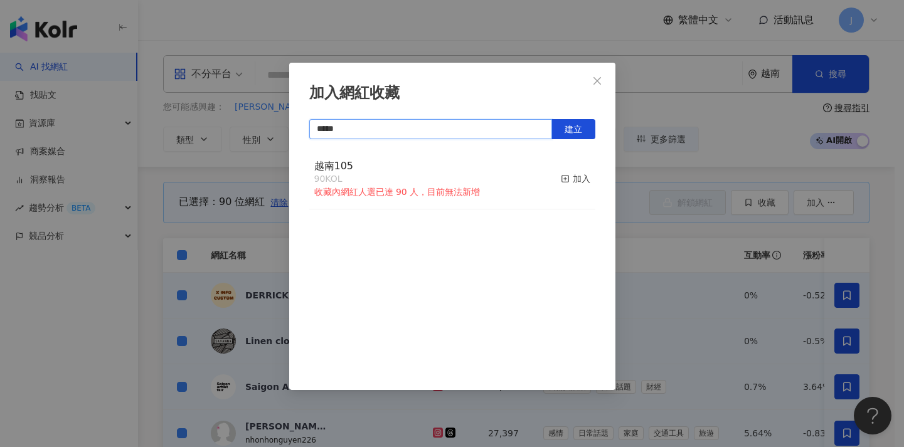
type input "*****"
click at [687, 240] on div "加入網紅收藏 ***** 建立 越南105 90 KOL 收藏內網紅人選已達 90 人，目前無法新增 加入" at bounding box center [452, 223] width 904 height 447
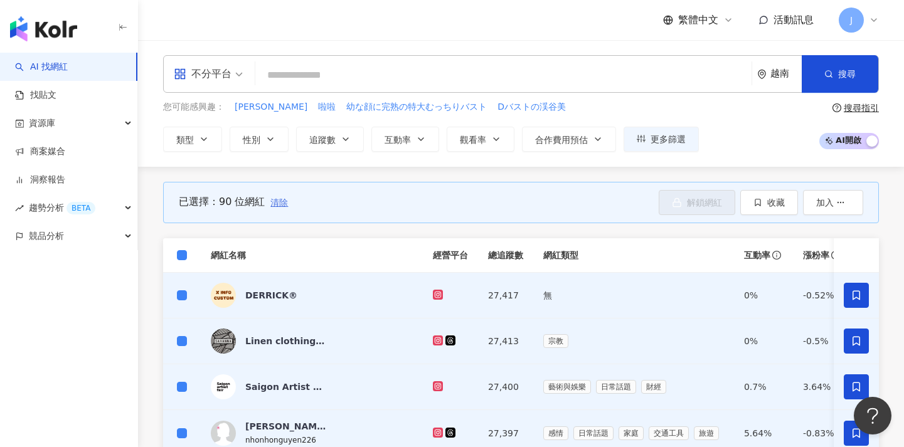
click at [284, 203] on span "清除" at bounding box center [279, 203] width 18 height 10
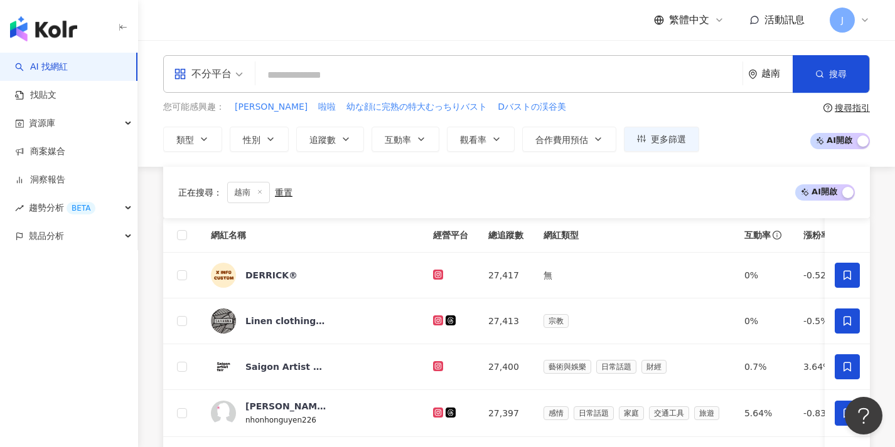
scroll to position [548, 0]
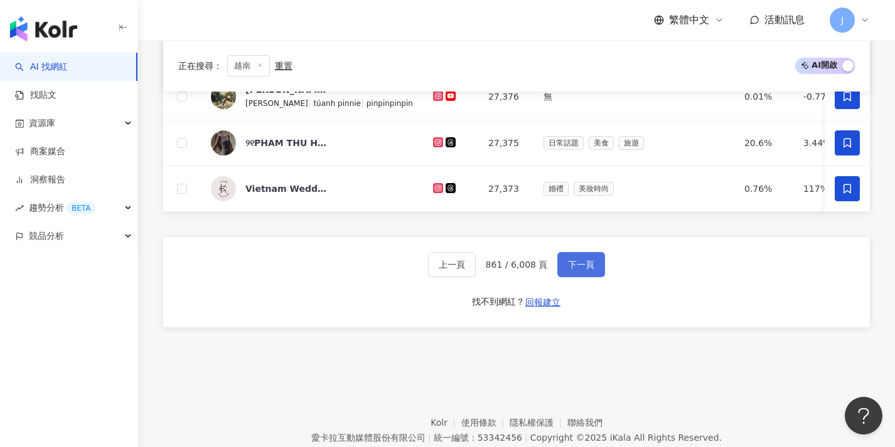
click at [579, 270] on span "下一頁" at bounding box center [581, 265] width 26 height 10
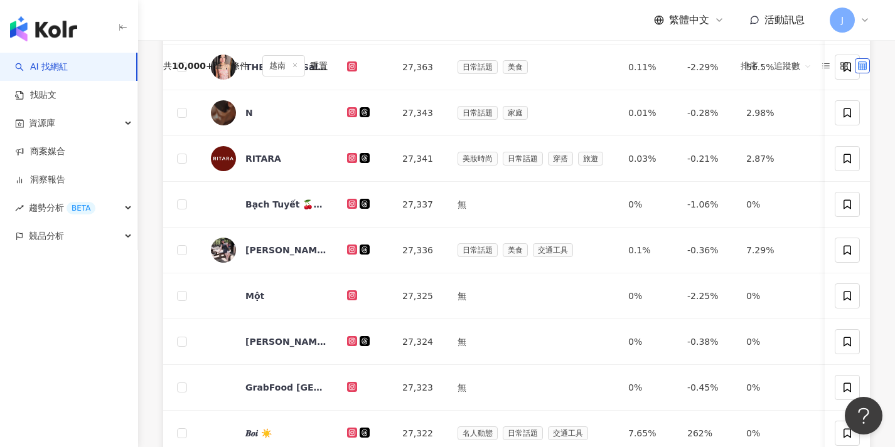
scroll to position [0, 0]
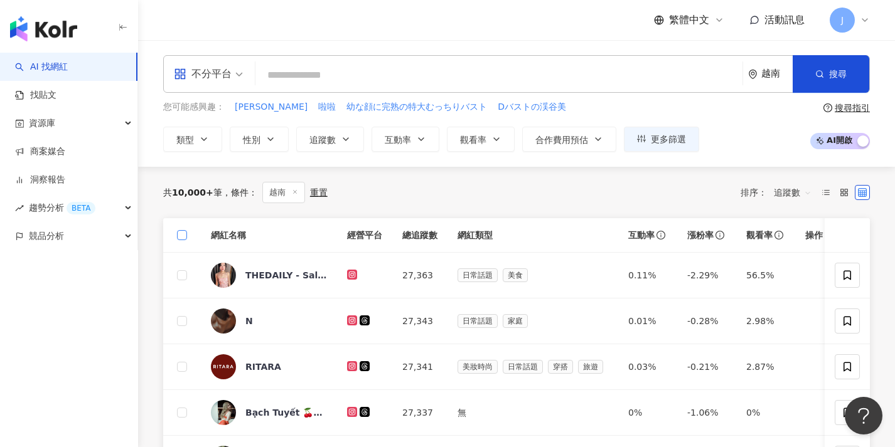
click at [183, 237] on span at bounding box center [182, 235] width 10 height 10
click at [848, 275] on icon at bounding box center [846, 275] width 11 height 11
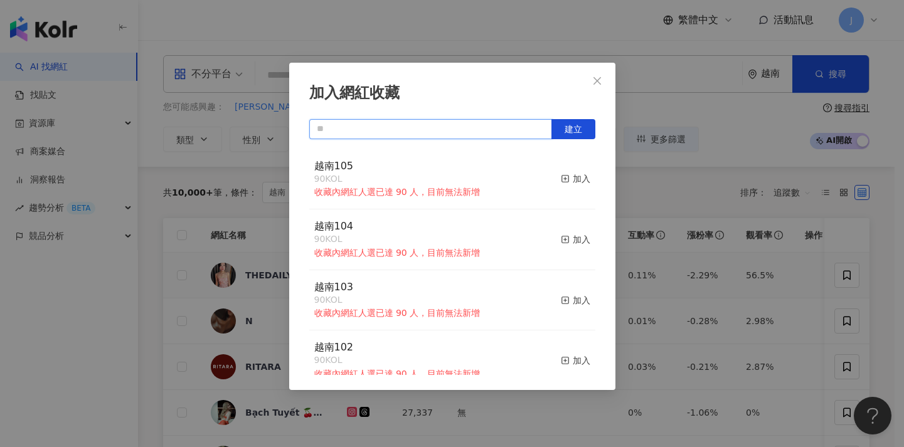
click at [444, 132] on input "text" at bounding box center [430, 129] width 243 height 20
paste input "****"
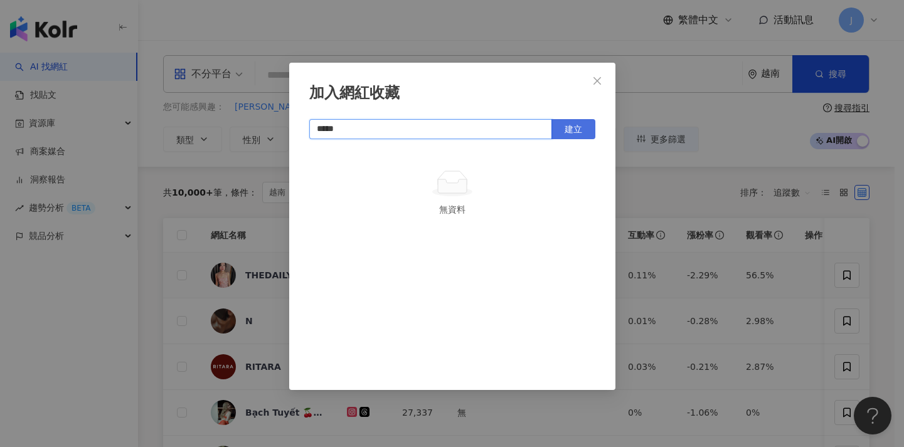
click at [563, 131] on button "建立" at bounding box center [574, 129] width 44 height 20
type input "*****"
click at [725, 253] on div "加入網紅收藏 ***** 建立 越南106 1 KOL 已加入" at bounding box center [452, 223] width 904 height 447
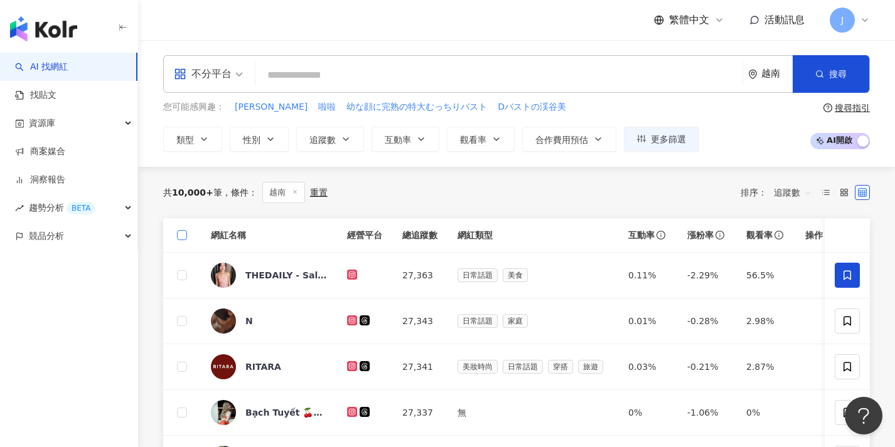
click at [185, 235] on span at bounding box center [182, 235] width 10 height 10
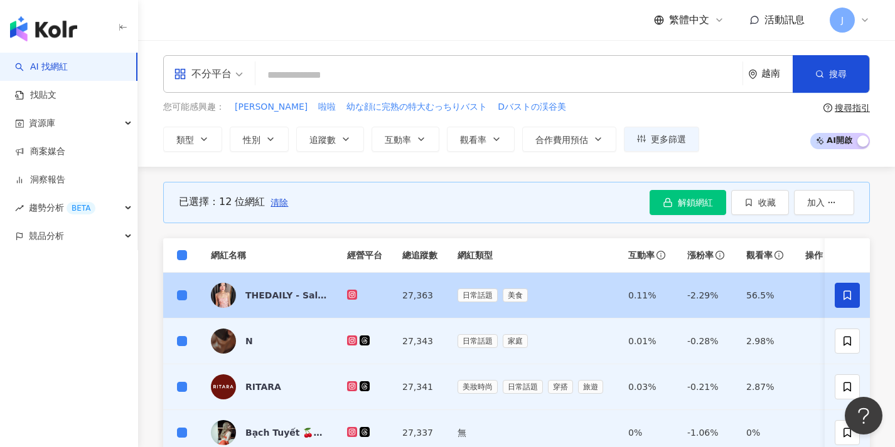
click at [846, 288] on span at bounding box center [847, 295] width 25 height 25
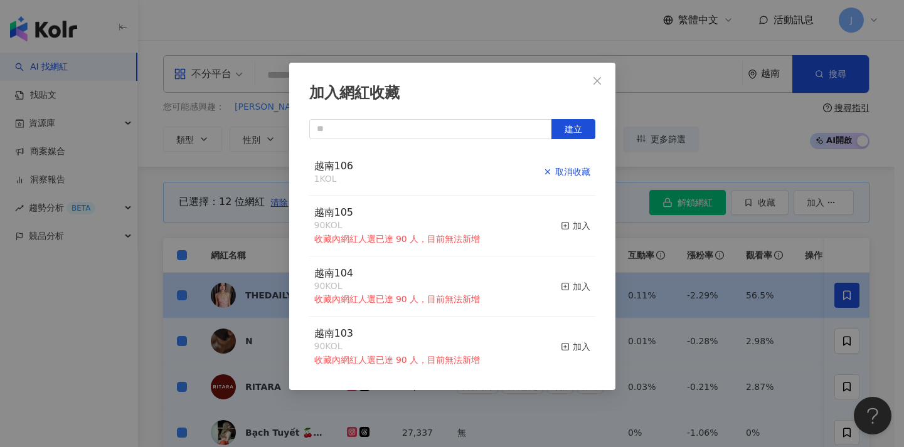
click at [568, 174] on div "取消收藏" at bounding box center [566, 172] width 47 height 14
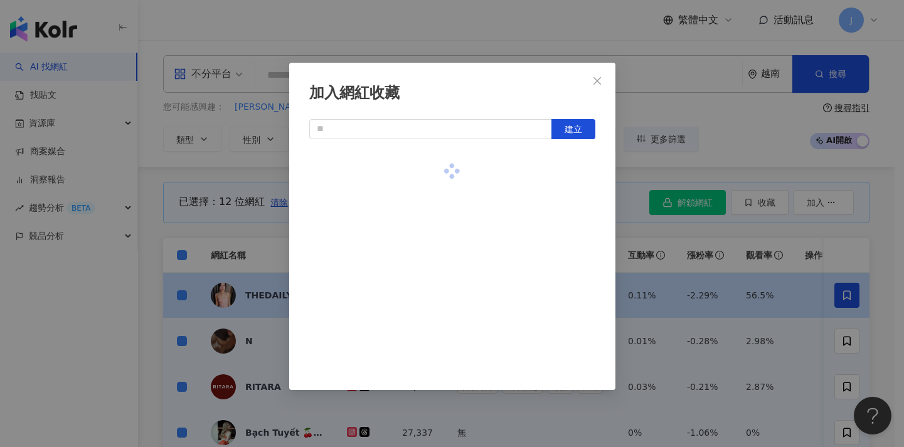
click at [749, 244] on div "加入網紅收藏 建立" at bounding box center [452, 223] width 904 height 447
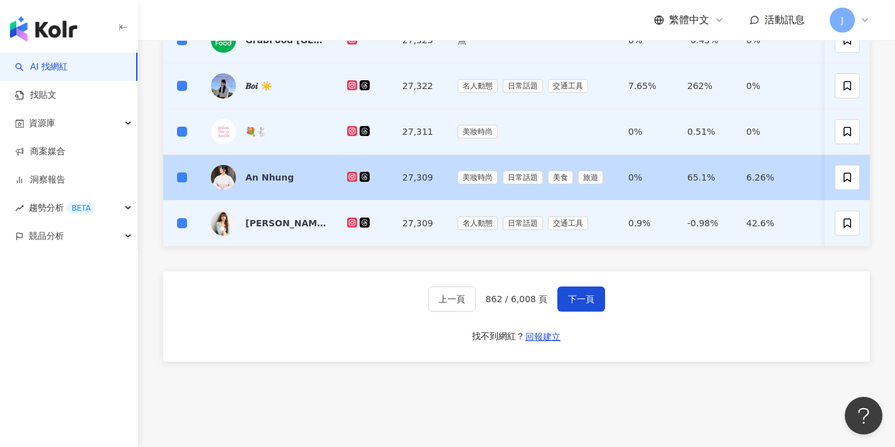
scroll to position [670, 0]
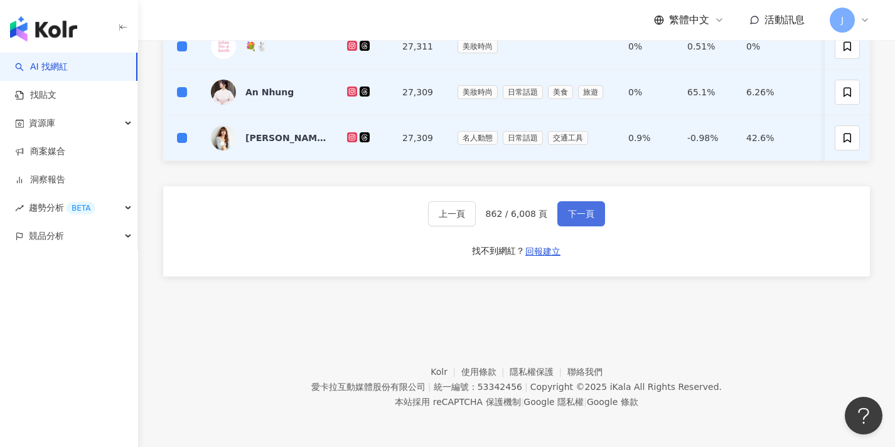
click at [589, 205] on button "下一頁" at bounding box center [581, 213] width 48 height 25
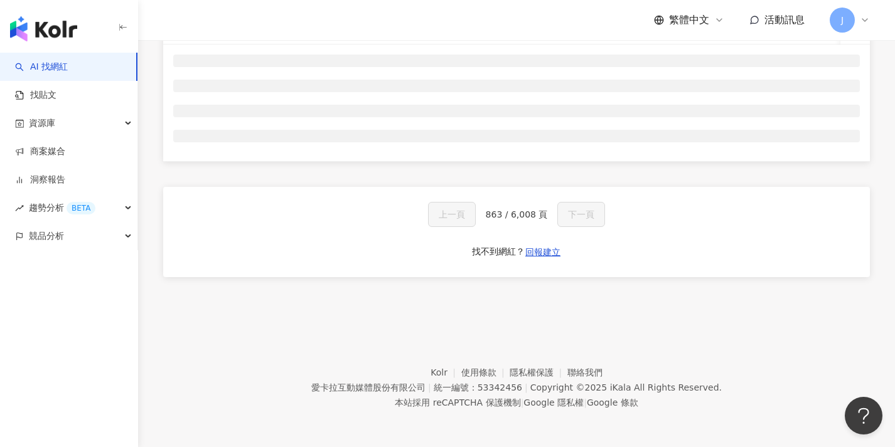
scroll to position [0, 0]
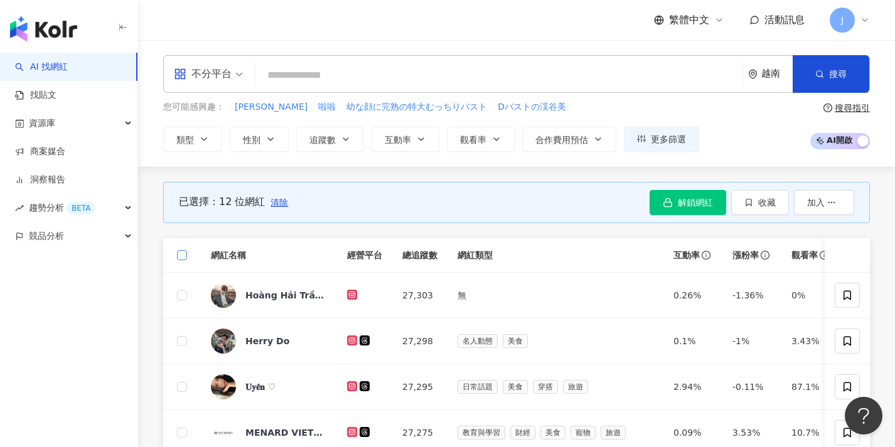
click at [184, 256] on span at bounding box center [182, 255] width 10 height 10
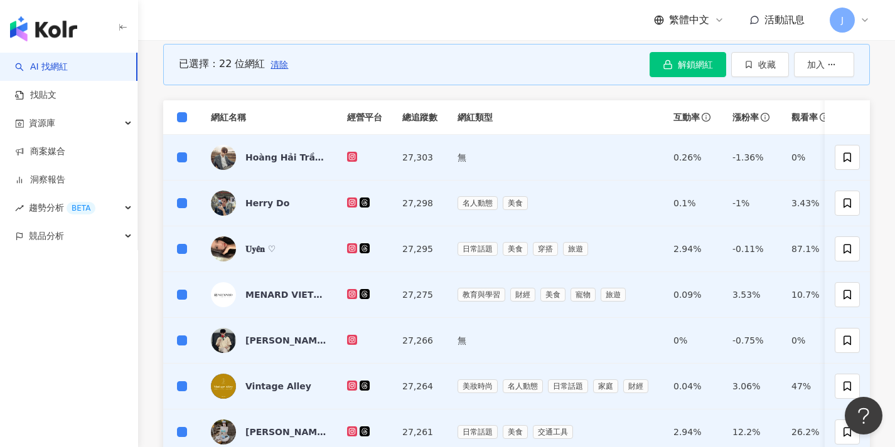
scroll to position [511, 0]
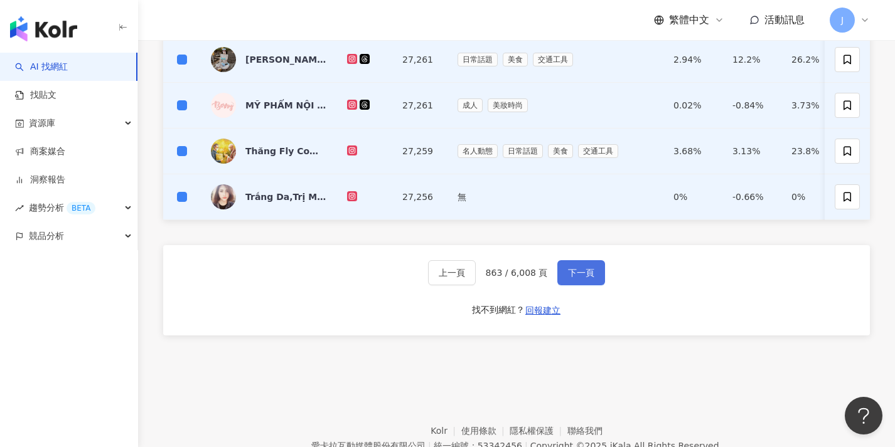
click at [580, 274] on button "下一頁" at bounding box center [581, 272] width 48 height 25
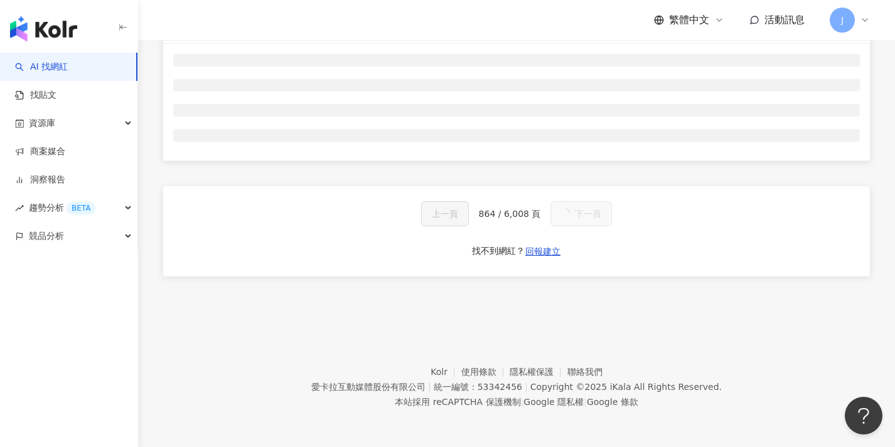
scroll to position [0, 0]
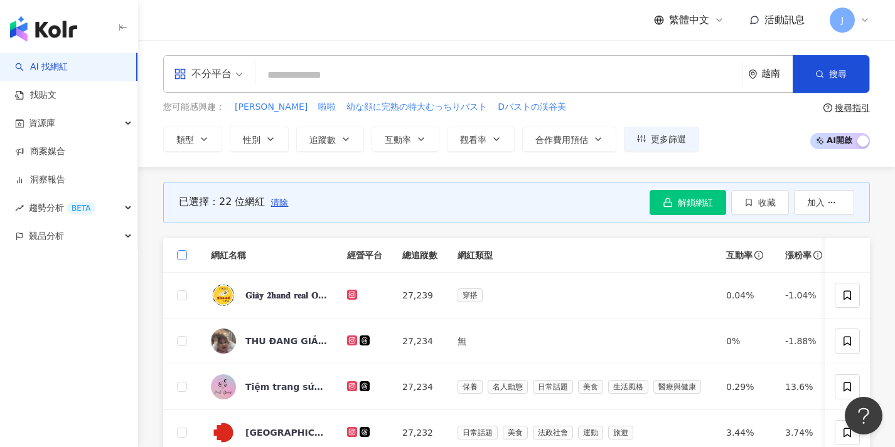
click at [184, 255] on span at bounding box center [182, 255] width 10 height 10
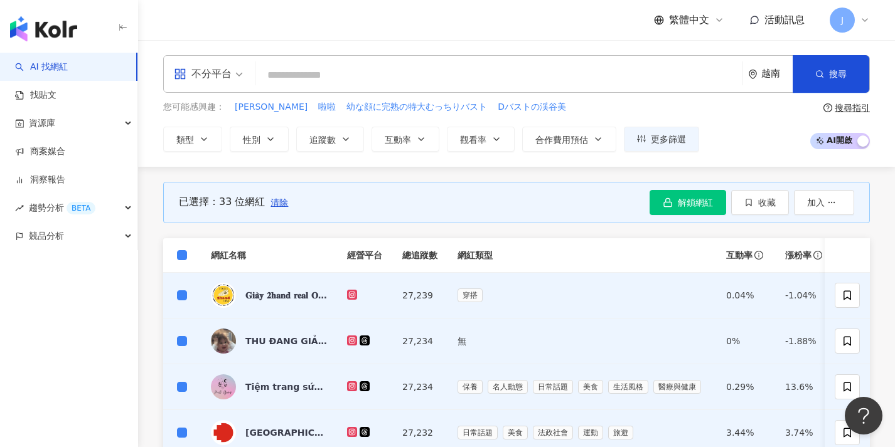
scroll to position [552, 0]
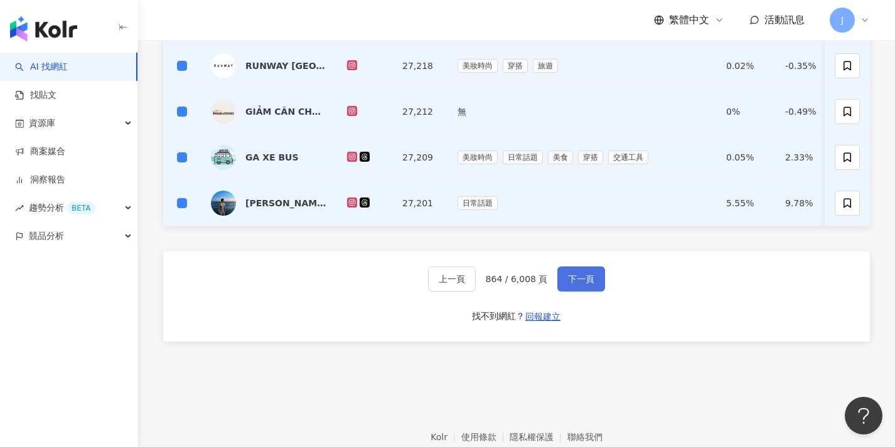
click at [583, 284] on span "下一頁" at bounding box center [581, 279] width 26 height 10
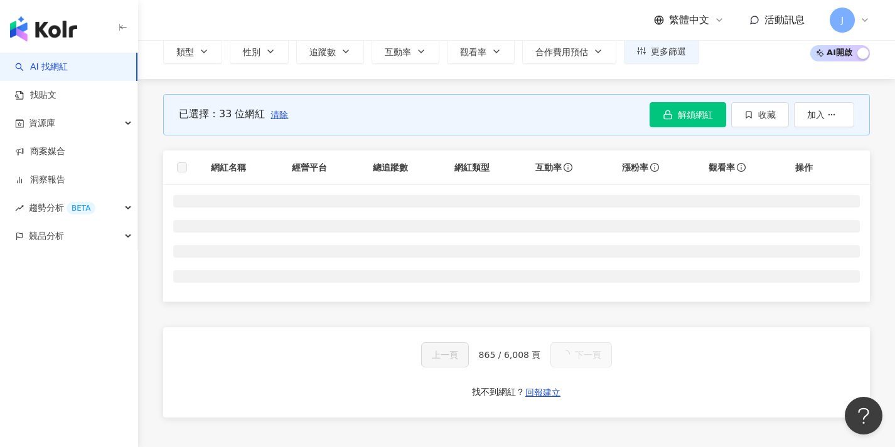
scroll to position [0, 0]
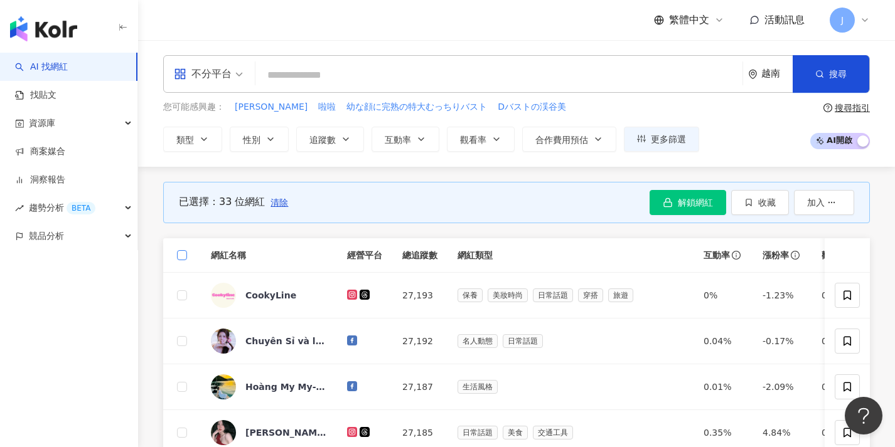
click at [181, 249] on label at bounding box center [182, 255] width 10 height 14
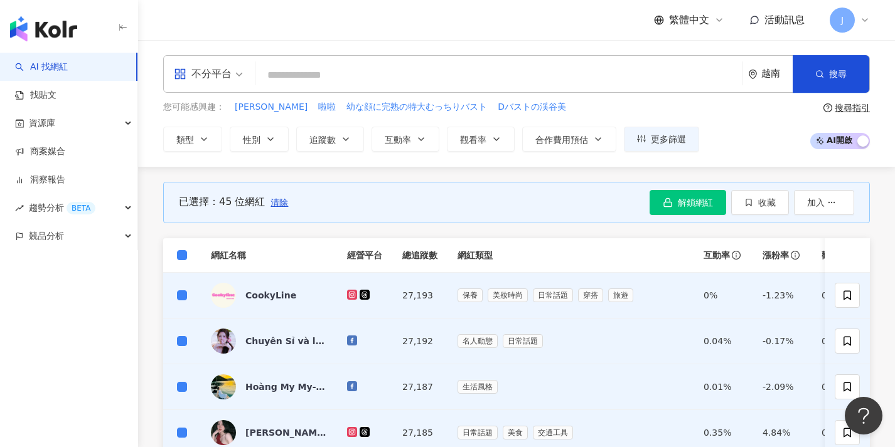
scroll to position [573, 0]
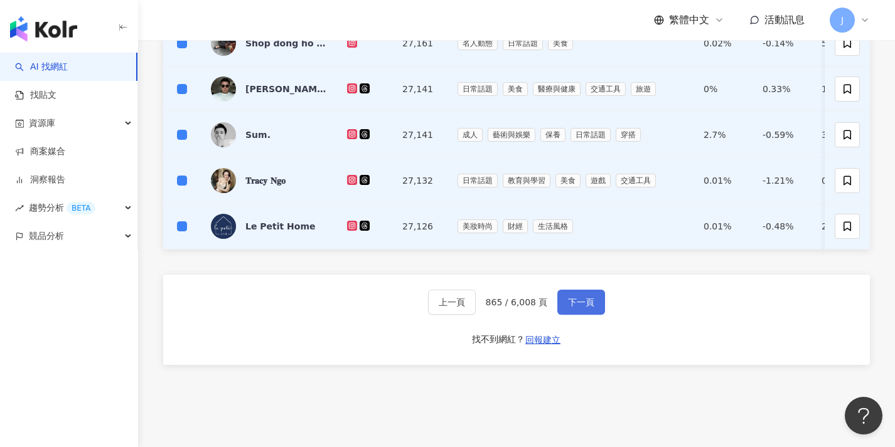
click at [600, 306] on button "下一頁" at bounding box center [581, 302] width 48 height 25
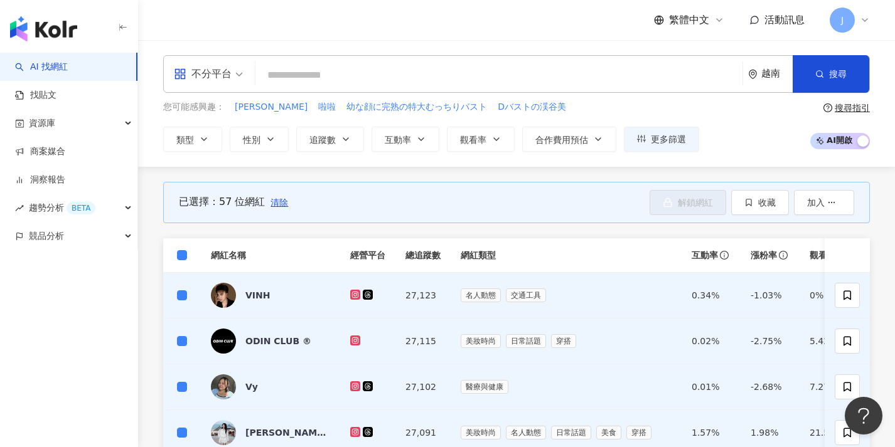
scroll to position [595, 0]
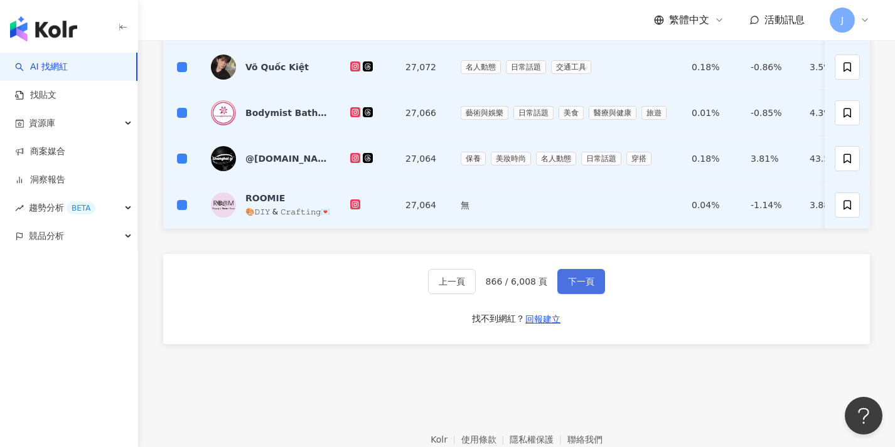
click at [595, 290] on button "下一頁" at bounding box center [581, 281] width 48 height 25
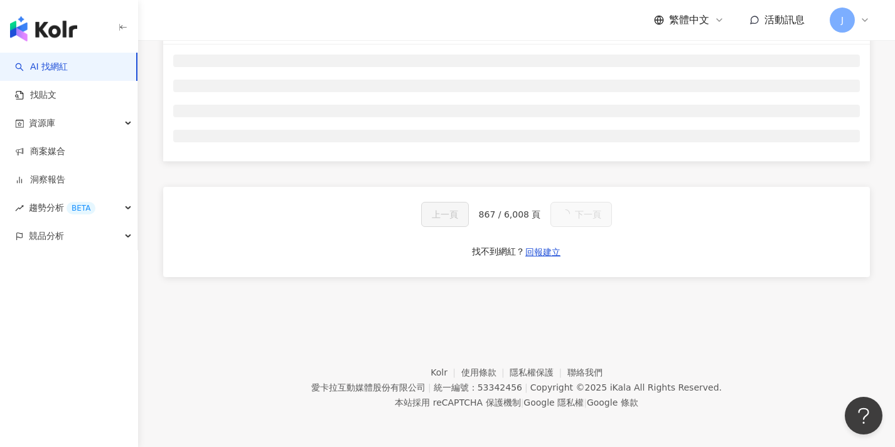
scroll to position [85, 0]
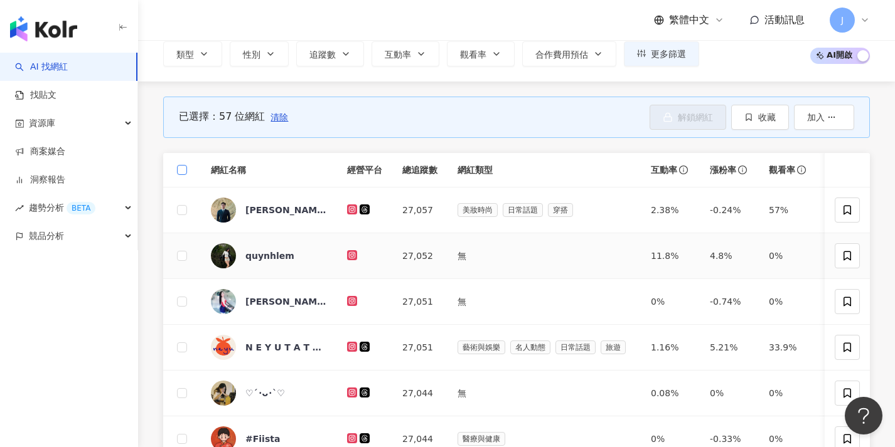
click at [184, 171] on span at bounding box center [182, 170] width 10 height 10
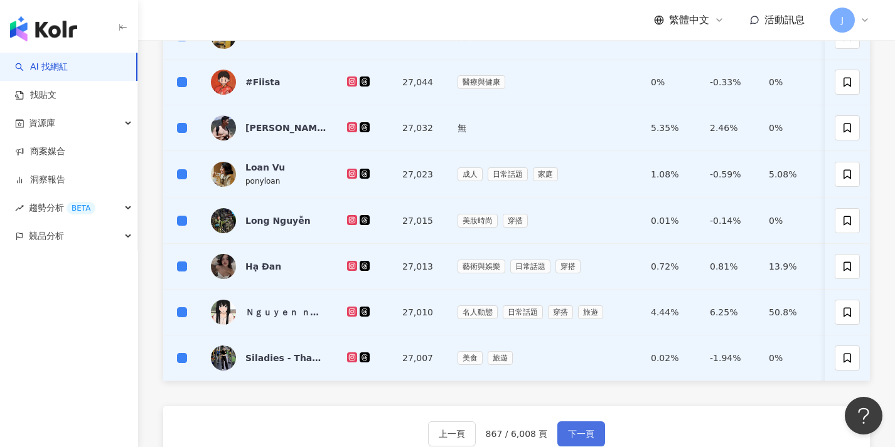
scroll to position [460, 0]
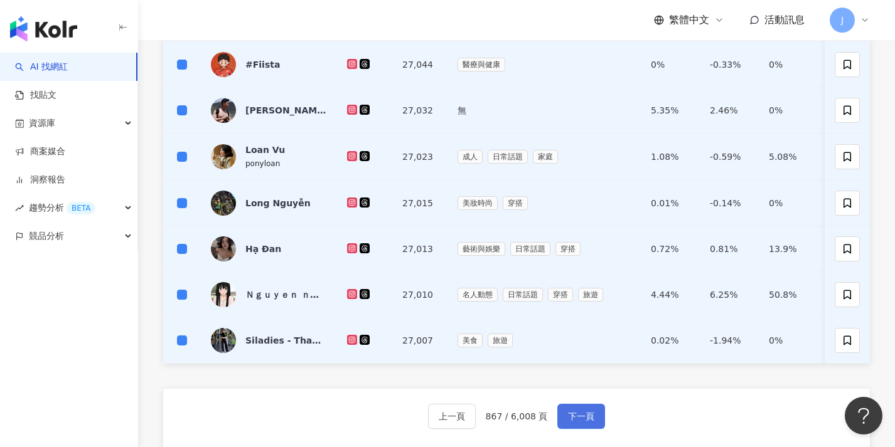
click at [594, 429] on button "下一頁" at bounding box center [581, 416] width 48 height 25
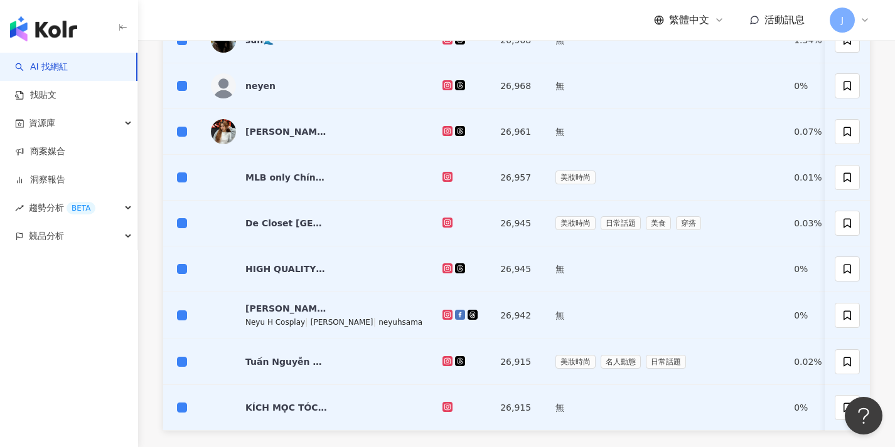
scroll to position [626, 0]
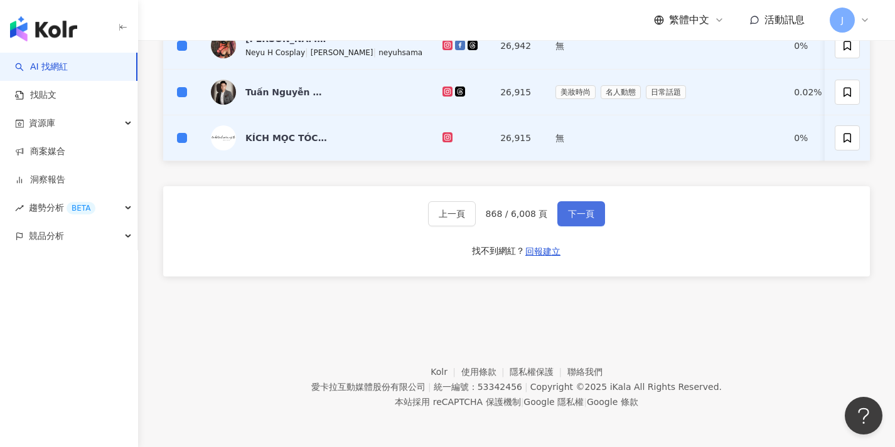
click at [572, 225] on button "下一頁" at bounding box center [581, 213] width 48 height 25
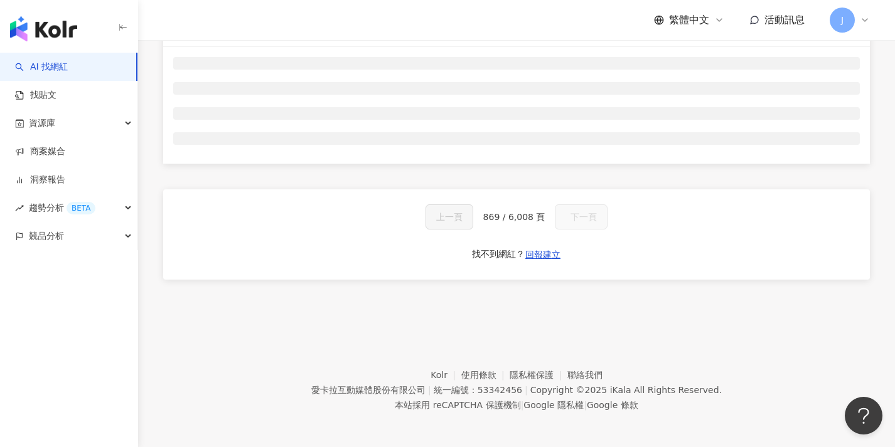
scroll to position [0, 0]
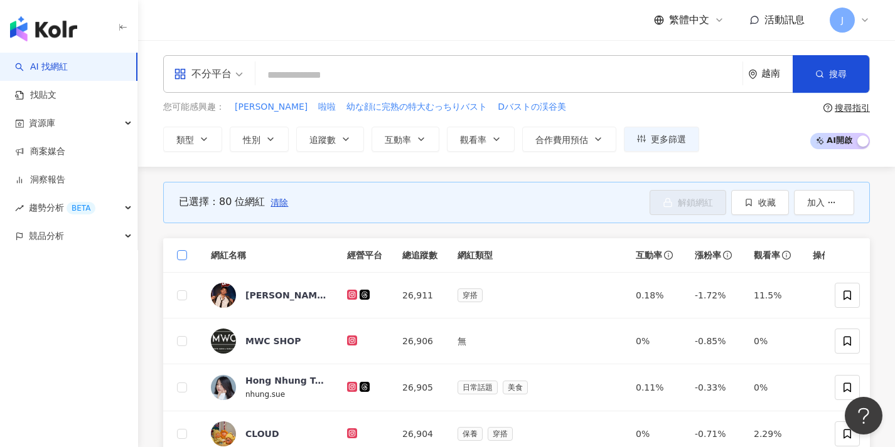
click at [183, 259] on span at bounding box center [182, 255] width 10 height 10
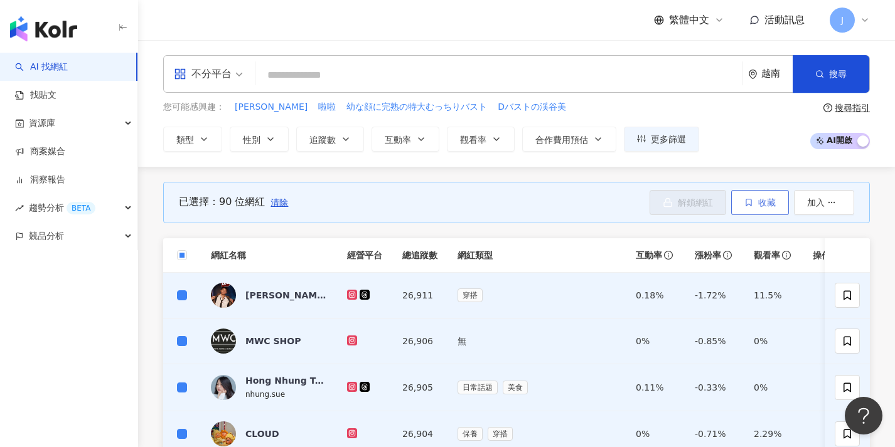
click at [768, 206] on span "收藏" at bounding box center [767, 203] width 18 height 10
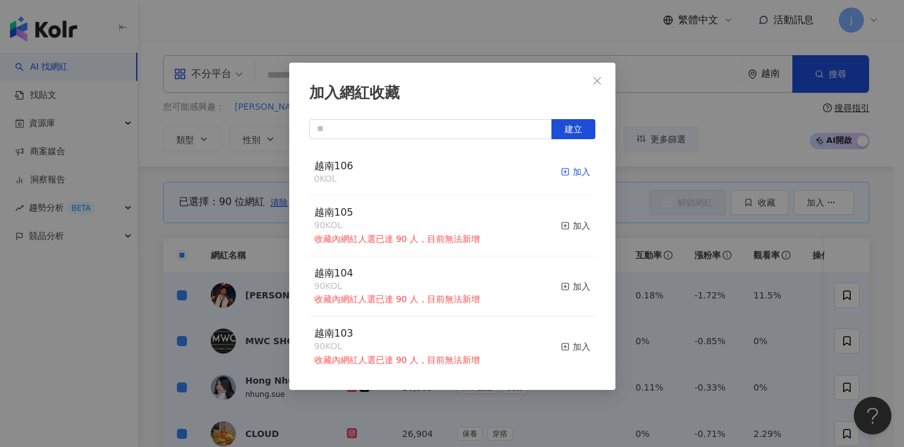
click at [578, 171] on div "加入" at bounding box center [575, 172] width 29 height 14
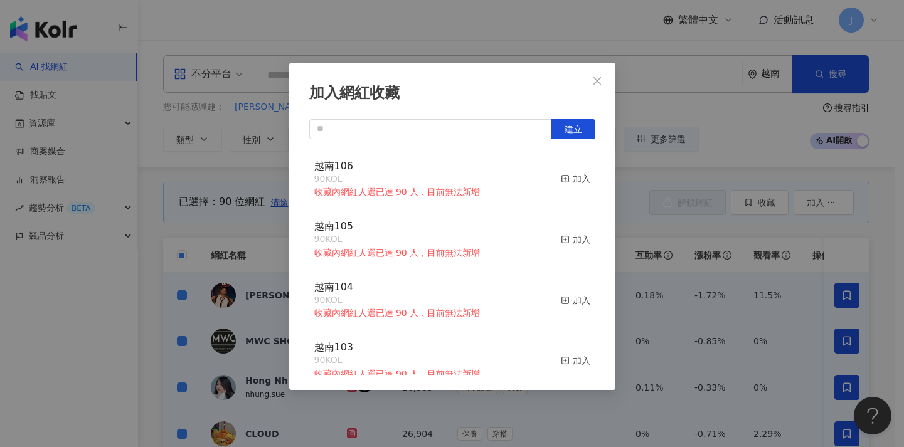
click at [706, 274] on div "加入網紅收藏 建立 越南106 90 KOL 收藏內網紅人選已達 90 人，目前無法新增 加入 越南105 90 KOL 收藏內網紅人選已達 90 人，目前無…" at bounding box center [452, 223] width 904 height 447
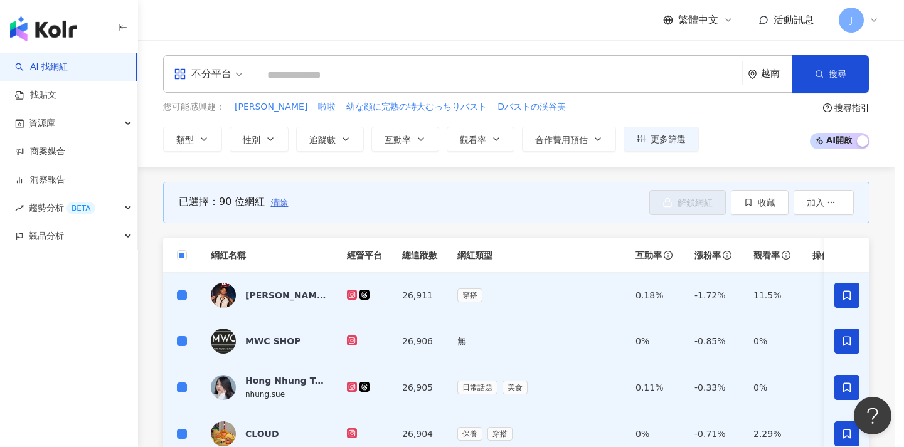
click at [284, 201] on span "清除" at bounding box center [279, 203] width 18 height 10
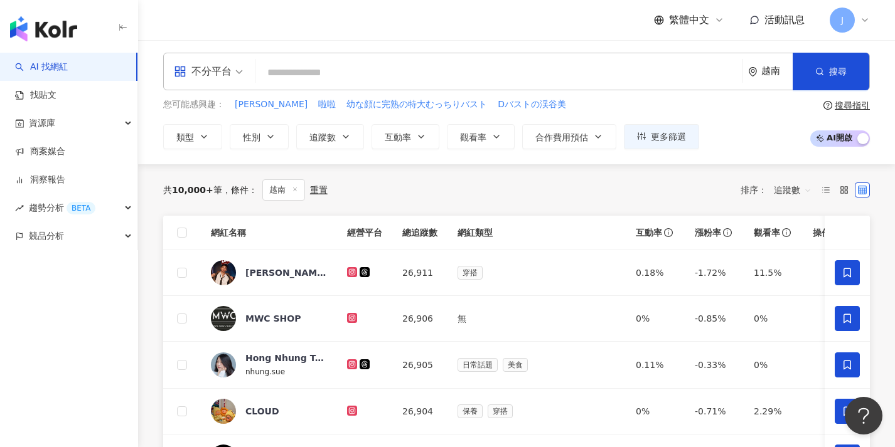
scroll to position [324, 0]
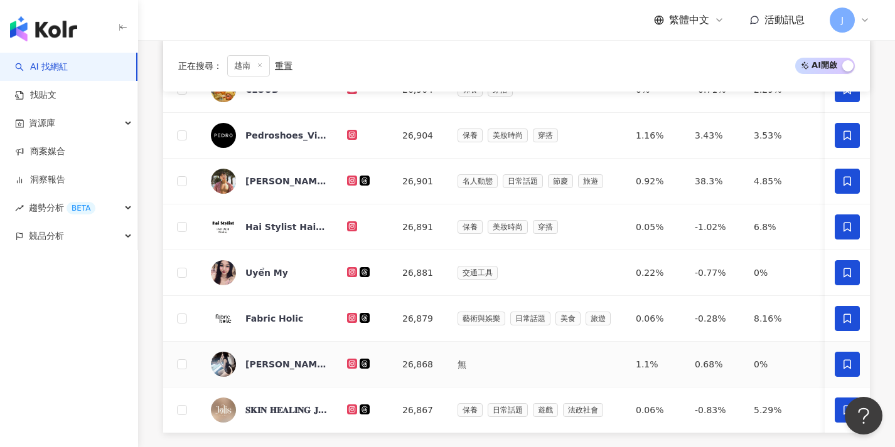
click at [849, 405] on icon at bounding box center [846, 410] width 11 height 11
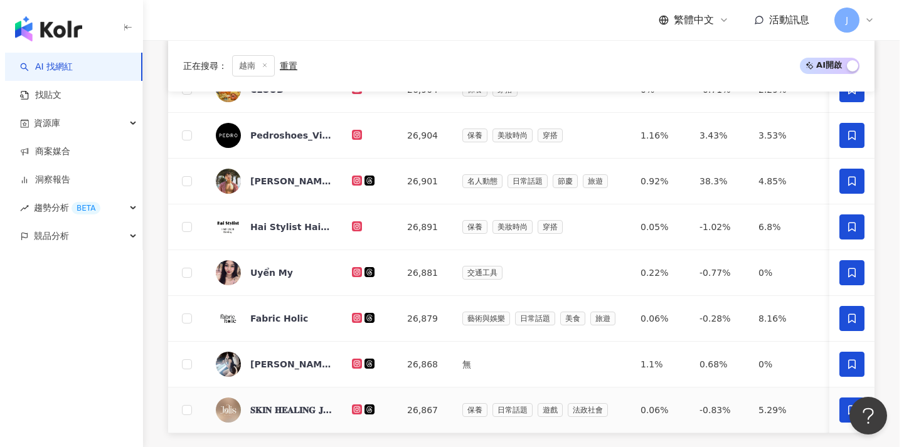
scroll to position [354, 0]
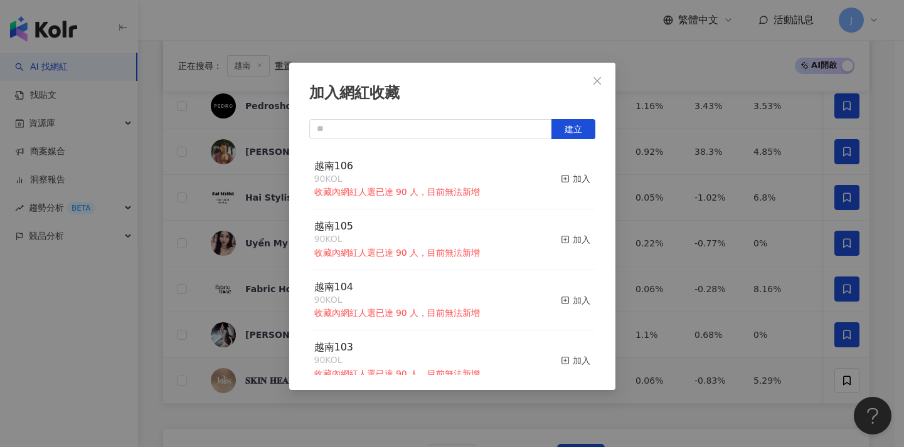
click at [427, 116] on div "加入網紅收藏 建立 越南106 90 KOL 收藏內網紅人選已達 90 人，目前無法新增 加入 越南105 90 KOL 收藏內網紅人選已達 90 人，目前無…" at bounding box center [452, 227] width 326 height 328
click at [427, 117] on div "加入網紅收藏 建立 越南106 90 KOL 收藏內網紅人選已達 90 人，目前無法新增 加入 越南105 90 KOL 收藏內網紅人選已達 90 人，目前無…" at bounding box center [452, 227] width 326 height 328
click at [425, 127] on input "text" at bounding box center [430, 129] width 243 height 20
paste input "****"
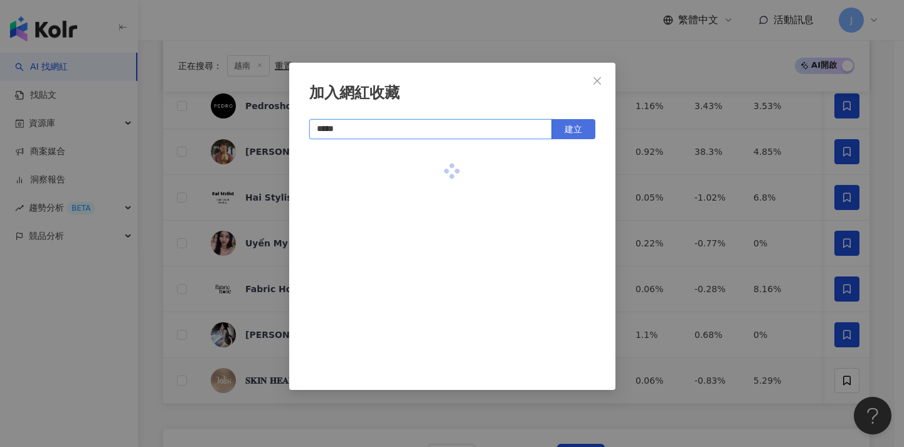
click at [576, 130] on span "建立" at bounding box center [574, 129] width 18 height 10
type input "*****"
drag, startPoint x: 712, startPoint y: 174, endPoint x: 627, endPoint y: 289, distance: 142.7
click at [717, 200] on div "加入網紅收藏 ***** 建立 越南107 1 KOL 已加入" at bounding box center [452, 223] width 904 height 447
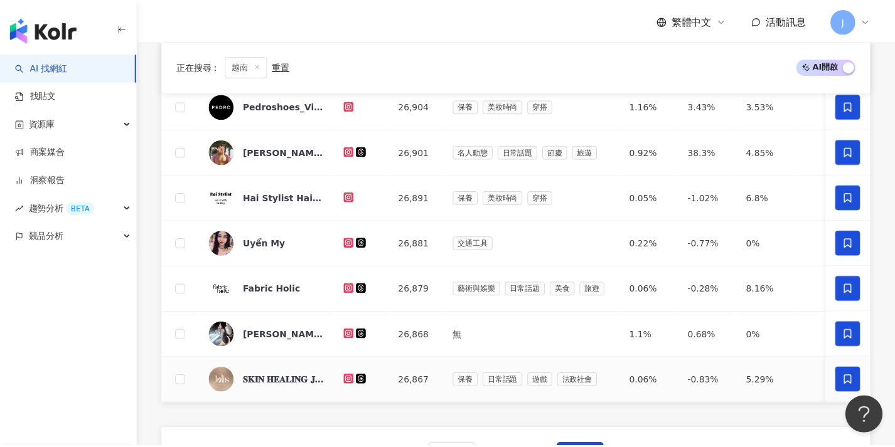
scroll to position [504, 0]
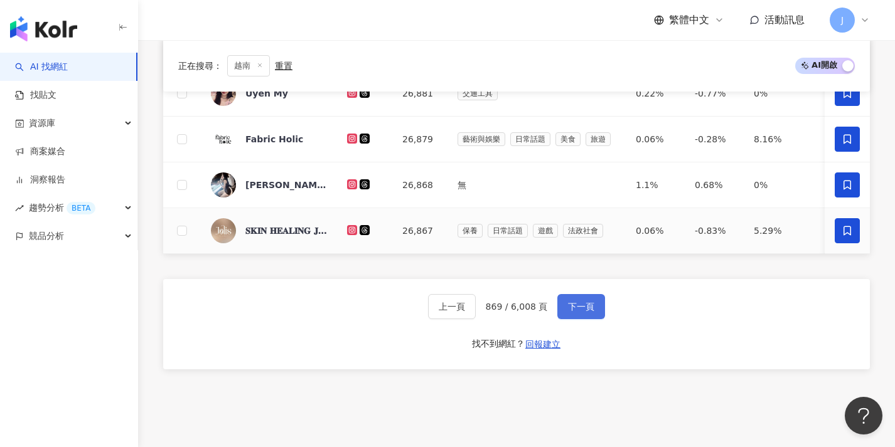
click at [595, 304] on button "下一頁" at bounding box center [581, 306] width 48 height 25
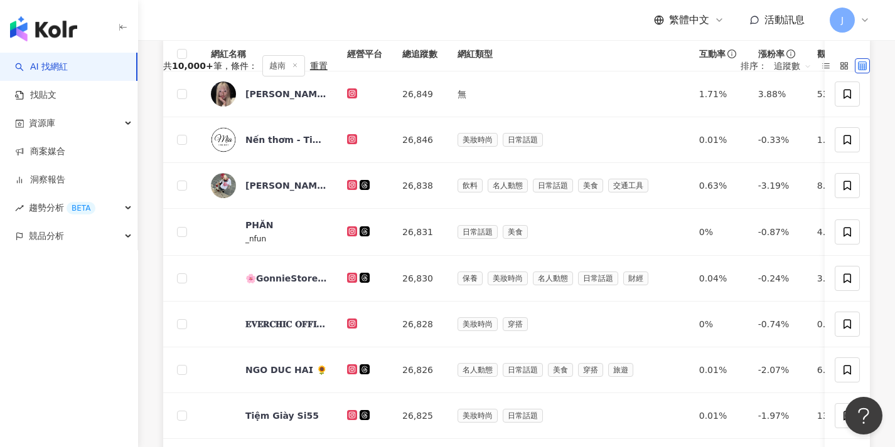
scroll to position [0, 0]
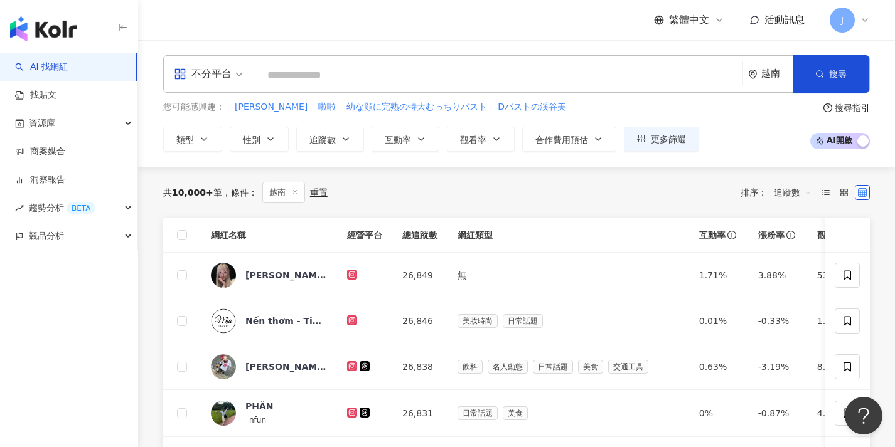
click at [187, 233] on th at bounding box center [182, 235] width 38 height 35
click at [184, 234] on span at bounding box center [182, 235] width 10 height 10
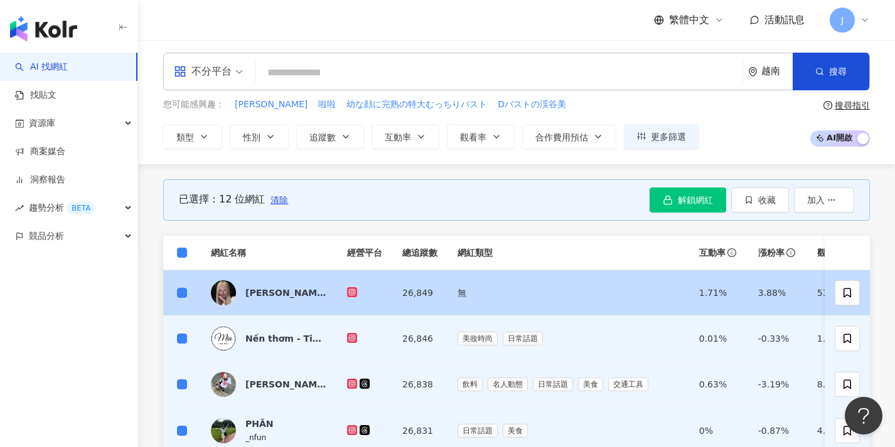
scroll to position [585, 0]
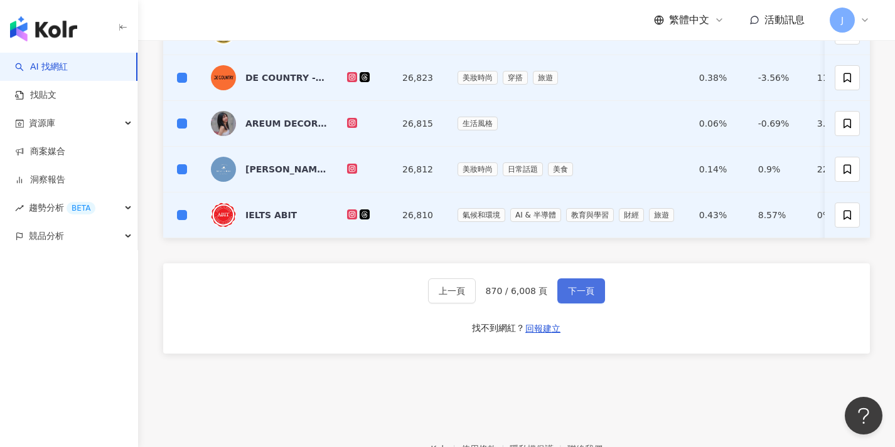
click at [592, 290] on button "下一頁" at bounding box center [581, 291] width 48 height 25
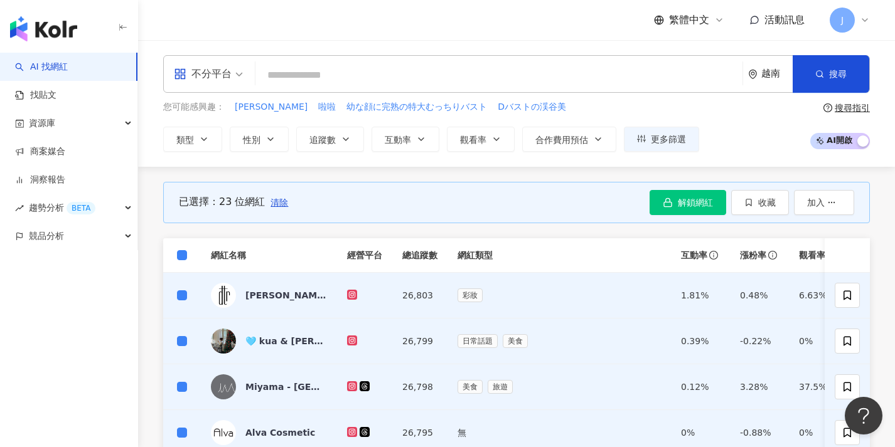
scroll to position [595, 0]
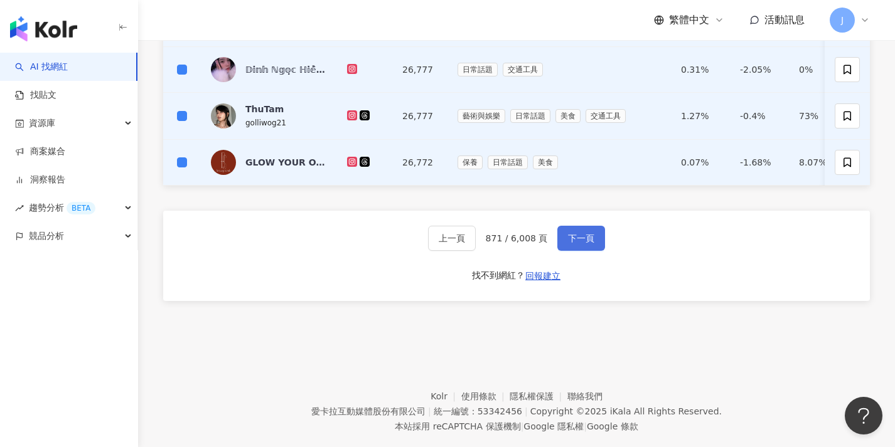
click at [595, 248] on button "下一頁" at bounding box center [581, 238] width 48 height 25
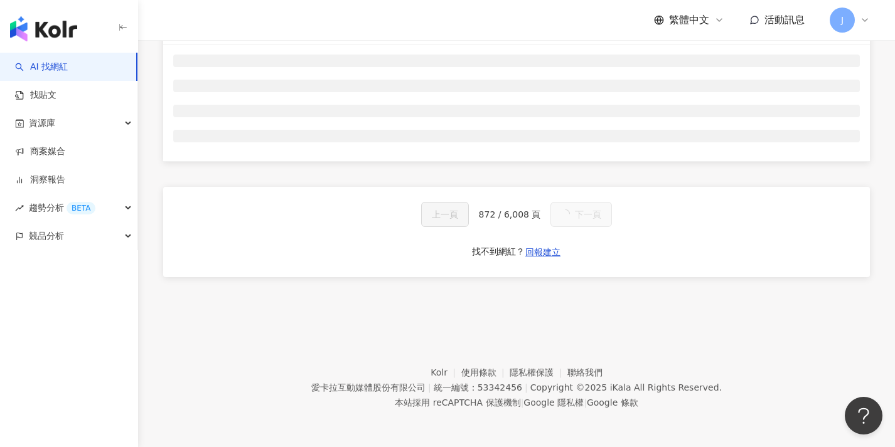
scroll to position [0, 0]
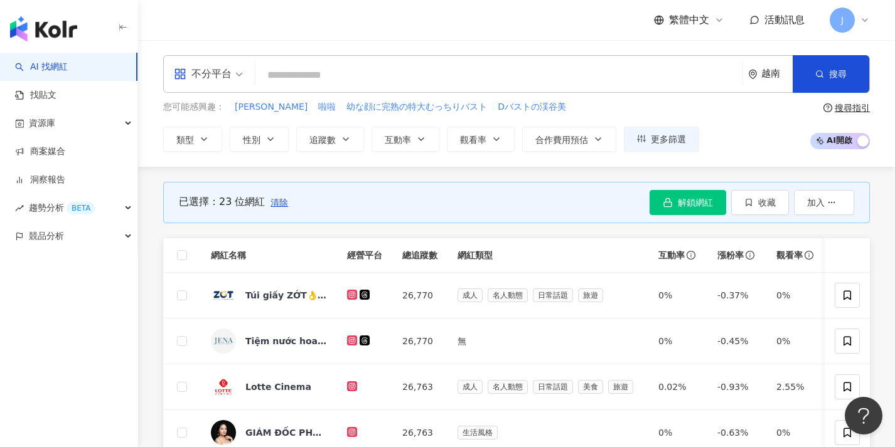
click at [188, 252] on th at bounding box center [182, 255] width 38 height 35
click at [184, 255] on span at bounding box center [182, 255] width 10 height 10
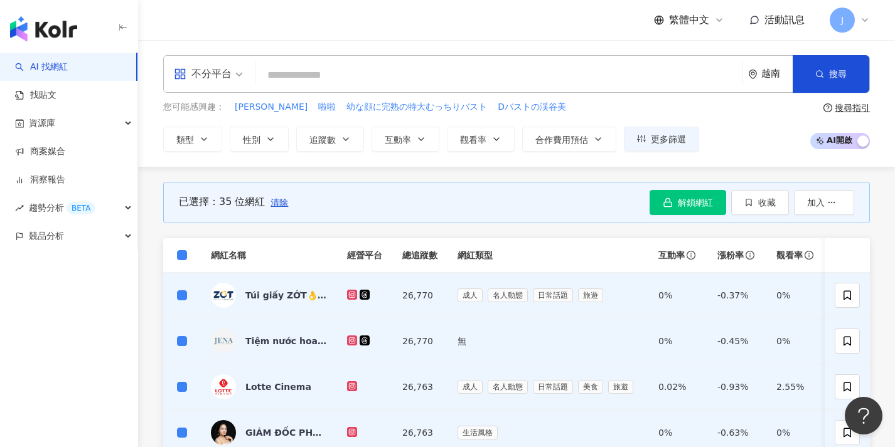
scroll to position [544, 0]
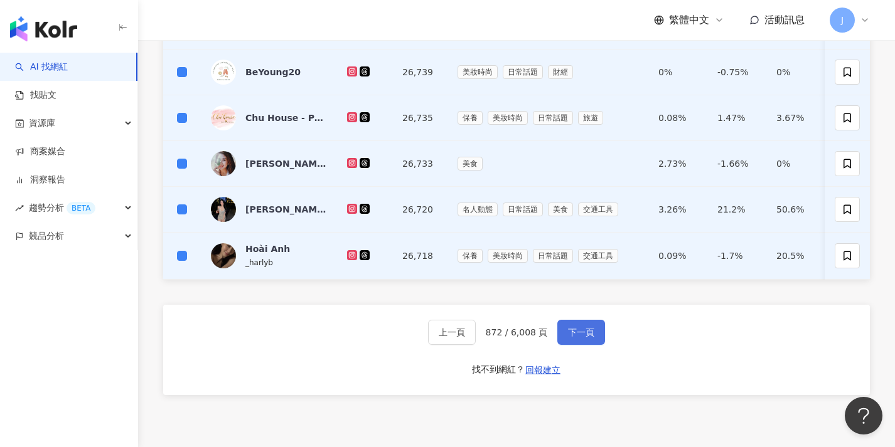
click at [589, 338] on span "下一頁" at bounding box center [581, 333] width 26 height 10
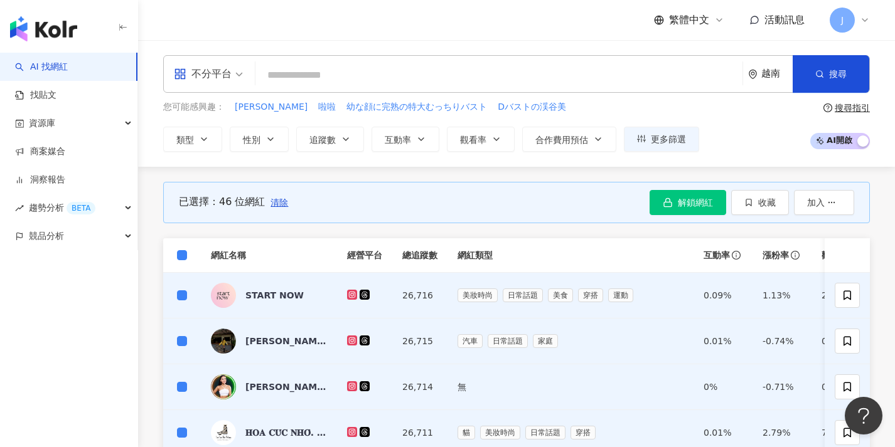
scroll to position [578, 0]
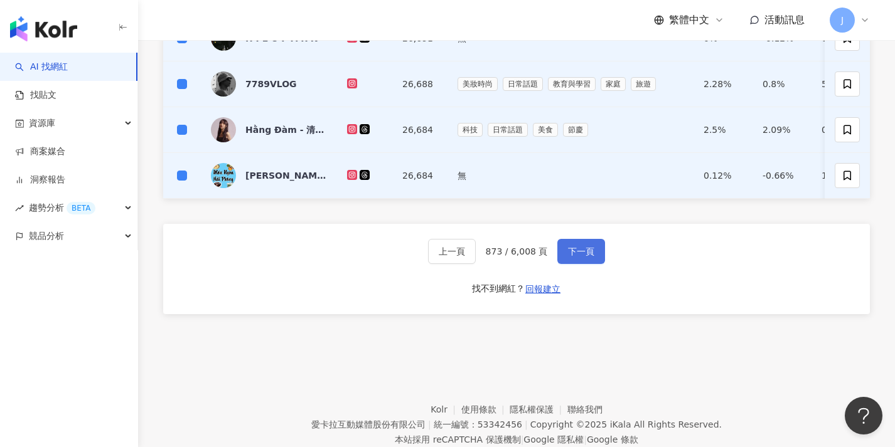
click at [580, 264] on button "下一頁" at bounding box center [581, 251] width 48 height 25
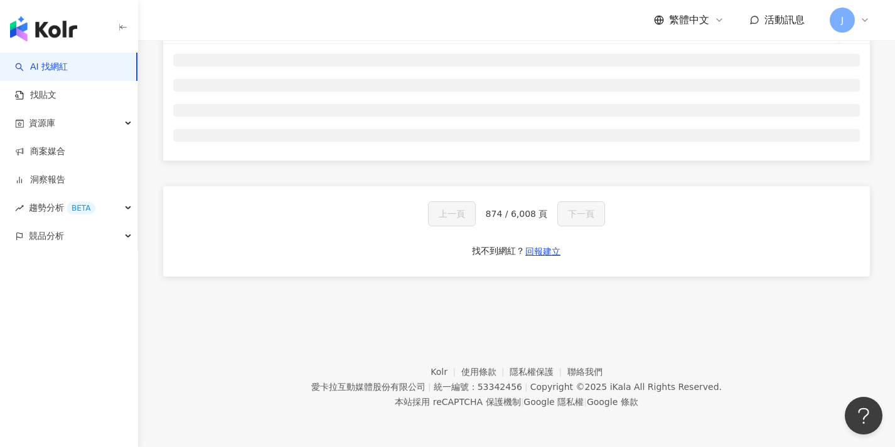
scroll to position [0, 0]
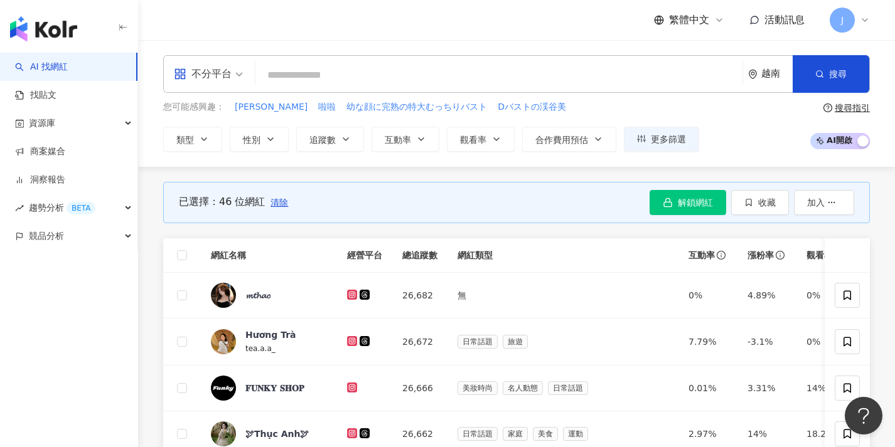
drag, startPoint x: 185, startPoint y: 254, endPoint x: 131, endPoint y: 301, distance: 71.6
click at [185, 254] on span at bounding box center [182, 255] width 10 height 10
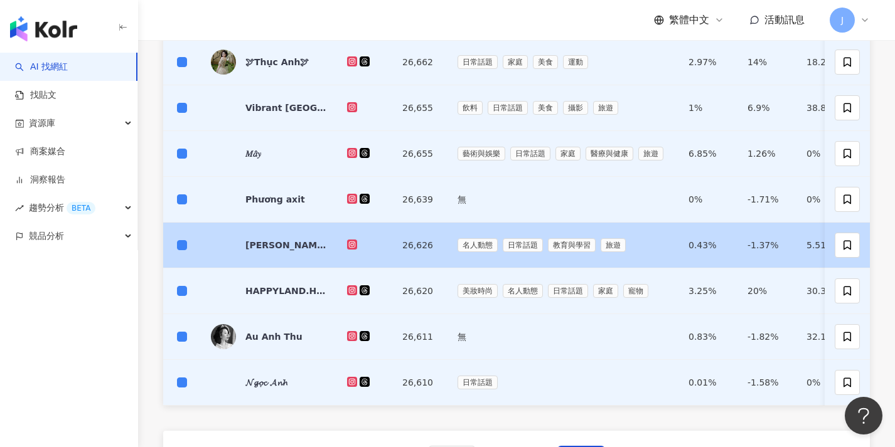
scroll to position [532, 0]
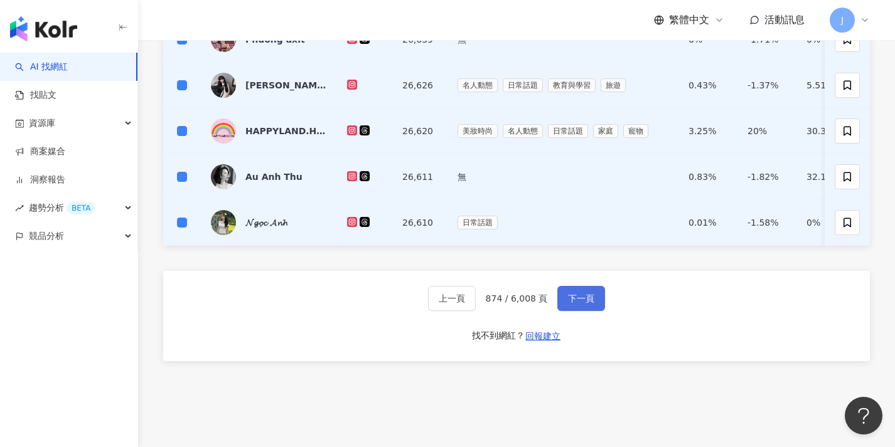
click at [584, 304] on span "下一頁" at bounding box center [581, 299] width 26 height 10
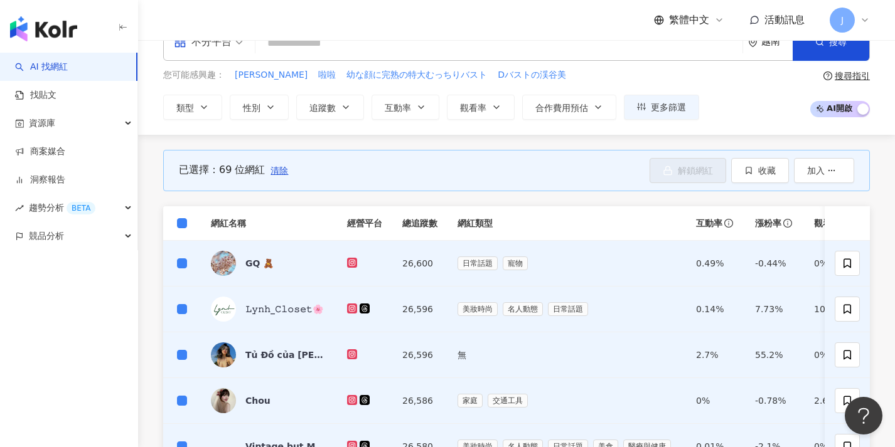
scroll to position [548, 0]
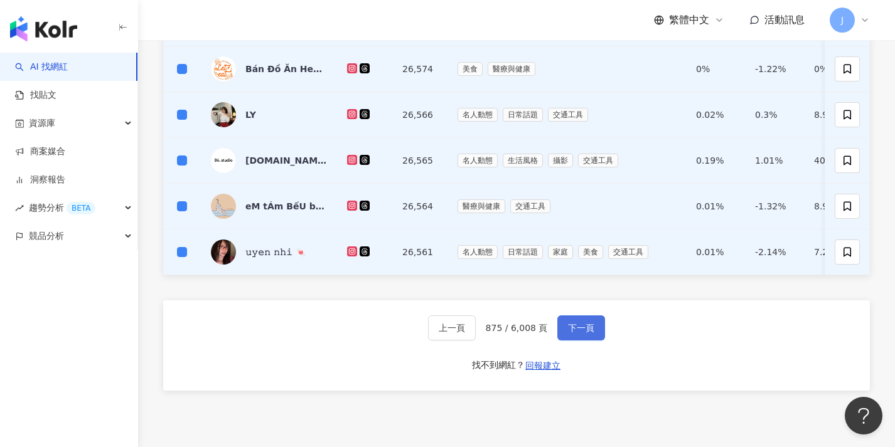
click at [578, 333] on span "下一頁" at bounding box center [581, 328] width 26 height 10
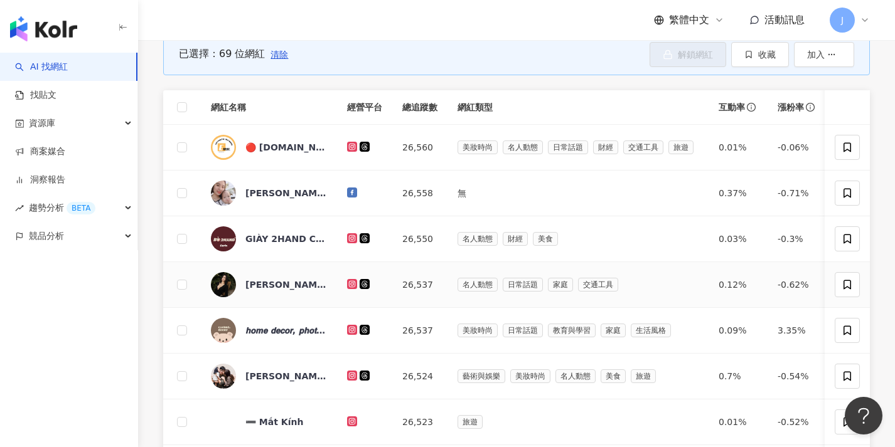
scroll to position [5, 0]
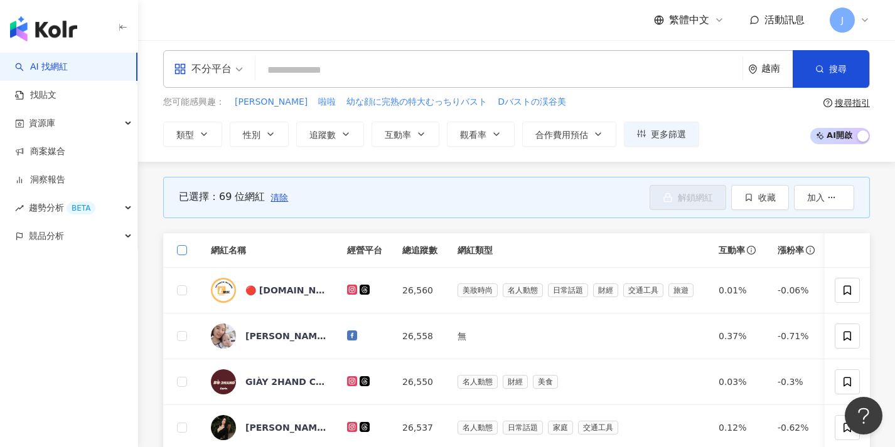
click at [184, 250] on span at bounding box center [182, 250] width 10 height 10
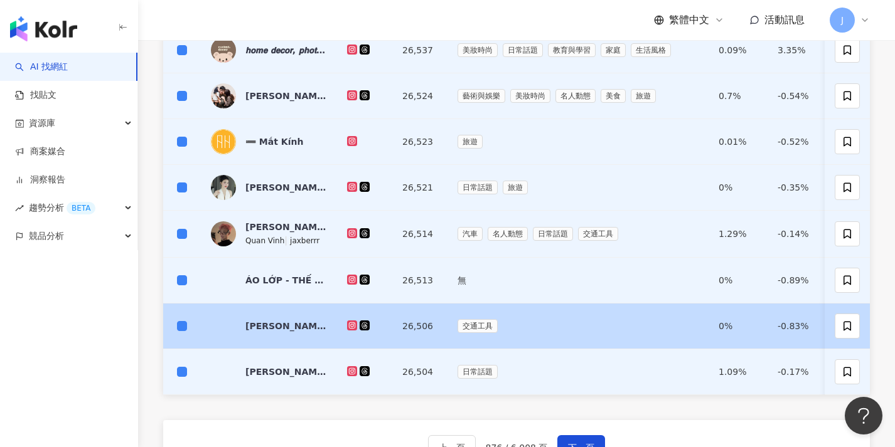
scroll to position [569, 0]
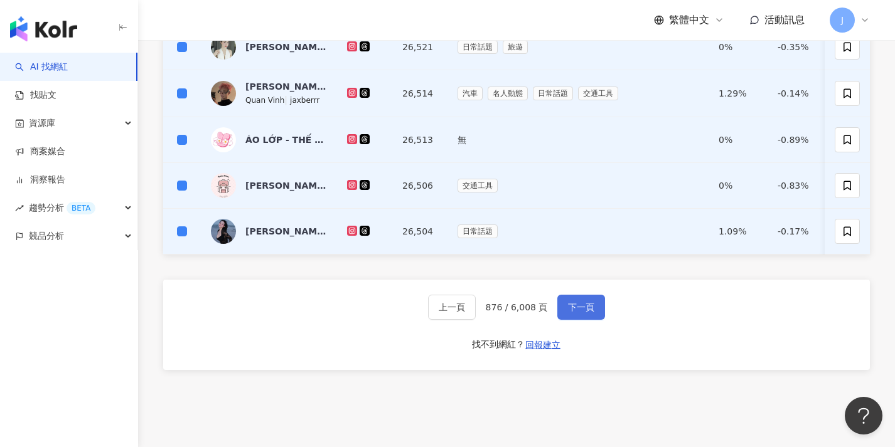
click at [579, 312] on span "下一頁" at bounding box center [581, 307] width 26 height 10
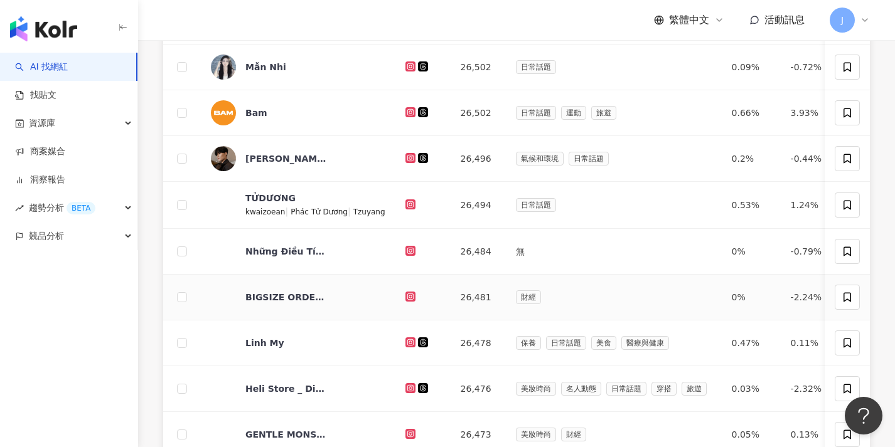
scroll to position [0, 0]
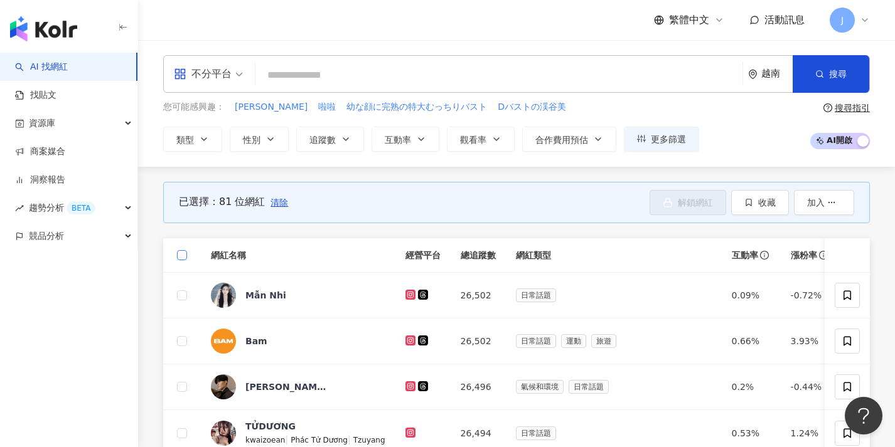
click at [181, 261] on label at bounding box center [182, 255] width 10 height 14
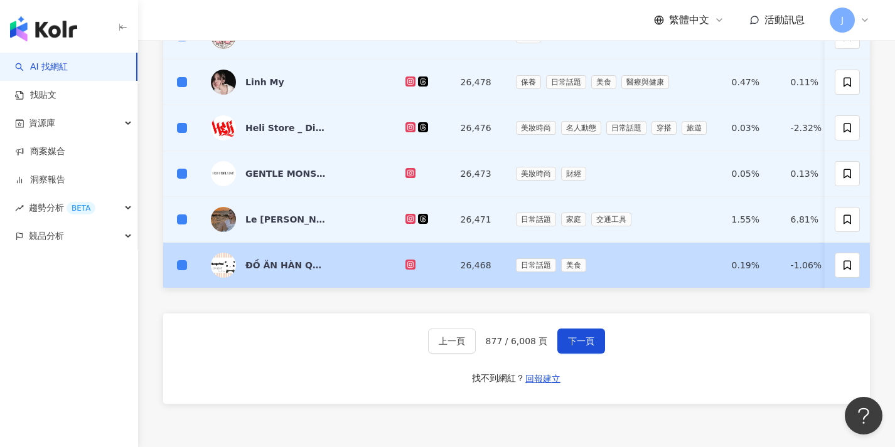
scroll to position [518, 0]
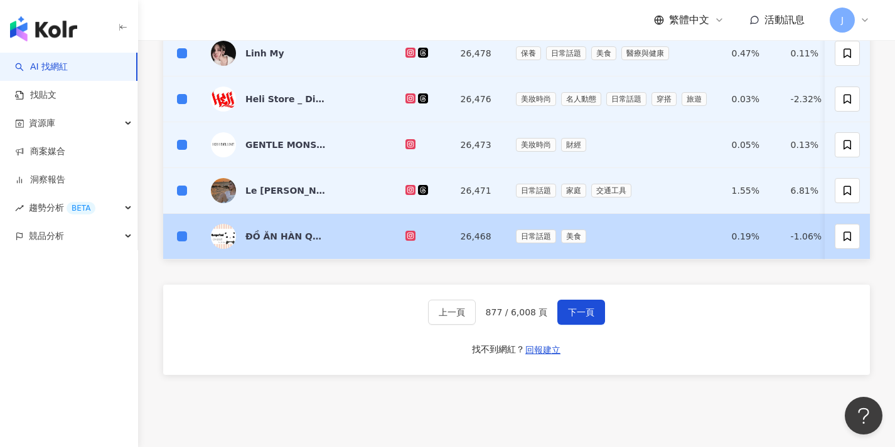
click at [187, 233] on td at bounding box center [182, 237] width 38 height 46
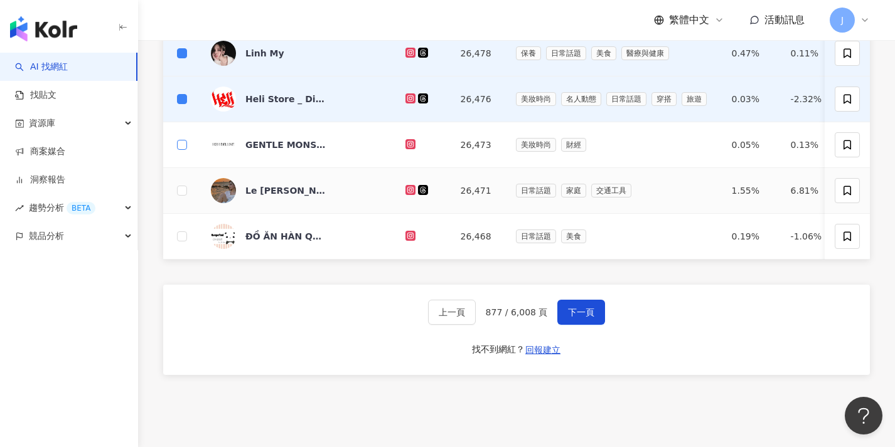
click at [185, 145] on span at bounding box center [182, 145] width 10 height 10
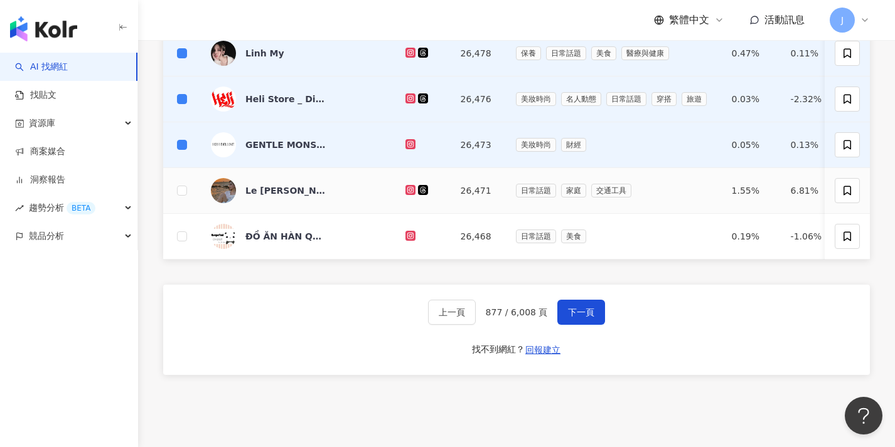
scroll to position [491, 0]
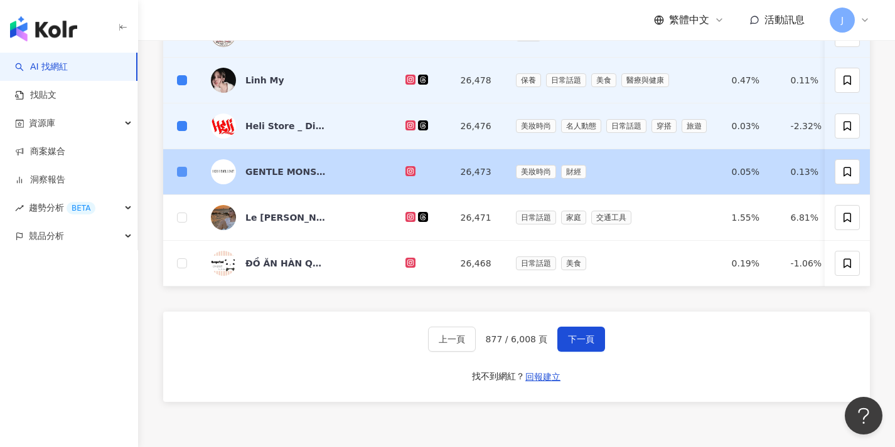
click at [184, 173] on span at bounding box center [182, 172] width 10 height 10
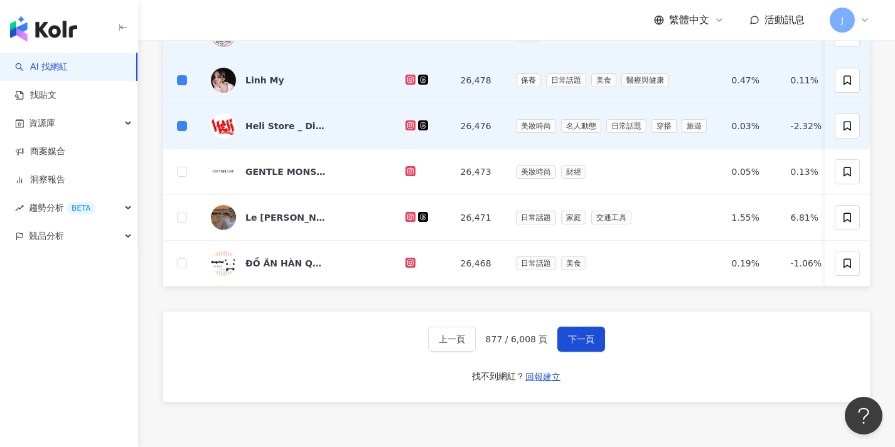
scroll to position [0, 0]
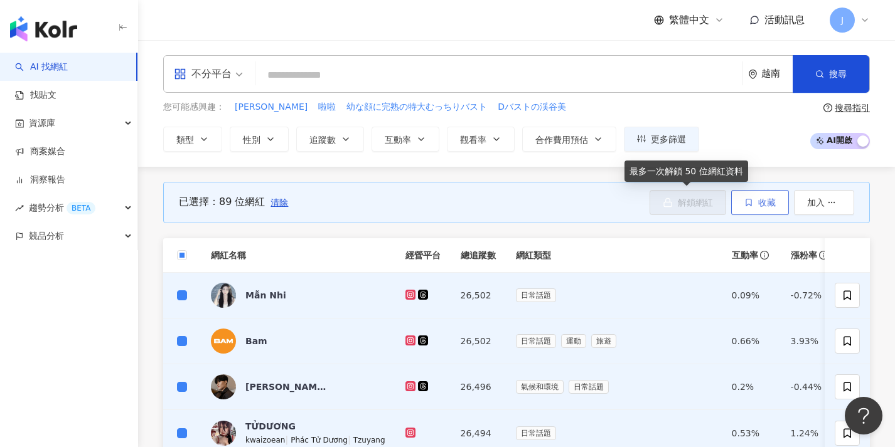
click at [758, 206] on span "收藏" at bounding box center [767, 203] width 18 height 10
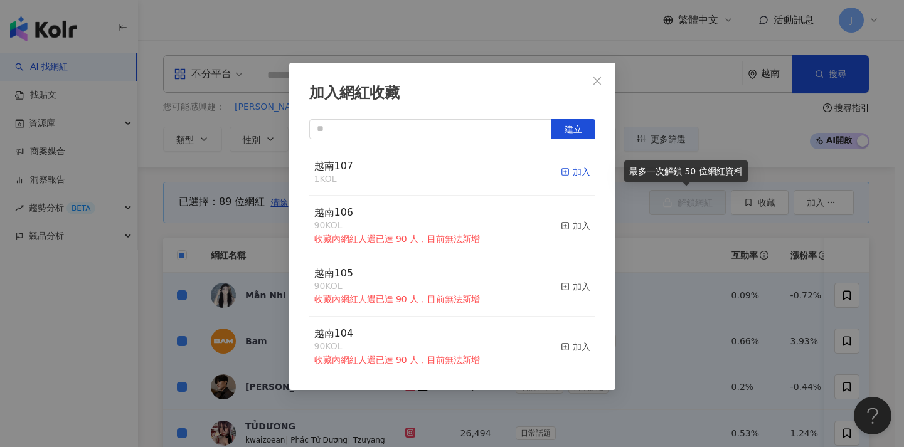
click at [562, 175] on rect "button" at bounding box center [565, 172] width 7 height 7
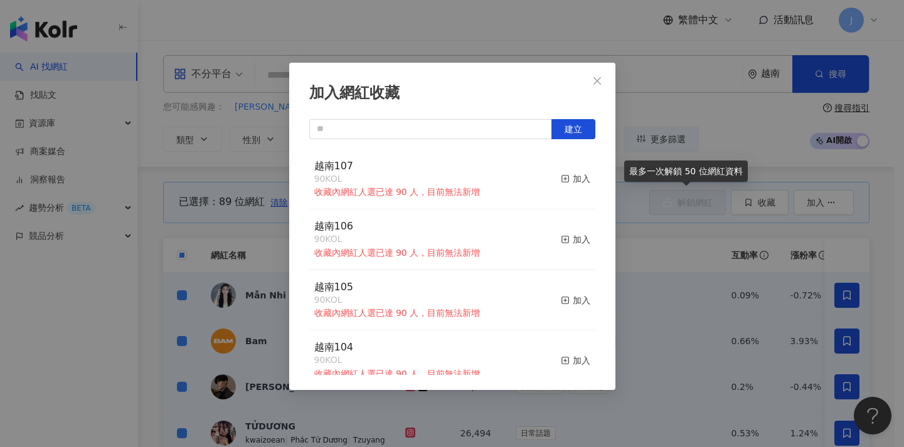
click at [661, 248] on div "加入網紅收藏 建立 越南107 90 KOL 收藏內網紅人選已達 90 人，目前無法新增 加入 越南106 90 KOL 收藏內網紅人選已達 90 人，目前無…" at bounding box center [452, 223] width 904 height 447
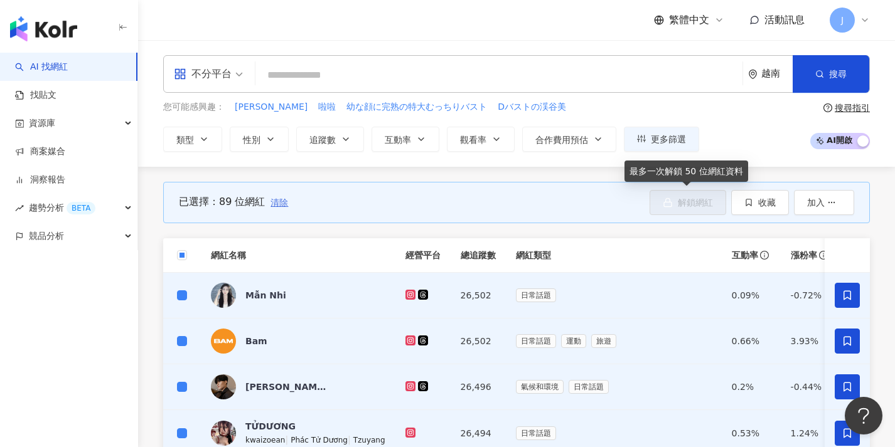
click at [277, 201] on span "清除" at bounding box center [279, 203] width 18 height 10
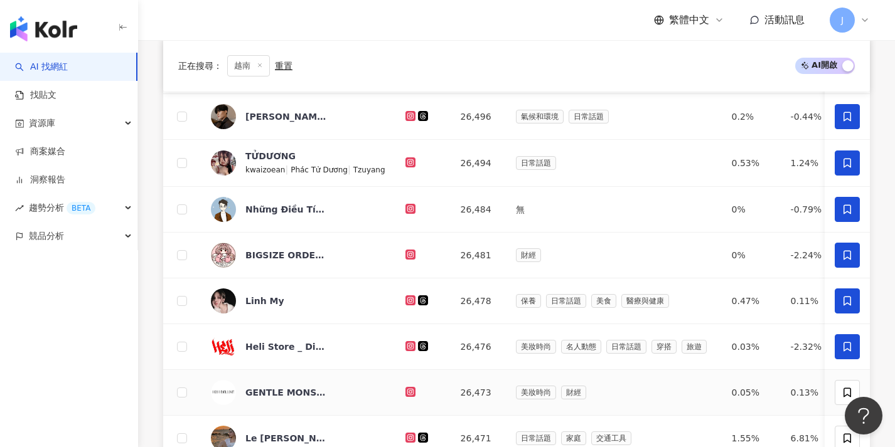
scroll to position [384, 0]
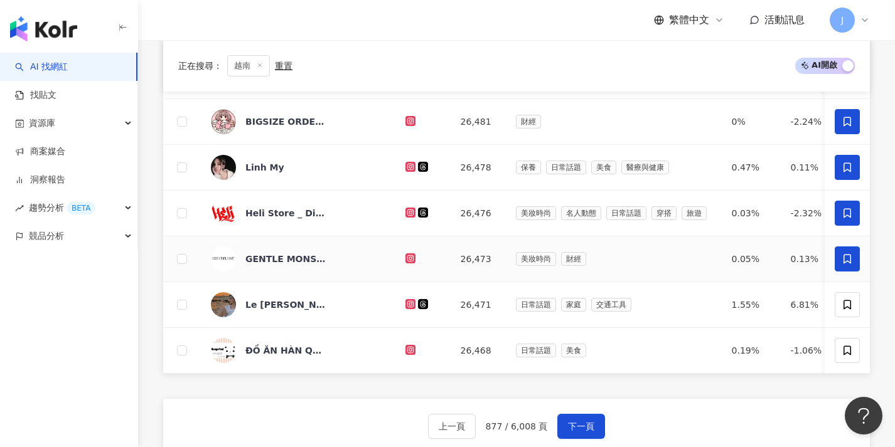
click at [844, 261] on icon at bounding box center [847, 258] width 8 height 9
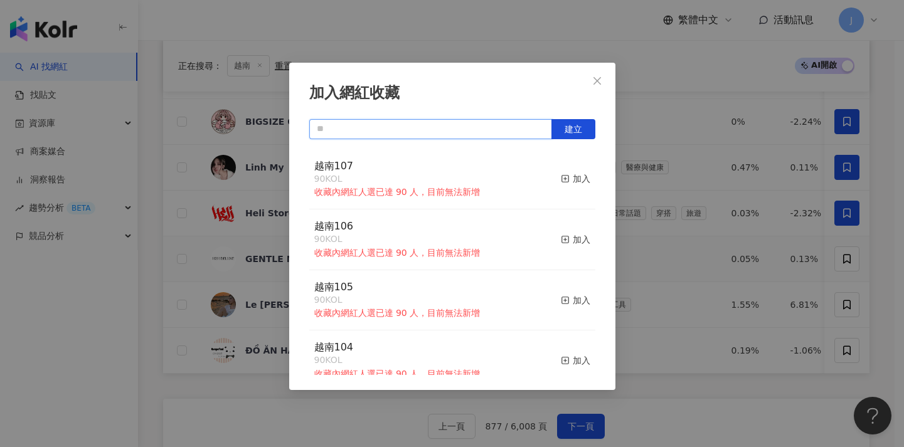
click at [456, 127] on input "text" at bounding box center [430, 129] width 243 height 20
paste input "****"
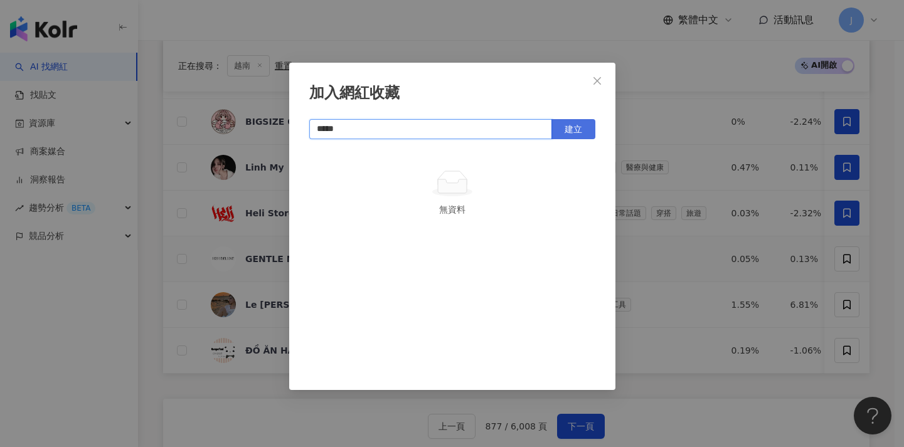
click at [586, 134] on button "建立" at bounding box center [574, 129] width 44 height 20
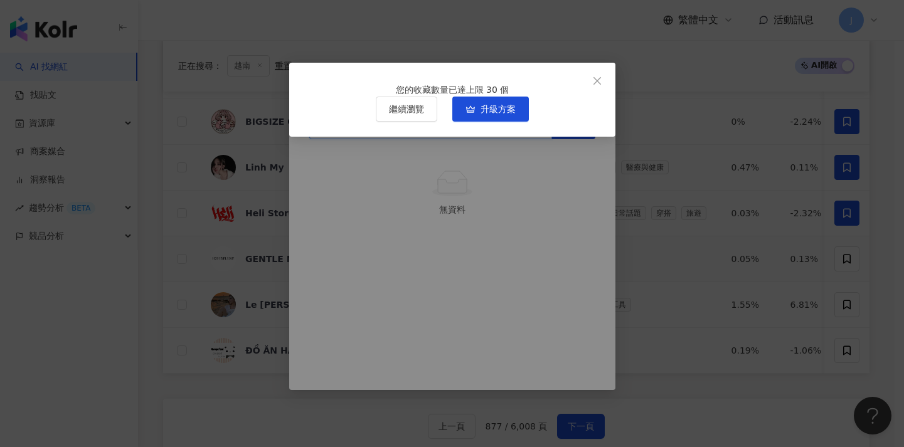
type input "*****"
click at [607, 78] on span "Close" at bounding box center [597, 81] width 25 height 10
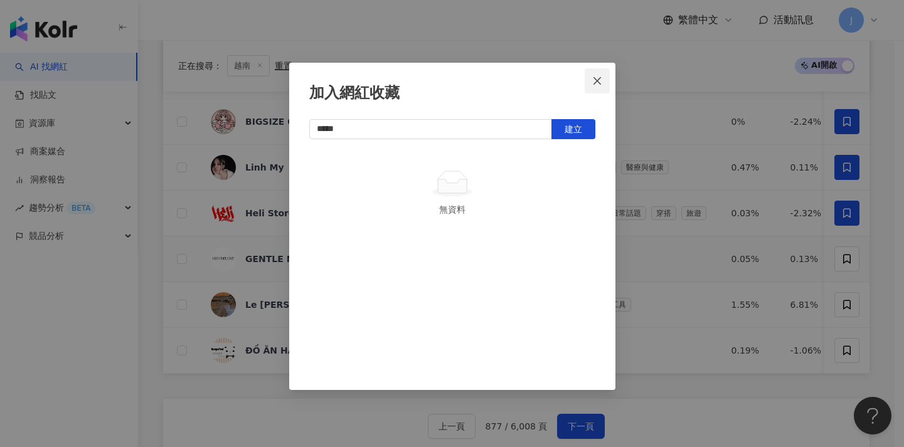
click at [600, 78] on icon "close" at bounding box center [598, 81] width 8 height 8
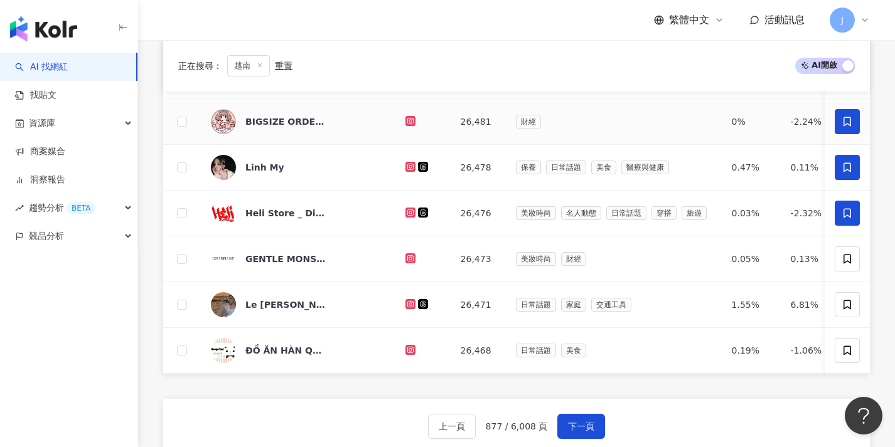
scroll to position [331, 0]
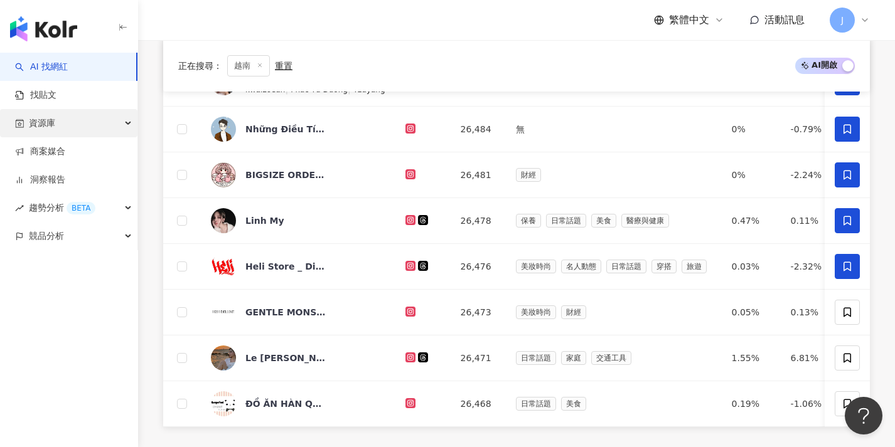
click at [64, 125] on div "資源庫" at bounding box center [68, 123] width 137 height 28
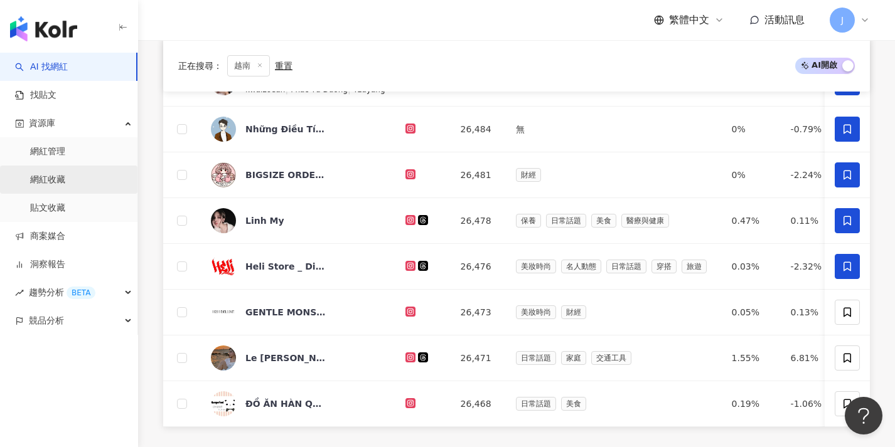
click at [65, 181] on link "網紅收藏" at bounding box center [47, 180] width 35 height 13
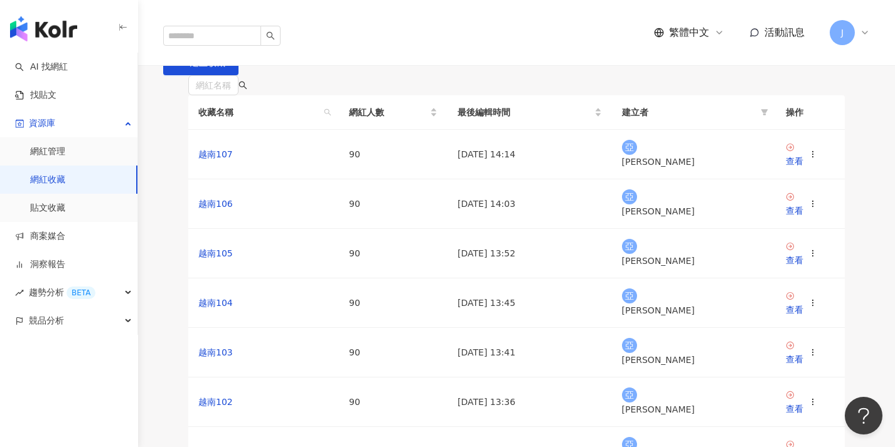
scroll to position [389, 0]
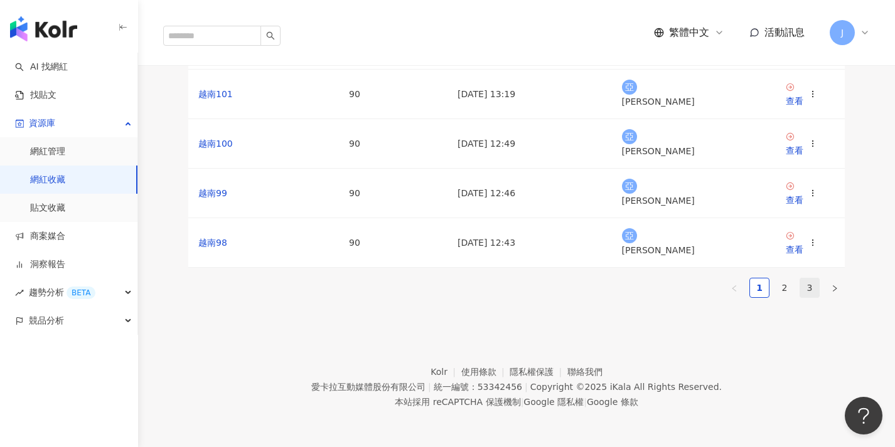
click at [804, 279] on link "3" at bounding box center [809, 288] width 19 height 19
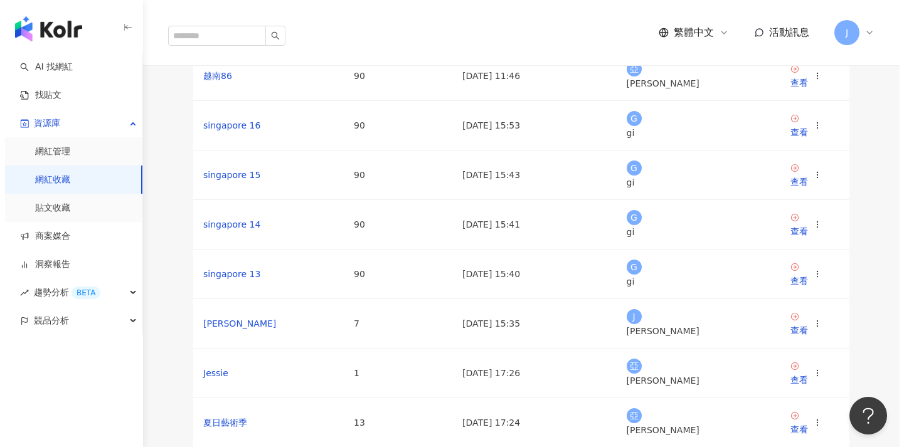
scroll to position [0, 0]
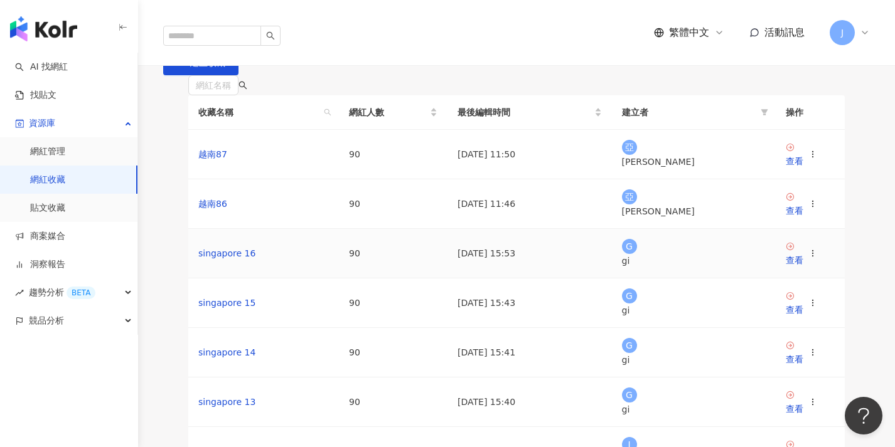
click at [841, 229] on td "查看" at bounding box center [810, 204] width 69 height 50
click at [831, 229] on td "查看" at bounding box center [810, 204] width 69 height 50
click at [817, 208] on icon at bounding box center [812, 204] width 9 height 9
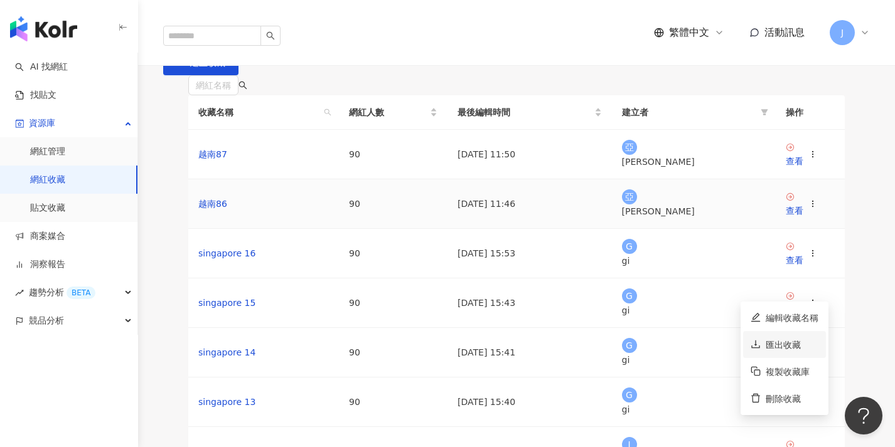
click at [794, 344] on div "匯出收藏" at bounding box center [792, 345] width 53 height 14
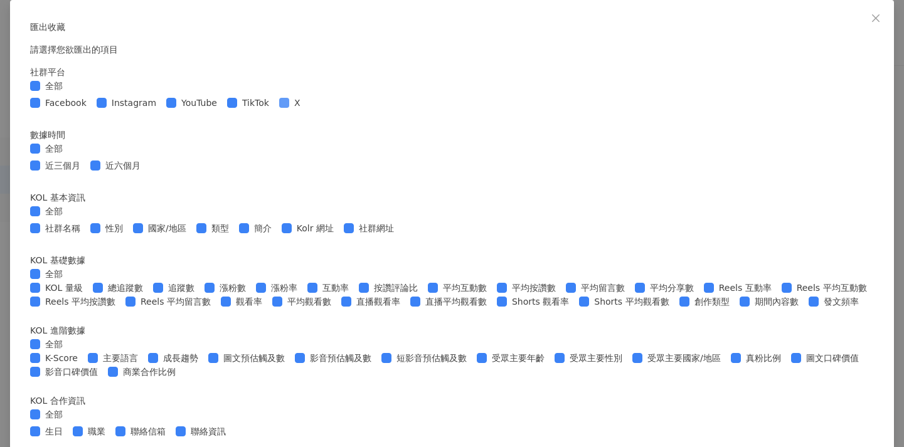
click at [289, 108] on span at bounding box center [284, 103] width 10 height 10
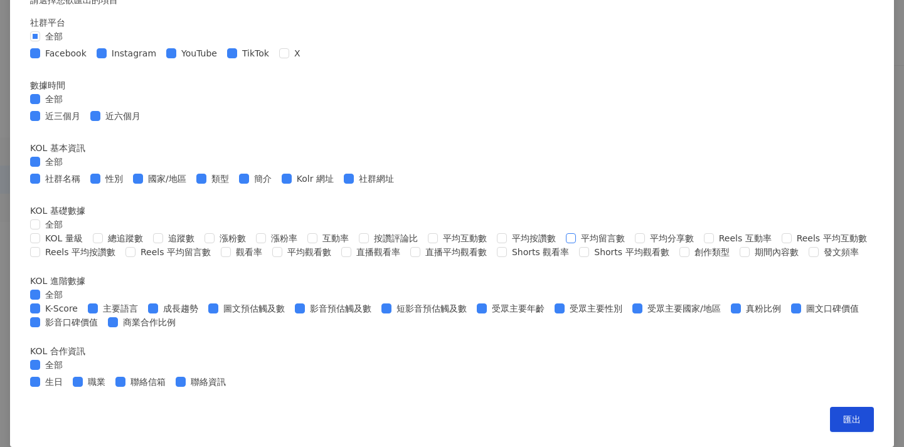
scroll to position [395, 0]
click at [40, 300] on span at bounding box center [35, 295] width 10 height 10
click at [40, 360] on span at bounding box center [35, 365] width 10 height 10
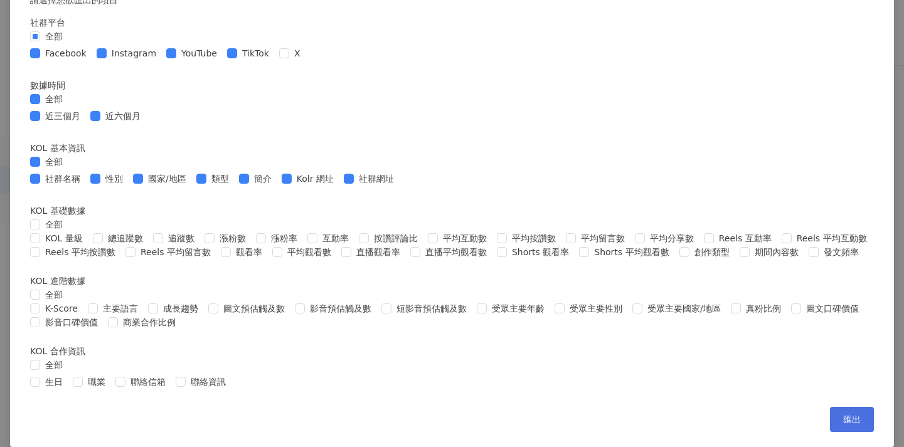
click at [843, 421] on span "匯出" at bounding box center [852, 420] width 18 height 10
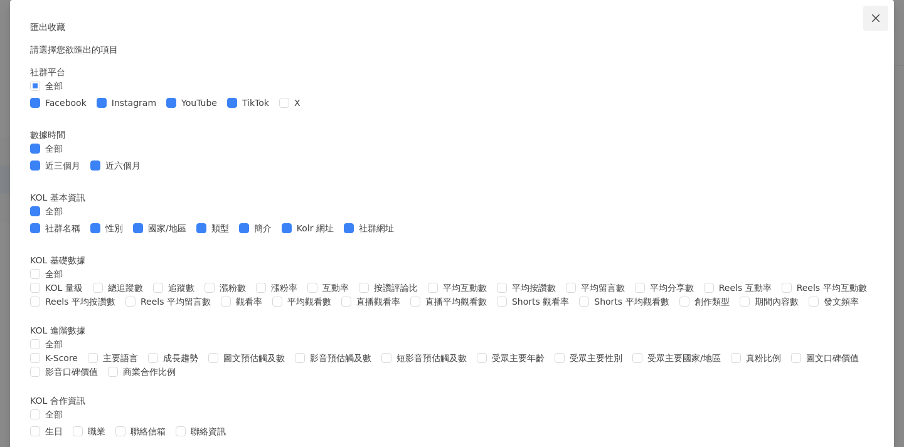
click at [871, 13] on icon "close" at bounding box center [876, 18] width 10 height 10
